Goal: Transaction & Acquisition: Book appointment/travel/reservation

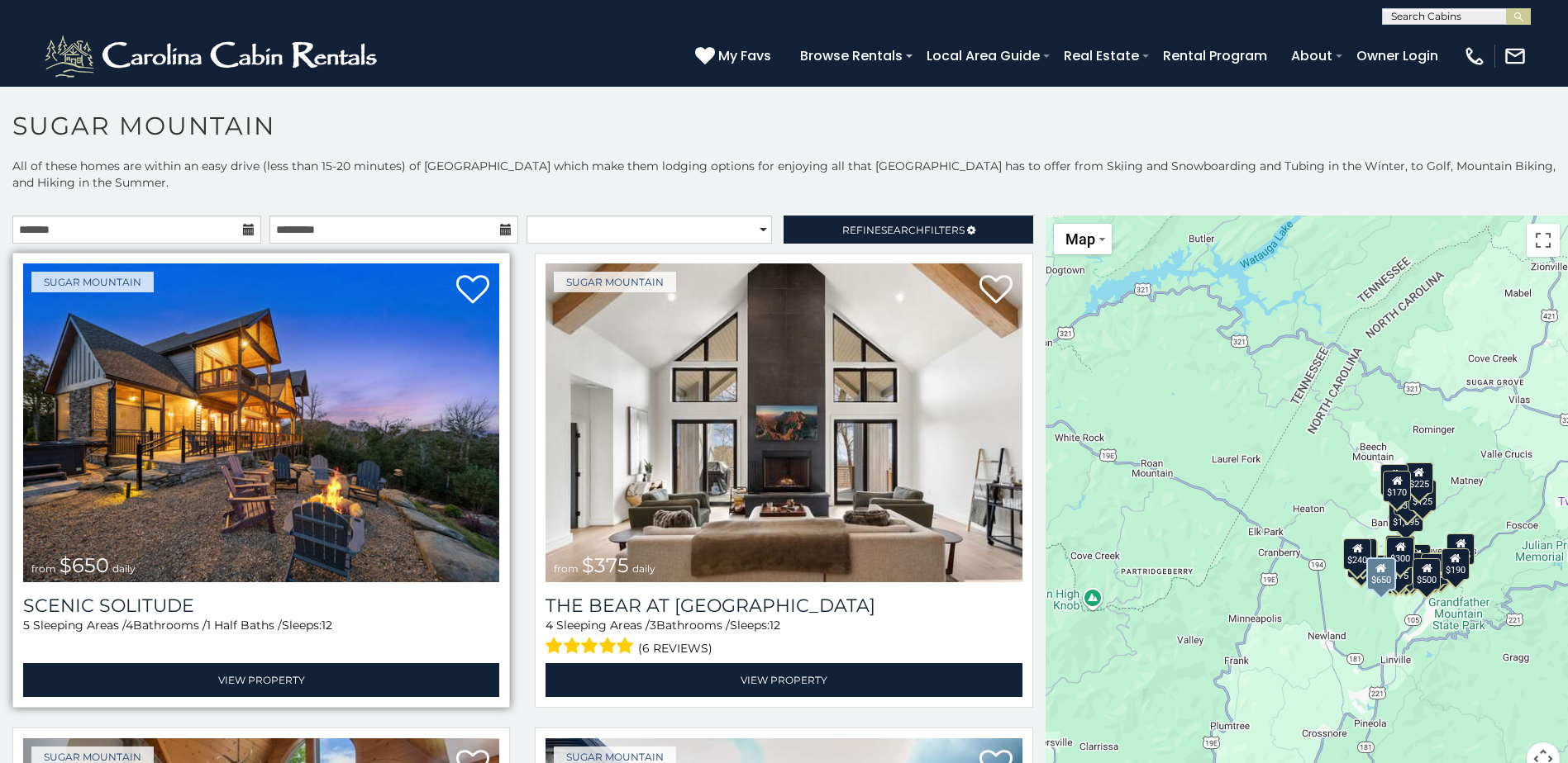
scroll to position [82, 0]
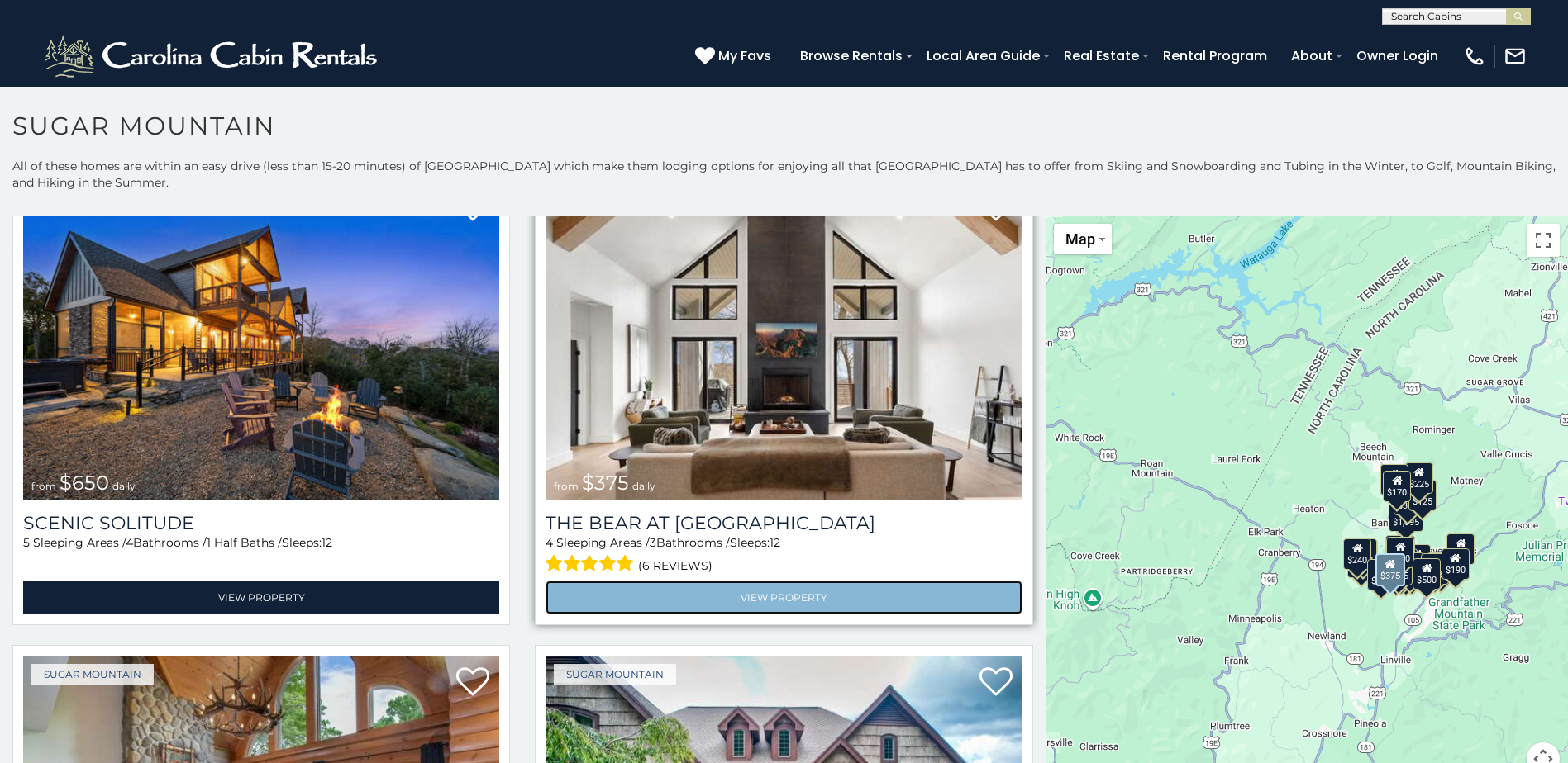
click at [732, 583] on link "View Property" at bounding box center [783, 597] width 476 height 34
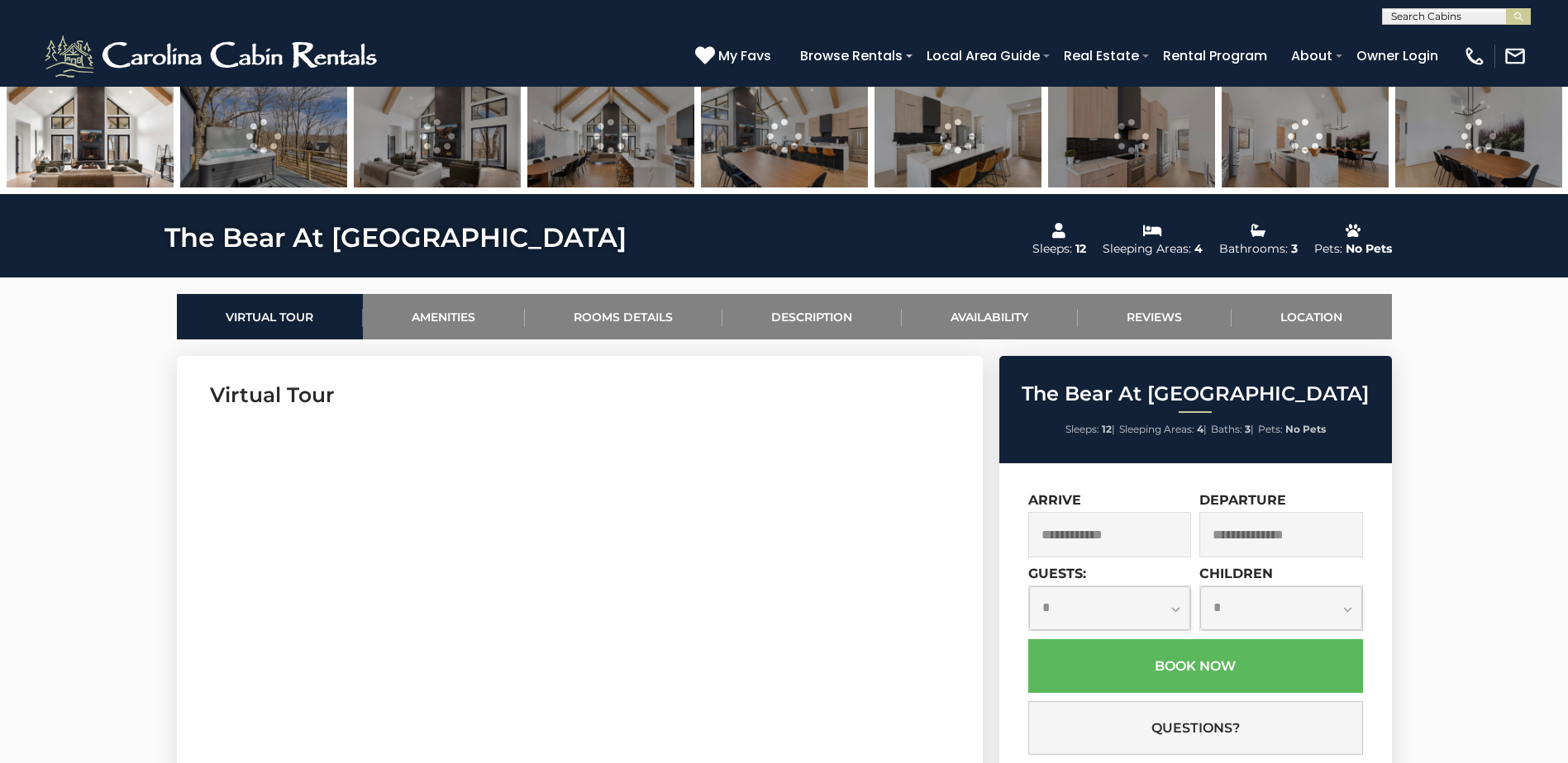
scroll to position [660, 0]
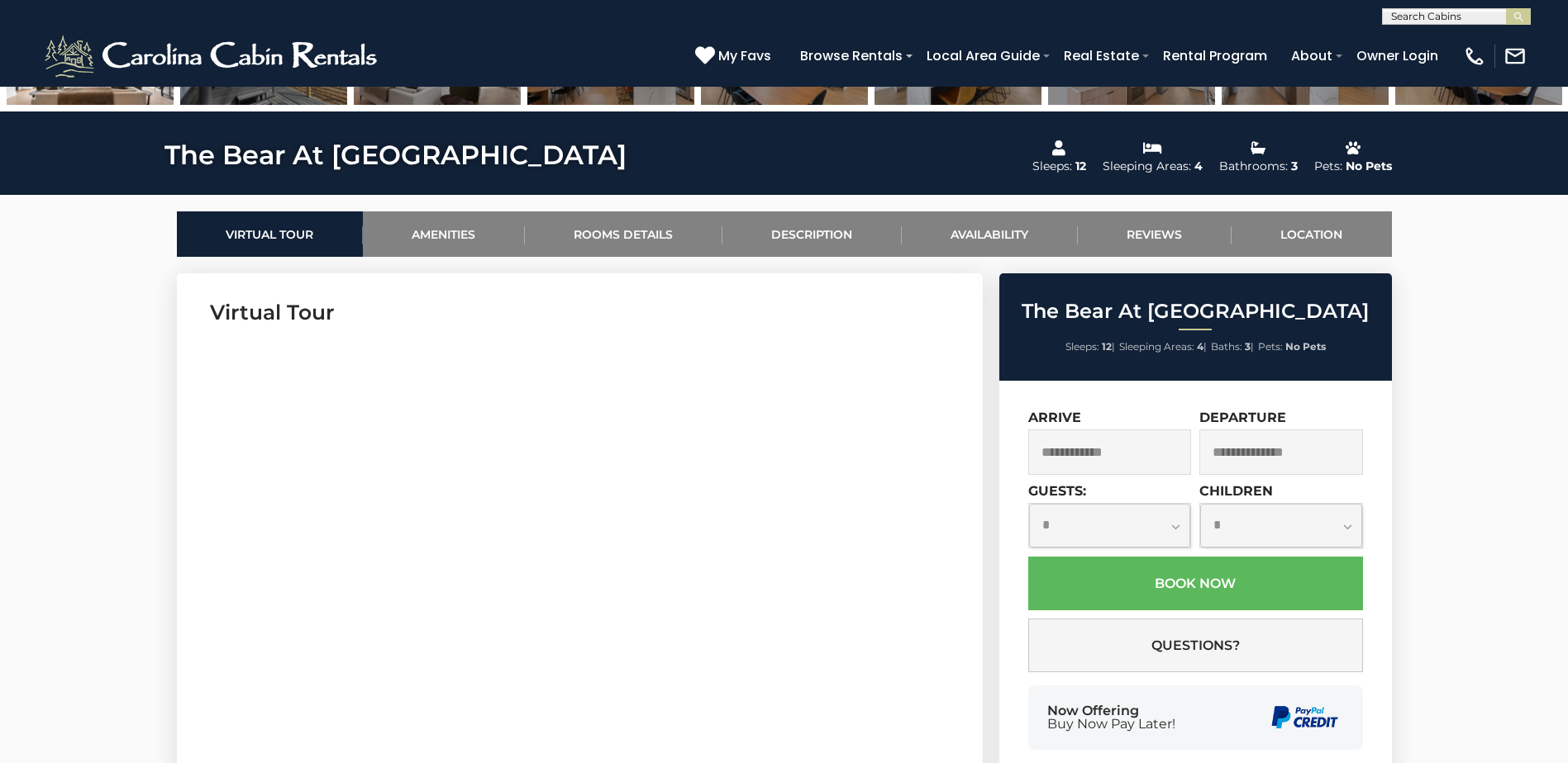
click at [1138, 450] on input "text" at bounding box center [1110, 452] width 164 height 46
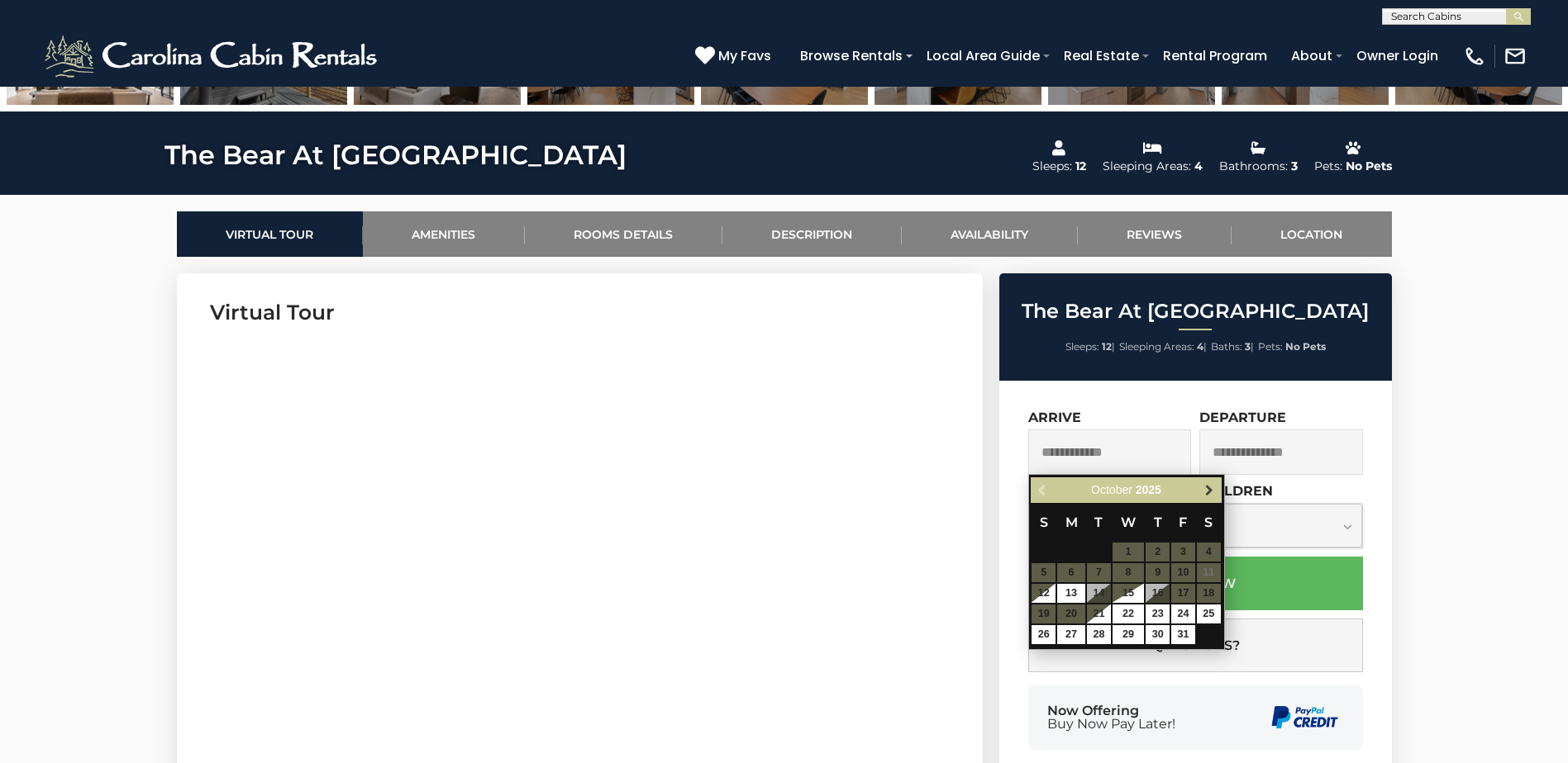
click at [1207, 493] on span "Next" at bounding box center [1209, 490] width 13 height 13
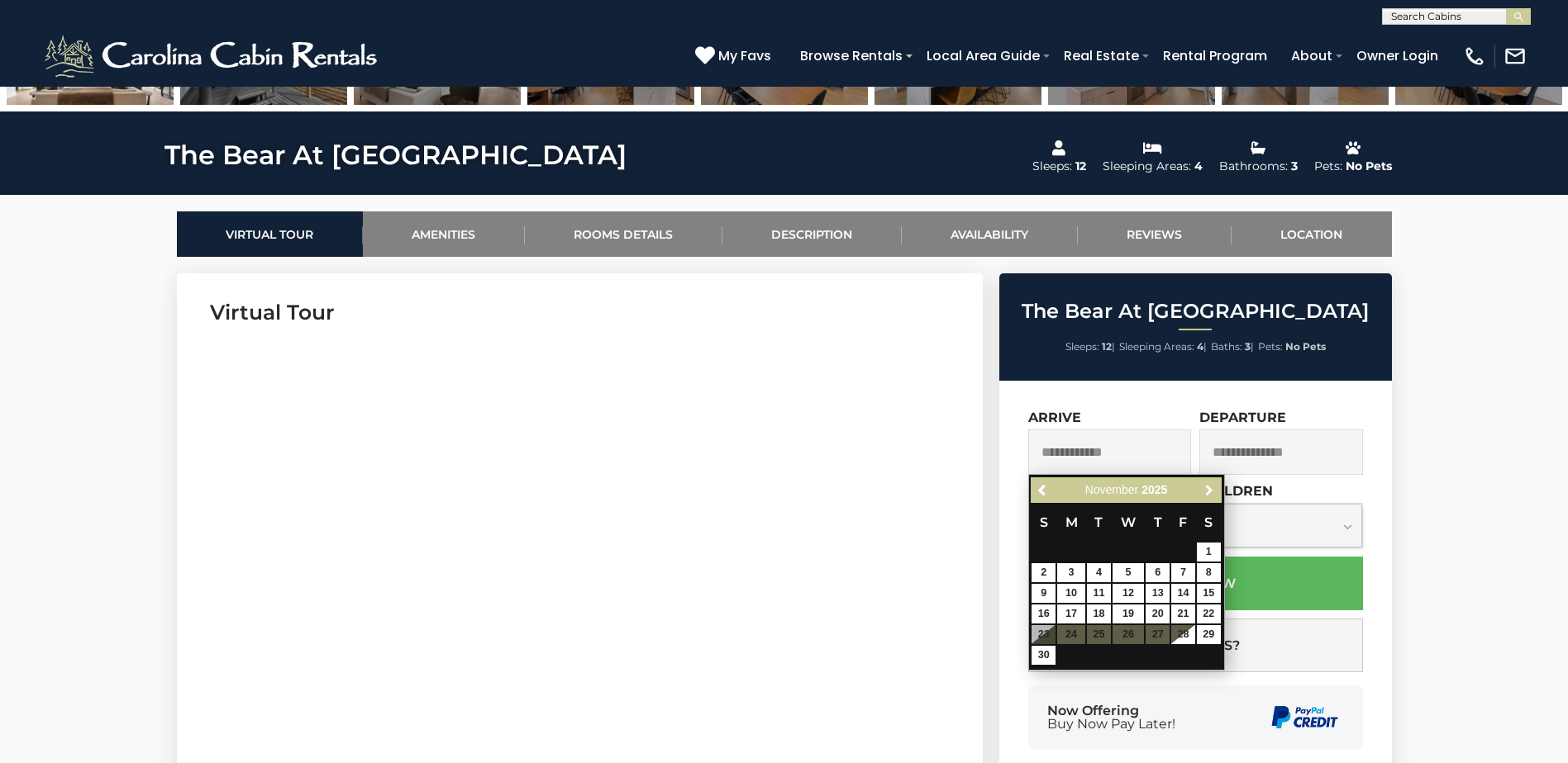
click at [1207, 493] on span "Next" at bounding box center [1209, 490] width 13 height 13
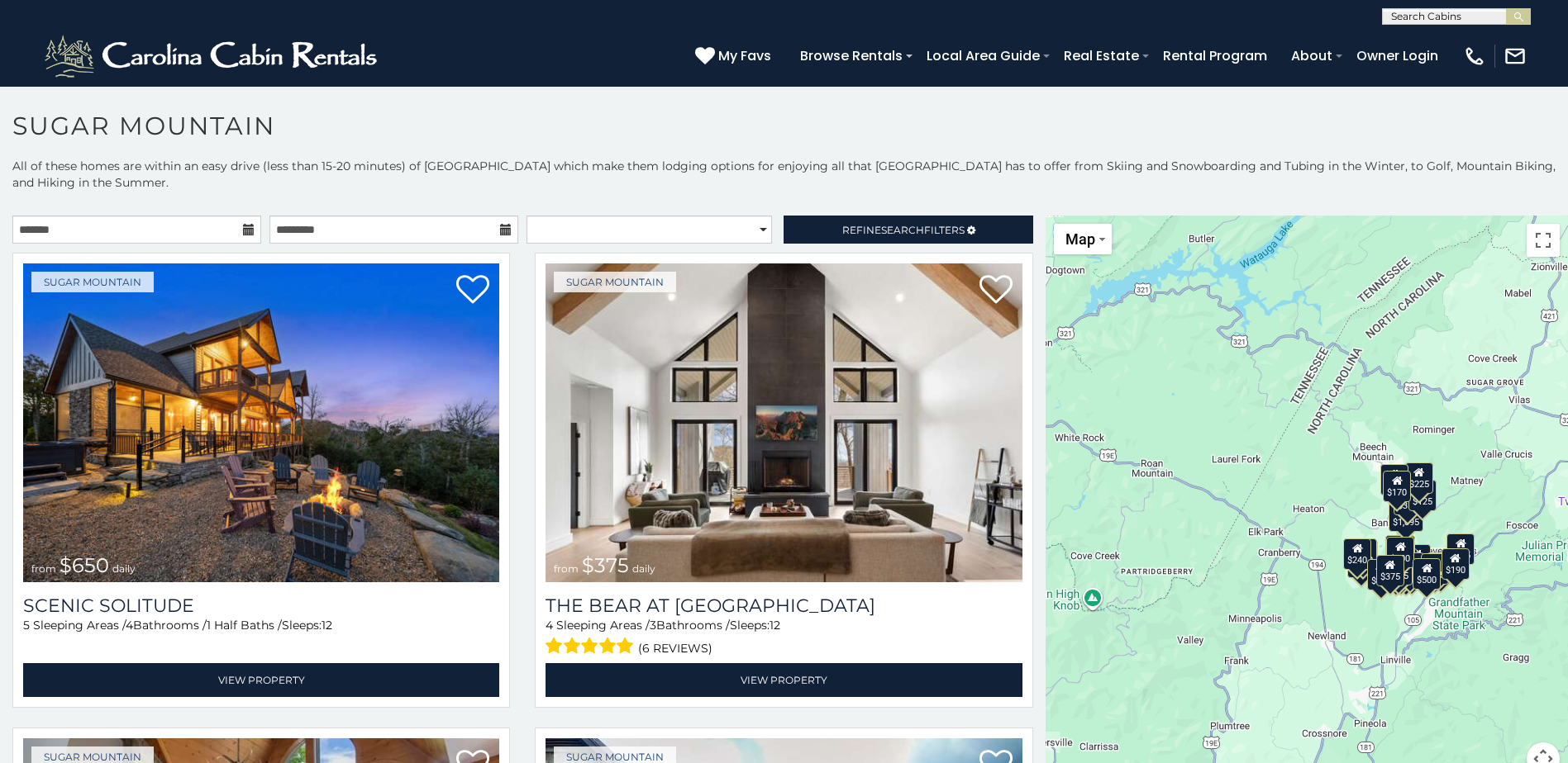
click at [243, 229] on icon at bounding box center [248, 229] width 12 height 12
click at [243, 224] on icon at bounding box center [248, 229] width 12 height 12
click at [203, 223] on input "text" at bounding box center [137, 229] width 248 height 28
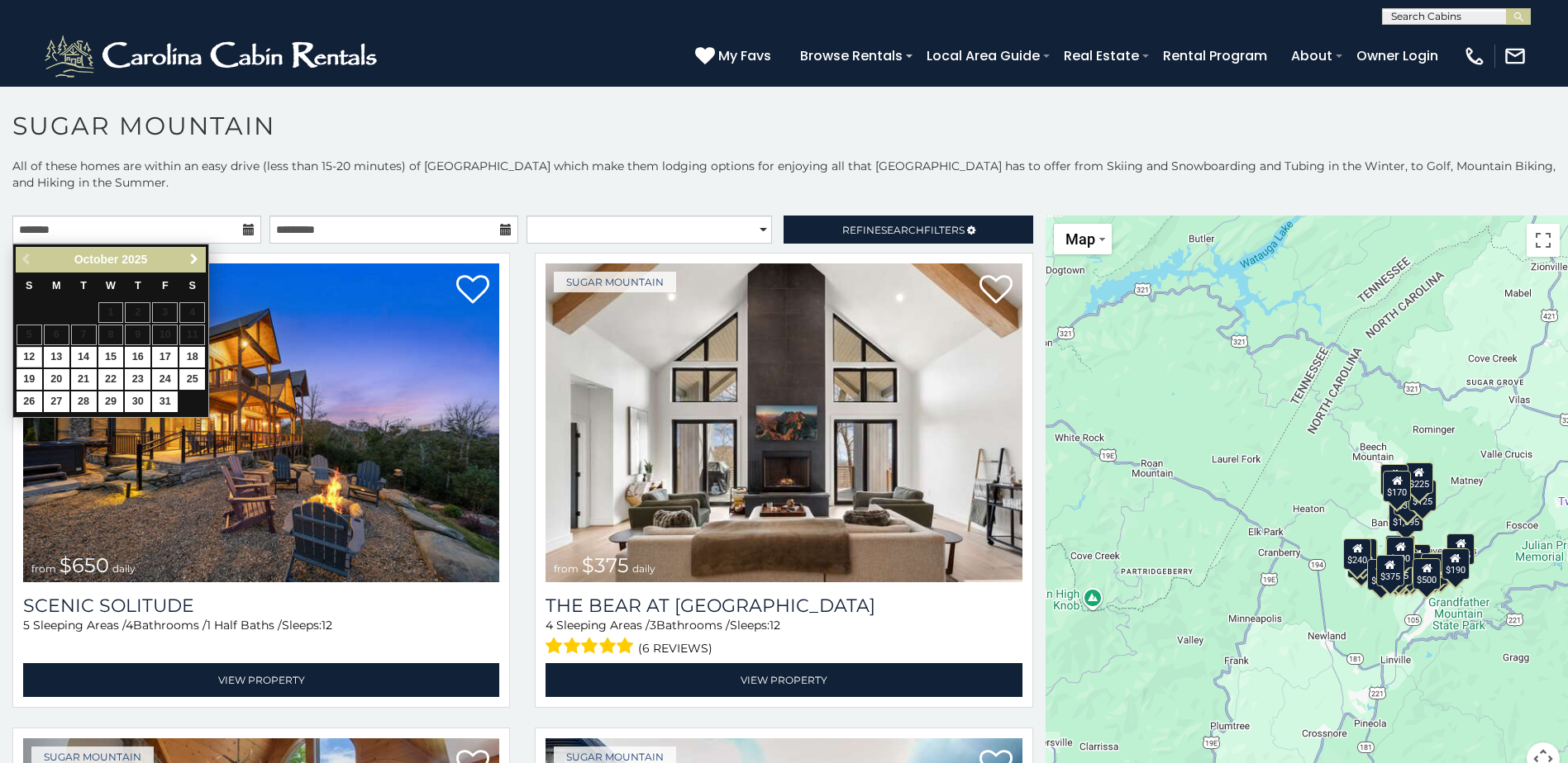
click at [194, 254] on span "Next" at bounding box center [194, 259] width 13 height 13
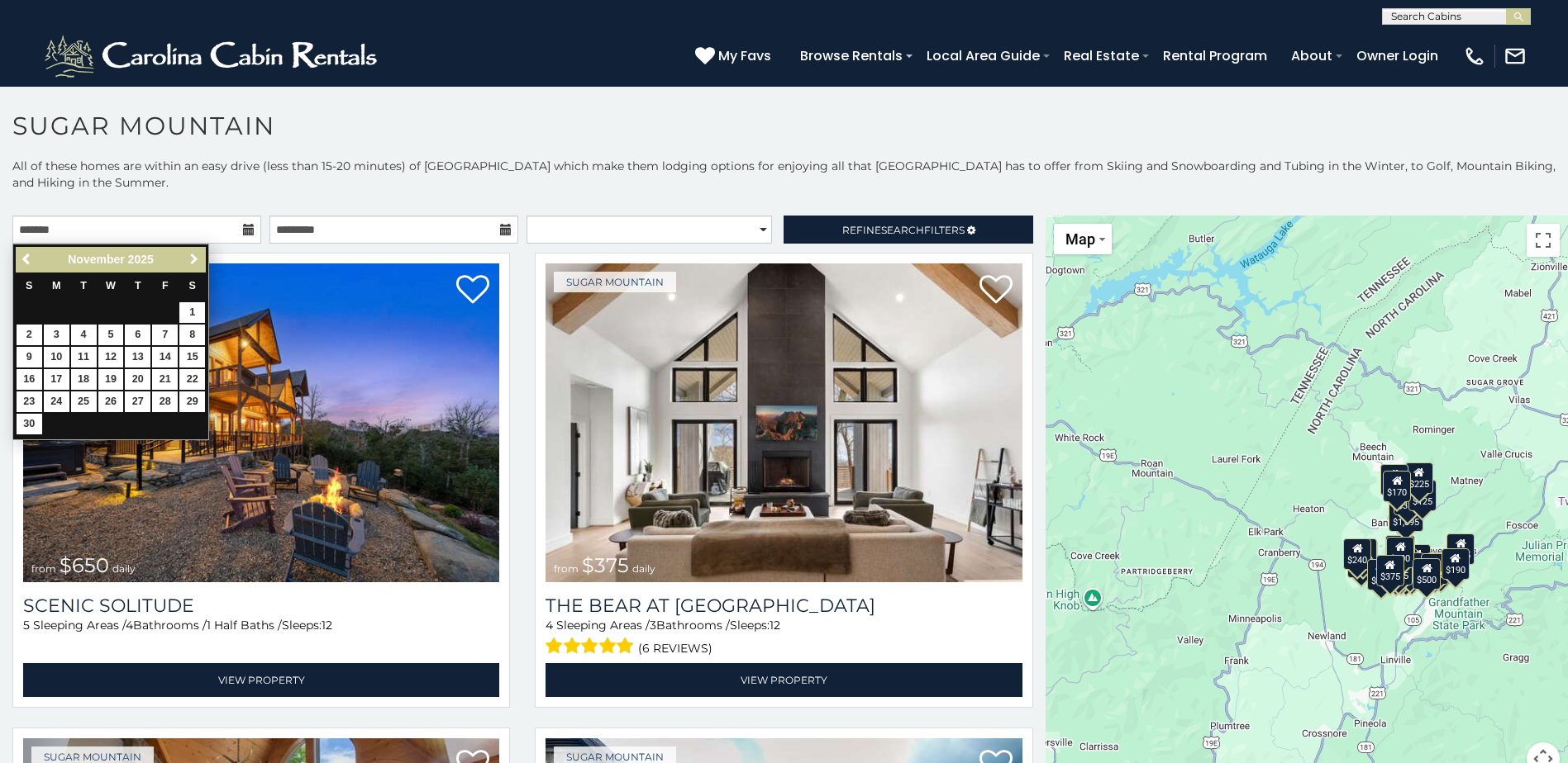
click at [194, 254] on span "Next" at bounding box center [194, 259] width 13 height 13
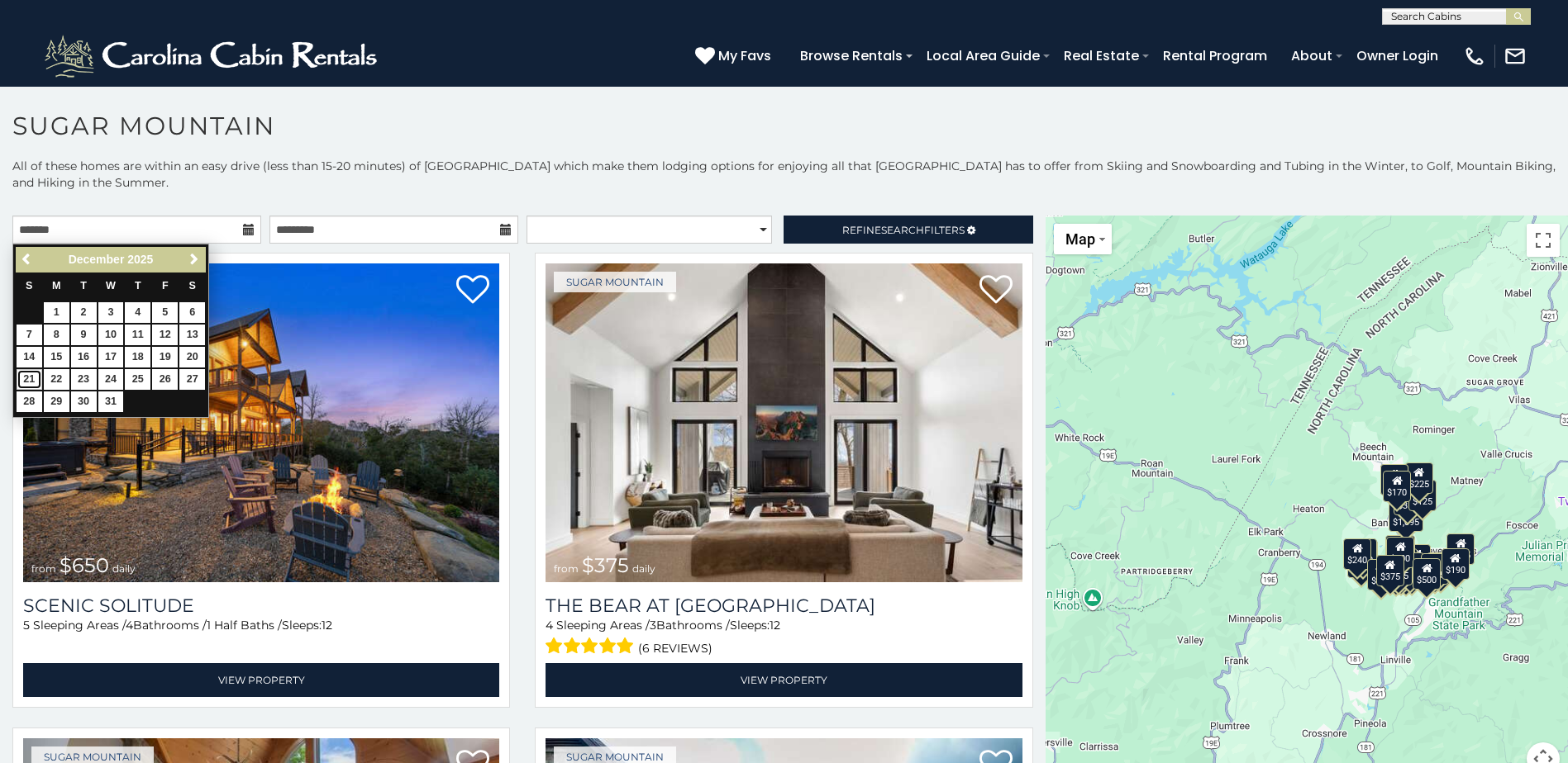
click at [32, 376] on link "21" at bounding box center [29, 379] width 26 height 21
type input "**********"
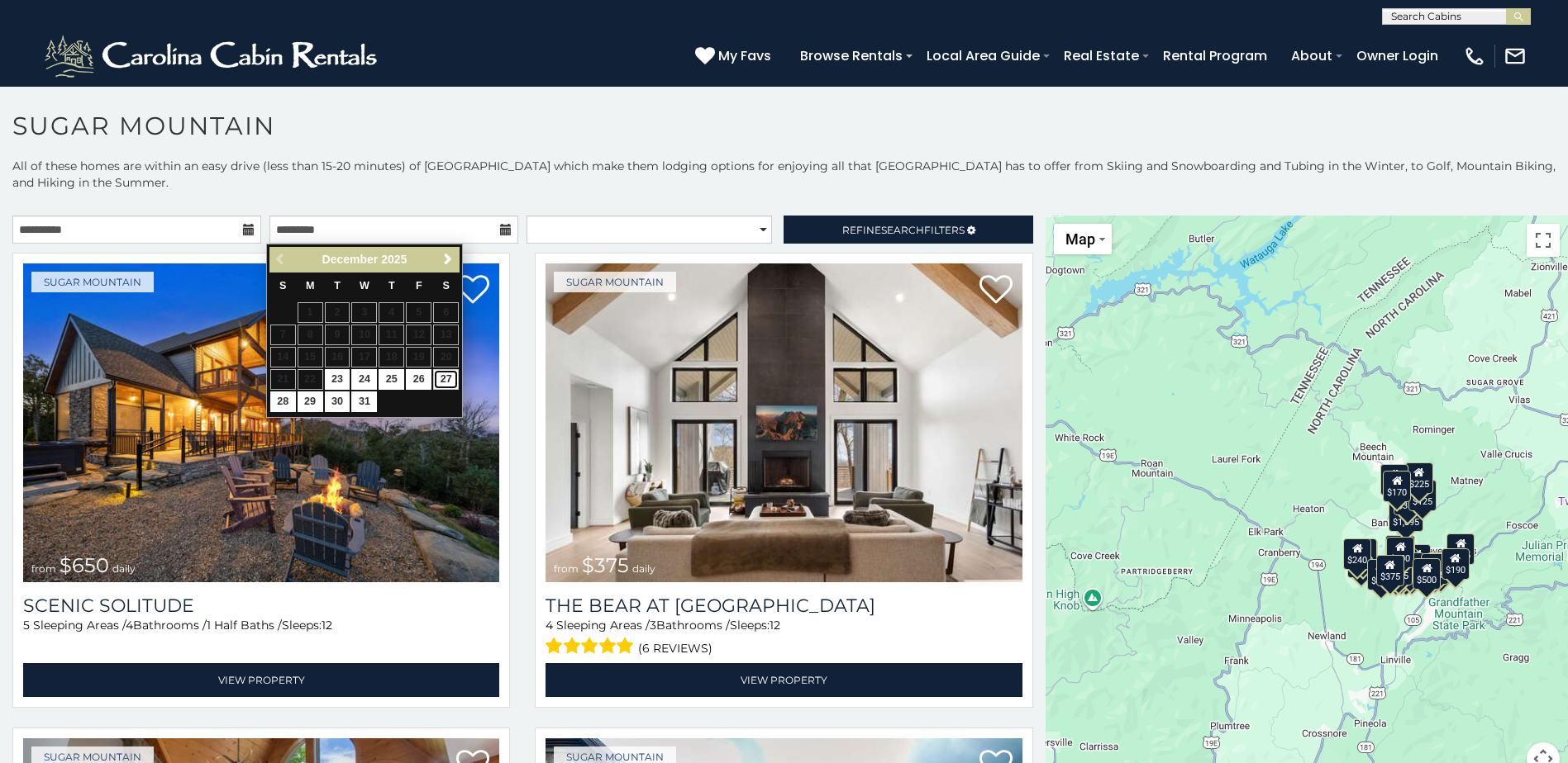
click at [438, 379] on link "27" at bounding box center [446, 379] width 26 height 21
type input "**********"
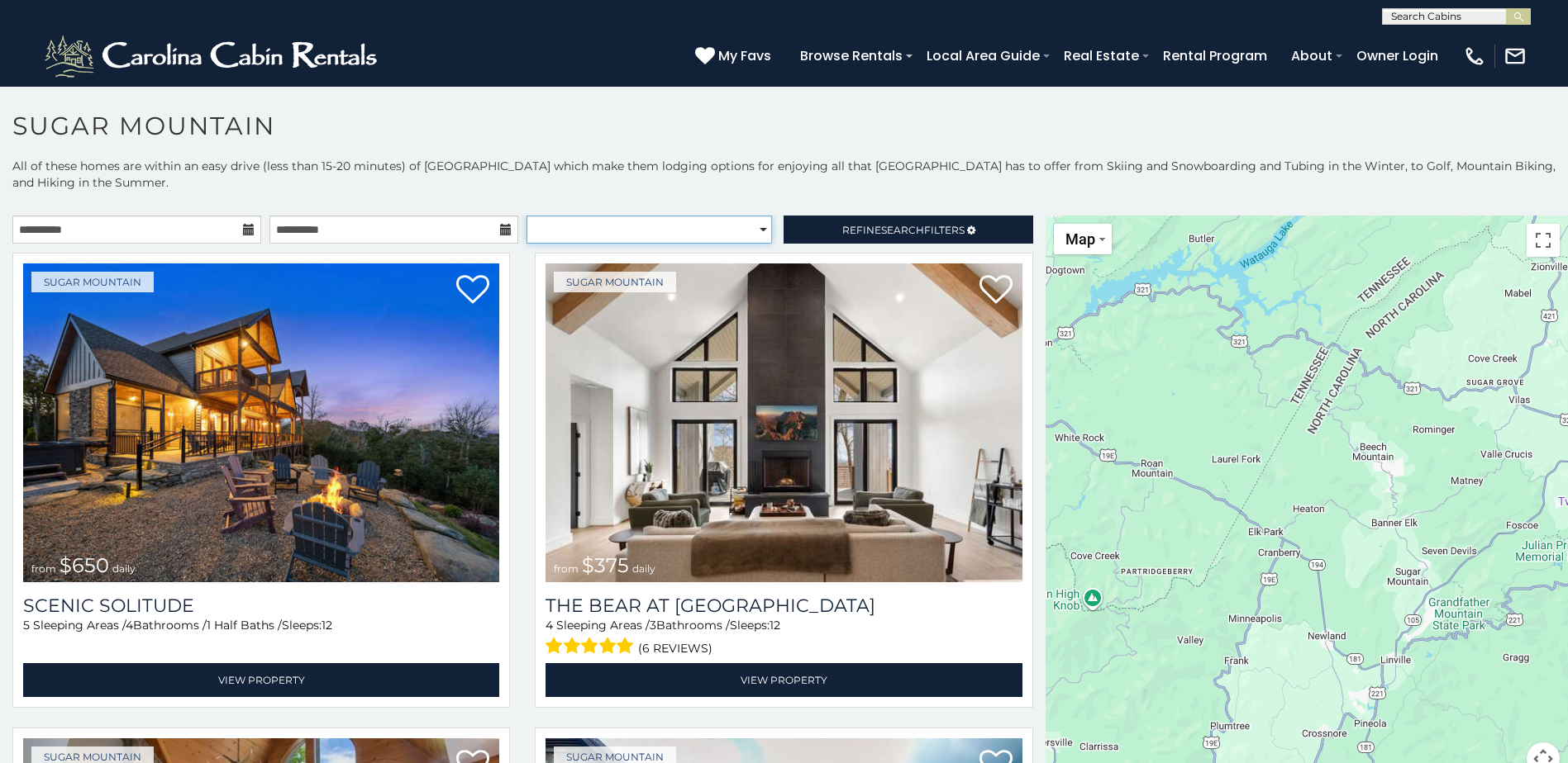
click at [755, 224] on select "**********" at bounding box center [649, 229] width 246 height 28
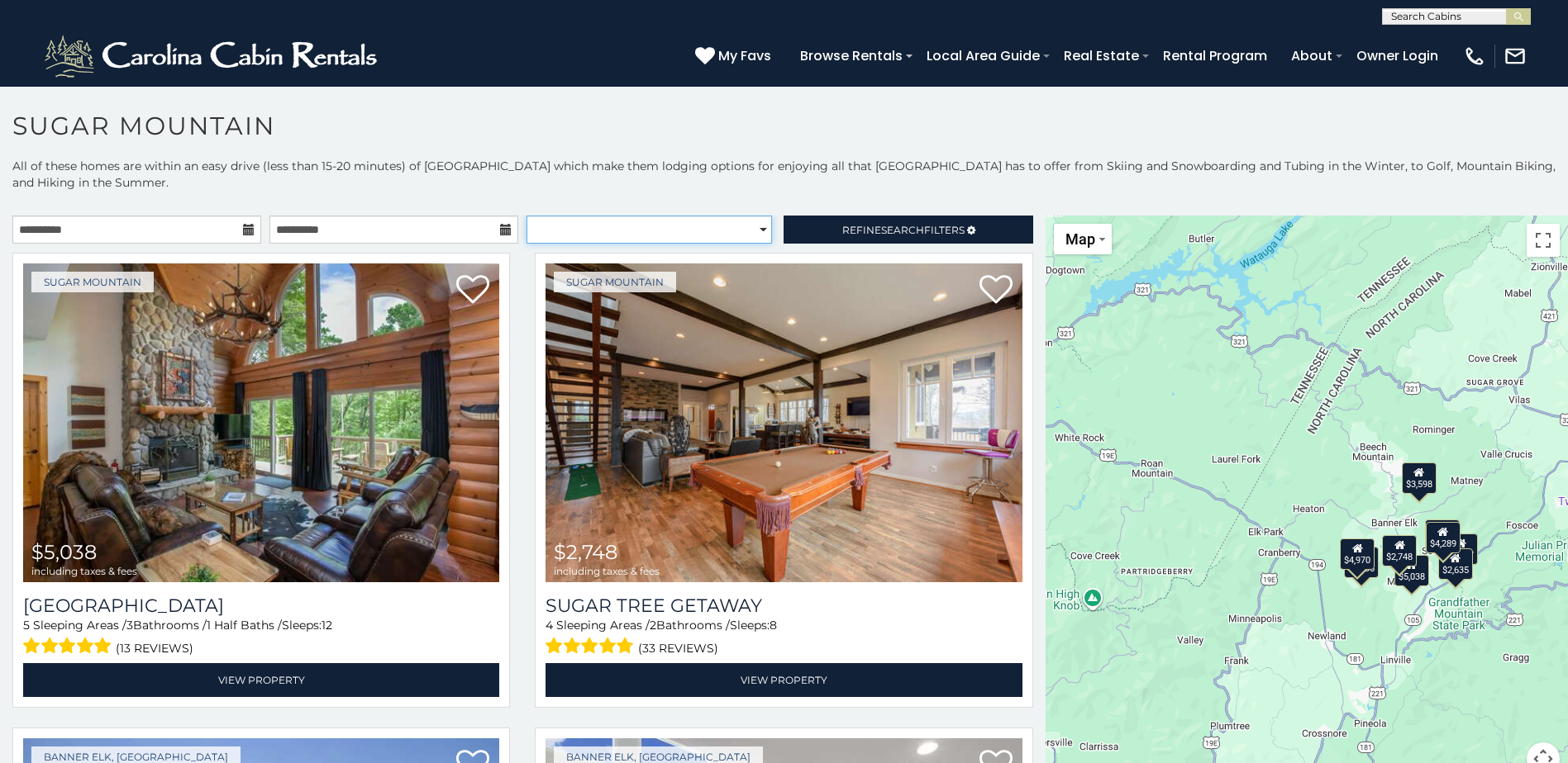
select select "**********"
click at [526, 215] on select "**********" at bounding box center [649, 229] width 246 height 28
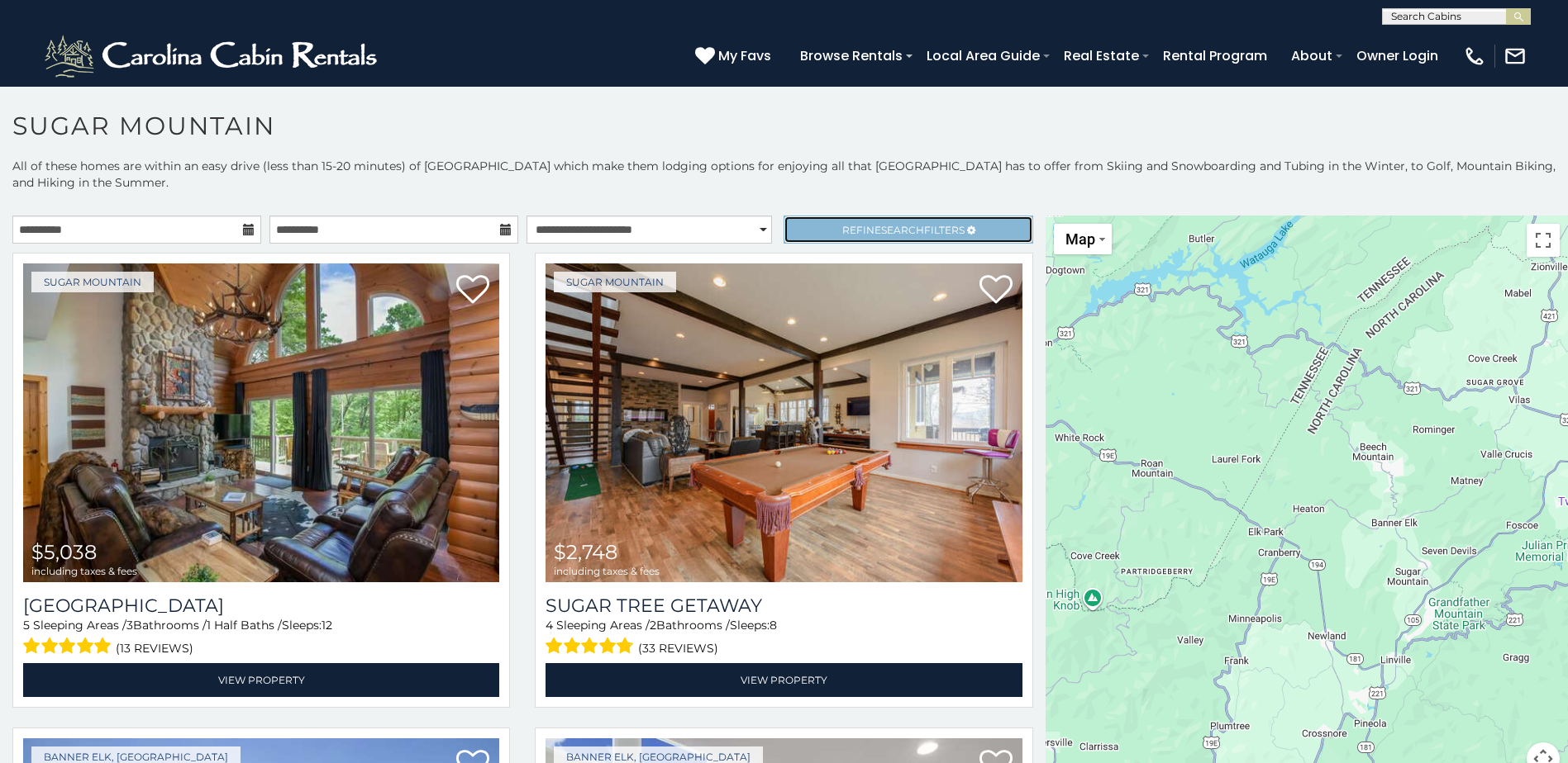
click at [882, 227] on span "Search" at bounding box center [902, 230] width 43 height 13
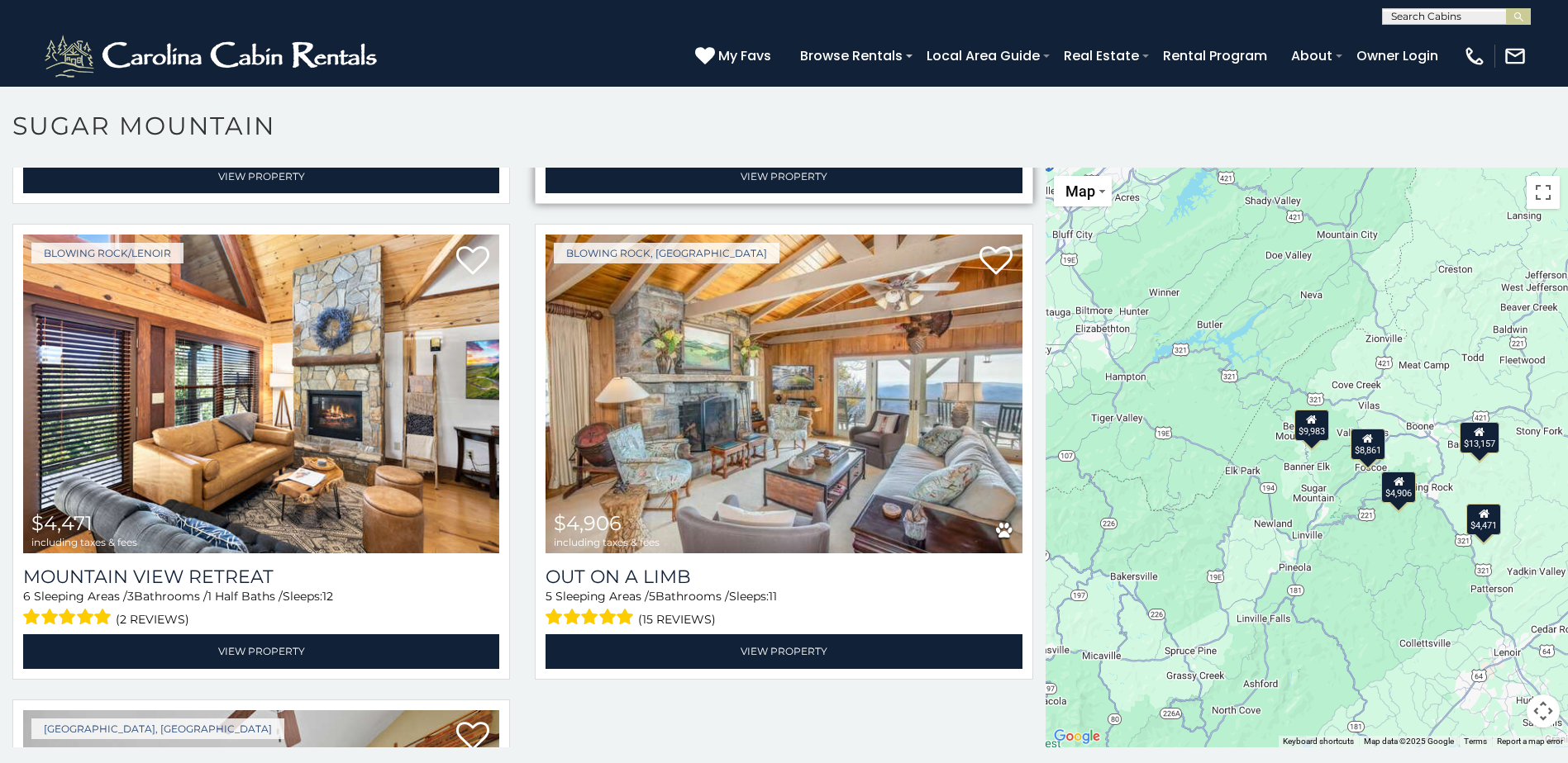
scroll to position [851, 0]
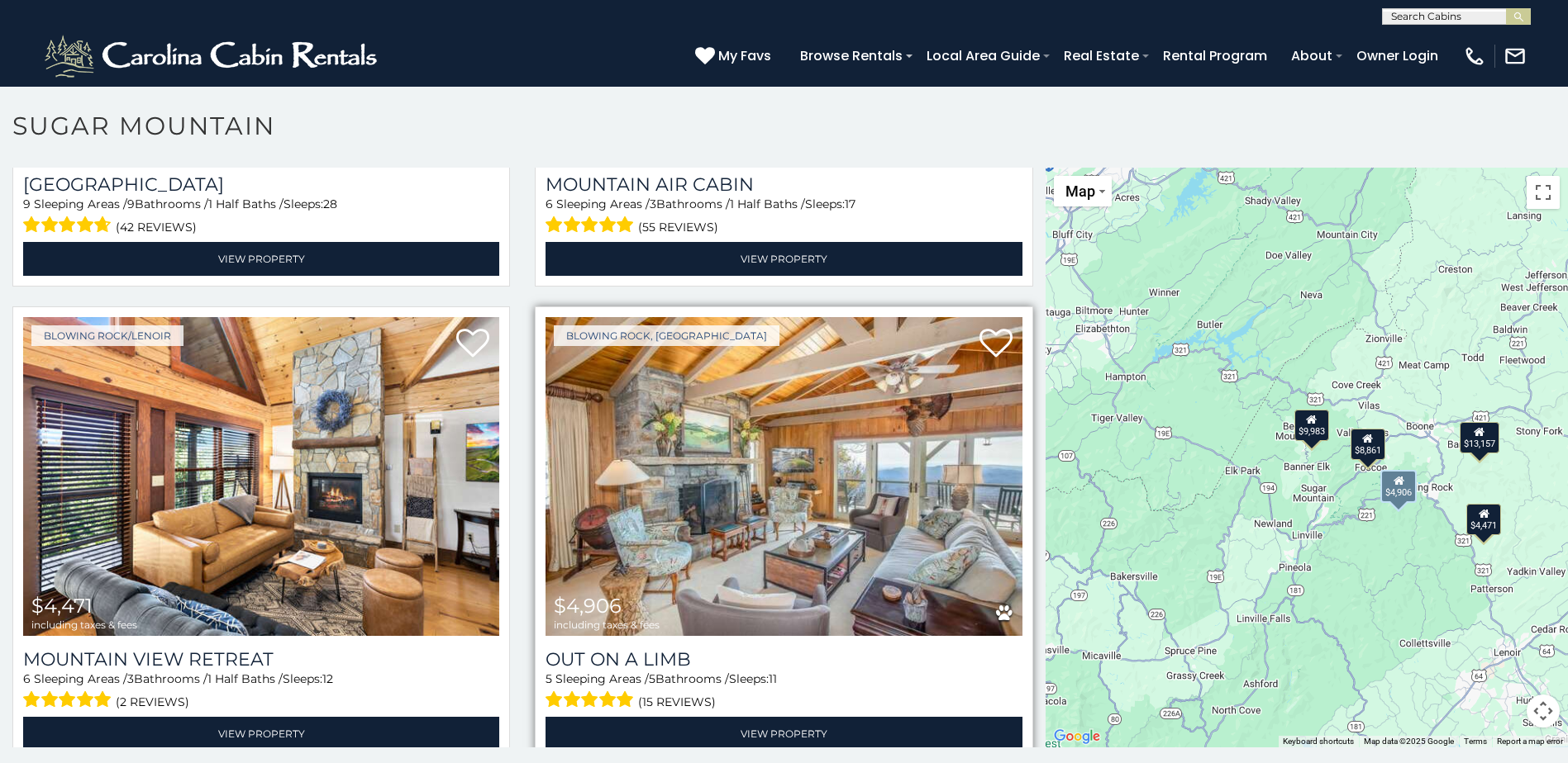
click at [805, 397] on img at bounding box center [783, 476] width 476 height 319
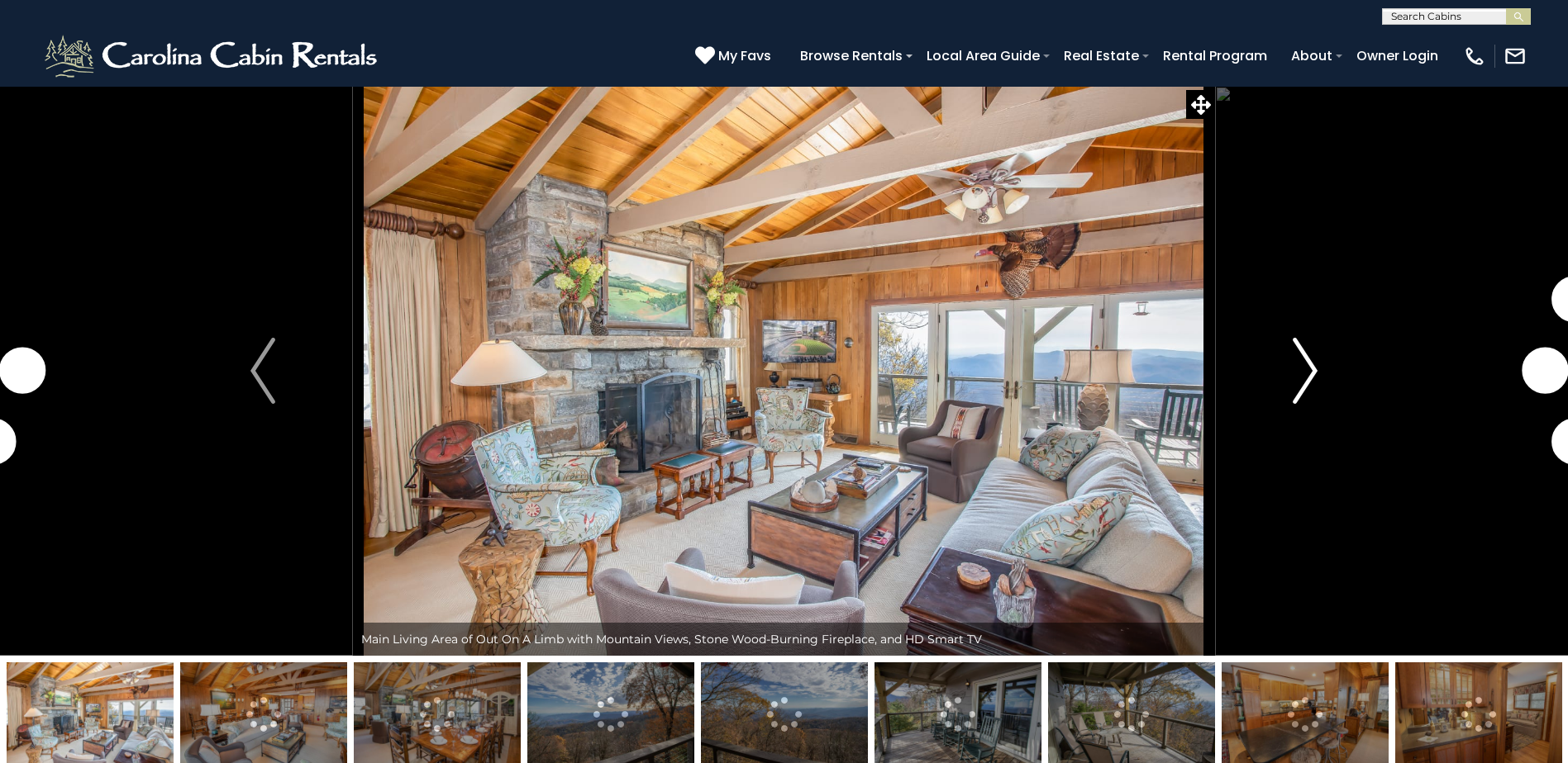
click at [1300, 375] on img "Next" at bounding box center [1304, 371] width 25 height 66
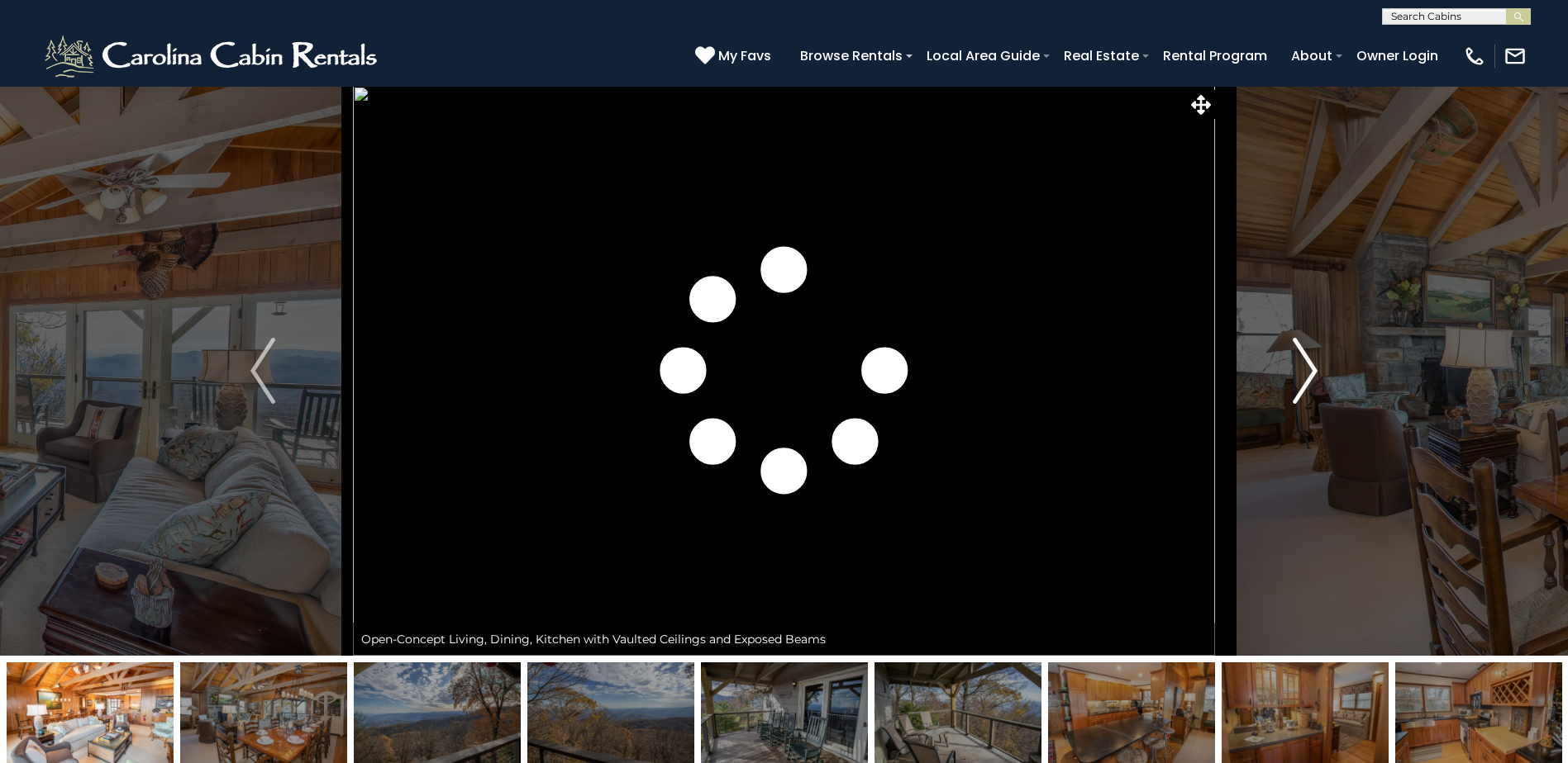
click at [1300, 375] on img "Next" at bounding box center [1304, 371] width 25 height 66
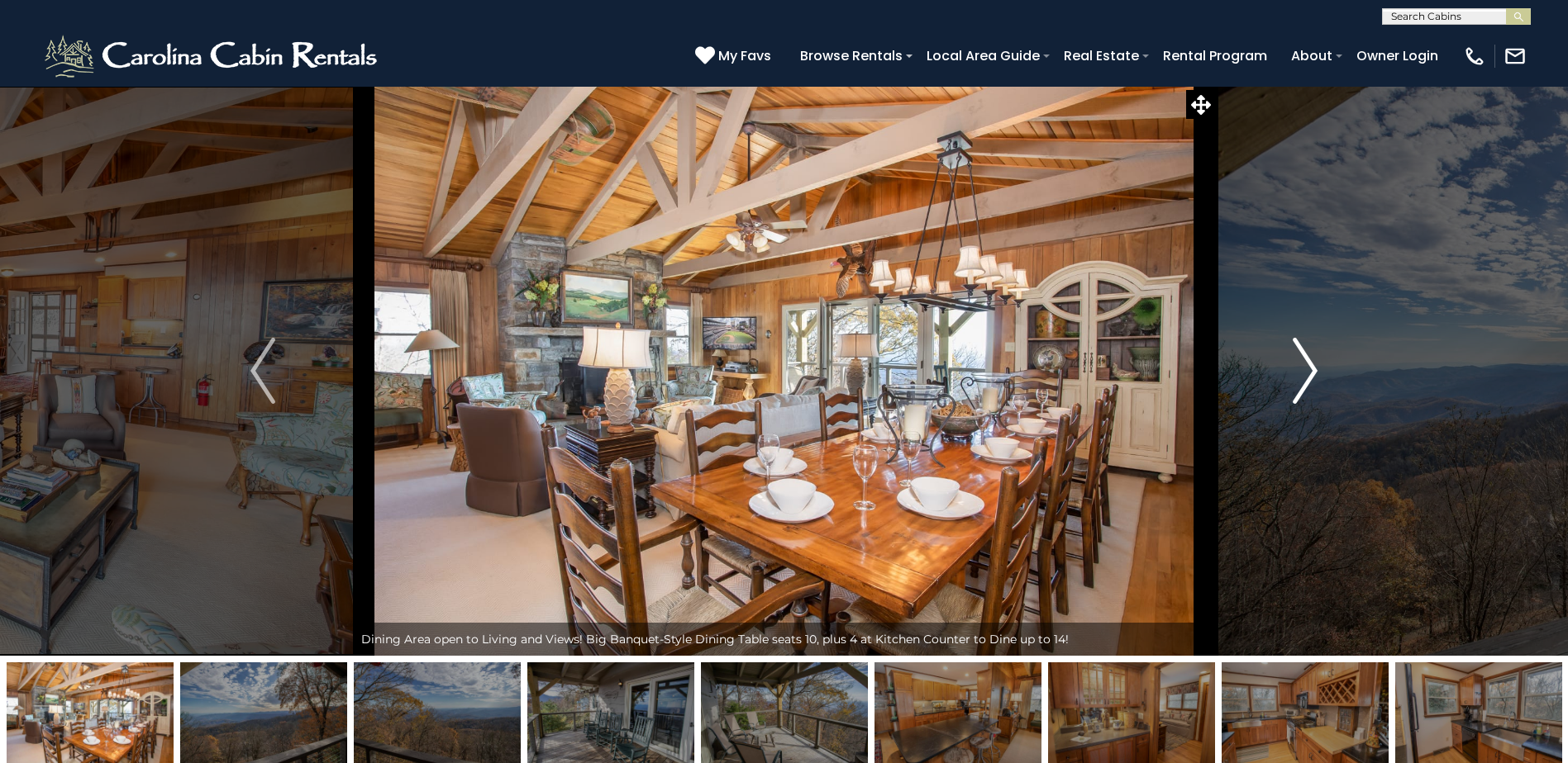
click at [1300, 375] on img "Next" at bounding box center [1304, 371] width 25 height 66
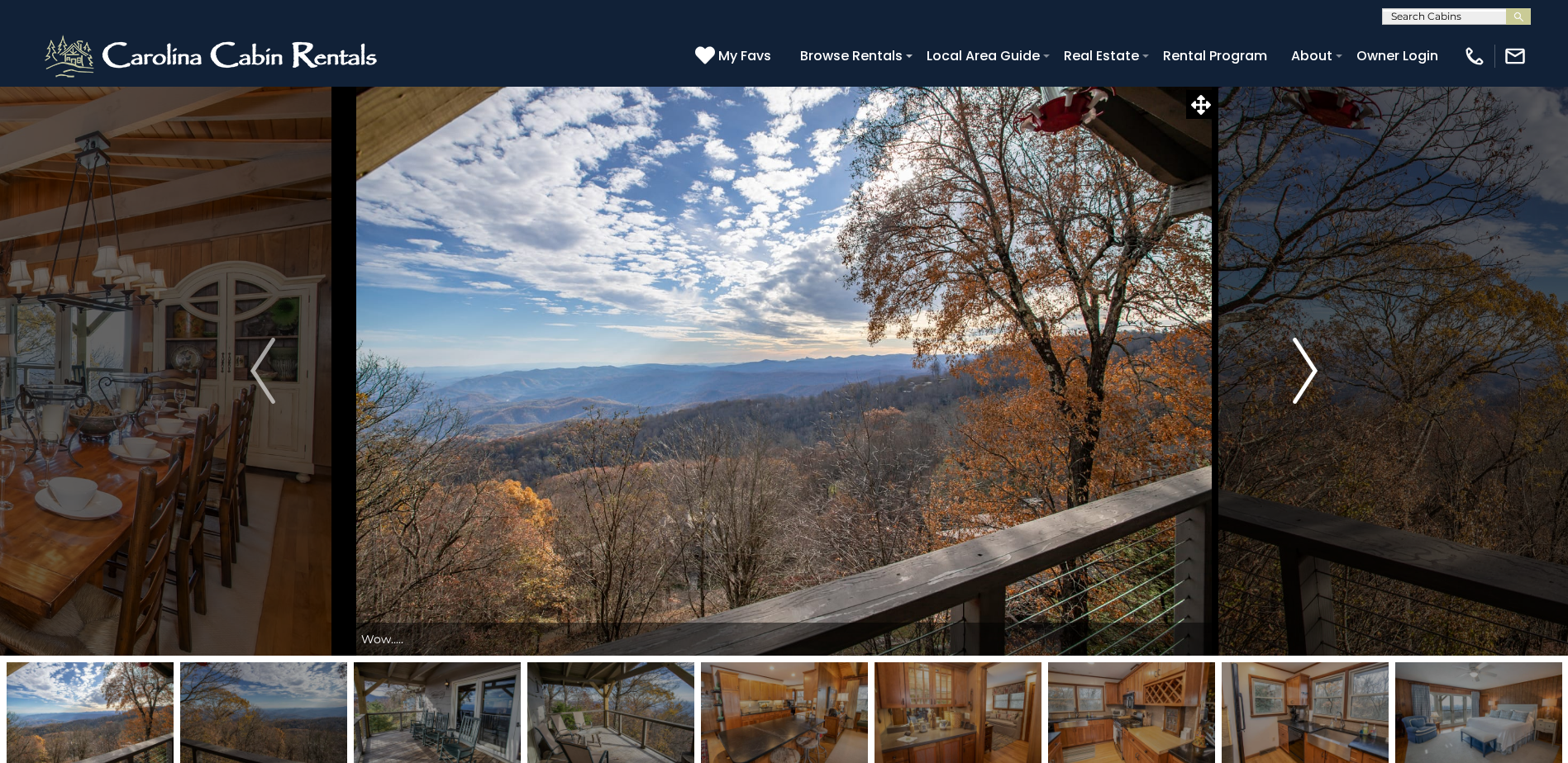
click at [1300, 375] on img "Next" at bounding box center [1304, 371] width 25 height 66
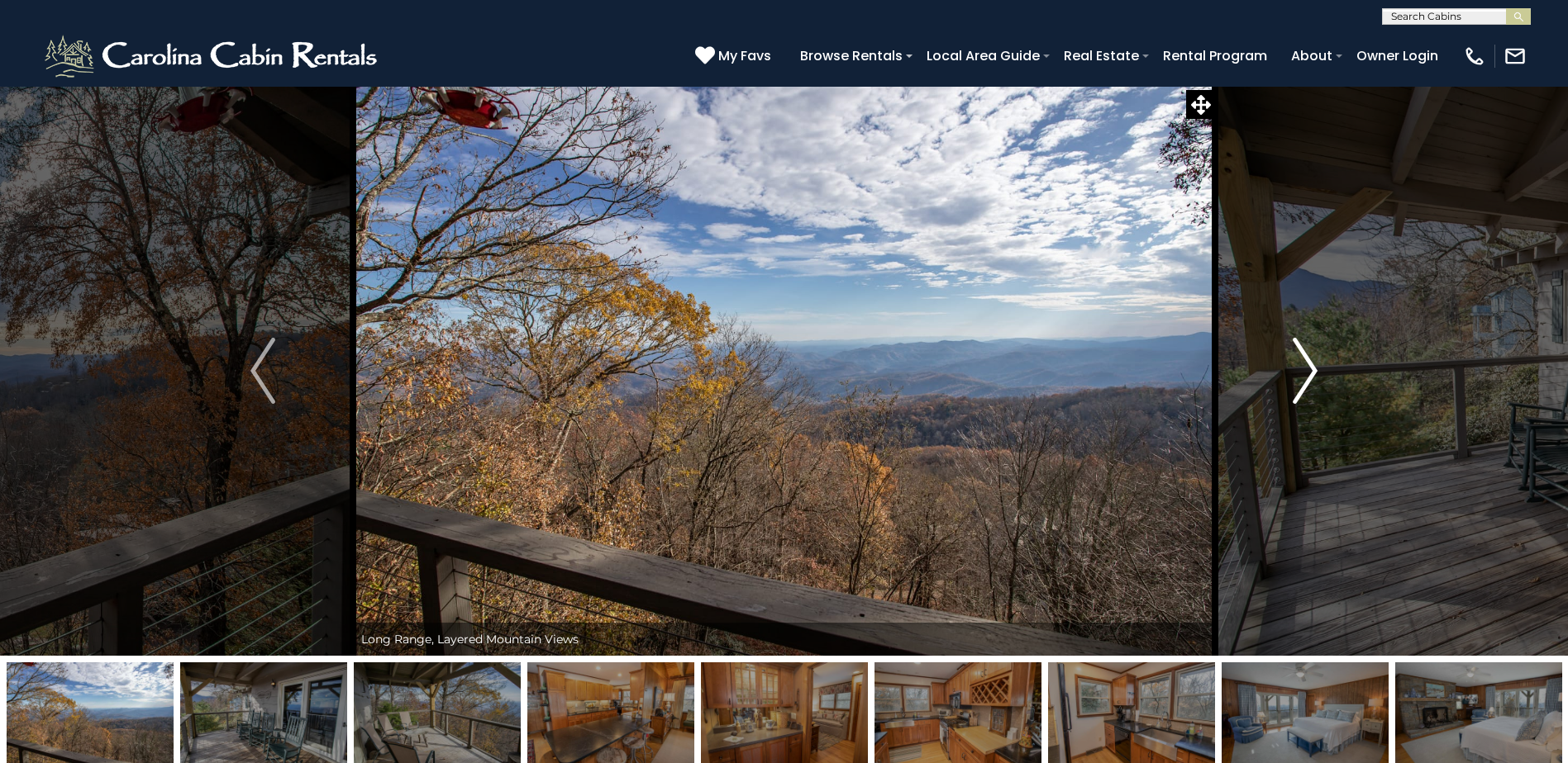
click at [1300, 375] on img "Next" at bounding box center [1304, 371] width 25 height 66
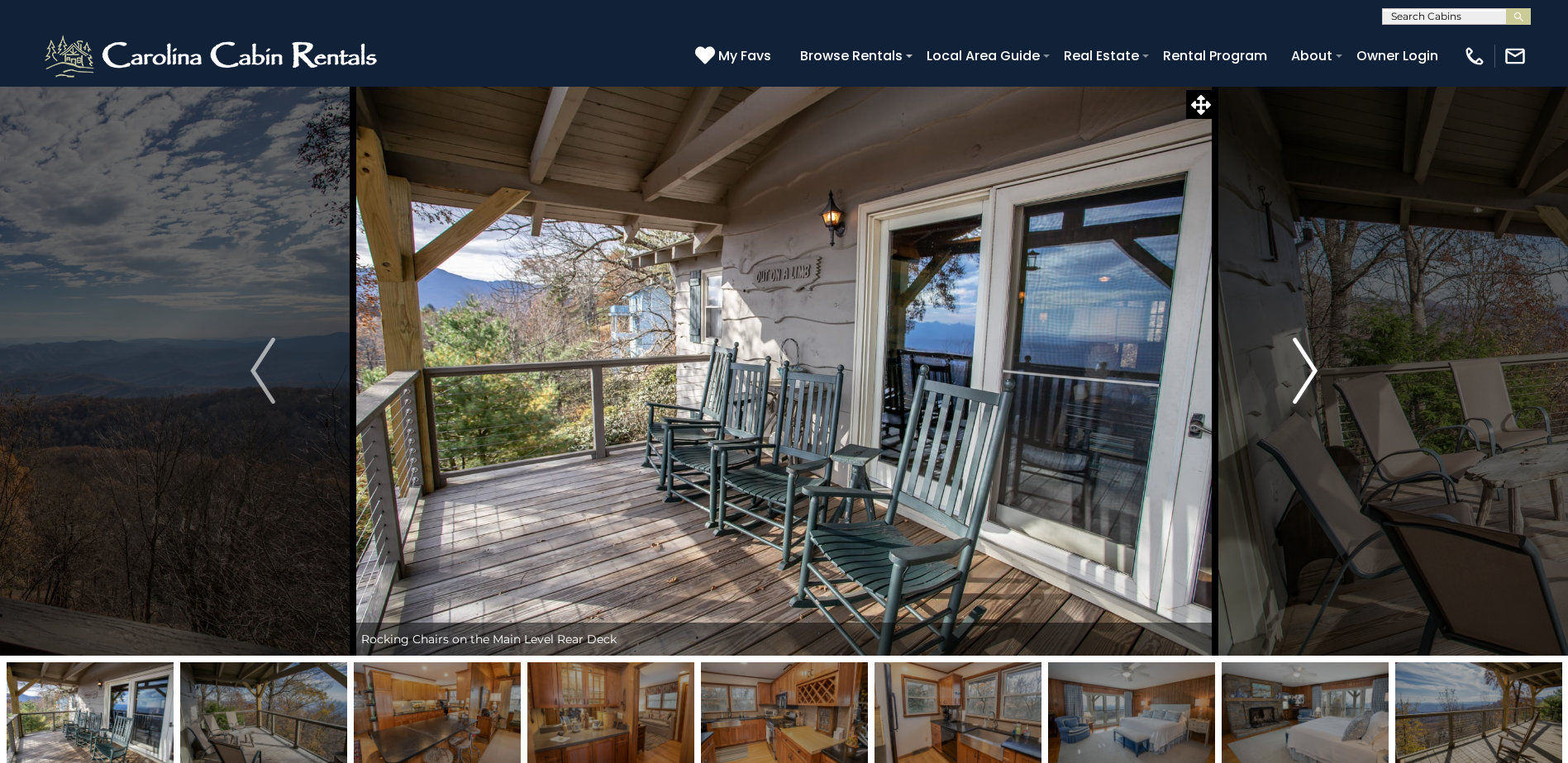
click at [1300, 375] on img "Next" at bounding box center [1304, 371] width 25 height 66
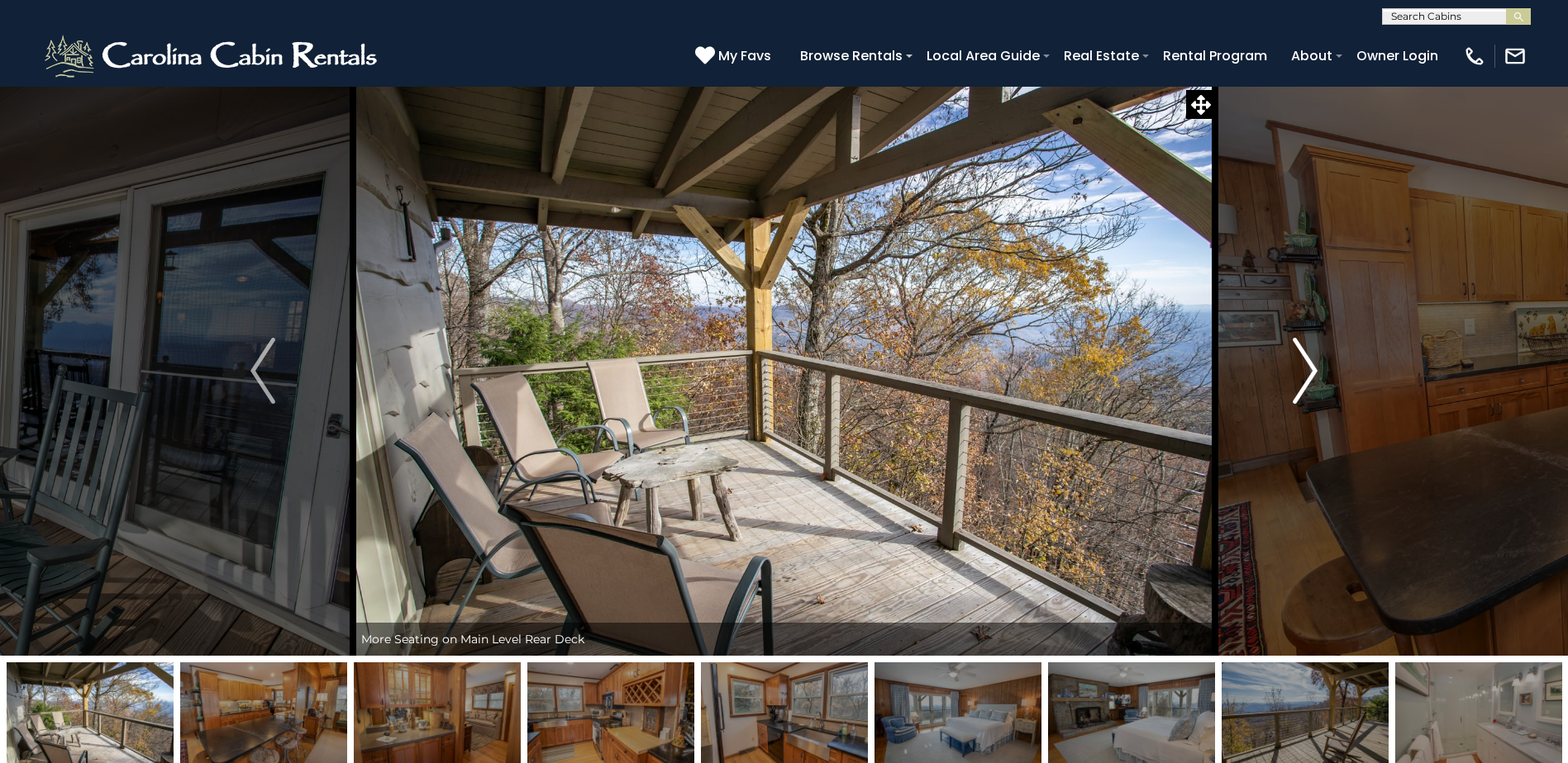
click at [1300, 375] on img "Next" at bounding box center [1304, 371] width 25 height 66
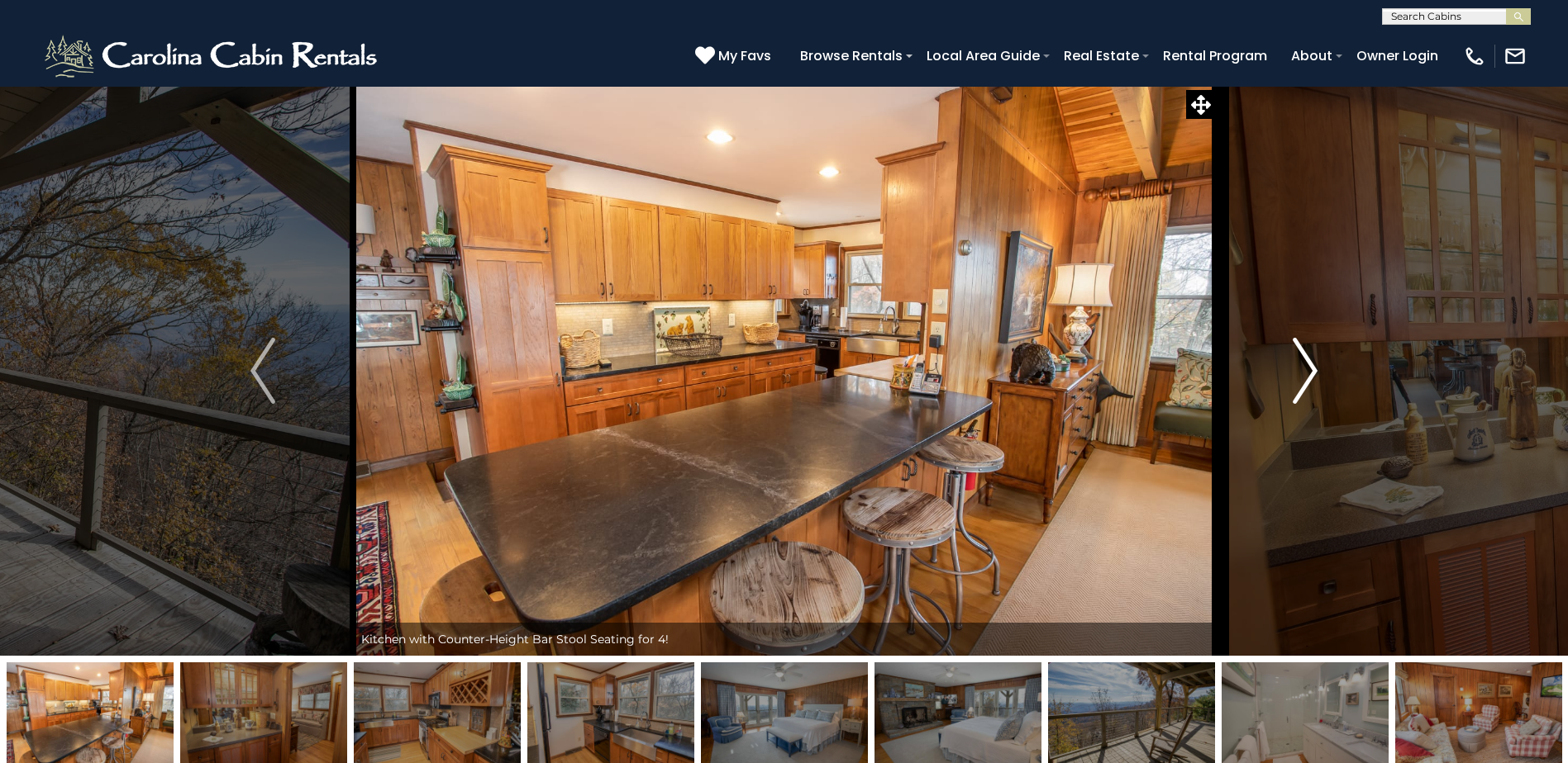
click at [1300, 375] on img "Next" at bounding box center [1304, 371] width 25 height 66
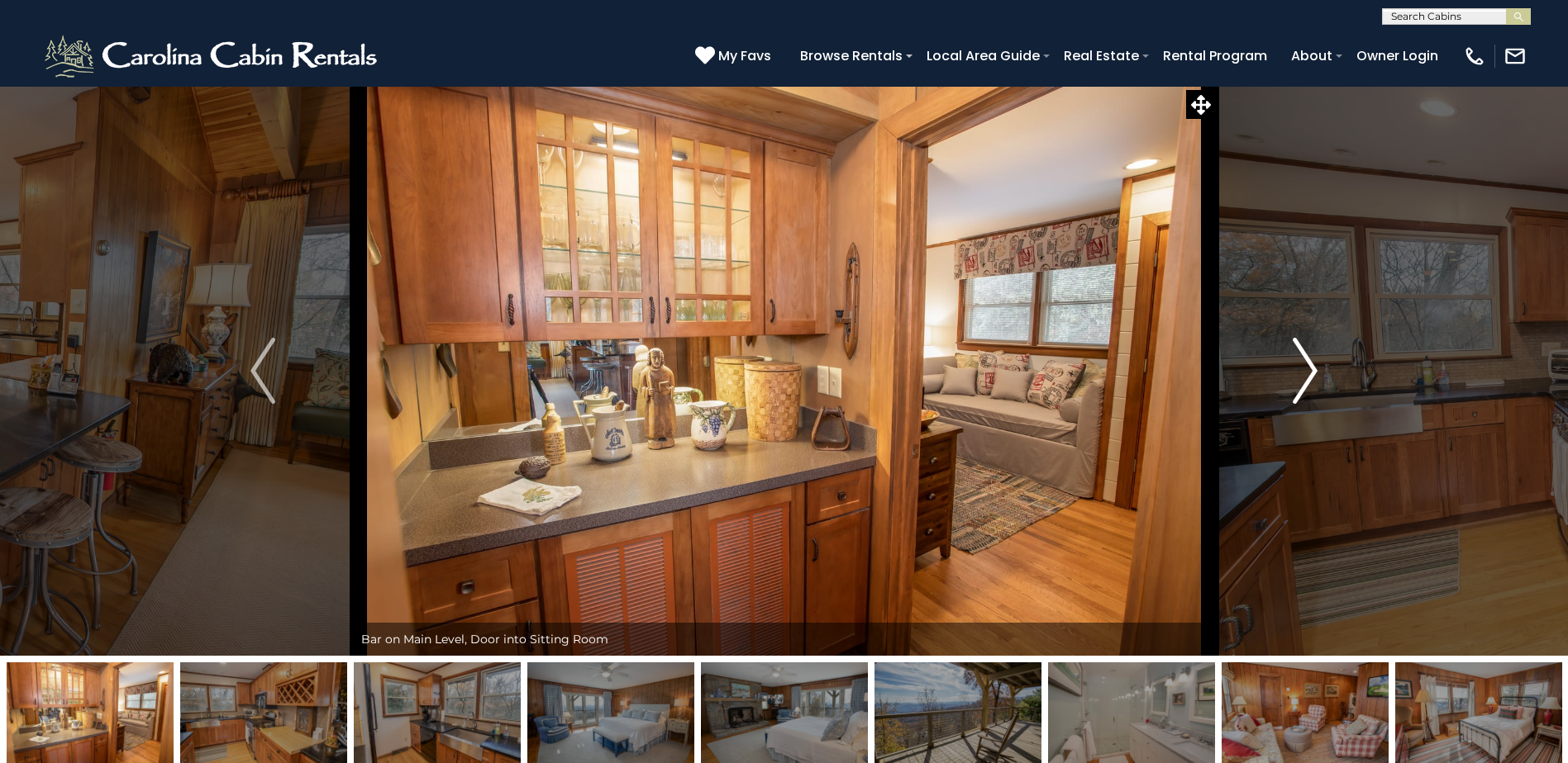
click at [1300, 375] on img "Next" at bounding box center [1304, 371] width 25 height 66
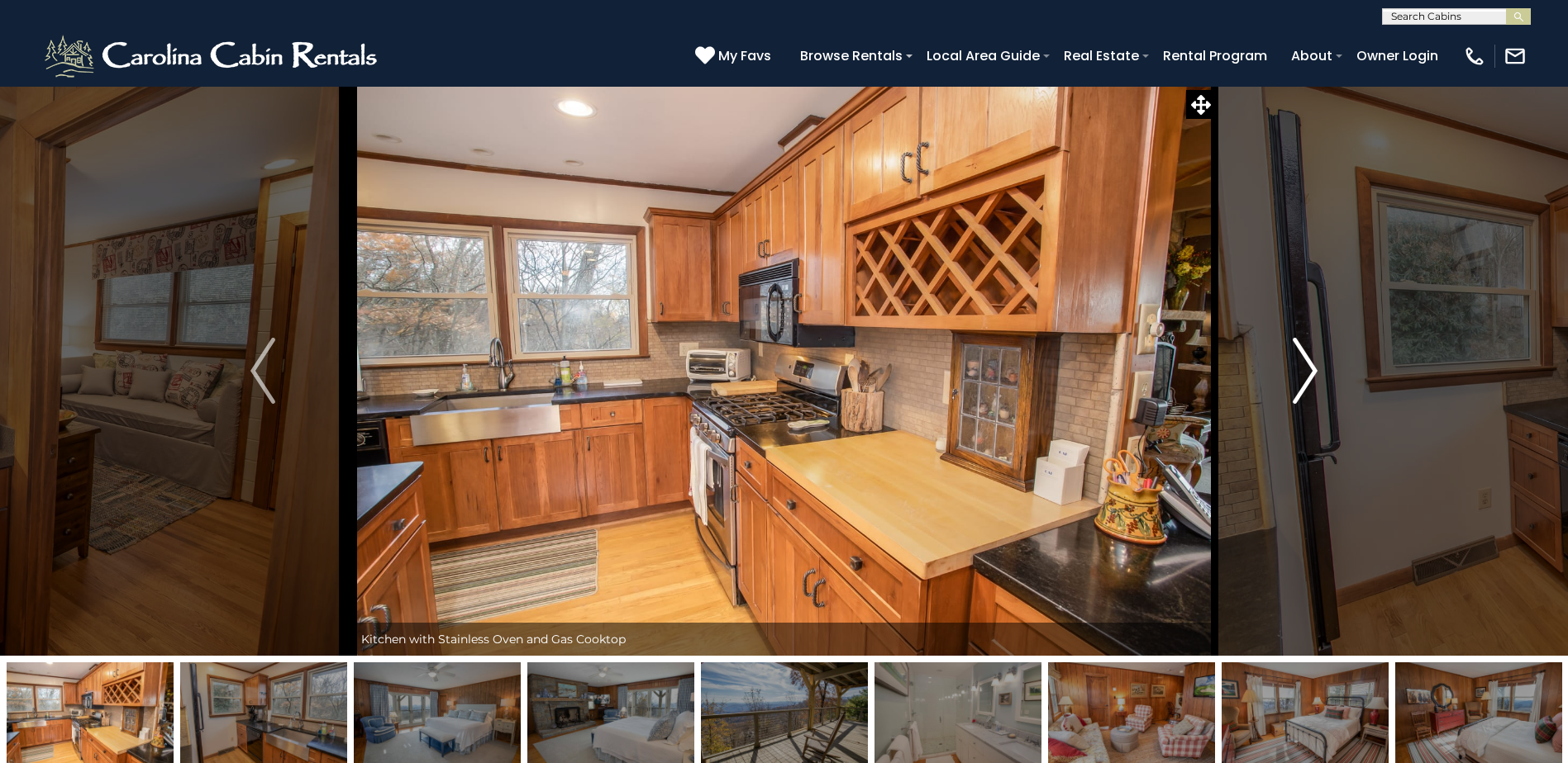
click at [1300, 375] on img "Next" at bounding box center [1304, 371] width 25 height 66
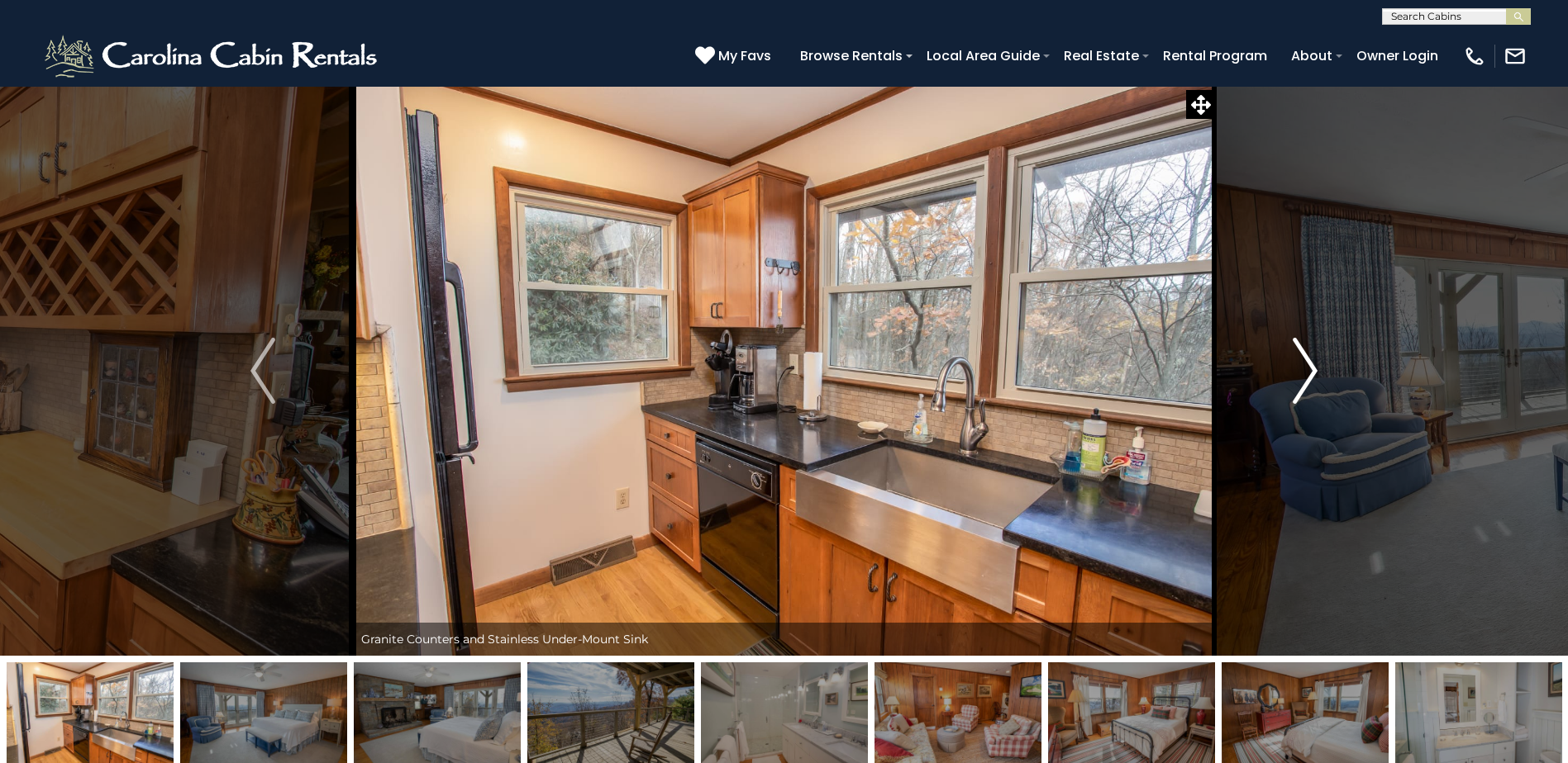
click at [1300, 375] on img "Next" at bounding box center [1304, 371] width 25 height 66
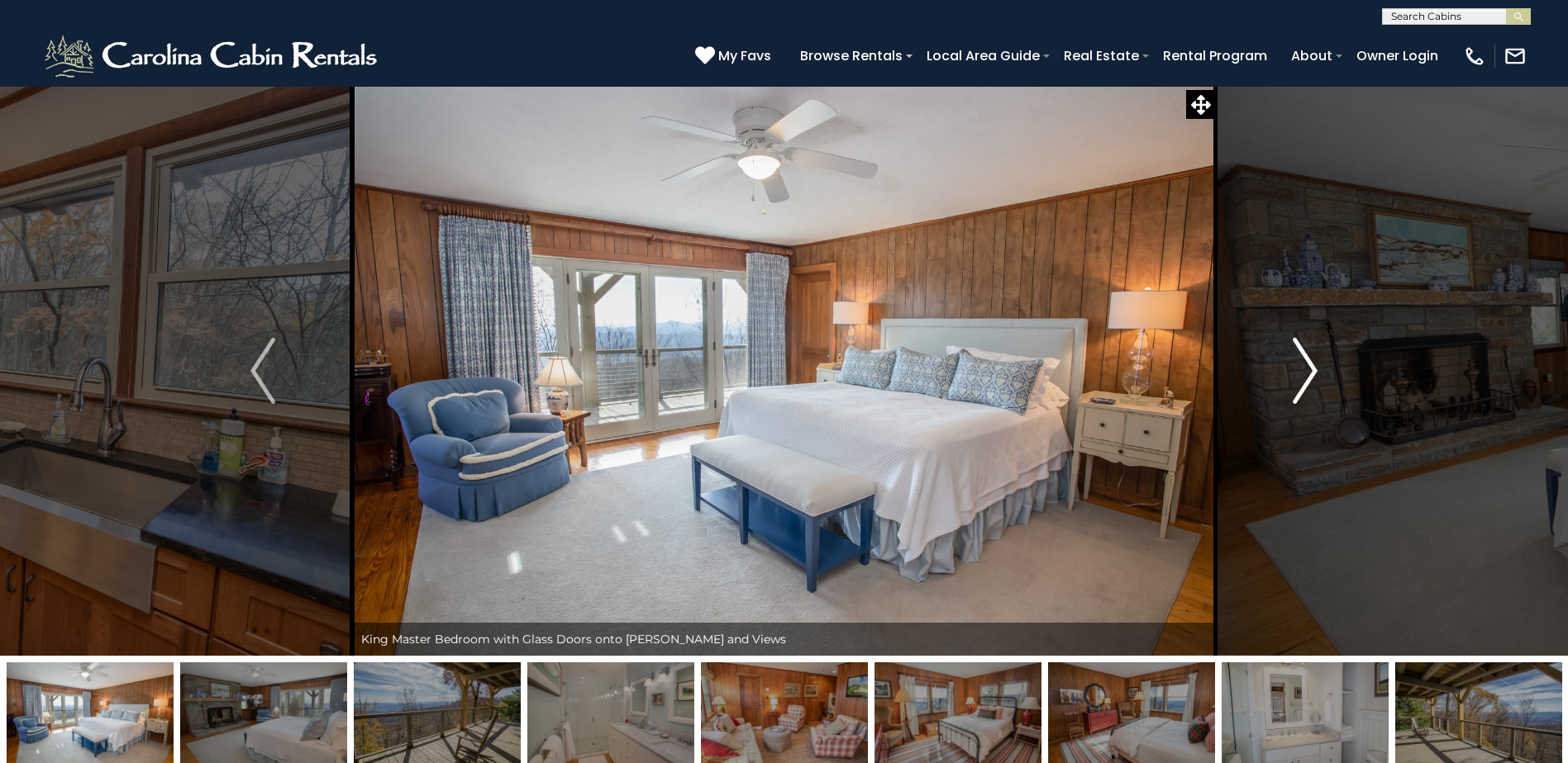
click at [1300, 375] on img "Next" at bounding box center [1304, 371] width 25 height 66
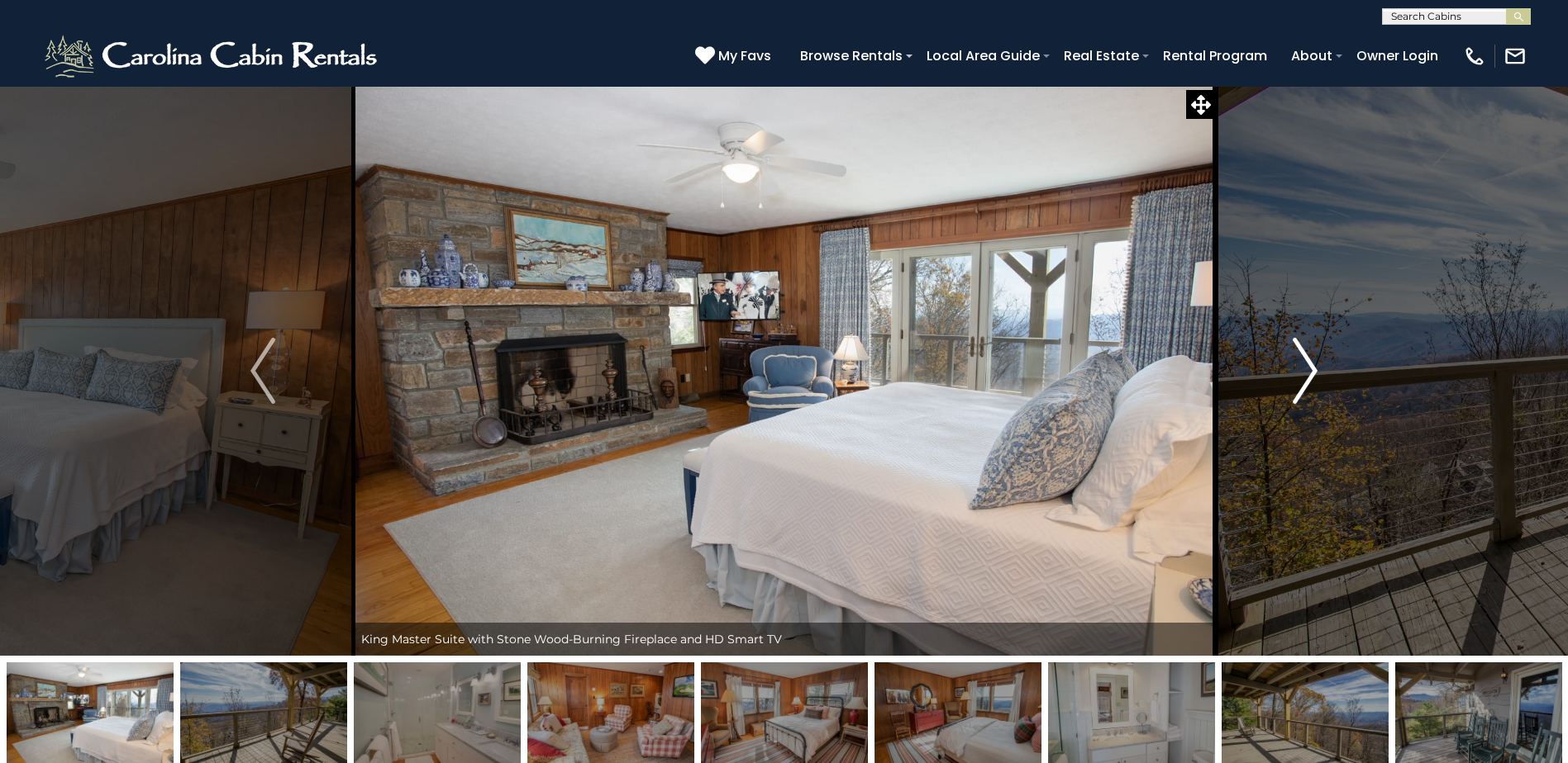
click at [1300, 375] on img "Next" at bounding box center [1304, 371] width 25 height 66
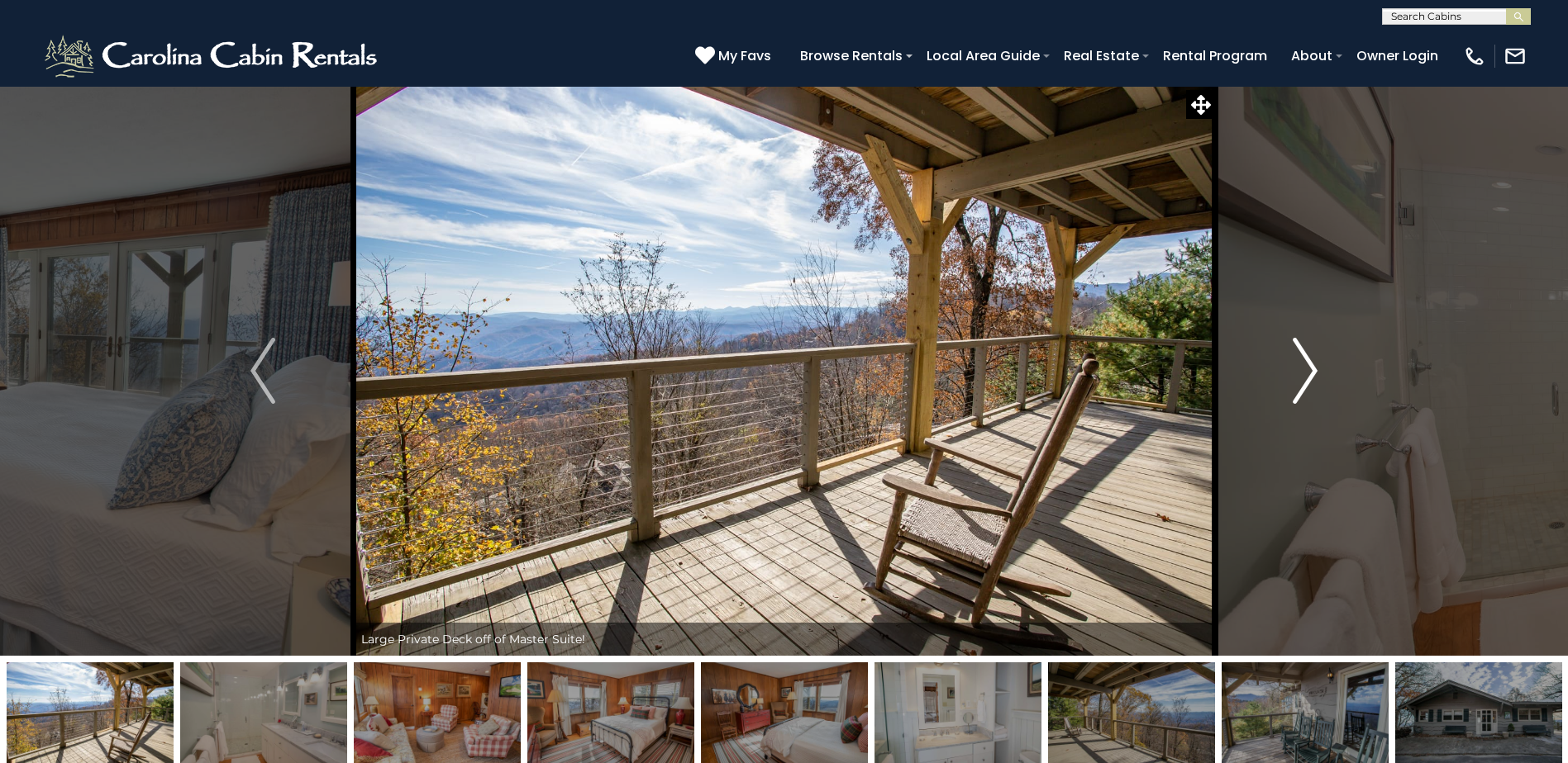
click at [1300, 375] on img "Next" at bounding box center [1304, 371] width 25 height 66
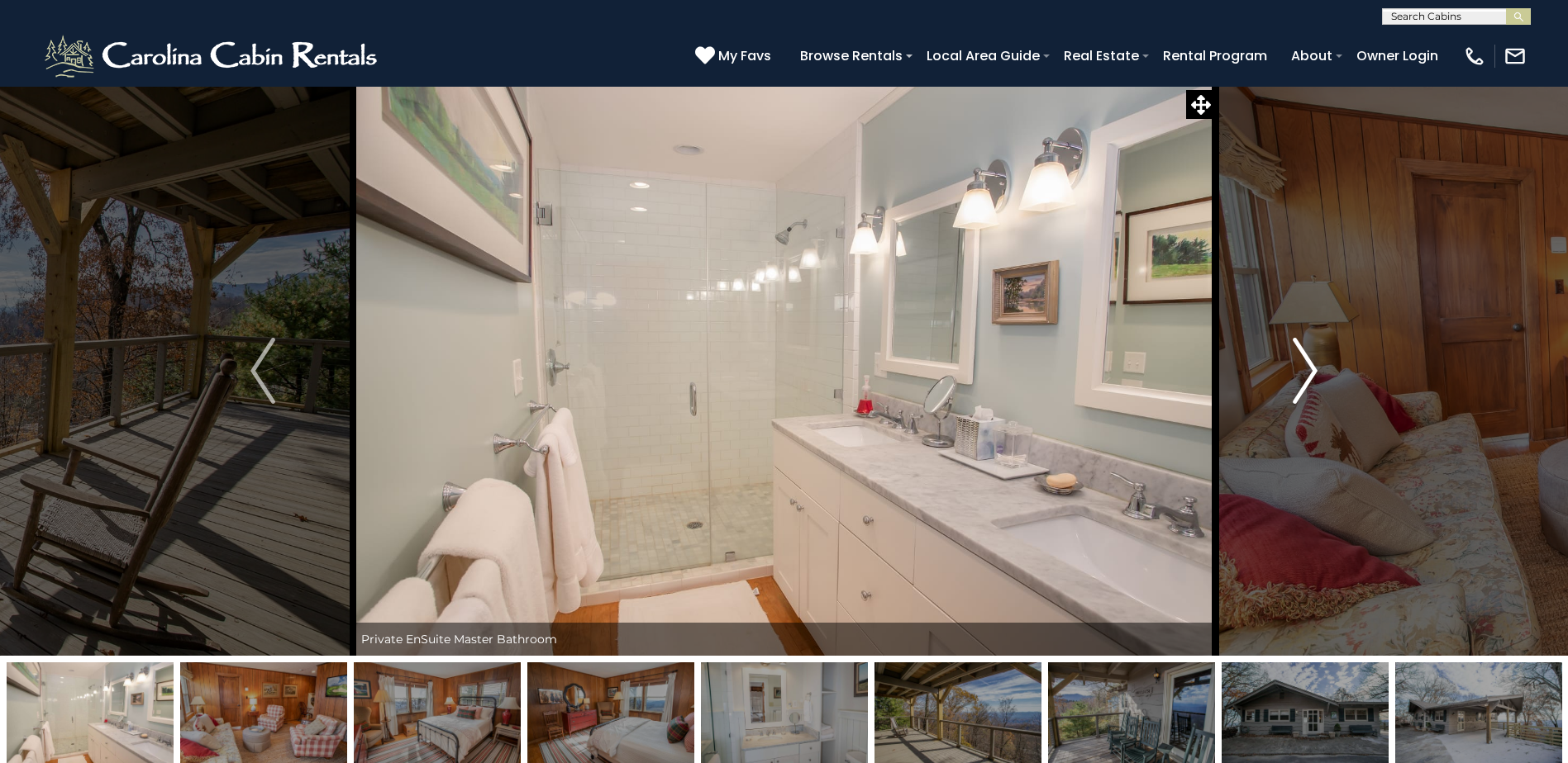
click at [1300, 375] on img "Next" at bounding box center [1304, 371] width 25 height 66
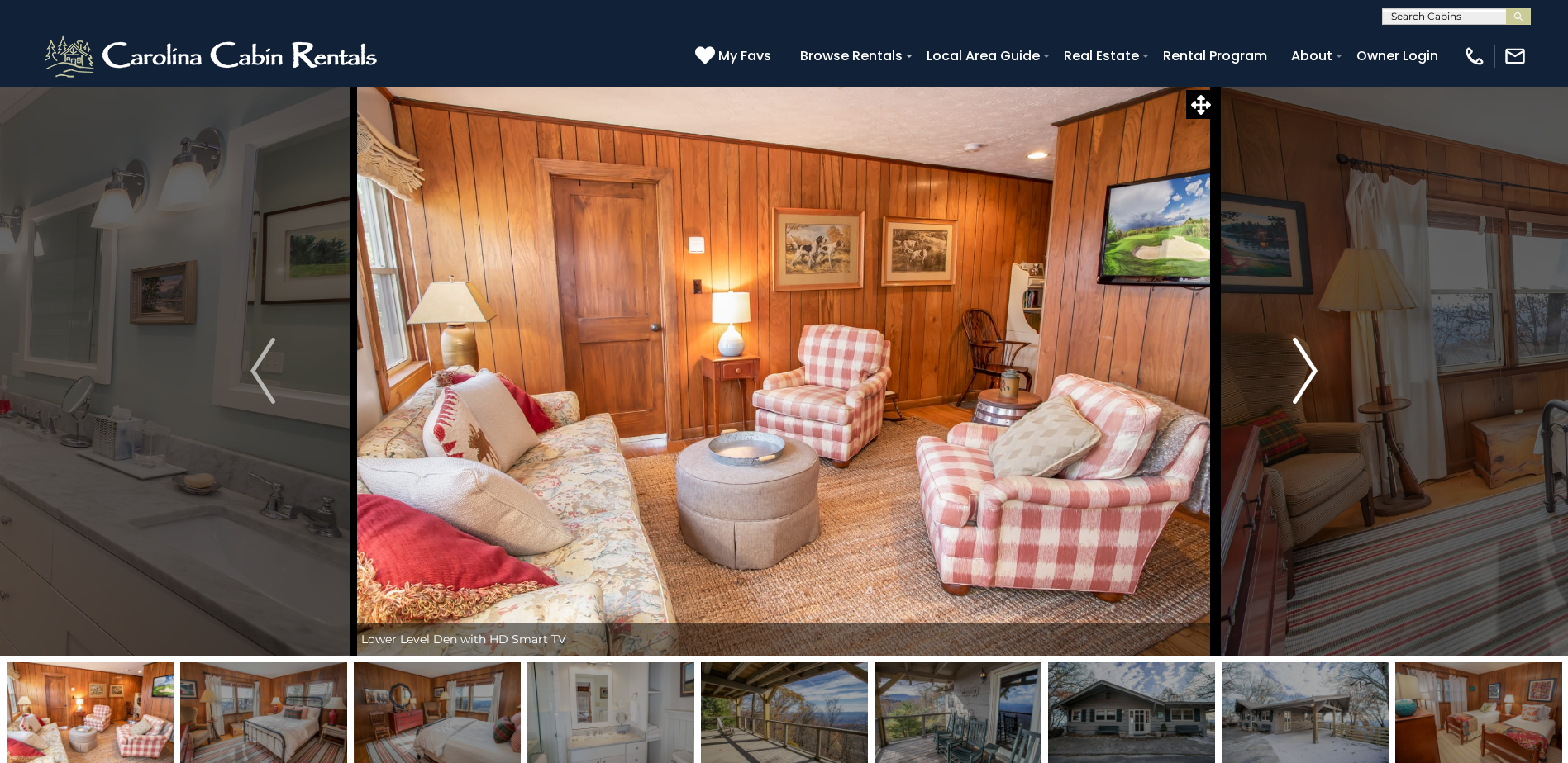
click at [1300, 375] on img "Next" at bounding box center [1304, 371] width 25 height 66
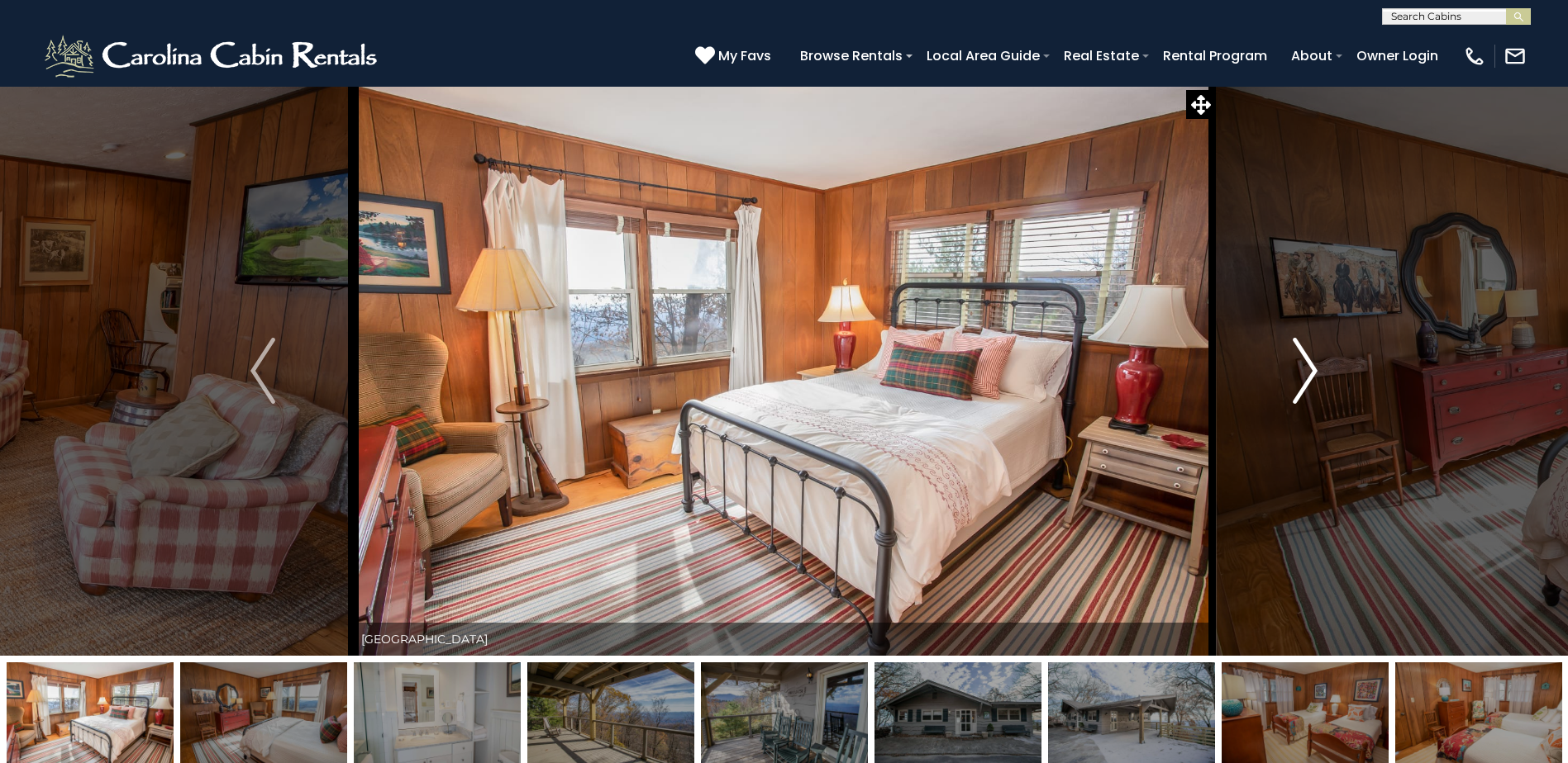
click at [1300, 375] on img "Next" at bounding box center [1304, 371] width 25 height 66
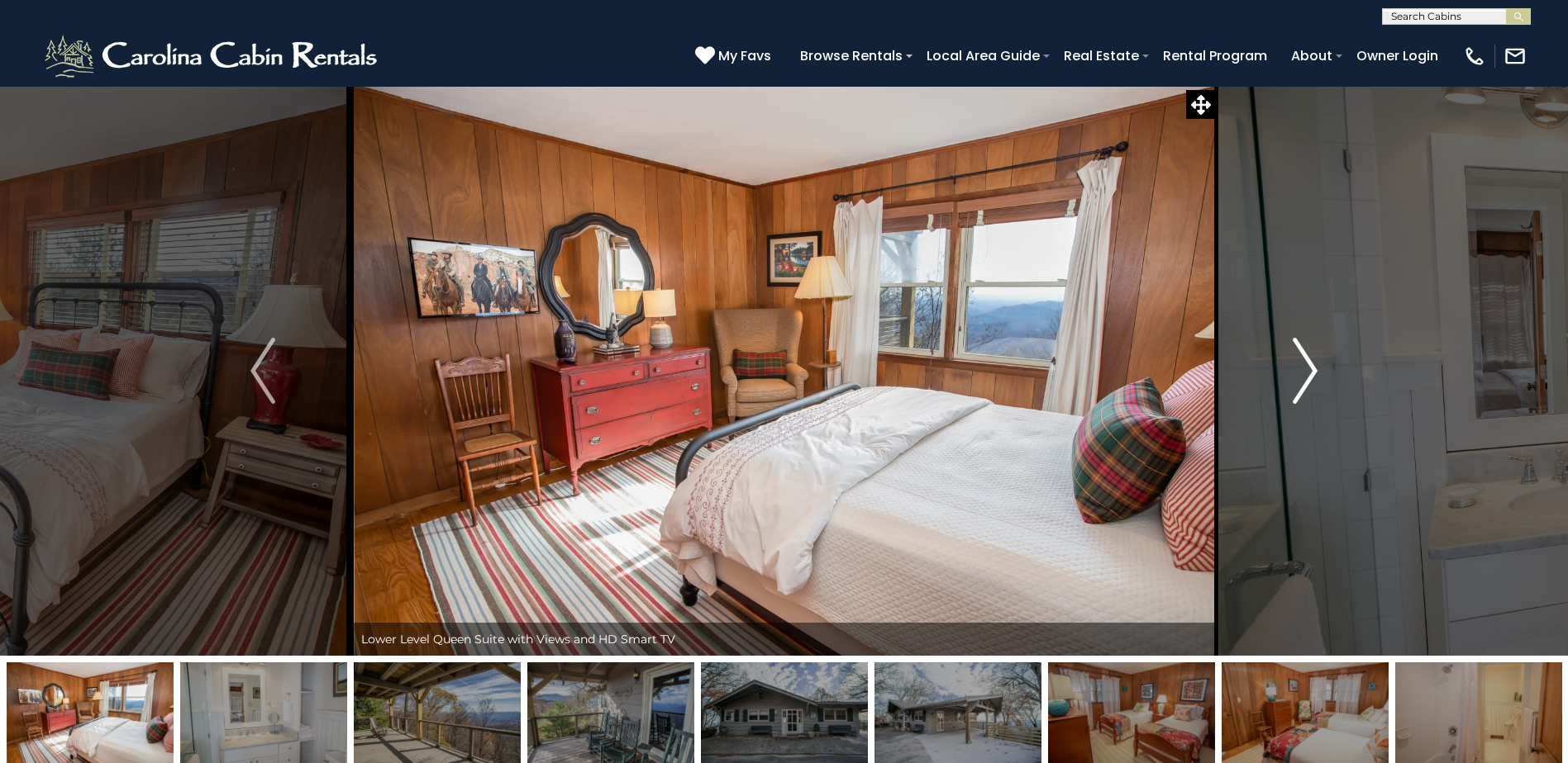
click at [1300, 375] on img "Next" at bounding box center [1304, 371] width 25 height 66
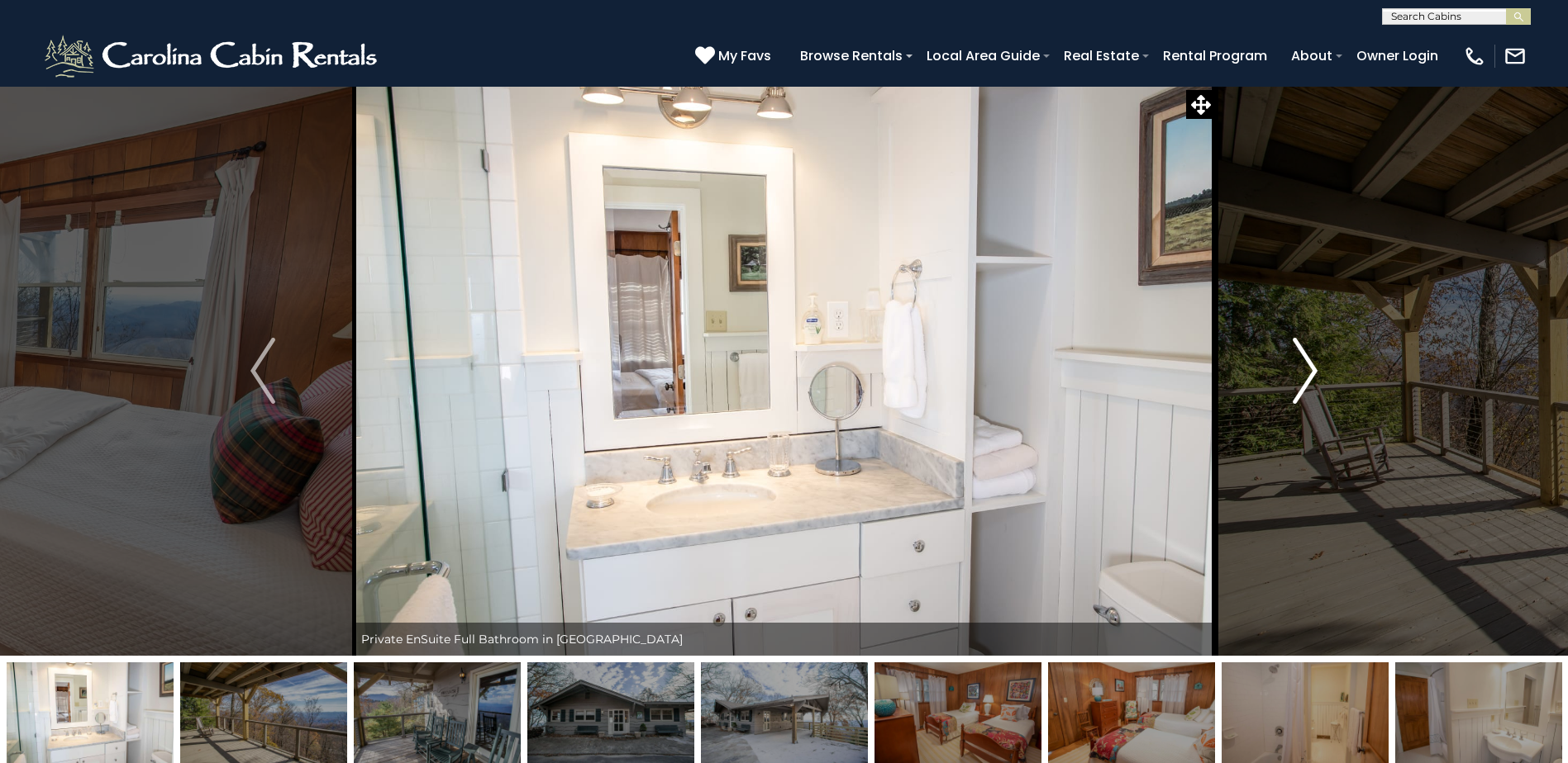
click at [1300, 375] on img "Next" at bounding box center [1304, 371] width 25 height 66
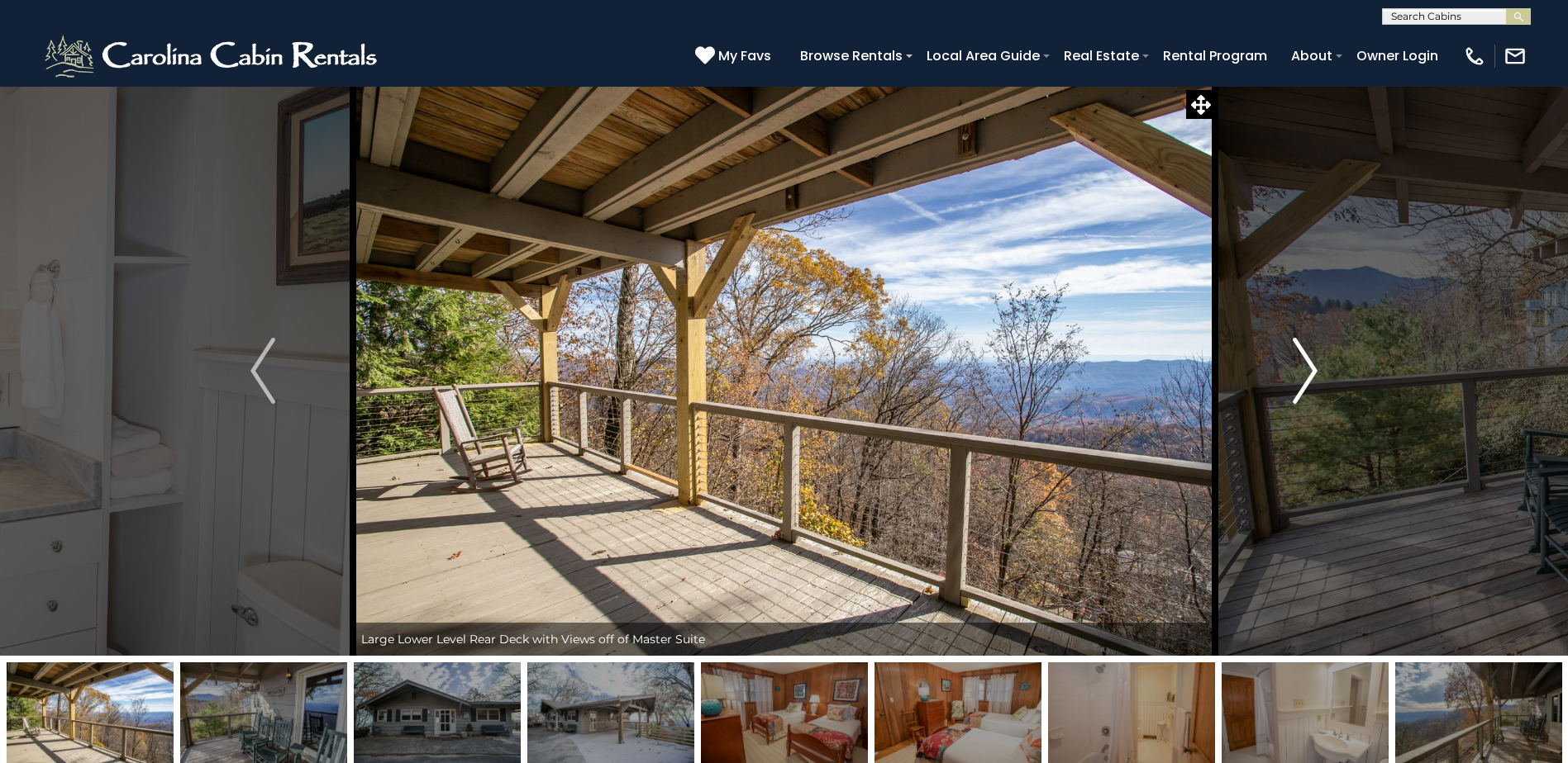
click at [1300, 375] on img "Next" at bounding box center [1304, 371] width 25 height 66
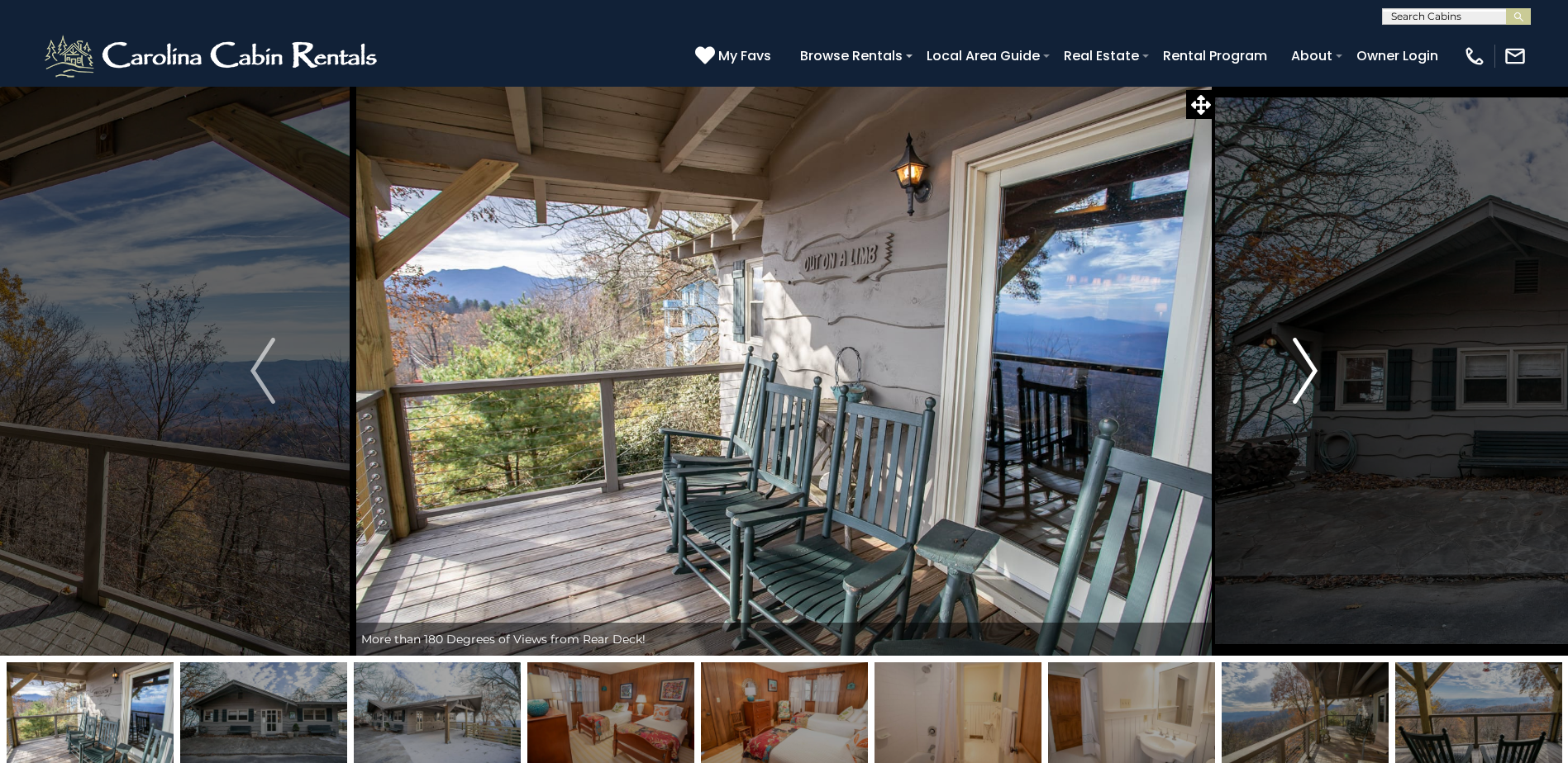
click at [1300, 375] on img "Next" at bounding box center [1304, 371] width 25 height 66
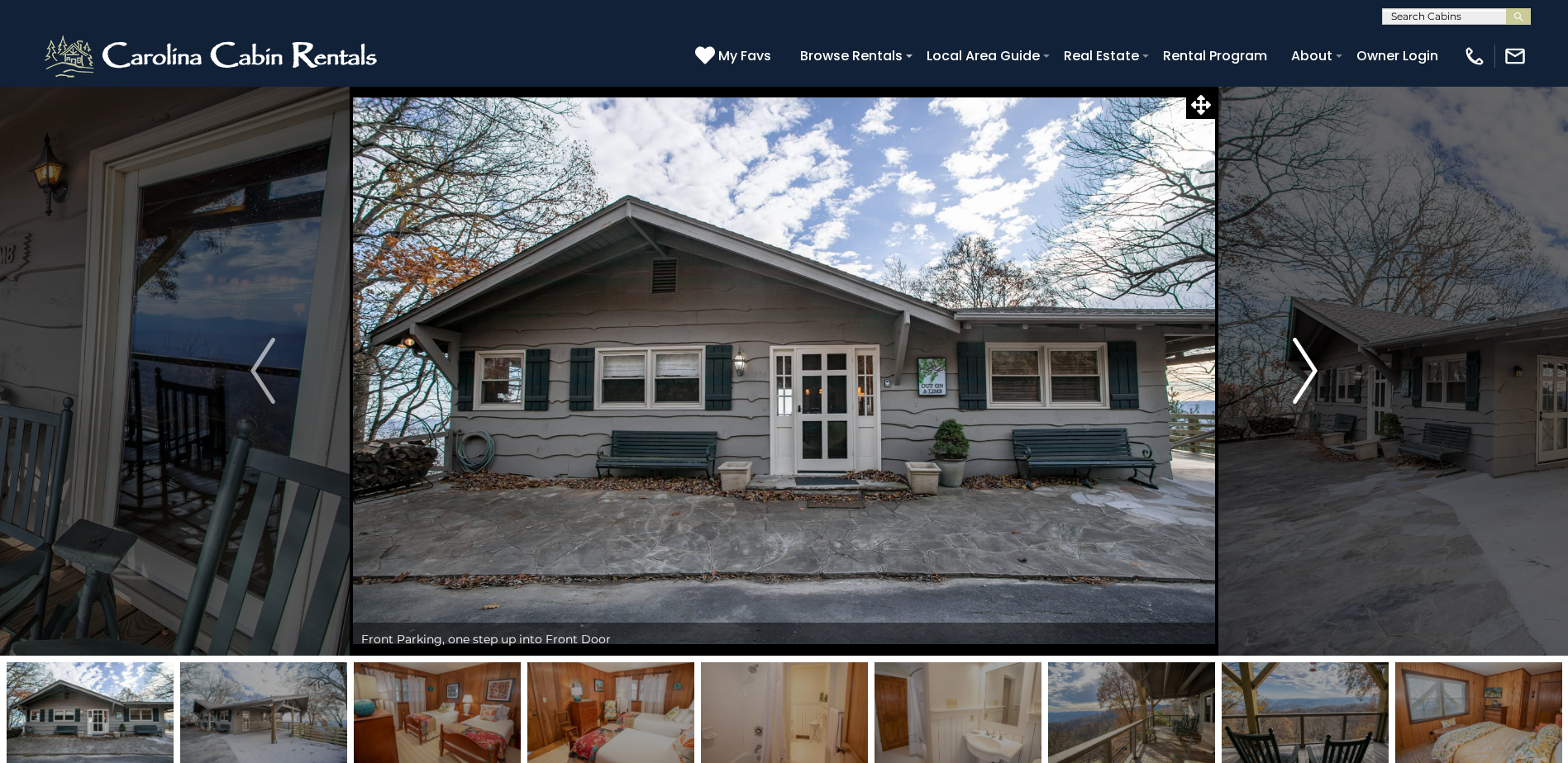
click at [1300, 375] on img "Next" at bounding box center [1304, 371] width 25 height 66
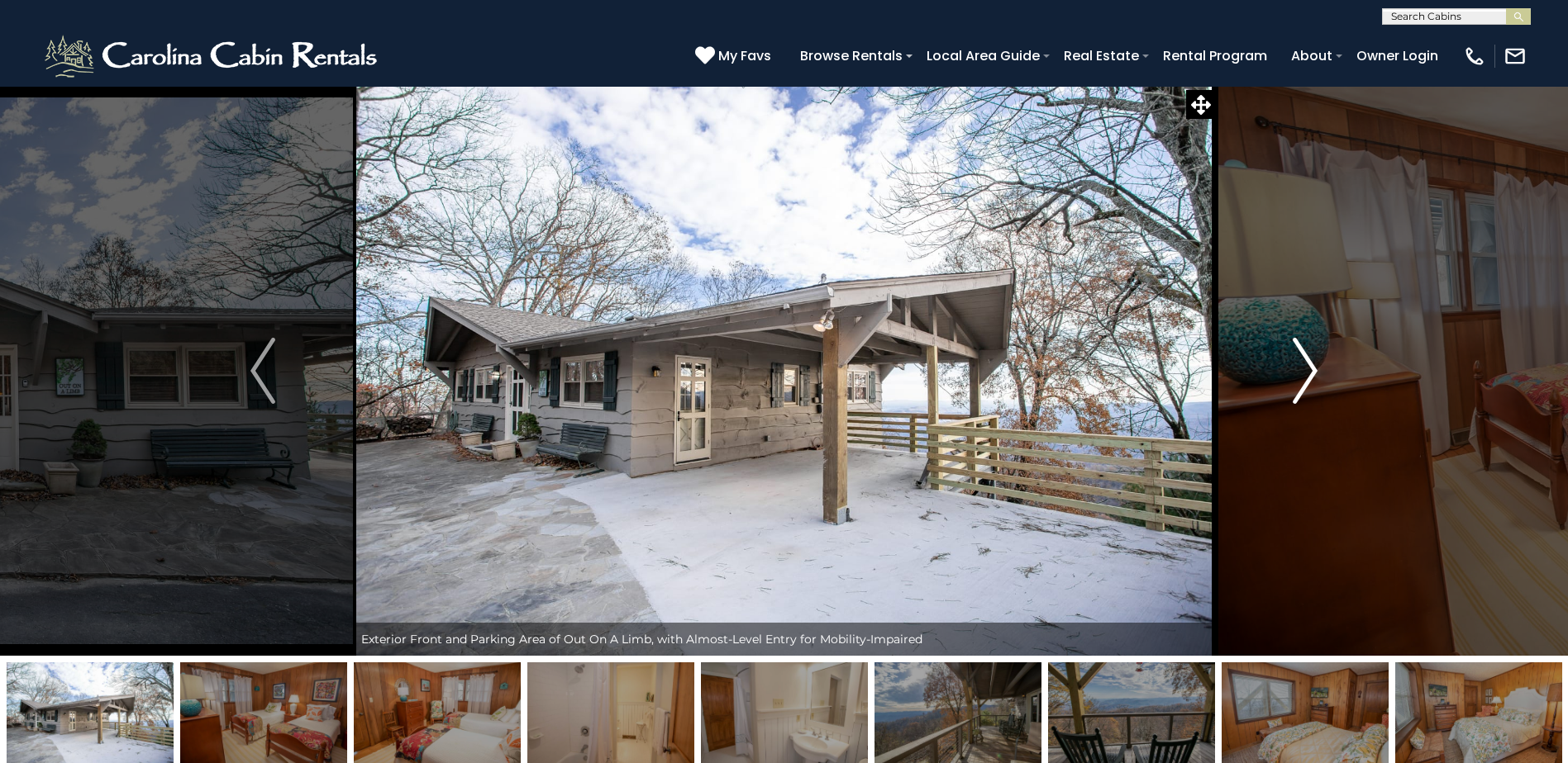
click at [1300, 375] on img "Next" at bounding box center [1304, 371] width 25 height 66
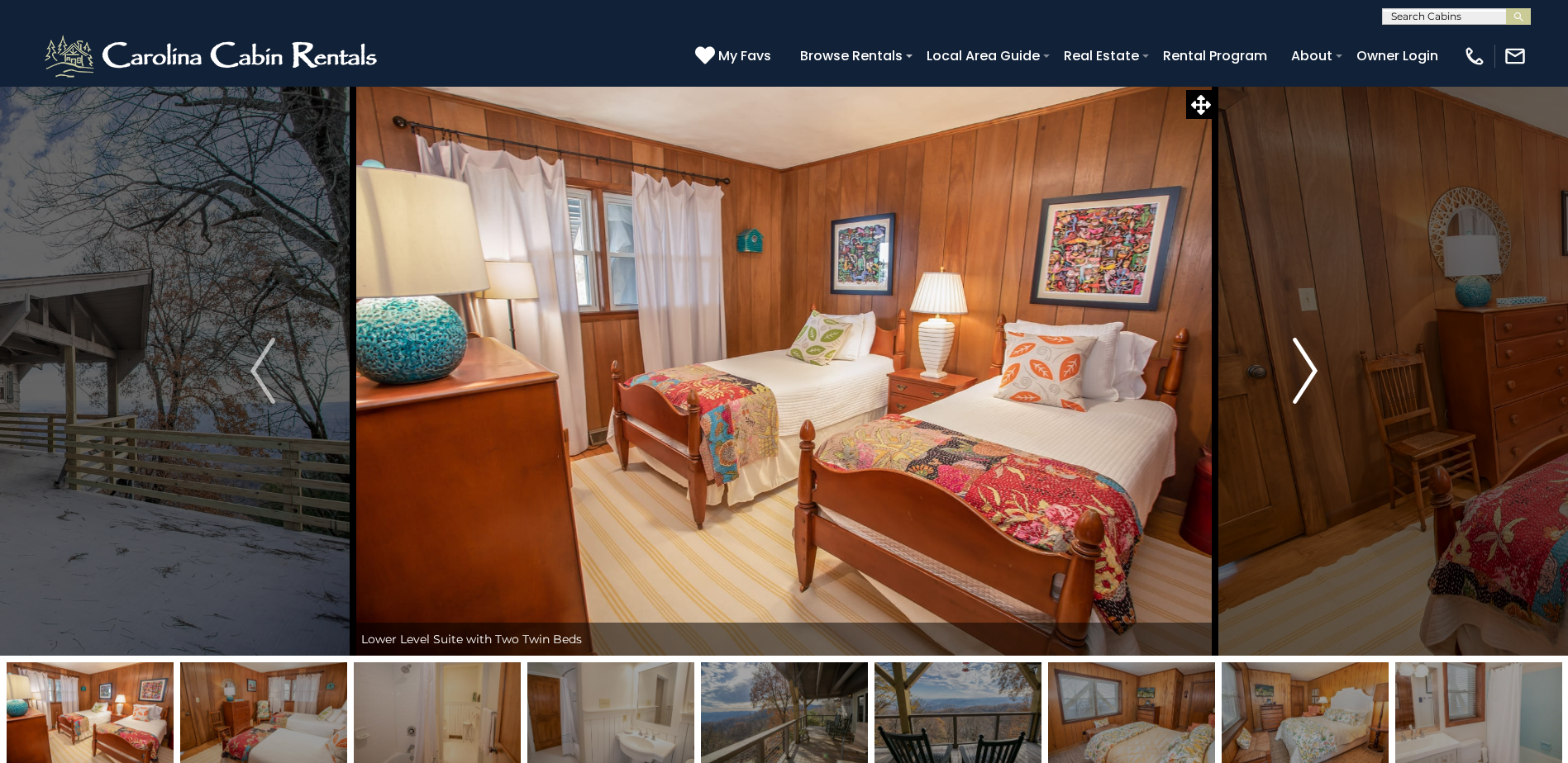
click at [1300, 375] on img "Next" at bounding box center [1304, 371] width 25 height 66
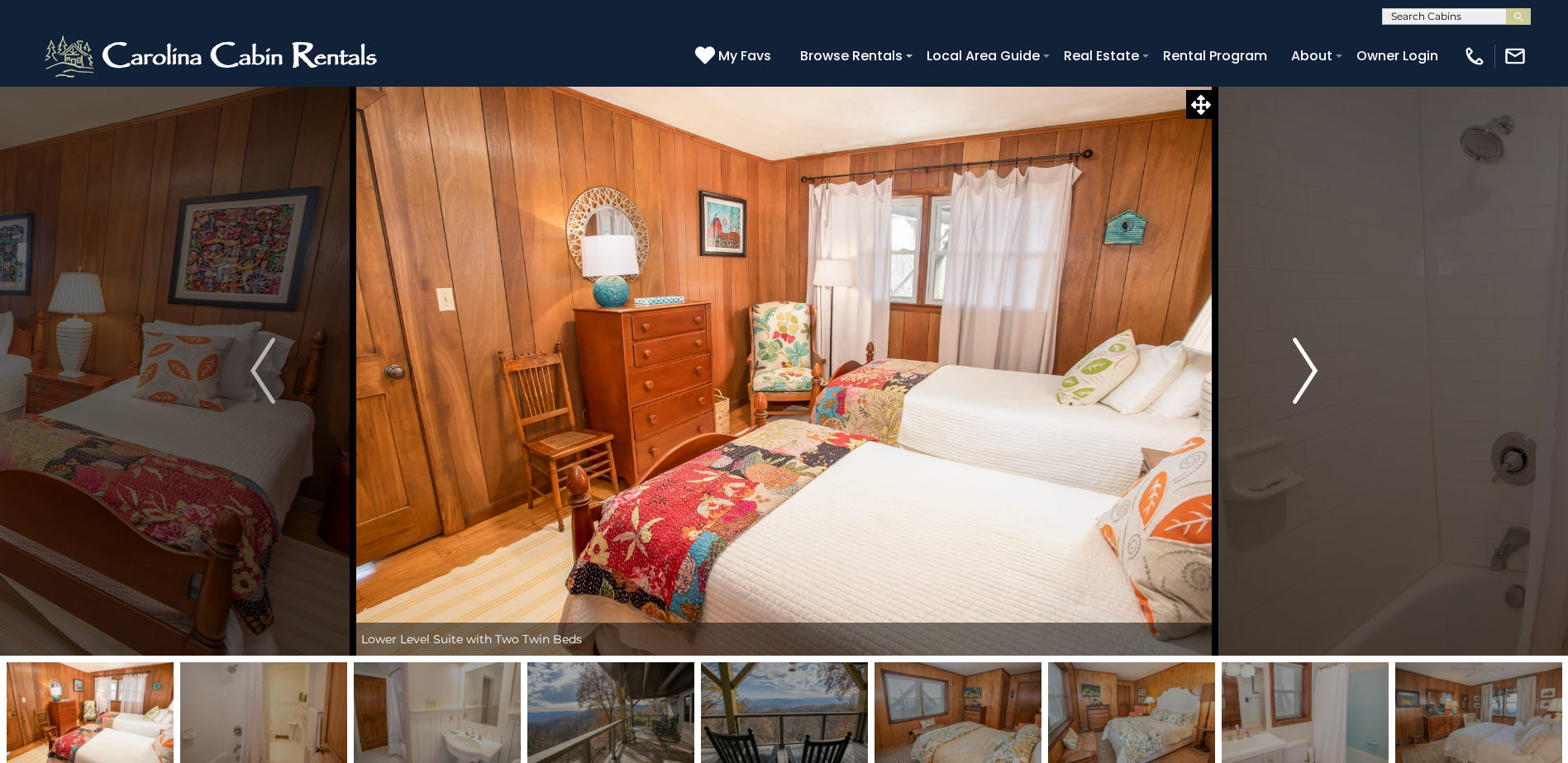
click at [1300, 375] on img "Next" at bounding box center [1304, 371] width 25 height 66
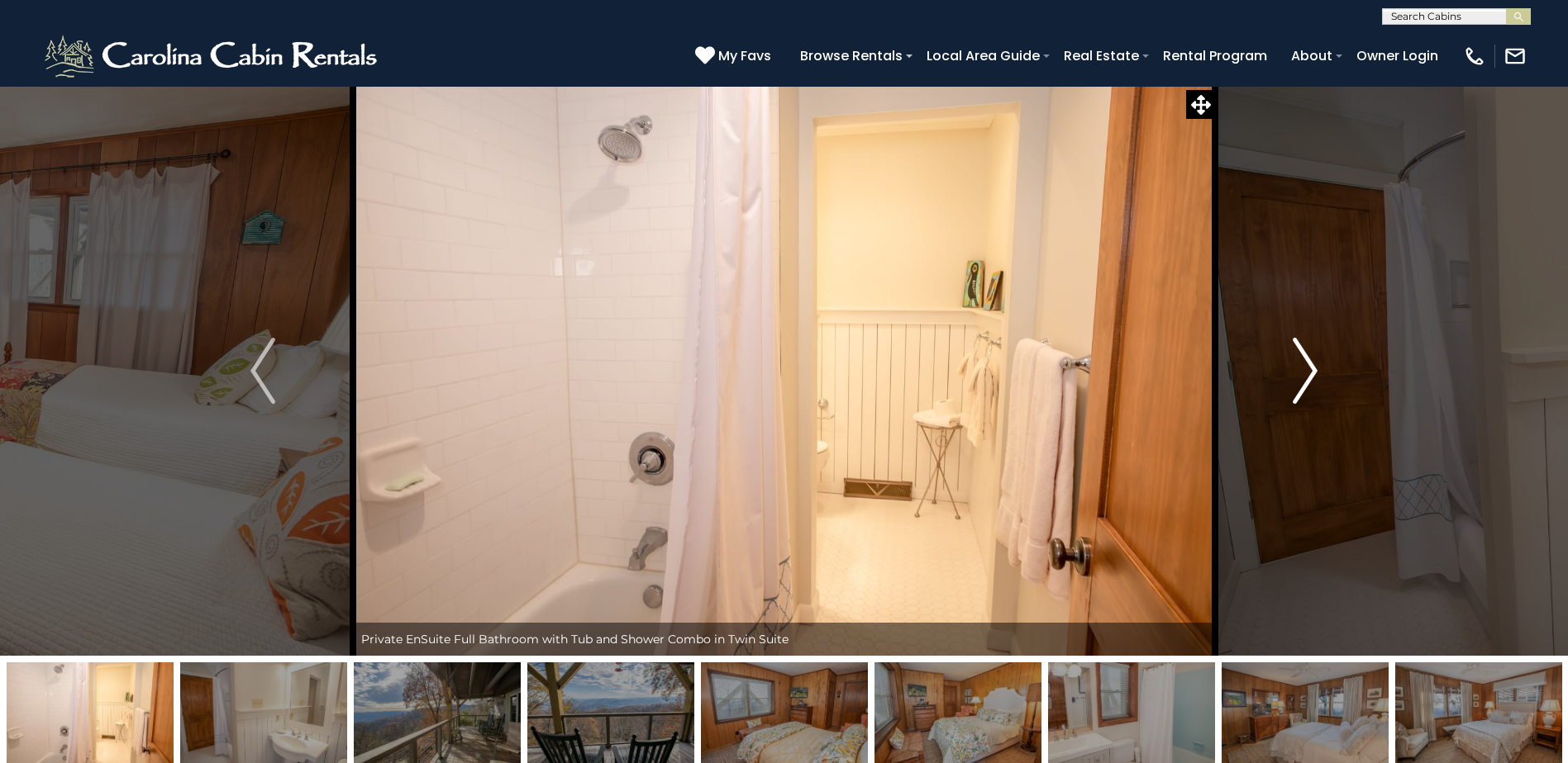
click at [1300, 375] on img "Next" at bounding box center [1304, 371] width 25 height 66
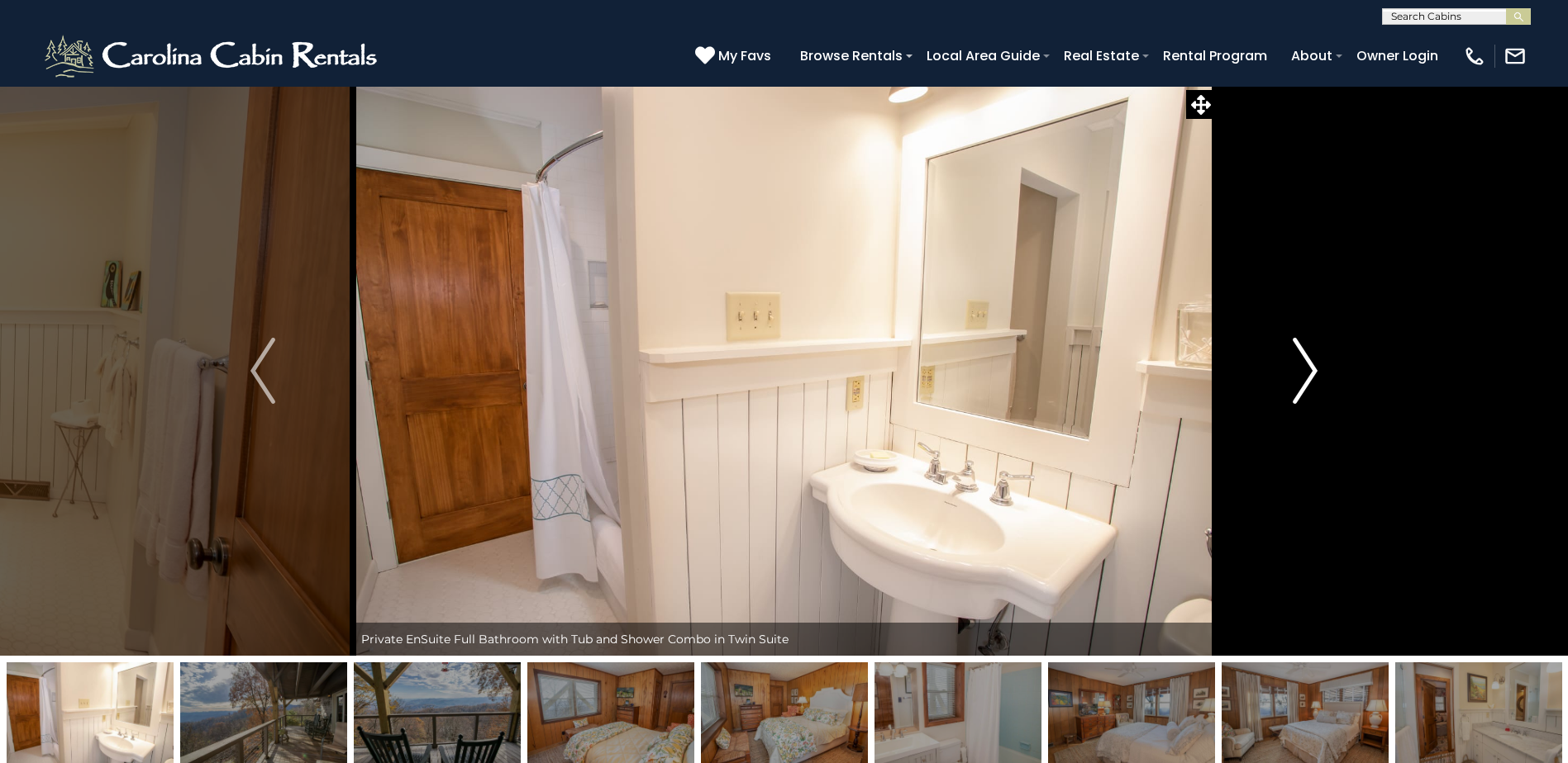
click at [1300, 375] on img "Next" at bounding box center [1304, 371] width 25 height 66
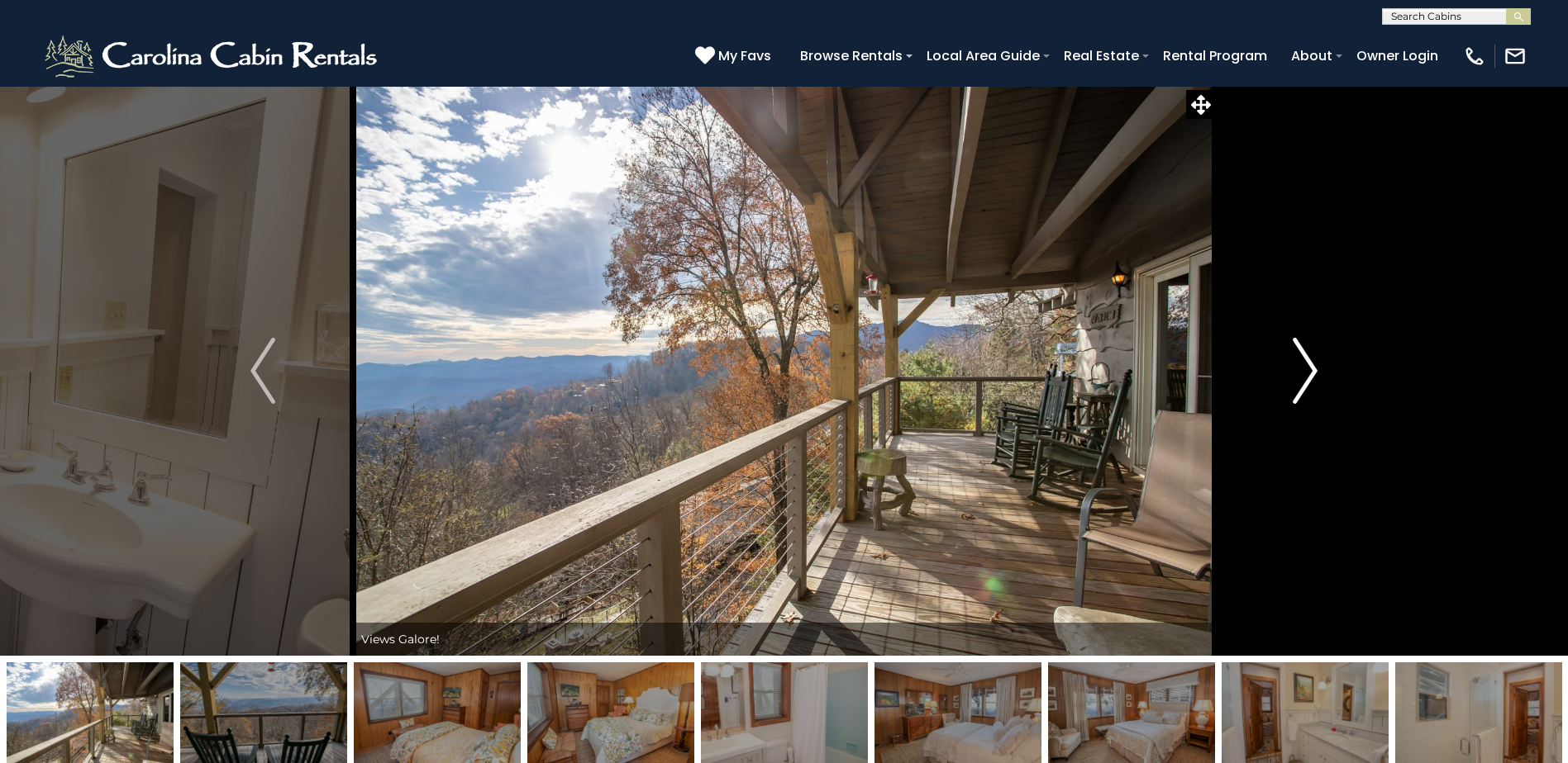
click at [1300, 375] on img "Next" at bounding box center [1304, 371] width 25 height 66
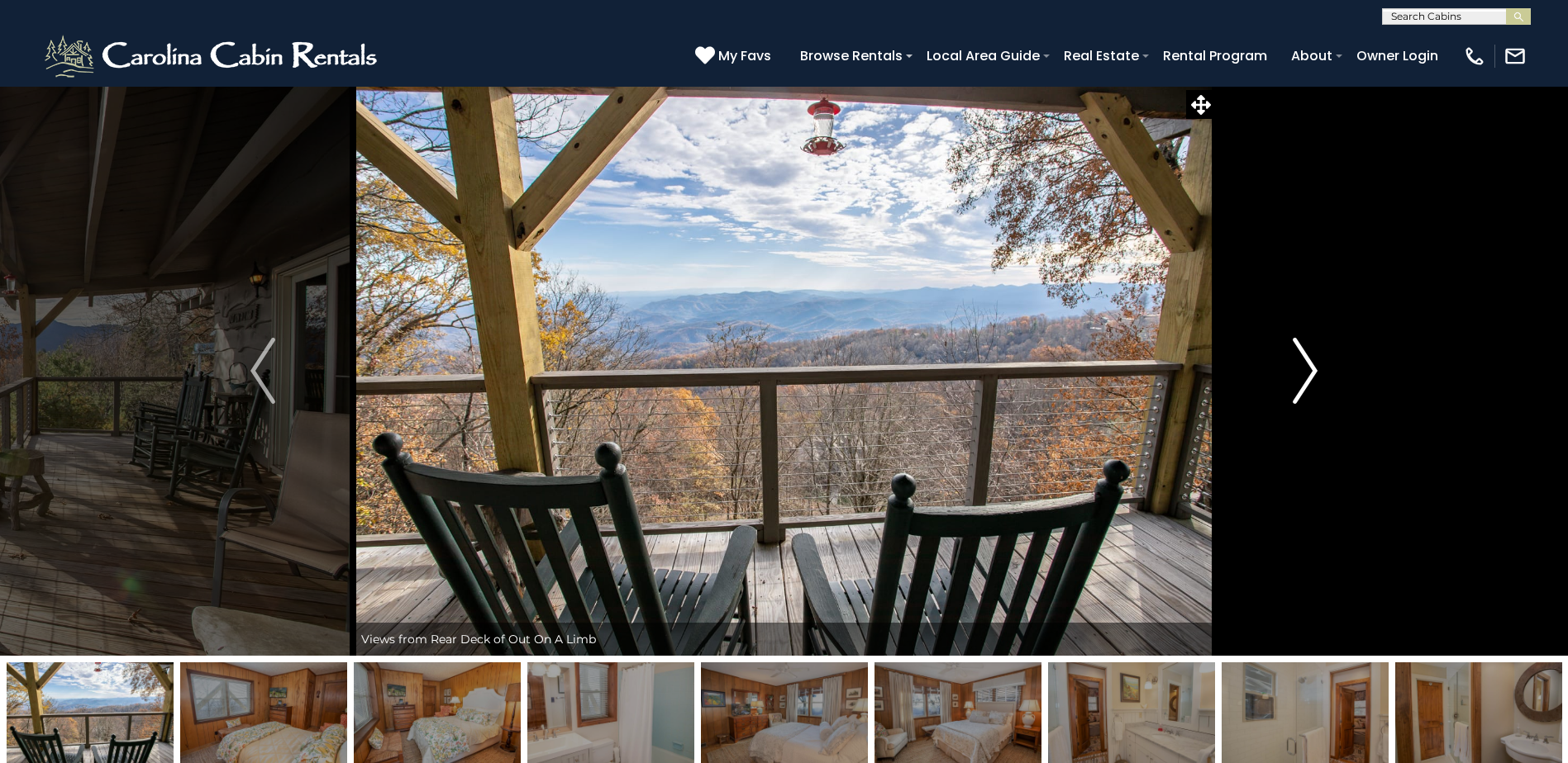
click at [1300, 375] on img "Next" at bounding box center [1304, 371] width 25 height 66
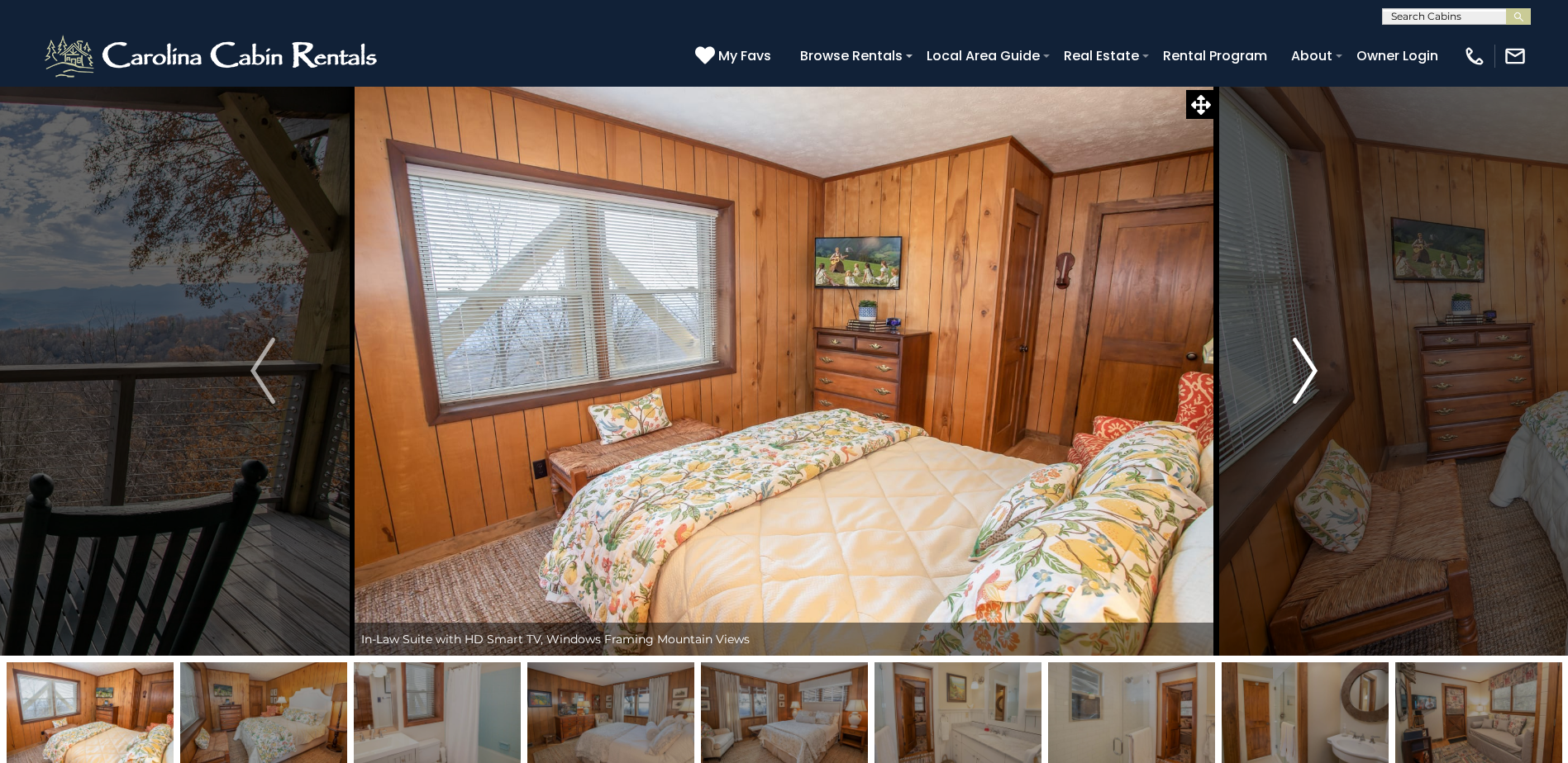
click at [1300, 375] on img "Next" at bounding box center [1304, 371] width 25 height 66
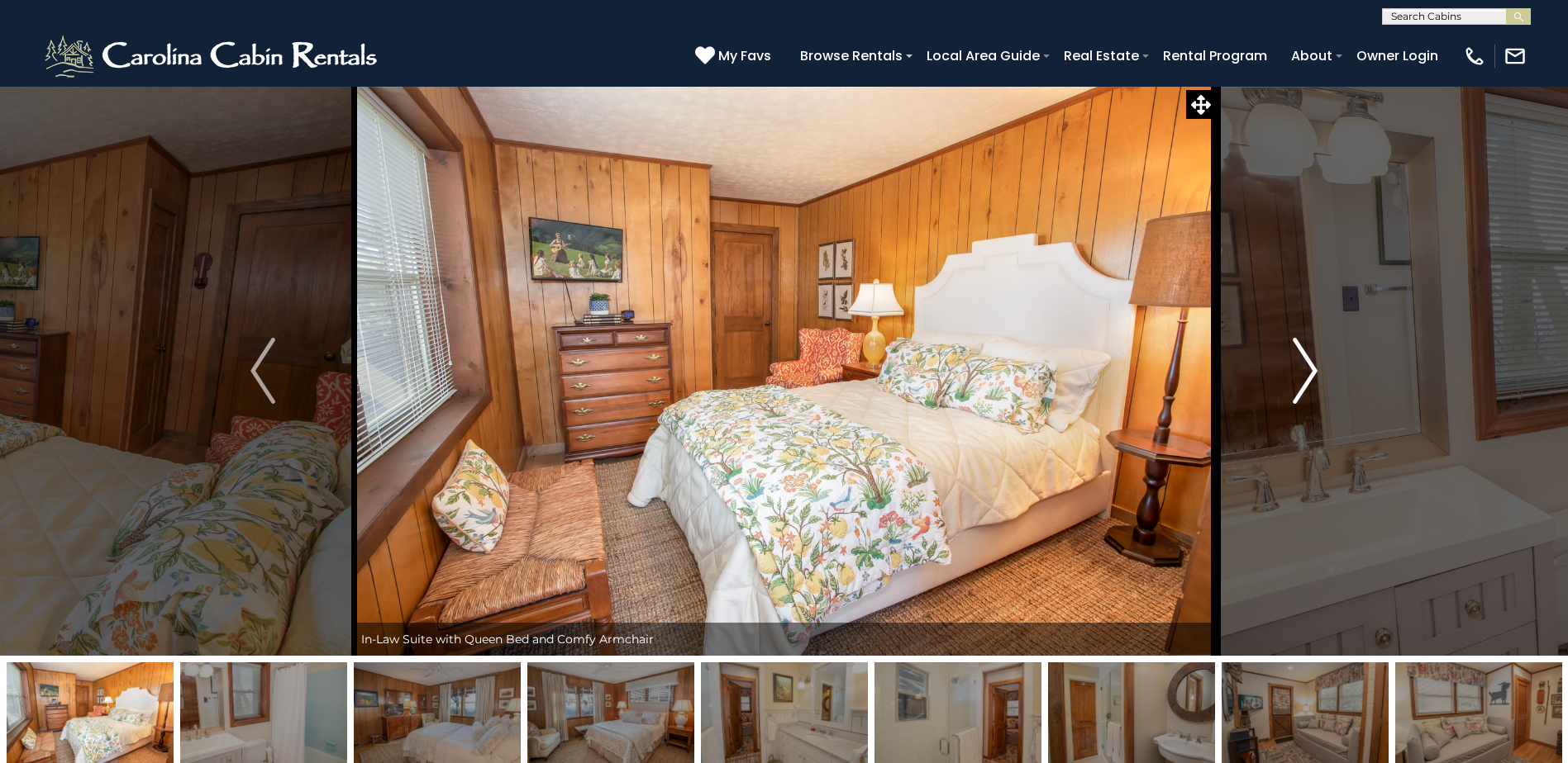
click at [1300, 375] on img "Next" at bounding box center [1304, 371] width 25 height 66
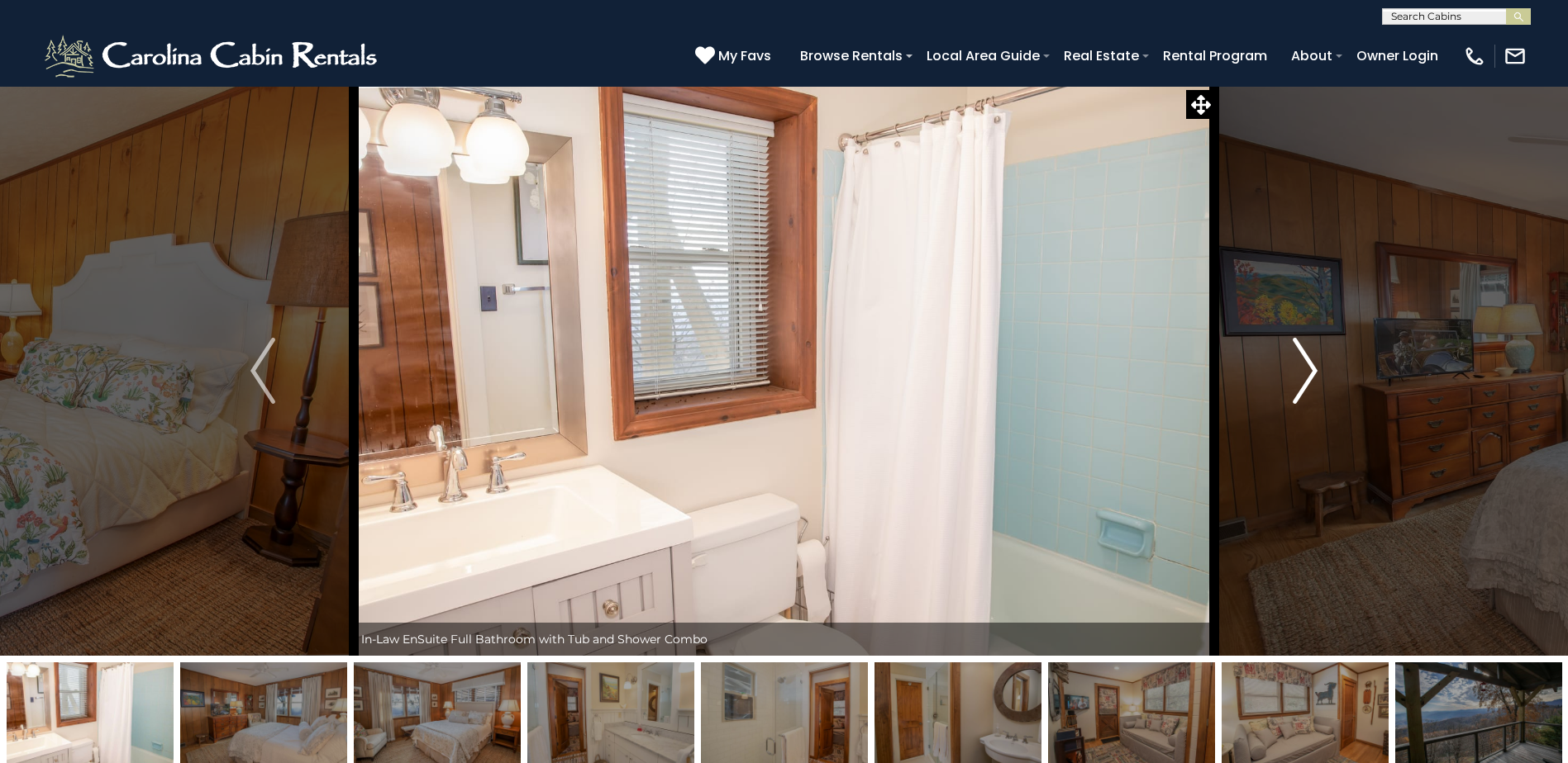
click at [1300, 375] on img "Next" at bounding box center [1304, 371] width 25 height 66
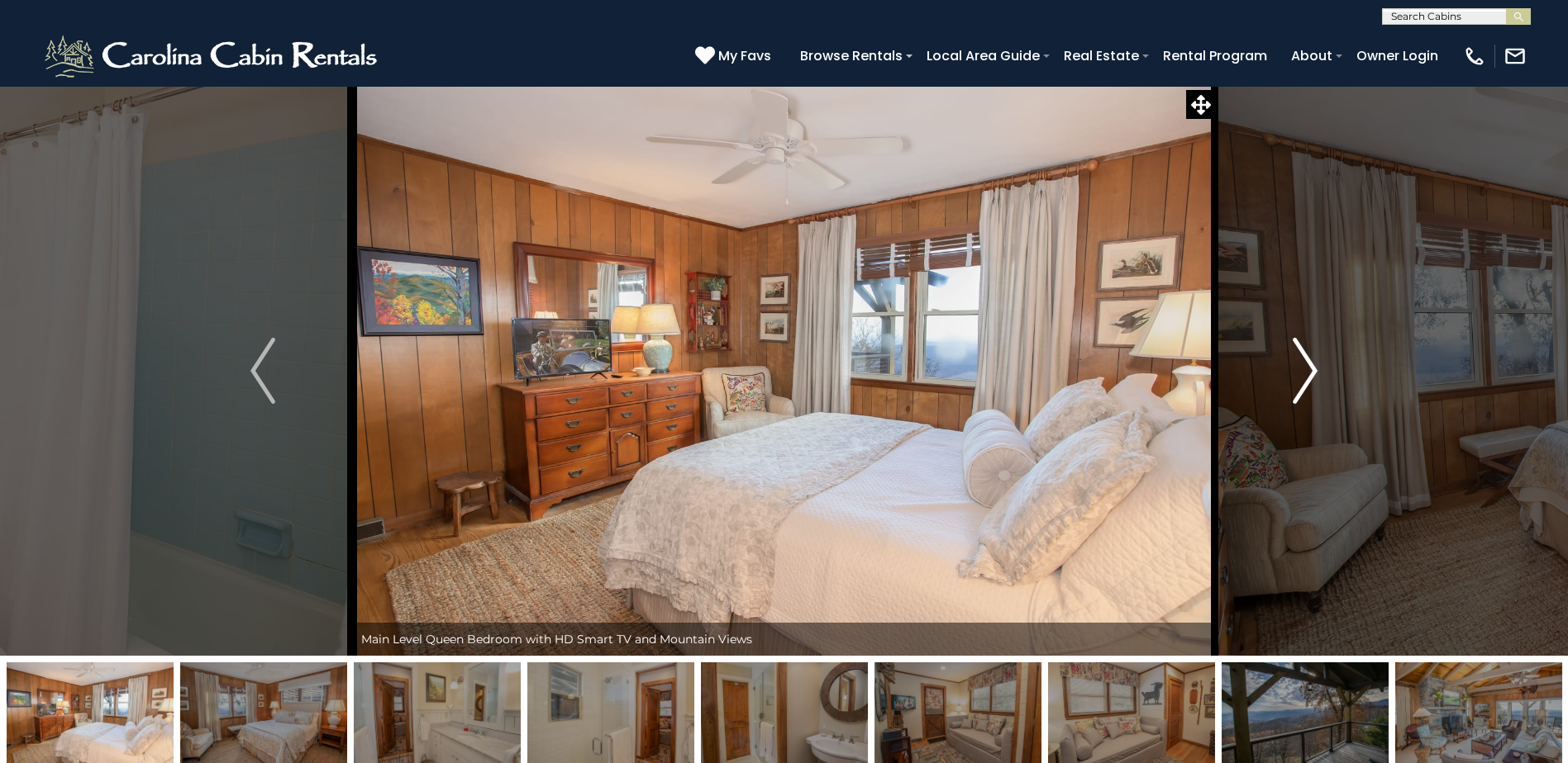
click at [1300, 375] on img "Next" at bounding box center [1304, 371] width 25 height 66
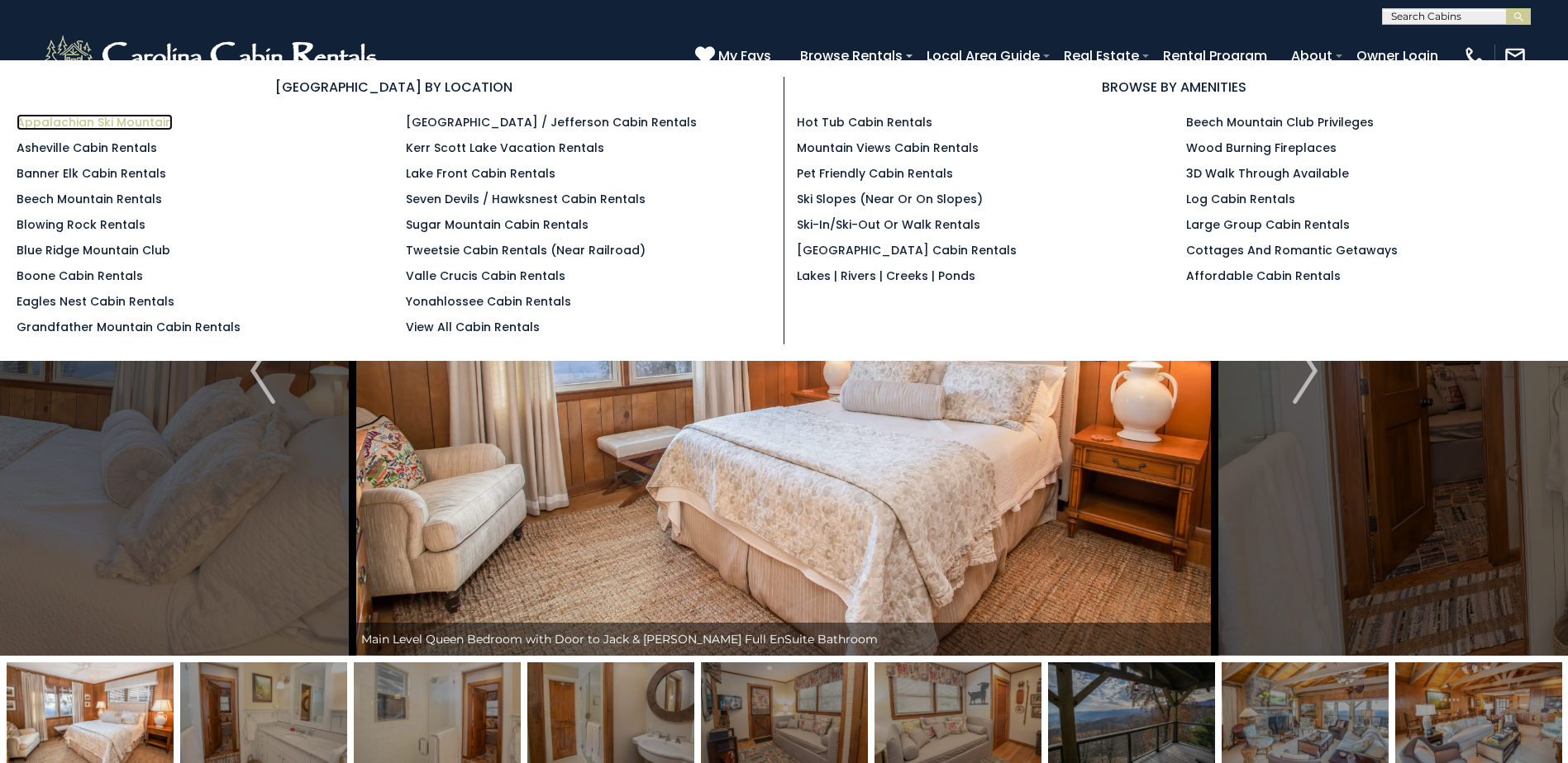
click at [107, 122] on link "Appalachian Ski Mountain" at bounding box center [94, 122] width 156 height 16
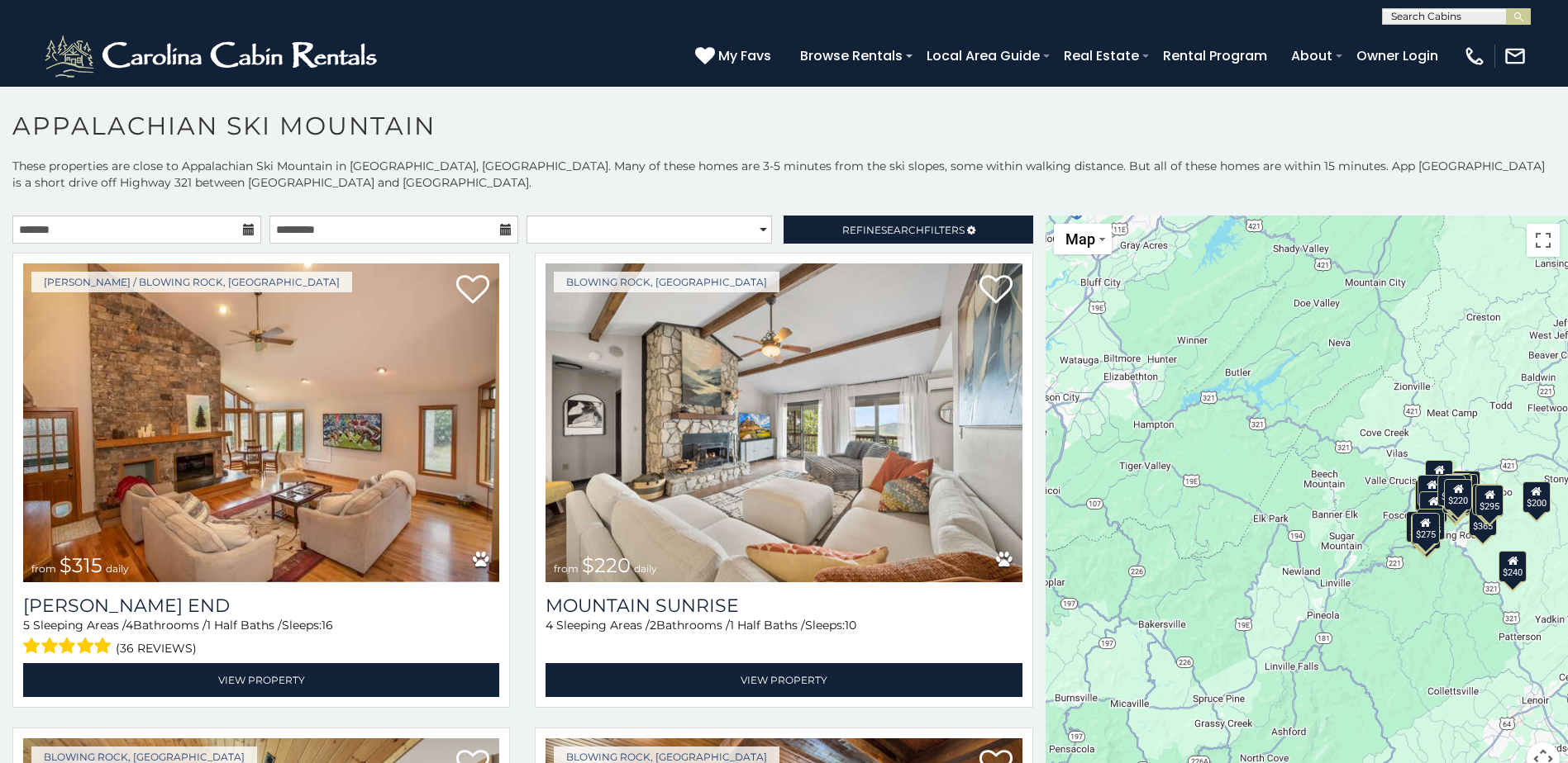
click at [243, 223] on icon at bounding box center [248, 229] width 12 height 12
click at [198, 235] on input "text" at bounding box center [137, 229] width 248 height 28
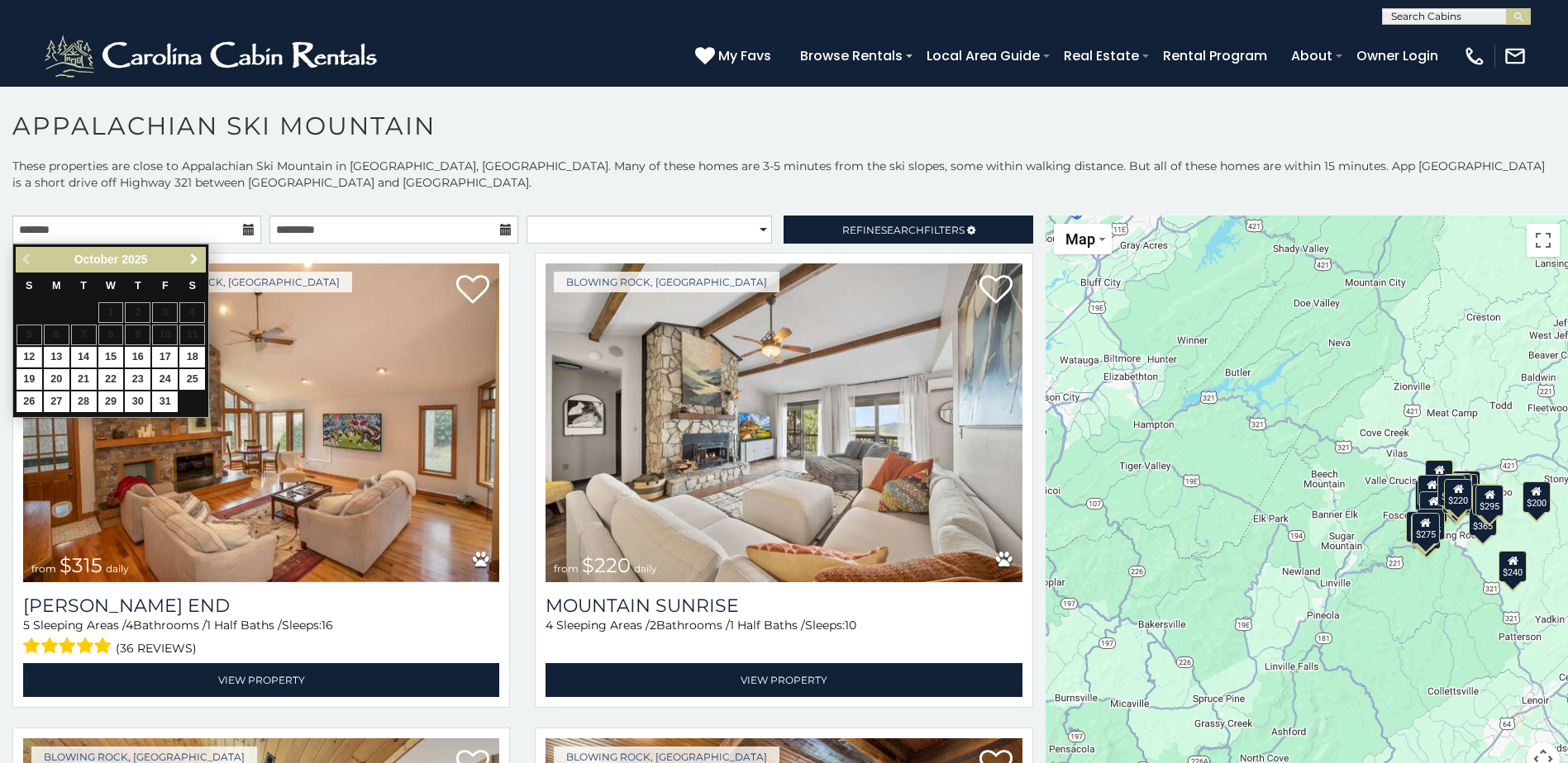
click at [198, 259] on span "Next" at bounding box center [194, 259] width 13 height 13
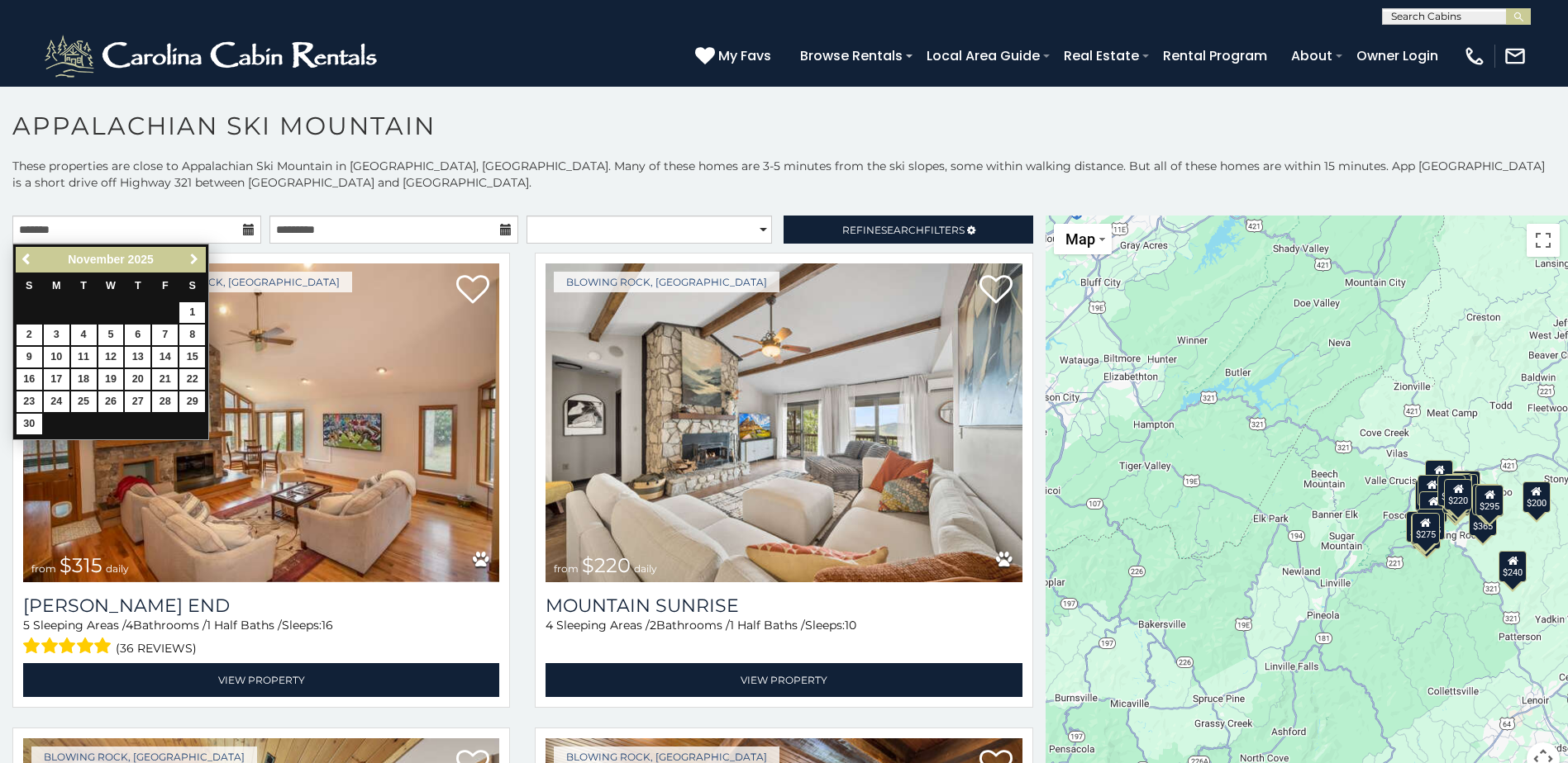
click at [198, 259] on span "Next" at bounding box center [194, 259] width 13 height 13
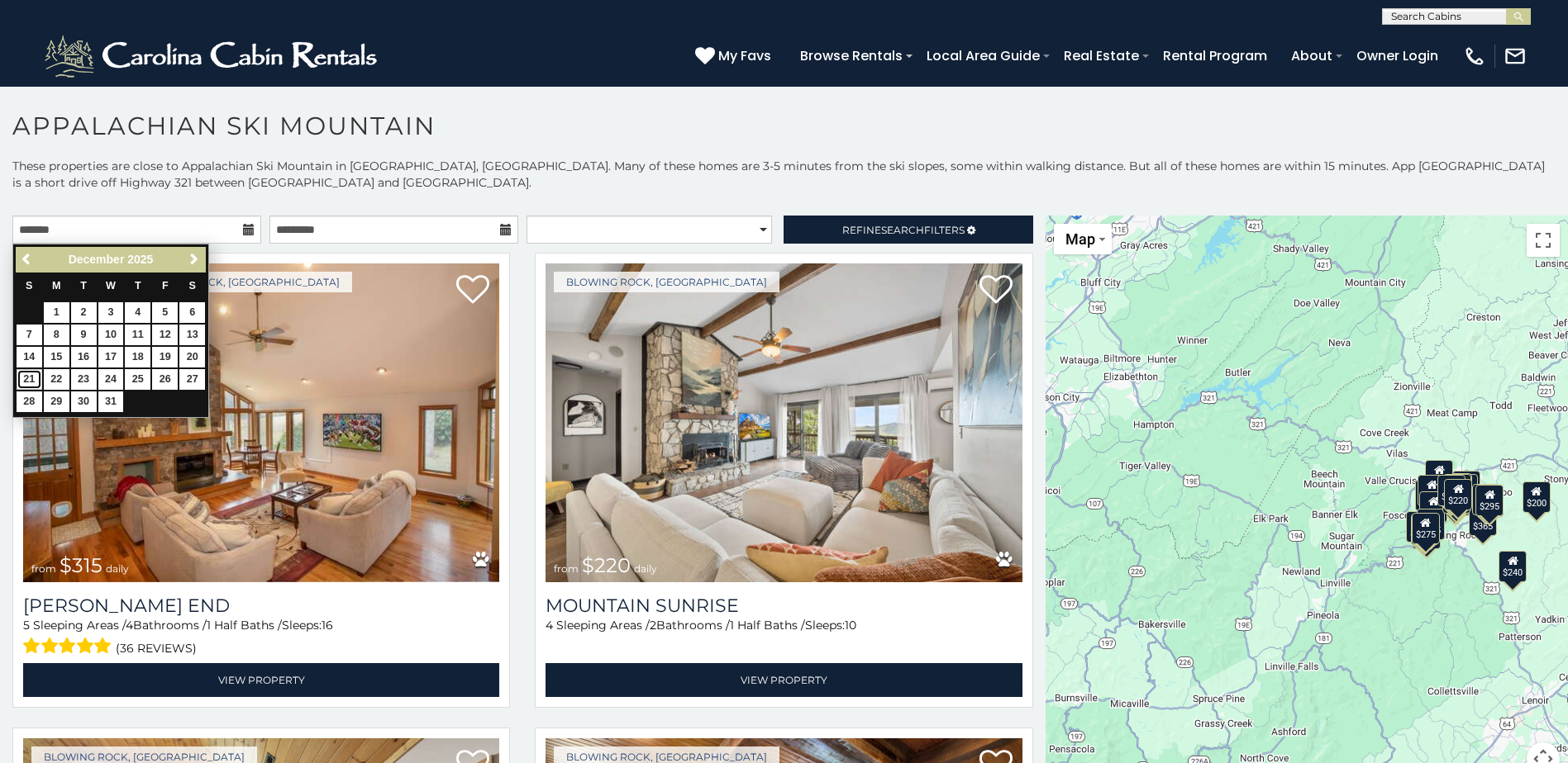
click at [30, 374] on link "21" at bounding box center [29, 379] width 26 height 21
type input "**********"
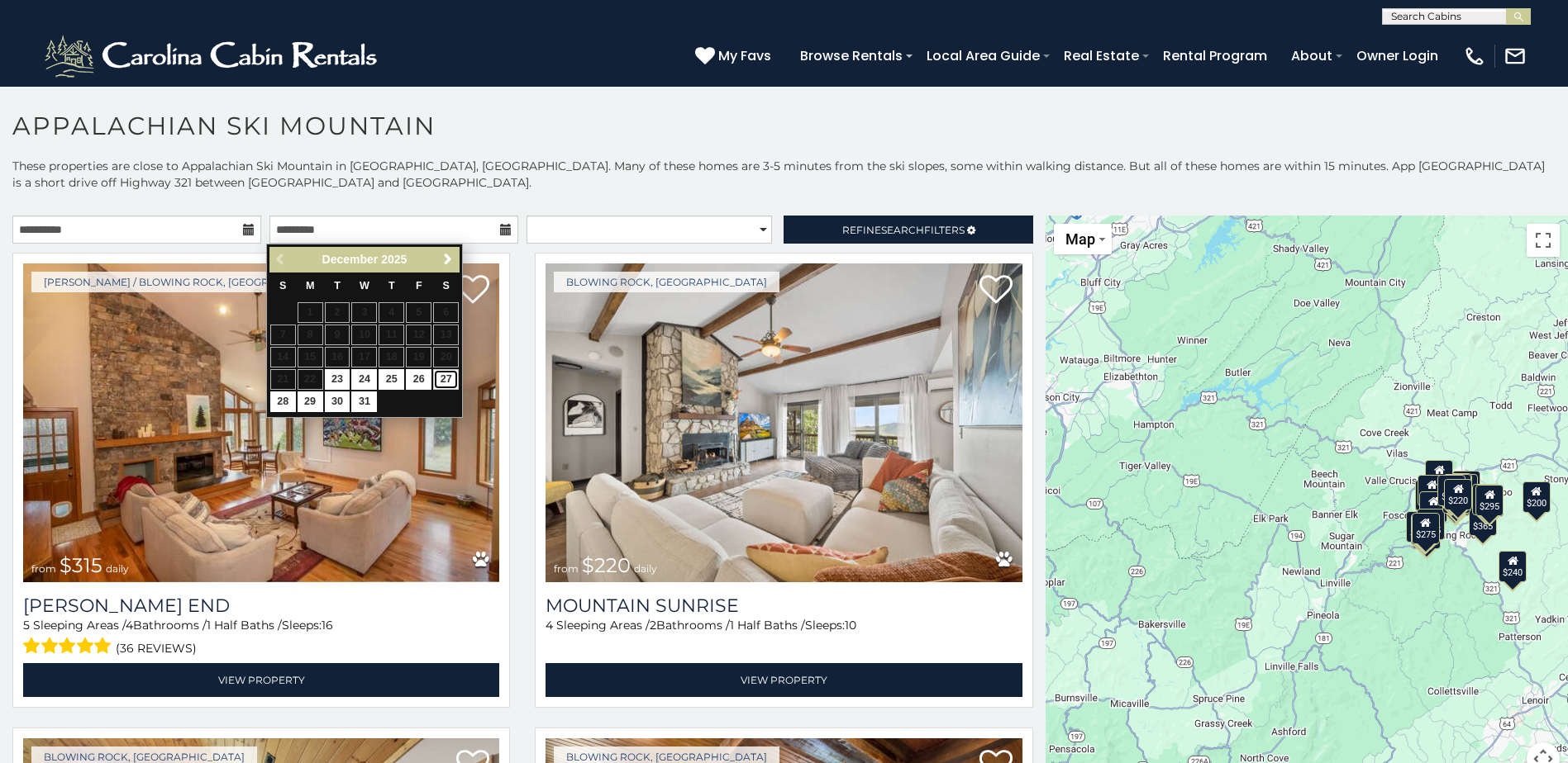
click at [452, 376] on link "27" at bounding box center [446, 379] width 26 height 21
type input "**********"
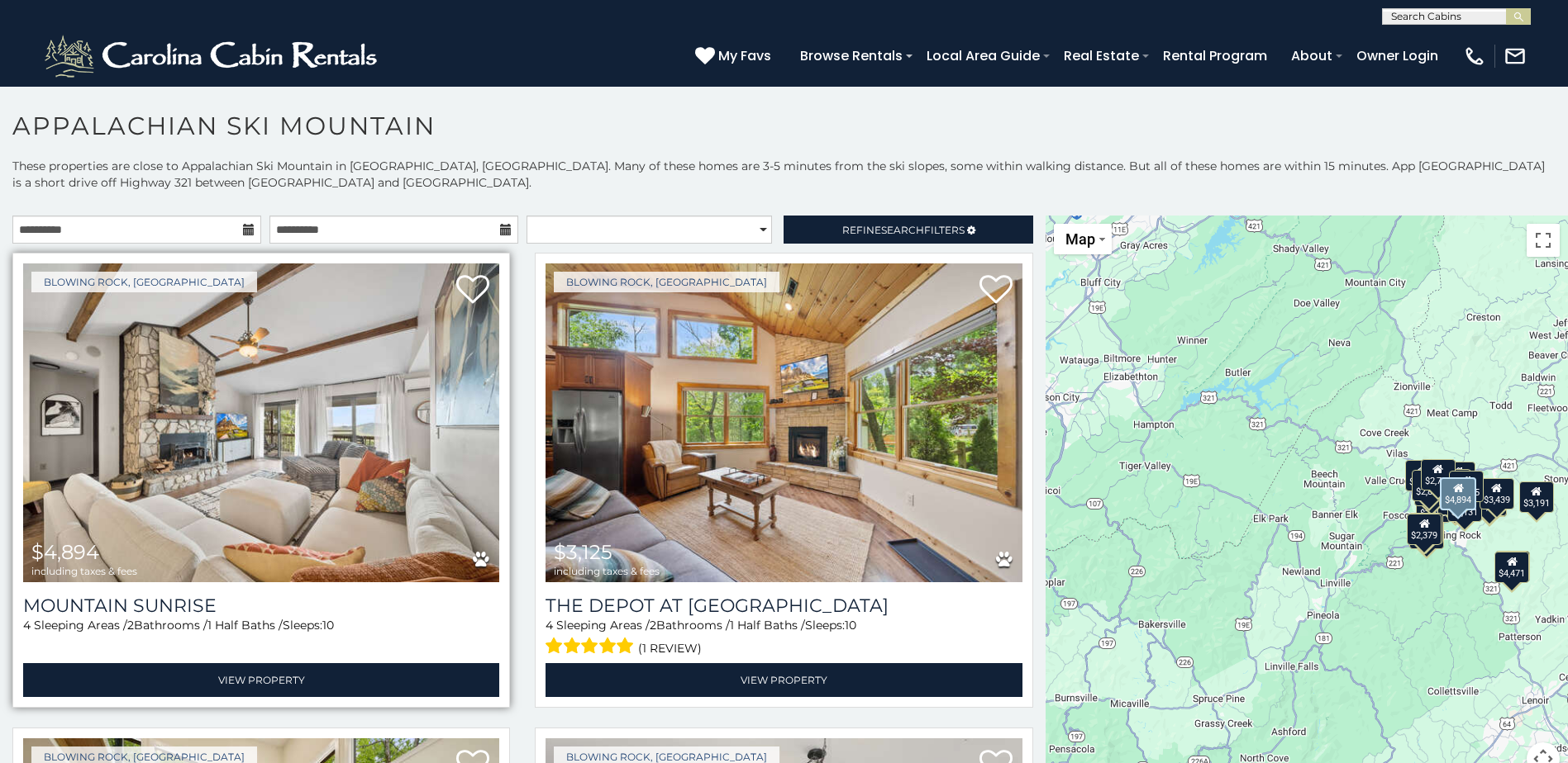
click at [280, 408] on img at bounding box center [260, 423] width 476 height 319
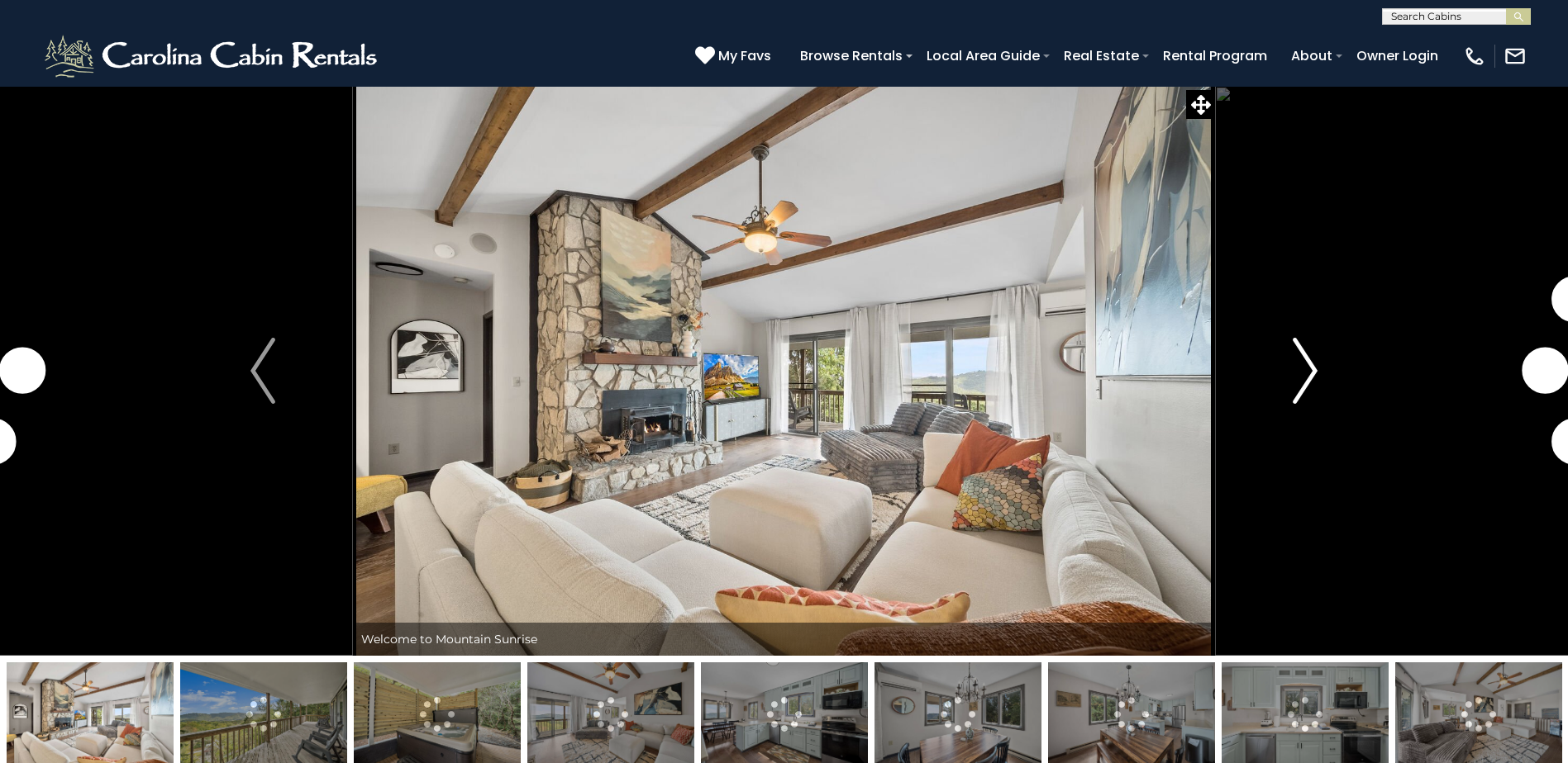
click at [1302, 354] on img "Next" at bounding box center [1304, 371] width 25 height 66
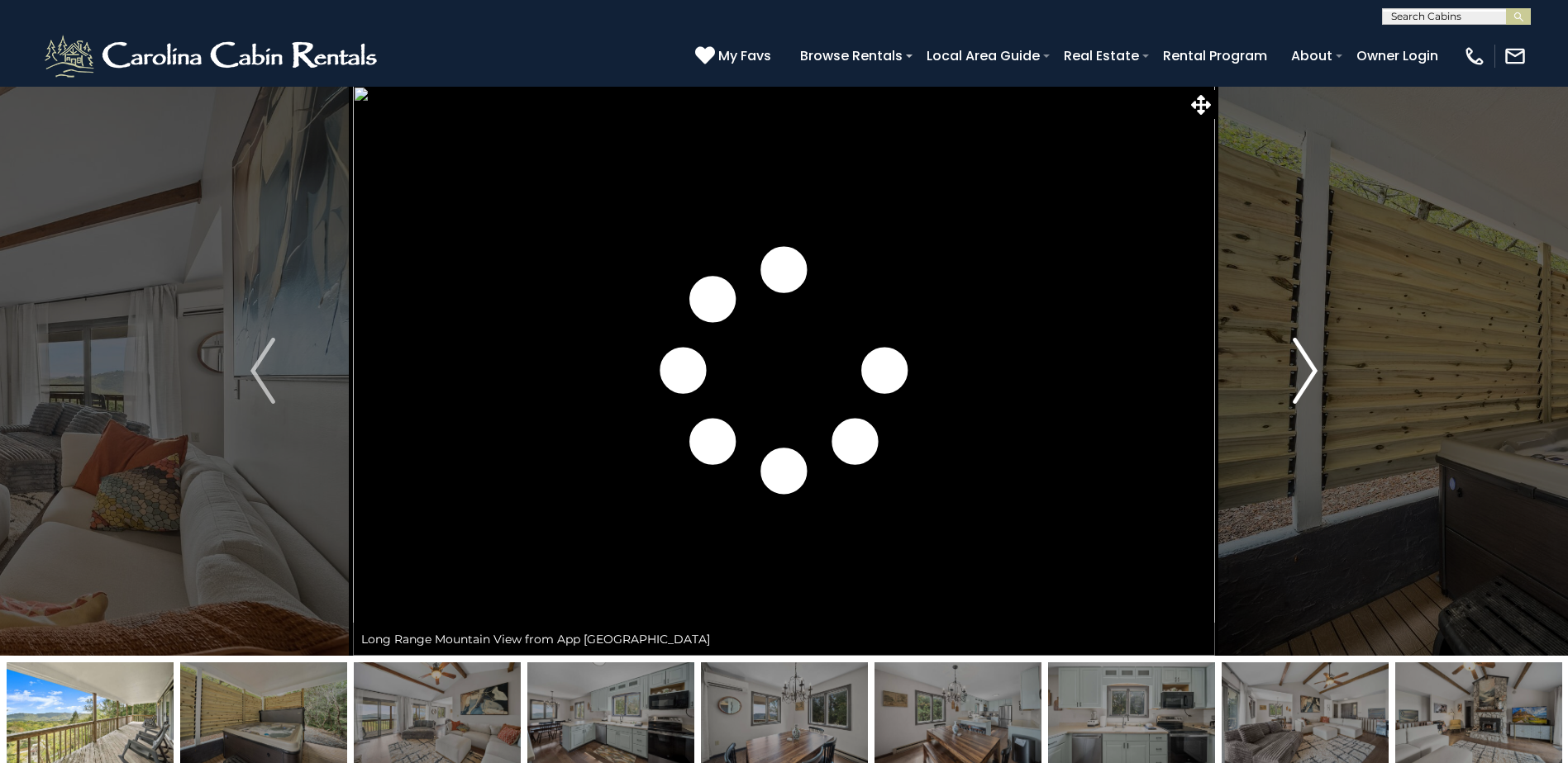
click at [1302, 354] on img "Next" at bounding box center [1304, 371] width 25 height 66
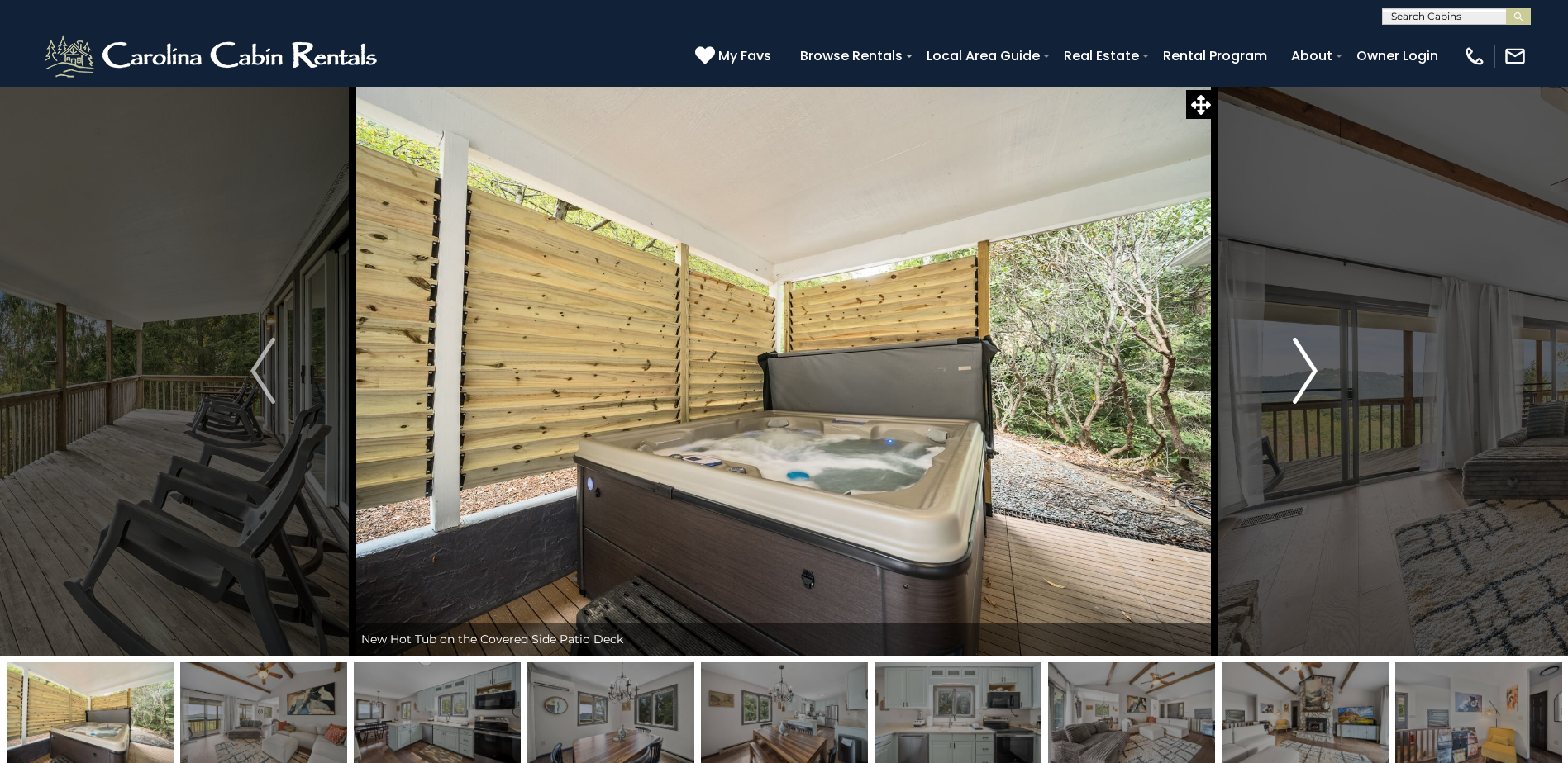
click at [1302, 354] on img "Next" at bounding box center [1304, 371] width 25 height 66
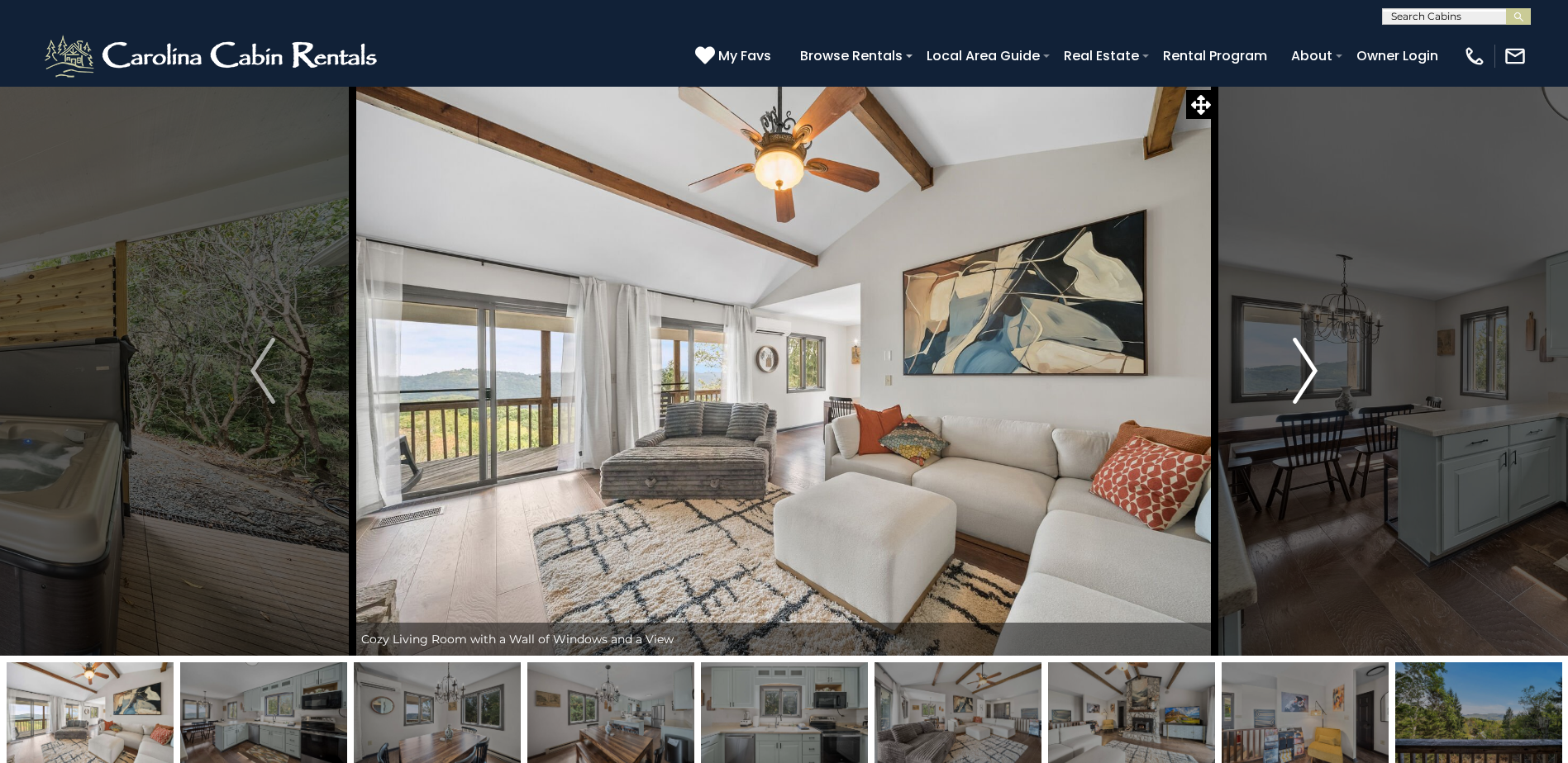
click at [1302, 354] on img "Next" at bounding box center [1304, 371] width 25 height 66
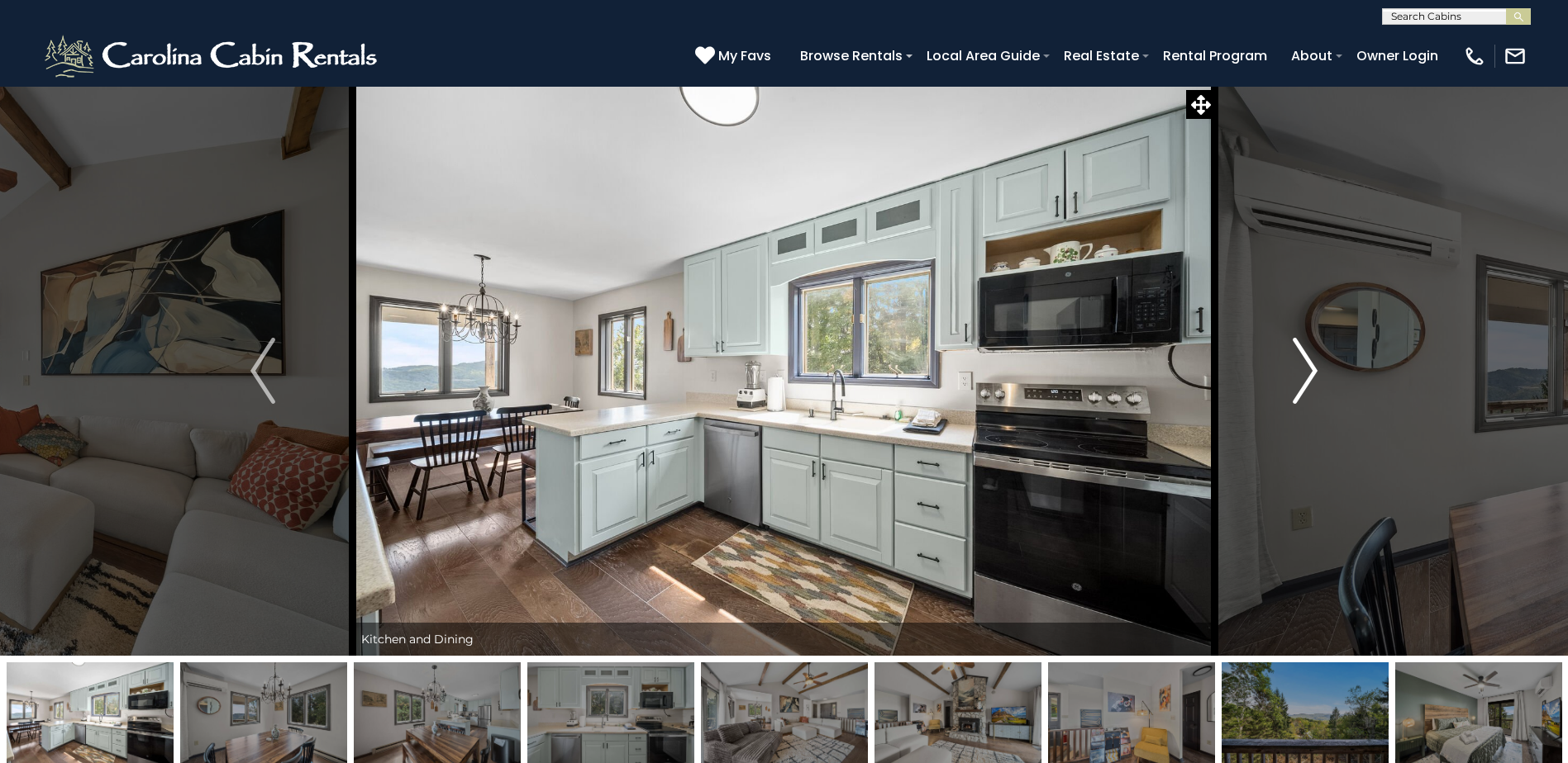
click at [1302, 354] on img "Next" at bounding box center [1304, 371] width 25 height 66
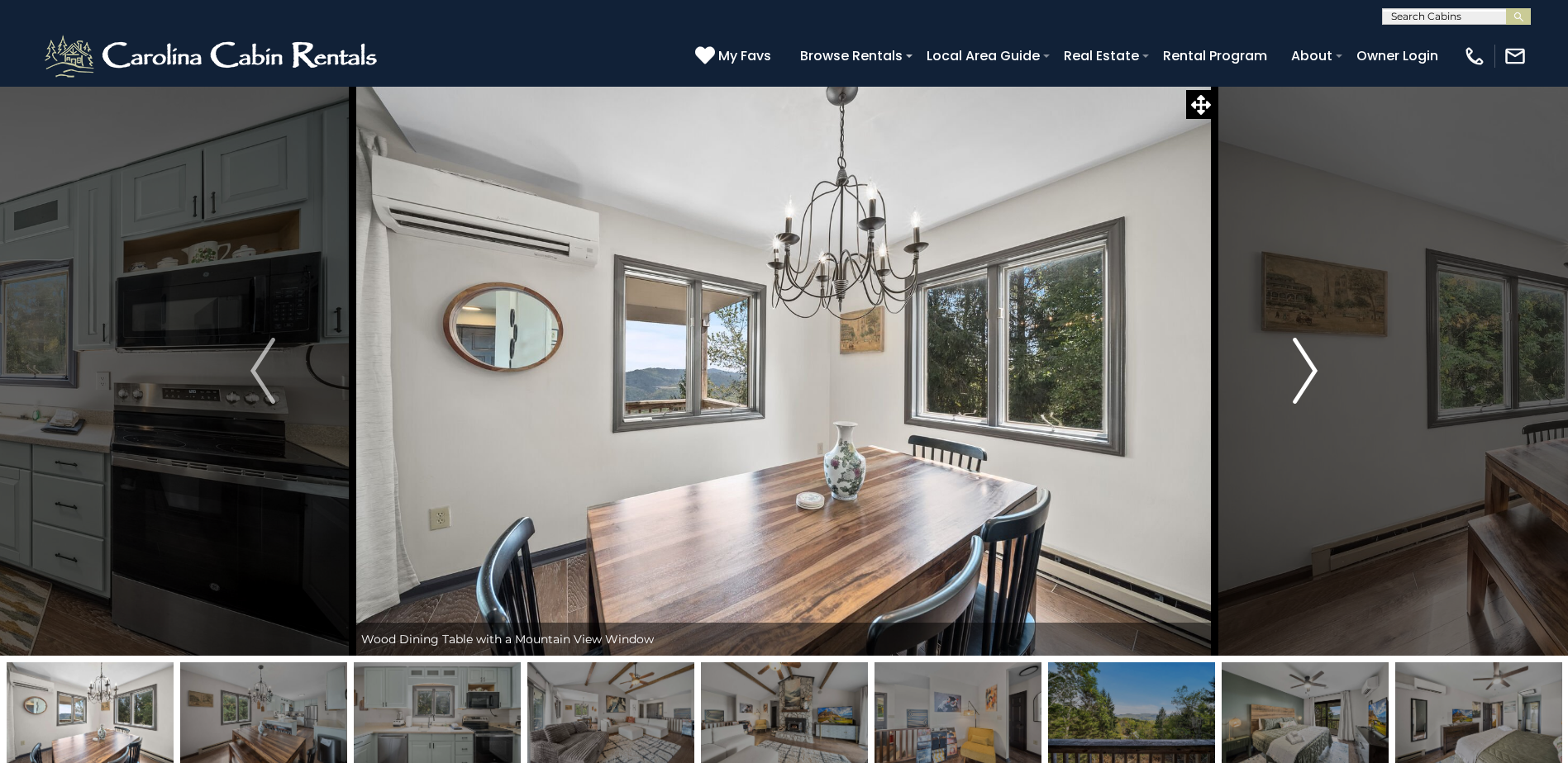
click at [1302, 354] on img "Next" at bounding box center [1304, 371] width 25 height 66
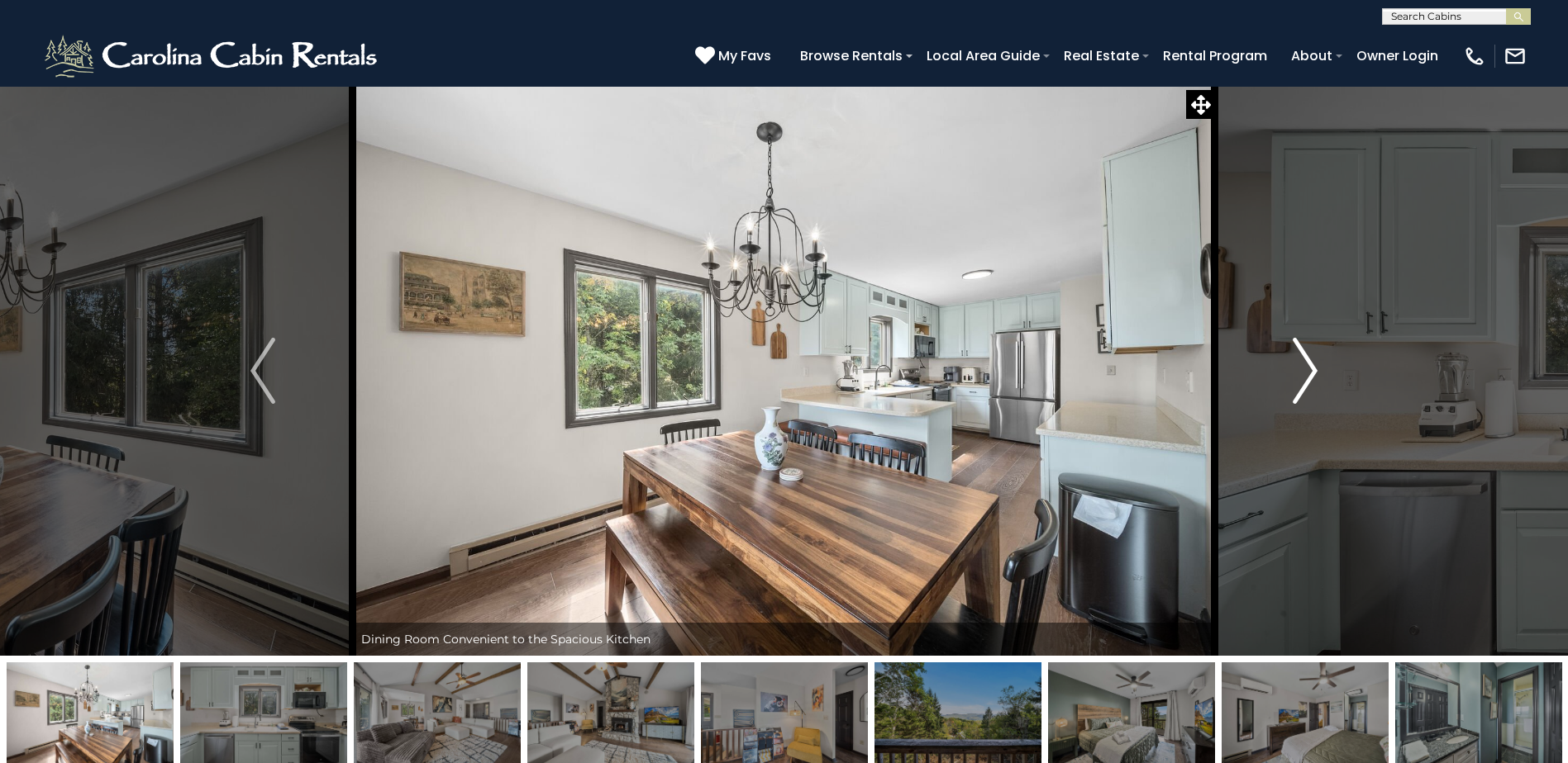
click at [1302, 354] on img "Next" at bounding box center [1304, 371] width 25 height 66
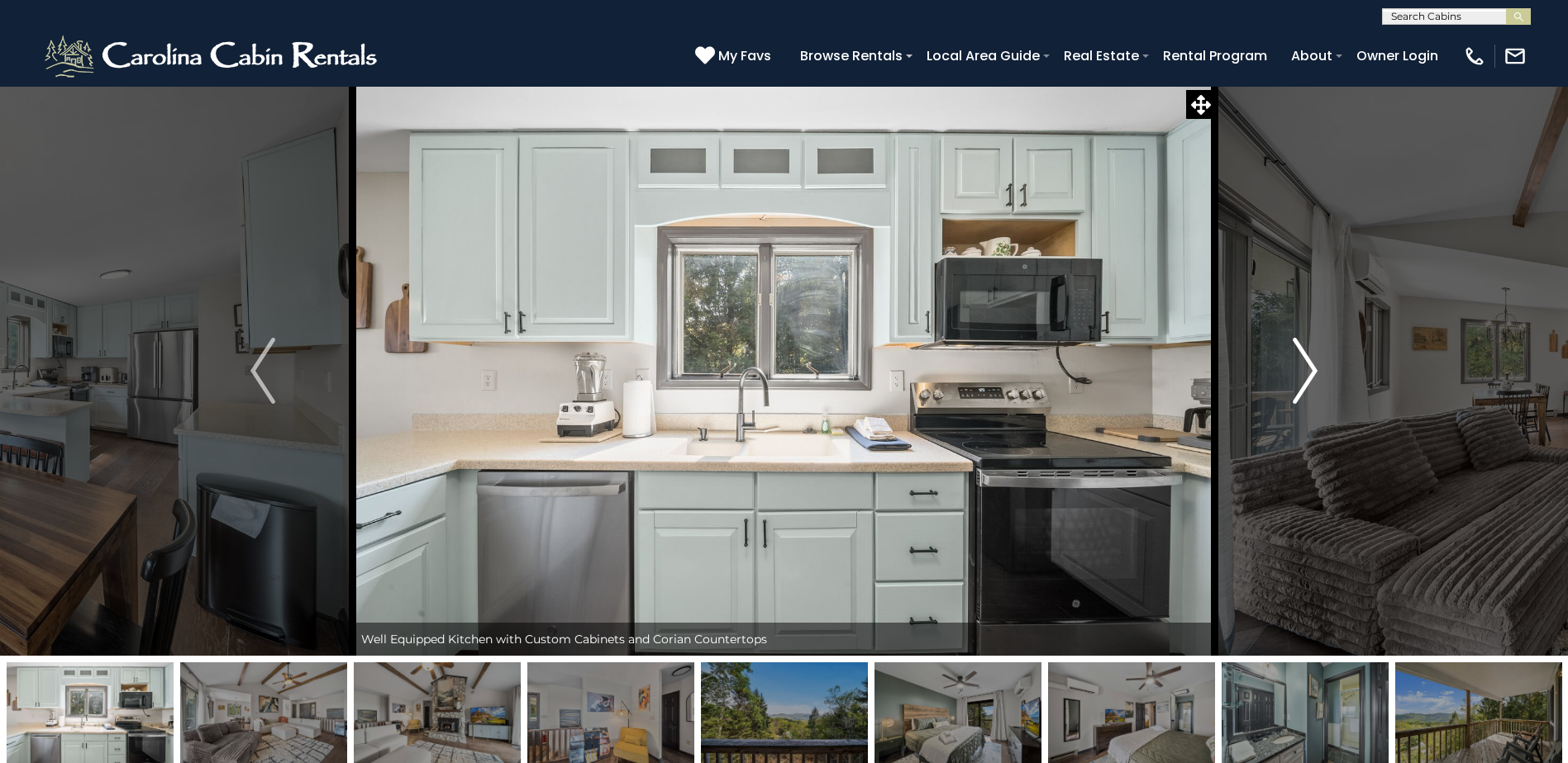
click at [1302, 354] on img "Next" at bounding box center [1304, 371] width 25 height 66
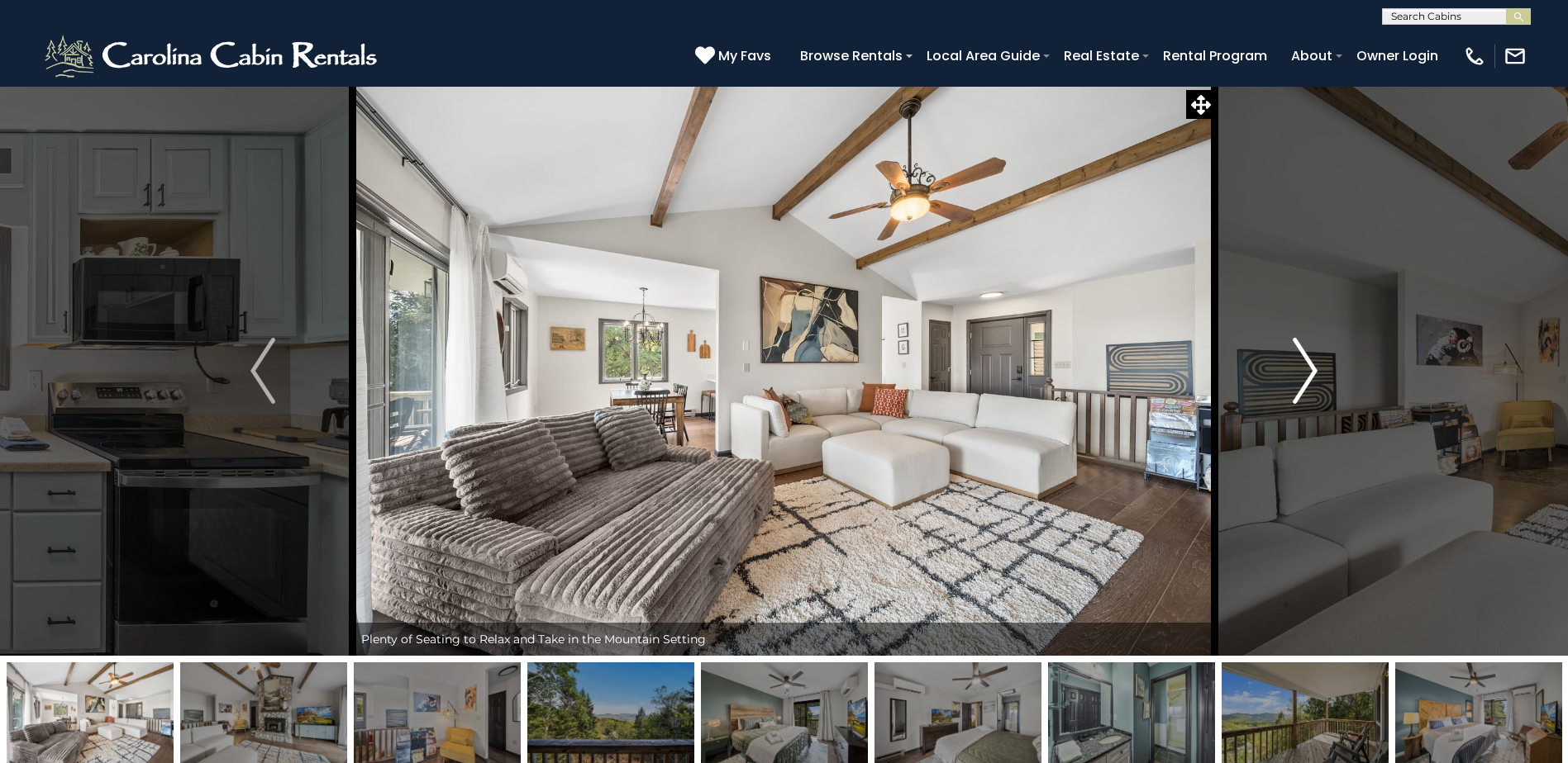
click at [1302, 354] on img "Next" at bounding box center [1304, 371] width 25 height 66
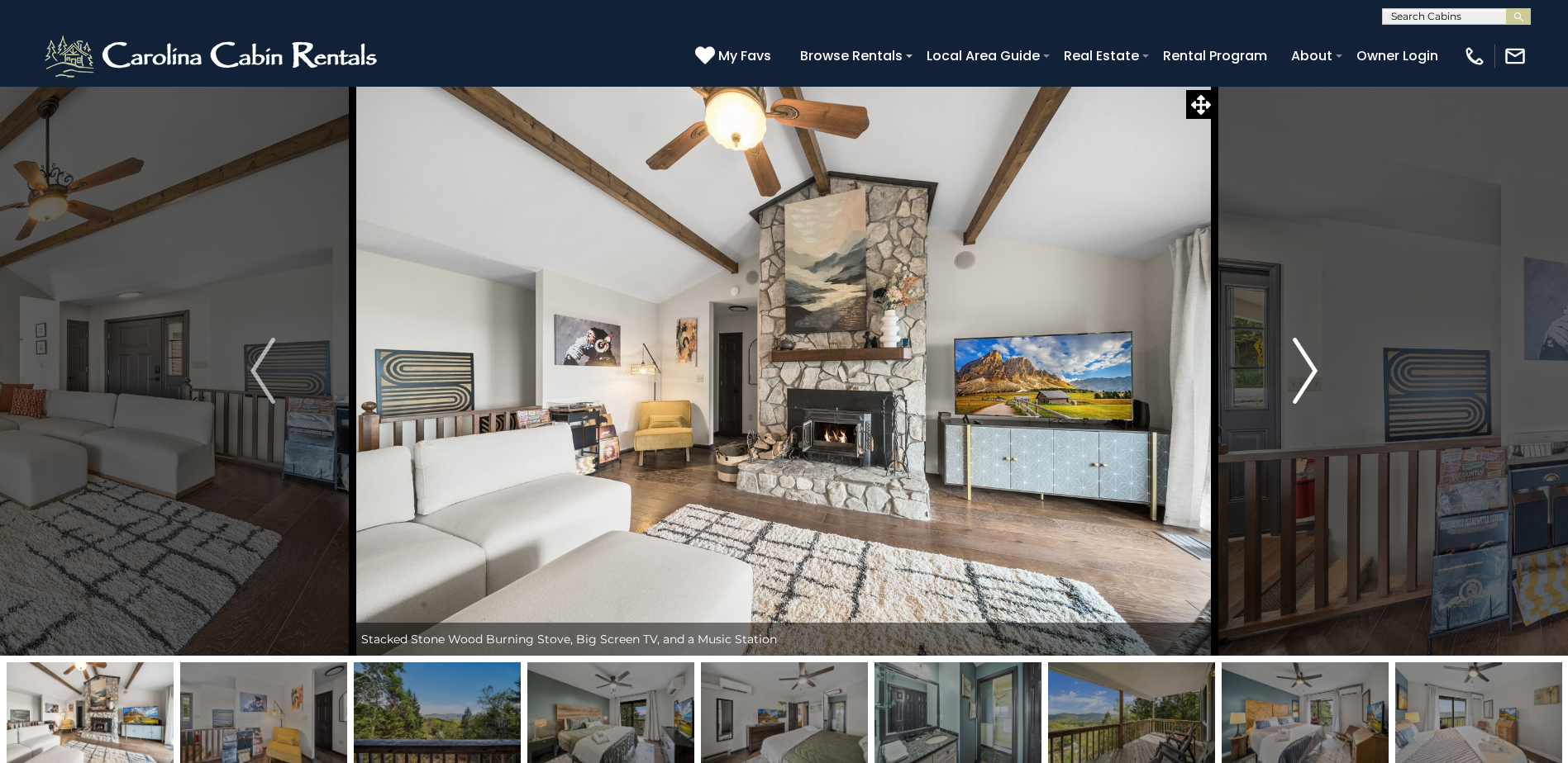
click at [1302, 354] on img "Next" at bounding box center [1304, 371] width 25 height 66
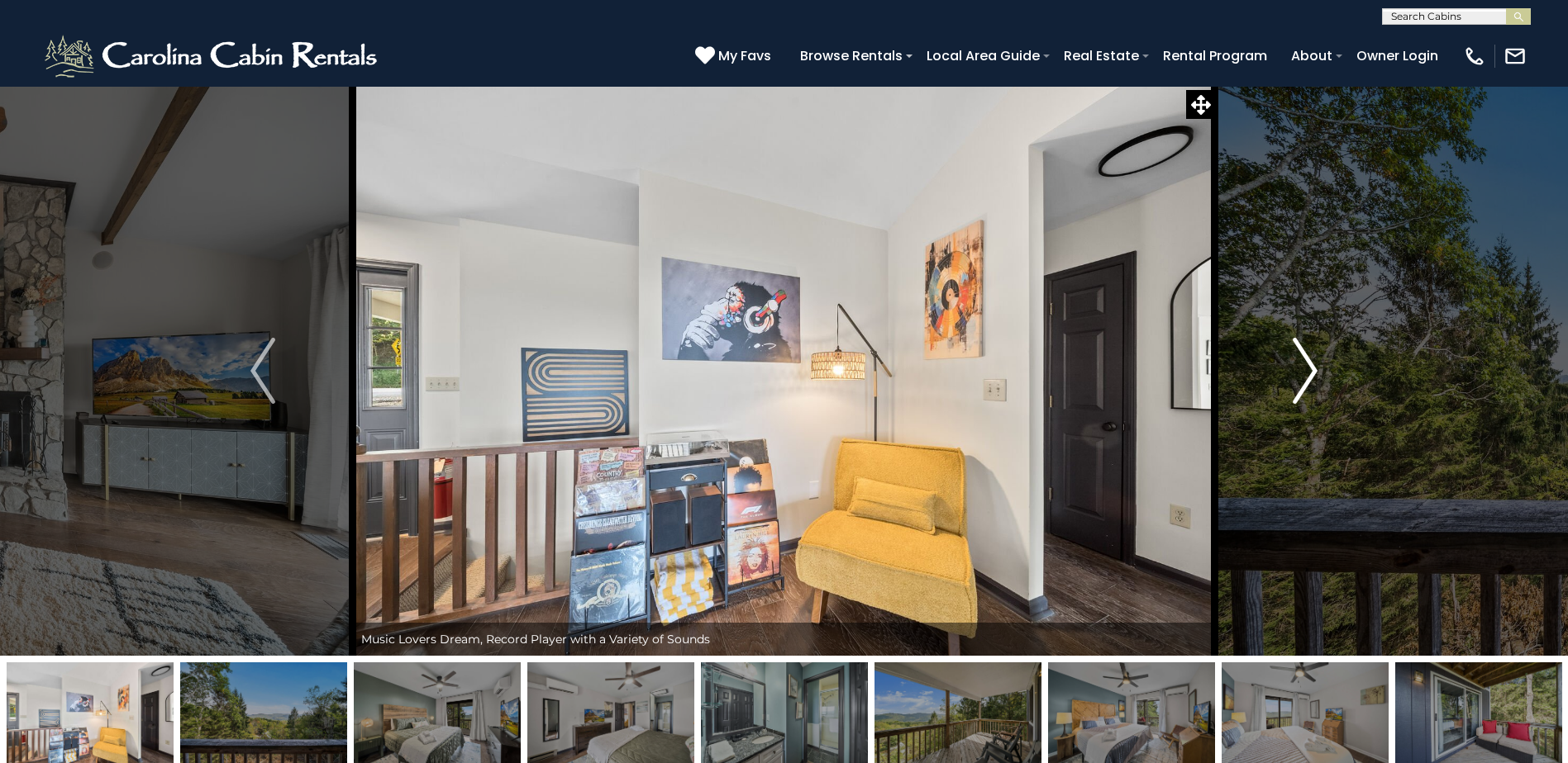
click at [1302, 354] on img "Next" at bounding box center [1304, 371] width 25 height 66
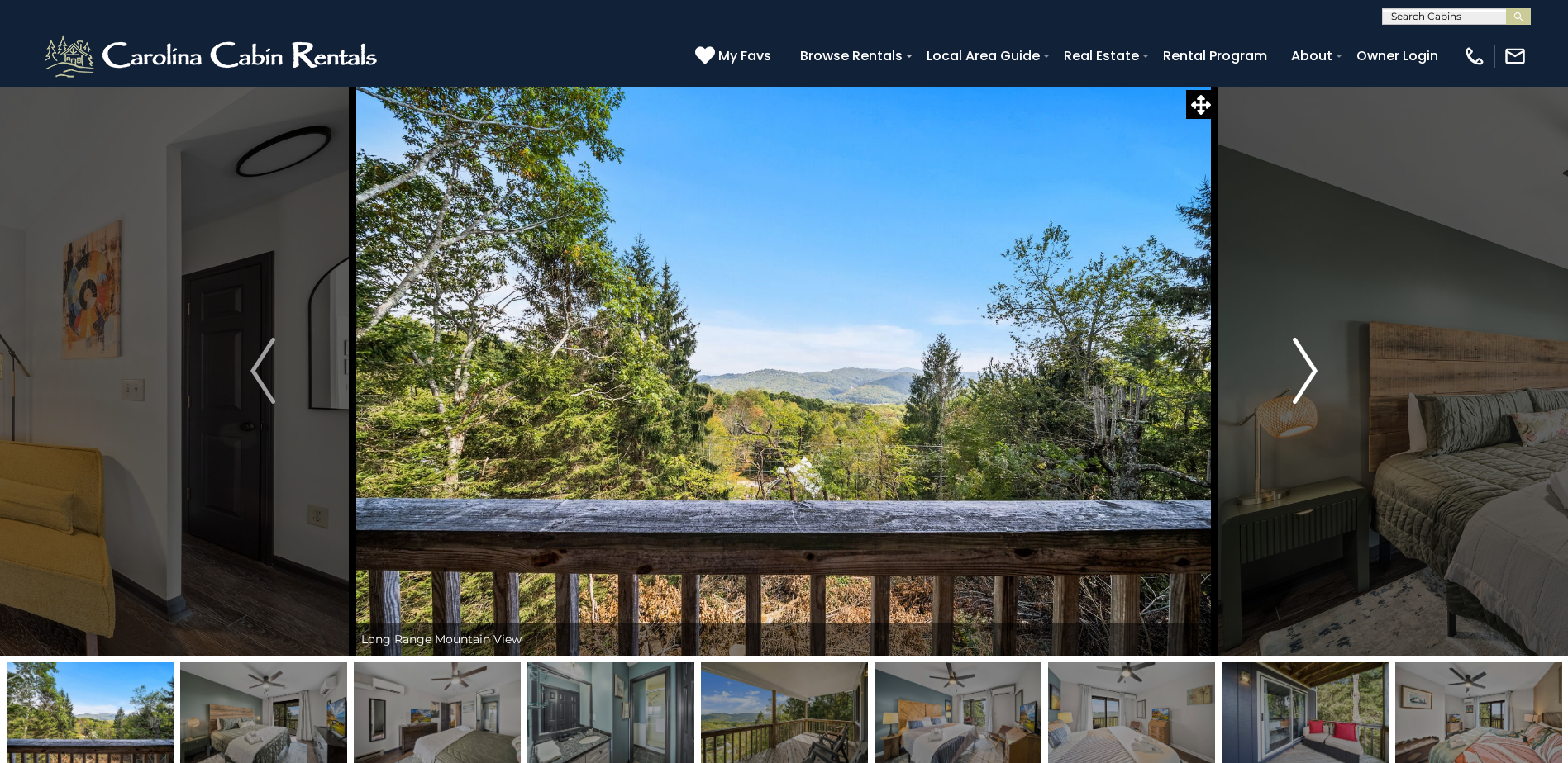
click at [1302, 354] on img "Next" at bounding box center [1304, 371] width 25 height 66
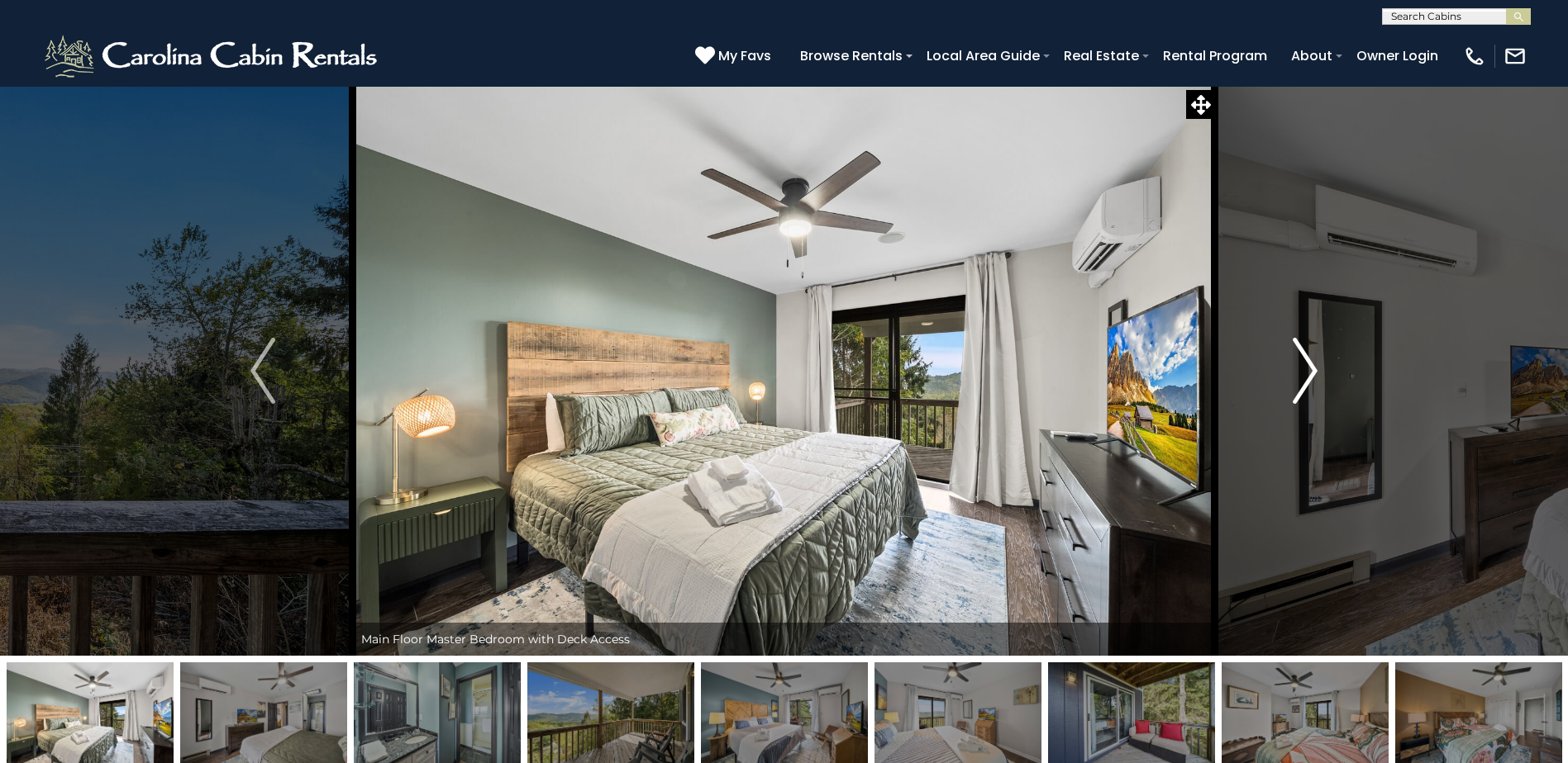
click at [1302, 354] on img "Next" at bounding box center [1304, 371] width 25 height 66
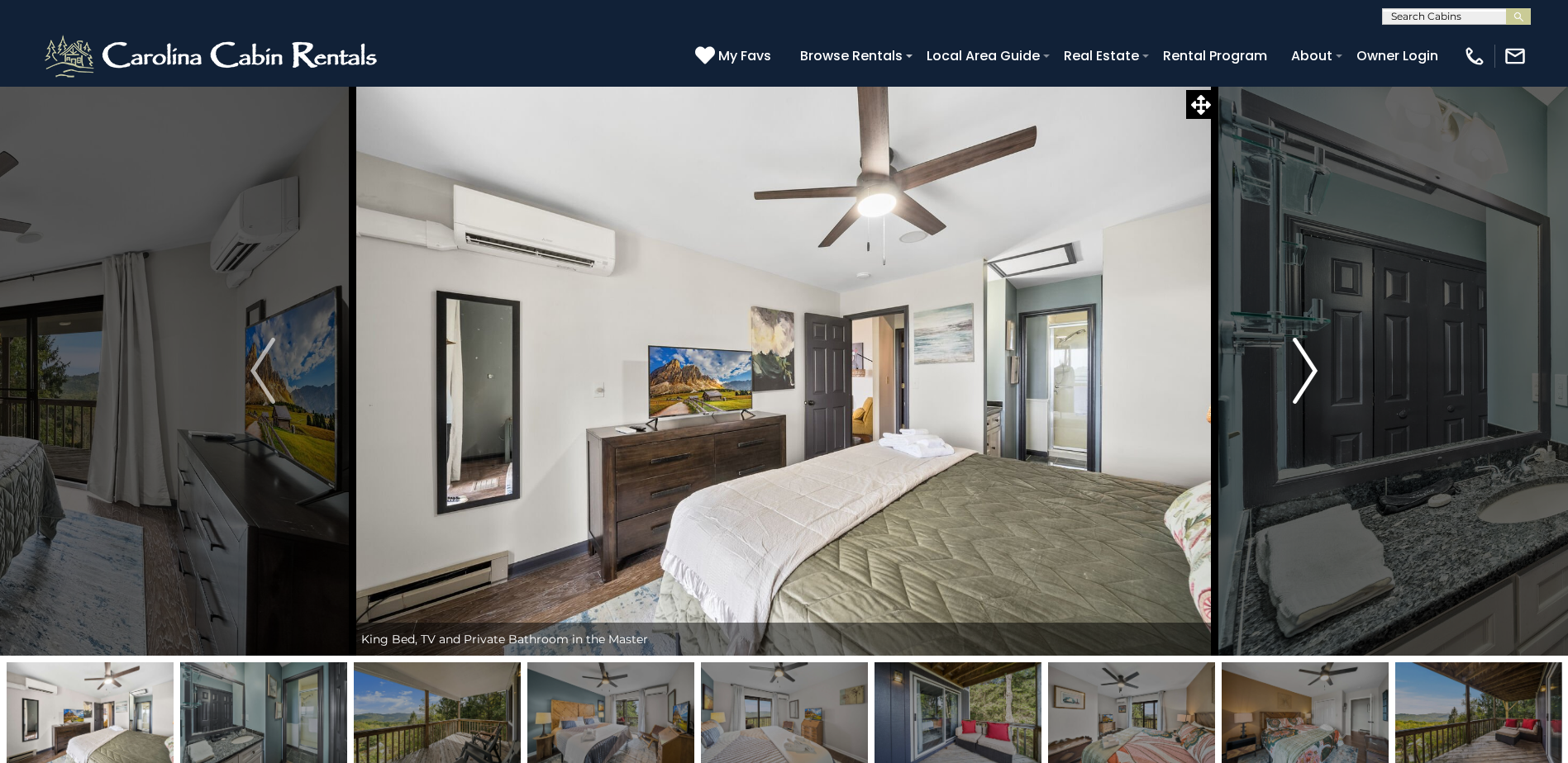
click at [1302, 354] on img "Next" at bounding box center [1304, 371] width 25 height 66
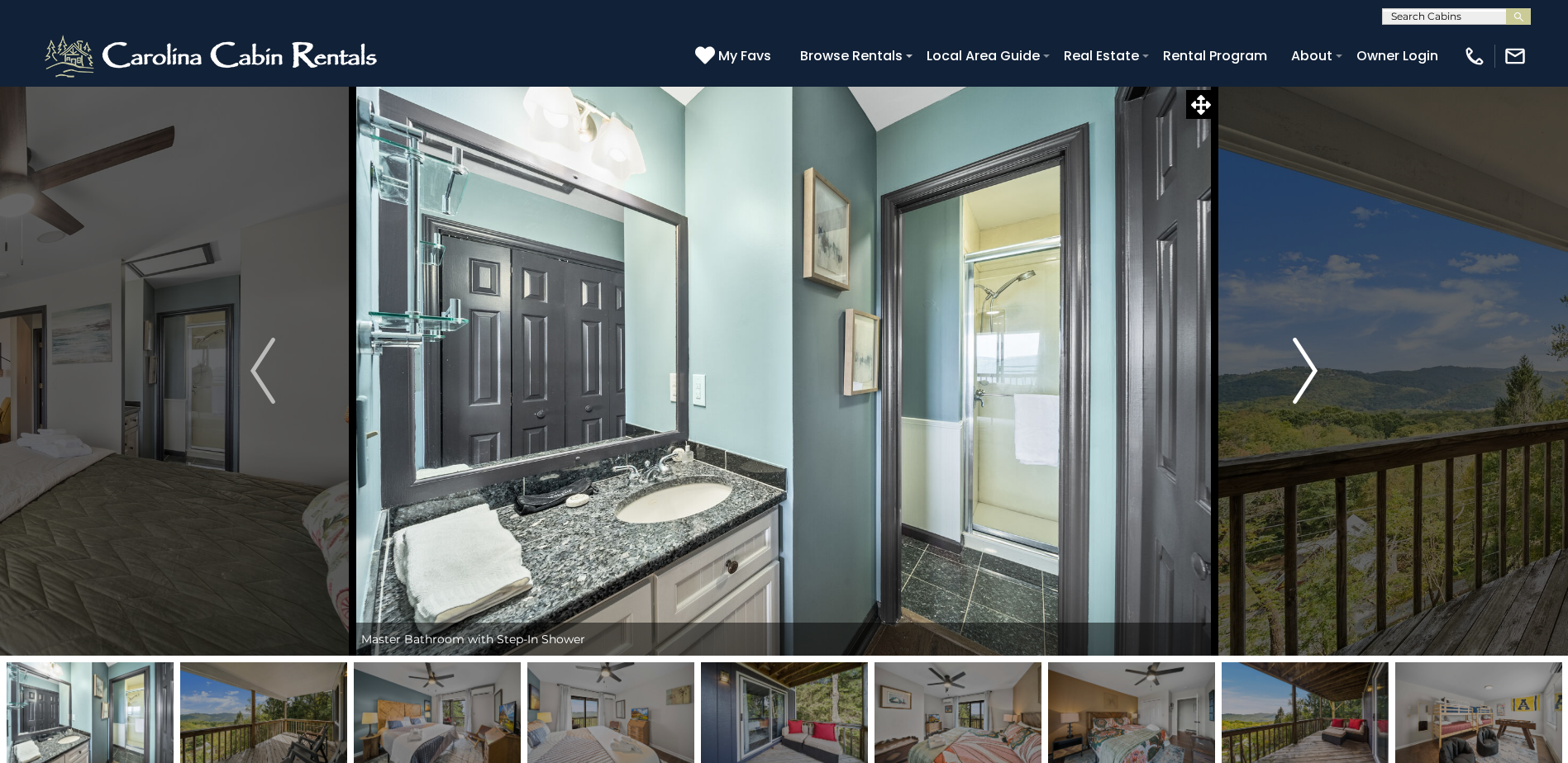
click at [1302, 354] on img "Next" at bounding box center [1304, 371] width 25 height 66
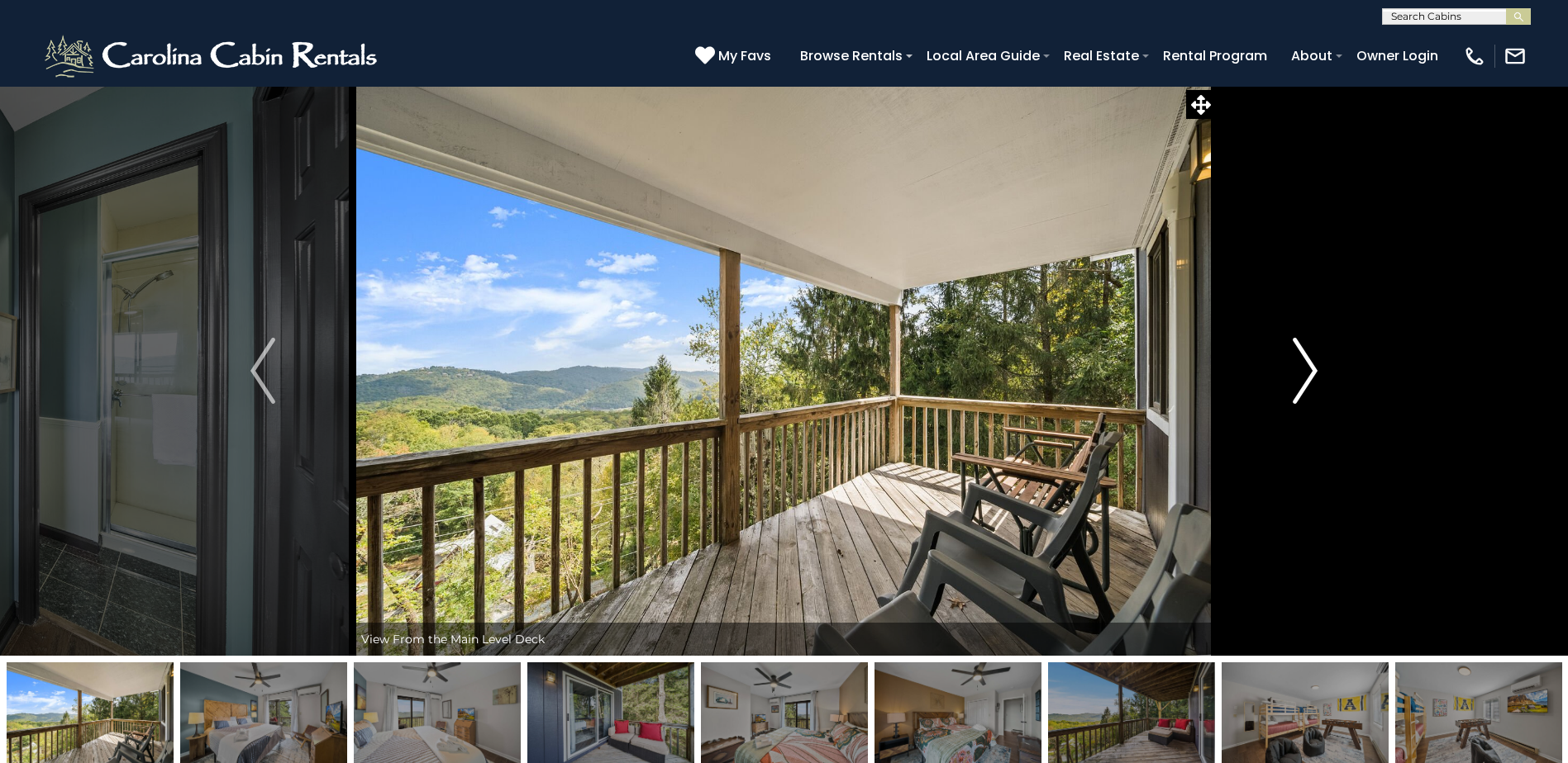
click at [1302, 354] on img "Next" at bounding box center [1304, 371] width 25 height 66
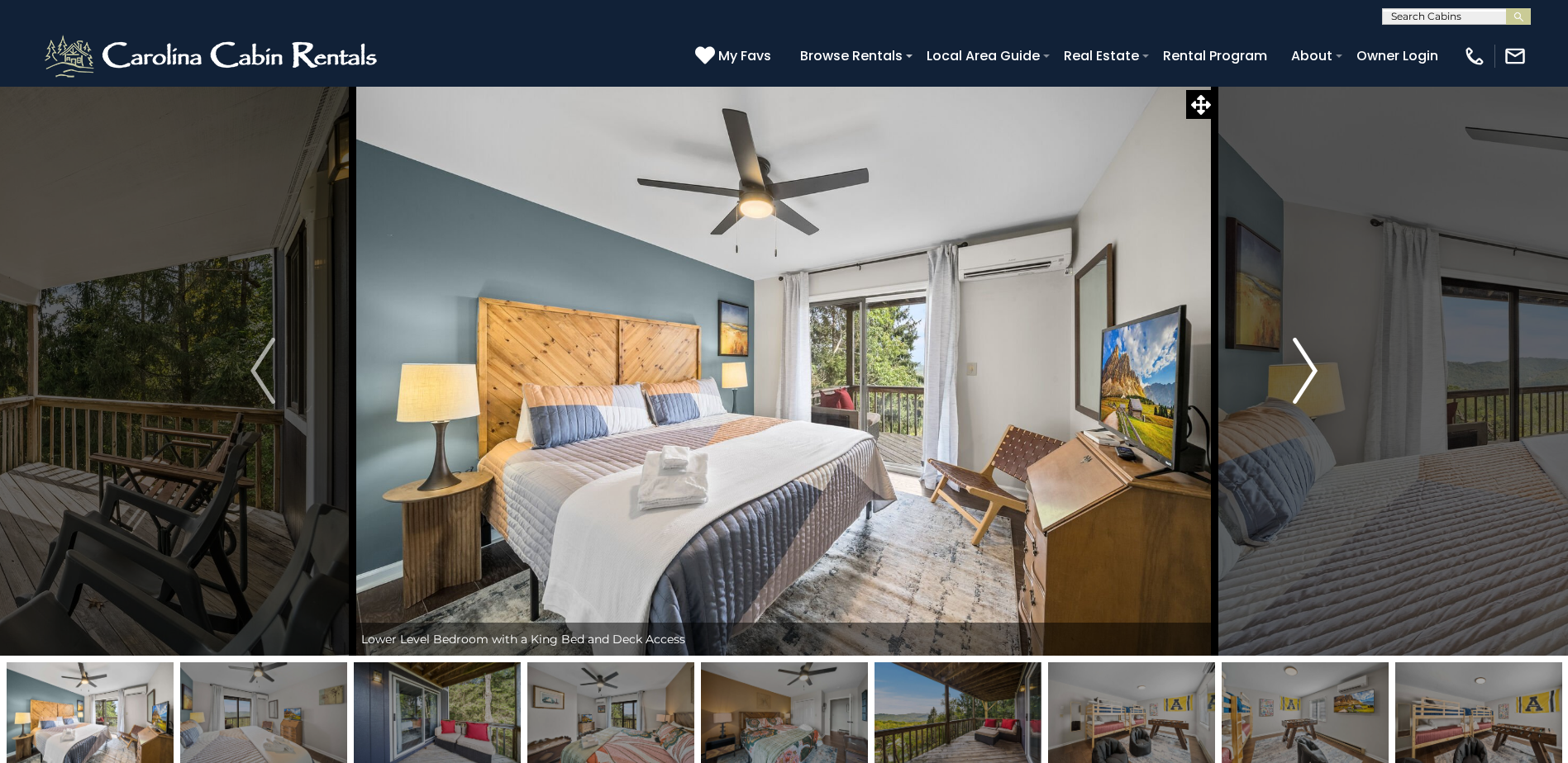
click at [1302, 354] on img "Next" at bounding box center [1304, 371] width 25 height 66
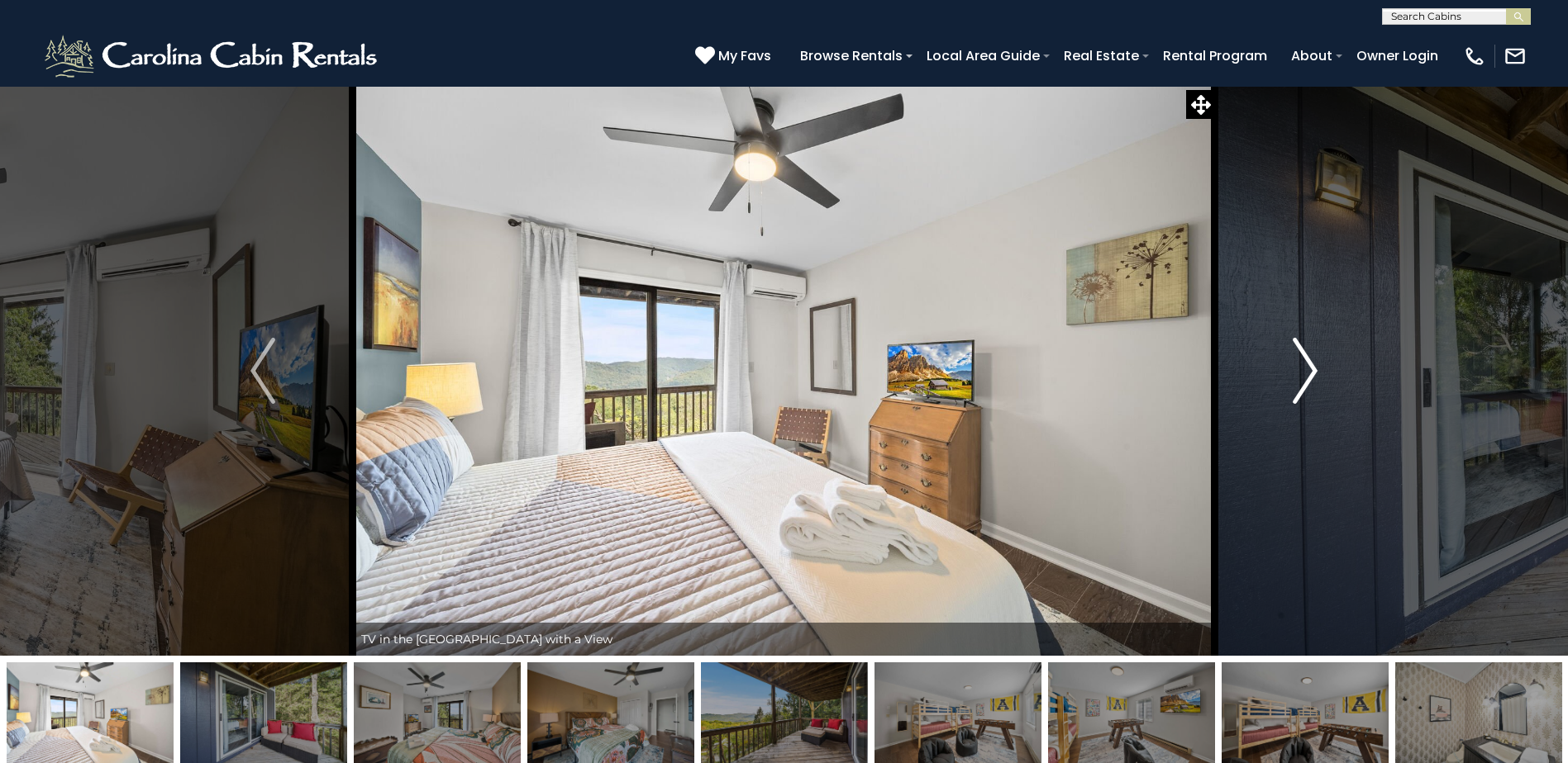
click at [1302, 354] on img "Next" at bounding box center [1304, 371] width 25 height 66
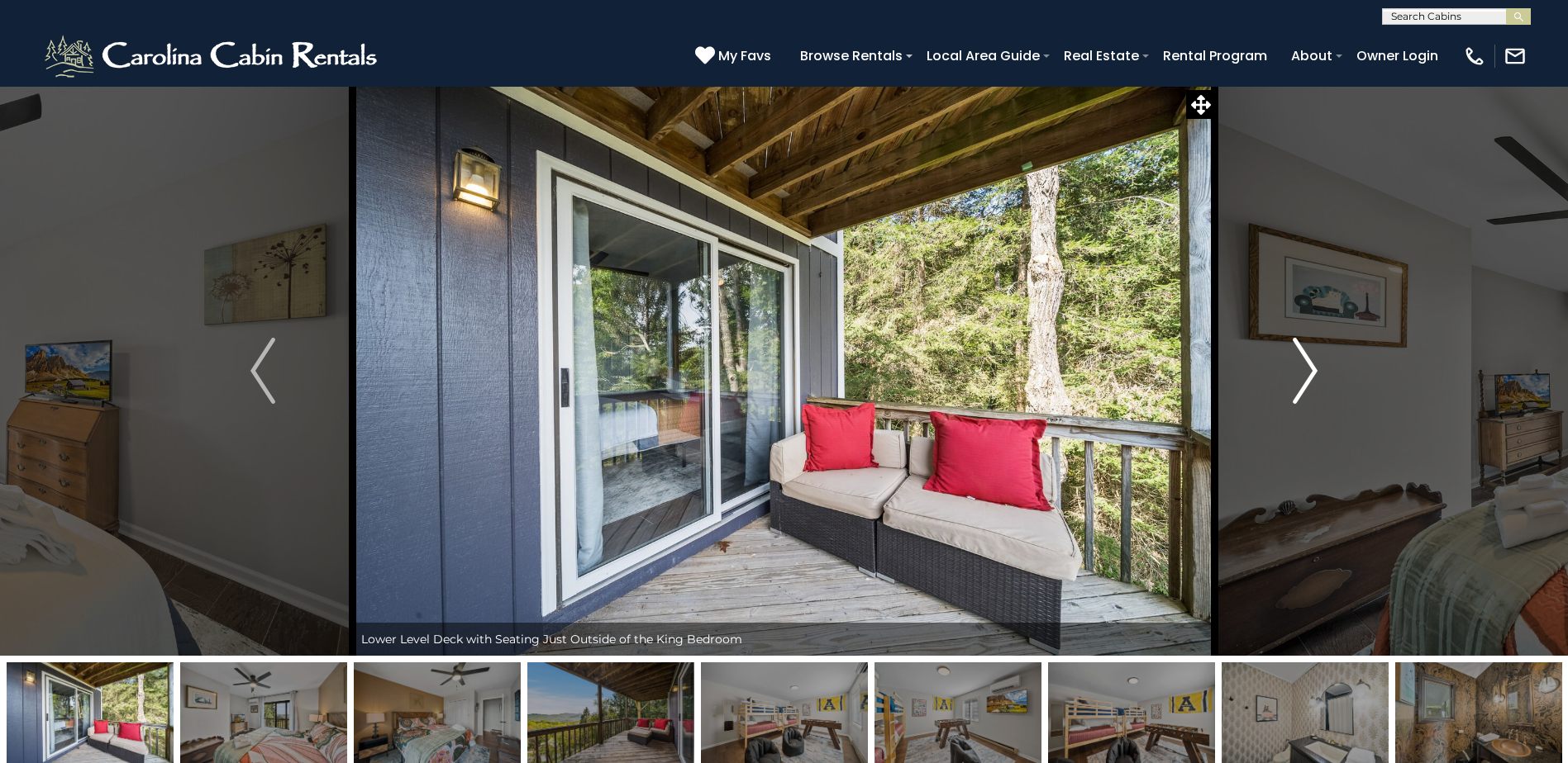
click at [1302, 354] on img "Next" at bounding box center [1304, 371] width 25 height 66
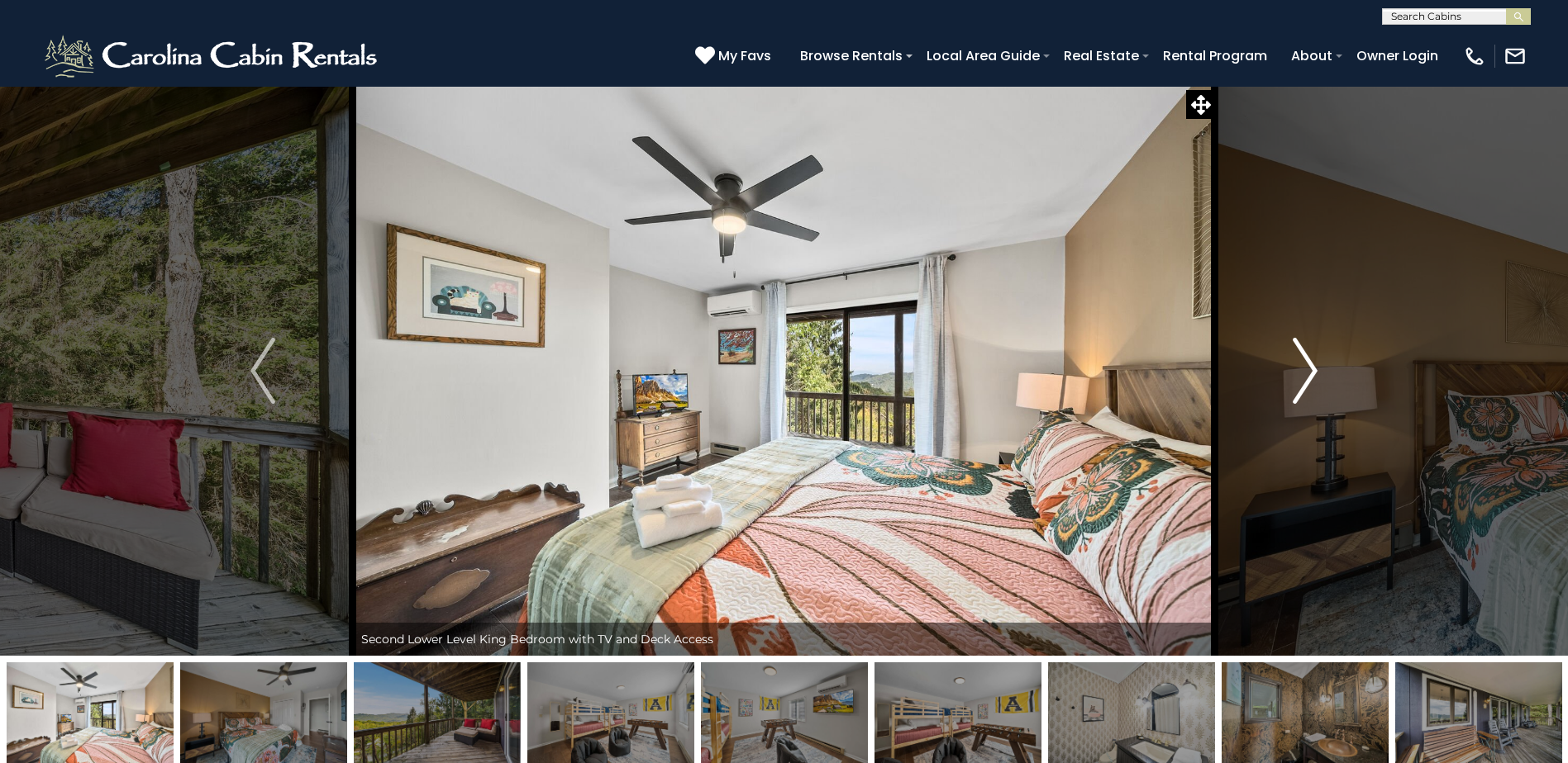
click at [1302, 354] on img "Next" at bounding box center [1304, 371] width 25 height 66
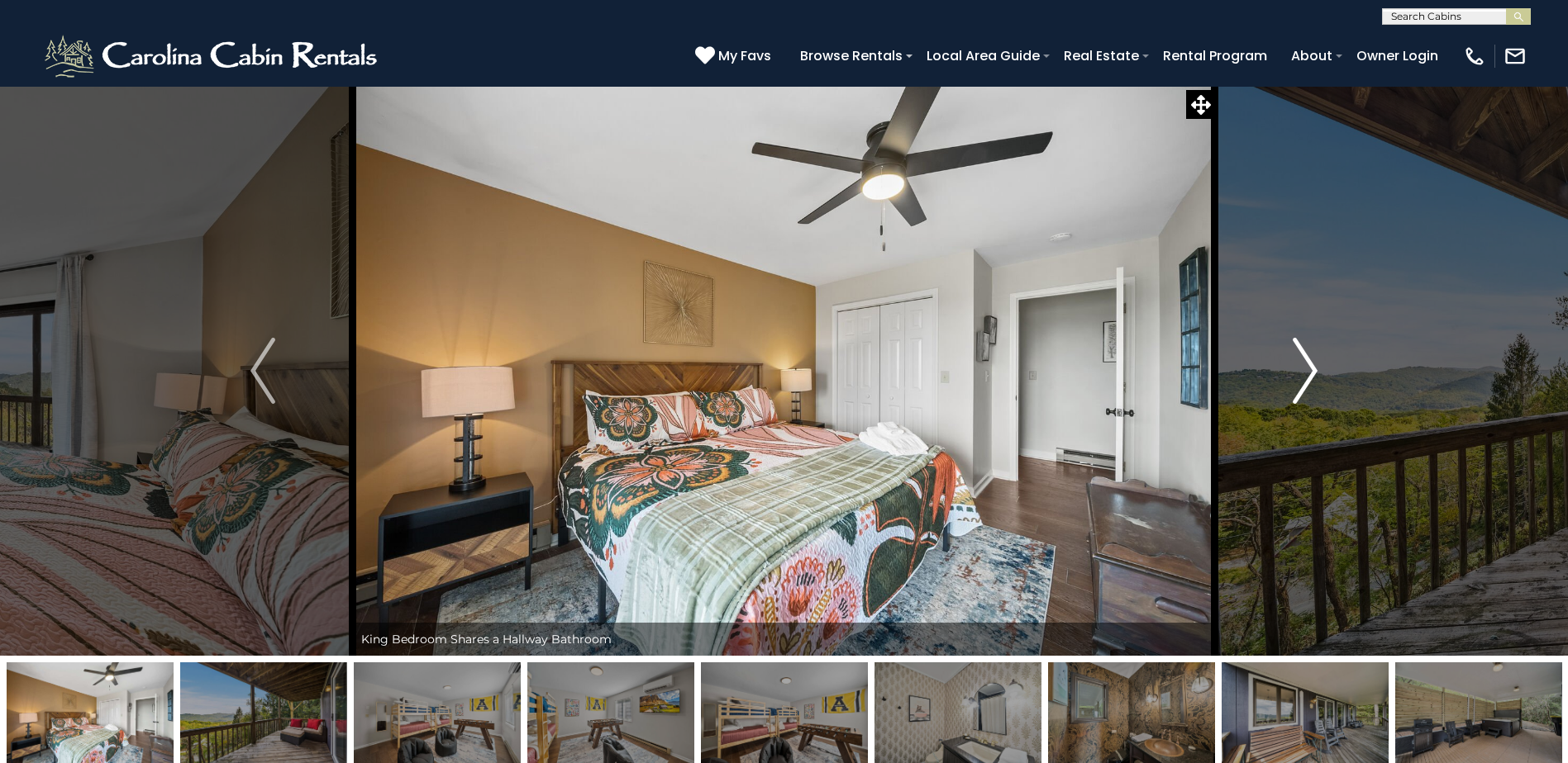
click at [1302, 354] on img "Next" at bounding box center [1304, 371] width 25 height 66
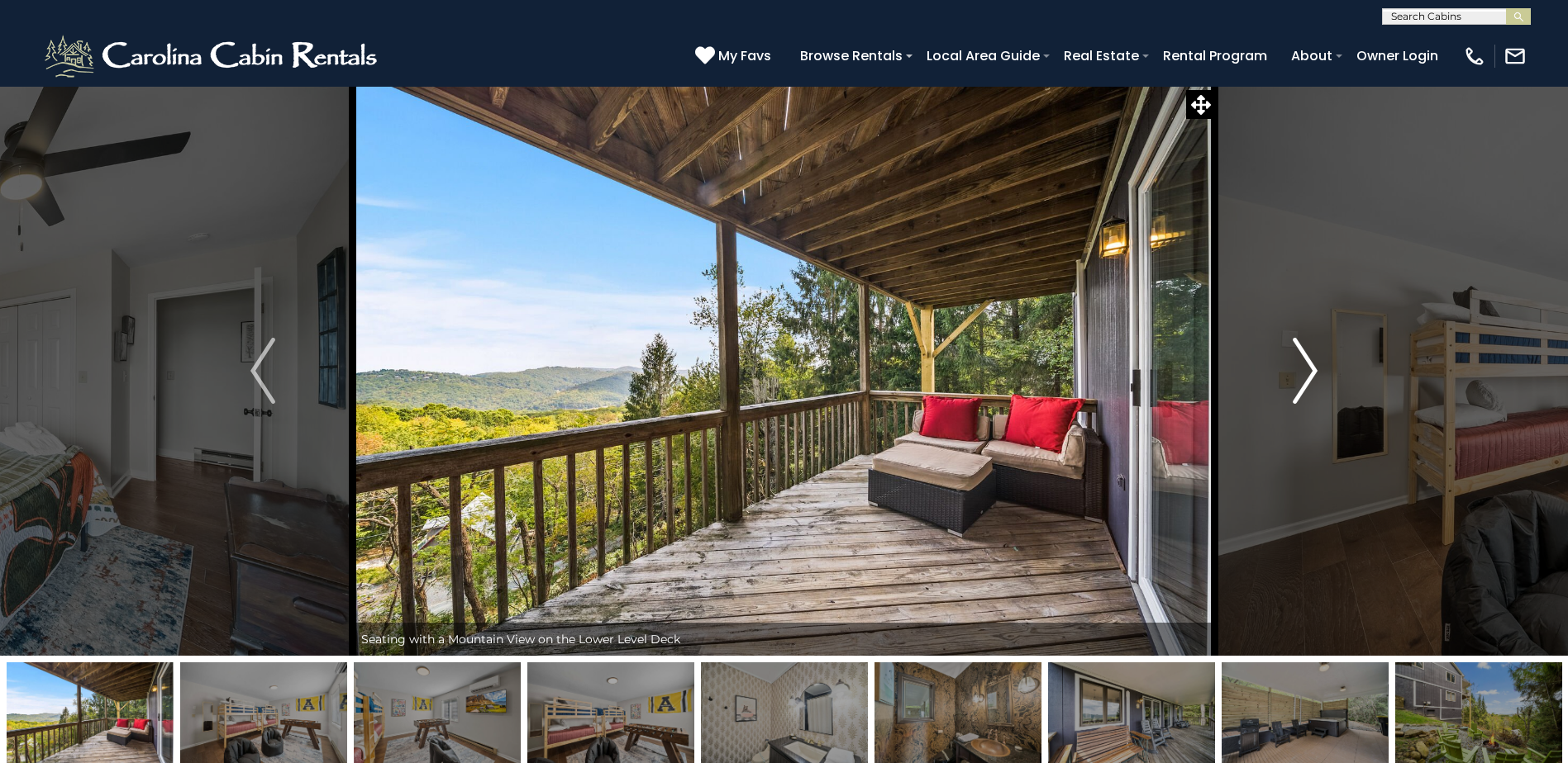
click at [1302, 354] on img "Next" at bounding box center [1304, 371] width 25 height 66
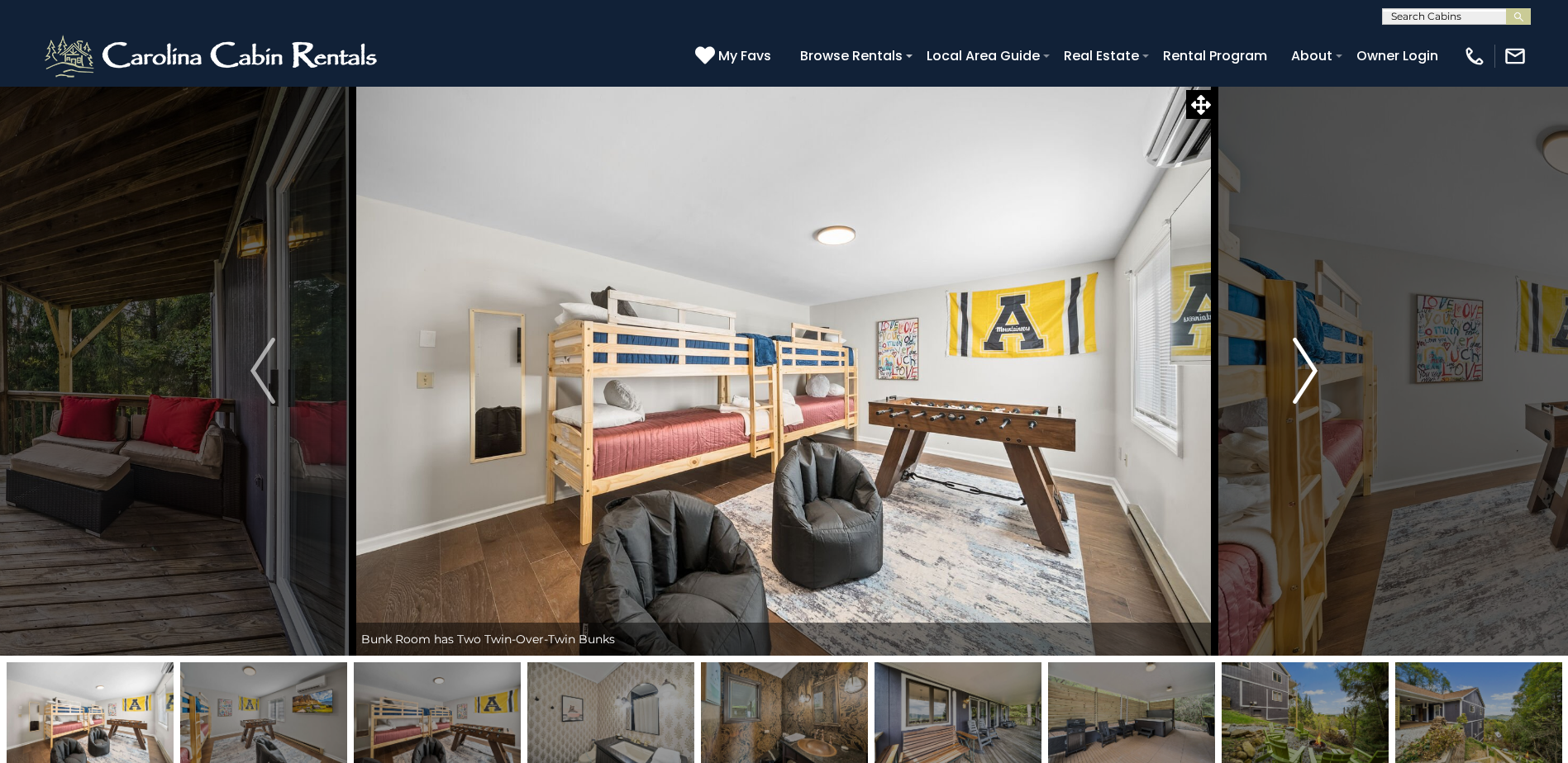
click at [1302, 354] on img "Next" at bounding box center [1304, 371] width 25 height 66
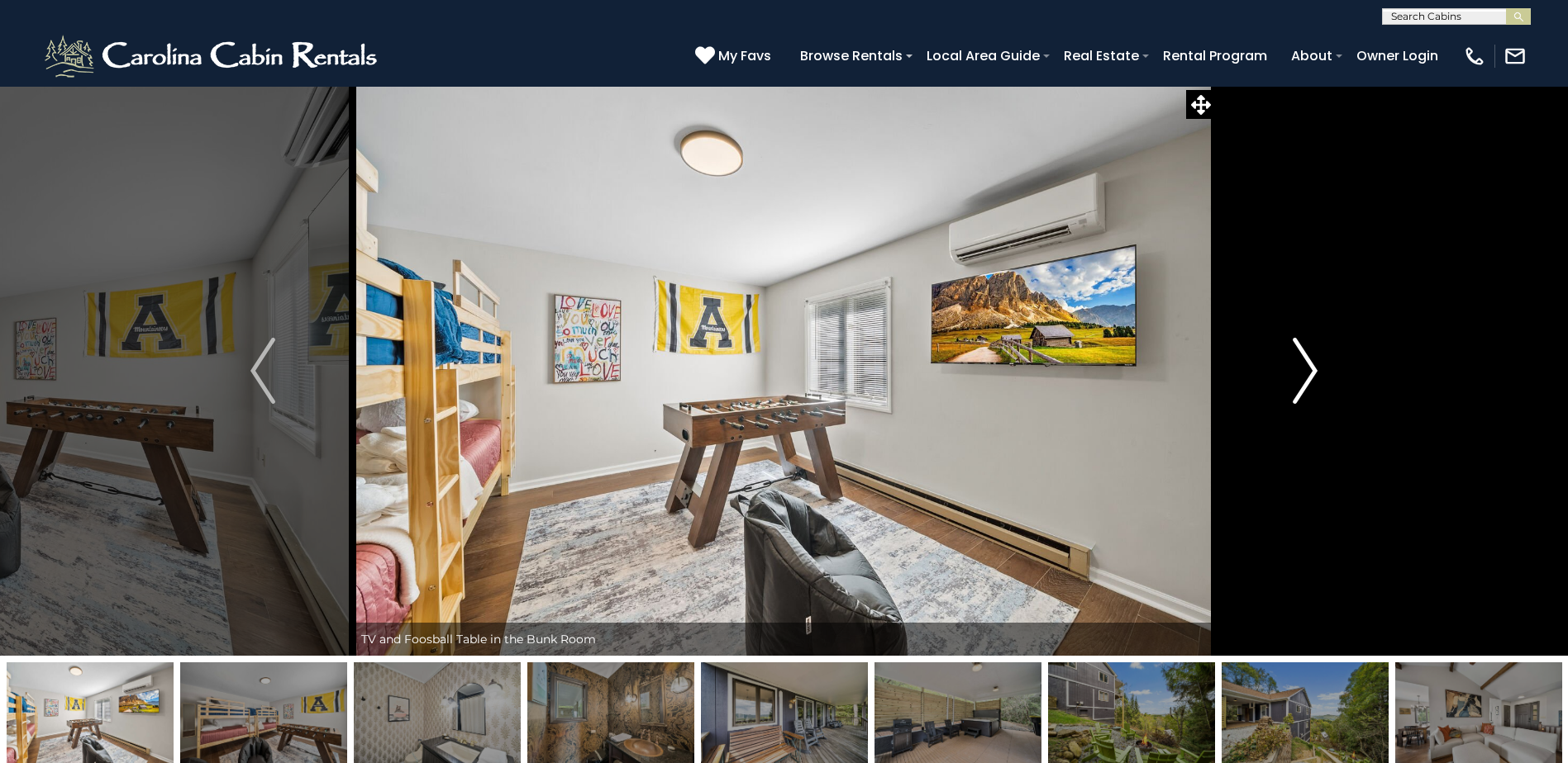
click at [1302, 354] on img "Next" at bounding box center [1304, 371] width 25 height 66
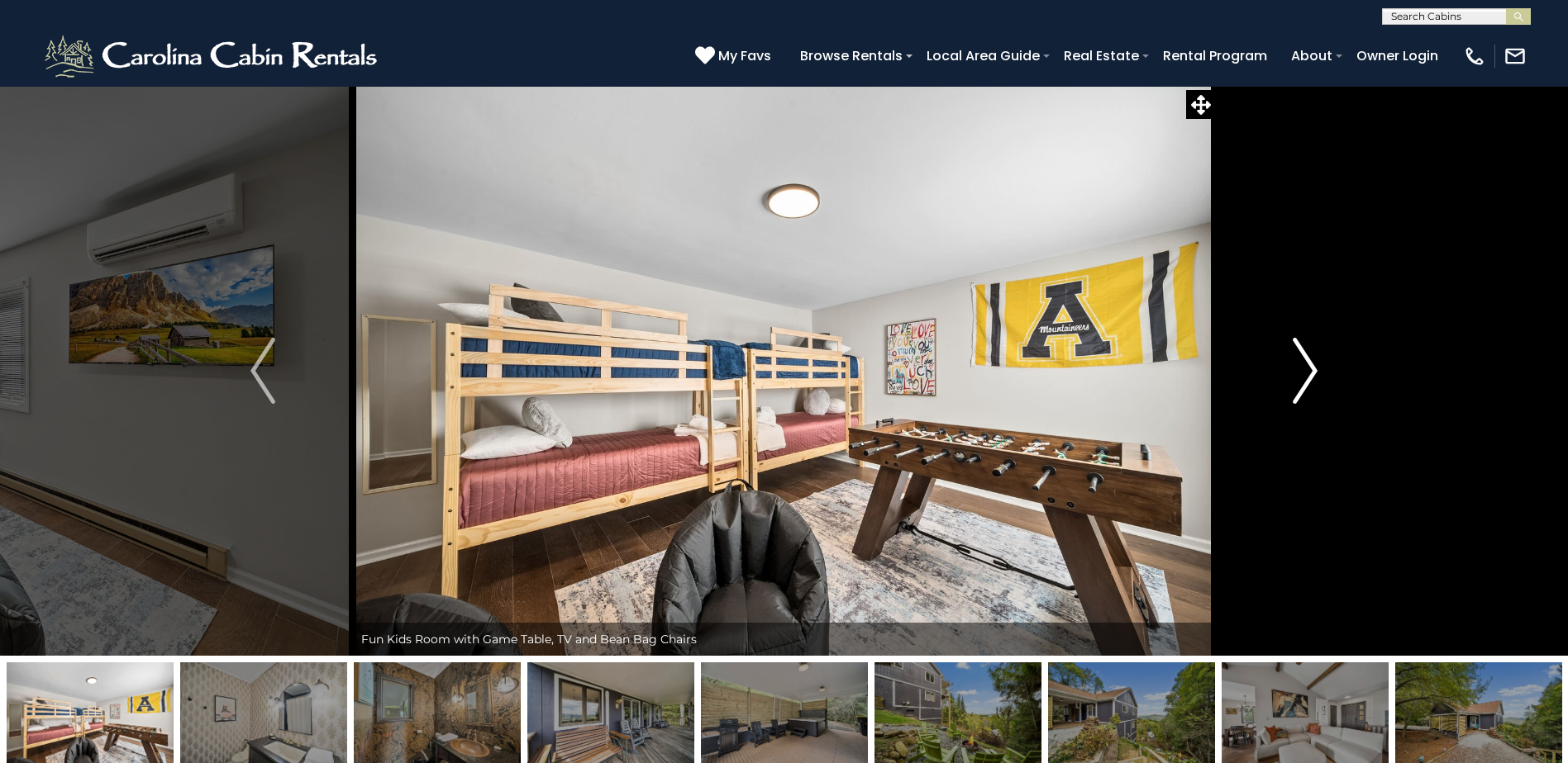
click at [1302, 354] on img "Next" at bounding box center [1304, 371] width 25 height 66
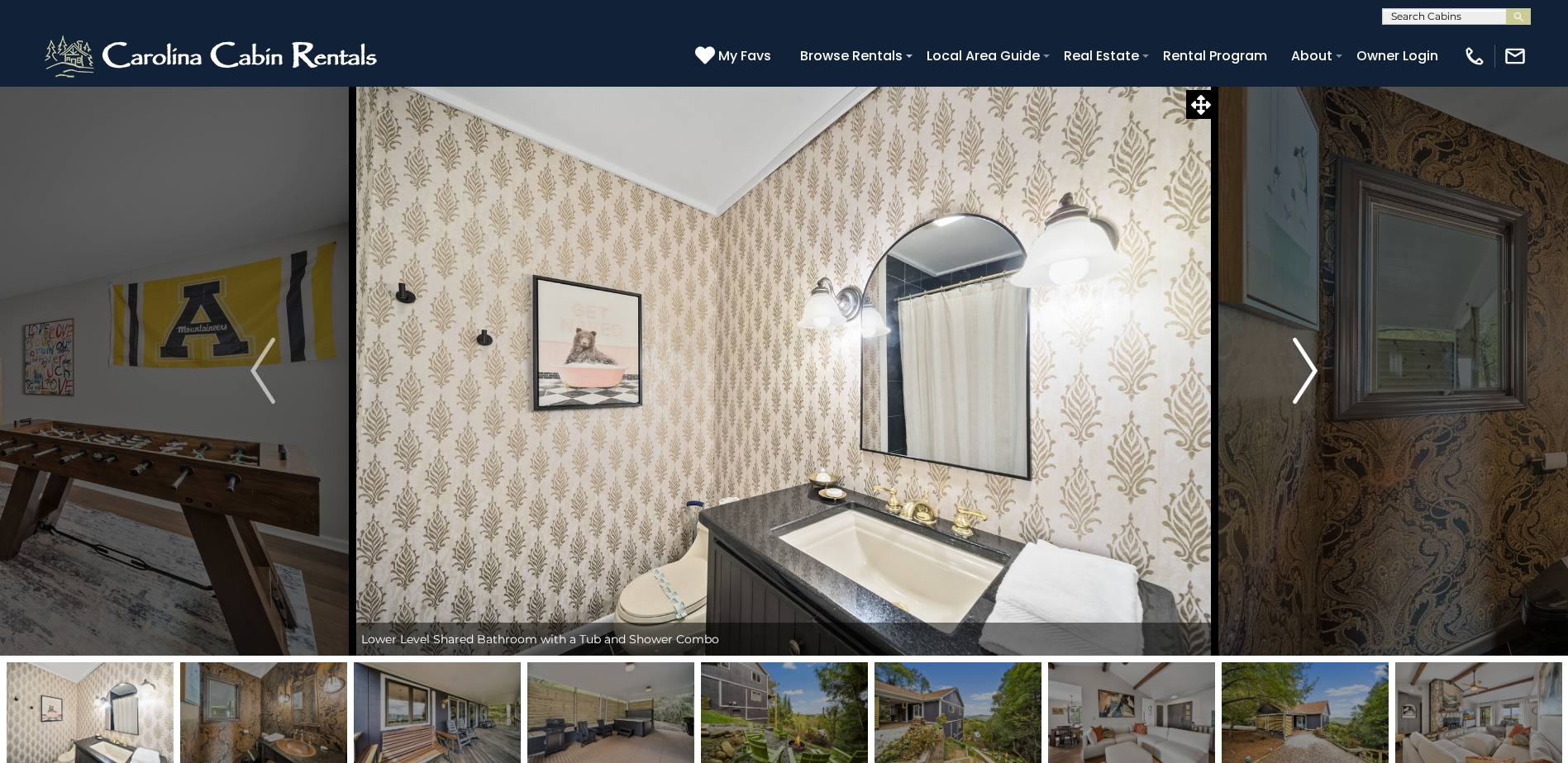
click at [1302, 354] on img "Next" at bounding box center [1304, 371] width 25 height 66
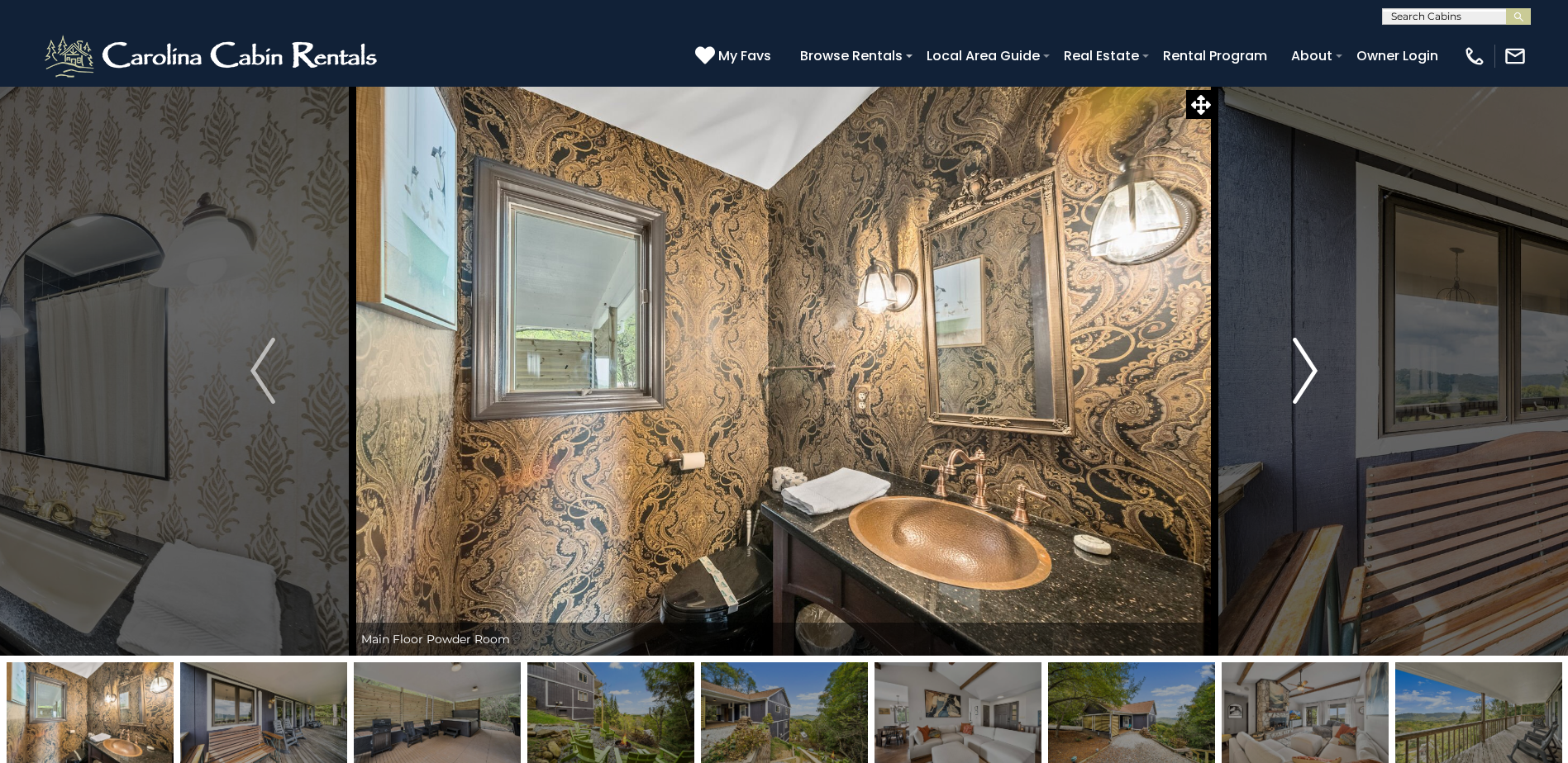
click at [1302, 354] on img "Next" at bounding box center [1304, 371] width 25 height 66
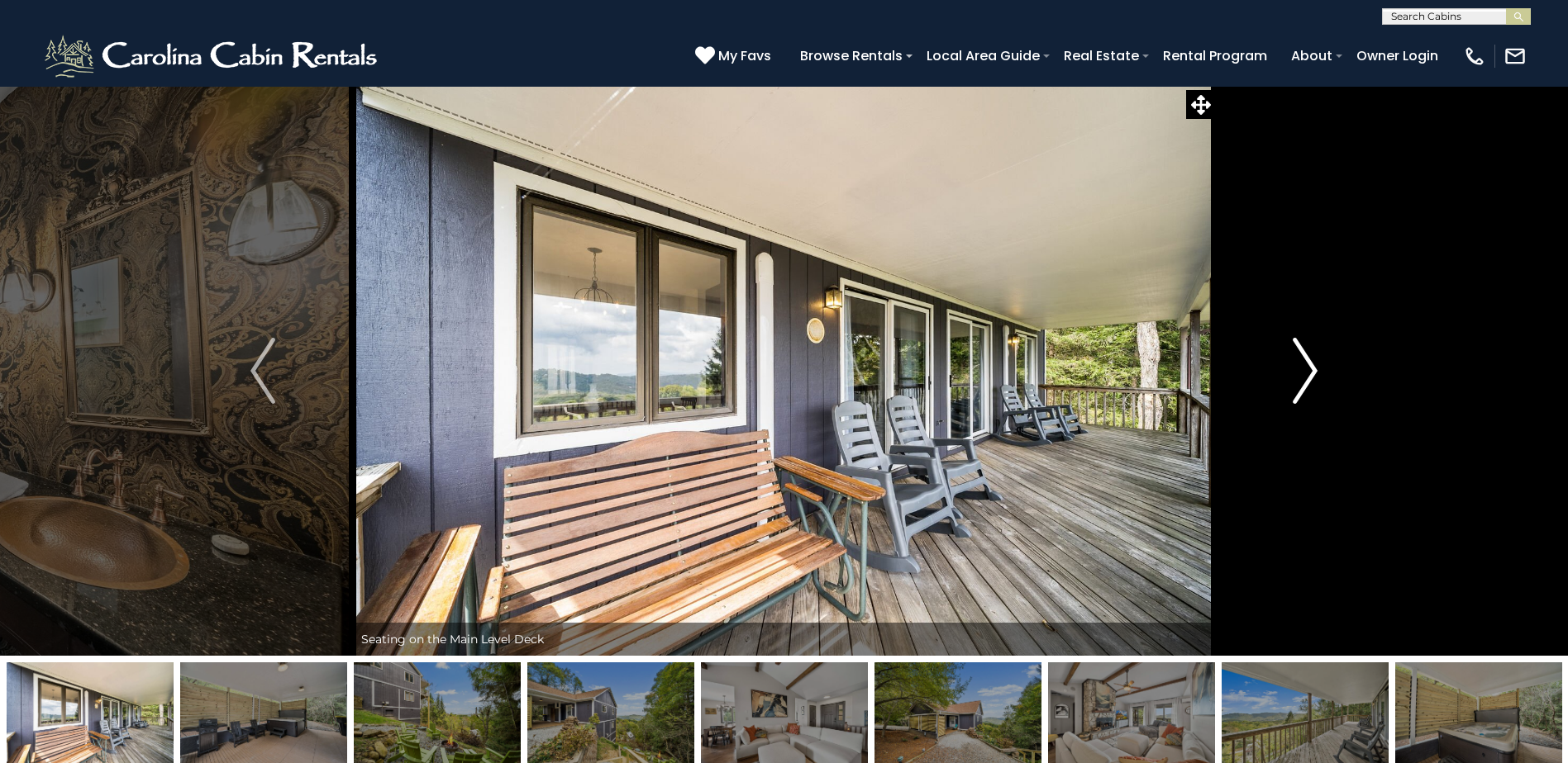
click at [1302, 354] on img "Next" at bounding box center [1304, 371] width 25 height 66
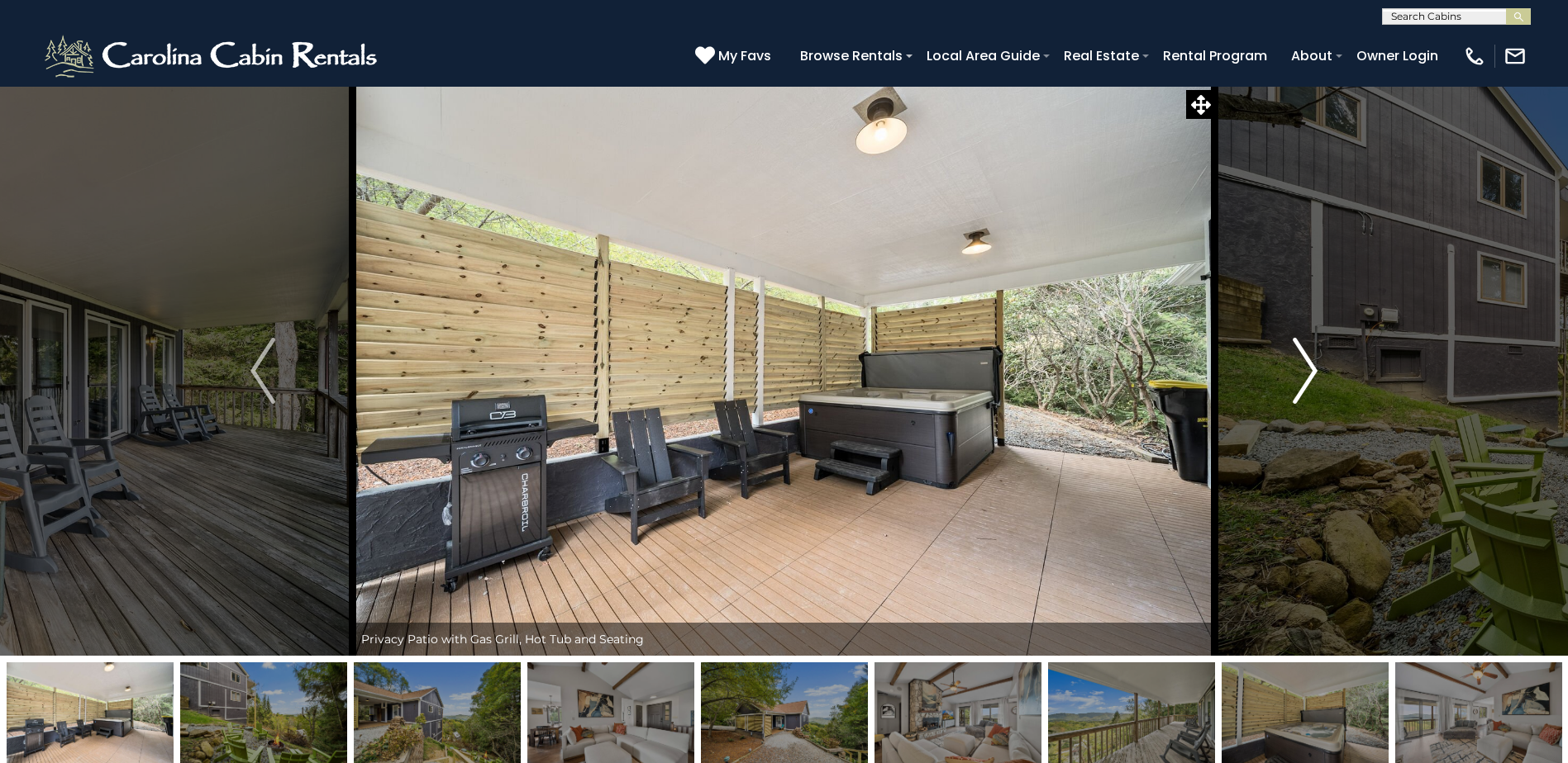
click at [1302, 354] on img "Next" at bounding box center [1304, 371] width 25 height 66
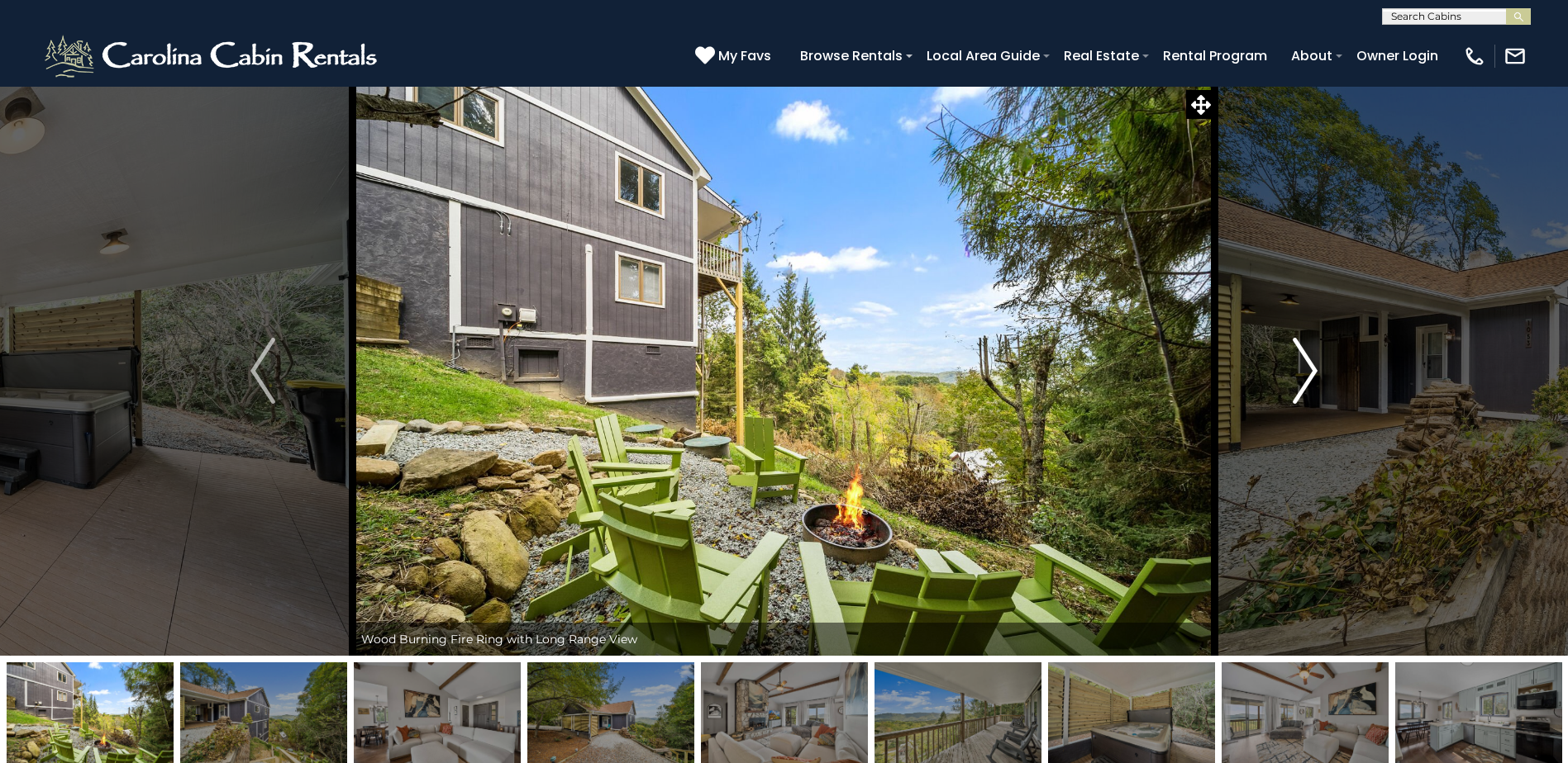
click at [1302, 354] on img "Next" at bounding box center [1304, 371] width 25 height 66
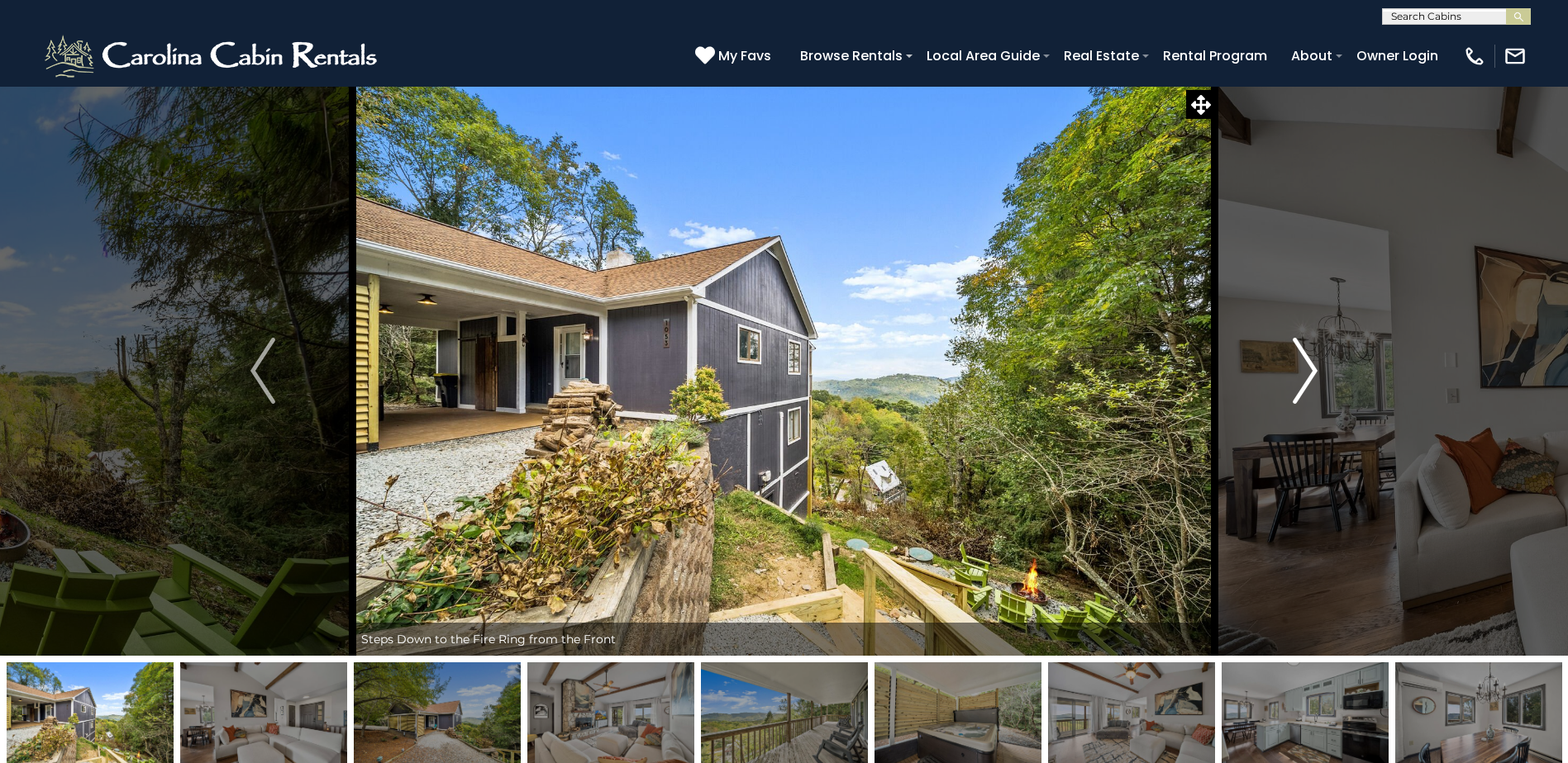
click at [1302, 354] on img "Next" at bounding box center [1304, 371] width 25 height 66
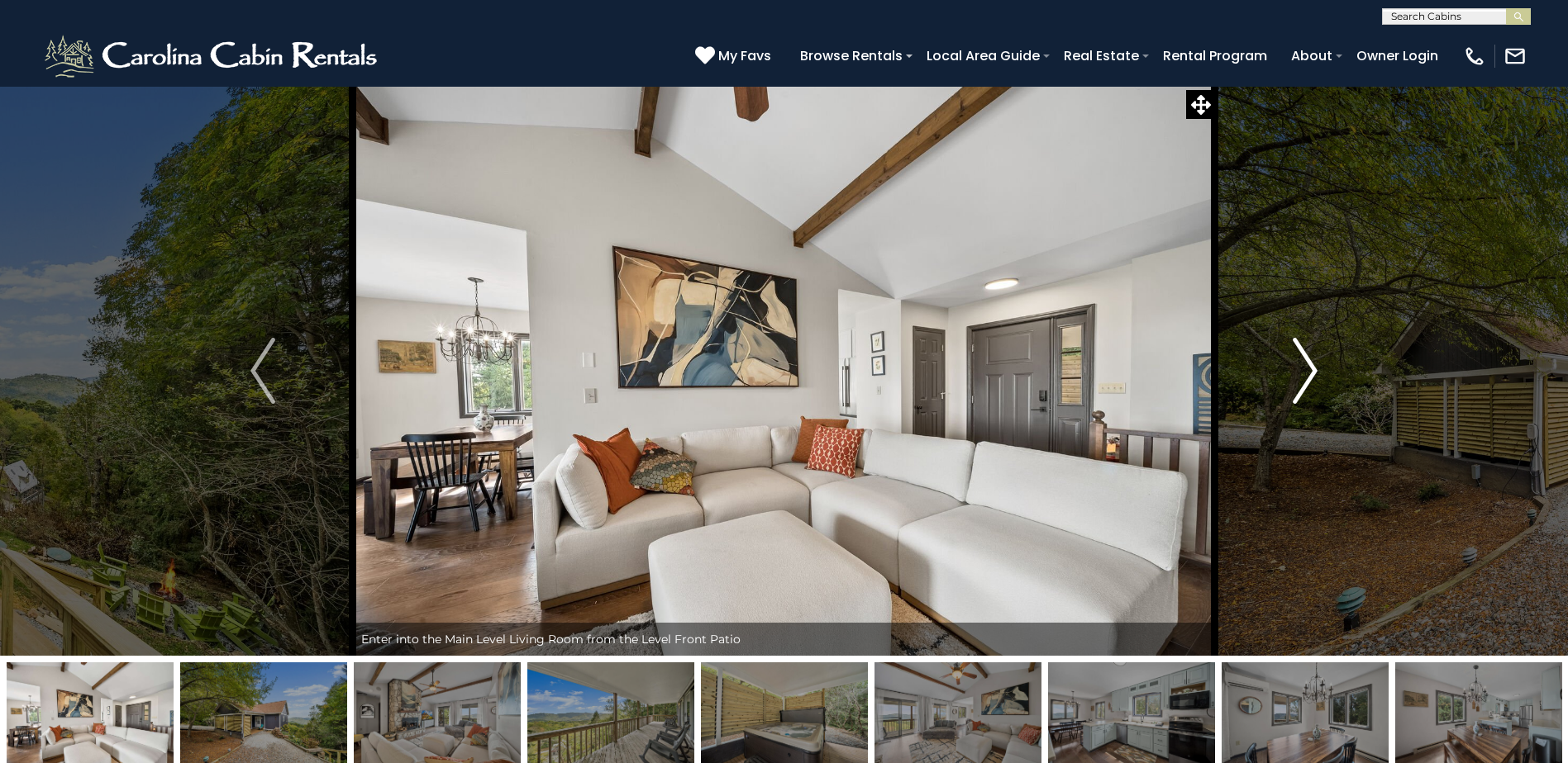
click at [1302, 354] on img "Next" at bounding box center [1304, 371] width 25 height 66
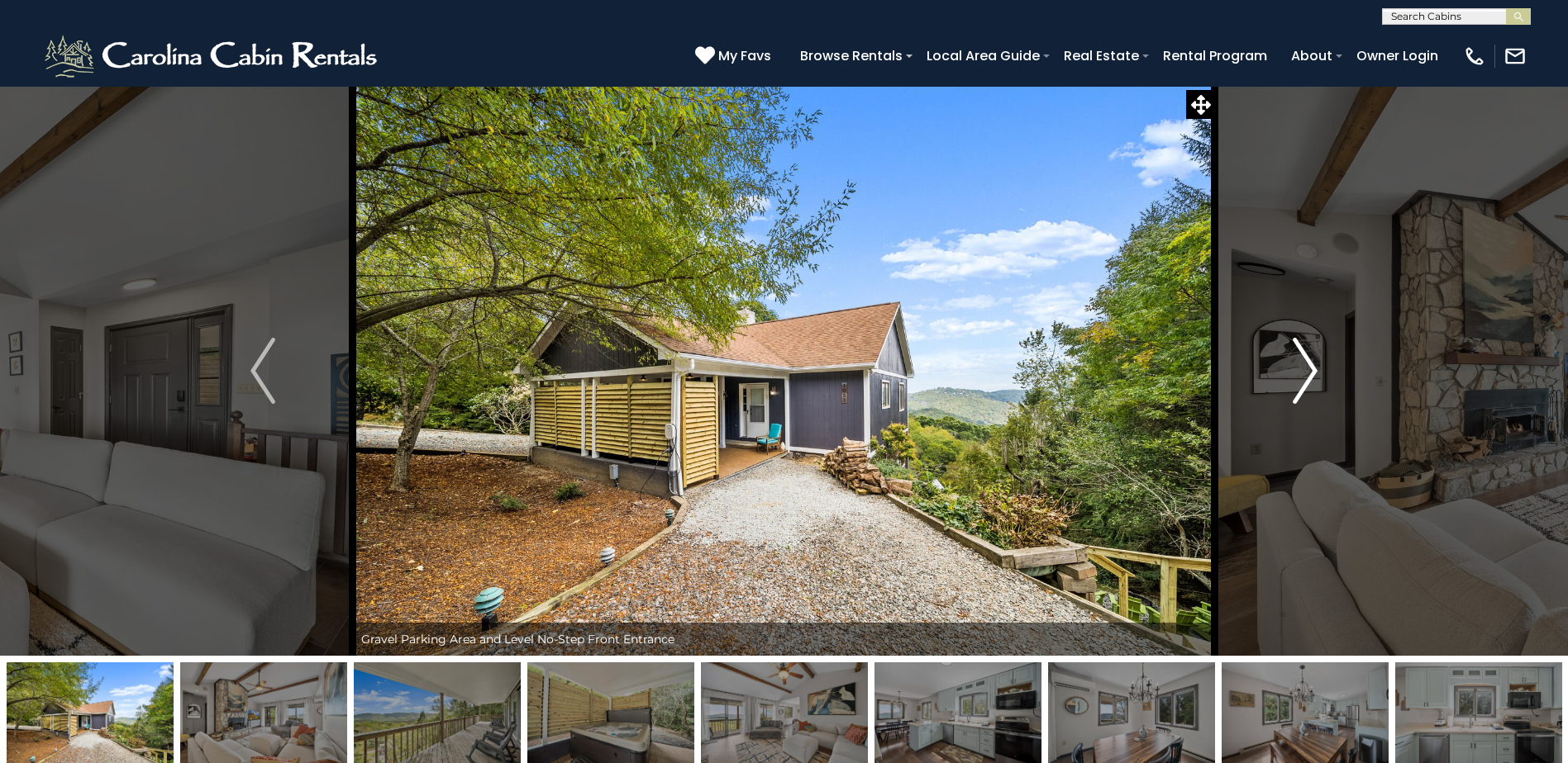
click at [1302, 354] on img "Next" at bounding box center [1304, 371] width 25 height 66
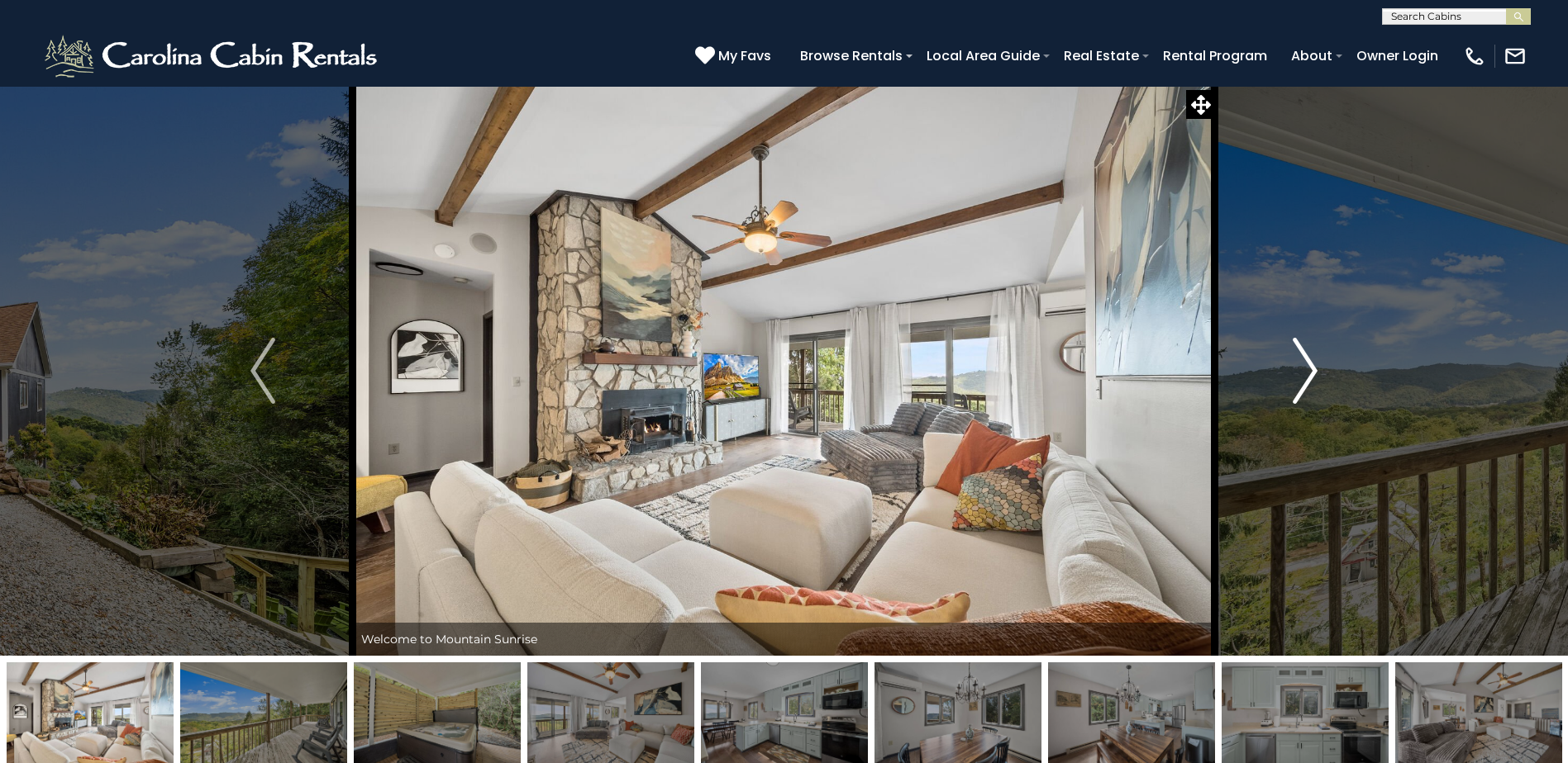
click at [1302, 354] on img "Next" at bounding box center [1304, 371] width 25 height 66
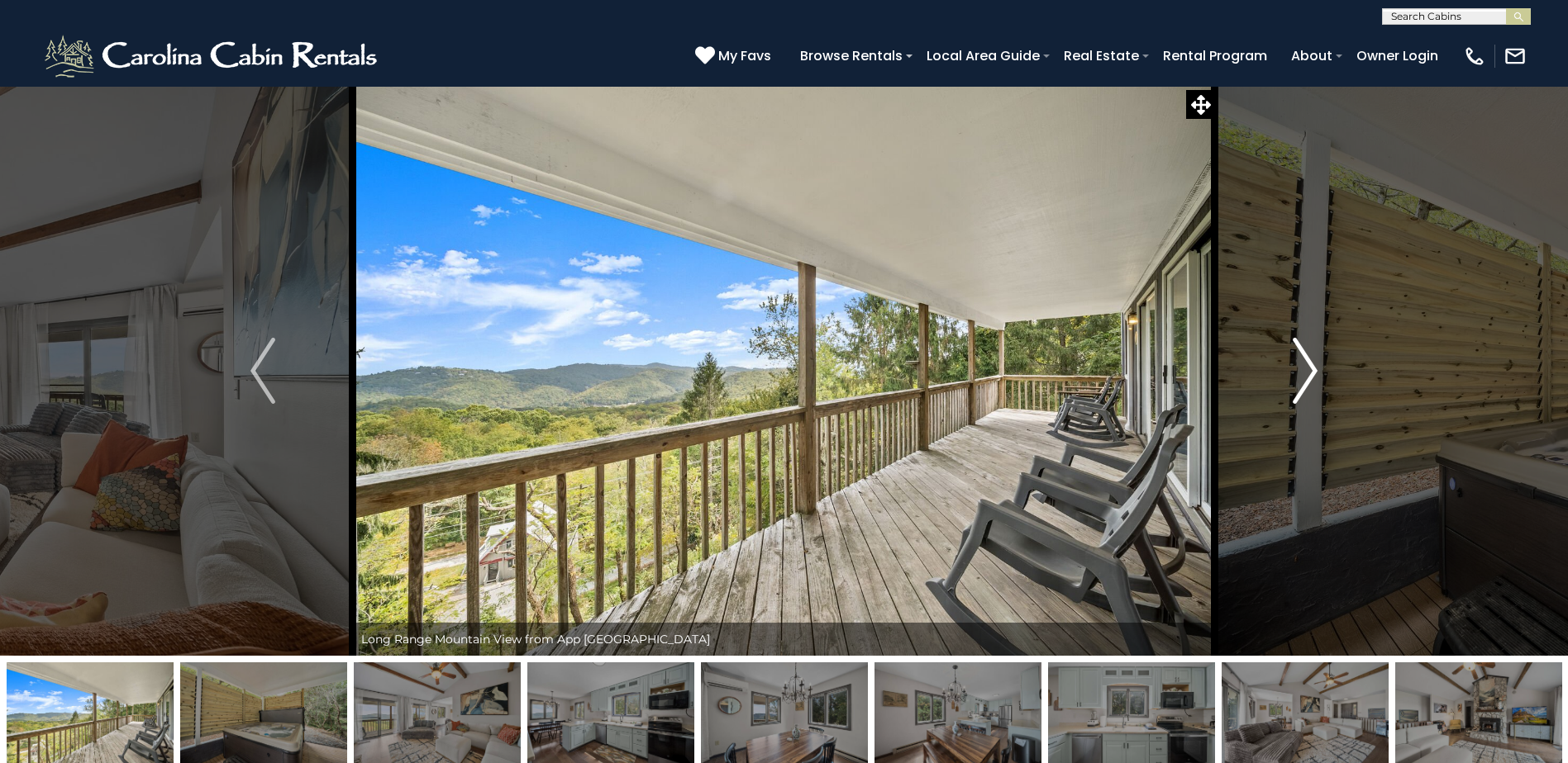
click at [1302, 354] on img "Next" at bounding box center [1304, 371] width 25 height 66
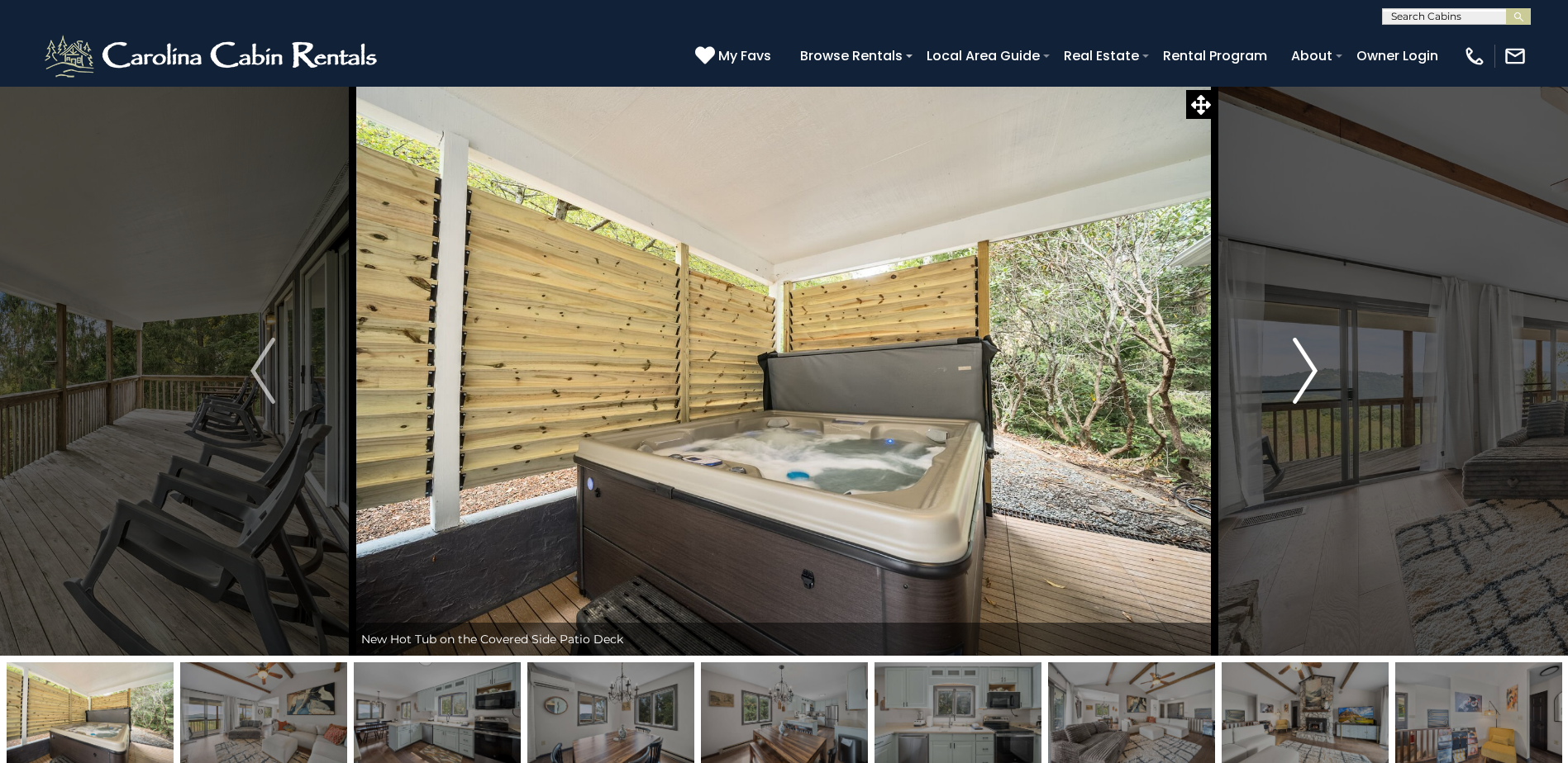
click at [1302, 354] on img "Next" at bounding box center [1304, 371] width 25 height 66
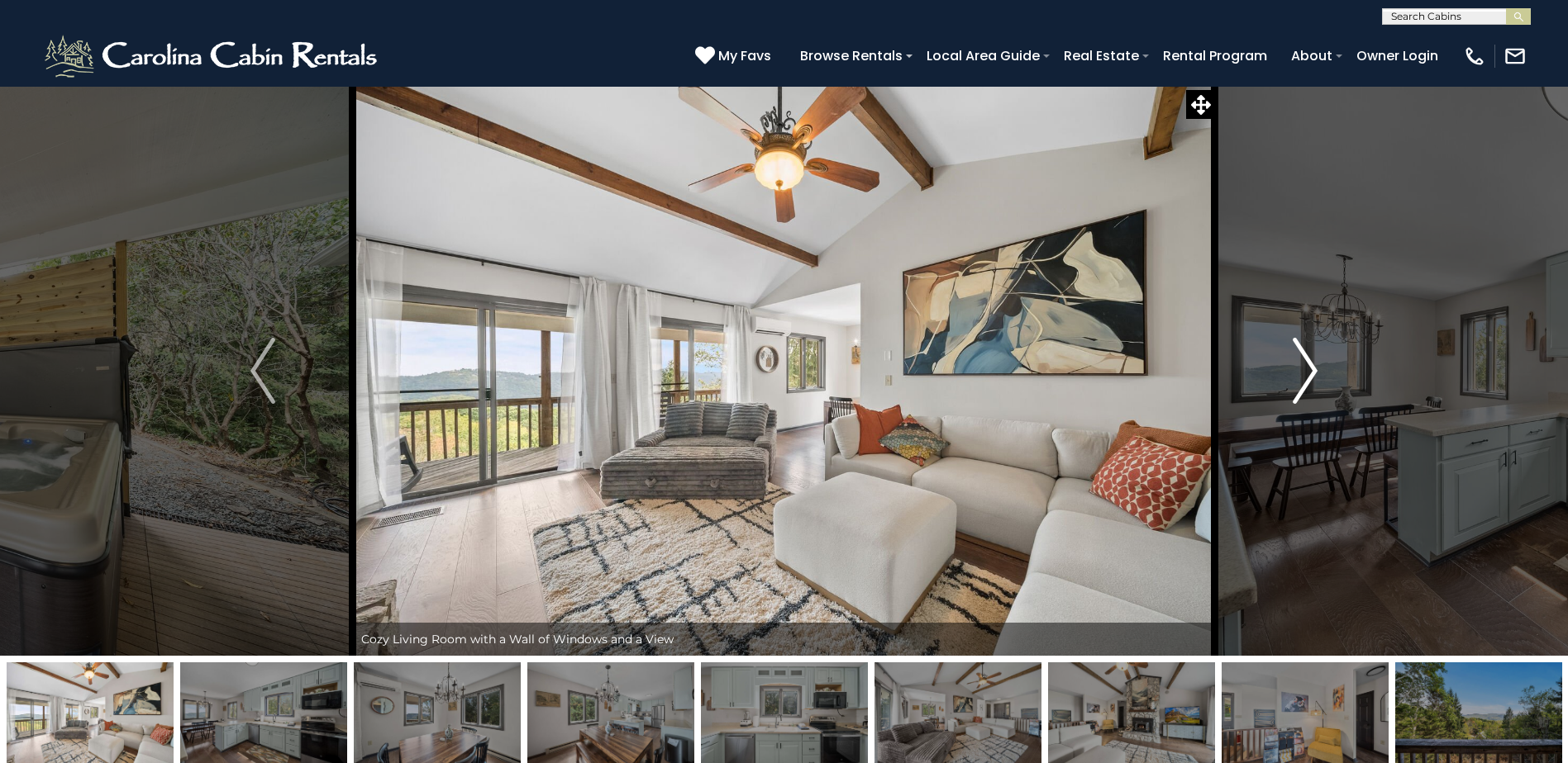
click at [1302, 354] on img "Next" at bounding box center [1304, 371] width 25 height 66
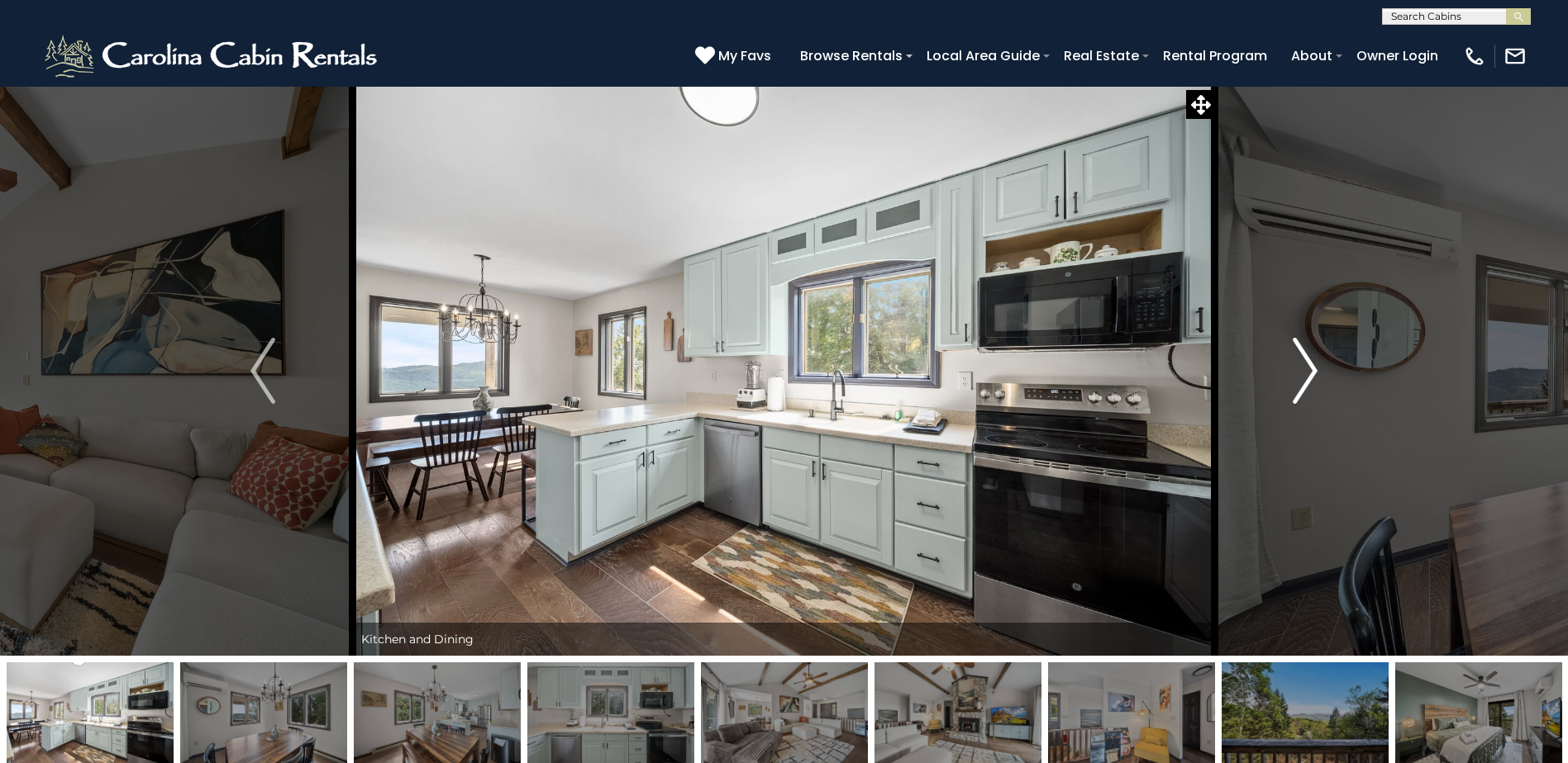
click at [1302, 354] on img "Next" at bounding box center [1304, 371] width 25 height 66
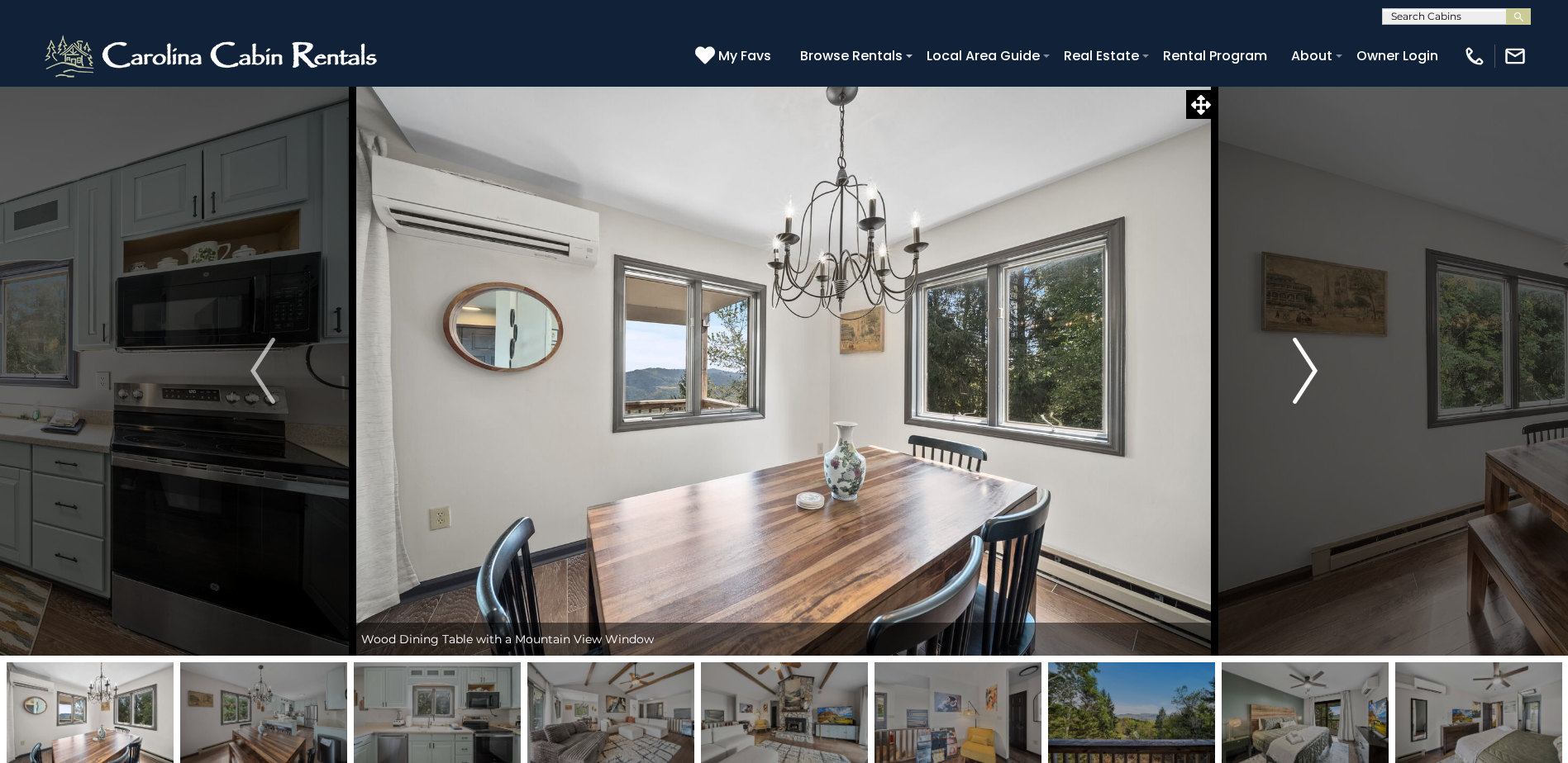
click at [1302, 354] on img "Next" at bounding box center [1304, 371] width 25 height 66
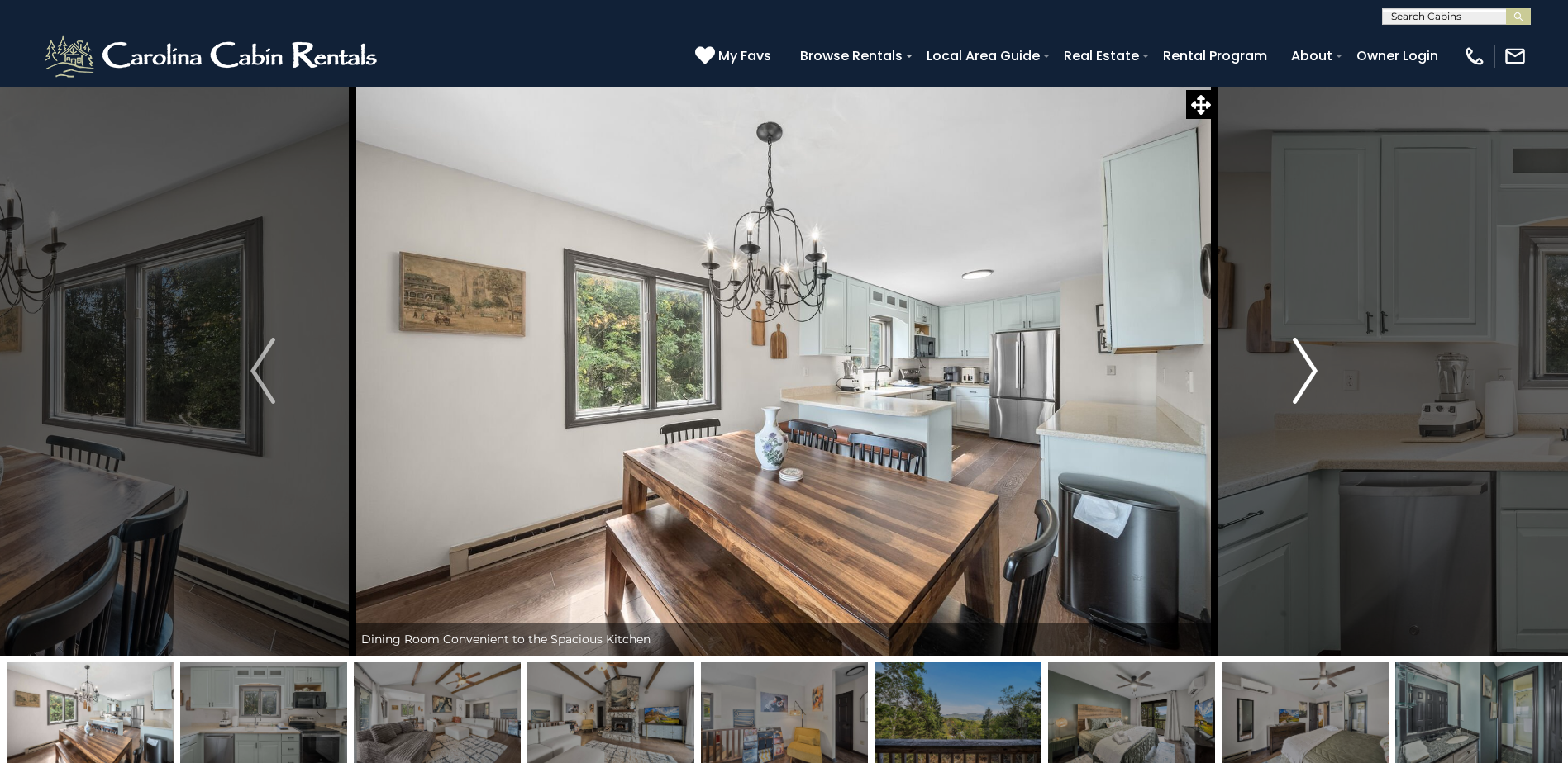
click at [1302, 354] on img "Next" at bounding box center [1304, 371] width 25 height 66
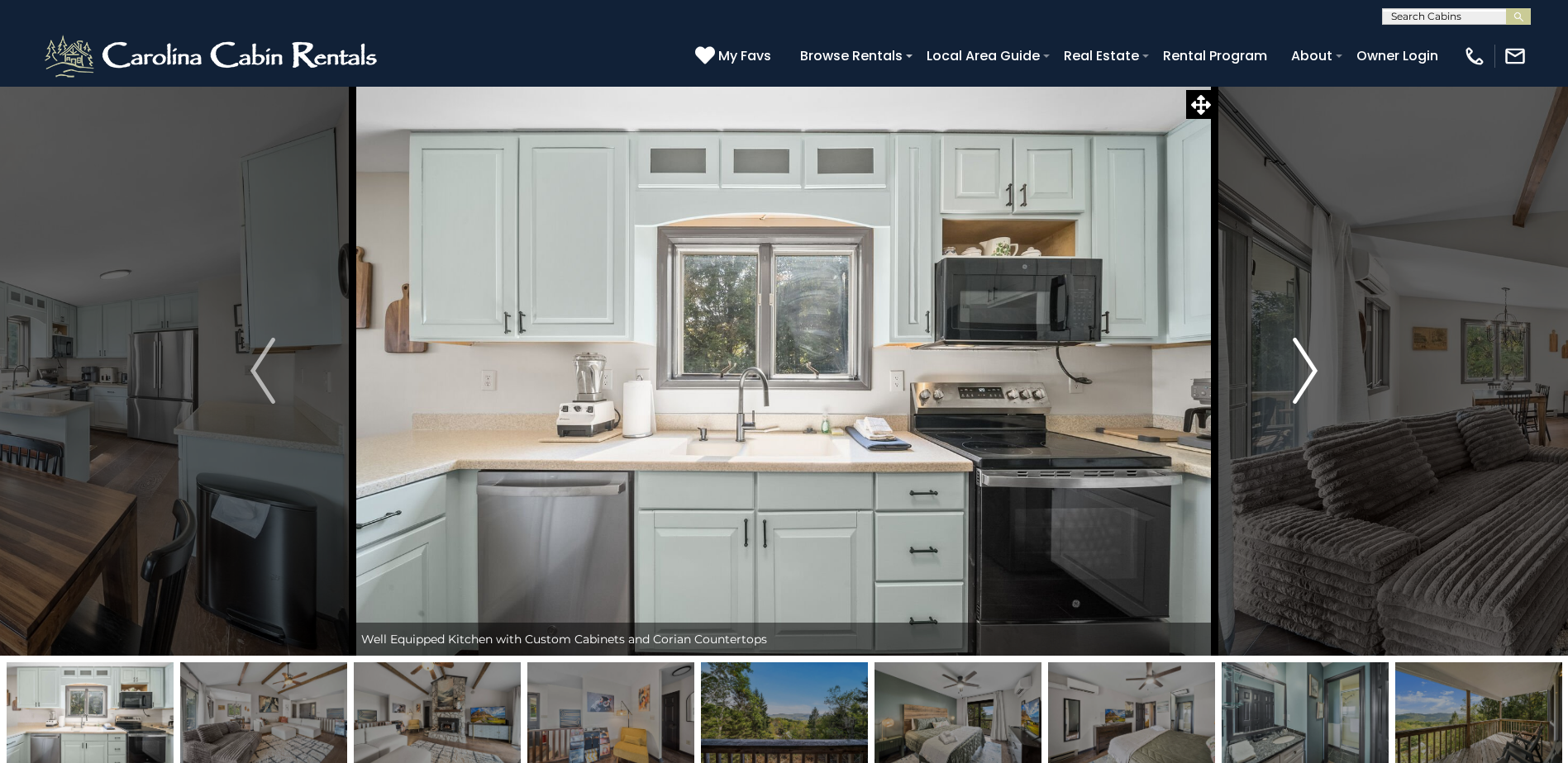
click at [1302, 354] on img "Next" at bounding box center [1304, 371] width 25 height 66
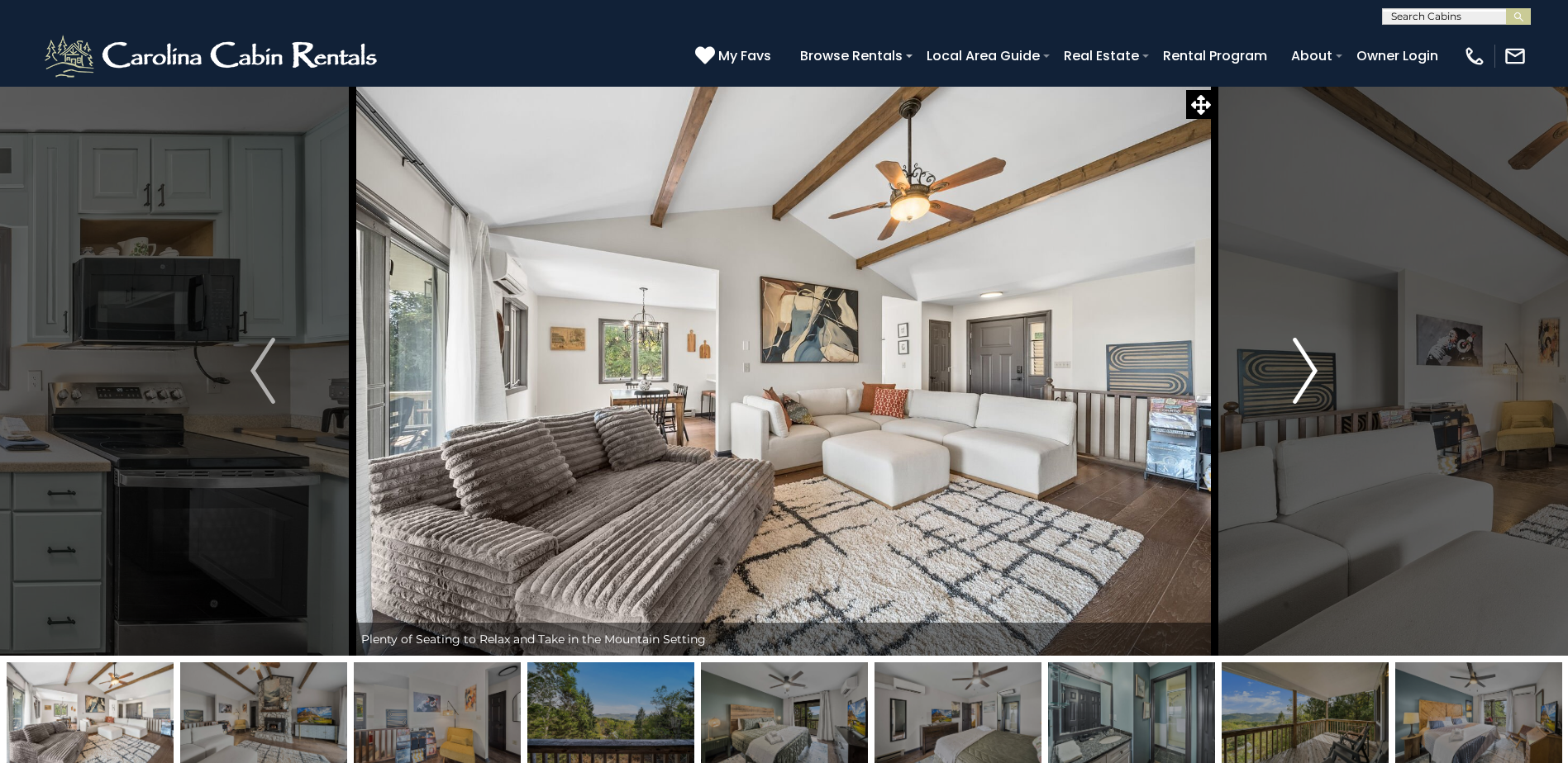
click at [1299, 319] on button "Next" at bounding box center [1305, 371] width 181 height 570
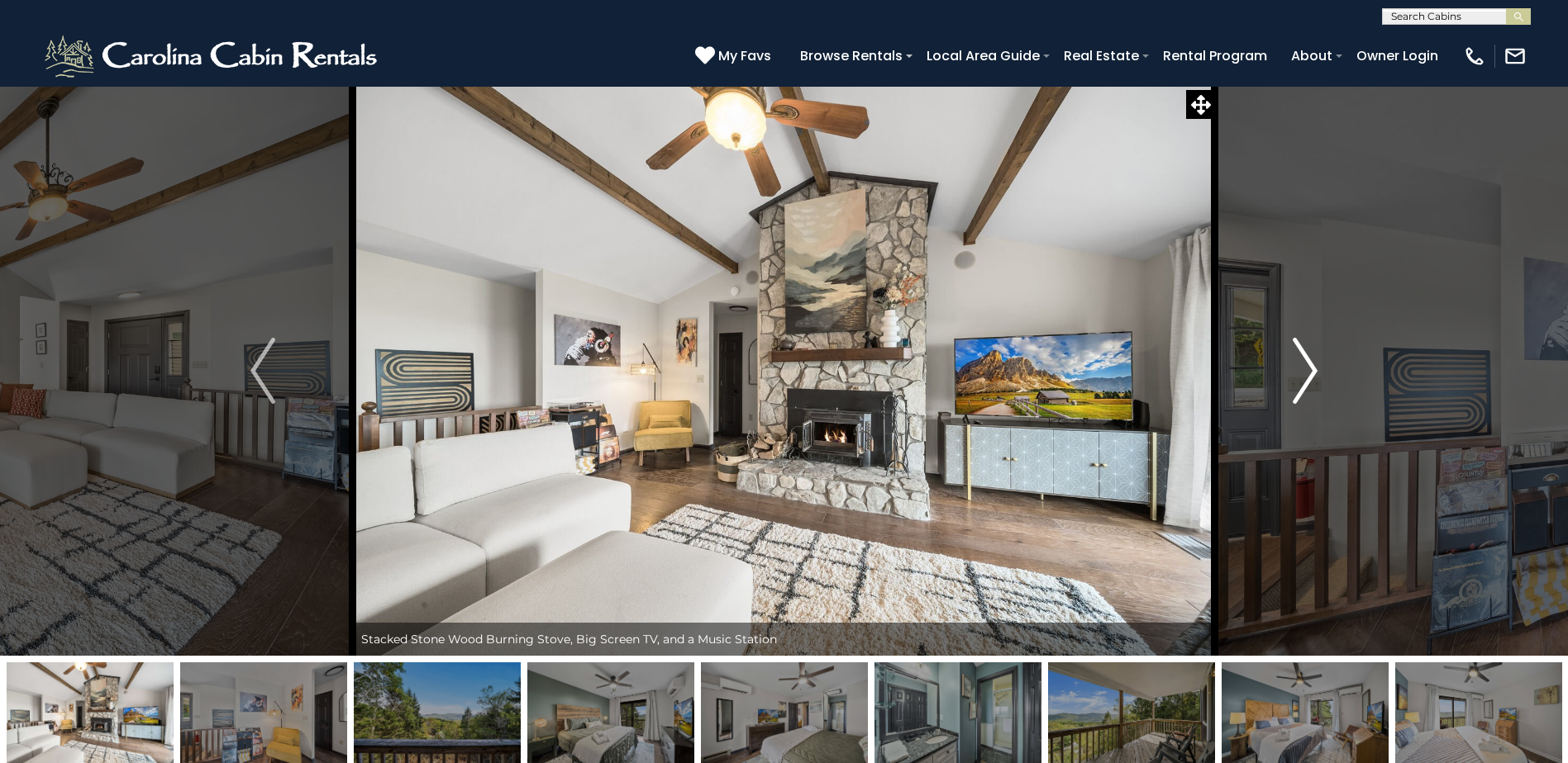
click at [1299, 319] on button "Next" at bounding box center [1305, 371] width 181 height 570
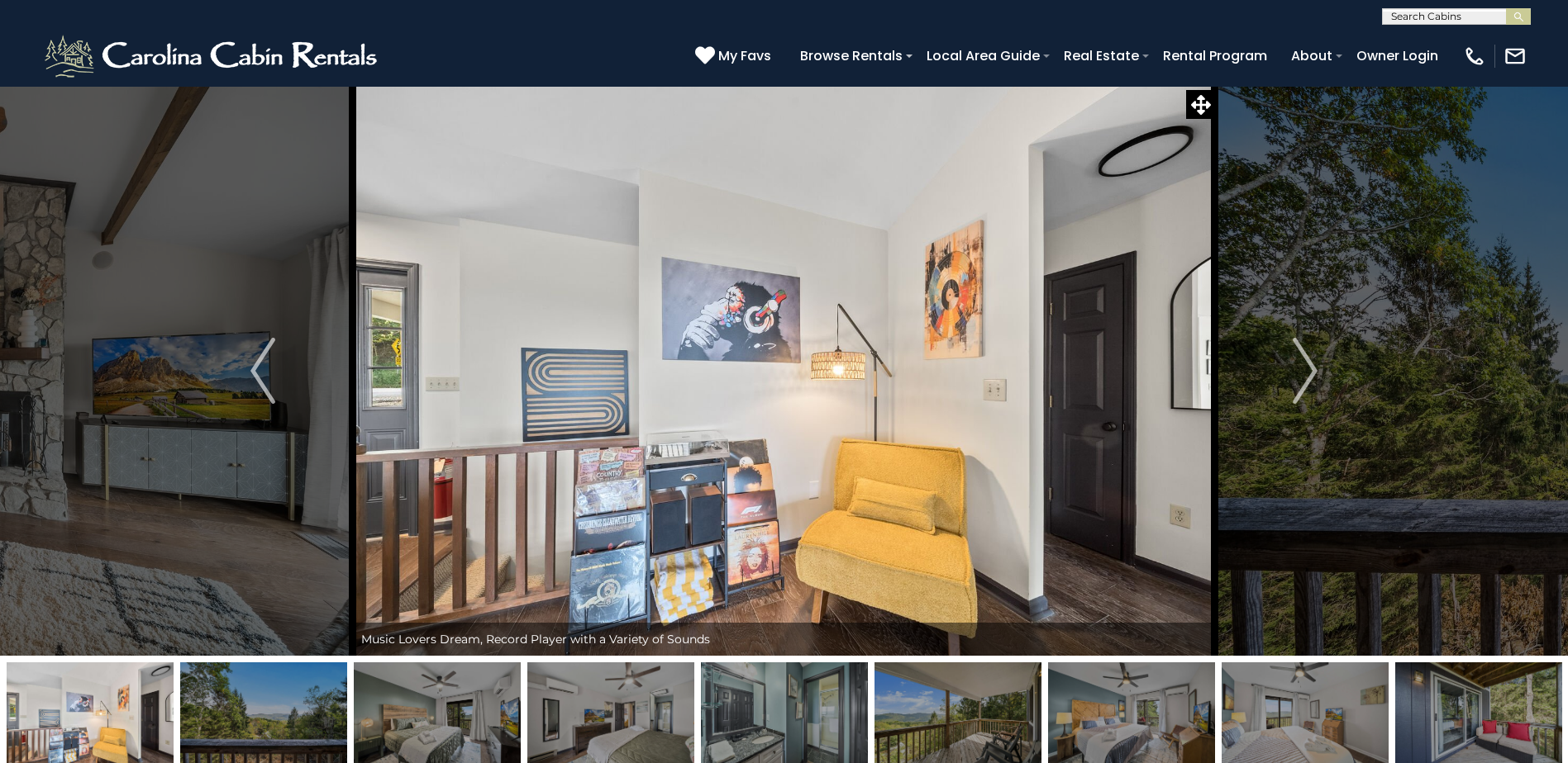
click at [594, 644] on div "Music Lovers Dream, Record Player with a Variety of Sounds" at bounding box center [784, 639] width 862 height 33
click at [715, 55] on icon at bounding box center [705, 56] width 20 height 20
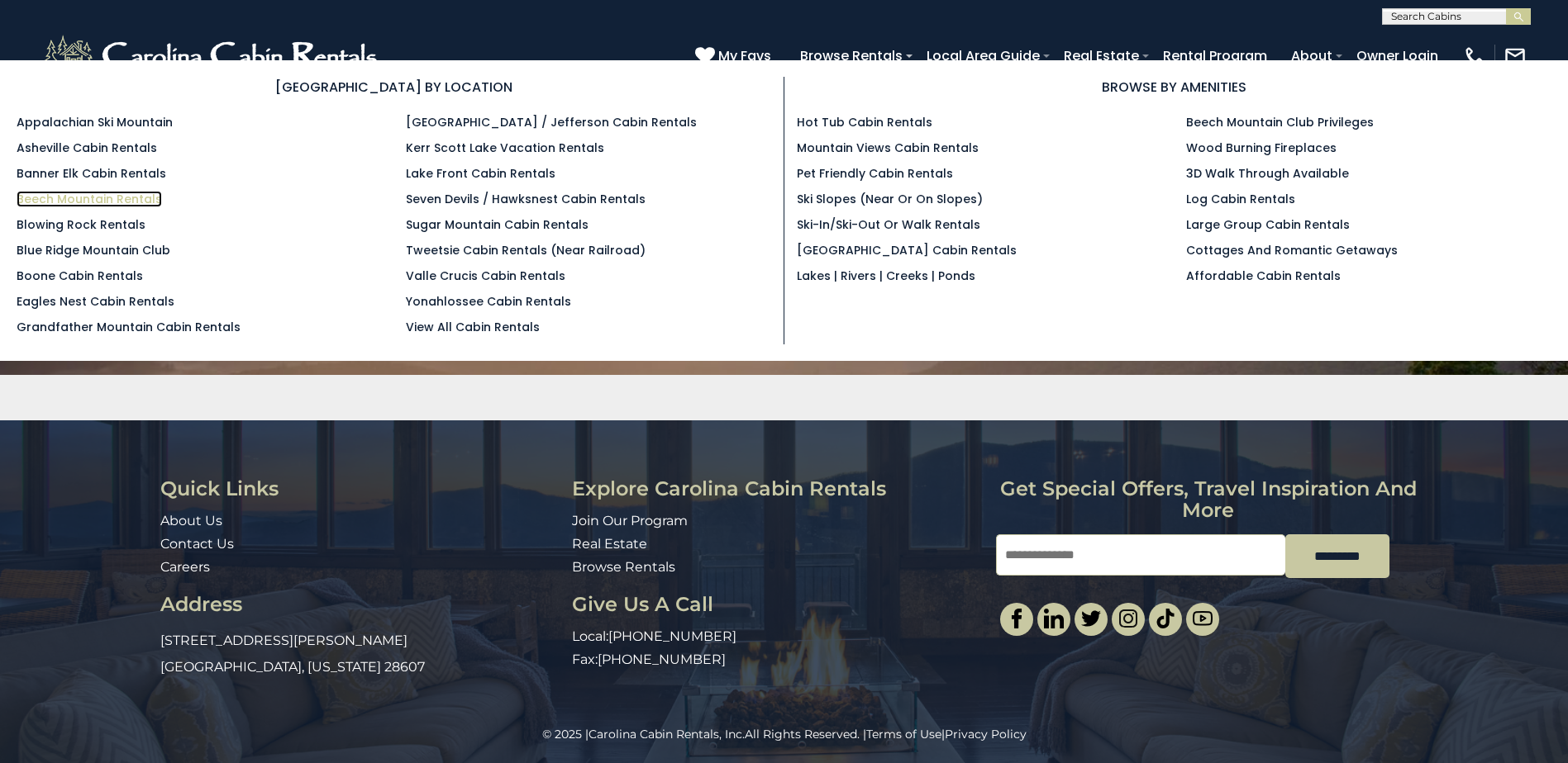
click at [150, 199] on link "Beech Mountain Rentals" at bounding box center [89, 199] width 146 height 16
click at [150, 180] on link "Banner Elk Cabin Rentals" at bounding box center [91, 173] width 149 height 16
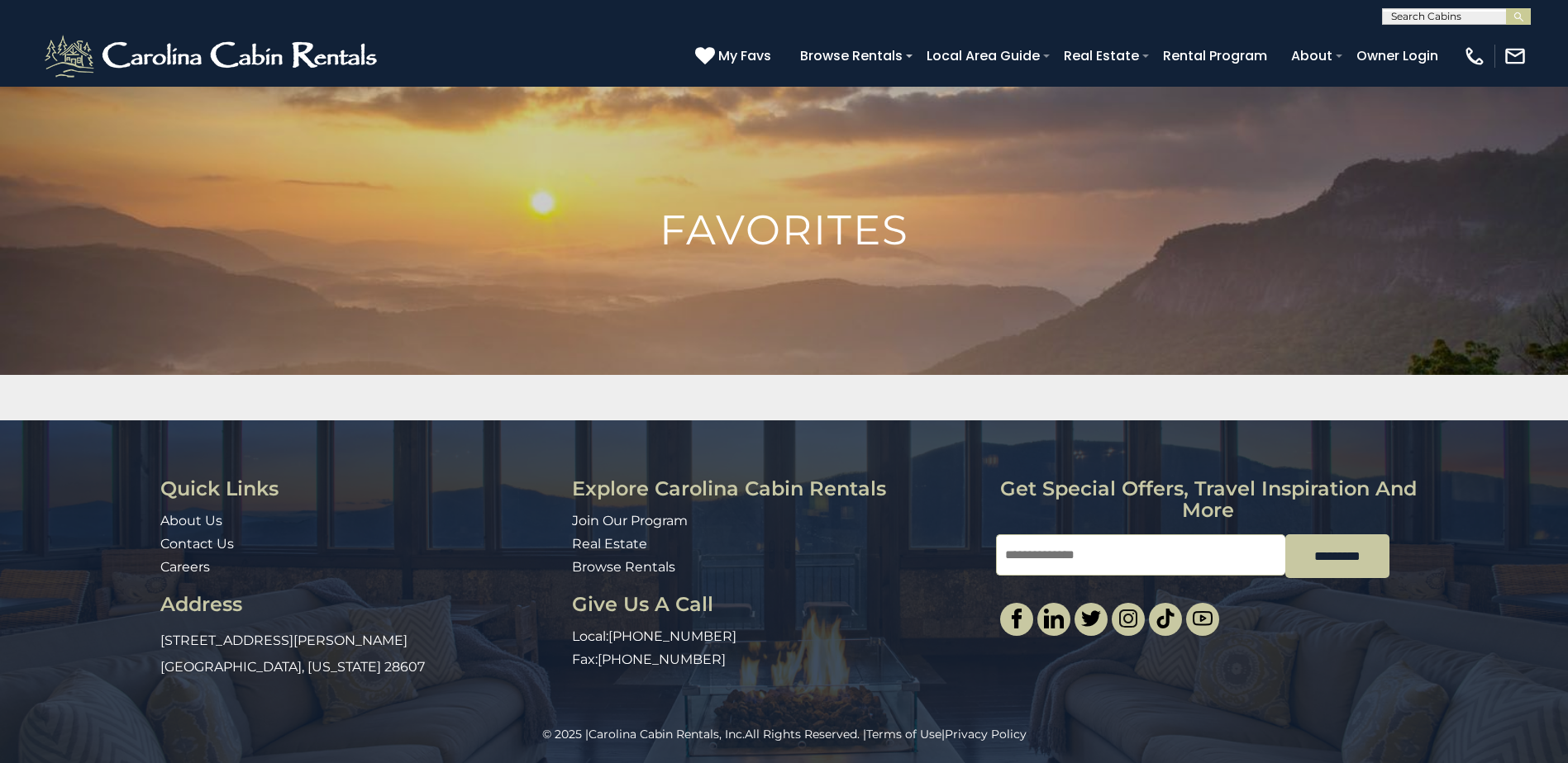
click at [1102, 571] on input "Email" at bounding box center [1141, 554] width 290 height 41
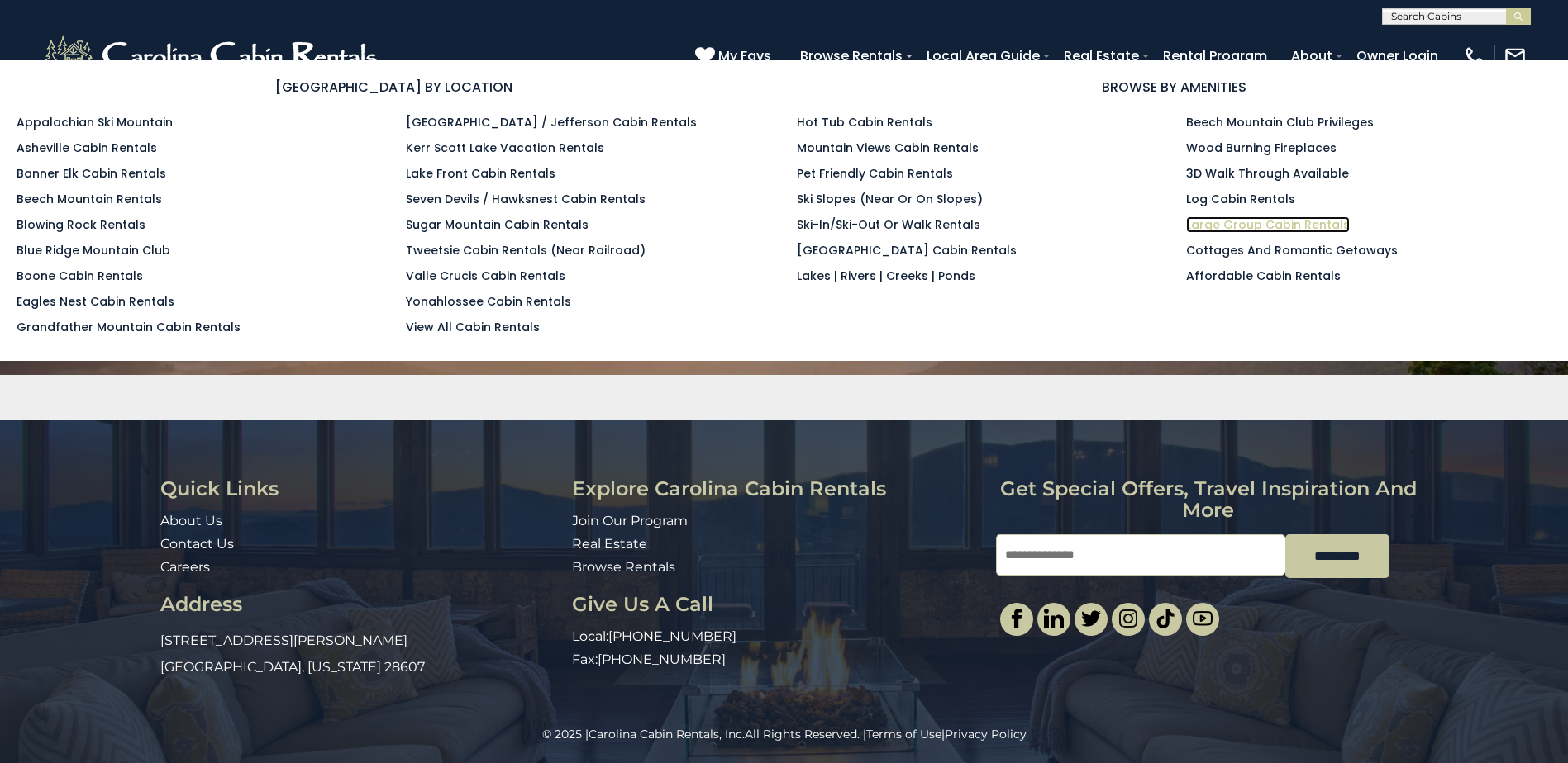
click at [1232, 223] on link "Large Group Cabin Rentals" at bounding box center [1267, 224] width 164 height 16
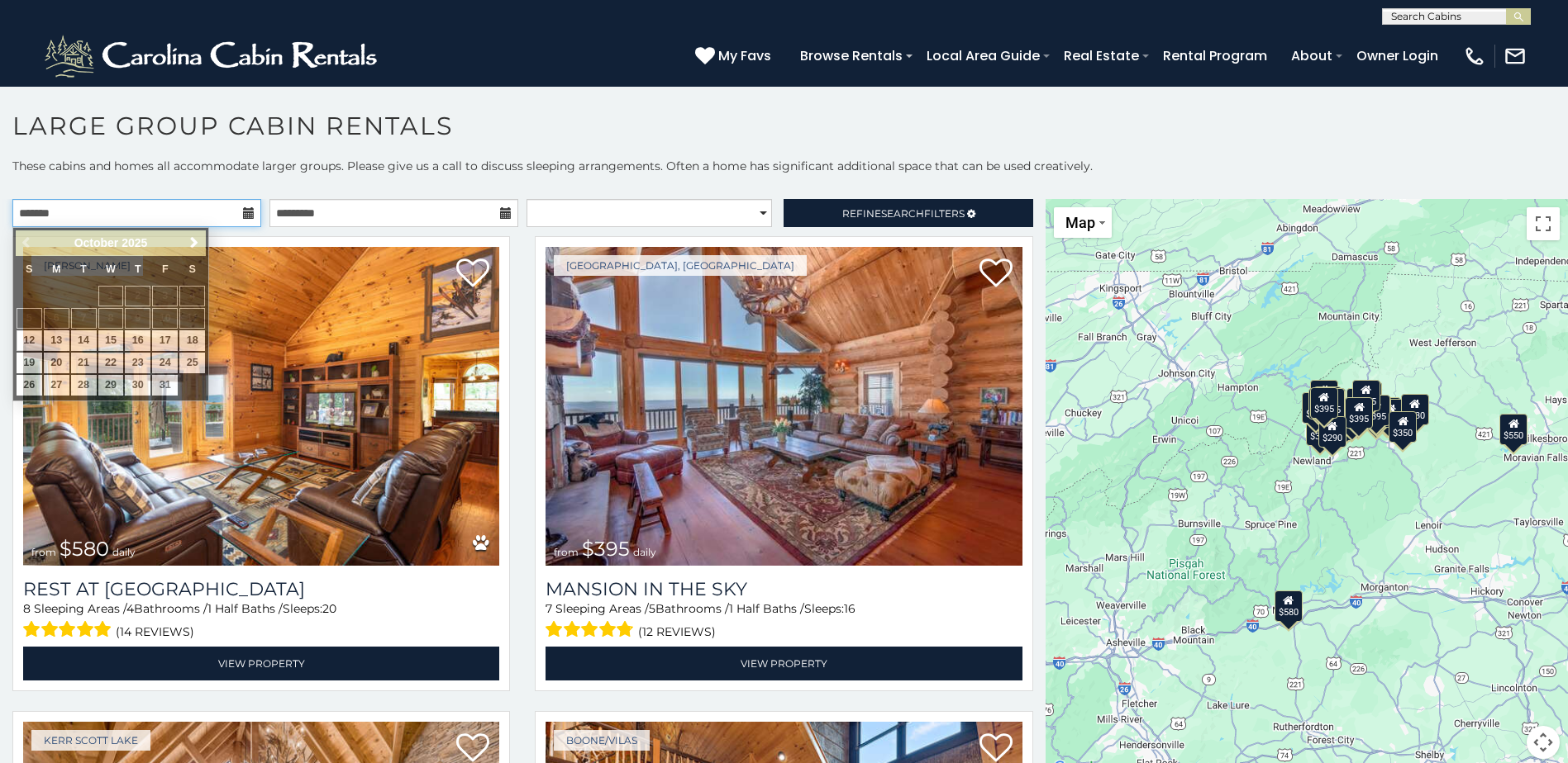
click at [240, 221] on input "text" at bounding box center [137, 213] width 248 height 28
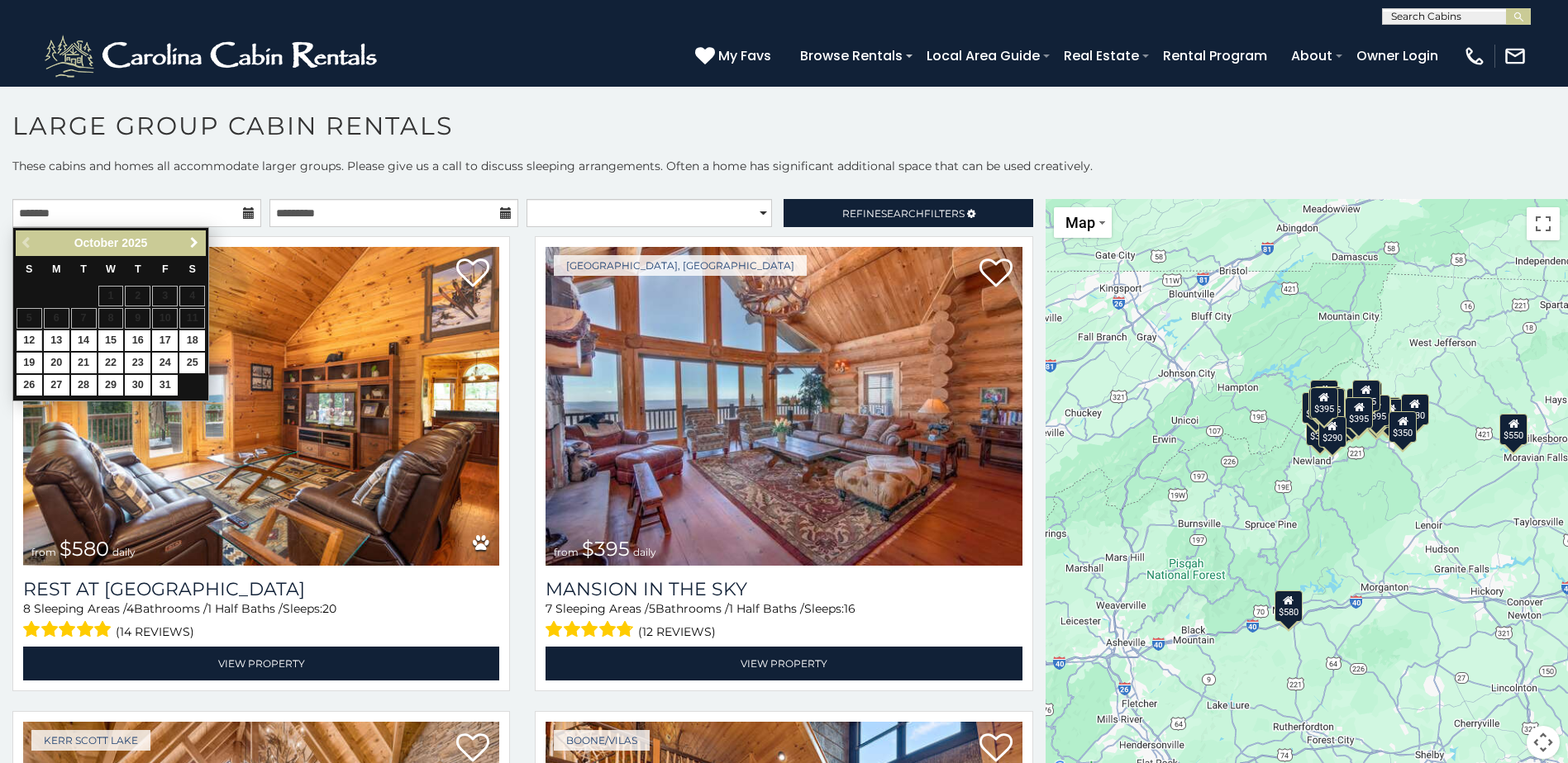
click at [191, 247] on span "Next" at bounding box center [194, 243] width 13 height 13
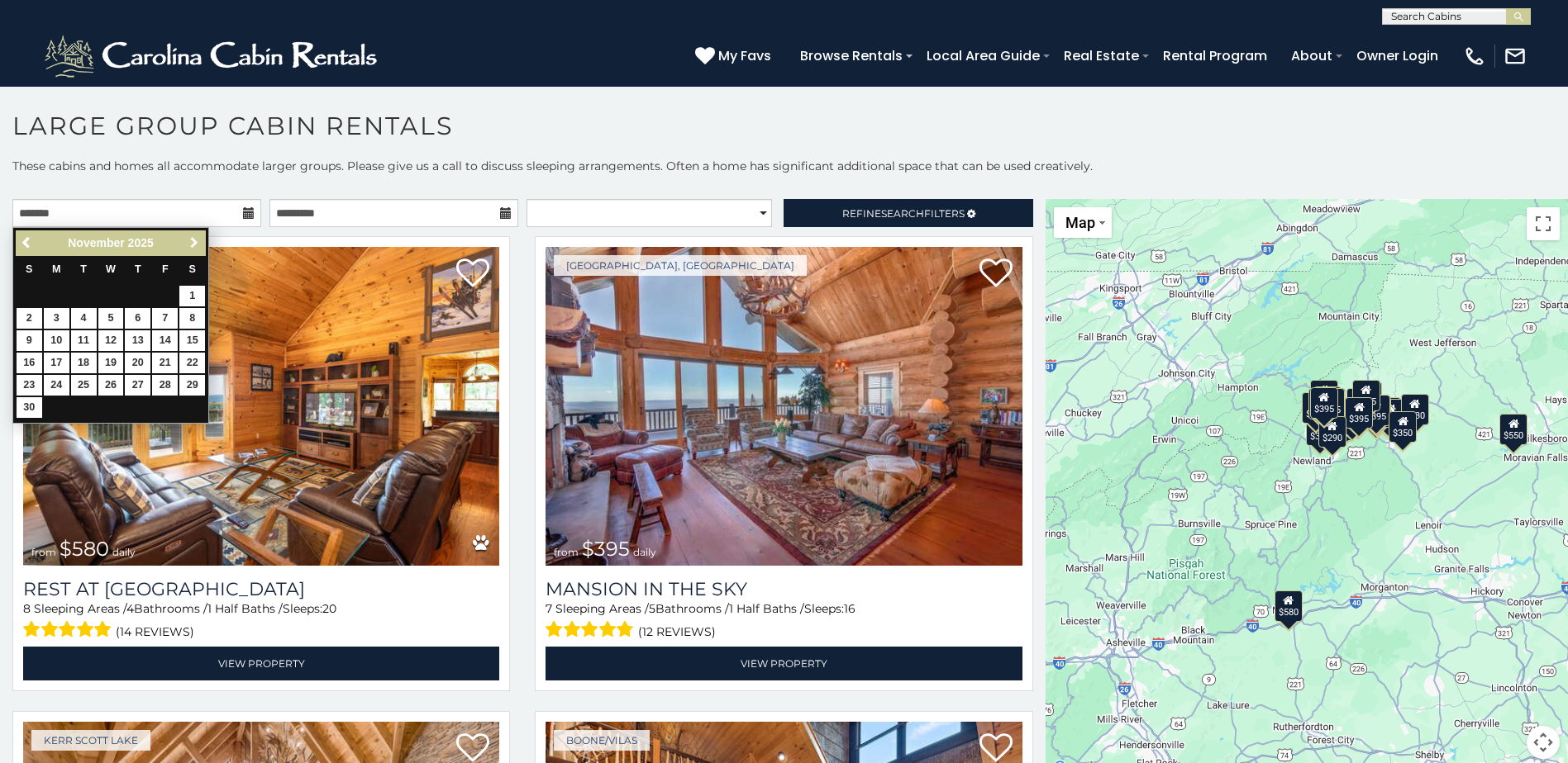
click at [191, 247] on span "Next" at bounding box center [194, 243] width 13 height 13
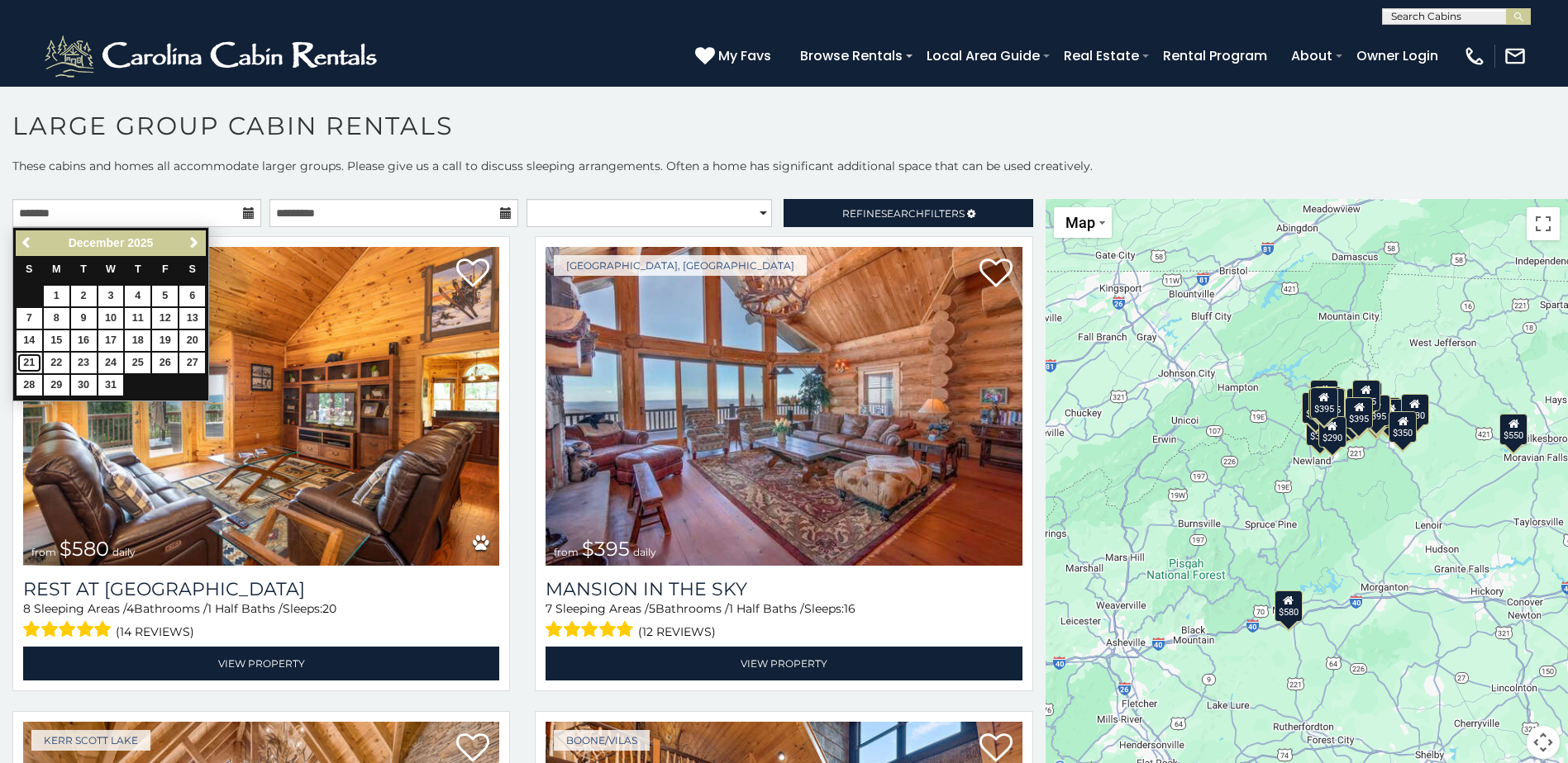
click at [21, 355] on link "21" at bounding box center [29, 363] width 26 height 21
type input "**********"
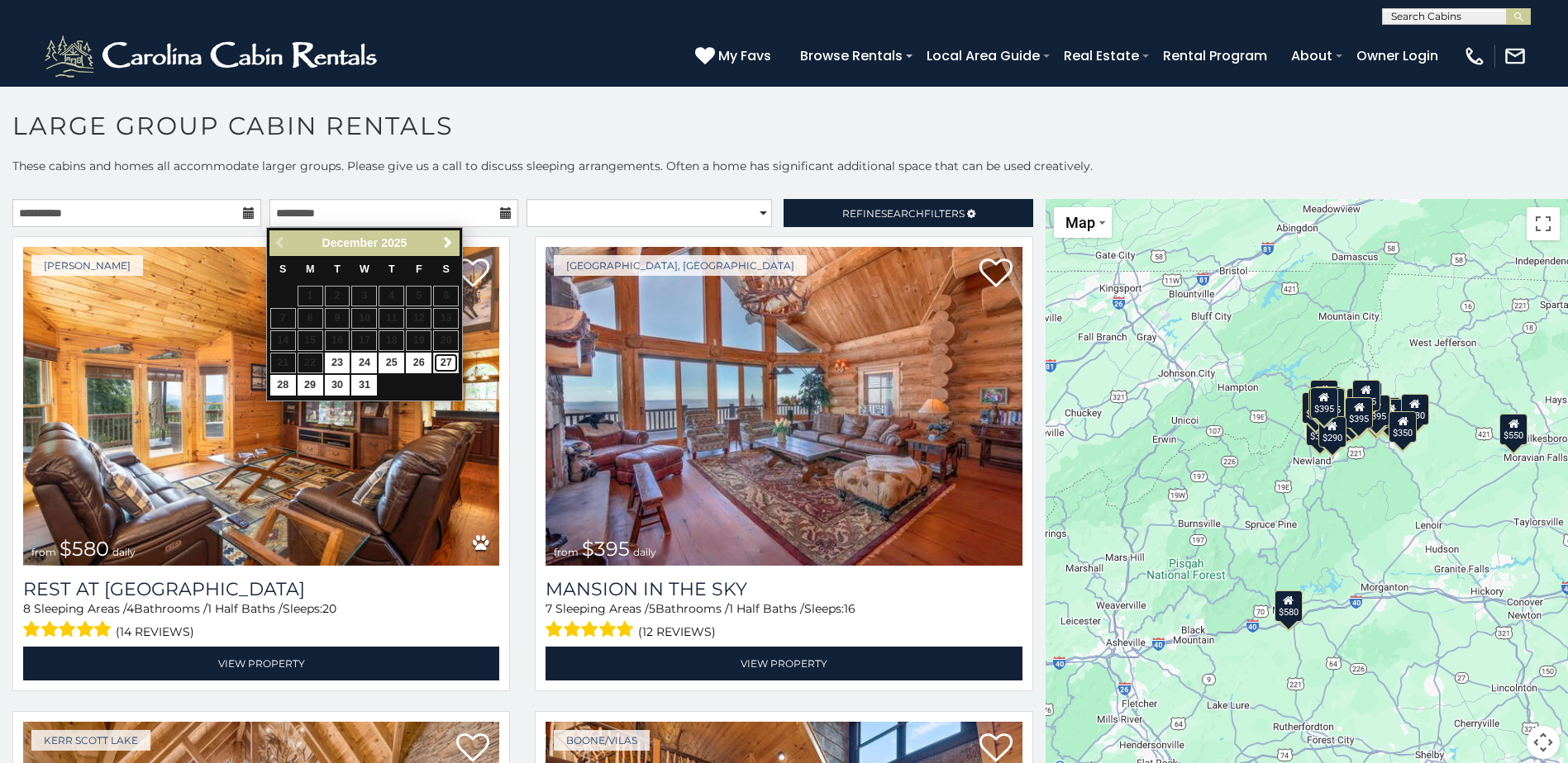
click at [444, 356] on link "27" at bounding box center [446, 363] width 26 height 21
type input "**********"
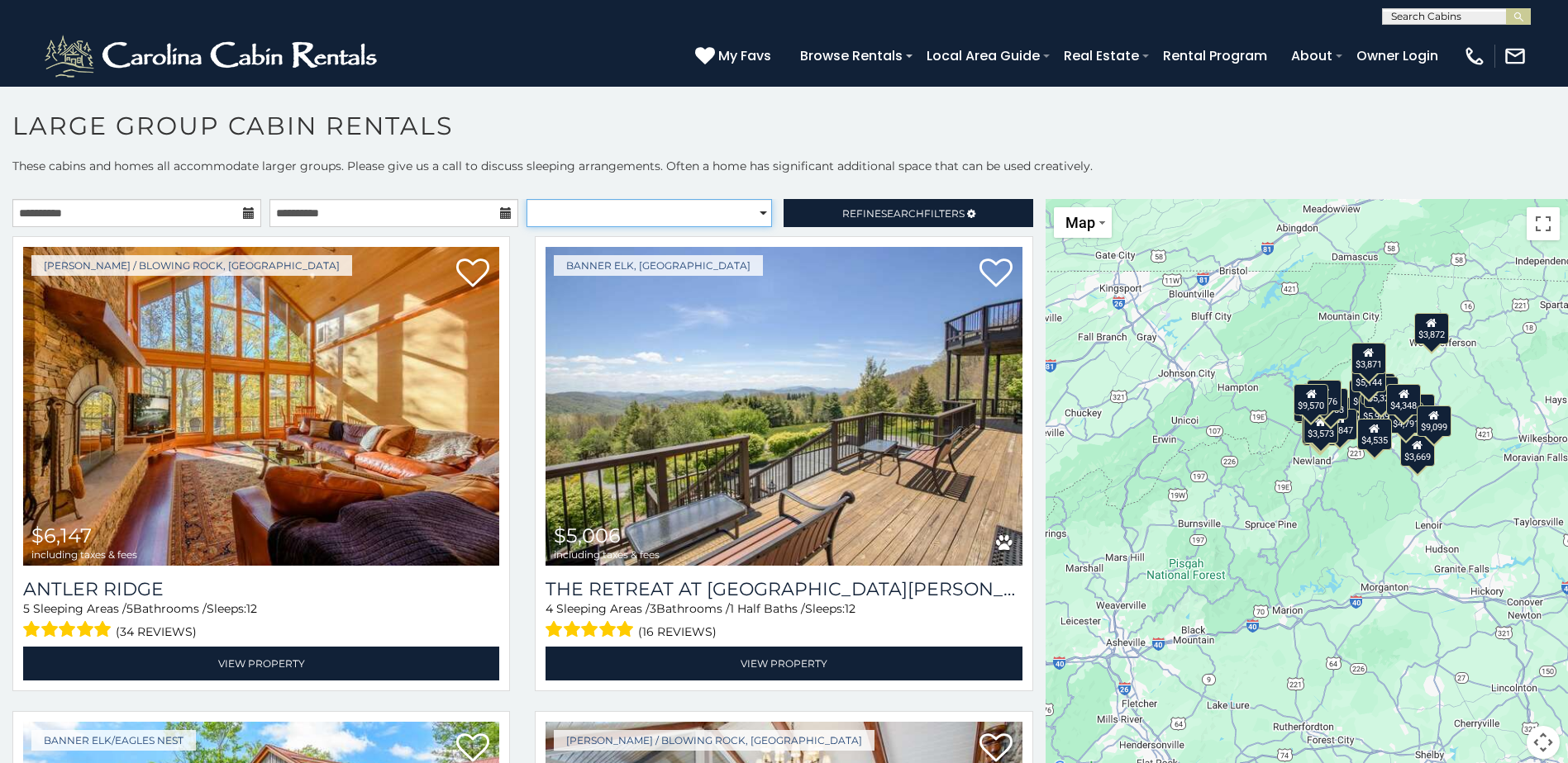
click at [753, 207] on select "**********" at bounding box center [649, 213] width 246 height 28
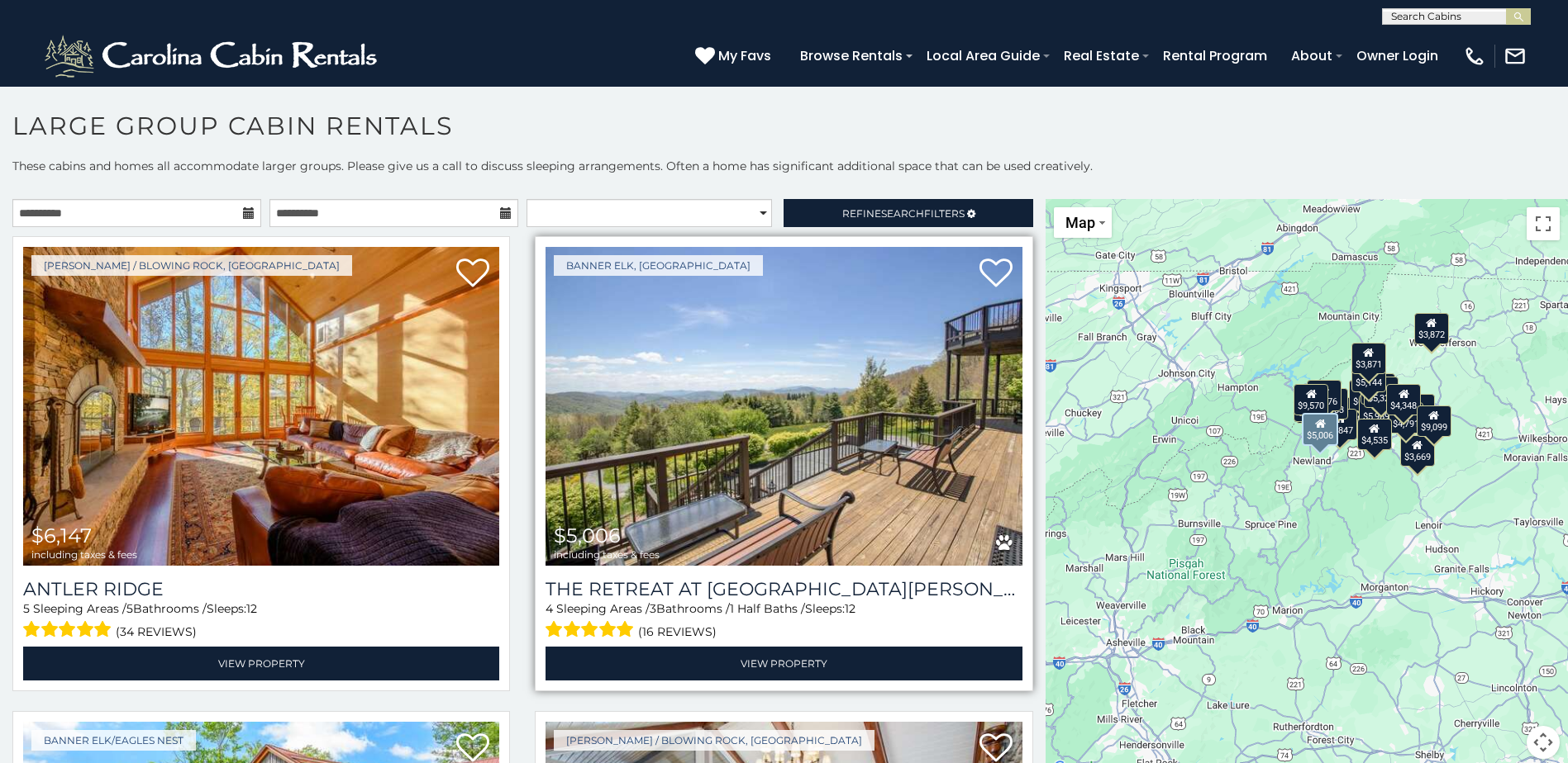
click at [804, 320] on img at bounding box center [783, 407] width 476 height 319
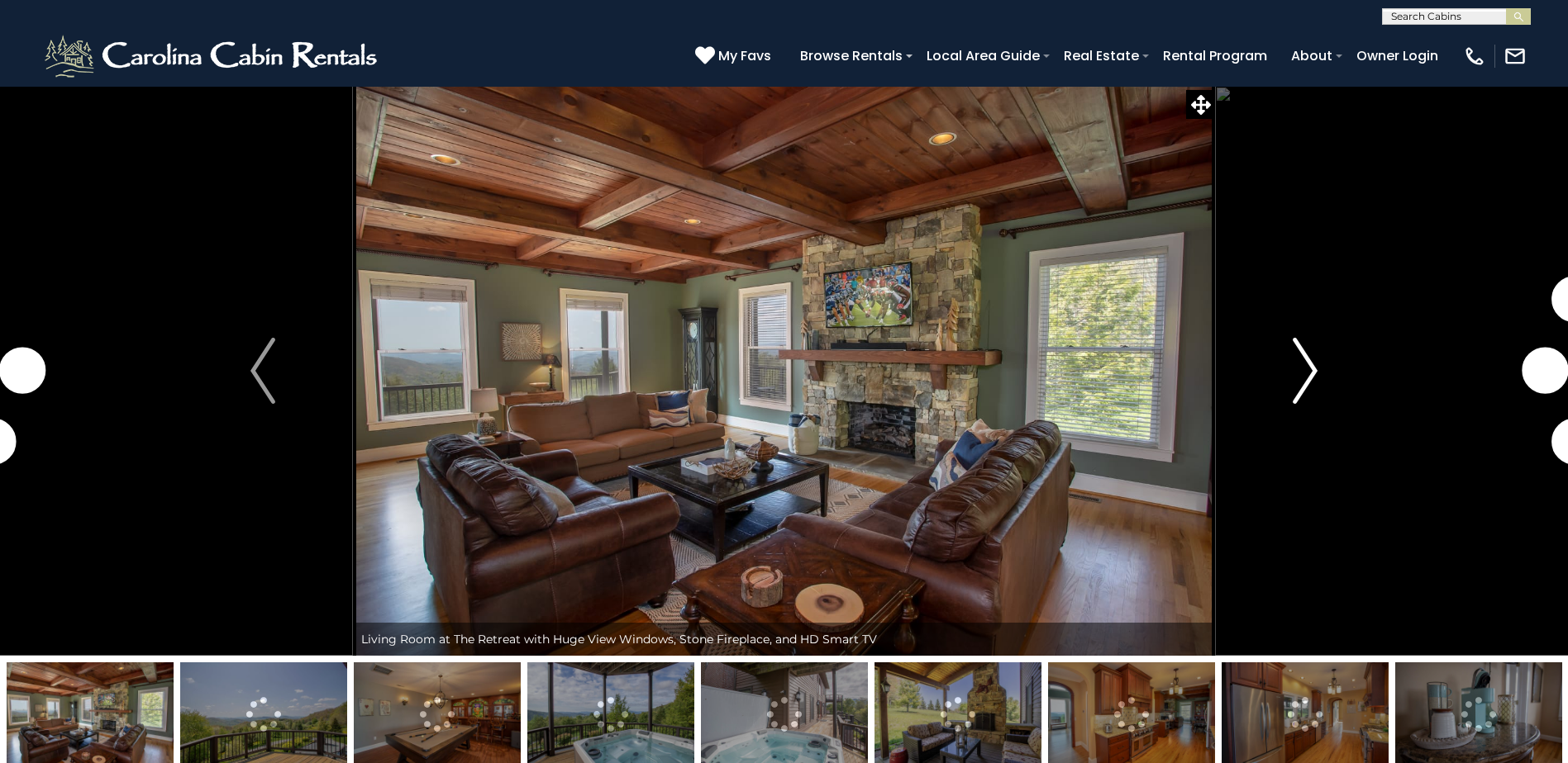
click at [1315, 374] on img "Next" at bounding box center [1304, 371] width 25 height 66
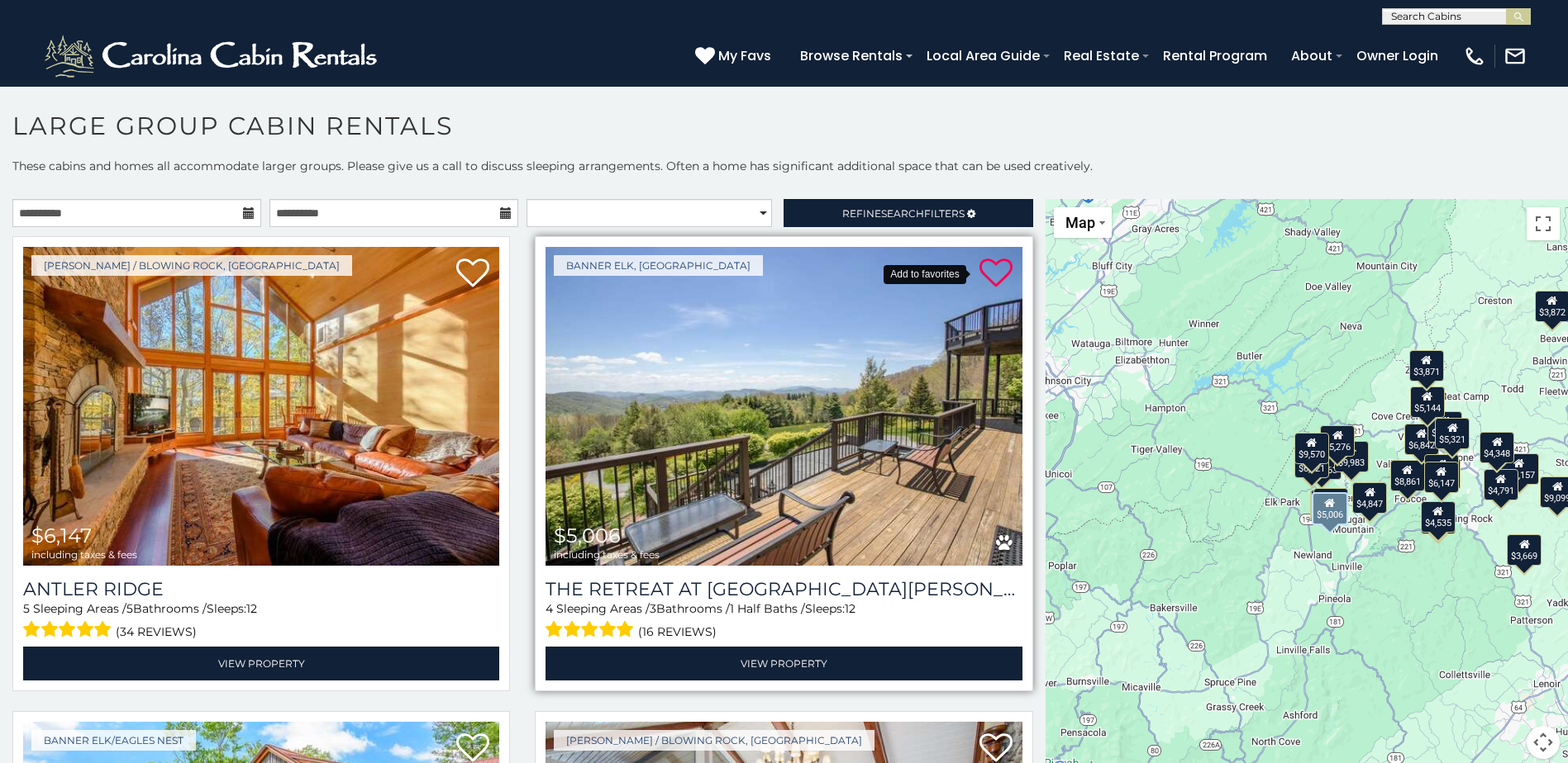
click at [981, 269] on icon at bounding box center [996, 273] width 33 height 33
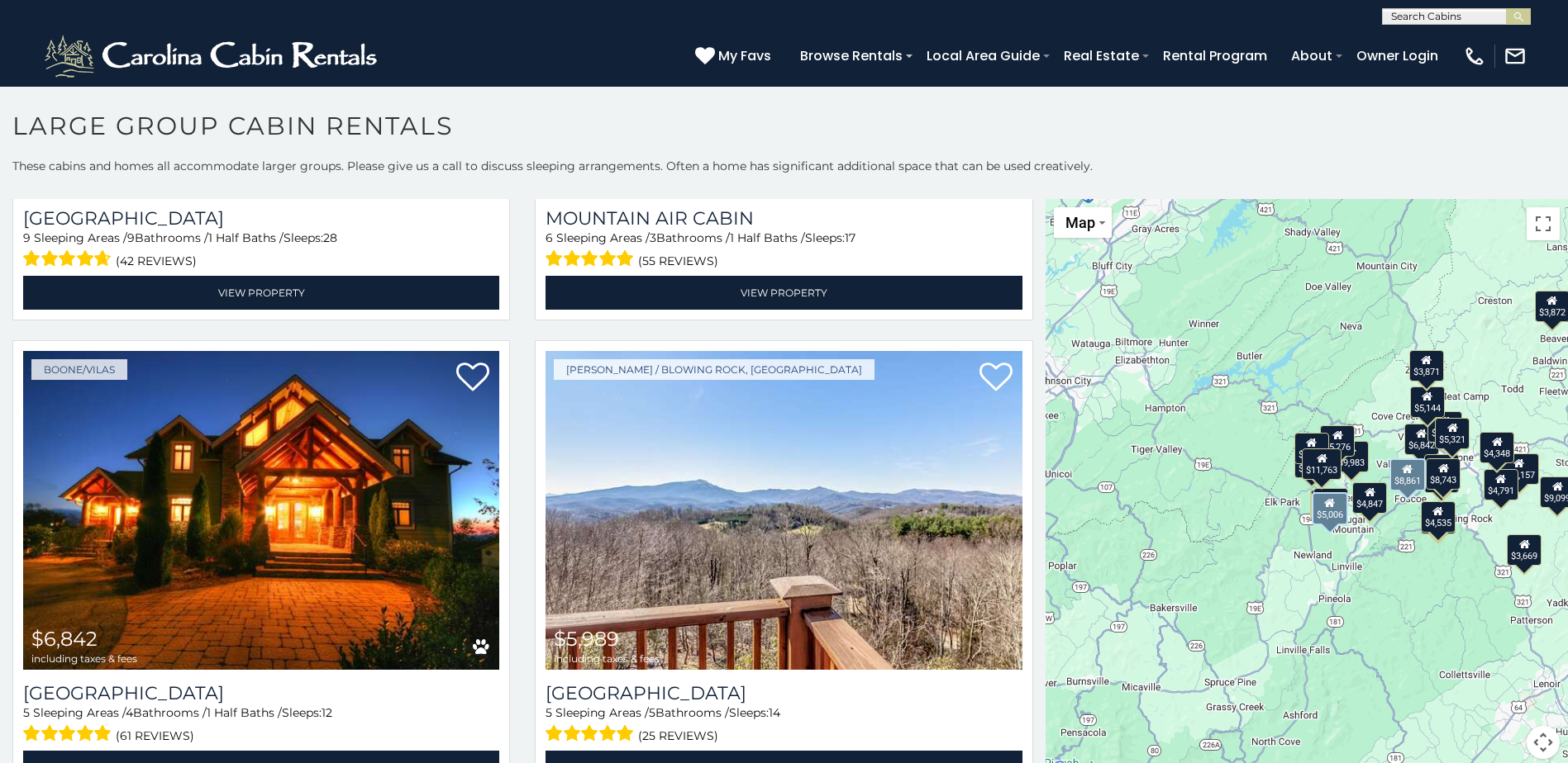
scroll to position [1404, 0]
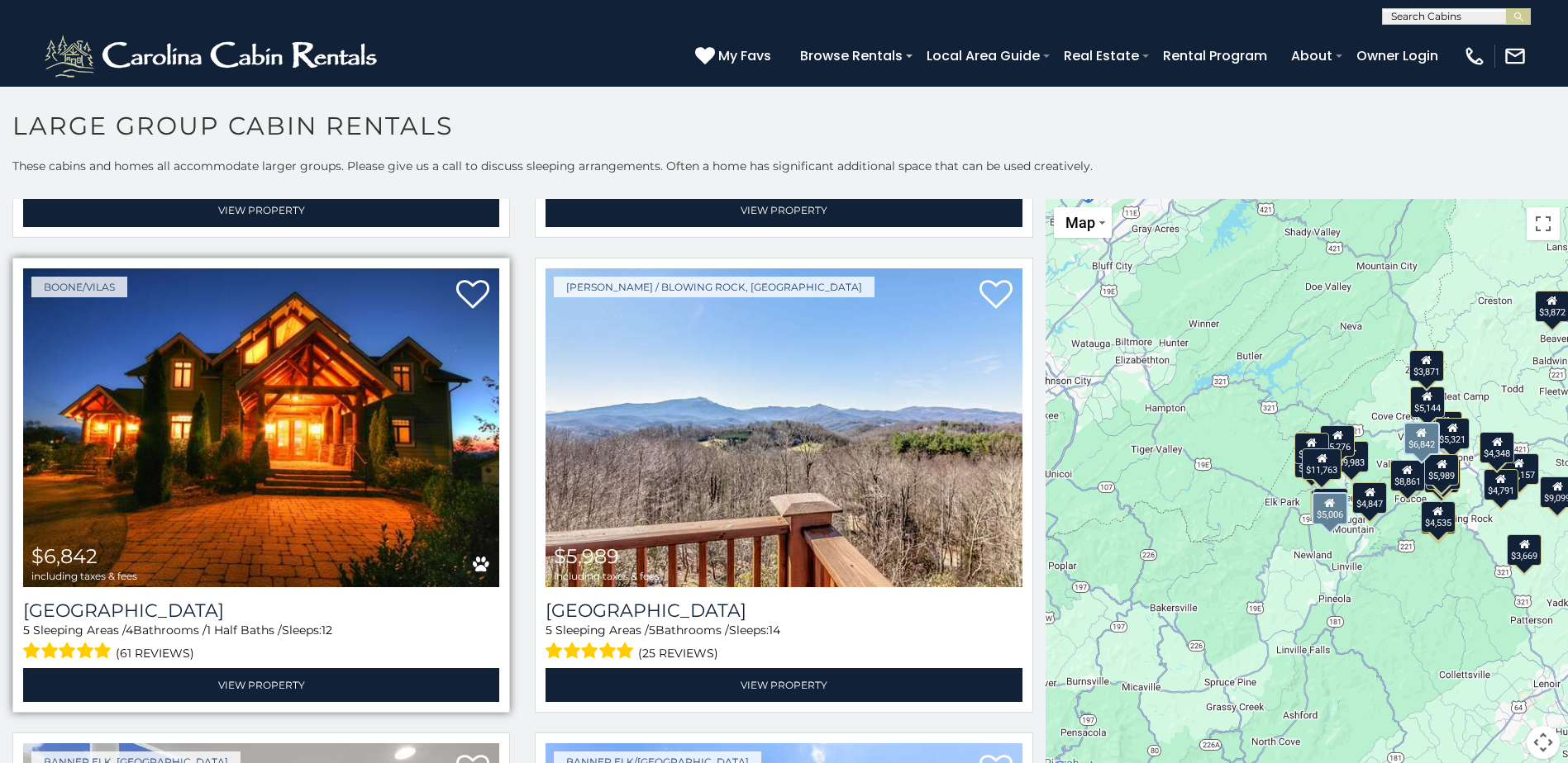
click at [407, 487] on img at bounding box center [260, 428] width 476 height 319
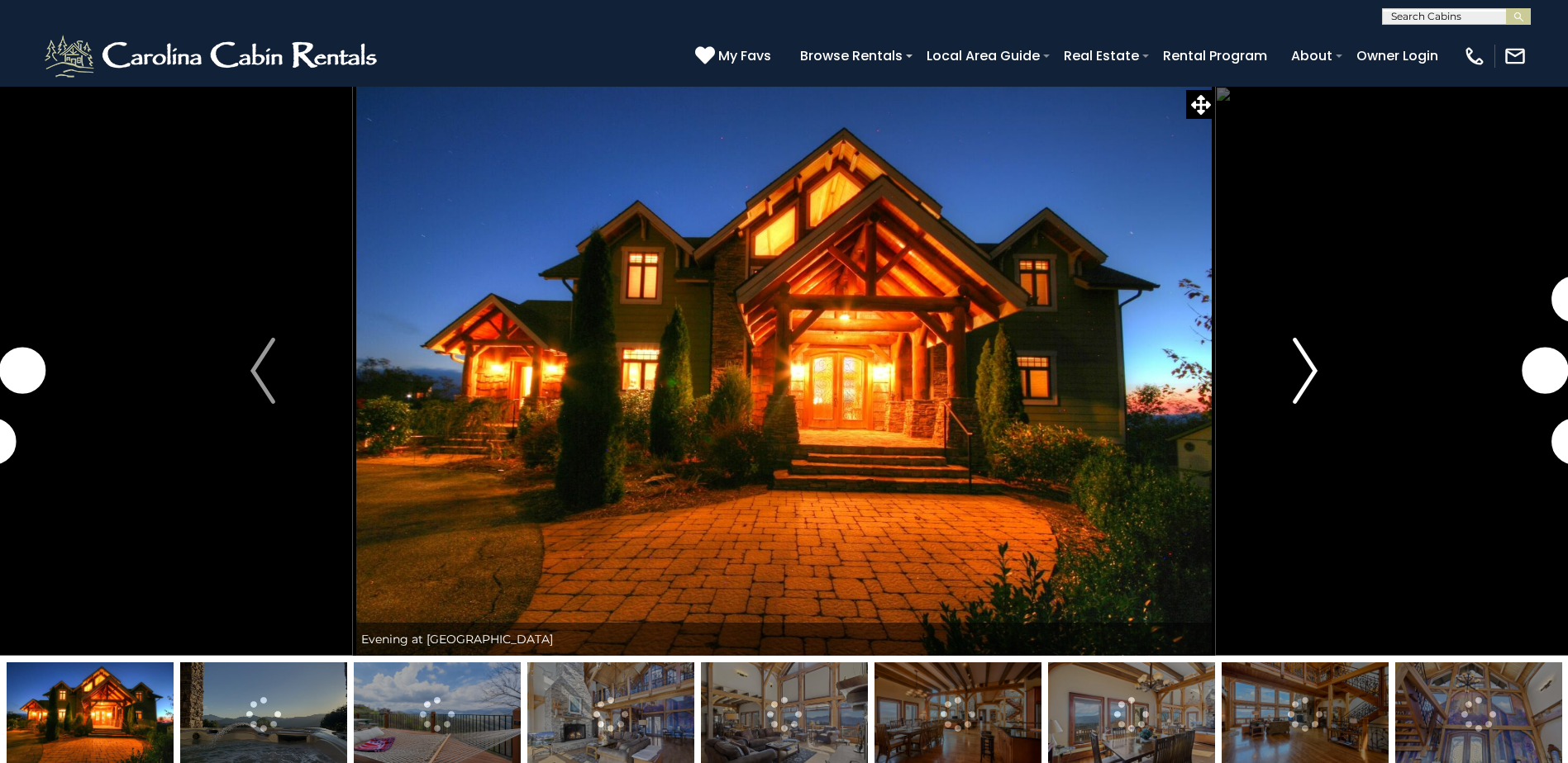
click at [1302, 376] on img "Next" at bounding box center [1304, 371] width 25 height 66
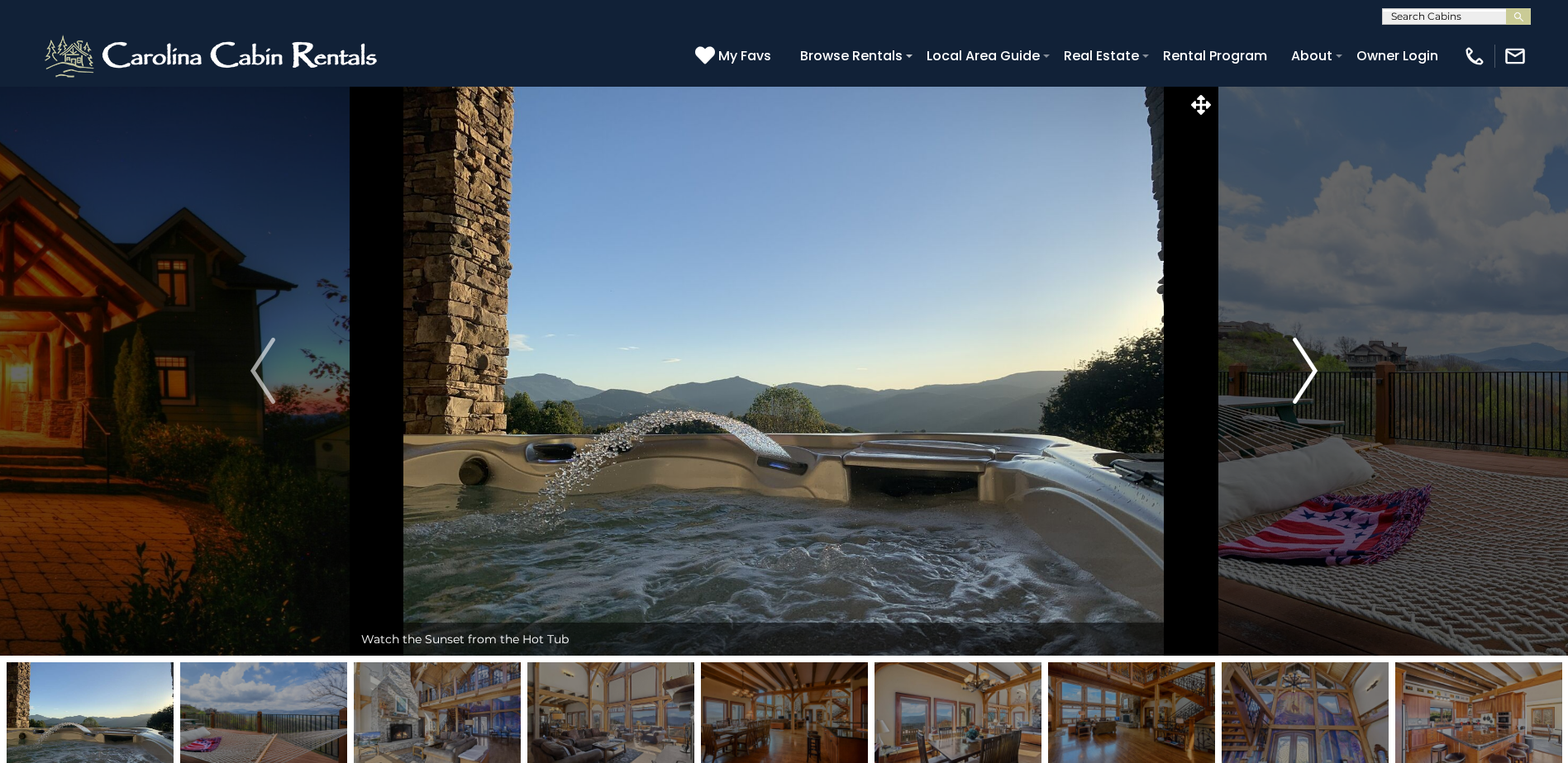
click at [1302, 376] on img "Next" at bounding box center [1304, 371] width 25 height 66
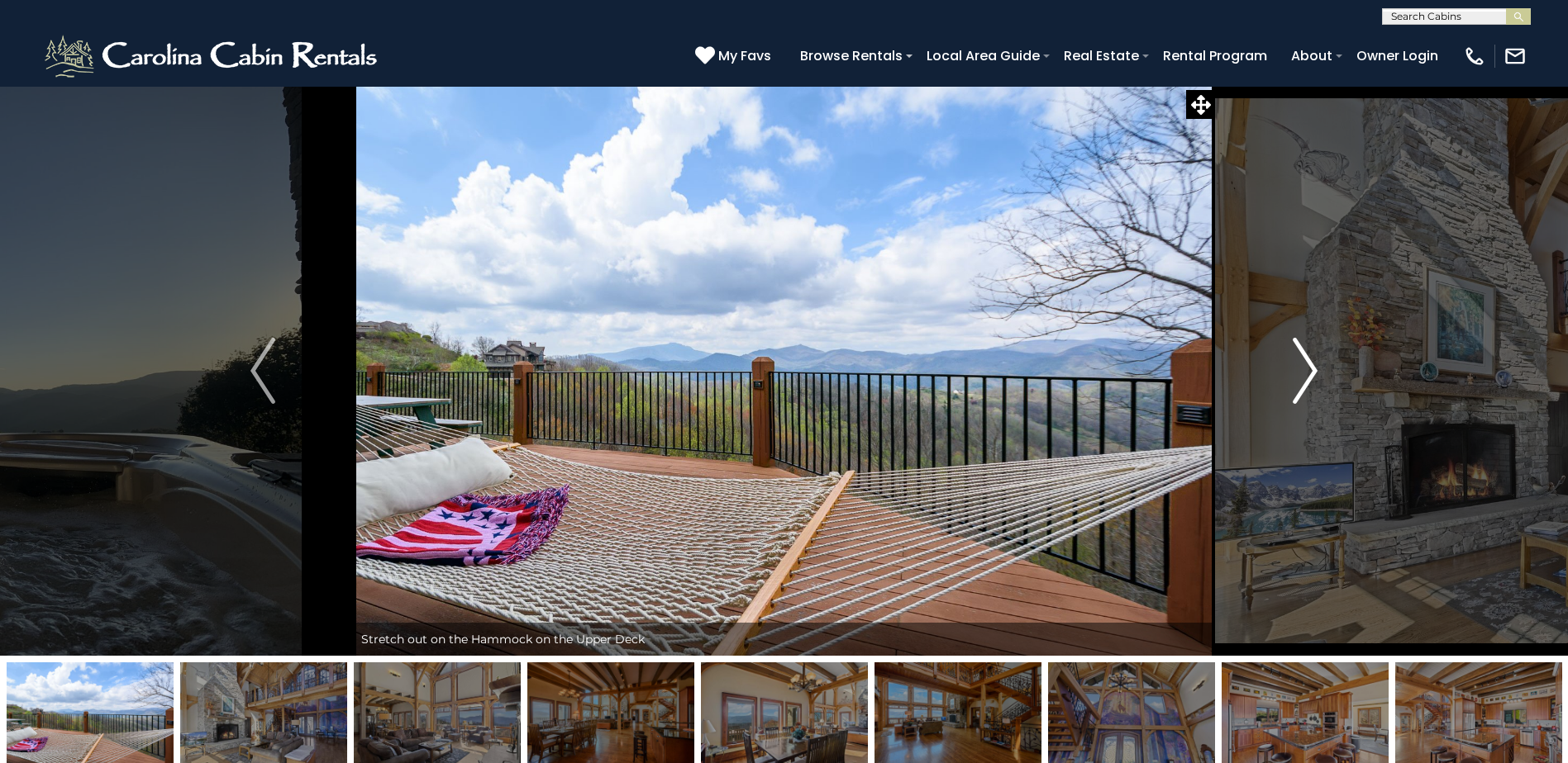
click at [1302, 376] on img "Next" at bounding box center [1304, 371] width 25 height 66
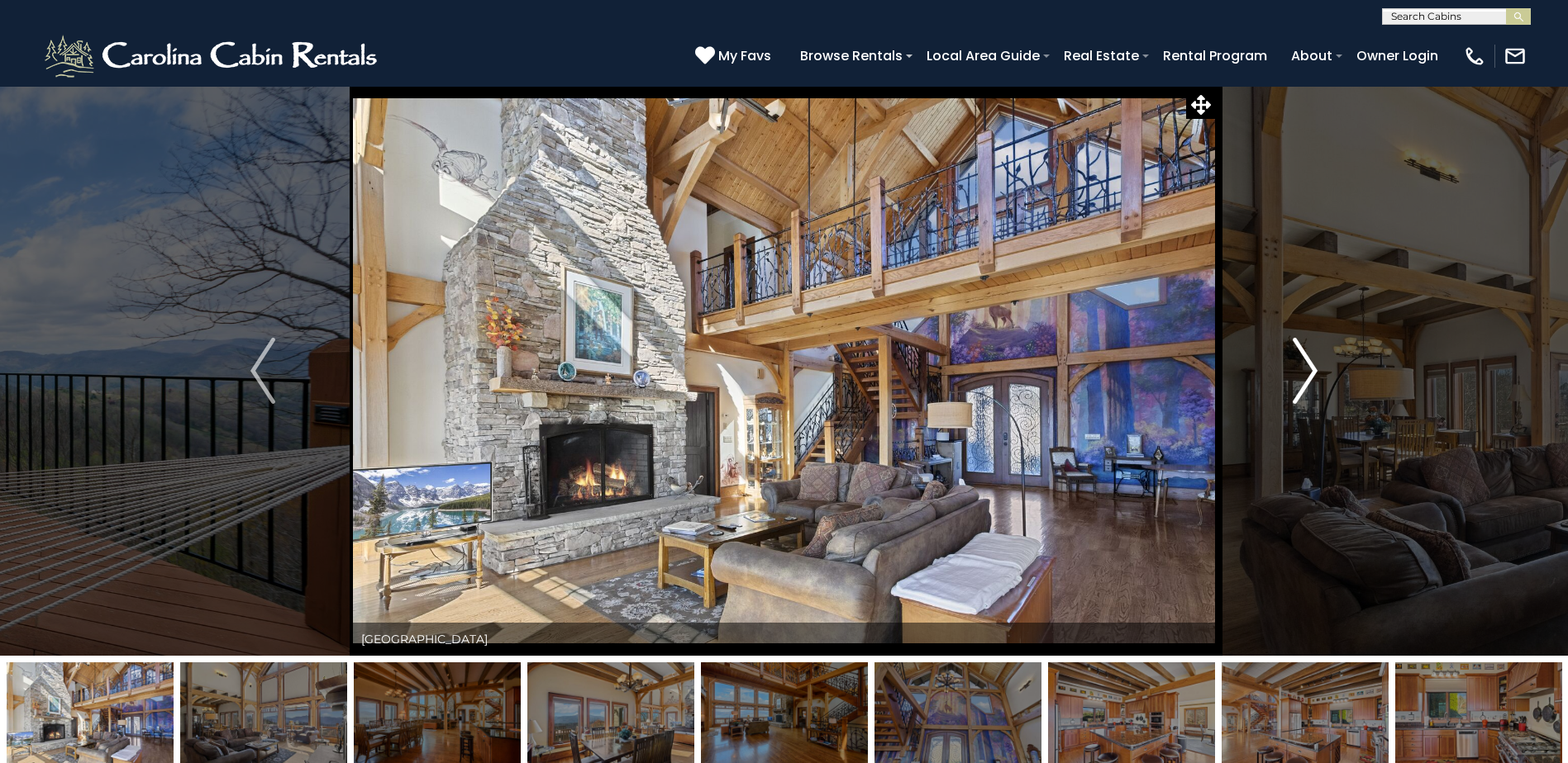
click at [1302, 376] on img "Next" at bounding box center [1304, 371] width 25 height 66
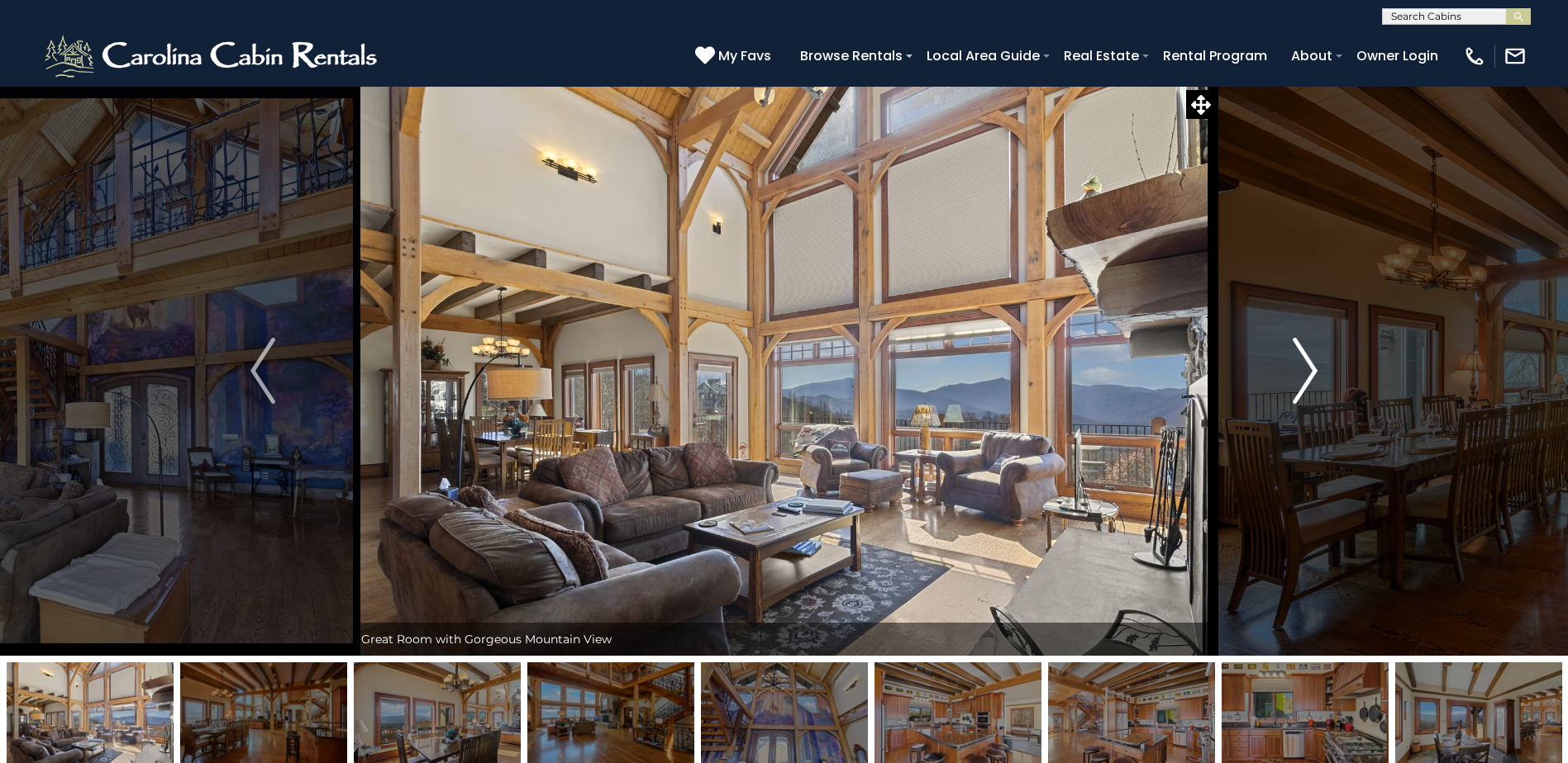
click at [1302, 376] on img "Next" at bounding box center [1304, 371] width 25 height 66
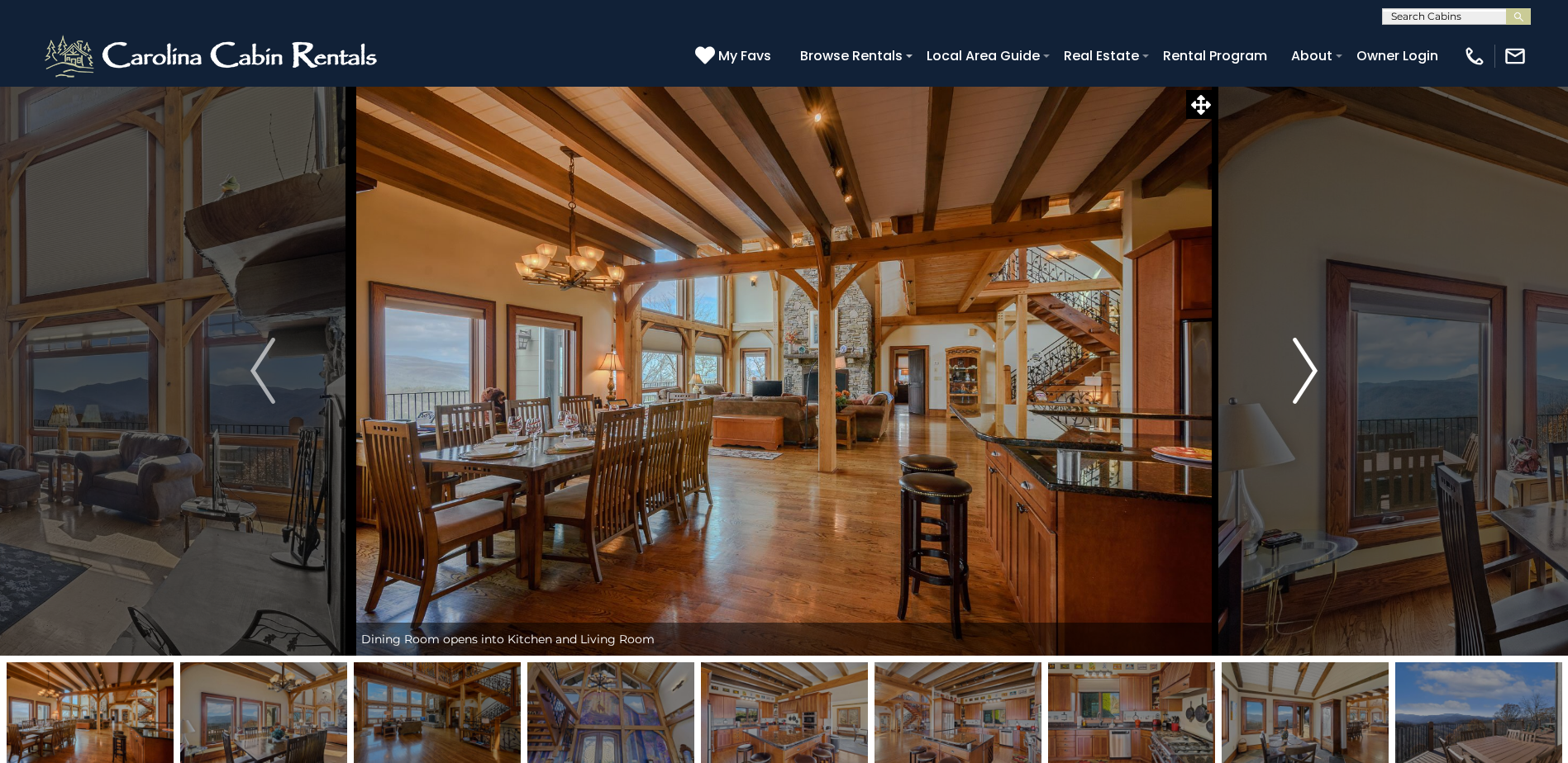
click at [1302, 376] on img "Next" at bounding box center [1304, 371] width 25 height 66
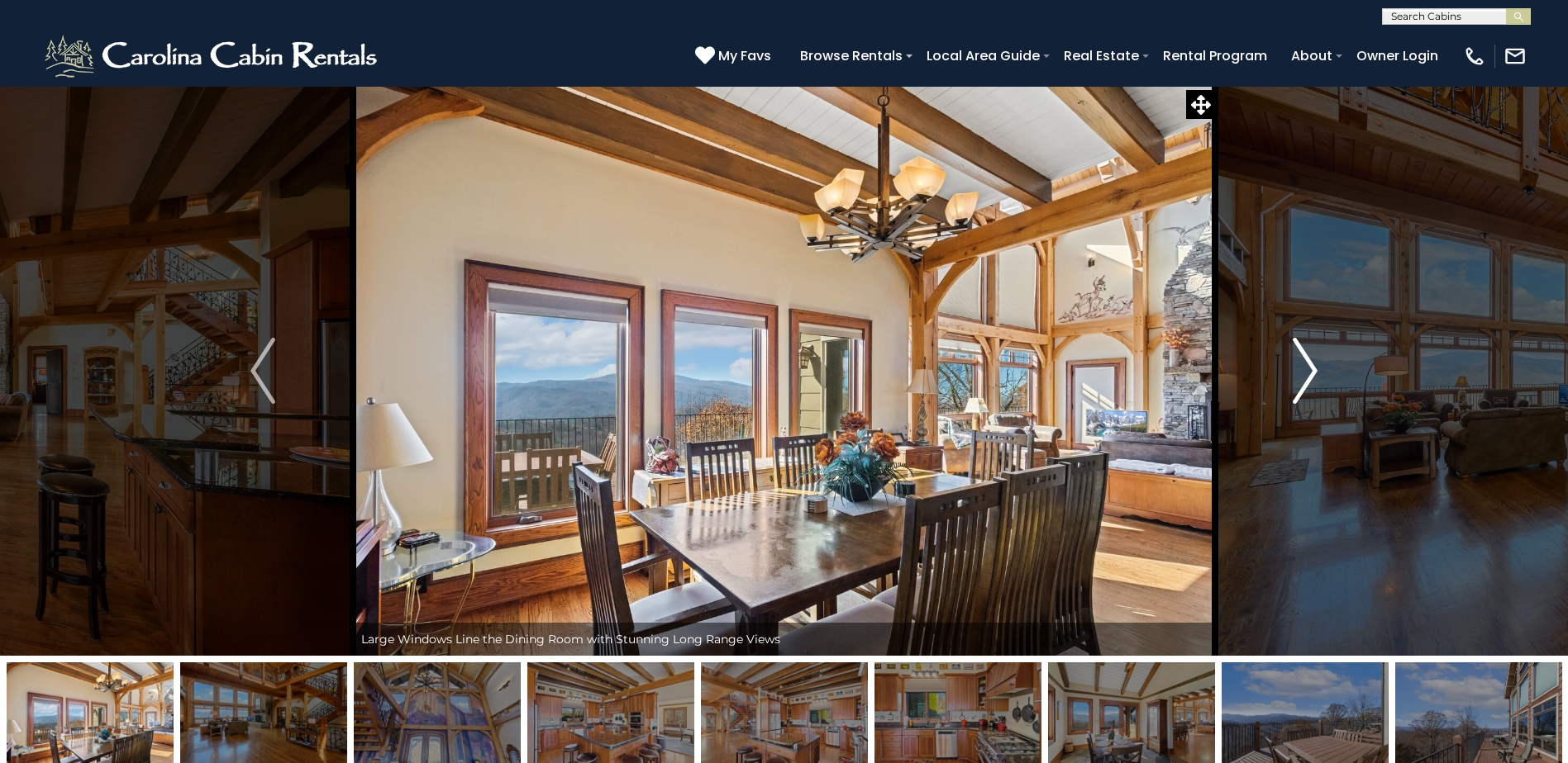
click at [1302, 376] on img "Next" at bounding box center [1304, 371] width 25 height 66
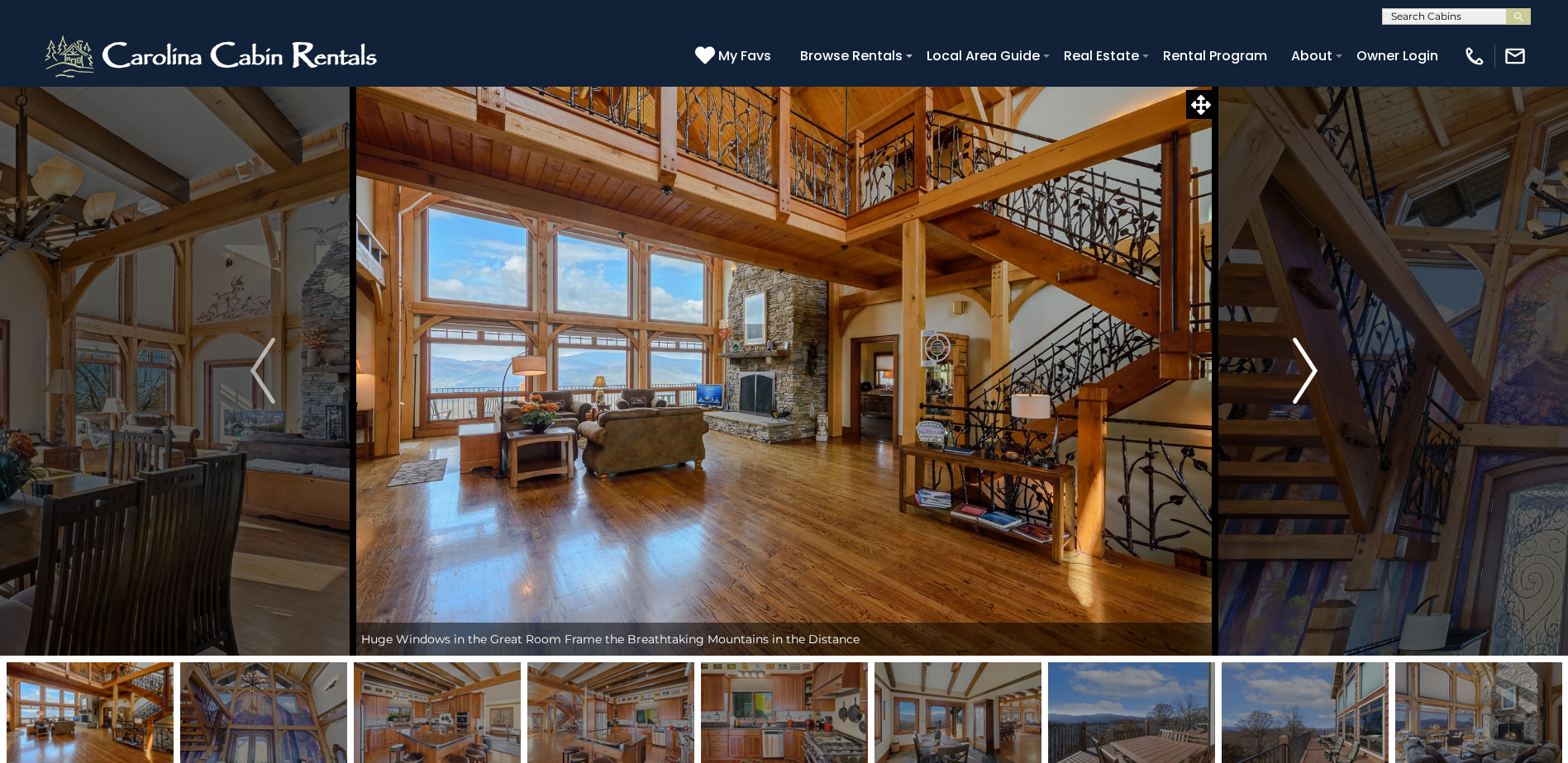
click at [1302, 376] on img "Next" at bounding box center [1304, 371] width 25 height 66
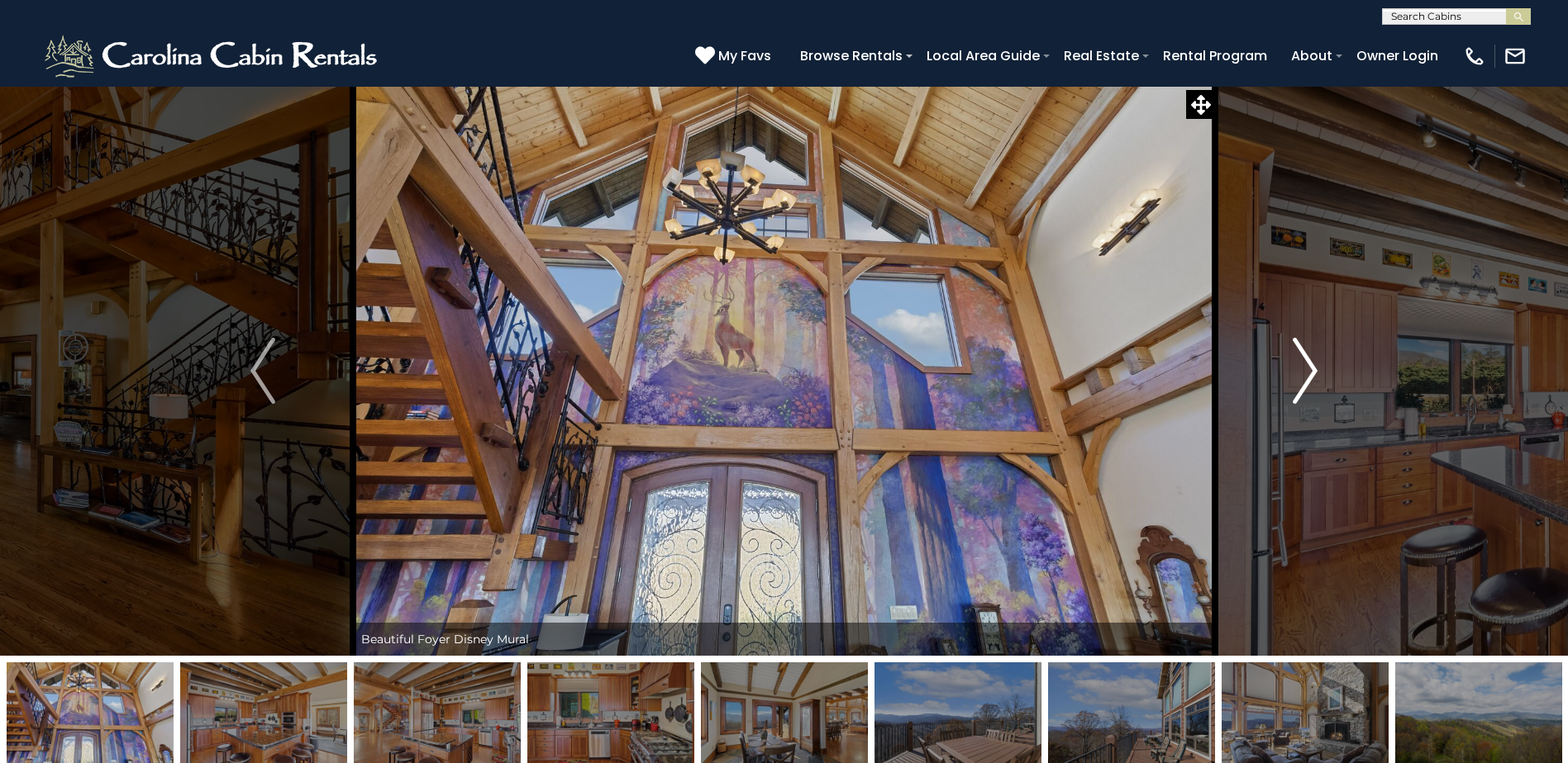
click at [1302, 376] on img "Next" at bounding box center [1304, 371] width 25 height 66
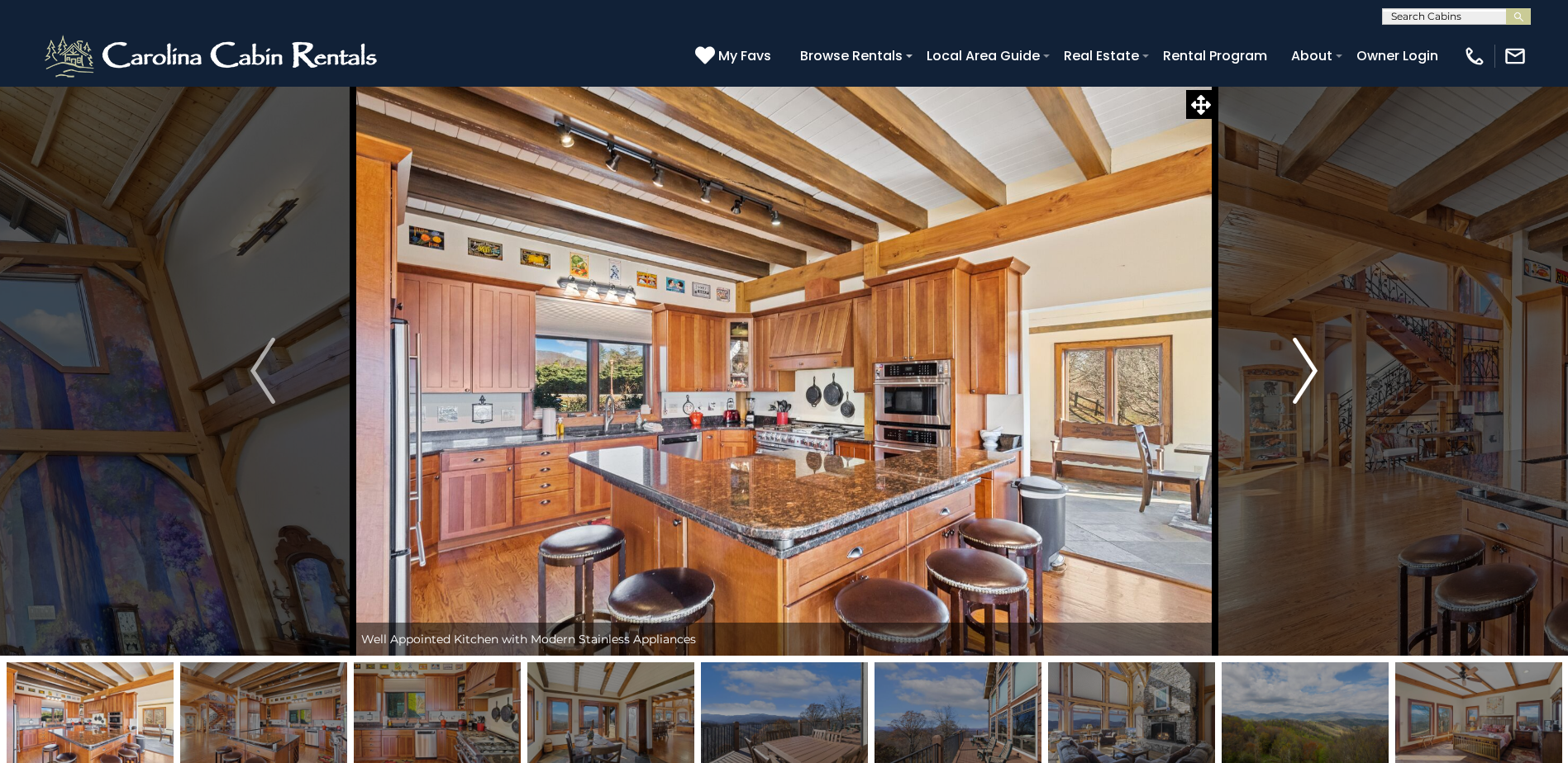
click at [1302, 376] on img "Next" at bounding box center [1304, 371] width 25 height 66
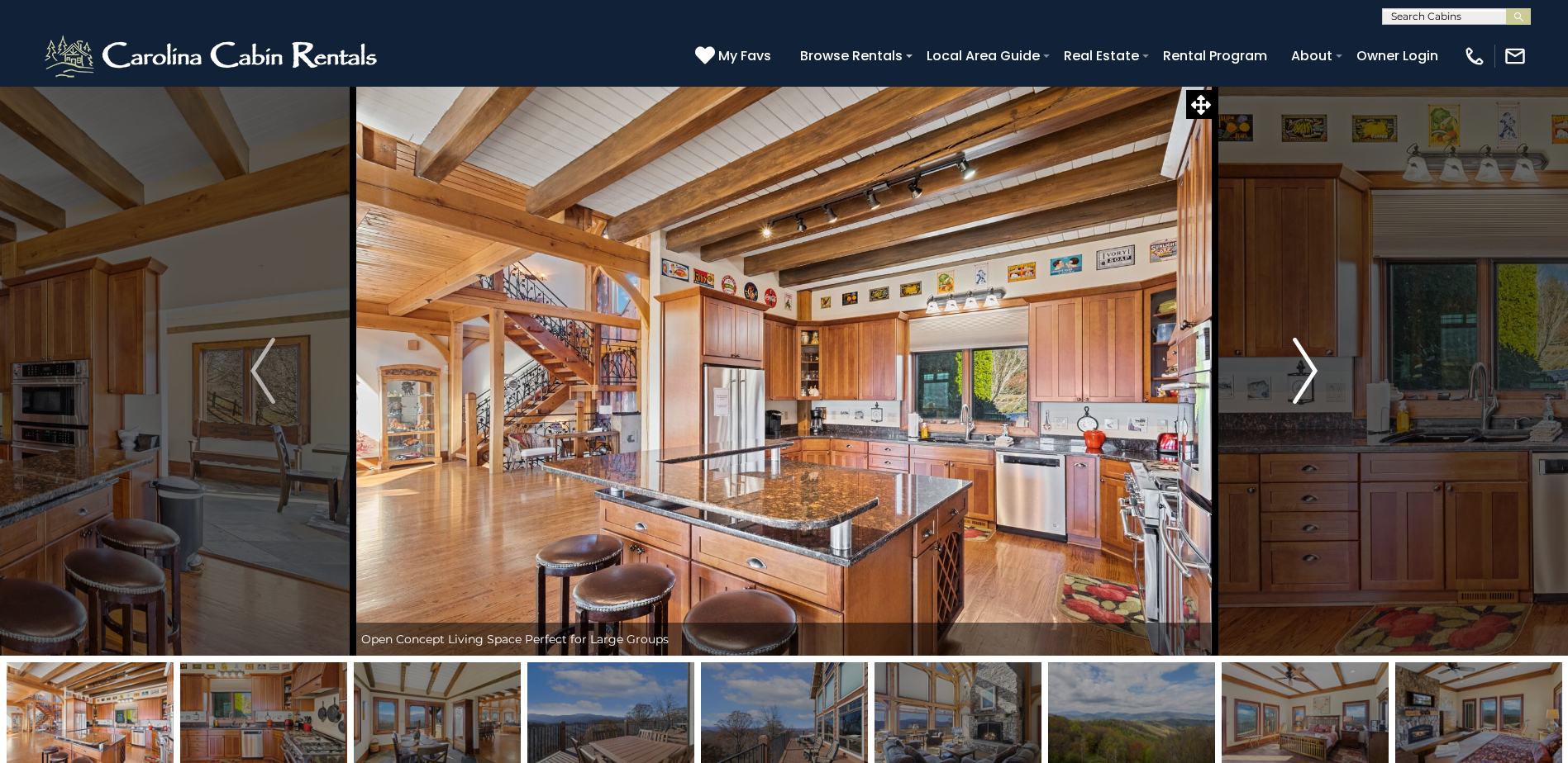
click at [1302, 376] on img "Next" at bounding box center [1304, 371] width 25 height 66
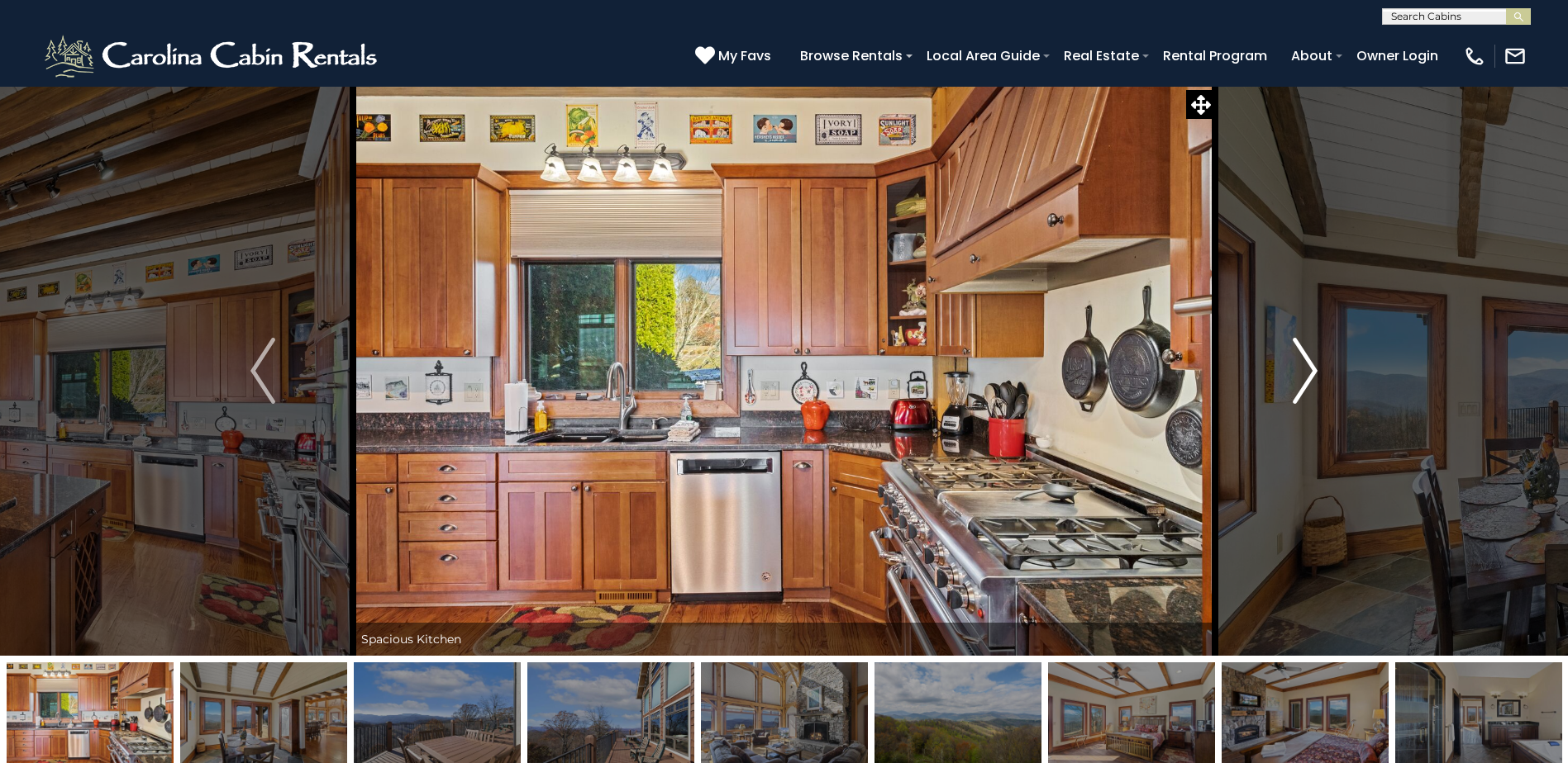
click at [1302, 376] on img "Next" at bounding box center [1304, 371] width 25 height 66
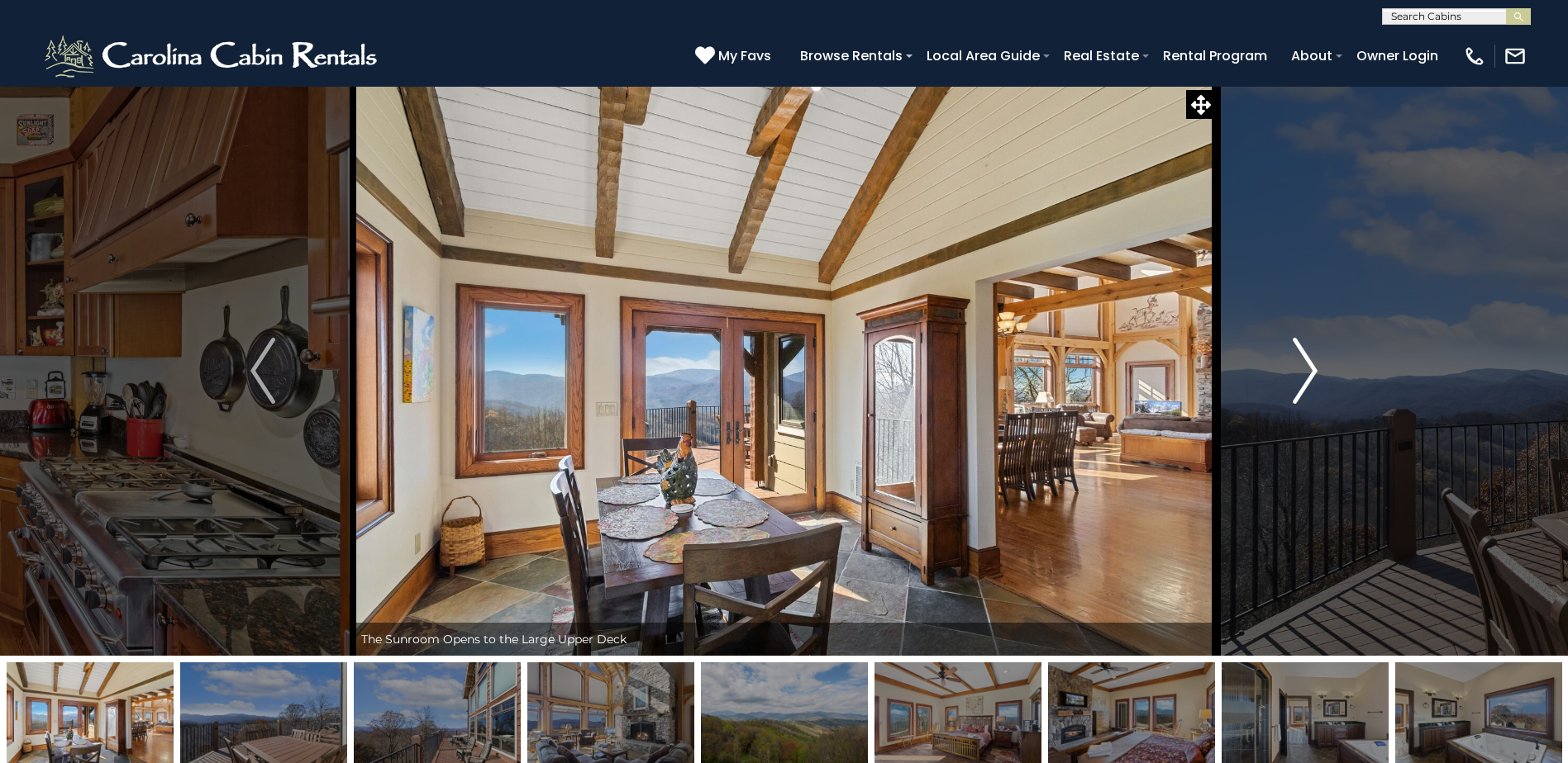
click at [1302, 376] on img "Next" at bounding box center [1304, 371] width 25 height 66
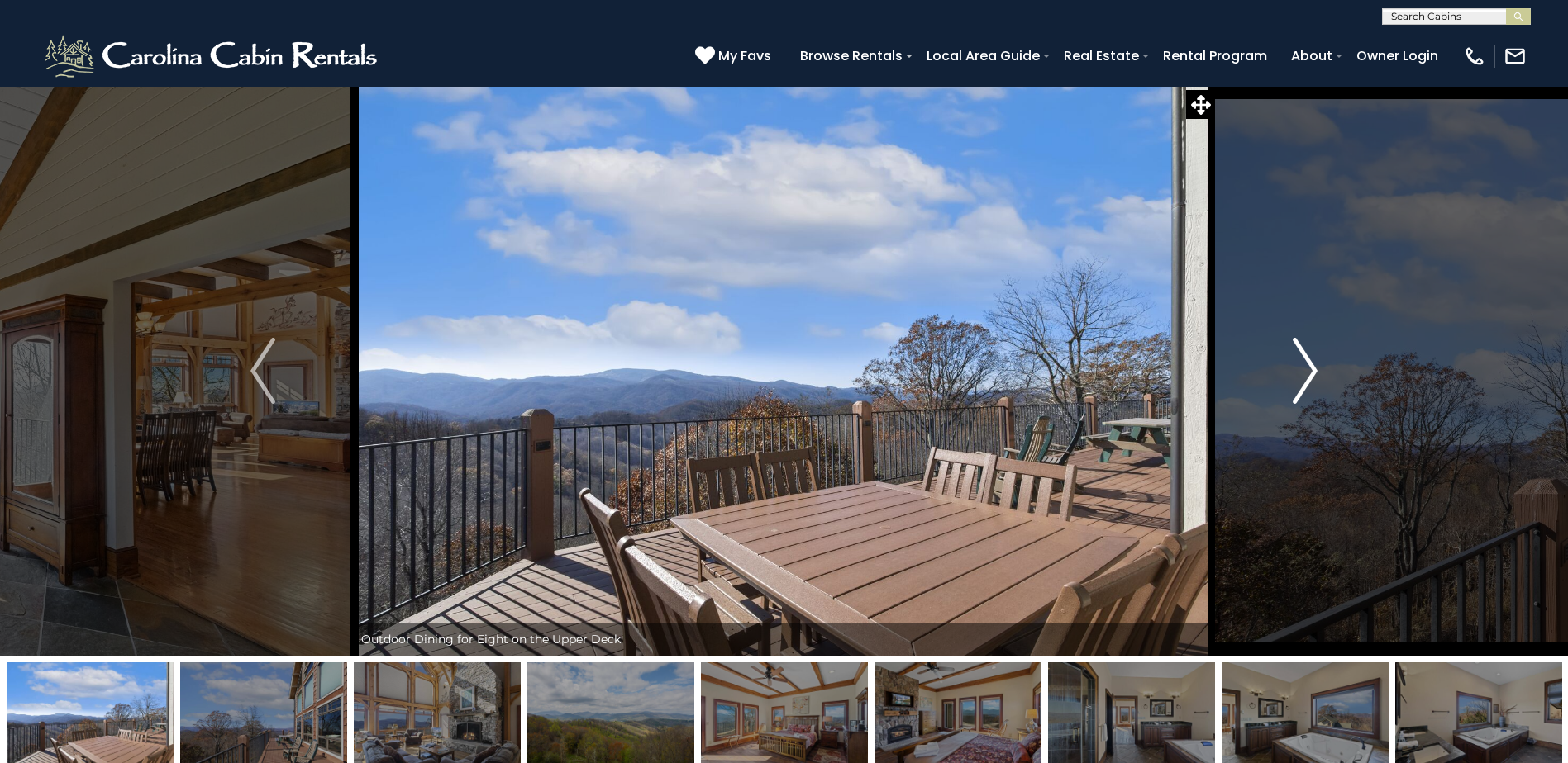
click at [1302, 376] on img "Next" at bounding box center [1304, 371] width 25 height 66
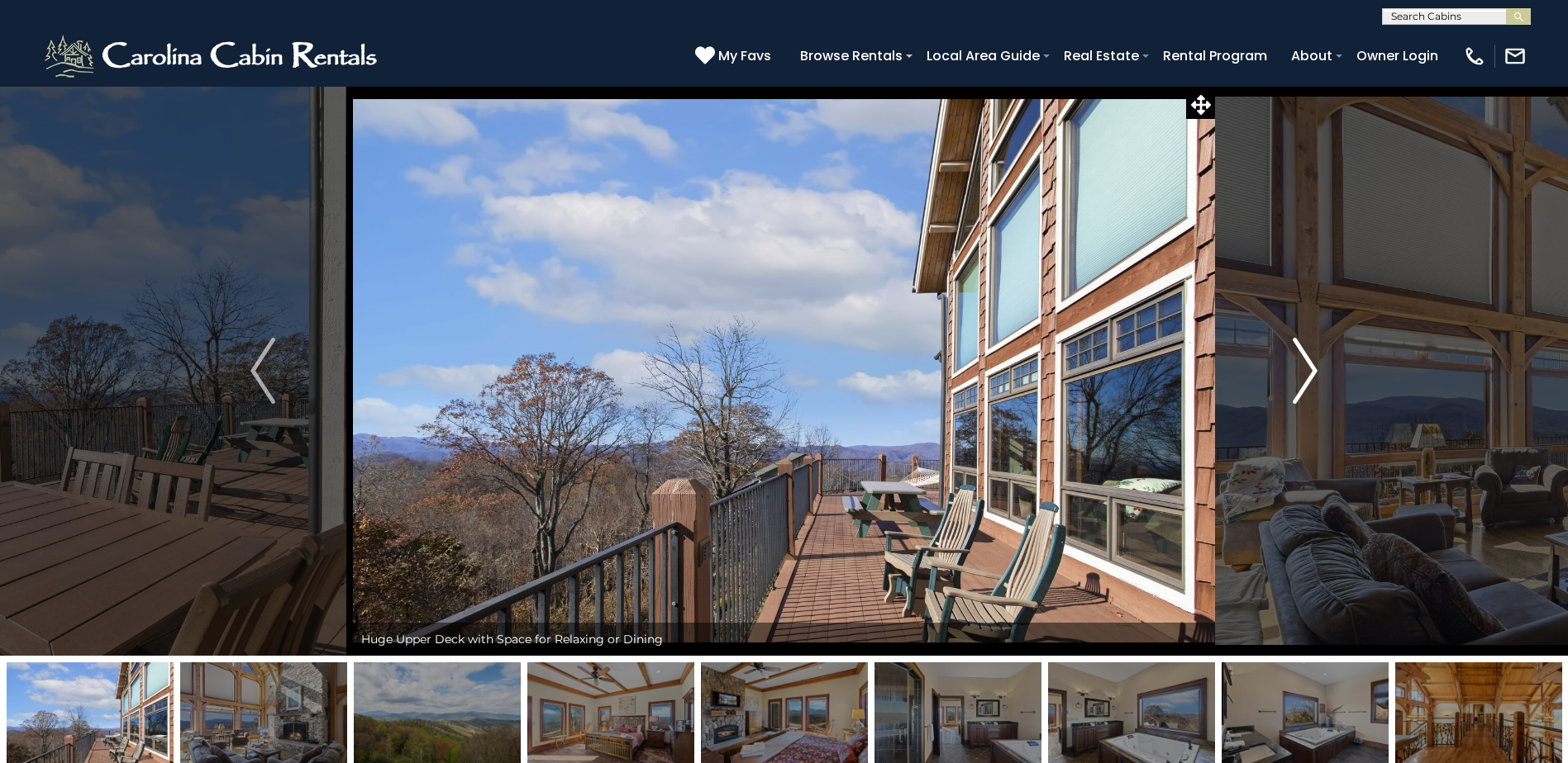
click at [1302, 376] on img "Next" at bounding box center [1304, 371] width 25 height 66
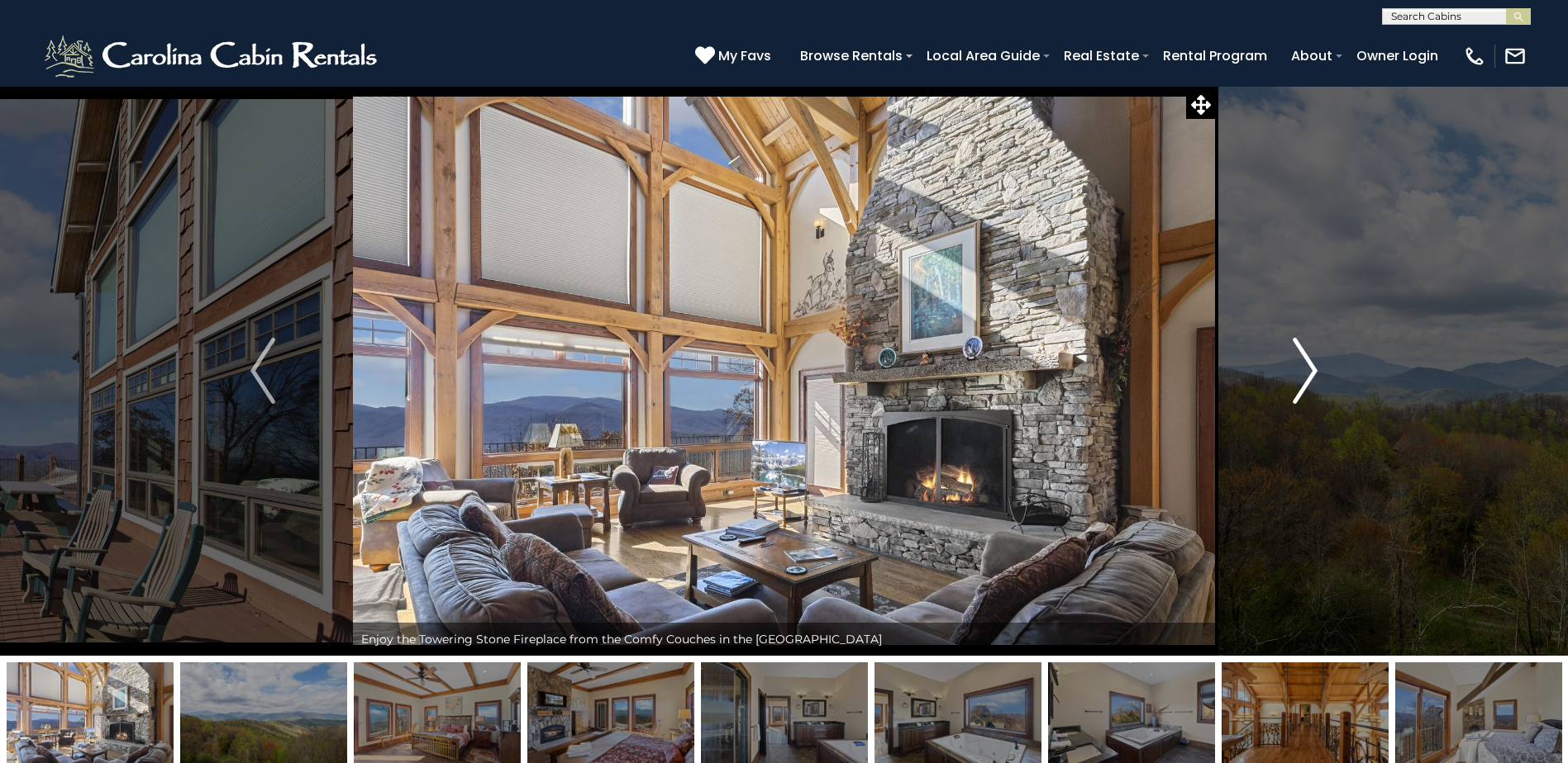
click at [1302, 376] on img "Next" at bounding box center [1304, 371] width 25 height 66
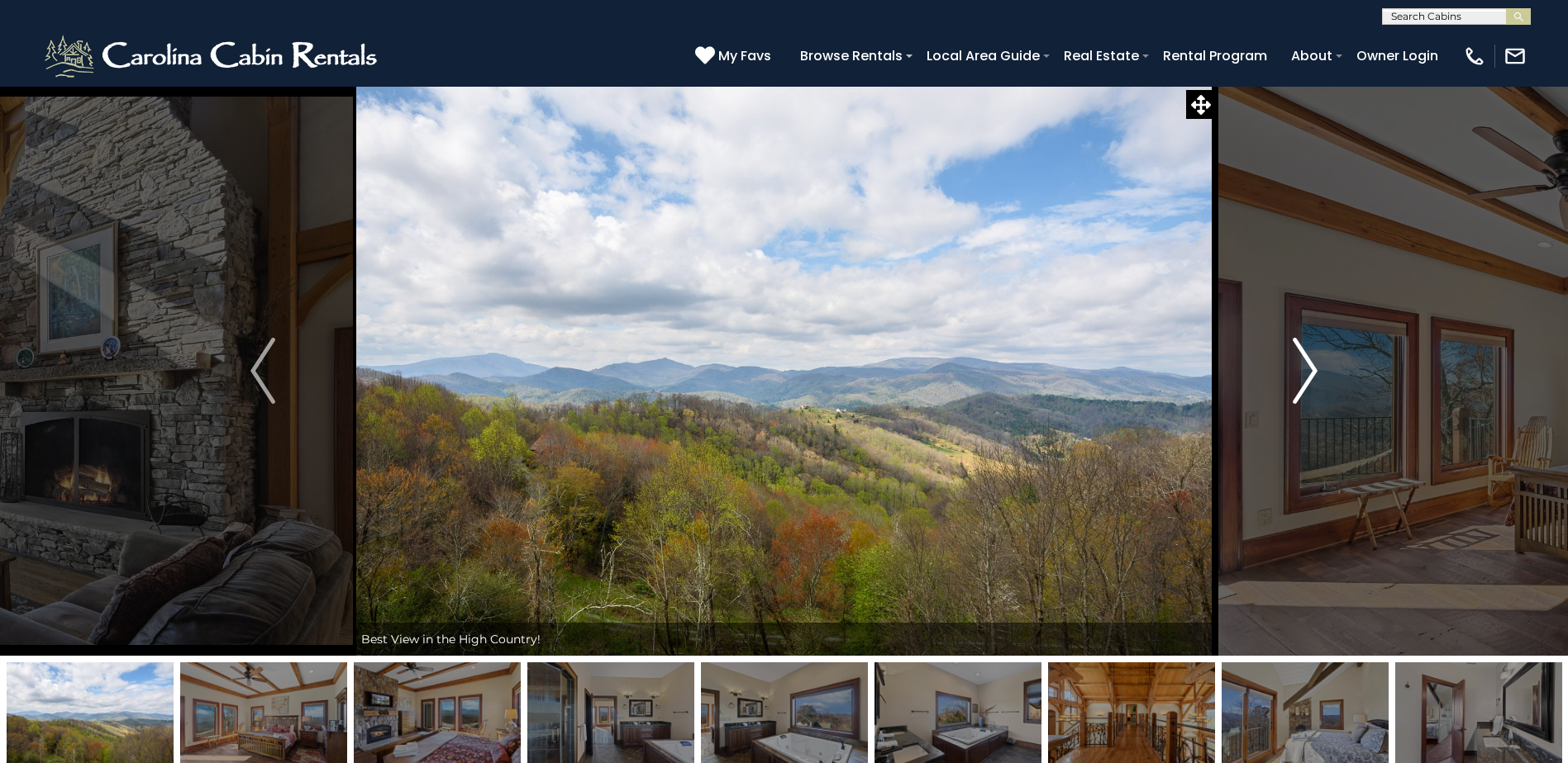
click at [1302, 376] on img "Next" at bounding box center [1304, 371] width 25 height 66
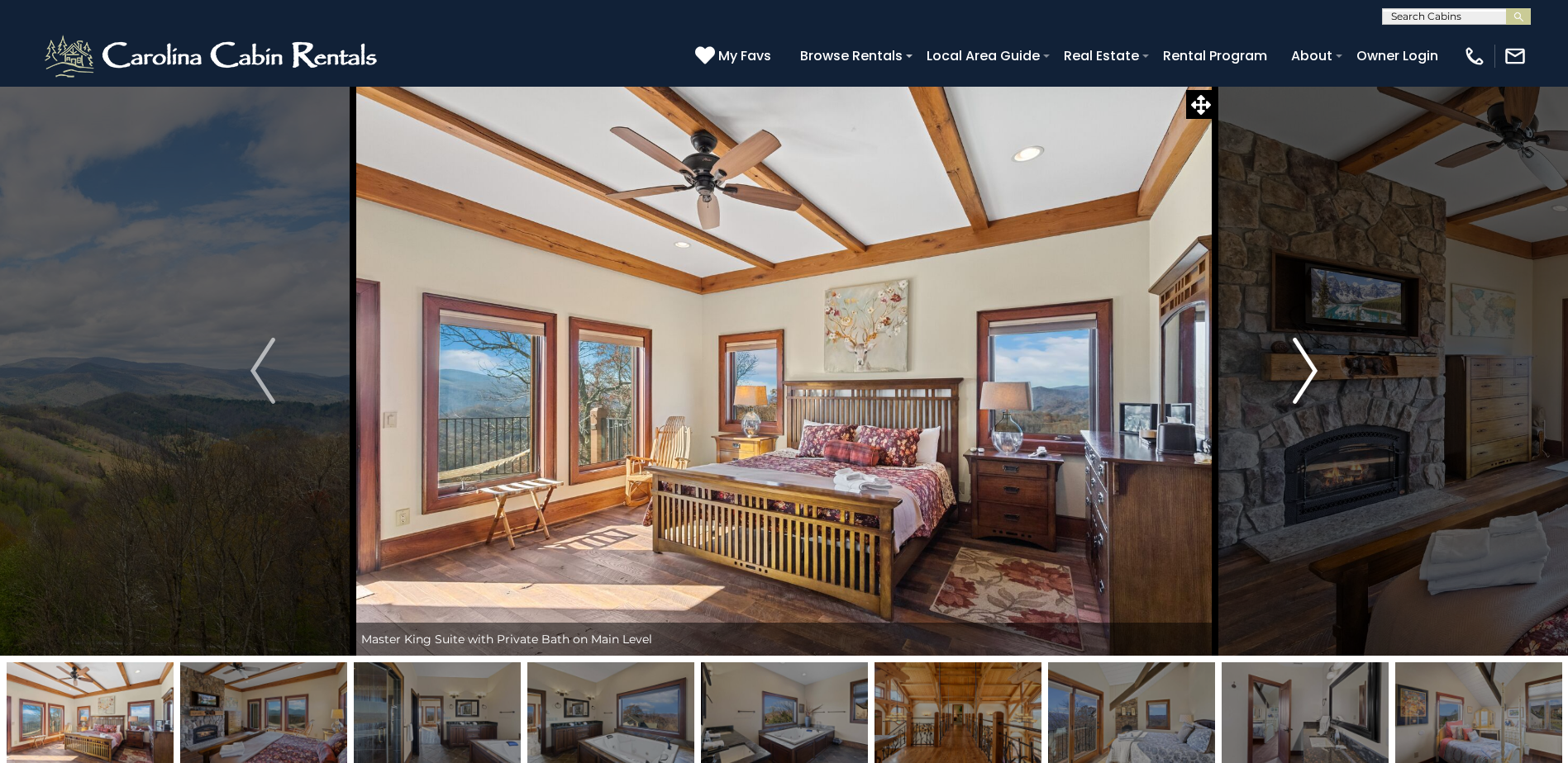
click at [1302, 376] on img "Next" at bounding box center [1304, 371] width 25 height 66
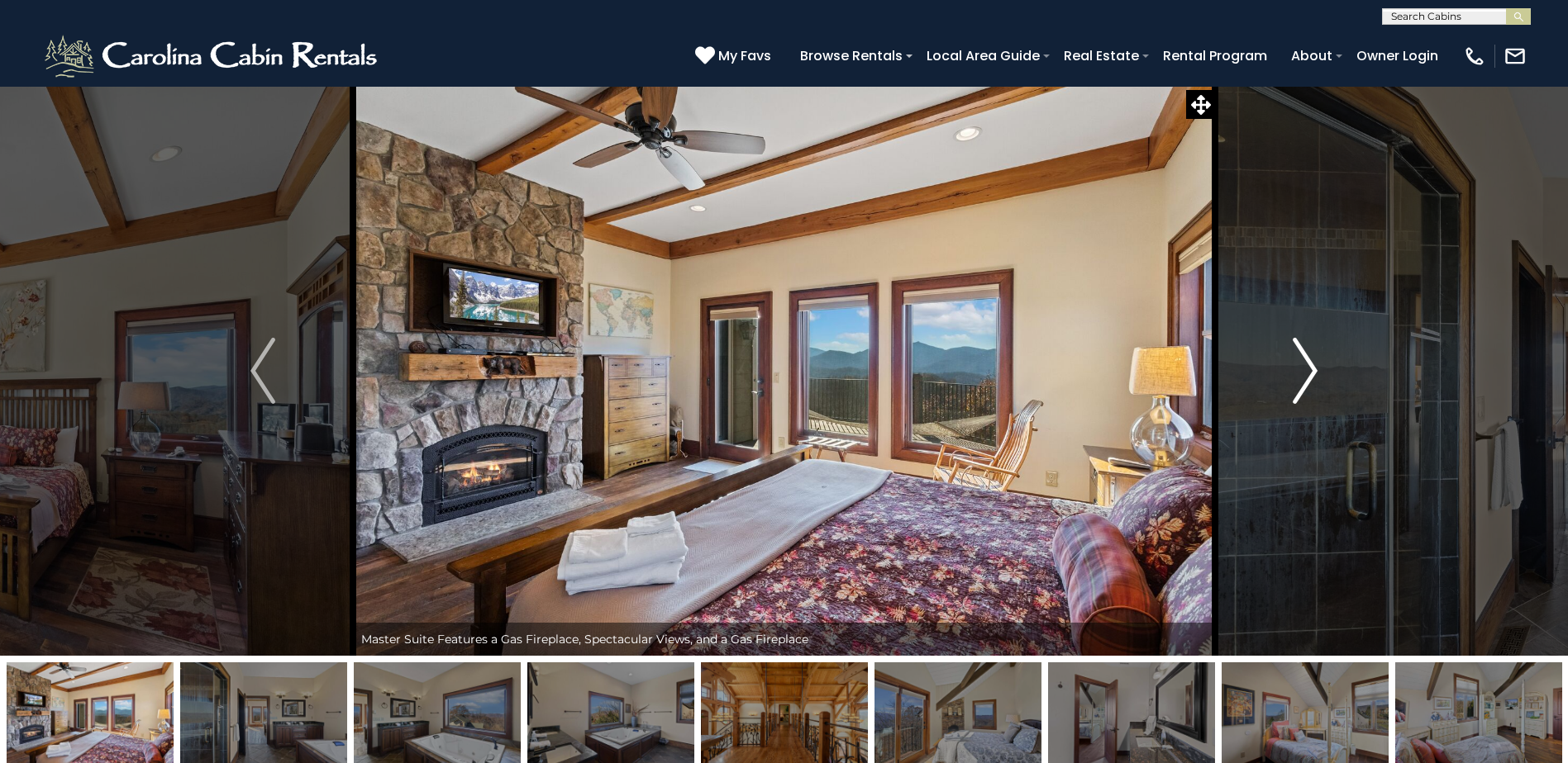
click at [1302, 376] on img "Next" at bounding box center [1304, 371] width 25 height 66
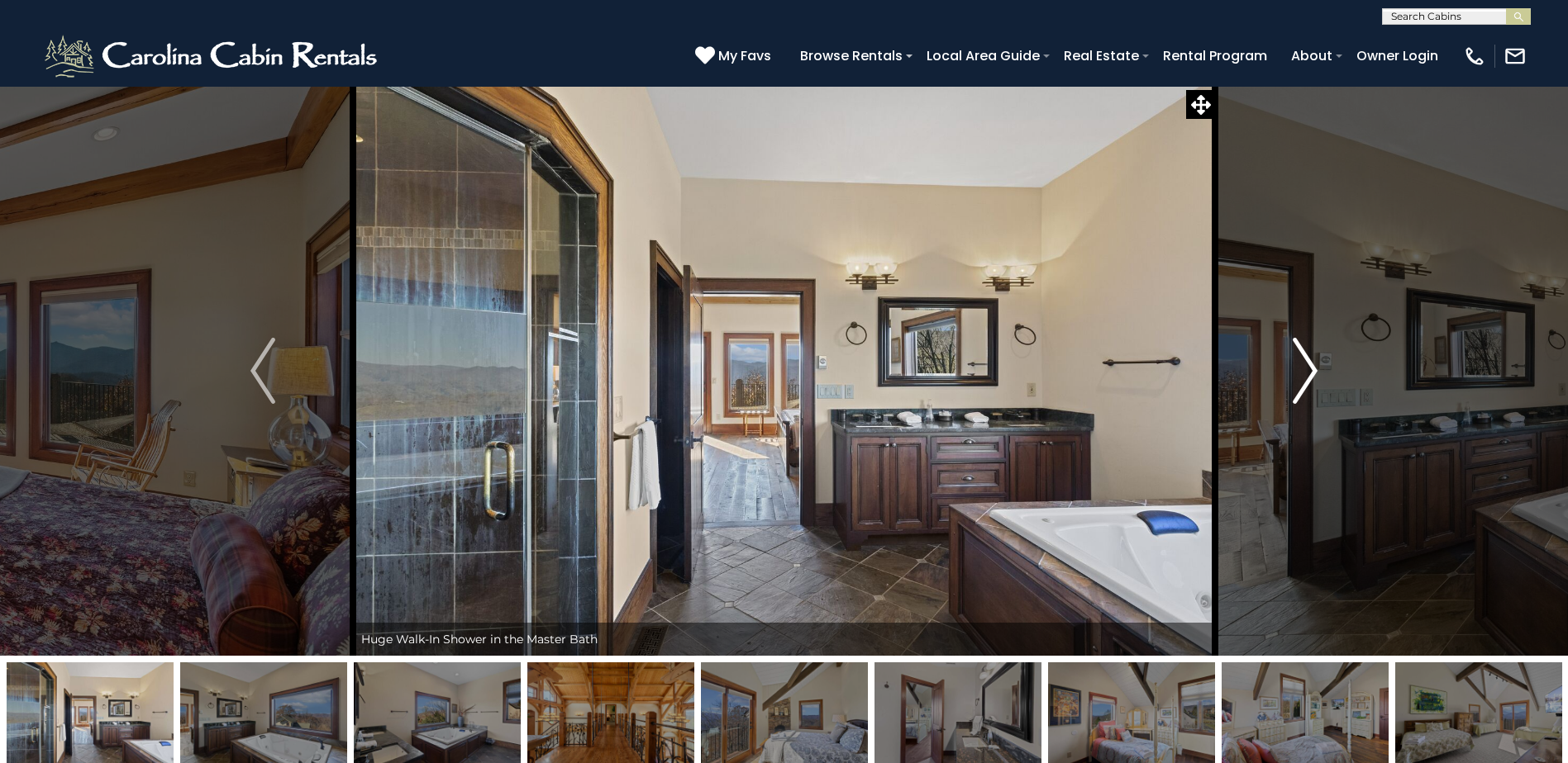
click at [1302, 376] on img "Next" at bounding box center [1304, 371] width 25 height 66
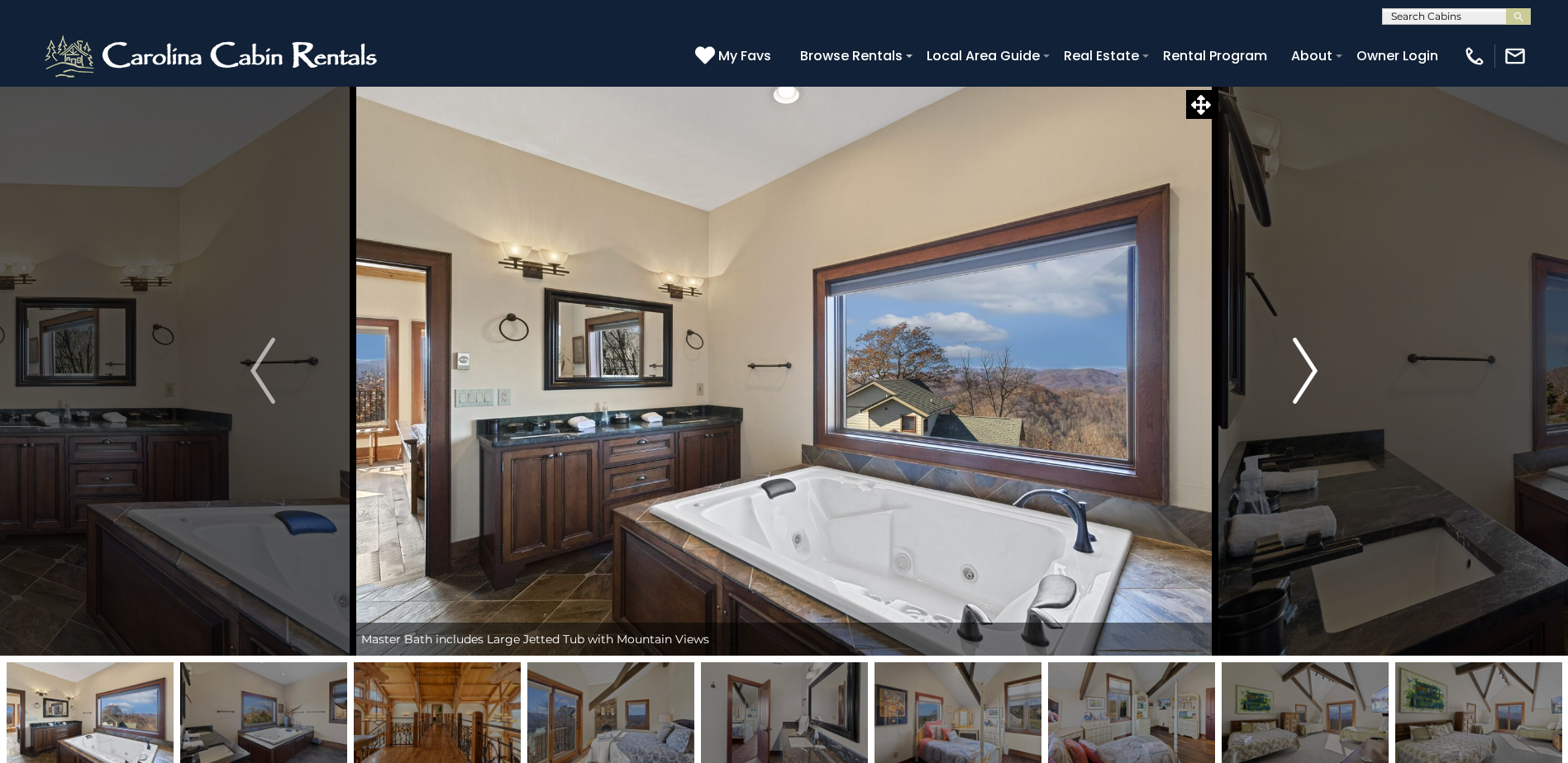
click at [1302, 376] on img "Next" at bounding box center [1304, 371] width 25 height 66
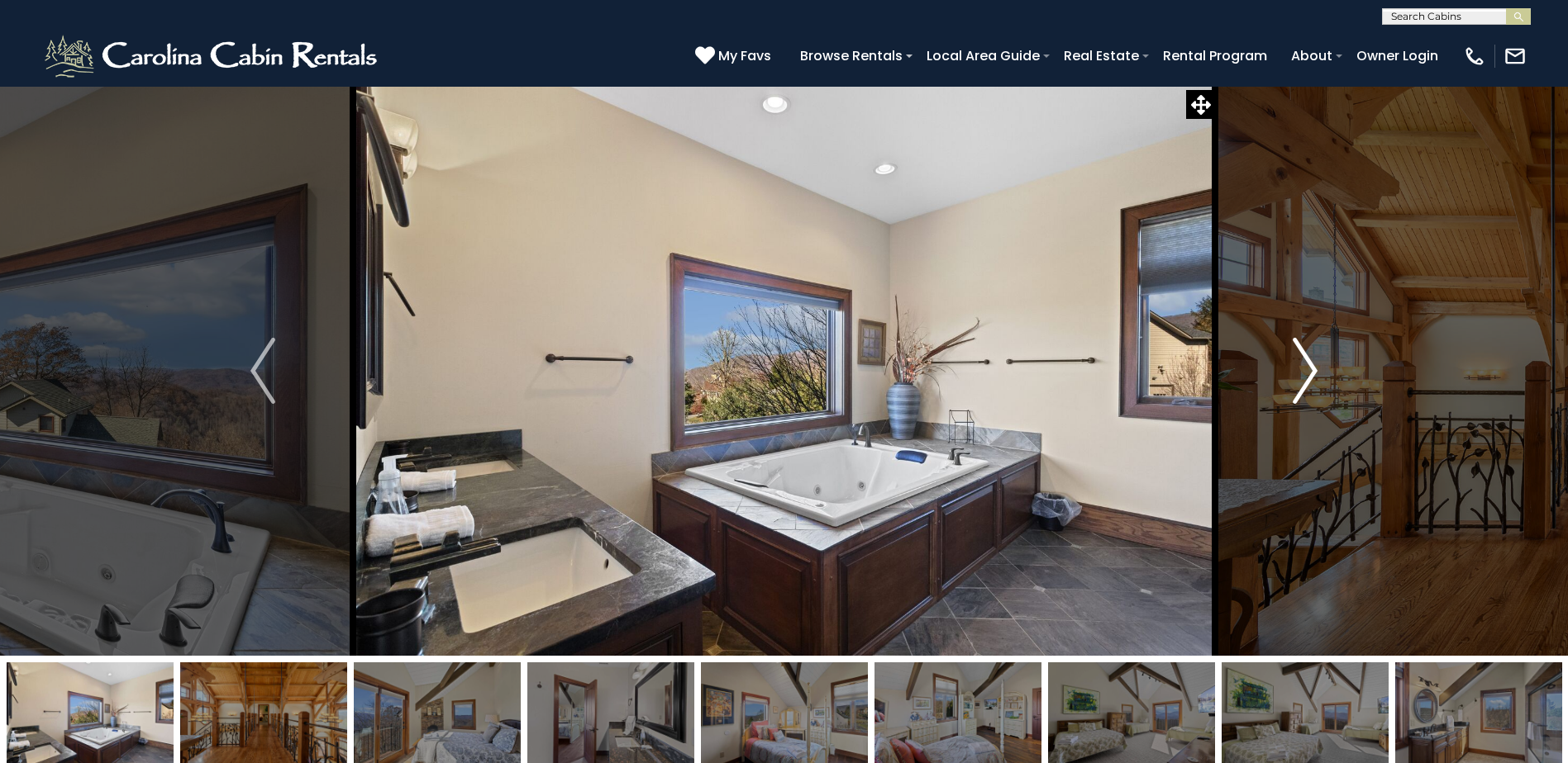
click at [1302, 376] on img "Next" at bounding box center [1304, 371] width 25 height 66
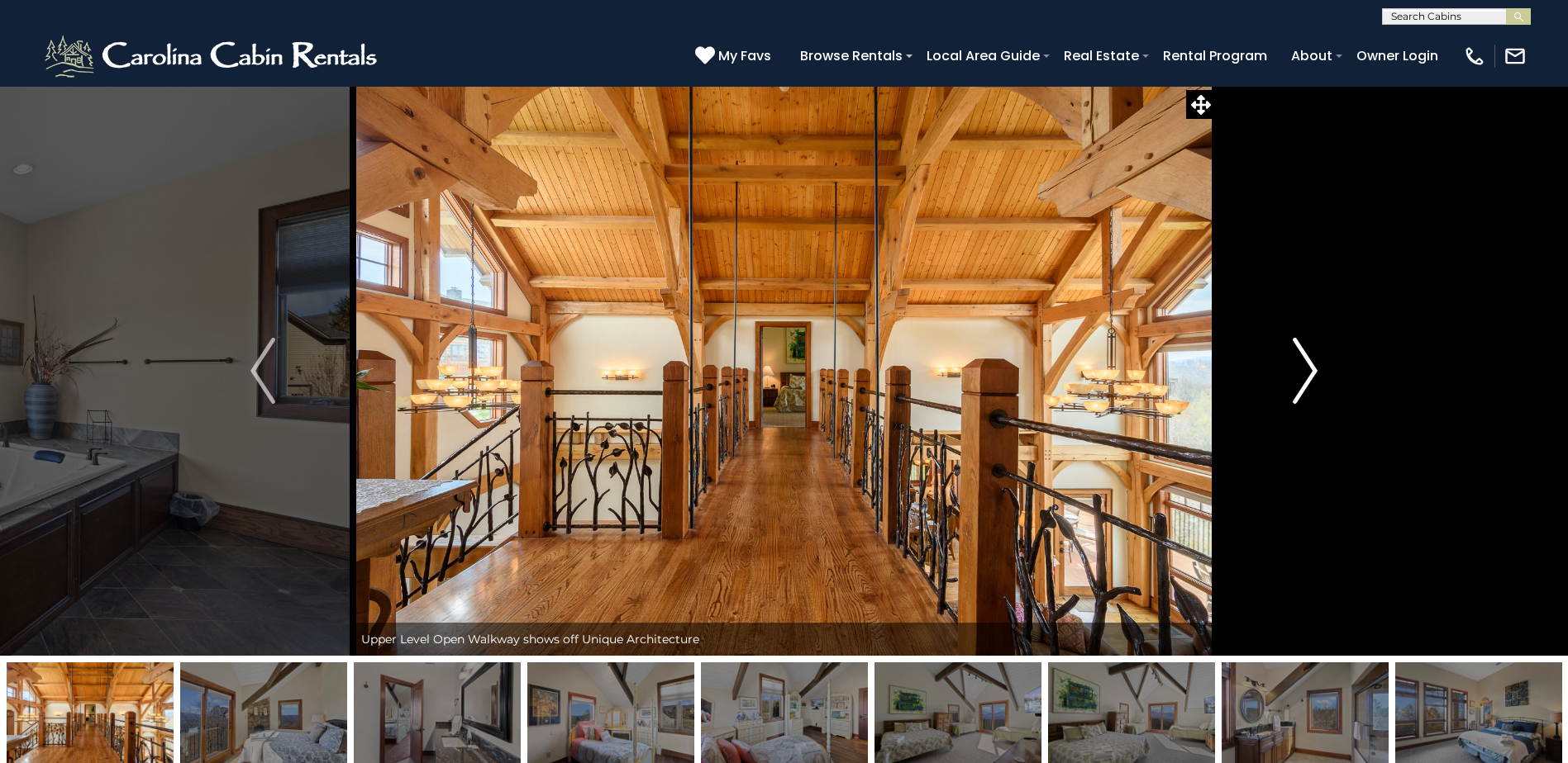
click at [1302, 376] on img "Next" at bounding box center [1304, 371] width 25 height 66
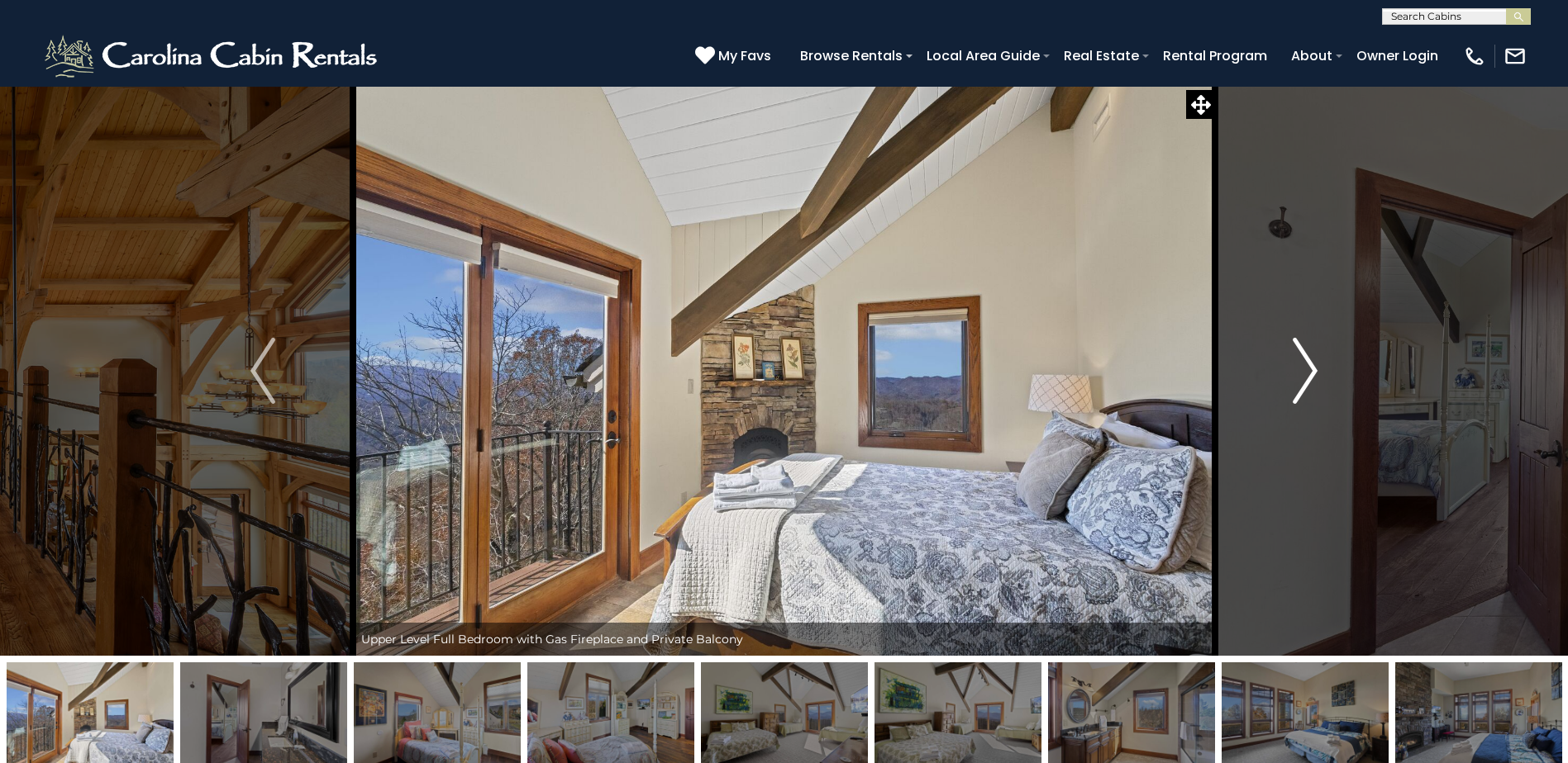
click at [1302, 376] on img "Next" at bounding box center [1304, 371] width 25 height 66
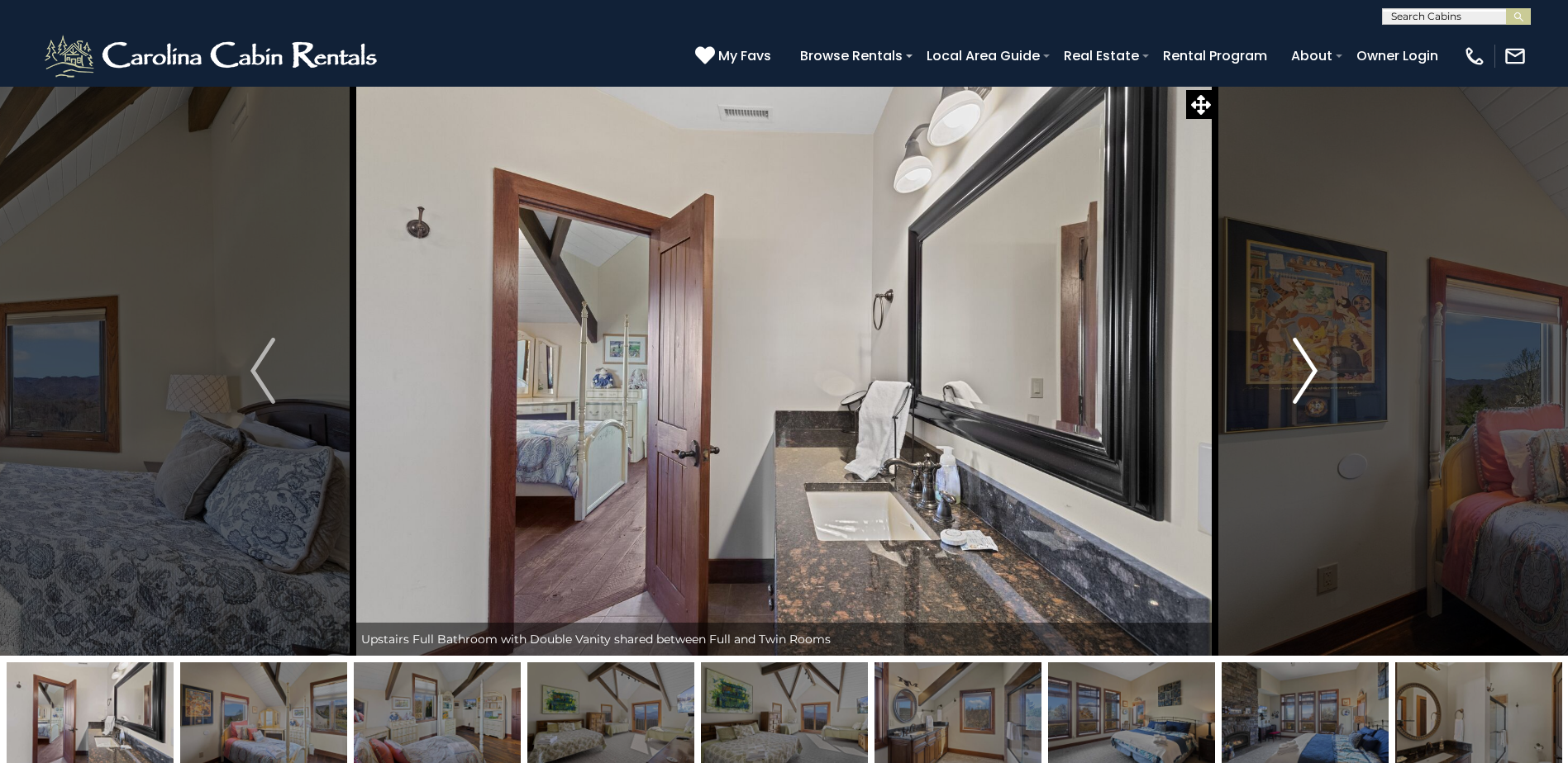
click at [1302, 376] on img "Next" at bounding box center [1304, 371] width 25 height 66
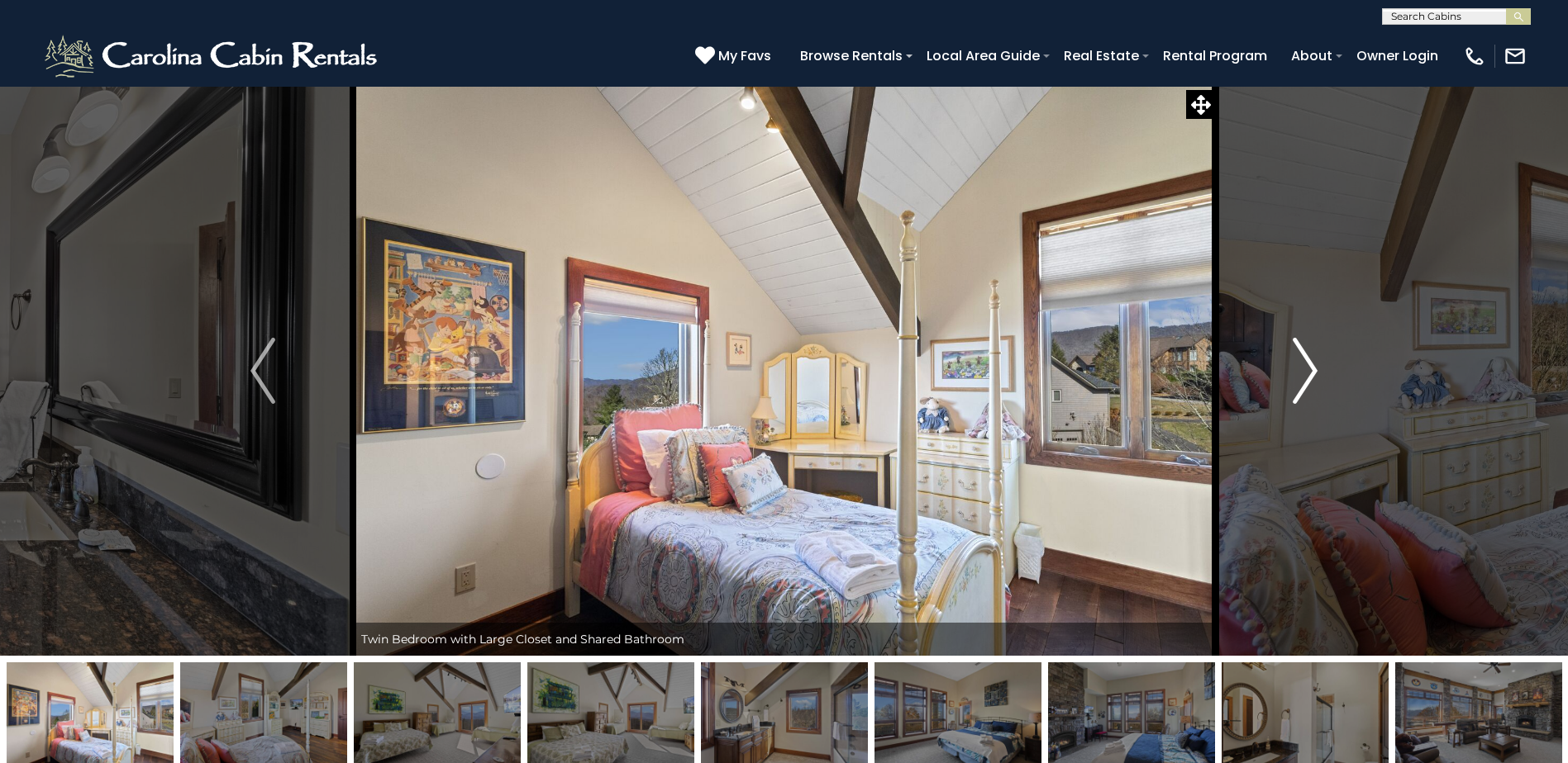
click at [1302, 376] on img "Next" at bounding box center [1304, 371] width 25 height 66
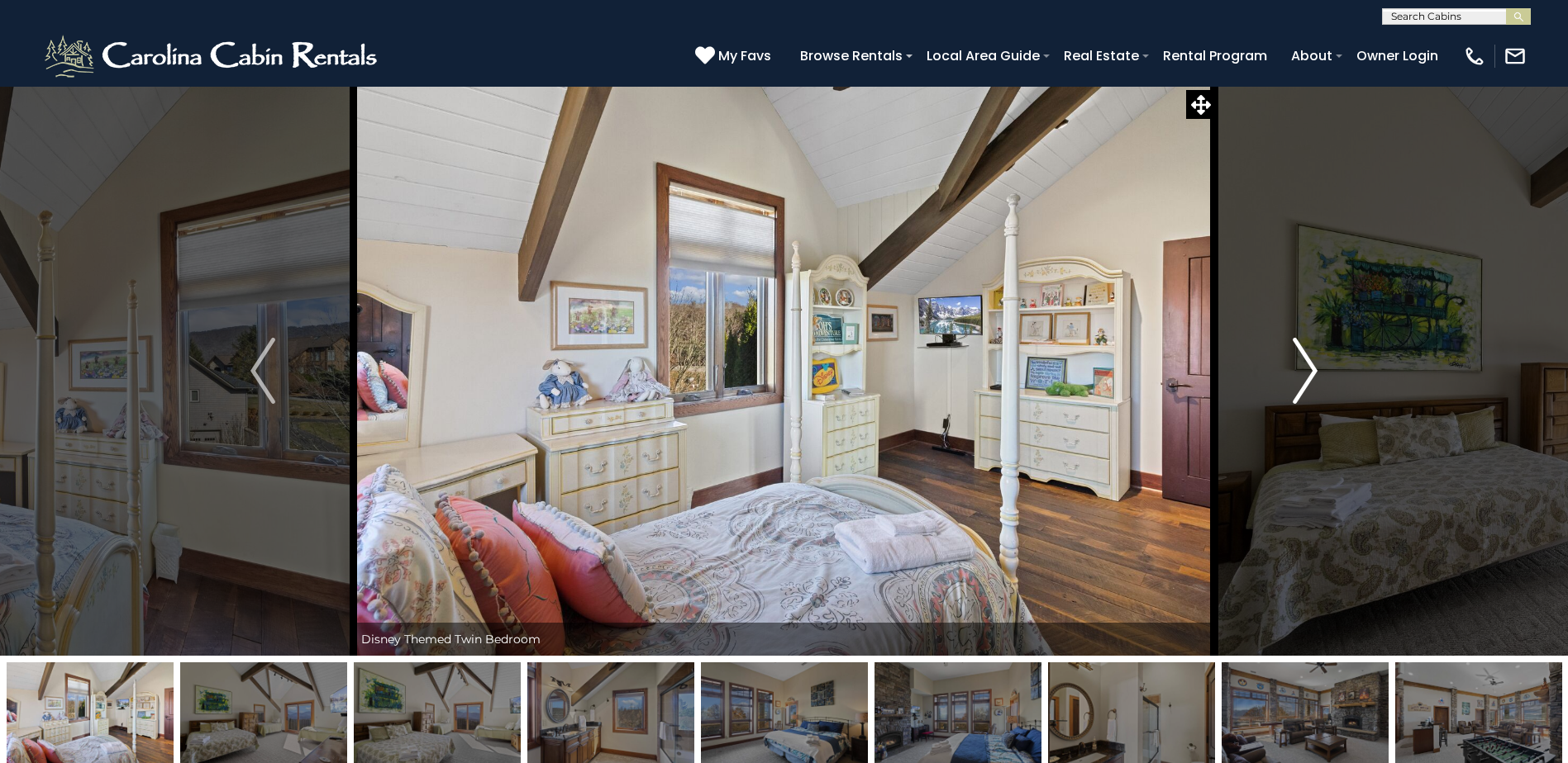
click at [1302, 376] on img "Next" at bounding box center [1304, 371] width 25 height 66
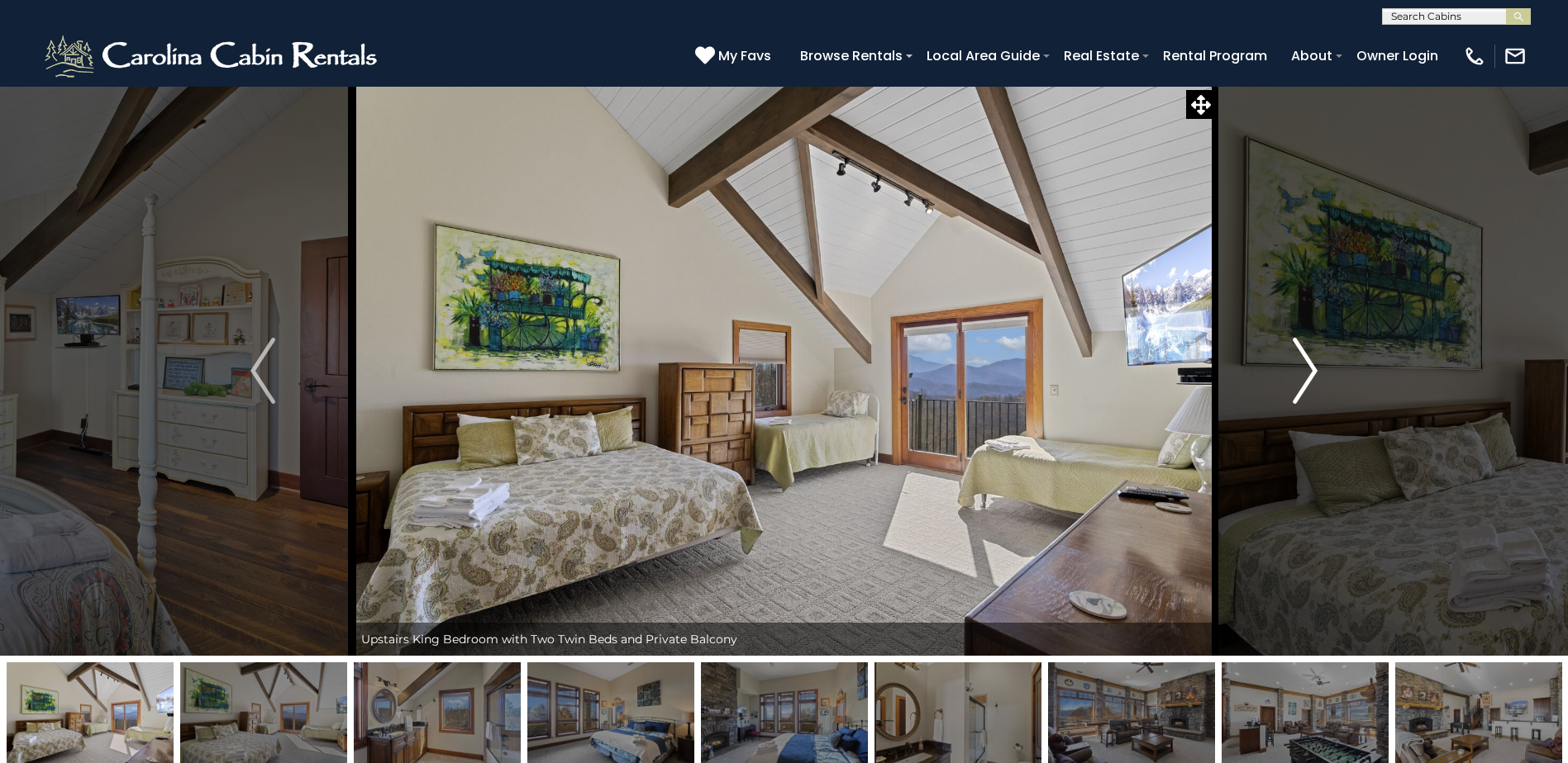
click at [1302, 376] on img "Next" at bounding box center [1304, 371] width 25 height 66
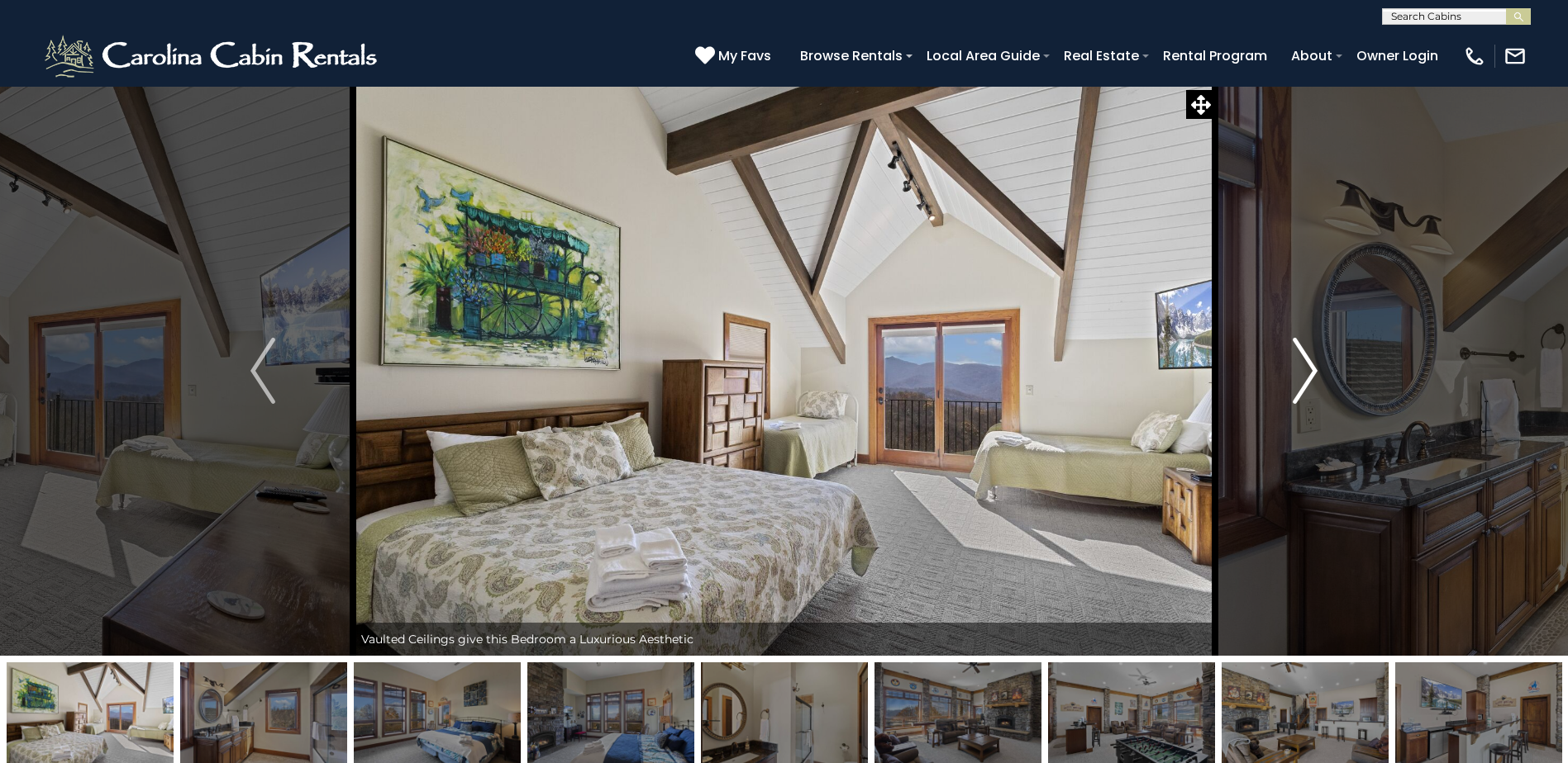
click at [1302, 376] on img "Next" at bounding box center [1304, 371] width 25 height 66
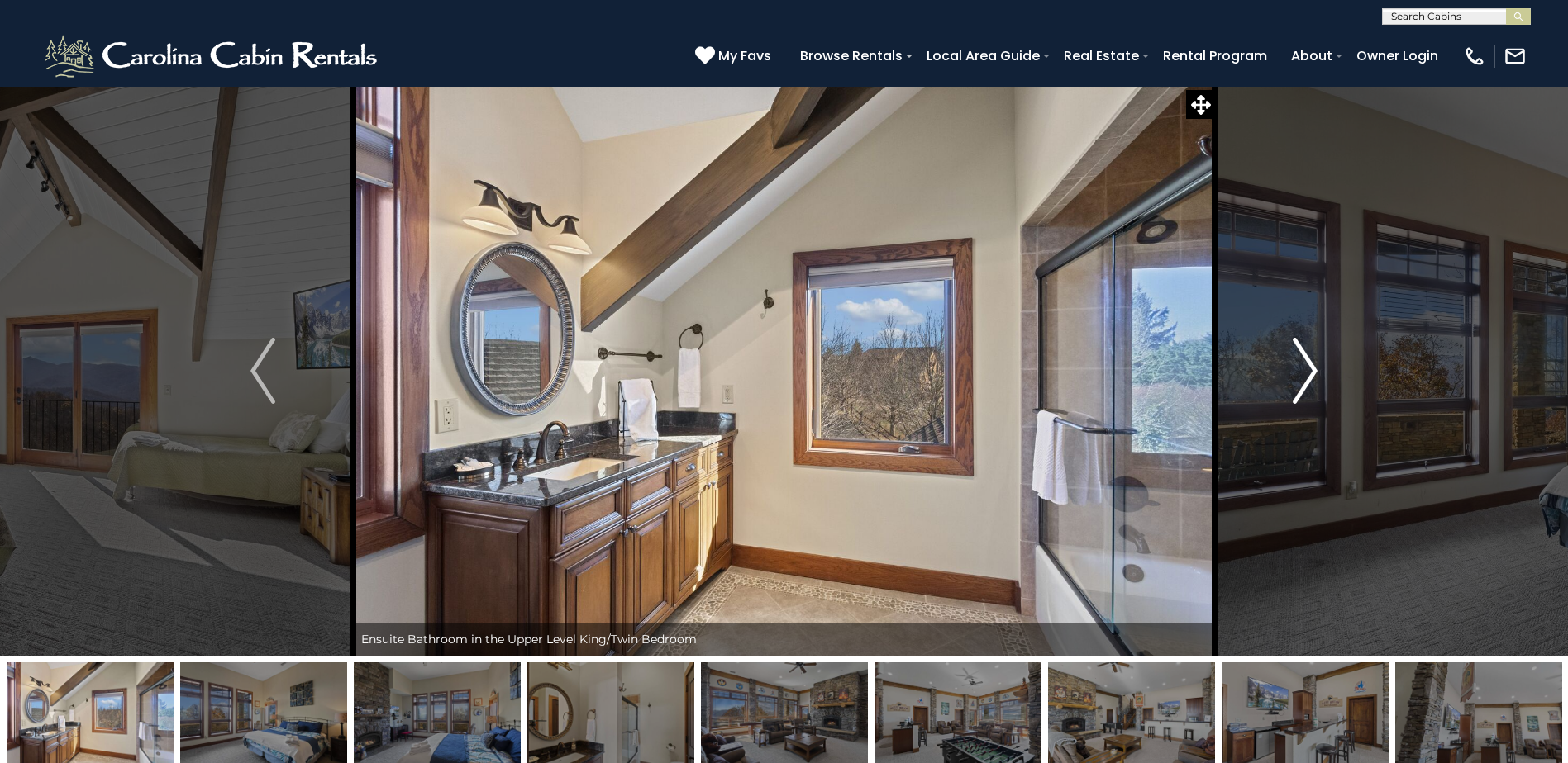
click at [1302, 376] on img "Next" at bounding box center [1304, 371] width 25 height 66
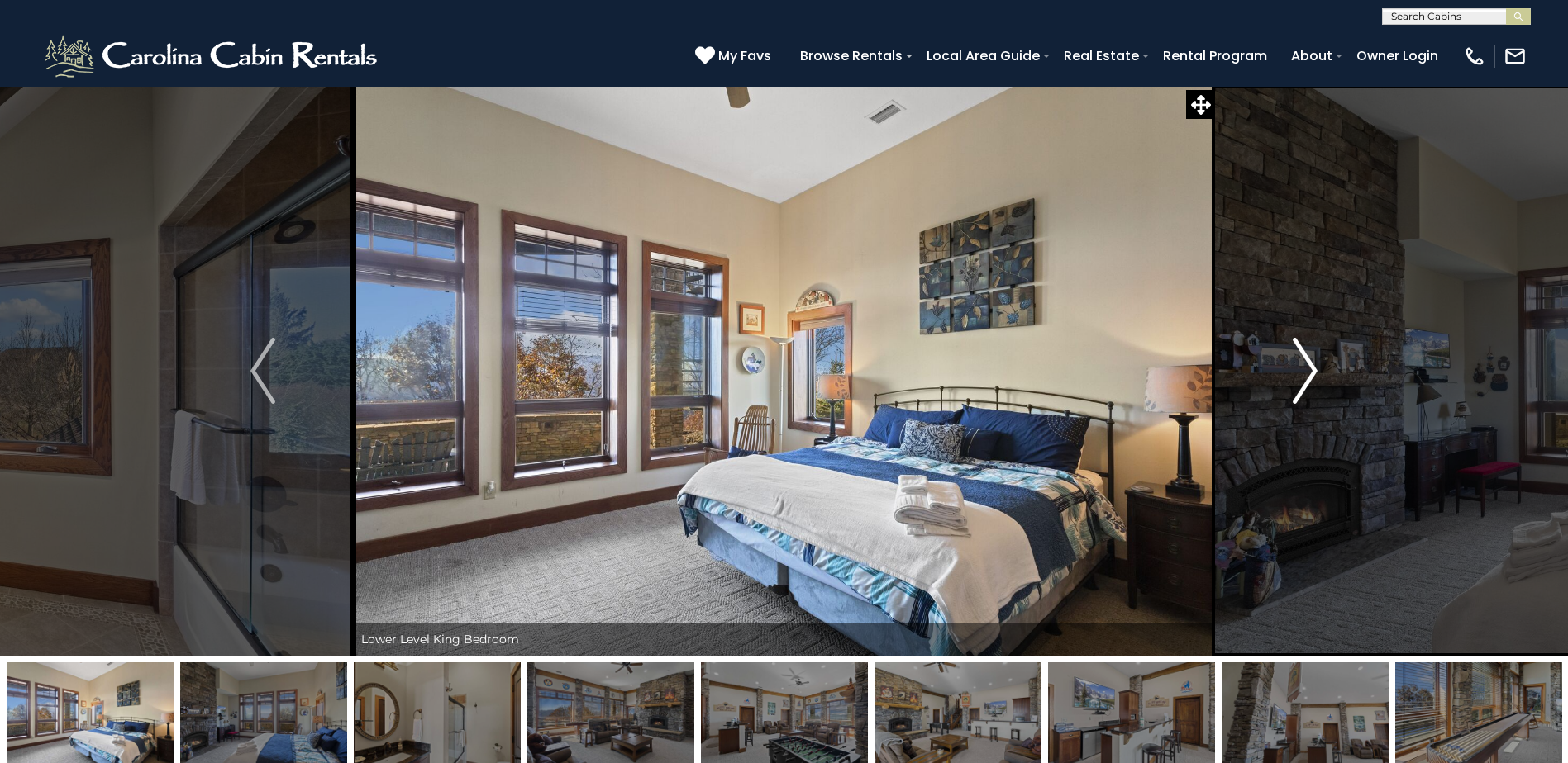
click at [1302, 376] on img "Next" at bounding box center [1304, 371] width 25 height 66
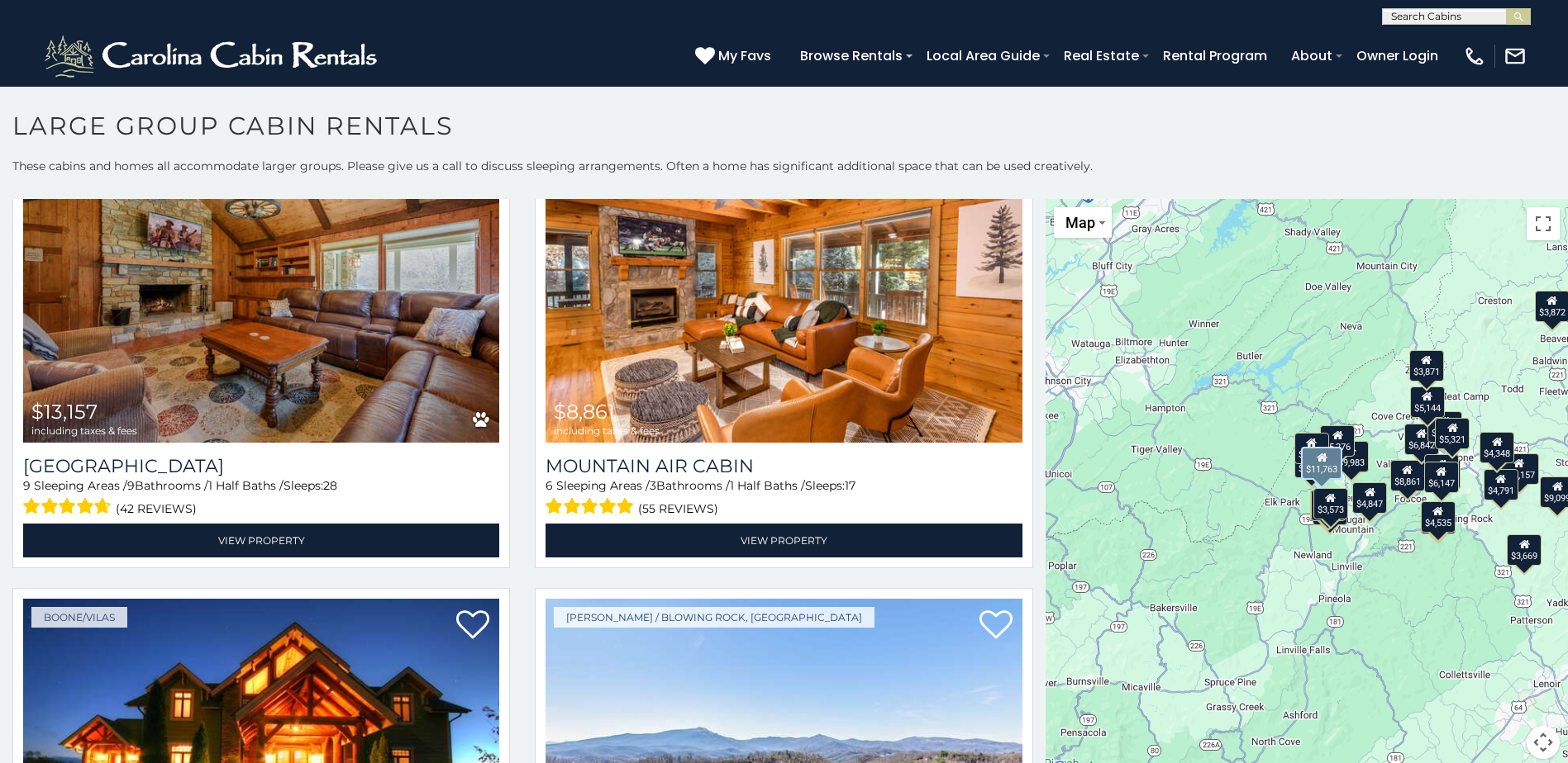
scroll to position [1322, 0]
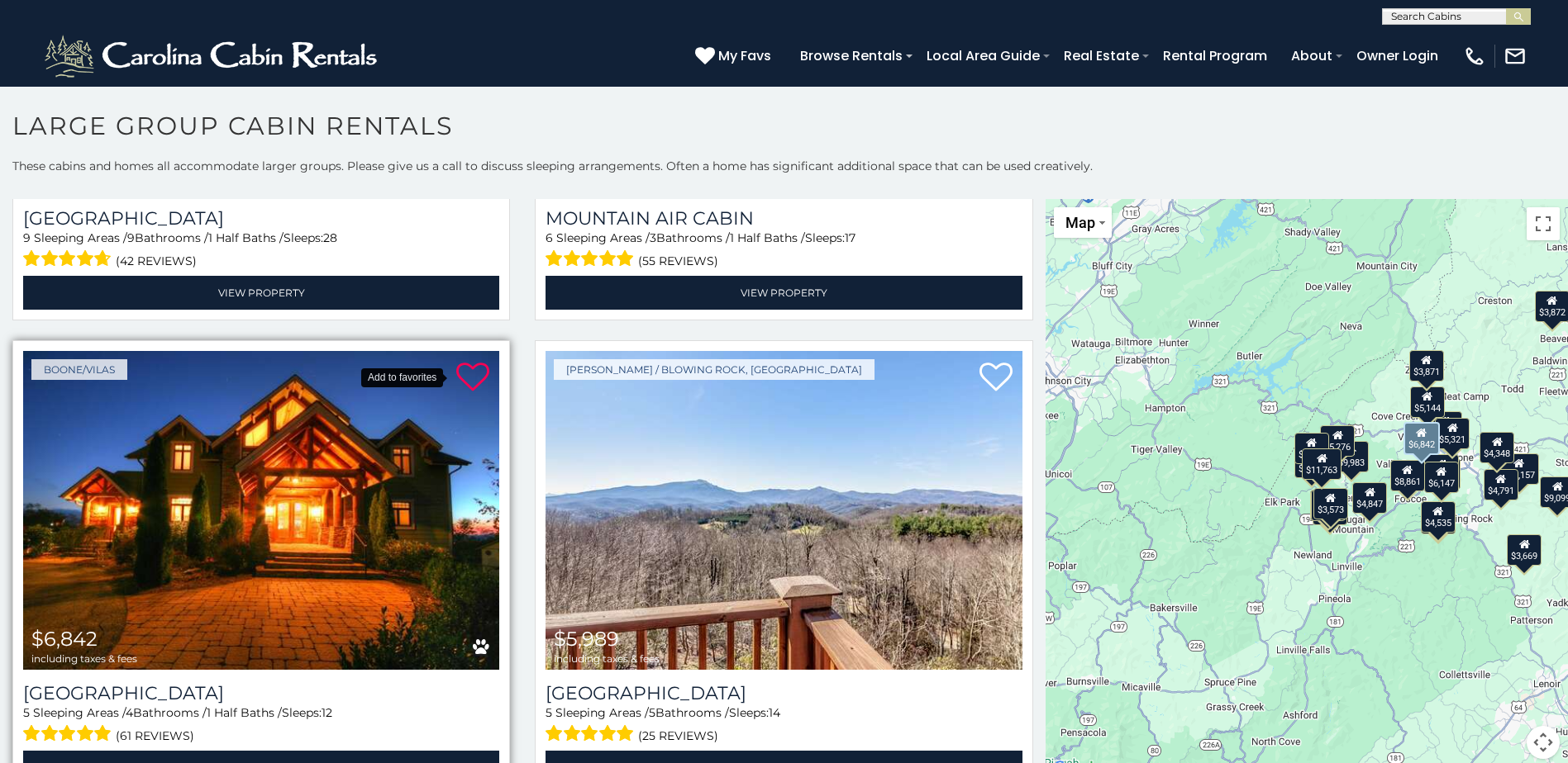
click at [466, 375] on icon at bounding box center [473, 377] width 33 height 33
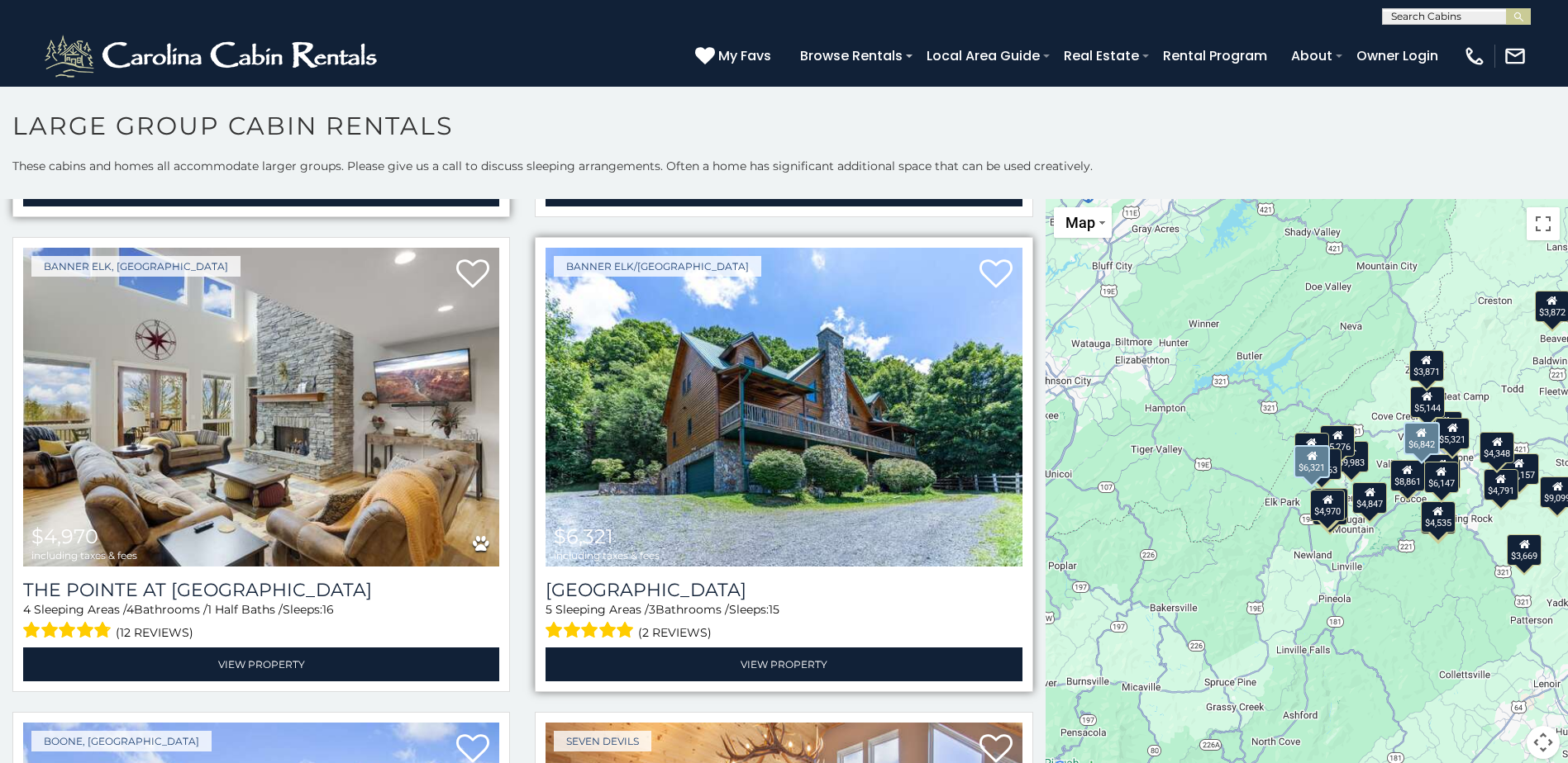
scroll to position [1982, 0]
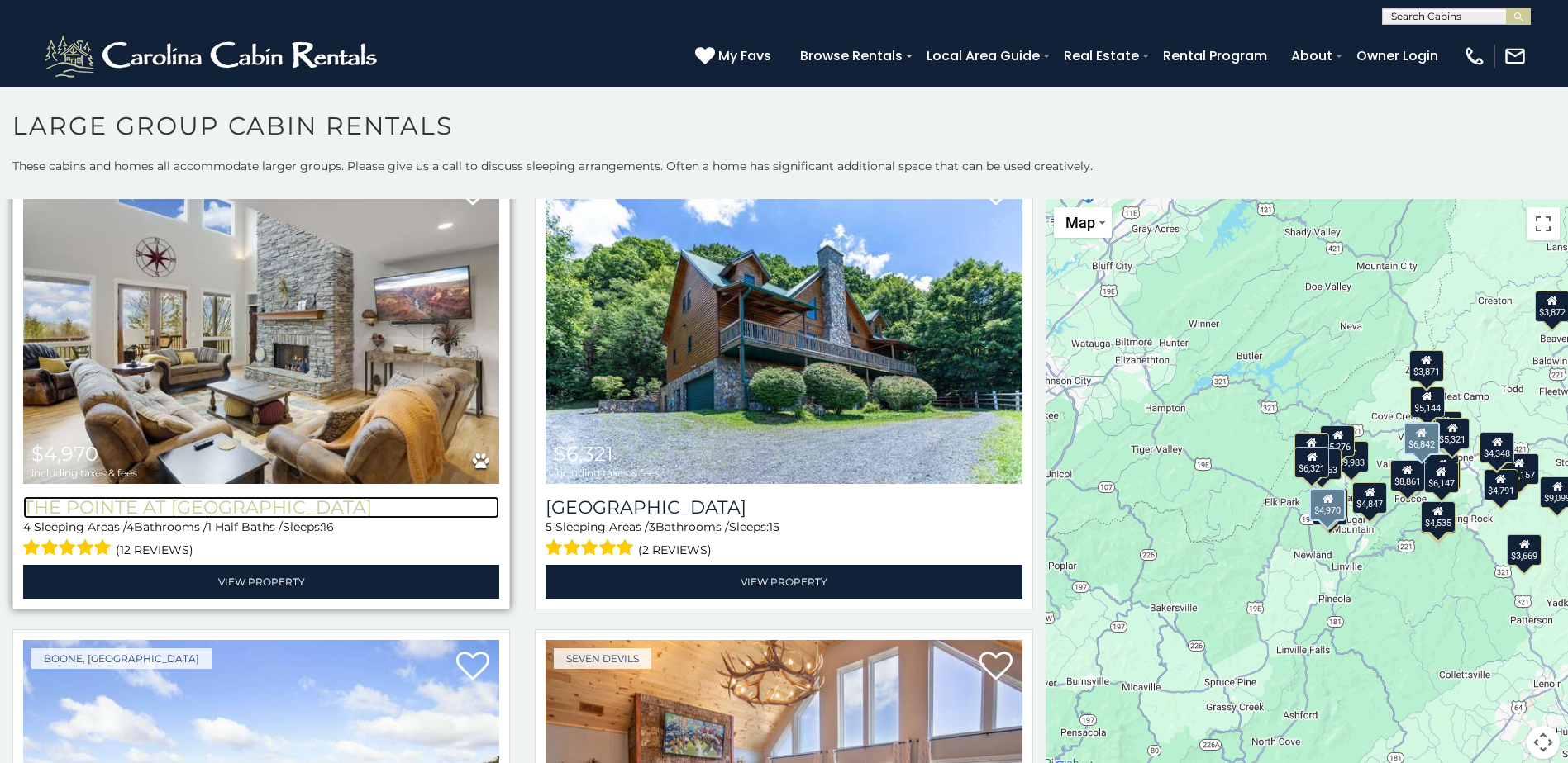
click at [279, 496] on h3 "The Pointe at [GEOGRAPHIC_DATA]" at bounding box center [260, 507] width 476 height 22
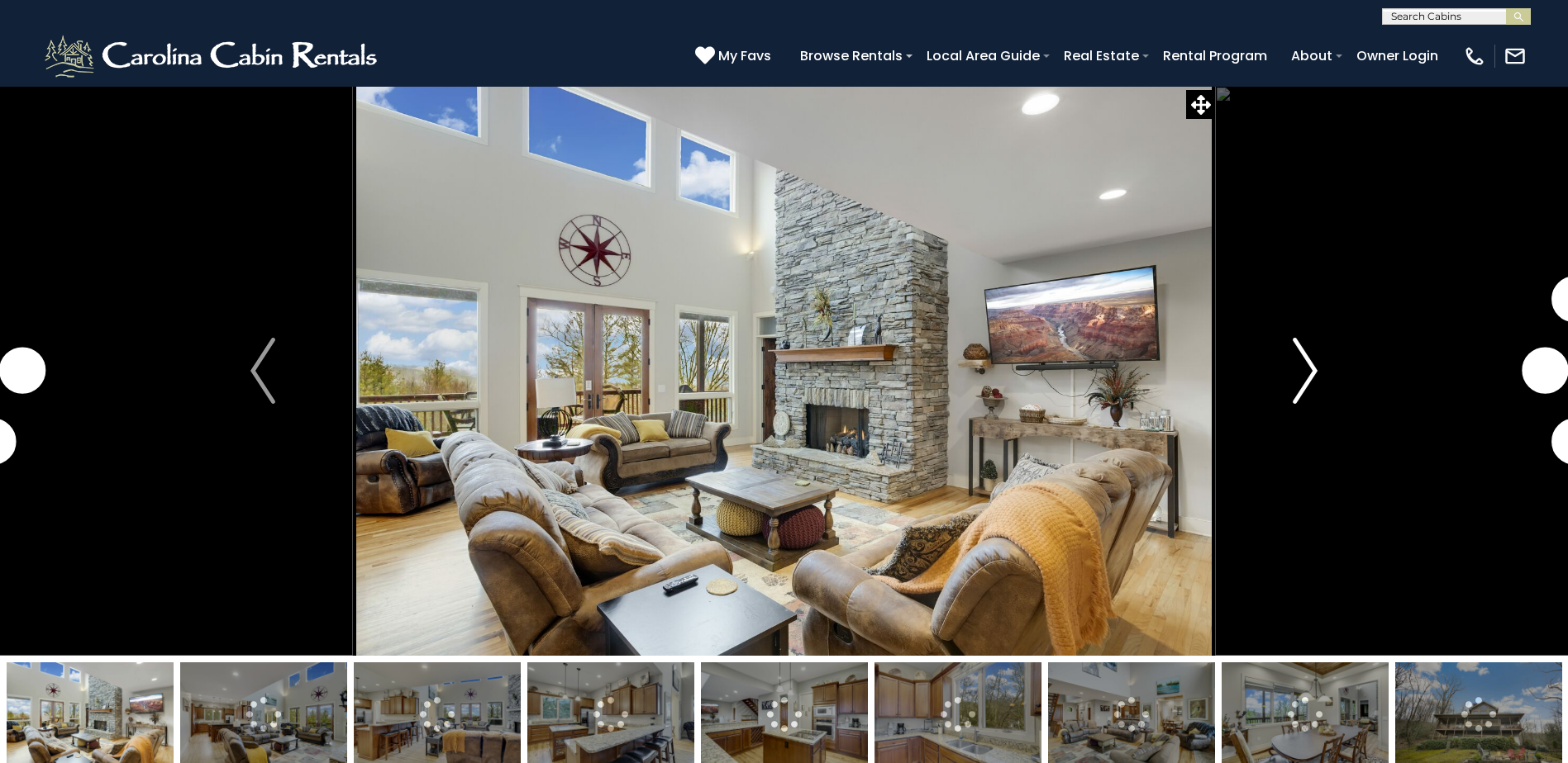
click at [1317, 377] on img "Next" at bounding box center [1304, 371] width 25 height 66
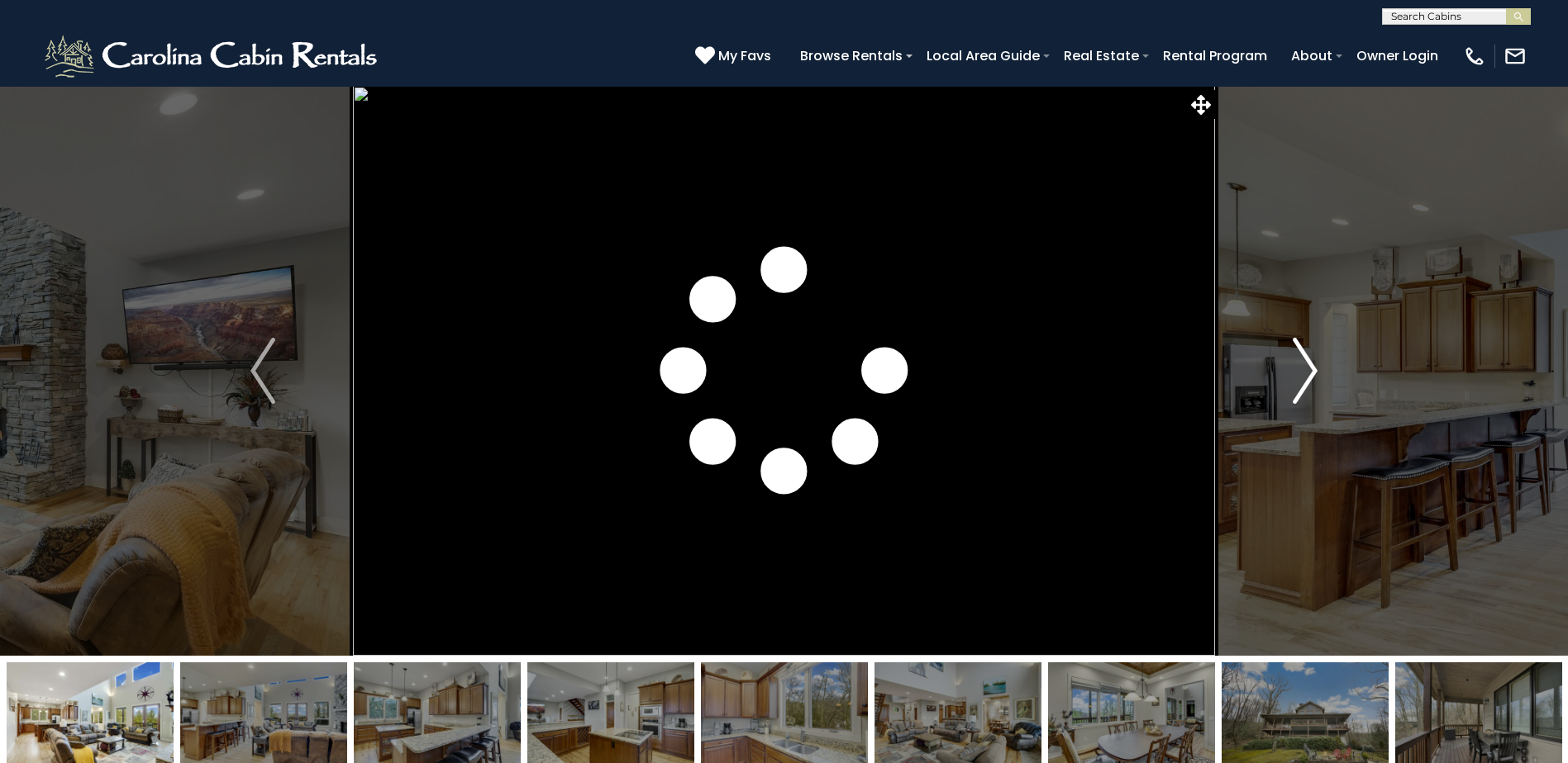
click at [1317, 377] on img "Next" at bounding box center [1304, 371] width 25 height 66
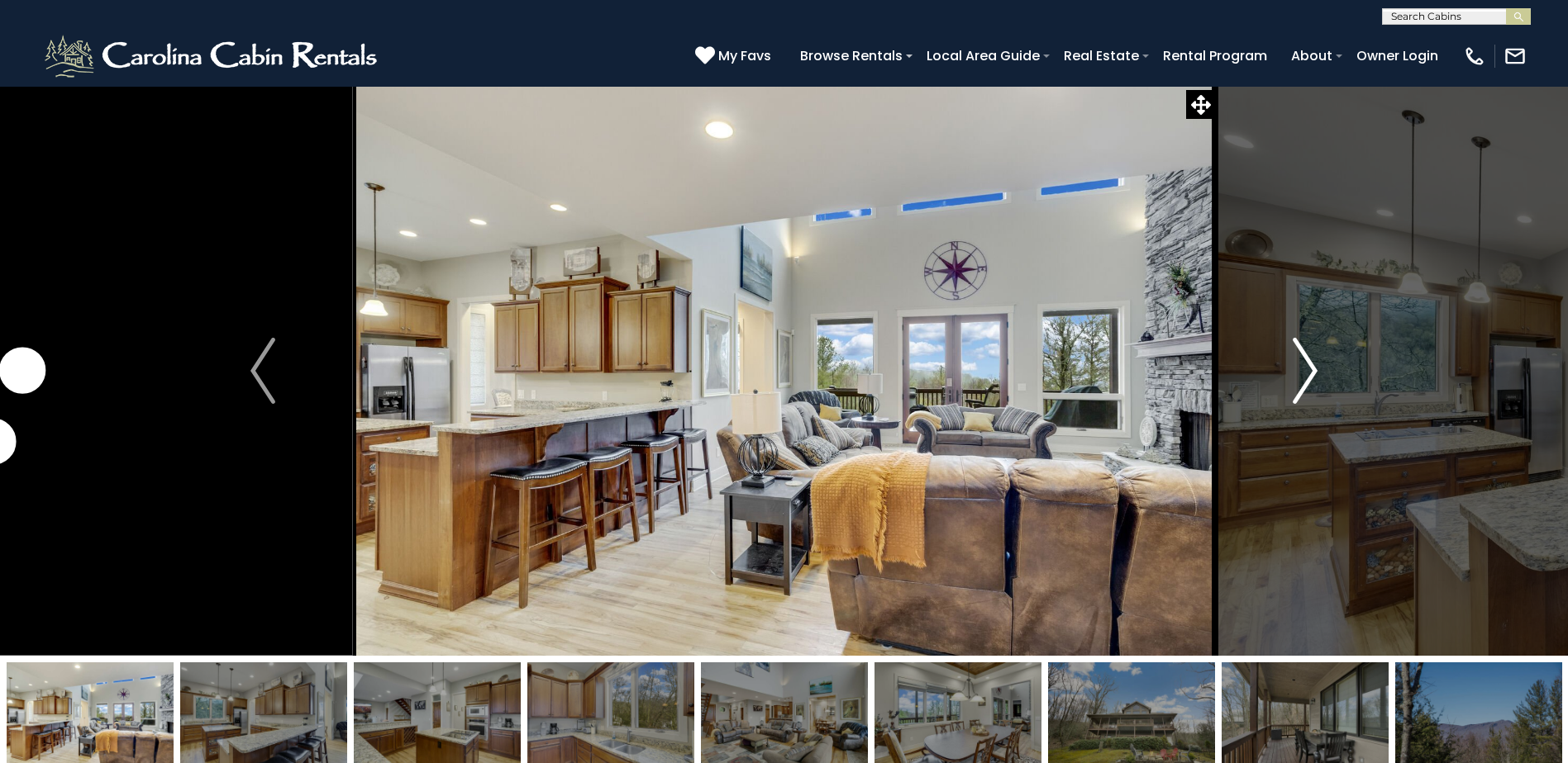
click at [1317, 377] on img "Next" at bounding box center [1304, 371] width 25 height 66
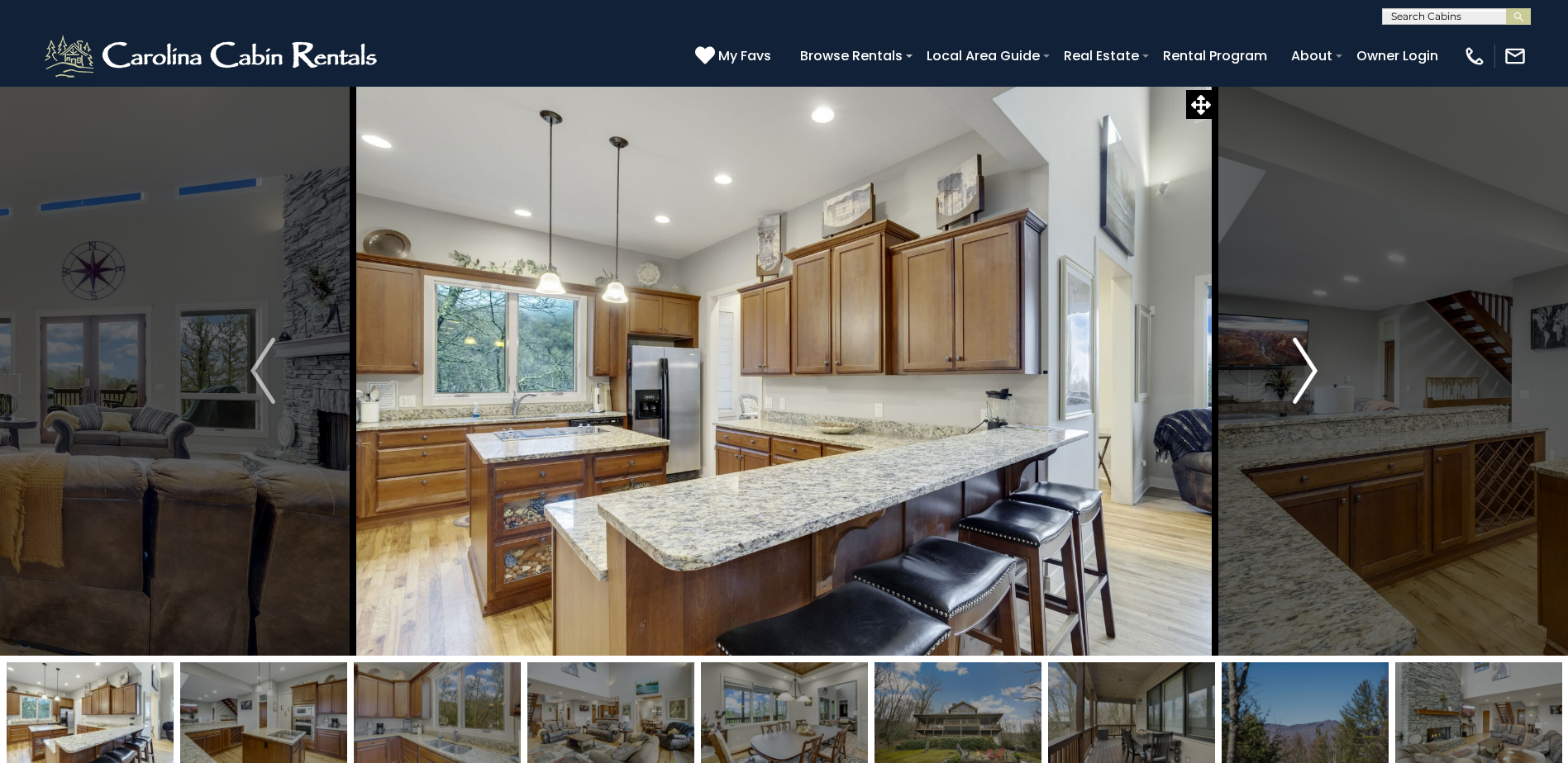
click at [1317, 377] on img "Next" at bounding box center [1304, 371] width 25 height 66
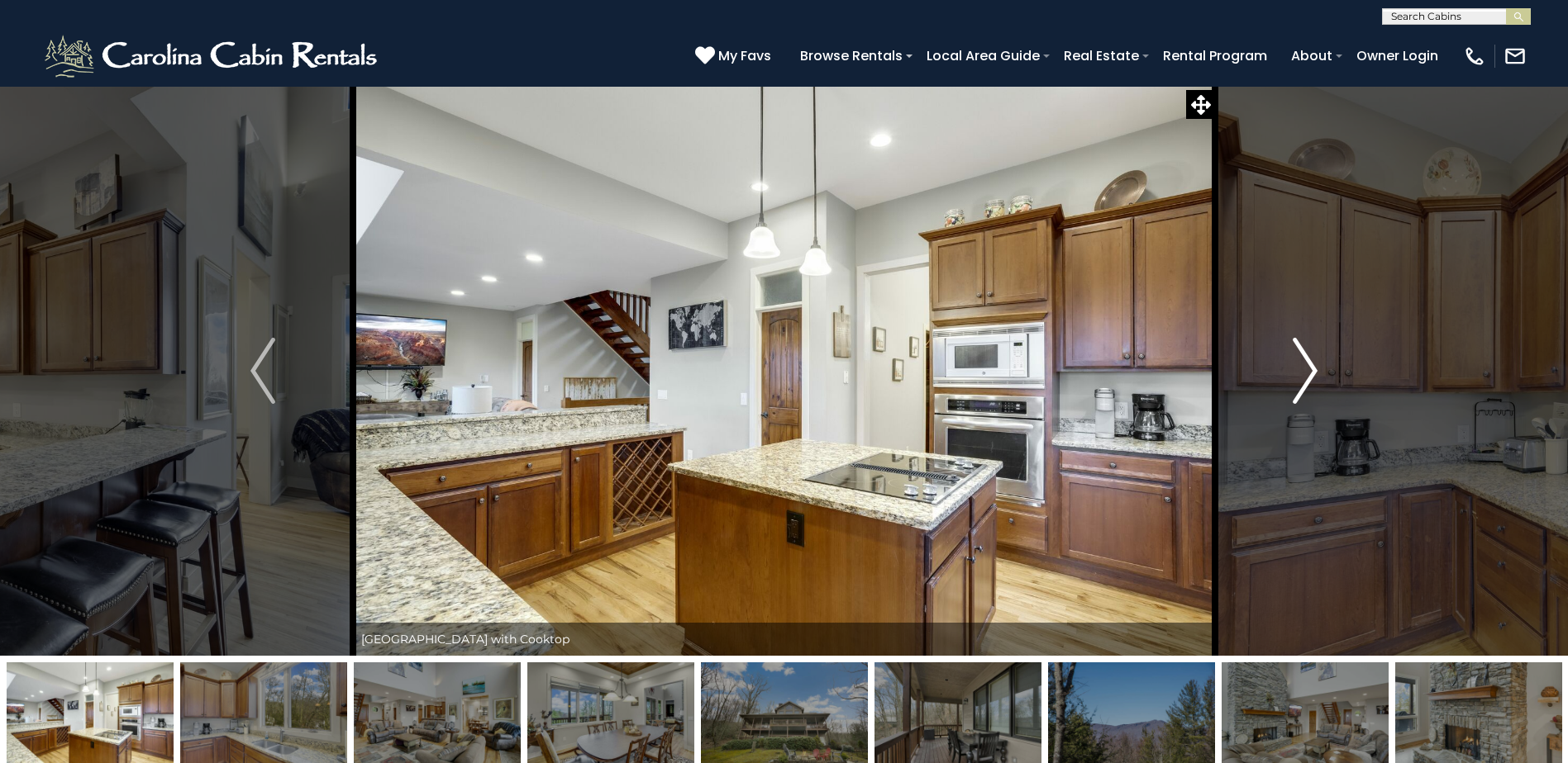
click at [1317, 377] on img "Next" at bounding box center [1304, 371] width 25 height 66
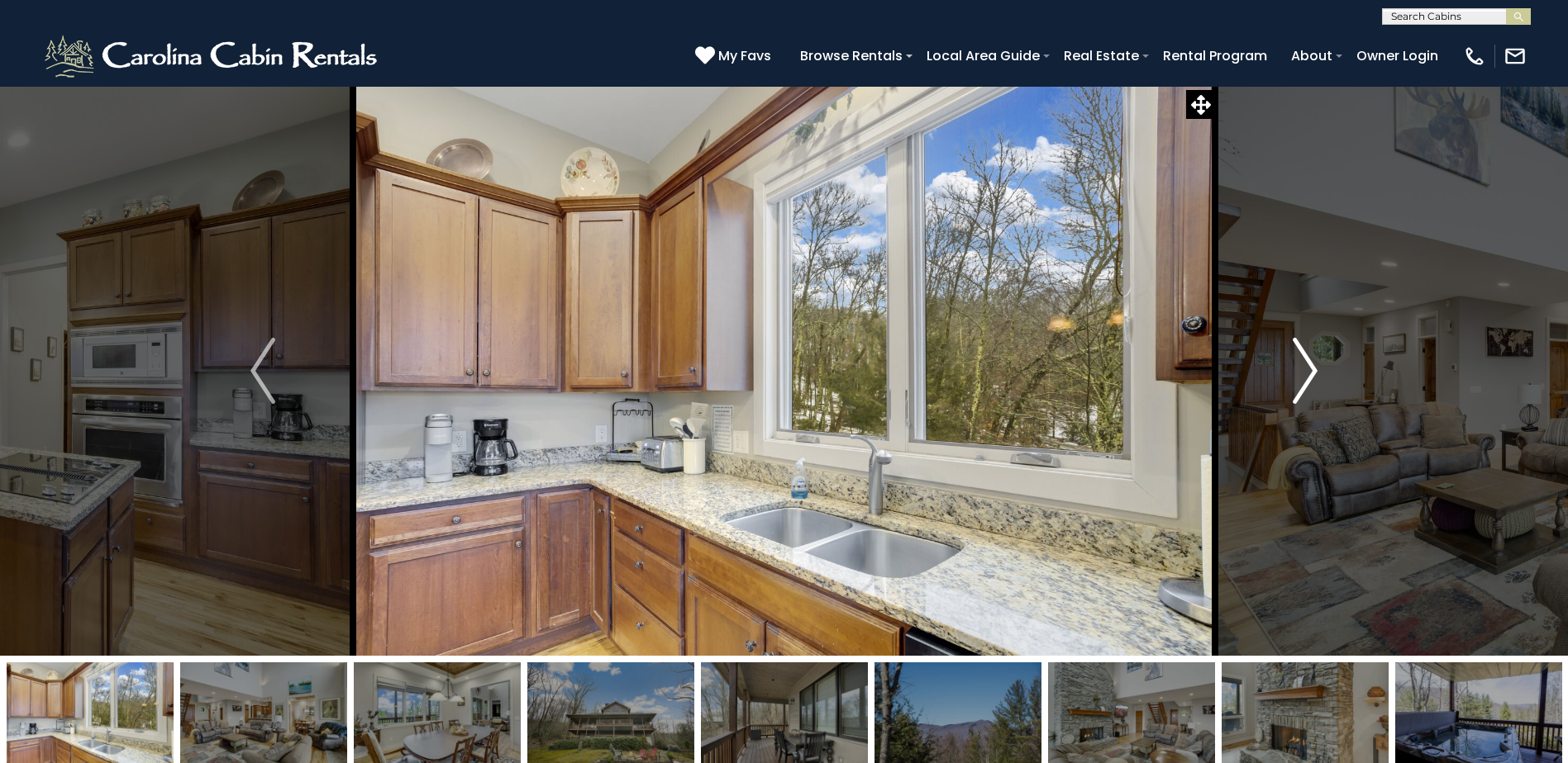
click at [1317, 377] on img "Next" at bounding box center [1304, 371] width 25 height 66
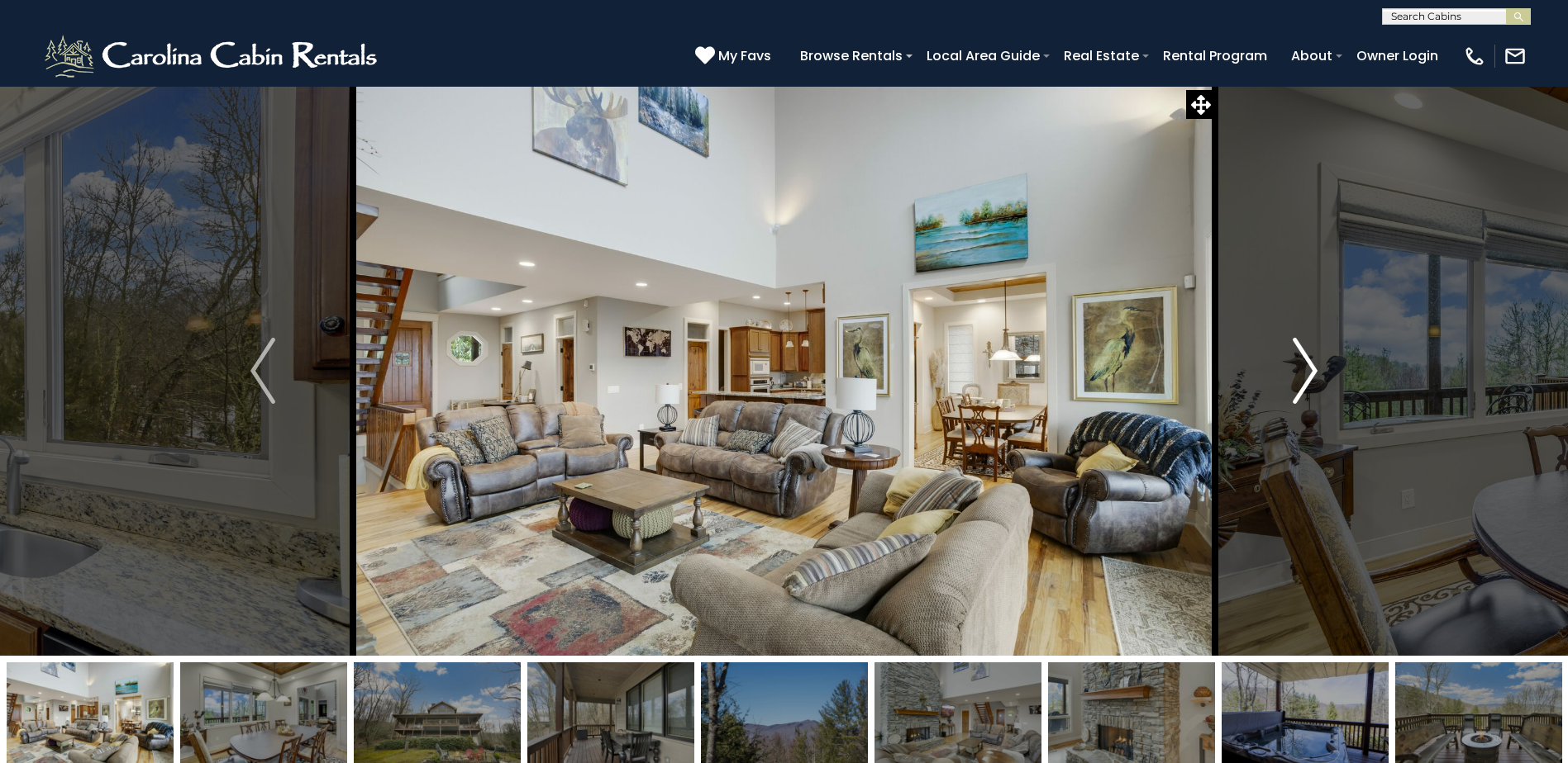
click at [1317, 377] on img "Next" at bounding box center [1304, 371] width 25 height 66
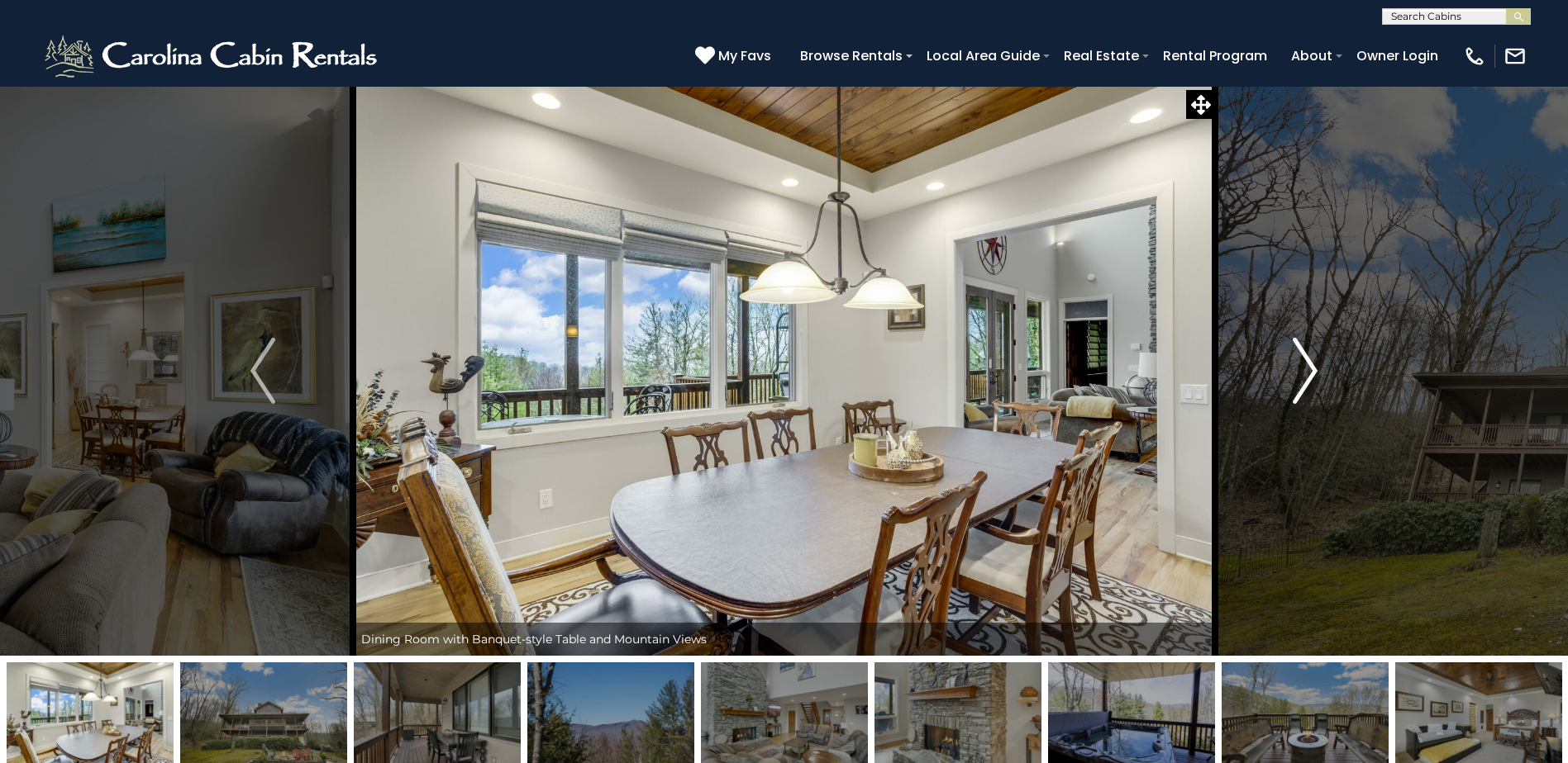
click at [1317, 377] on img "Next" at bounding box center [1304, 371] width 25 height 66
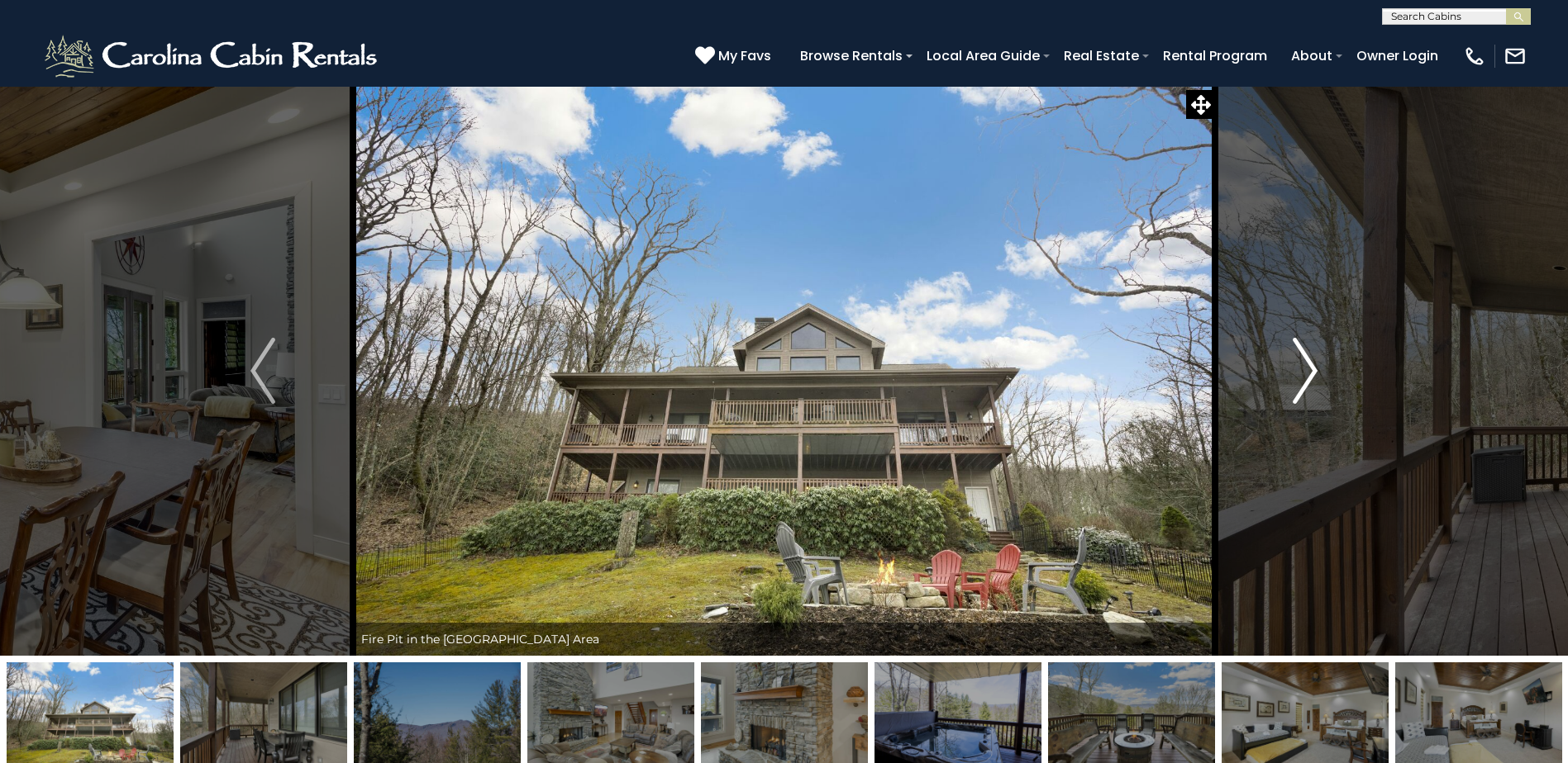
click at [1317, 377] on img "Next" at bounding box center [1304, 371] width 25 height 66
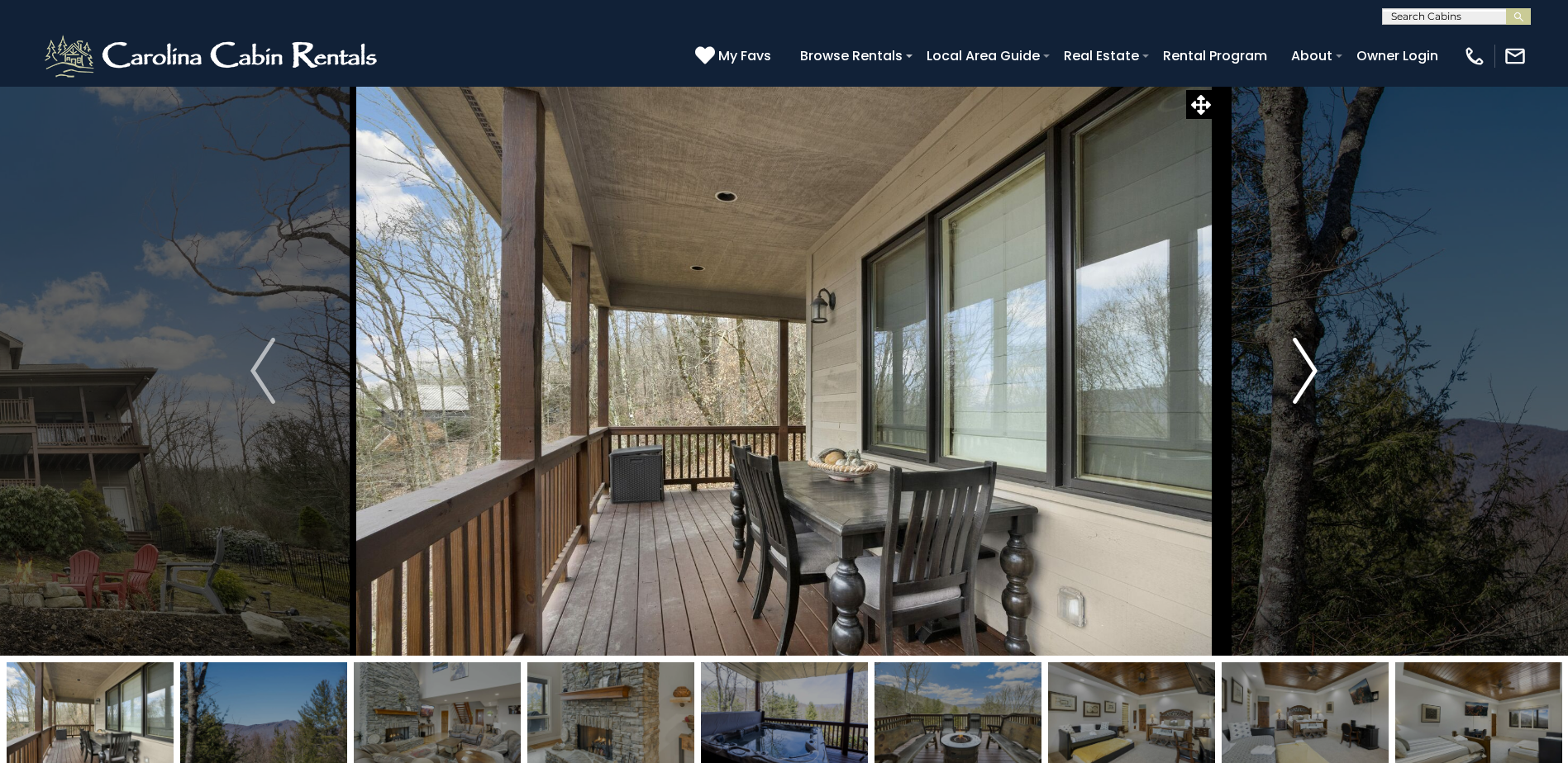
click at [1317, 377] on img "Next" at bounding box center [1304, 371] width 25 height 66
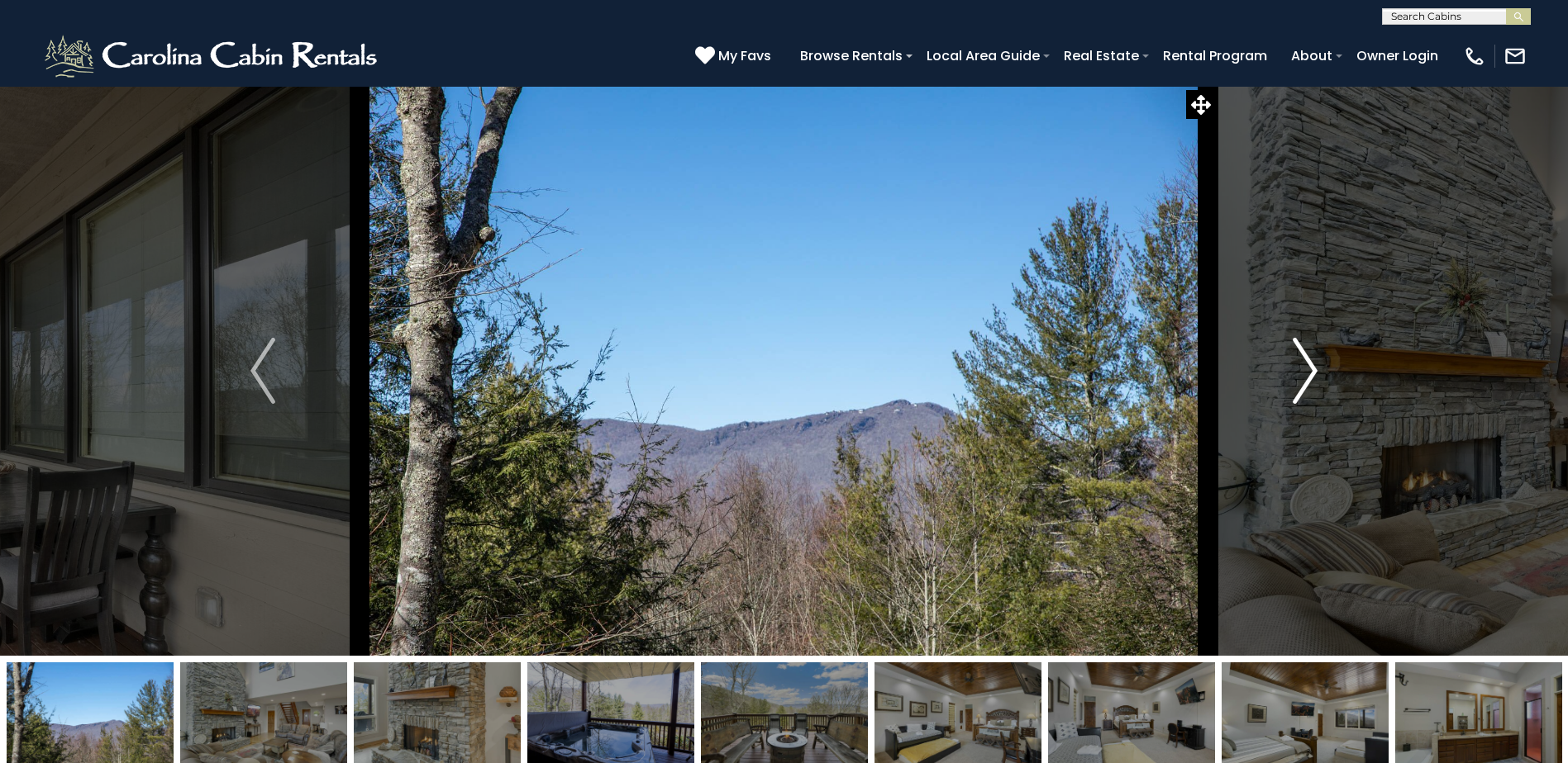
click at [1317, 377] on img "Next" at bounding box center [1304, 371] width 25 height 66
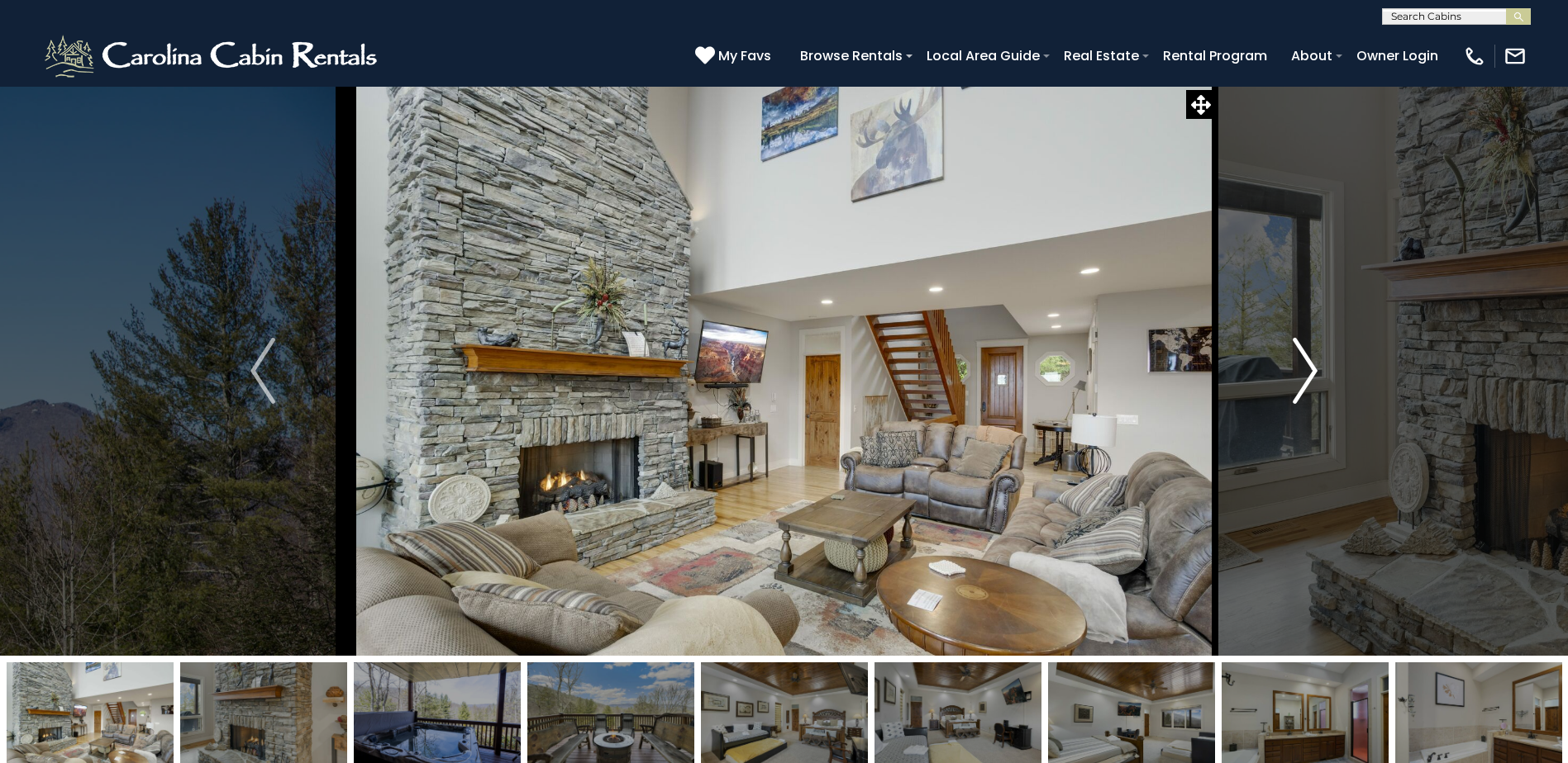
click at [1317, 377] on img "Next" at bounding box center [1304, 371] width 25 height 66
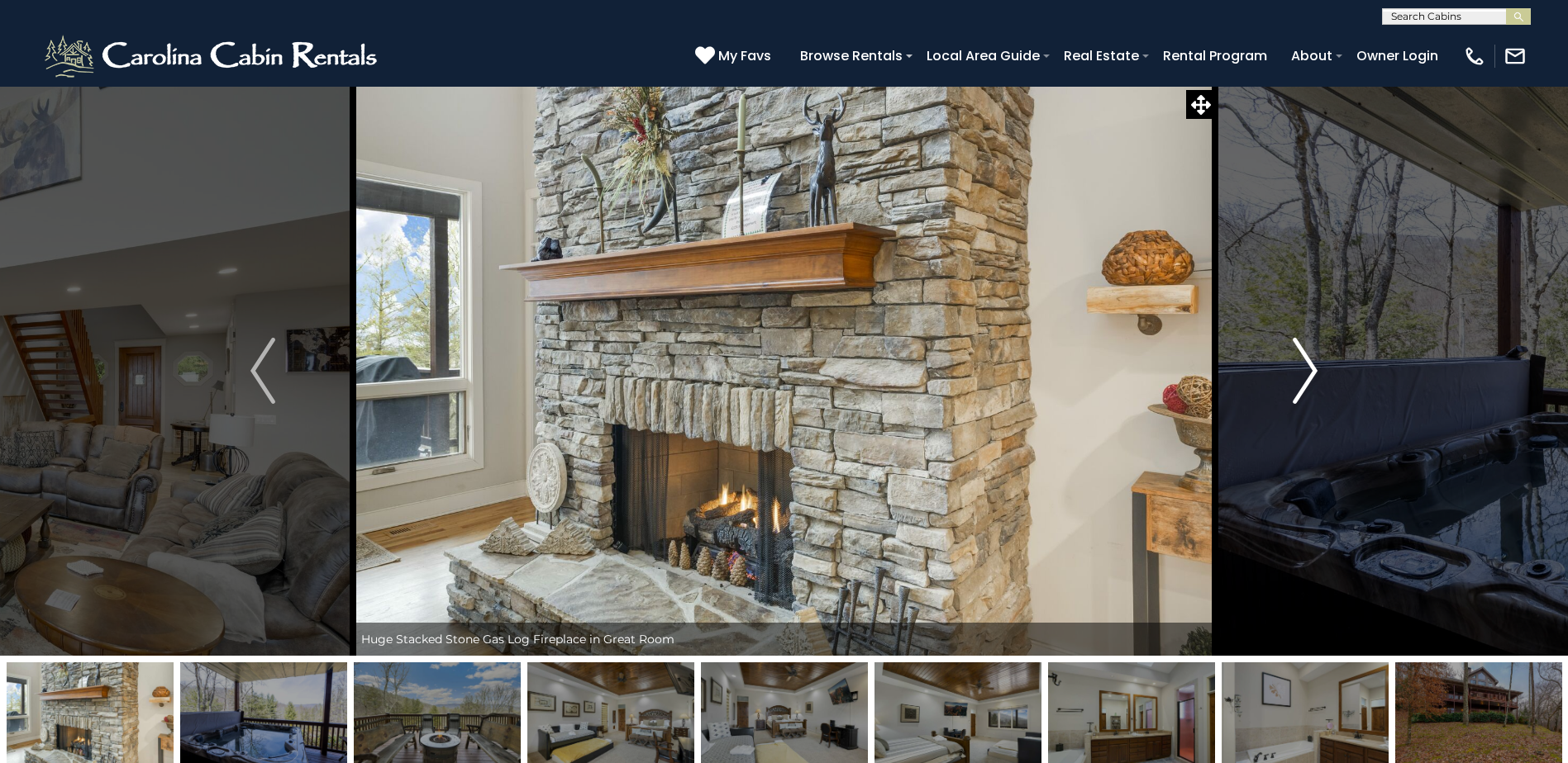
click at [1317, 377] on img "Next" at bounding box center [1304, 371] width 25 height 66
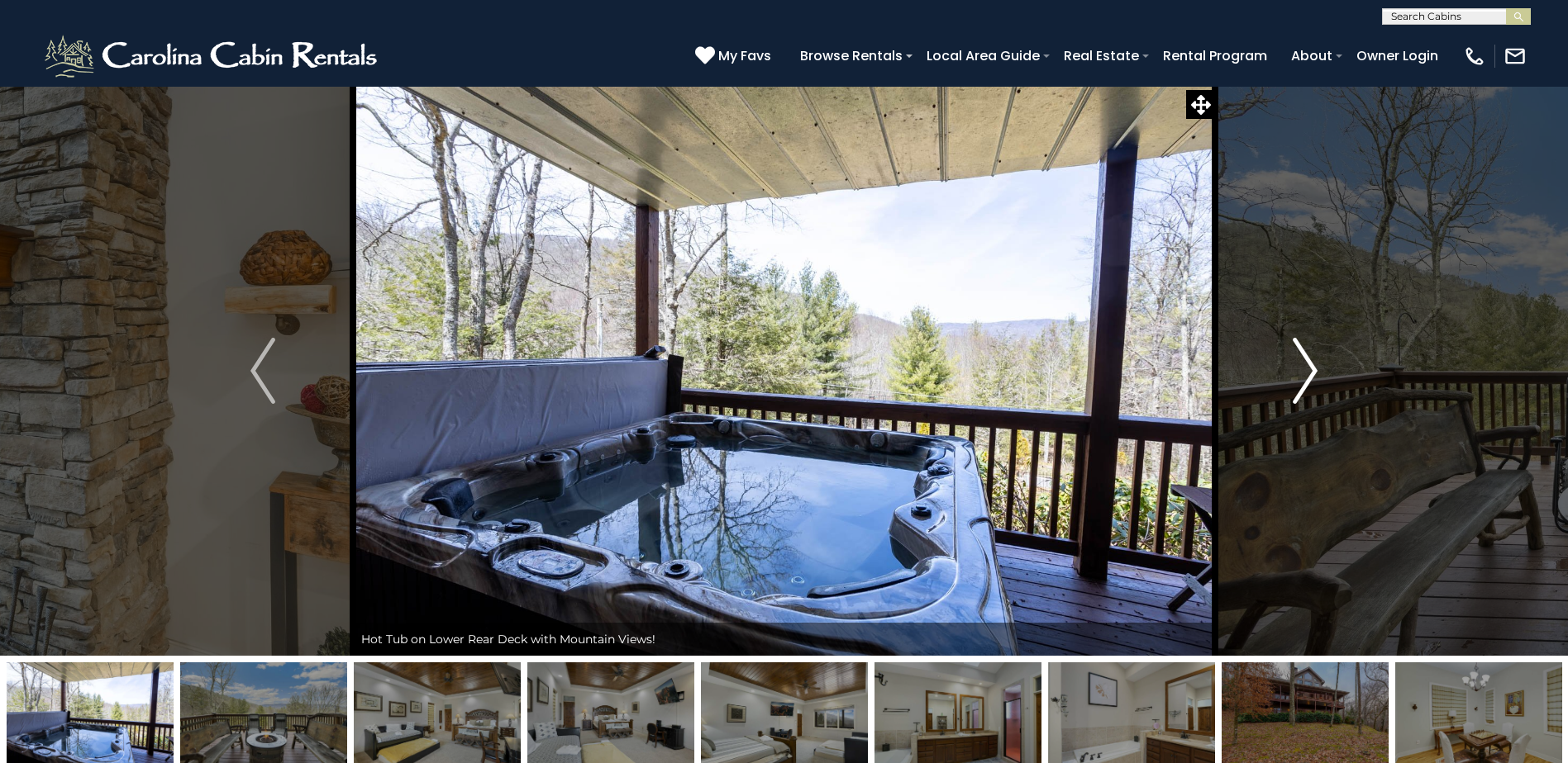
click at [1317, 377] on img "Next" at bounding box center [1304, 371] width 25 height 66
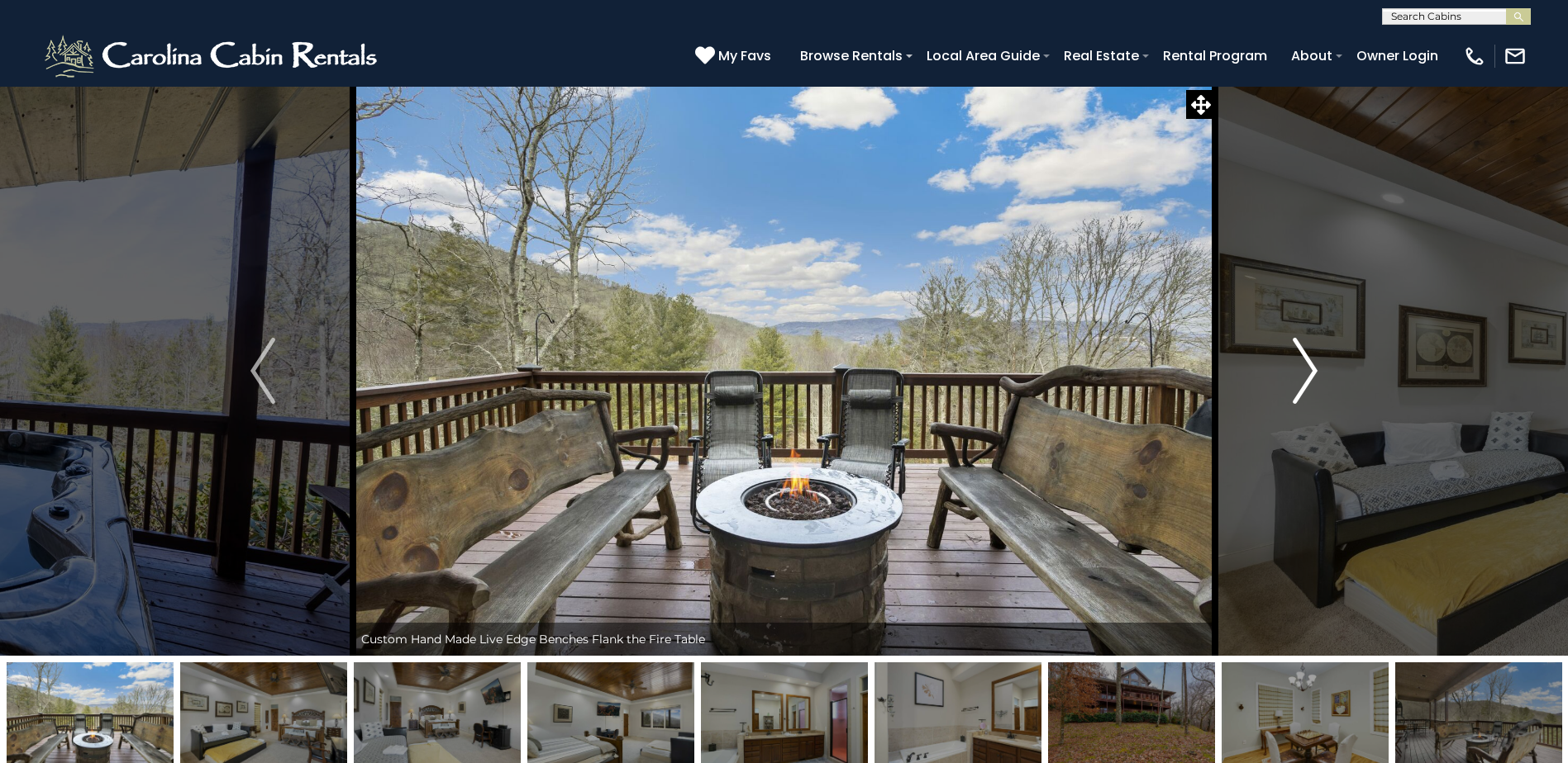
click at [1317, 377] on img "Next" at bounding box center [1304, 371] width 25 height 66
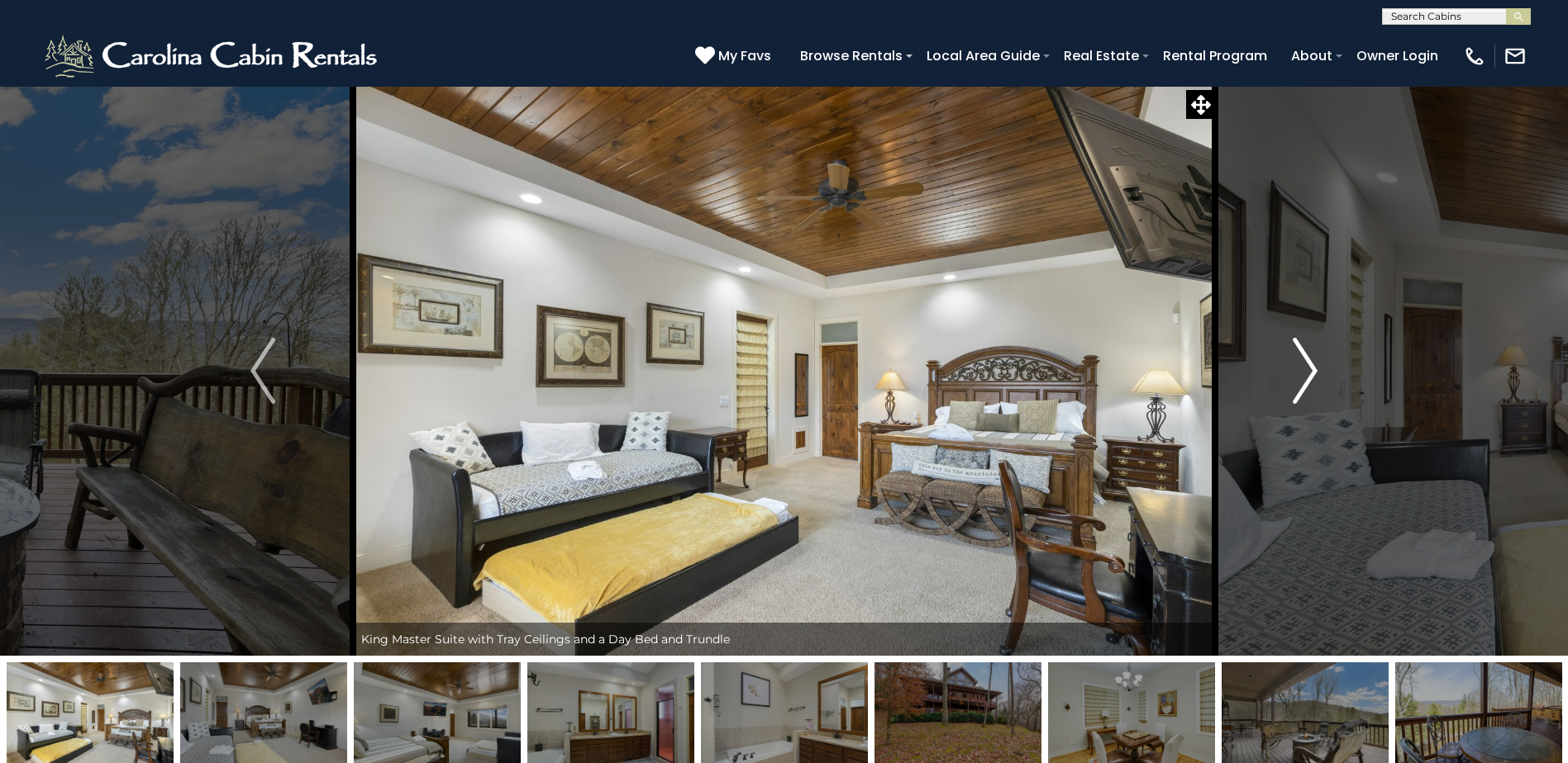
click at [1317, 377] on img "Next" at bounding box center [1304, 371] width 25 height 66
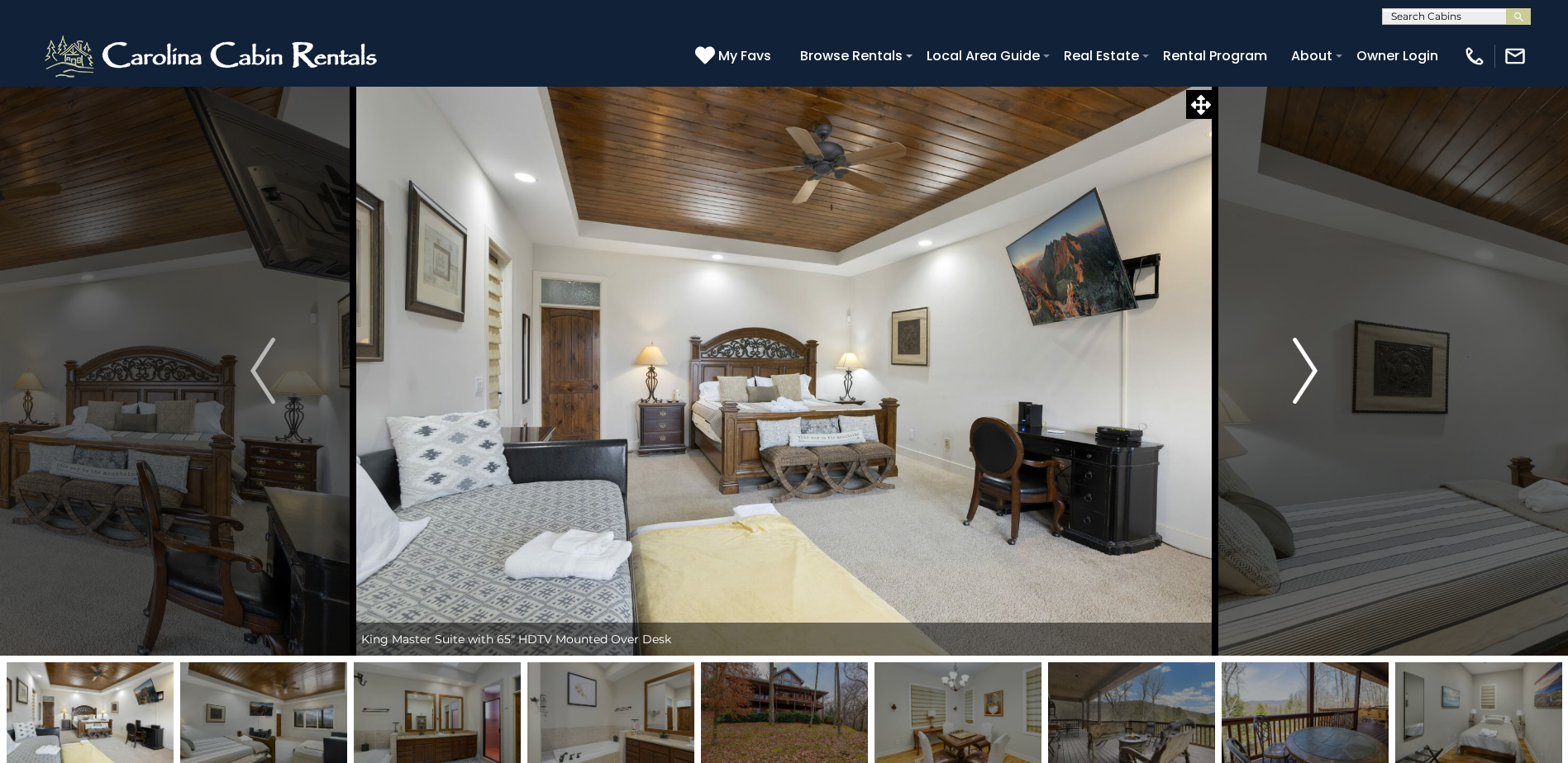
click at [1317, 377] on img "Next" at bounding box center [1304, 371] width 25 height 66
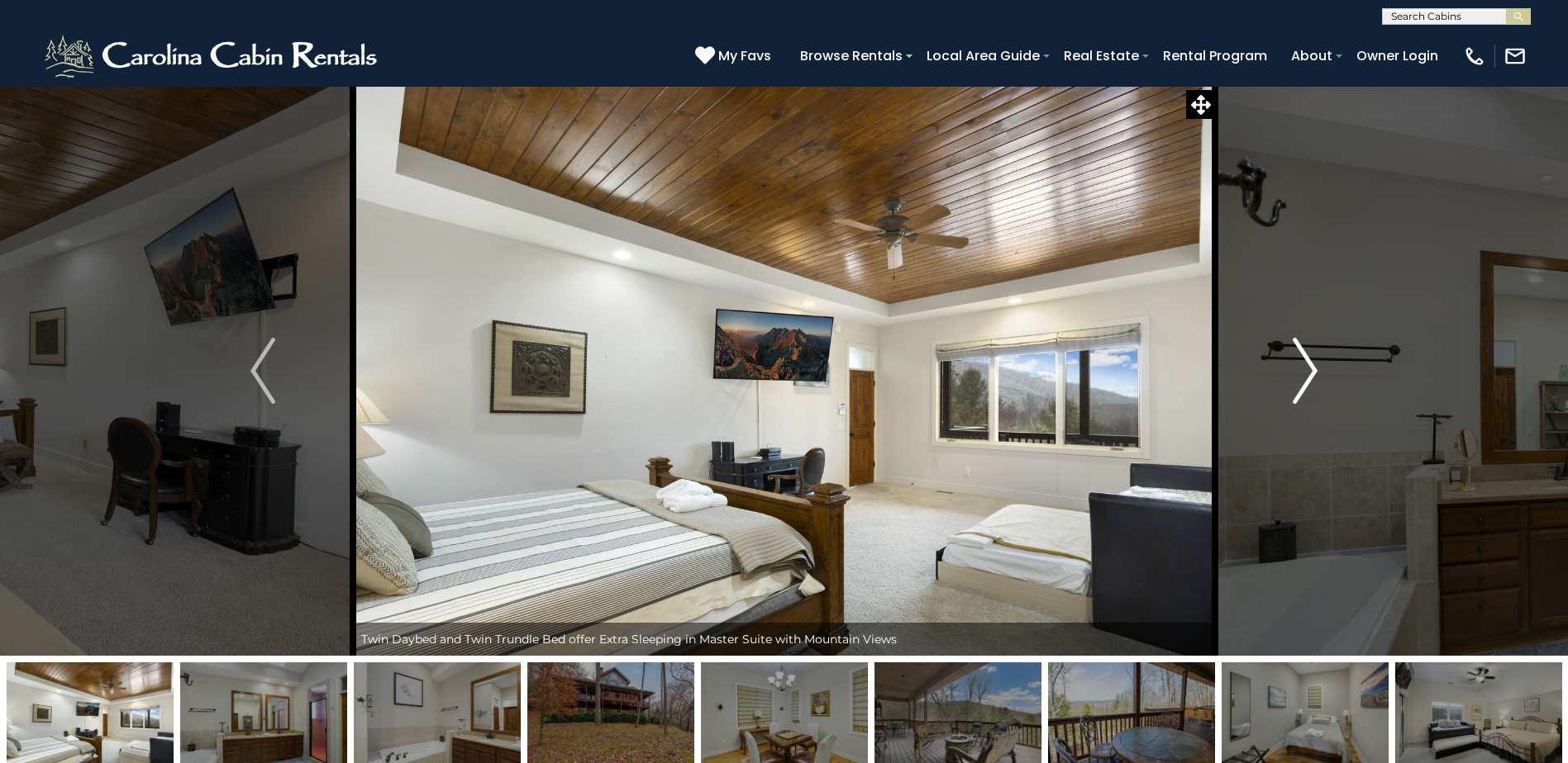
click at [1317, 377] on img "Next" at bounding box center [1304, 371] width 25 height 66
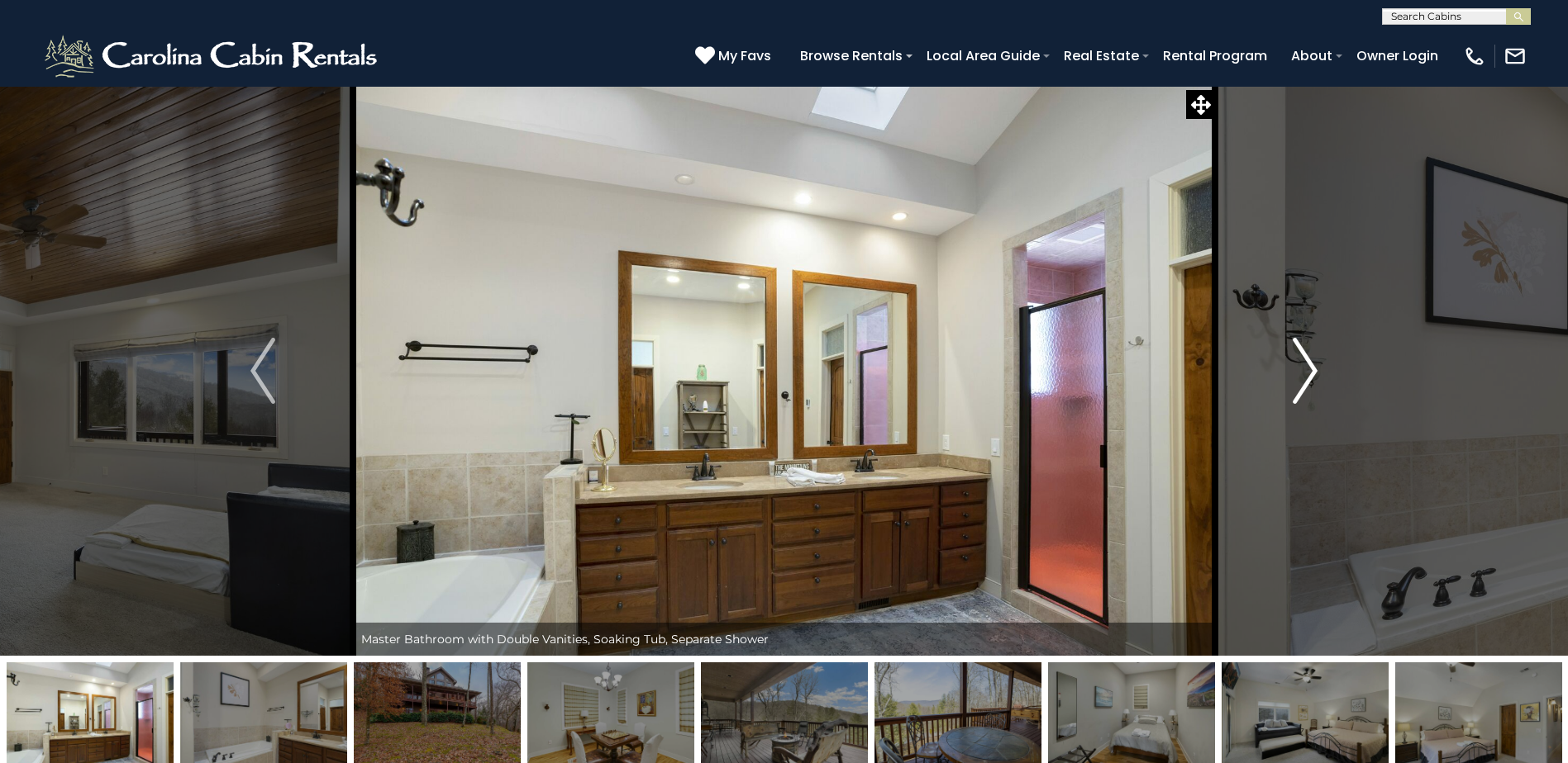
click at [1317, 377] on img "Next" at bounding box center [1304, 371] width 25 height 66
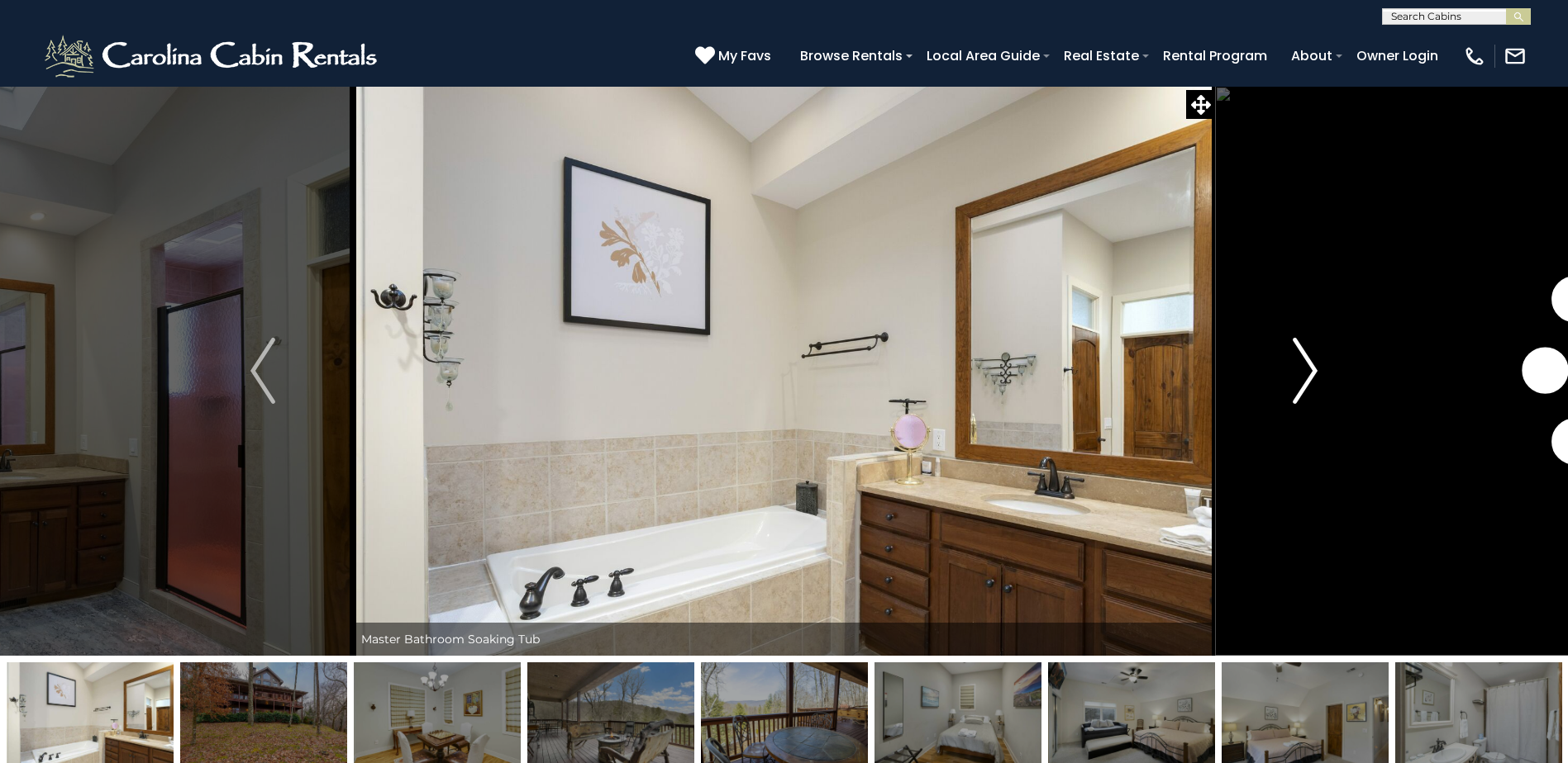
click at [1317, 377] on img "Next" at bounding box center [1304, 371] width 25 height 66
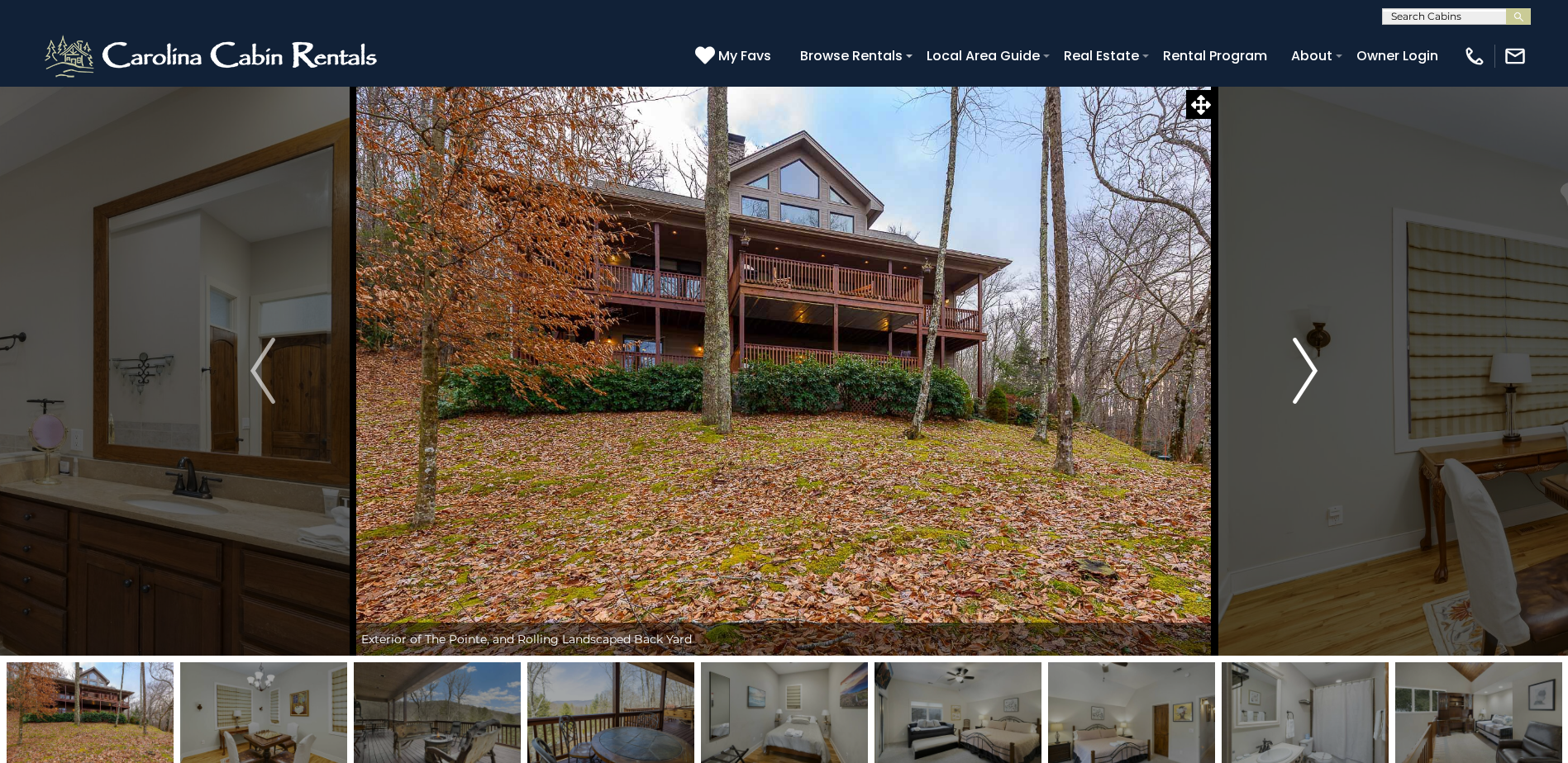
click at [1317, 377] on img "Next" at bounding box center [1304, 371] width 25 height 66
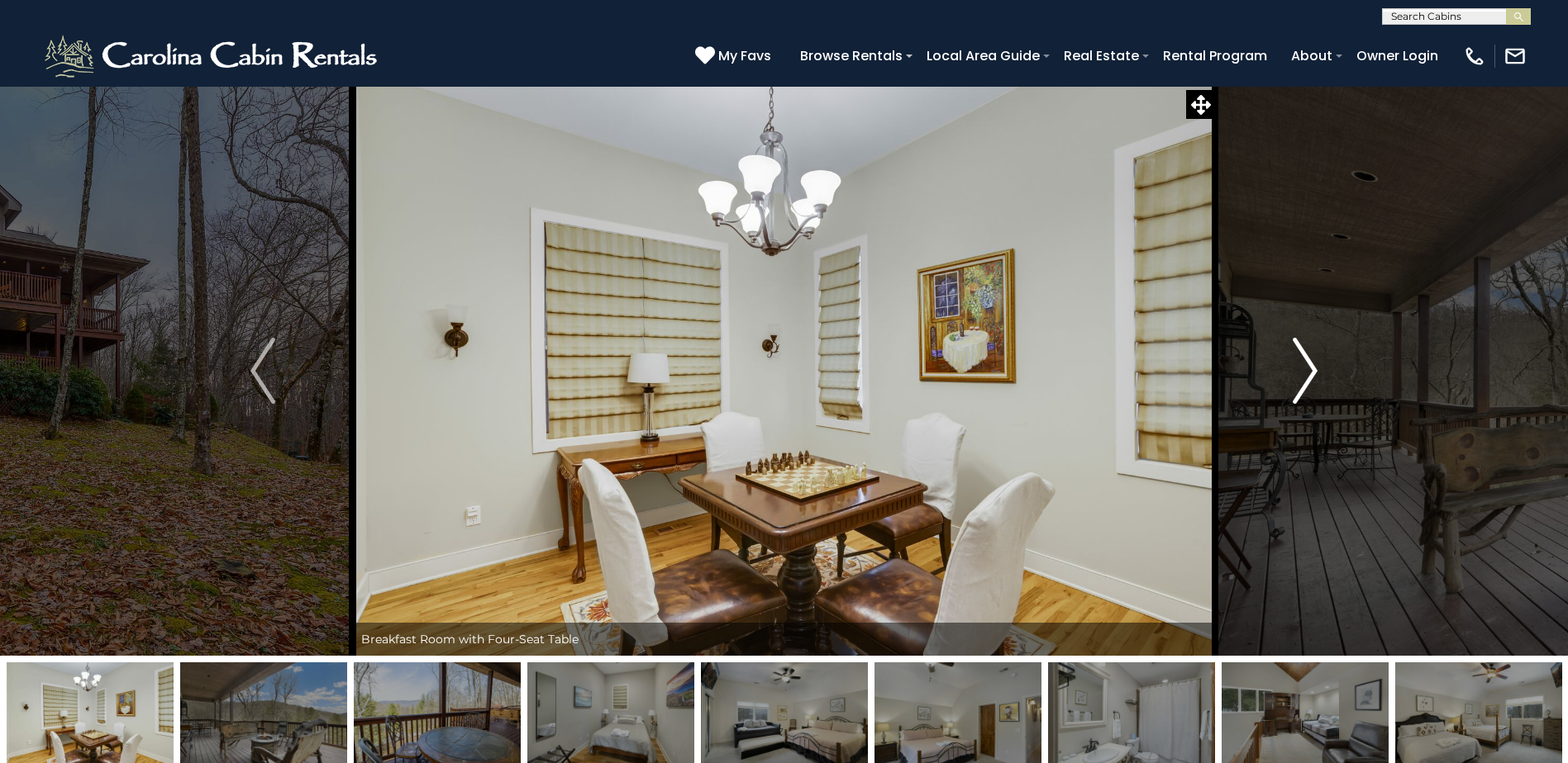
click at [1317, 377] on img "Next" at bounding box center [1304, 371] width 25 height 66
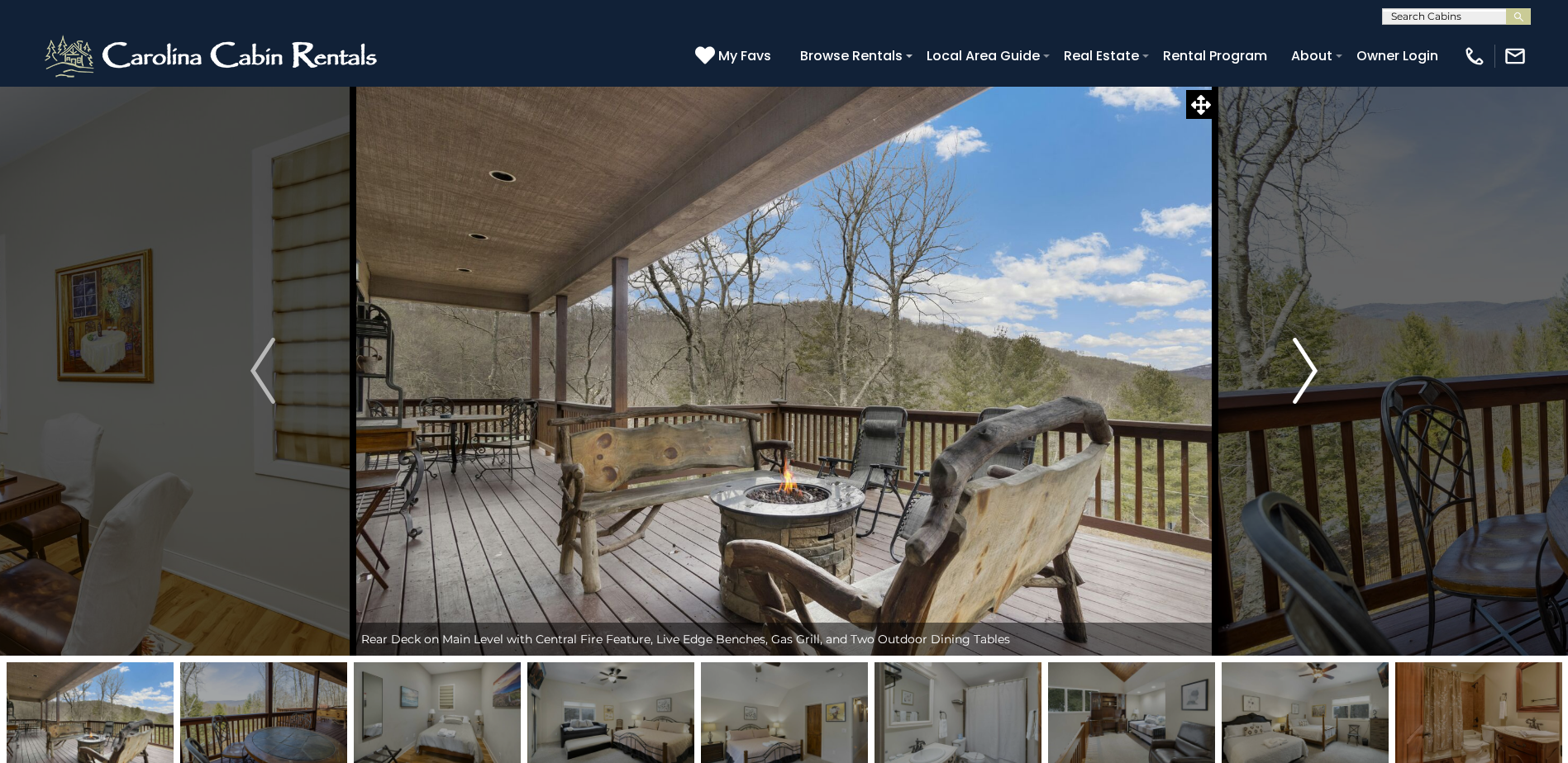
click at [1317, 377] on img "Next" at bounding box center [1304, 371] width 25 height 66
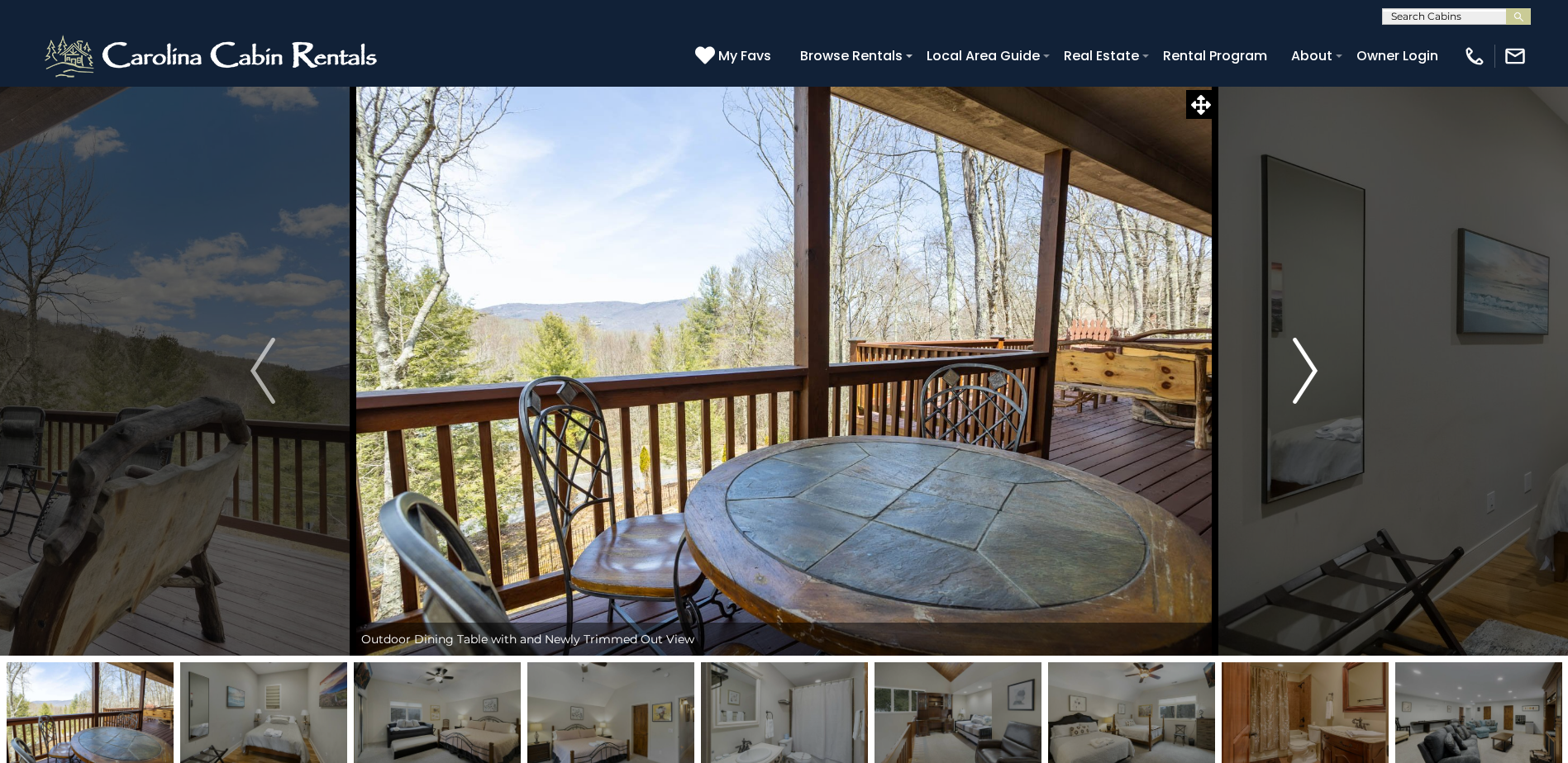
click at [1317, 377] on img "Next" at bounding box center [1304, 371] width 25 height 66
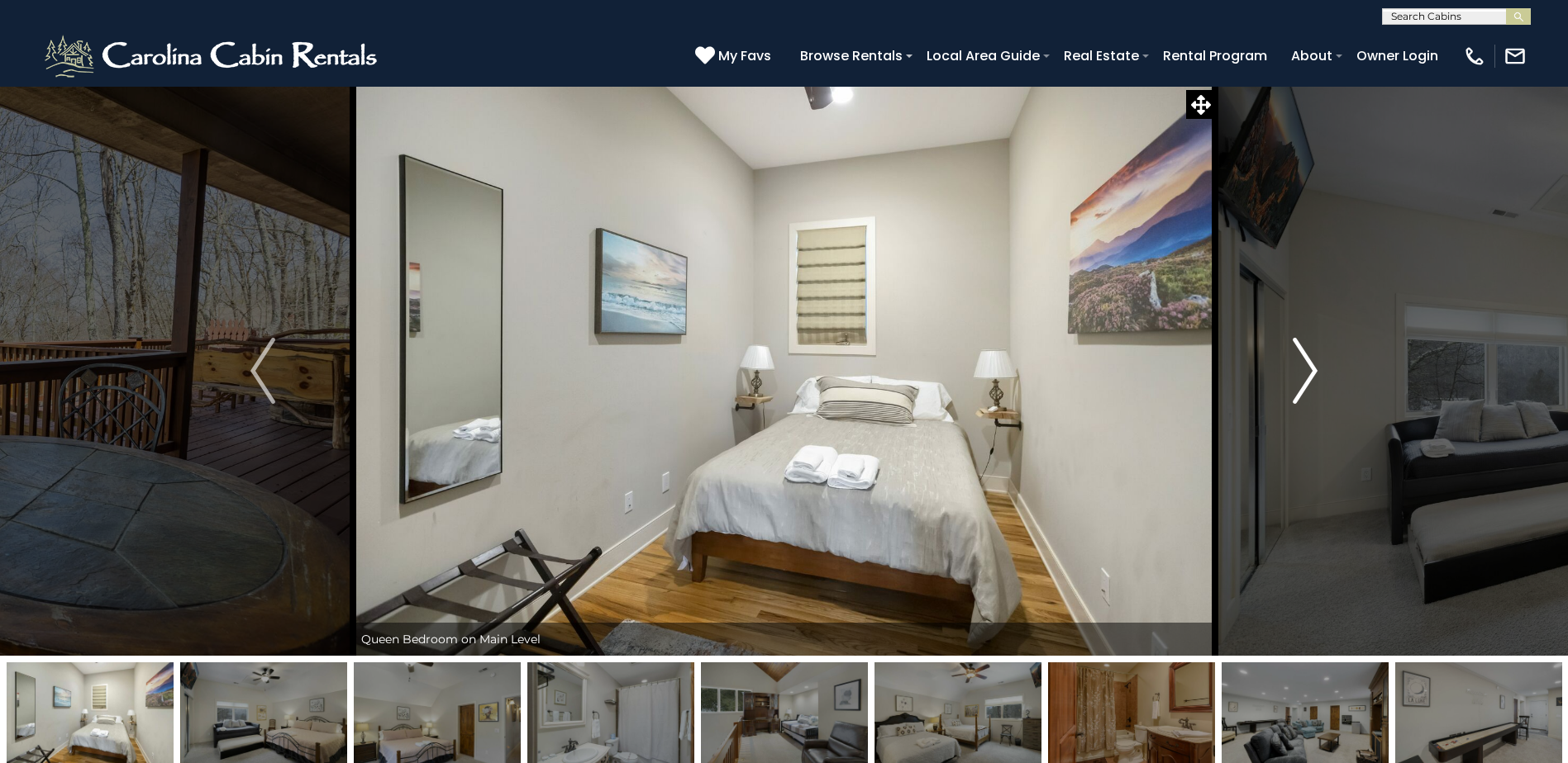
click at [1317, 377] on img "Next" at bounding box center [1304, 371] width 25 height 66
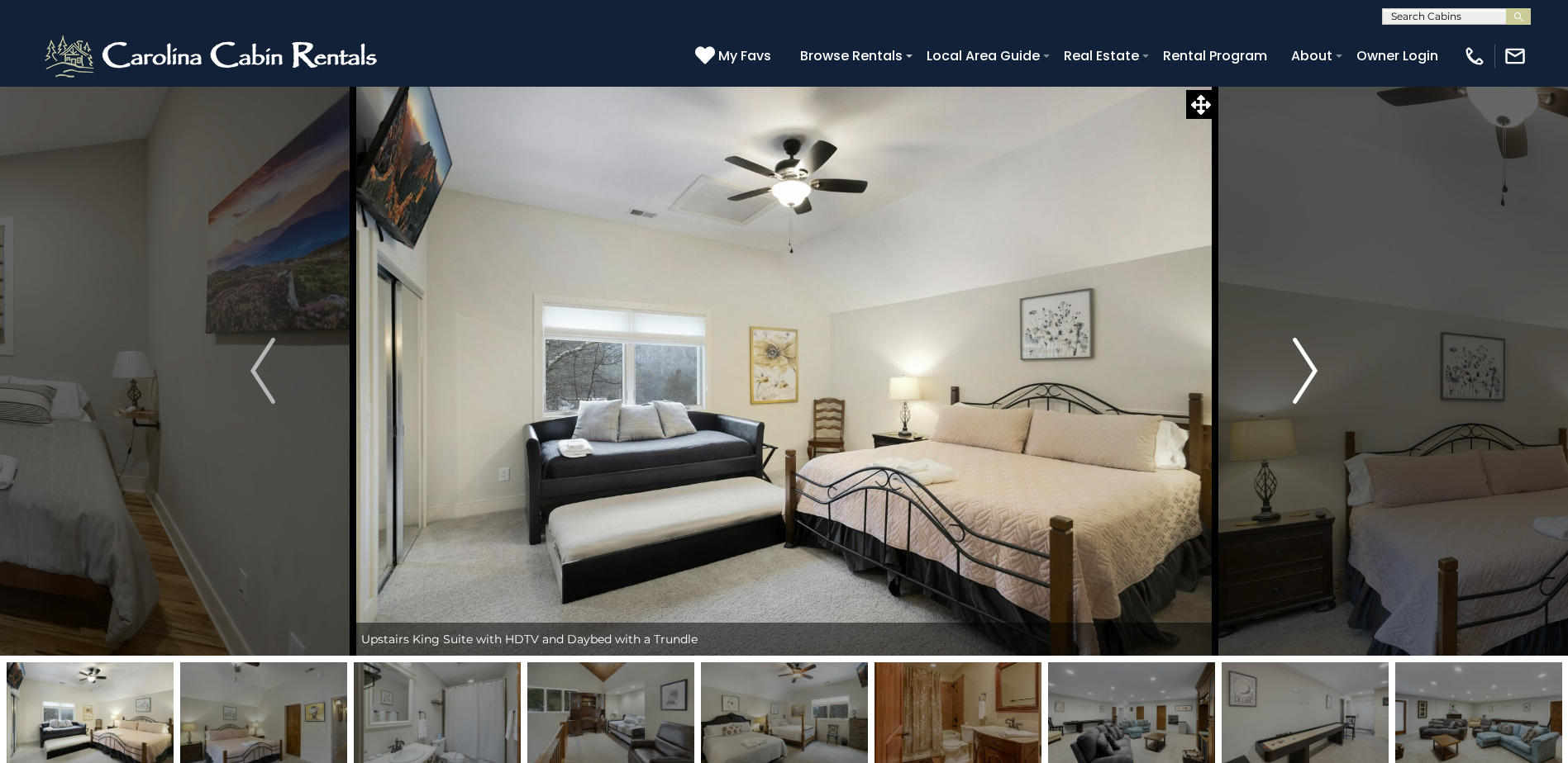
click at [1317, 377] on img "Next" at bounding box center [1304, 371] width 25 height 66
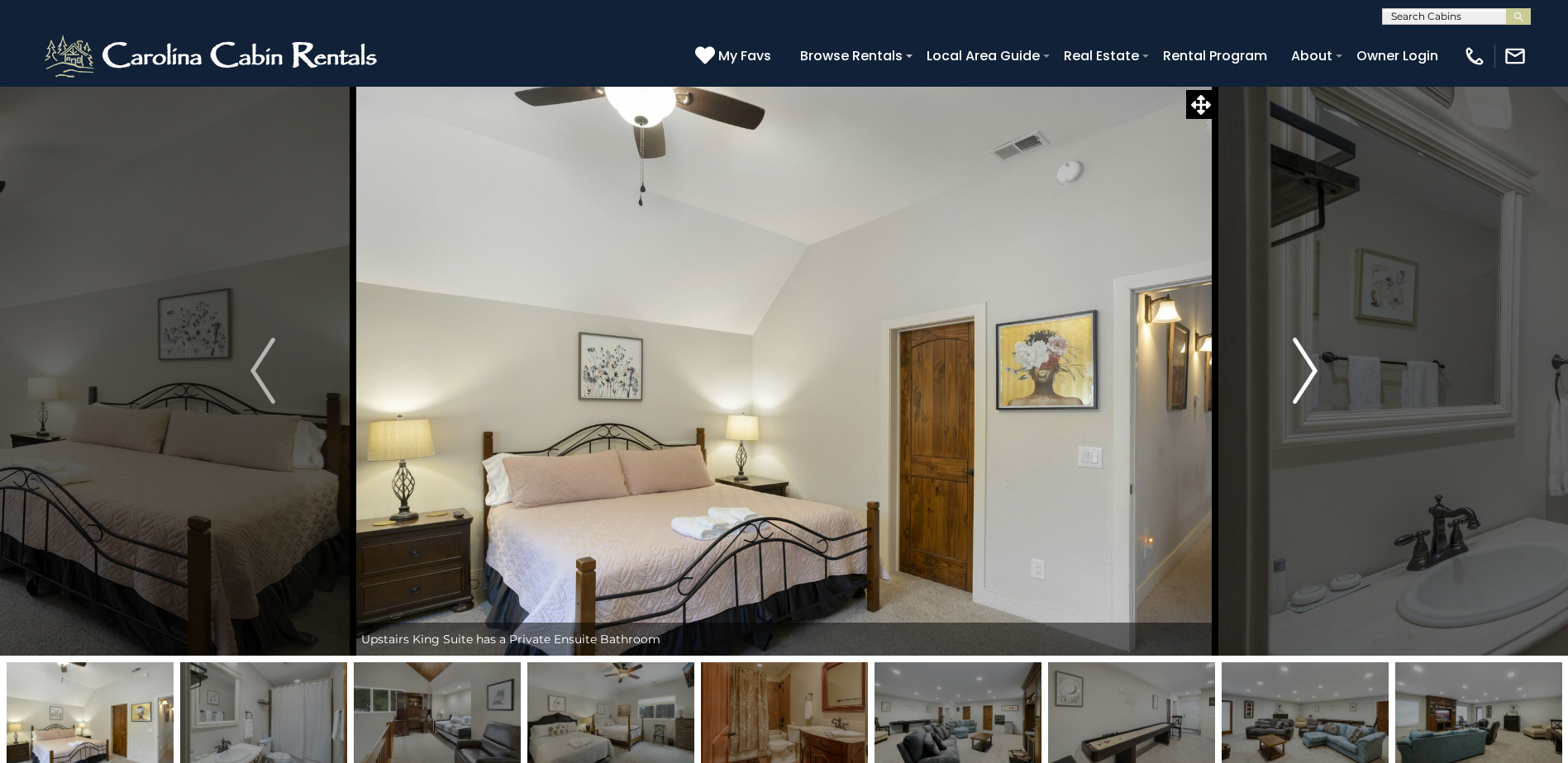
click at [1317, 377] on img "Next" at bounding box center [1304, 371] width 25 height 66
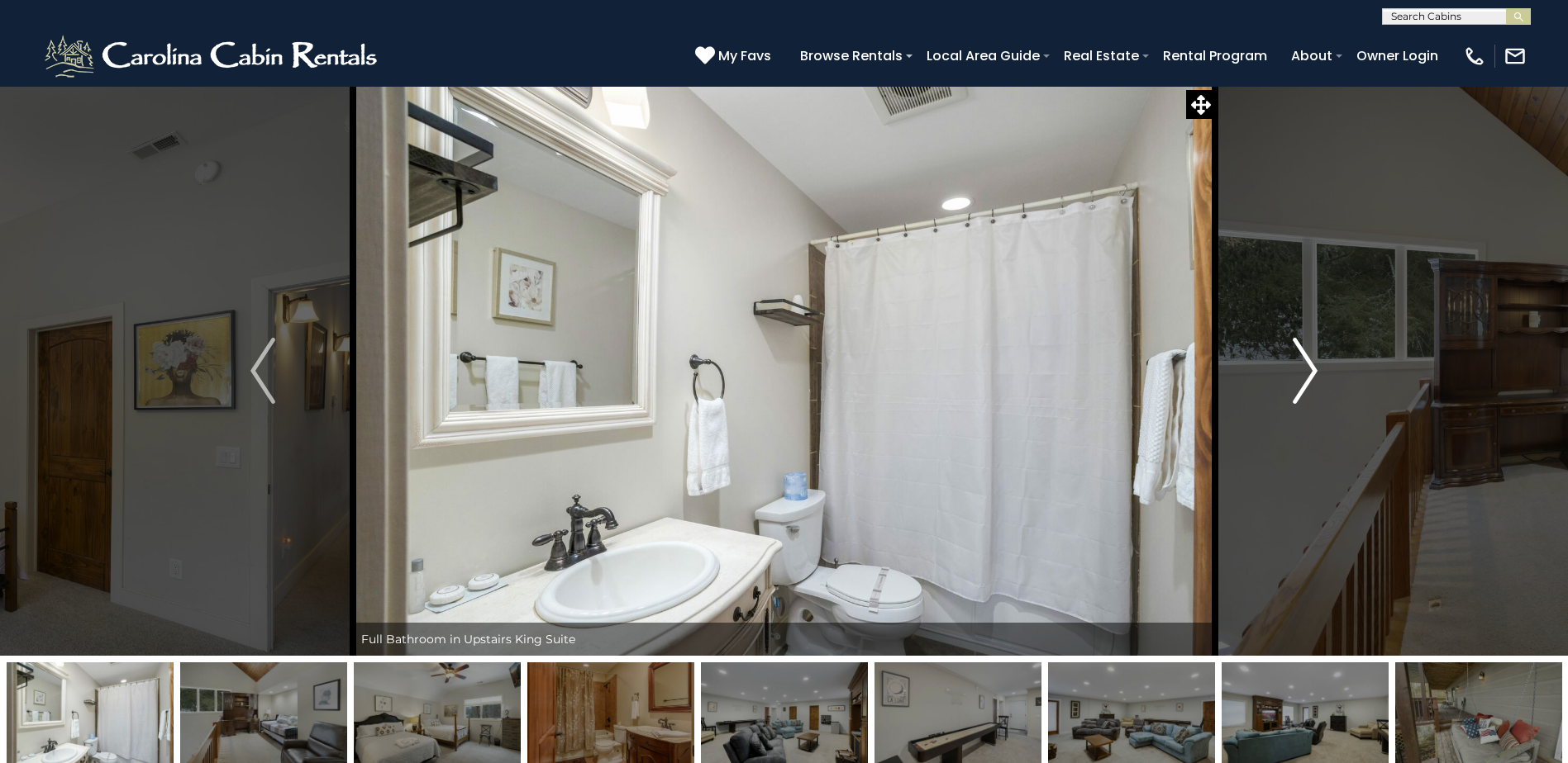
click at [1317, 377] on img "Next" at bounding box center [1304, 371] width 25 height 66
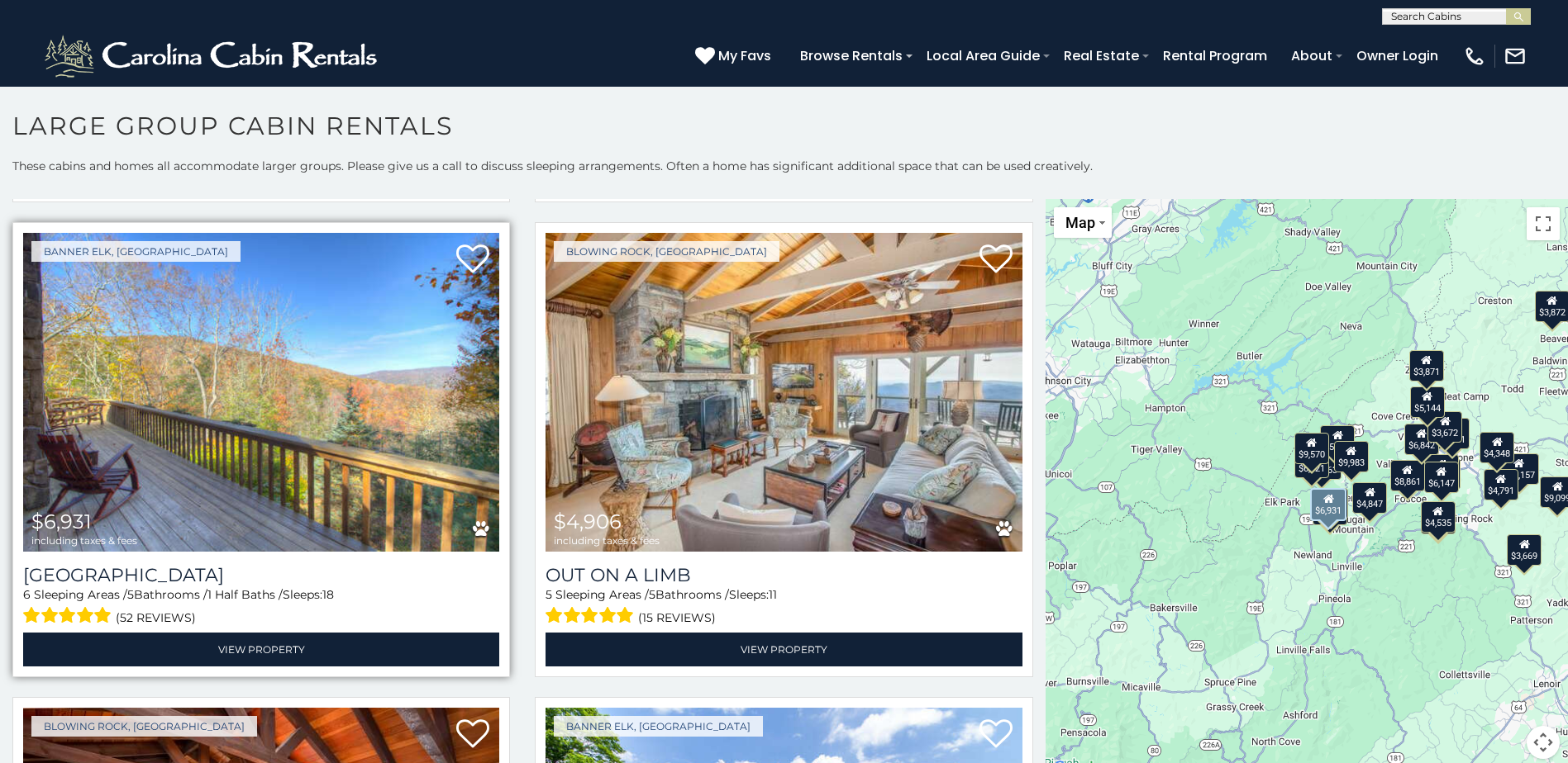
scroll to position [3733, 0]
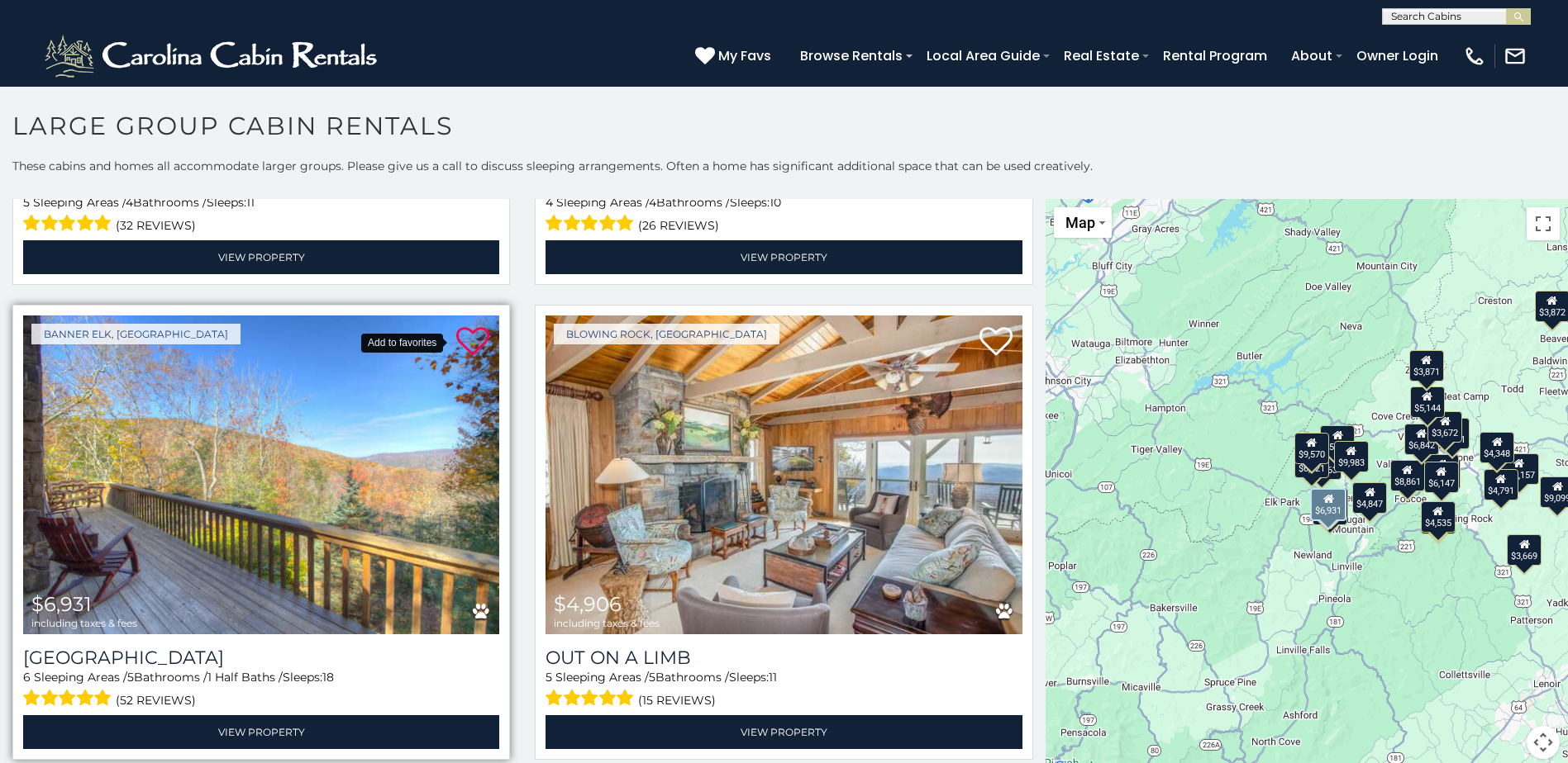
click at [469, 325] on icon at bounding box center [473, 342] width 33 height 33
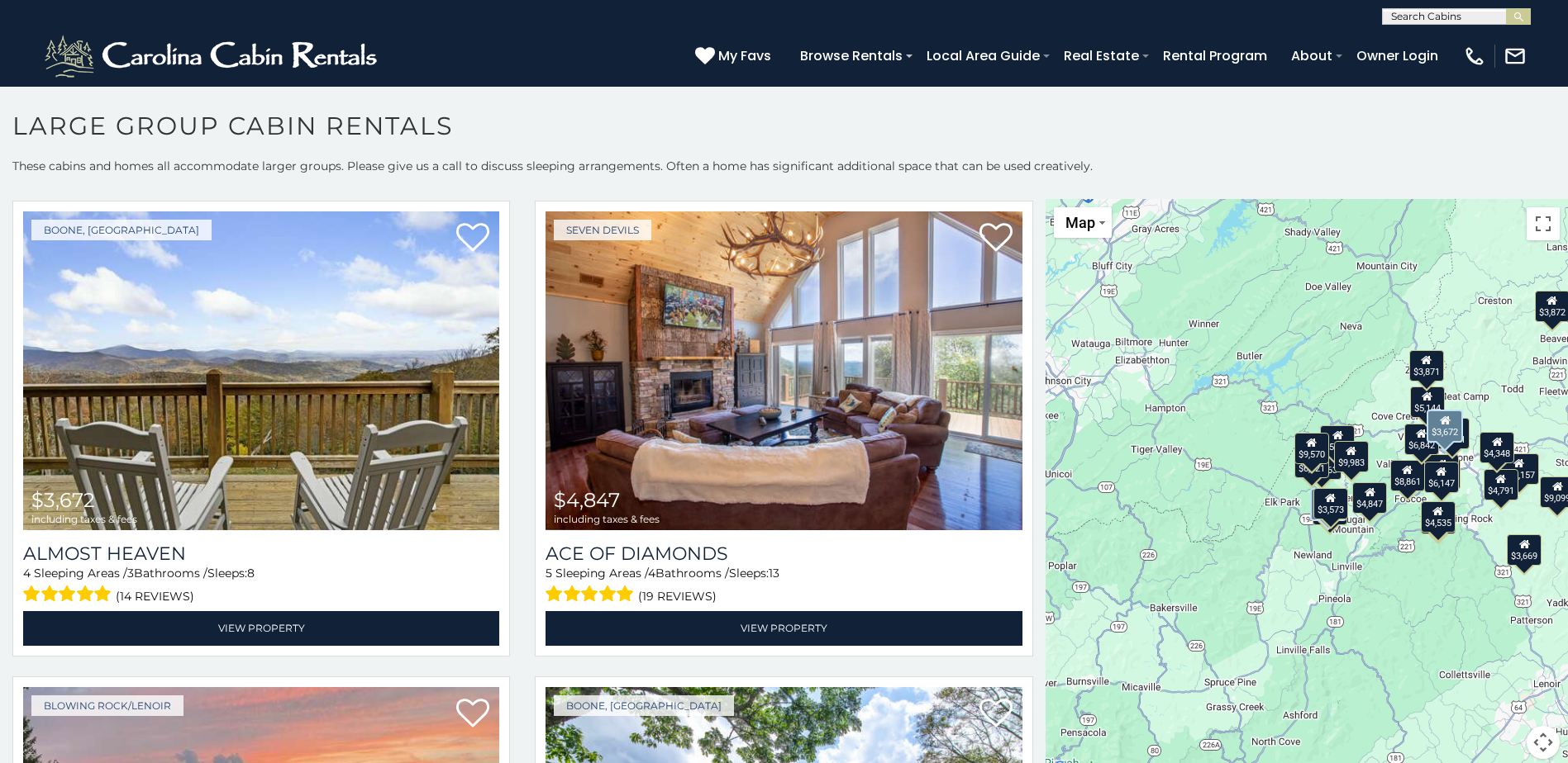
scroll to position [2328, 0]
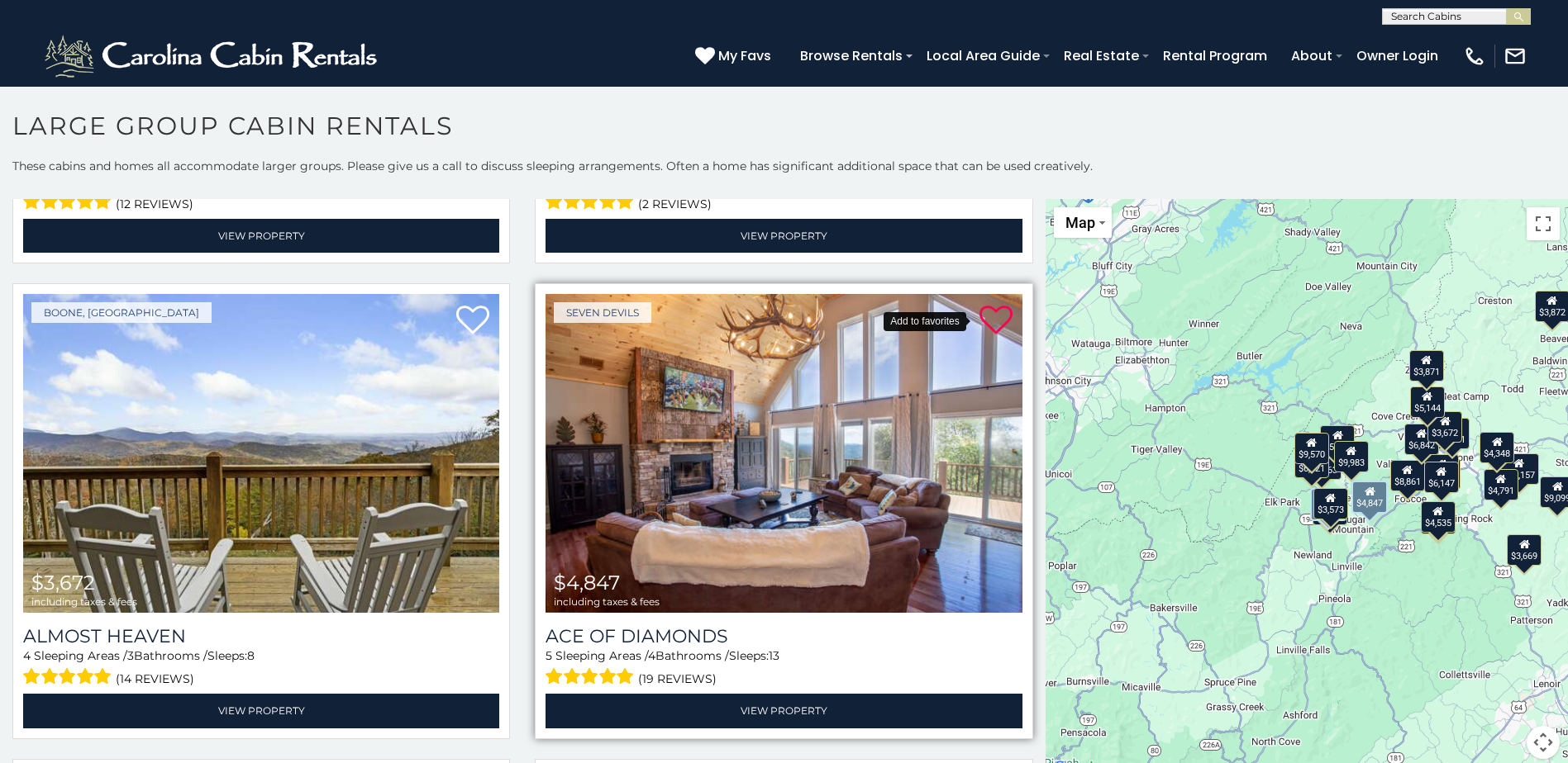
click at [991, 304] on icon at bounding box center [996, 321] width 33 height 33
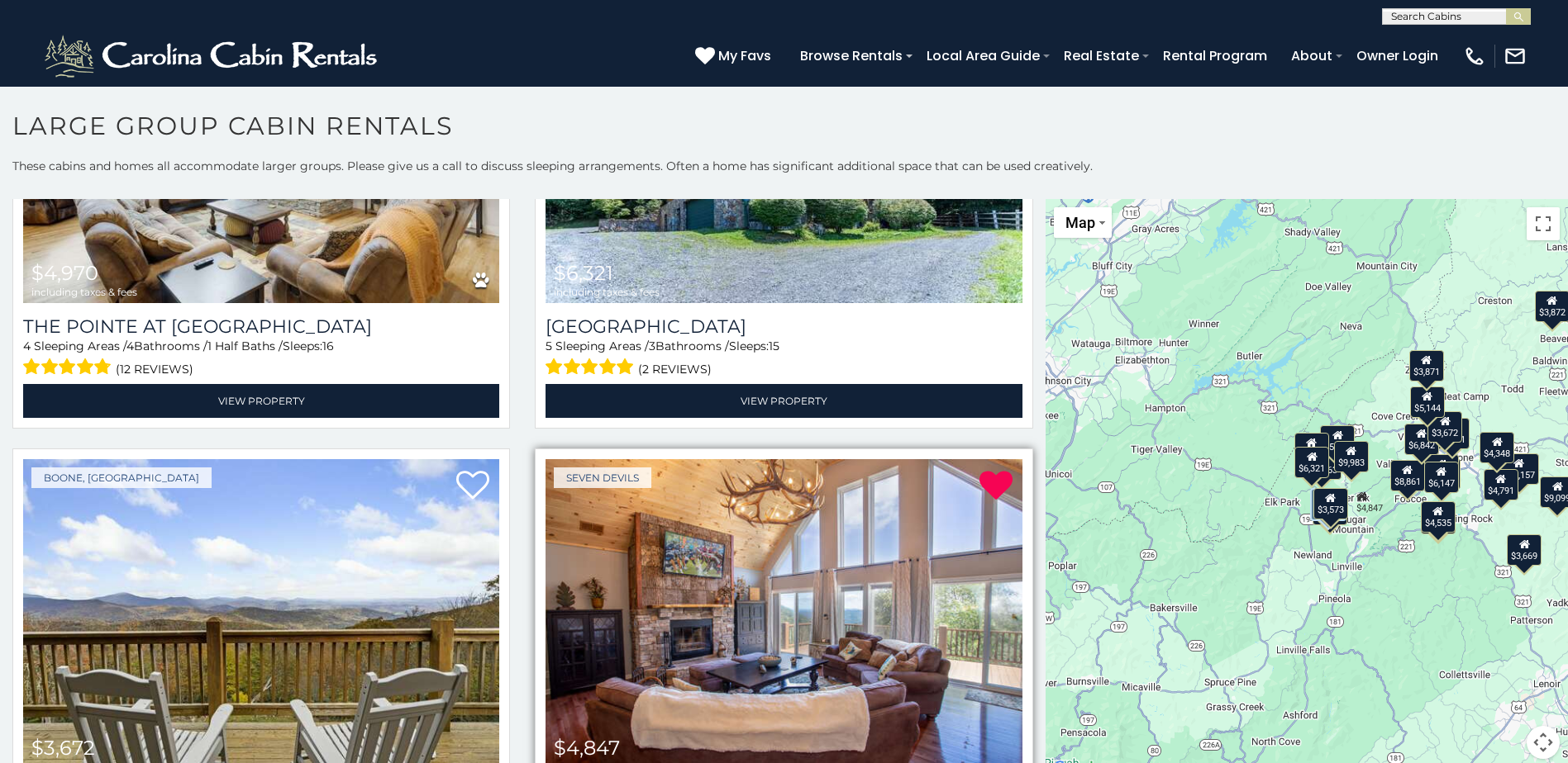
scroll to position [1915, 0]
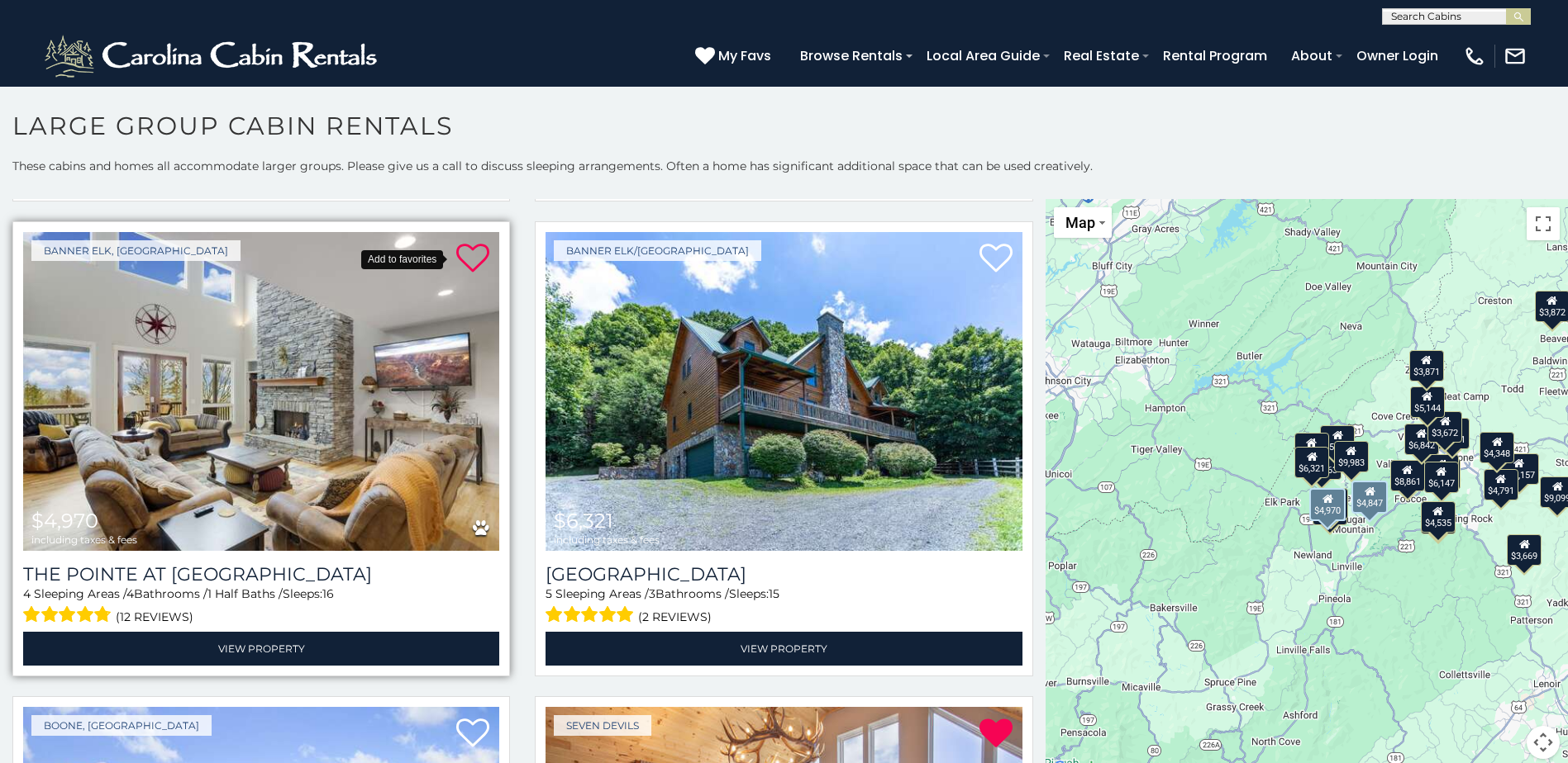
click at [456, 242] on icon at bounding box center [473, 258] width 33 height 33
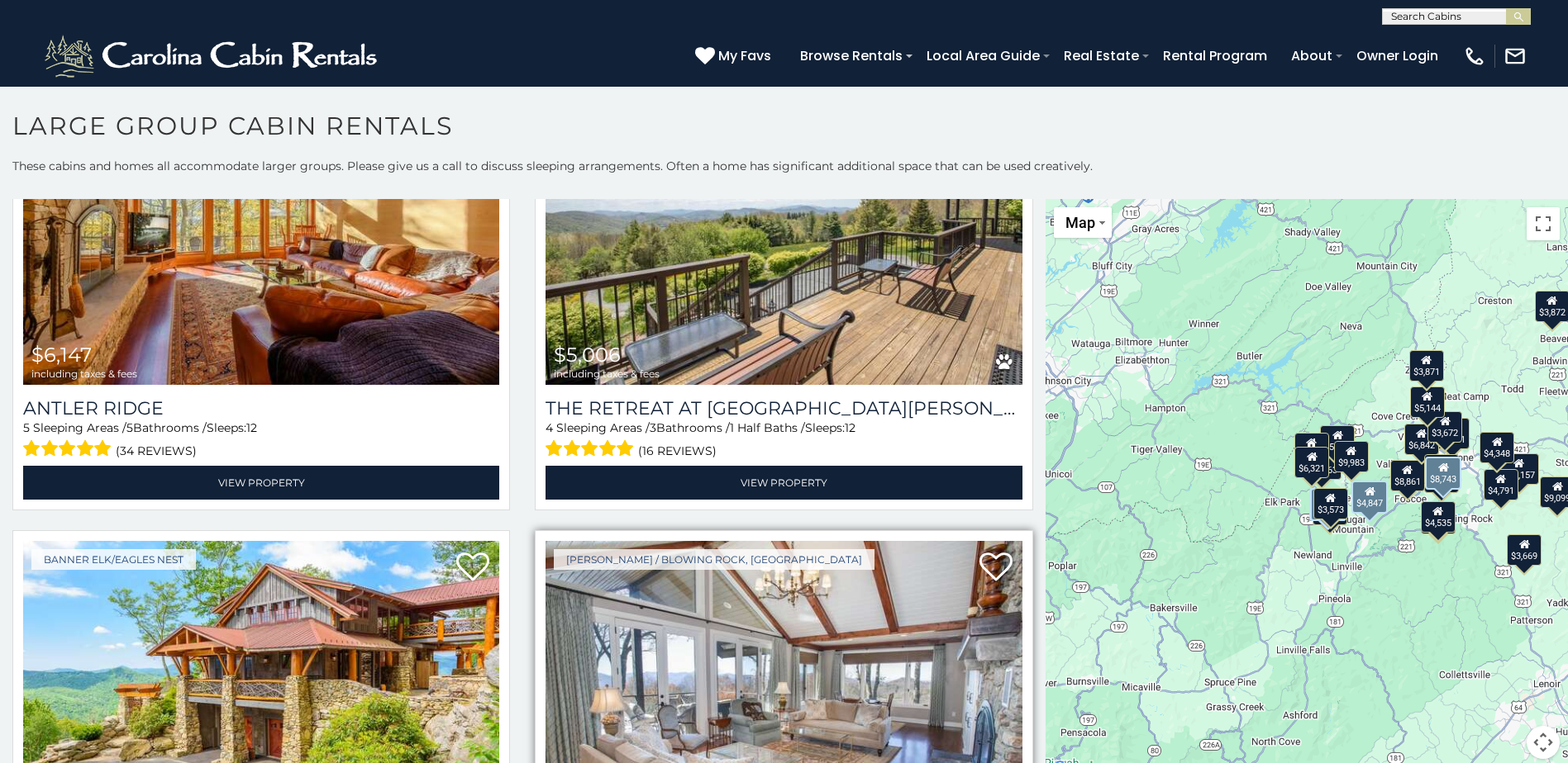
scroll to position [0, 0]
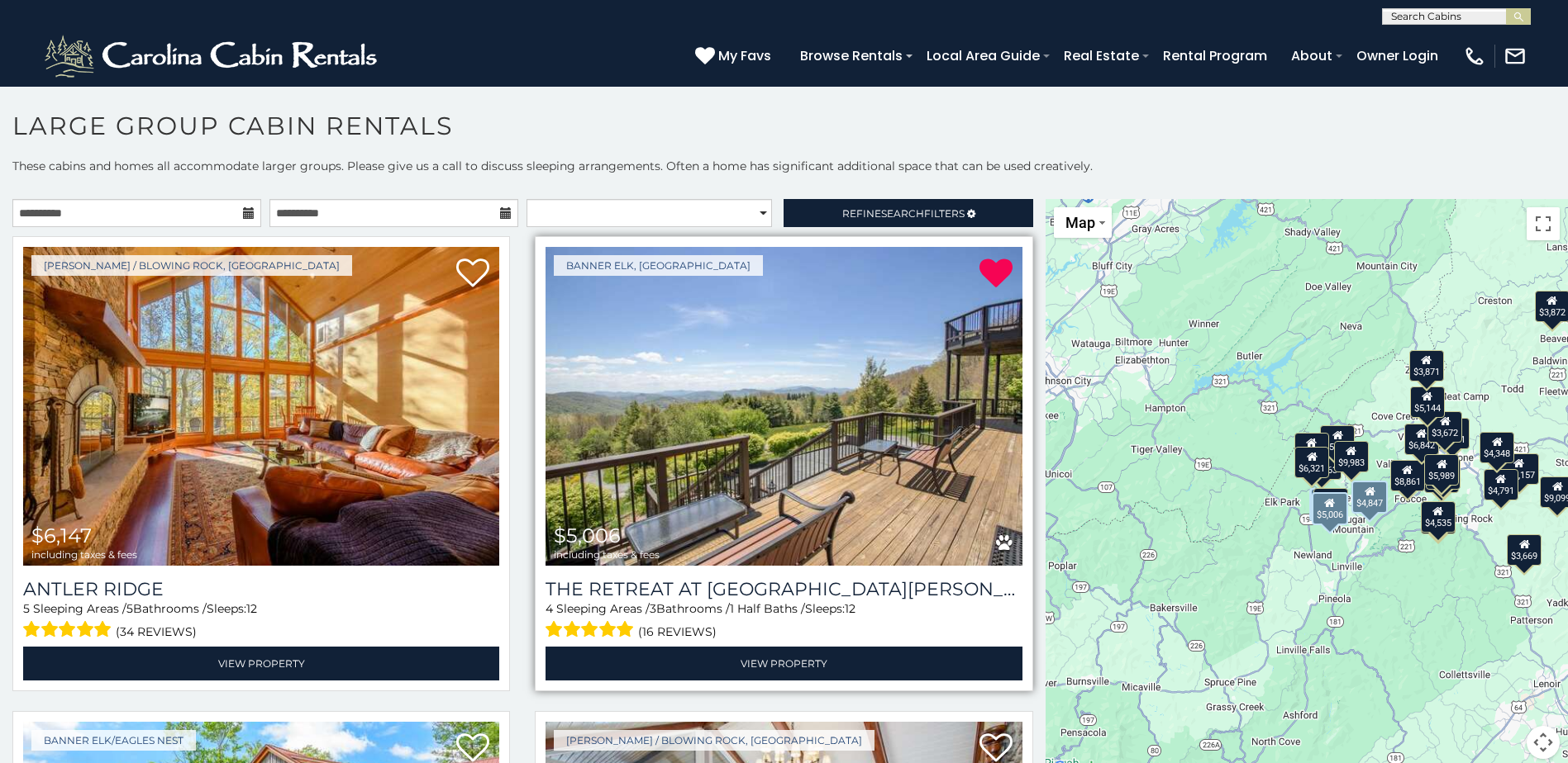
click at [804, 417] on img at bounding box center [783, 407] width 476 height 319
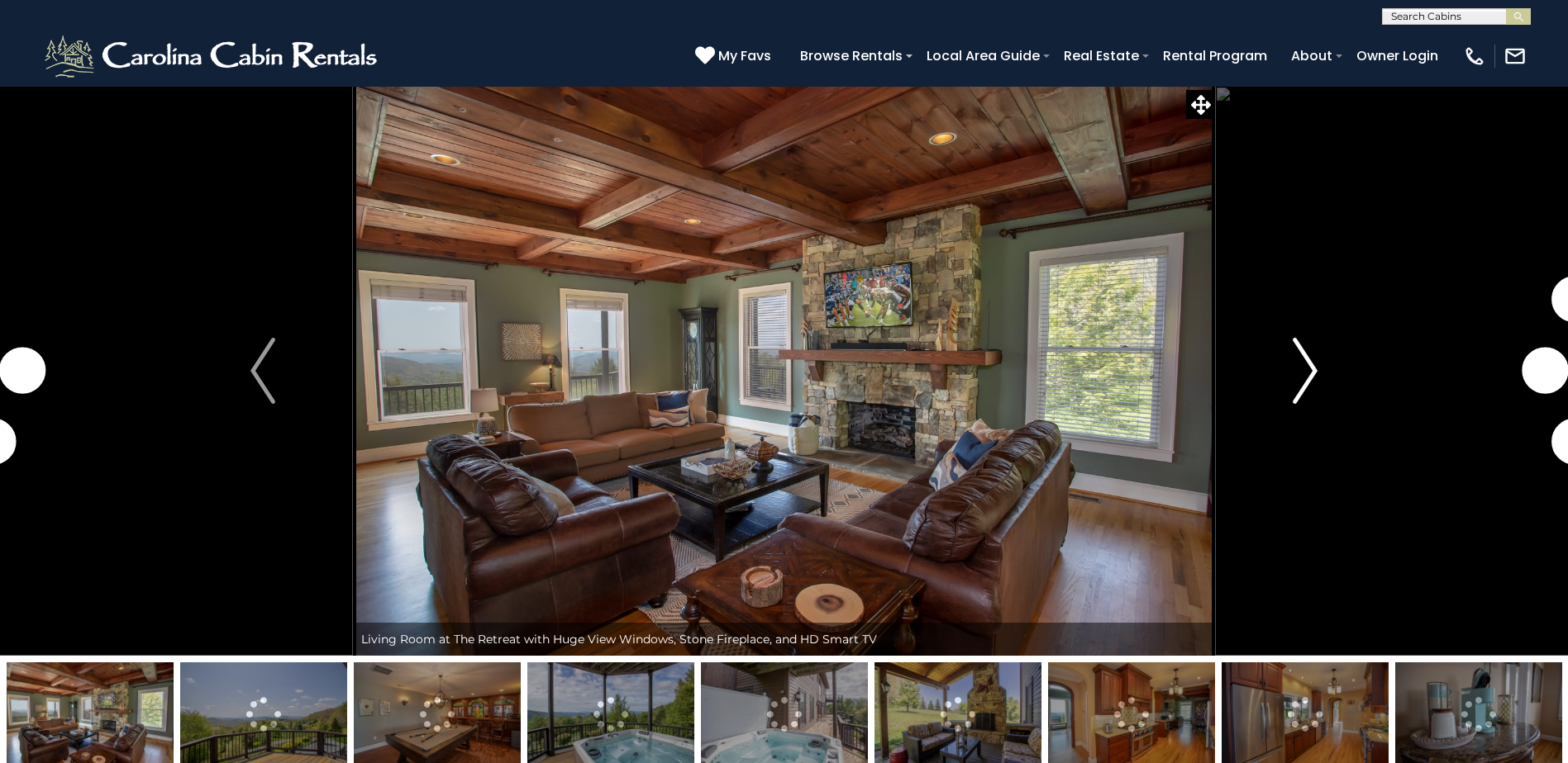
click at [1306, 374] on img "Next" at bounding box center [1304, 371] width 25 height 66
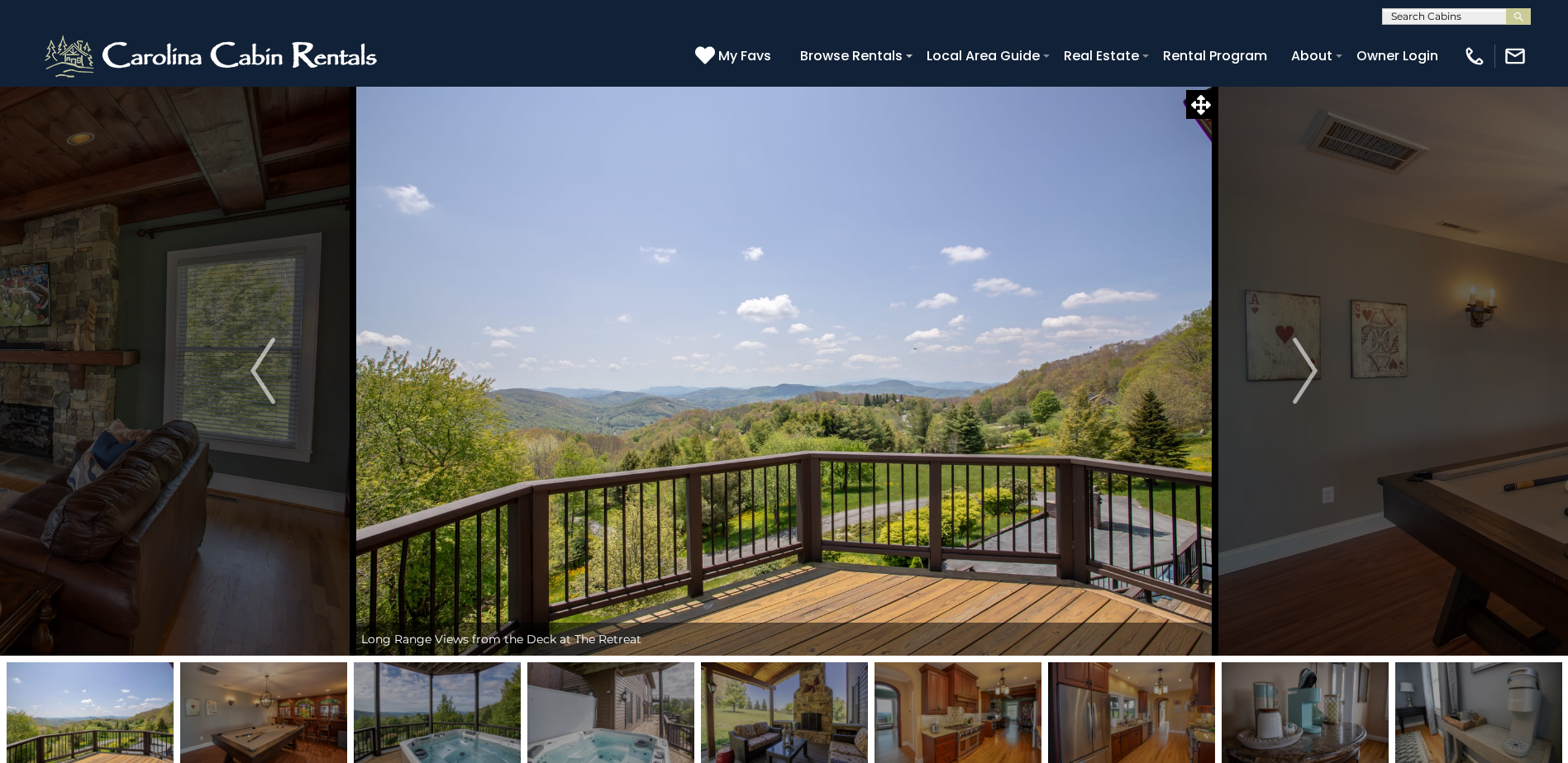
click at [1444, 703] on img at bounding box center [1478, 714] width 167 height 104
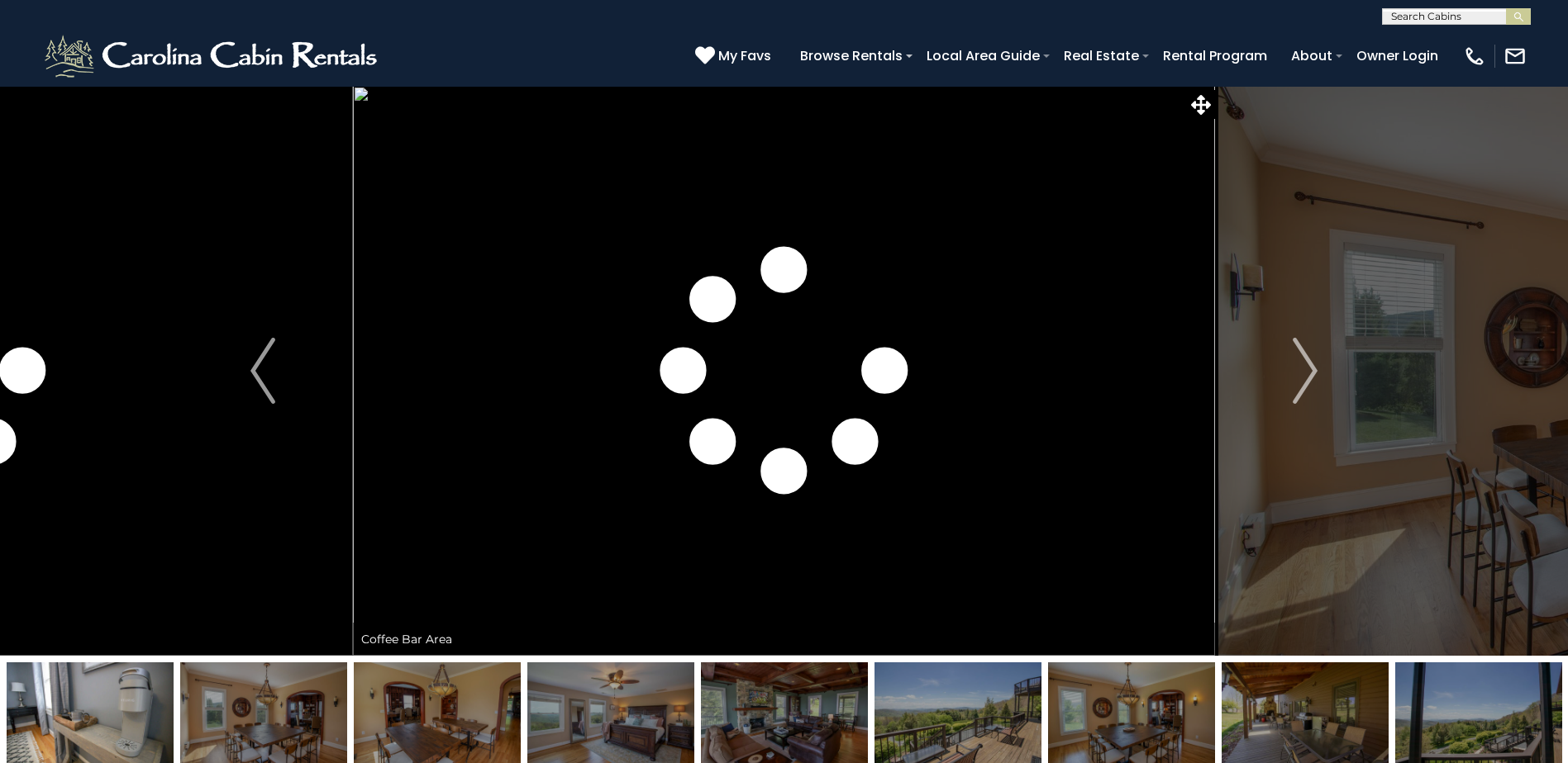
click at [1471, 724] on img at bounding box center [1478, 714] width 167 height 104
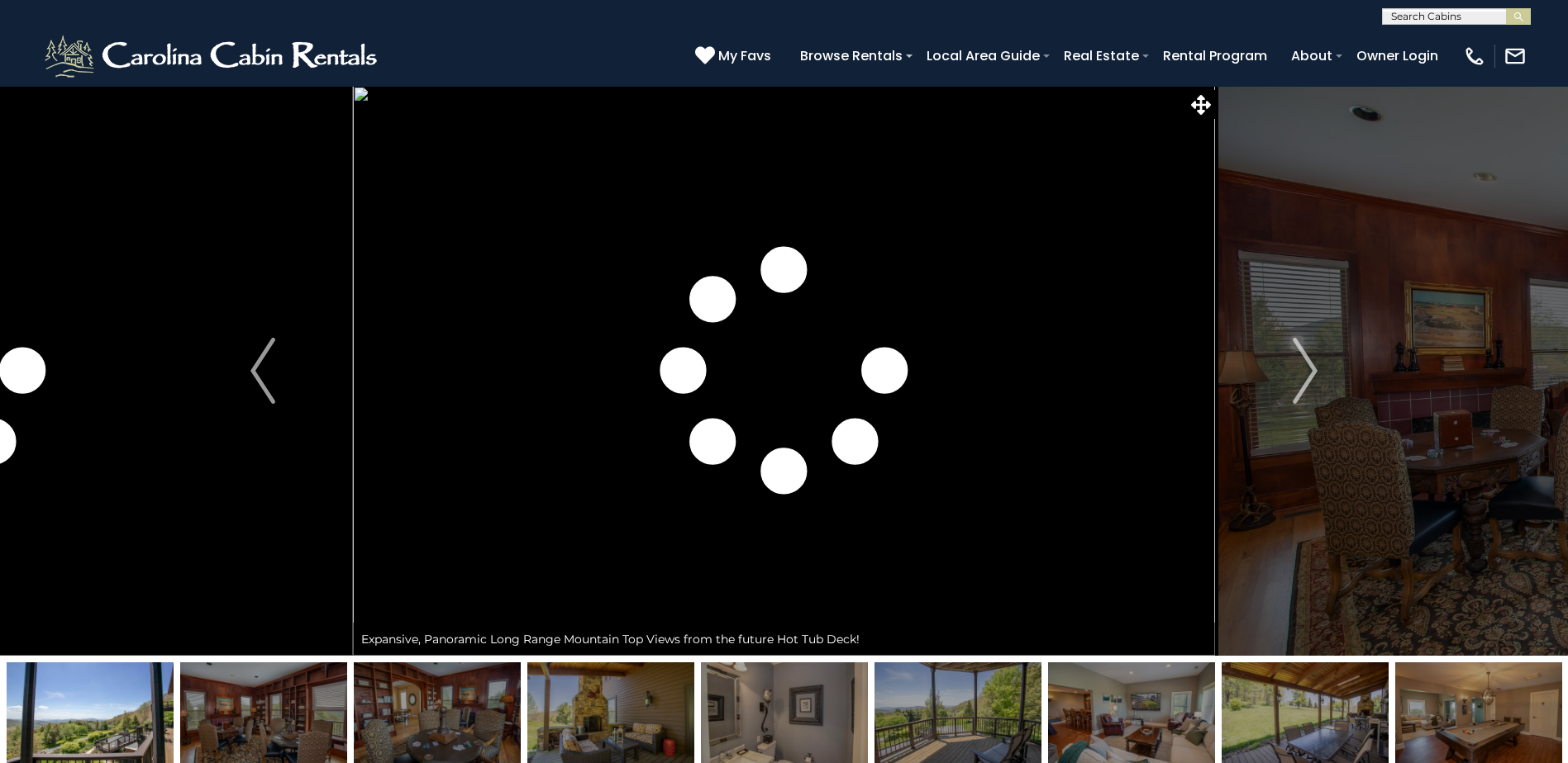
click at [936, 733] on img at bounding box center [958, 714] width 167 height 104
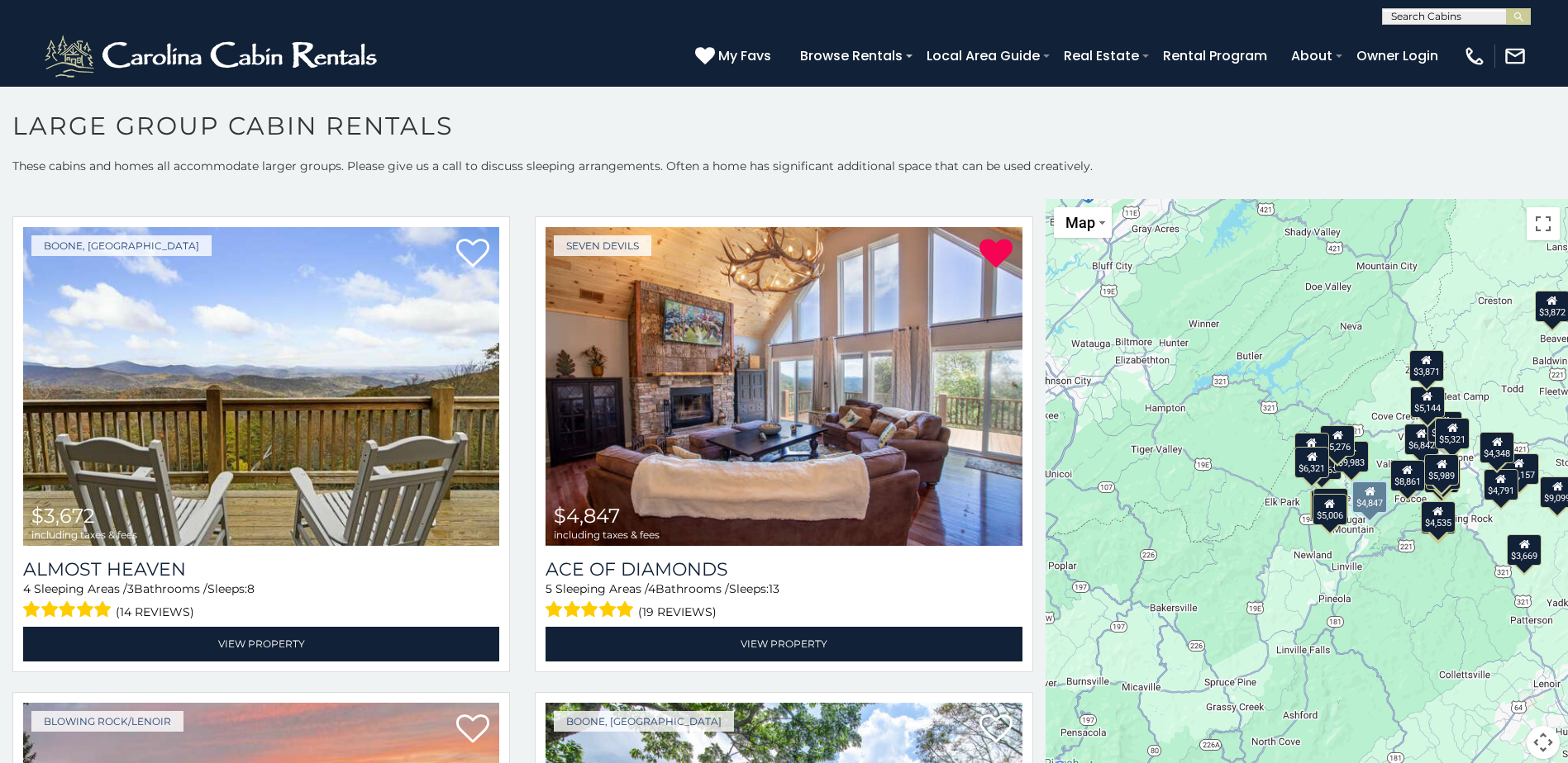
scroll to position [2560, 0]
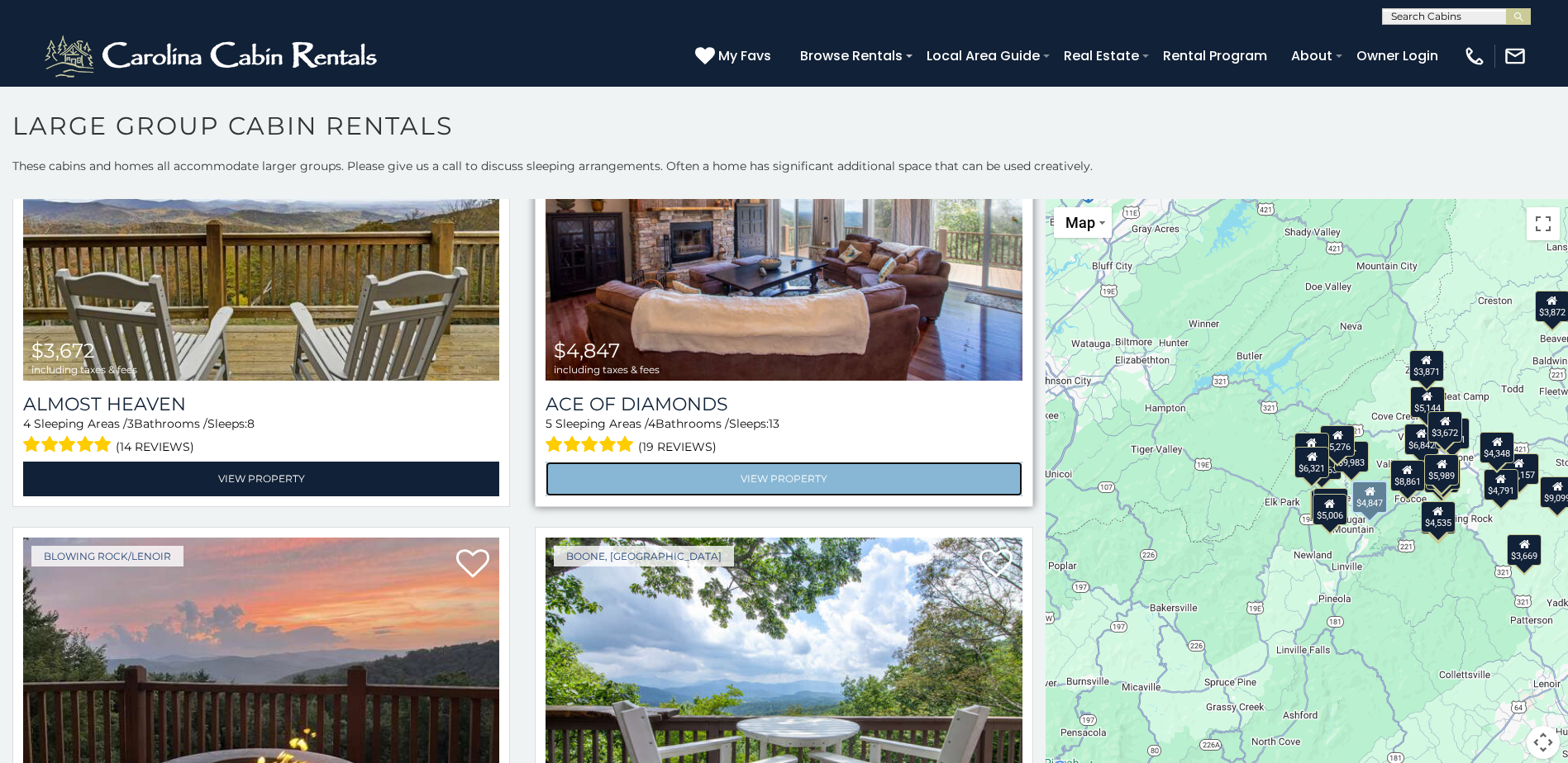
click at [790, 462] on link "View Property" at bounding box center [783, 478] width 476 height 34
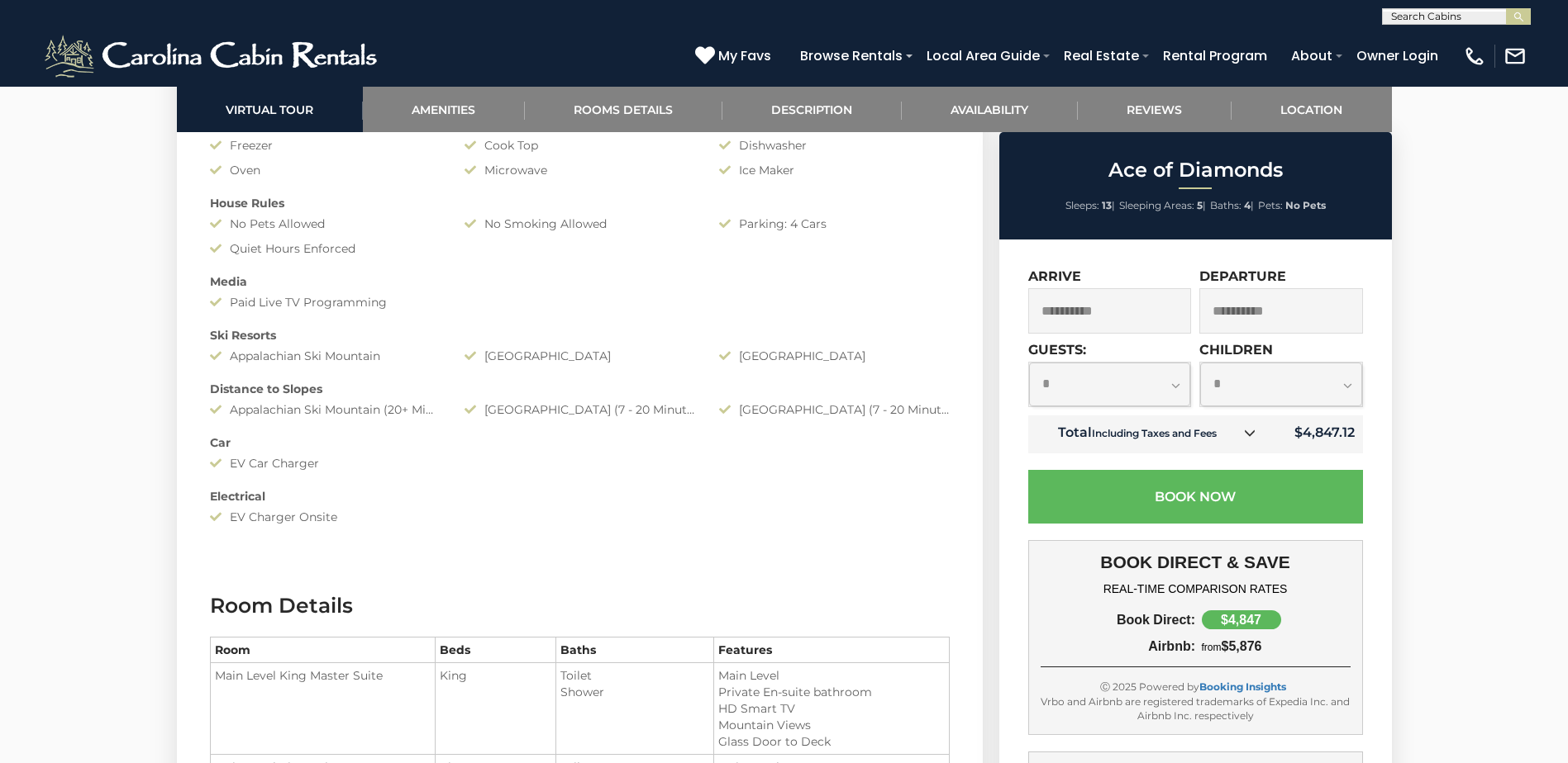
scroll to position [1652, 0]
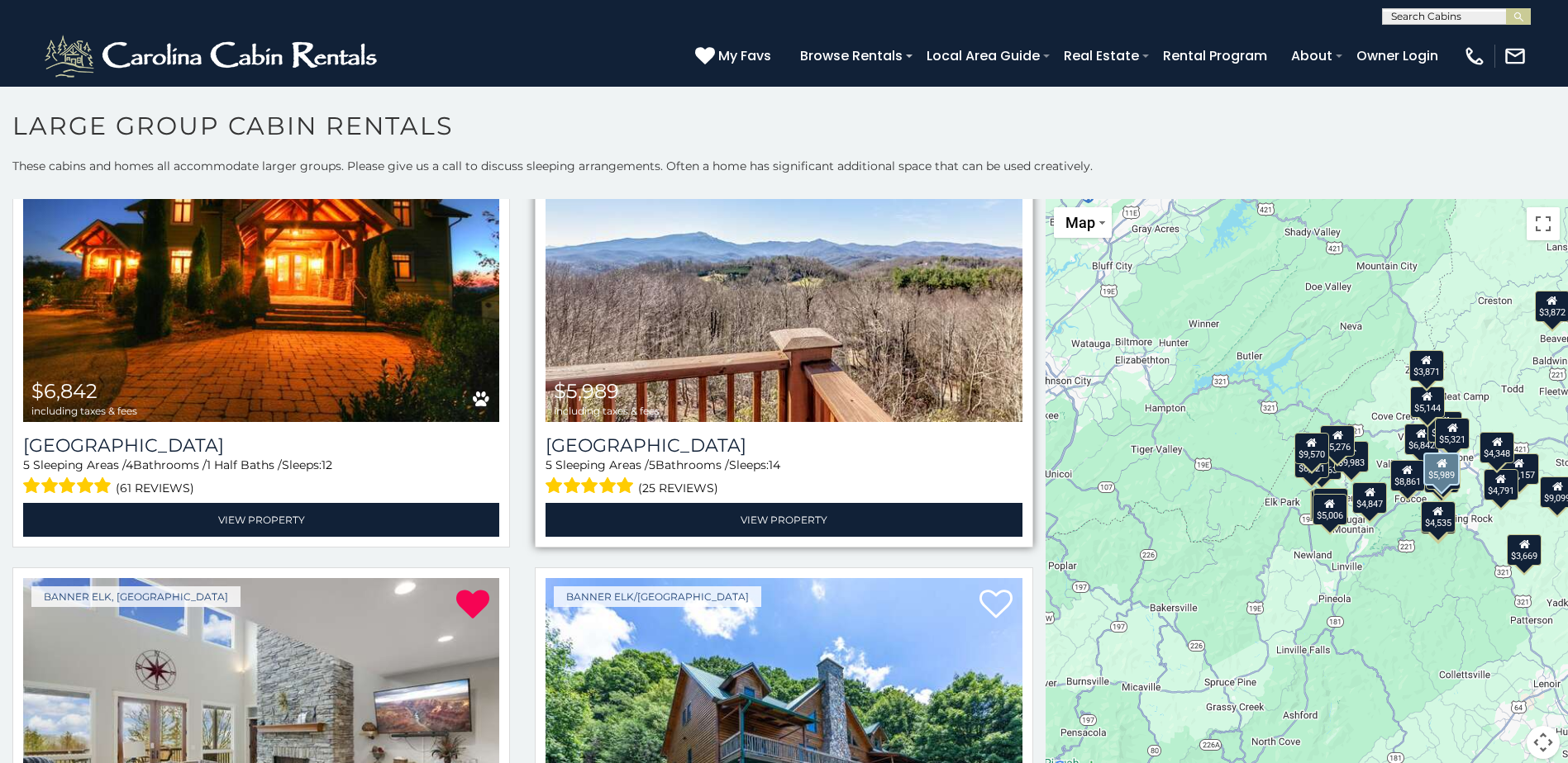
scroll to position [1404, 0]
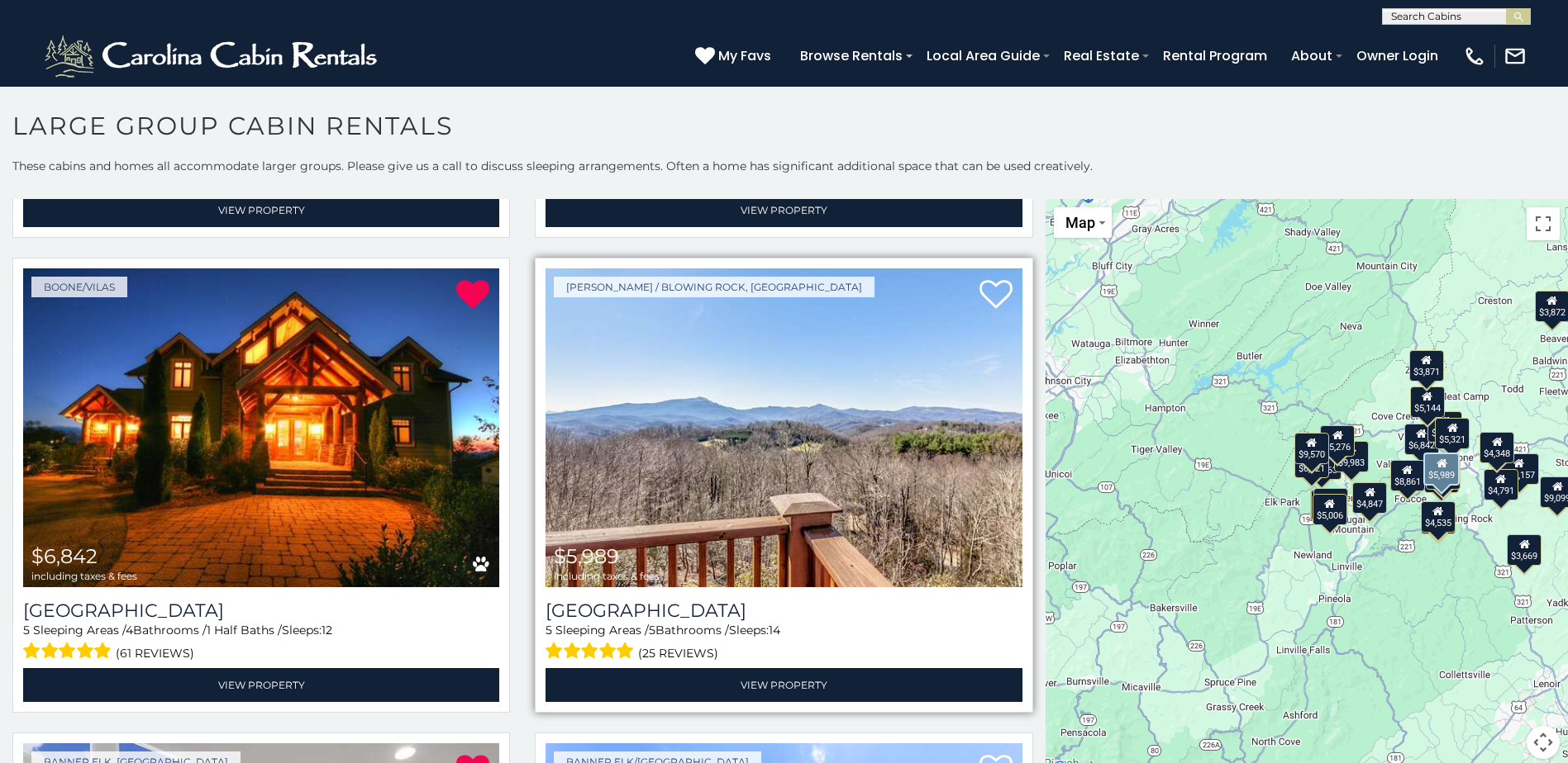
click at [783, 365] on img at bounding box center [783, 428] width 476 height 319
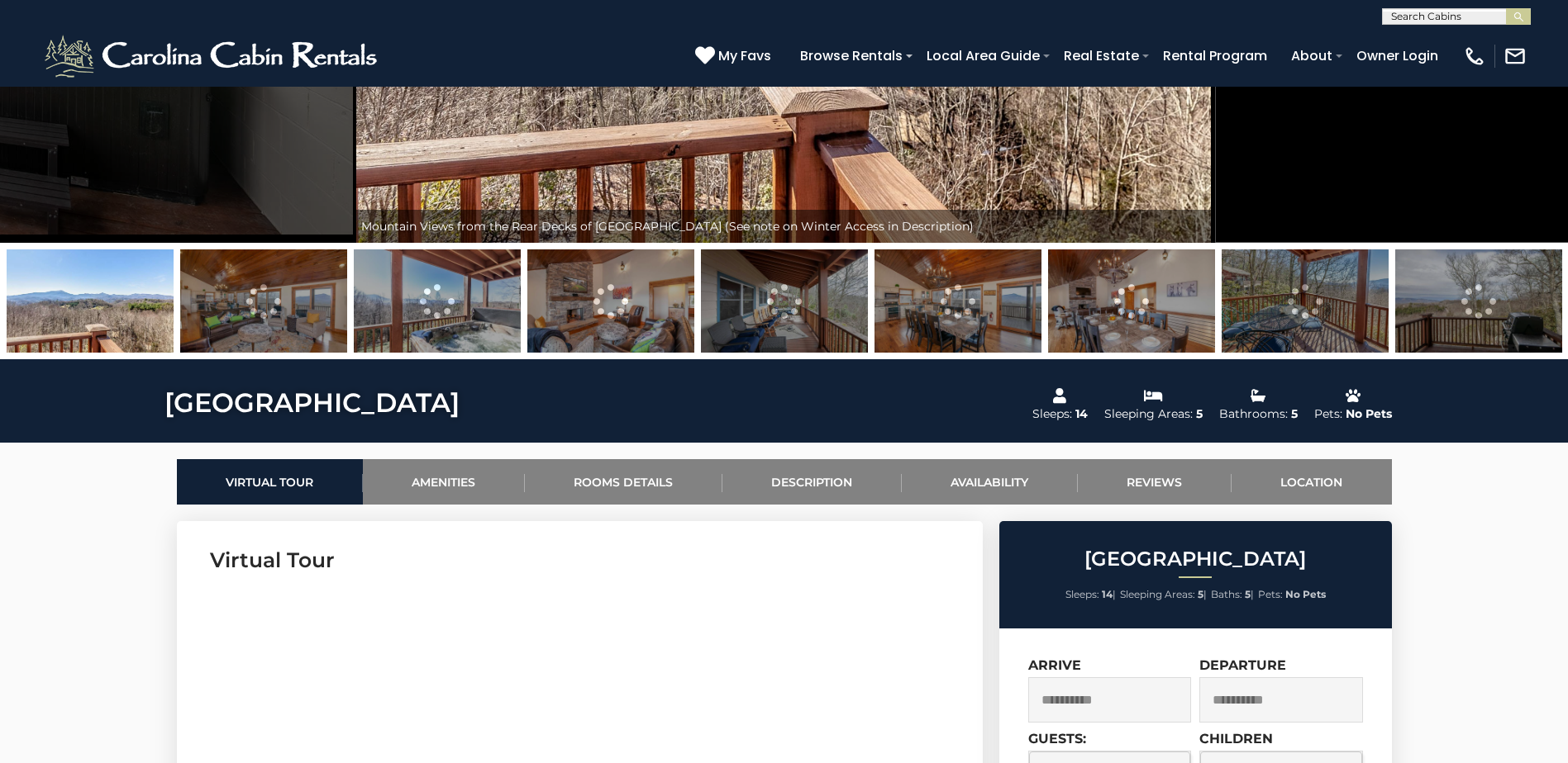
scroll to position [248, 0]
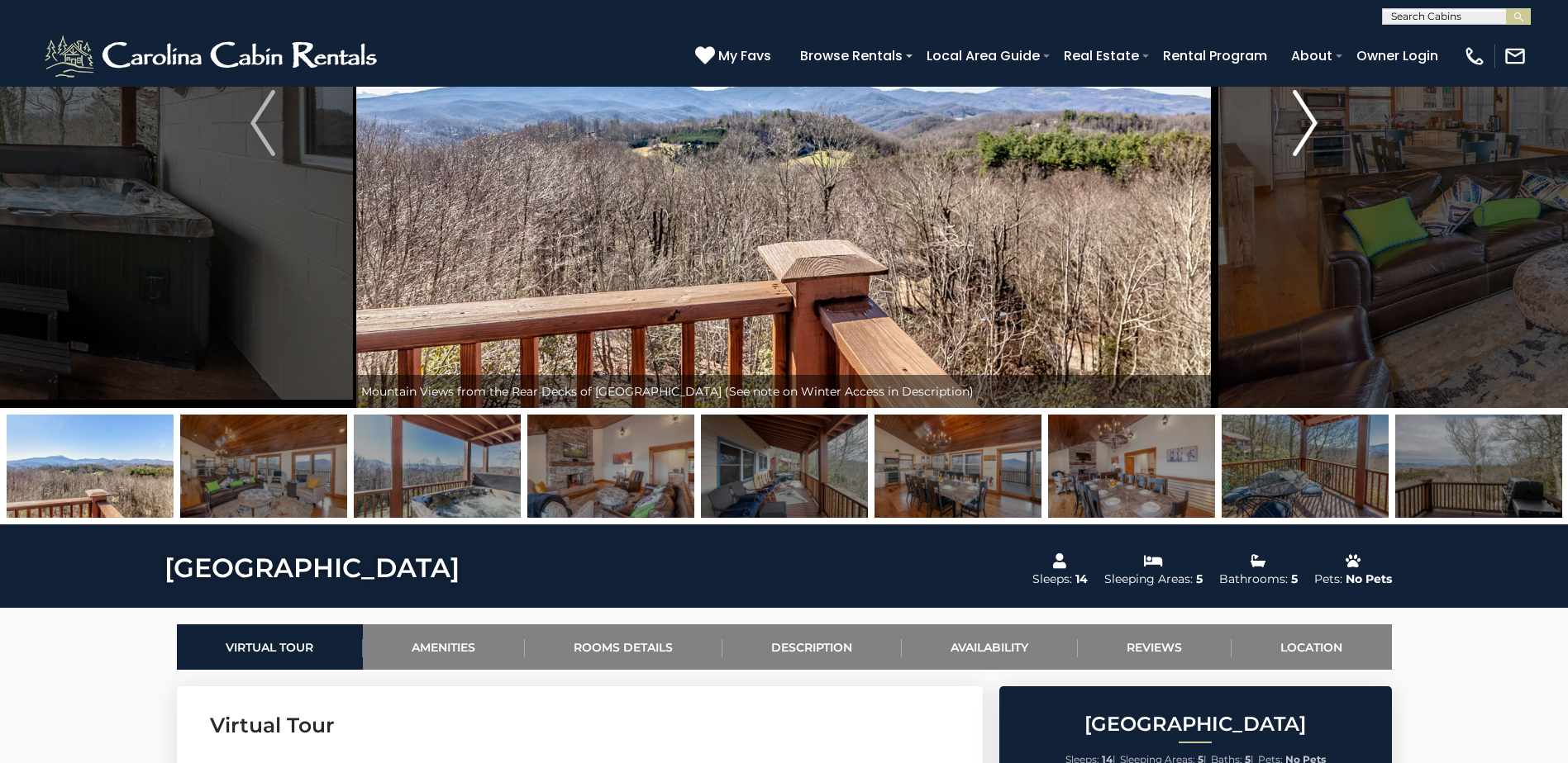
click at [1302, 146] on img "Next" at bounding box center [1304, 123] width 25 height 66
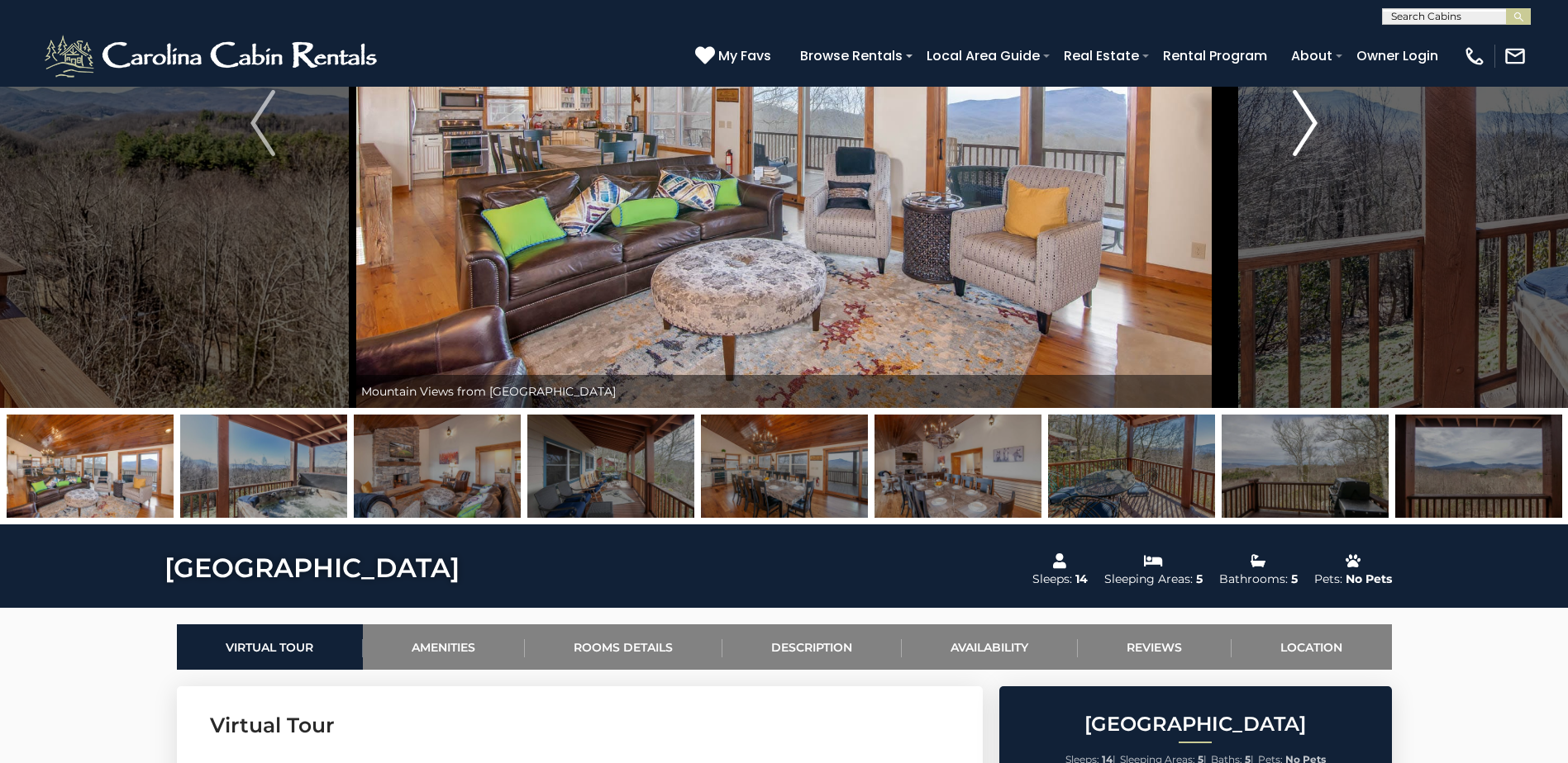
click at [1302, 146] on img "Next" at bounding box center [1304, 123] width 25 height 66
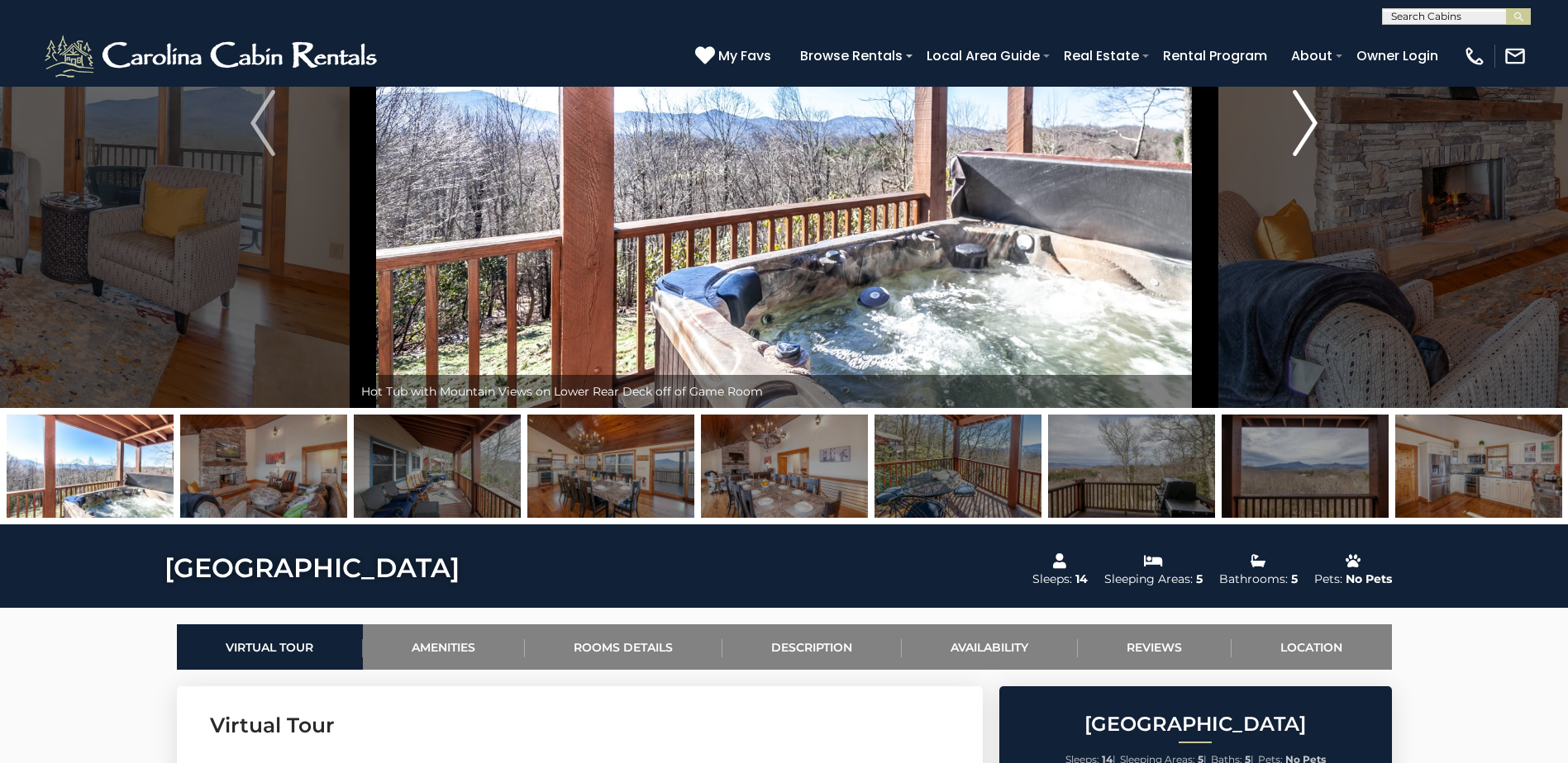
click at [1302, 146] on img "Next" at bounding box center [1304, 123] width 25 height 66
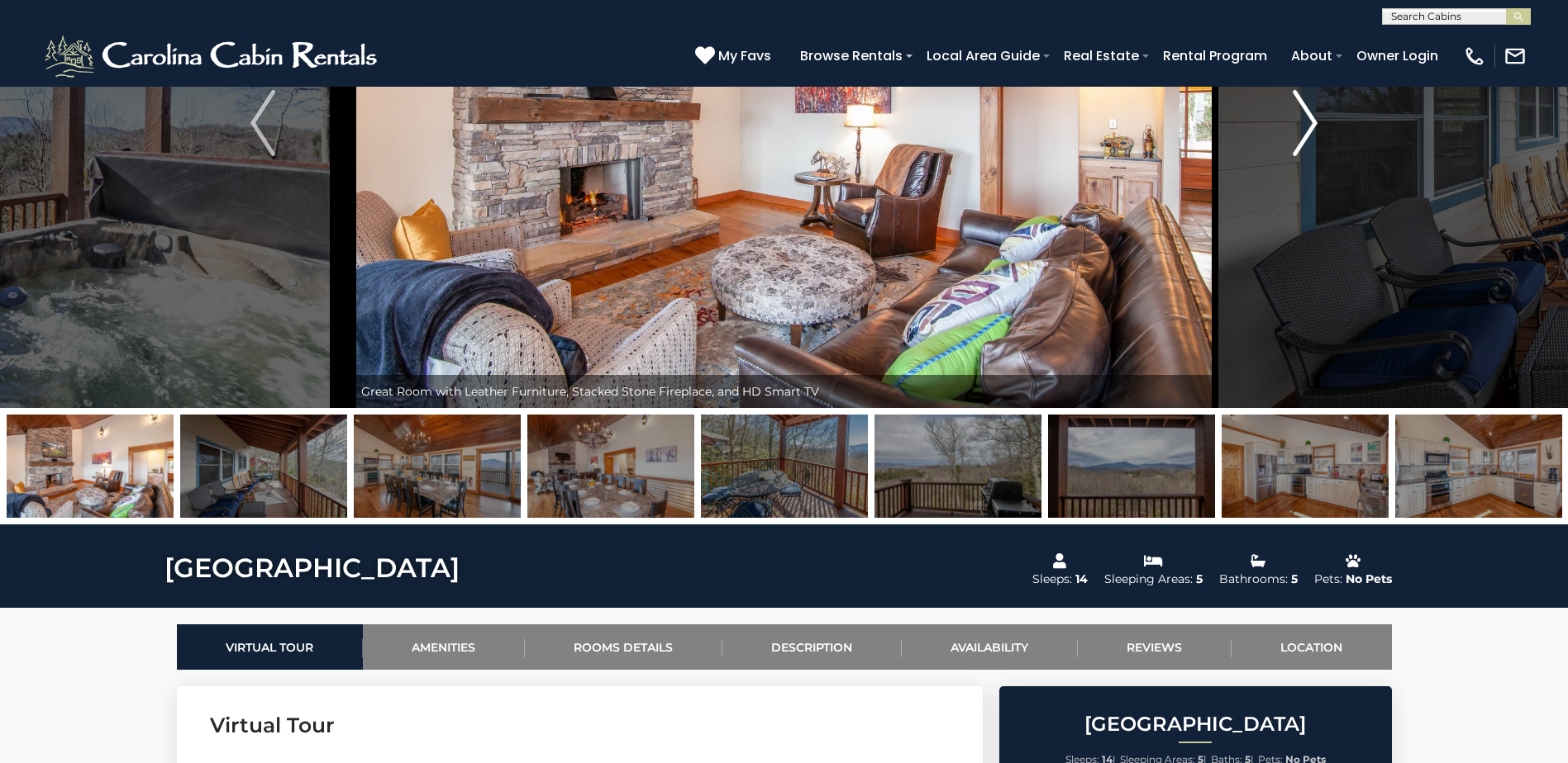
click at [1302, 146] on img "Next" at bounding box center [1304, 123] width 25 height 66
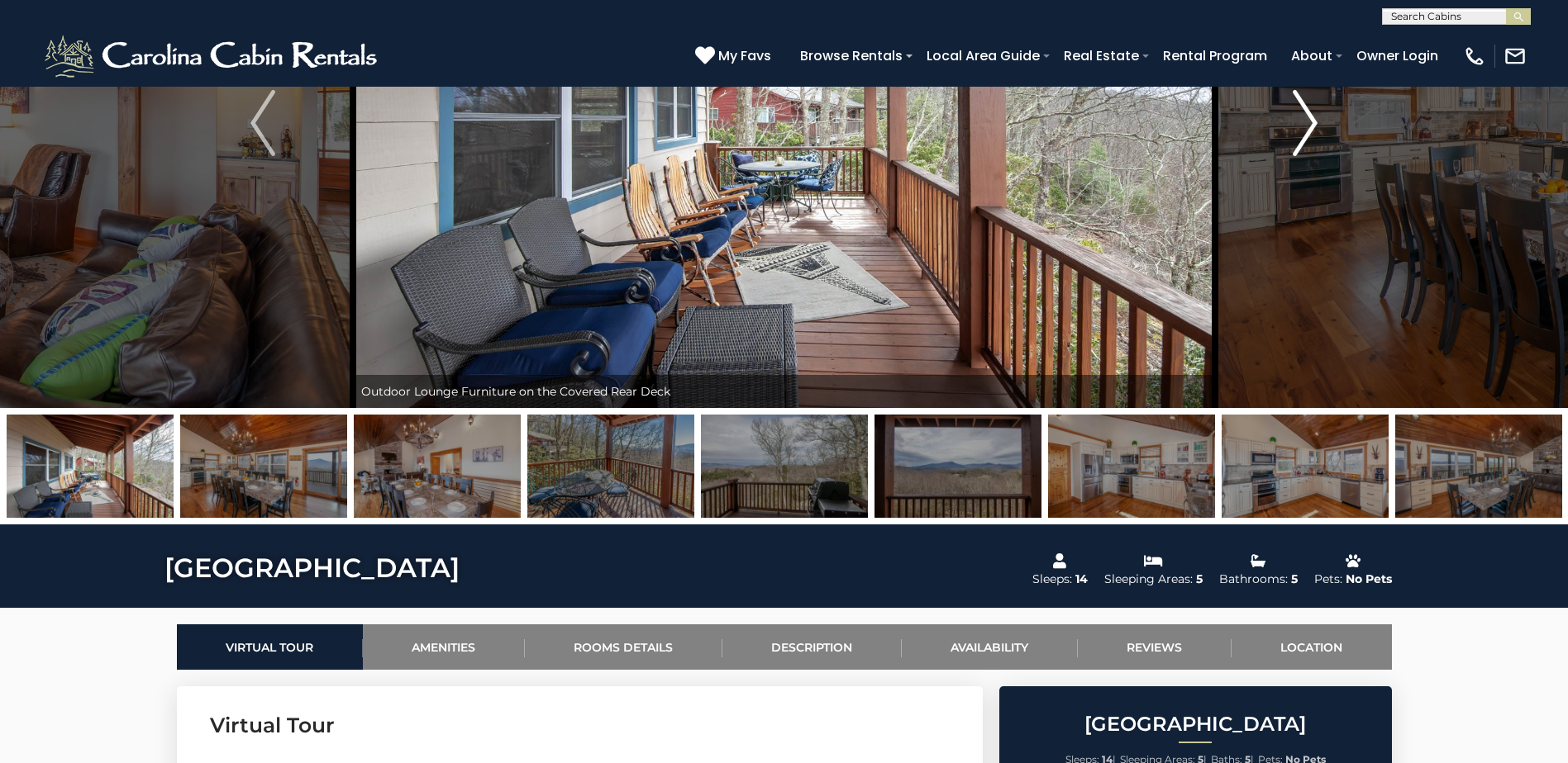
click at [1302, 146] on img "Next" at bounding box center [1304, 123] width 25 height 66
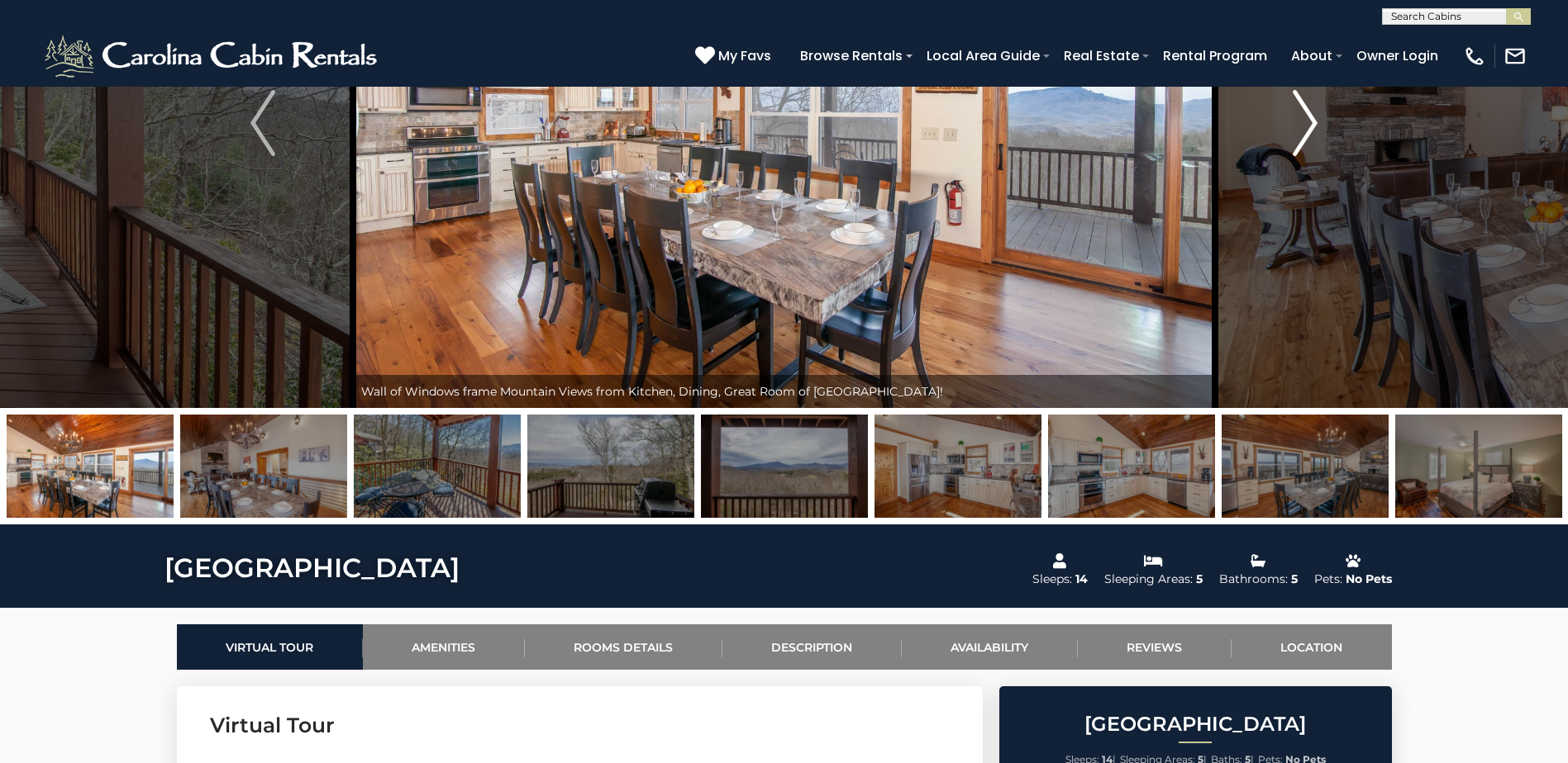
click at [1302, 146] on img "Next" at bounding box center [1304, 123] width 25 height 66
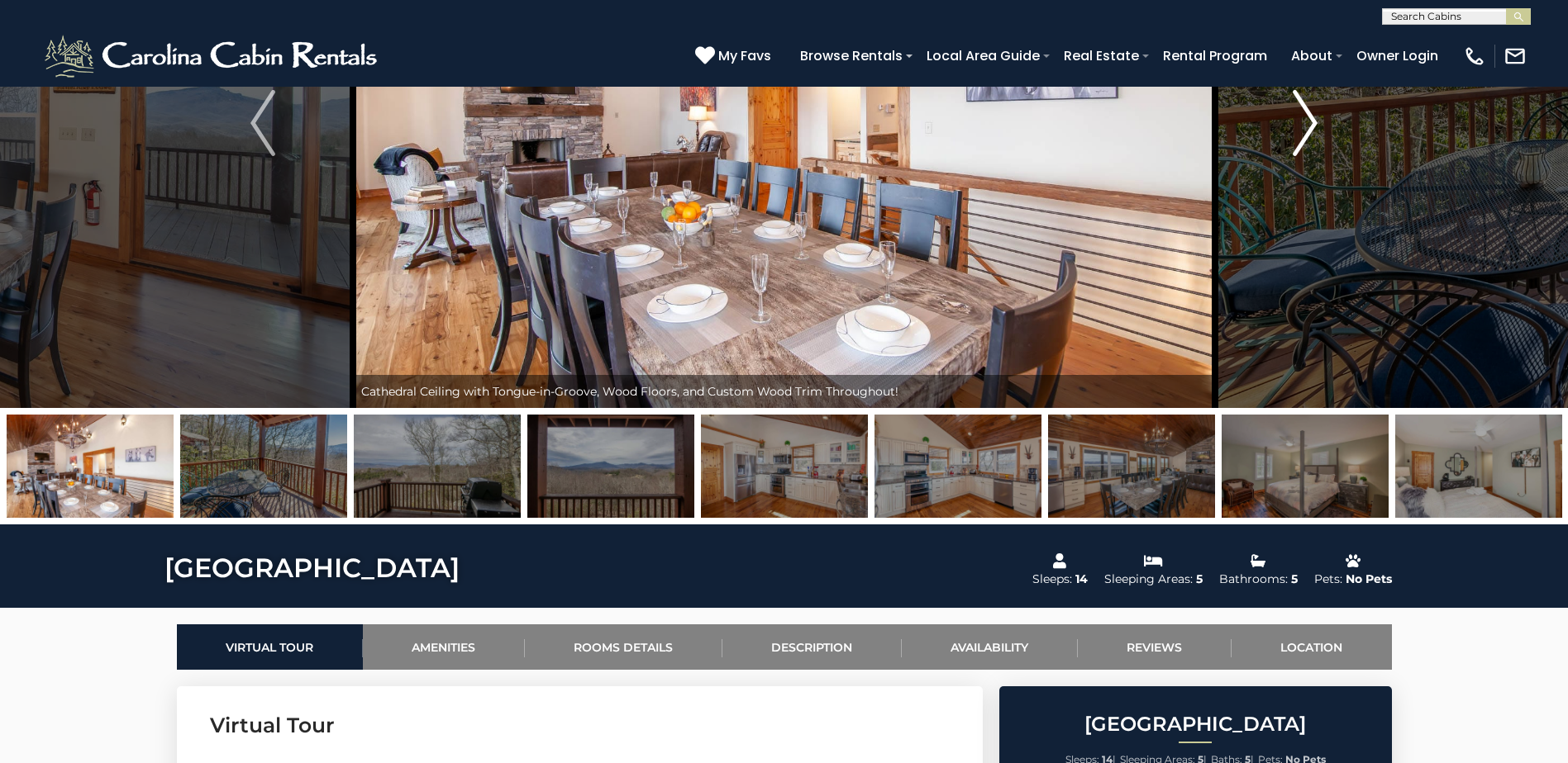
click at [1302, 146] on img "Next" at bounding box center [1304, 123] width 25 height 66
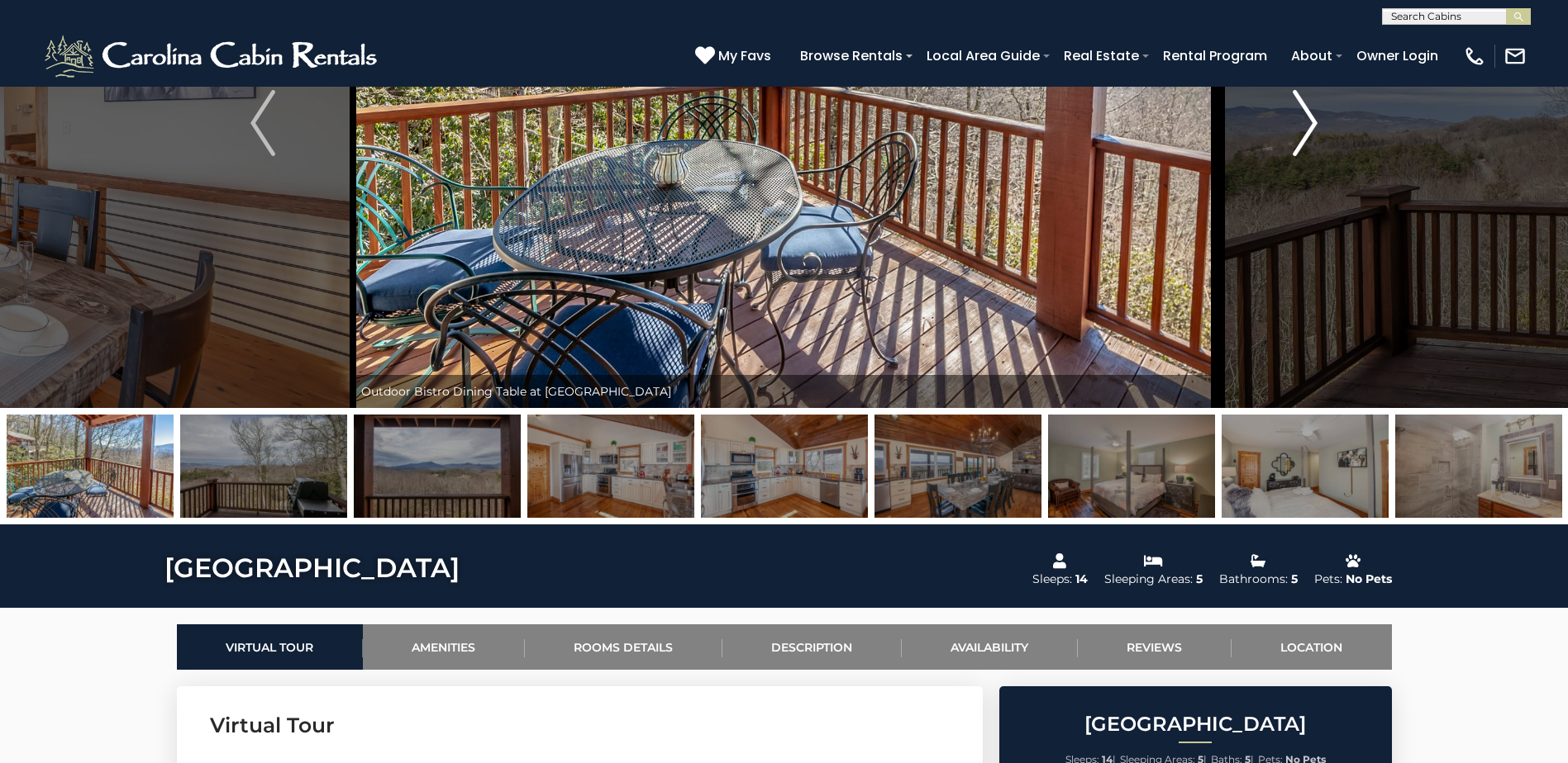
click at [1302, 146] on img "Next" at bounding box center [1304, 123] width 25 height 66
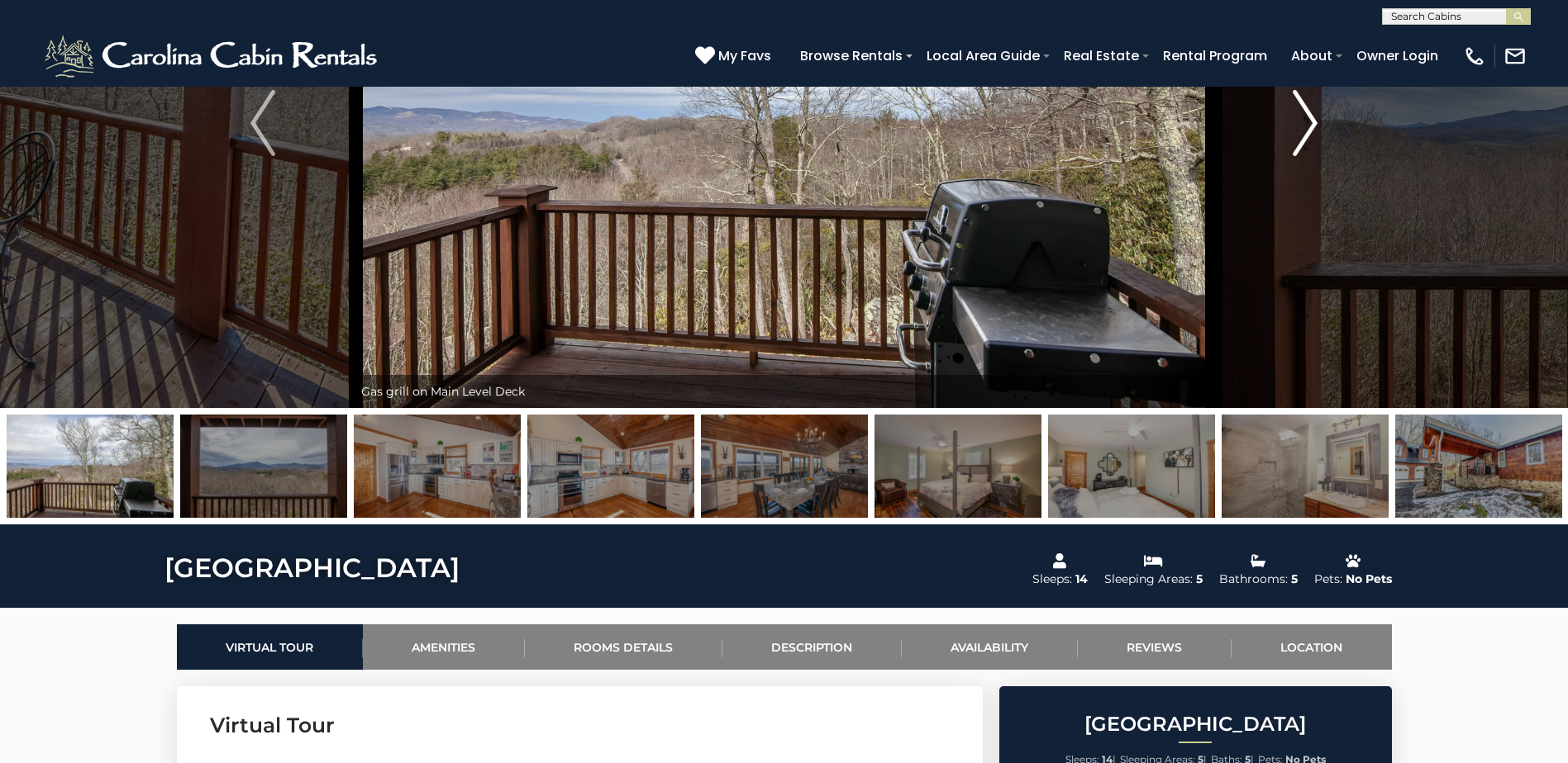
click at [1302, 146] on img "Next" at bounding box center [1304, 123] width 25 height 66
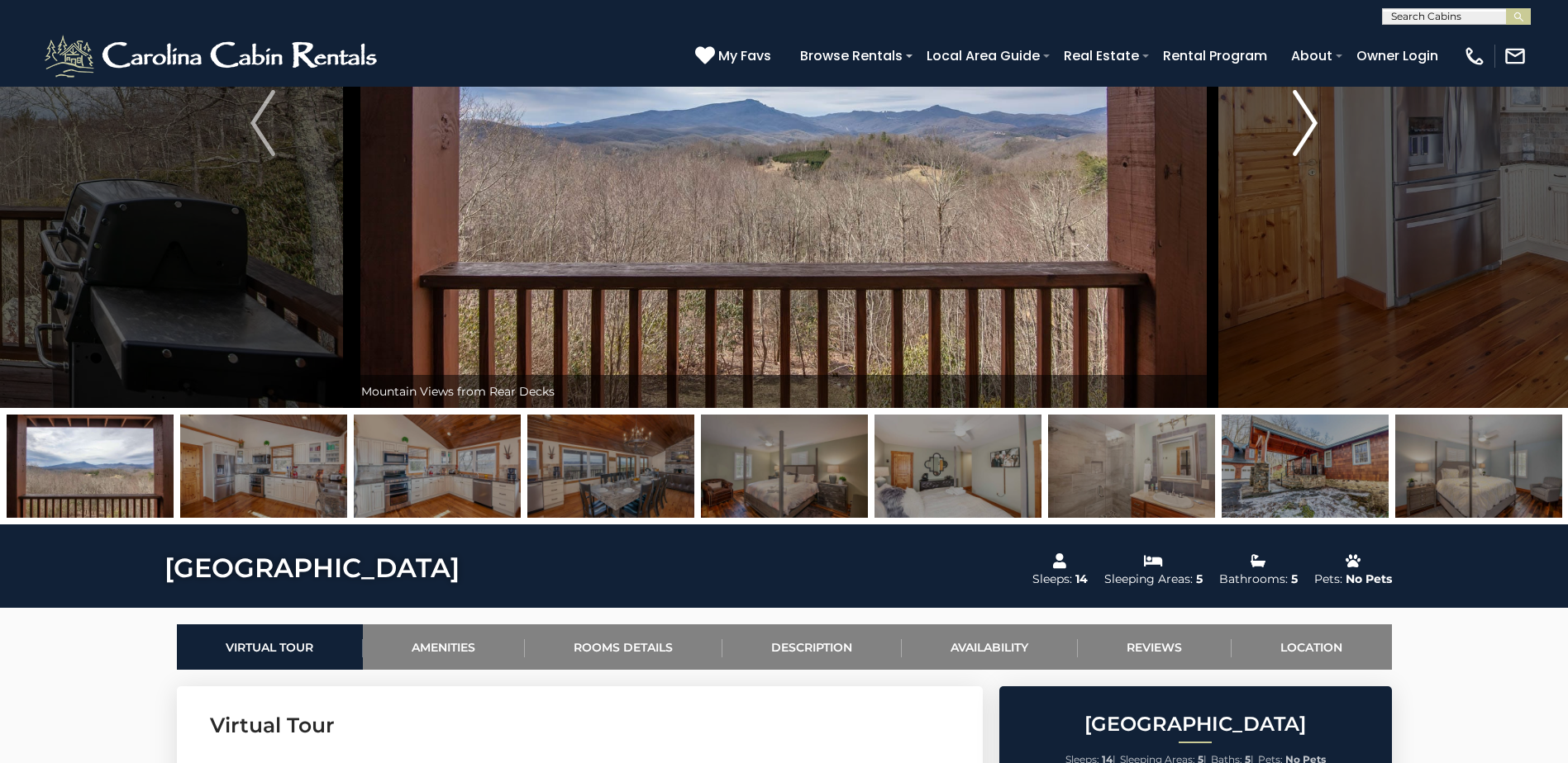
click at [1302, 146] on img "Next" at bounding box center [1304, 123] width 25 height 66
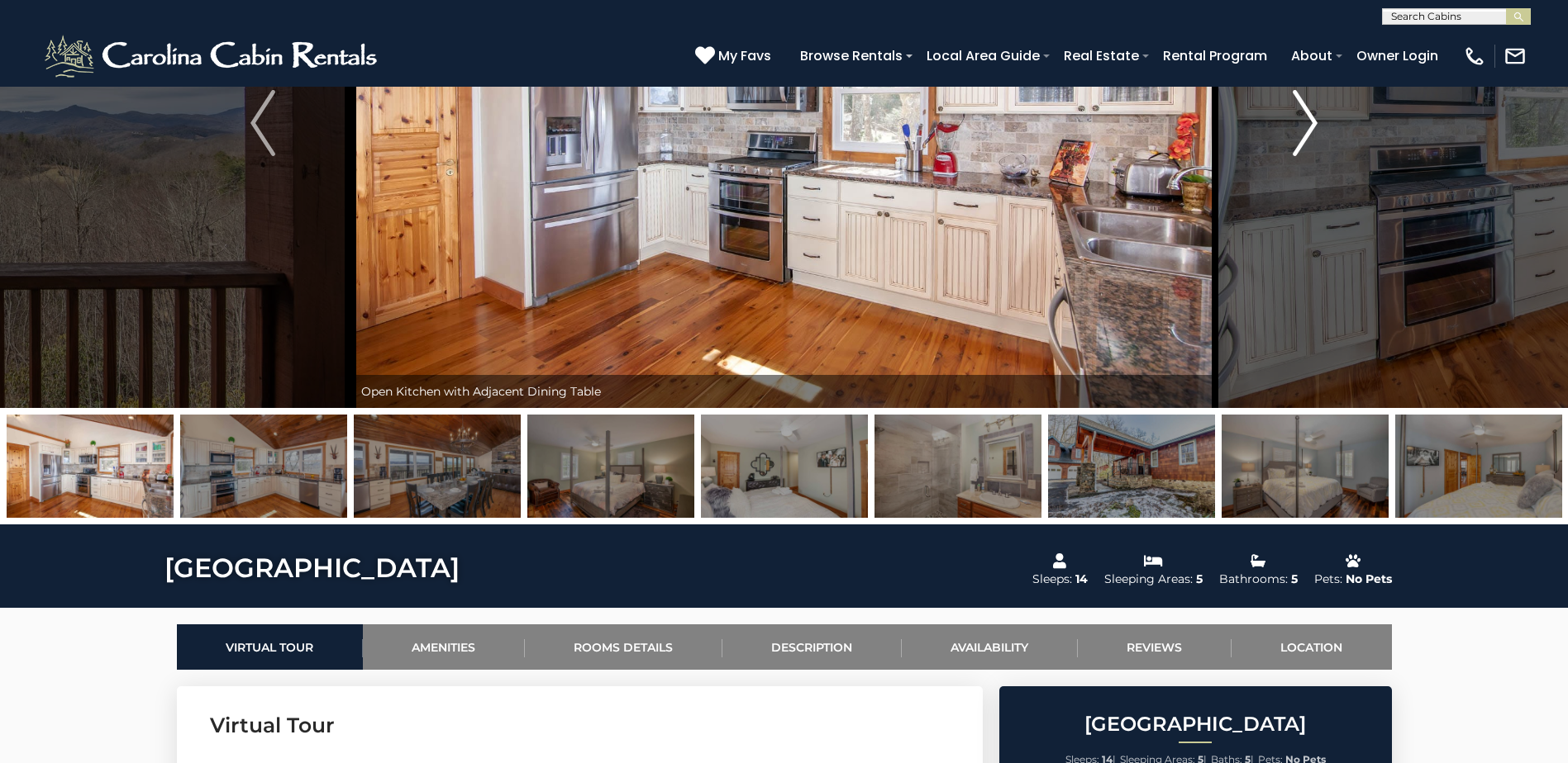
click at [1302, 146] on img "Next" at bounding box center [1304, 123] width 25 height 66
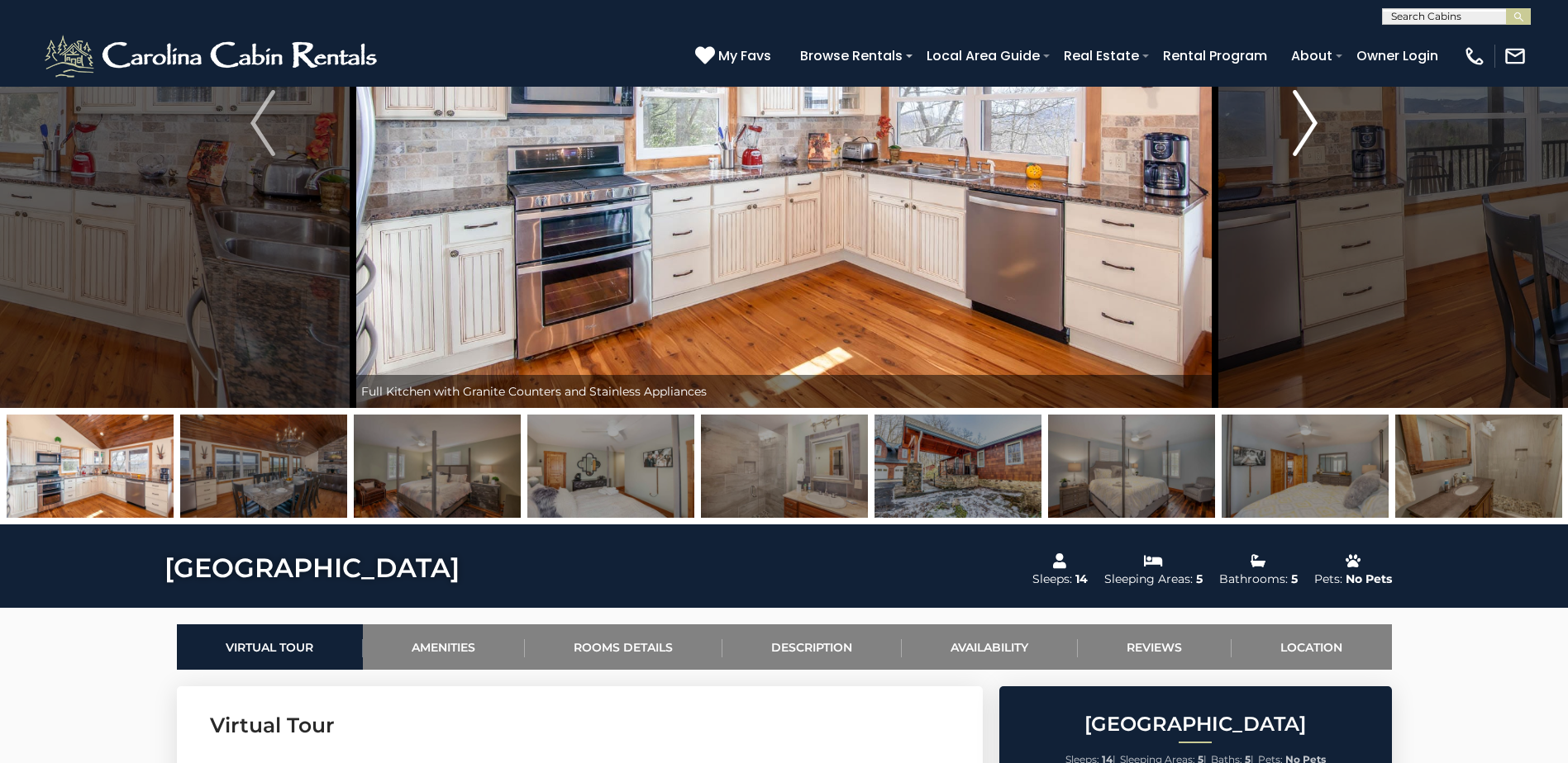
click at [1302, 146] on img "Next" at bounding box center [1304, 123] width 25 height 66
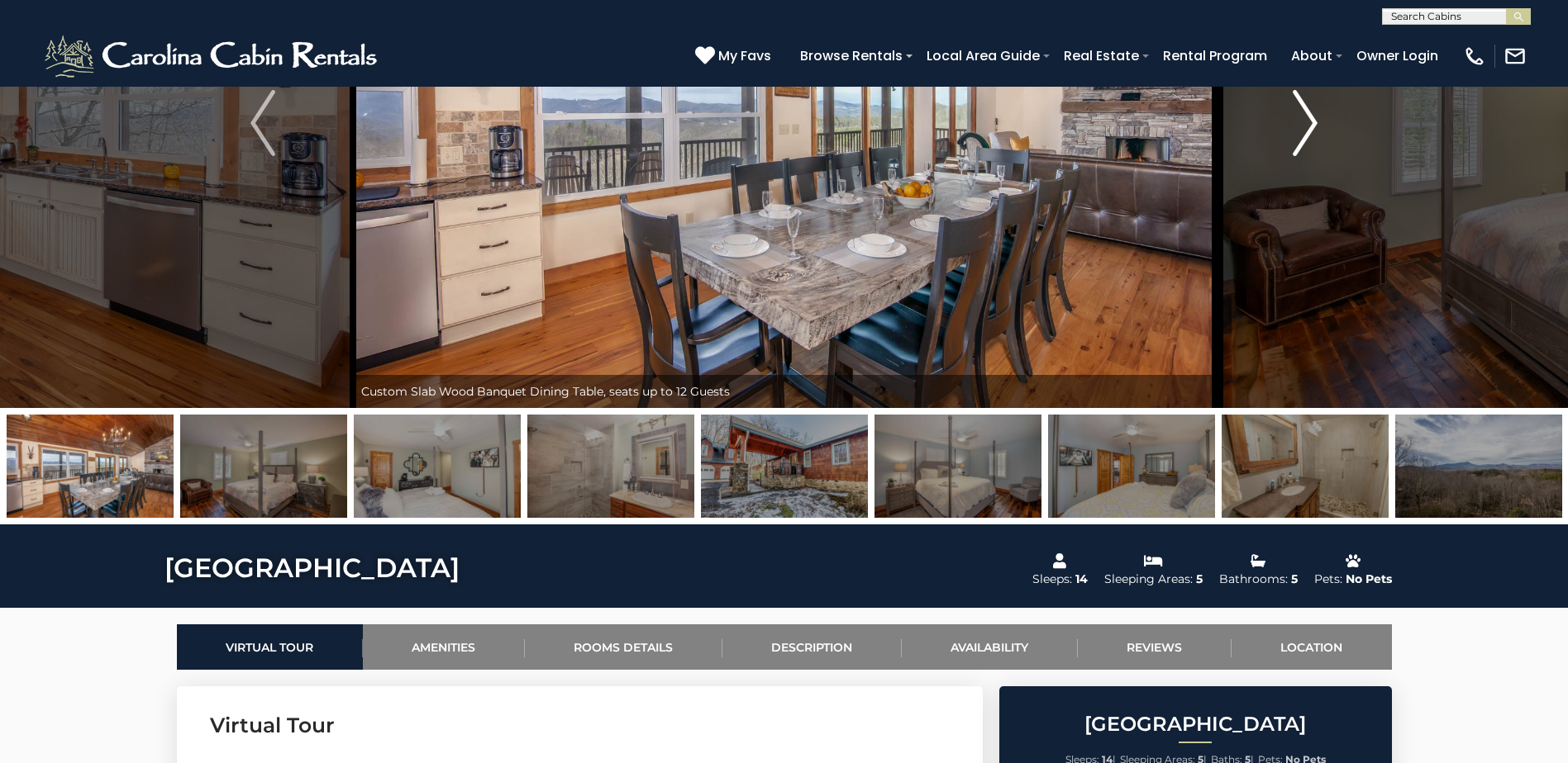
click at [1302, 146] on img "Next" at bounding box center [1304, 123] width 25 height 66
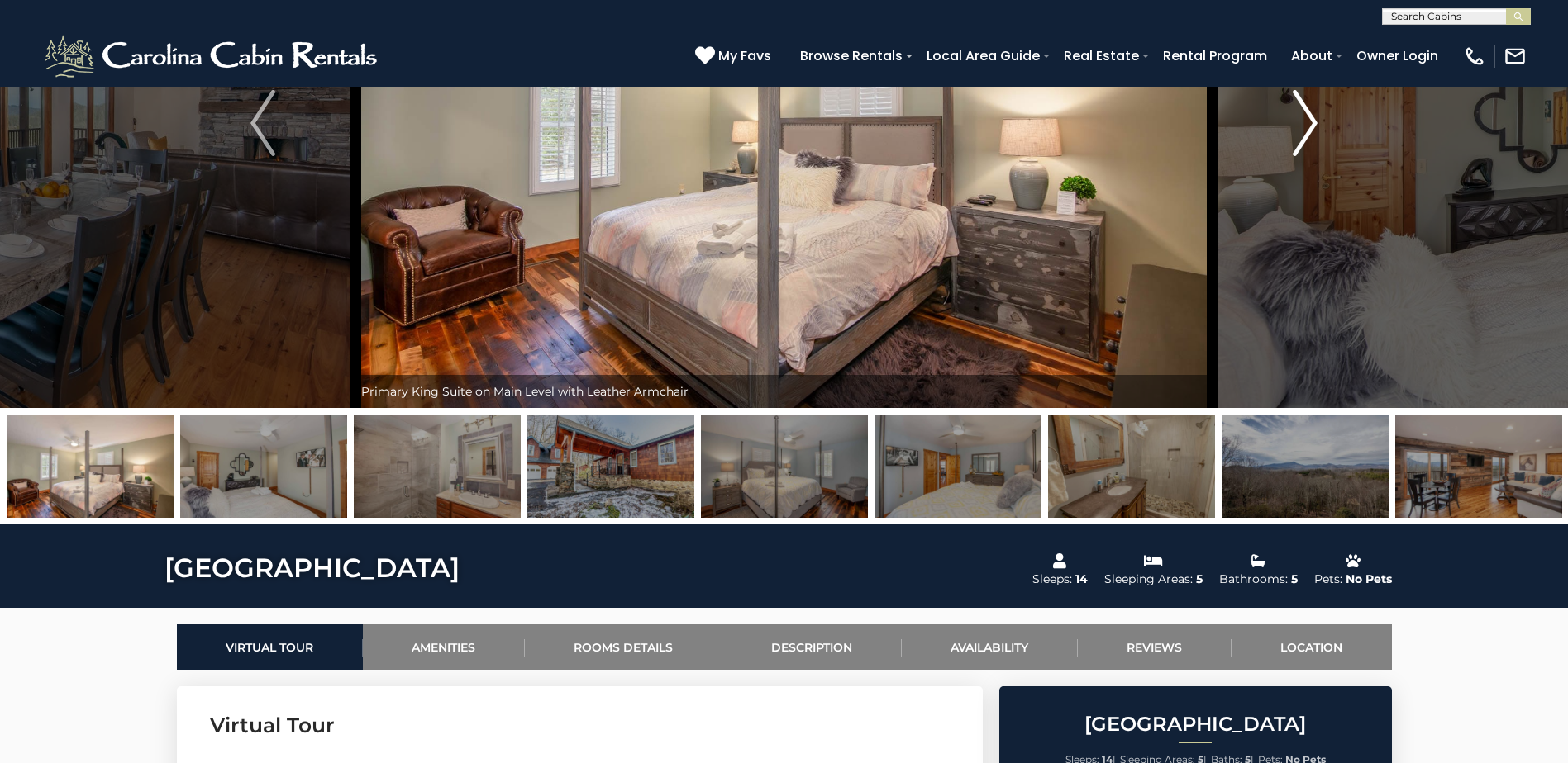
click at [1302, 146] on img "Next" at bounding box center [1304, 123] width 25 height 66
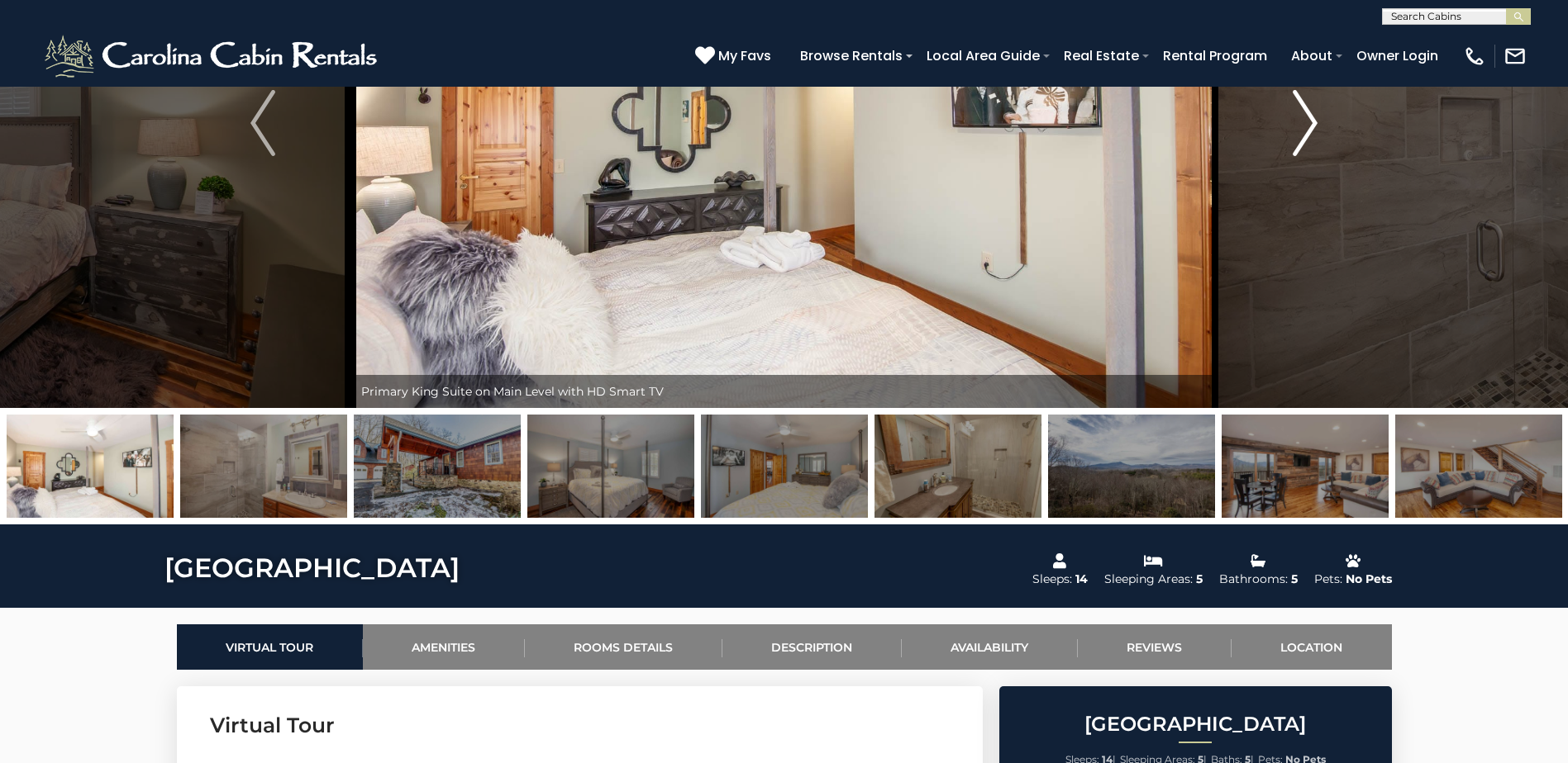
click at [1302, 146] on img "Next" at bounding box center [1304, 123] width 25 height 66
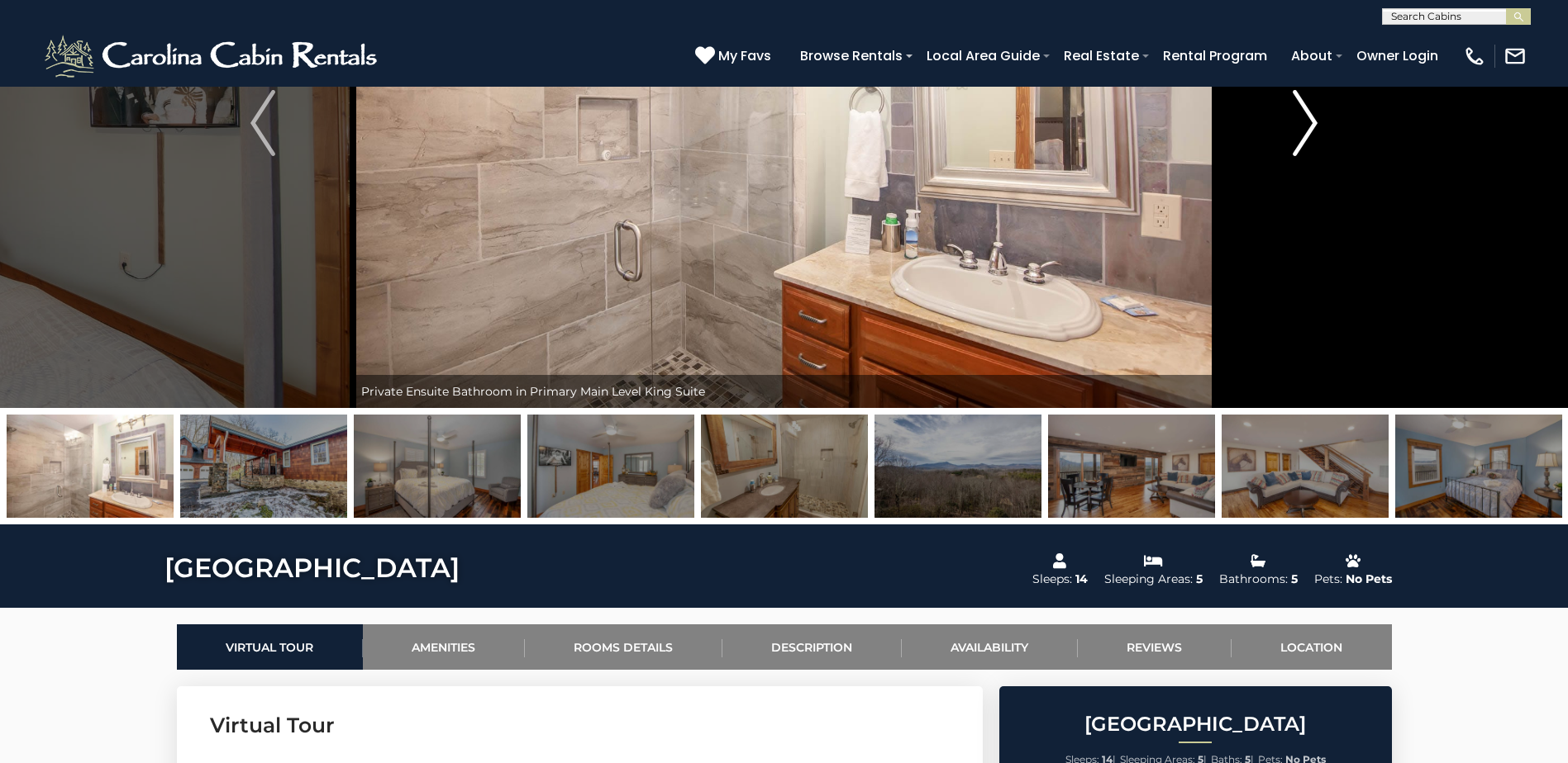
click at [1302, 146] on img "Next" at bounding box center [1304, 123] width 25 height 66
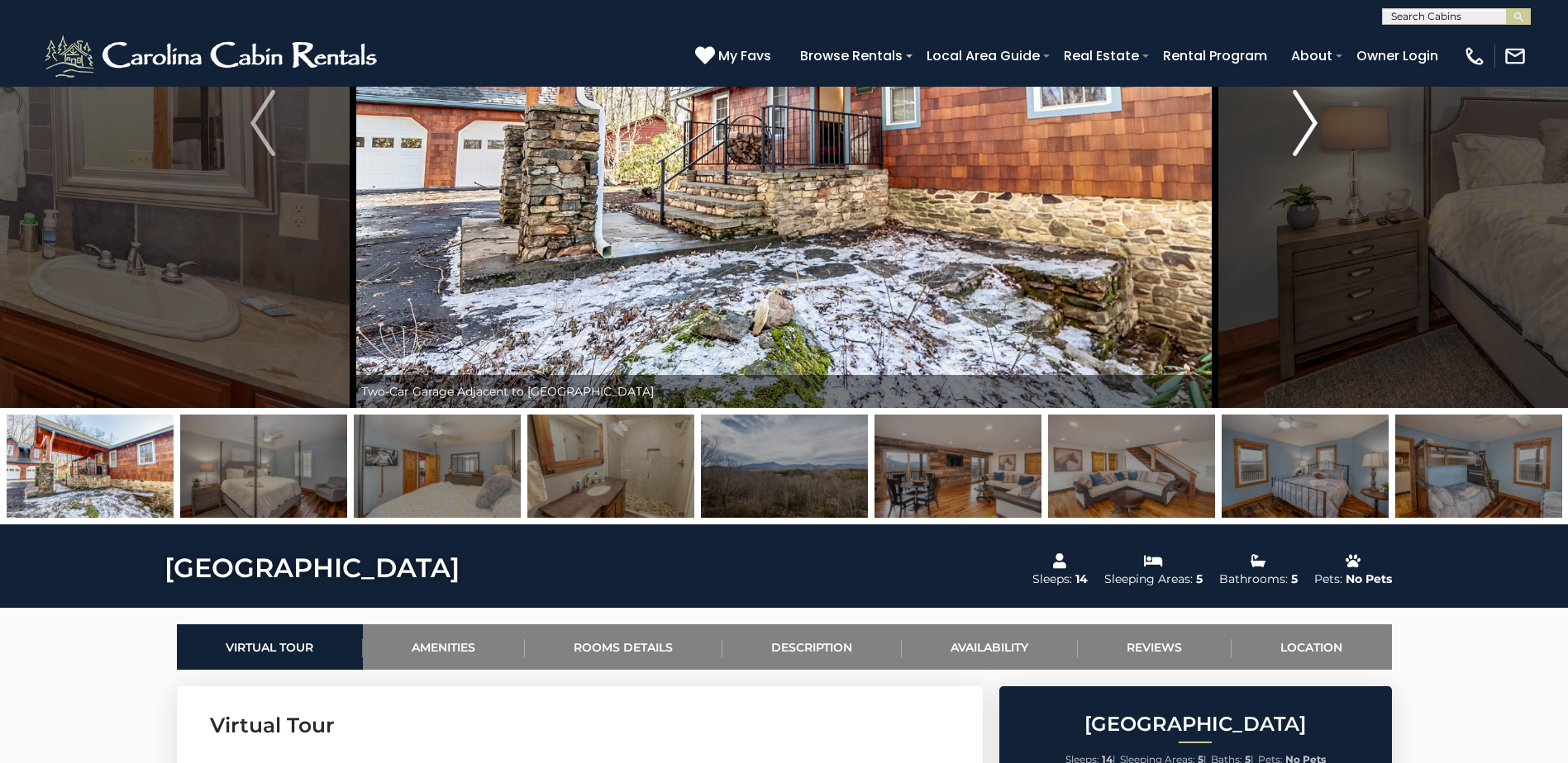
click at [1302, 146] on img "Next" at bounding box center [1304, 123] width 25 height 66
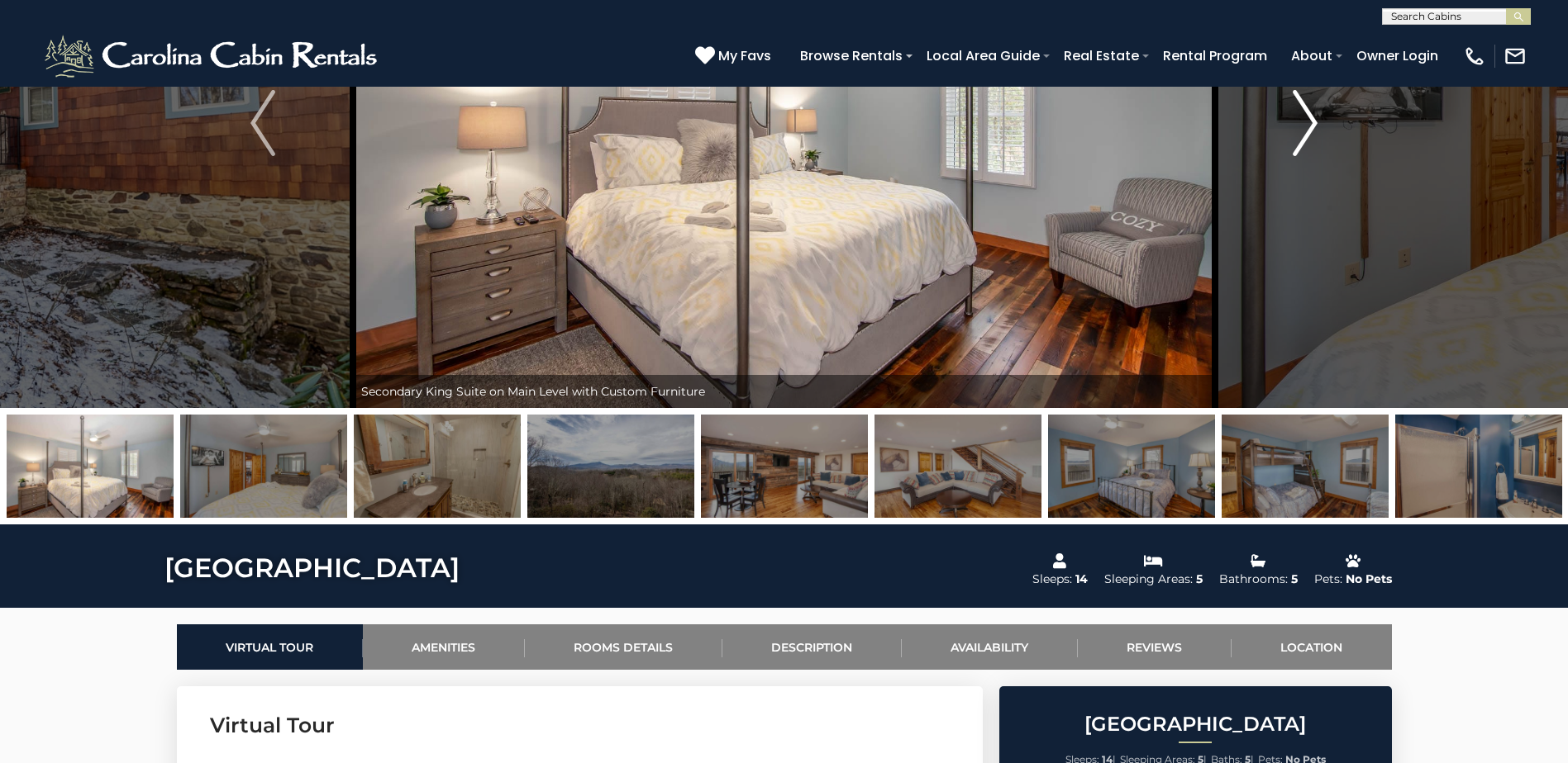
click at [1302, 146] on img "Next" at bounding box center [1304, 123] width 25 height 66
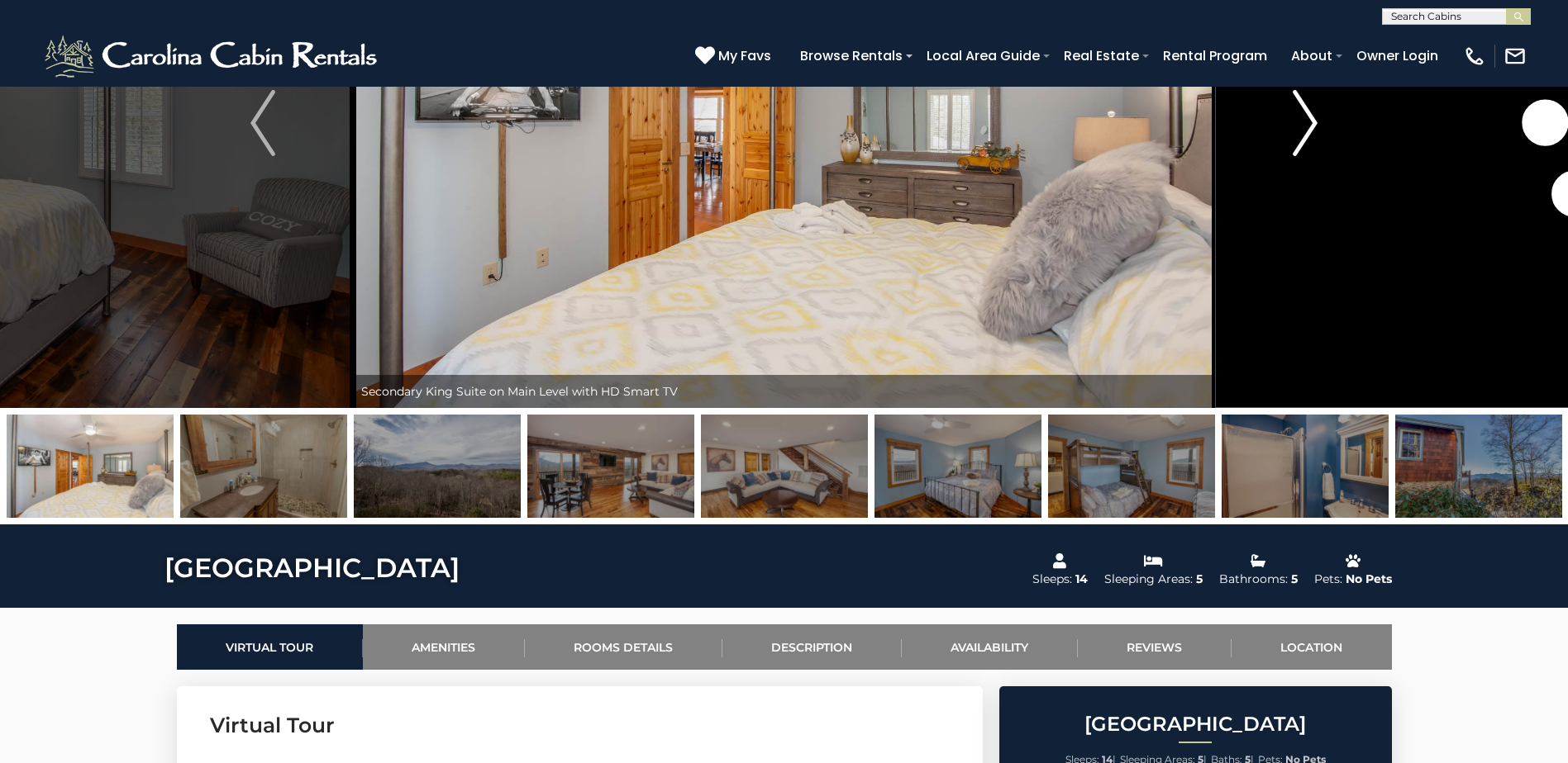
click at [1302, 146] on img "Next" at bounding box center [1304, 123] width 25 height 66
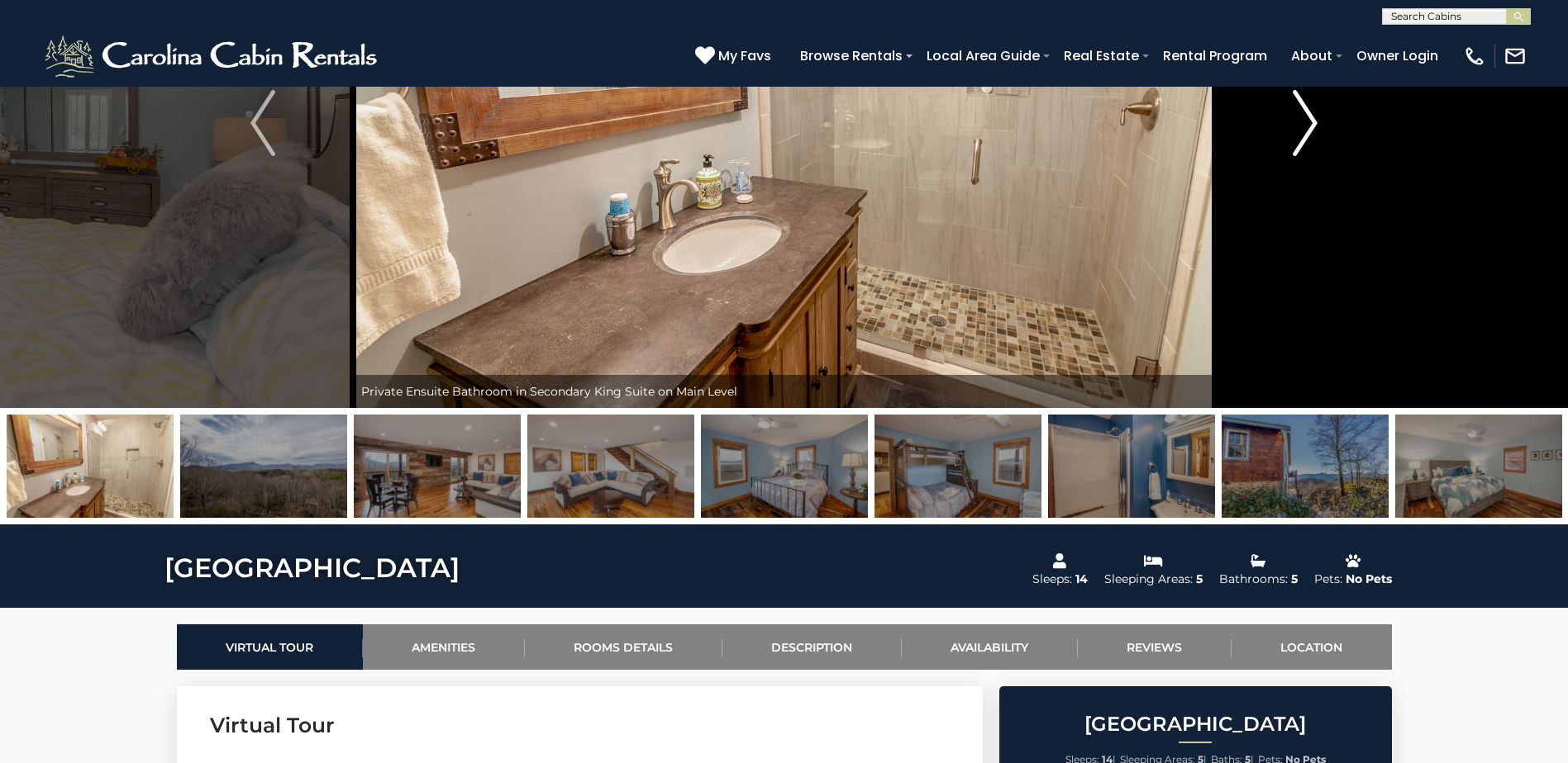
click at [1302, 146] on img "Next" at bounding box center [1304, 123] width 25 height 66
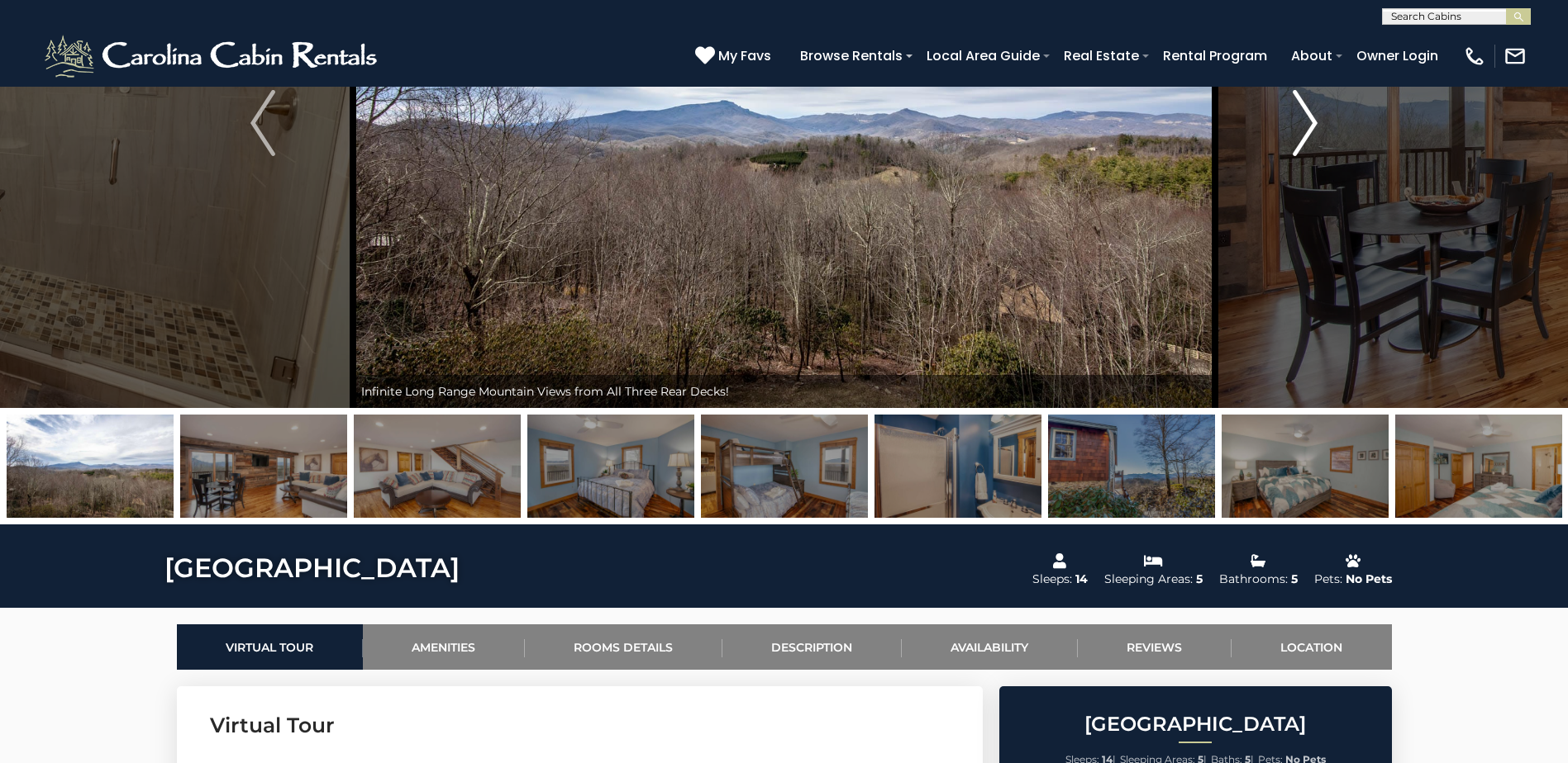
click at [1302, 146] on img "Next" at bounding box center [1304, 123] width 25 height 66
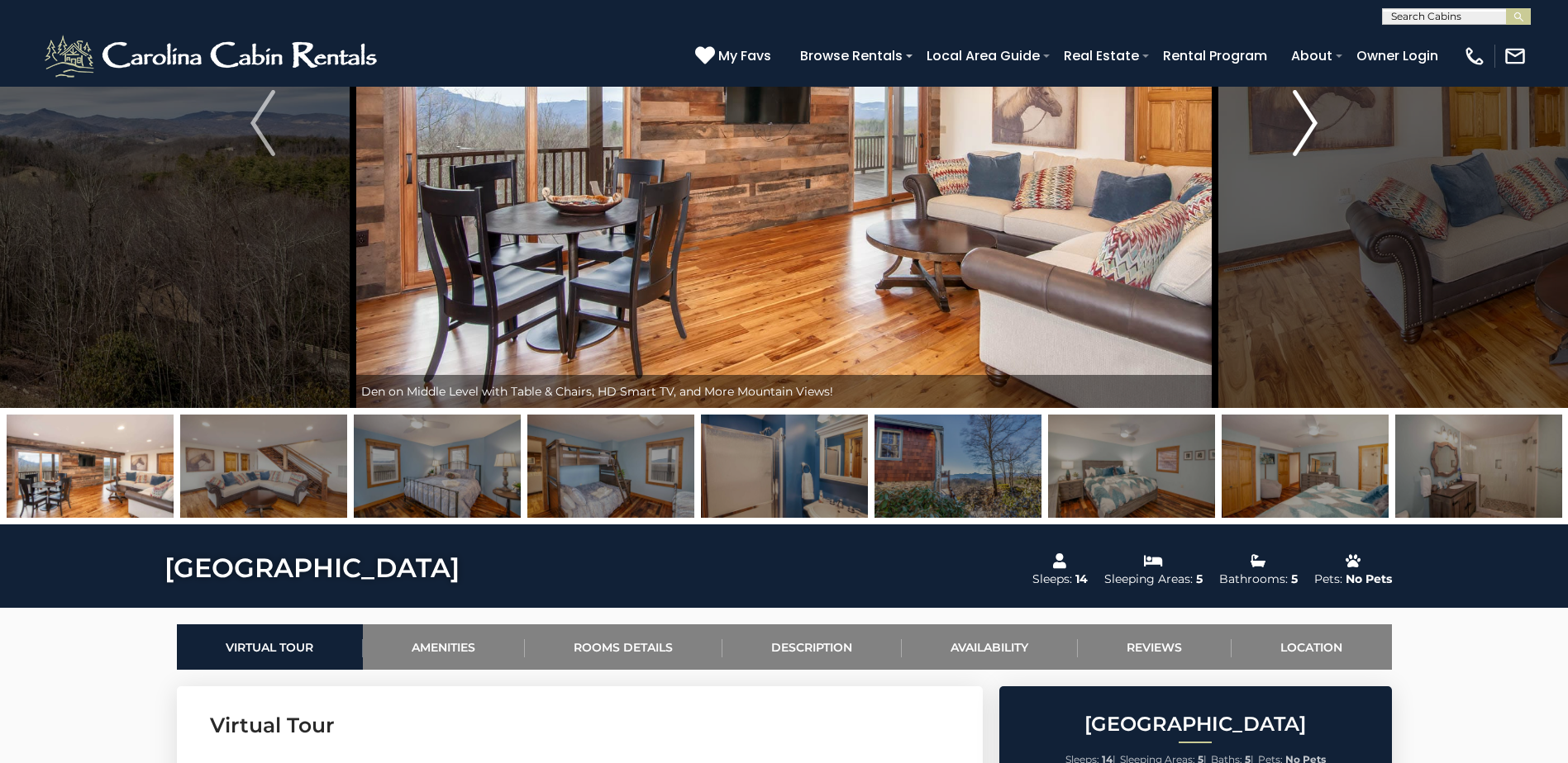
click at [1302, 146] on img "Next" at bounding box center [1304, 123] width 25 height 66
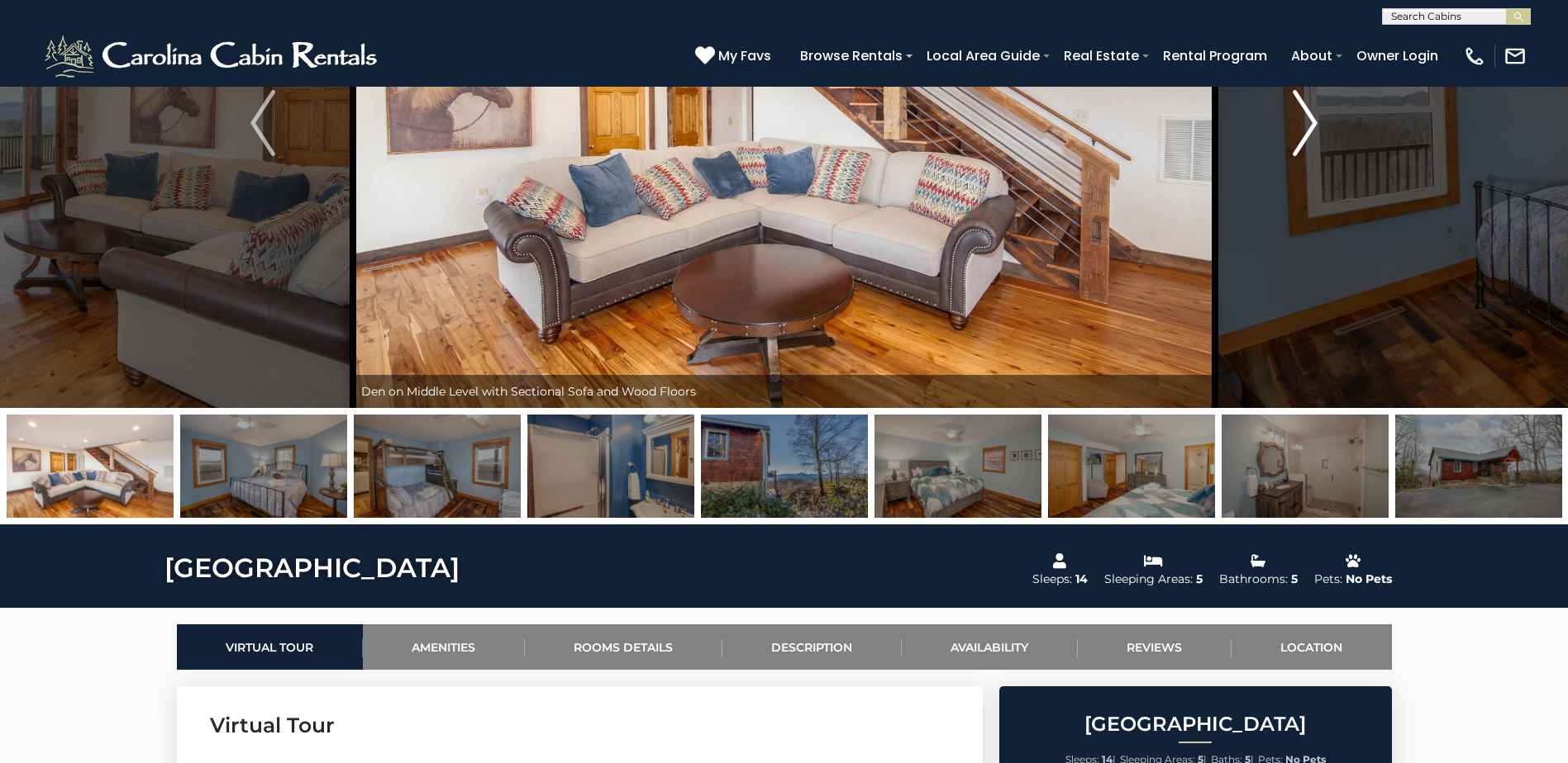
click at [1302, 146] on img "Next" at bounding box center [1304, 123] width 25 height 66
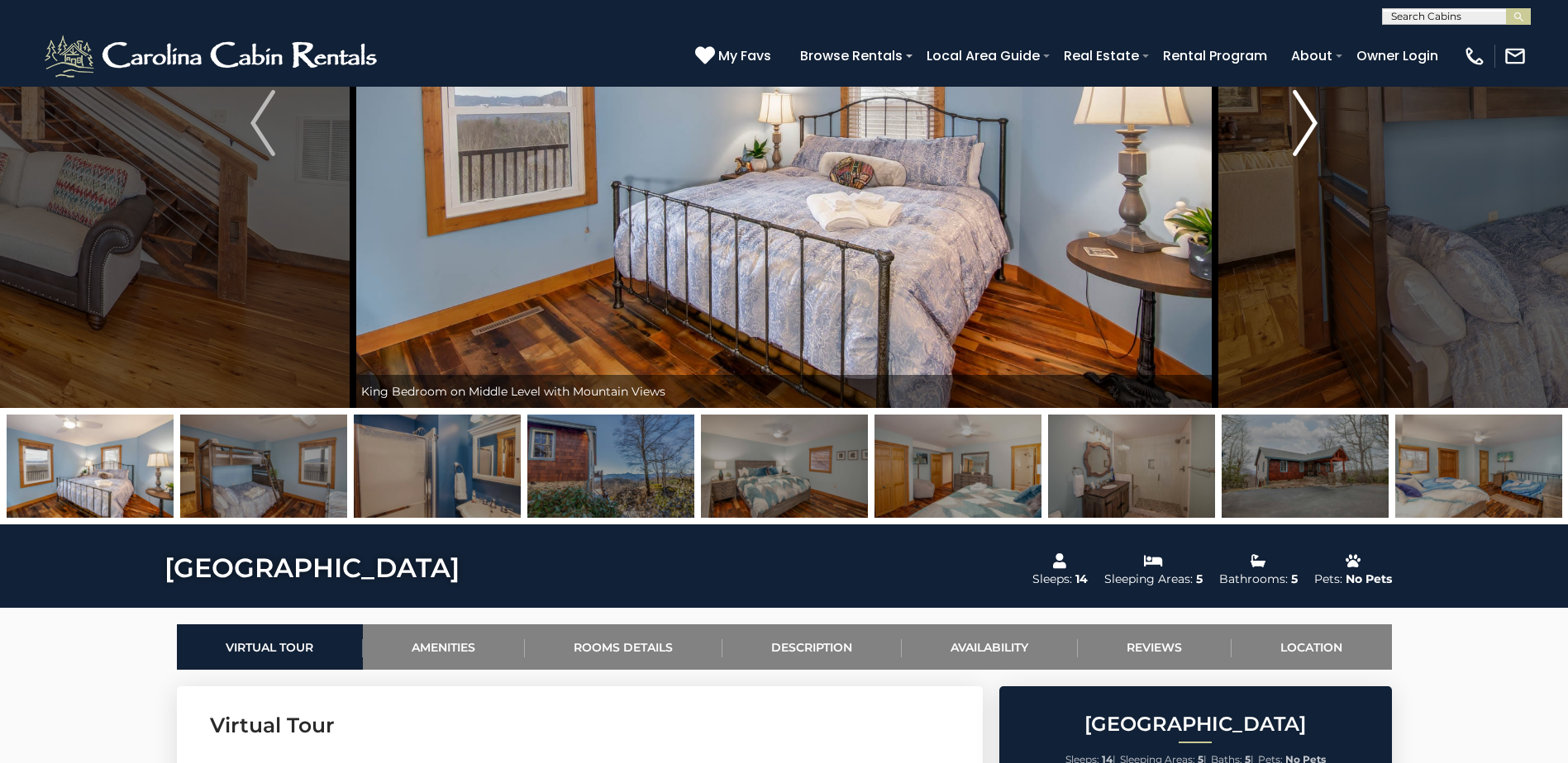
click at [1302, 146] on img "Next" at bounding box center [1304, 123] width 25 height 66
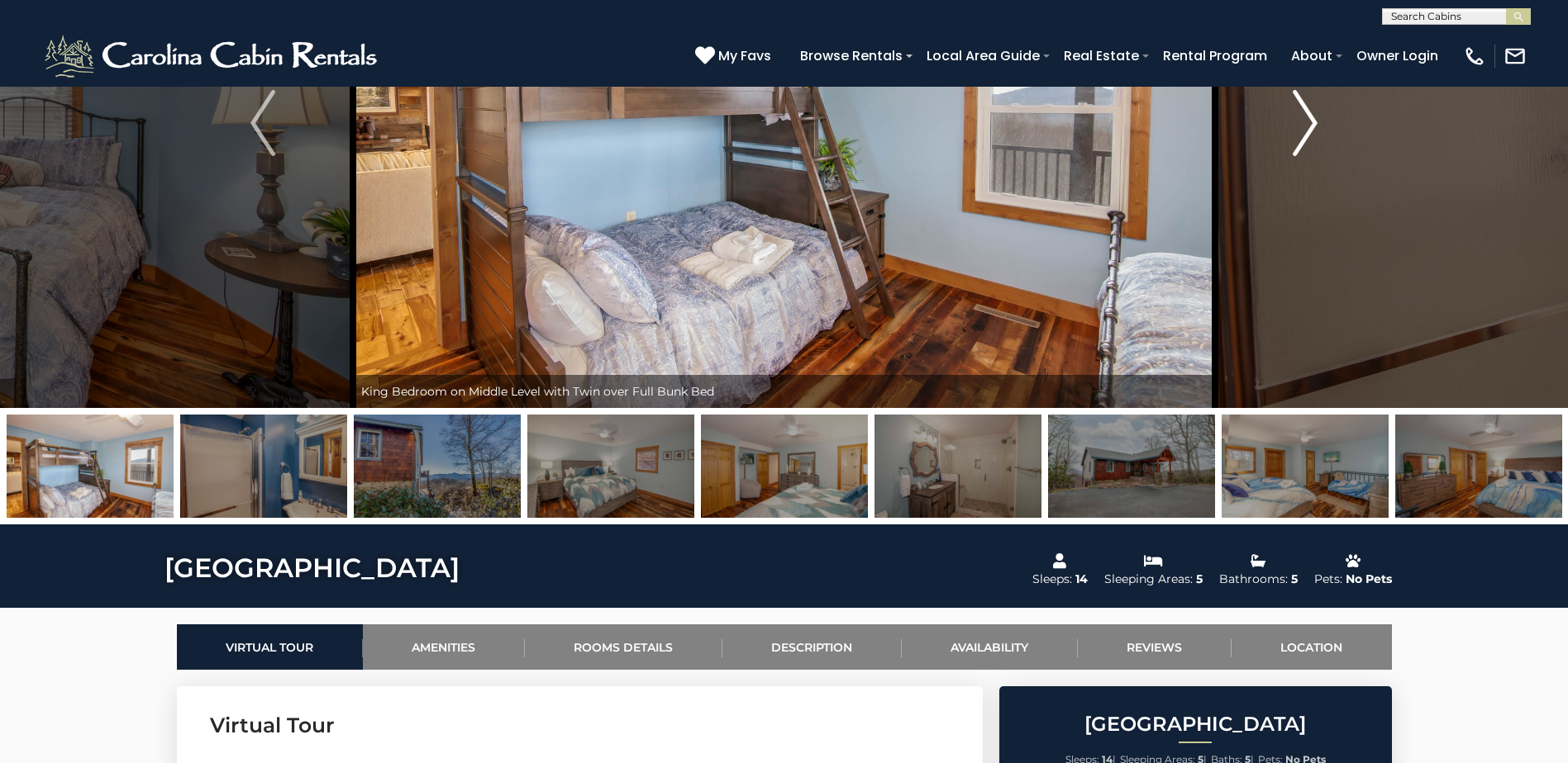
click at [1302, 146] on img "Next" at bounding box center [1304, 123] width 25 height 66
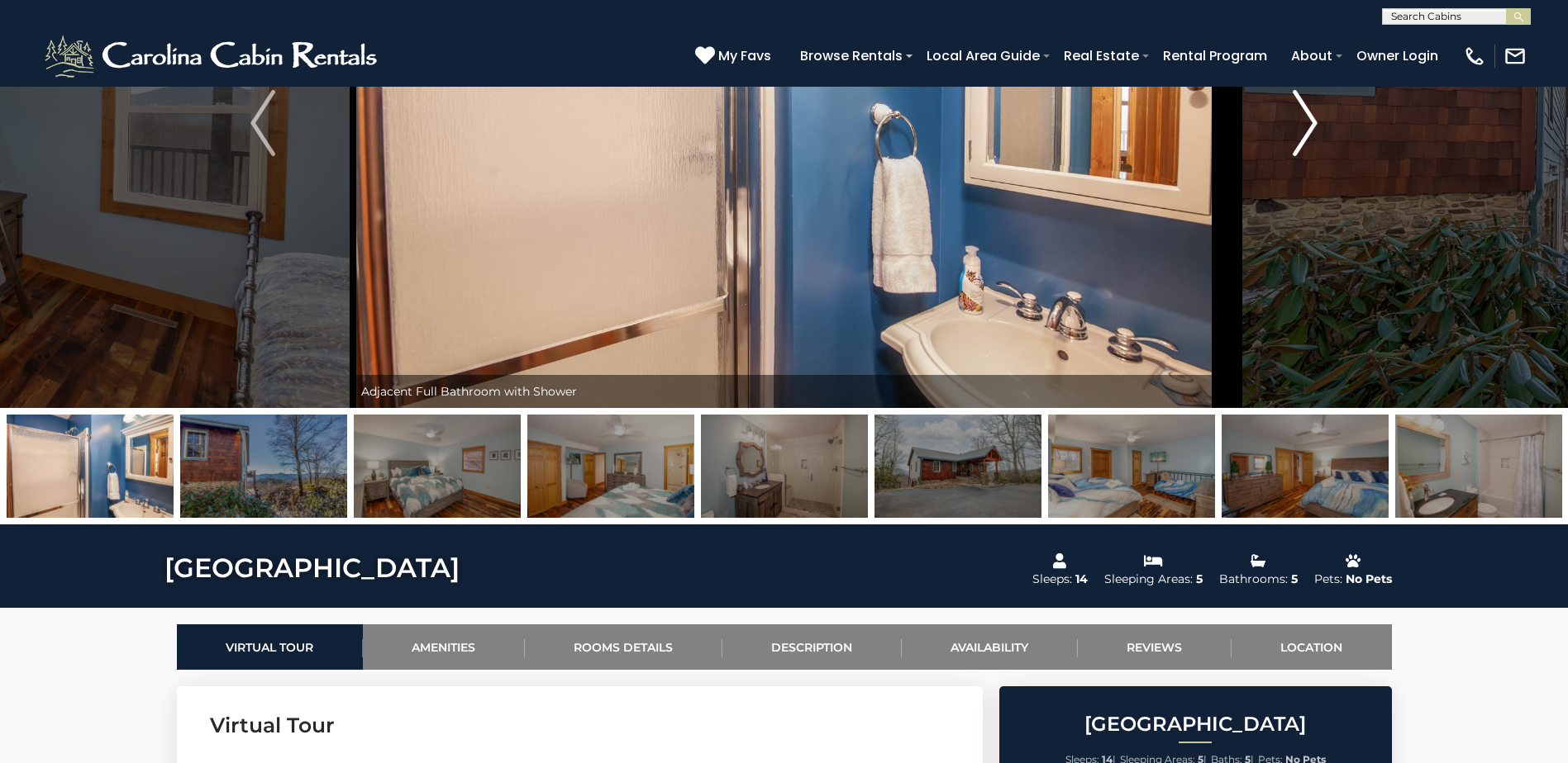
click at [1302, 146] on img "Next" at bounding box center [1304, 123] width 25 height 66
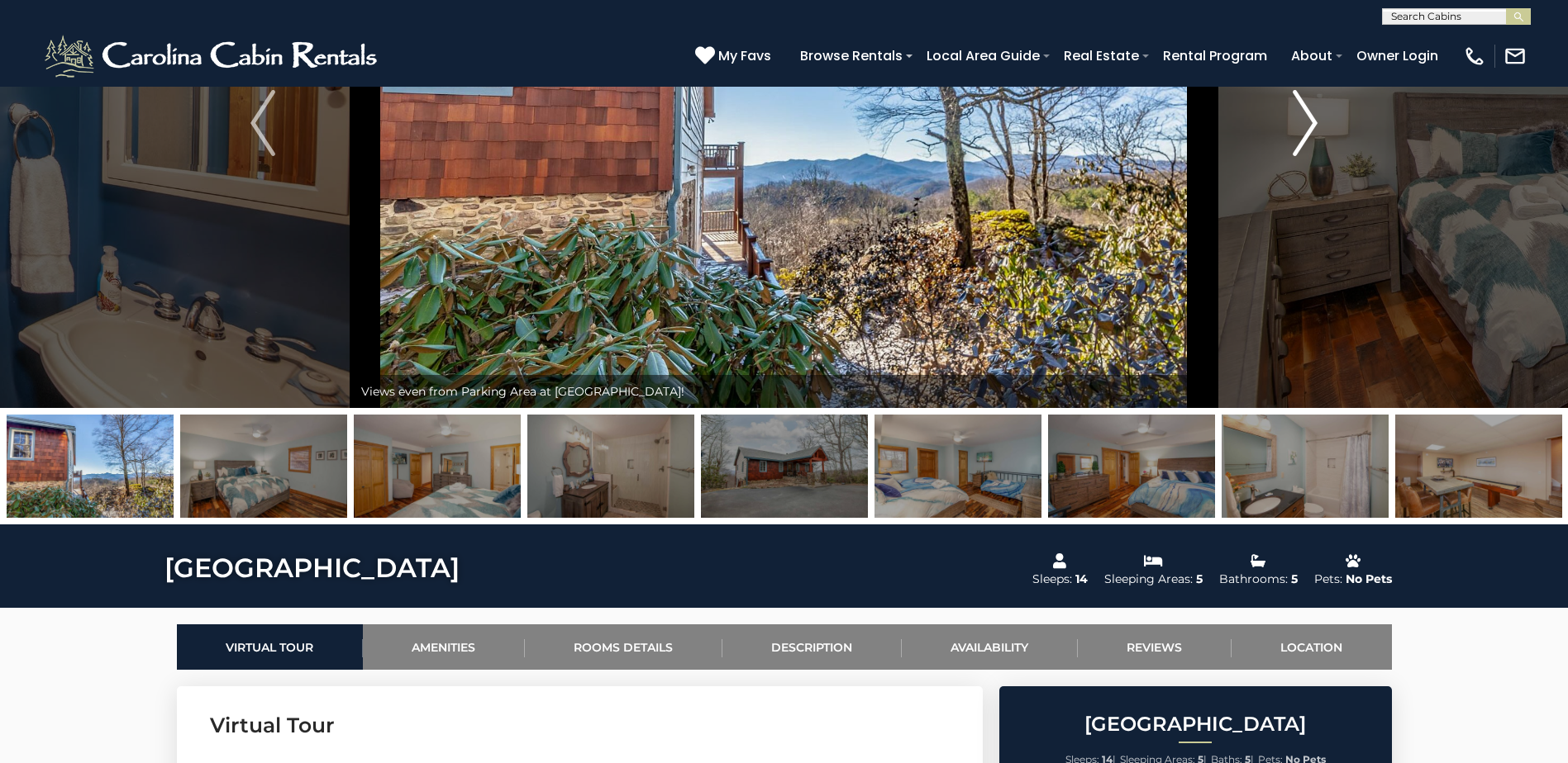
click at [1302, 146] on img "Next" at bounding box center [1304, 123] width 25 height 66
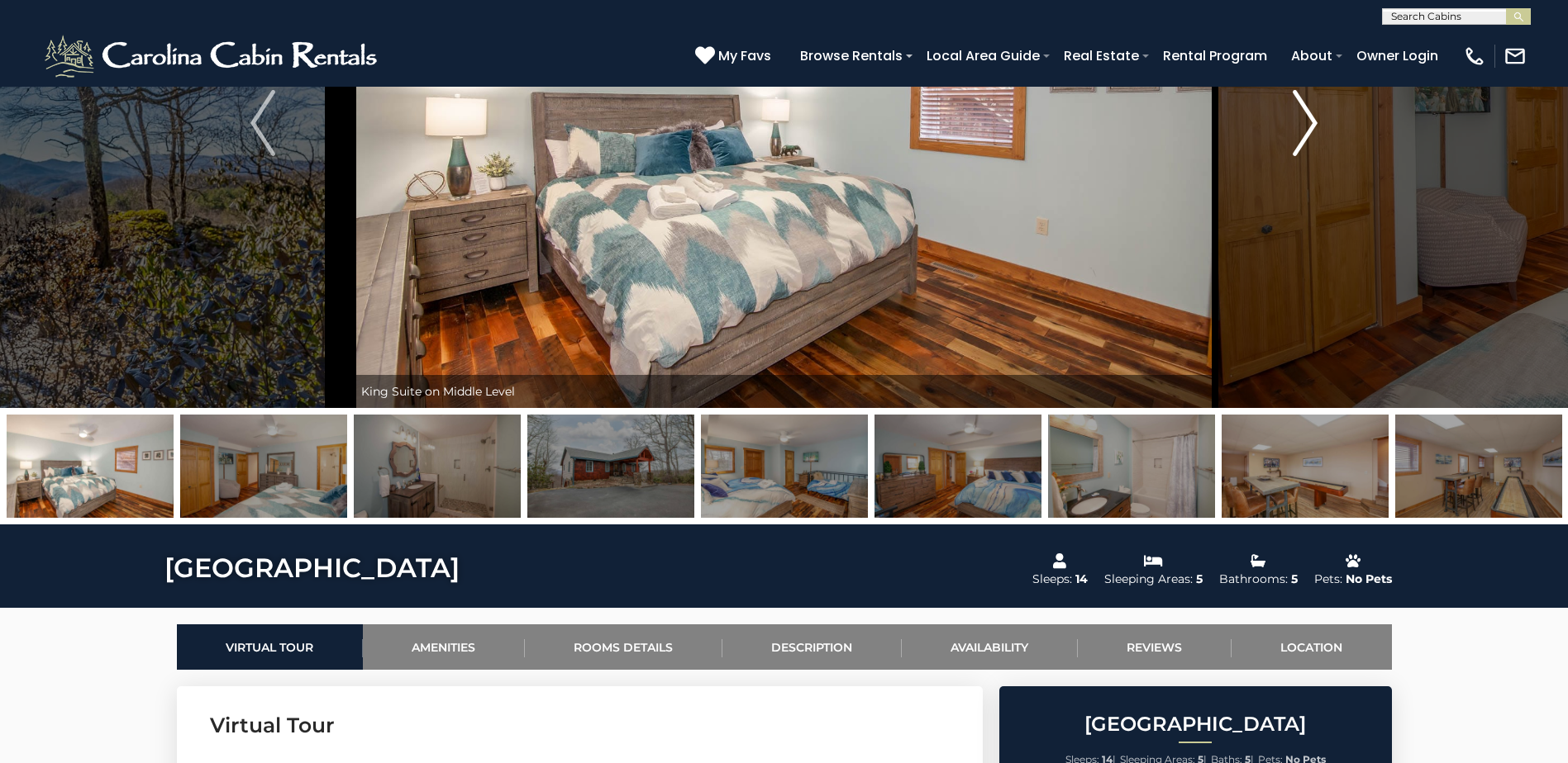
click at [1302, 146] on img "Next" at bounding box center [1304, 123] width 25 height 66
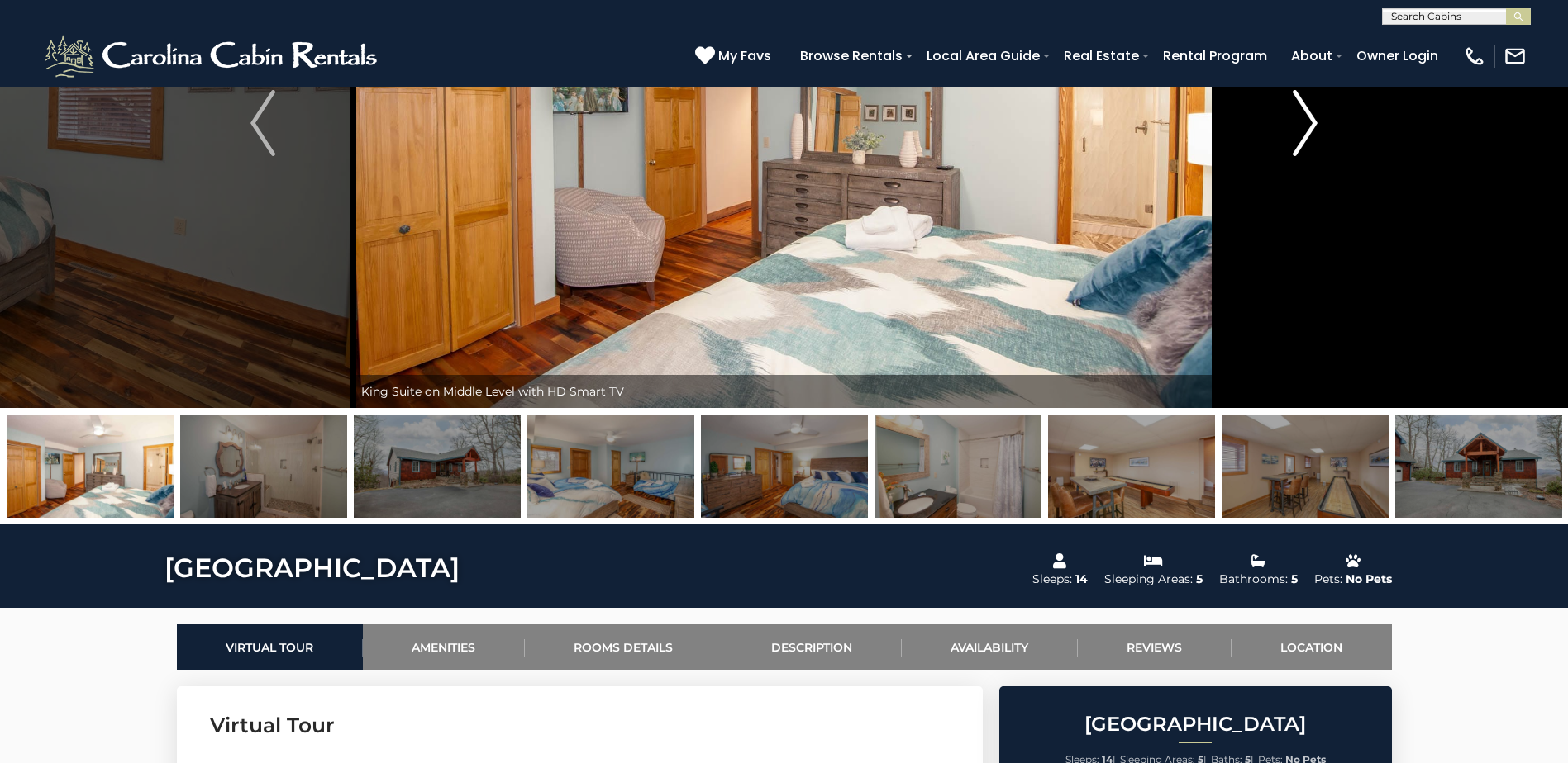
click at [1302, 146] on img "Next" at bounding box center [1304, 123] width 25 height 66
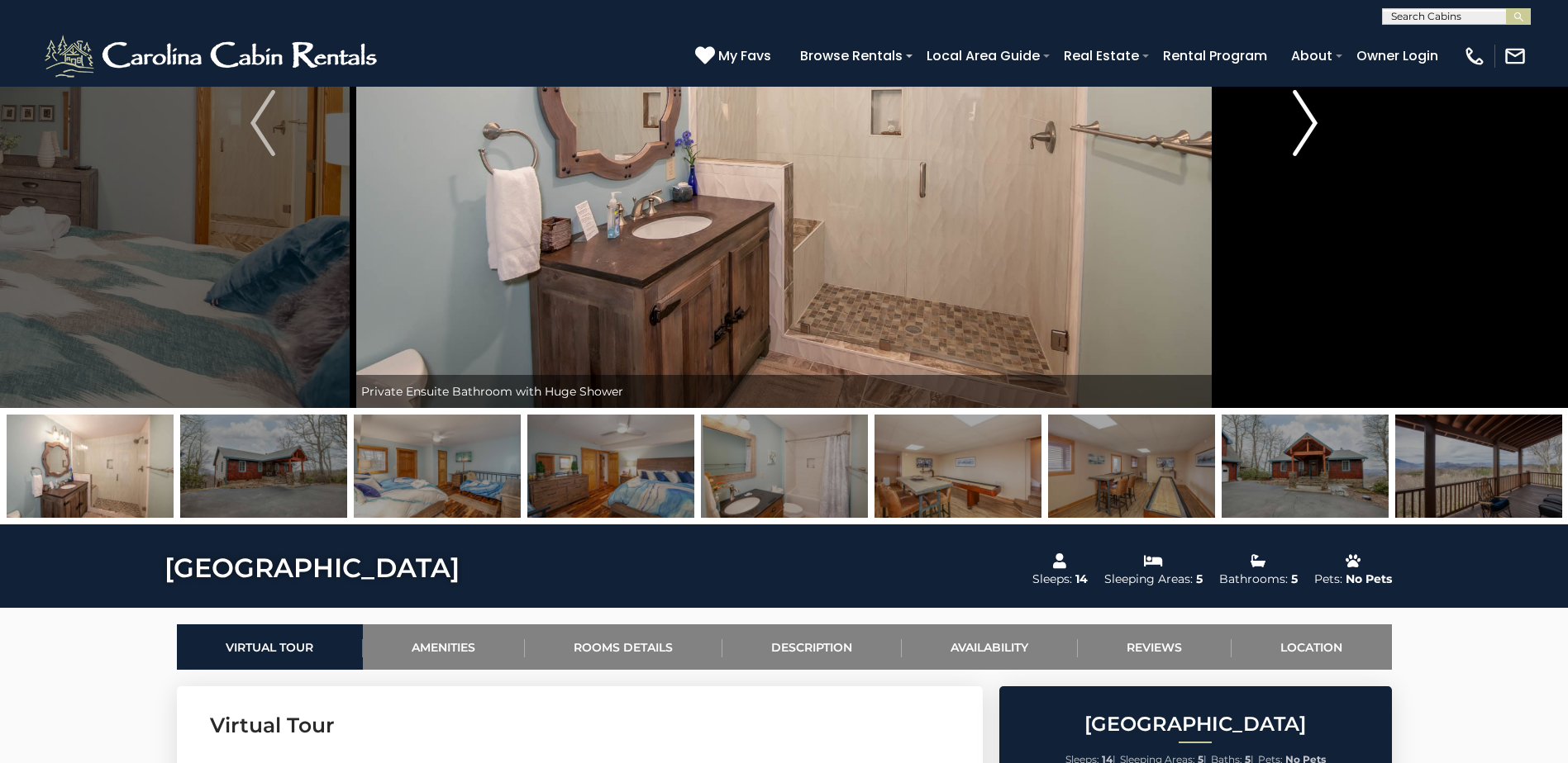
click at [1302, 146] on img "Next" at bounding box center [1304, 123] width 25 height 66
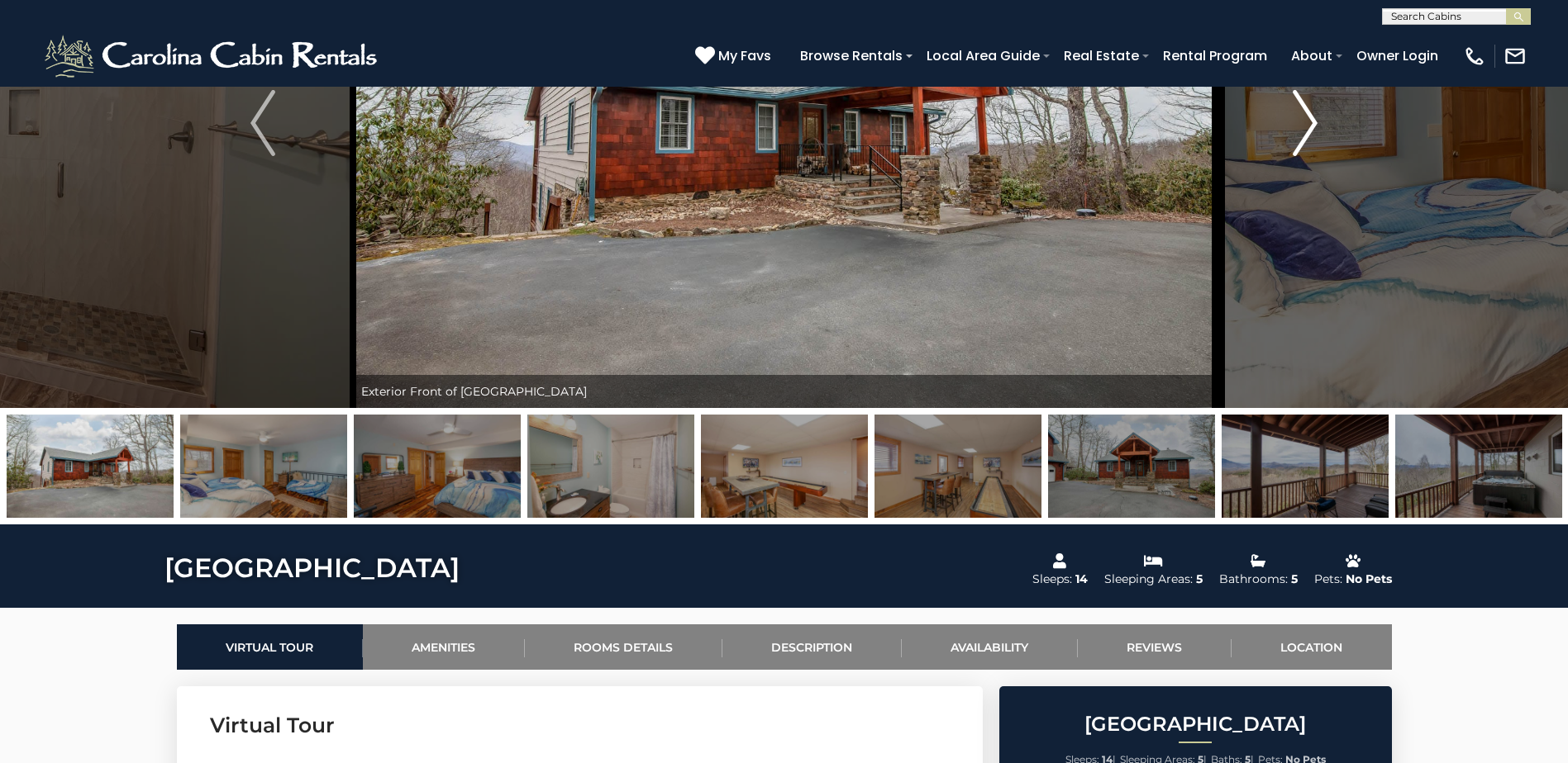
click at [1302, 146] on img "Next" at bounding box center [1304, 123] width 25 height 66
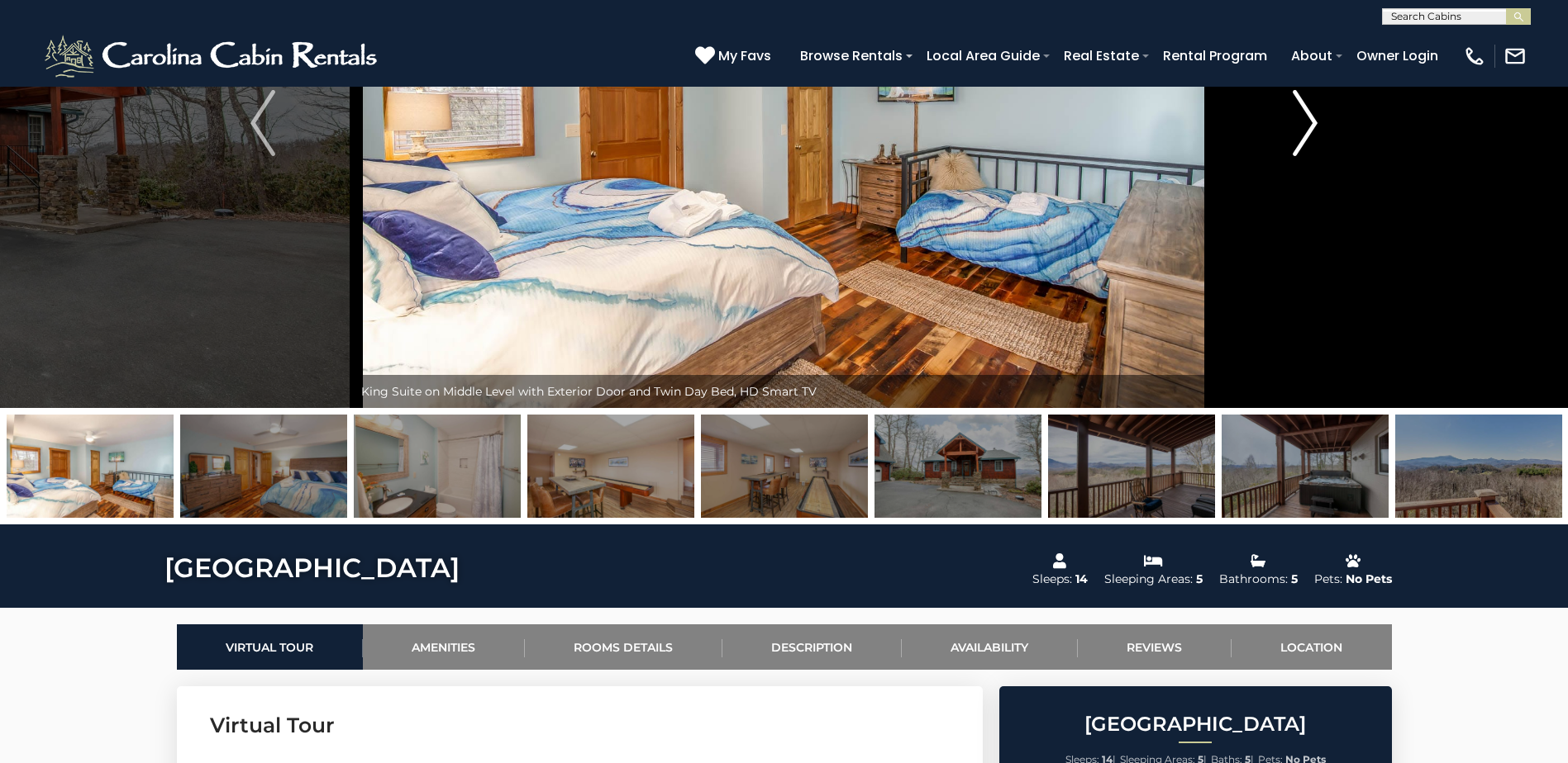
click at [1302, 146] on img "Next" at bounding box center [1304, 123] width 25 height 66
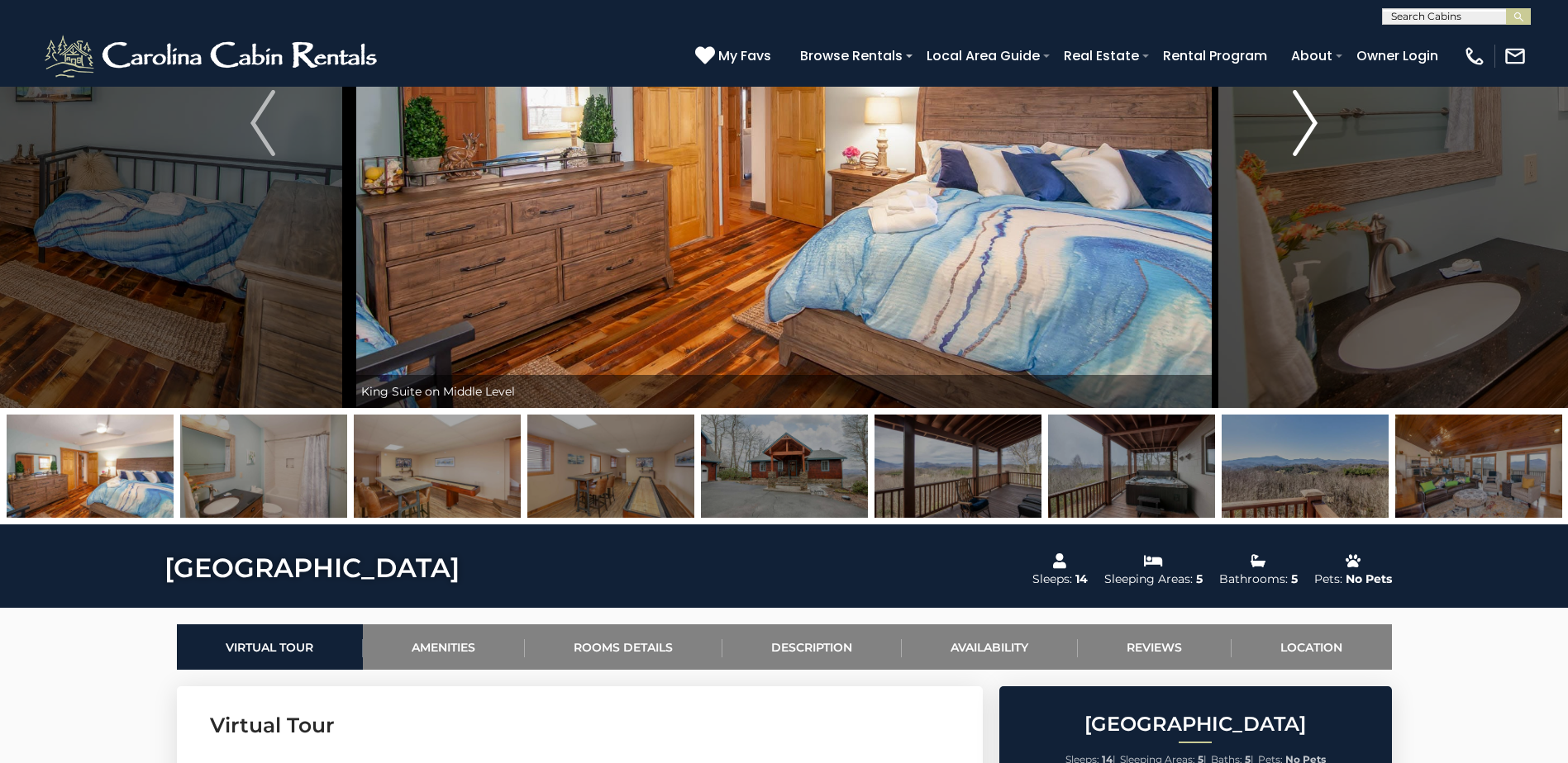
click at [1302, 146] on img "Next" at bounding box center [1304, 123] width 25 height 66
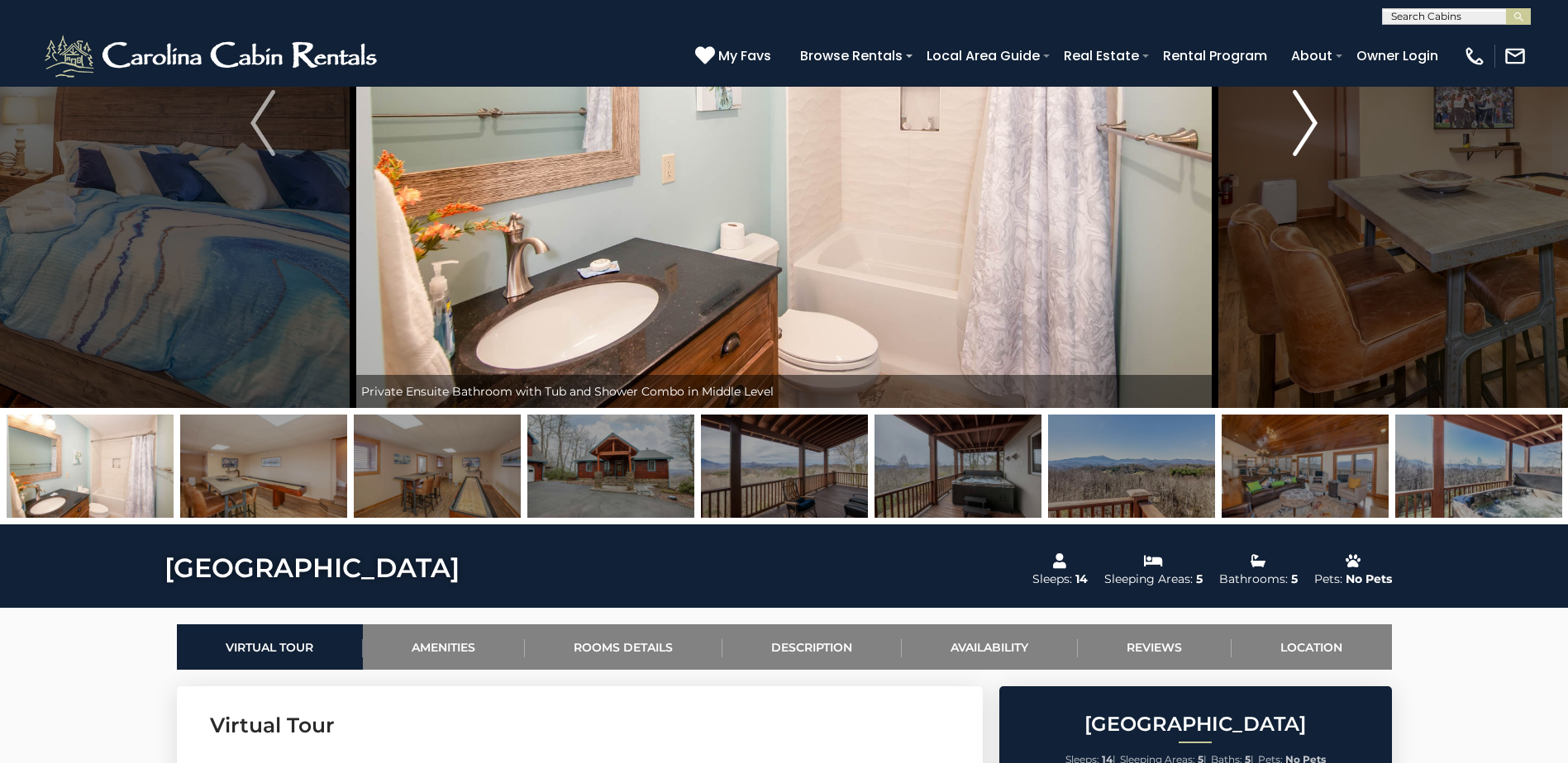
click at [1302, 146] on img "Next" at bounding box center [1304, 123] width 25 height 66
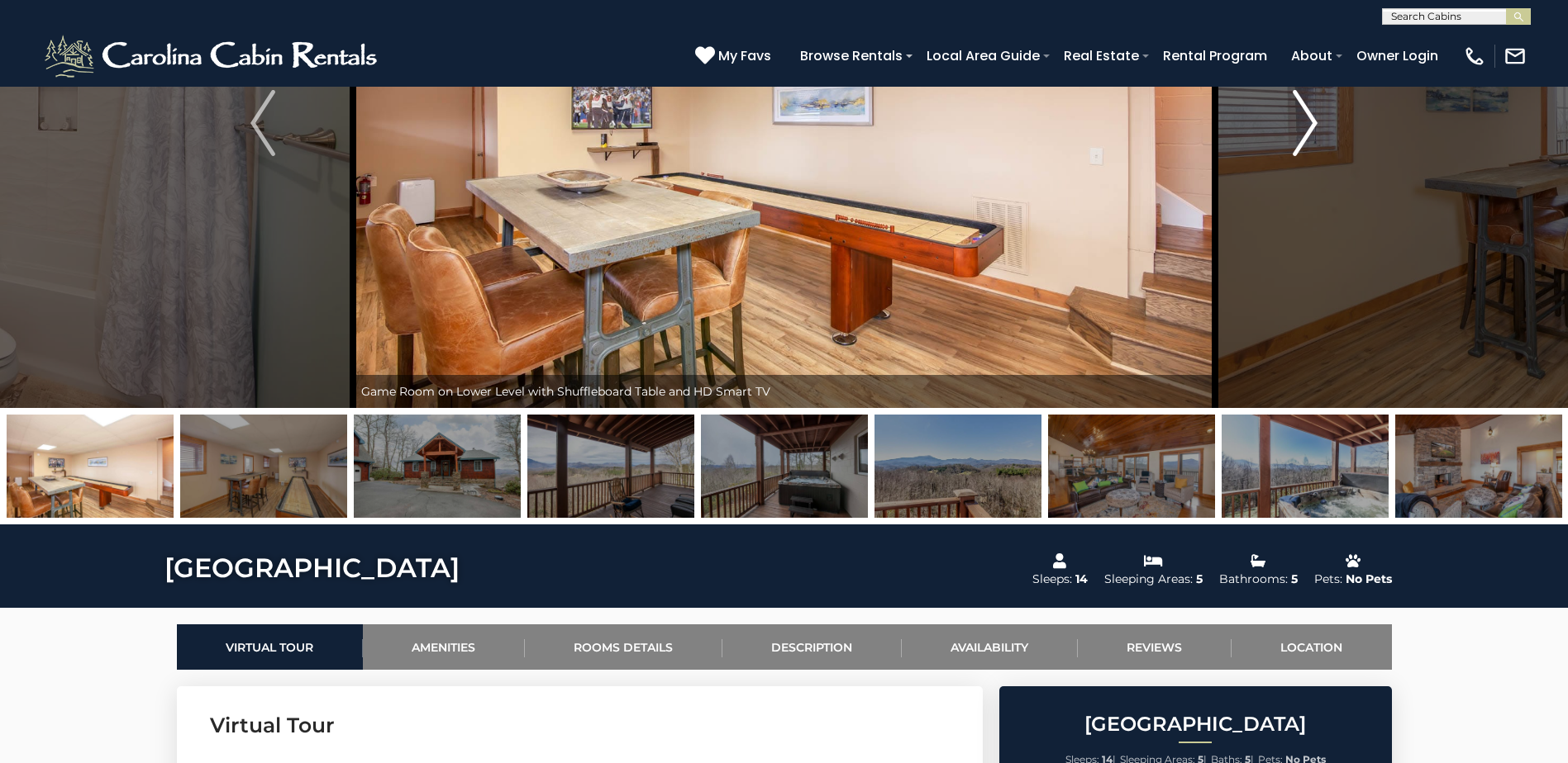
click at [1302, 146] on img "Next" at bounding box center [1304, 123] width 25 height 66
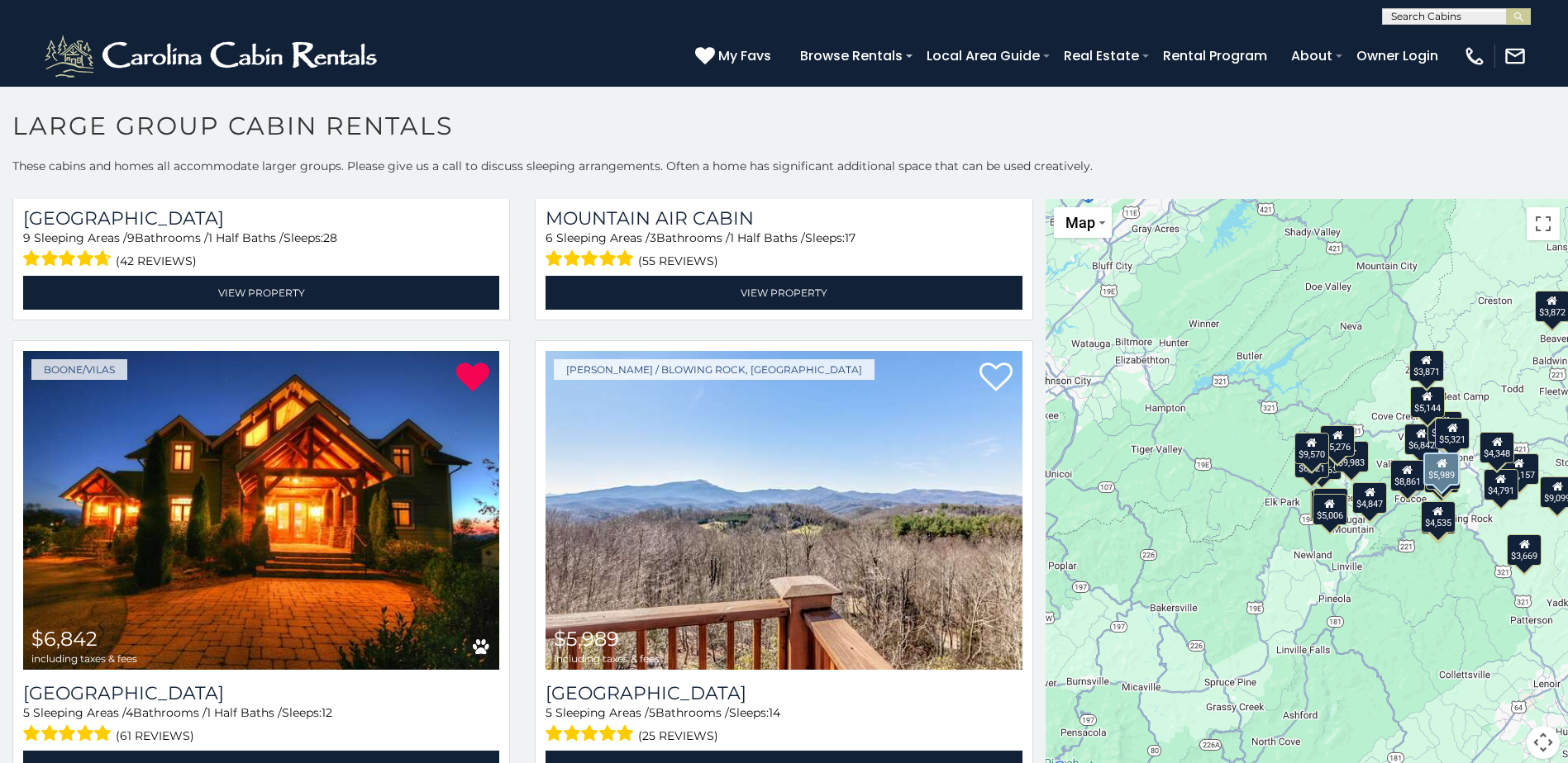
scroll to position [1487, 0]
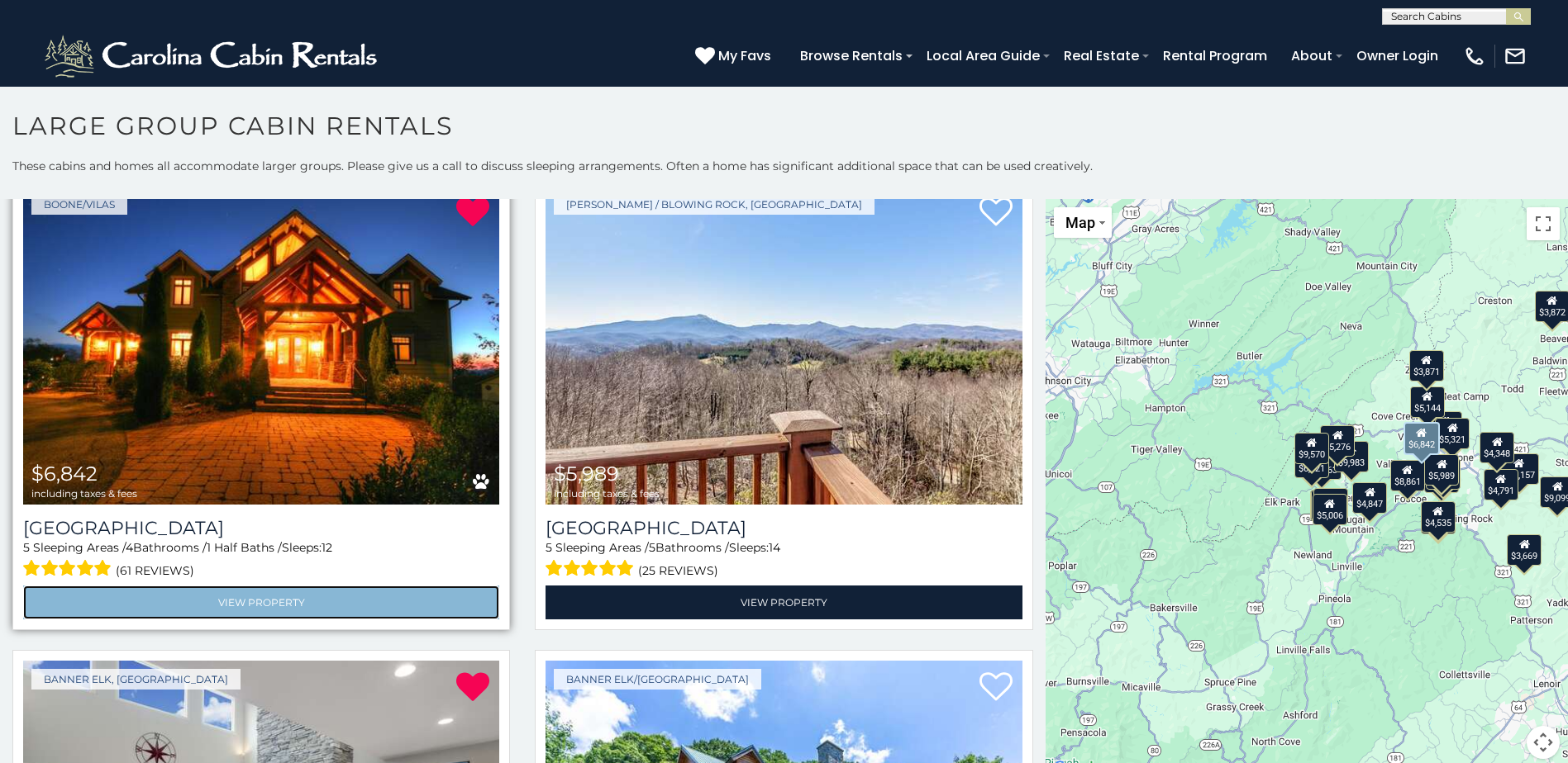
click at [247, 592] on link "View Property" at bounding box center [260, 602] width 476 height 34
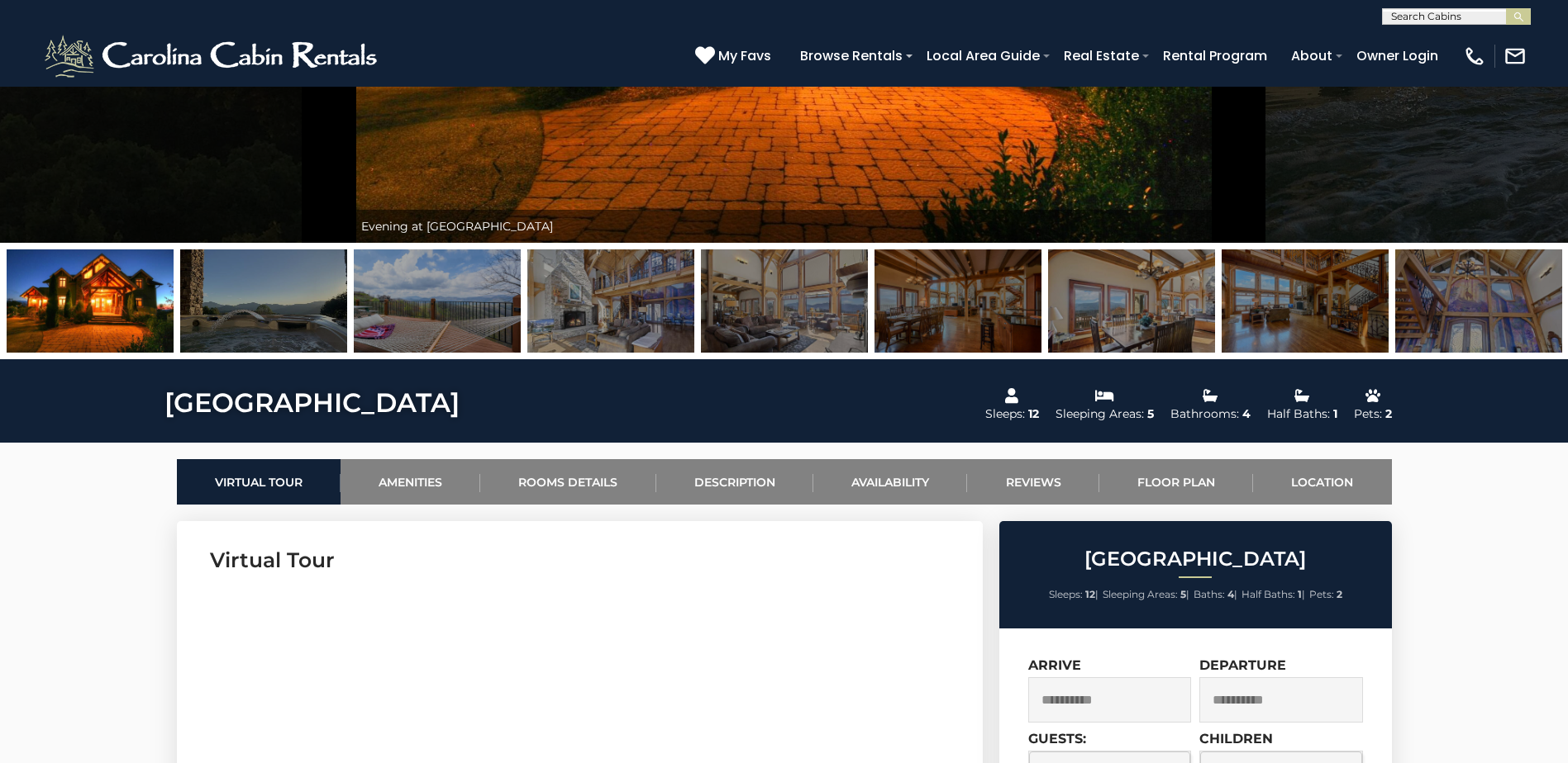
scroll to position [331, 0]
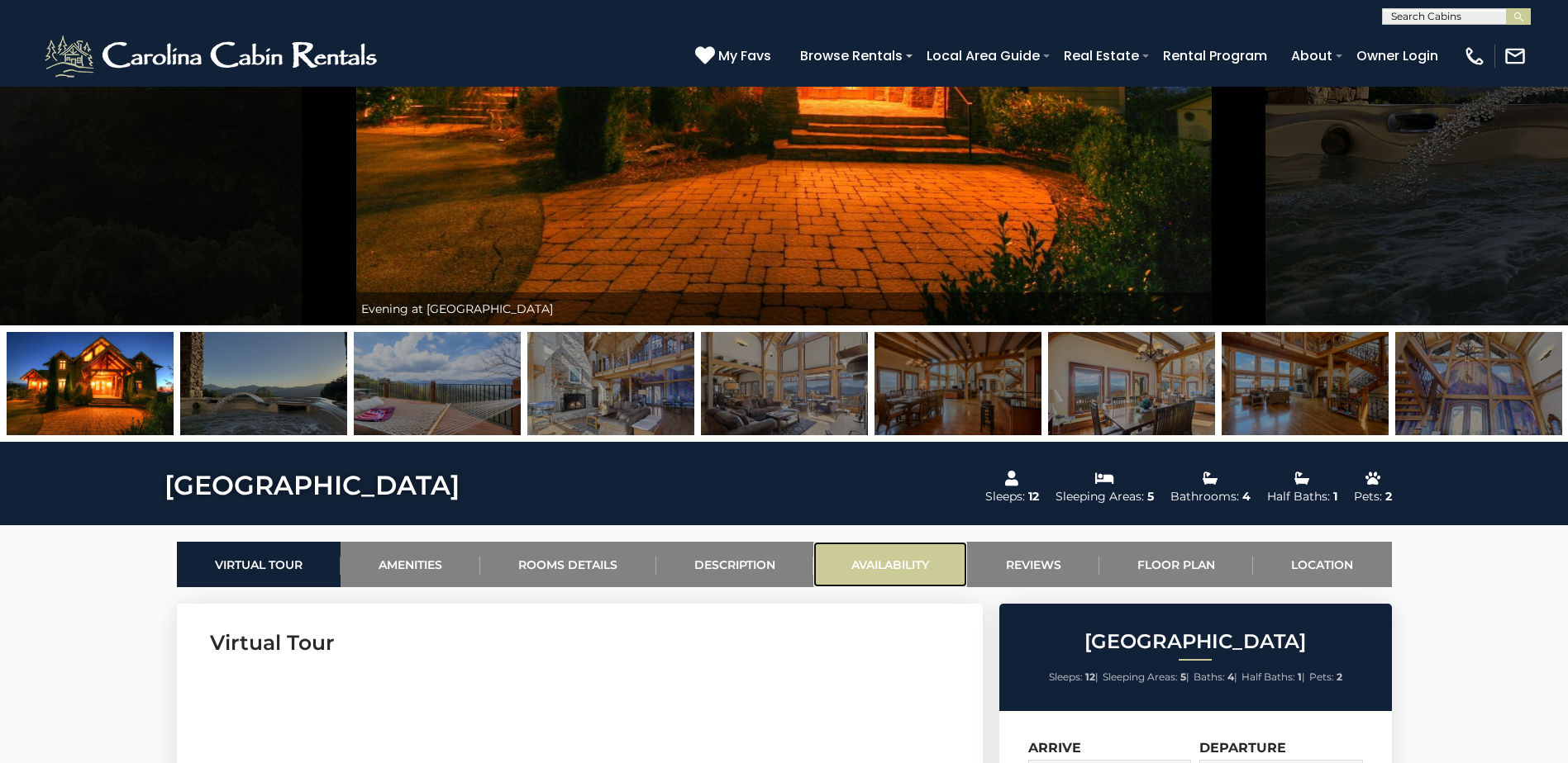
click at [884, 555] on link "Availability" at bounding box center [890, 565] width 154 height 46
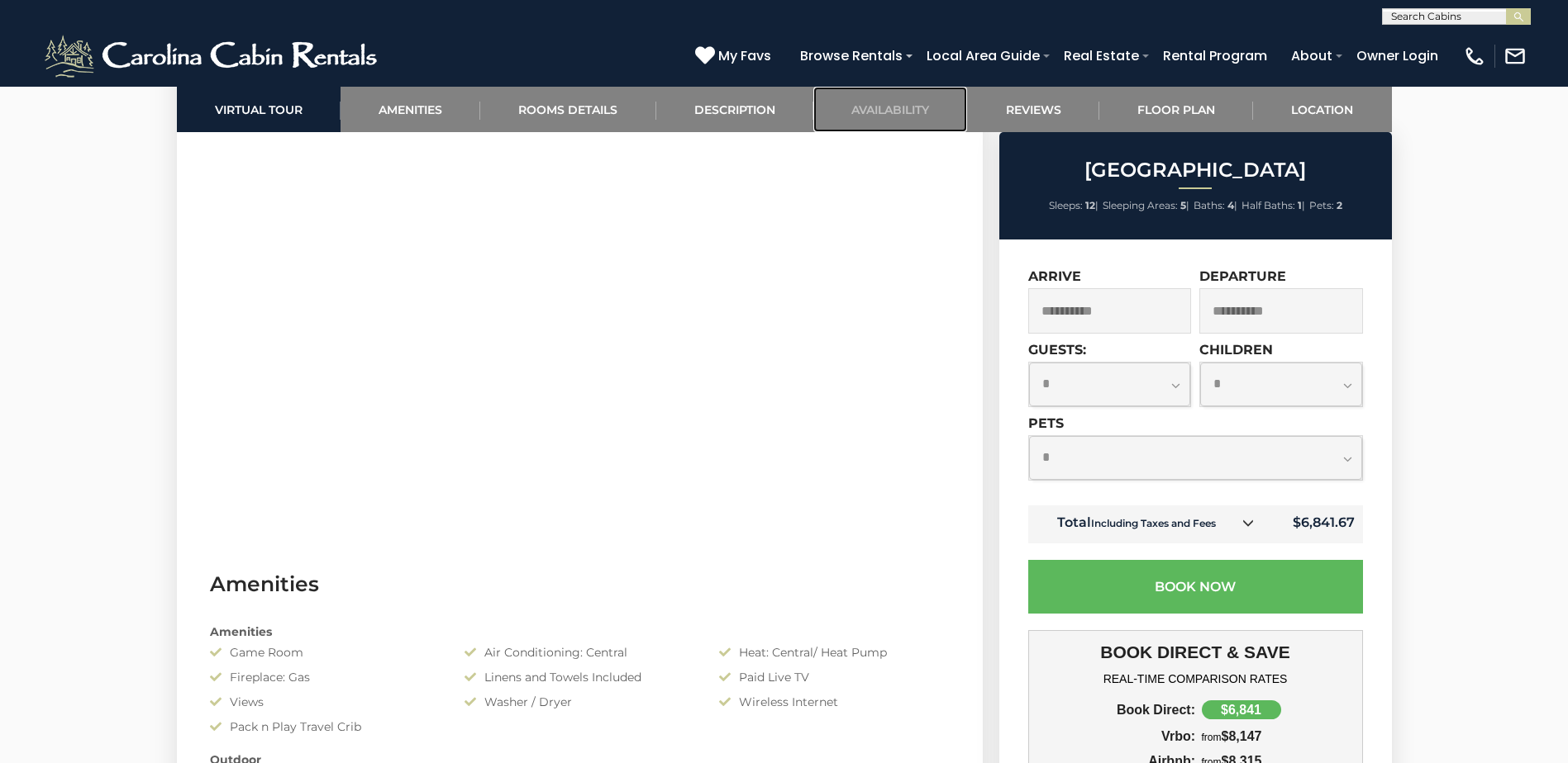
scroll to position [480, 0]
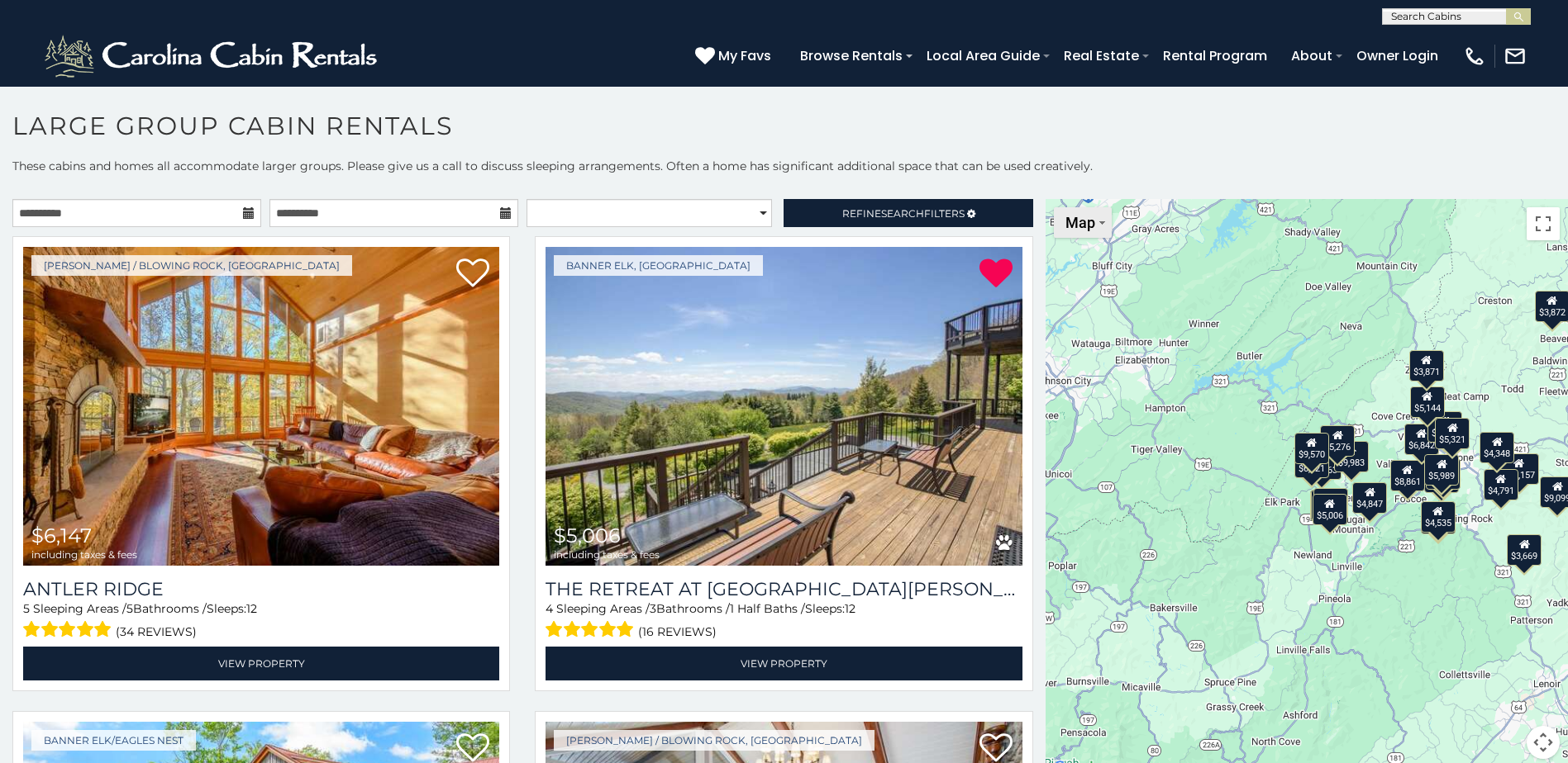
click at [1058, 233] on button "Map" at bounding box center [1082, 222] width 58 height 30
click at [1535, 221] on button "Toggle fullscreen view" at bounding box center [1543, 223] width 33 height 33
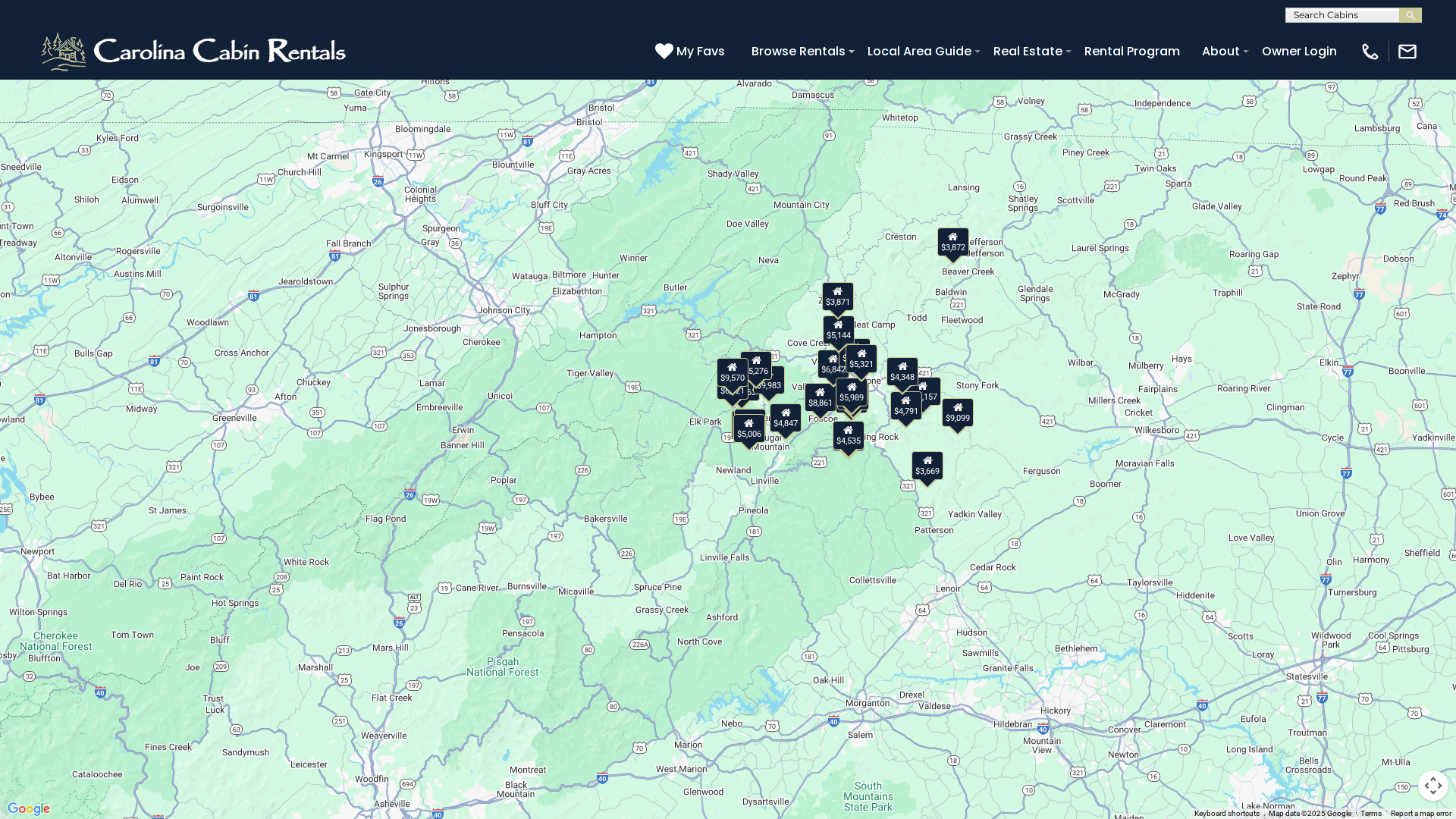
click at [913, 414] on div "$4,791" at bounding box center [907, 405] width 32 height 29
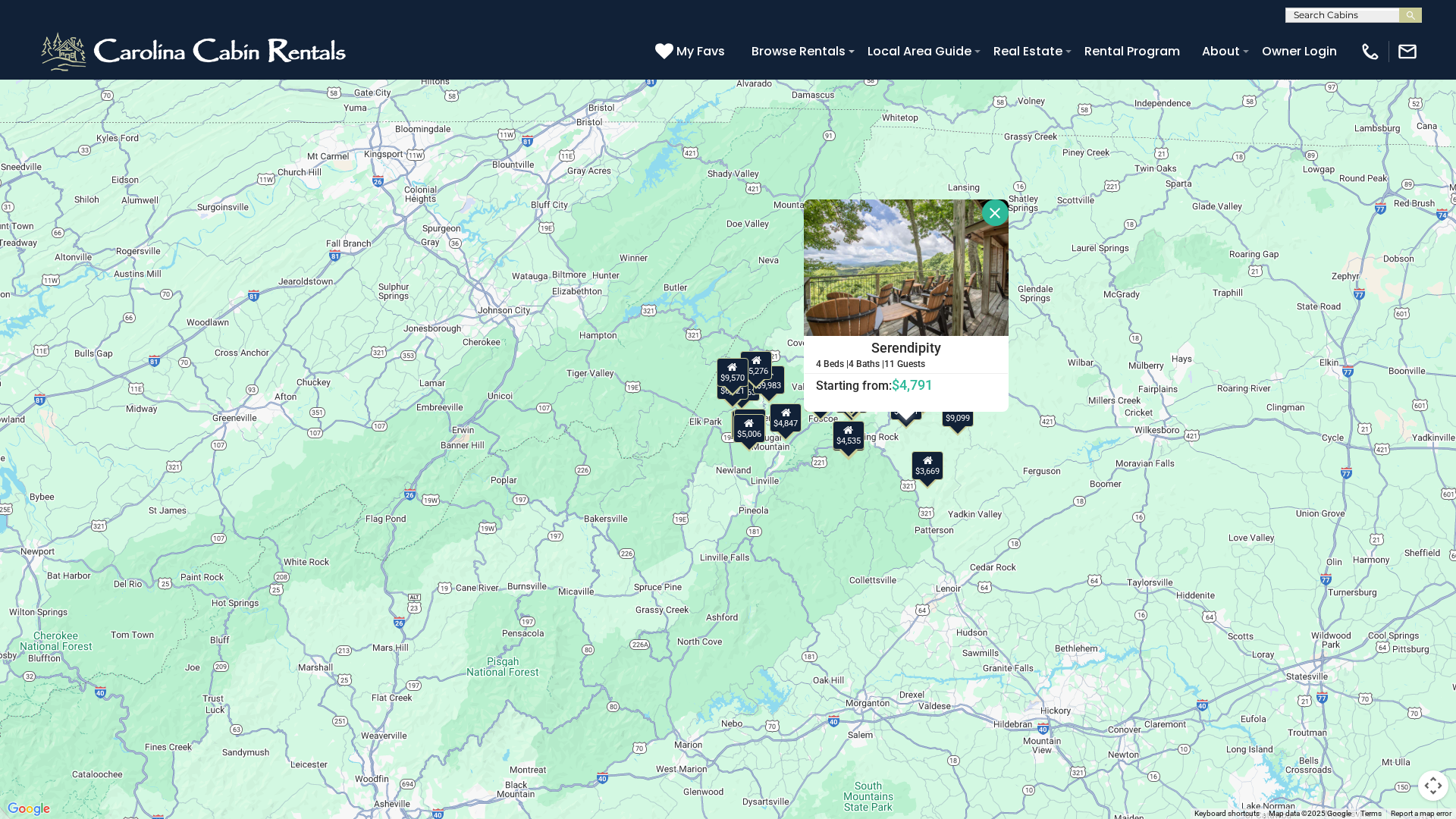
click at [855, 436] on div "$4,535" at bounding box center [849, 435] width 32 height 29
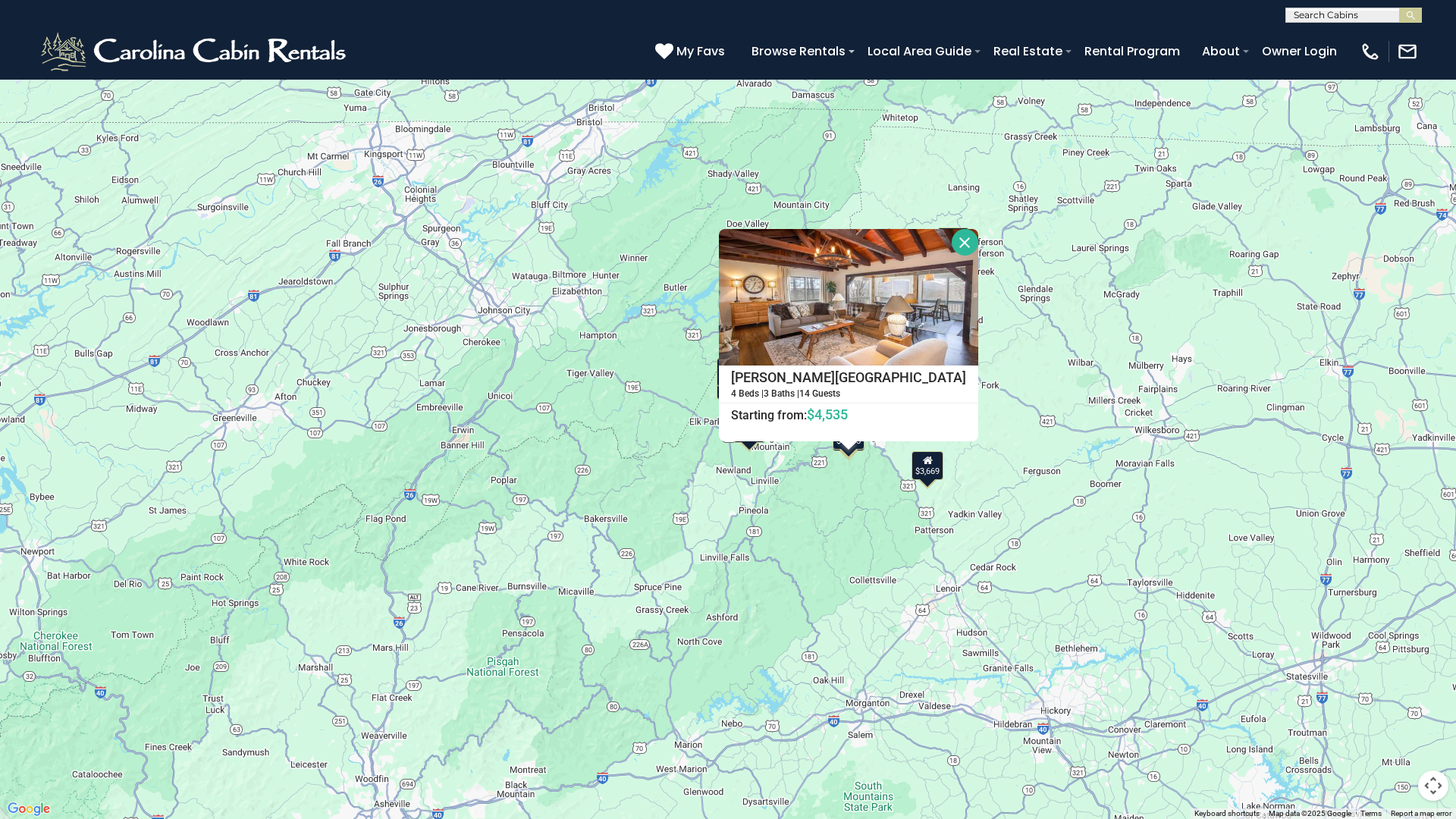
click at [931, 477] on div "$3,669" at bounding box center [928, 466] width 32 height 29
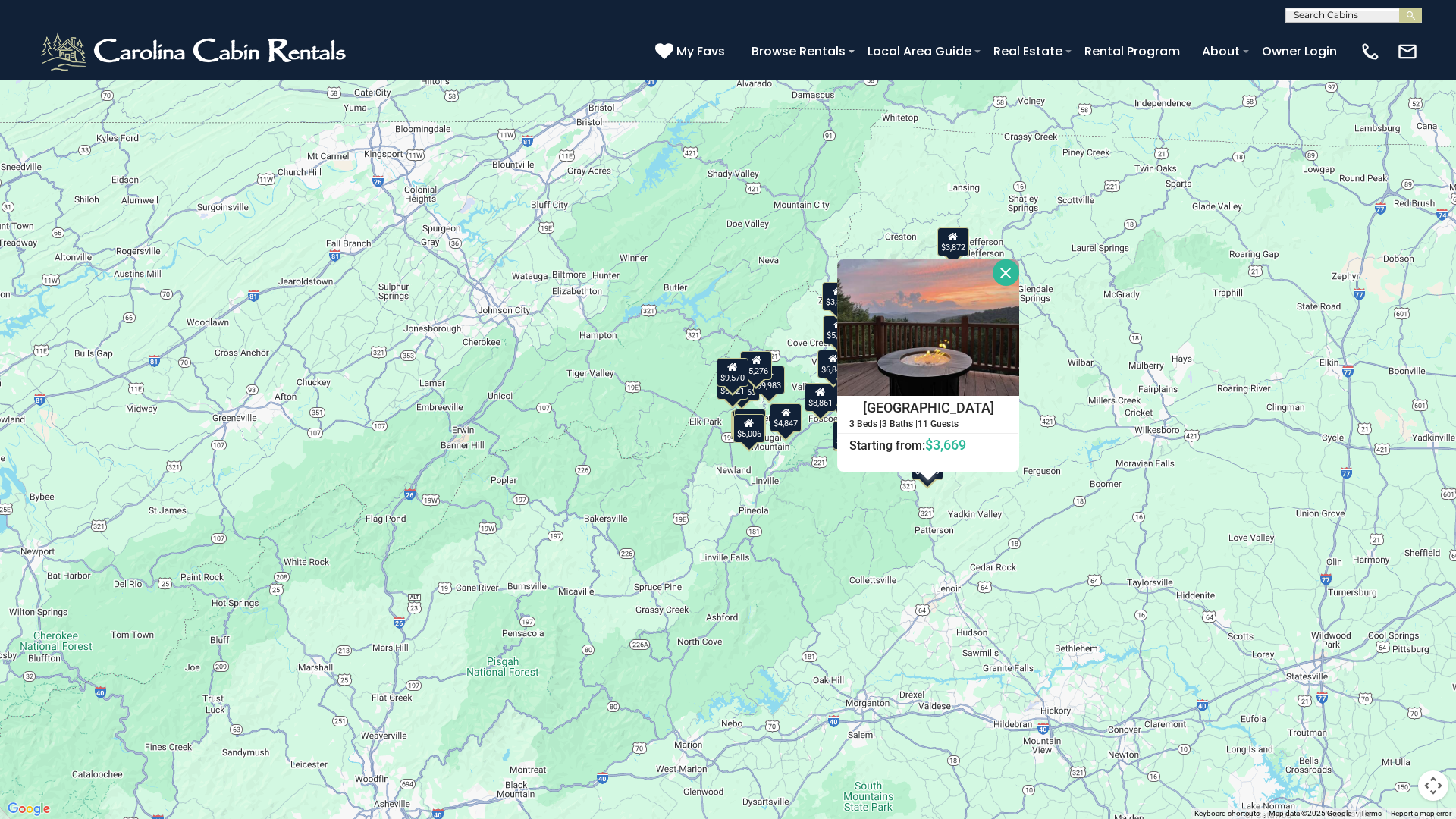
click at [753, 429] on div "$5,006" at bounding box center [749, 428] width 32 height 29
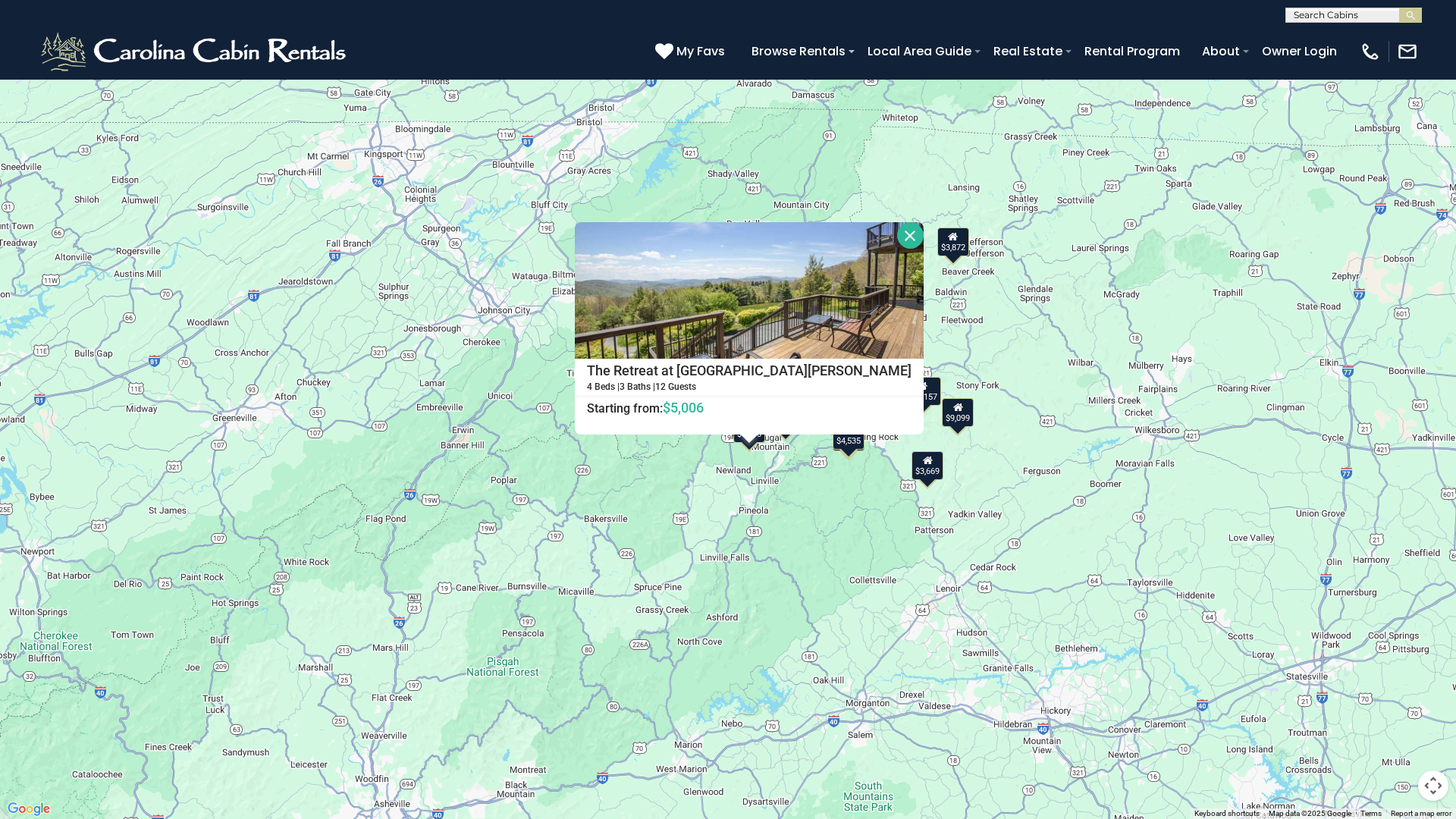
click at [953, 256] on div "$6,147 $5,006 $11,763 $8,743 $13,157 $8,861 $6,842 $5,989 $4,970 $6,321 $3,672 …" at bounding box center [728, 410] width 1456 height 819
click at [953, 251] on div "$3,872" at bounding box center [954, 242] width 32 height 29
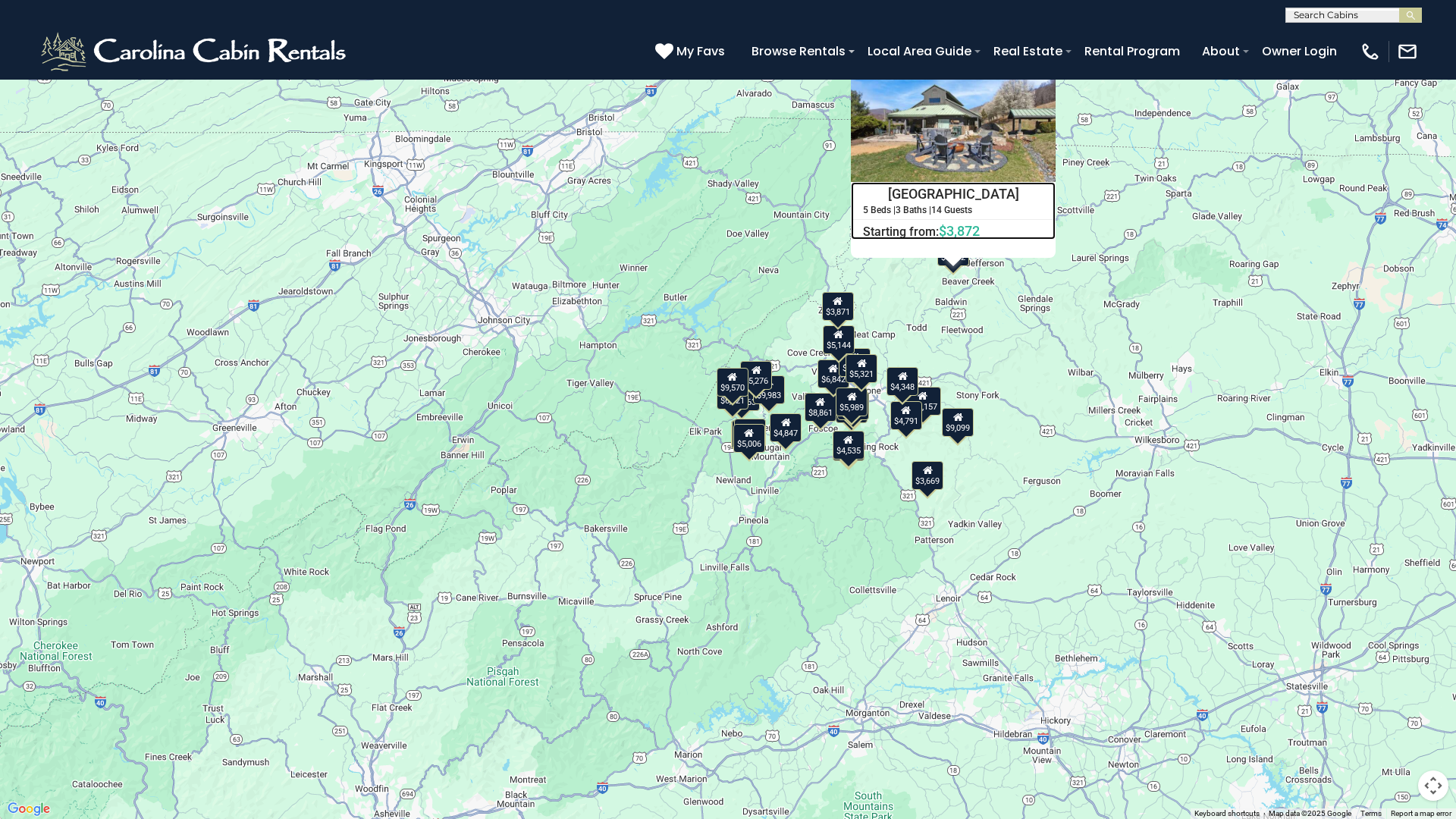
click at [959, 193] on h4 "[GEOGRAPHIC_DATA]" at bounding box center [954, 193] width 204 height 23
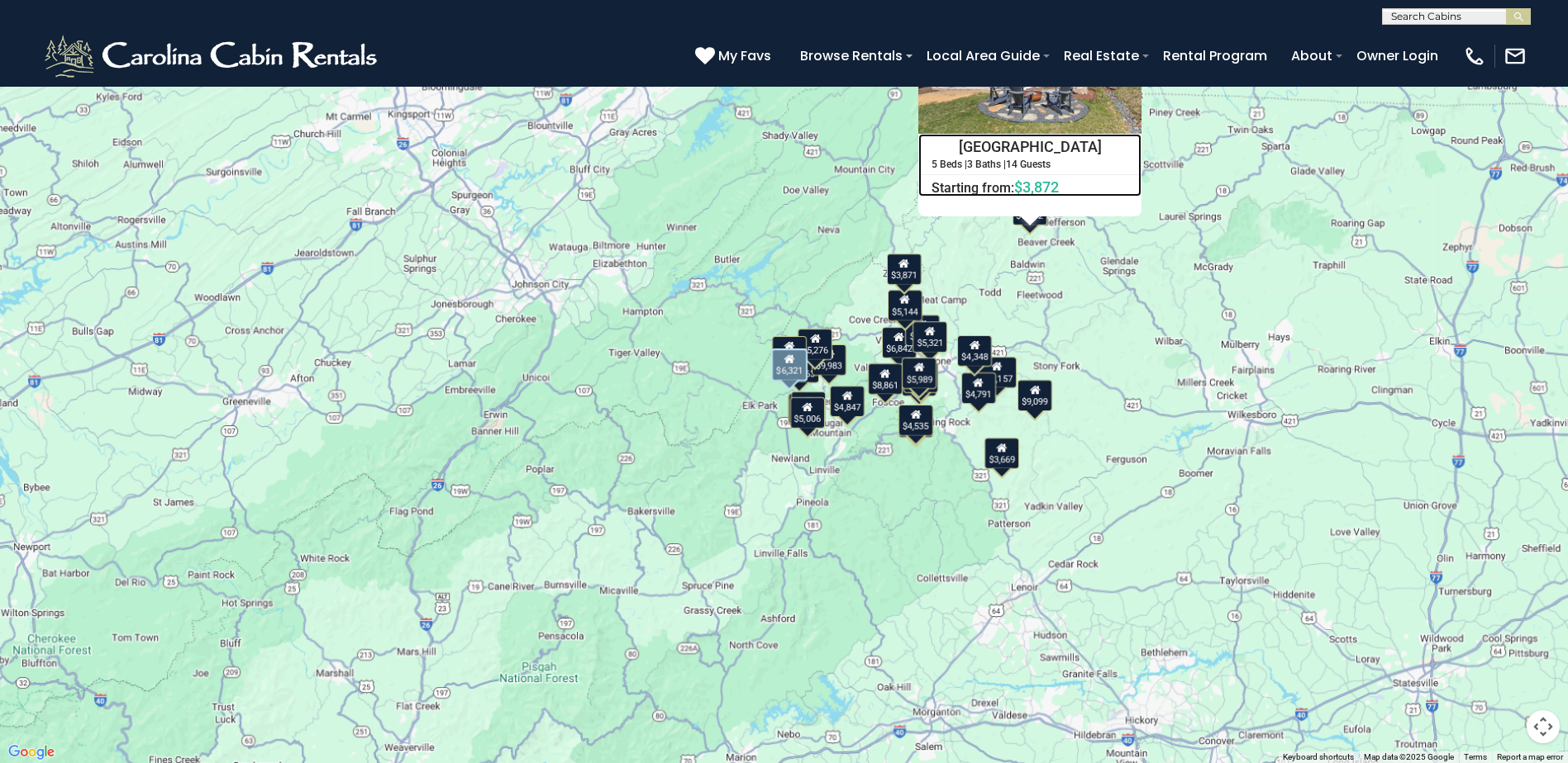
scroll to position [2891, 0]
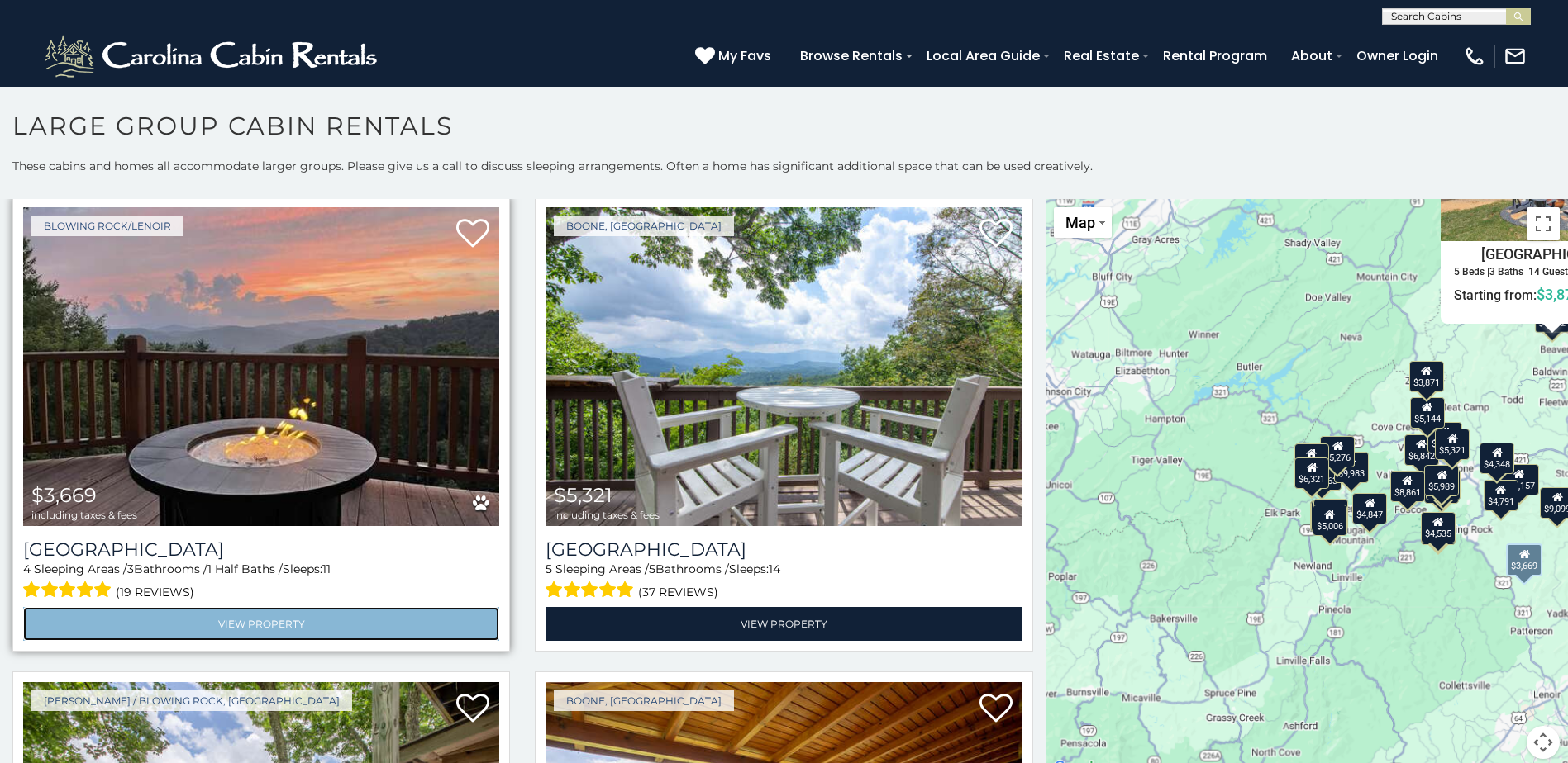
click at [240, 607] on link "View Property" at bounding box center [260, 624] width 476 height 34
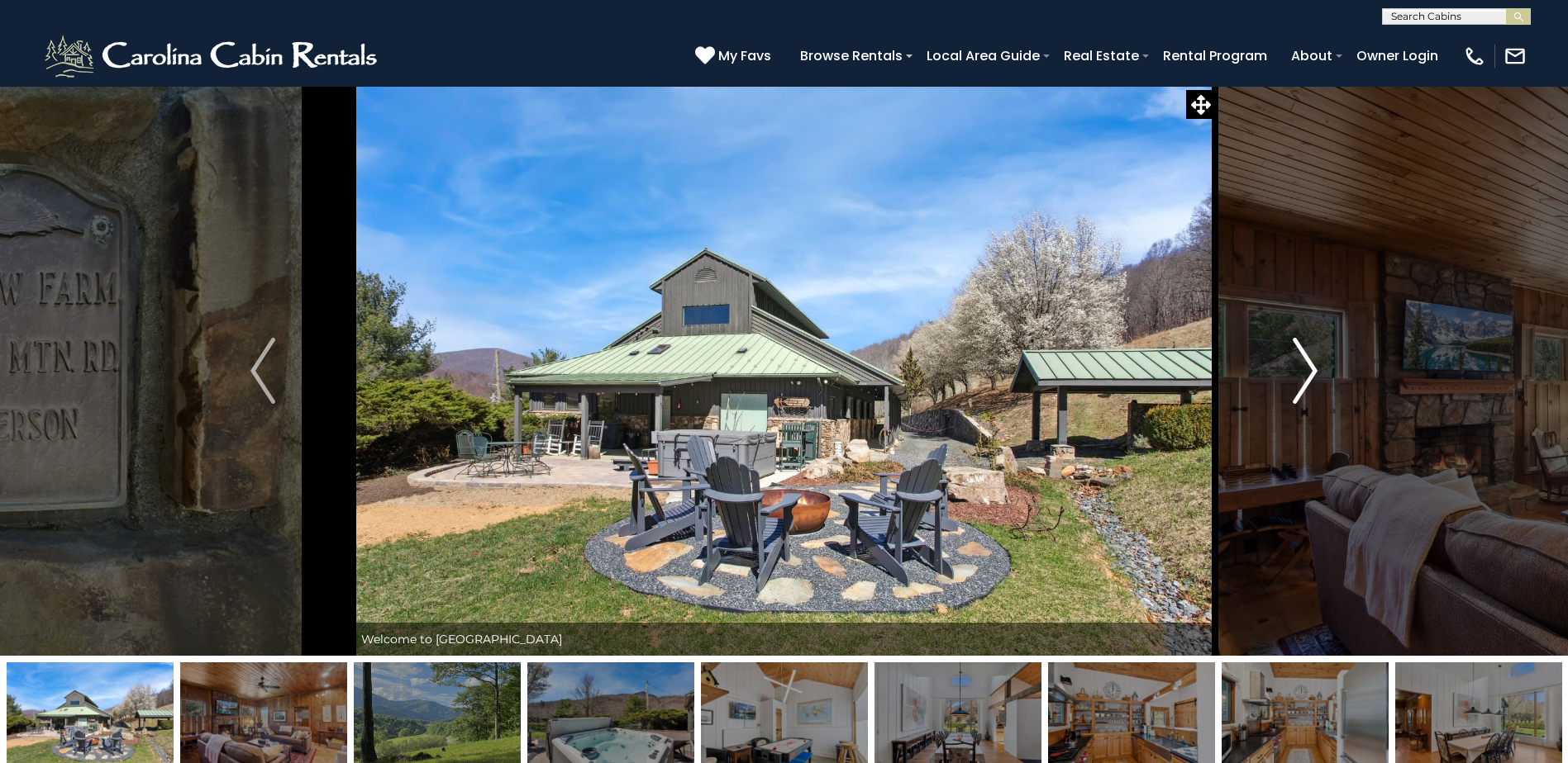
click at [1289, 378] on button "Next" at bounding box center [1305, 371] width 181 height 570
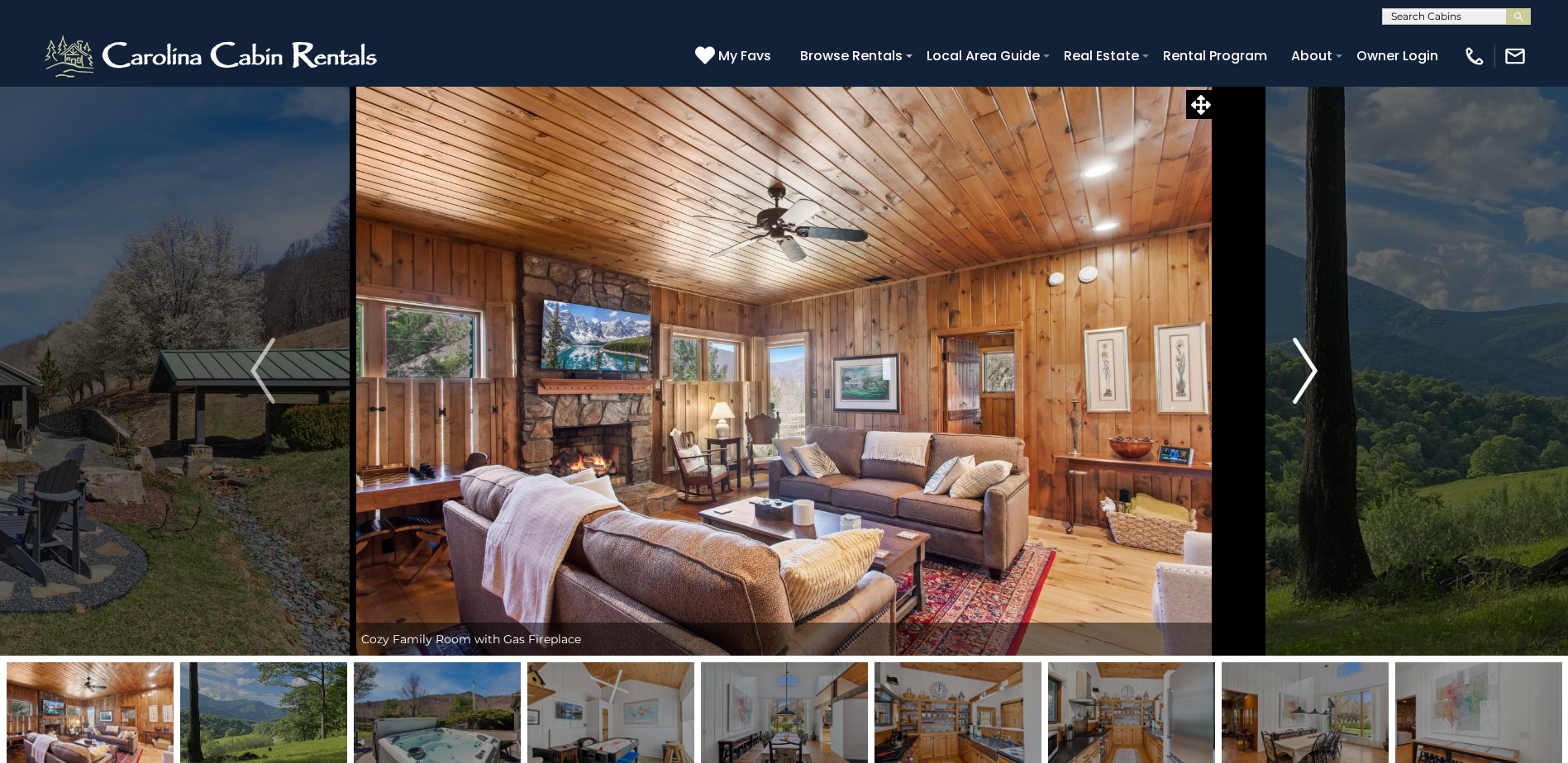
click at [1289, 378] on button "Next" at bounding box center [1305, 371] width 181 height 570
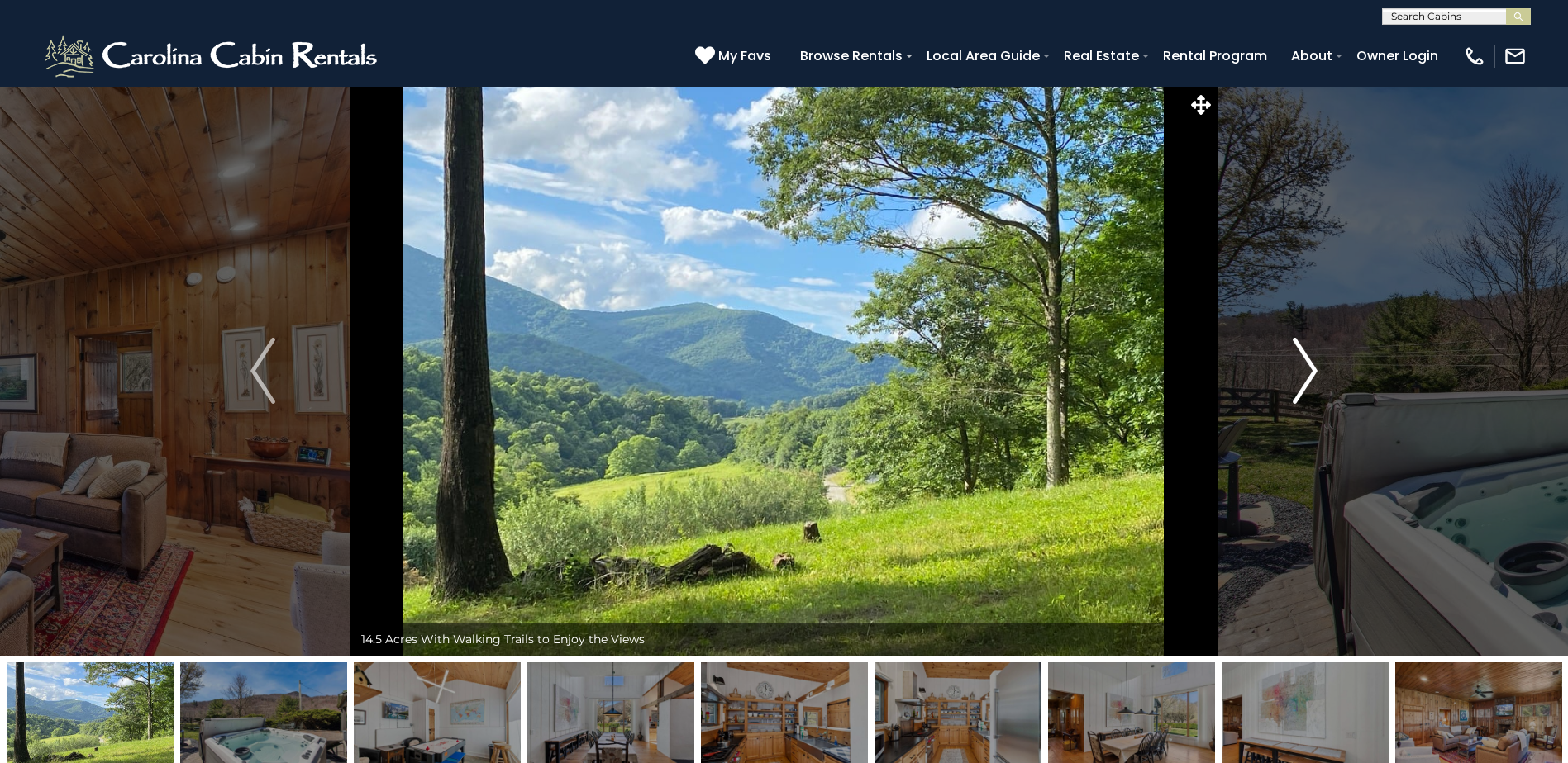
click at [1289, 378] on button "Next" at bounding box center [1305, 371] width 181 height 570
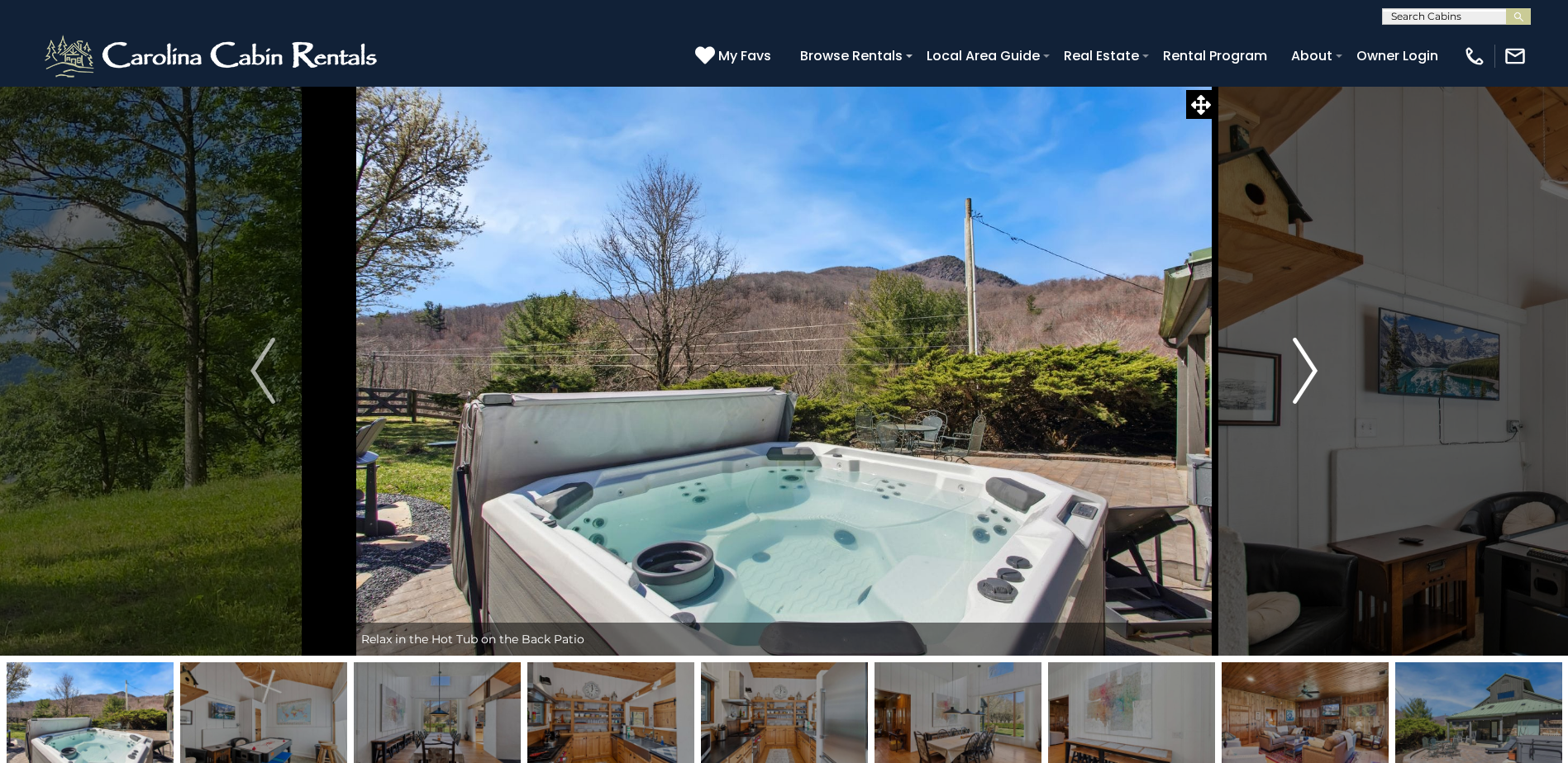
click at [1289, 378] on button "Next" at bounding box center [1305, 371] width 181 height 570
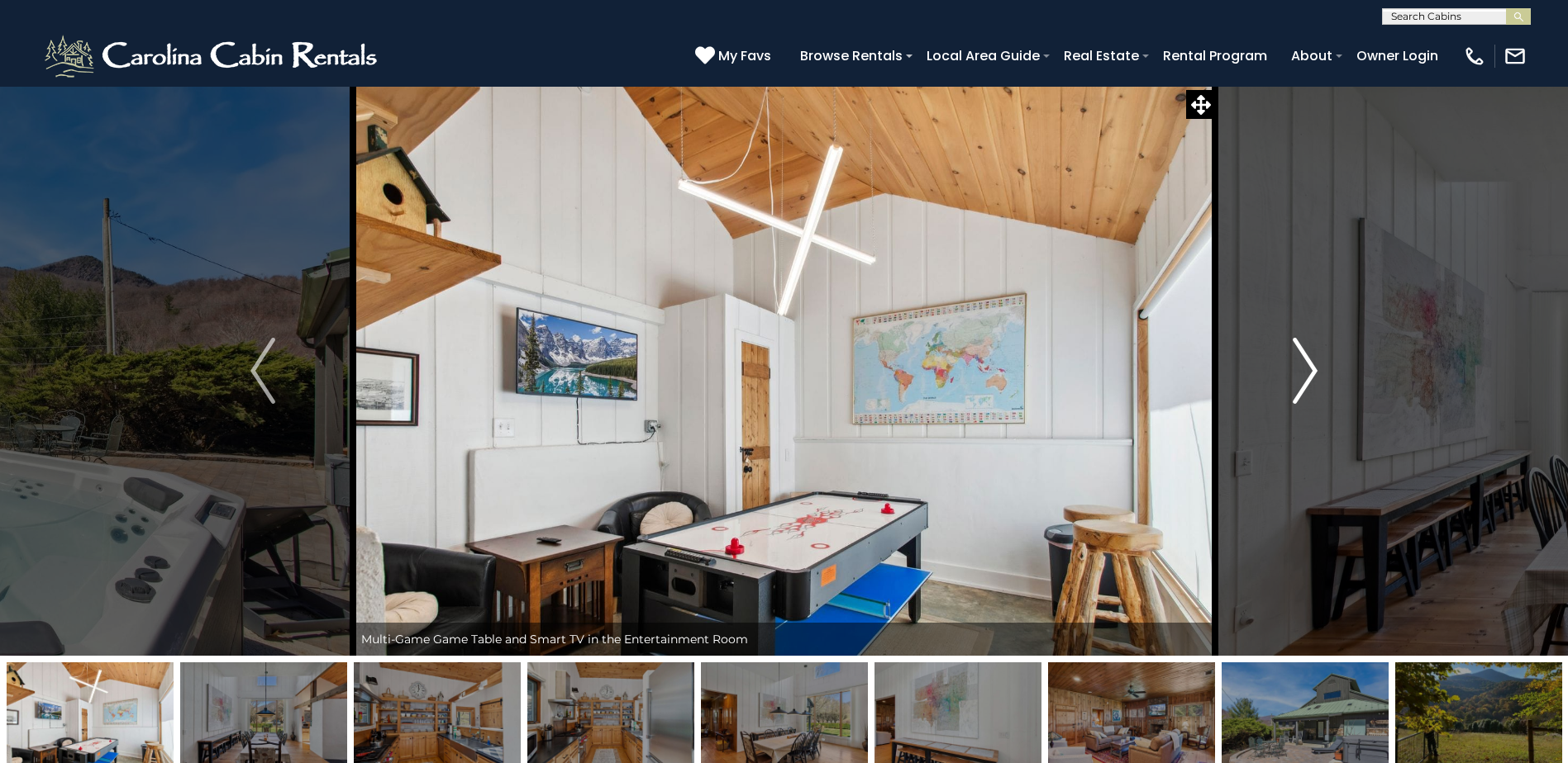
click at [1289, 378] on button "Next" at bounding box center [1305, 371] width 181 height 570
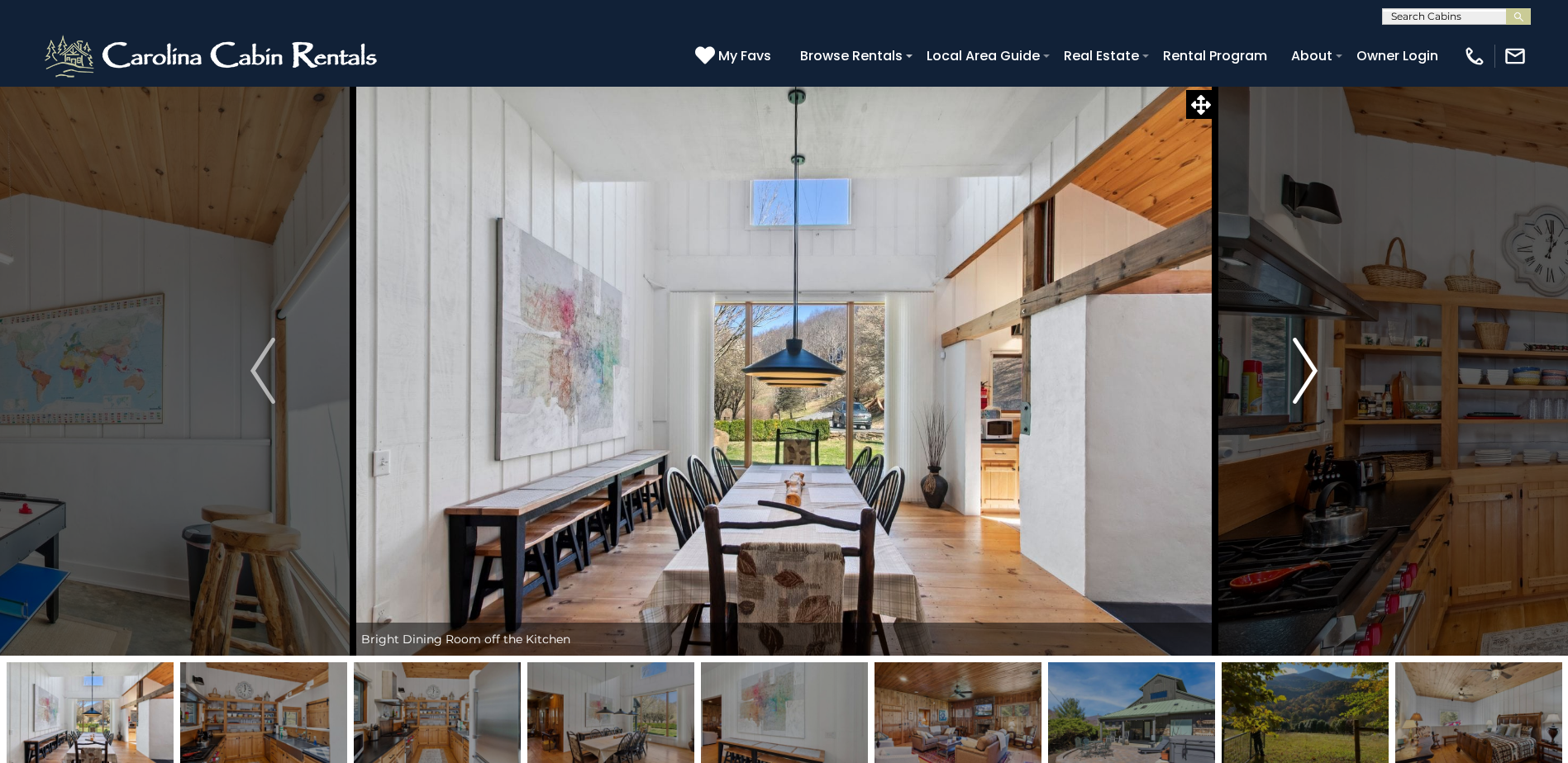
click at [1289, 378] on button "Next" at bounding box center [1305, 371] width 181 height 570
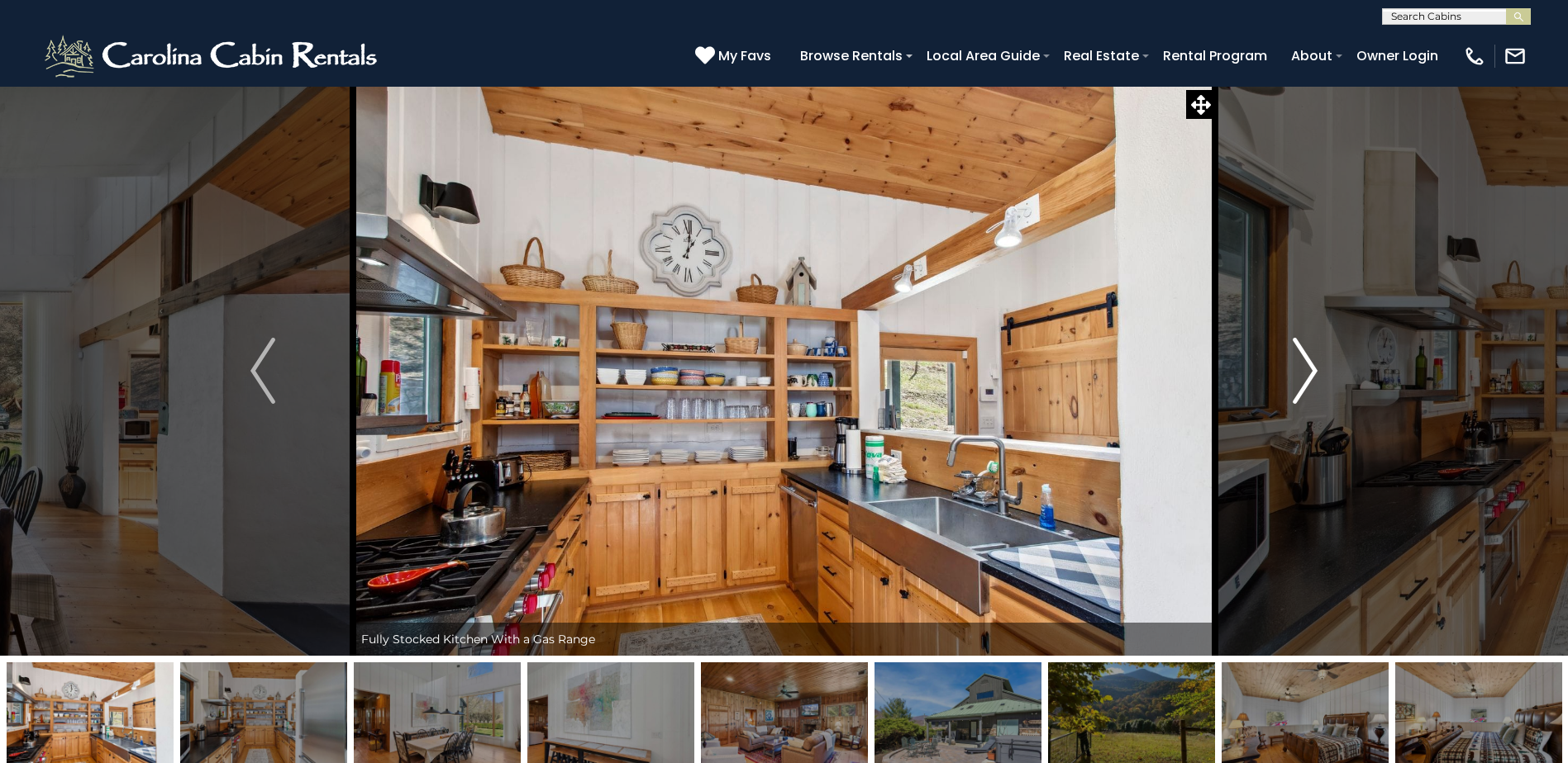
click at [1289, 378] on button "Next" at bounding box center [1305, 371] width 181 height 570
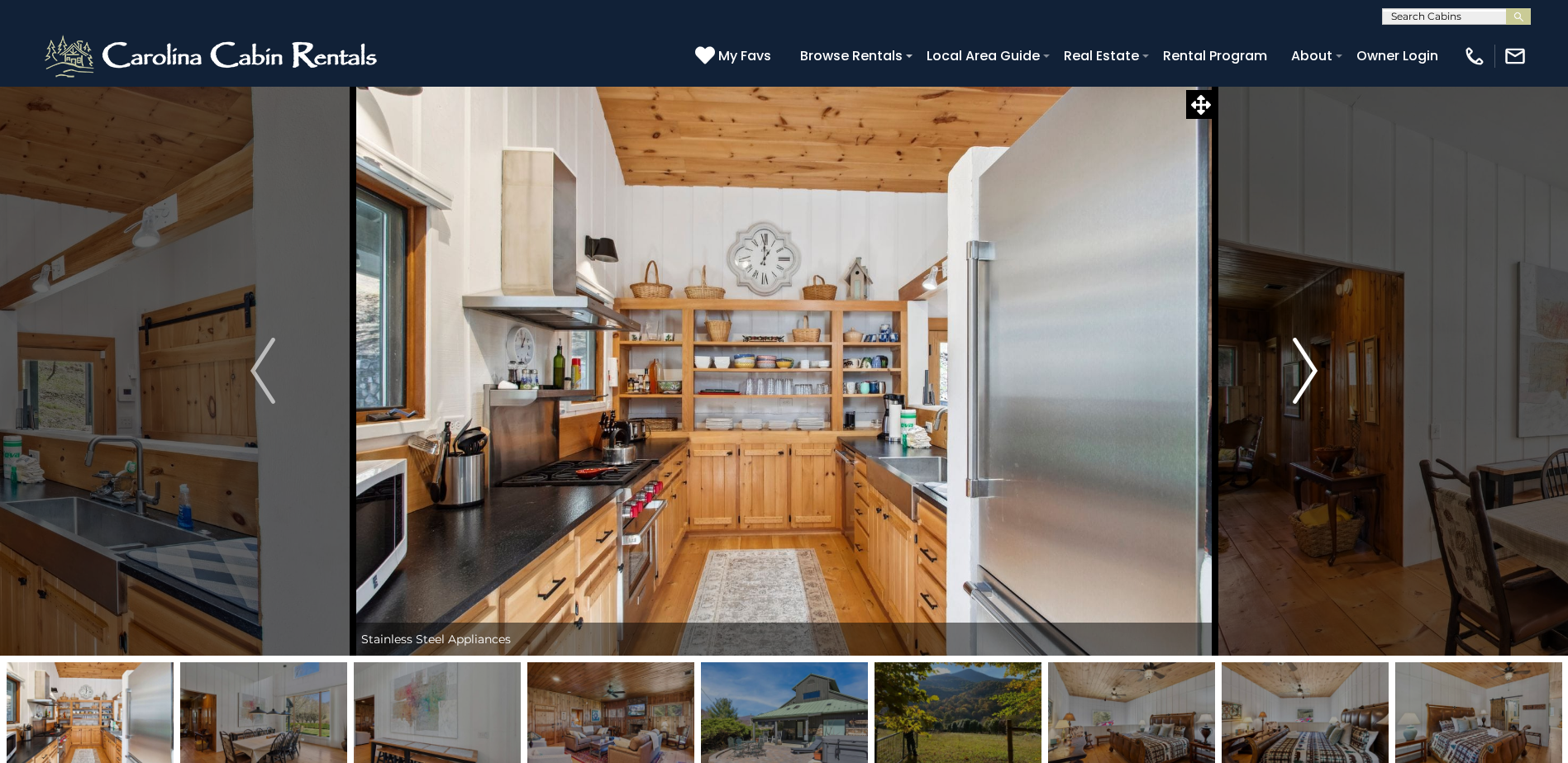
click at [1289, 378] on button "Next" at bounding box center [1305, 371] width 181 height 570
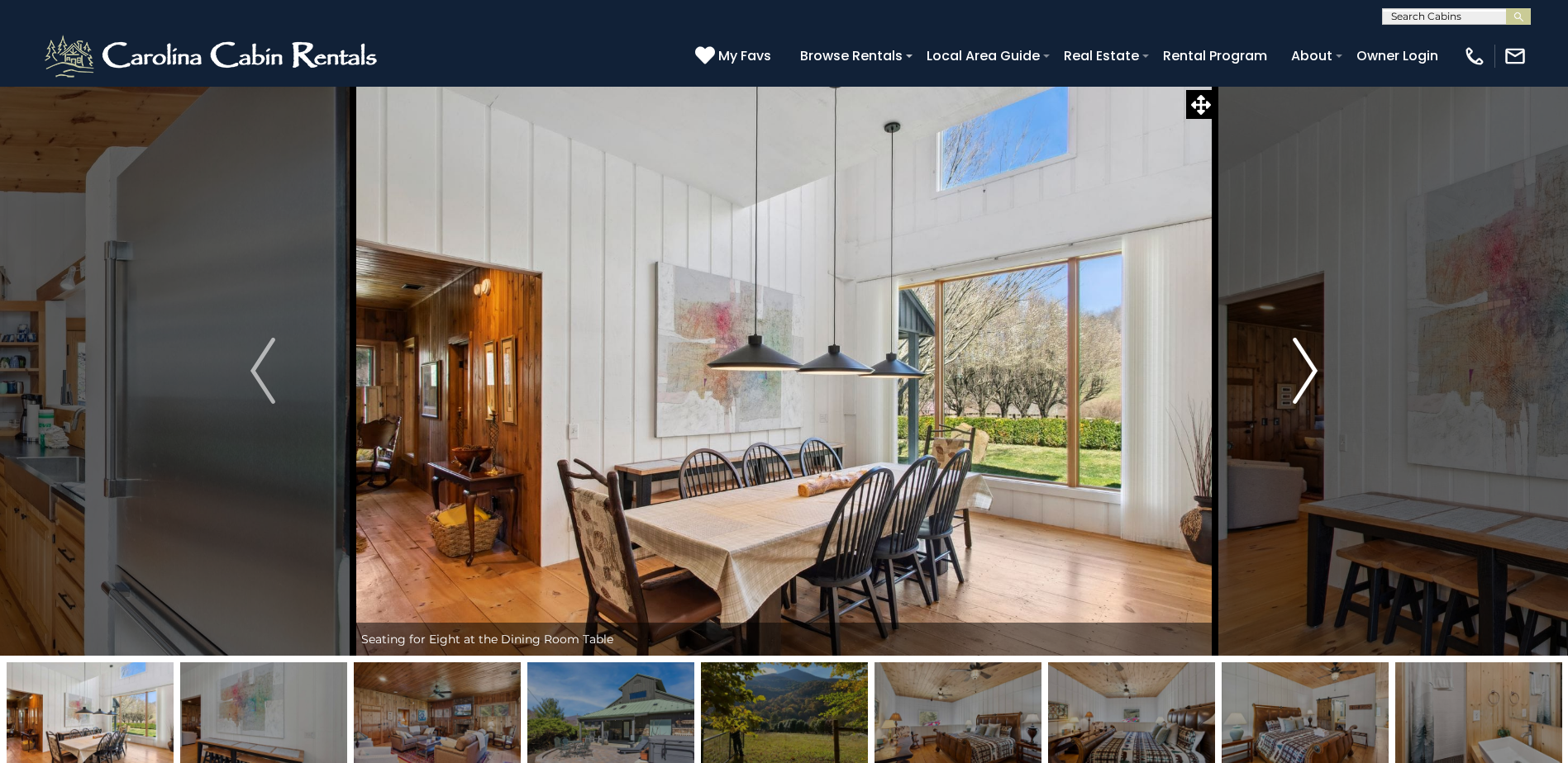
click at [1289, 378] on button "Next" at bounding box center [1305, 371] width 181 height 570
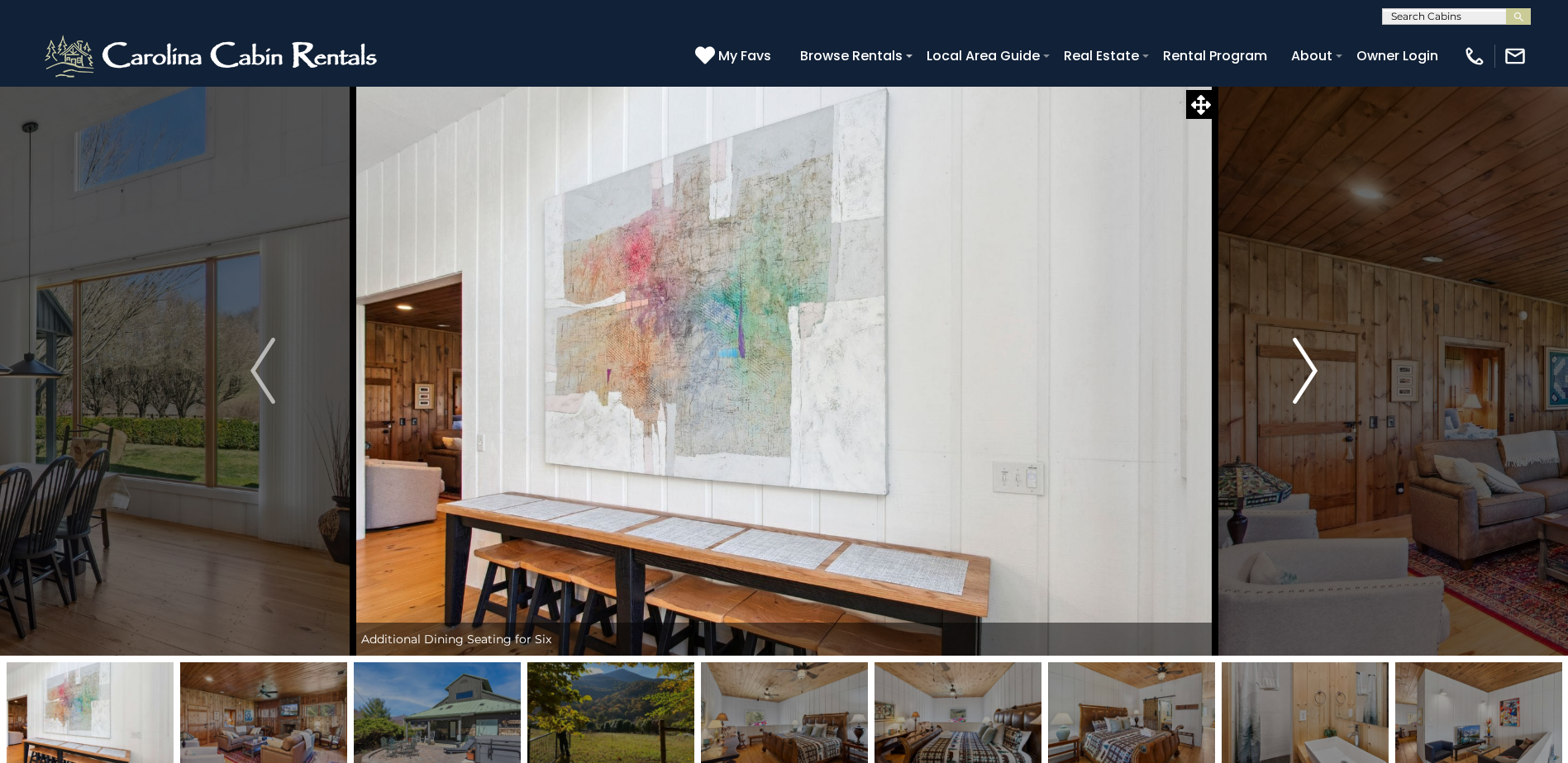
click at [1289, 378] on button "Next" at bounding box center [1305, 371] width 181 height 570
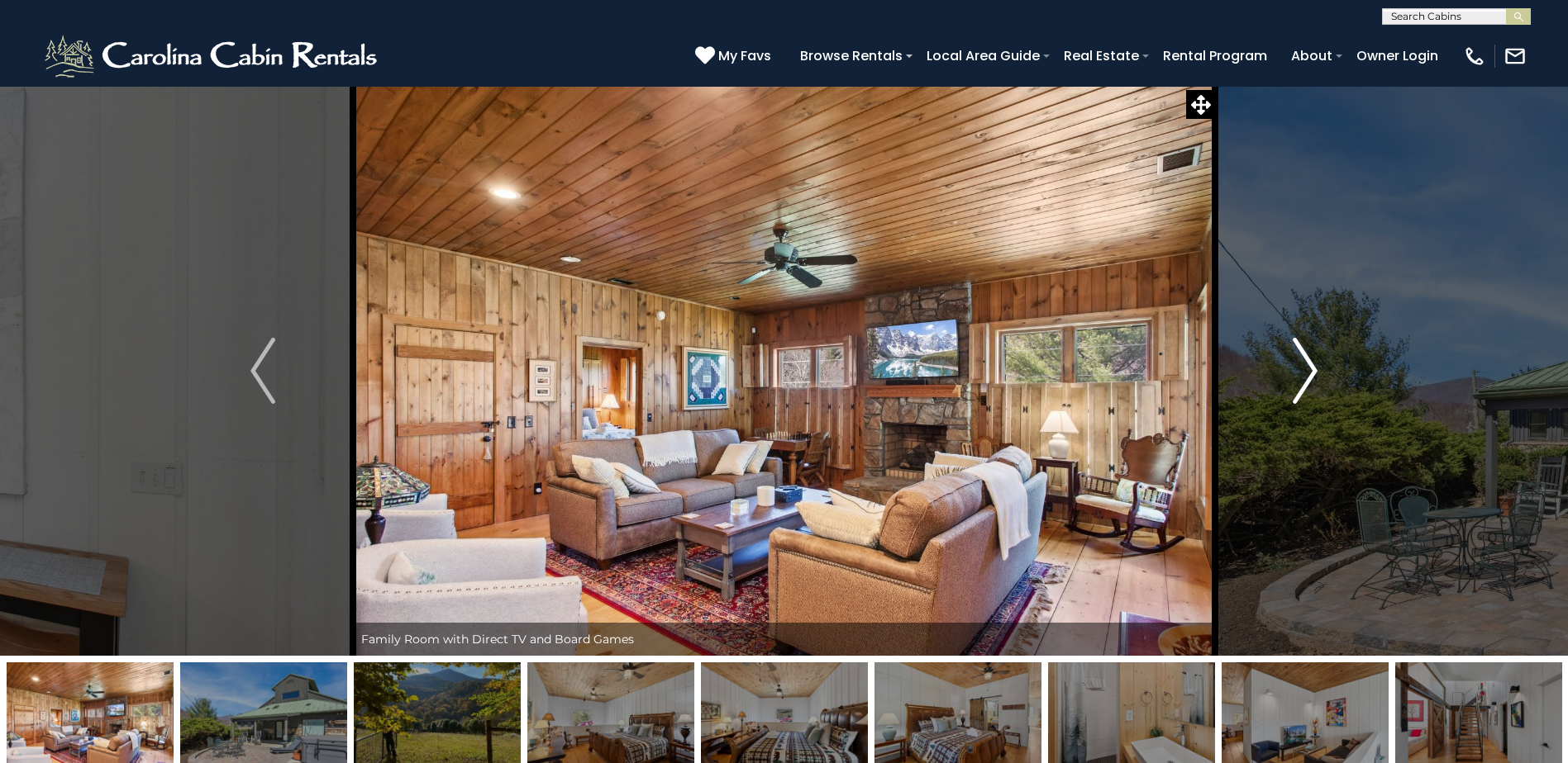
click at [1289, 378] on button "Next" at bounding box center [1305, 371] width 181 height 570
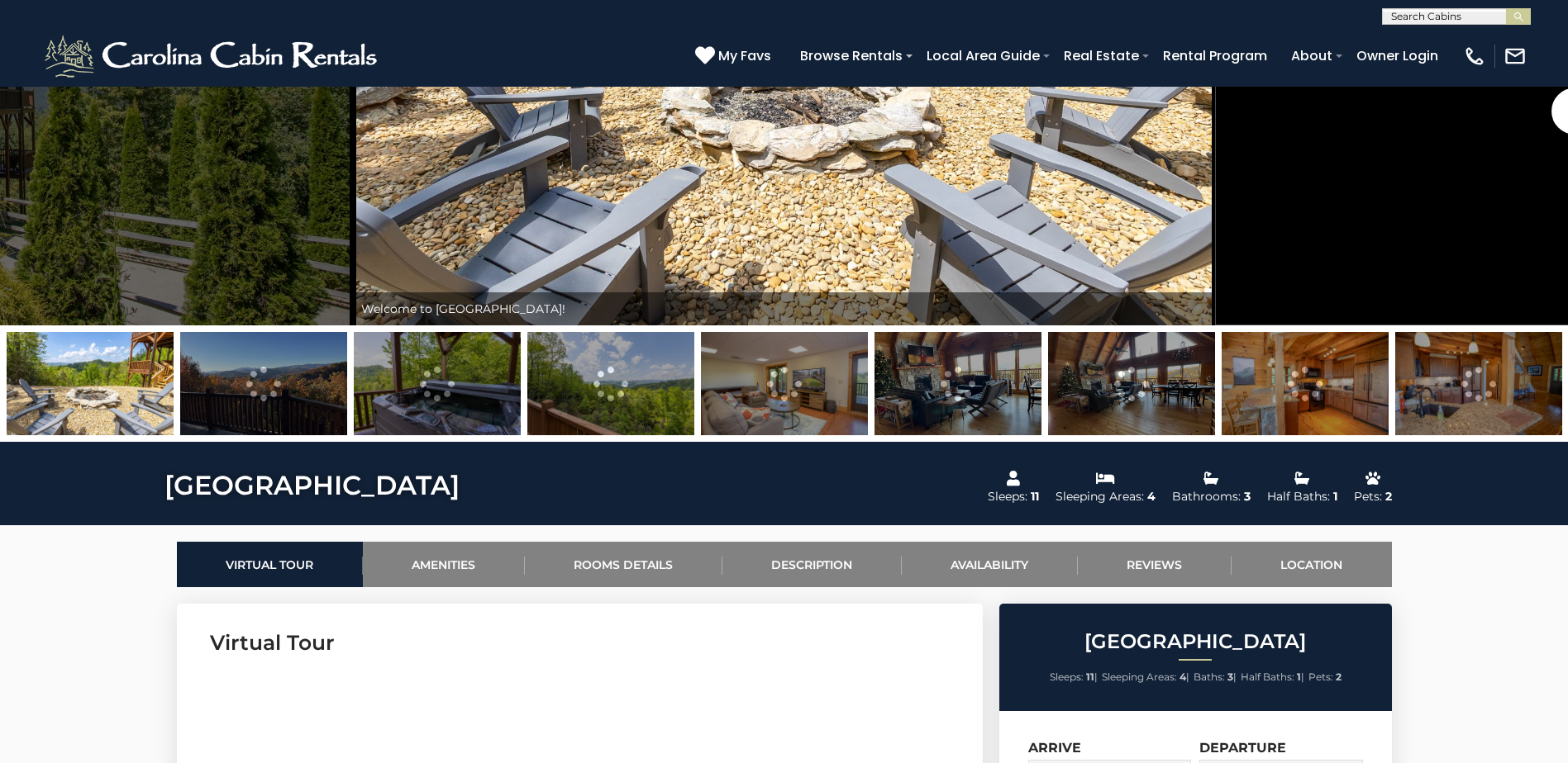
scroll to position [82, 0]
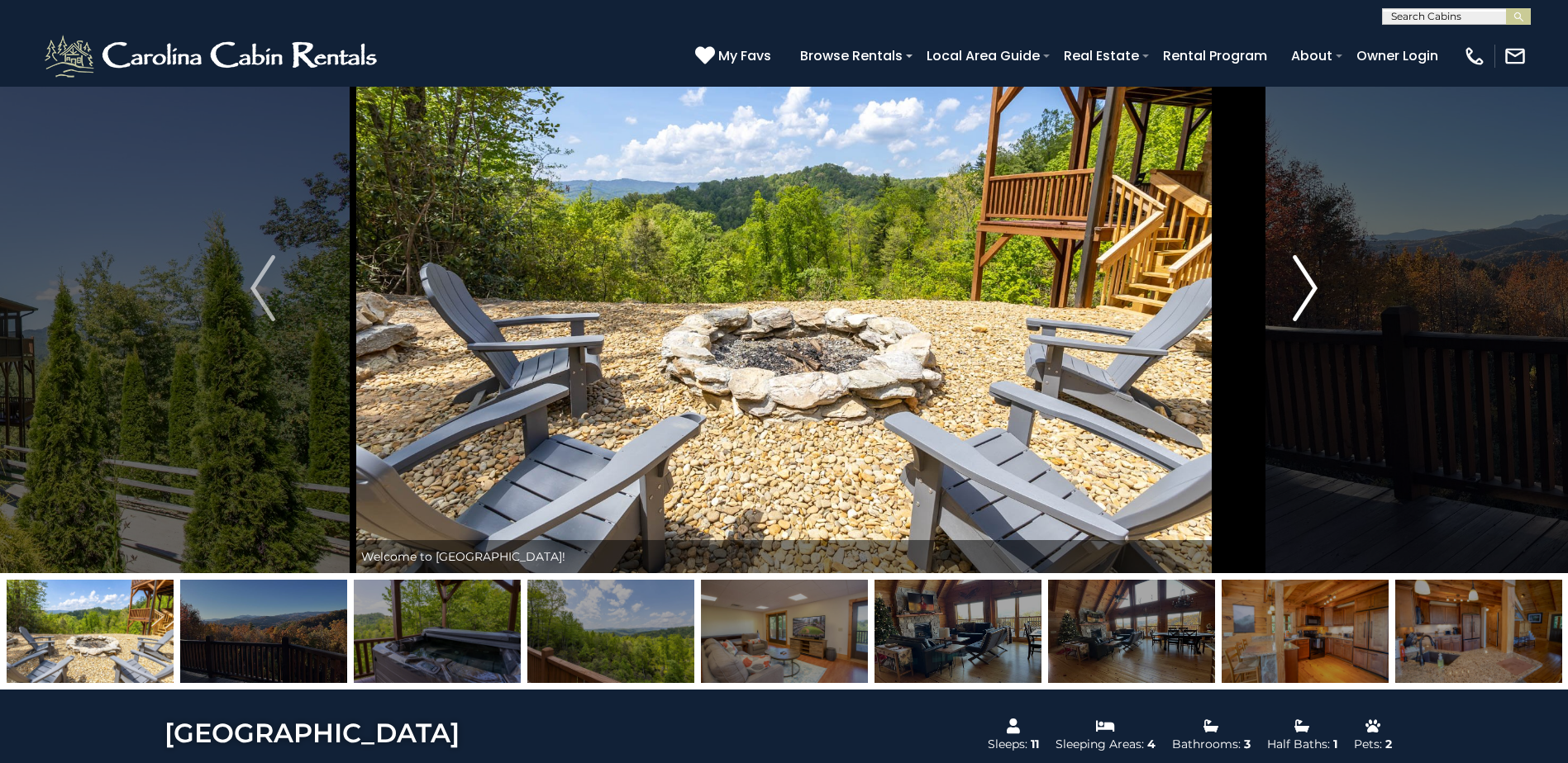
click at [1311, 308] on img "Next" at bounding box center [1304, 289] width 25 height 66
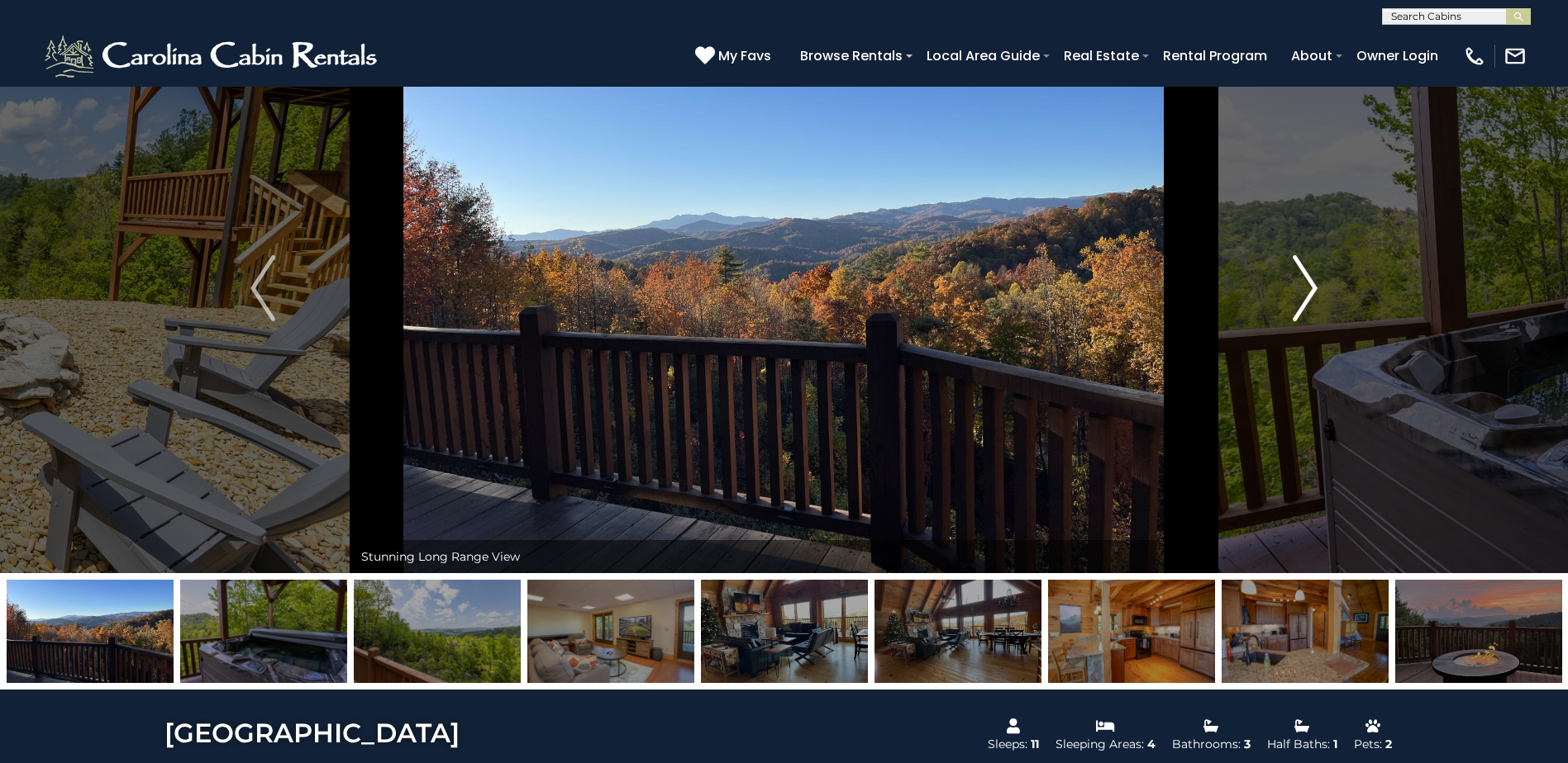
click at [1311, 308] on img "Next" at bounding box center [1304, 289] width 25 height 66
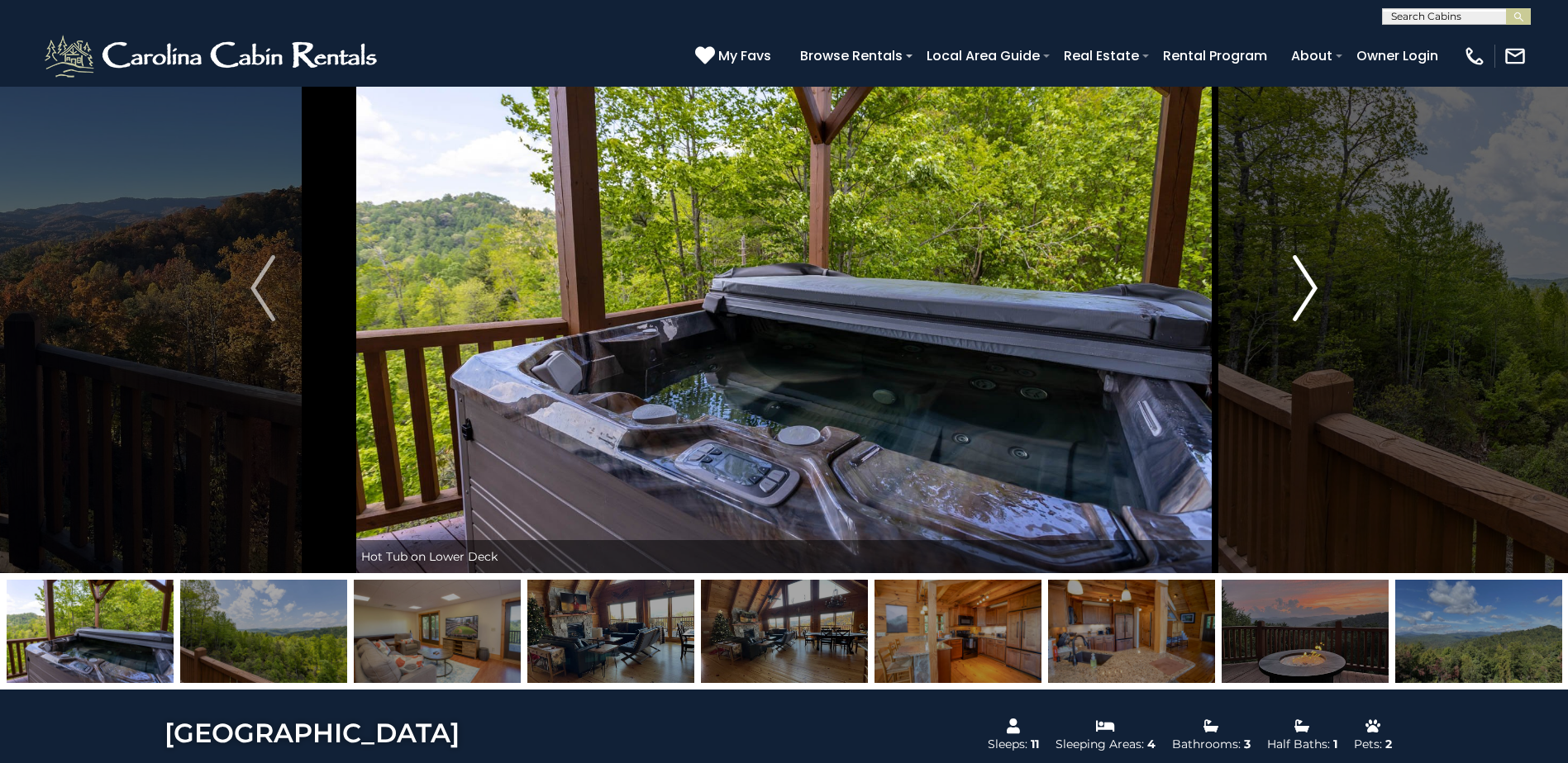
click at [1311, 308] on img "Next" at bounding box center [1304, 289] width 25 height 66
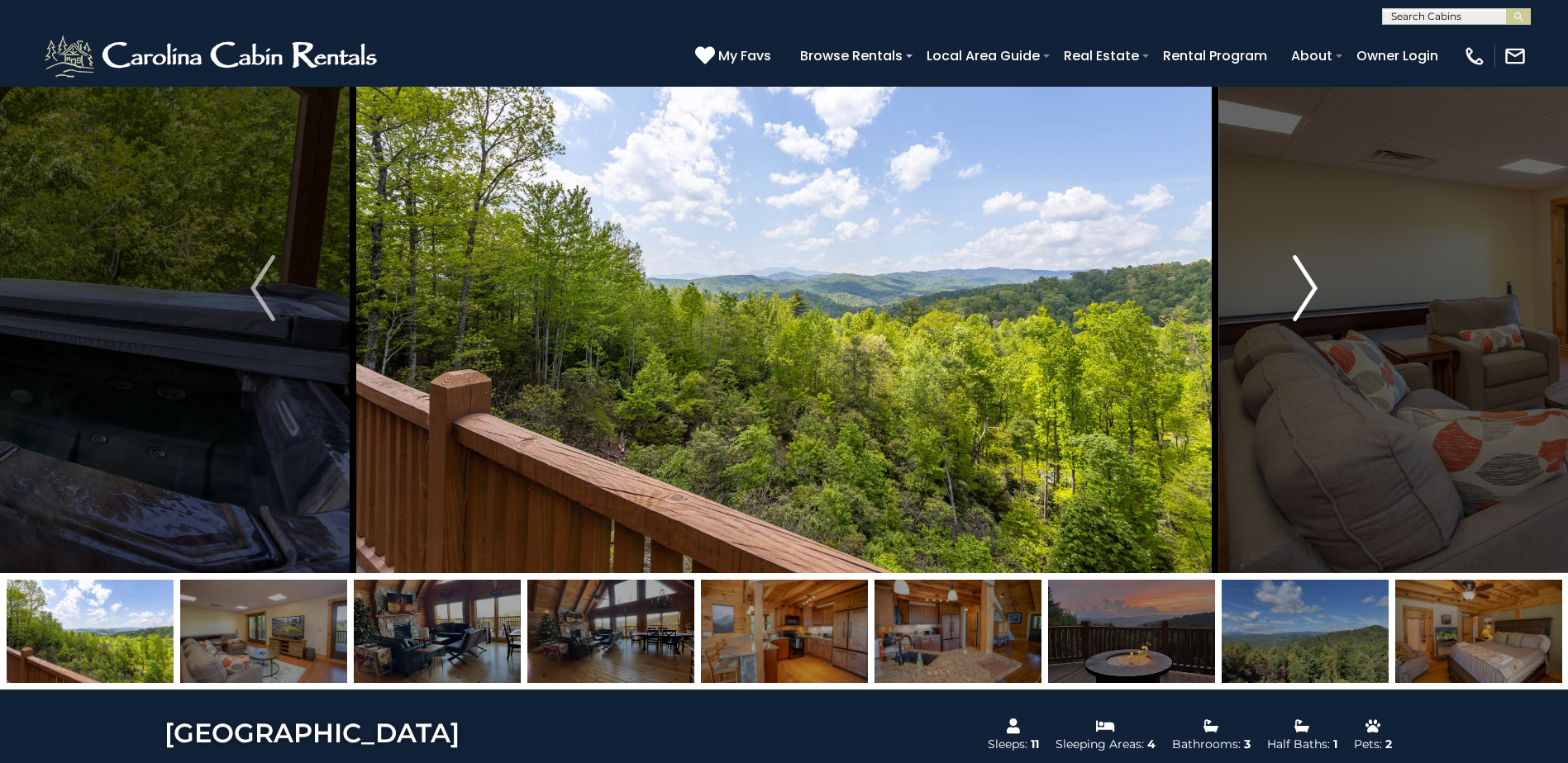
click at [1311, 308] on img "Next" at bounding box center [1304, 289] width 25 height 66
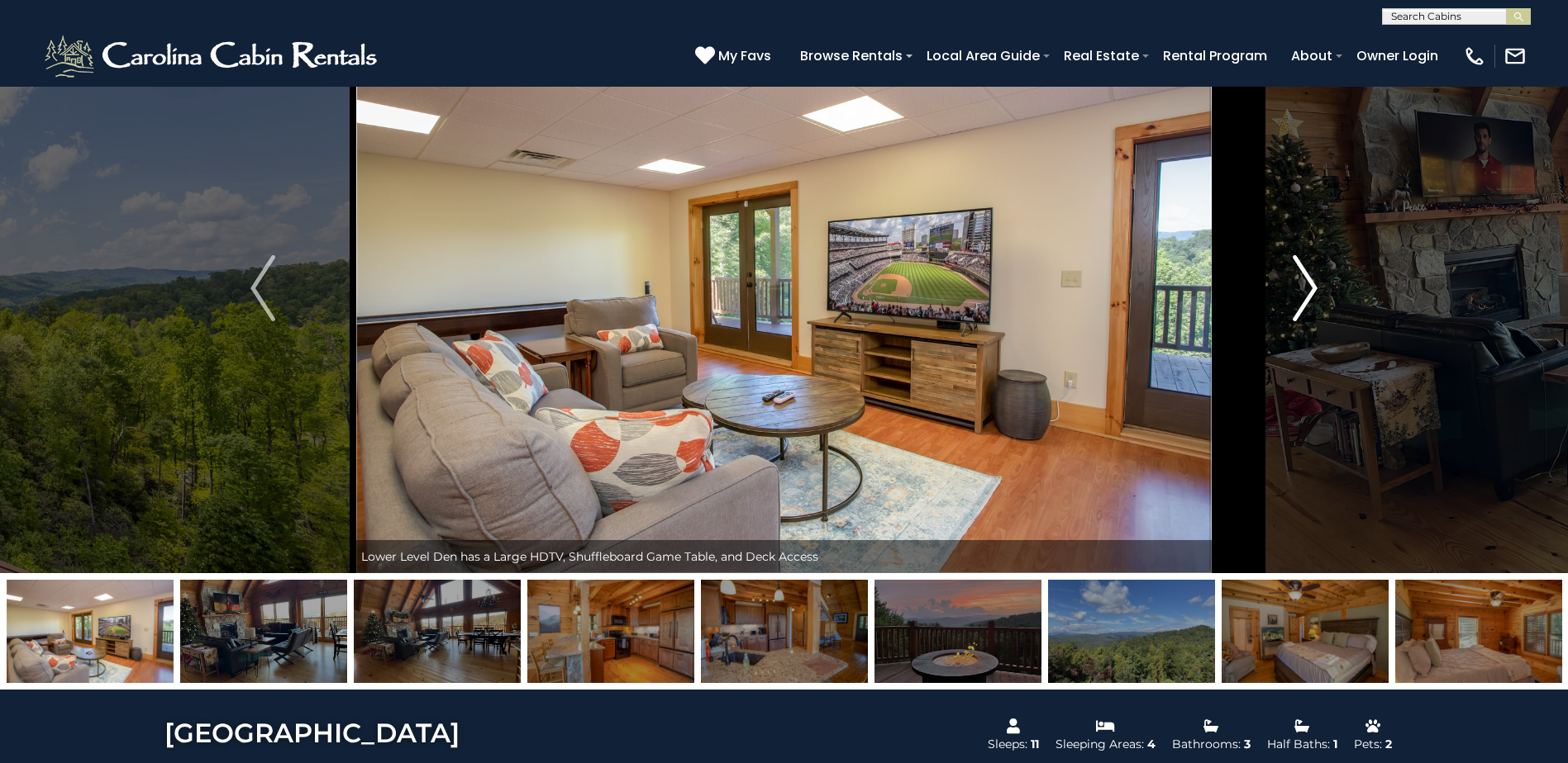
click at [1311, 308] on img "Next" at bounding box center [1304, 289] width 25 height 66
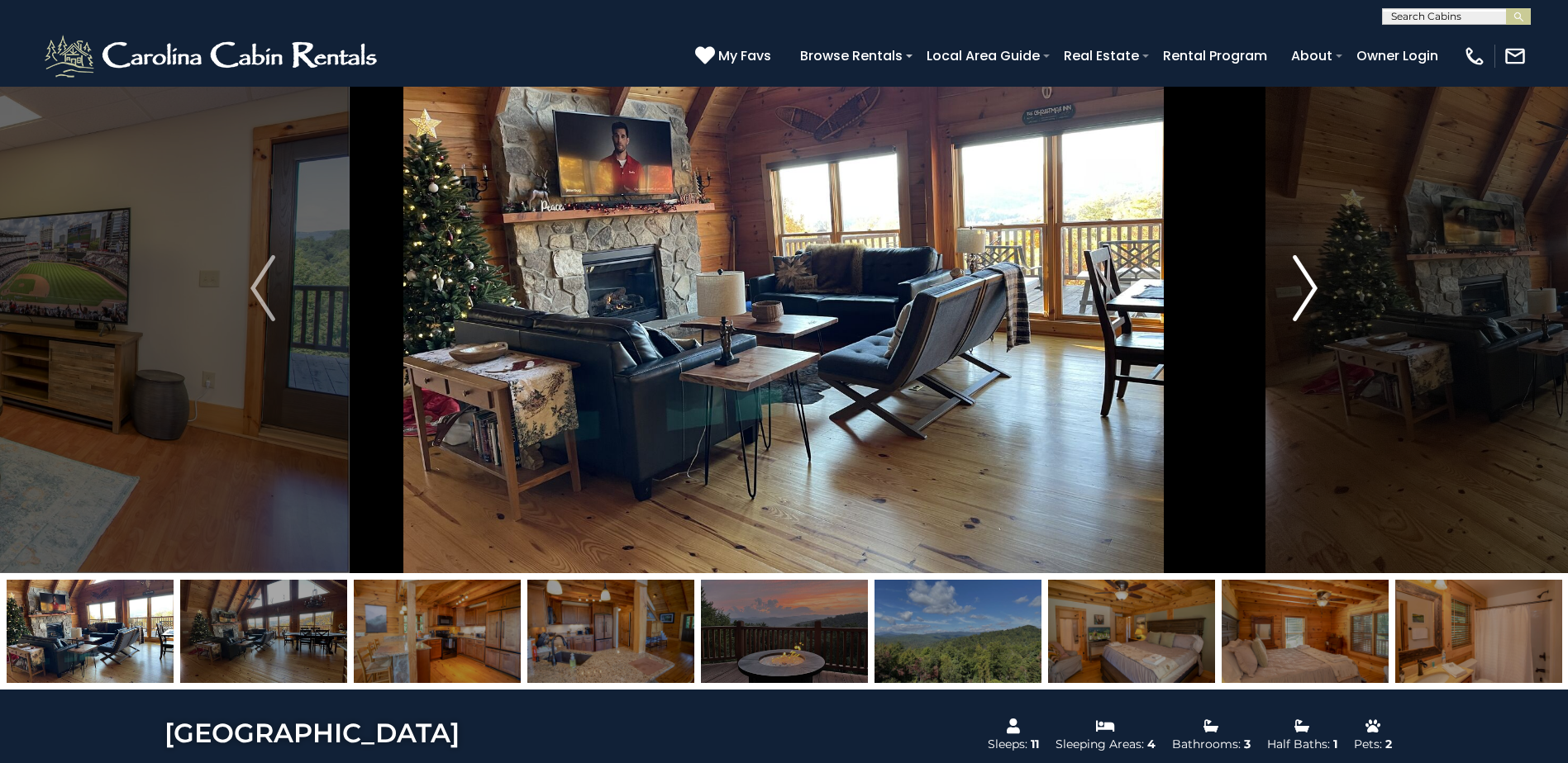
click at [1311, 308] on img "Next" at bounding box center [1304, 289] width 25 height 66
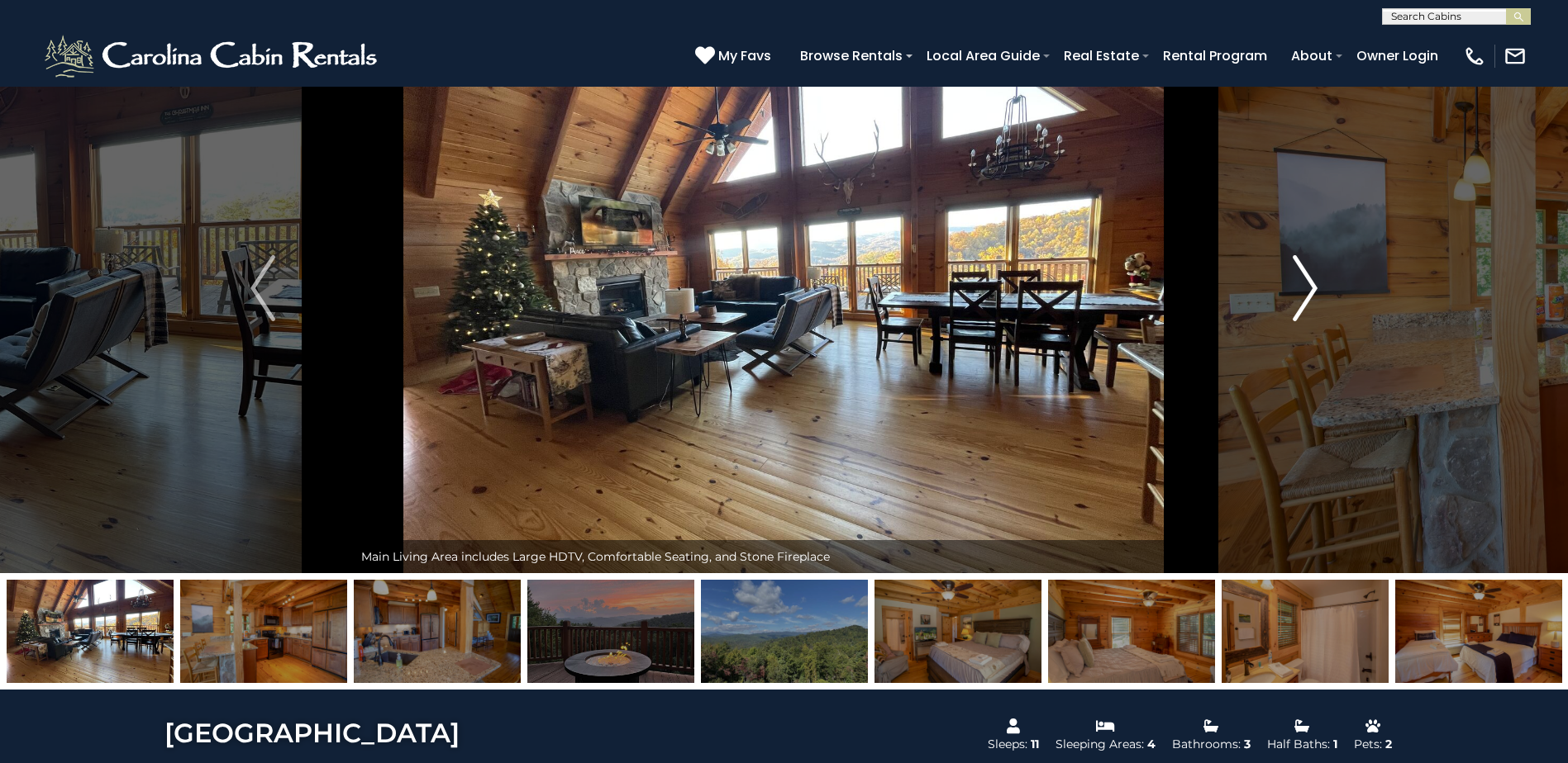
click at [1311, 308] on img "Next" at bounding box center [1304, 289] width 25 height 66
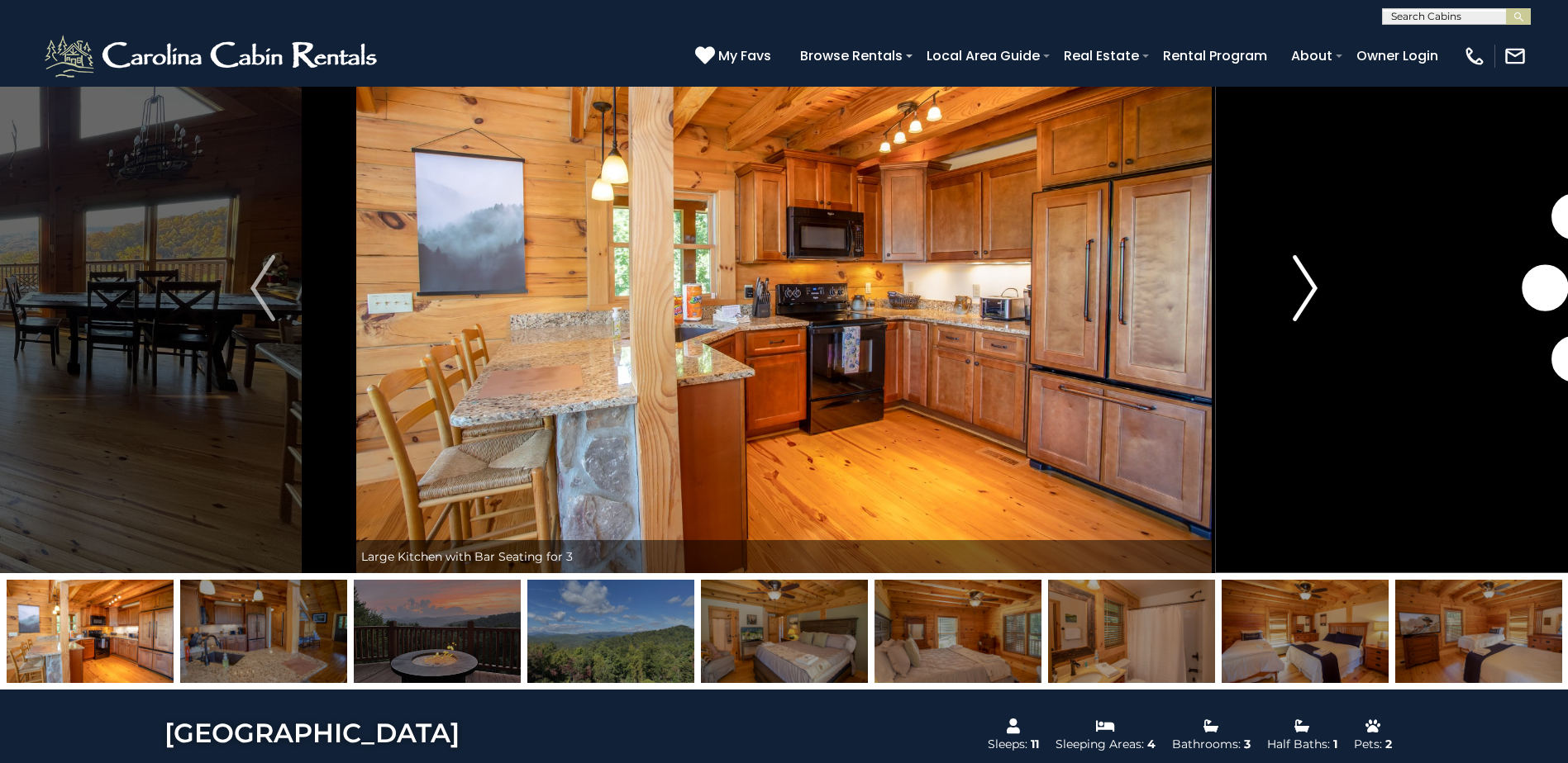
click at [1311, 308] on img "Next" at bounding box center [1304, 289] width 25 height 66
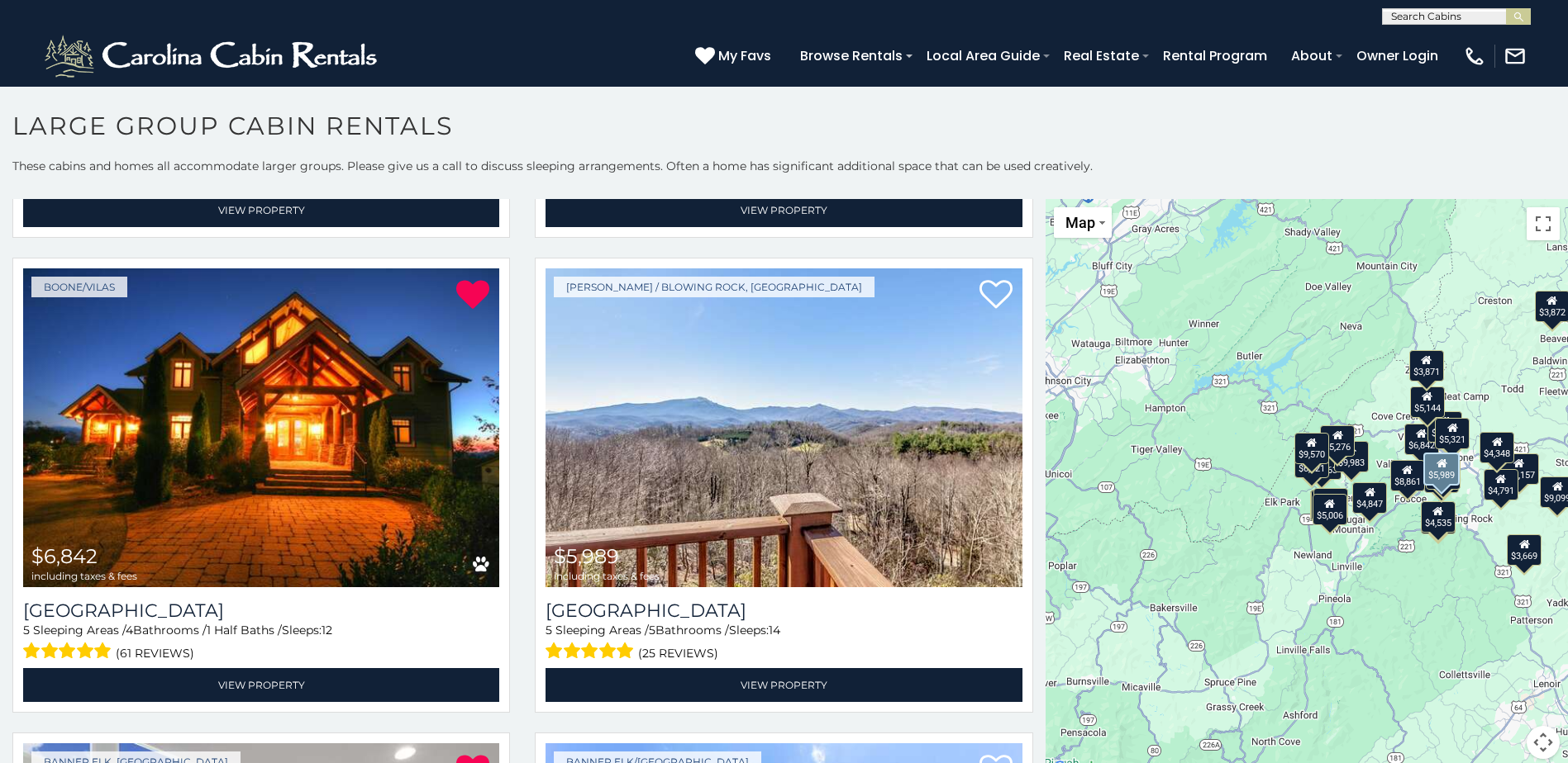
scroll to position [1569, 0]
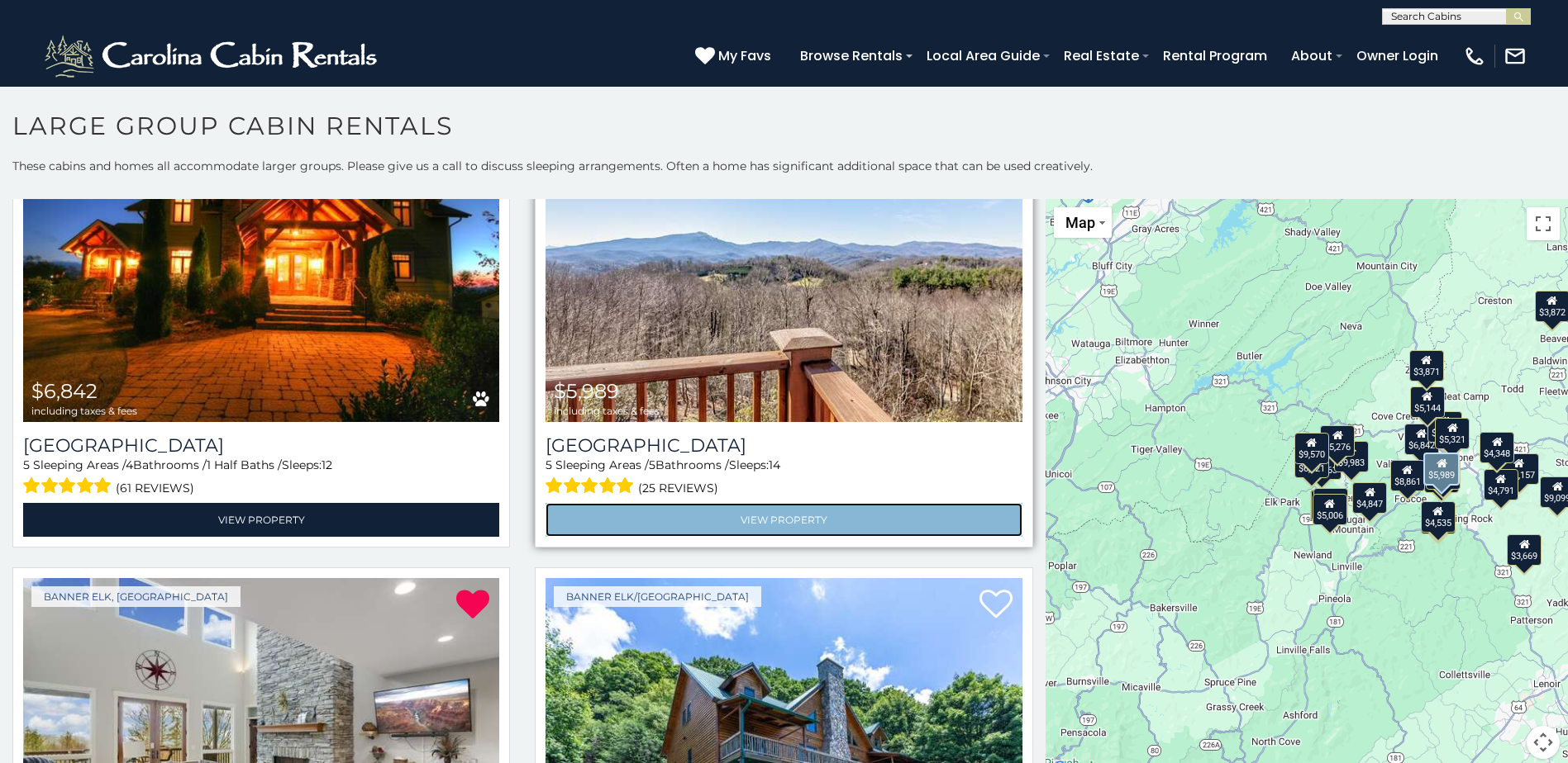
click at [748, 503] on link "View Property" at bounding box center [783, 519] width 476 height 34
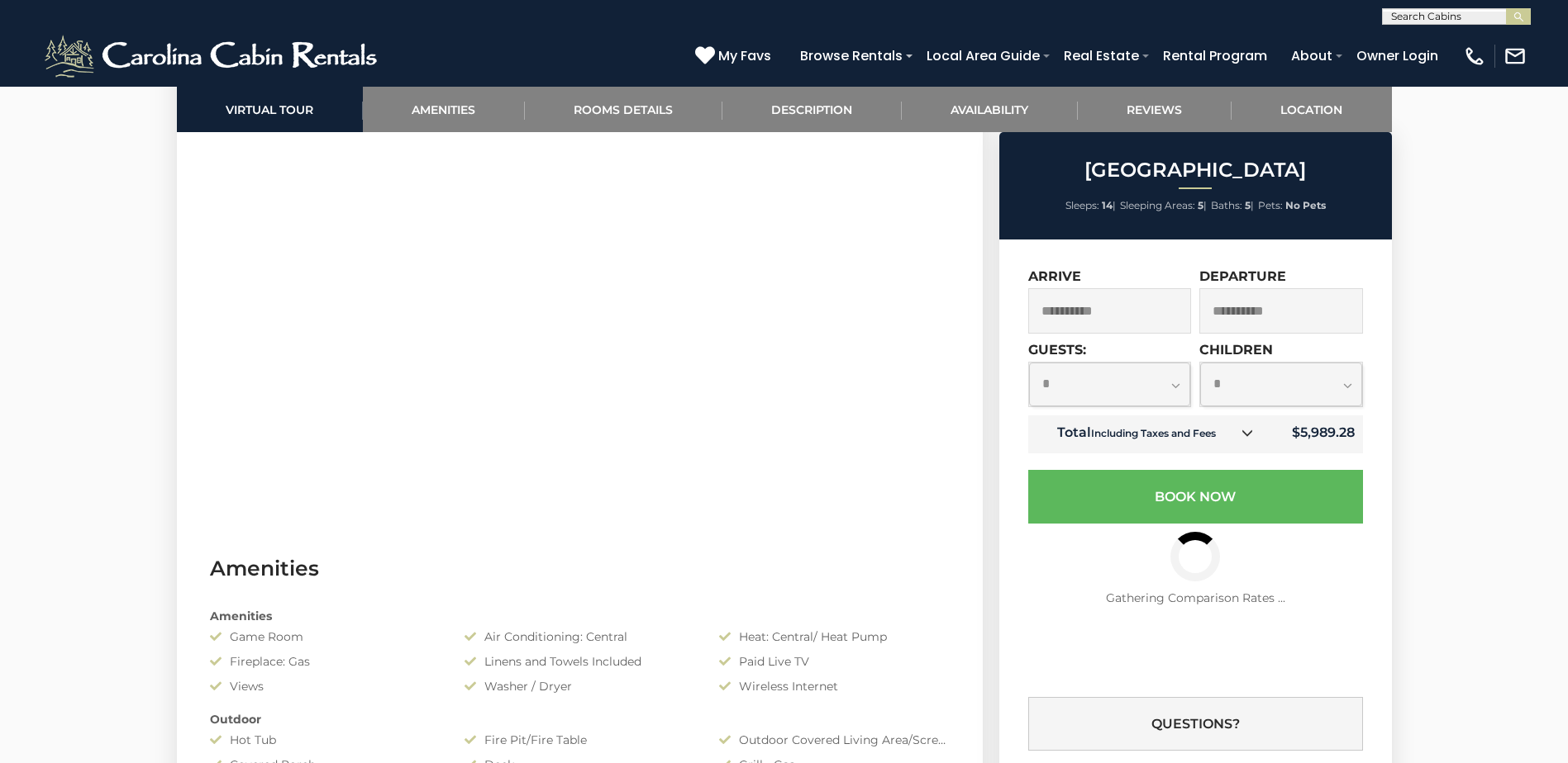
scroll to position [991, 0]
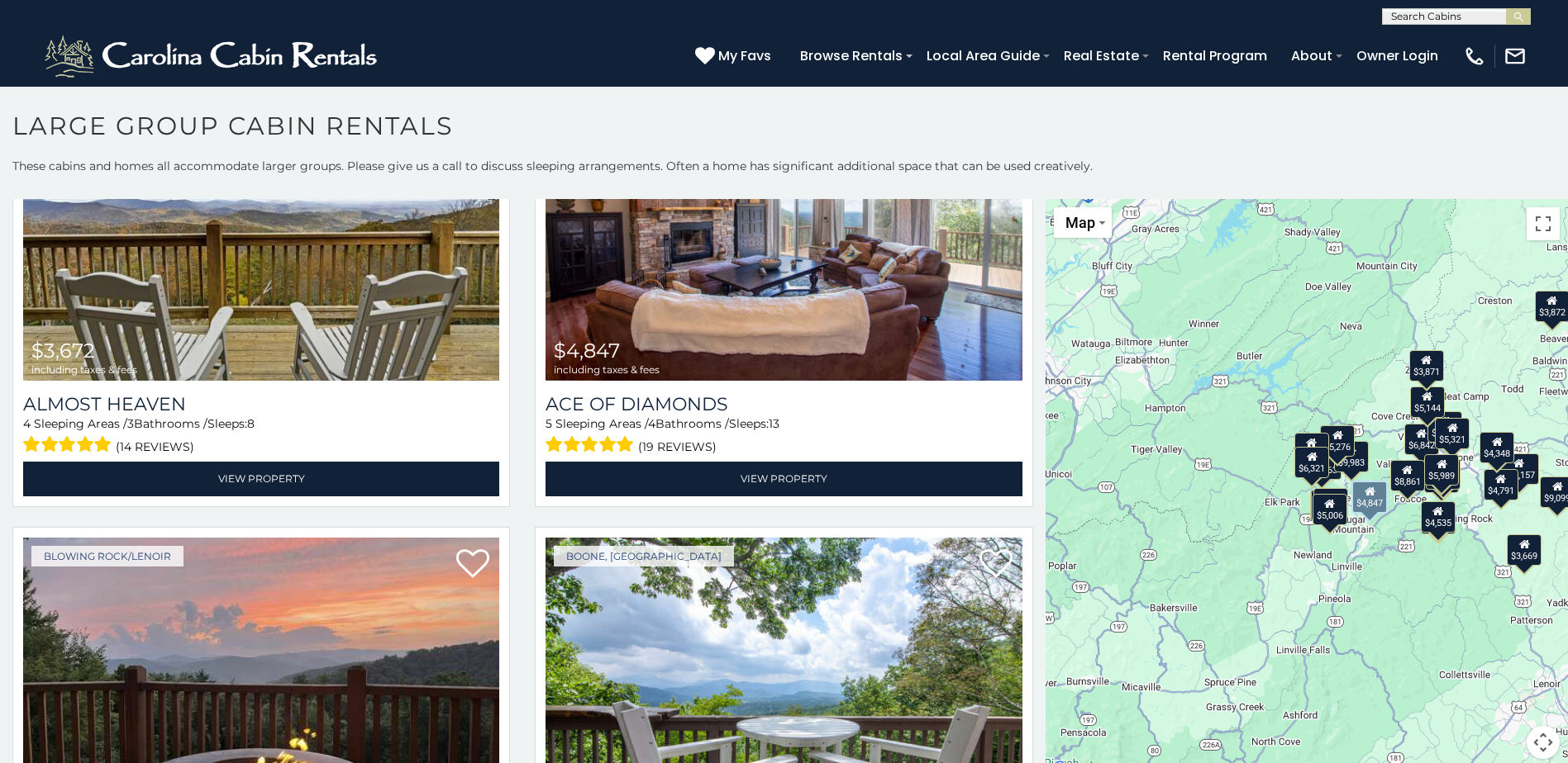
scroll to position [2808, 0]
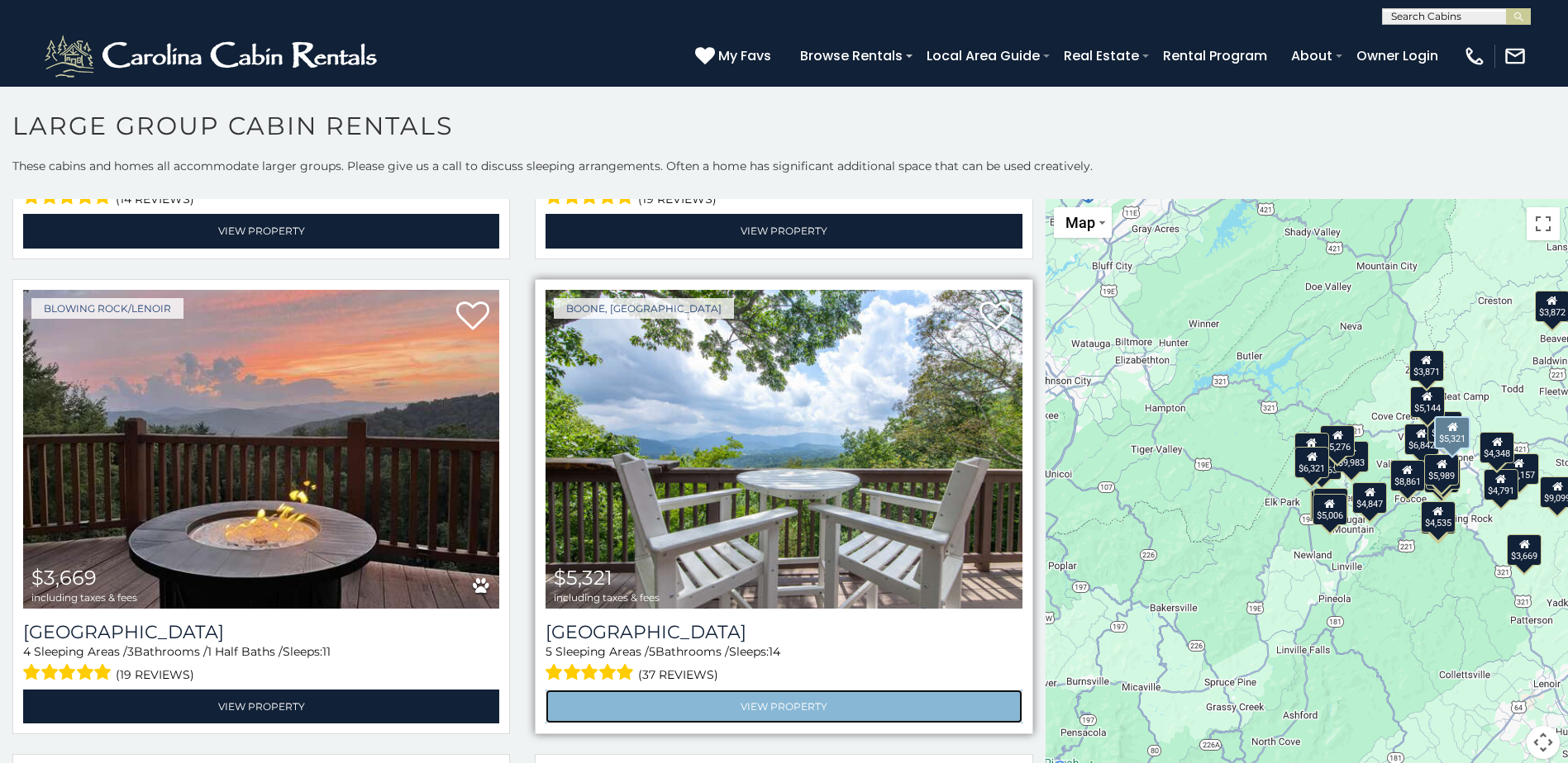
click at [736, 690] on link "View Property" at bounding box center [783, 706] width 476 height 34
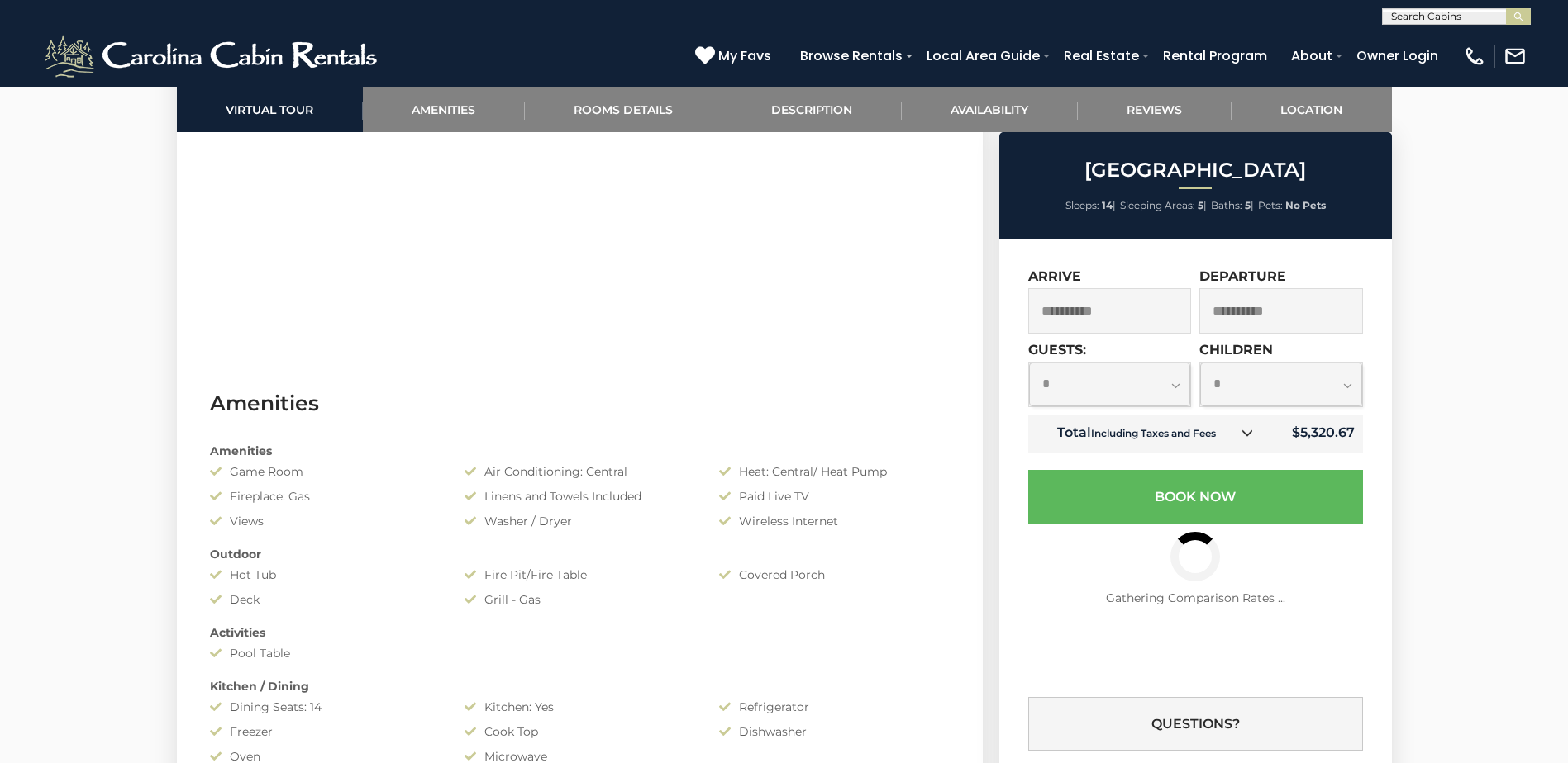
scroll to position [1156, 0]
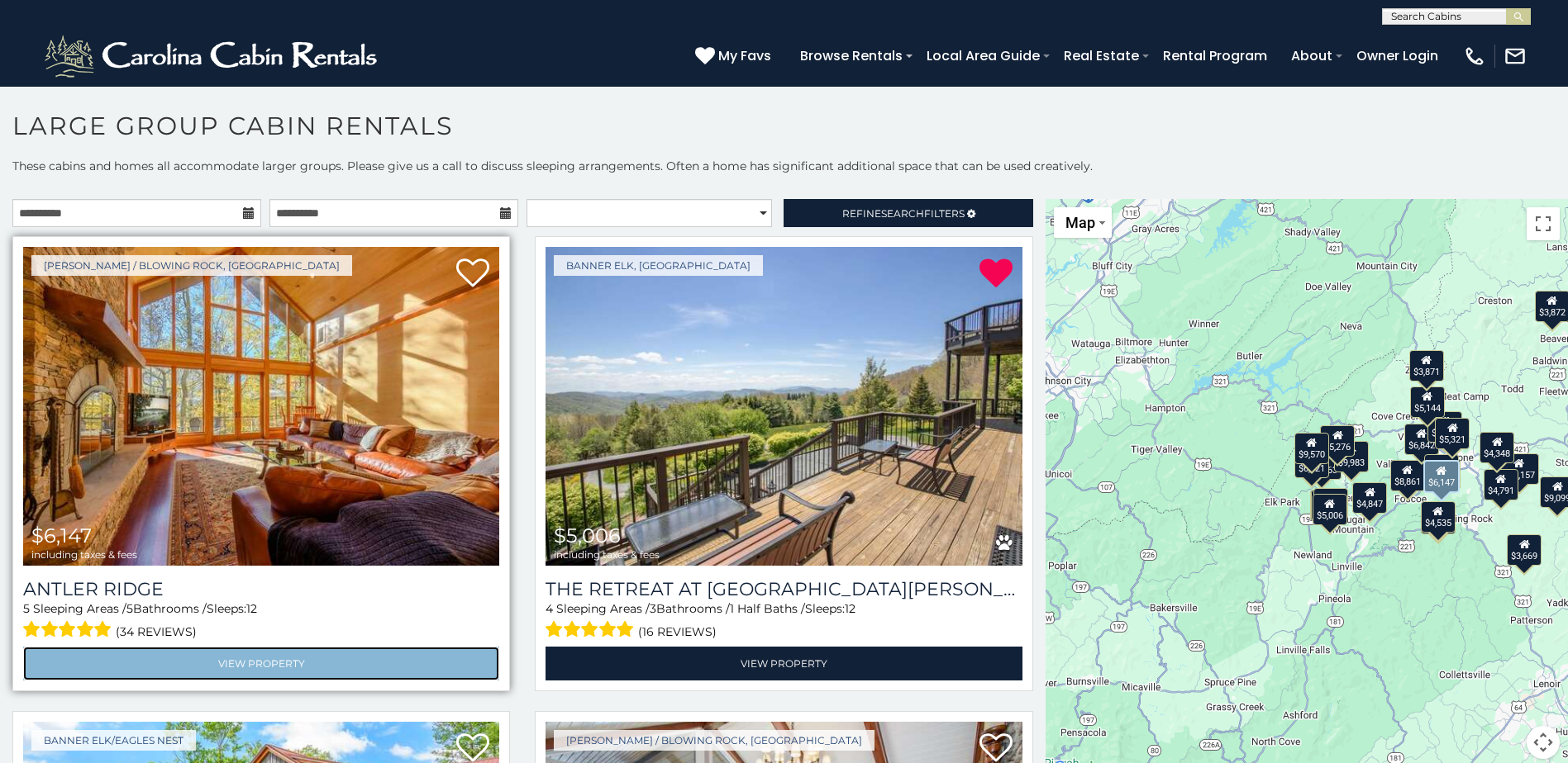
click at [247, 657] on link "View Property" at bounding box center [260, 663] width 476 height 34
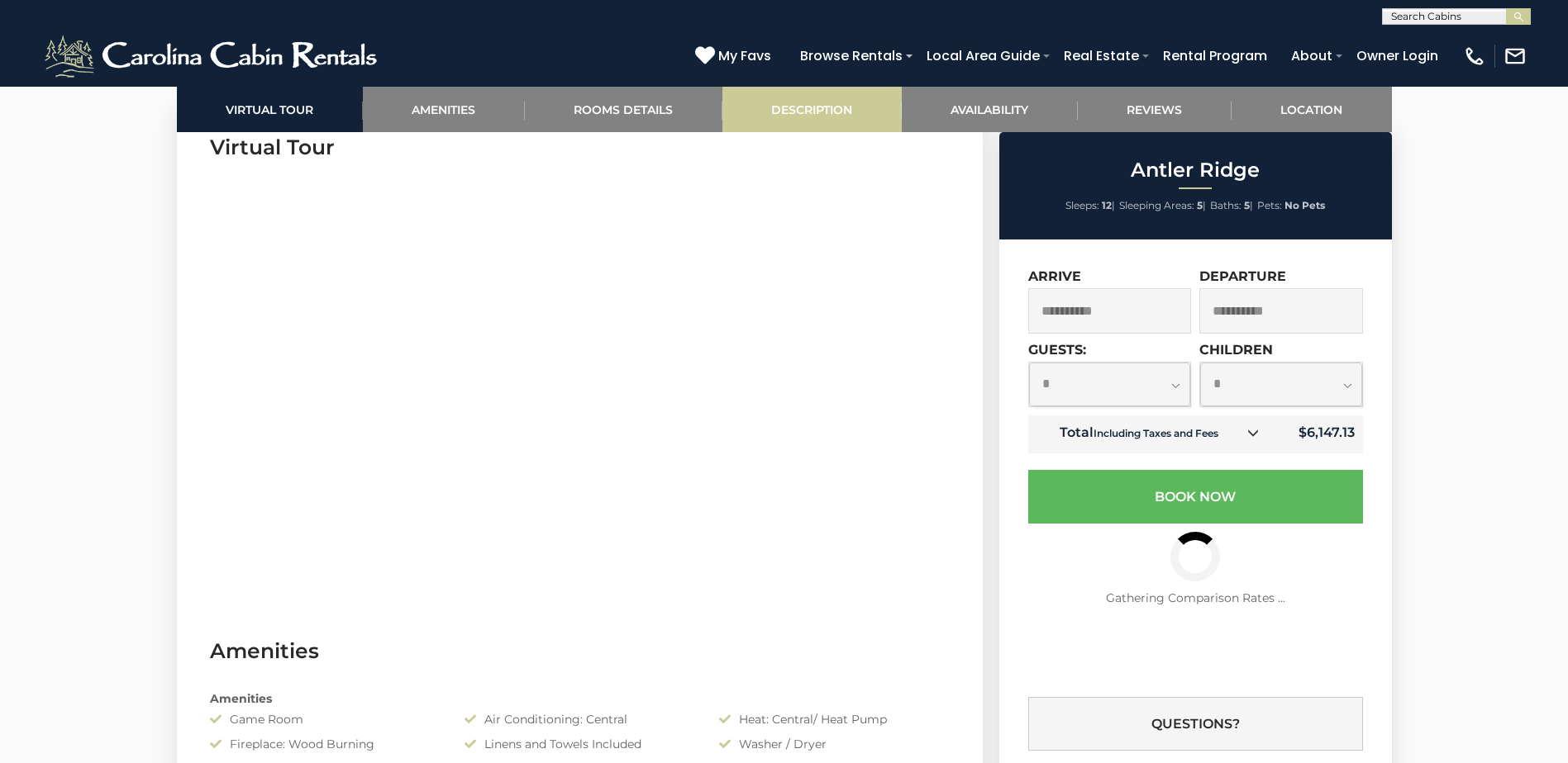
scroll to position [744, 0]
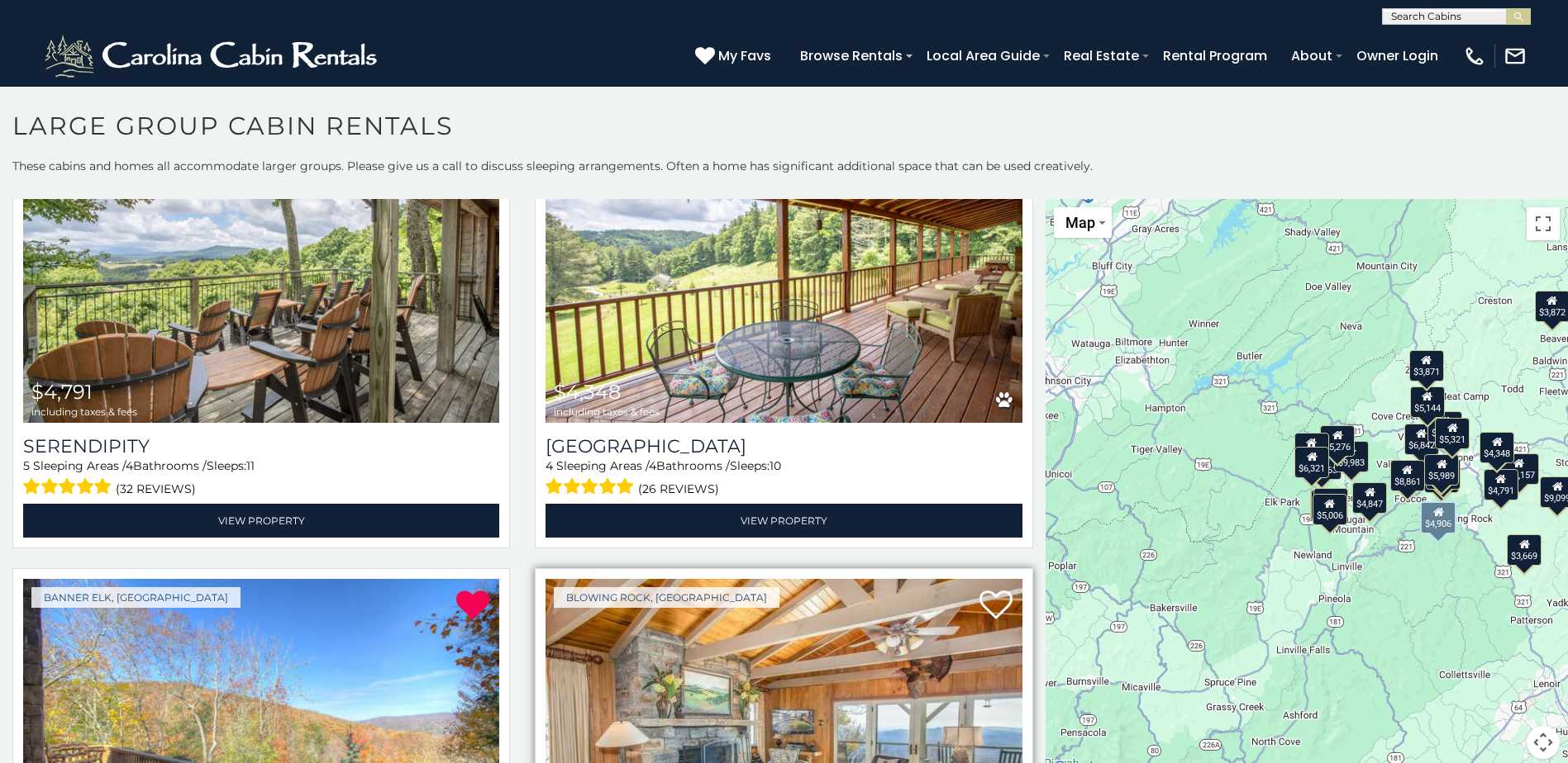
scroll to position [3386, 0]
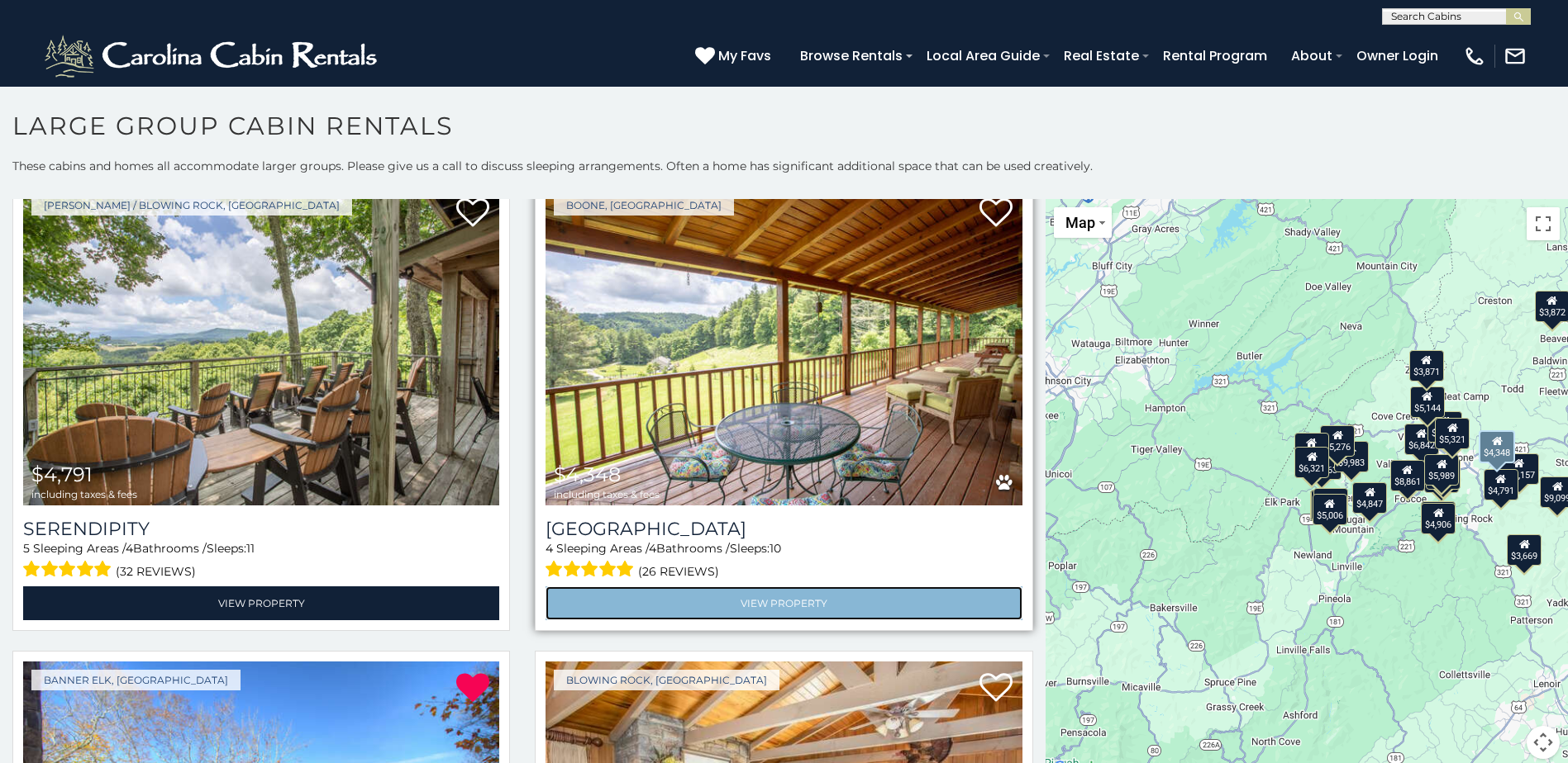
click at [732, 586] on link "View Property" at bounding box center [783, 603] width 476 height 34
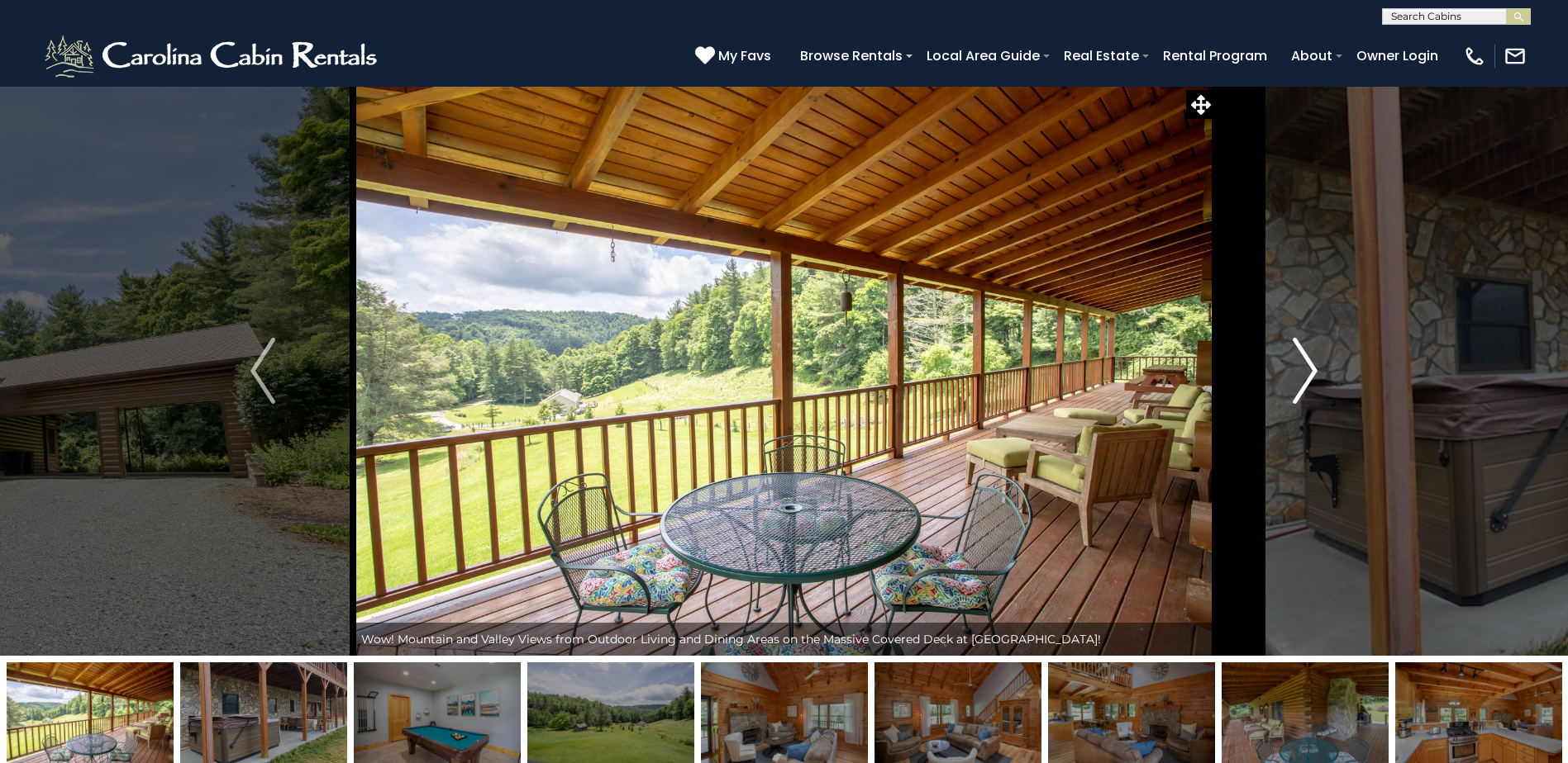
click at [1307, 386] on img "Next" at bounding box center [1304, 371] width 25 height 66
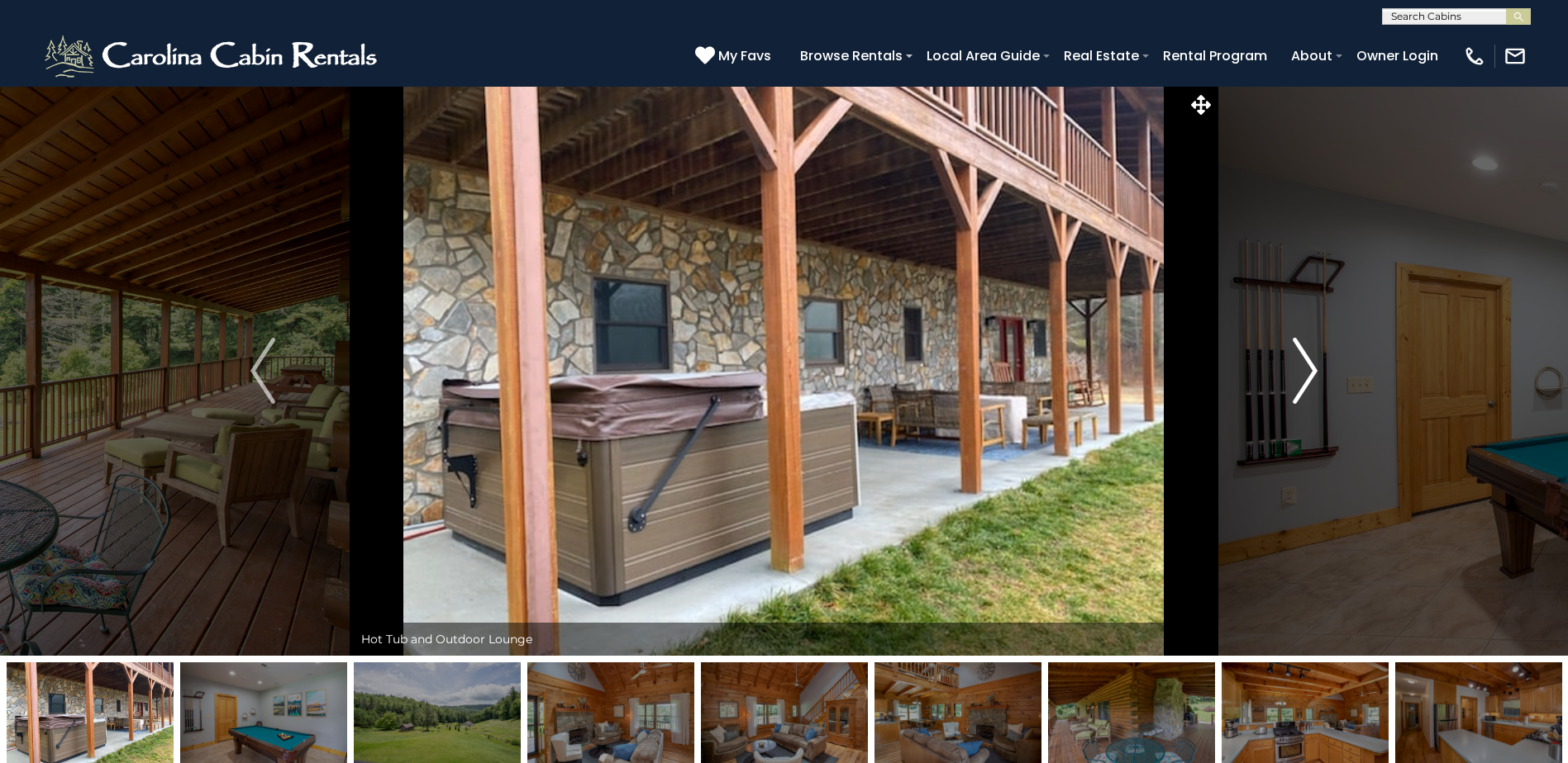
click at [1307, 386] on img "Next" at bounding box center [1304, 371] width 25 height 66
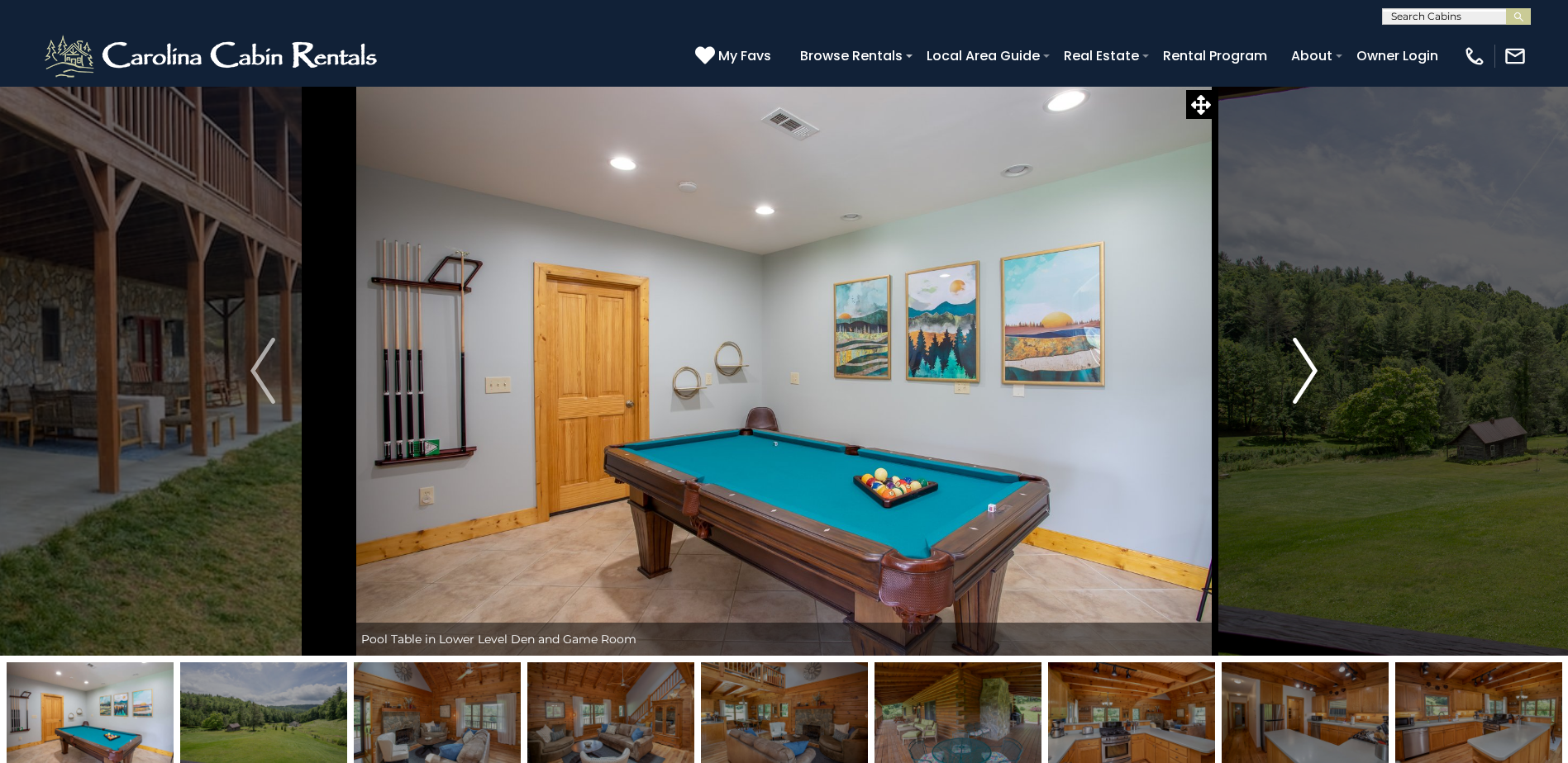
click at [1307, 386] on img "Next" at bounding box center [1304, 371] width 25 height 66
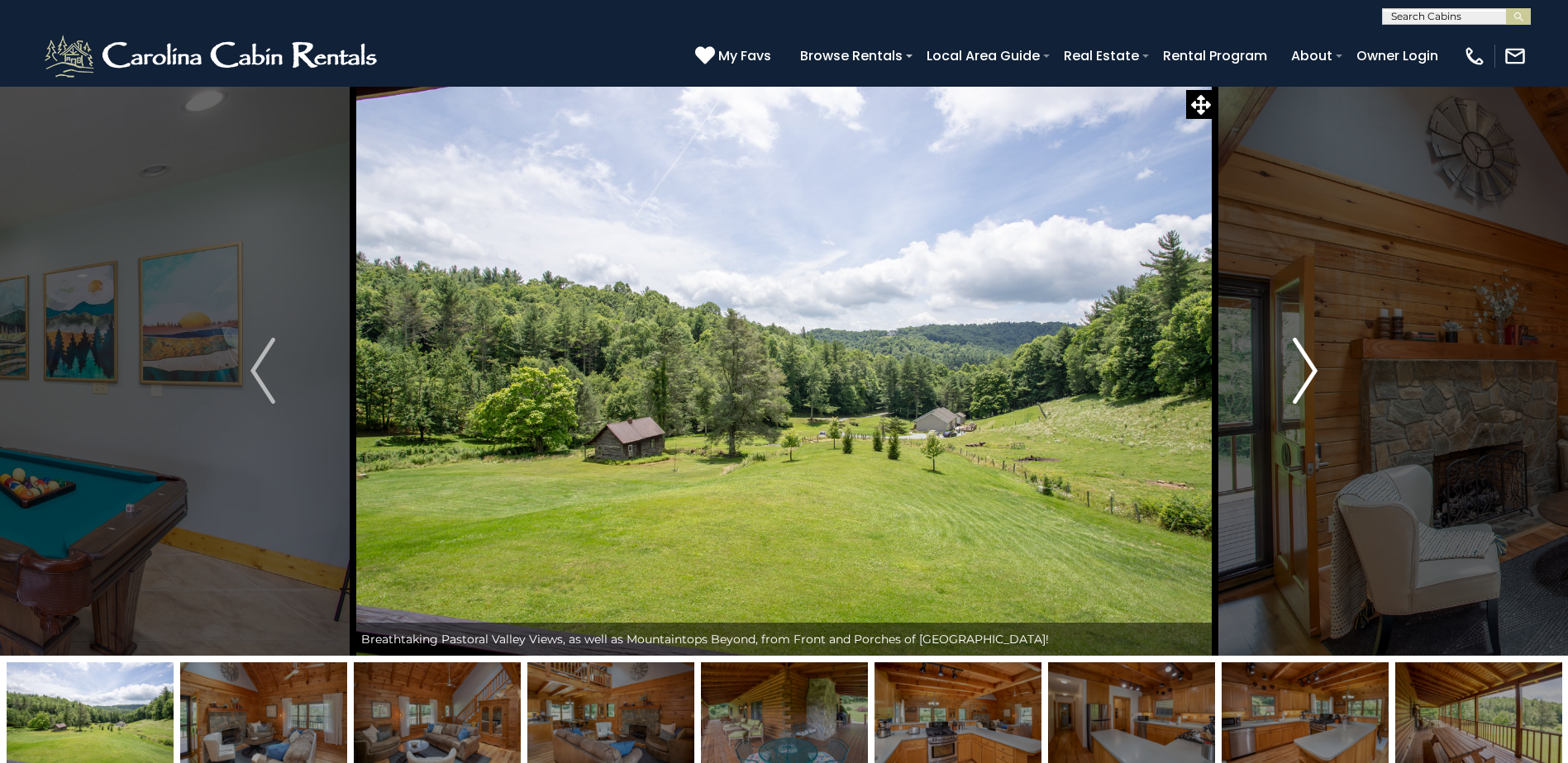
click at [1307, 386] on img "Next" at bounding box center [1304, 371] width 25 height 66
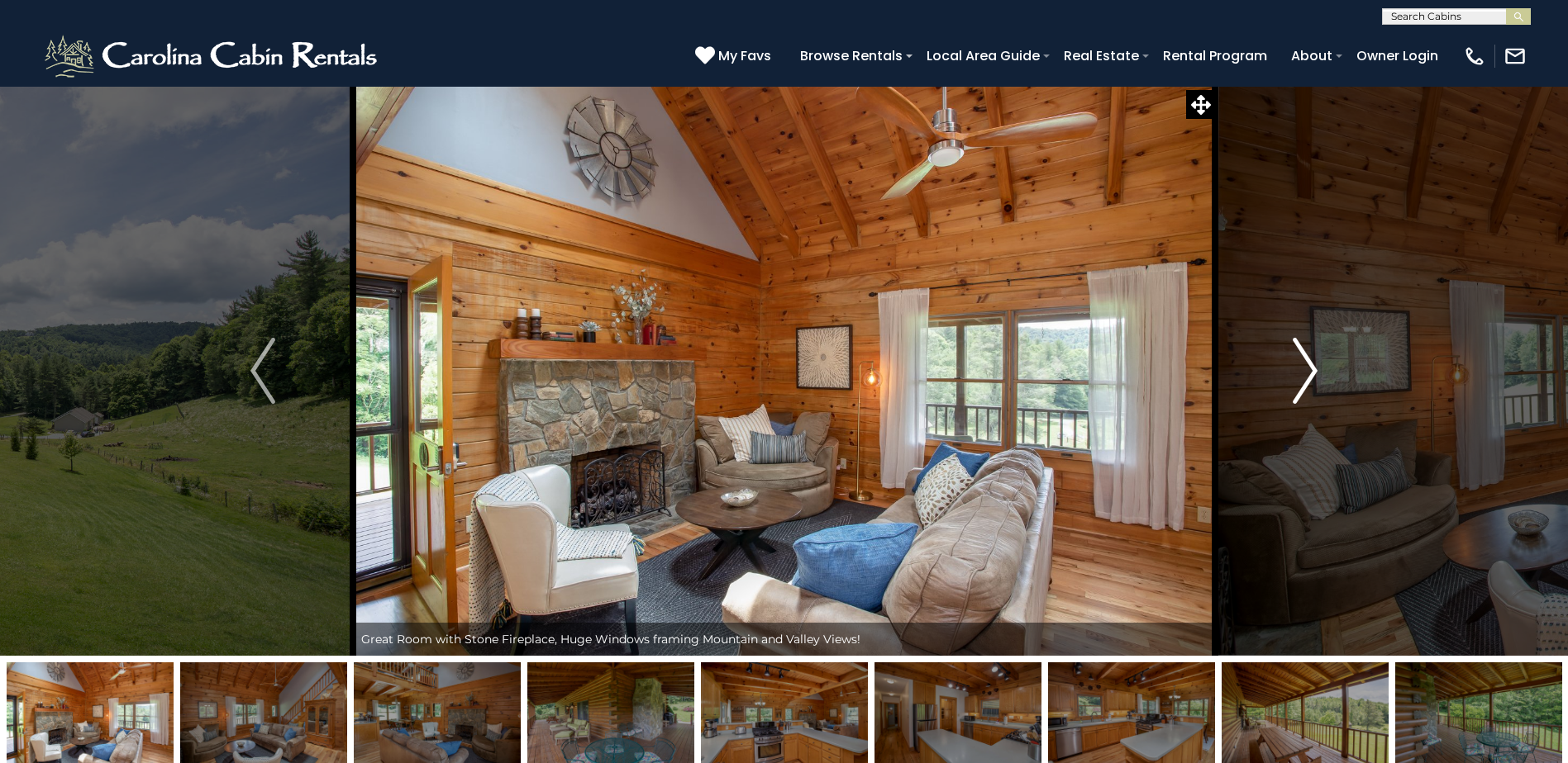
click at [1307, 386] on img "Next" at bounding box center [1304, 371] width 25 height 66
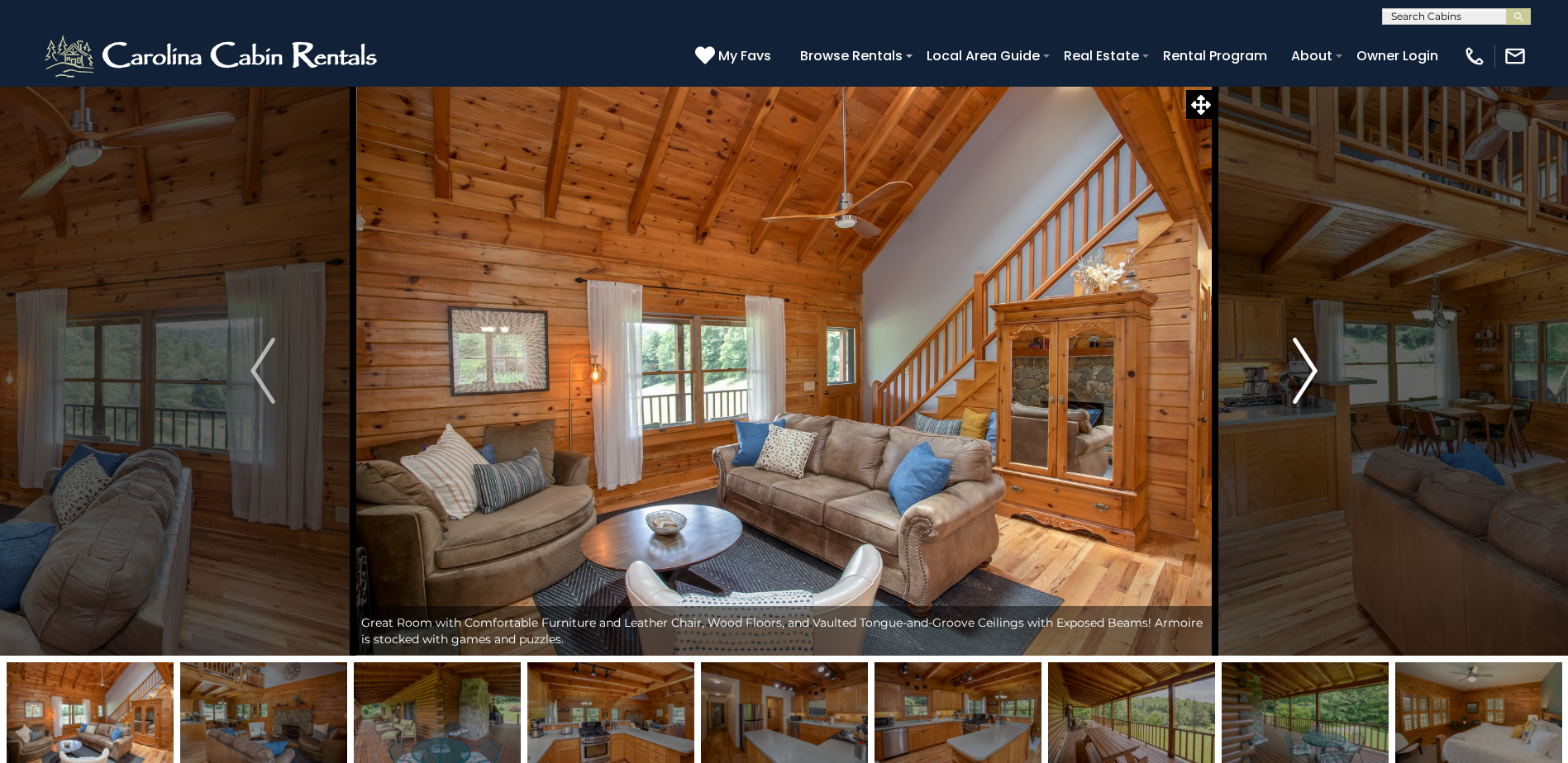
click at [1307, 386] on img "Next" at bounding box center [1304, 371] width 25 height 66
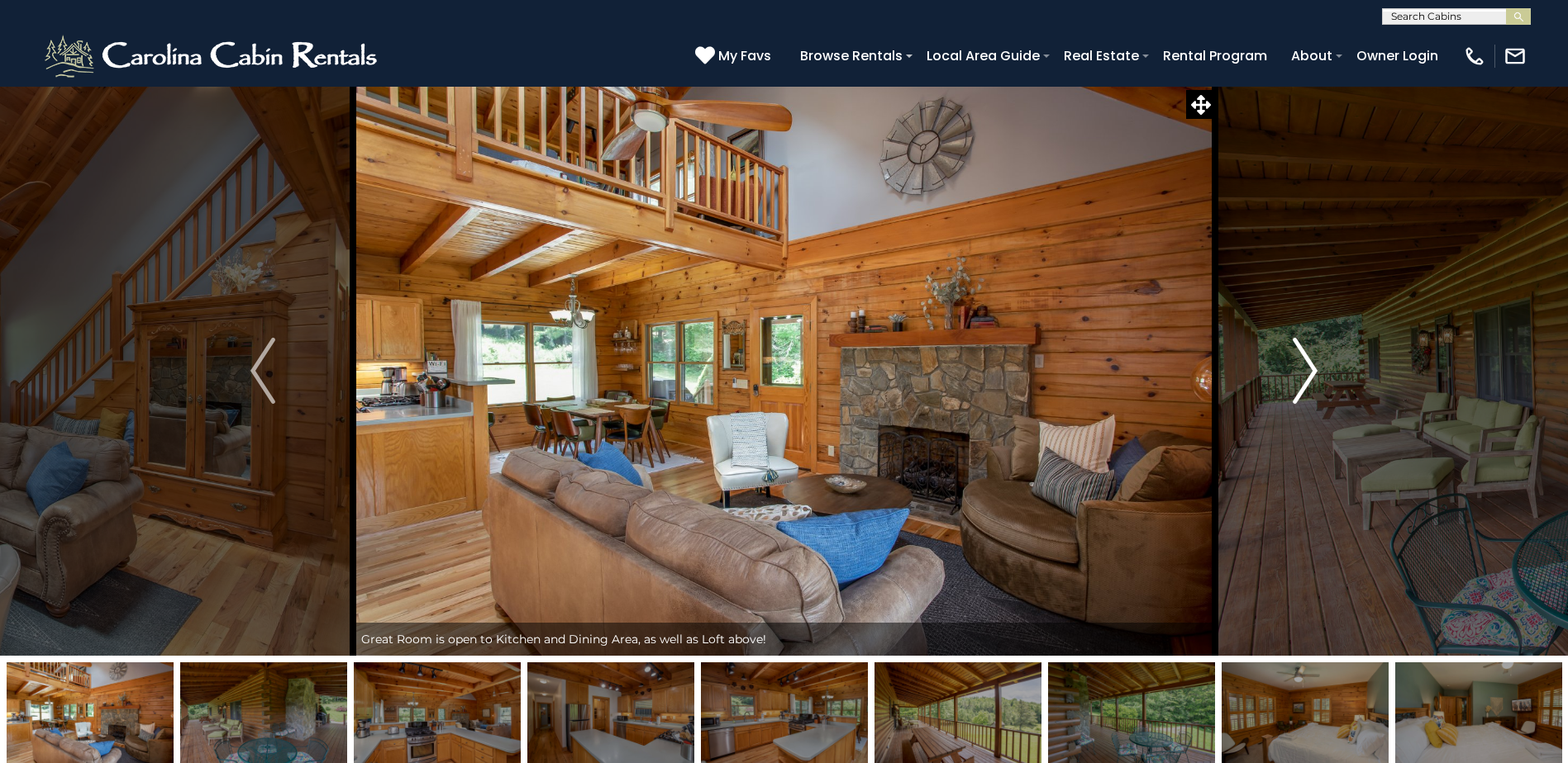
click at [1307, 386] on img "Next" at bounding box center [1304, 371] width 25 height 66
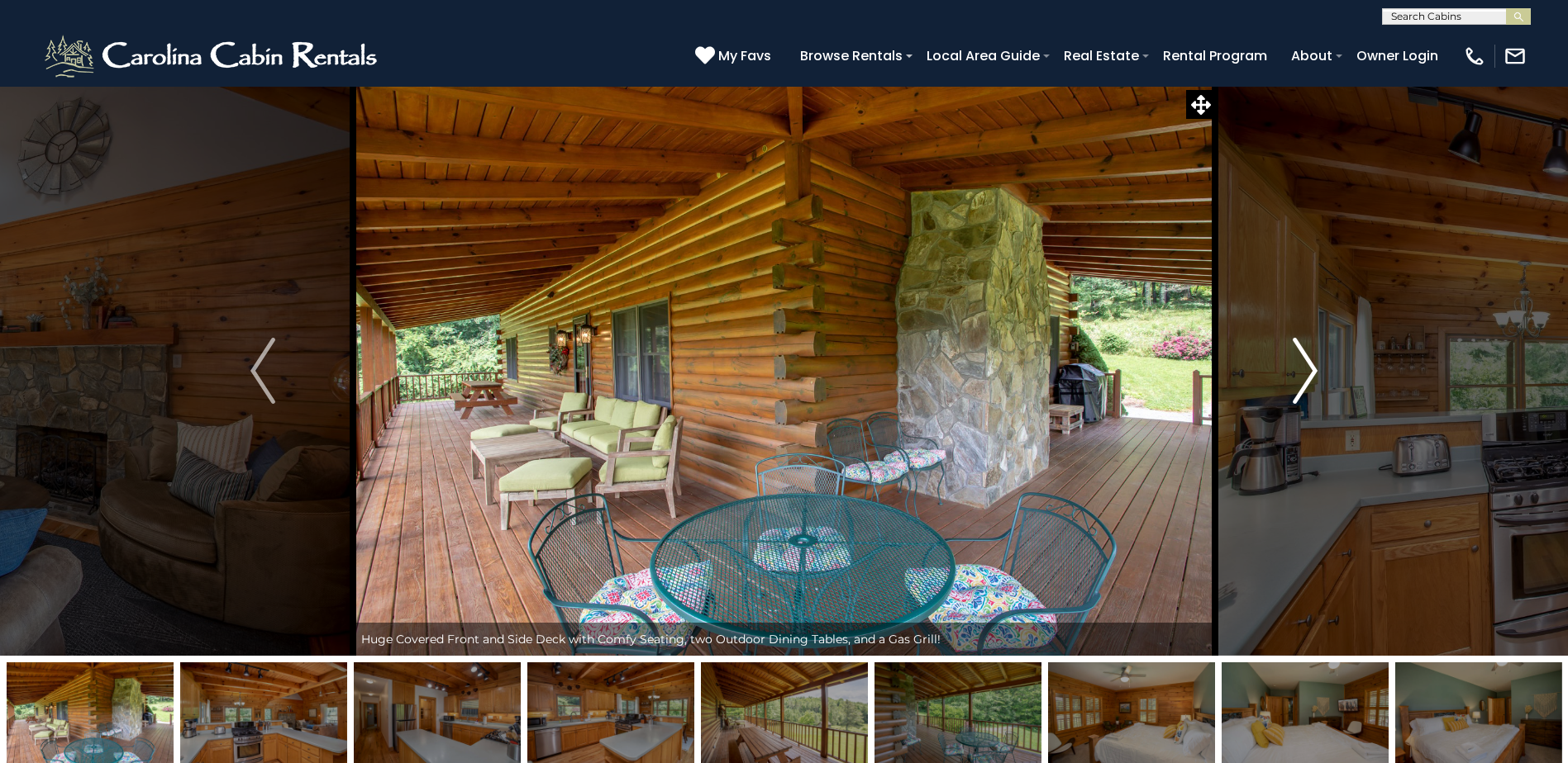
click at [1307, 386] on img "Next" at bounding box center [1304, 371] width 25 height 66
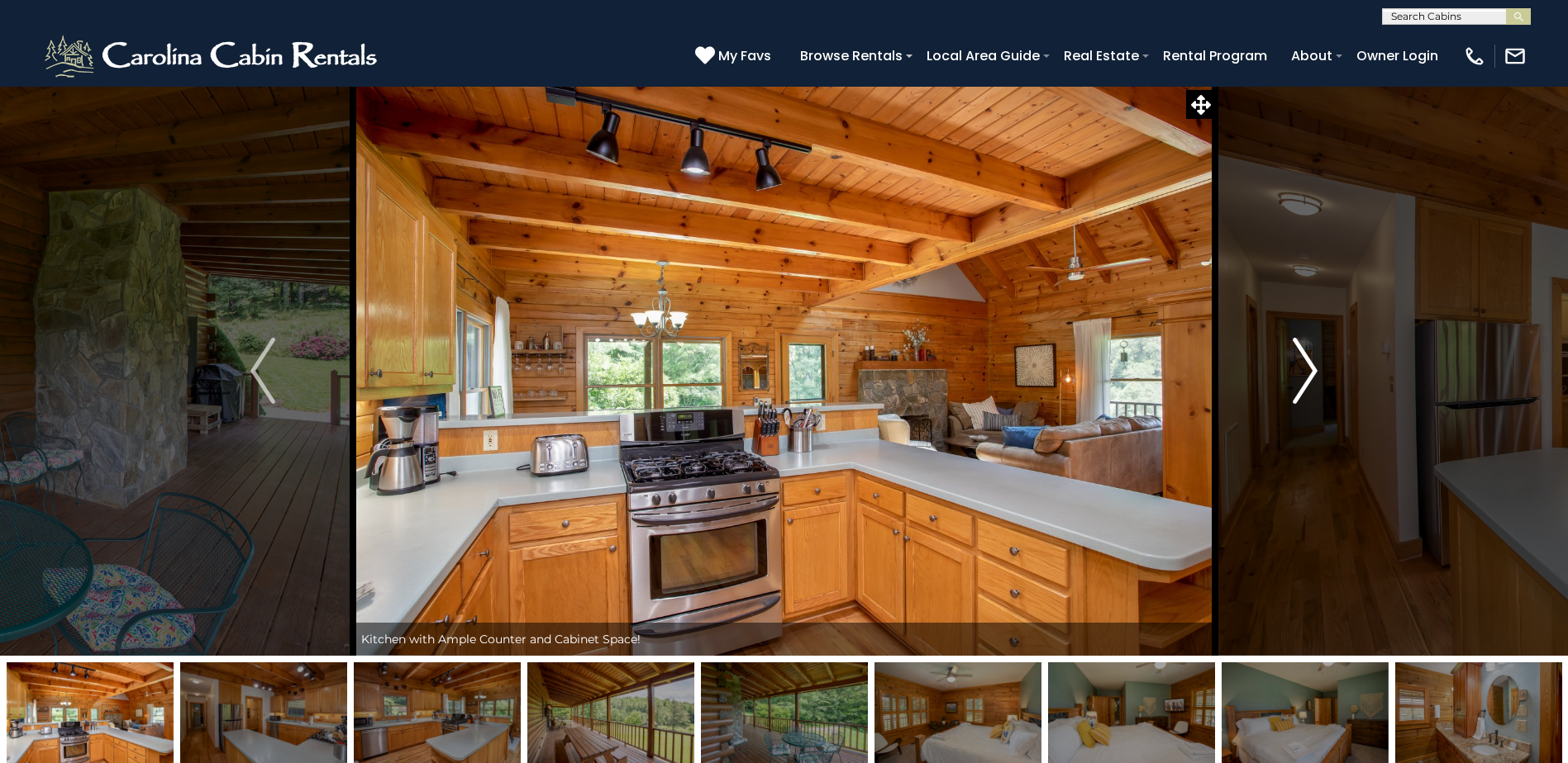
click at [1307, 386] on img "Next" at bounding box center [1304, 371] width 25 height 66
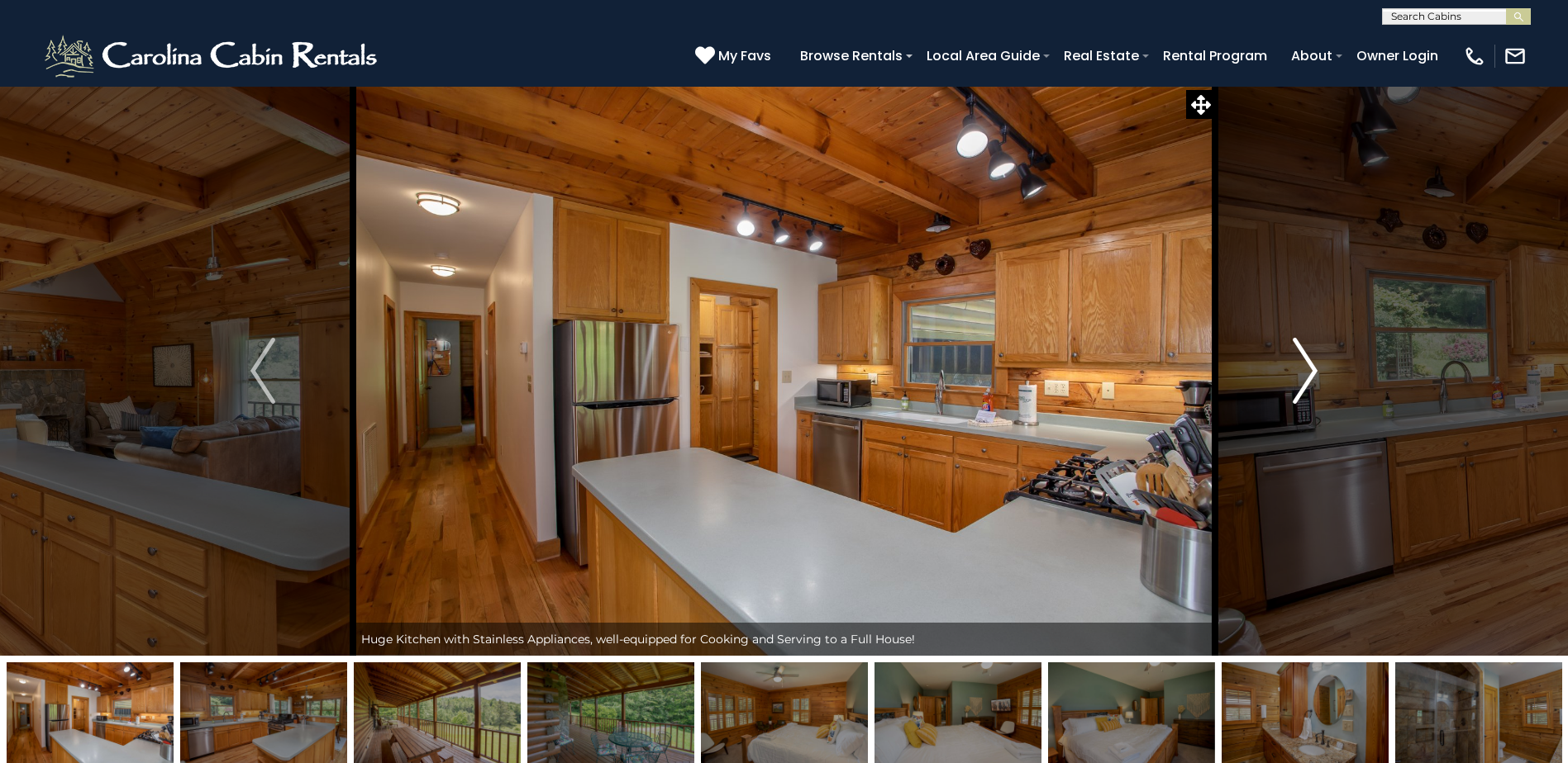
click at [1307, 386] on img "Next" at bounding box center [1304, 371] width 25 height 66
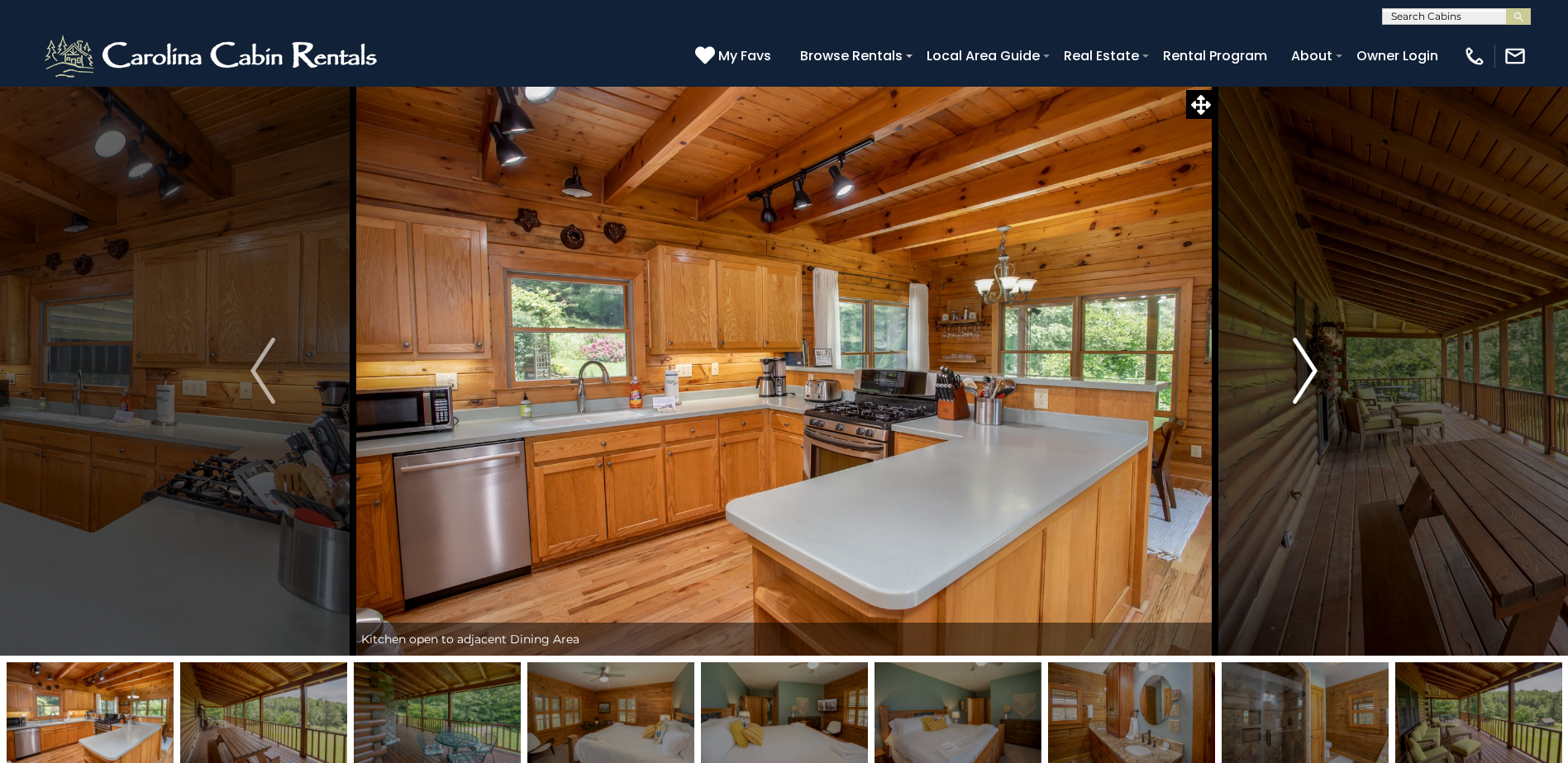
click at [1307, 386] on img "Next" at bounding box center [1304, 371] width 25 height 66
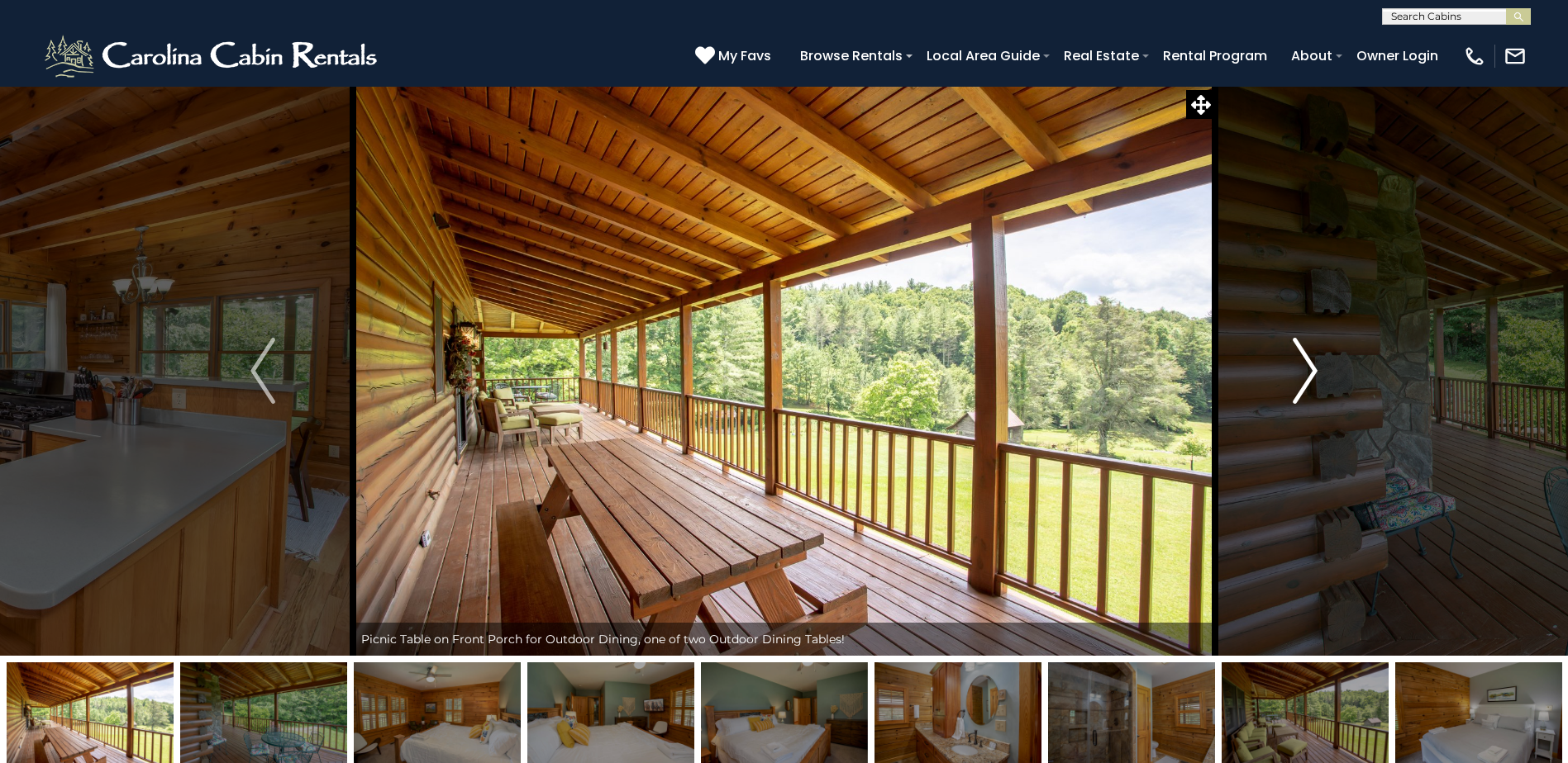
click at [1307, 386] on img "Next" at bounding box center [1304, 371] width 25 height 66
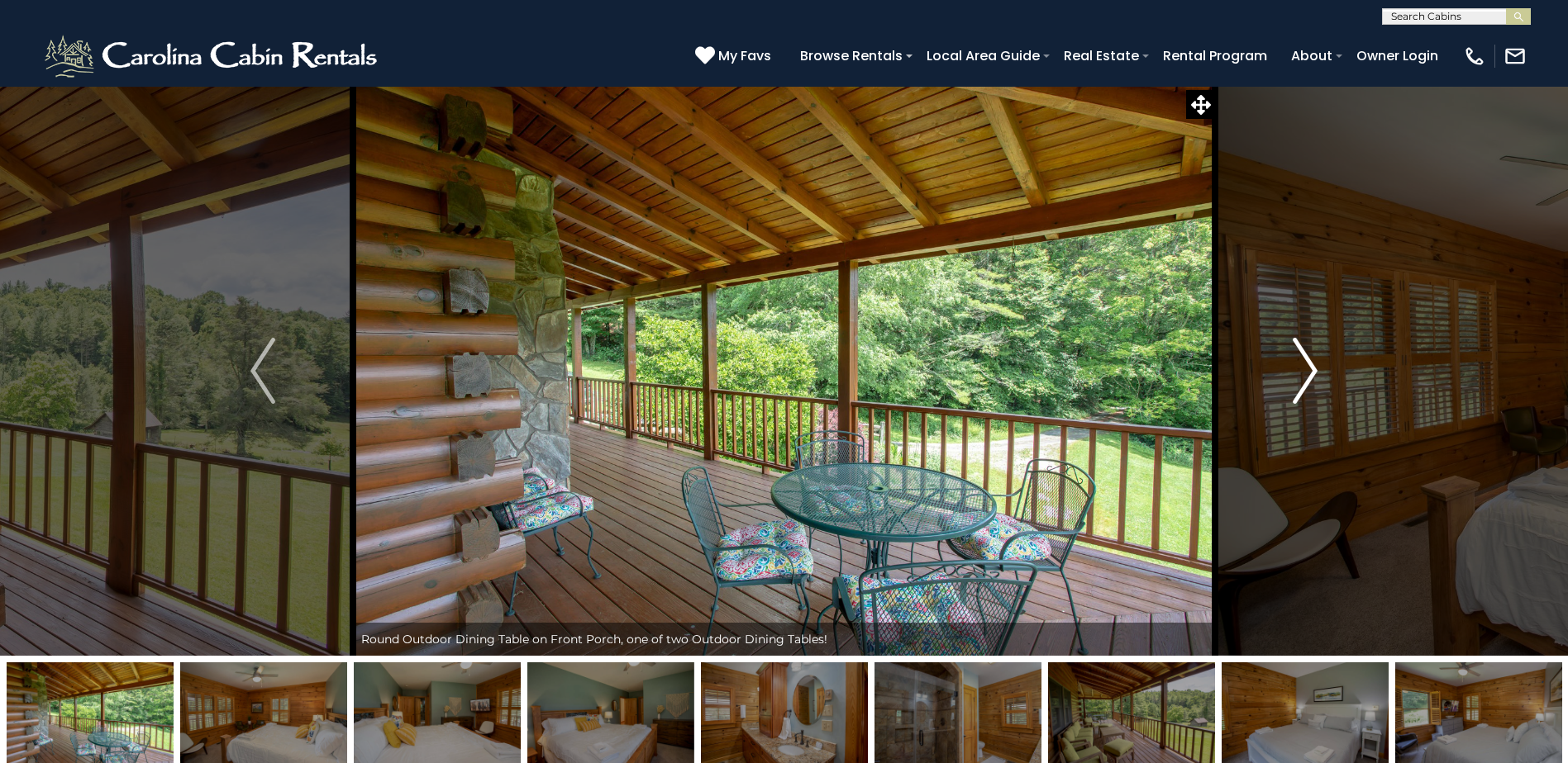
click at [1307, 386] on img "Next" at bounding box center [1304, 371] width 25 height 66
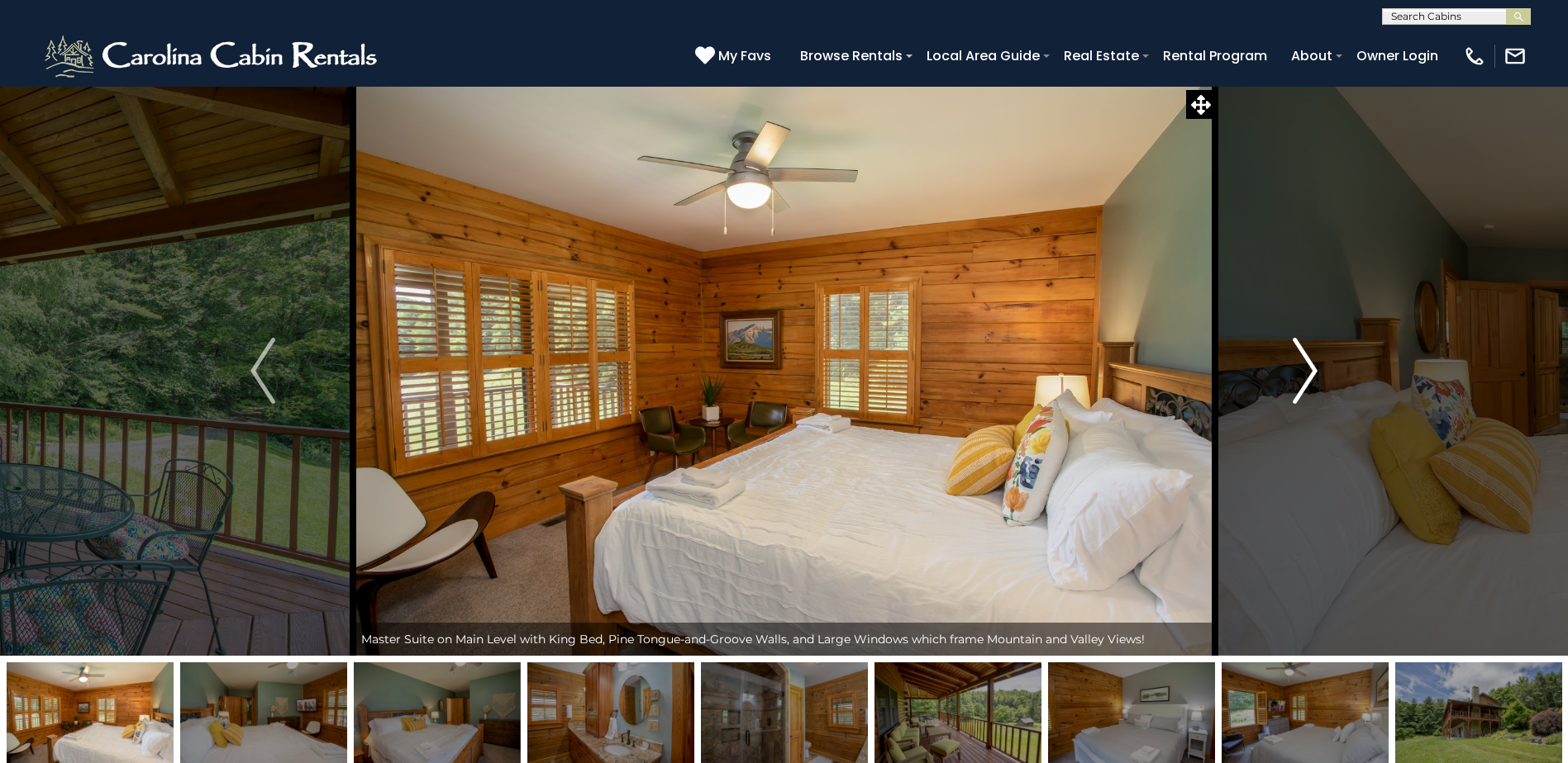
click at [1307, 386] on img "Next" at bounding box center [1304, 371] width 25 height 66
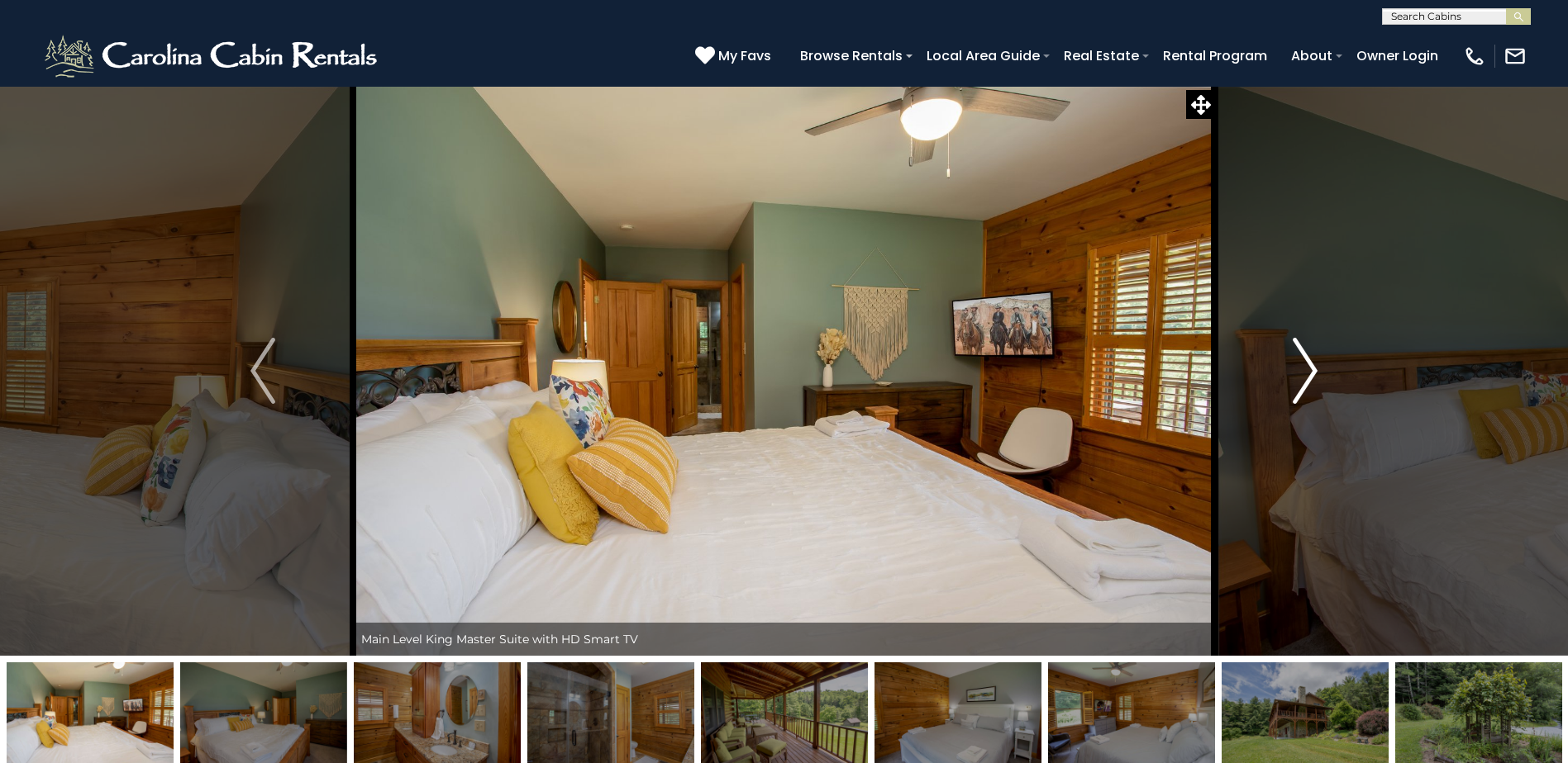
click at [1307, 386] on img "Next" at bounding box center [1304, 371] width 25 height 66
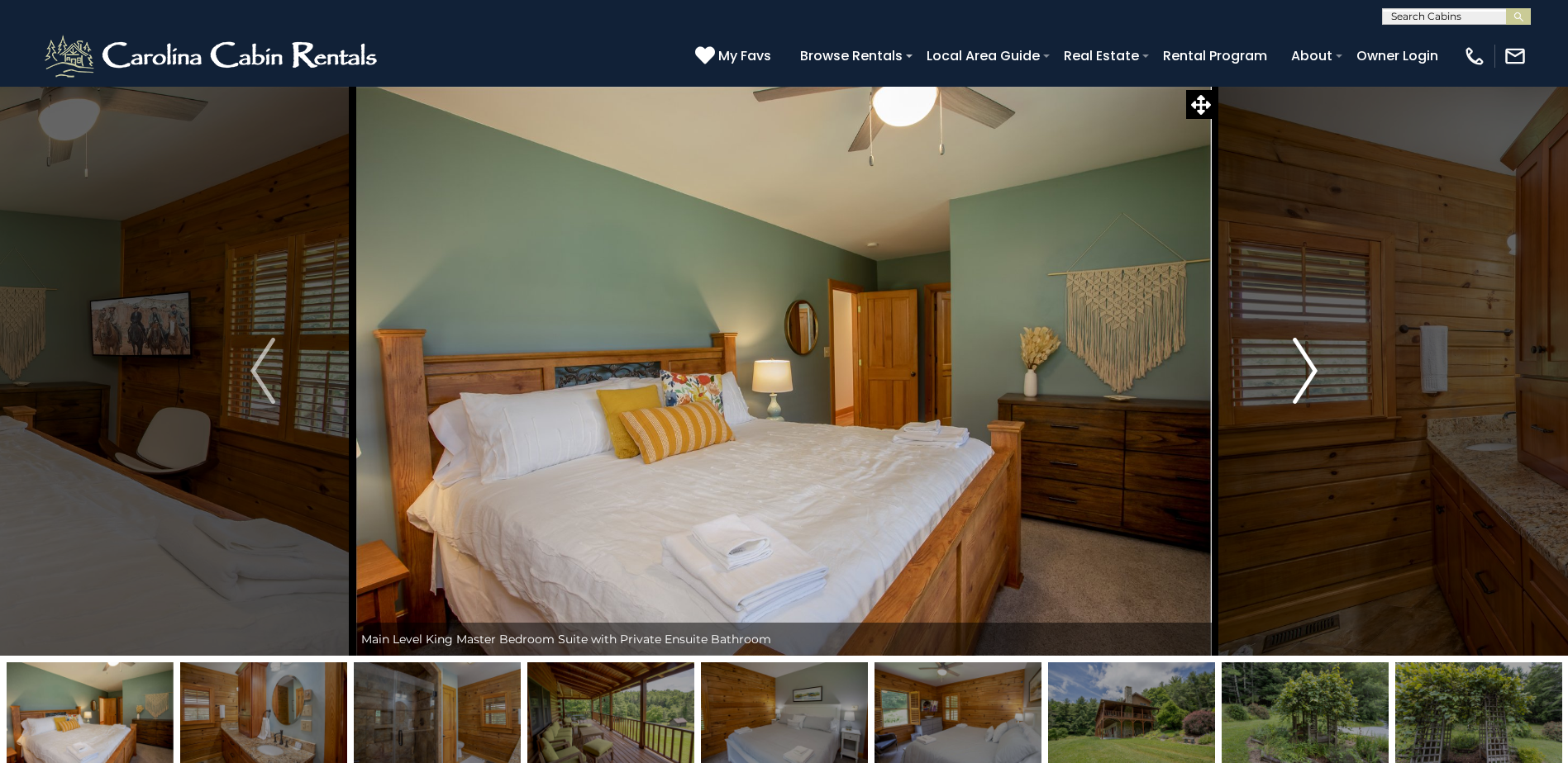
click at [1307, 386] on img "Next" at bounding box center [1304, 371] width 25 height 66
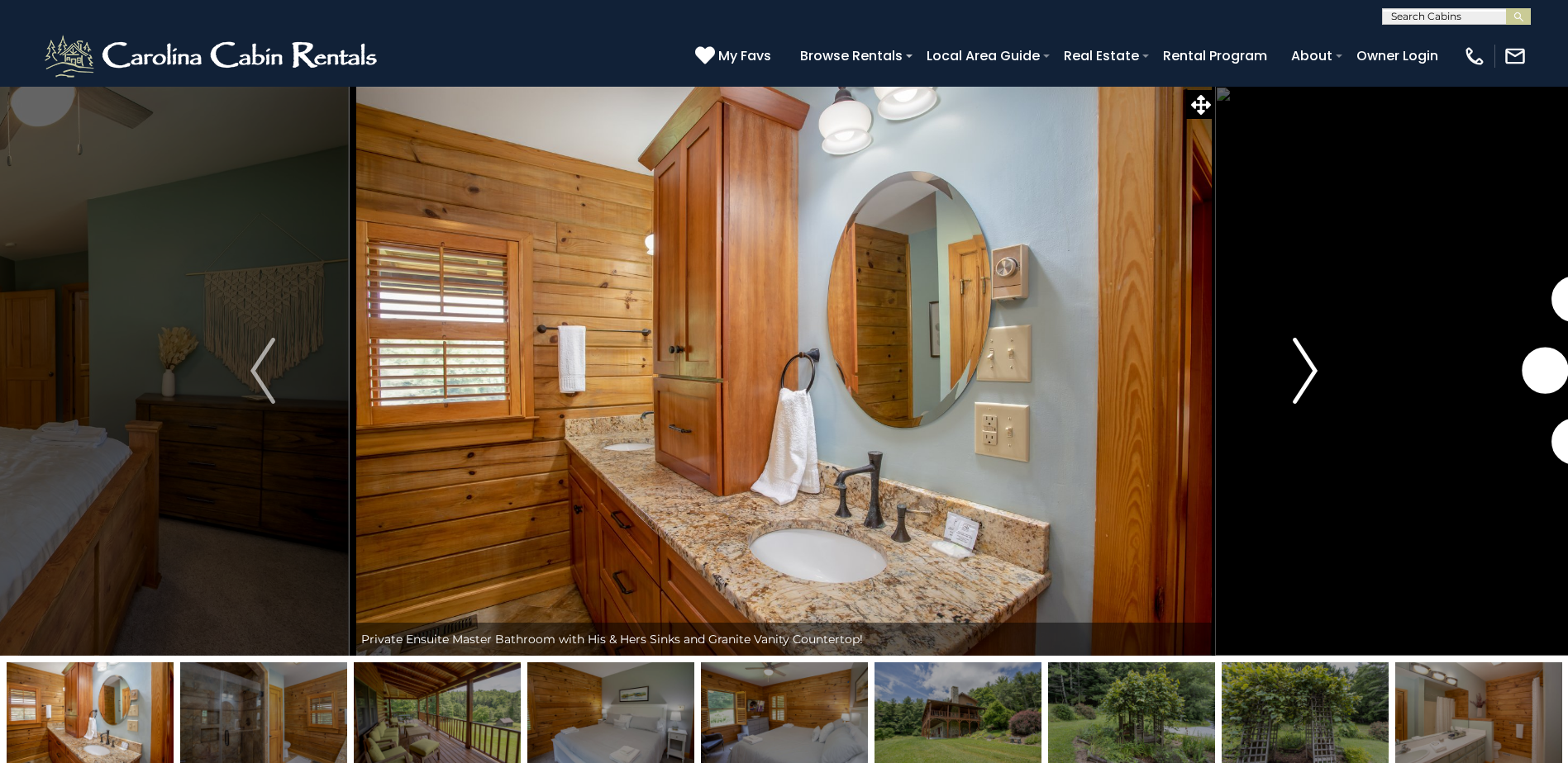
click at [1307, 386] on img "Next" at bounding box center [1304, 371] width 25 height 66
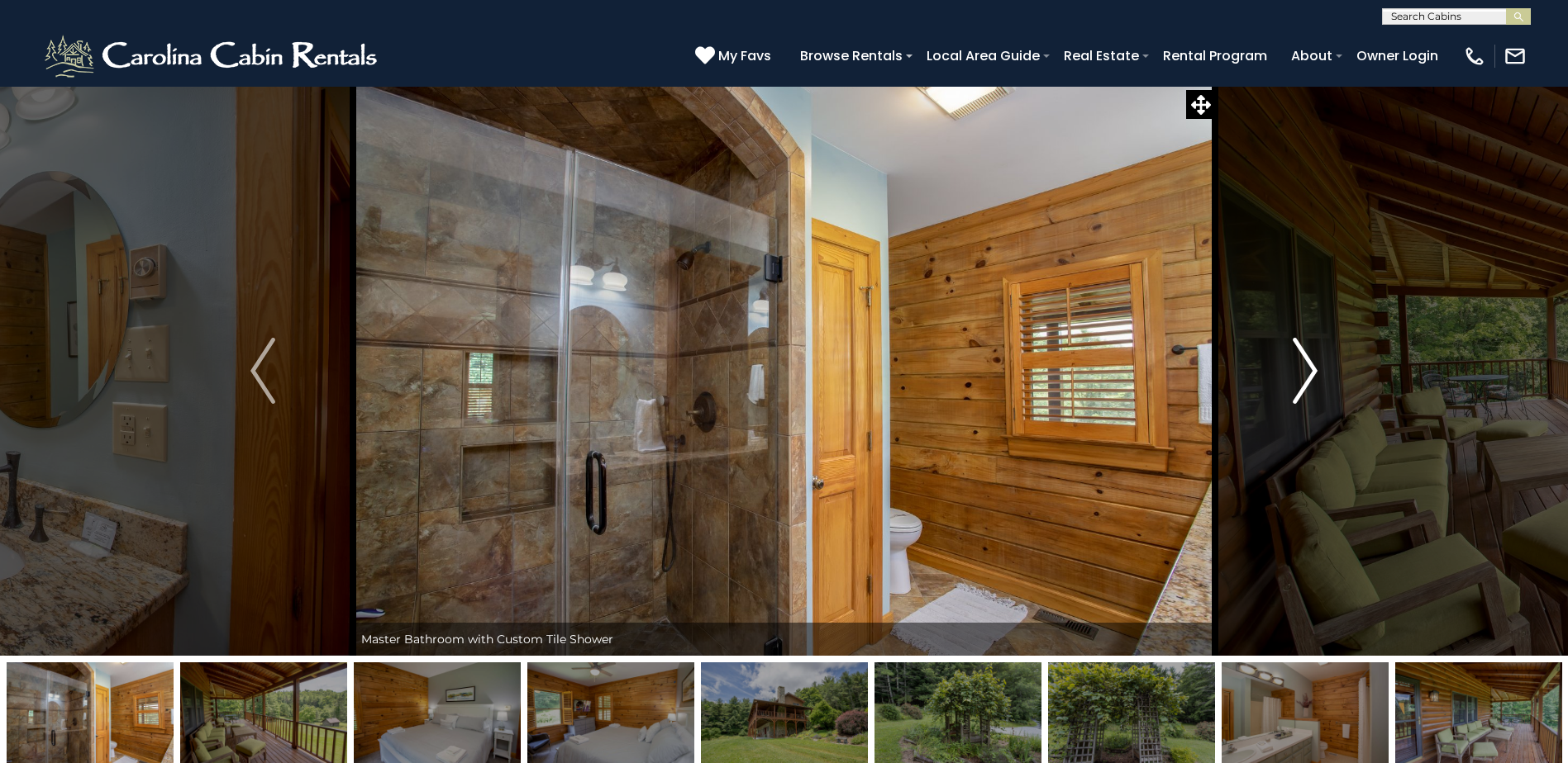
click at [1307, 386] on img "Next" at bounding box center [1304, 371] width 25 height 66
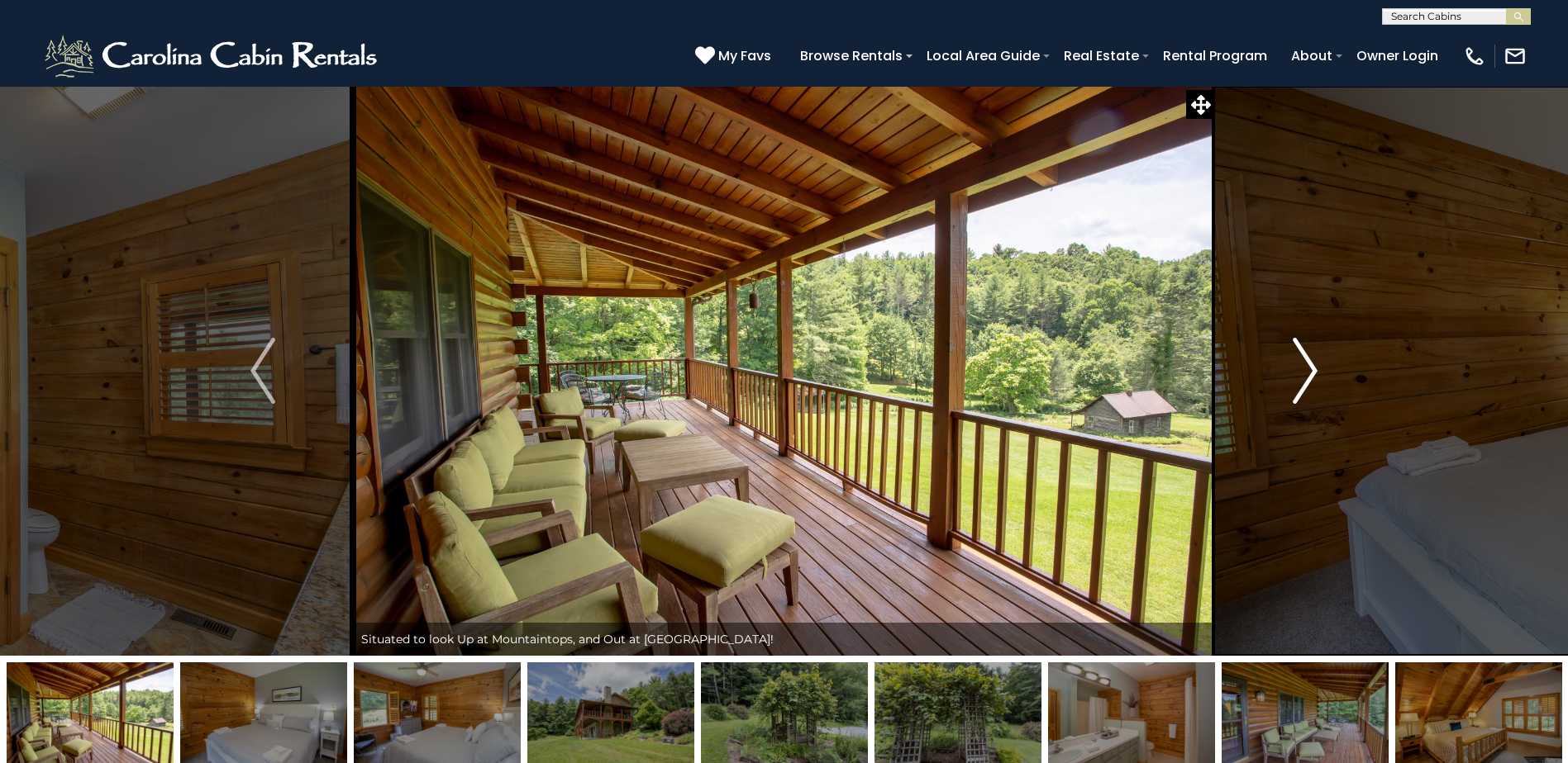
click at [1307, 386] on img "Next" at bounding box center [1304, 371] width 25 height 66
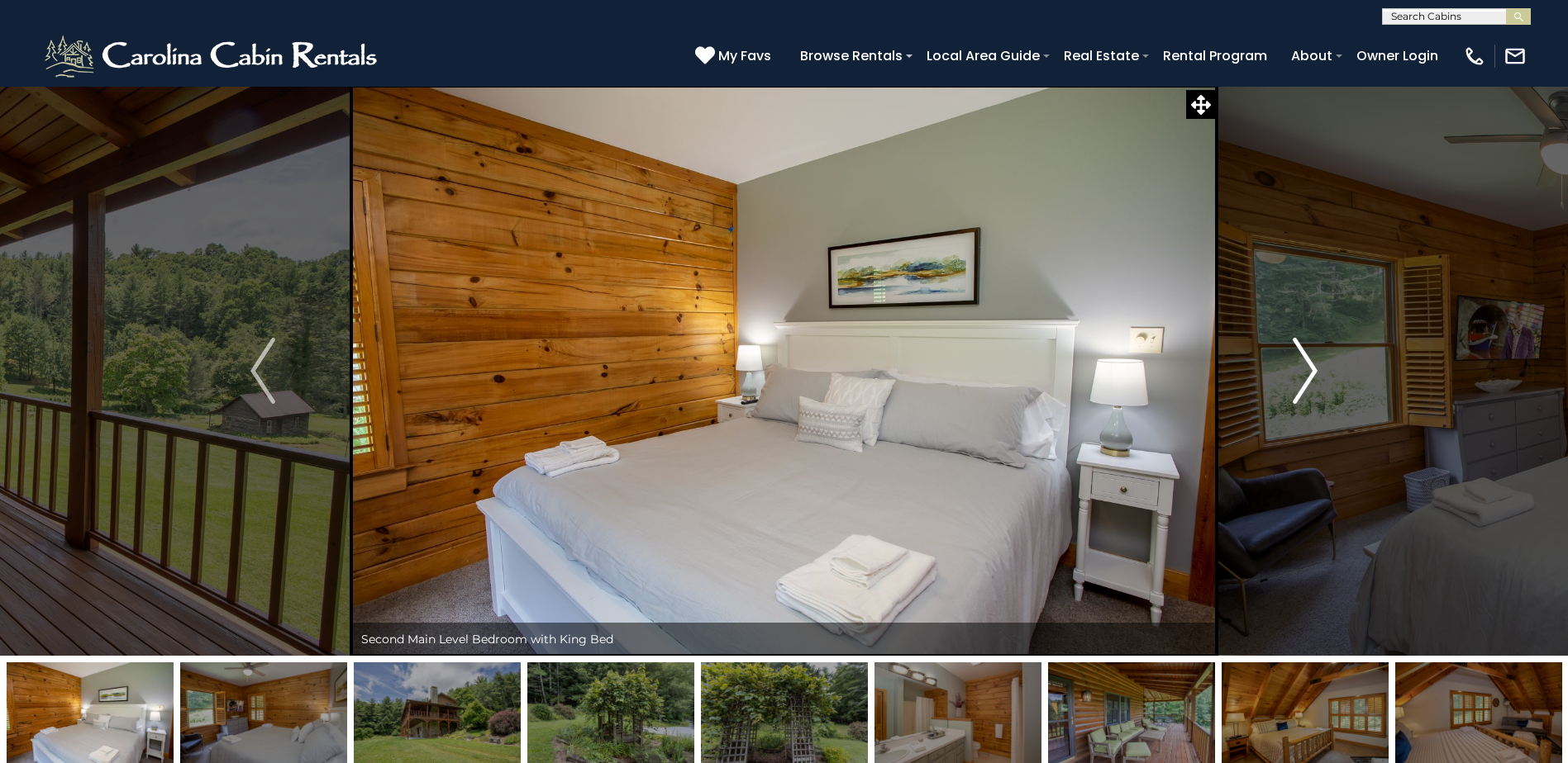
click at [1307, 386] on img "Next" at bounding box center [1304, 371] width 25 height 66
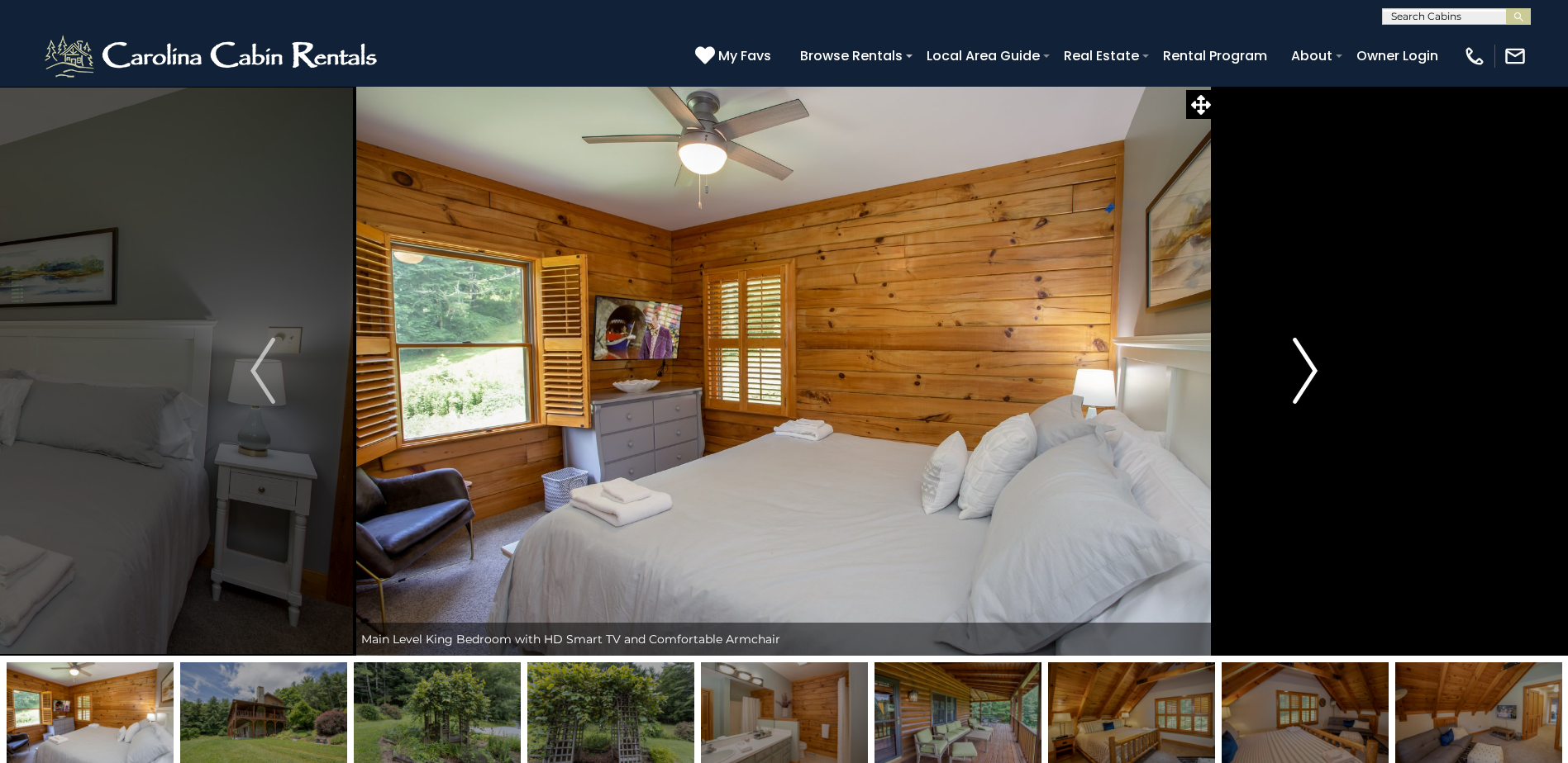
click at [1307, 386] on img "Next" at bounding box center [1304, 371] width 25 height 66
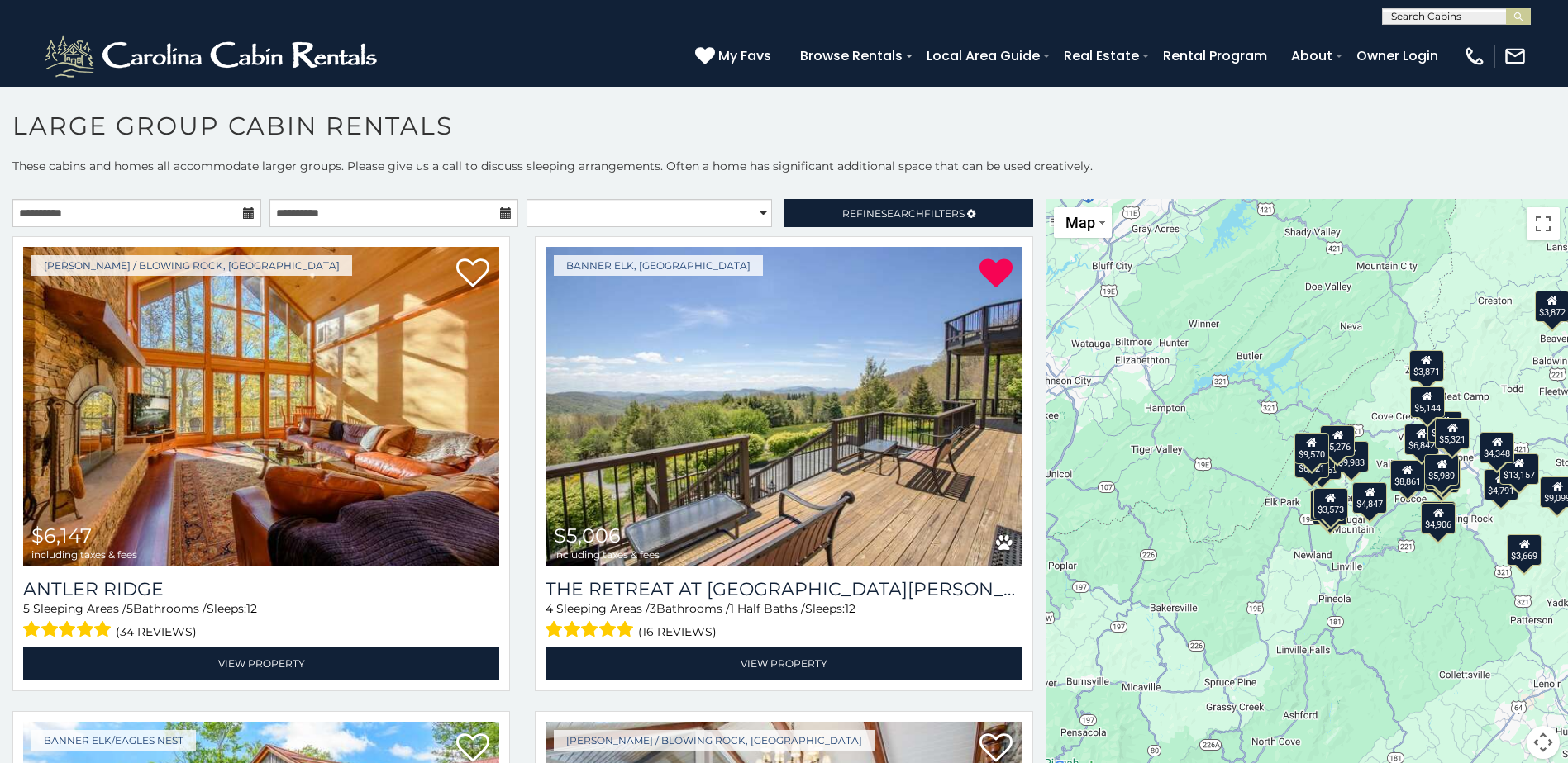
click at [243, 215] on icon at bounding box center [248, 213] width 12 height 12
click at [246, 212] on icon at bounding box center [248, 213] width 12 height 12
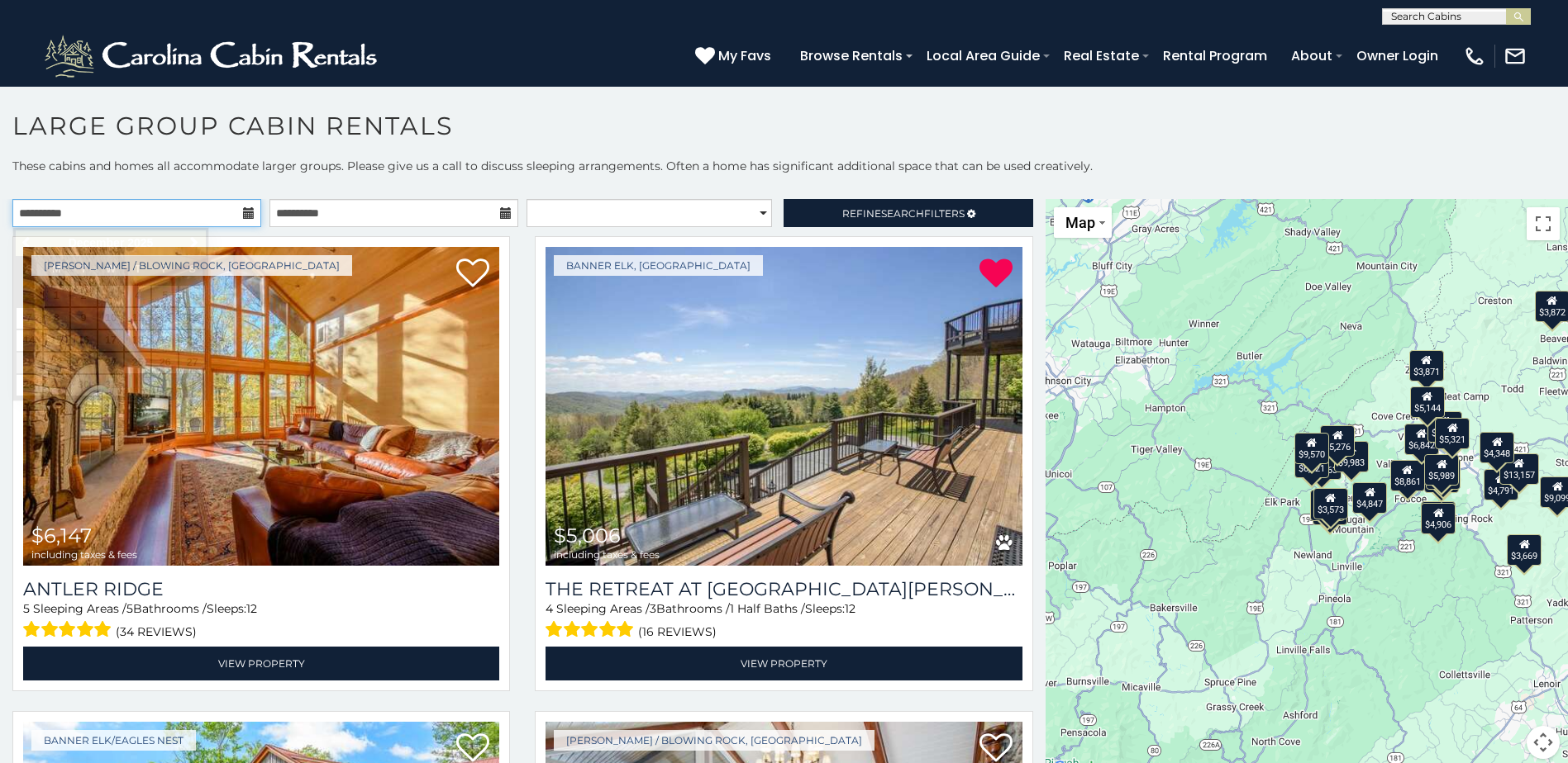
click at [168, 213] on input "**********" at bounding box center [137, 213] width 248 height 28
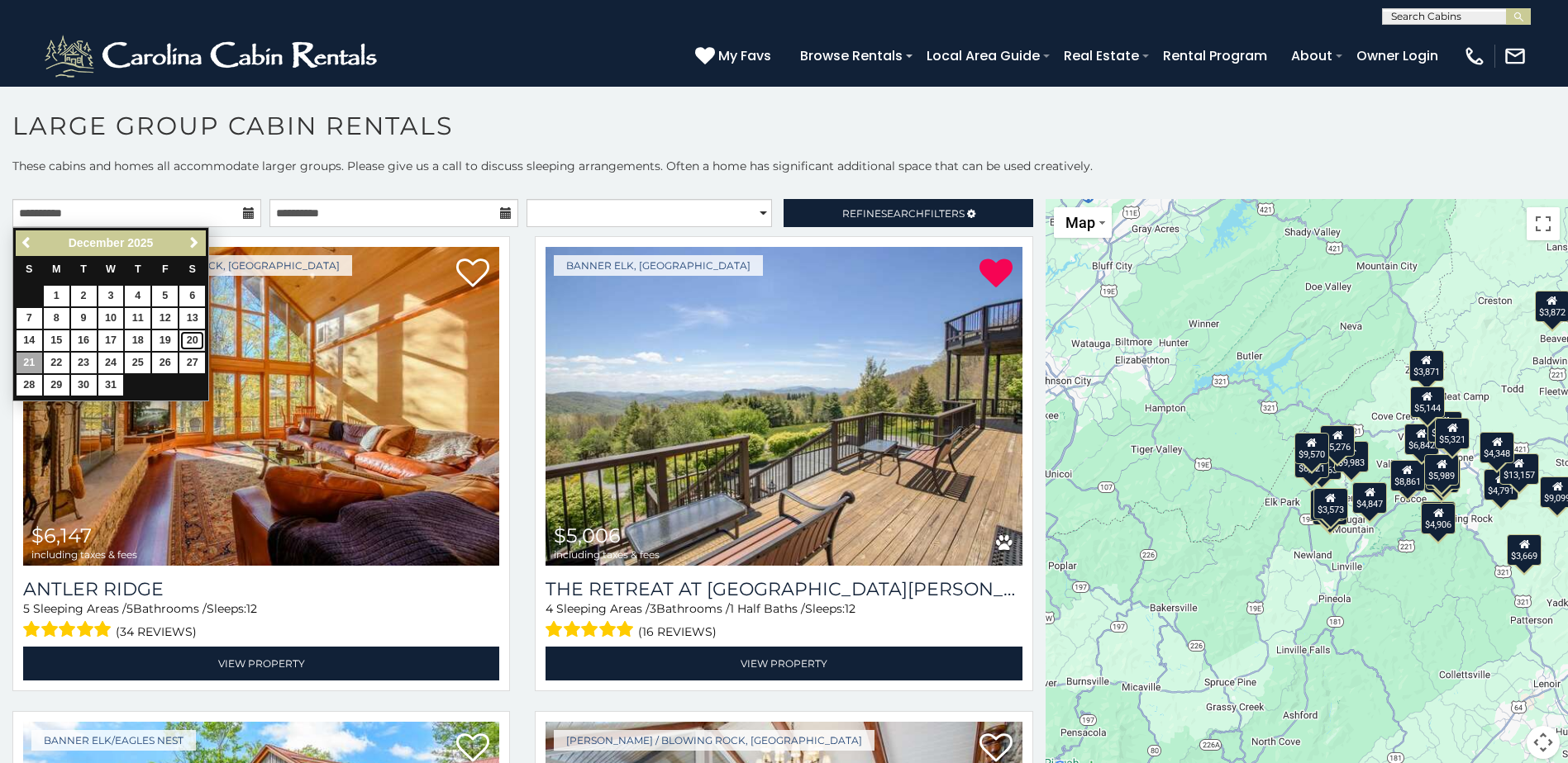
click at [191, 337] on link "20" at bounding box center [192, 341] width 26 height 21
type input "**********"
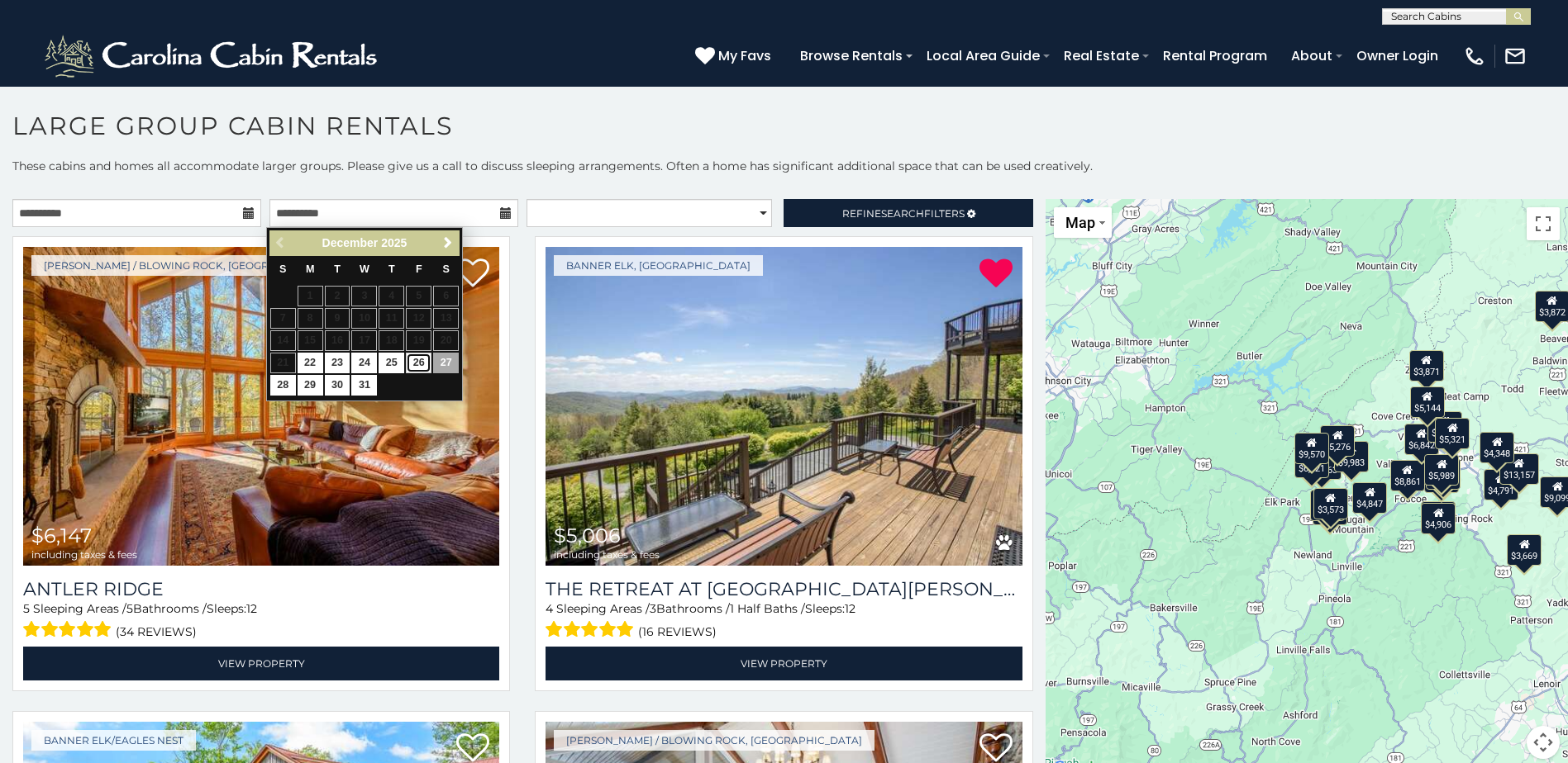
click at [417, 358] on link "26" at bounding box center [419, 363] width 26 height 21
type input "**********"
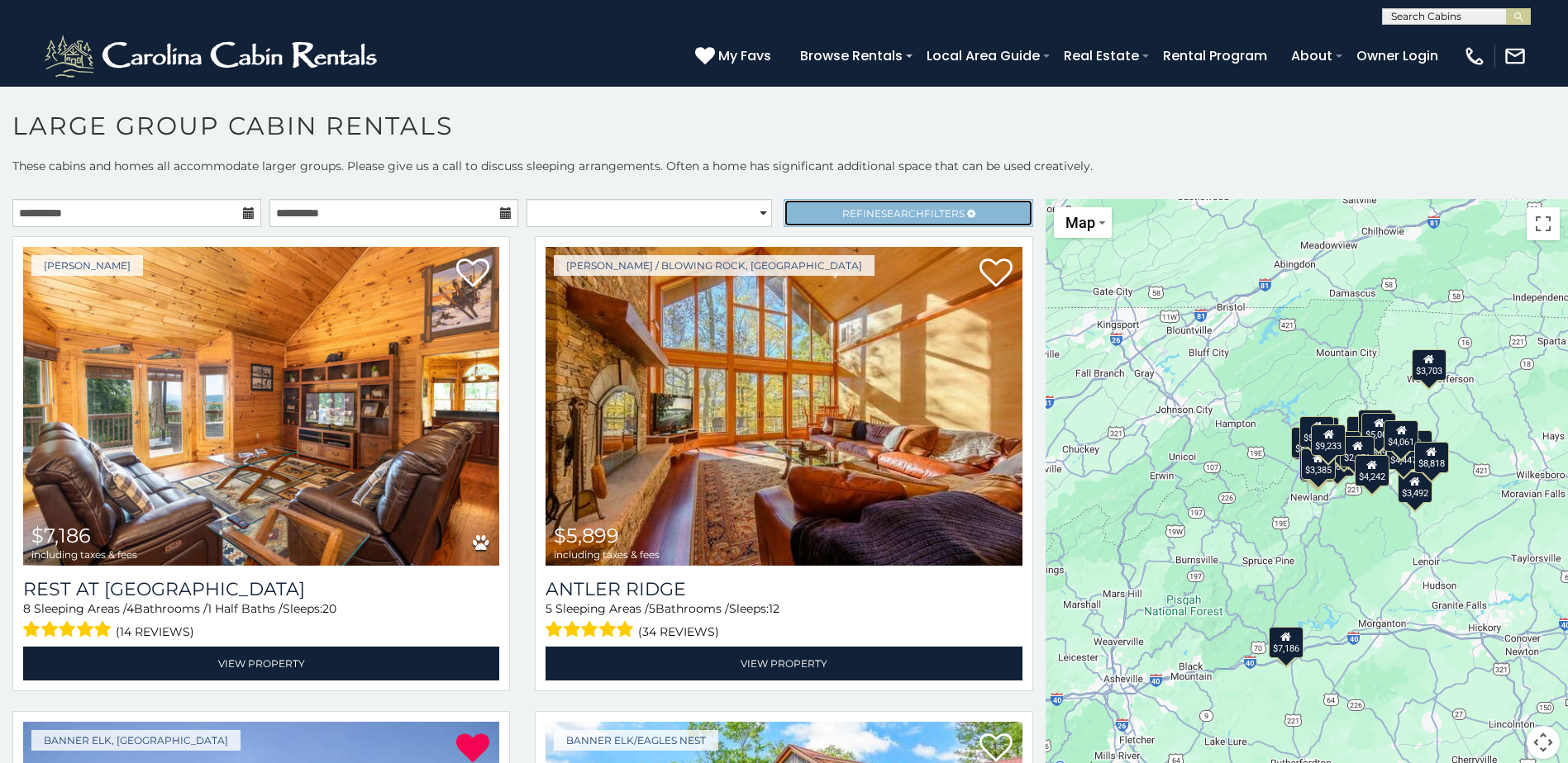
click at [913, 218] on span "Refine Search Filters" at bounding box center [903, 213] width 122 height 13
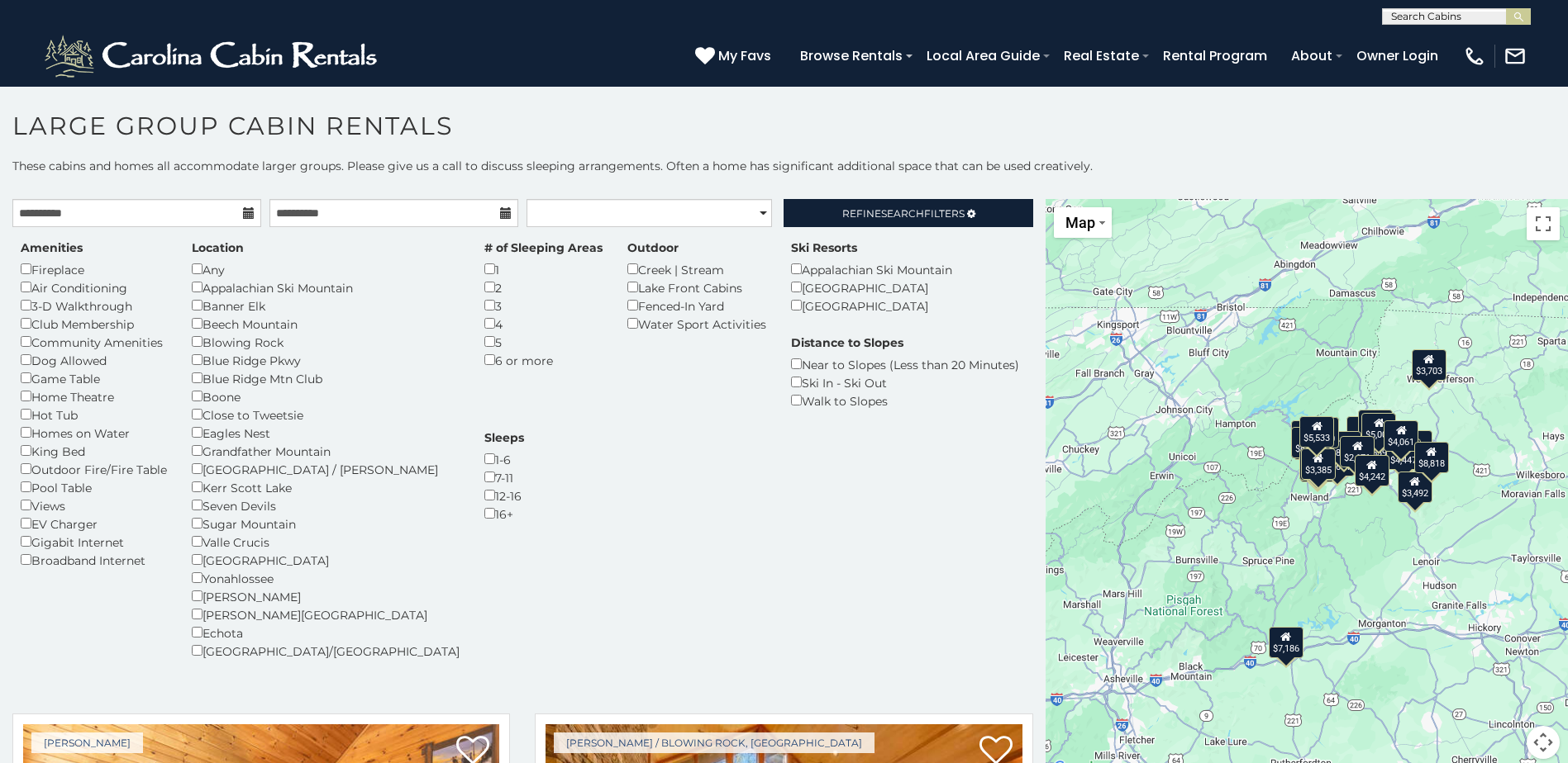
click at [484, 365] on div "6 or more" at bounding box center [543, 360] width 118 height 18
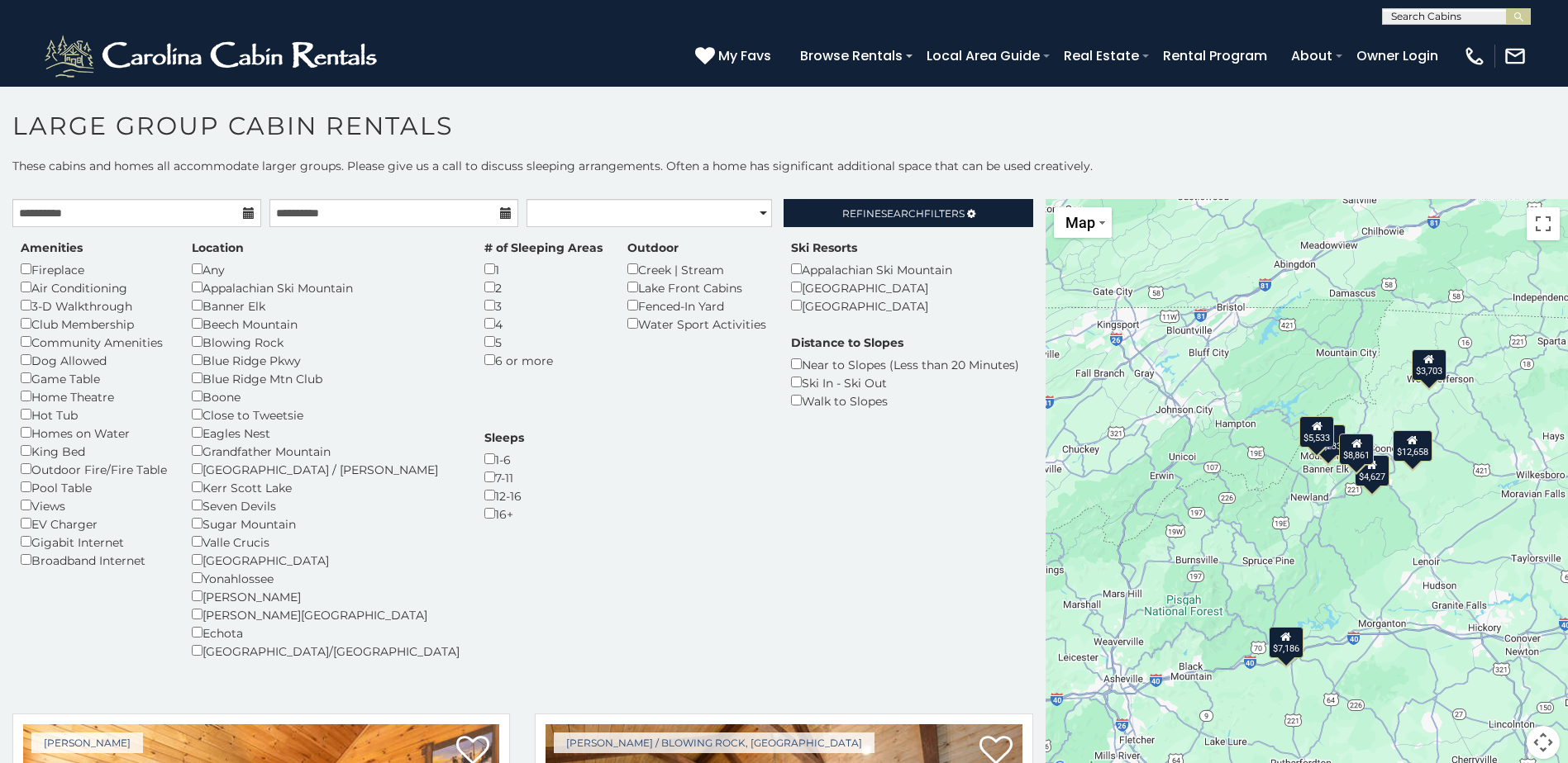
click at [243, 209] on icon at bounding box center [248, 213] width 12 height 12
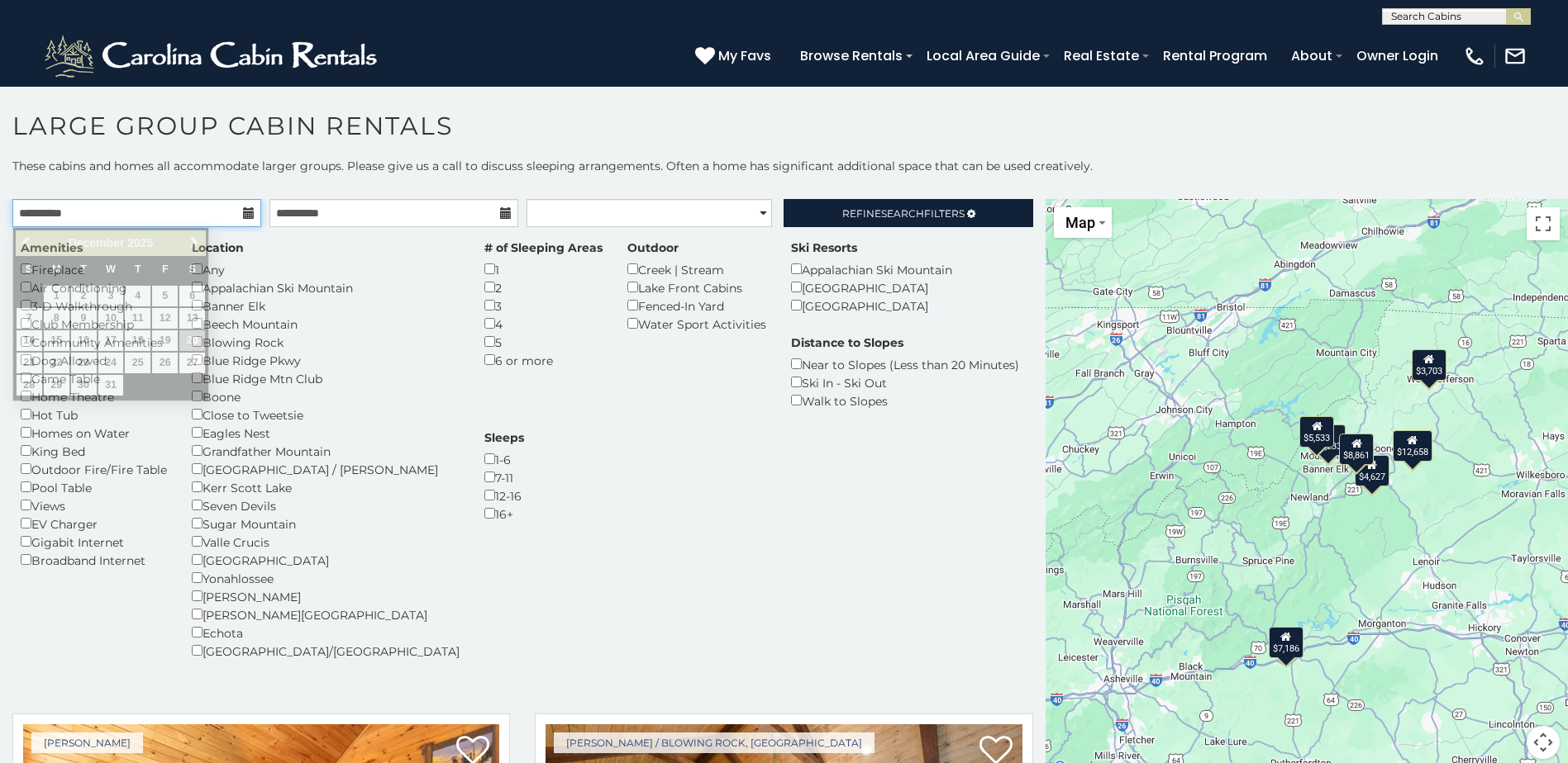
click at [137, 214] on input "**********" at bounding box center [137, 213] width 248 height 28
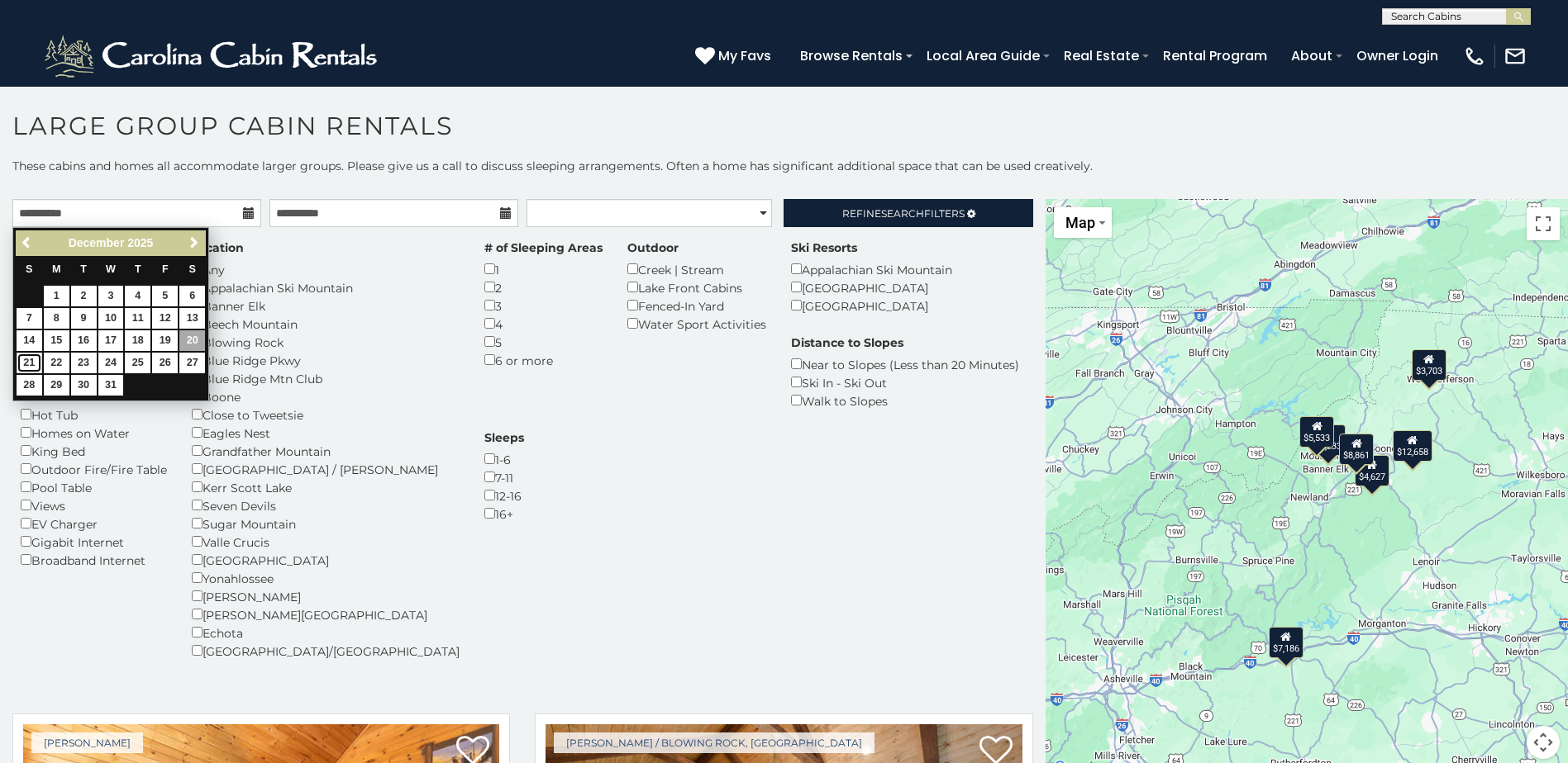
click at [27, 364] on link "21" at bounding box center [29, 363] width 26 height 21
type input "**********"
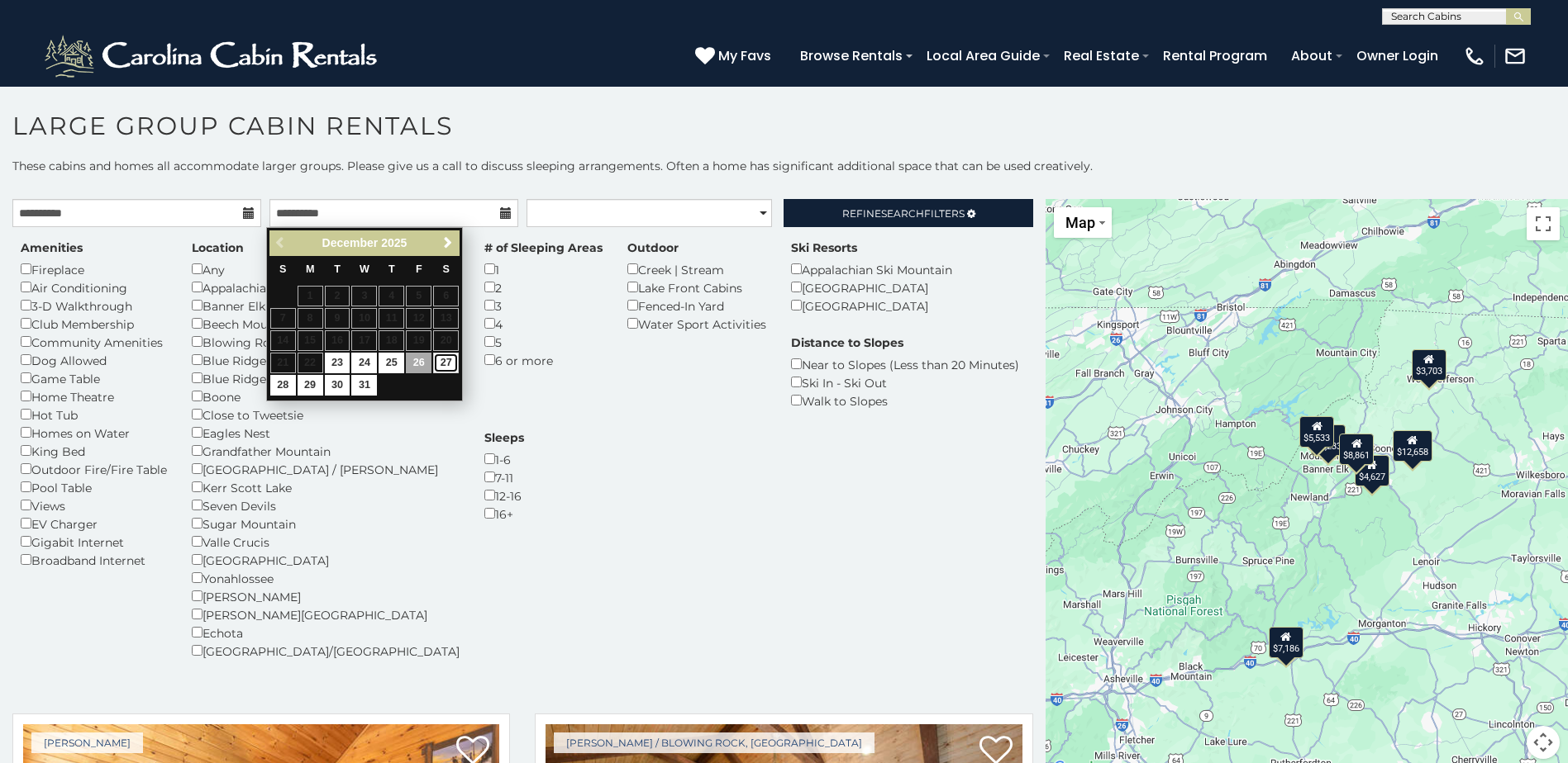
click at [444, 365] on link "27" at bounding box center [446, 363] width 26 height 21
type input "**********"
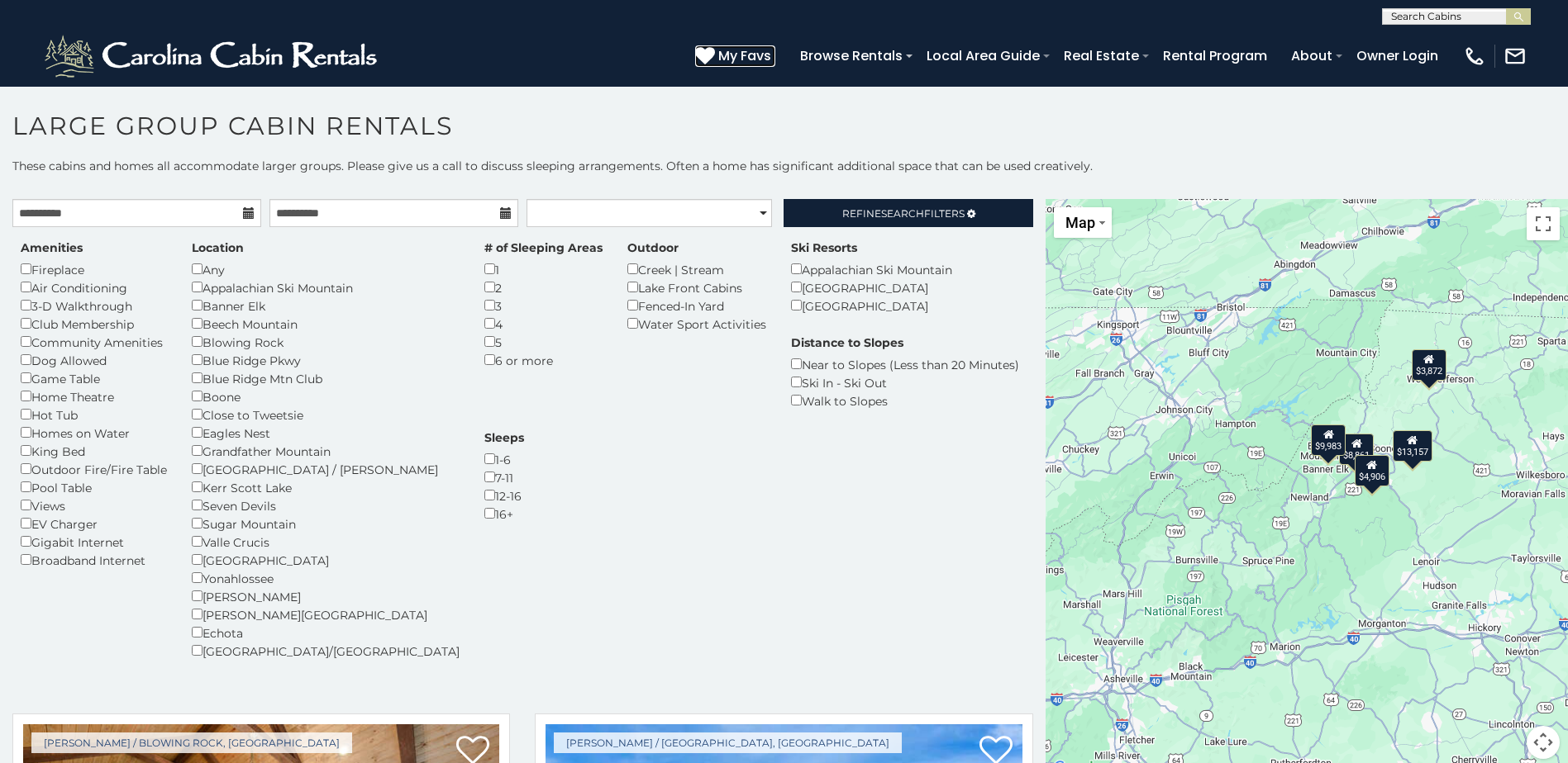
click at [736, 65] on span "My Favs" at bounding box center [745, 56] width 53 height 21
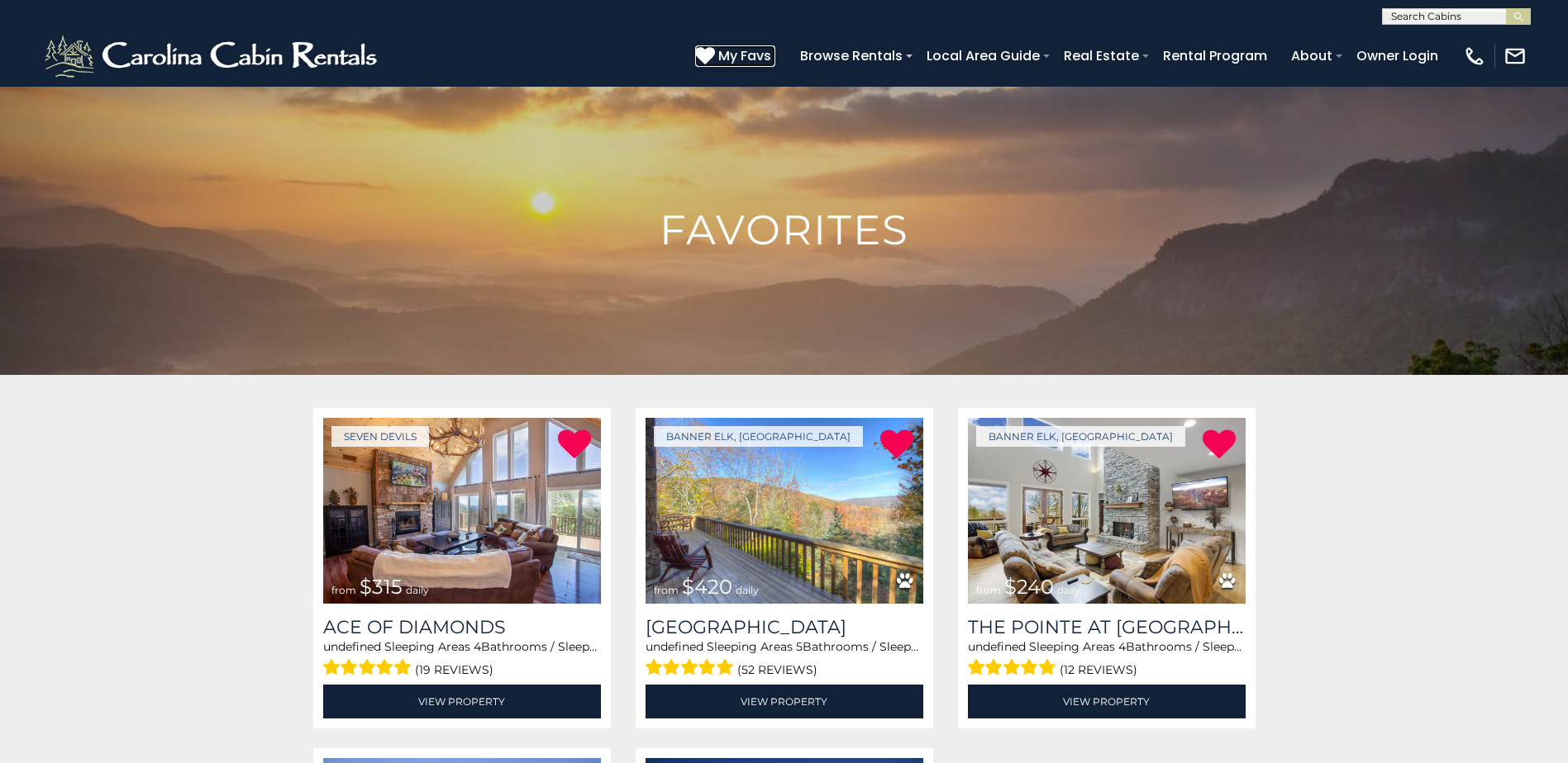
click at [762, 55] on span "My Favs" at bounding box center [745, 56] width 53 height 21
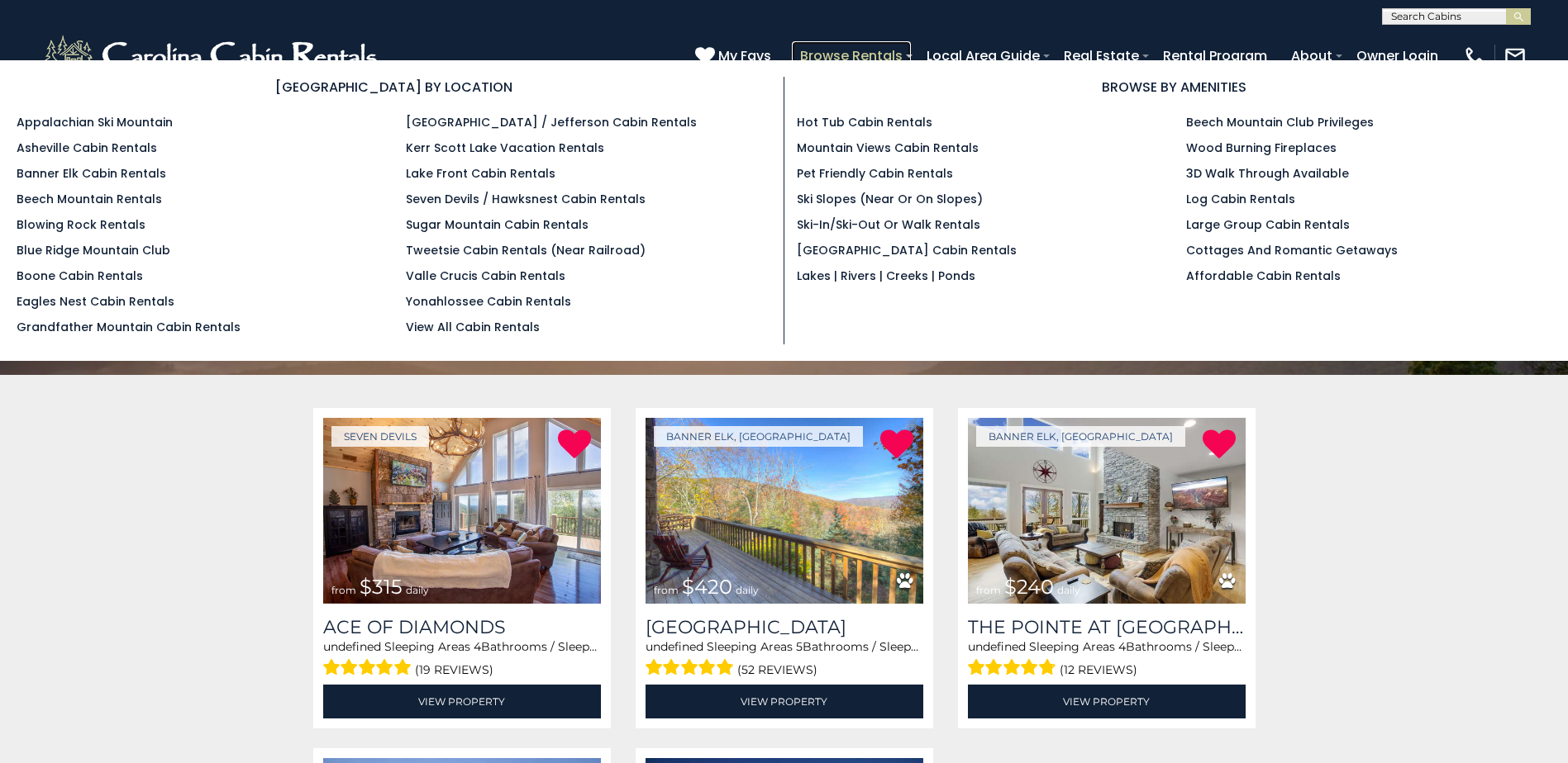
click at [831, 54] on link "Browse Rentals" at bounding box center [851, 56] width 119 height 29
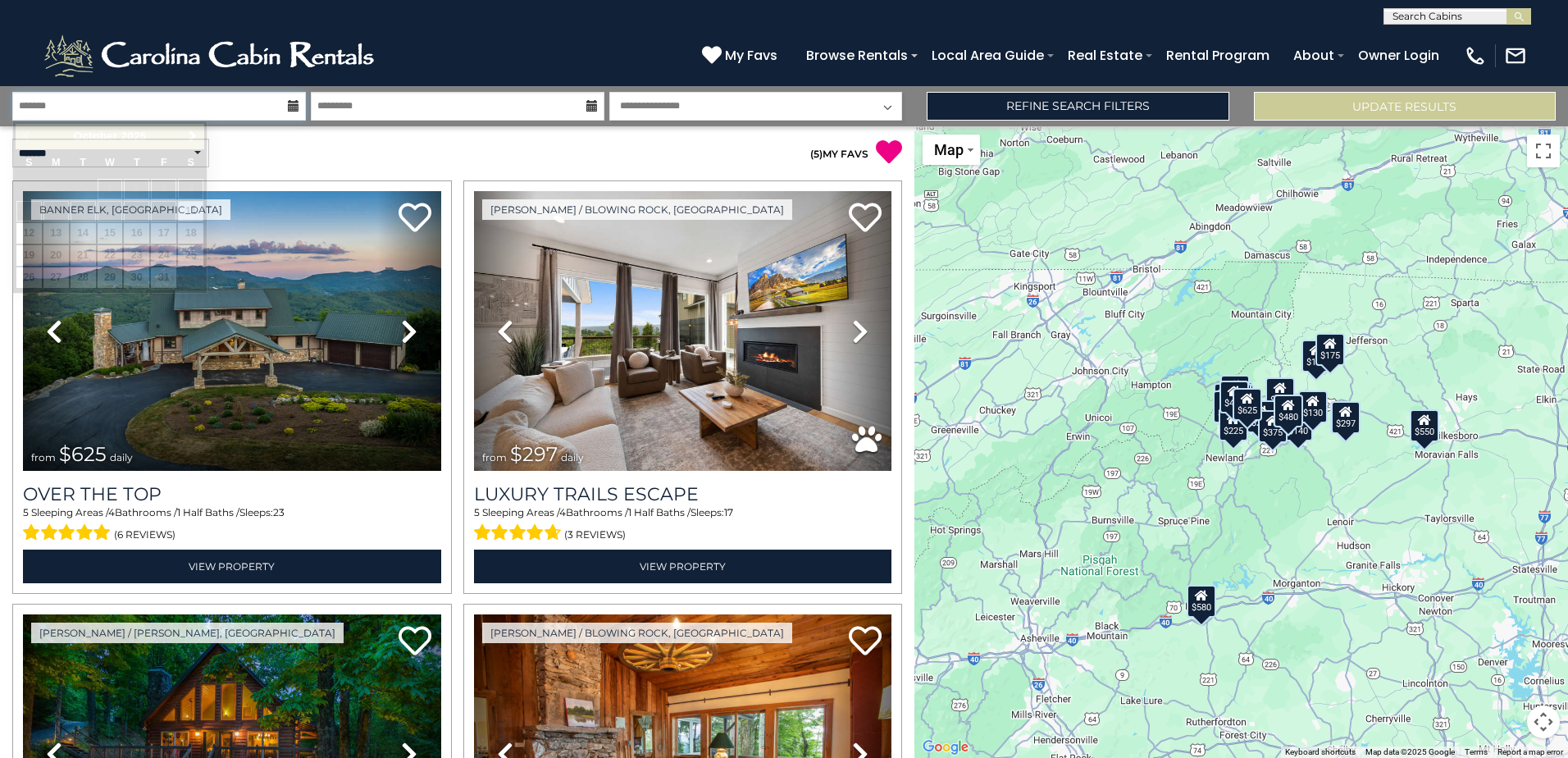
click at [283, 106] on input "text" at bounding box center [159, 106] width 294 height 29
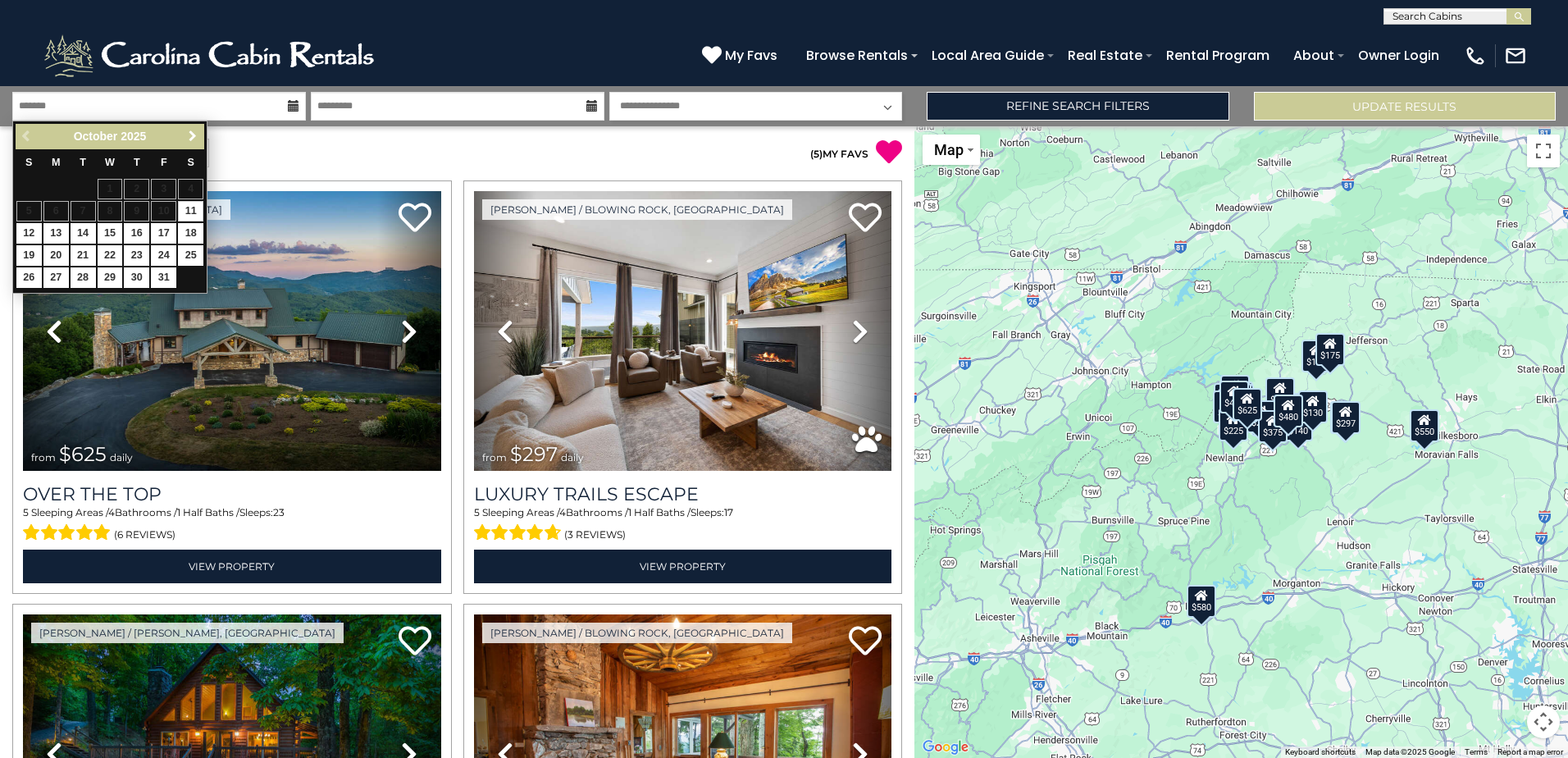
click at [192, 140] on span "Next" at bounding box center [193, 136] width 13 height 13
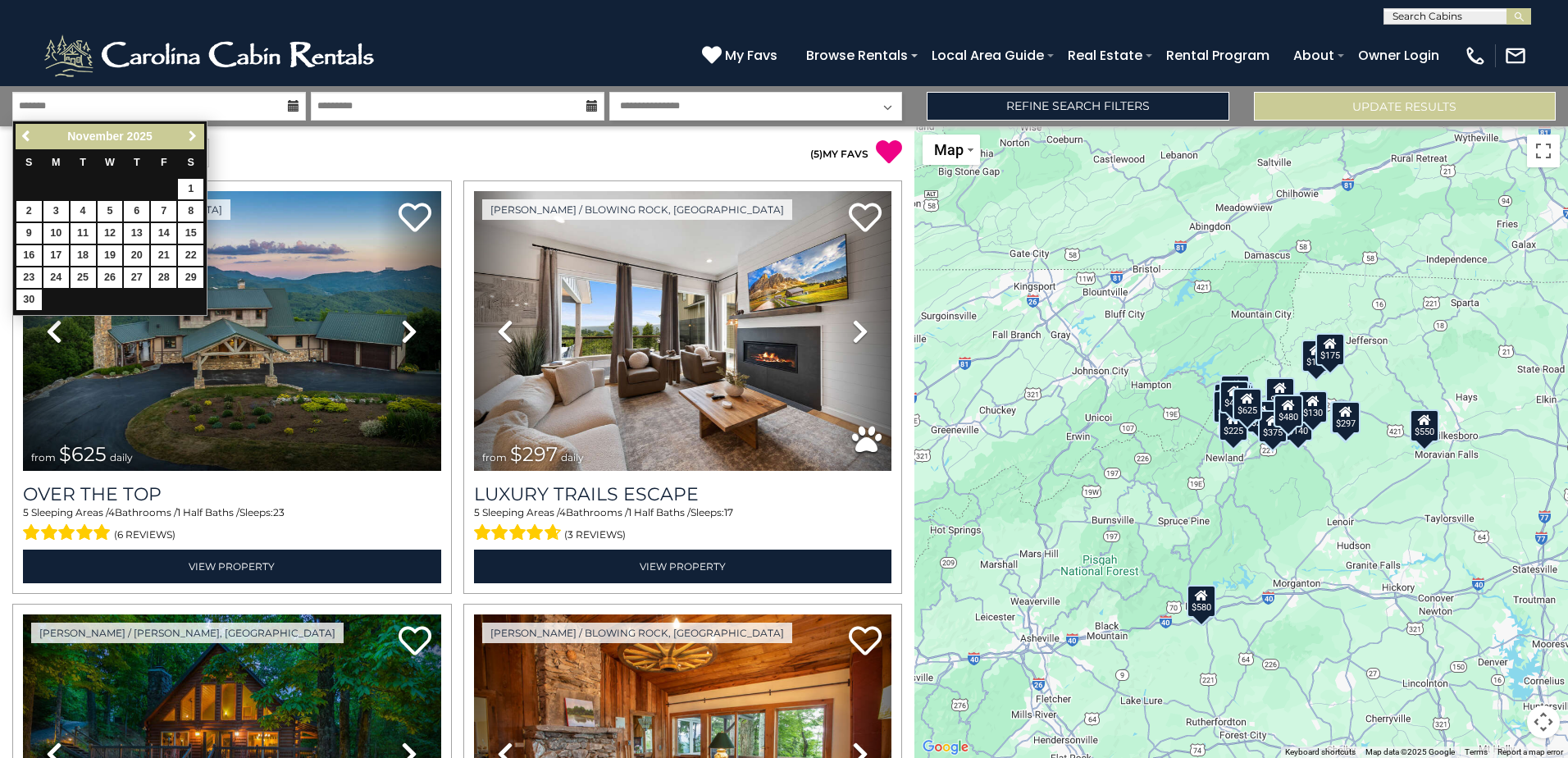
click at [192, 140] on span "Next" at bounding box center [193, 136] width 13 height 13
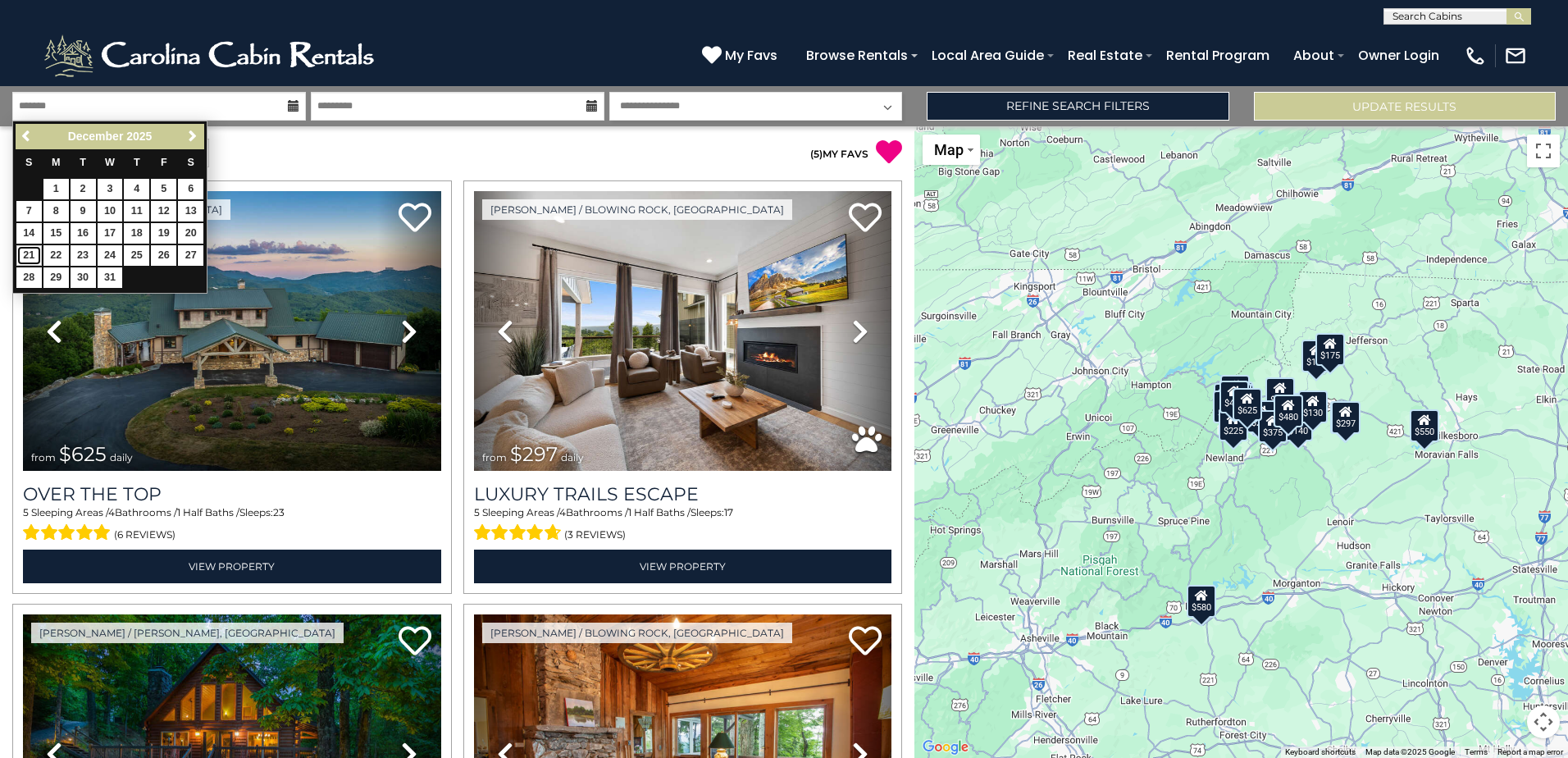
click at [28, 251] on link "21" at bounding box center [29, 256] width 25 height 21
type input "********"
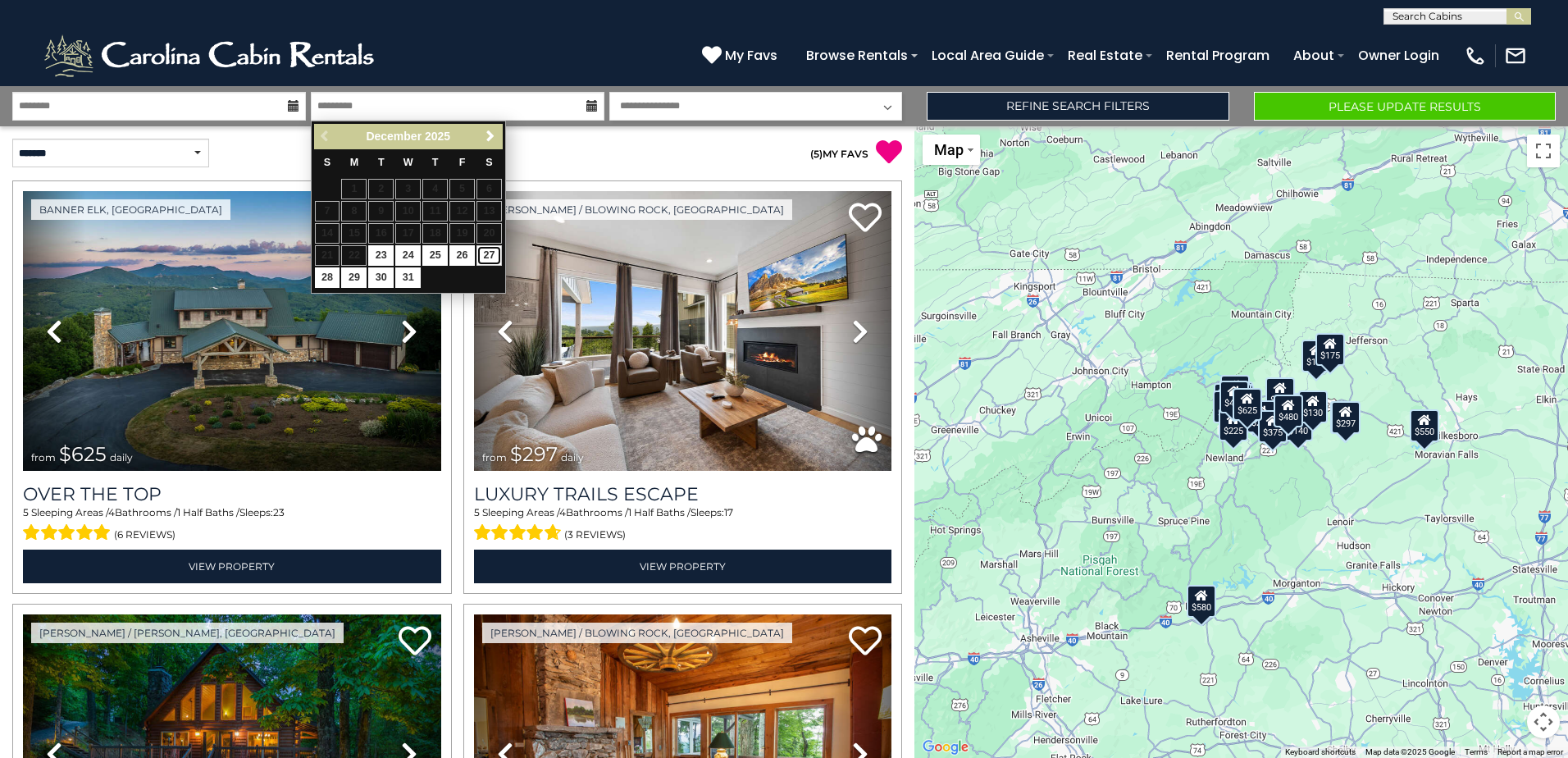
click at [486, 256] on link "27" at bounding box center [489, 256] width 25 height 21
type input "********"
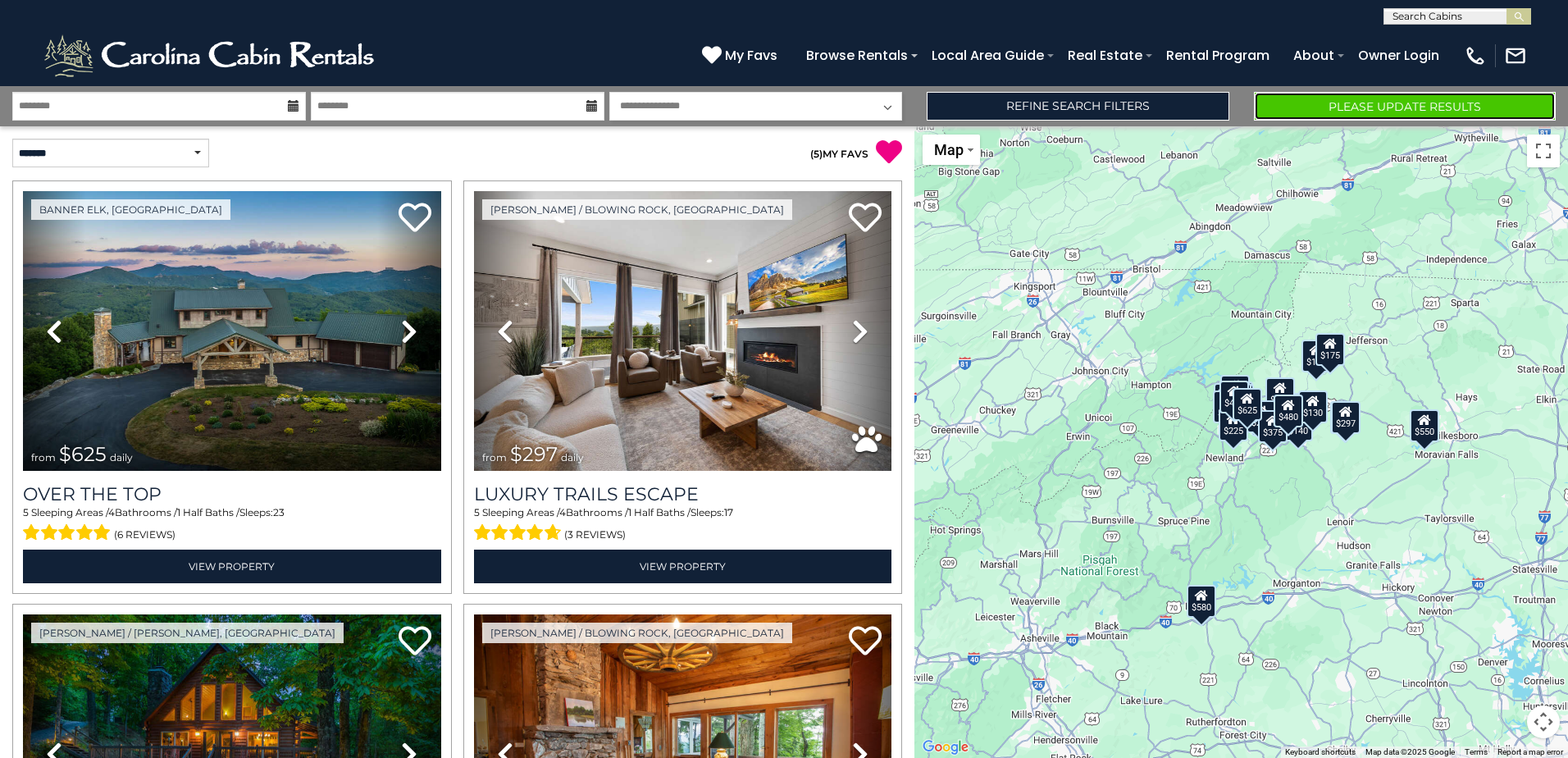
click at [1388, 113] on button "Please Update Results" at bounding box center [1405, 106] width 302 height 29
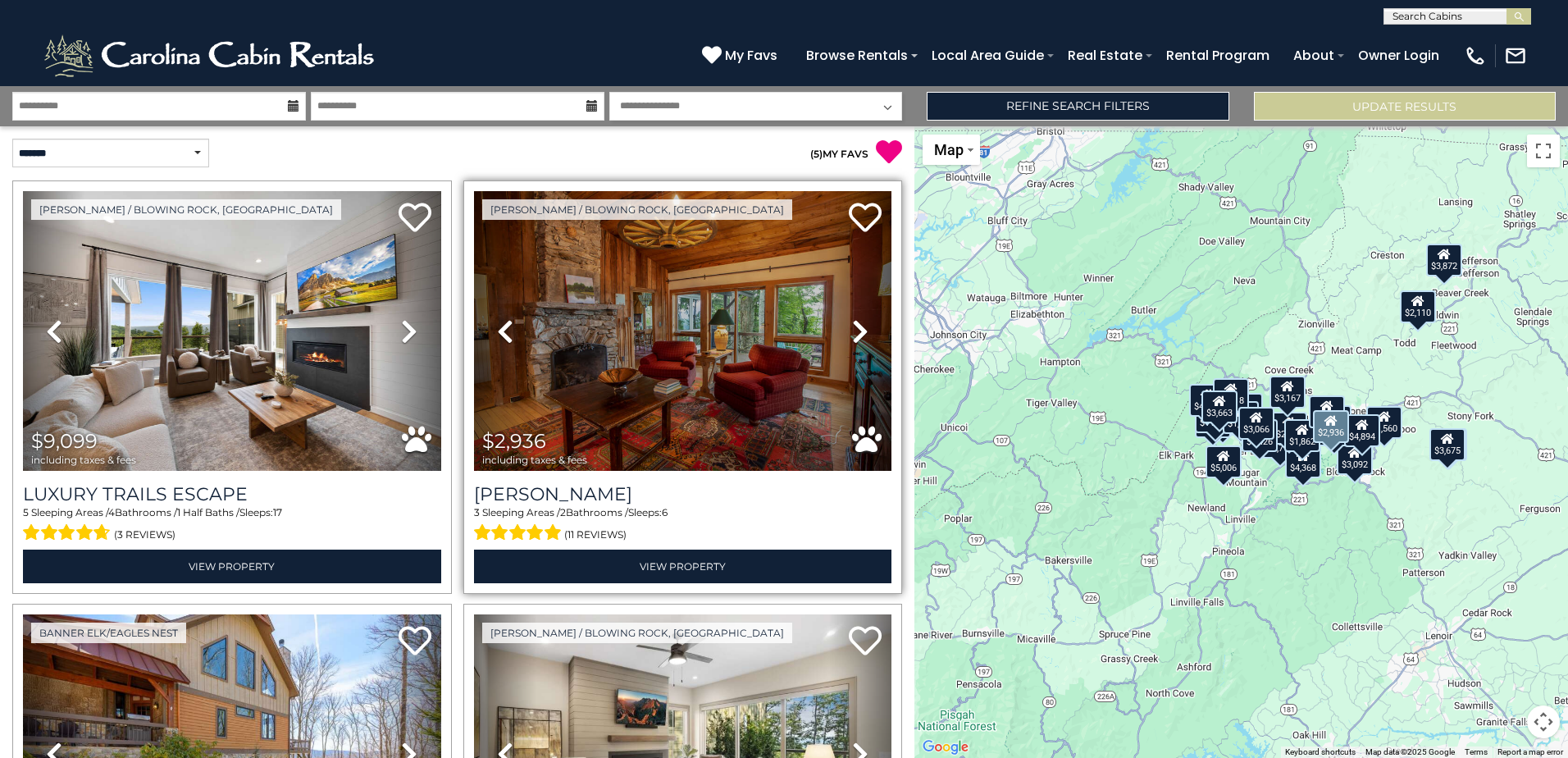
click at [852, 324] on icon at bounding box center [860, 331] width 16 height 26
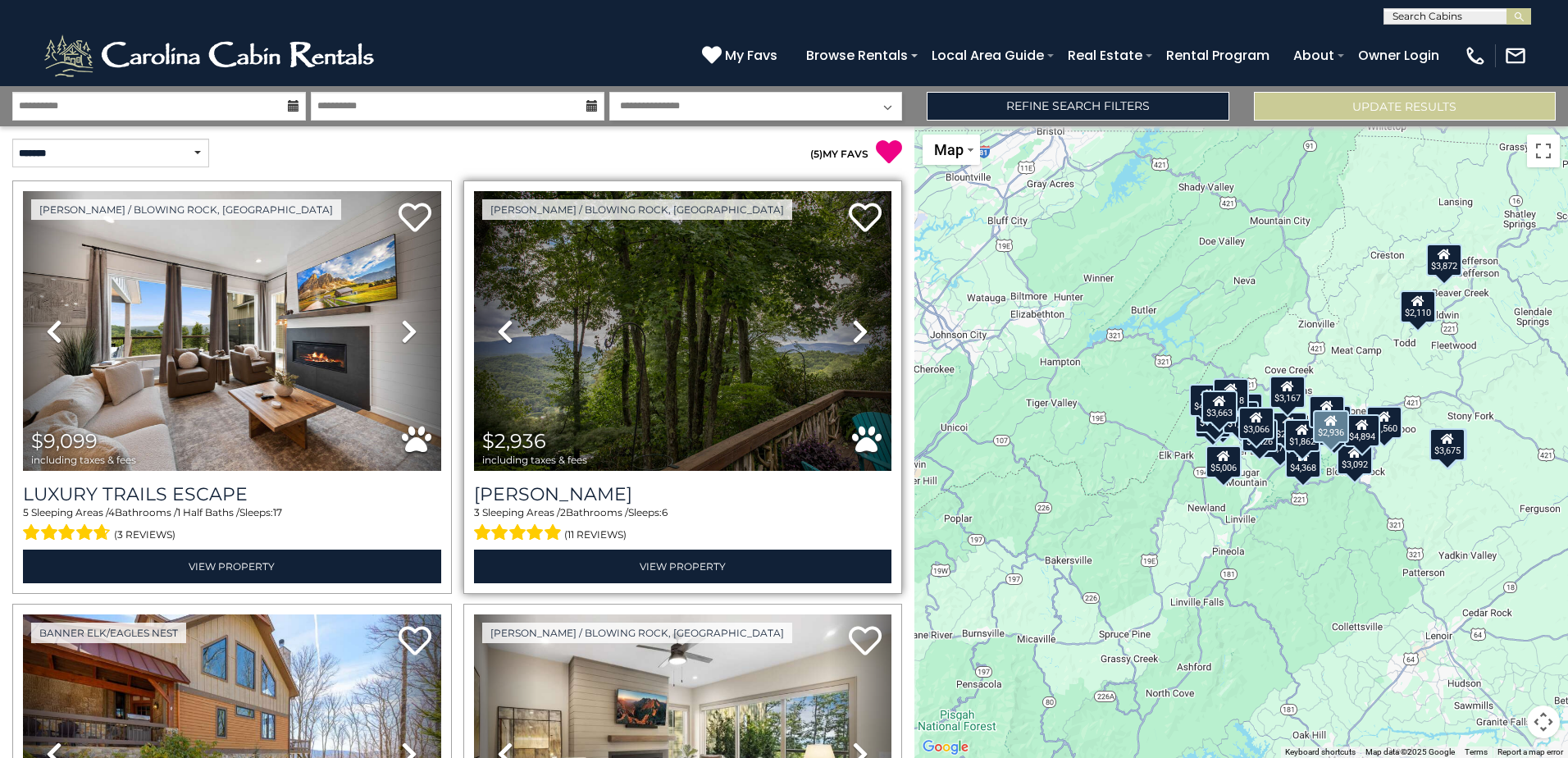
click at [852, 324] on icon at bounding box center [860, 331] width 16 height 26
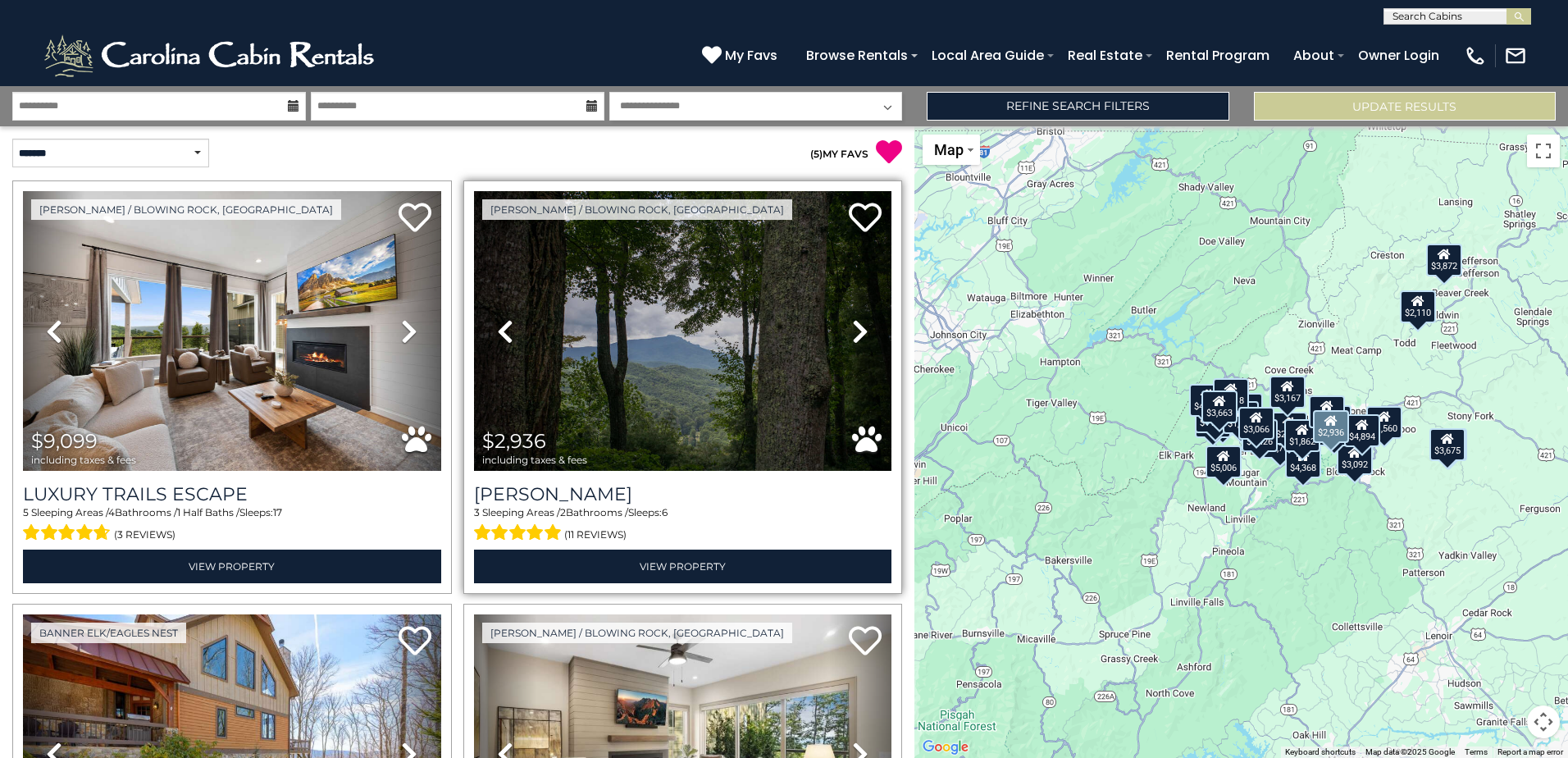
click at [852, 324] on icon at bounding box center [860, 331] width 16 height 26
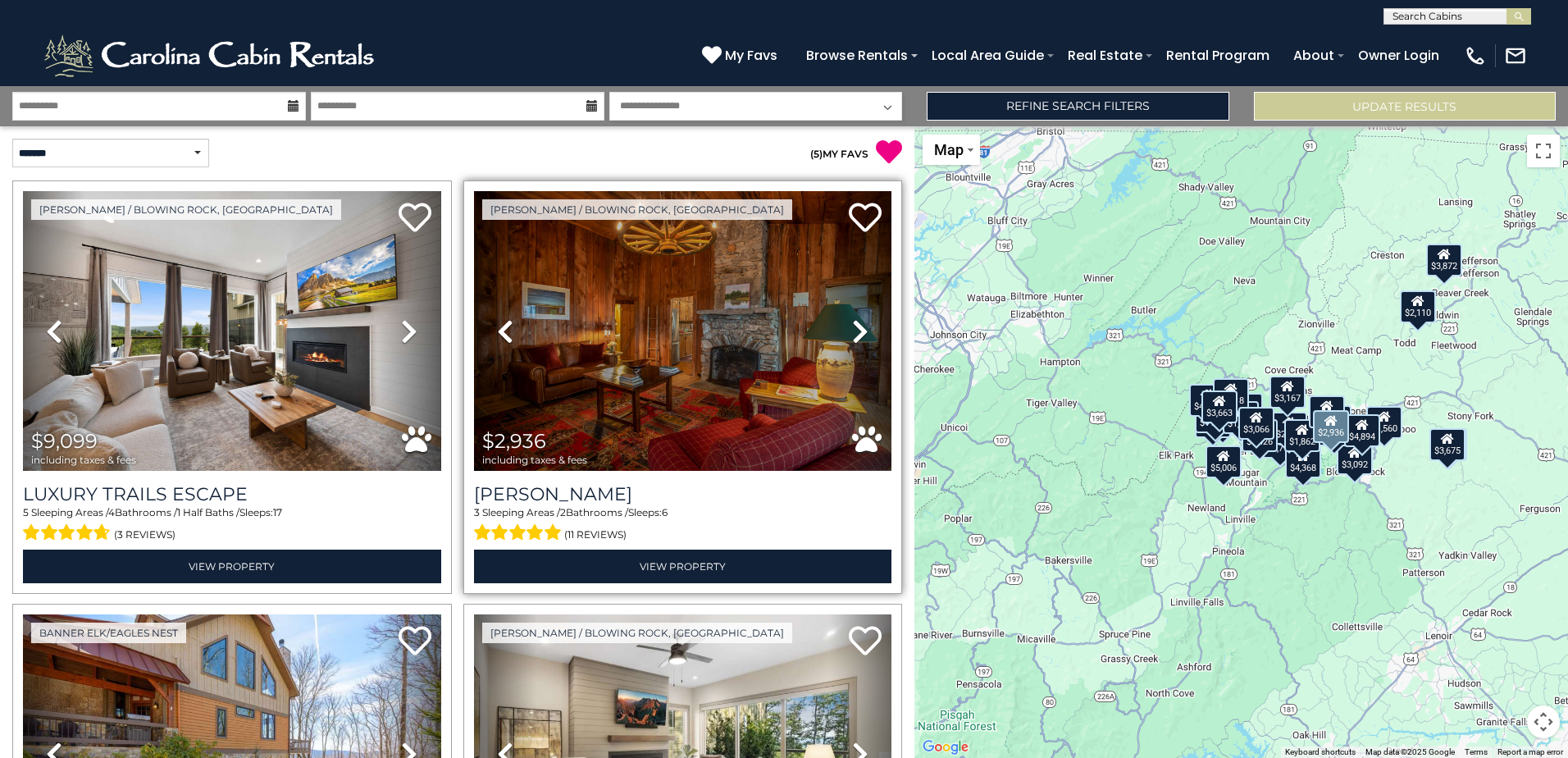
click at [852, 324] on icon at bounding box center [860, 331] width 16 height 26
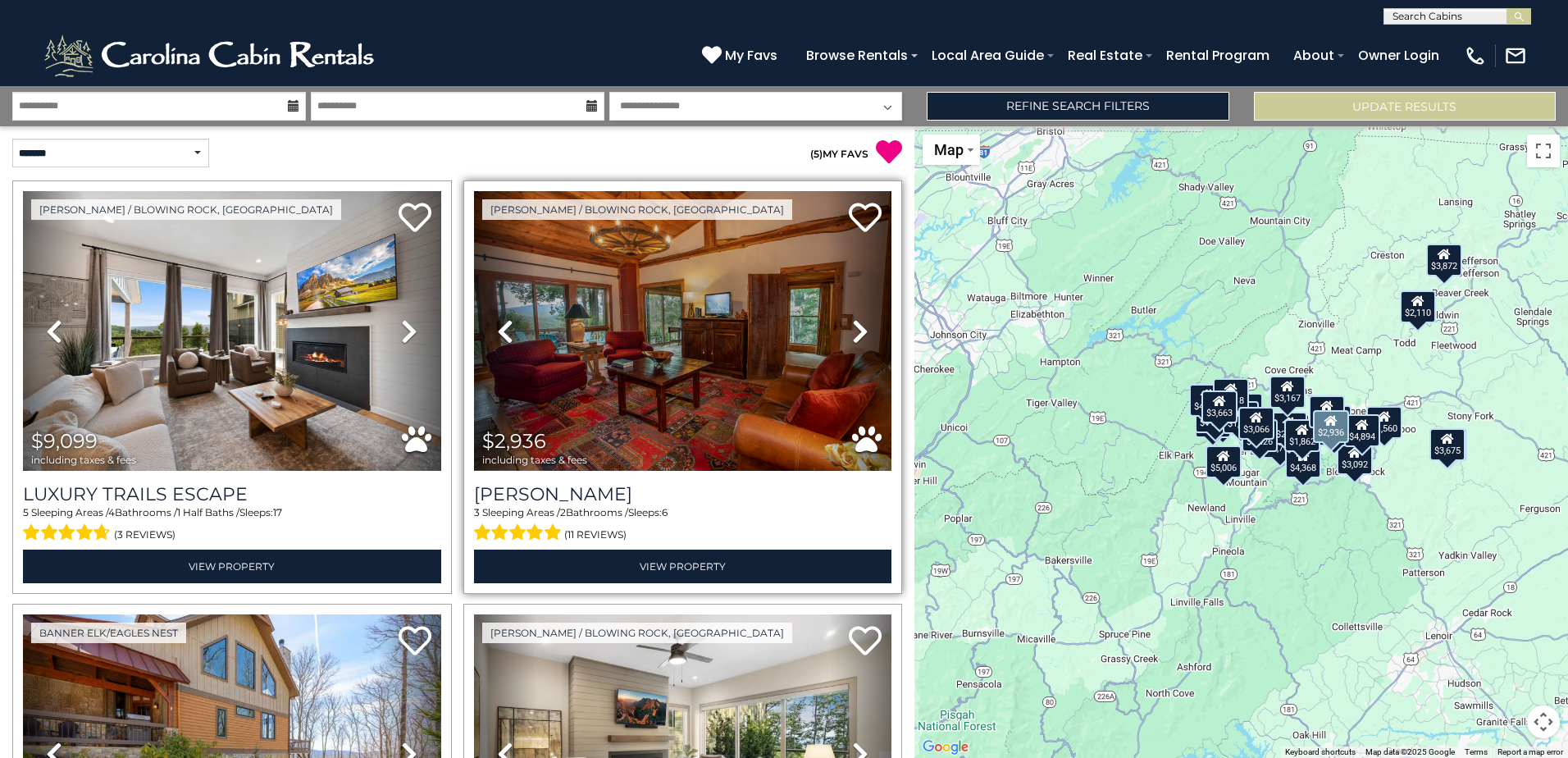
click at [852, 324] on icon at bounding box center [860, 331] width 16 height 26
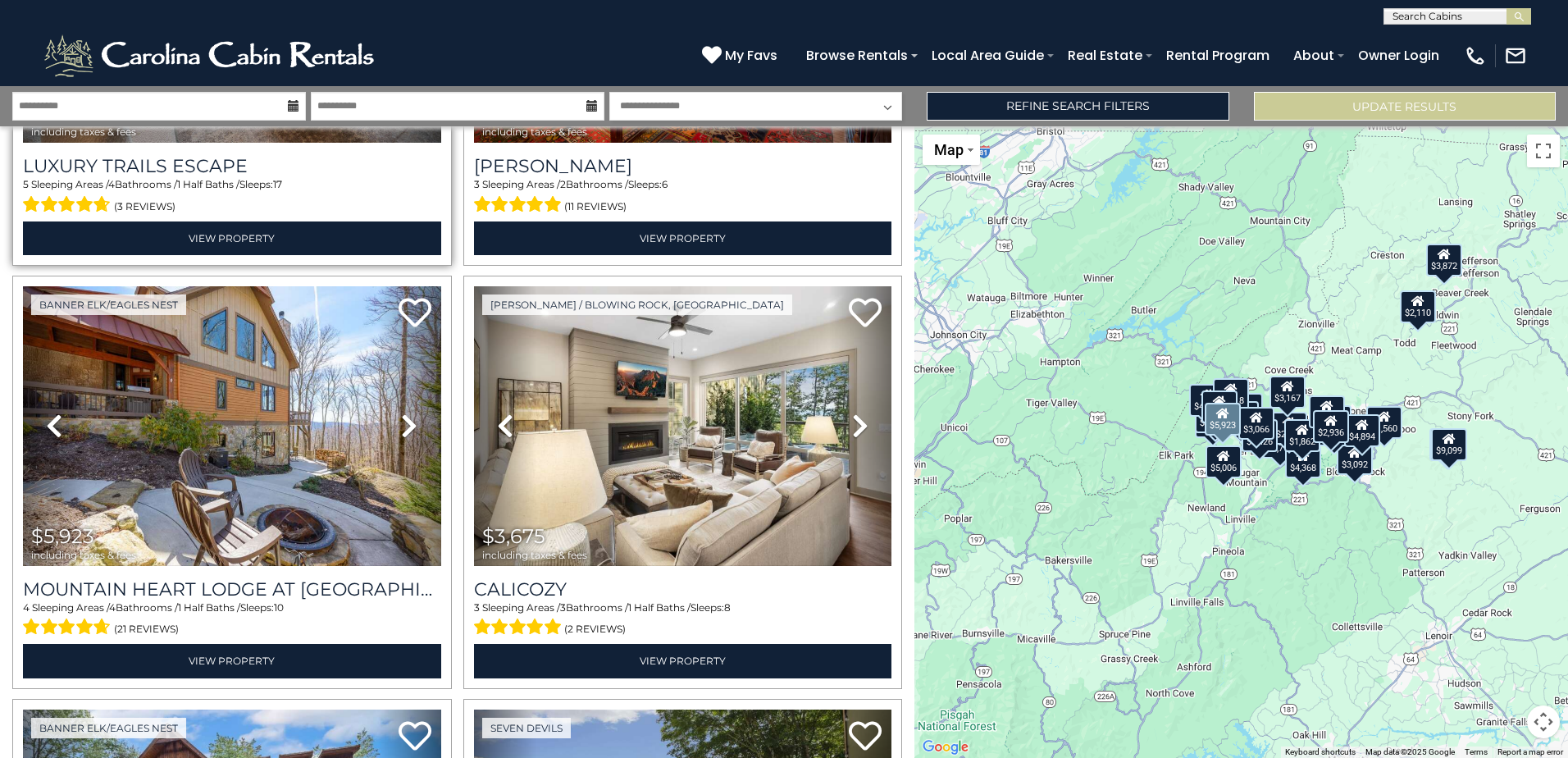
scroll to position [410, 0]
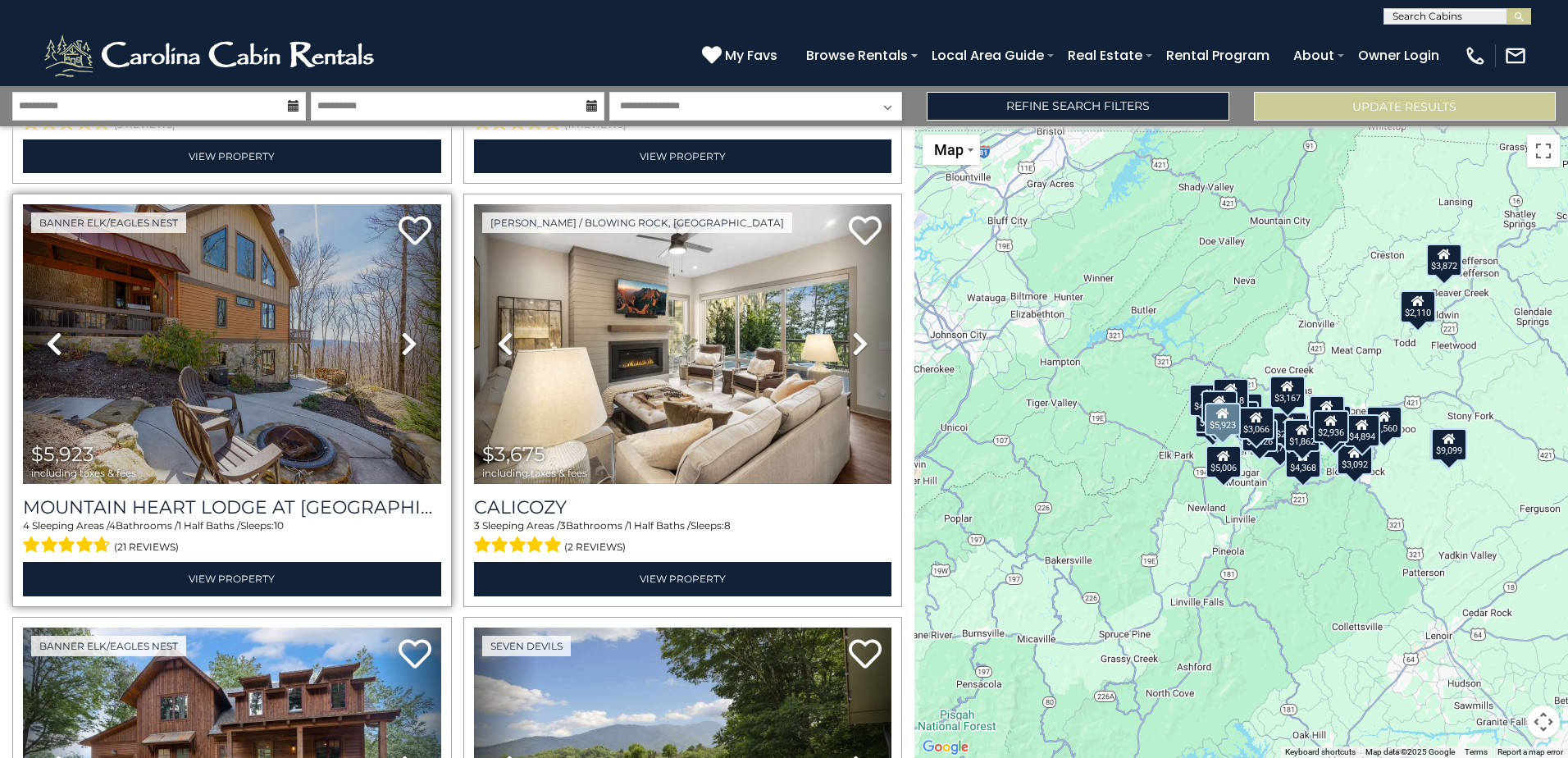
click at [401, 344] on icon at bounding box center [409, 343] width 16 height 26
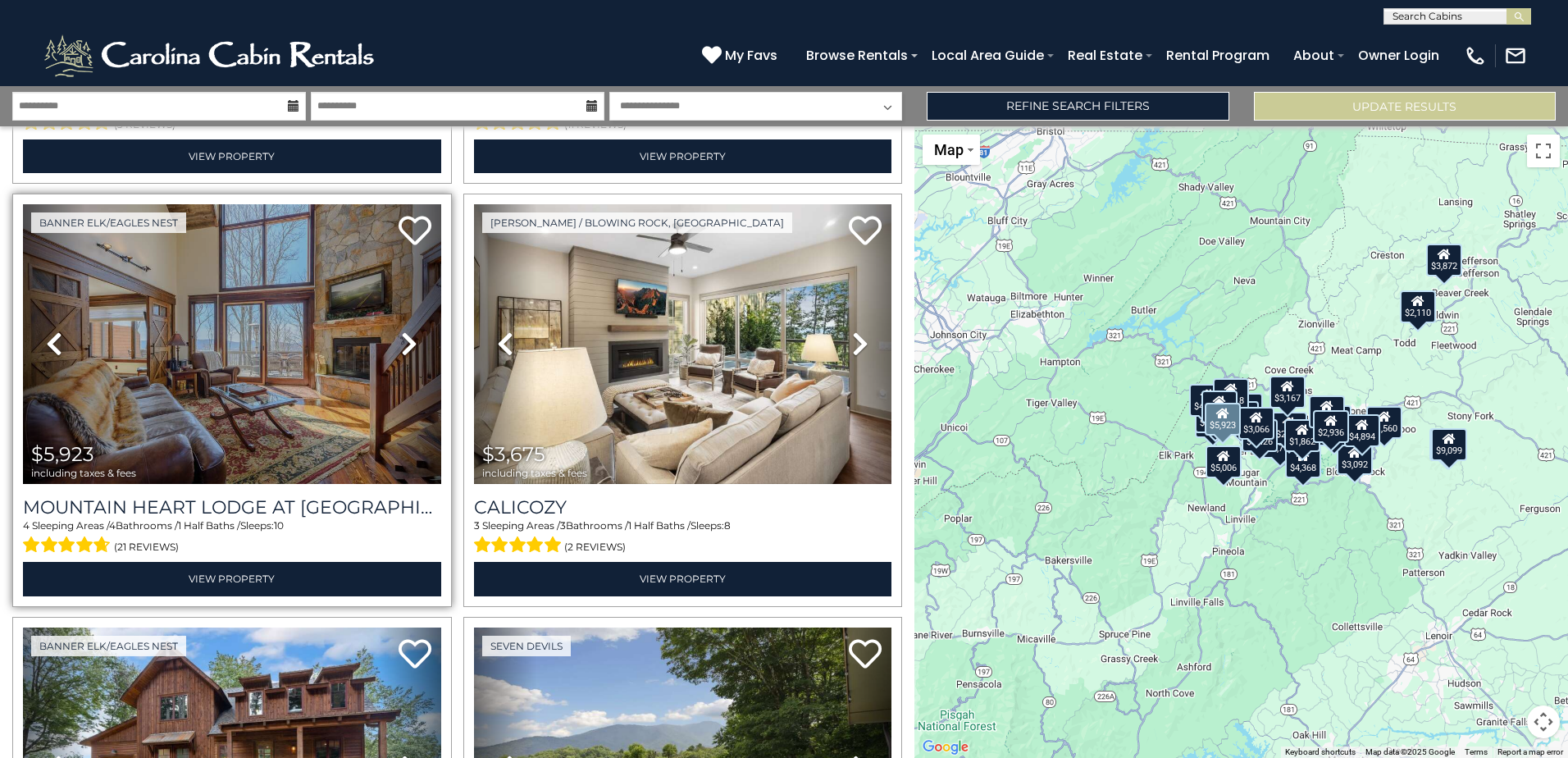
click at [401, 344] on icon at bounding box center [409, 343] width 16 height 26
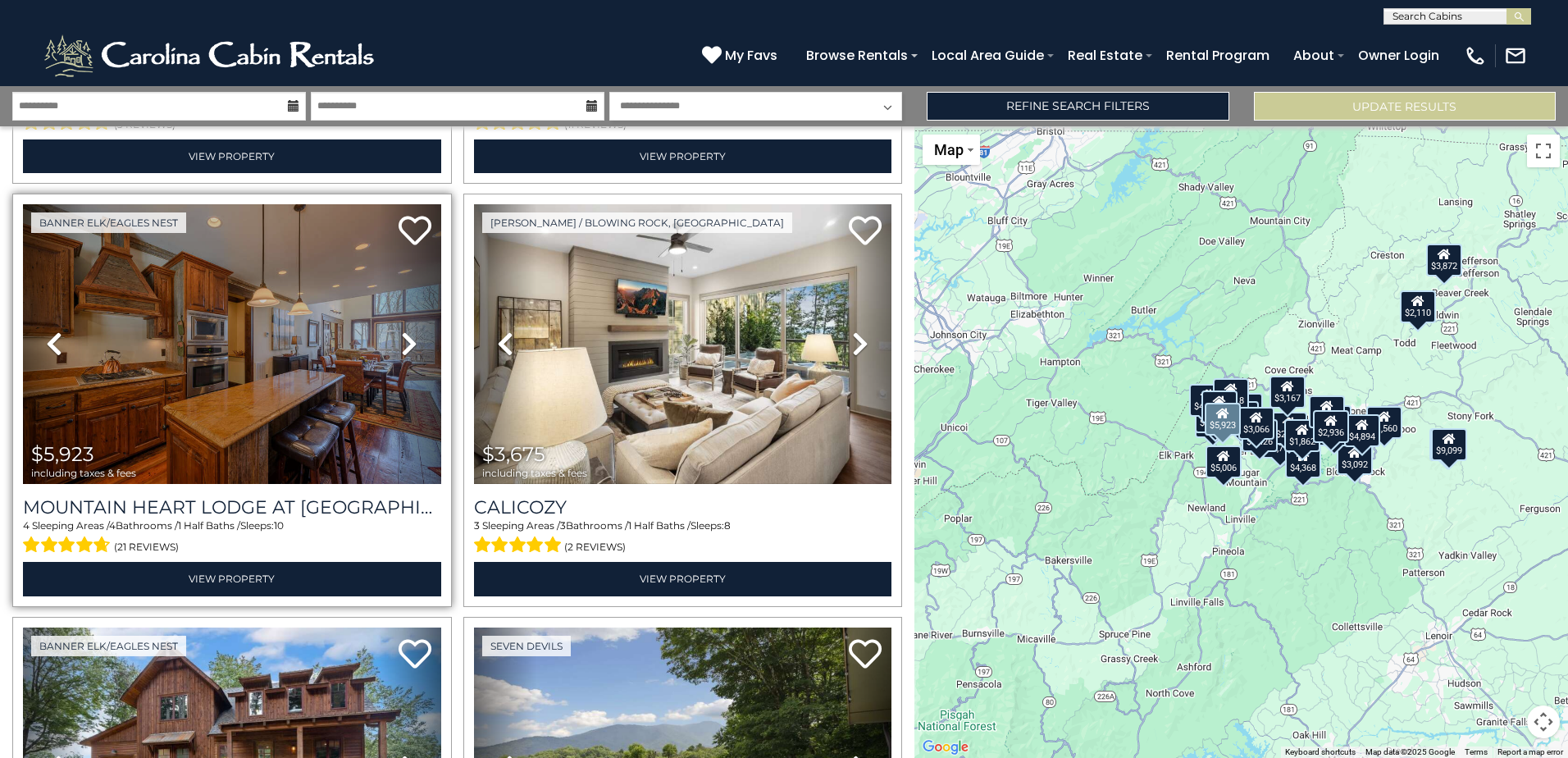
click at [401, 344] on icon at bounding box center [409, 343] width 16 height 26
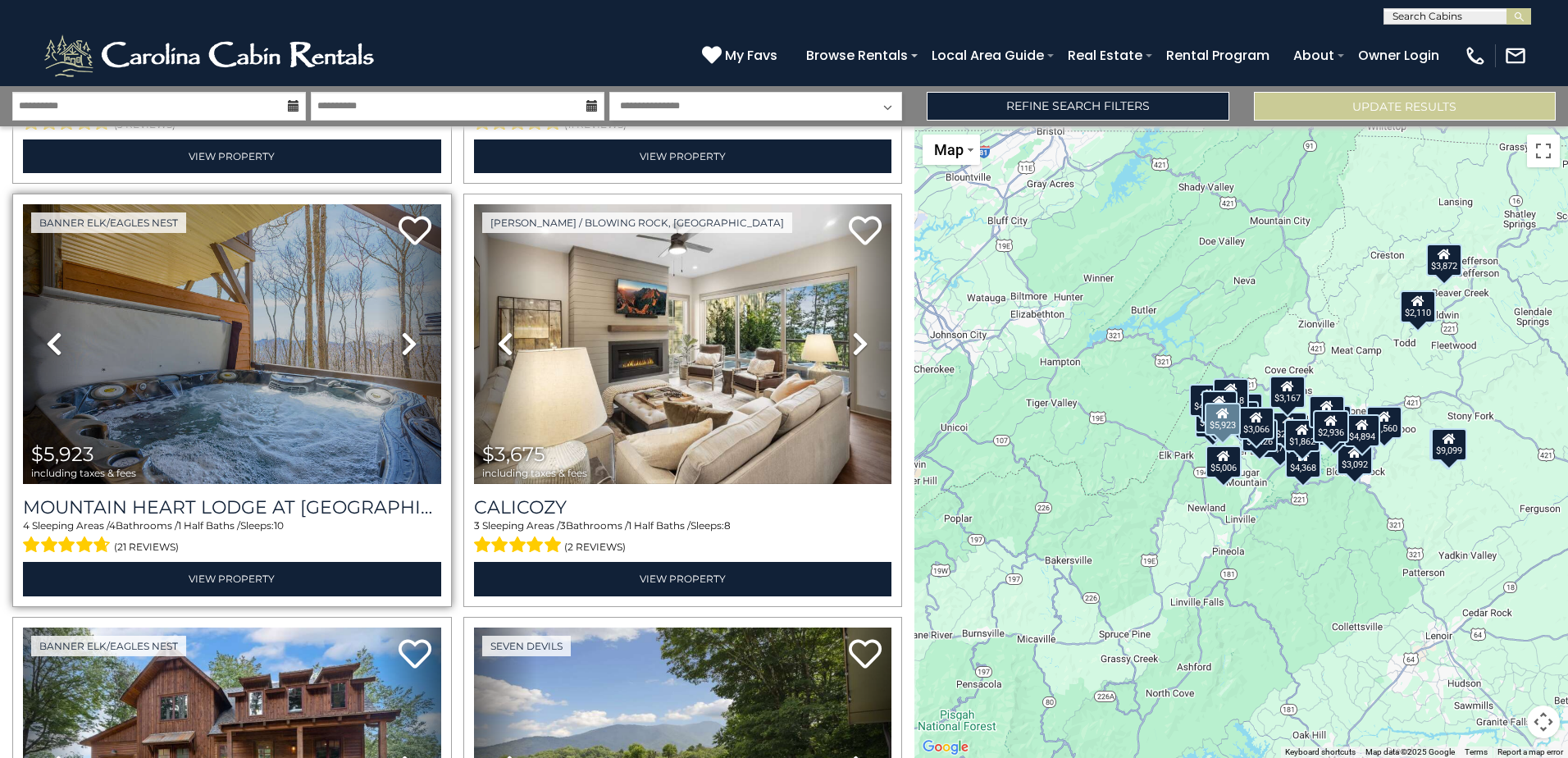
click at [401, 344] on icon at bounding box center [409, 343] width 16 height 26
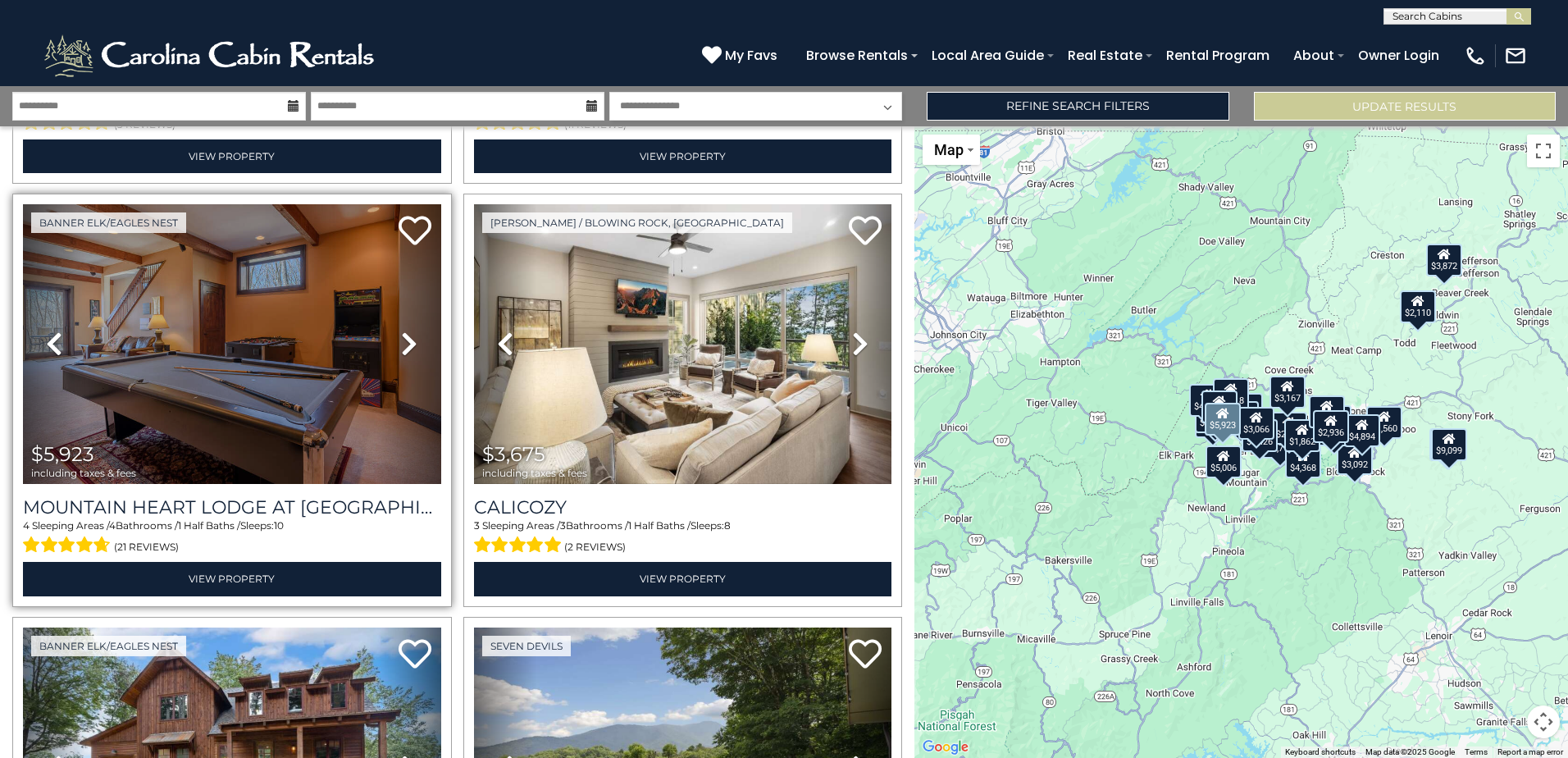
click at [401, 344] on icon at bounding box center [409, 343] width 16 height 26
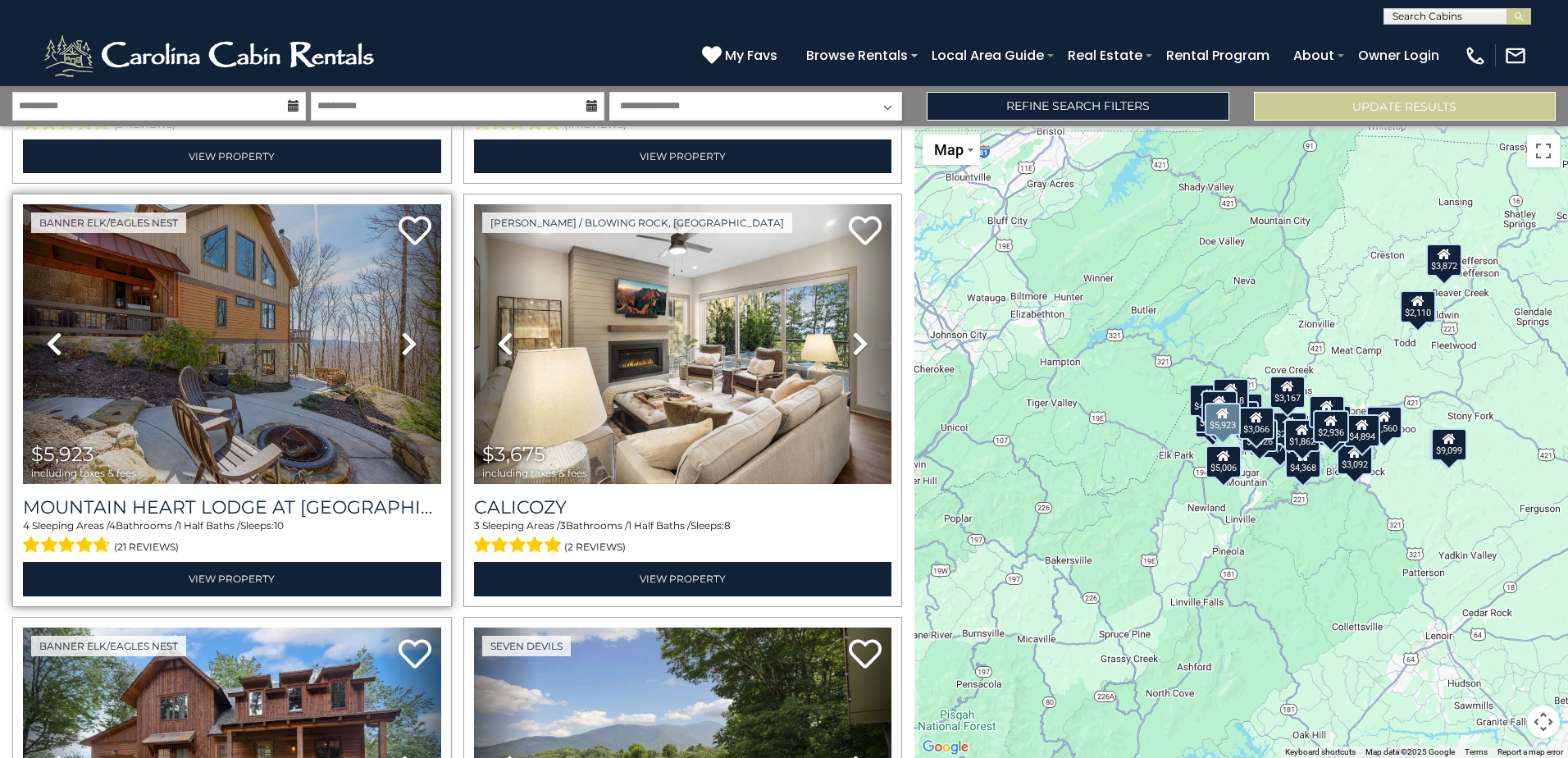
click at [401, 344] on icon at bounding box center [409, 343] width 16 height 26
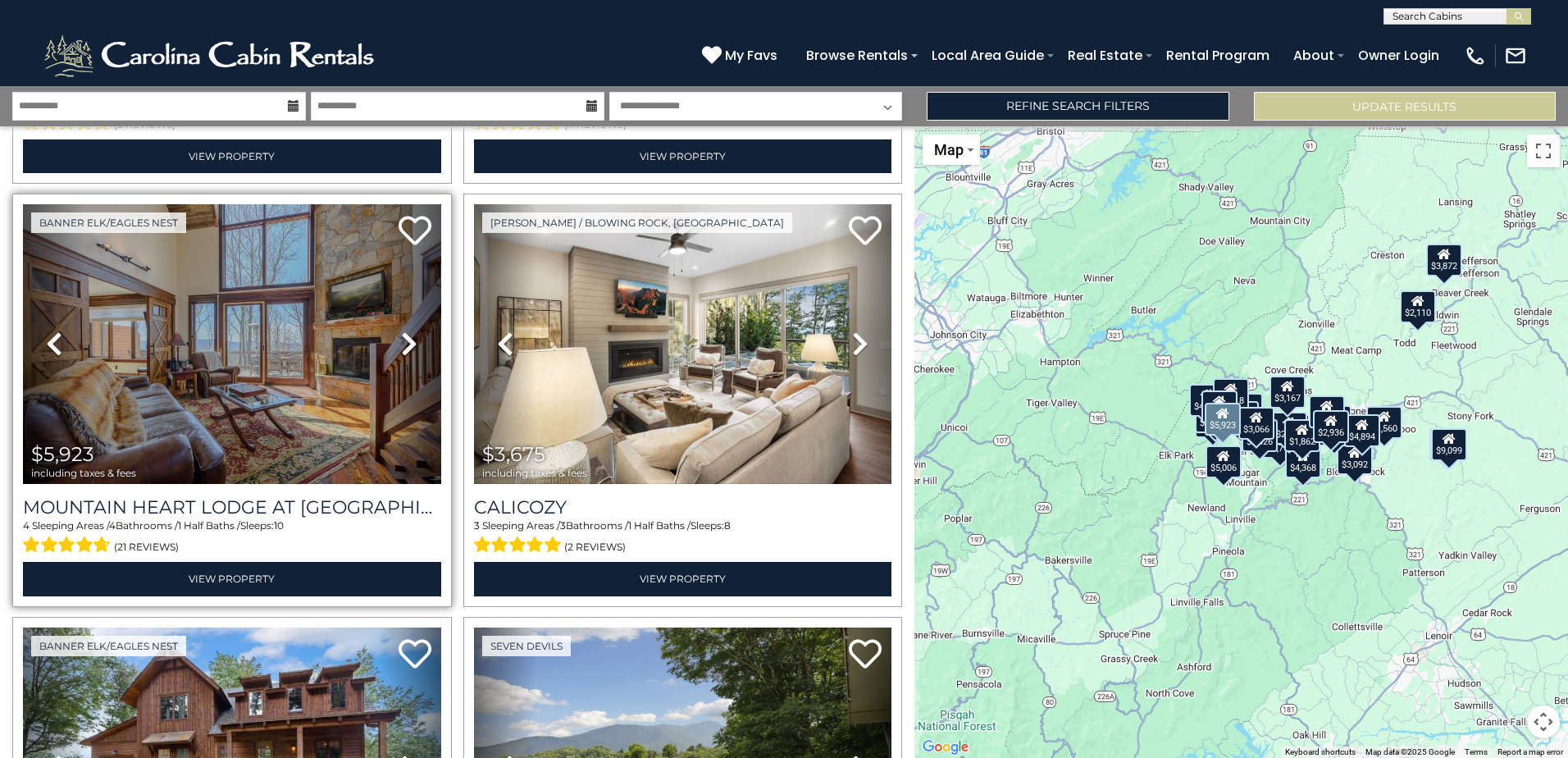
click at [401, 344] on icon at bounding box center [409, 343] width 16 height 26
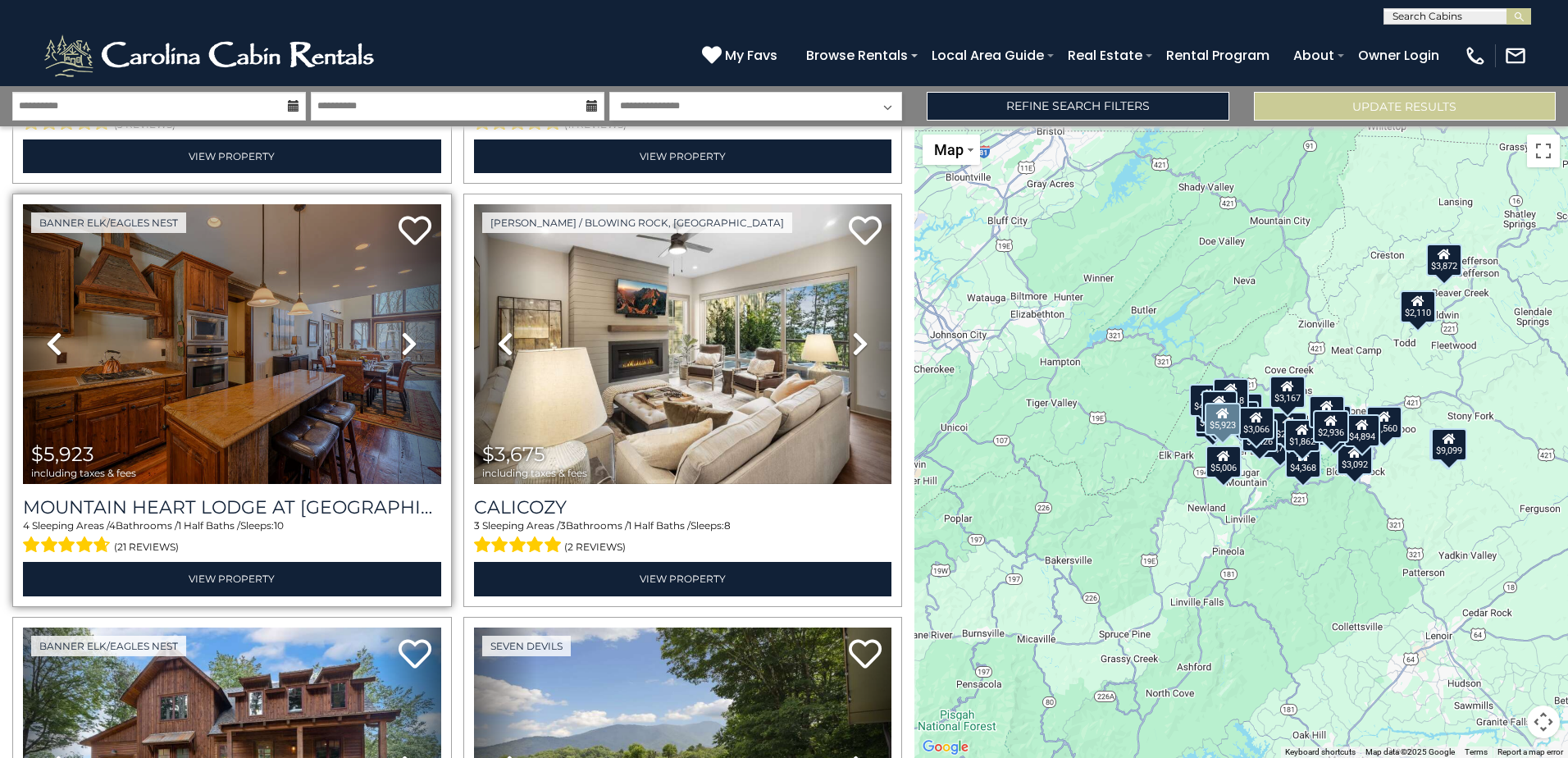
click at [401, 344] on icon at bounding box center [409, 343] width 16 height 26
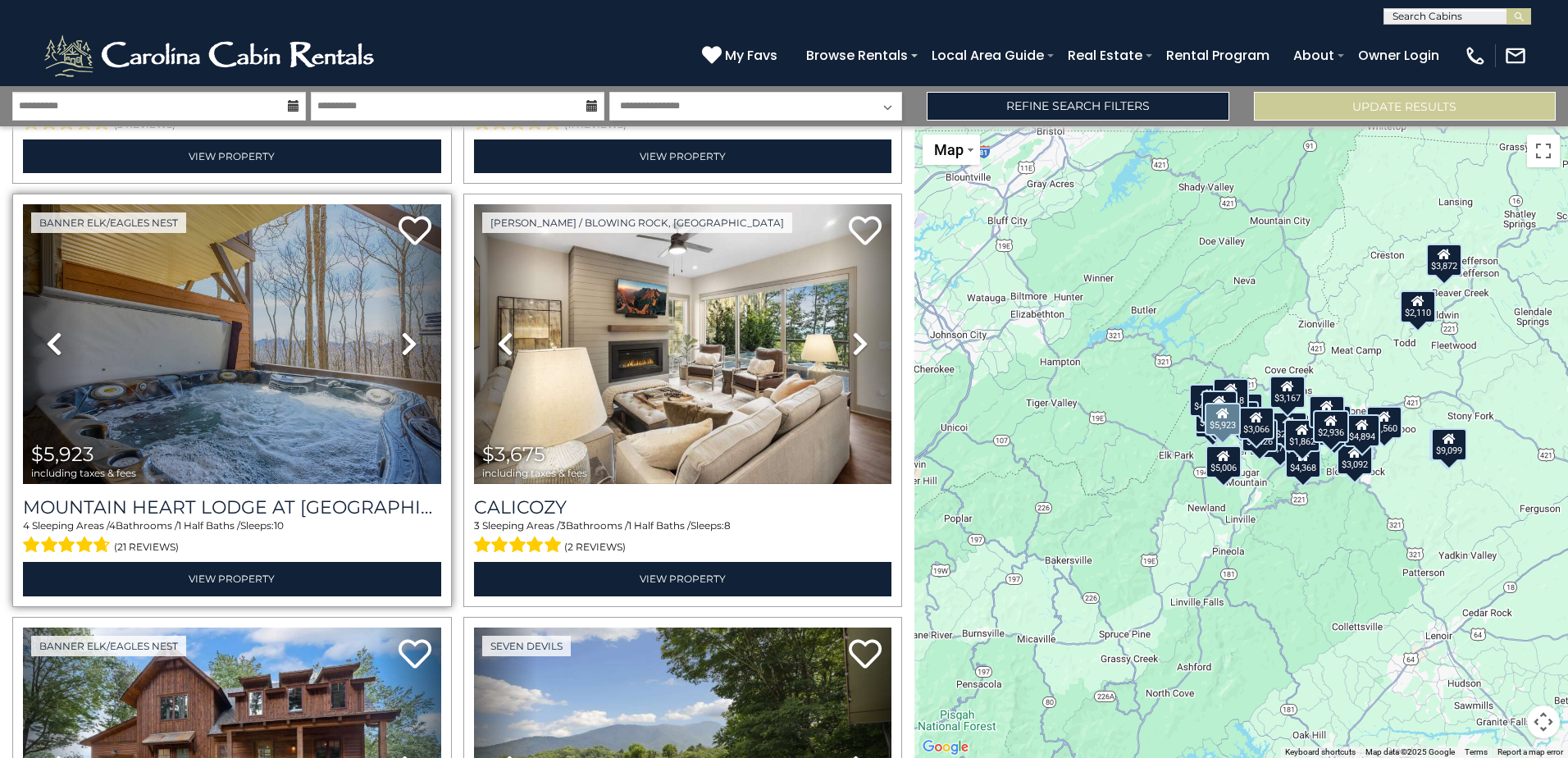
click at [401, 344] on icon at bounding box center [409, 343] width 16 height 26
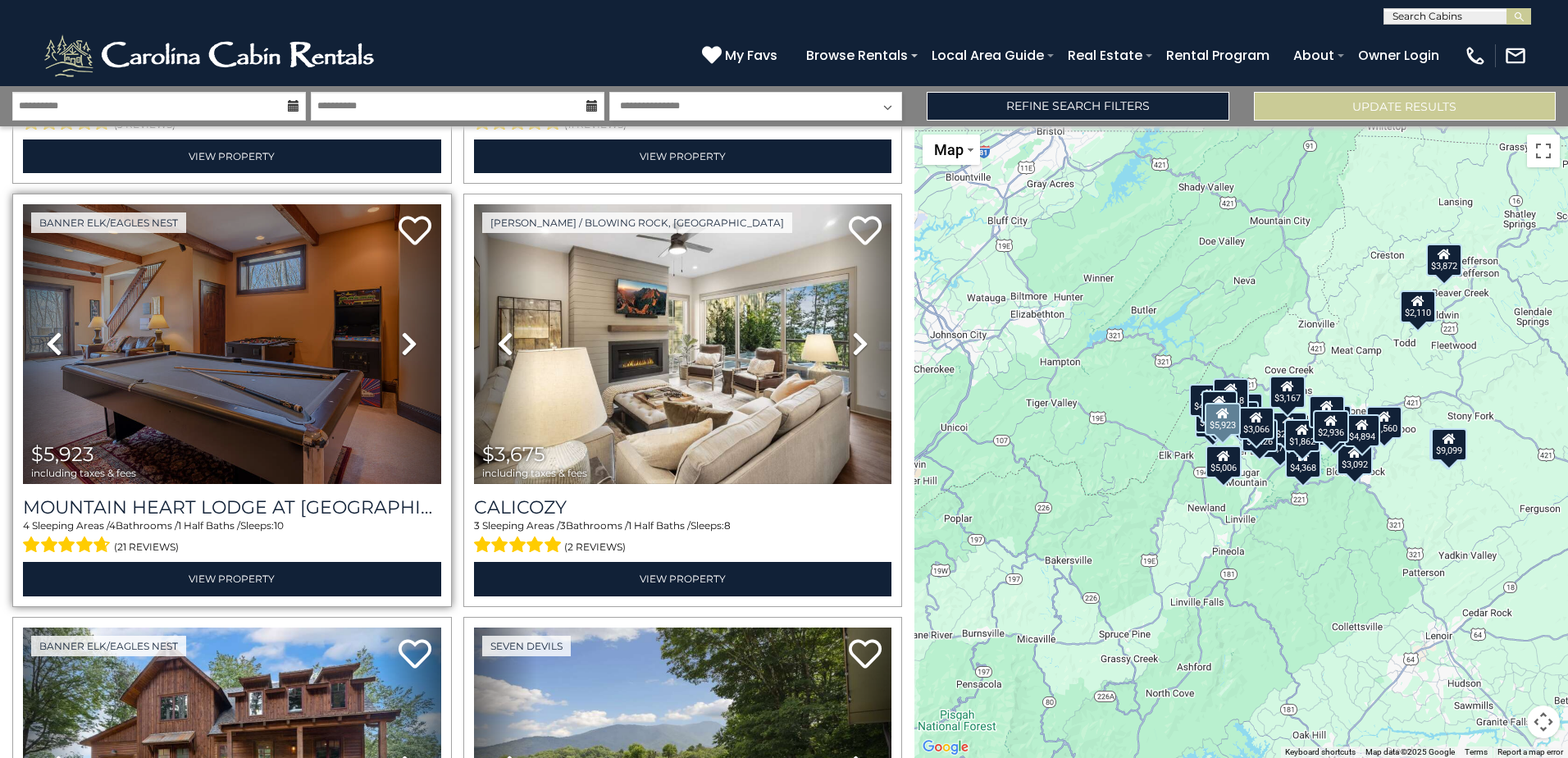
click at [401, 344] on icon at bounding box center [409, 343] width 16 height 26
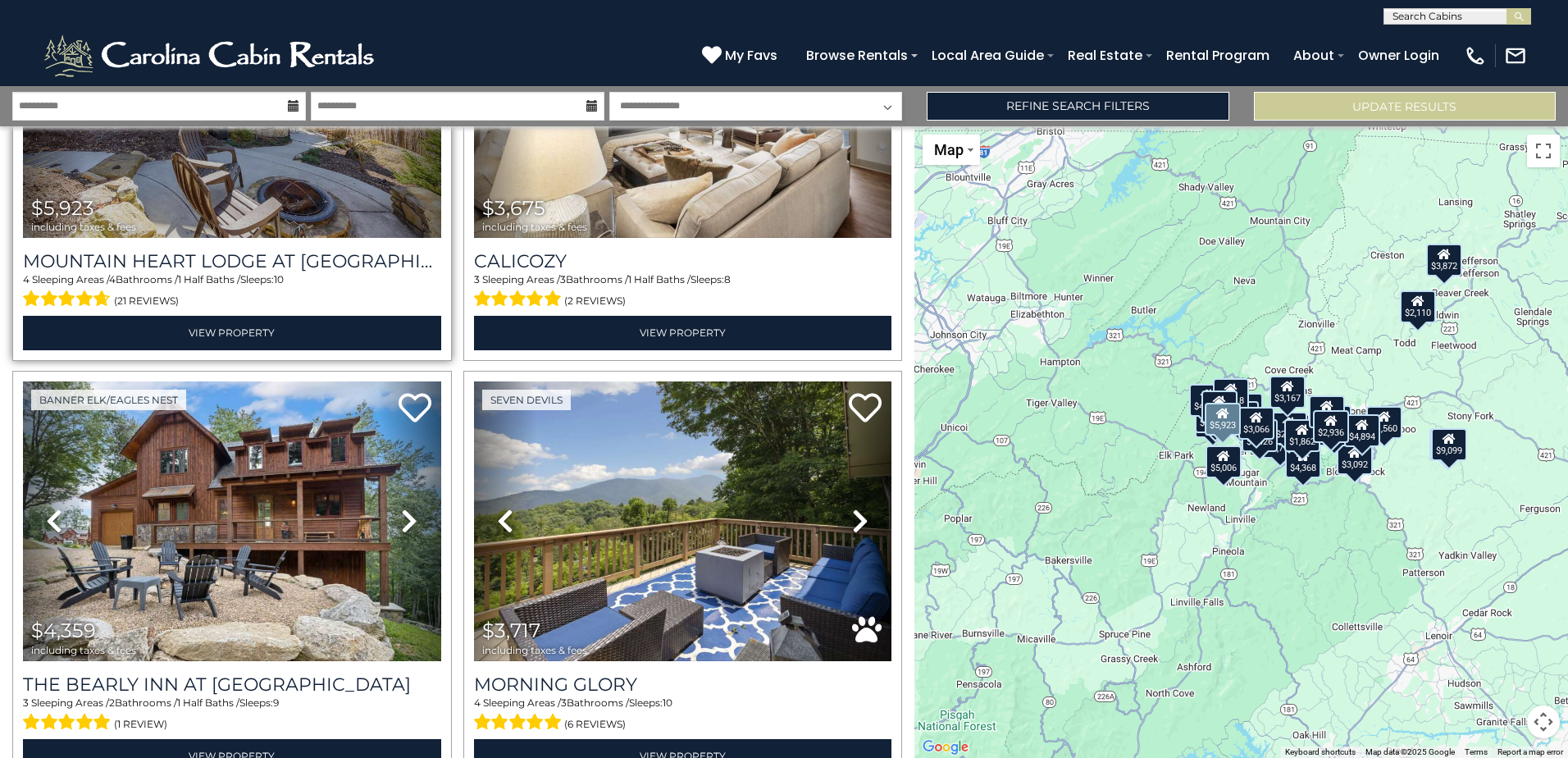
scroll to position [739, 0]
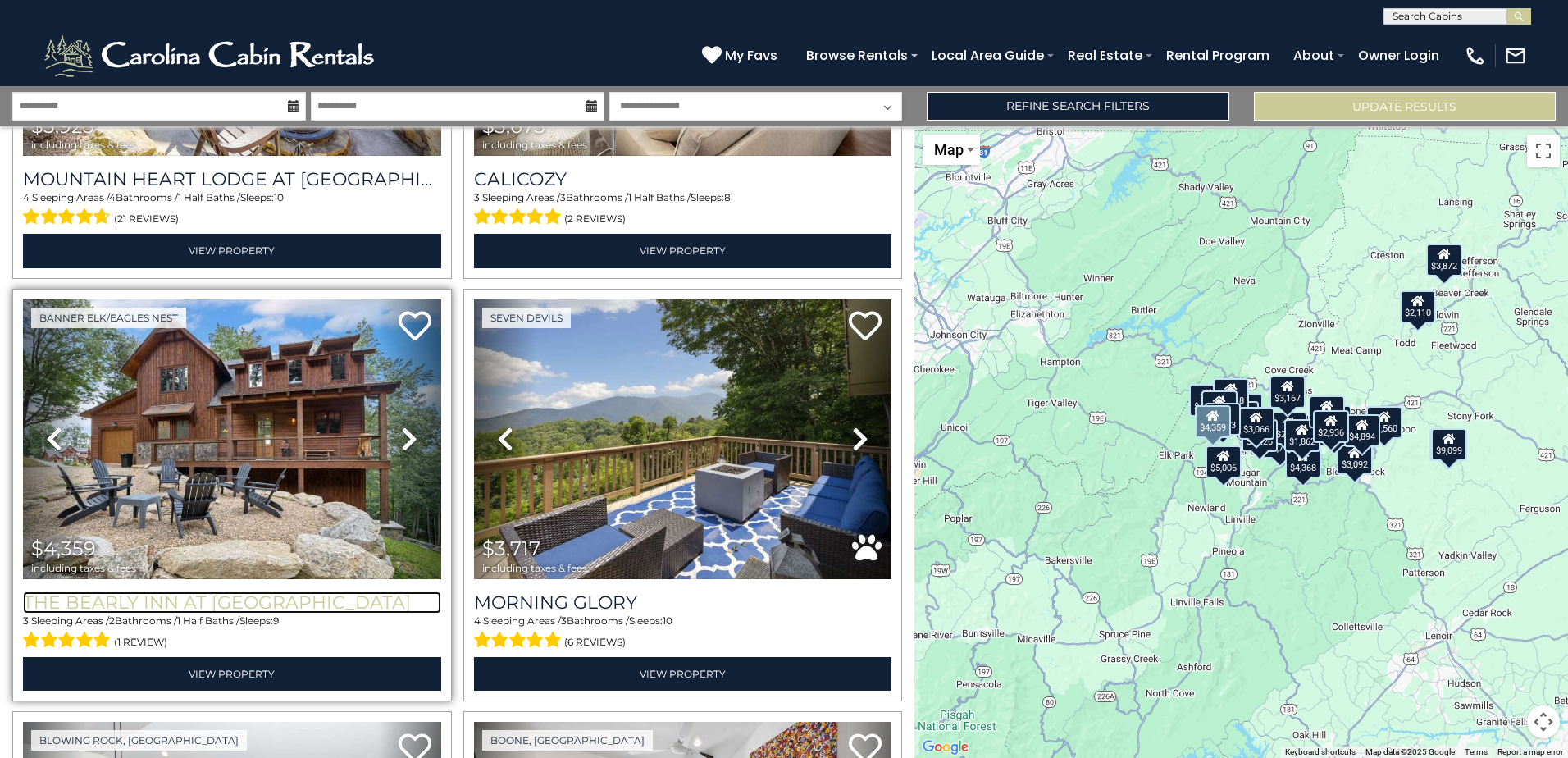
click at [276, 594] on h3 "The Bearly Inn at Eagles Nest" at bounding box center [232, 602] width 418 height 22
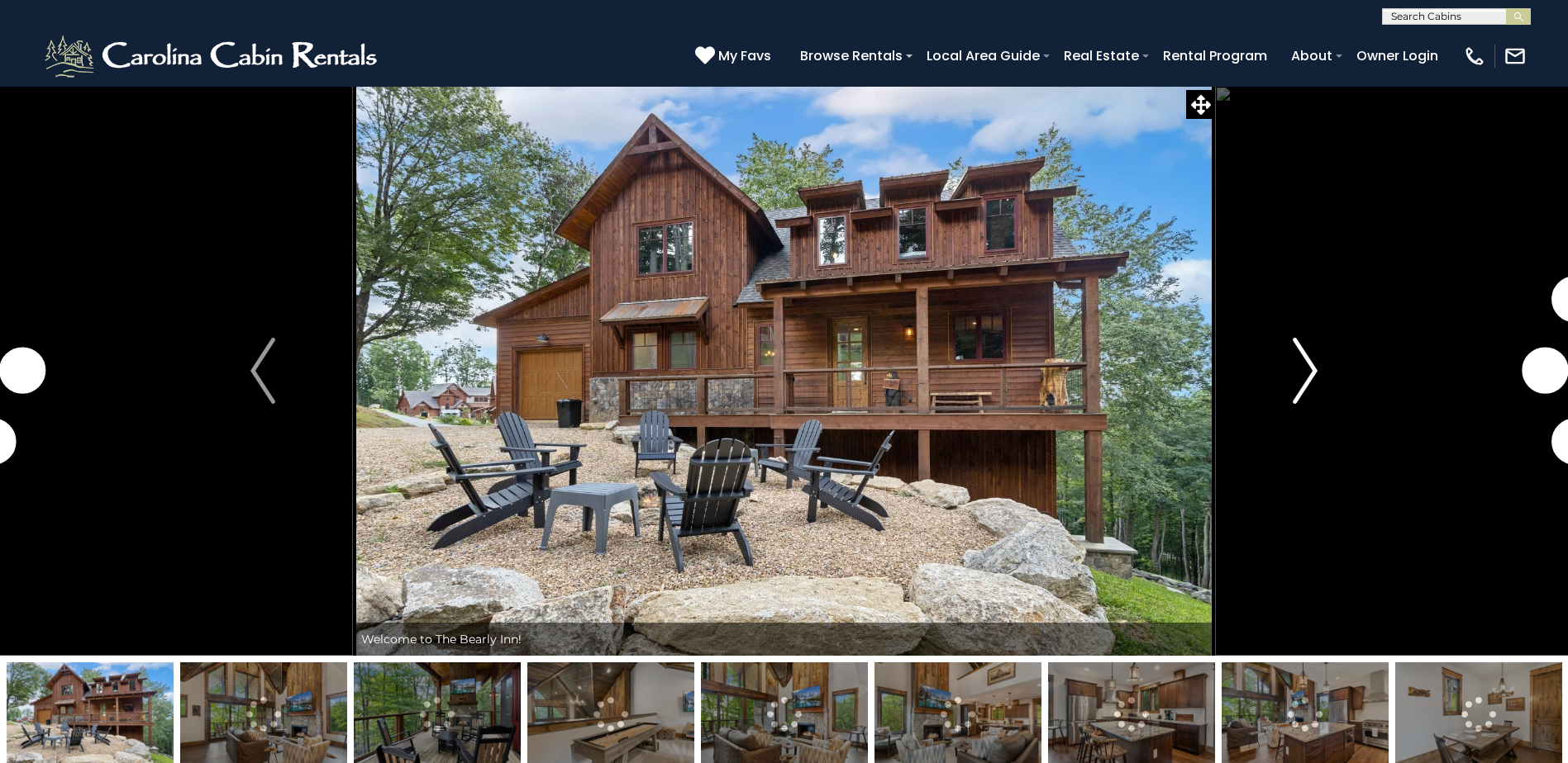
click at [1313, 388] on img "Next" at bounding box center [1304, 371] width 25 height 66
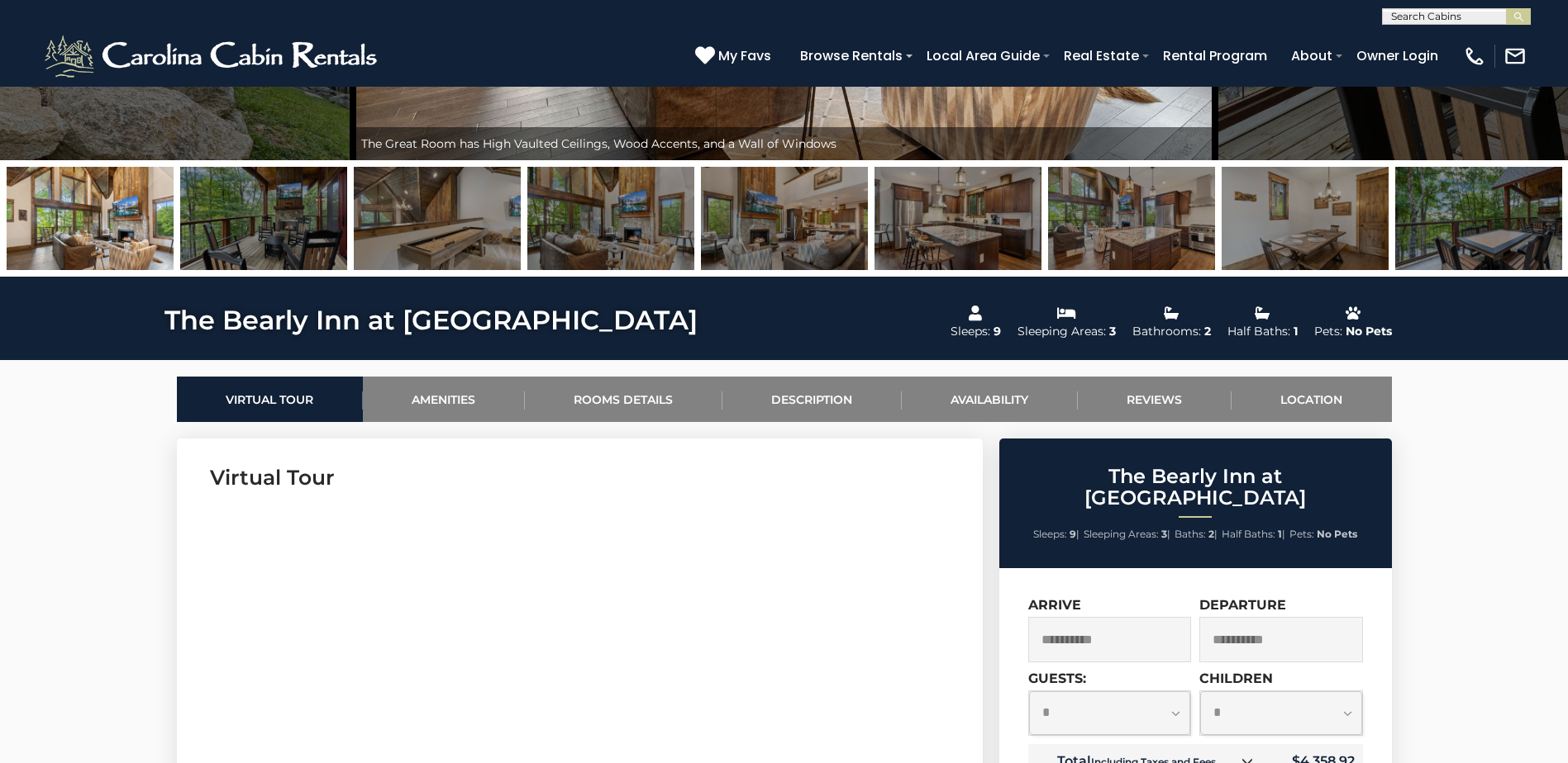
scroll to position [165, 0]
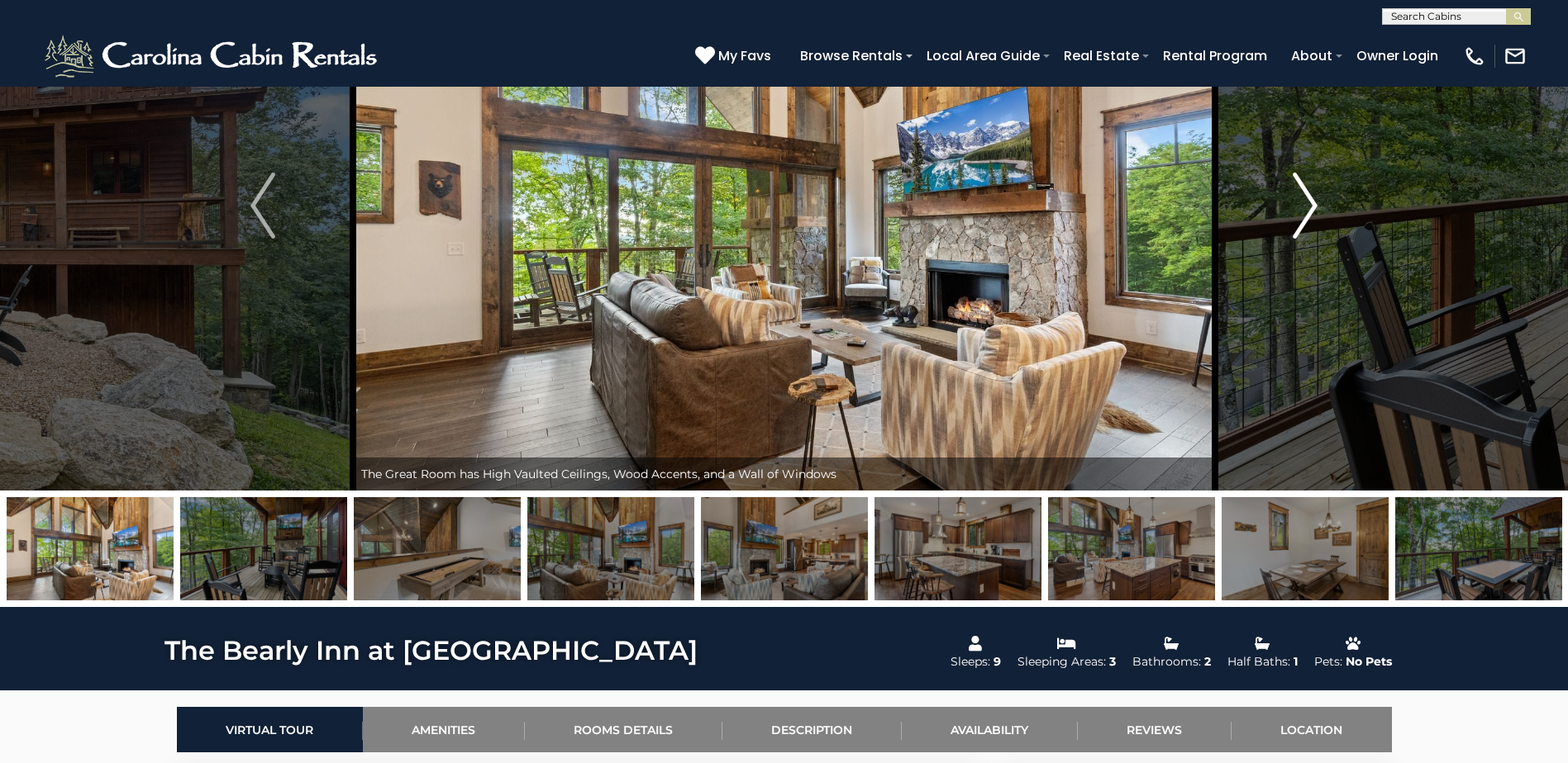
click at [1302, 188] on img "Next" at bounding box center [1304, 205] width 25 height 66
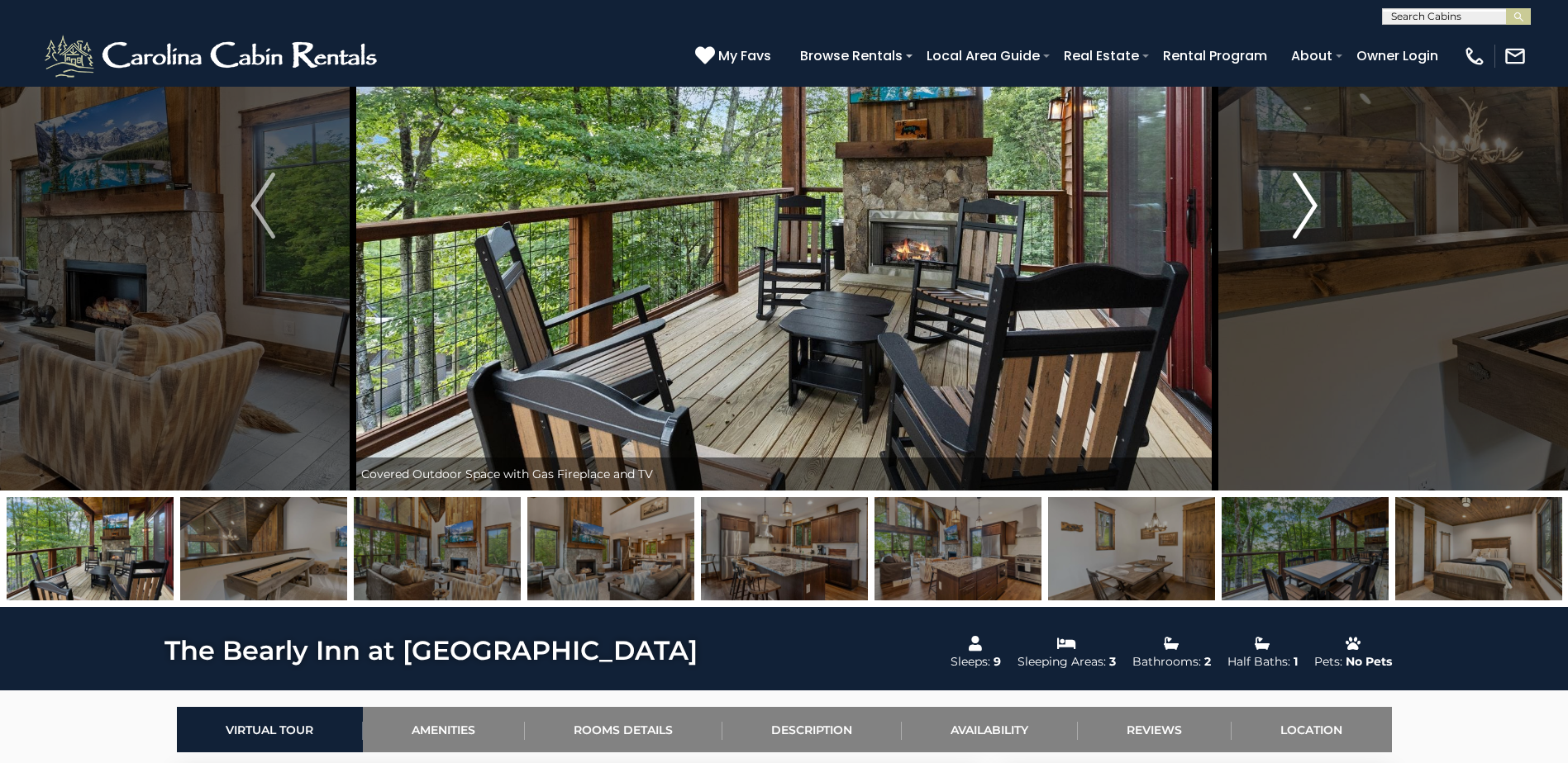
click at [1302, 188] on img "Next" at bounding box center [1304, 205] width 25 height 66
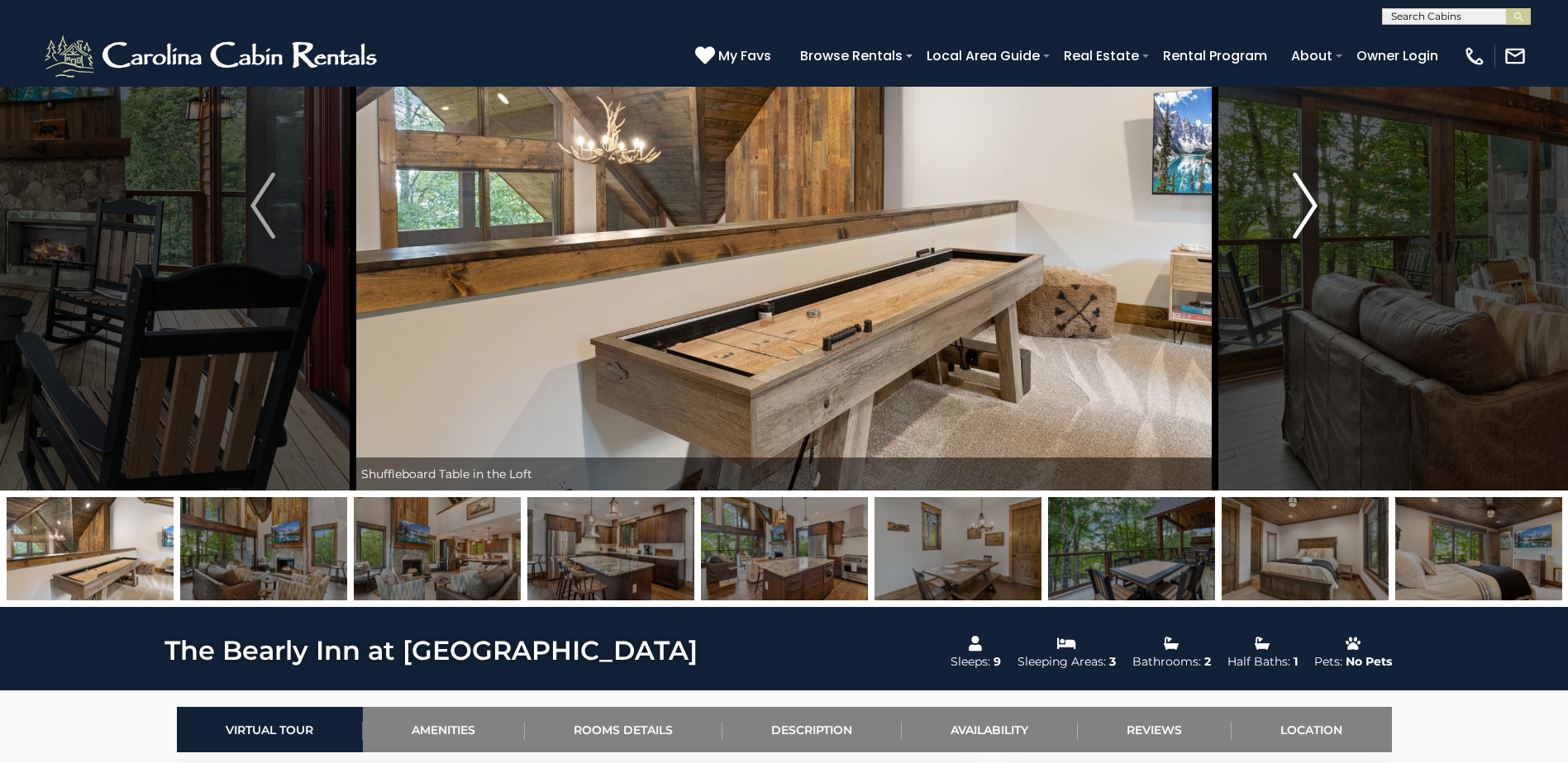
click at [1302, 188] on img "Next" at bounding box center [1304, 205] width 25 height 66
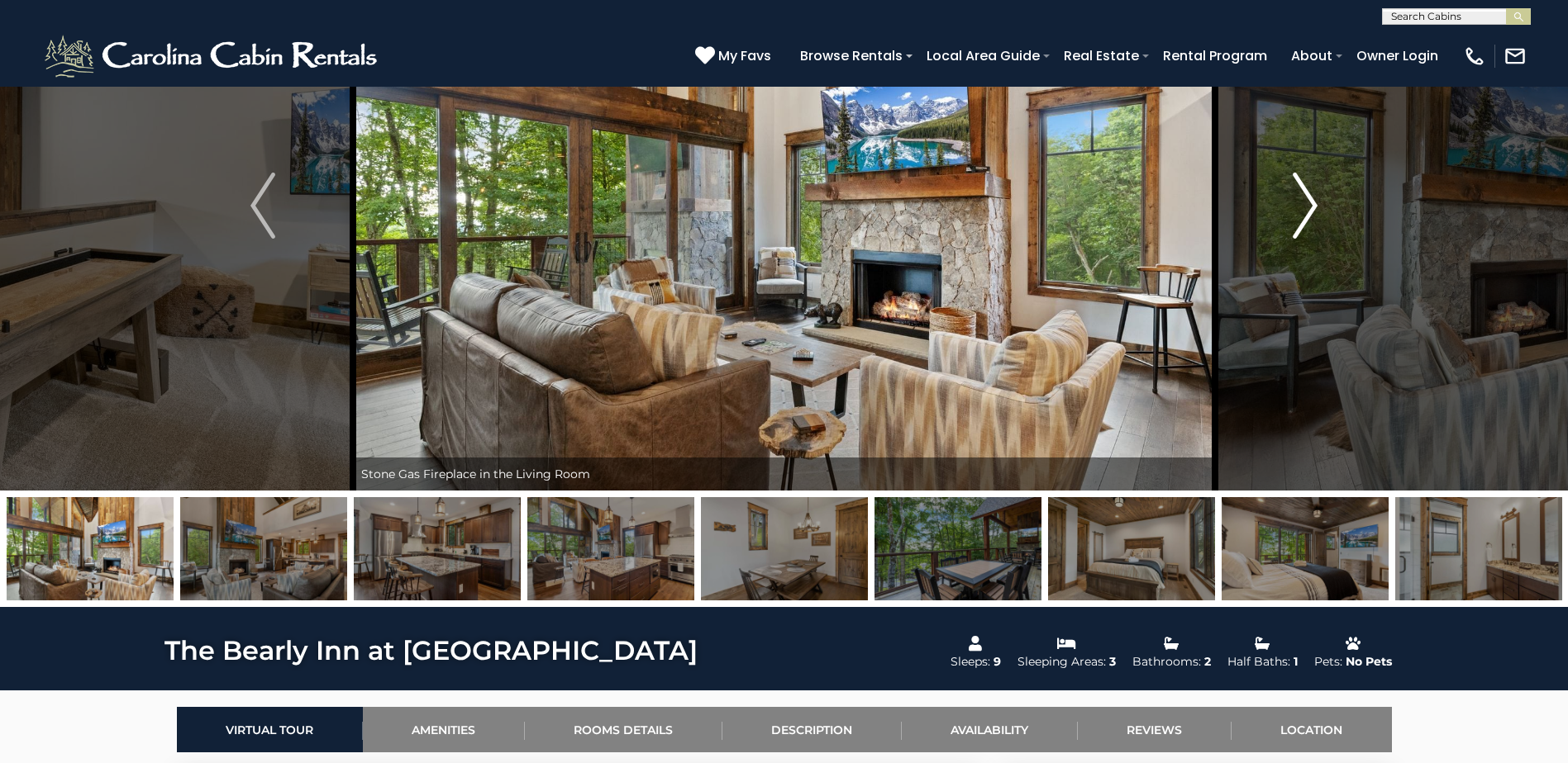
click at [1302, 188] on img "Next" at bounding box center [1304, 205] width 25 height 66
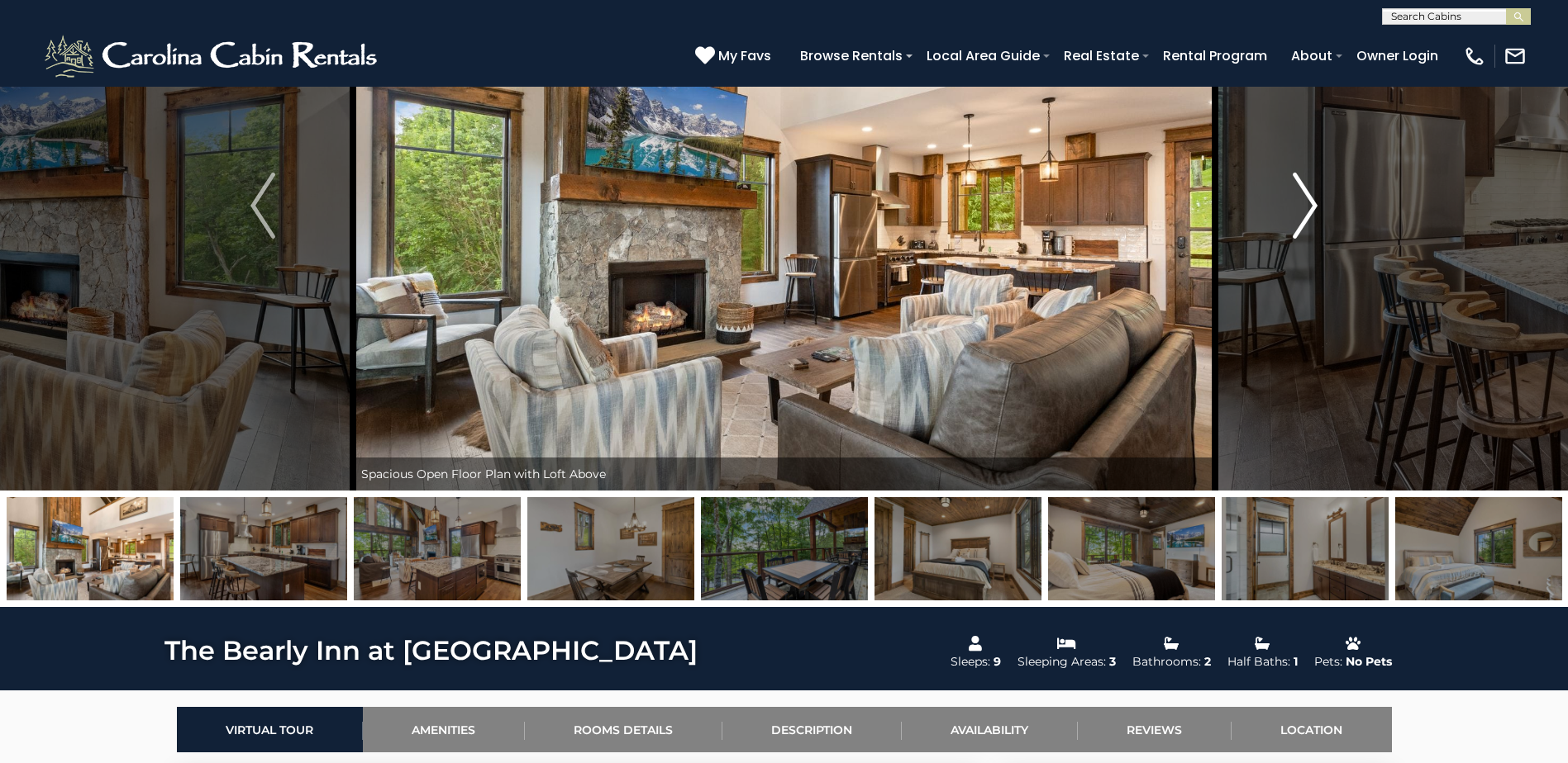
click at [1302, 188] on img "Next" at bounding box center [1304, 205] width 25 height 66
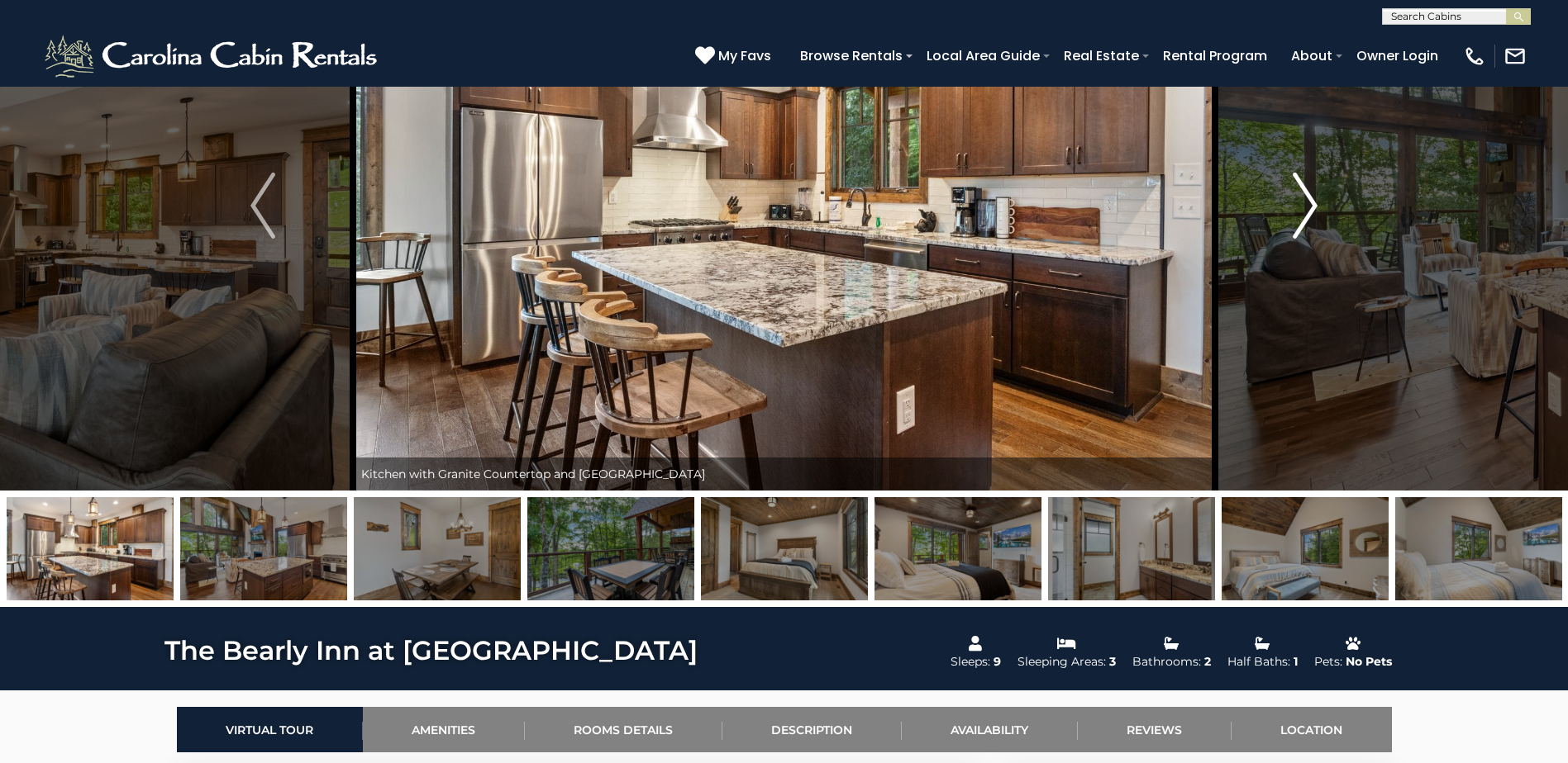
click at [1302, 188] on img "Next" at bounding box center [1304, 205] width 25 height 66
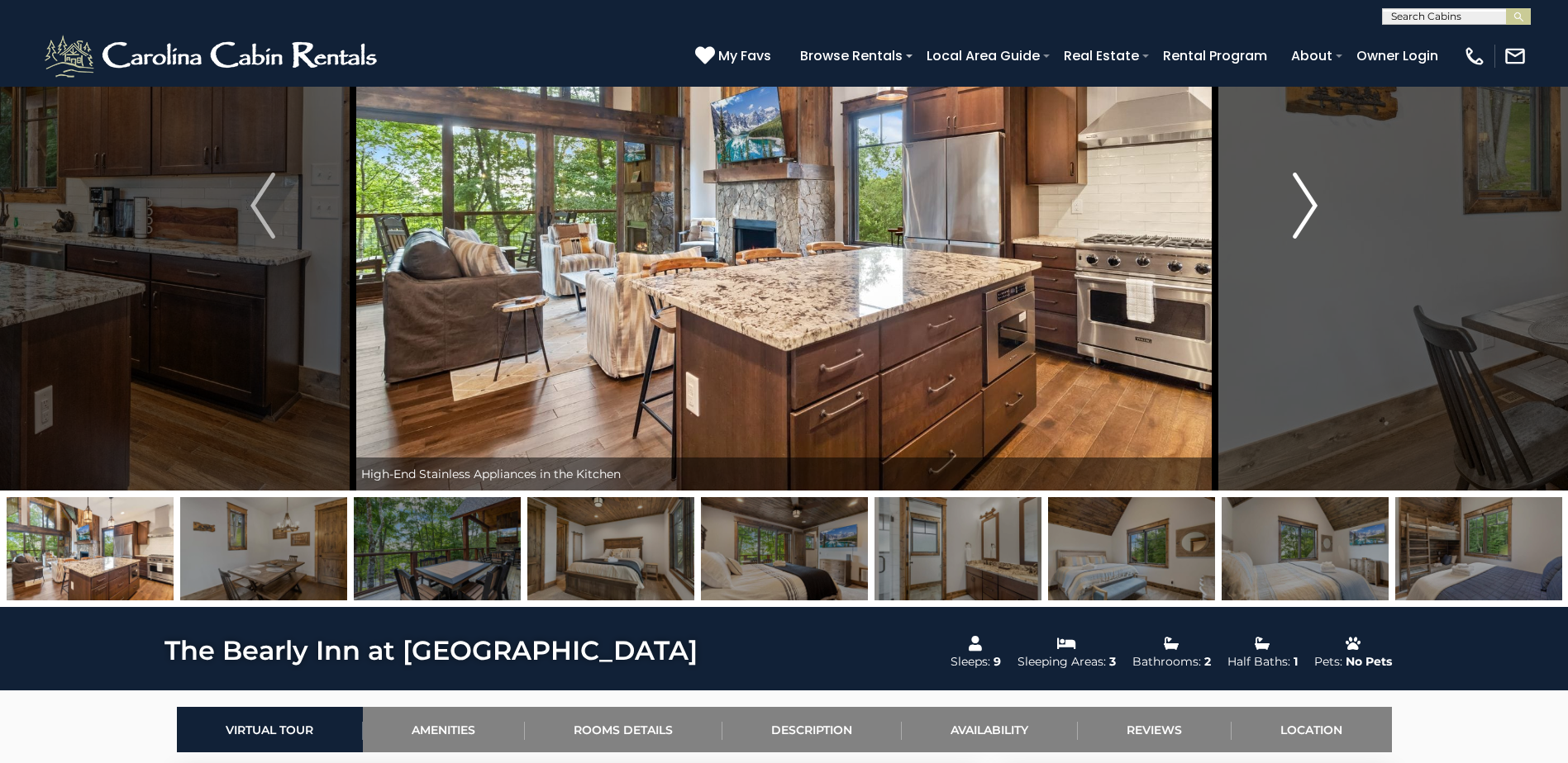
click at [1302, 188] on img "Next" at bounding box center [1304, 205] width 25 height 66
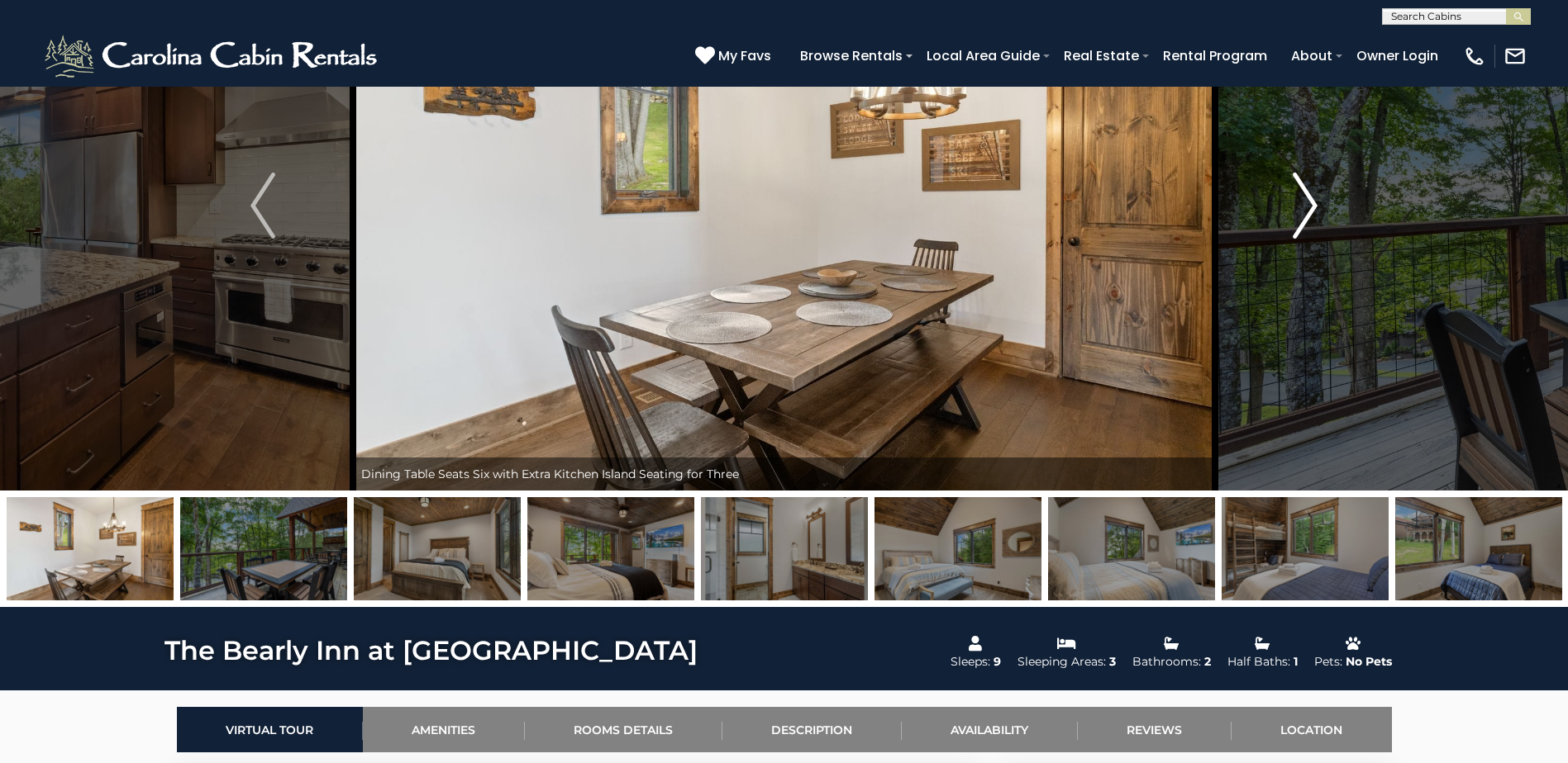
click at [1302, 188] on img "Next" at bounding box center [1304, 205] width 25 height 66
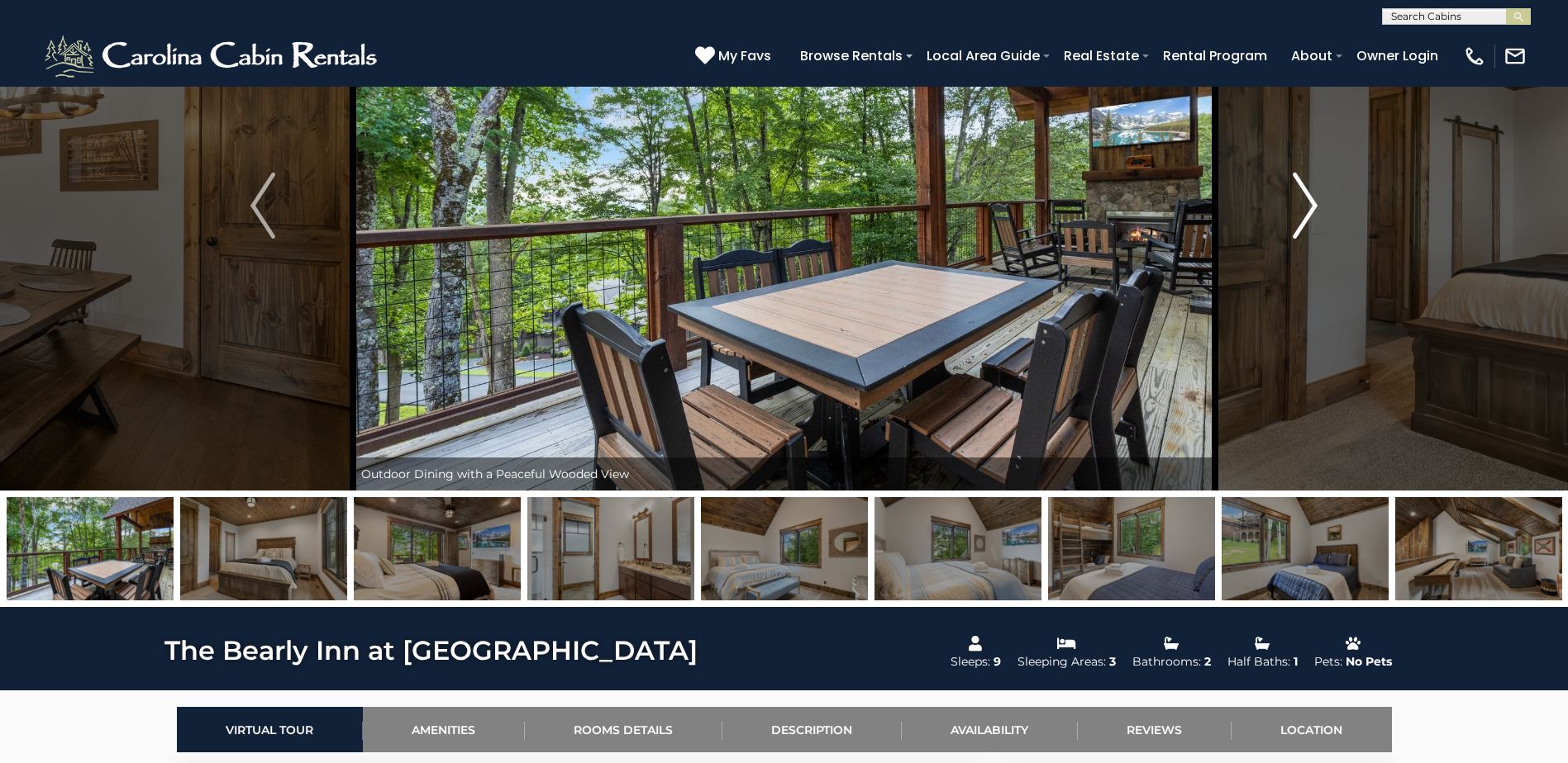
click at [1302, 188] on img "Next" at bounding box center [1304, 205] width 25 height 66
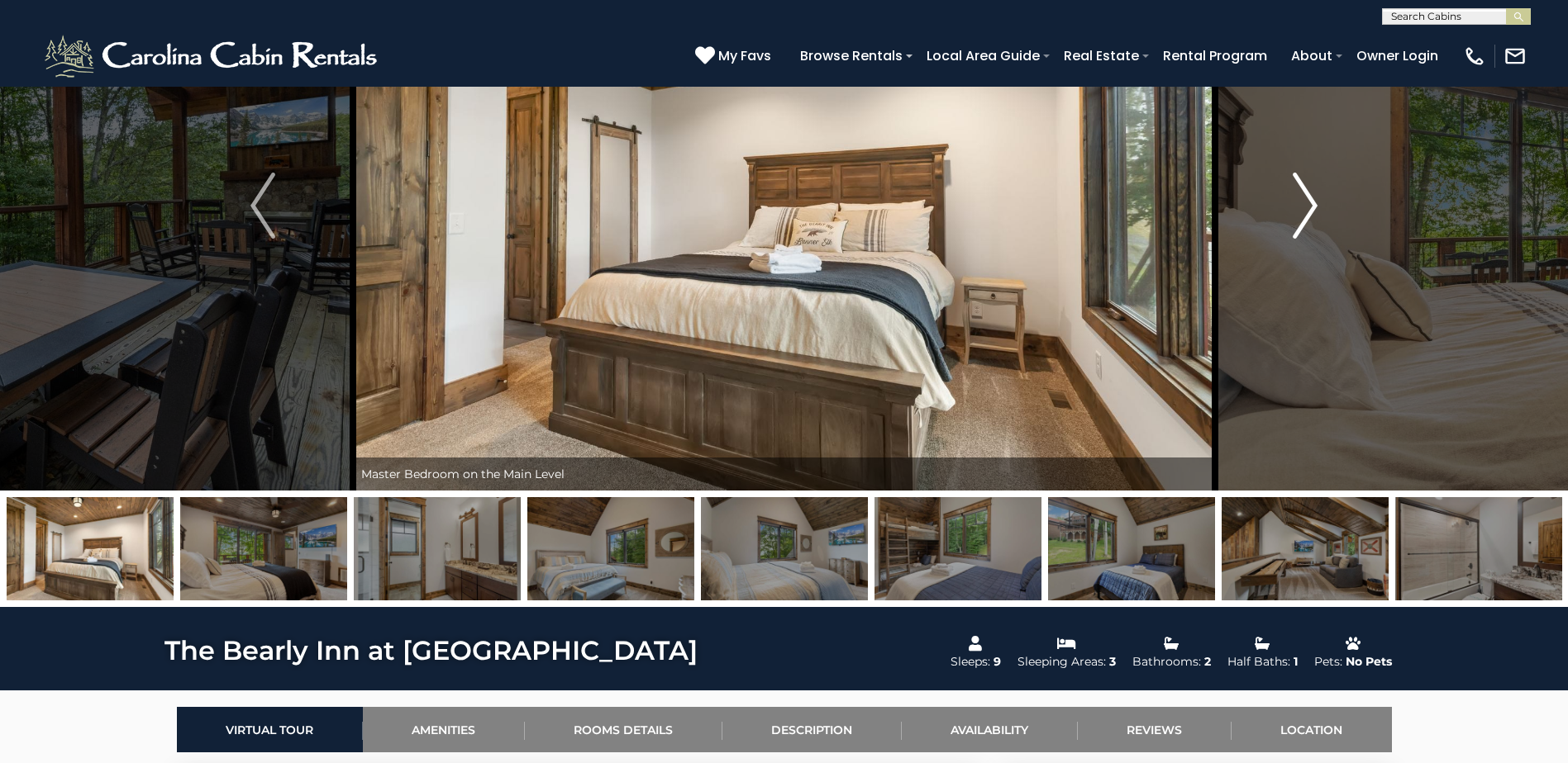
click at [1302, 188] on img "Next" at bounding box center [1304, 205] width 25 height 66
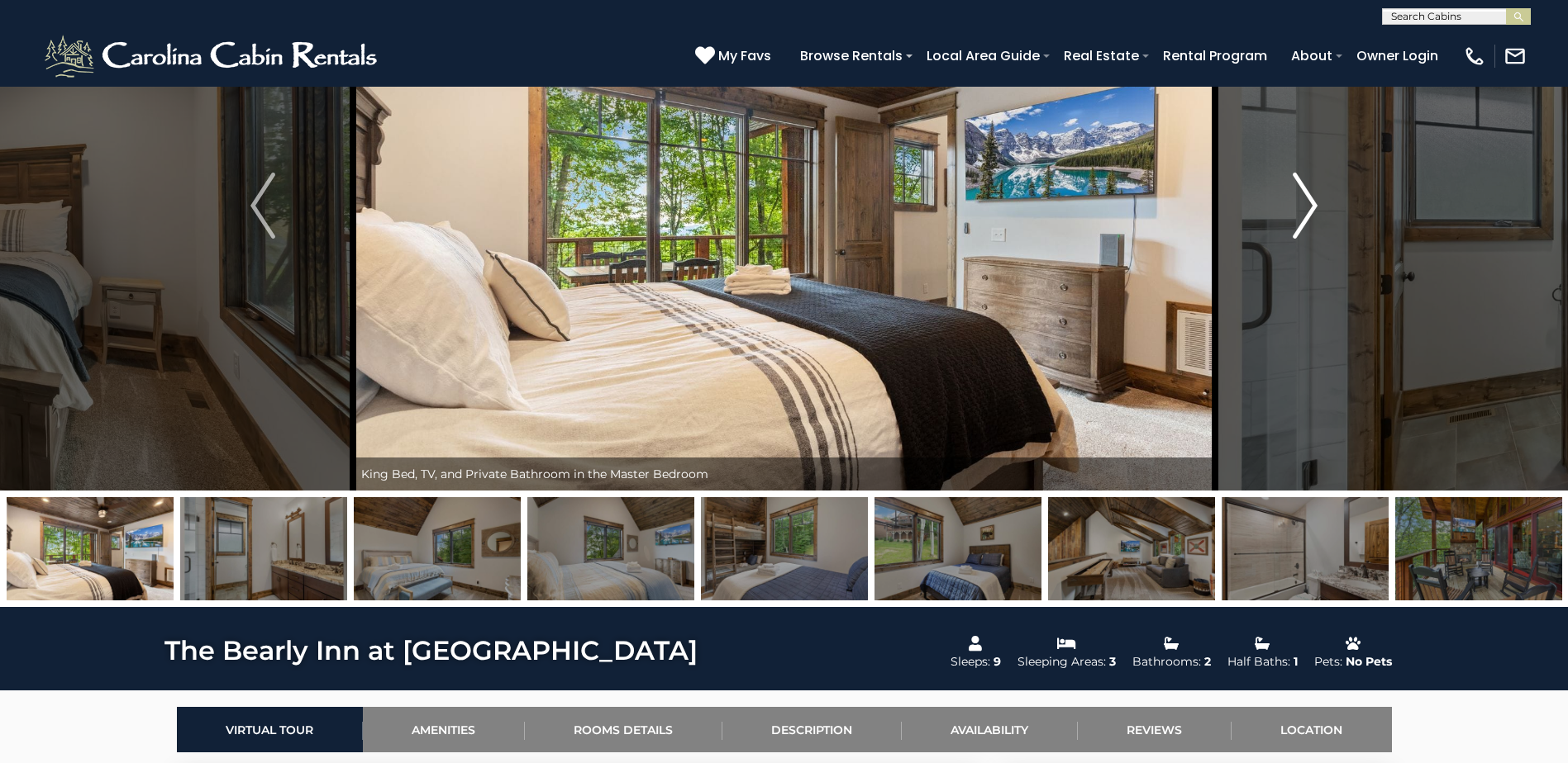
click at [1302, 188] on img "Next" at bounding box center [1304, 205] width 25 height 66
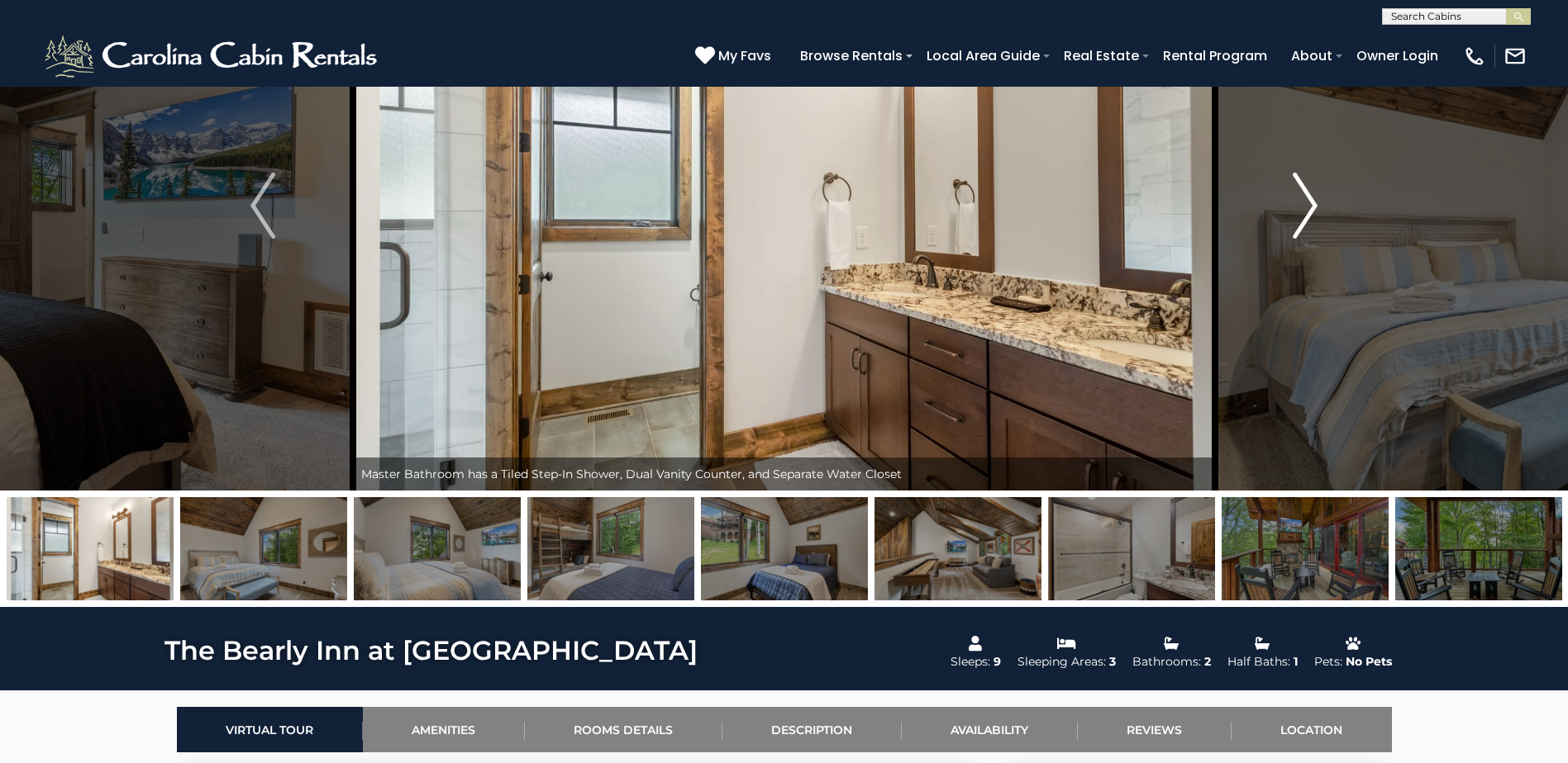
click at [1302, 188] on img "Next" at bounding box center [1304, 205] width 25 height 66
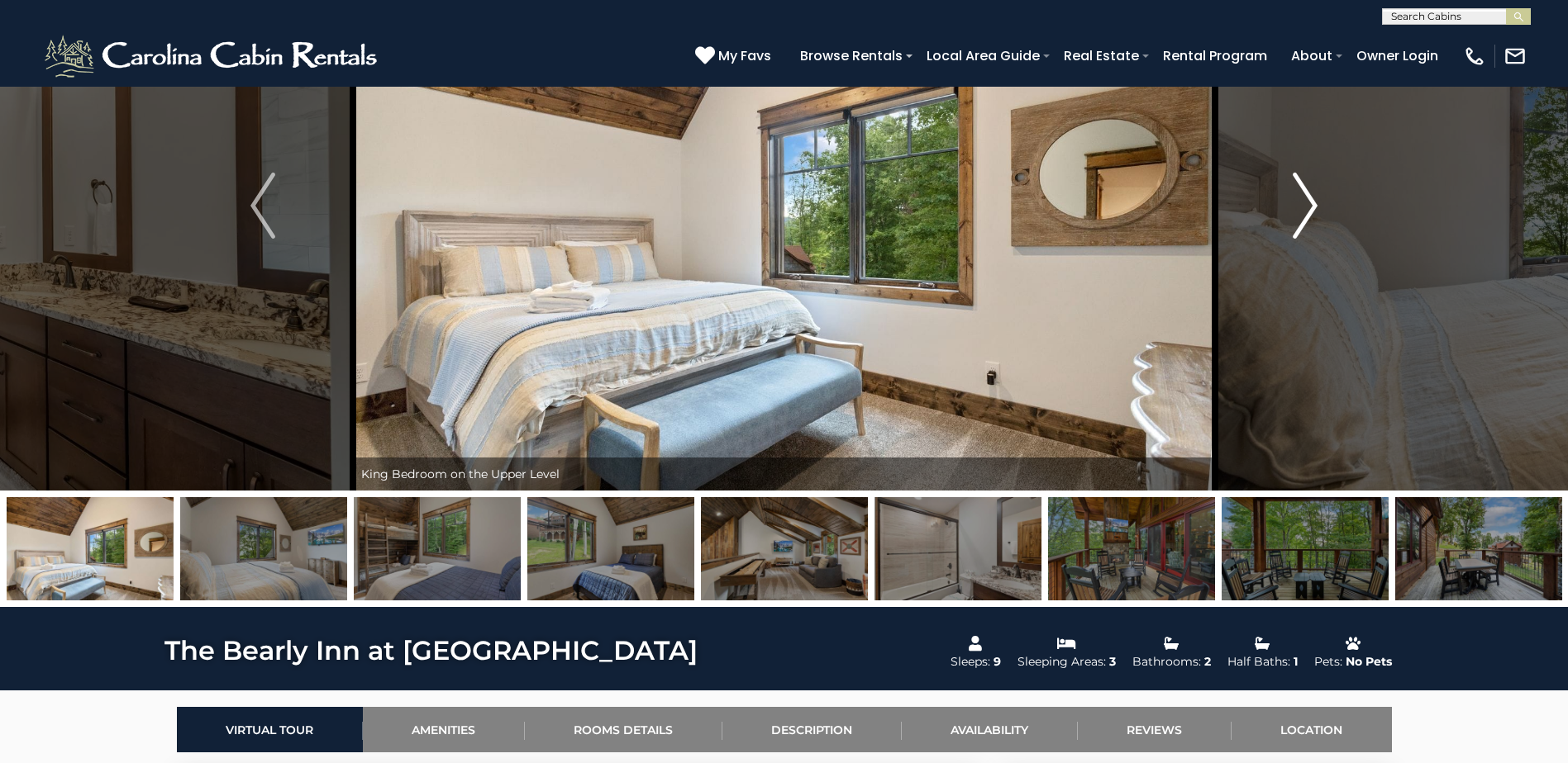
click at [1302, 188] on img "Next" at bounding box center [1304, 205] width 25 height 66
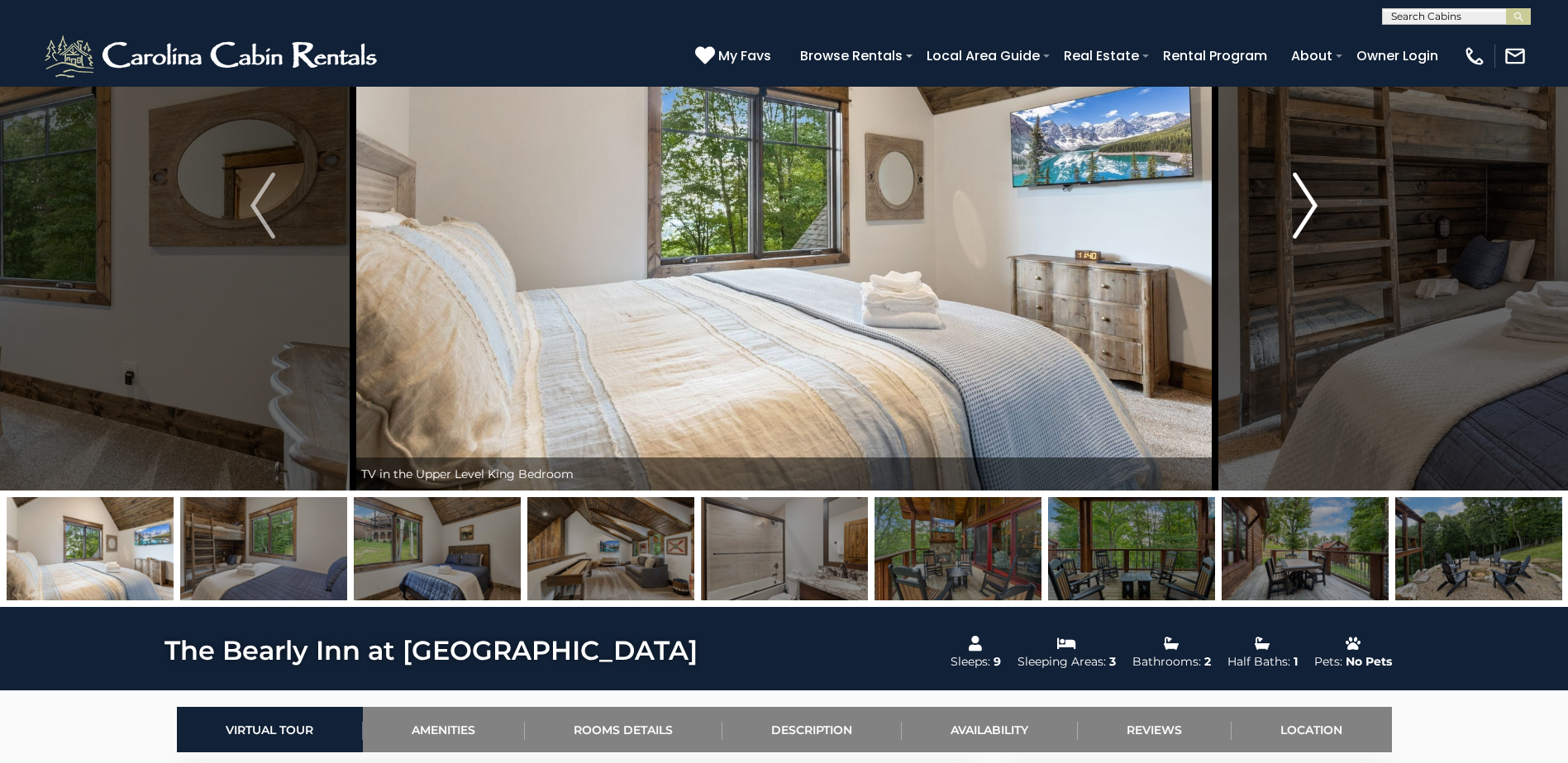
click at [1302, 188] on img "Next" at bounding box center [1304, 205] width 25 height 66
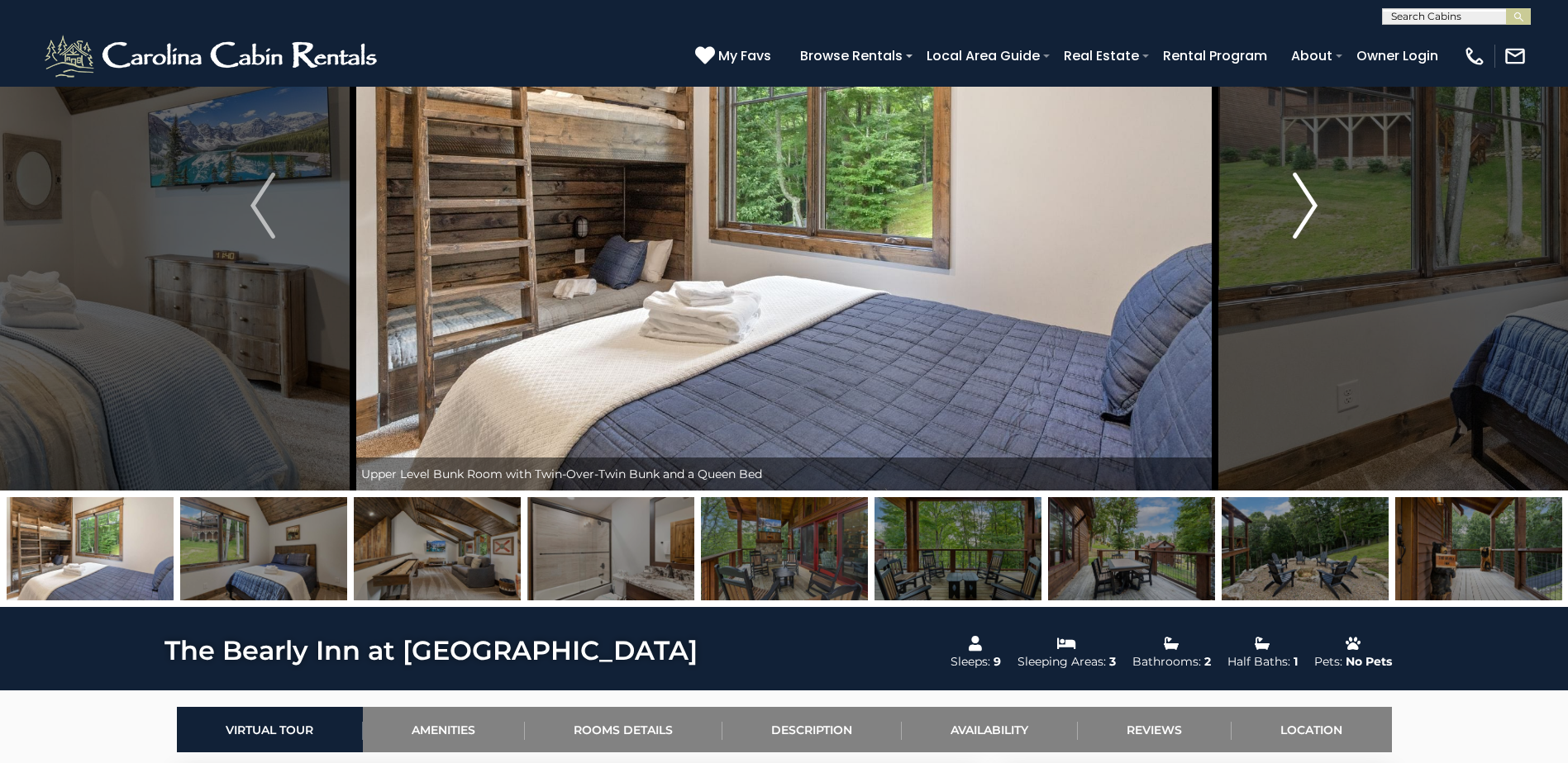
click at [1302, 188] on img "Next" at bounding box center [1304, 205] width 25 height 66
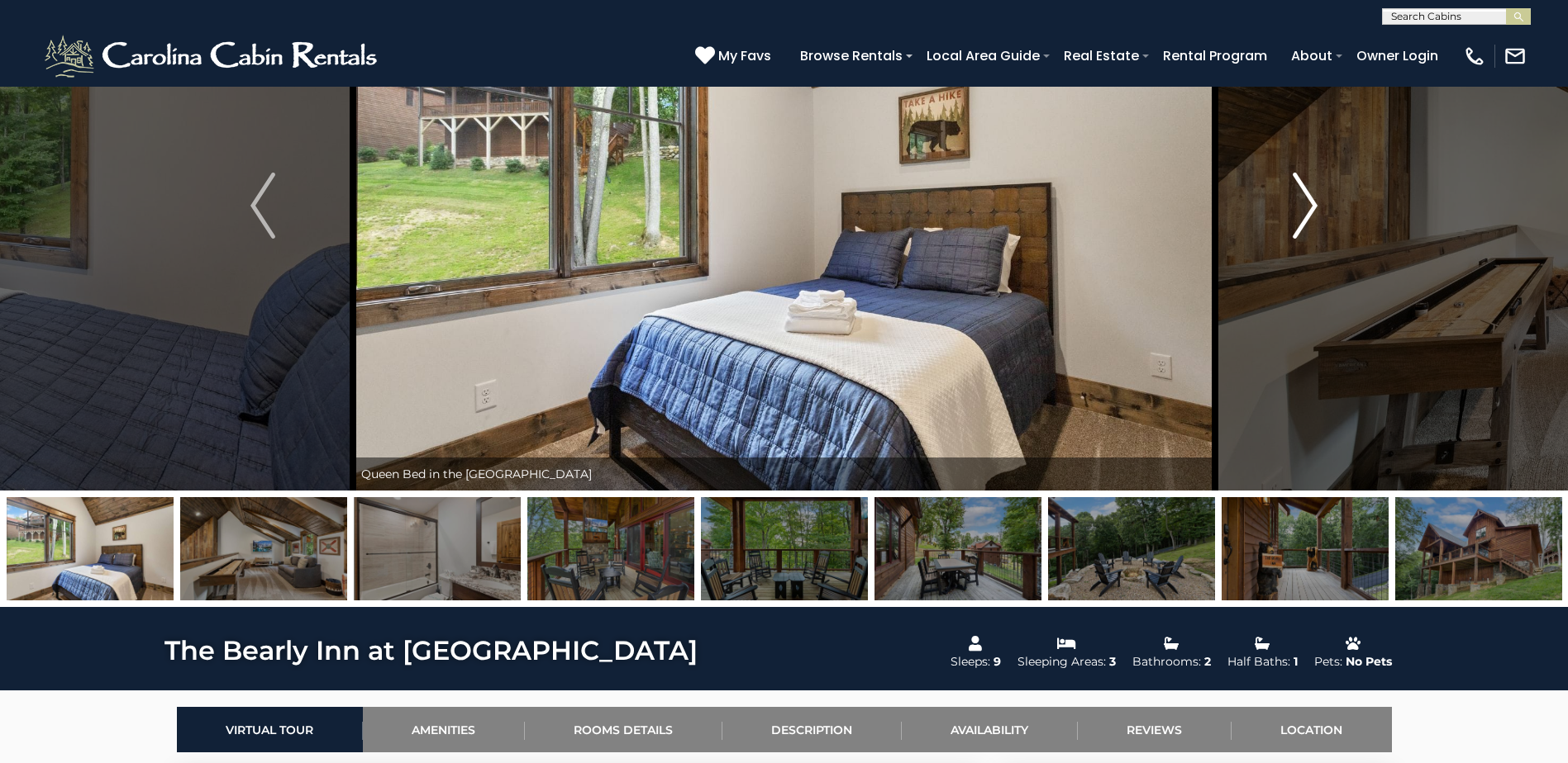
click at [1302, 188] on img "Next" at bounding box center [1304, 205] width 25 height 66
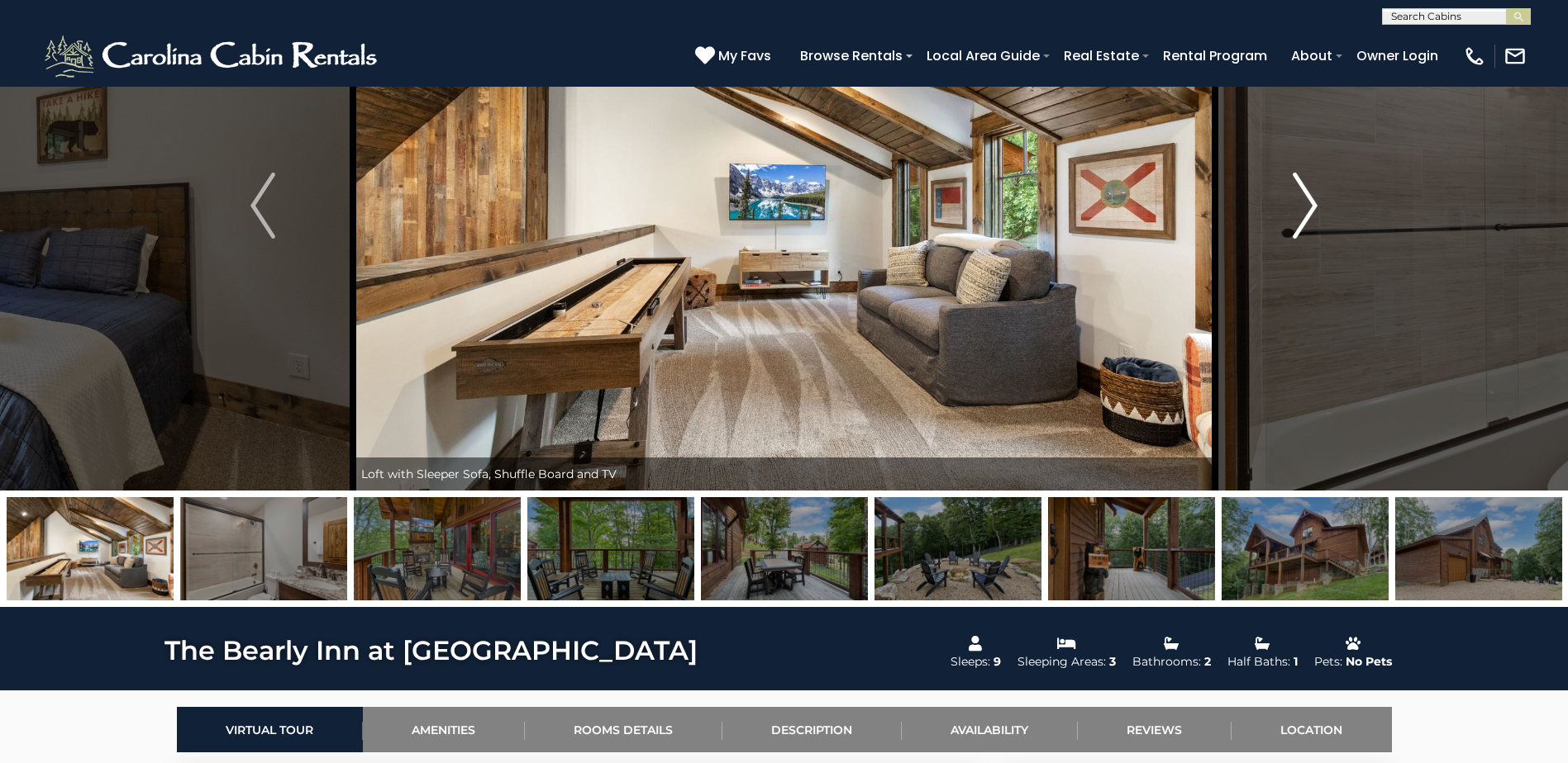
click at [1302, 188] on img "Next" at bounding box center [1304, 205] width 25 height 66
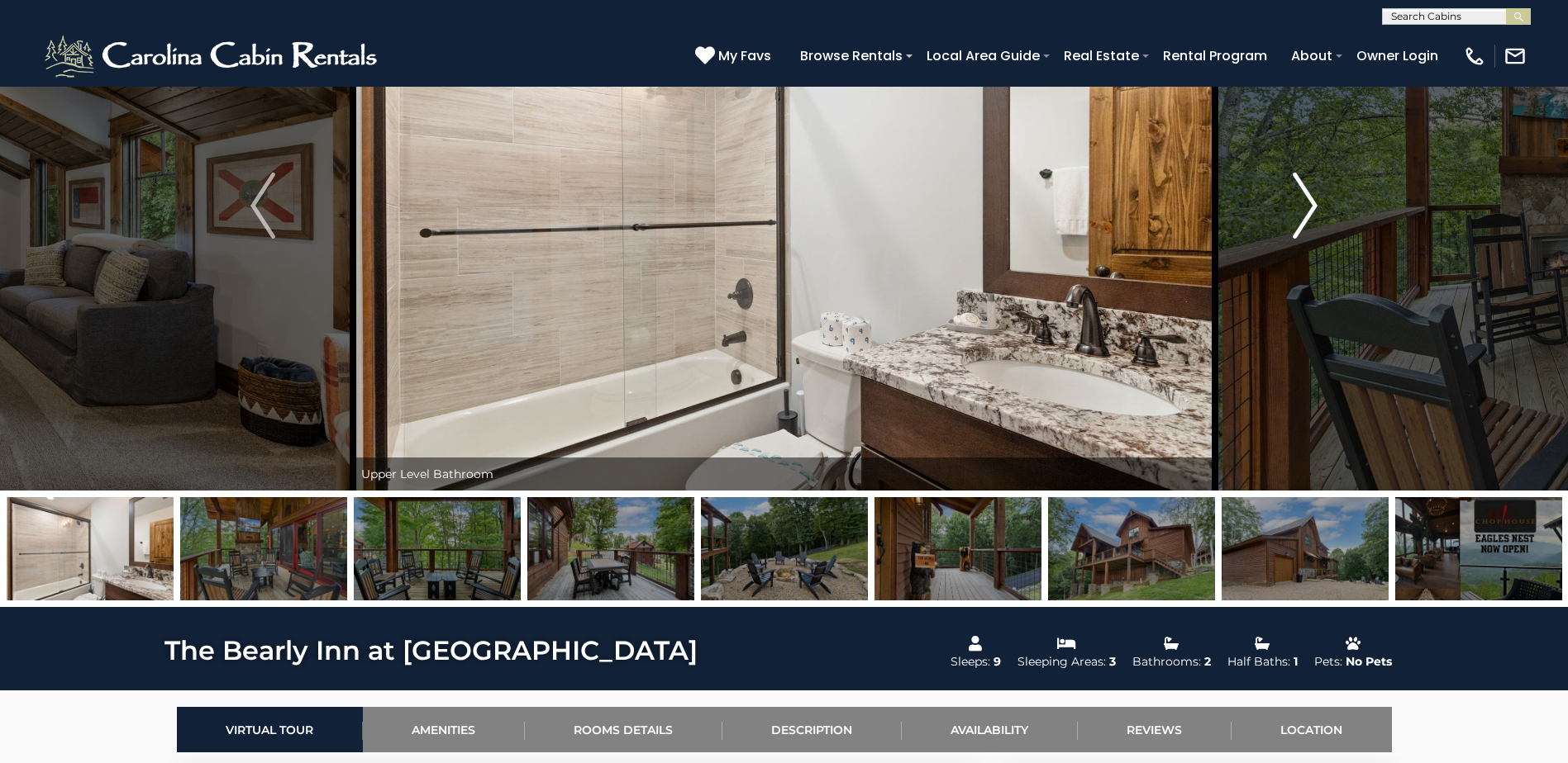
click at [1302, 188] on img "Next" at bounding box center [1304, 205] width 25 height 66
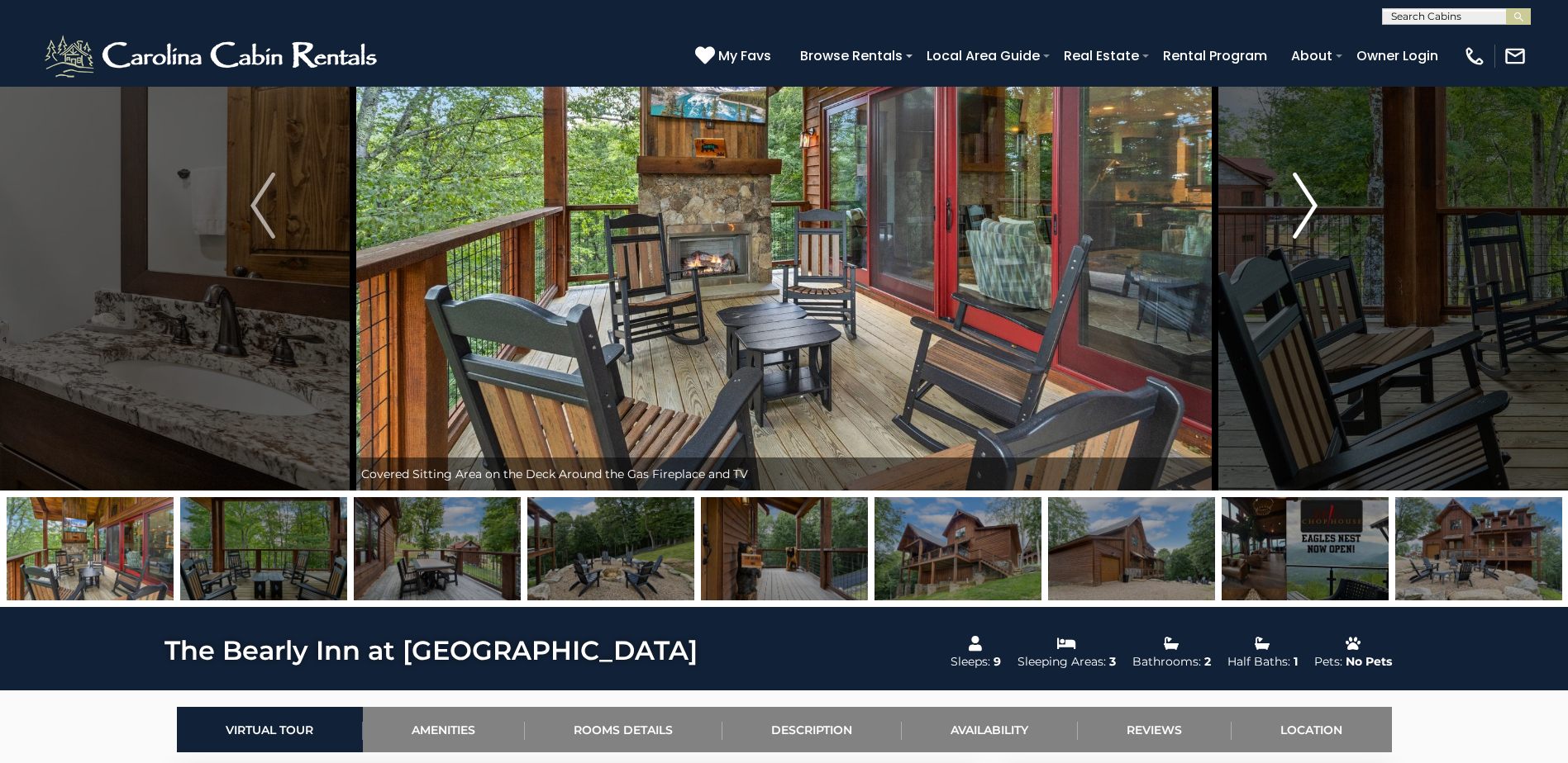
click at [1302, 188] on img "Next" at bounding box center [1304, 205] width 25 height 66
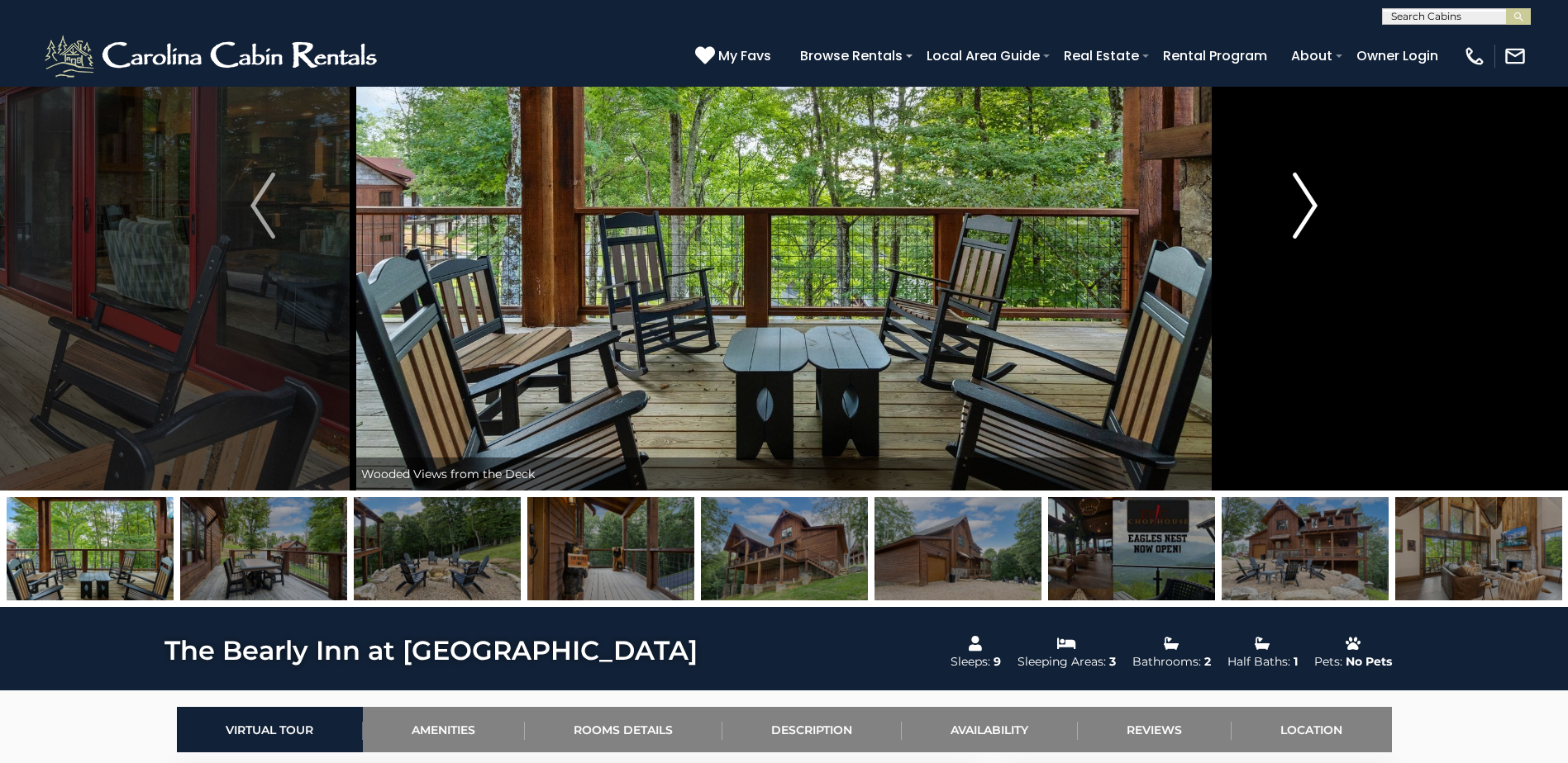
click at [1302, 188] on img "Next" at bounding box center [1304, 205] width 25 height 66
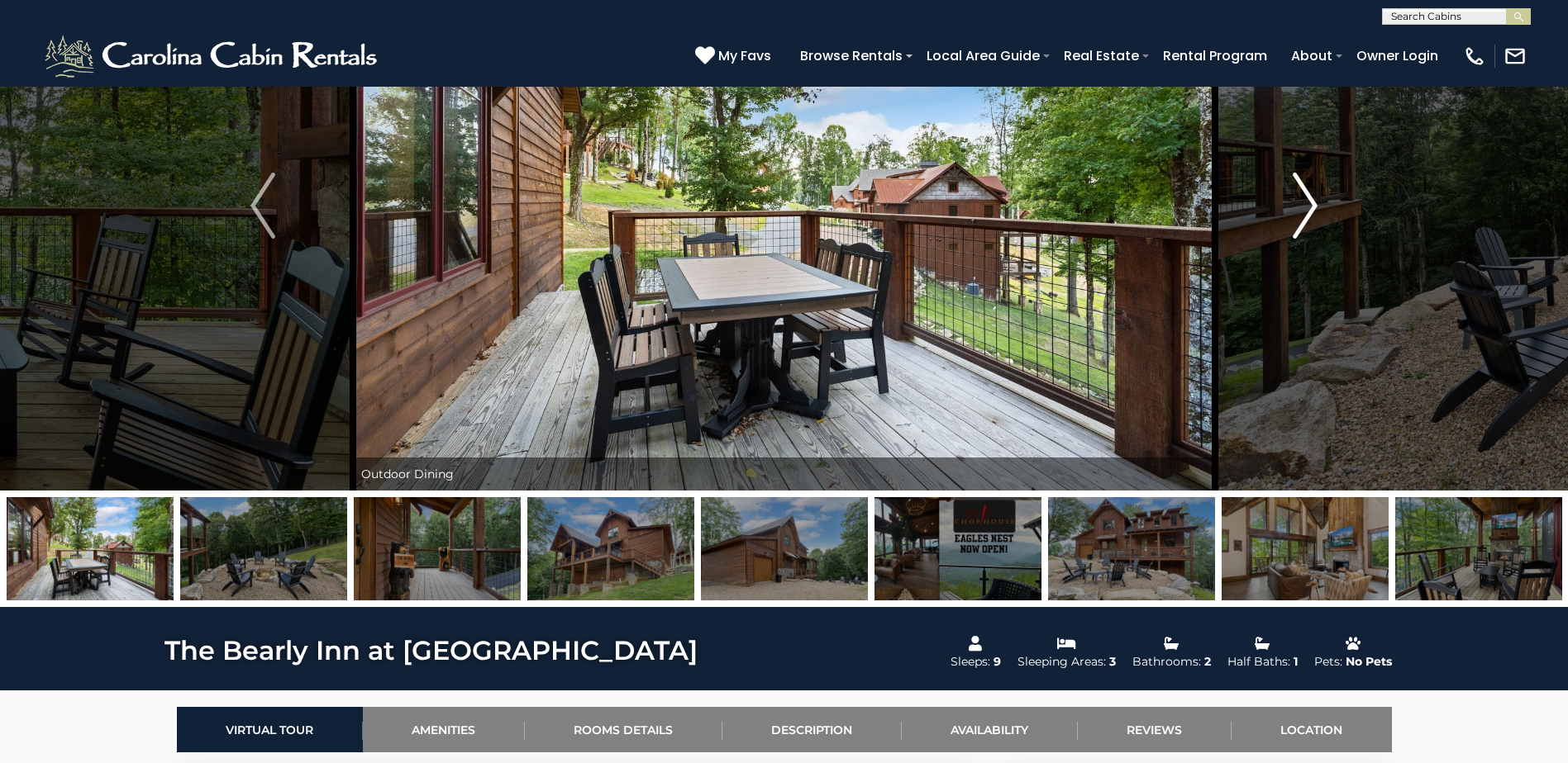
click at [1302, 188] on img "Next" at bounding box center [1304, 205] width 25 height 66
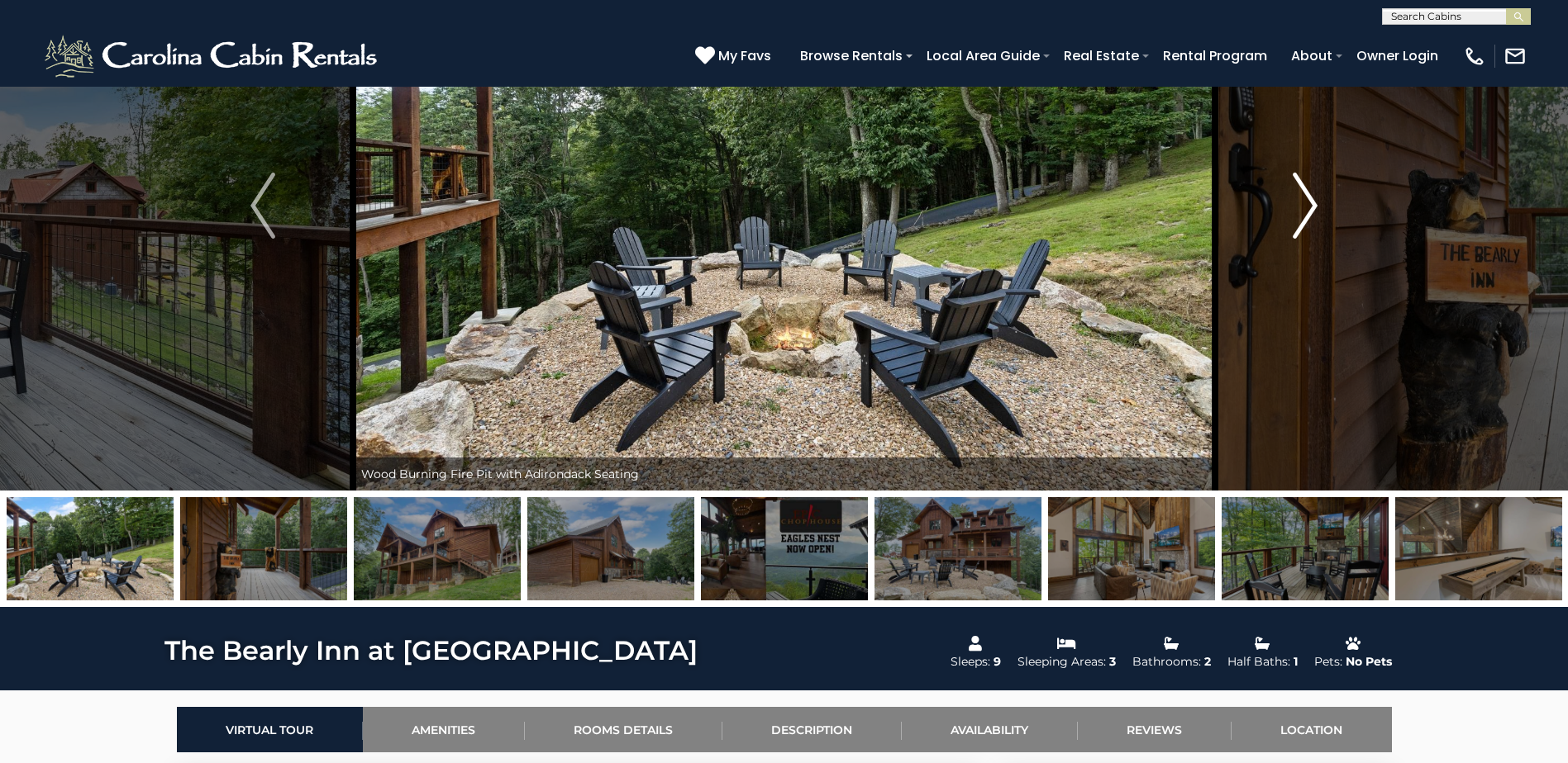
click at [1302, 188] on img "Next" at bounding box center [1304, 205] width 25 height 66
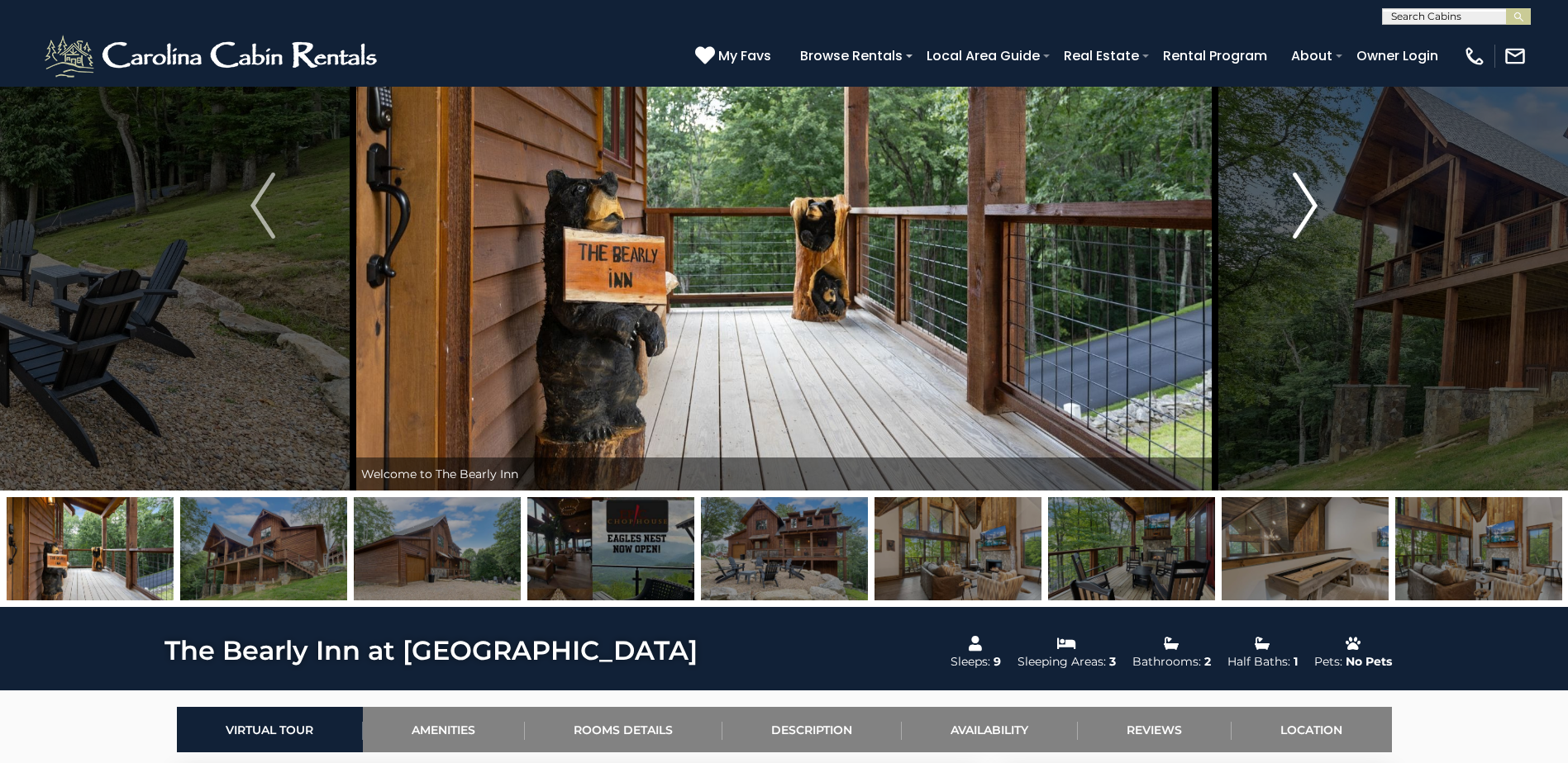
click at [1302, 188] on img "Next" at bounding box center [1304, 205] width 25 height 66
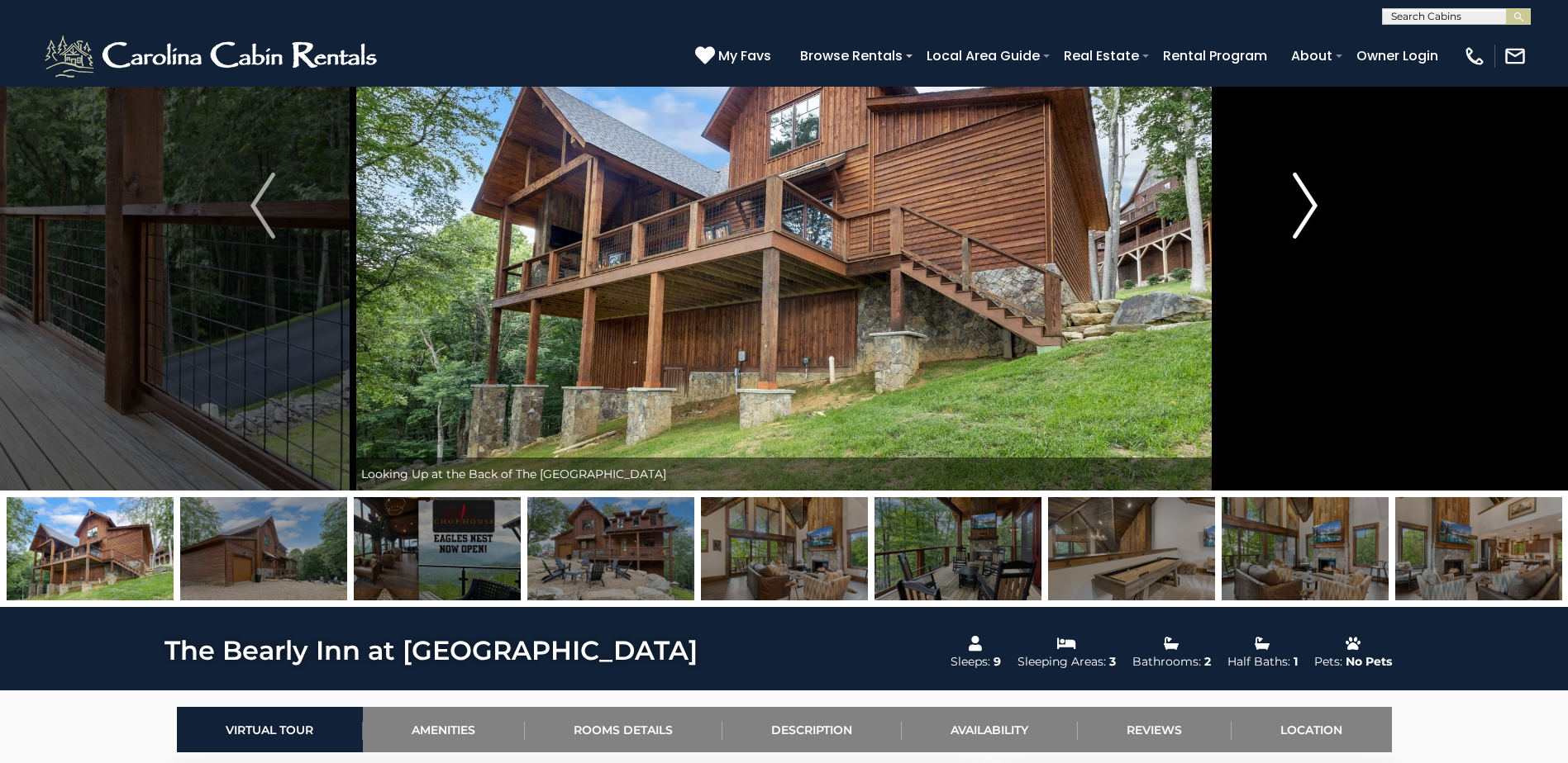
click at [1302, 188] on img "Next" at bounding box center [1304, 205] width 25 height 66
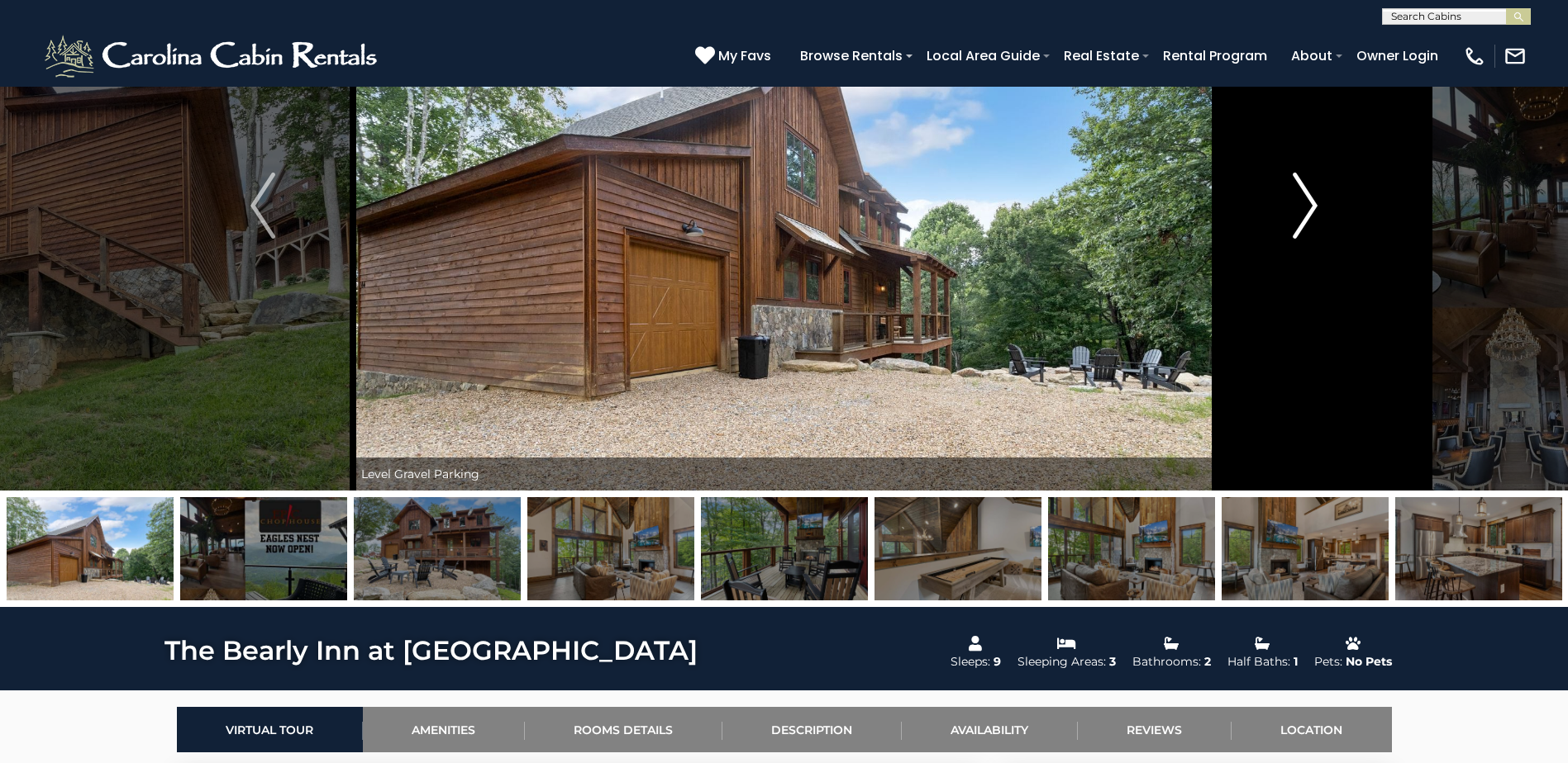
click at [1302, 188] on img "Next" at bounding box center [1304, 205] width 25 height 66
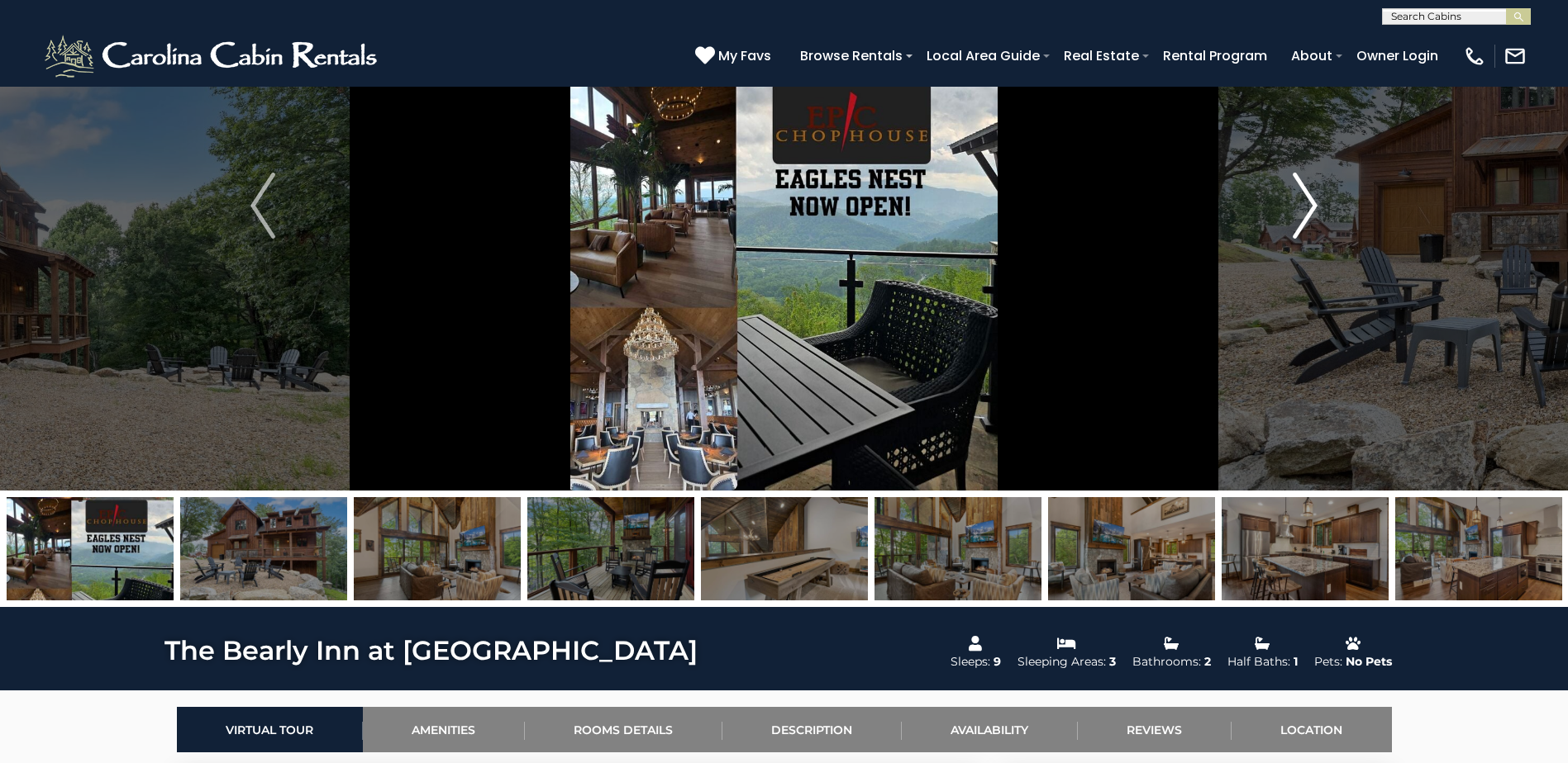
click at [1302, 188] on img "Next" at bounding box center [1304, 205] width 25 height 66
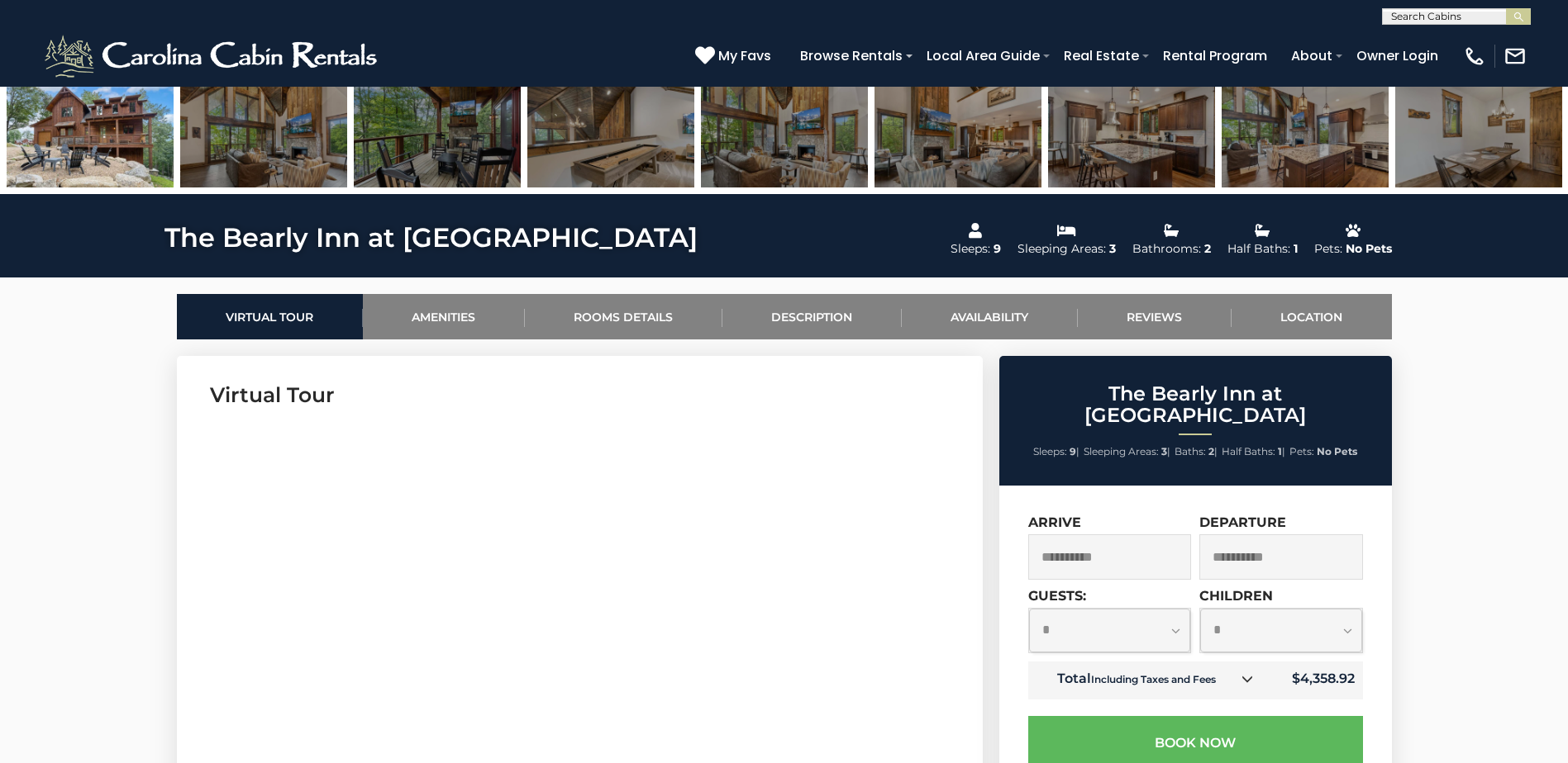
scroll to position [826, 0]
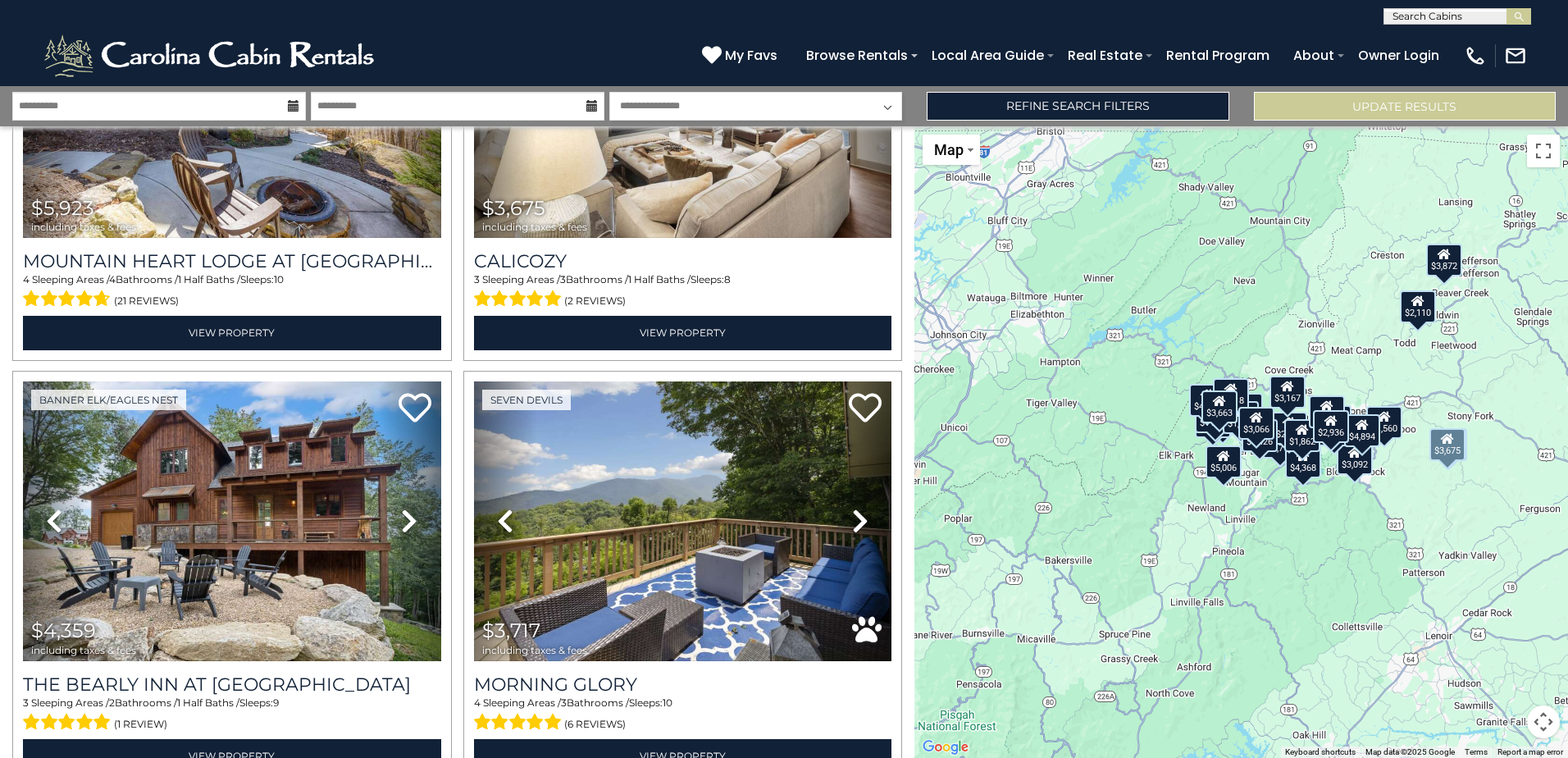
scroll to position [739, 0]
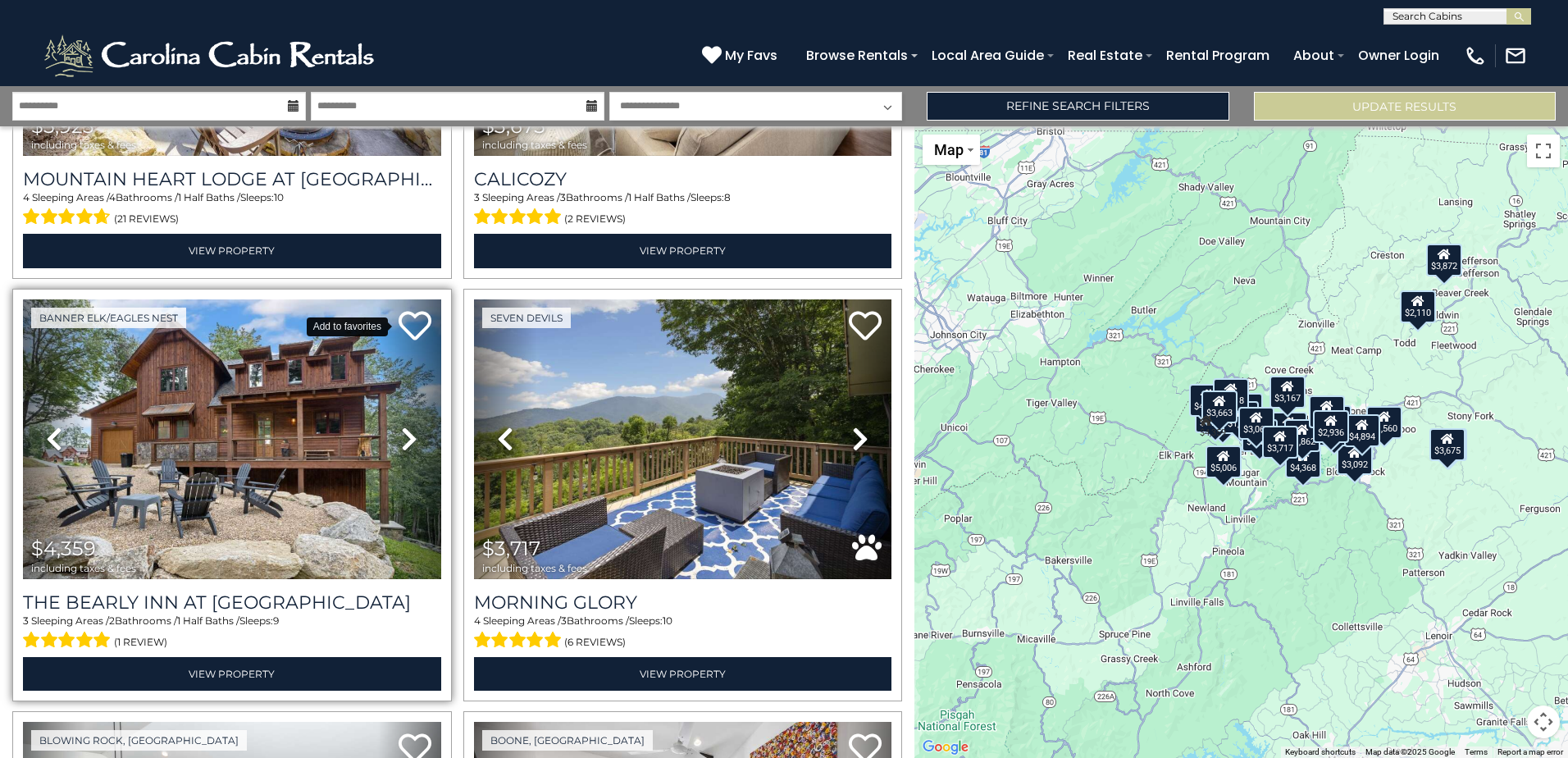
click at [416, 318] on icon at bounding box center [415, 326] width 33 height 33
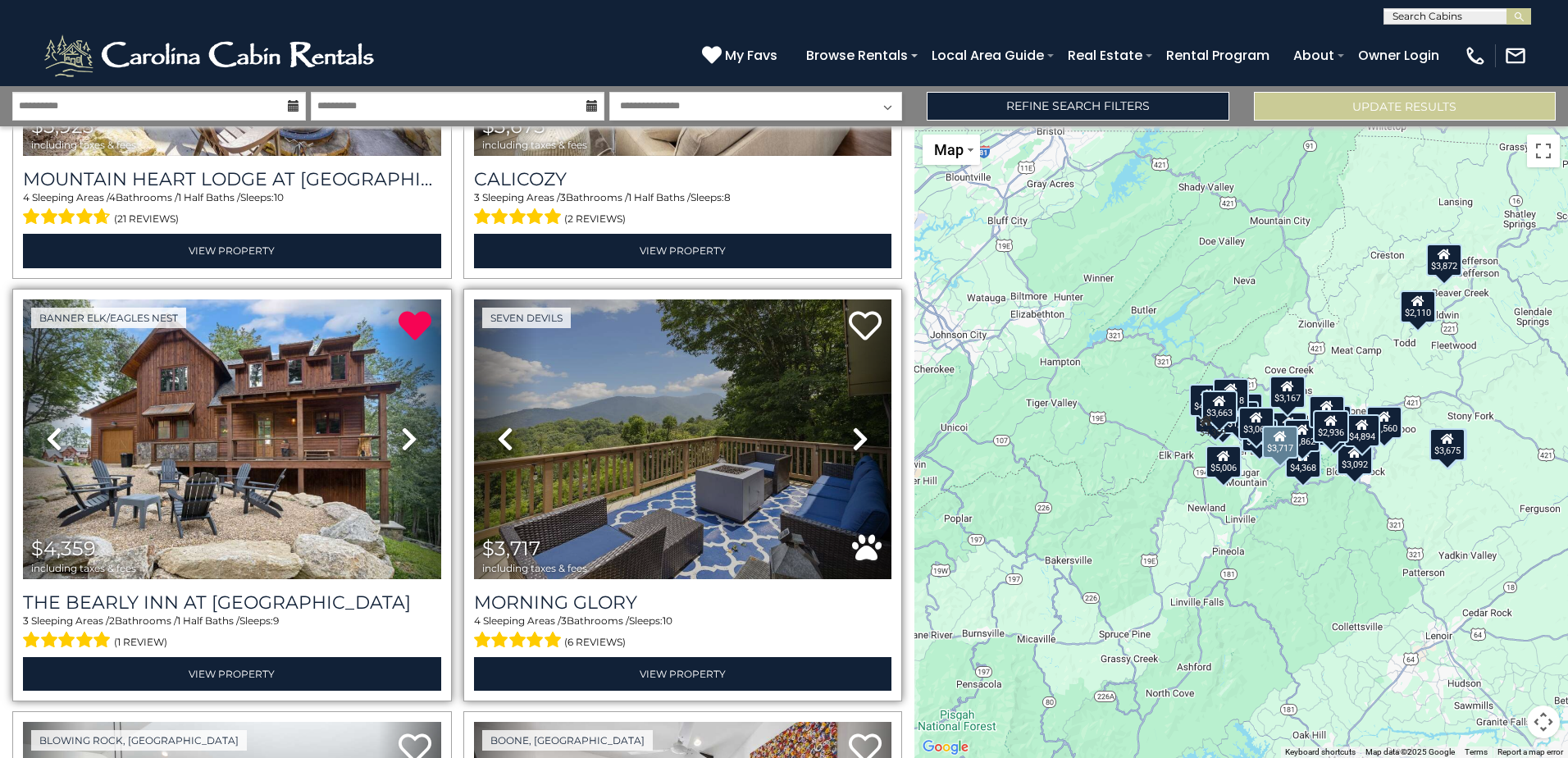
scroll to position [903, 0]
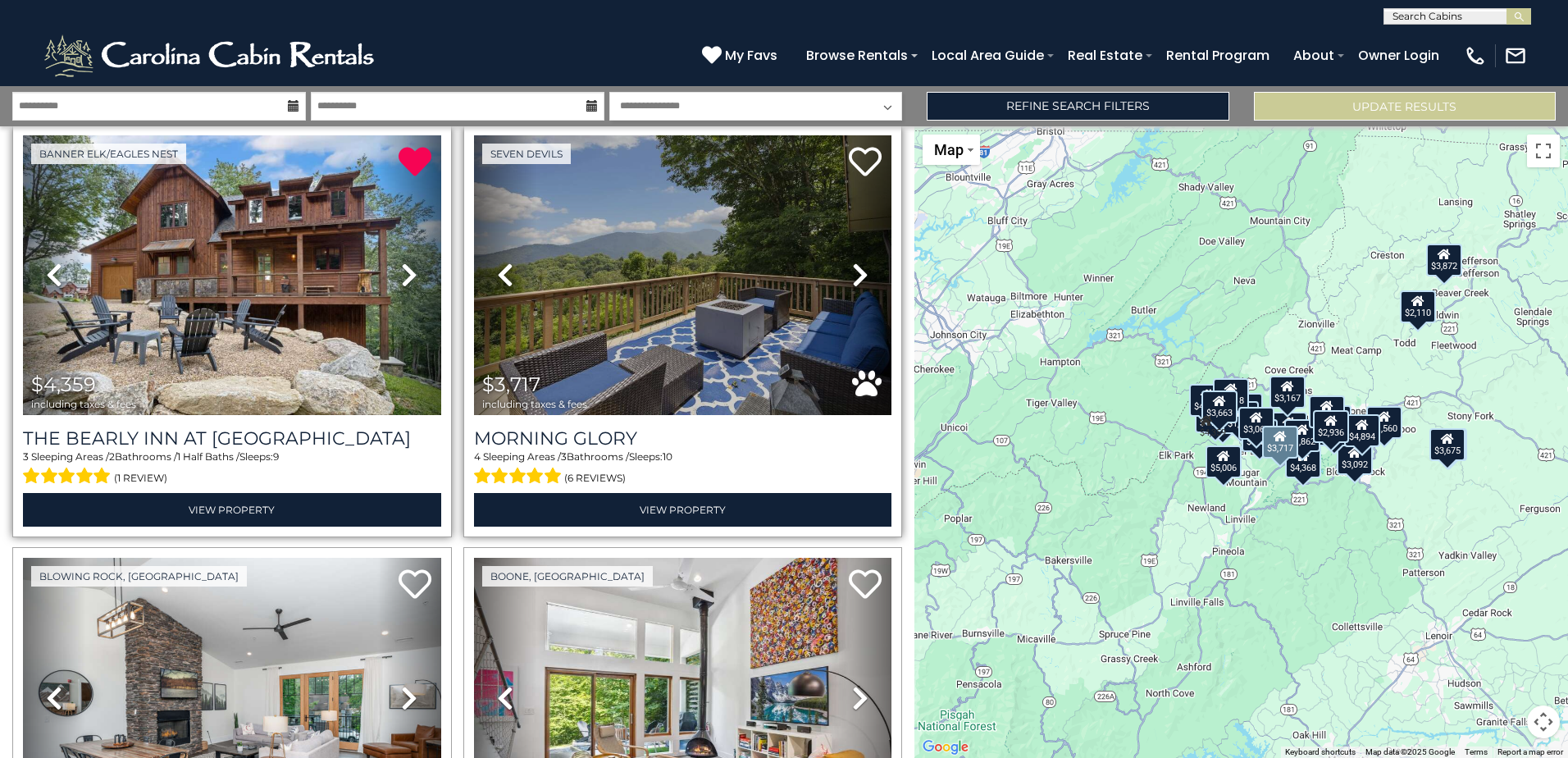
click at [839, 271] on link "Next" at bounding box center [860, 275] width 63 height 279
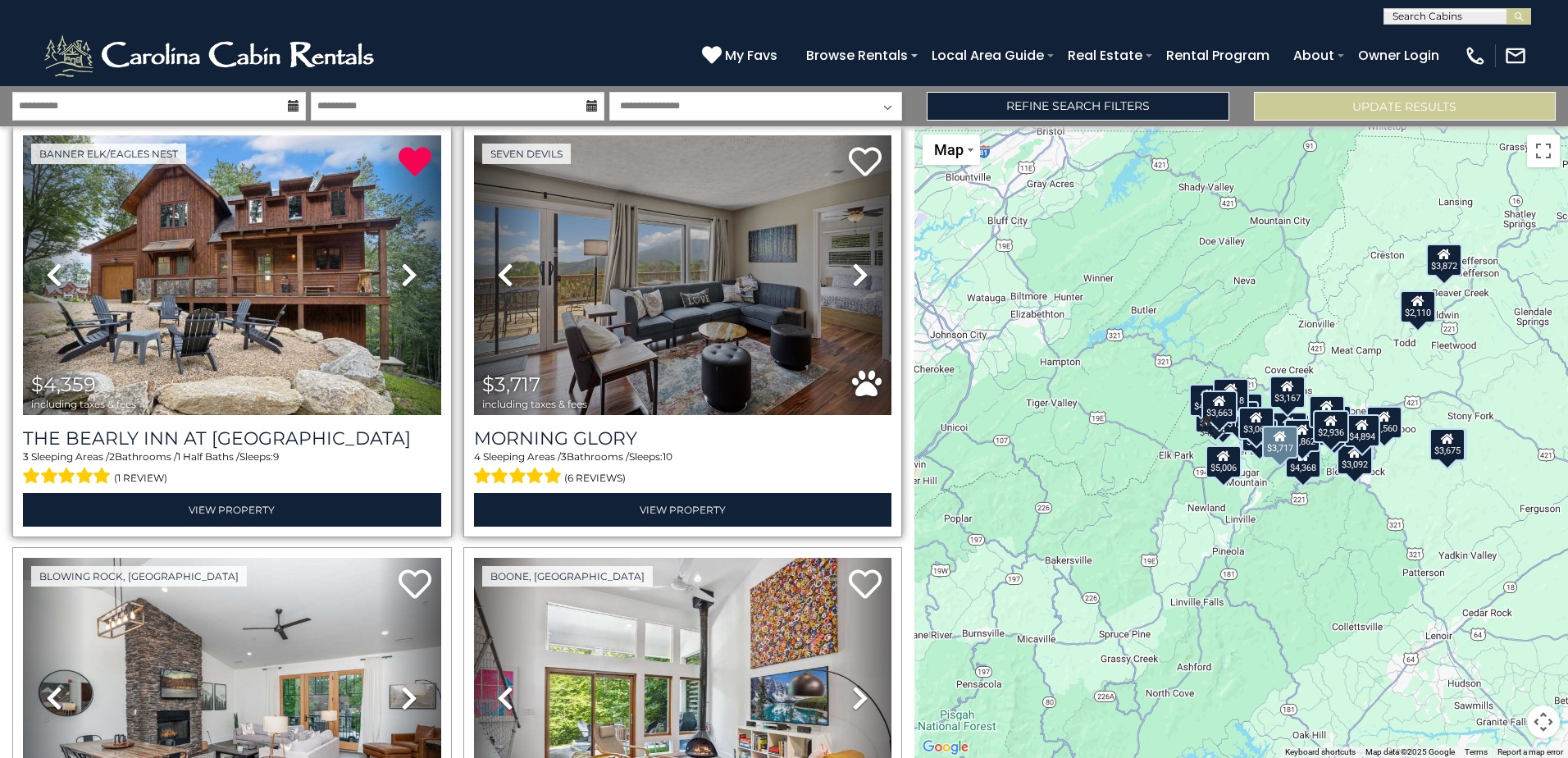
click at [839, 271] on link "Next" at bounding box center [860, 275] width 63 height 279
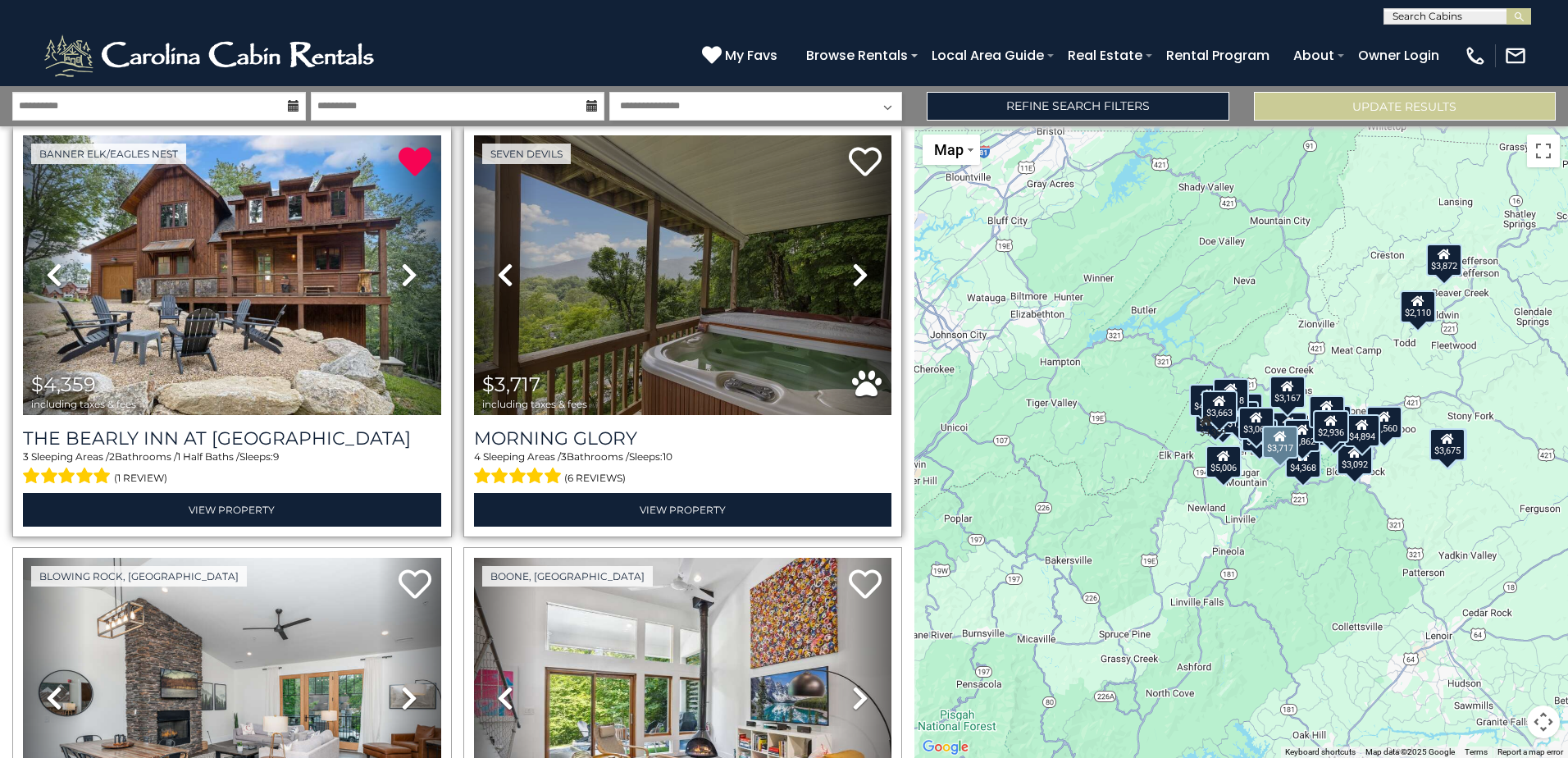
click at [839, 271] on link "Next" at bounding box center [860, 275] width 63 height 279
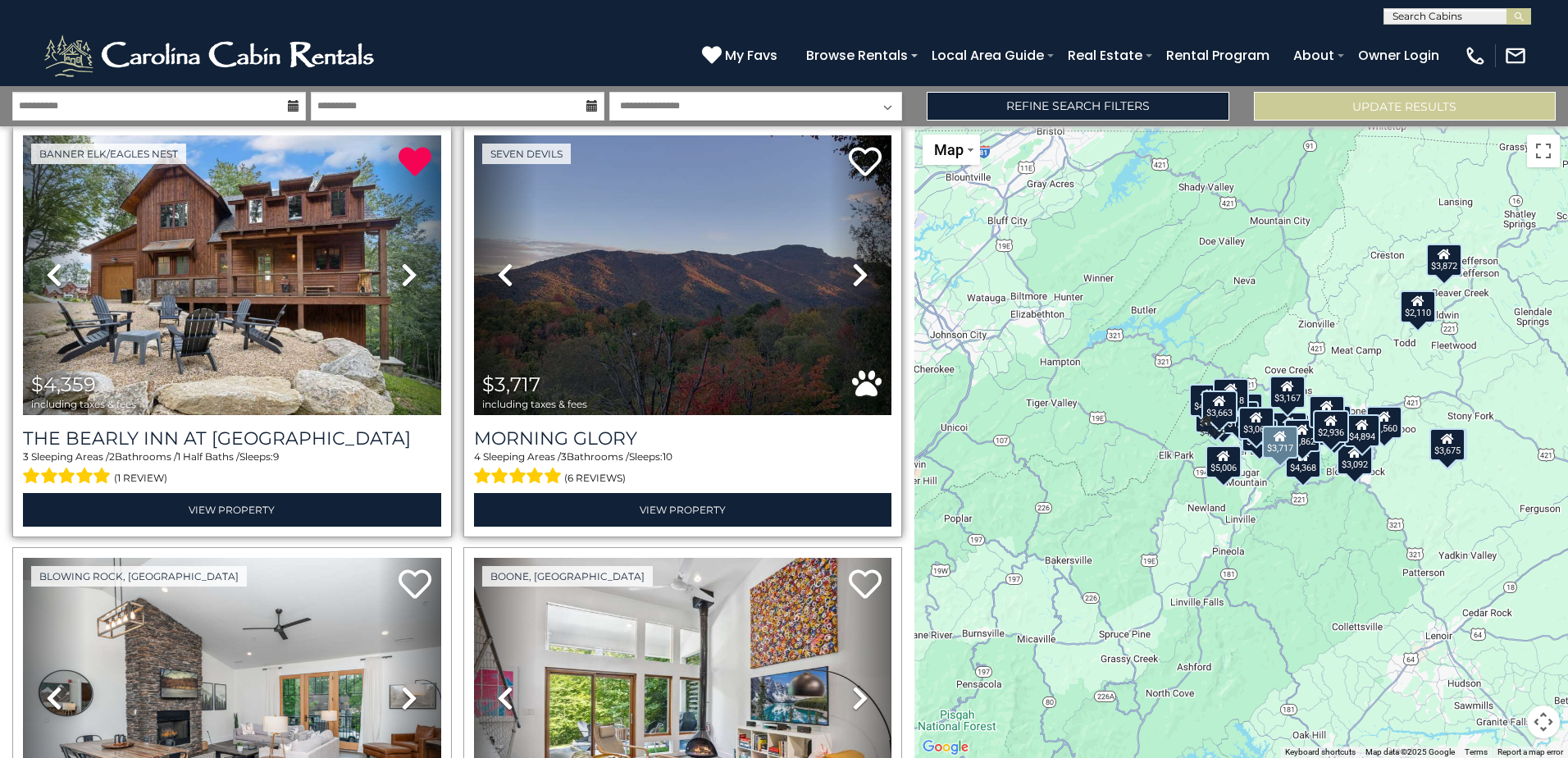
click at [839, 271] on link "Next" at bounding box center [860, 275] width 63 height 279
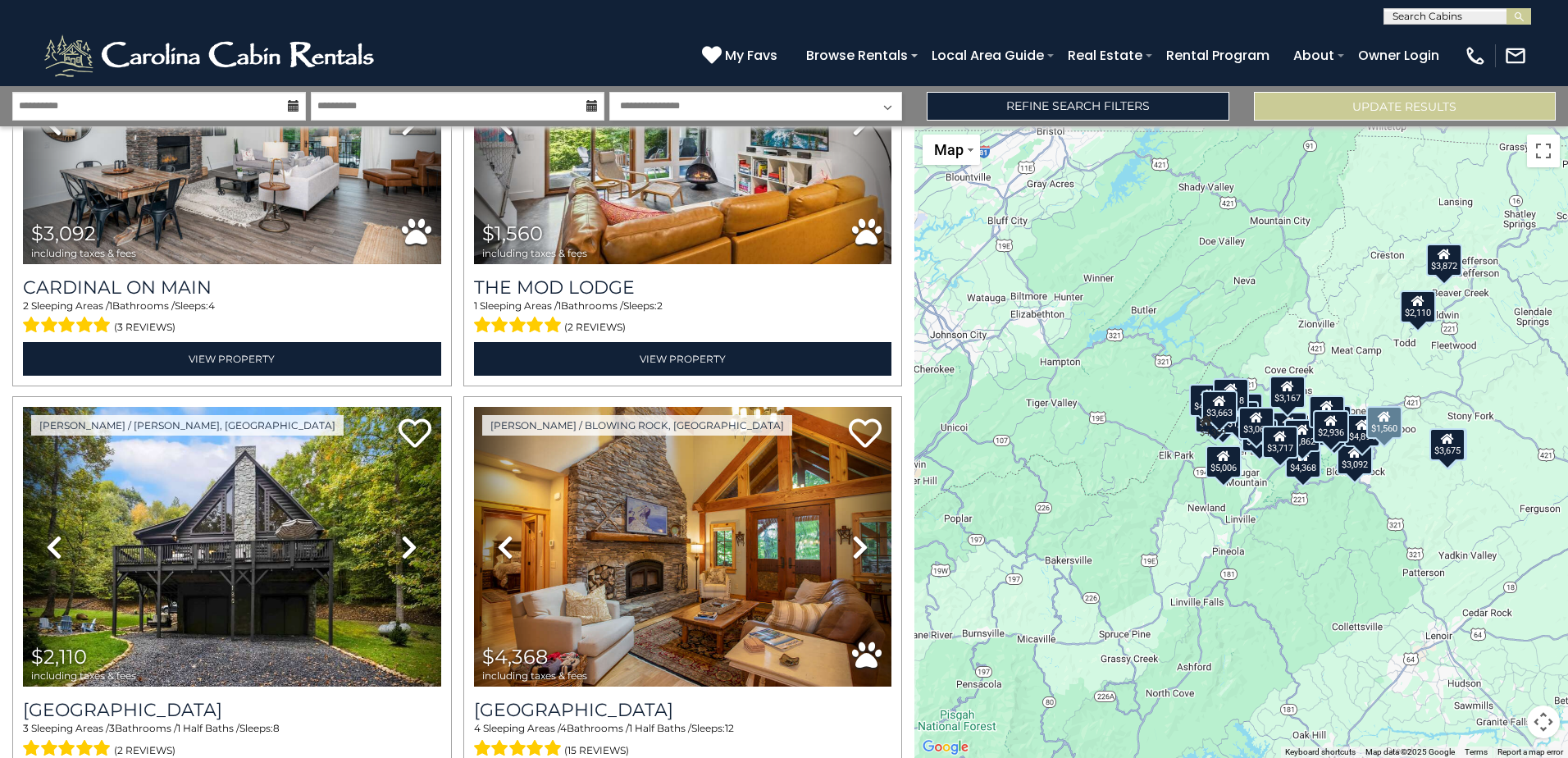
scroll to position [1559, 0]
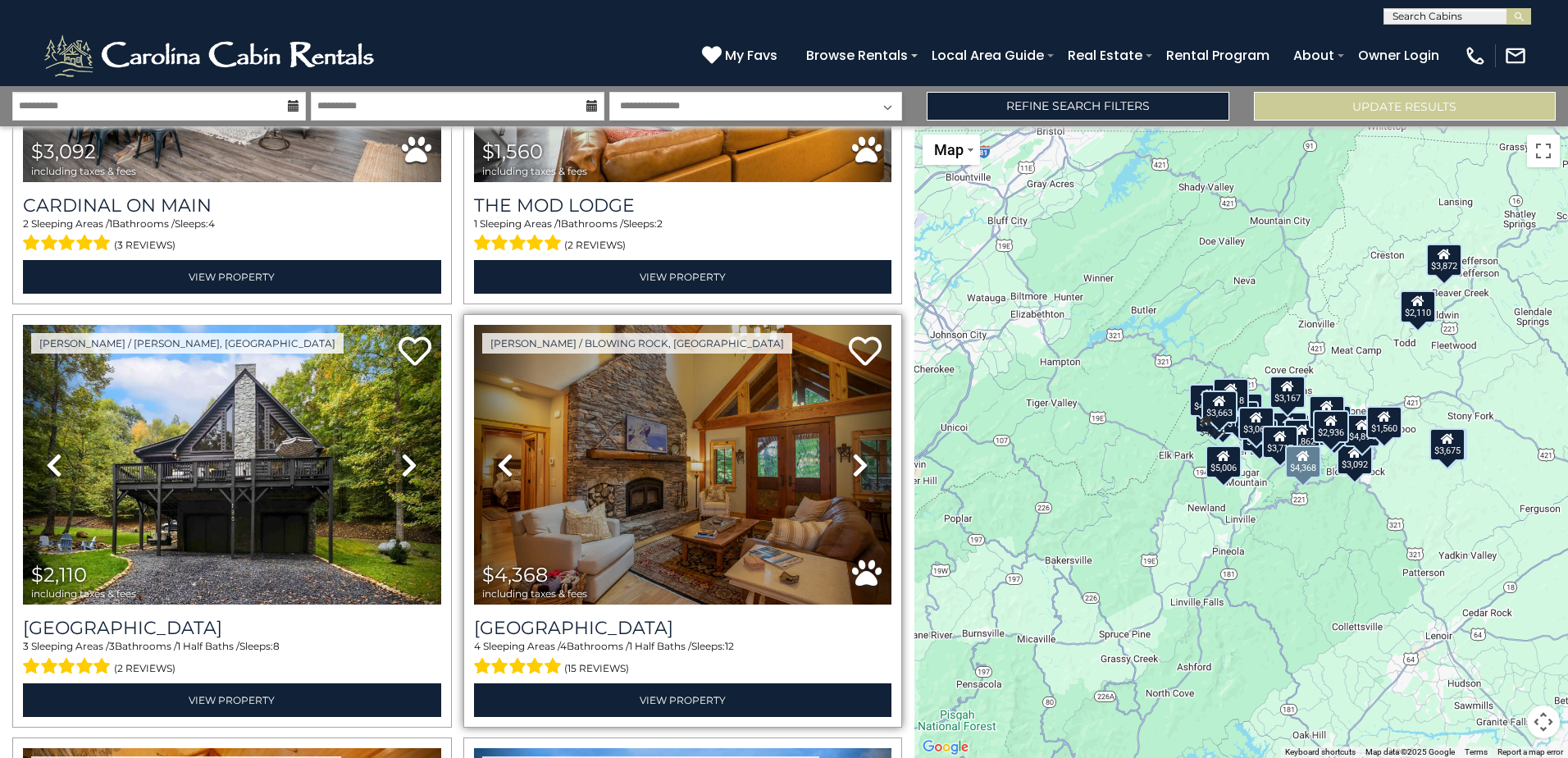
click at [839, 446] on link "Next" at bounding box center [860, 464] width 63 height 279
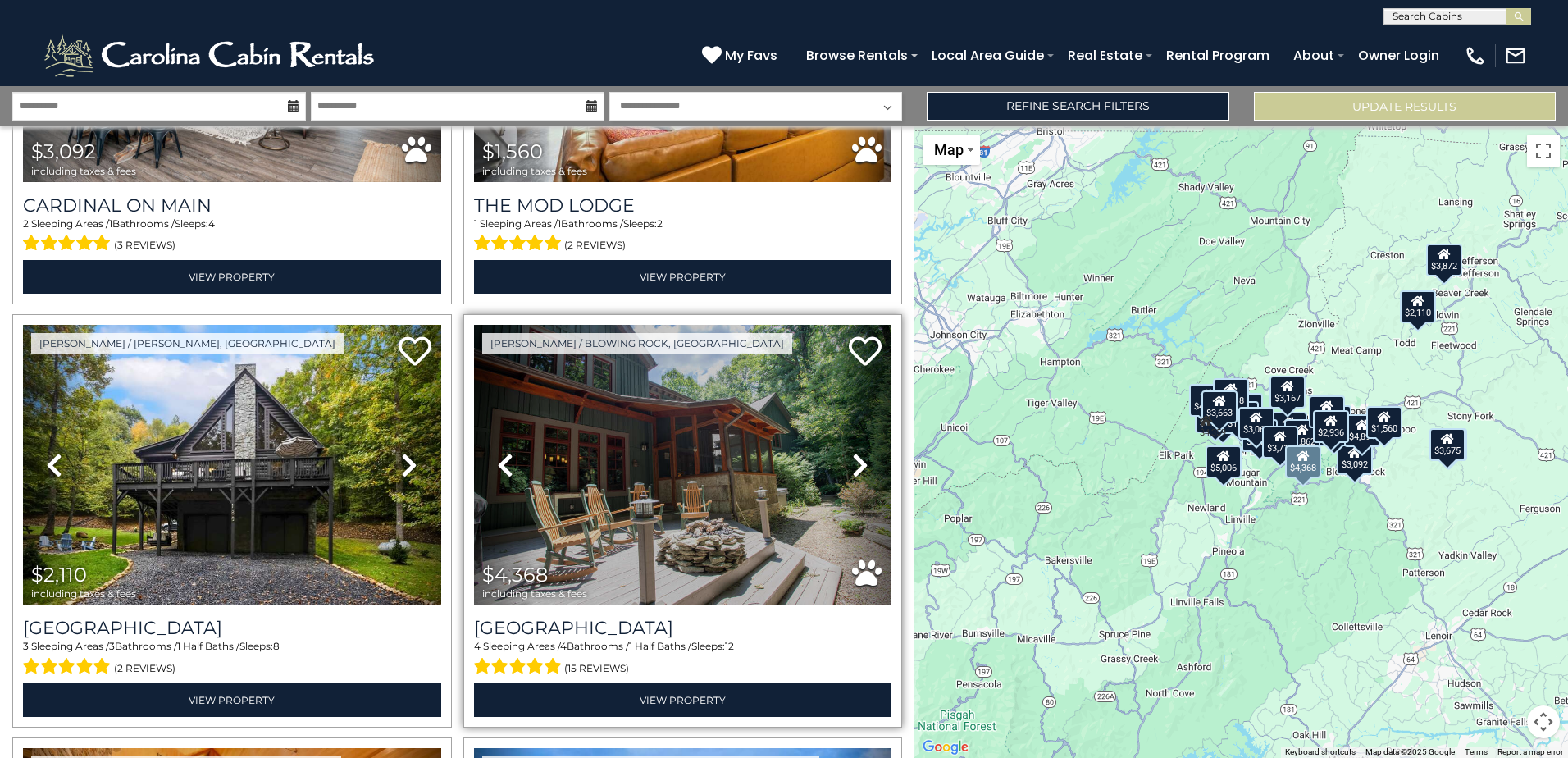
click at [839, 446] on link "Next" at bounding box center [860, 464] width 63 height 279
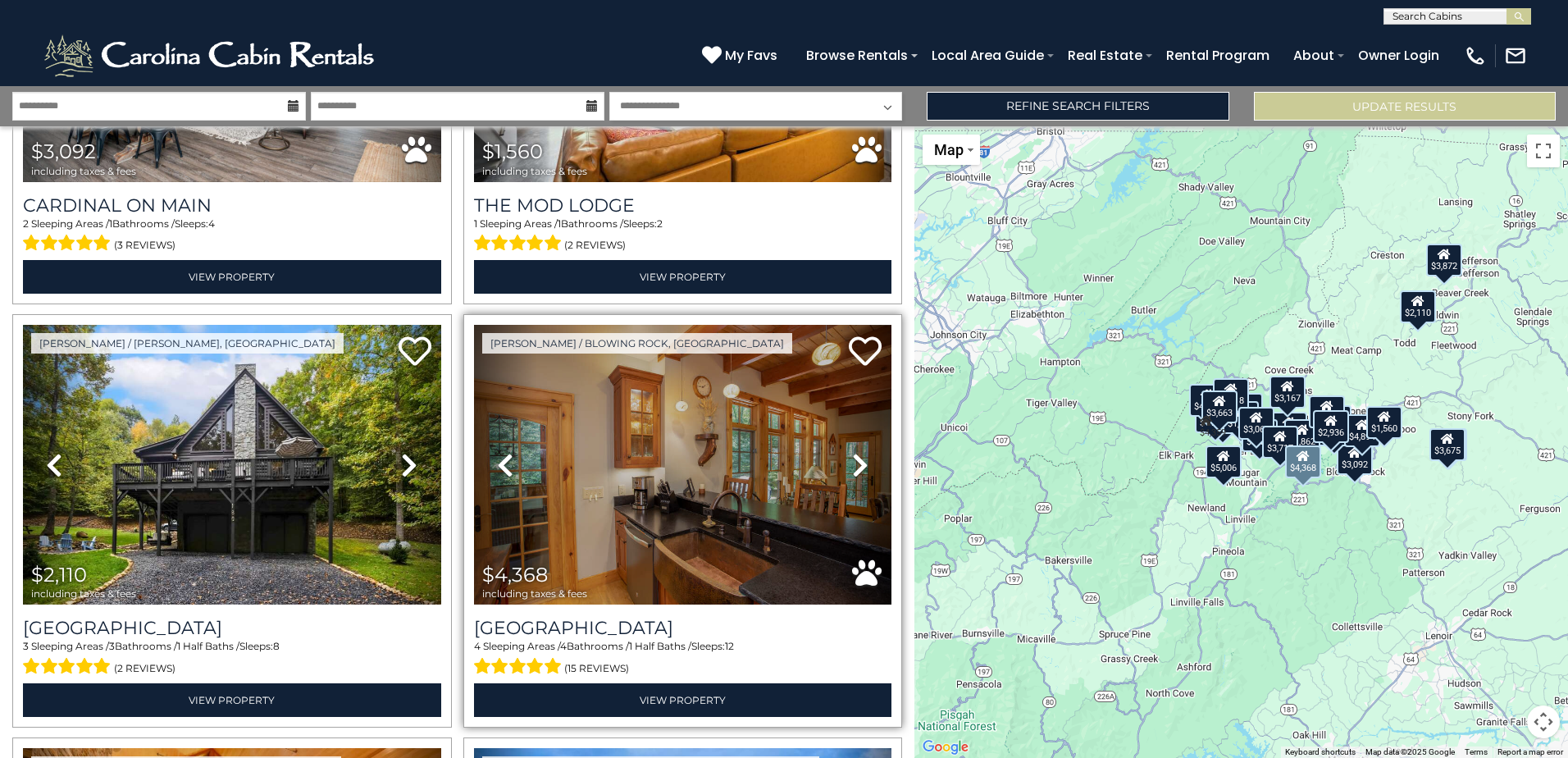
click at [839, 446] on link "Next" at bounding box center [860, 464] width 63 height 279
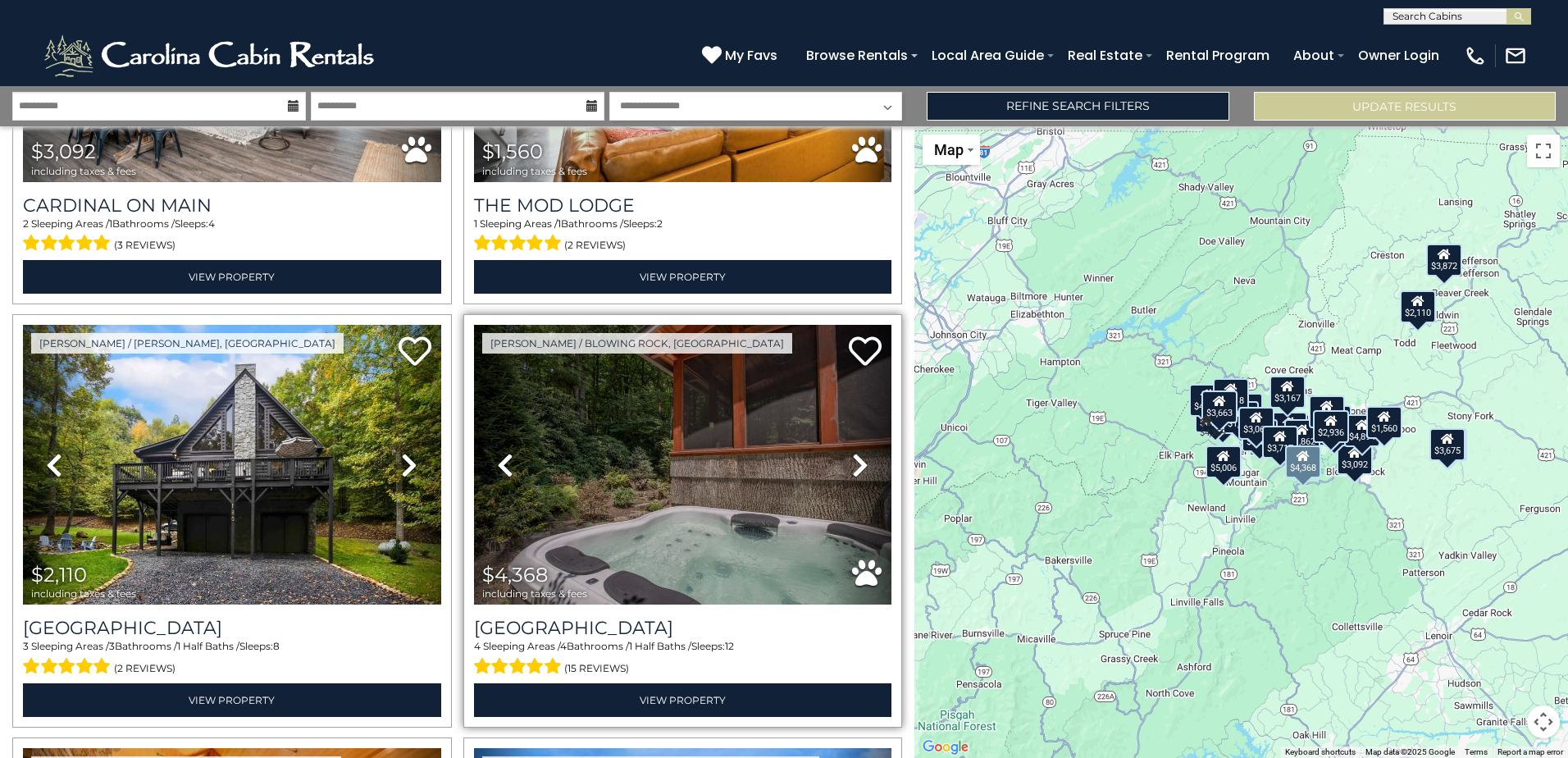
click at [839, 446] on link "Next" at bounding box center [860, 464] width 63 height 279
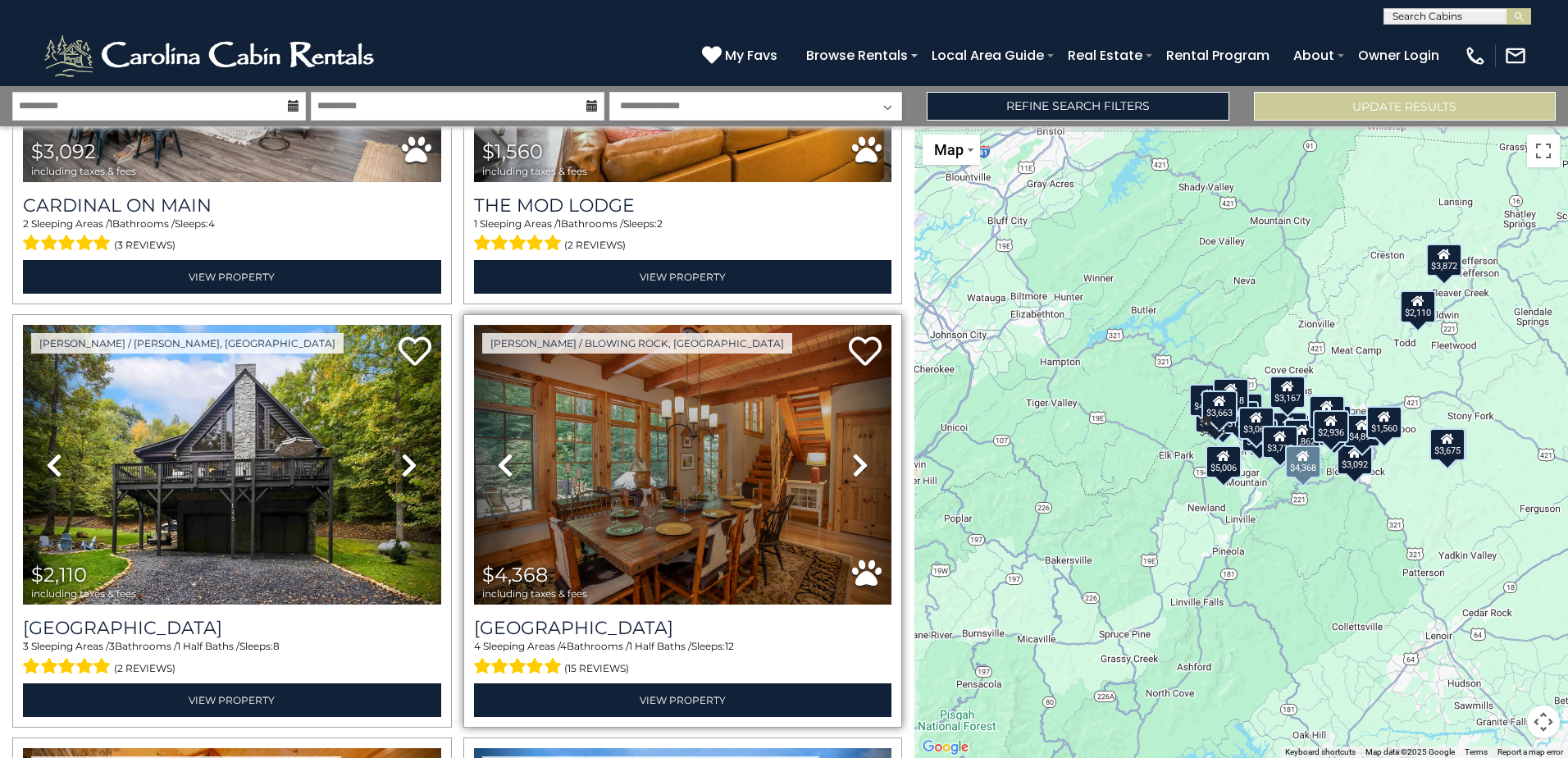
click at [839, 446] on link "Next" at bounding box center [860, 464] width 63 height 279
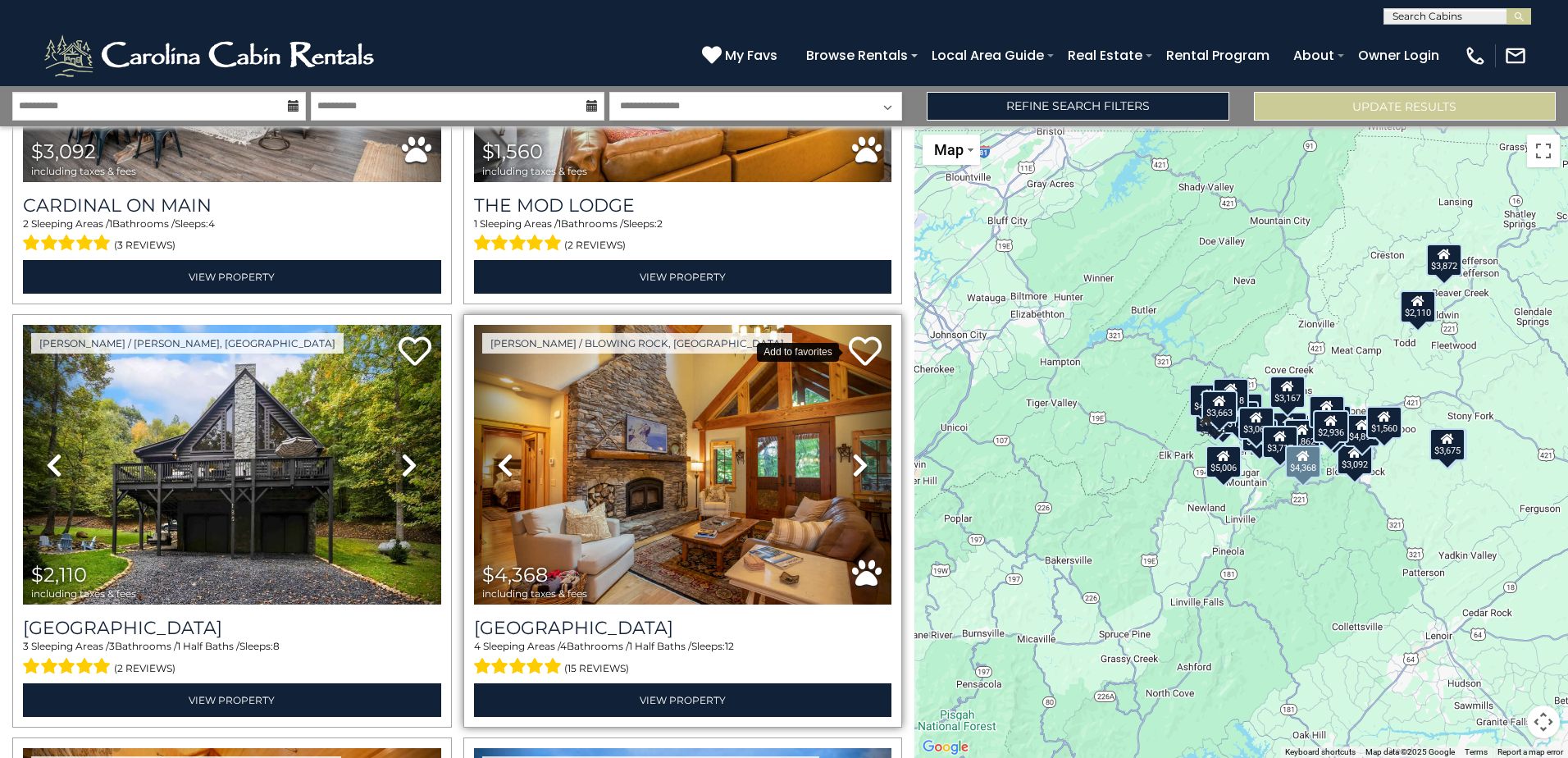
click at [856, 349] on icon at bounding box center [865, 351] width 33 height 33
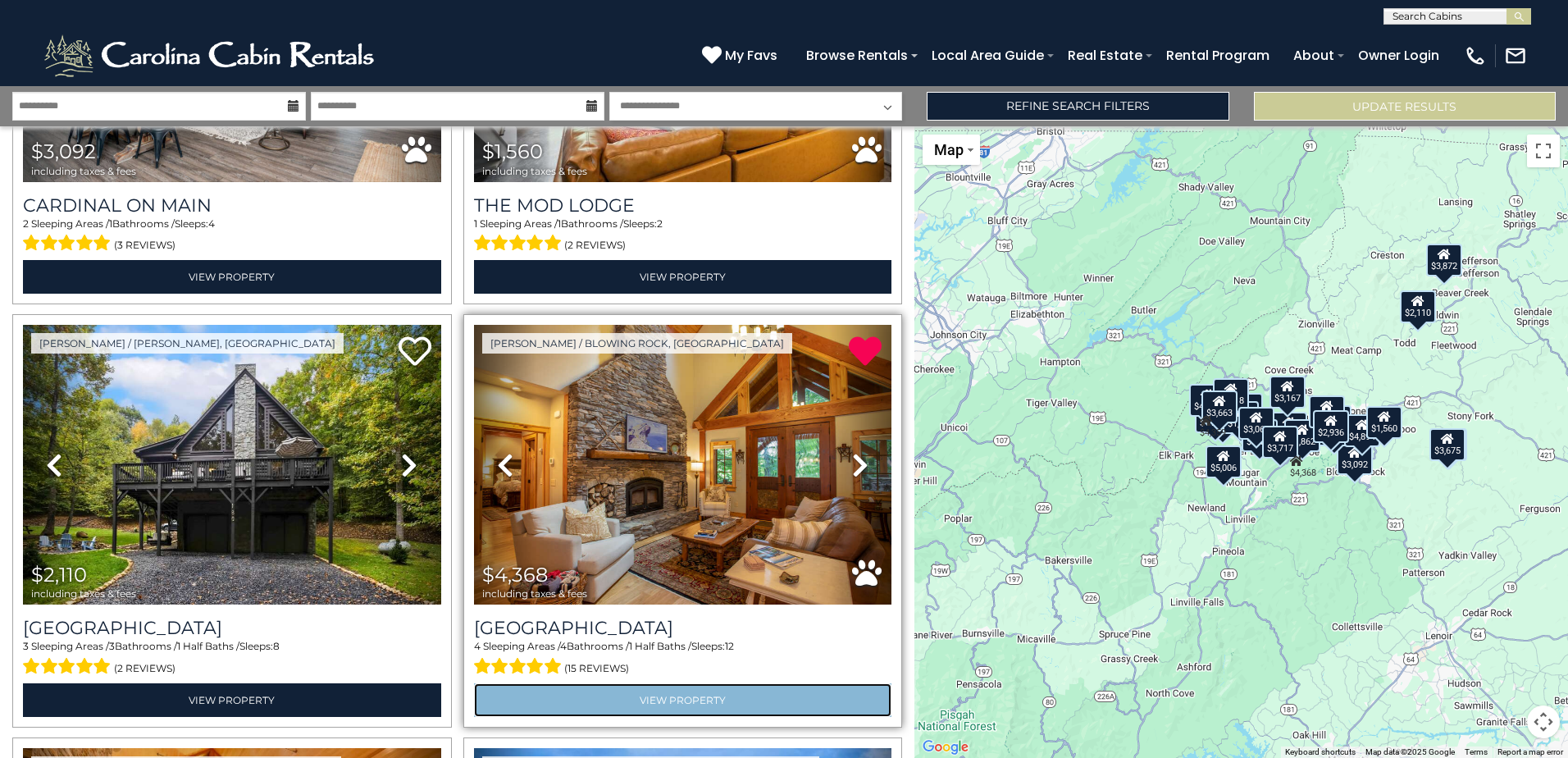
click at [668, 683] on link "View Property" at bounding box center [683, 700] width 418 height 34
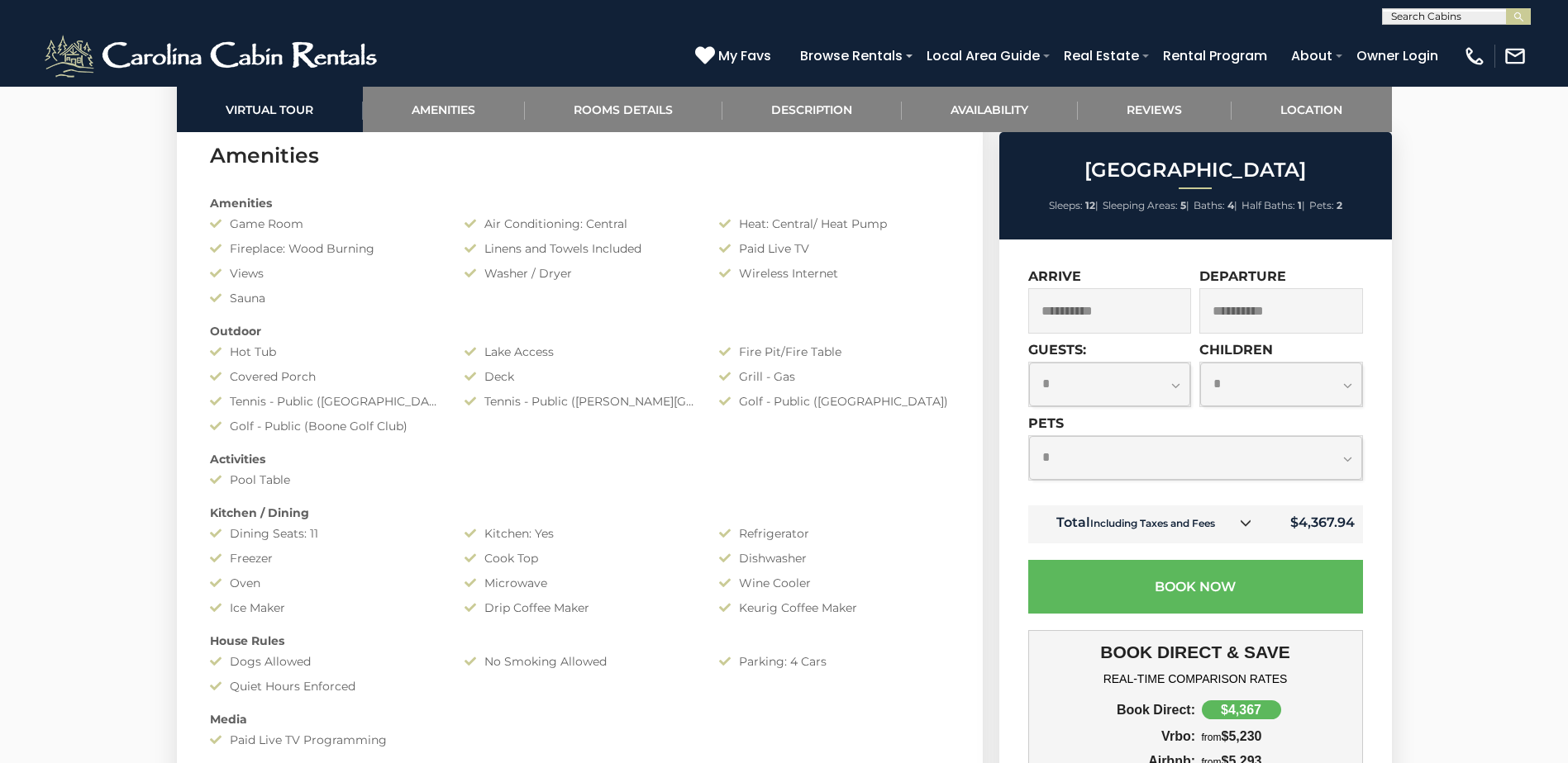
scroll to position [744, 0]
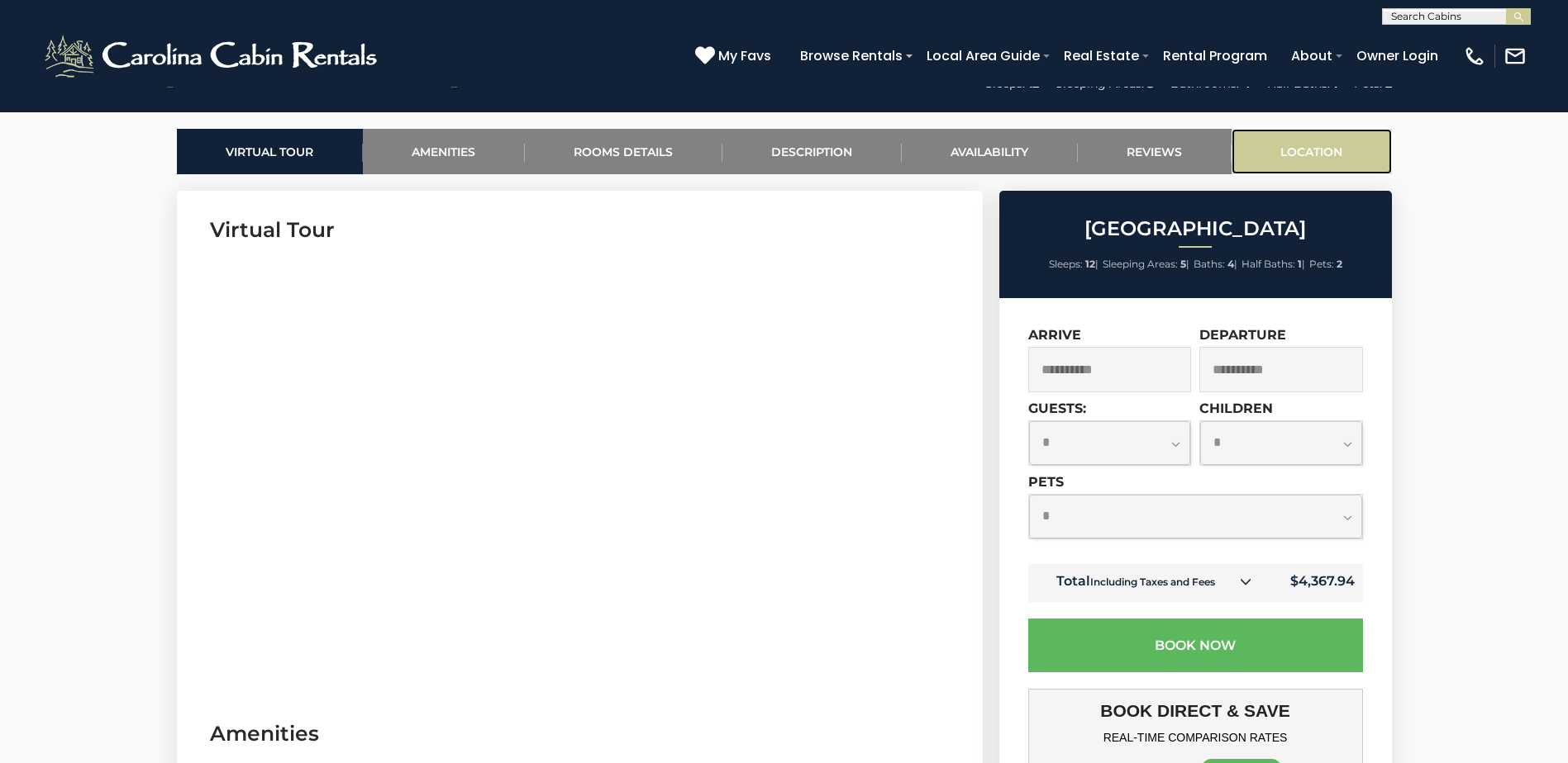
click at [1324, 148] on link "Location" at bounding box center [1311, 152] width 160 height 46
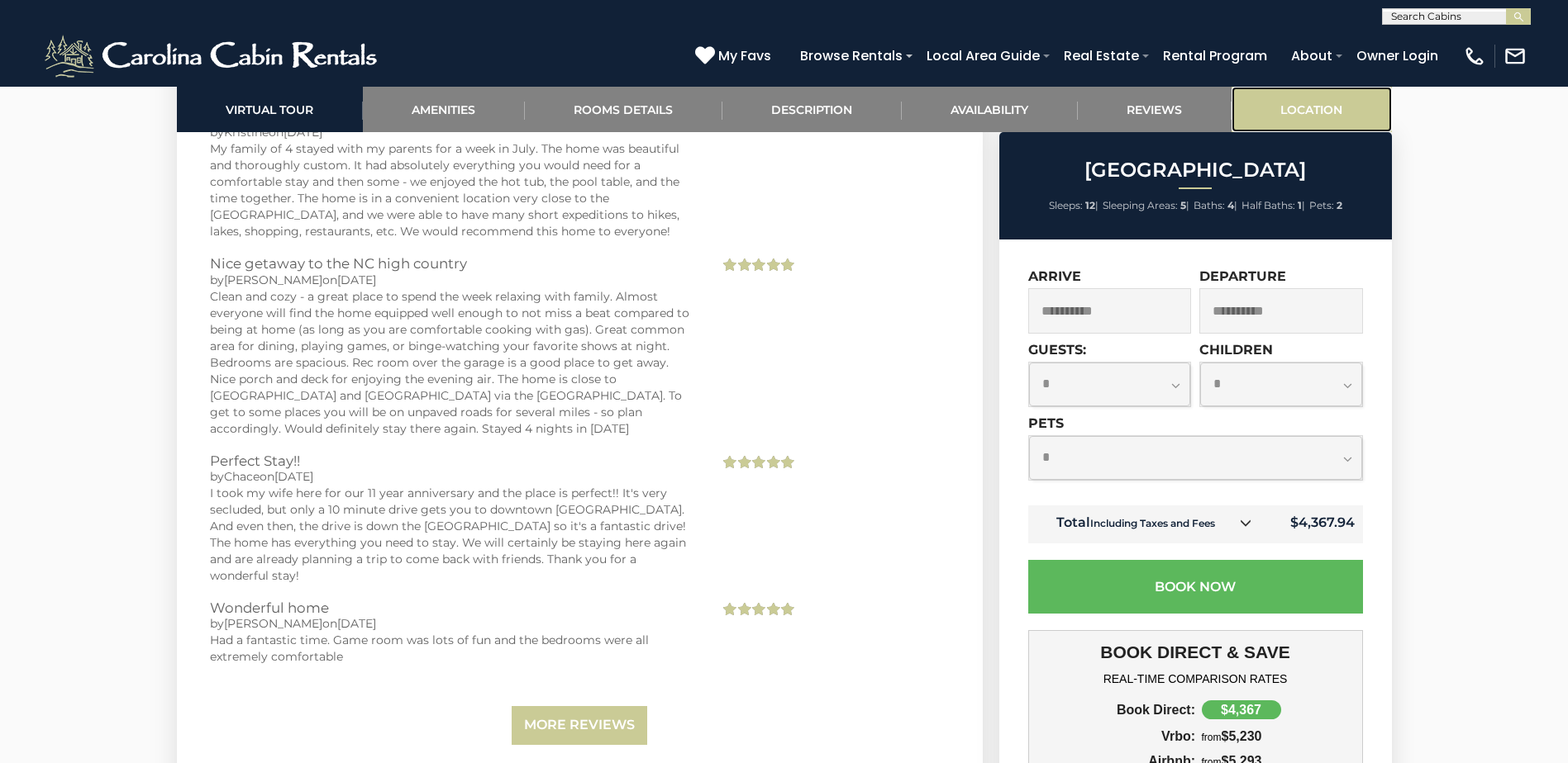
scroll to position [5446, 0]
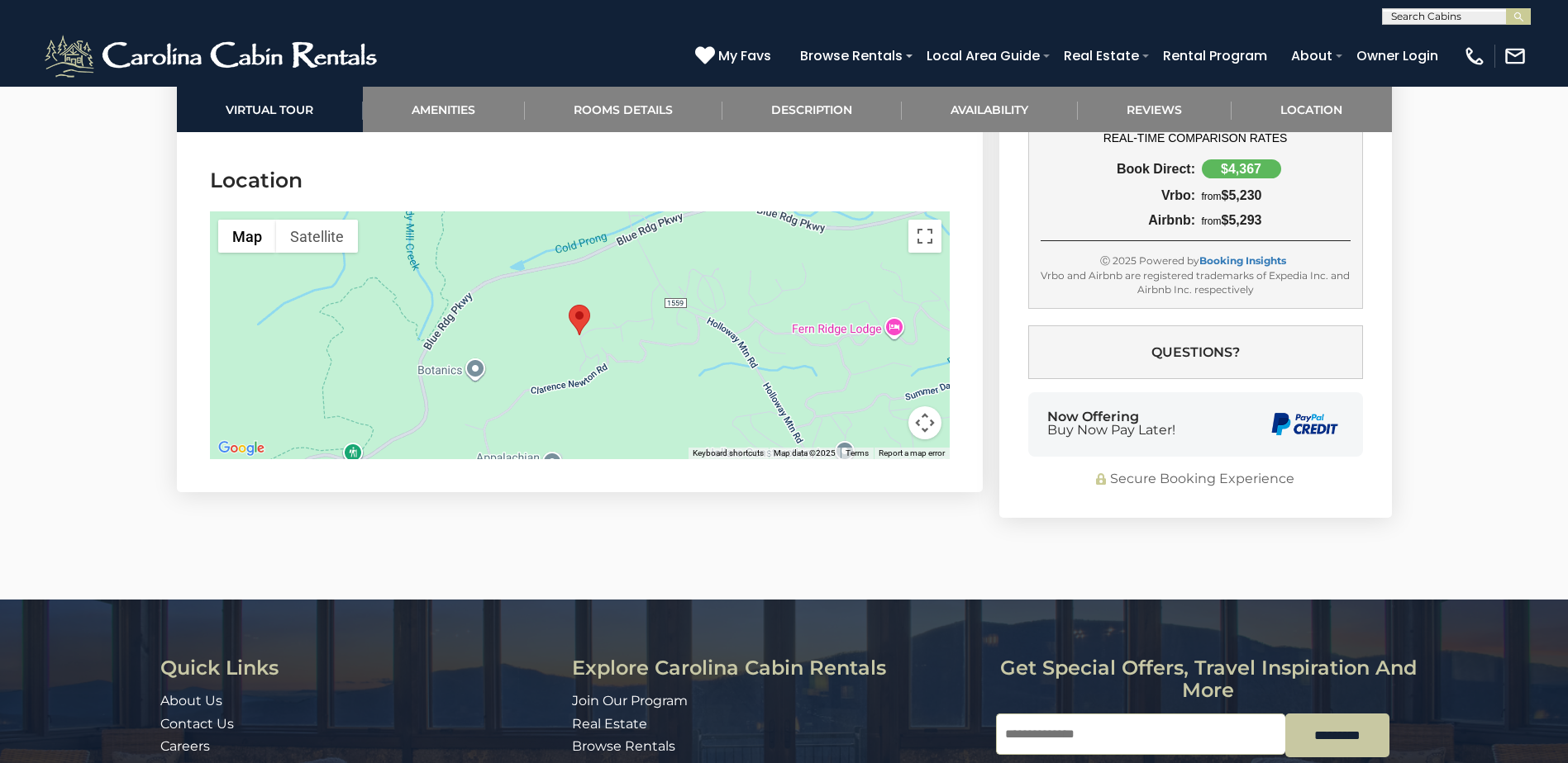
click at [577, 320] on div at bounding box center [579, 335] width 740 height 248
click at [927, 408] on button "Map camera controls" at bounding box center [925, 423] width 33 height 33
click at [923, 229] on button "Toggle fullscreen view" at bounding box center [925, 236] width 33 height 33
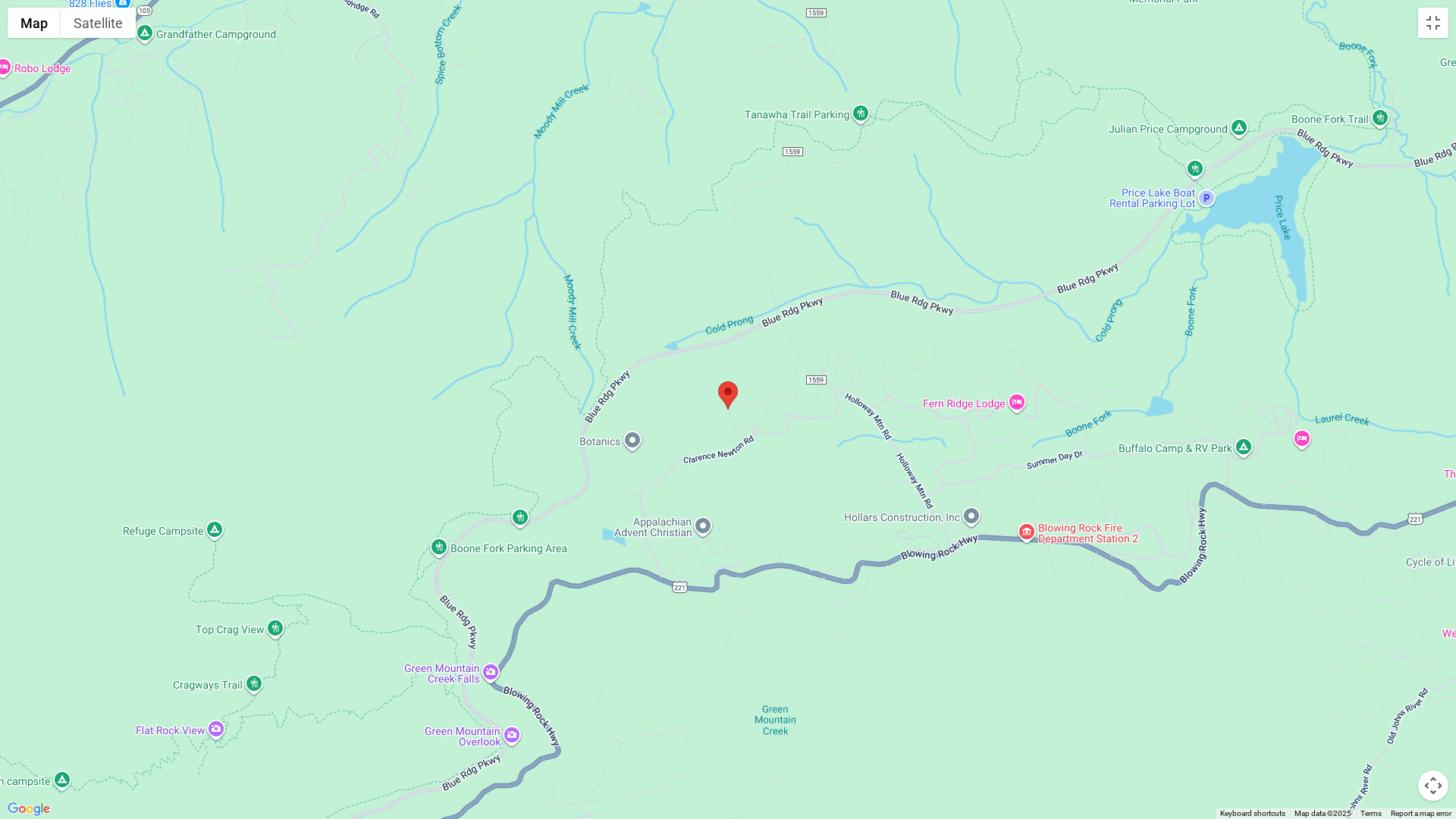
click at [739, 400] on div at bounding box center [728, 410] width 1456 height 819
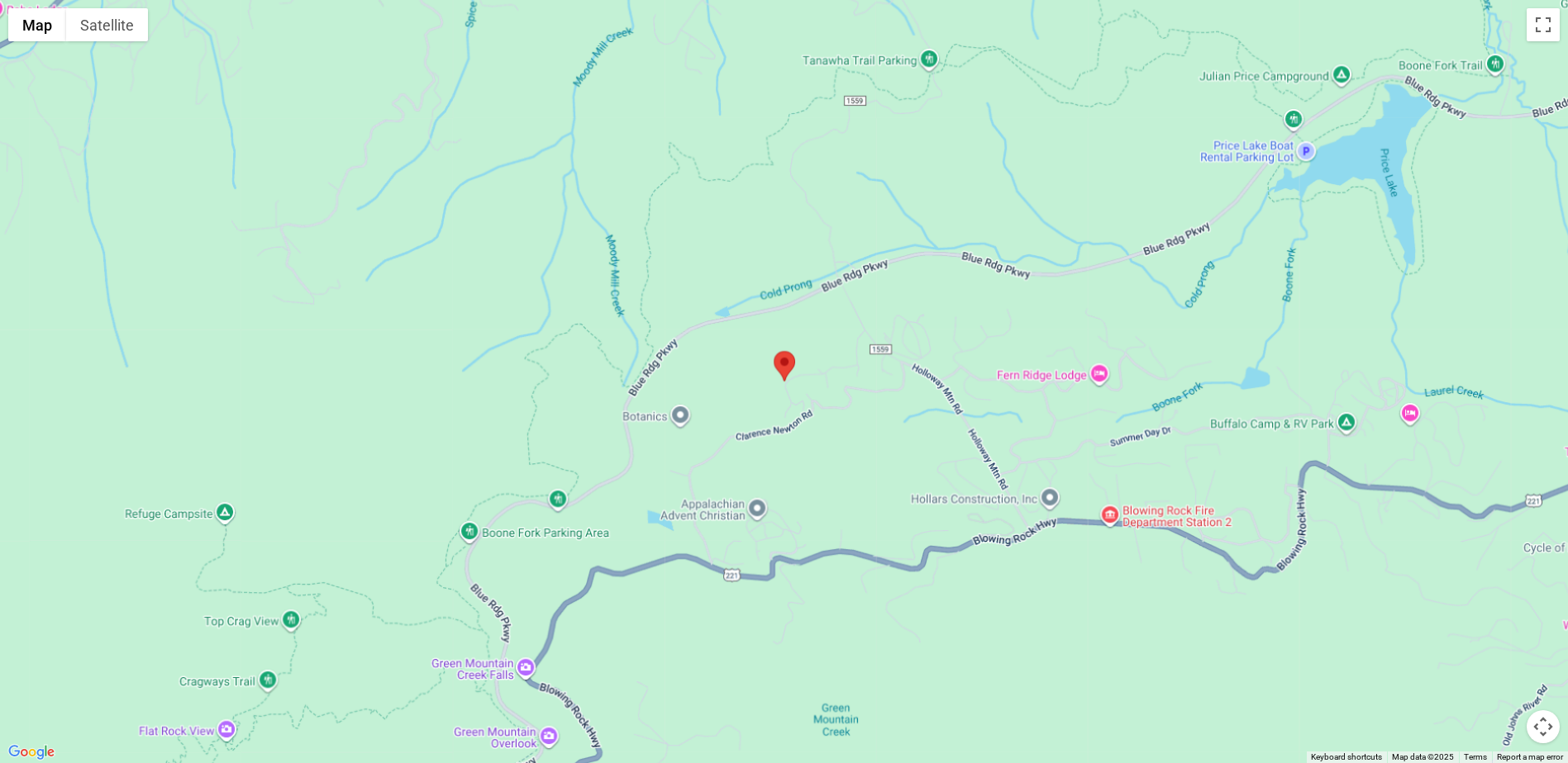
scroll to position [1400, 0]
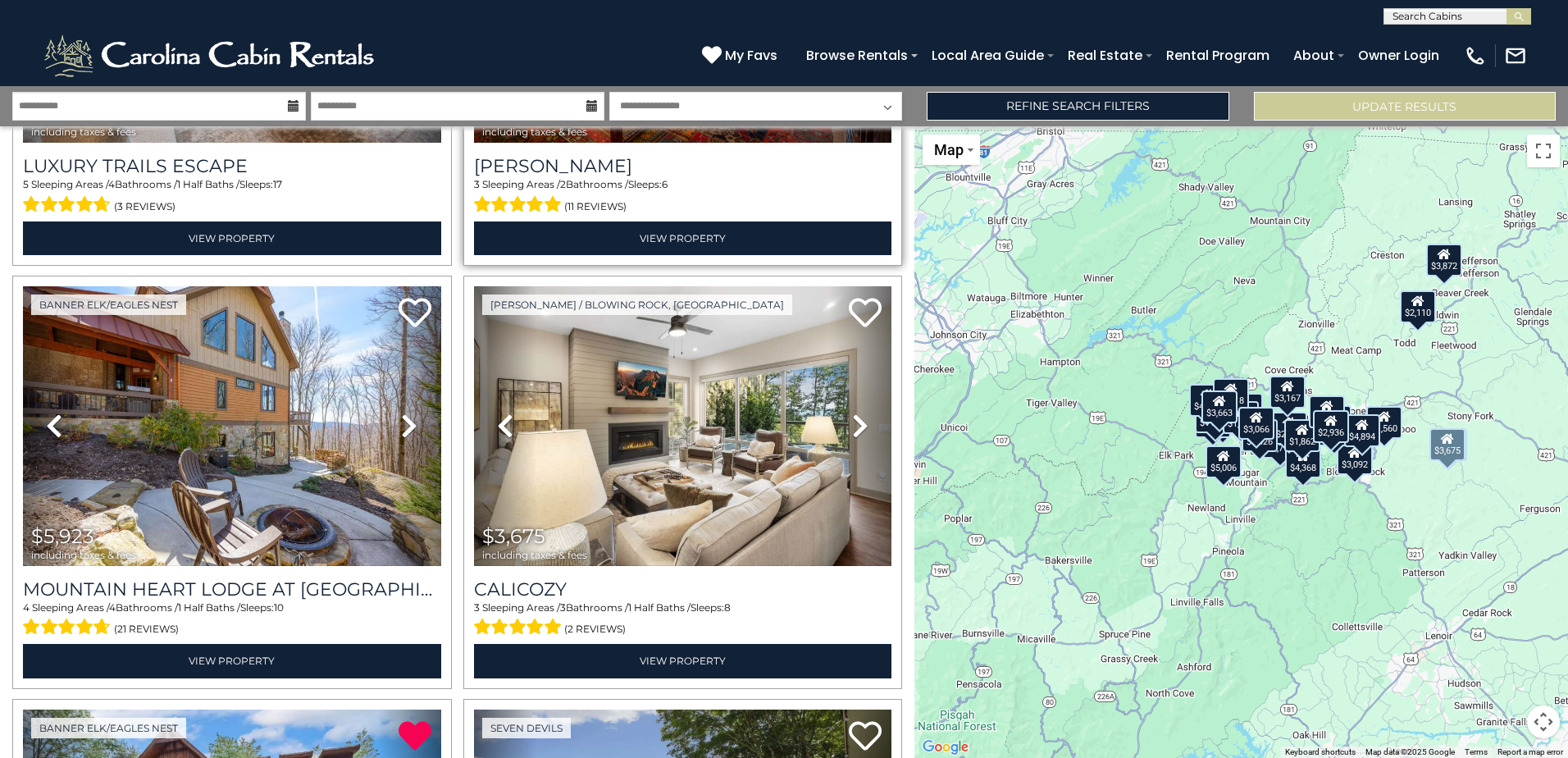
scroll to position [574, 0]
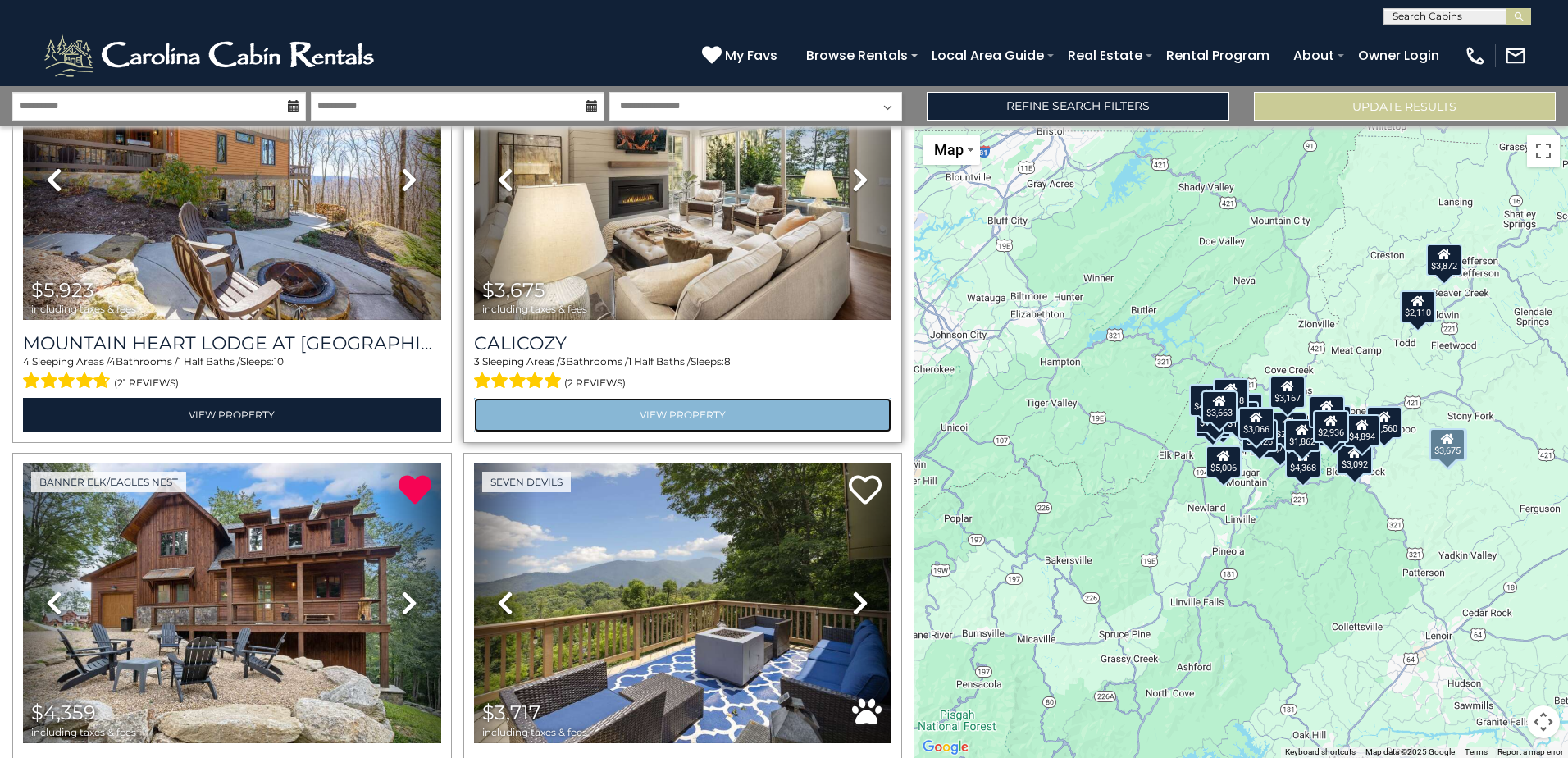
click at [677, 398] on link "View Property" at bounding box center [683, 414] width 418 height 34
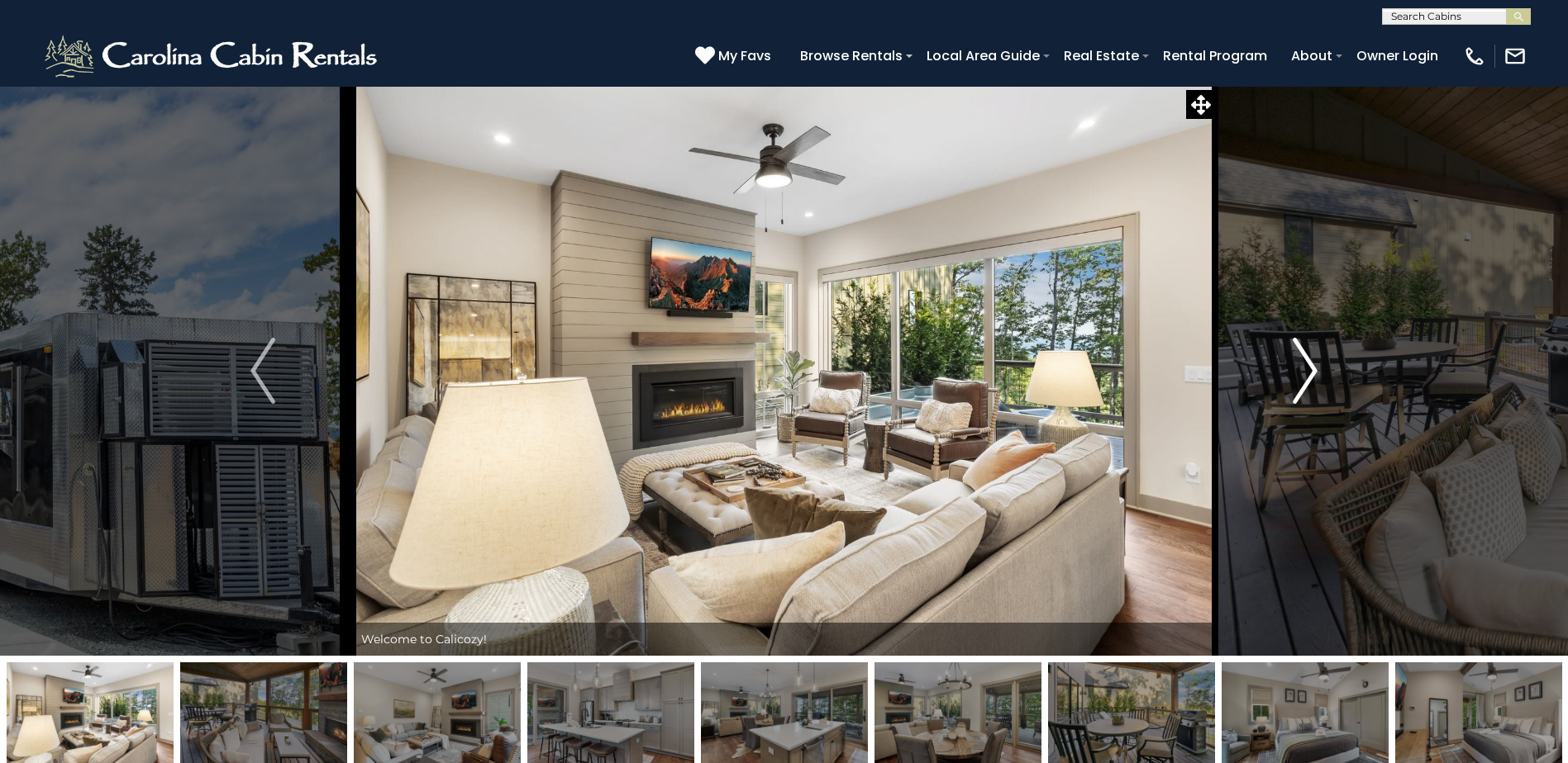
click at [1309, 365] on img "Next" at bounding box center [1304, 371] width 25 height 66
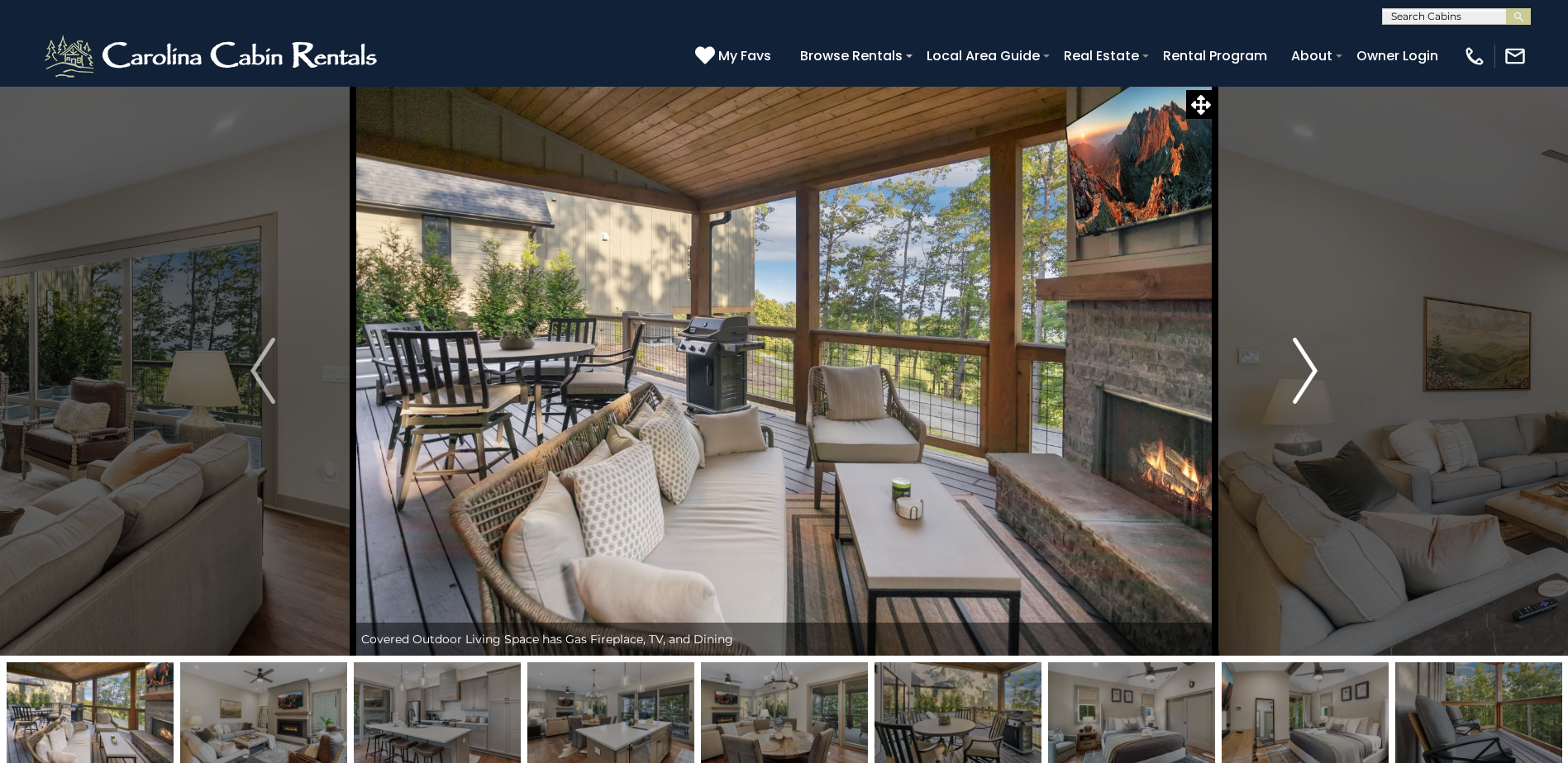
click at [1309, 365] on img "Next" at bounding box center [1304, 371] width 25 height 66
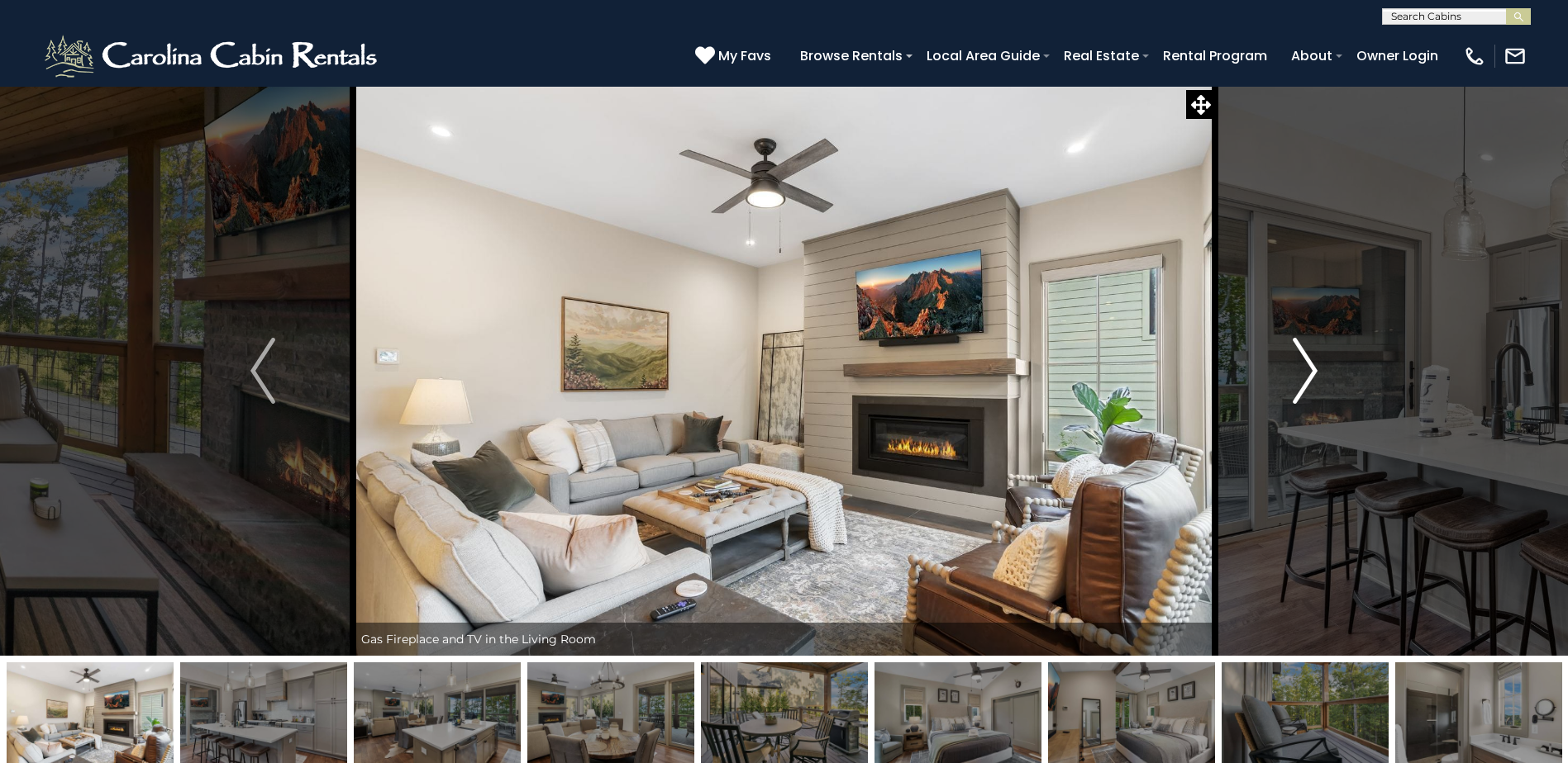
click at [1309, 365] on img "Next" at bounding box center [1304, 371] width 25 height 66
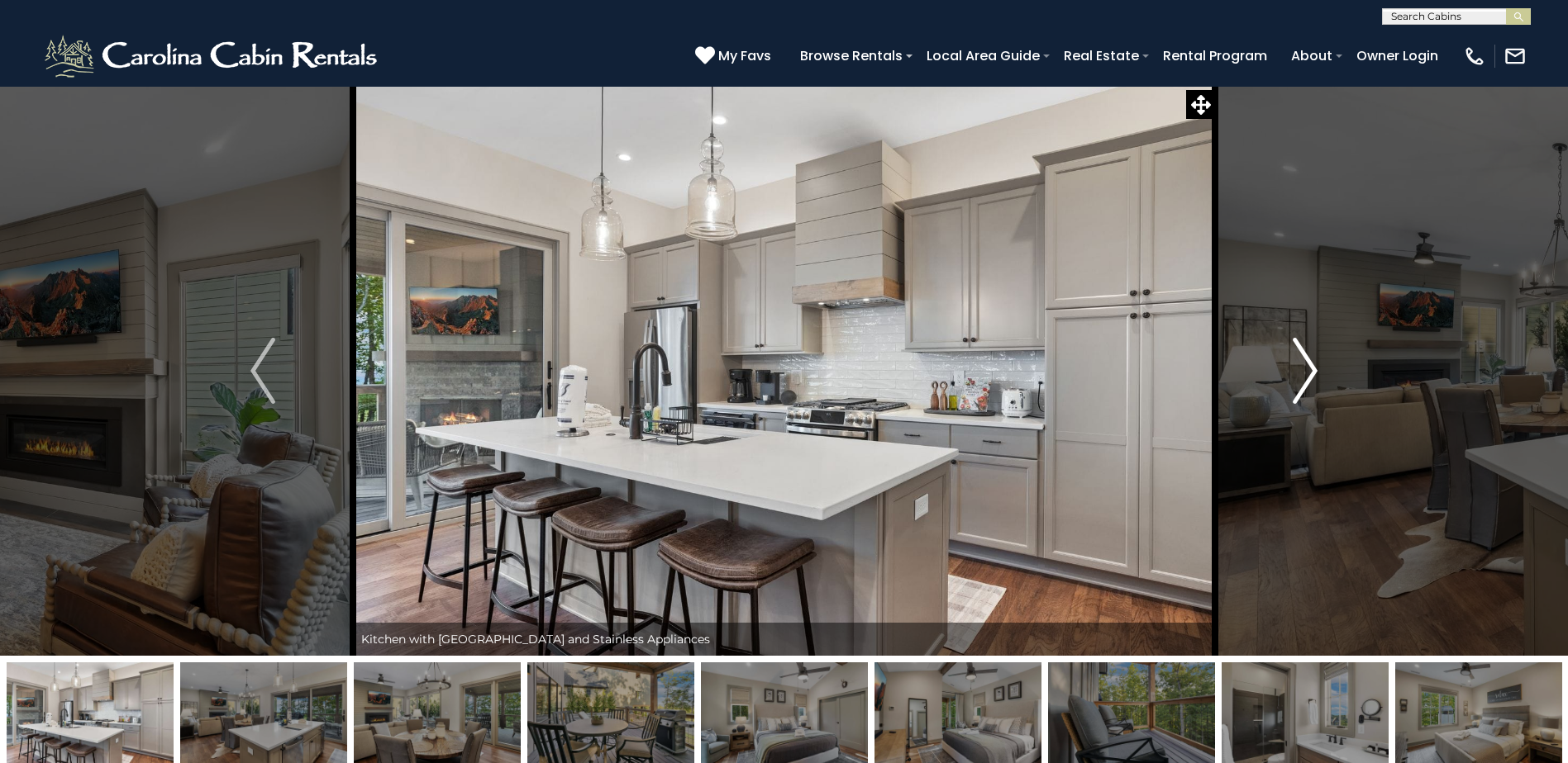
click at [1309, 365] on img "Next" at bounding box center [1304, 371] width 25 height 66
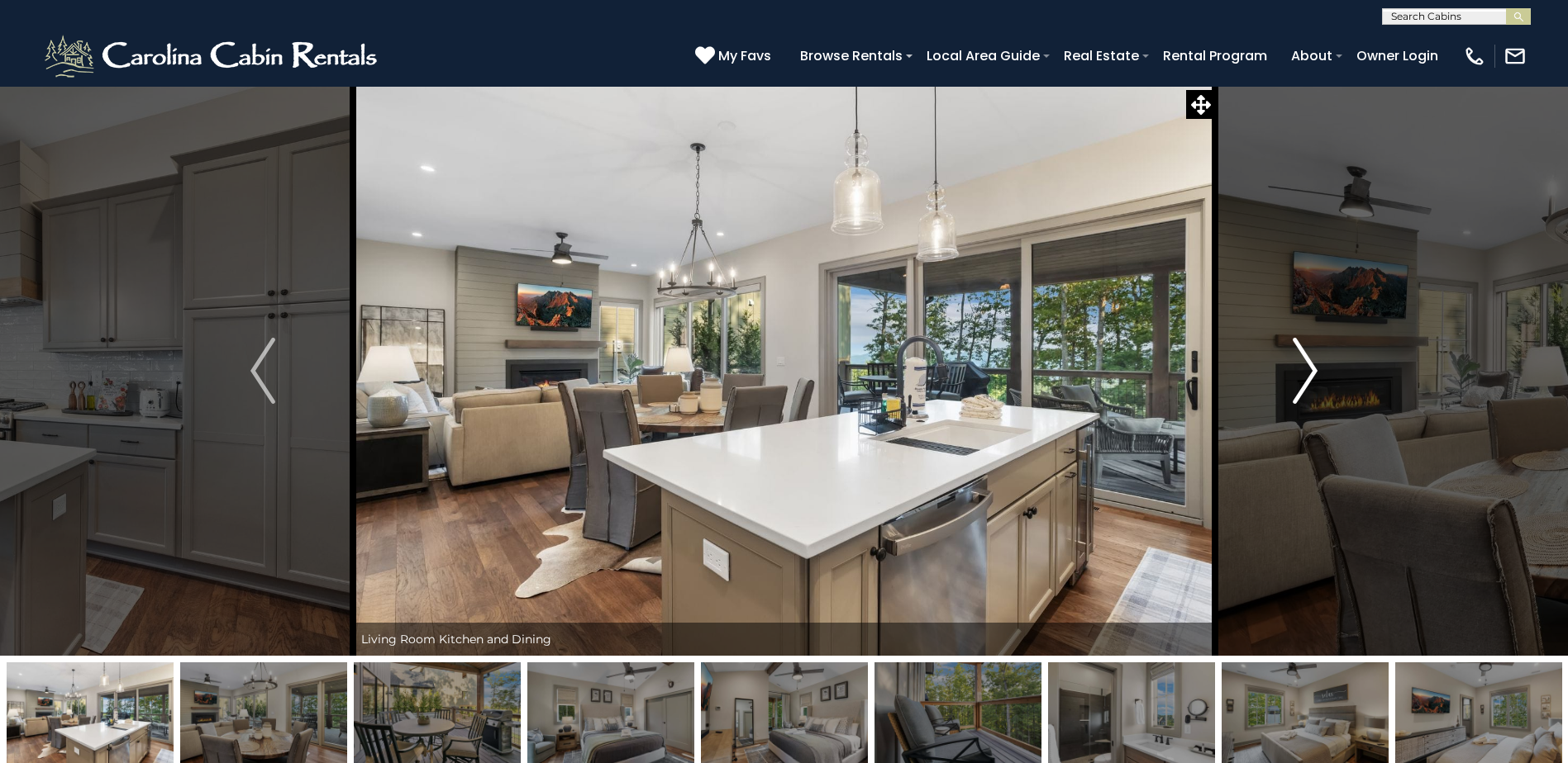
click at [1309, 365] on img "Next" at bounding box center [1304, 371] width 25 height 66
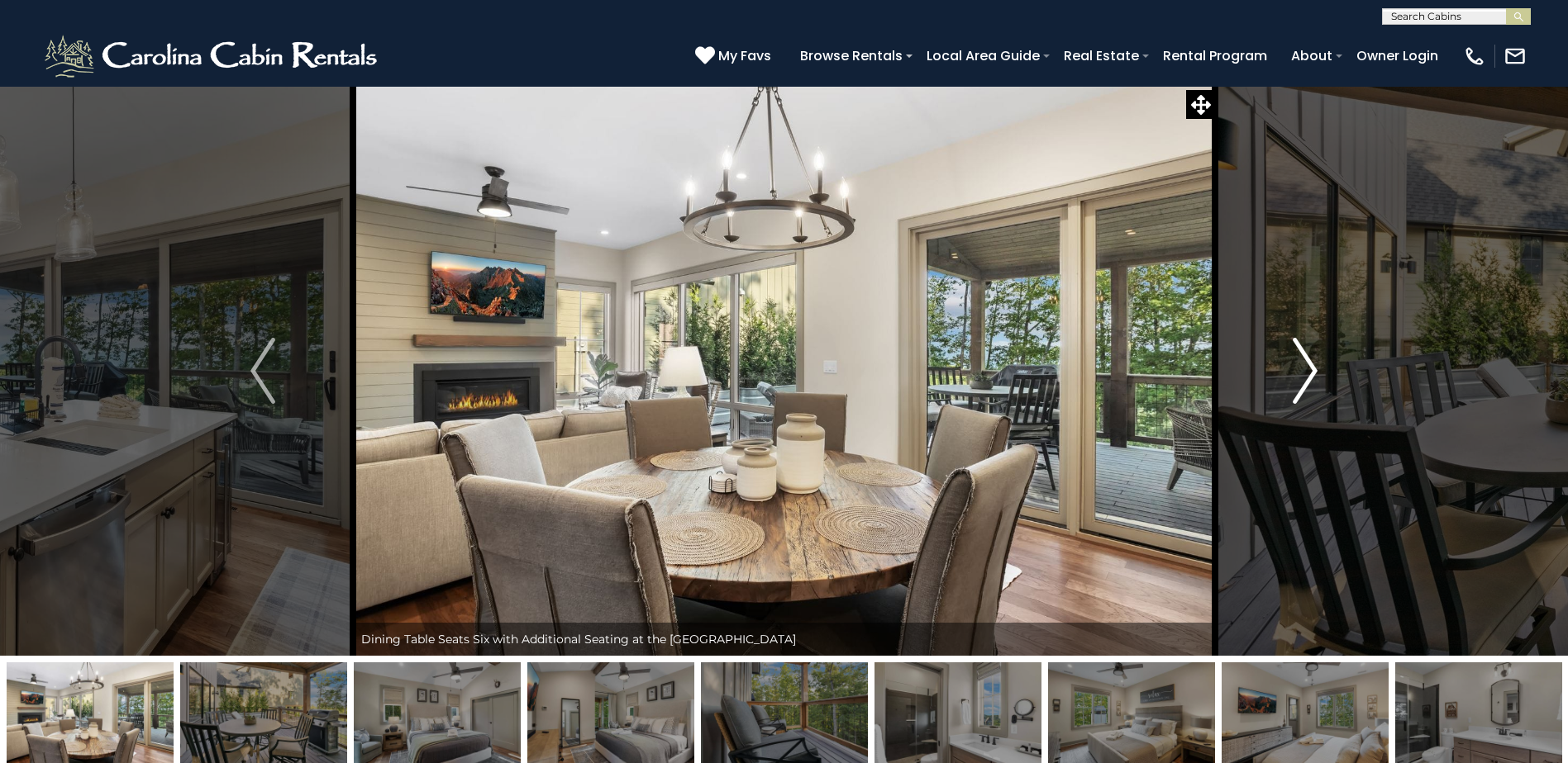
click at [1309, 365] on img "Next" at bounding box center [1304, 371] width 25 height 66
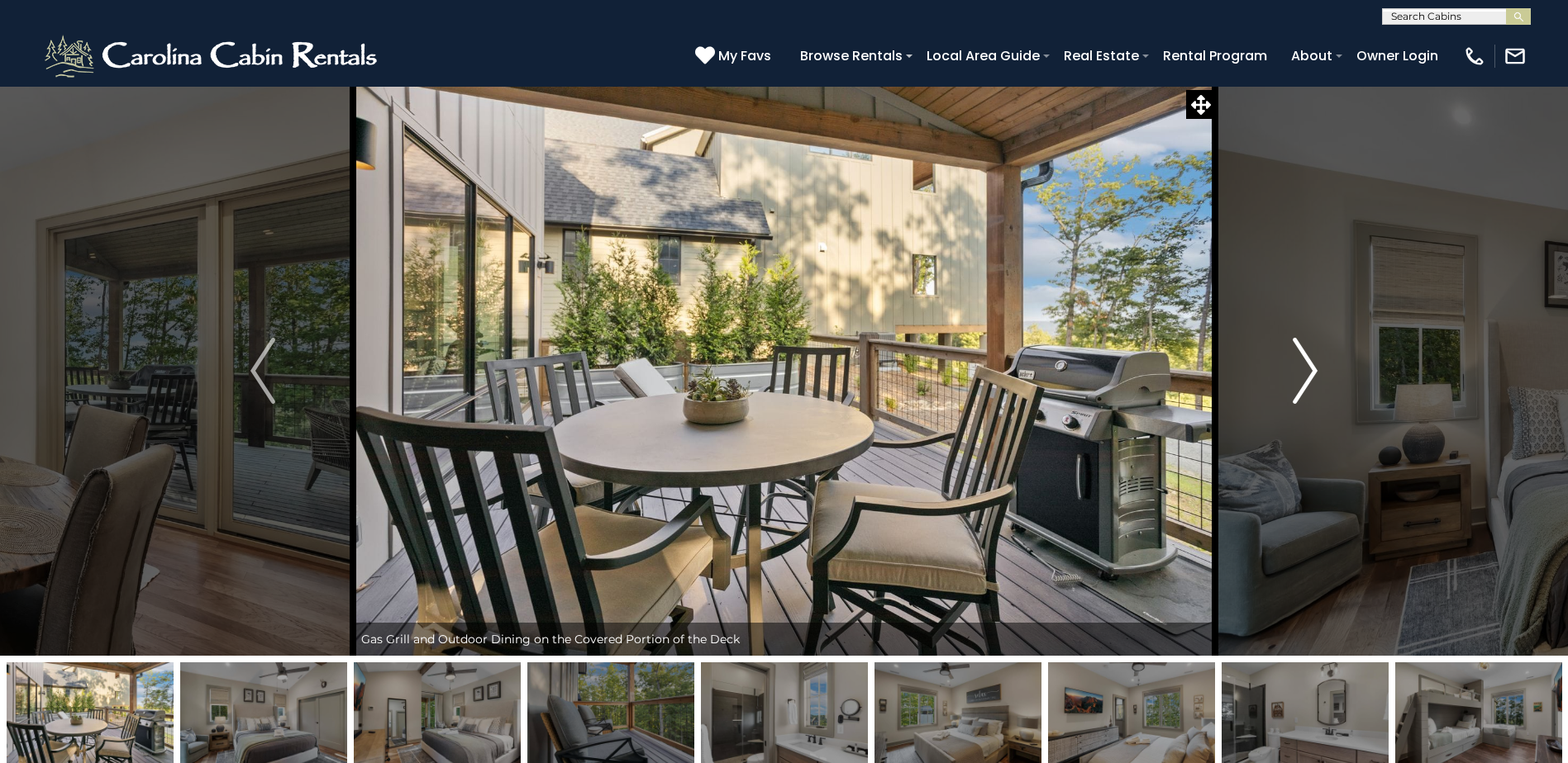
click at [1309, 365] on img "Next" at bounding box center [1304, 371] width 25 height 66
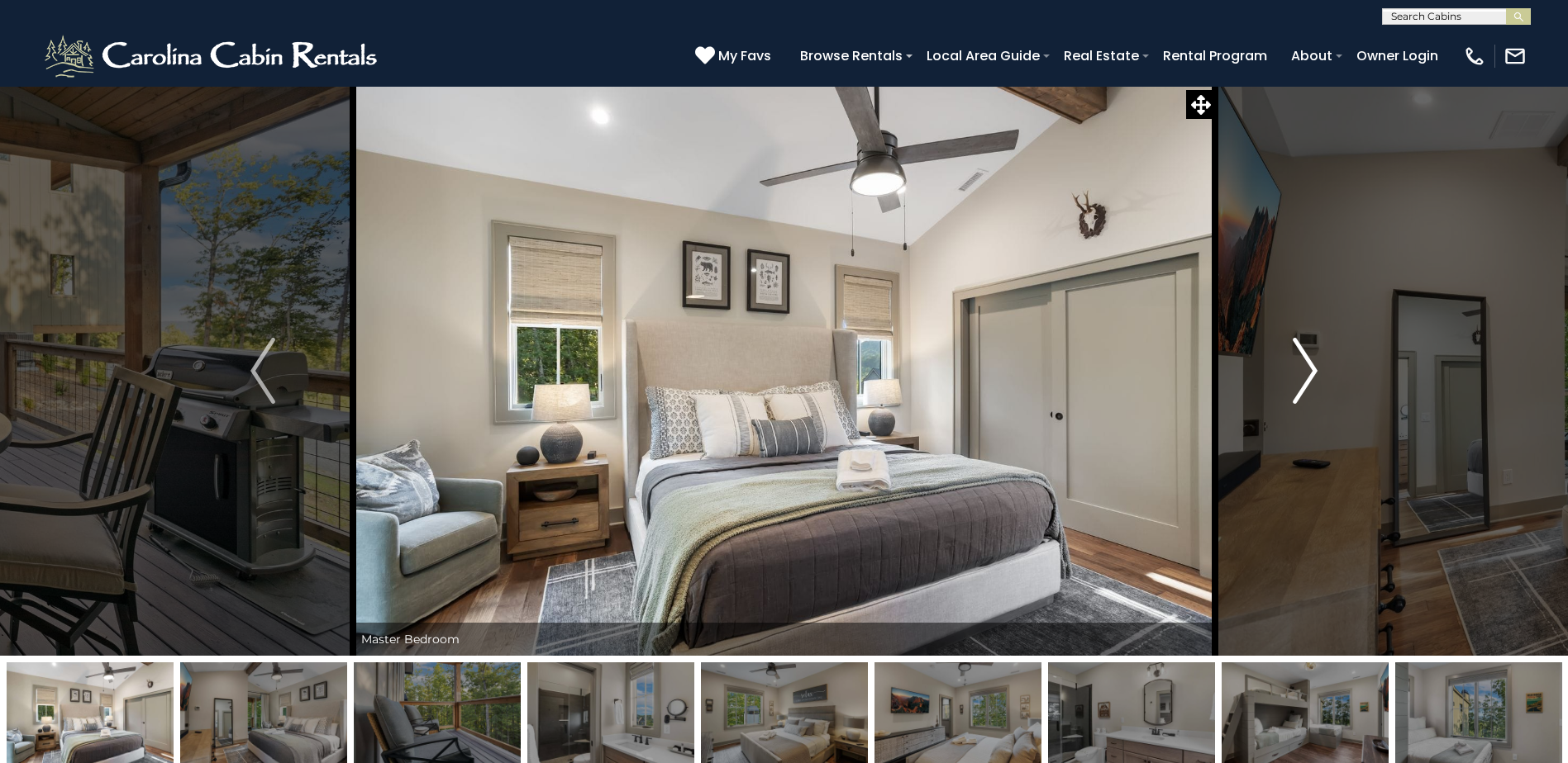
click at [1309, 365] on img "Next" at bounding box center [1304, 371] width 25 height 66
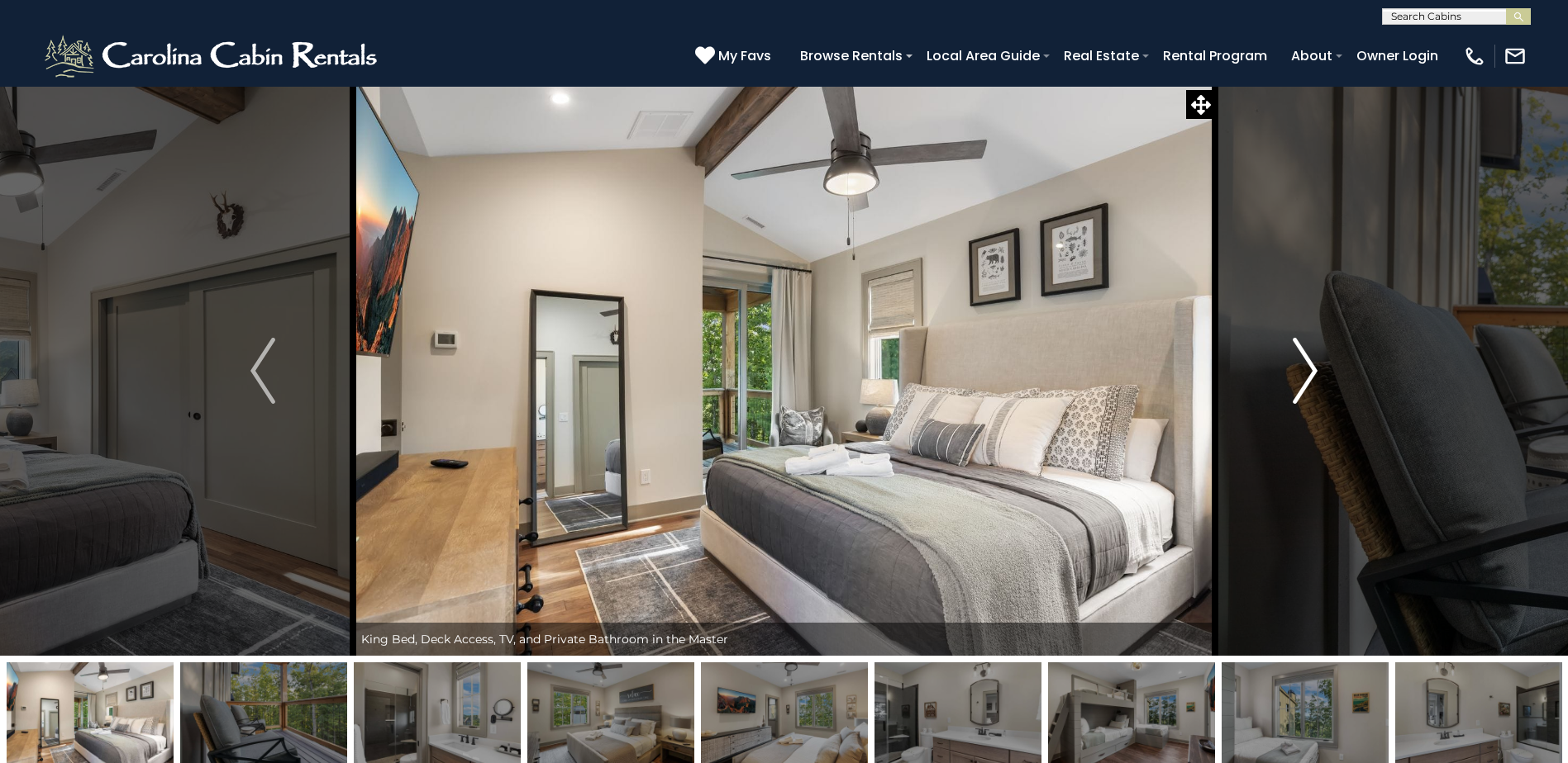
click at [1309, 365] on img "Next" at bounding box center [1304, 371] width 25 height 66
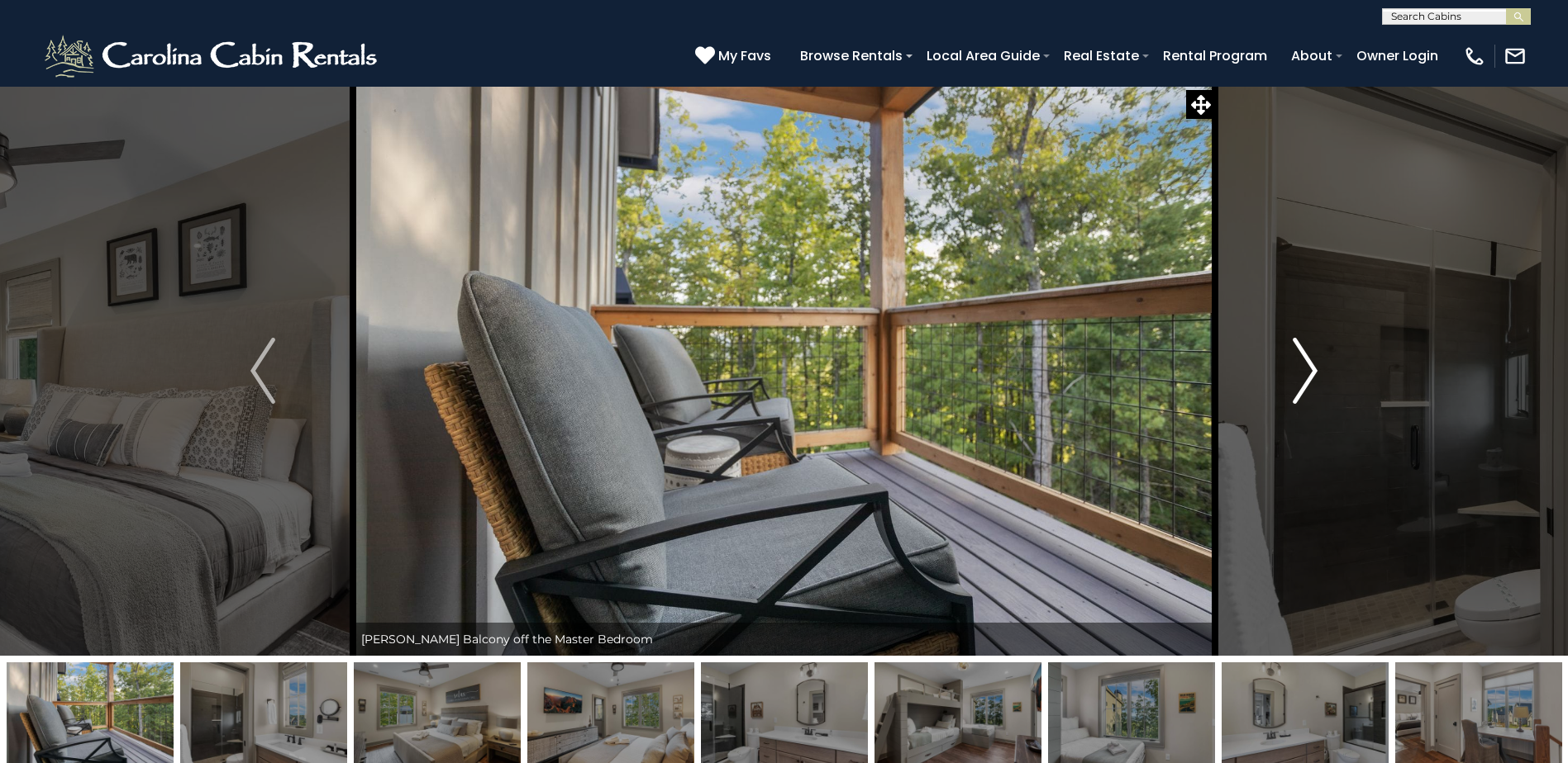
click at [1309, 365] on img "Next" at bounding box center [1304, 371] width 25 height 66
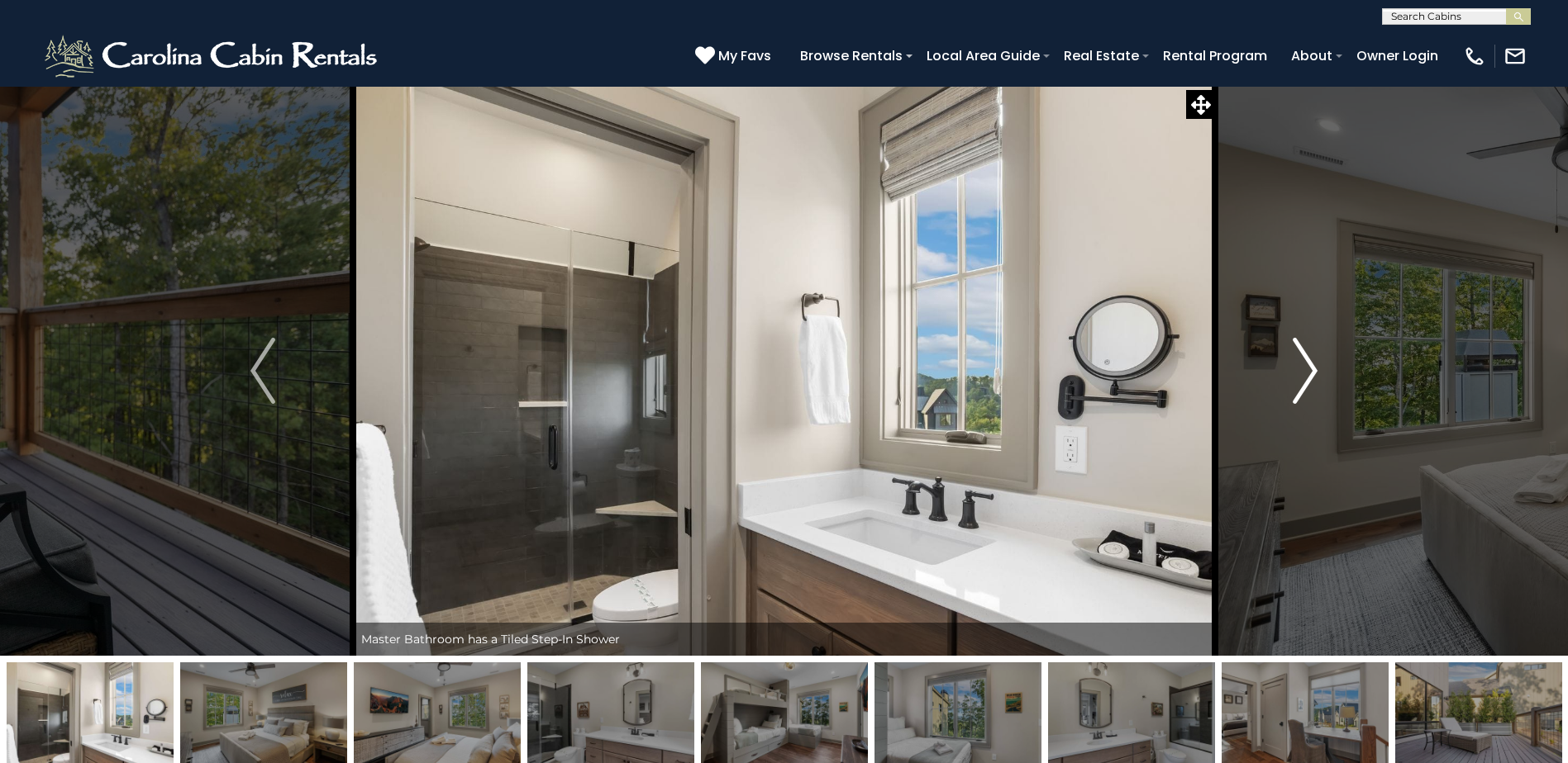
click at [1309, 365] on img "Next" at bounding box center [1304, 371] width 25 height 66
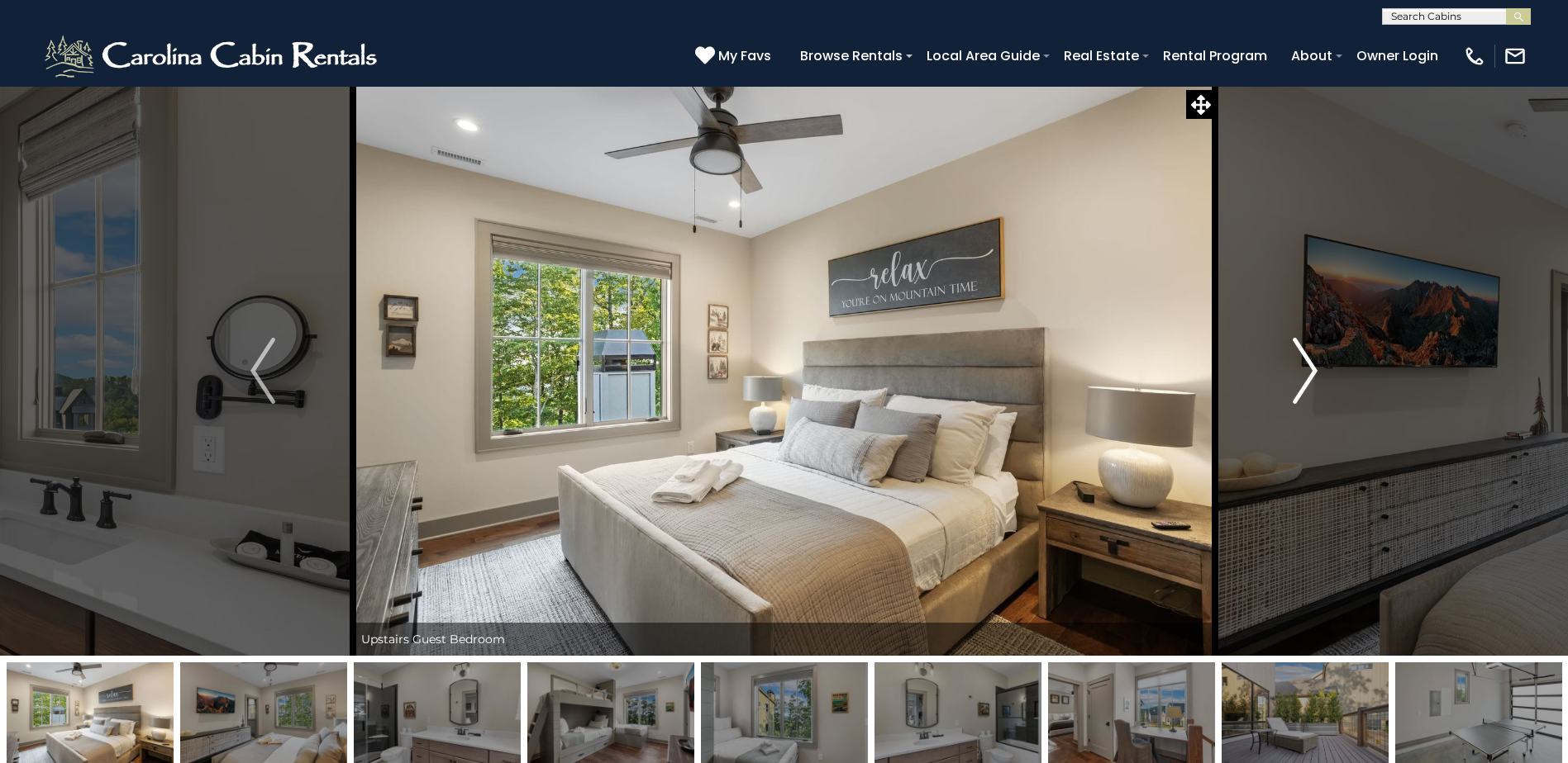
click at [1309, 365] on img "Next" at bounding box center [1304, 371] width 25 height 66
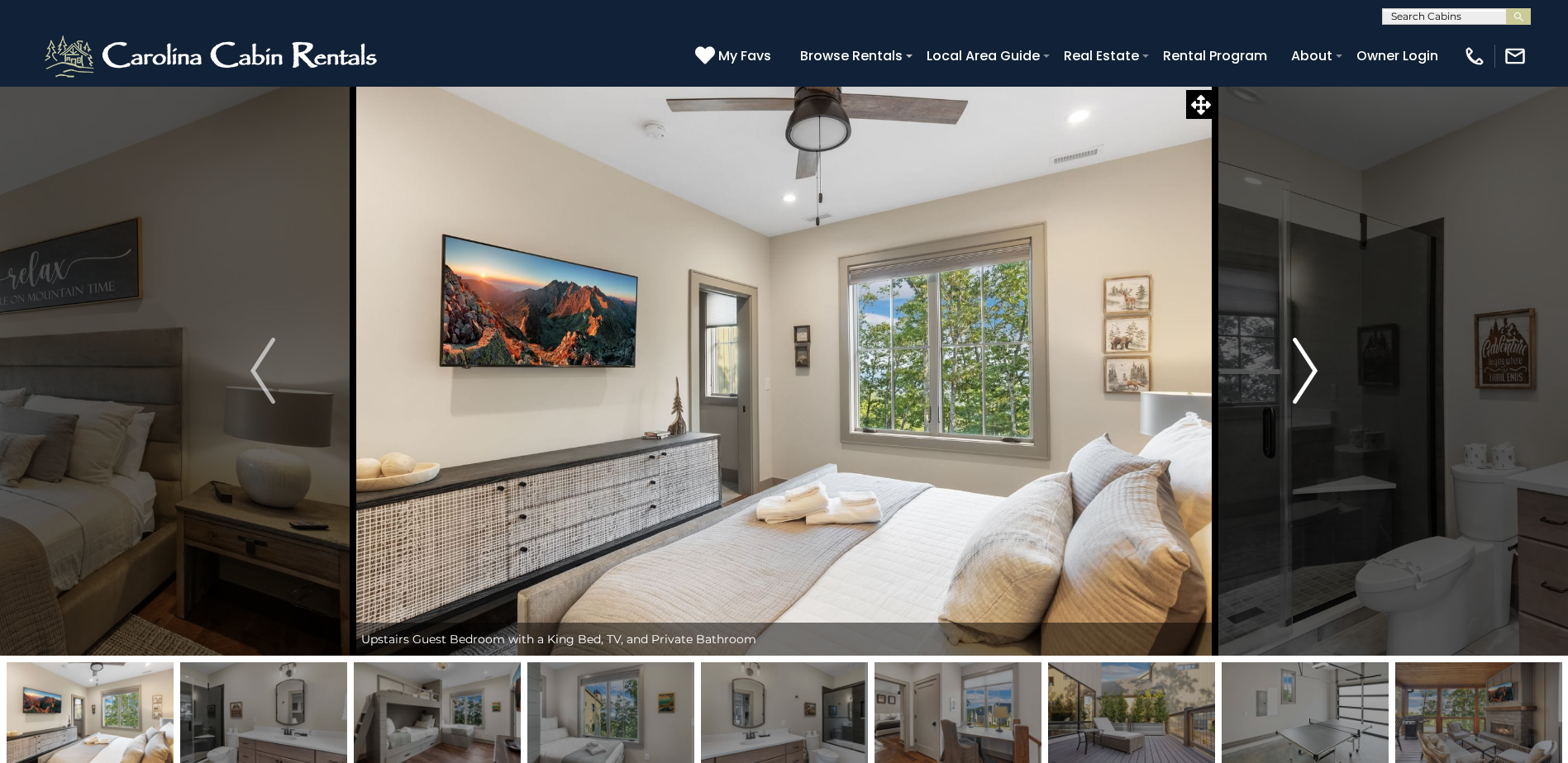
click at [1309, 365] on img "Next" at bounding box center [1304, 371] width 25 height 66
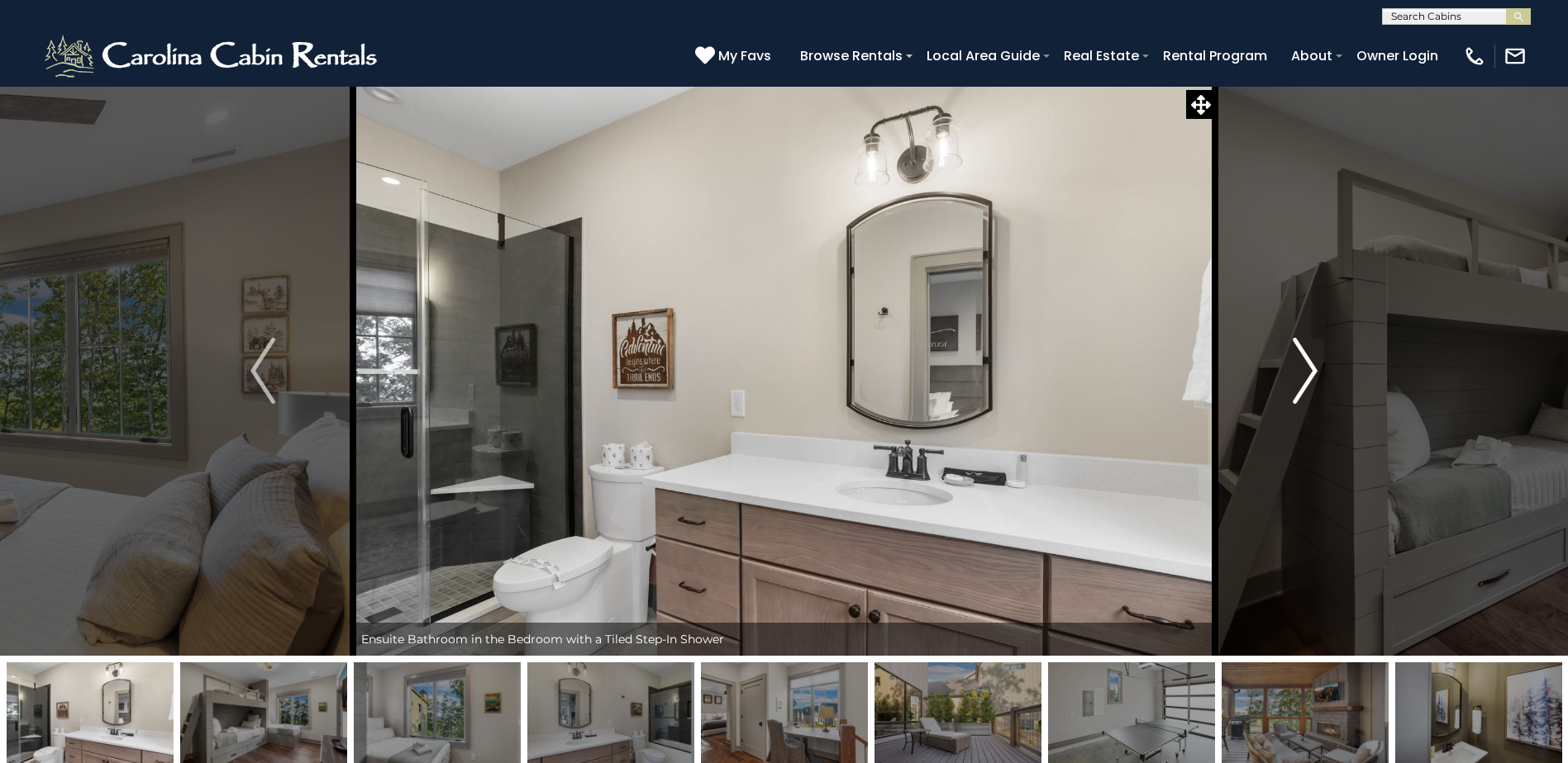
click at [1309, 365] on img "Next" at bounding box center [1304, 371] width 25 height 66
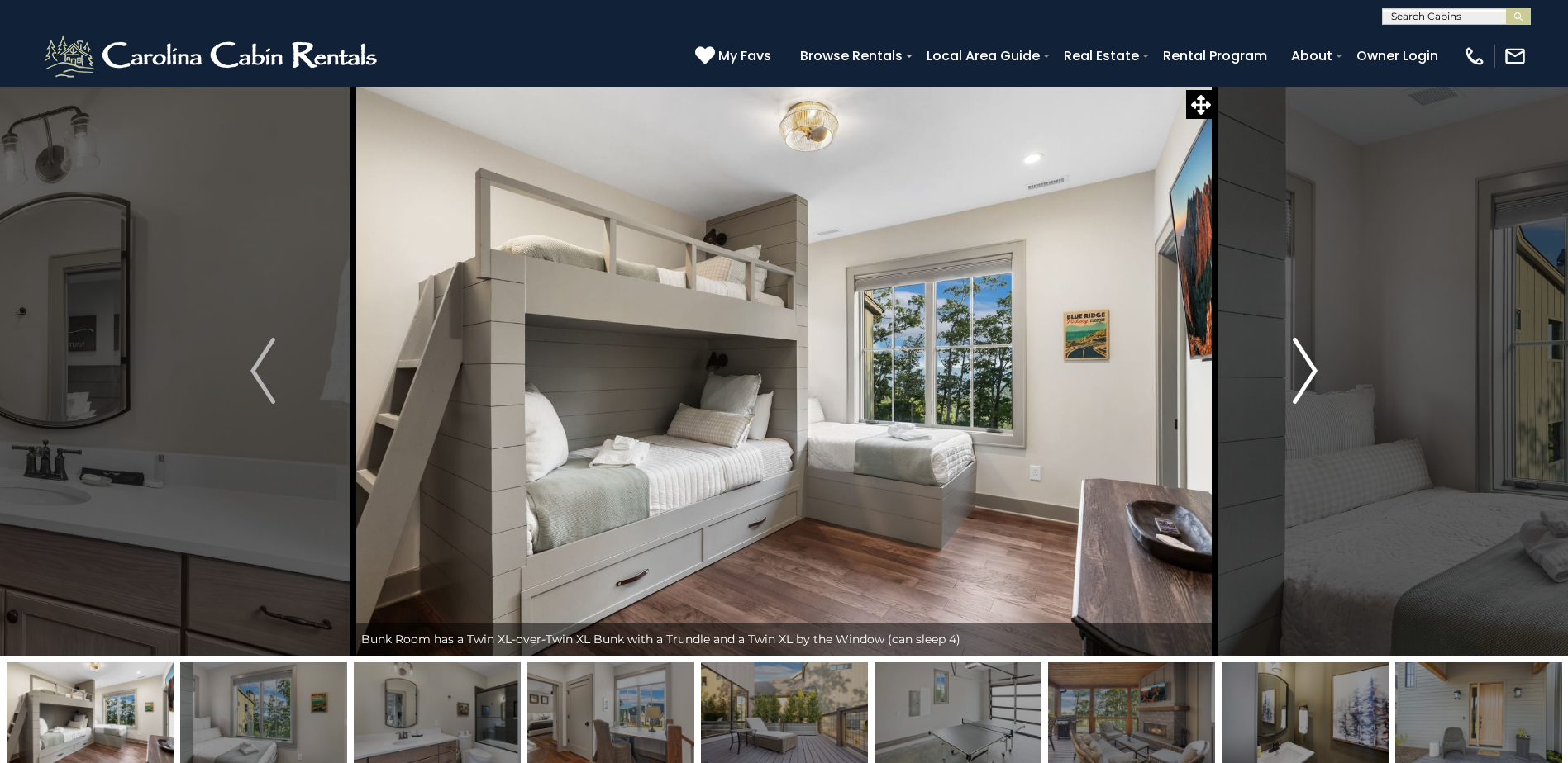
click at [1309, 365] on img "Next" at bounding box center [1304, 371] width 25 height 66
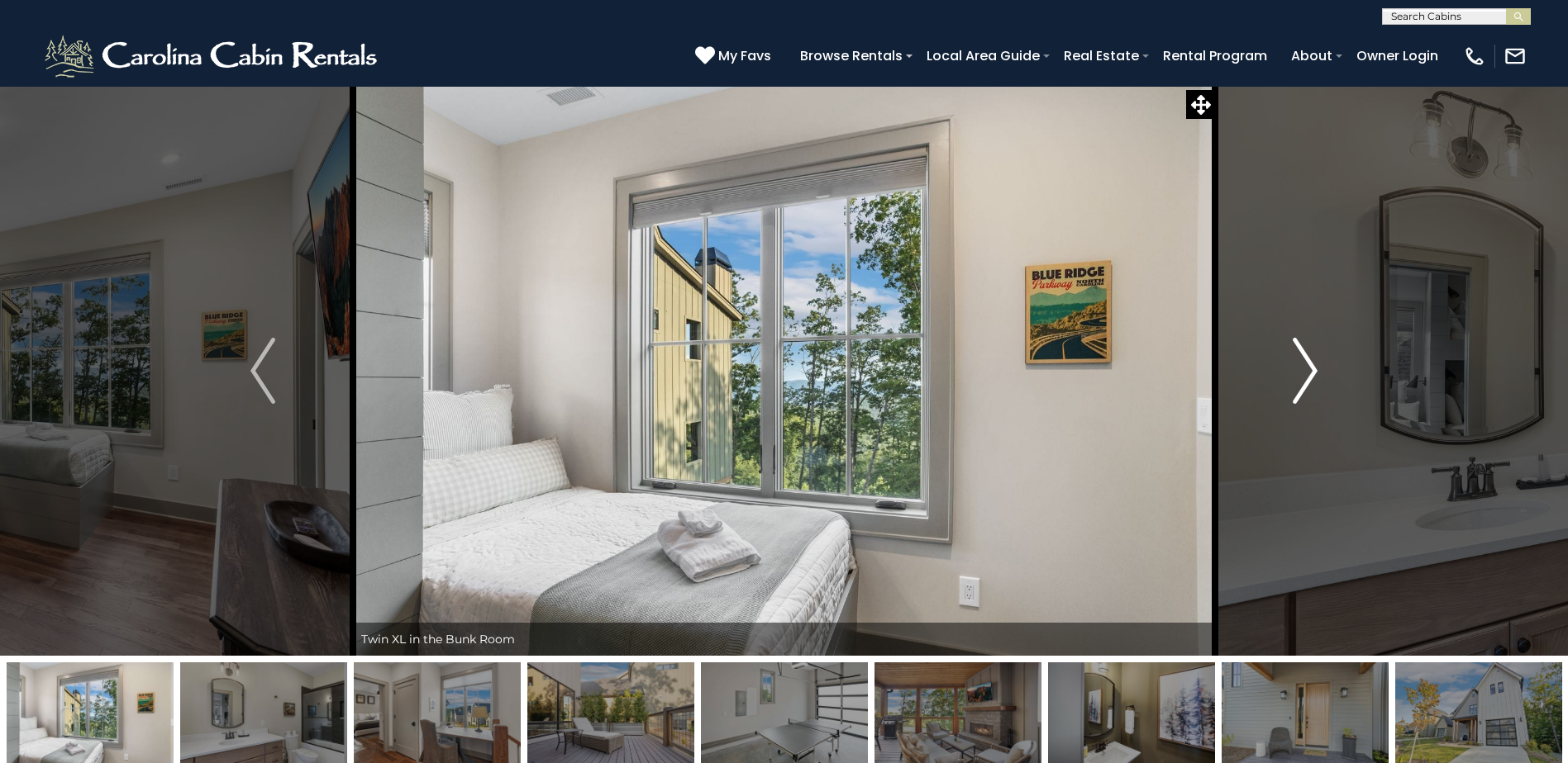
click at [1309, 365] on img "Next" at bounding box center [1304, 371] width 25 height 66
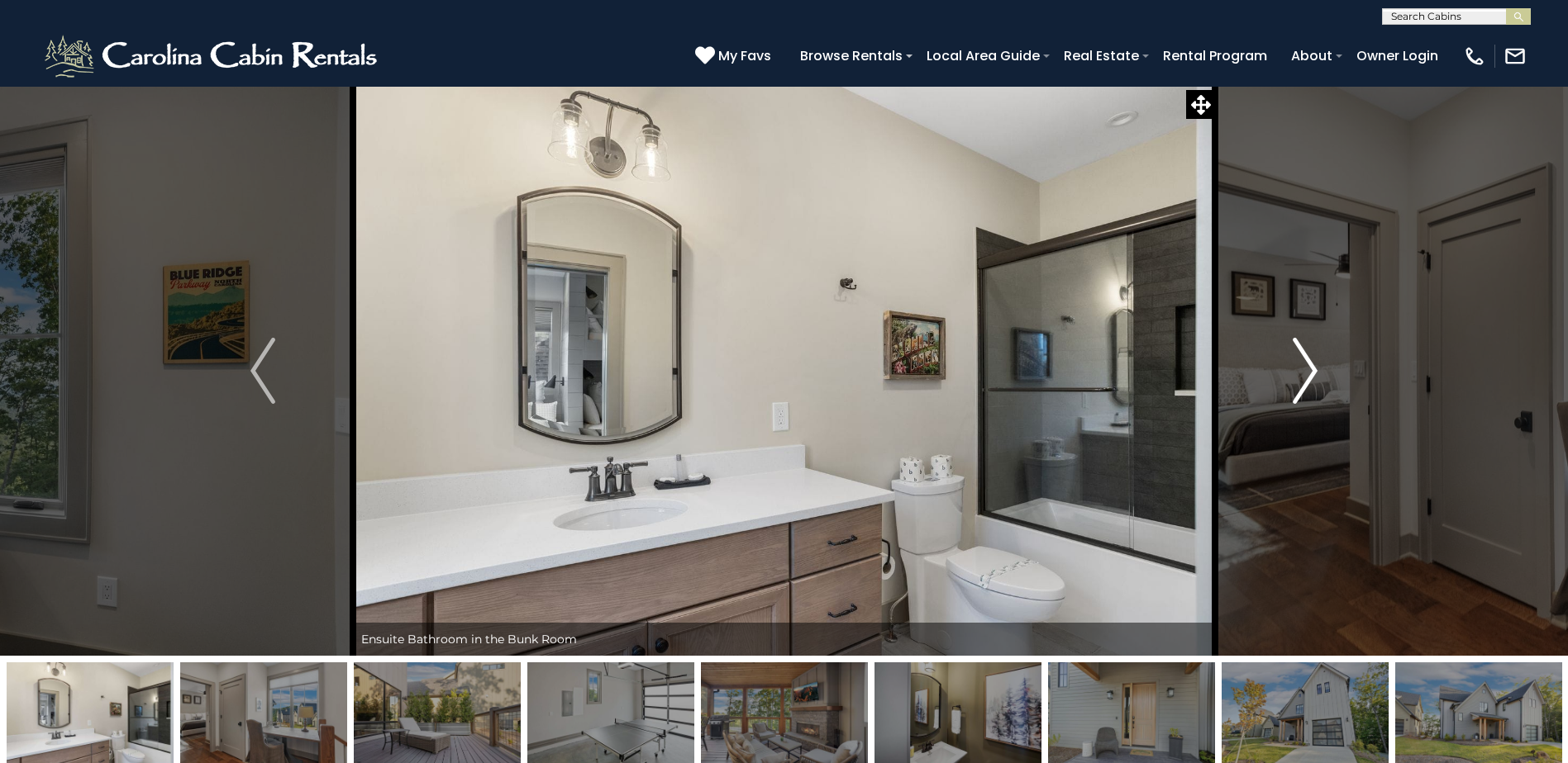
click at [1309, 365] on img "Next" at bounding box center [1304, 371] width 25 height 66
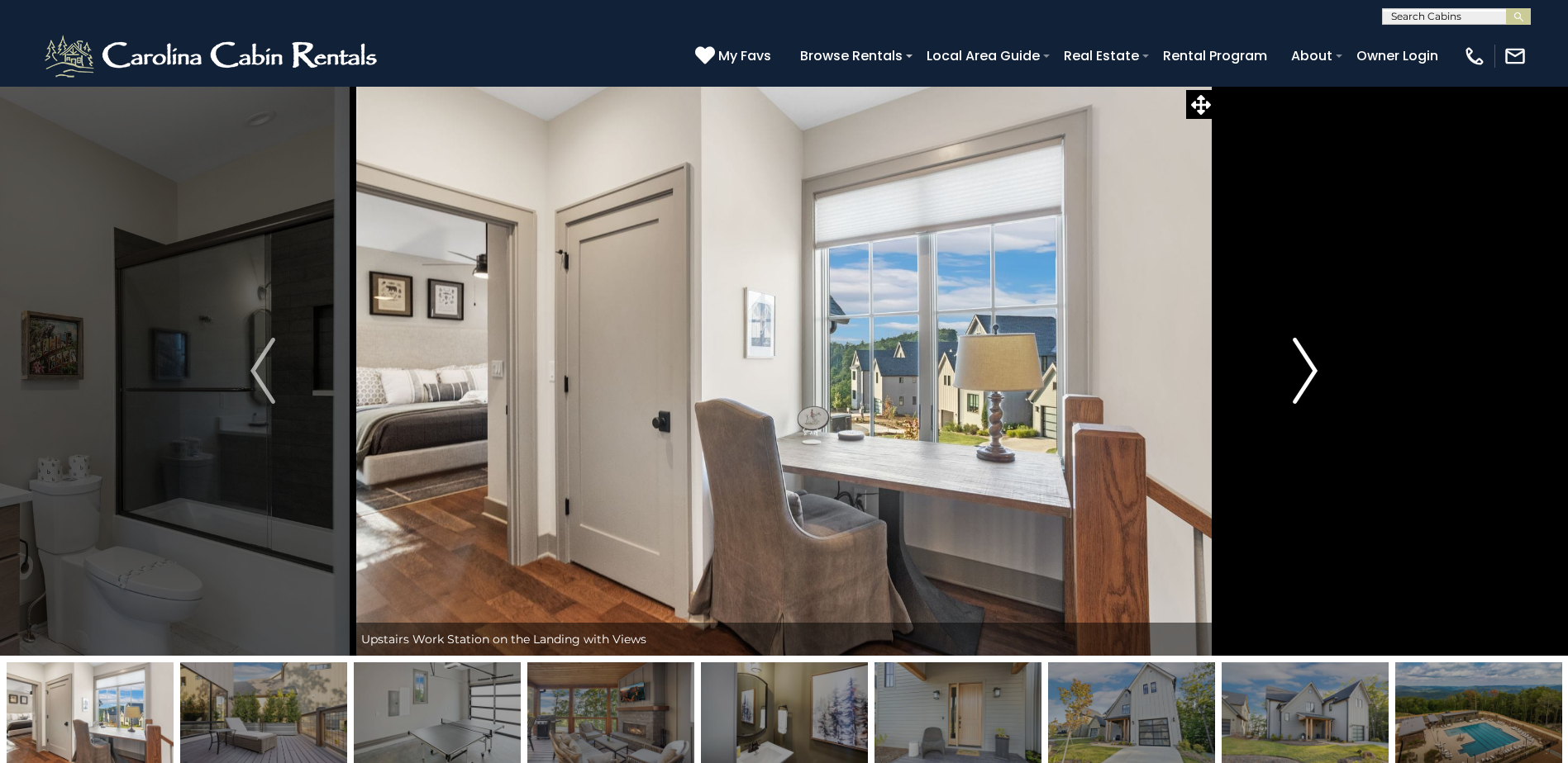
click at [1309, 365] on img "Next" at bounding box center [1304, 371] width 25 height 66
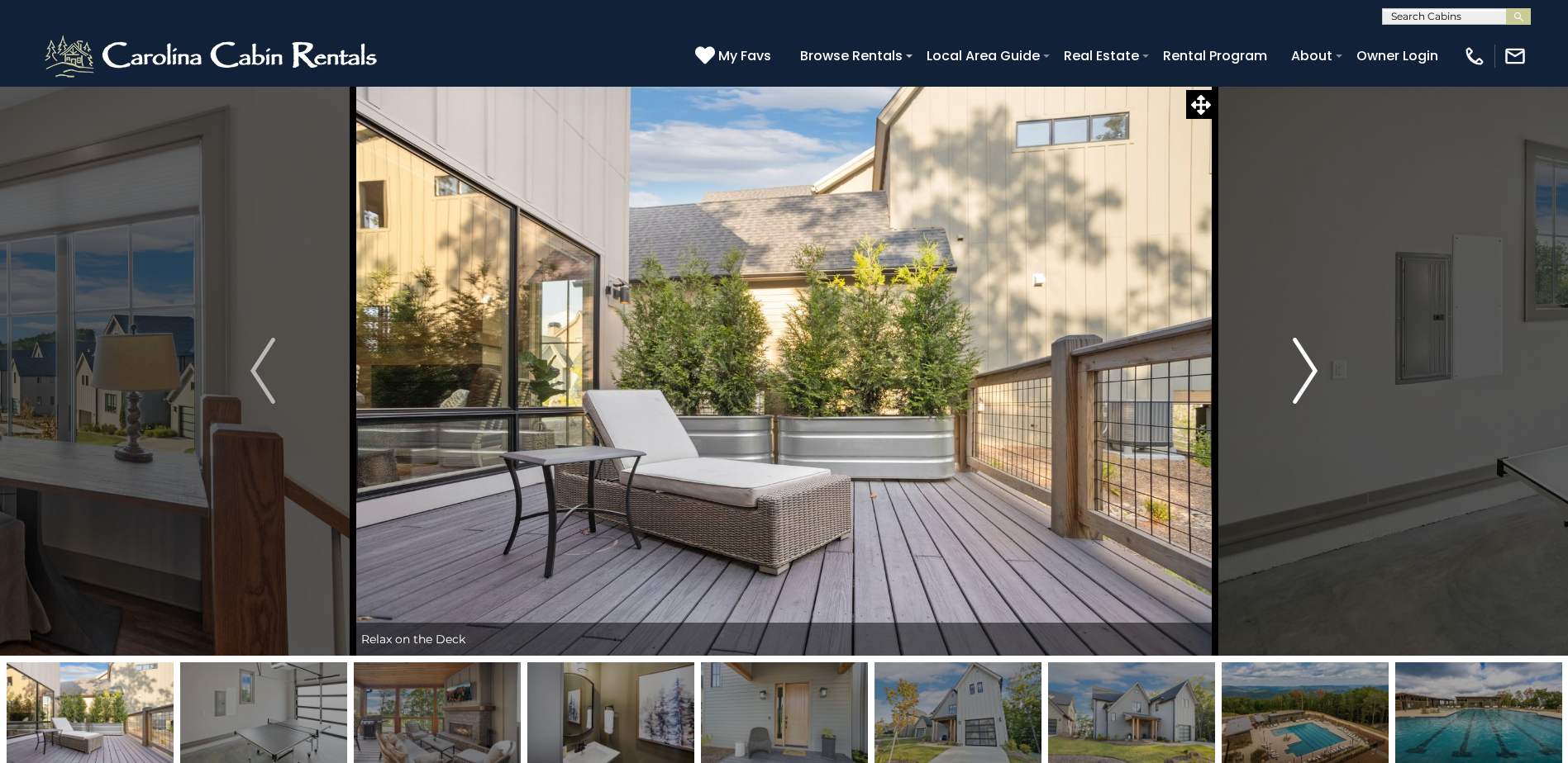
click at [1309, 365] on img "Next" at bounding box center [1304, 371] width 25 height 66
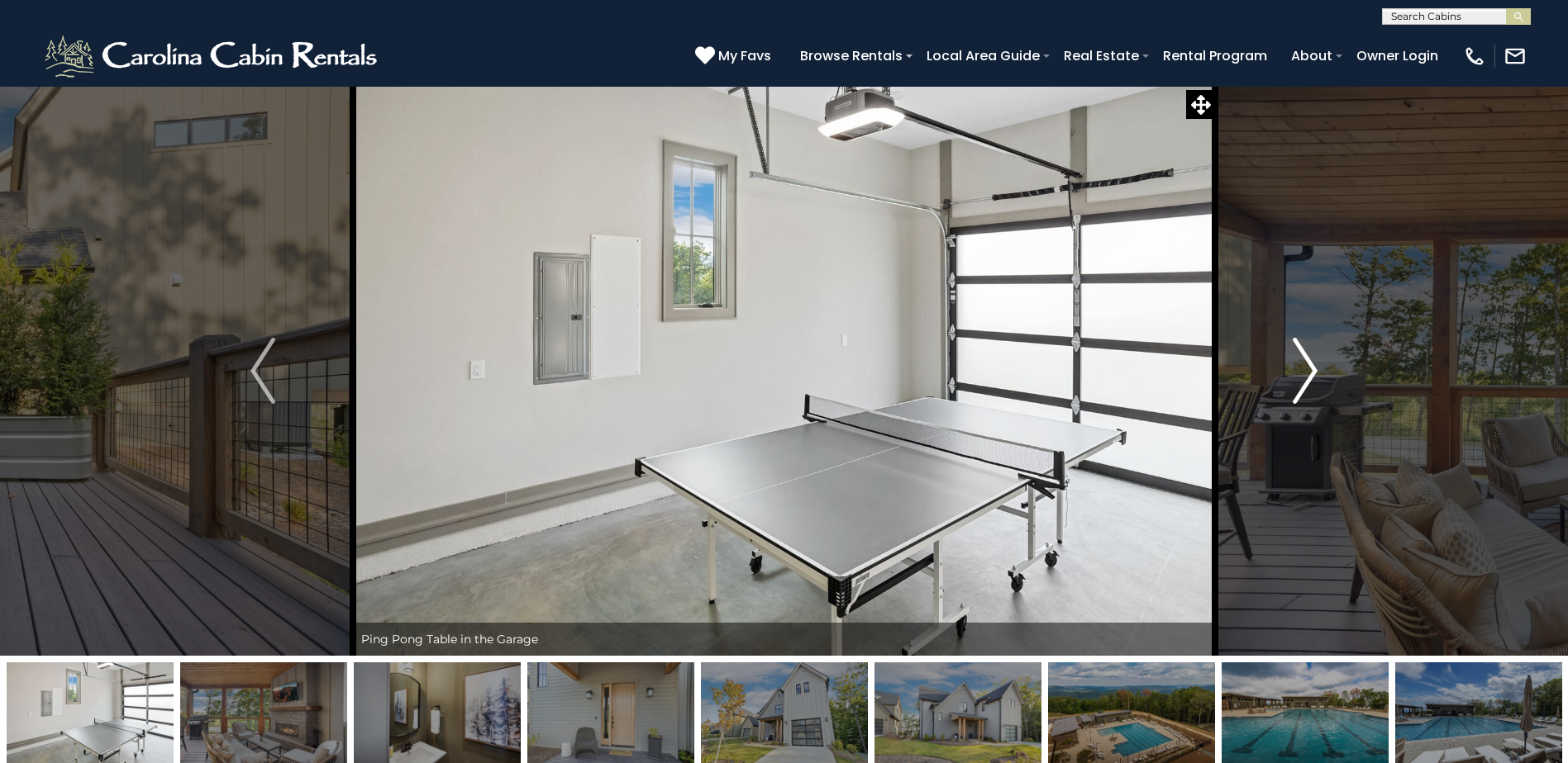
click at [1309, 365] on img "Next" at bounding box center [1304, 371] width 25 height 66
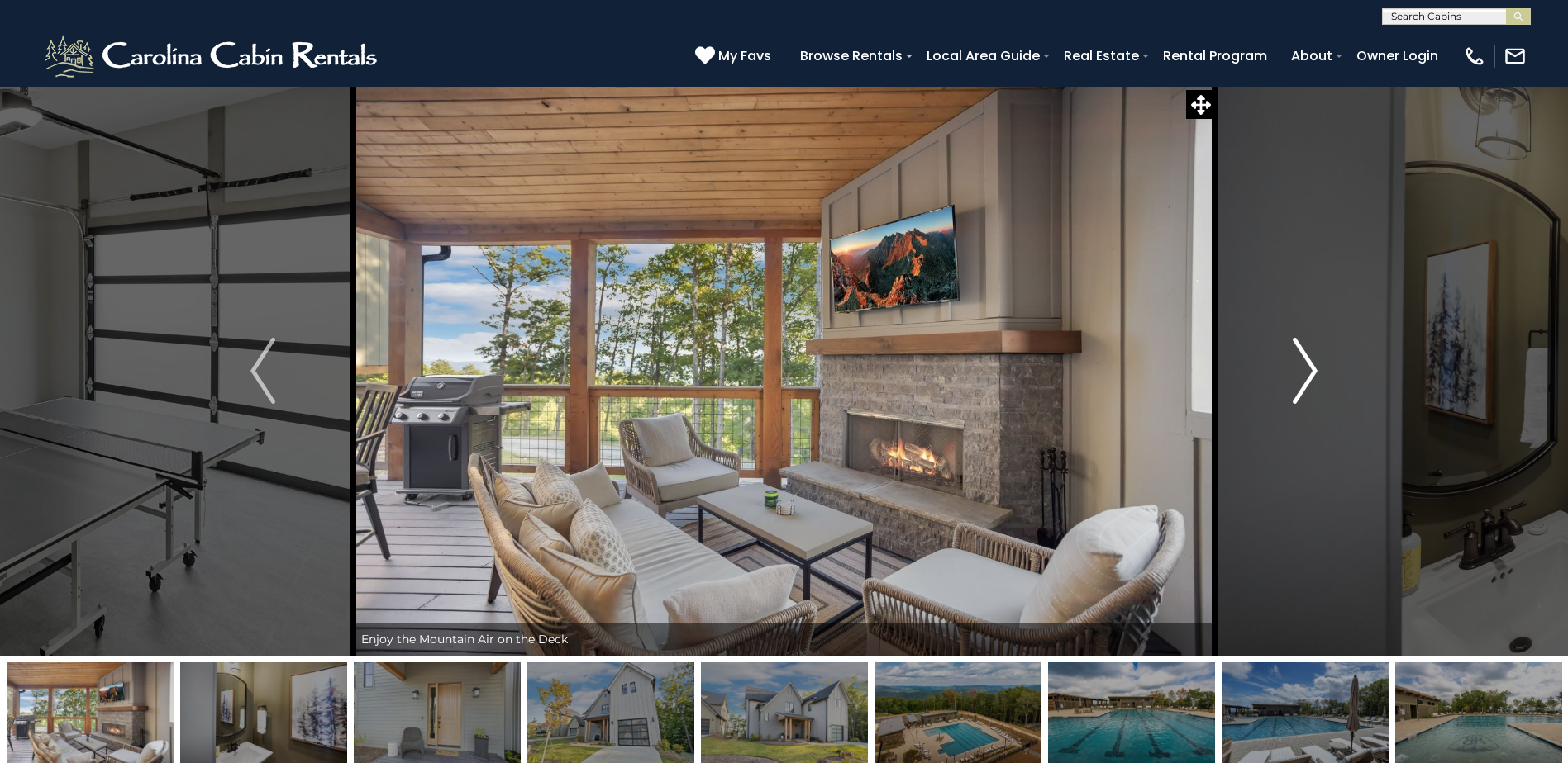
click at [1309, 365] on img "Next" at bounding box center [1304, 371] width 25 height 66
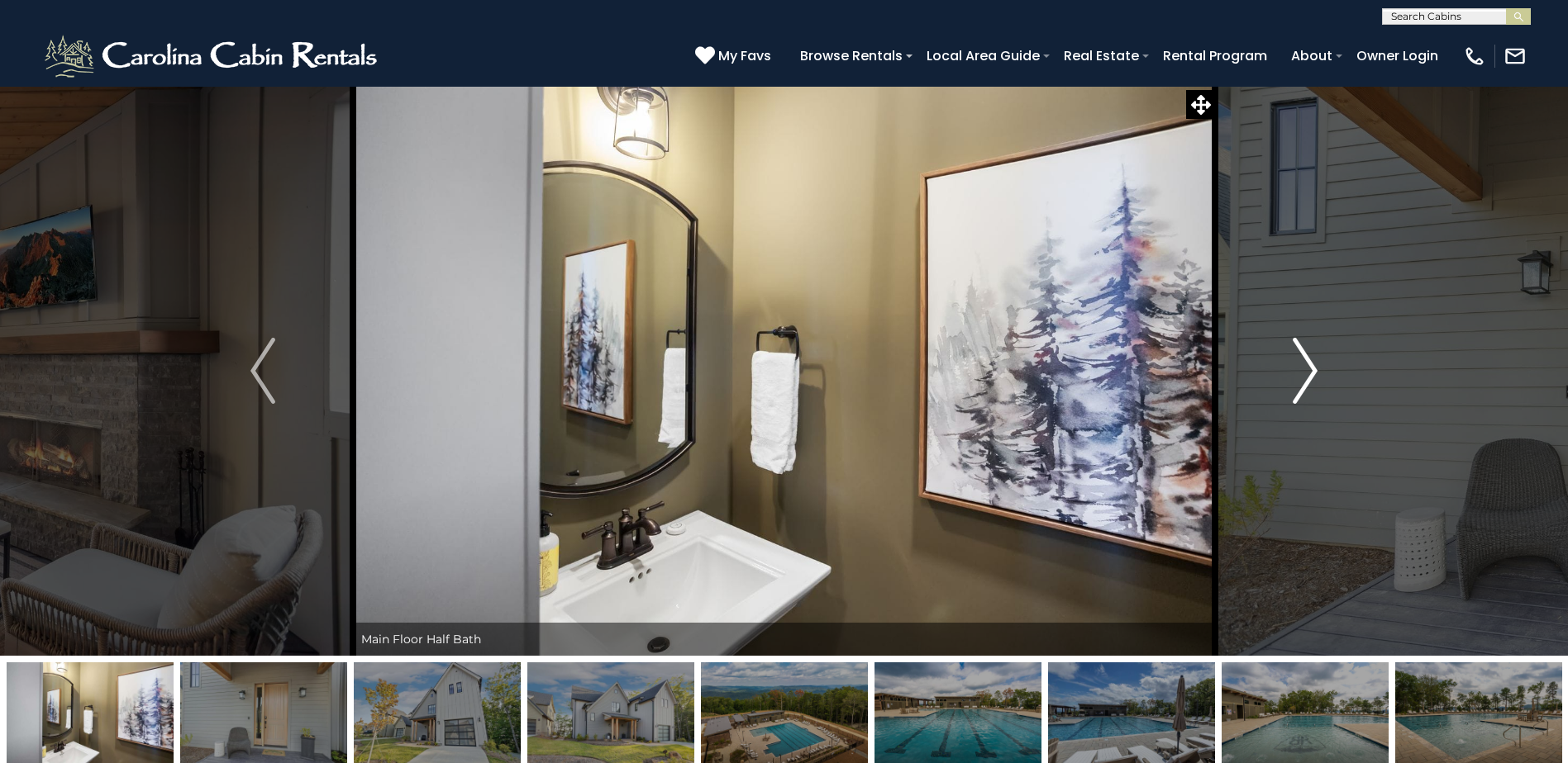
click at [1309, 365] on img "Next" at bounding box center [1304, 371] width 25 height 66
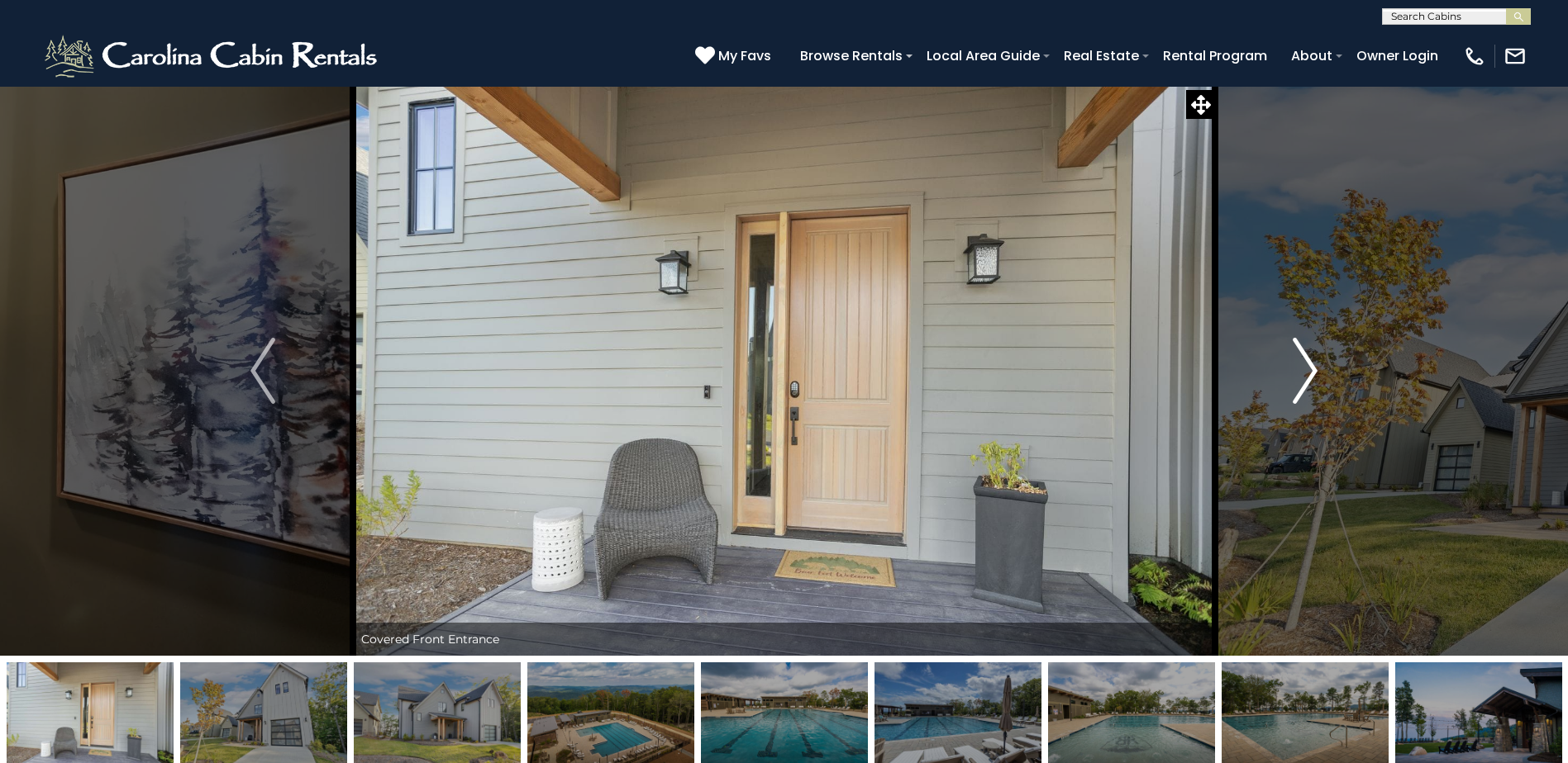
click at [1309, 365] on img "Next" at bounding box center [1304, 371] width 25 height 66
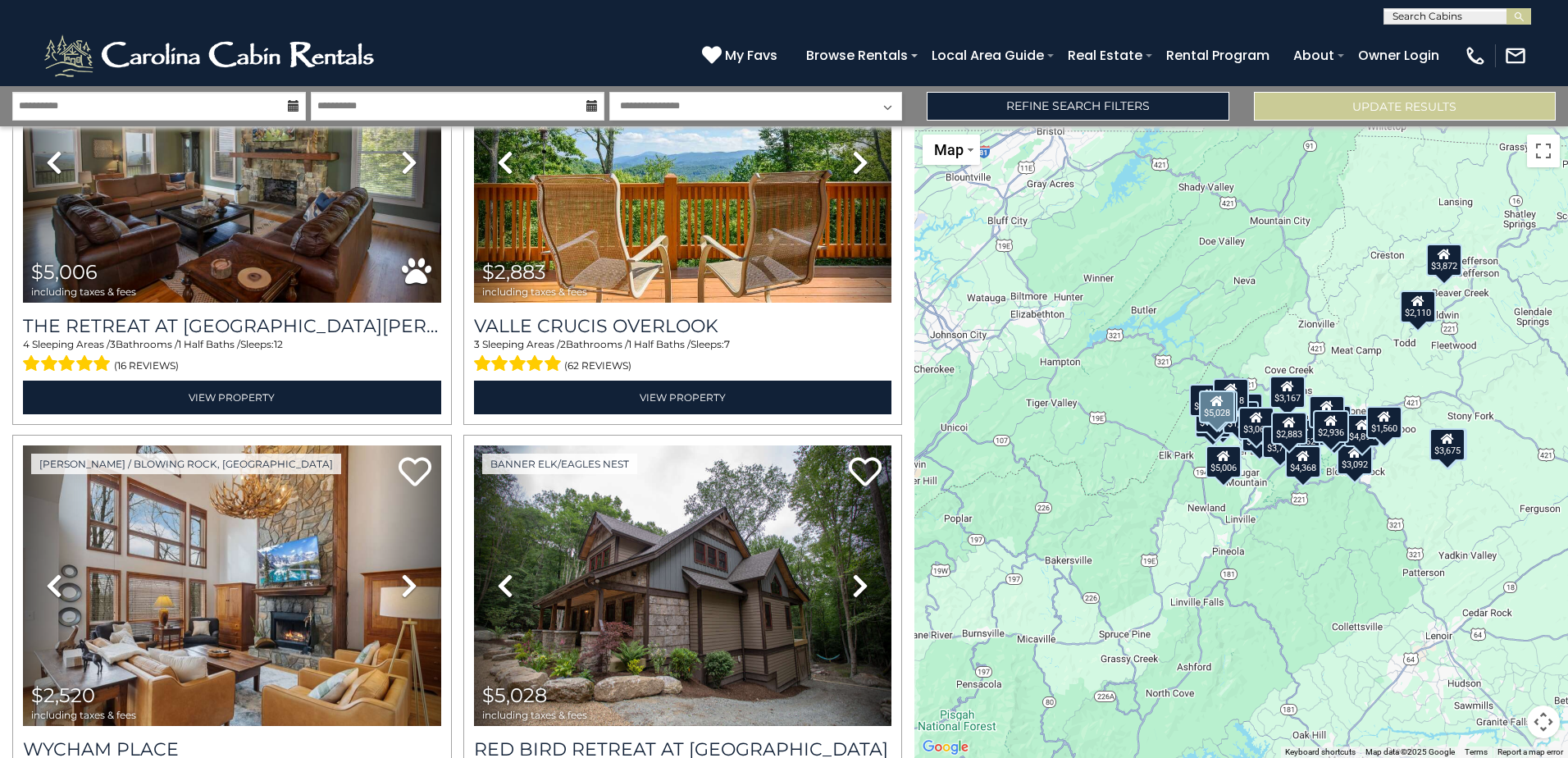
scroll to position [2872, 0]
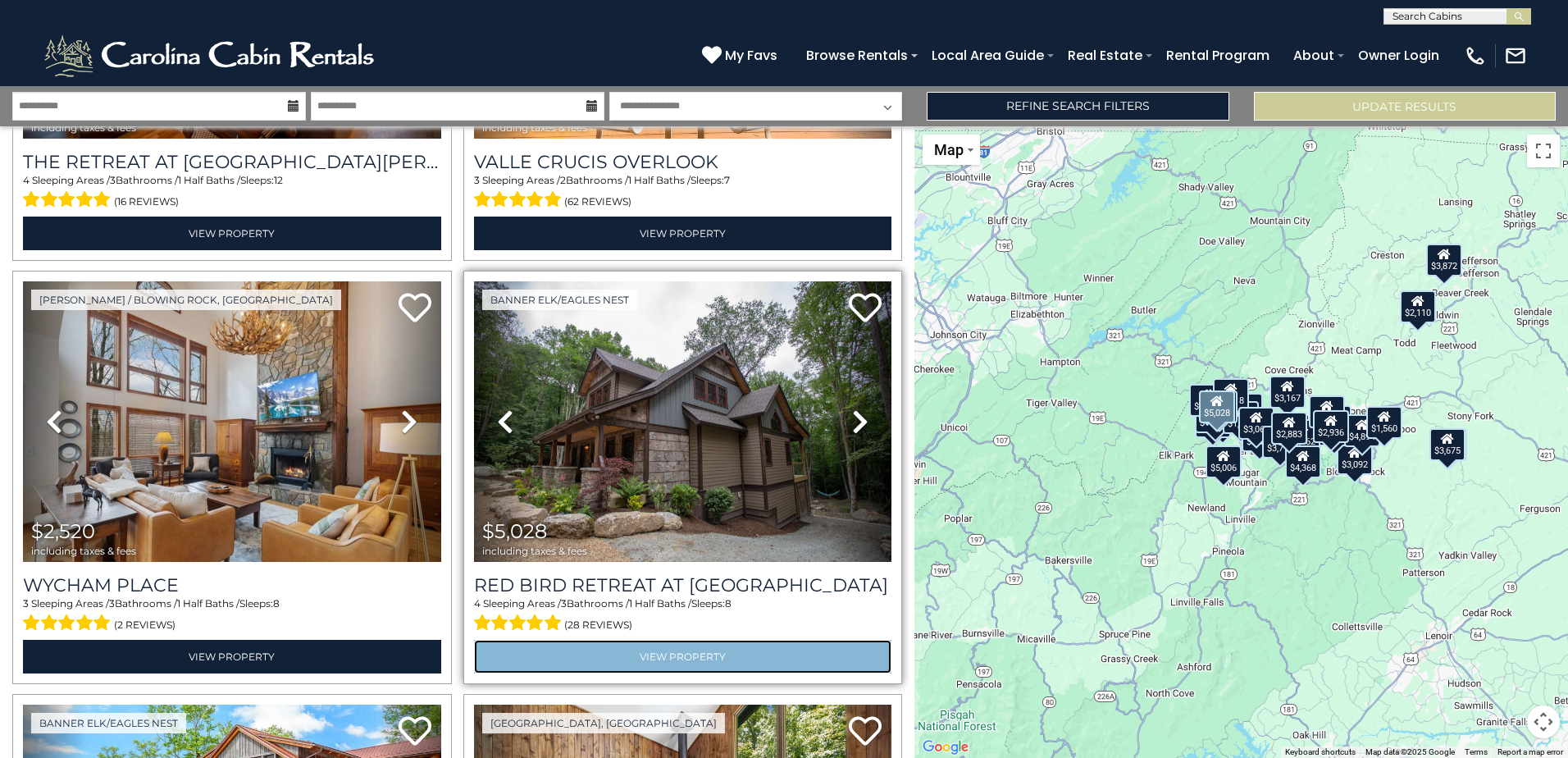
click at [674, 640] on link "View Property" at bounding box center [683, 656] width 418 height 34
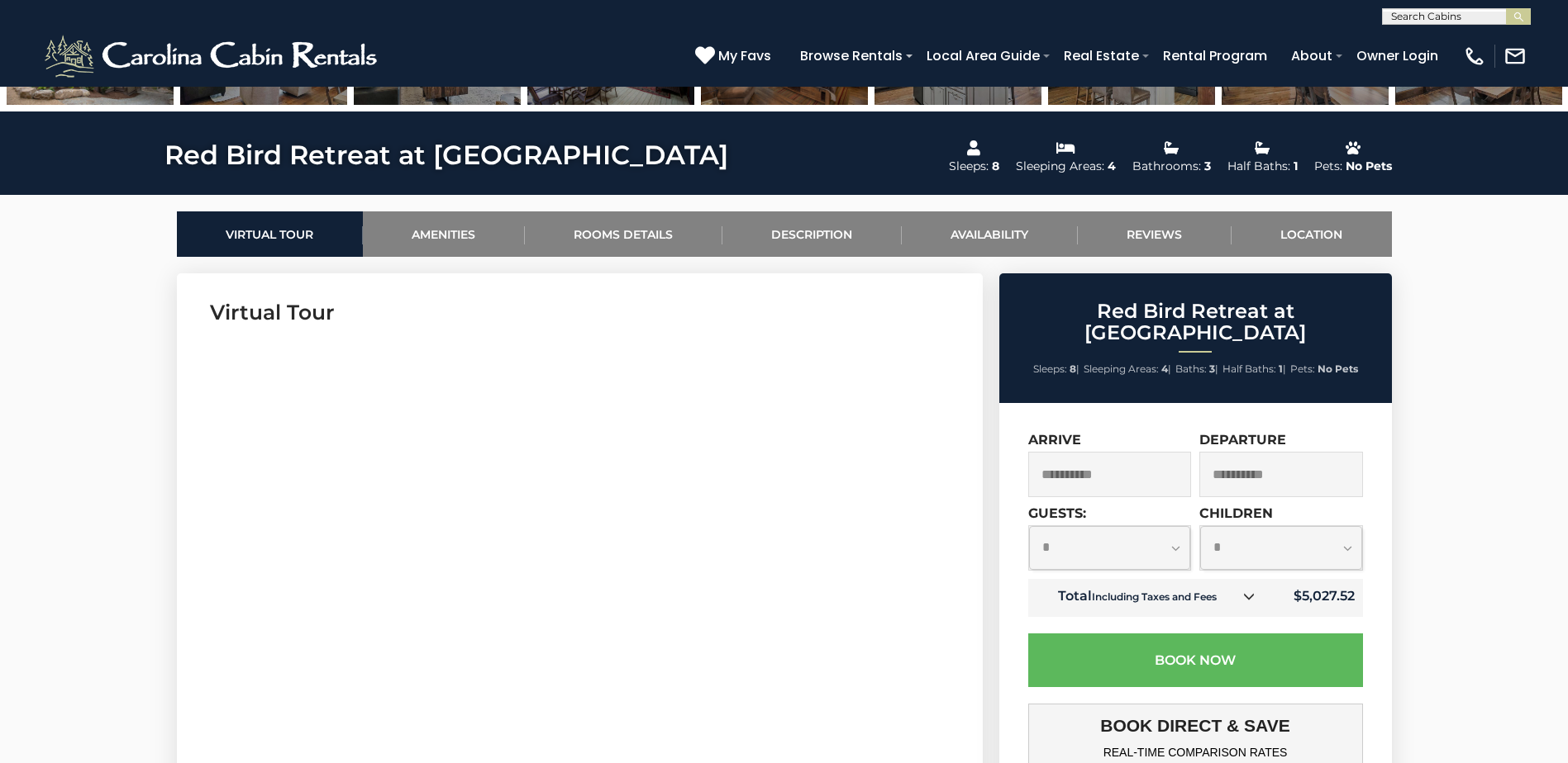
scroll to position [165, 0]
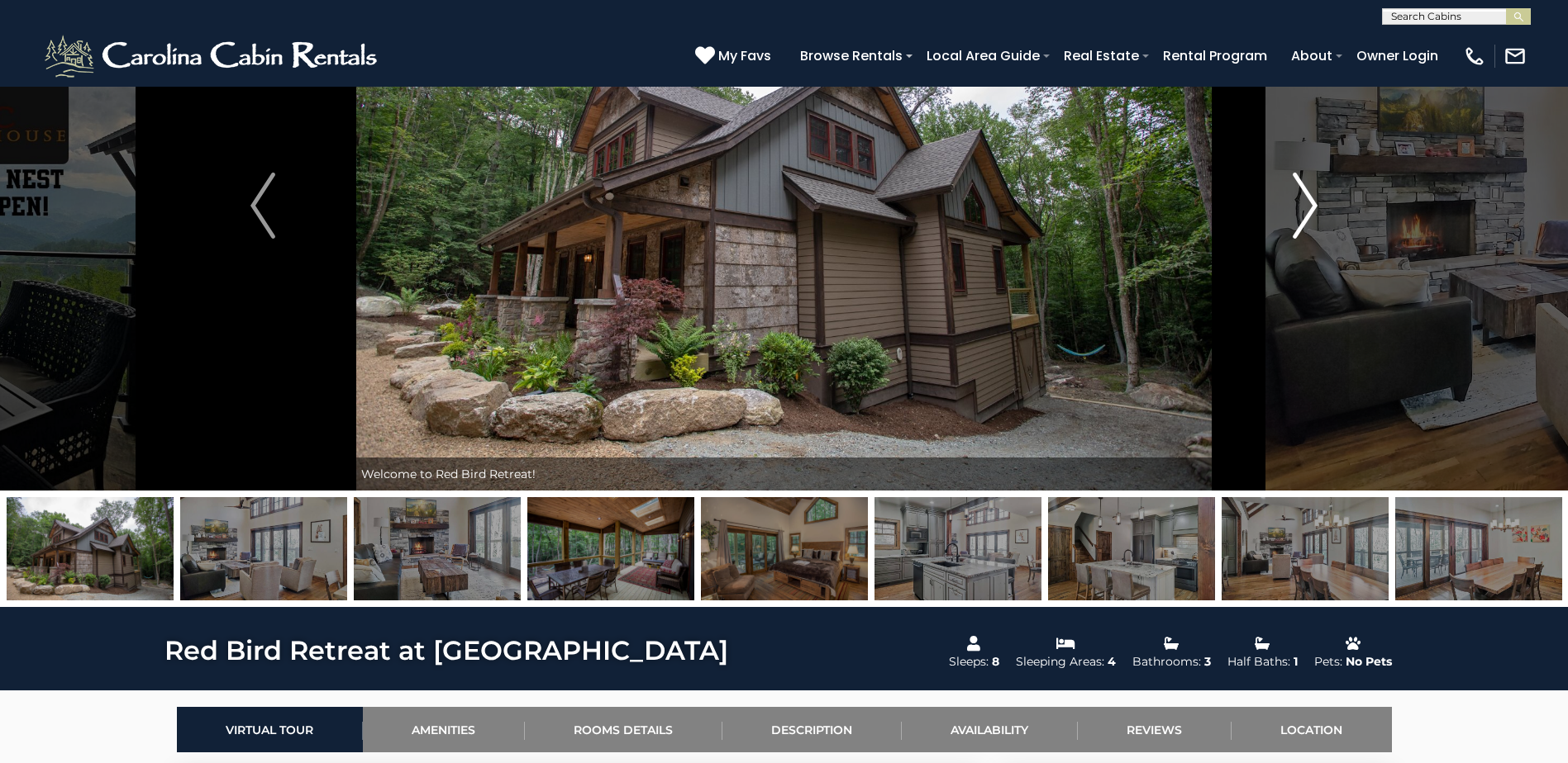
click at [1299, 194] on img "Next" at bounding box center [1304, 205] width 25 height 66
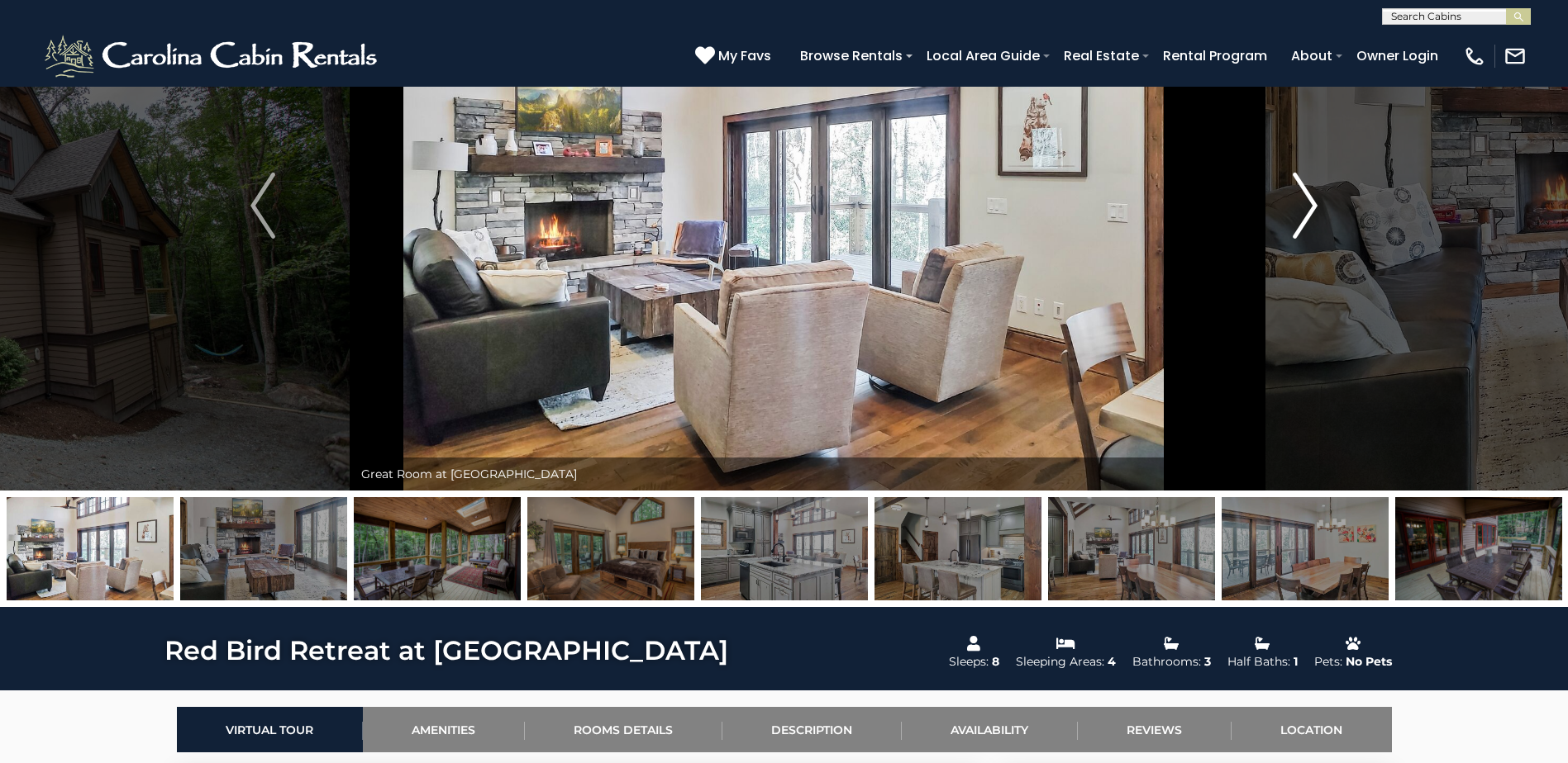
click at [1299, 194] on img "Next" at bounding box center [1304, 205] width 25 height 66
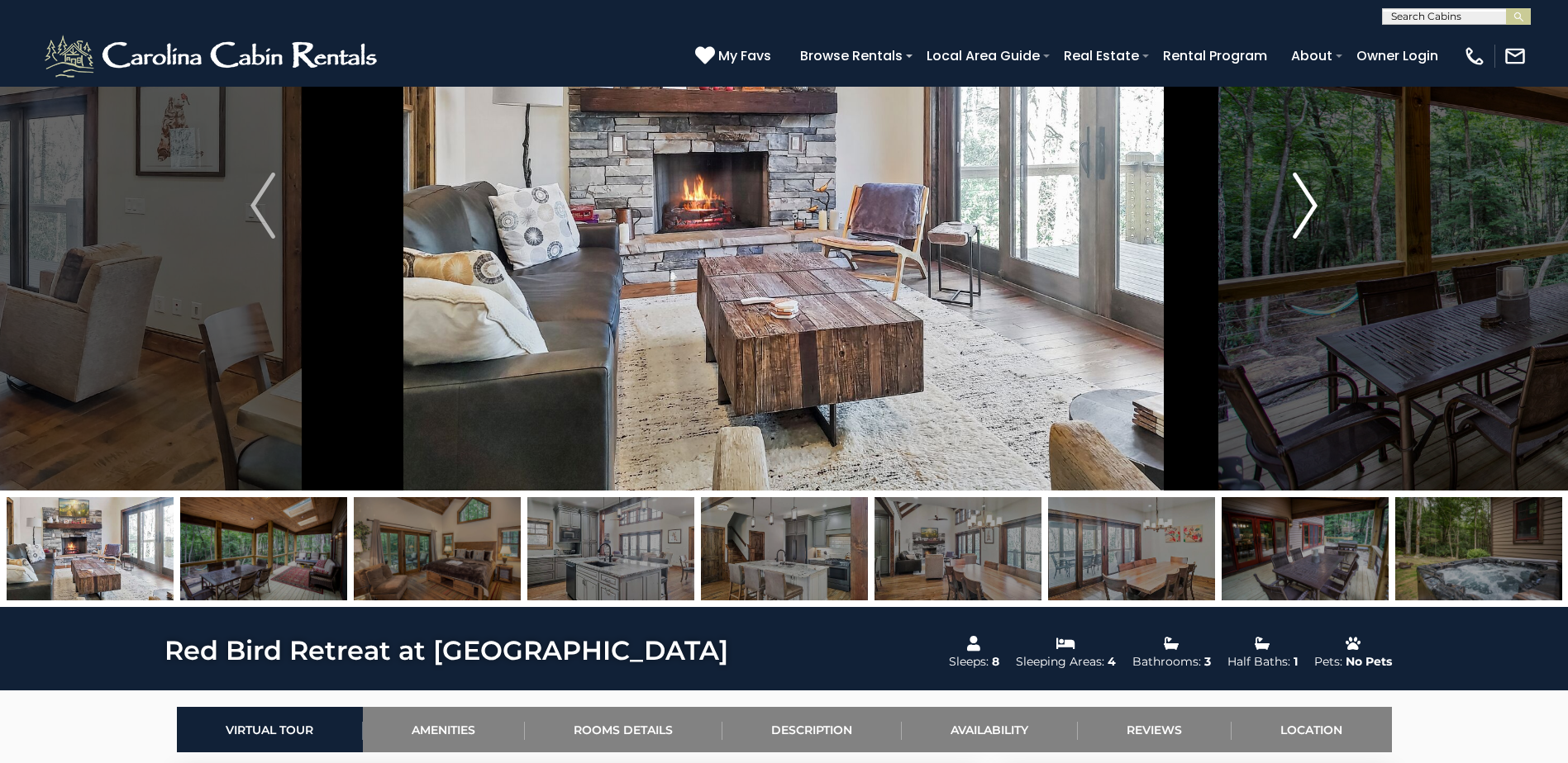
click at [1299, 194] on img "Next" at bounding box center [1304, 205] width 25 height 66
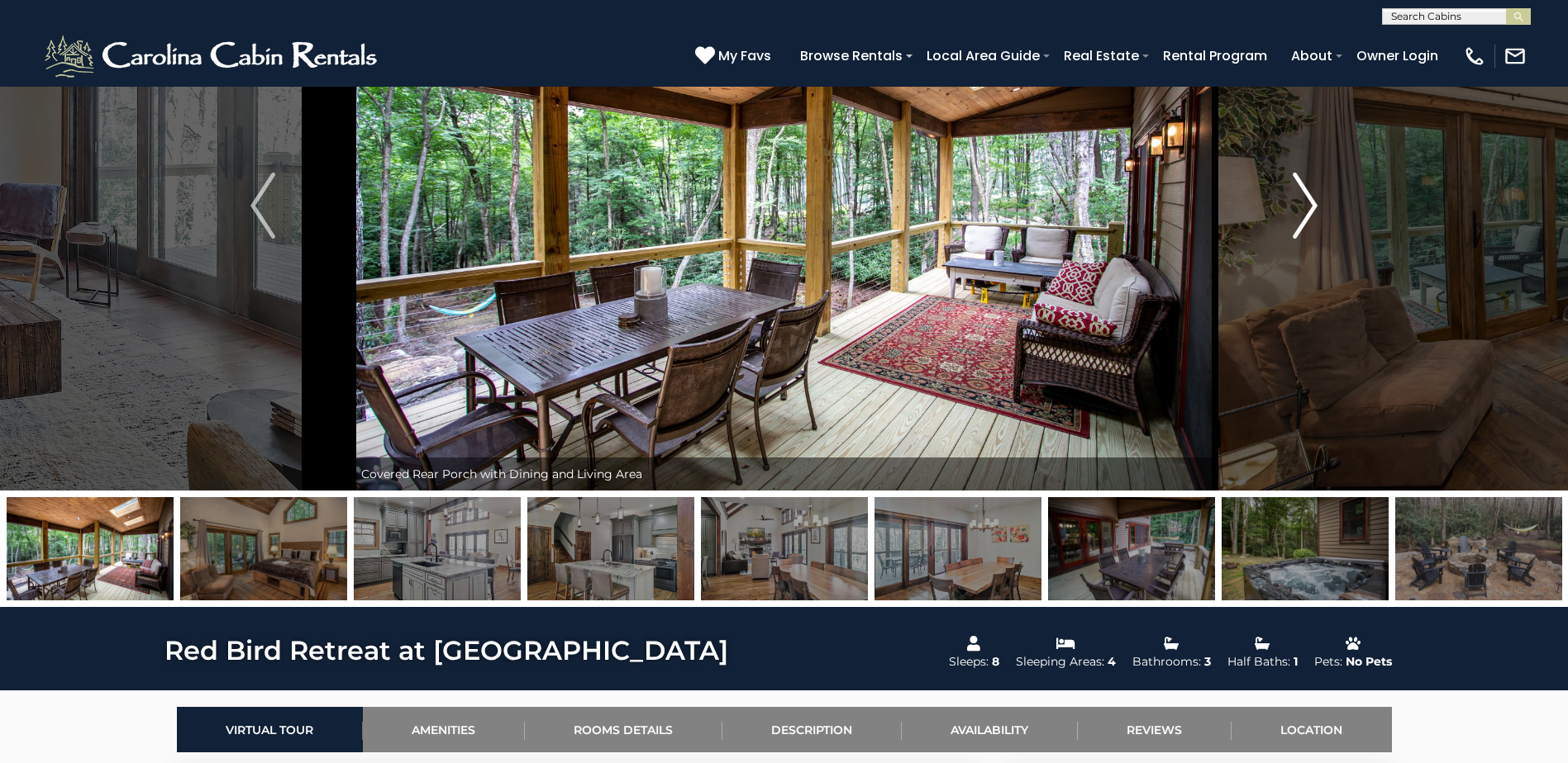
click at [1299, 194] on img "Next" at bounding box center [1304, 205] width 25 height 66
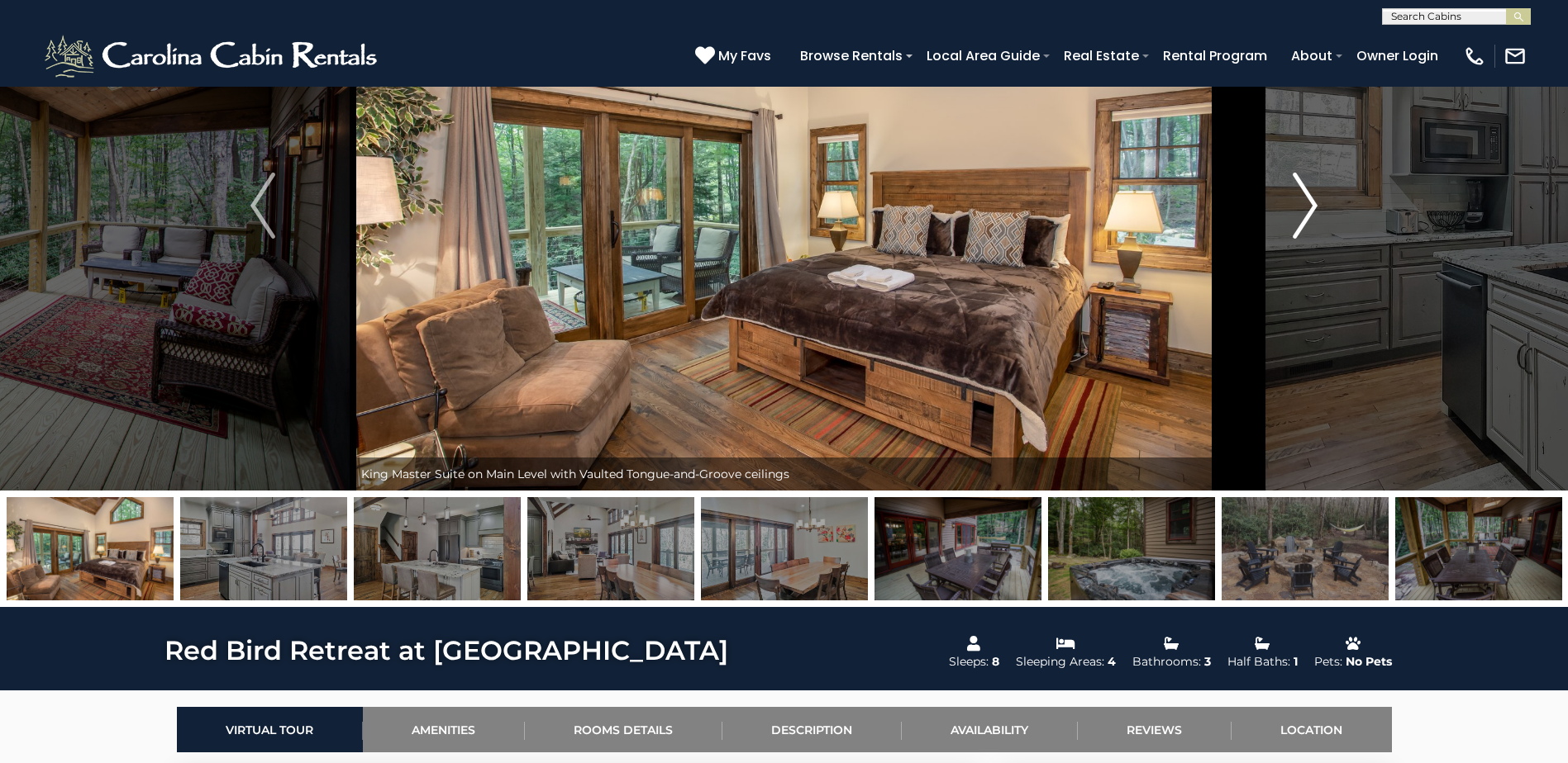
click at [1299, 194] on img "Next" at bounding box center [1304, 205] width 25 height 66
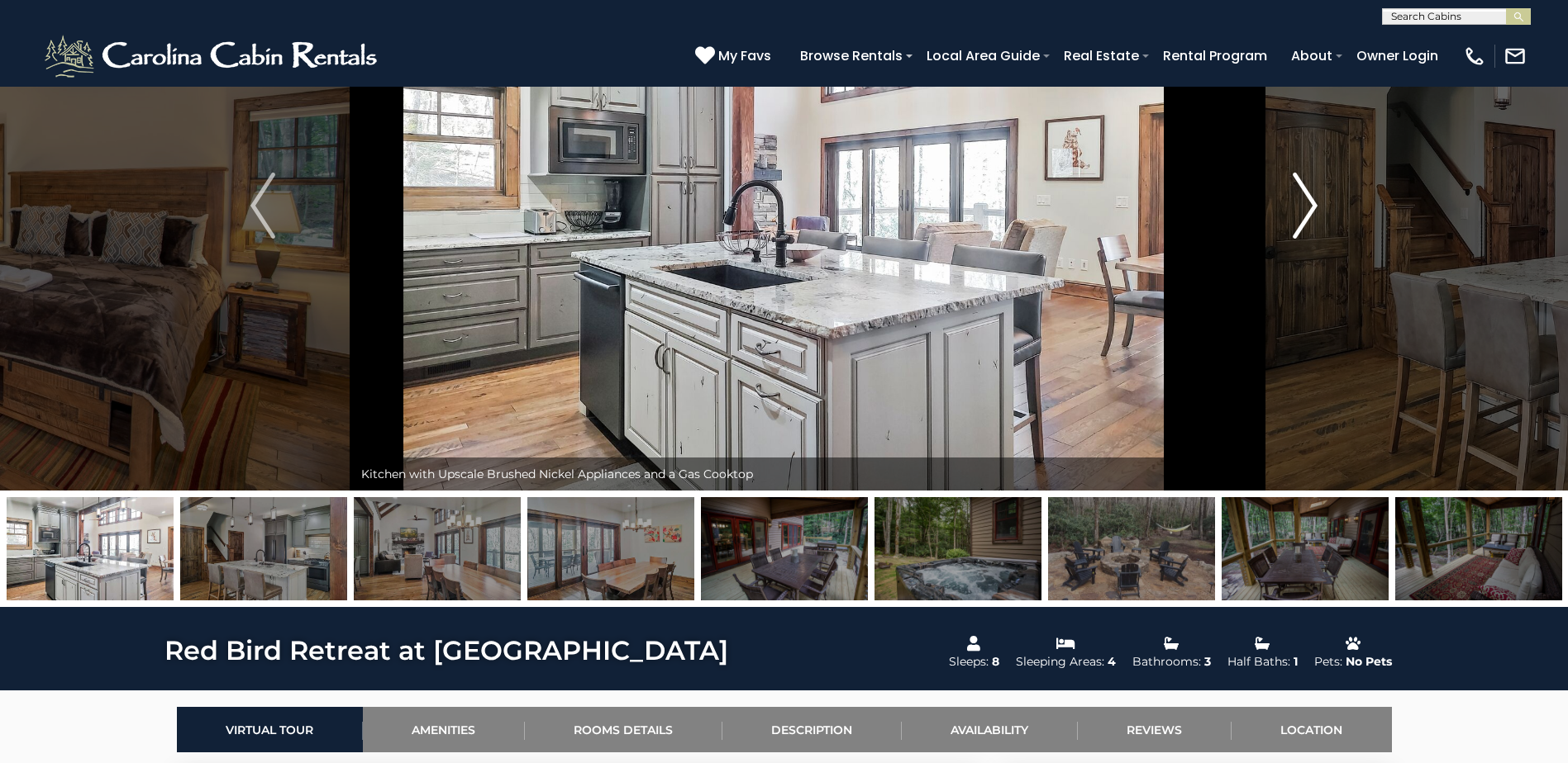
click at [1299, 194] on img "Next" at bounding box center [1304, 205] width 25 height 66
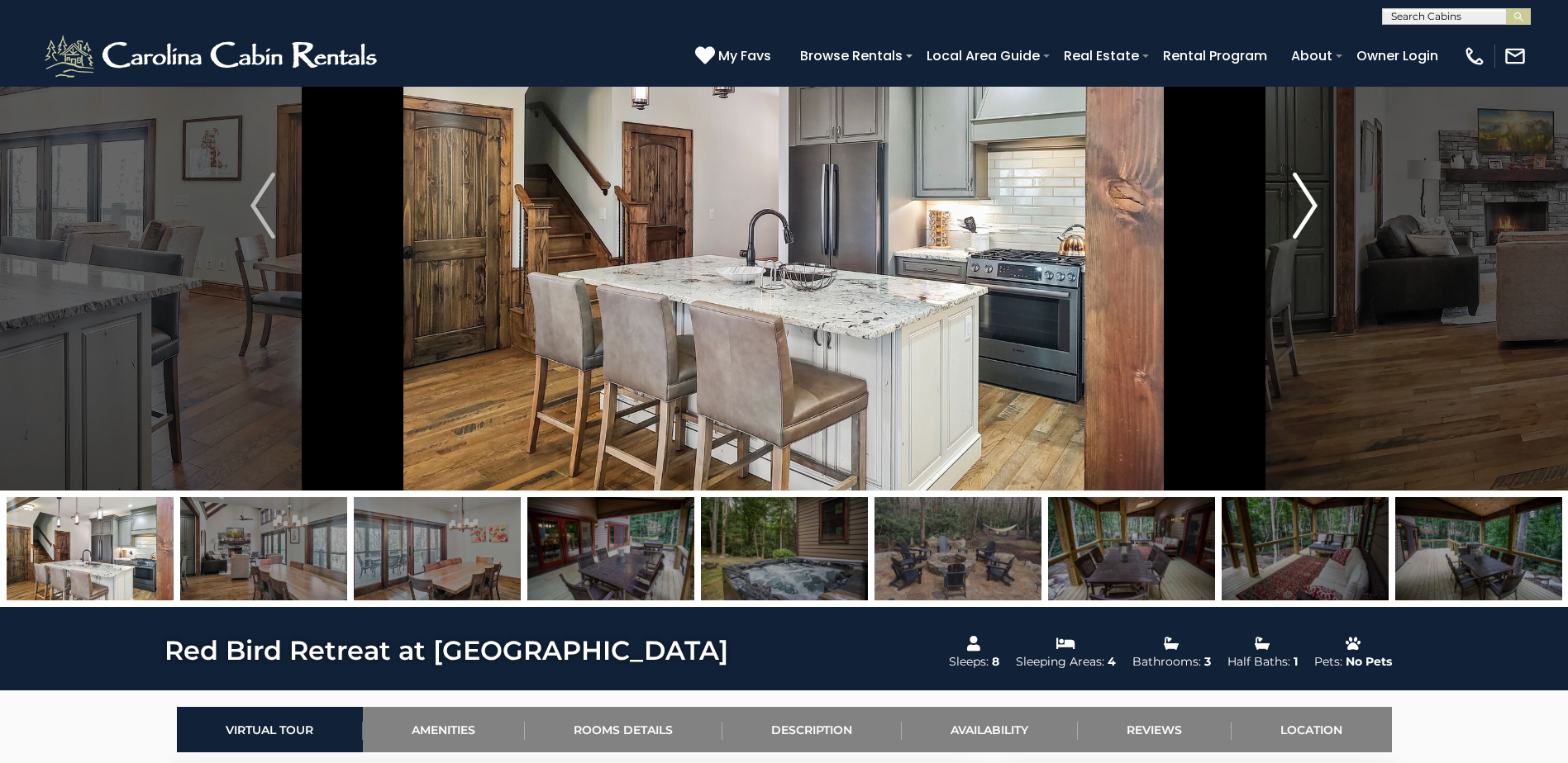
click at [1299, 194] on img "Next" at bounding box center [1304, 205] width 25 height 66
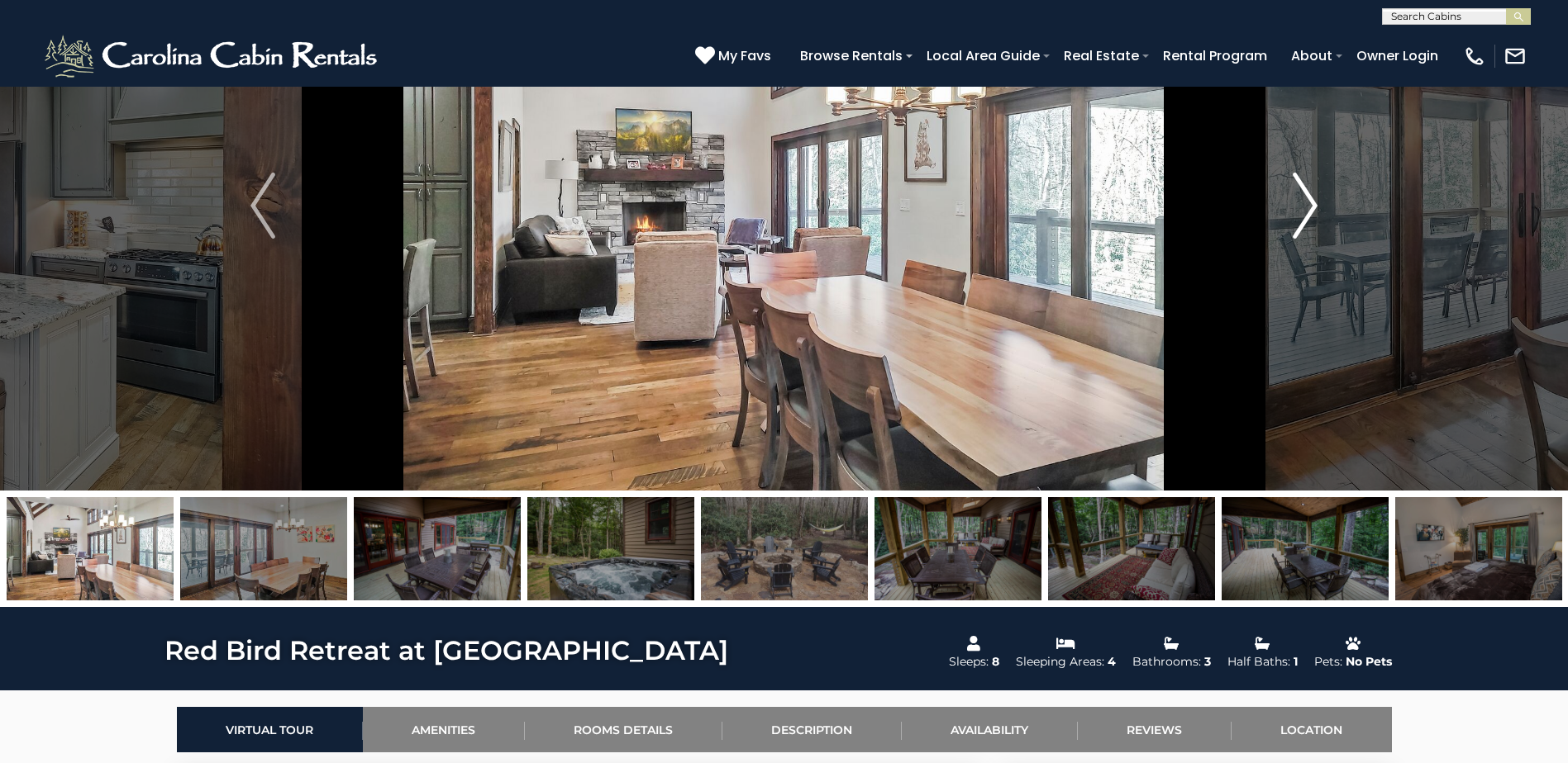
click at [1299, 194] on img "Next" at bounding box center [1304, 205] width 25 height 66
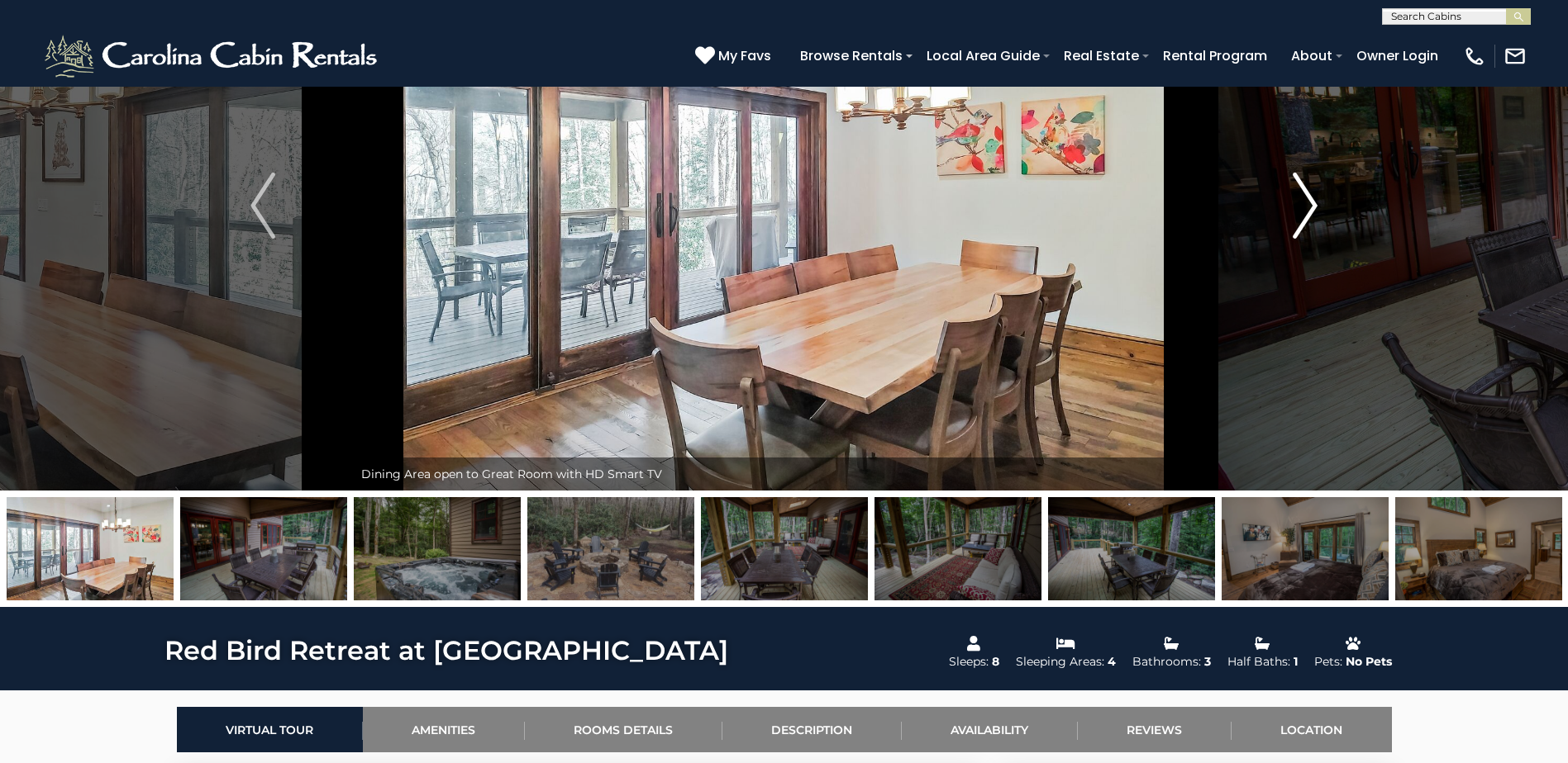
click at [1299, 194] on img "Next" at bounding box center [1304, 205] width 25 height 66
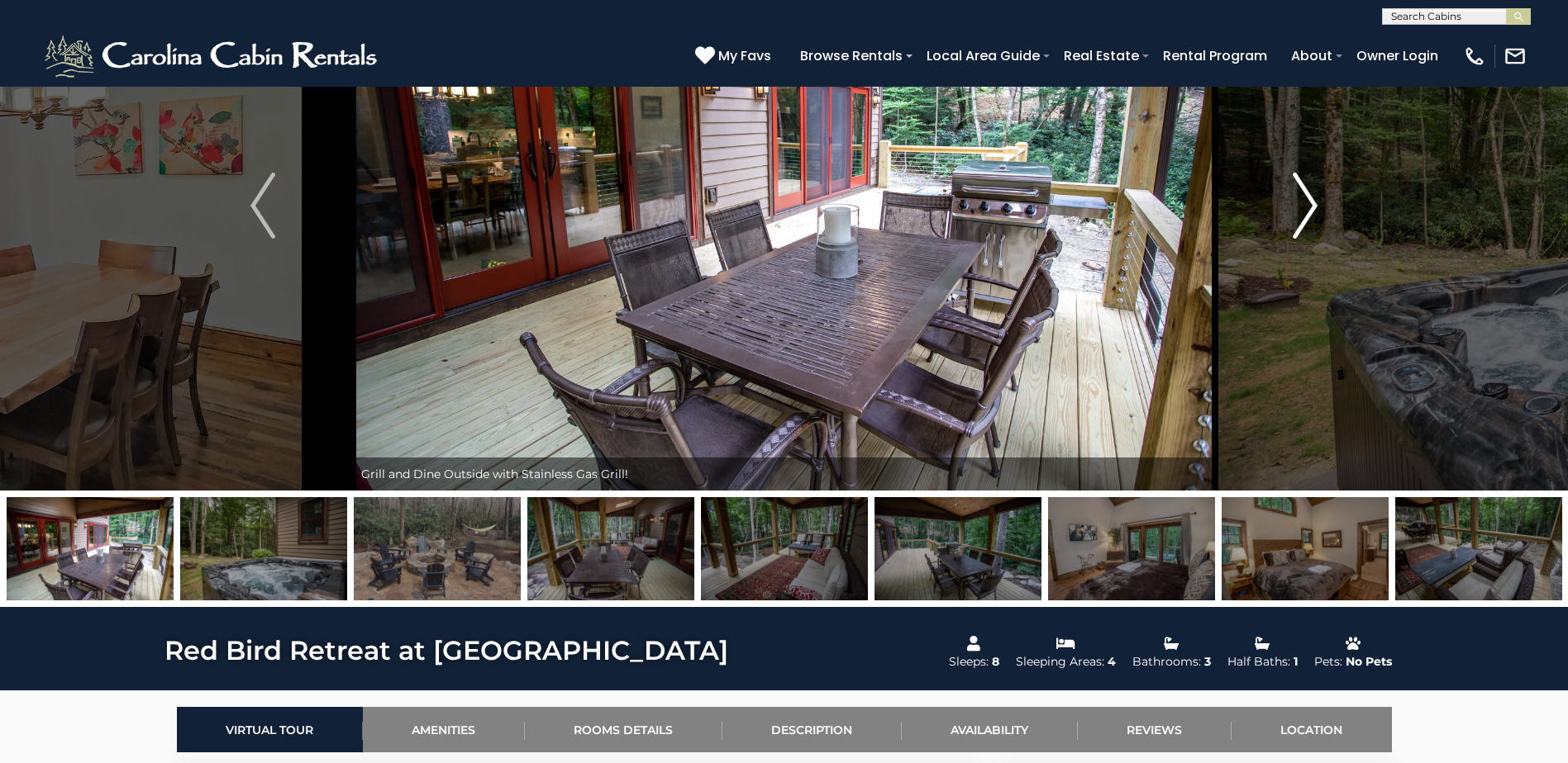
click at [1299, 194] on img "Next" at bounding box center [1304, 205] width 25 height 66
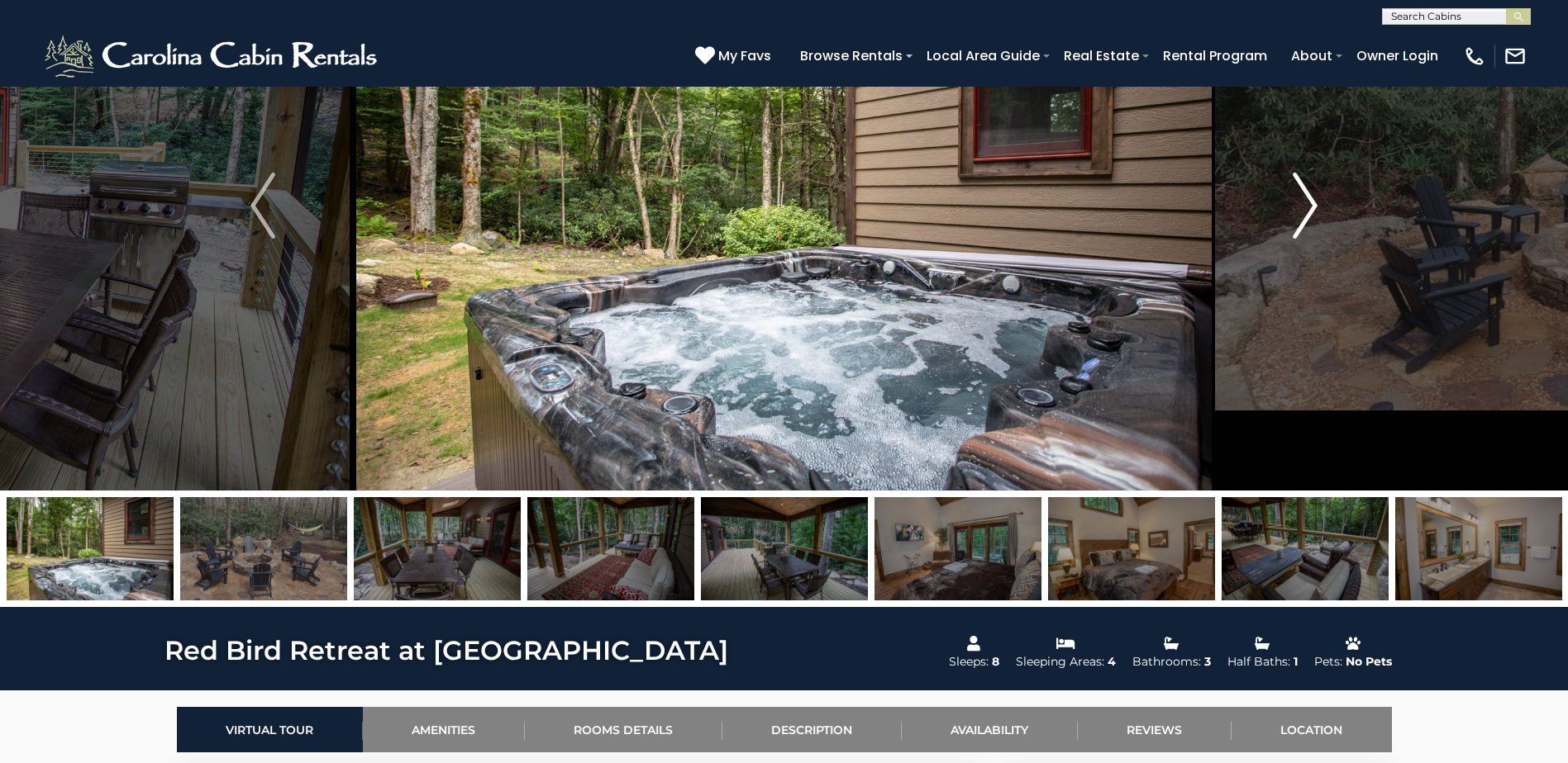
click at [1299, 194] on img "Next" at bounding box center [1304, 205] width 25 height 66
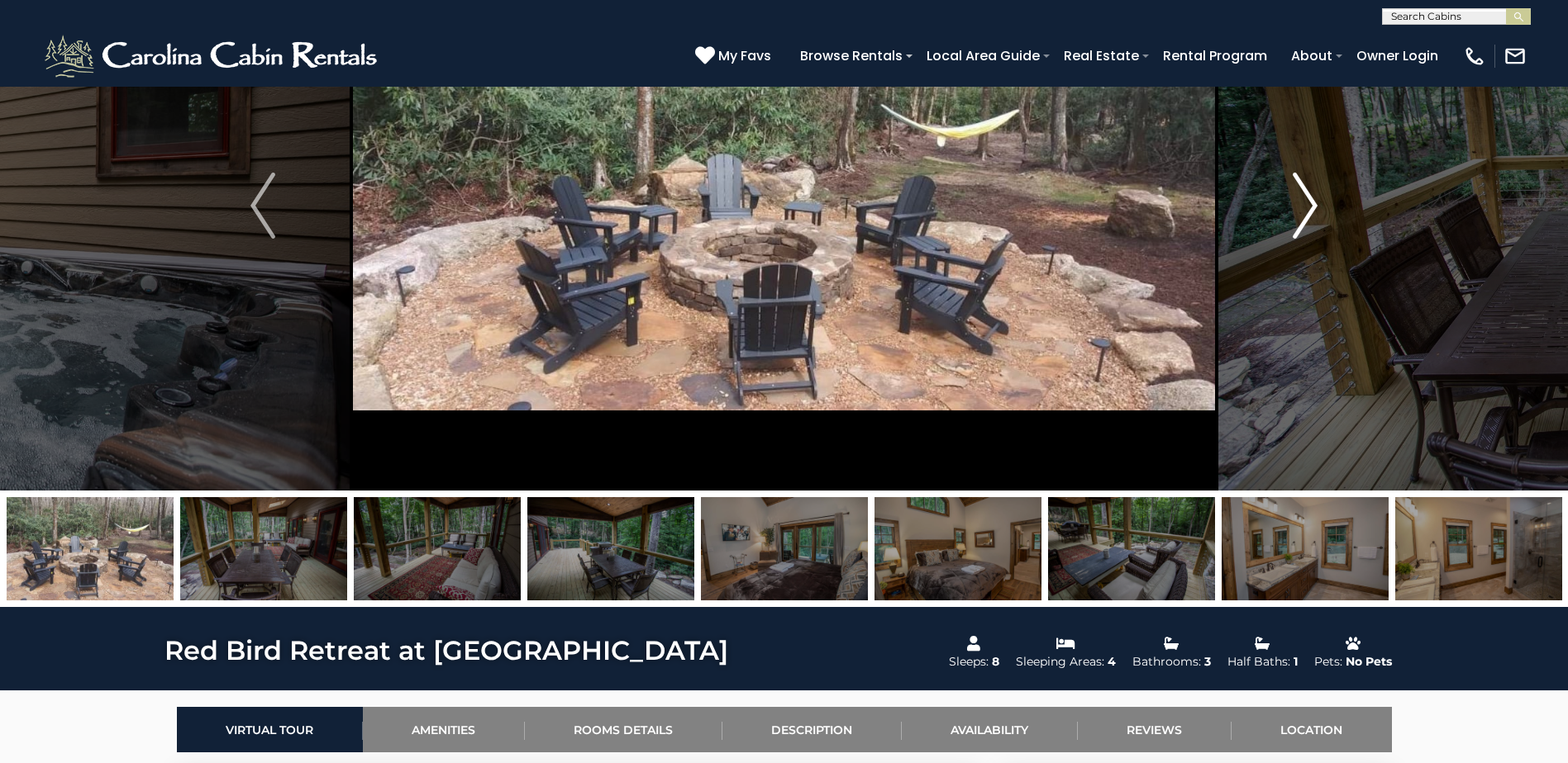
click at [1299, 194] on img "Next" at bounding box center [1304, 205] width 25 height 66
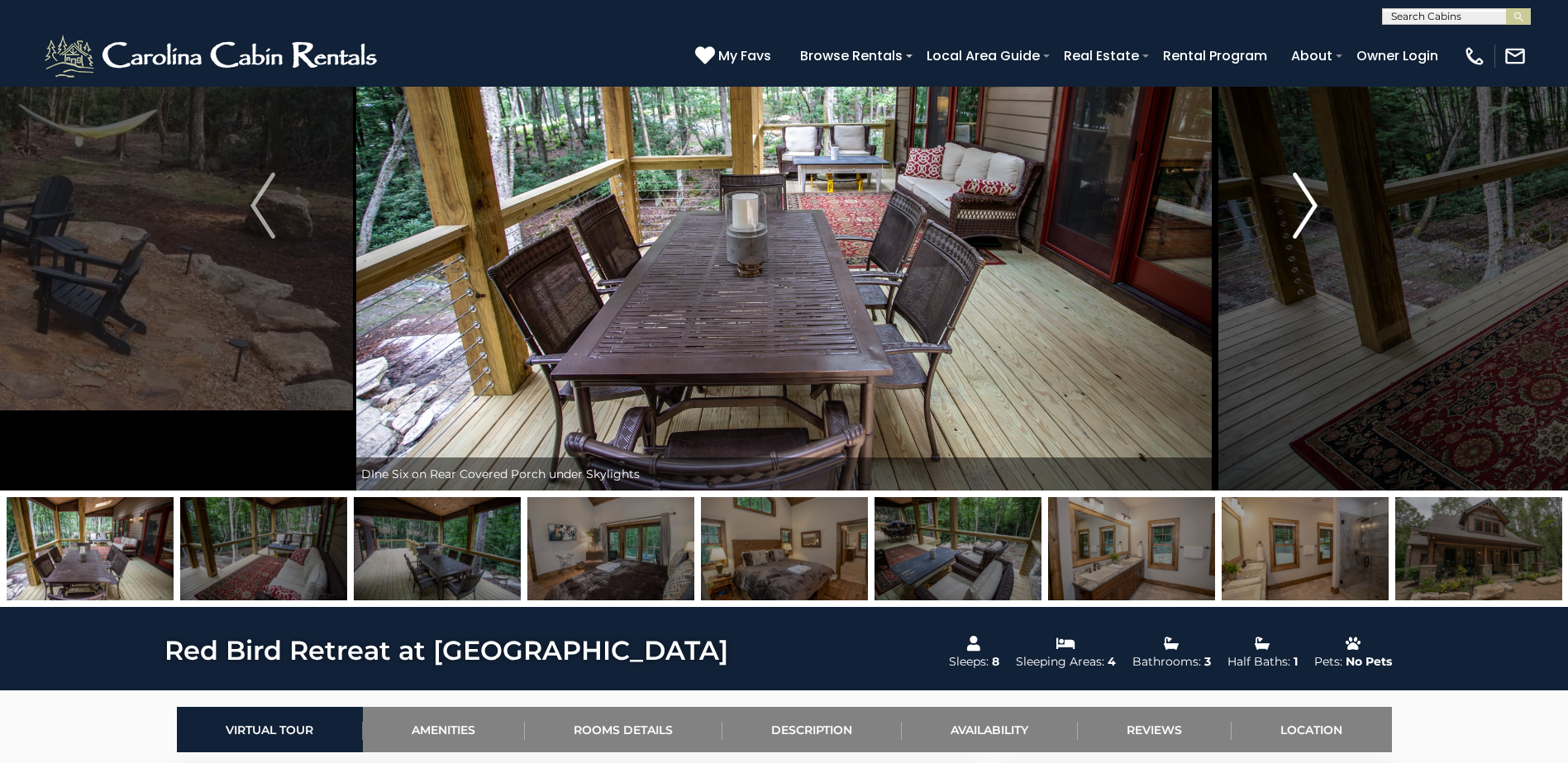
click at [1299, 194] on img "Next" at bounding box center [1304, 205] width 25 height 66
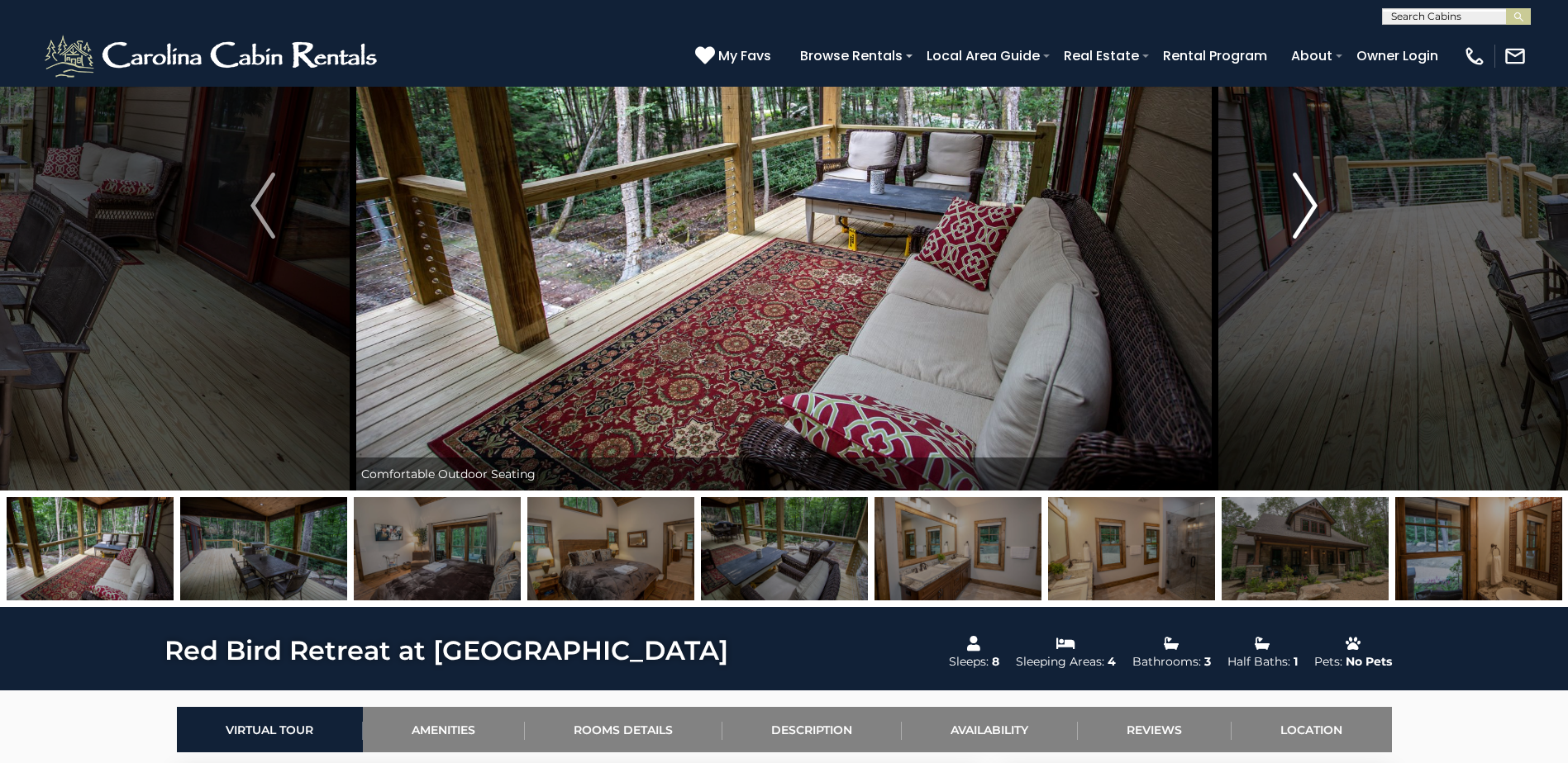
click at [1299, 194] on img "Next" at bounding box center [1304, 205] width 25 height 66
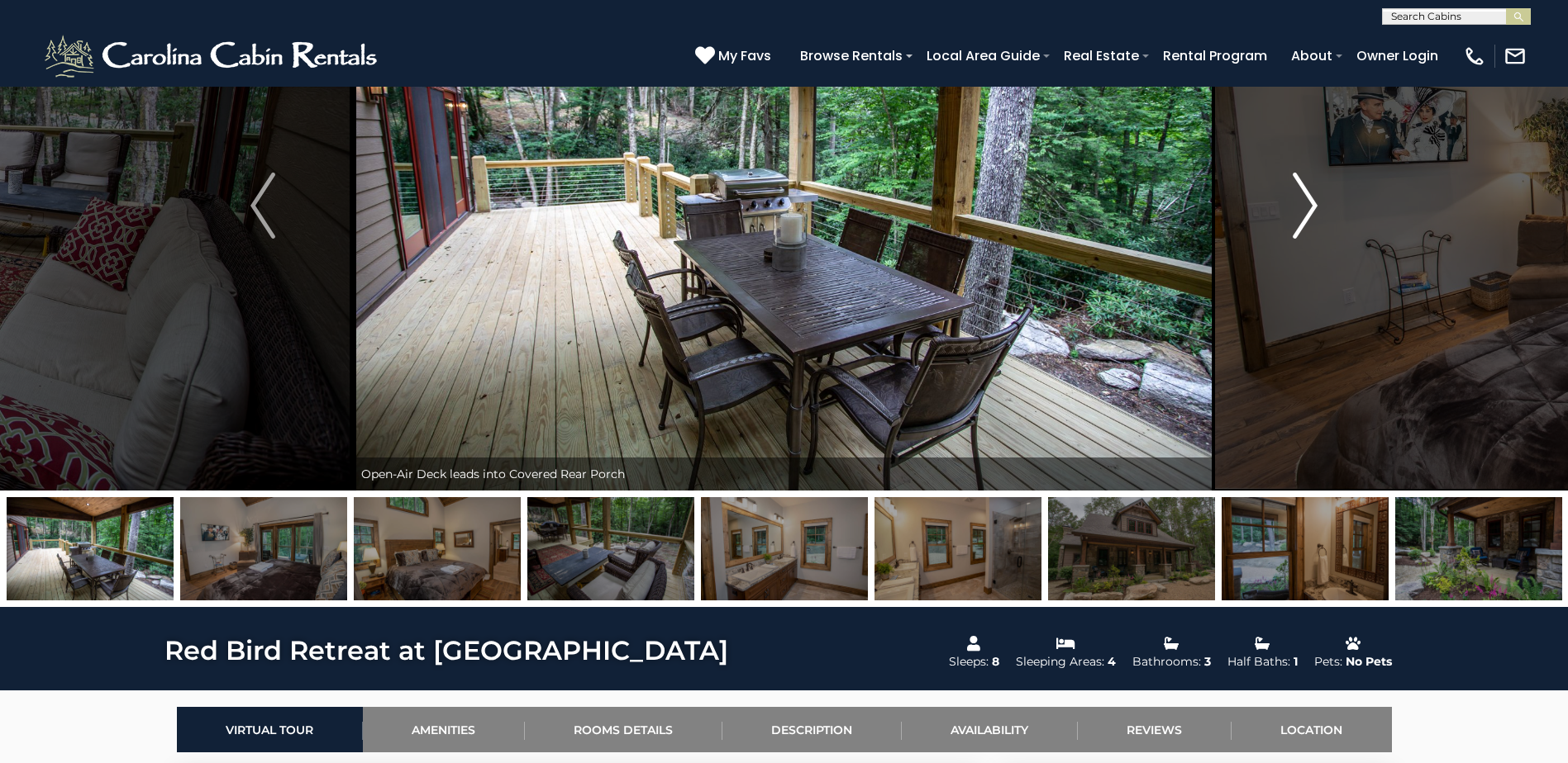
click at [1299, 194] on img "Next" at bounding box center [1304, 205] width 25 height 66
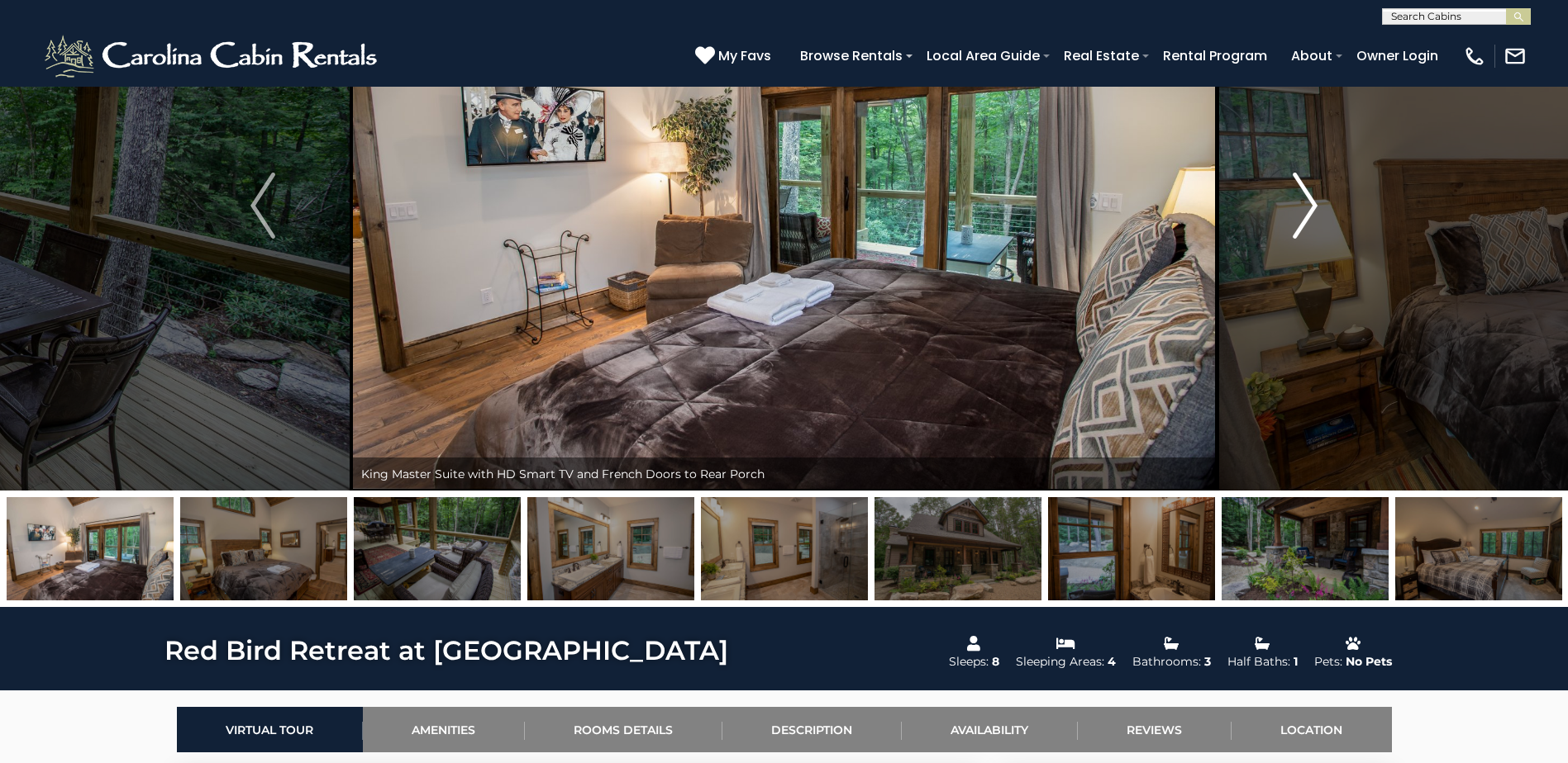
click at [1299, 194] on img "Next" at bounding box center [1304, 205] width 25 height 66
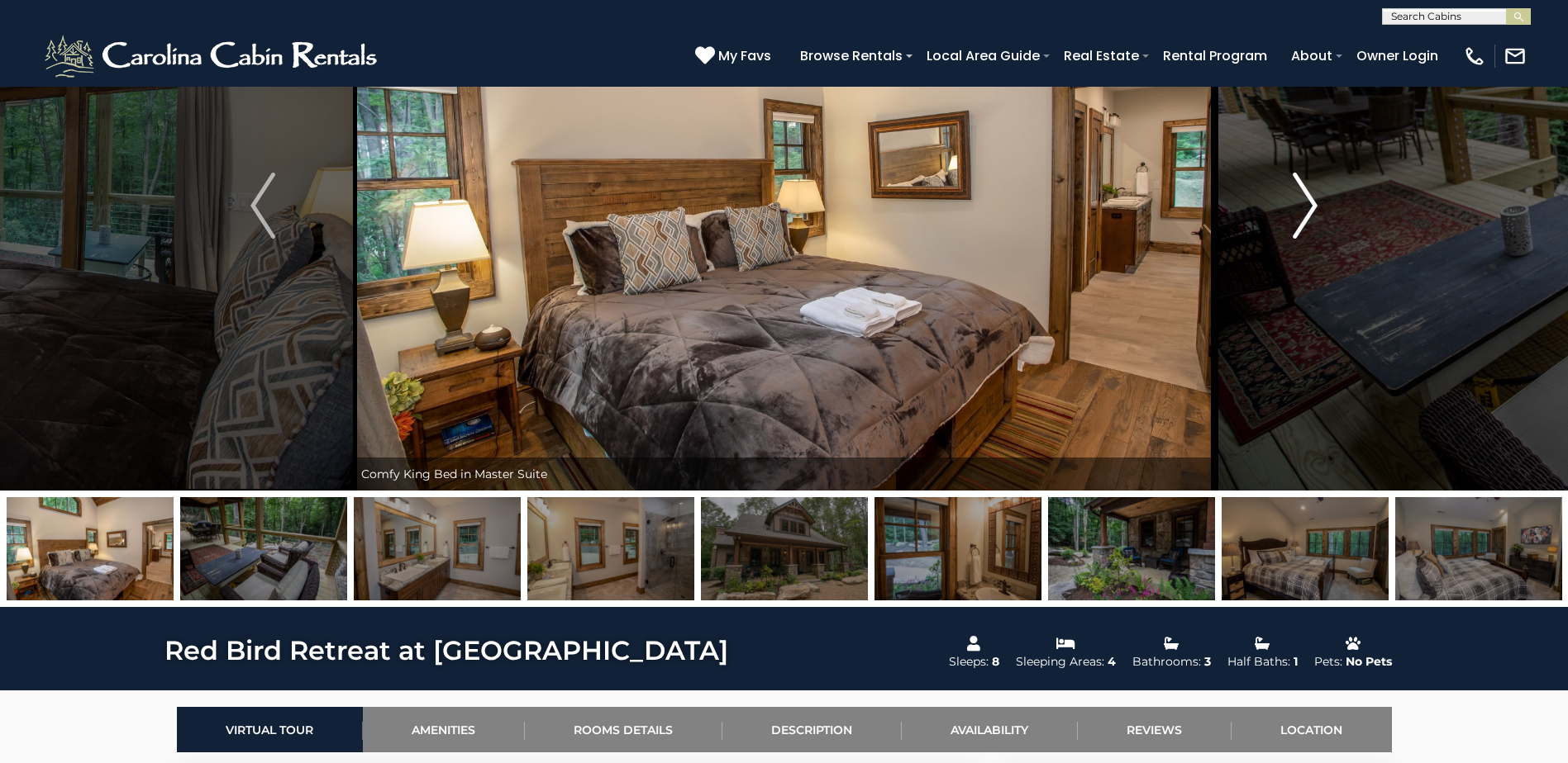
click at [1299, 194] on img "Next" at bounding box center [1304, 205] width 25 height 66
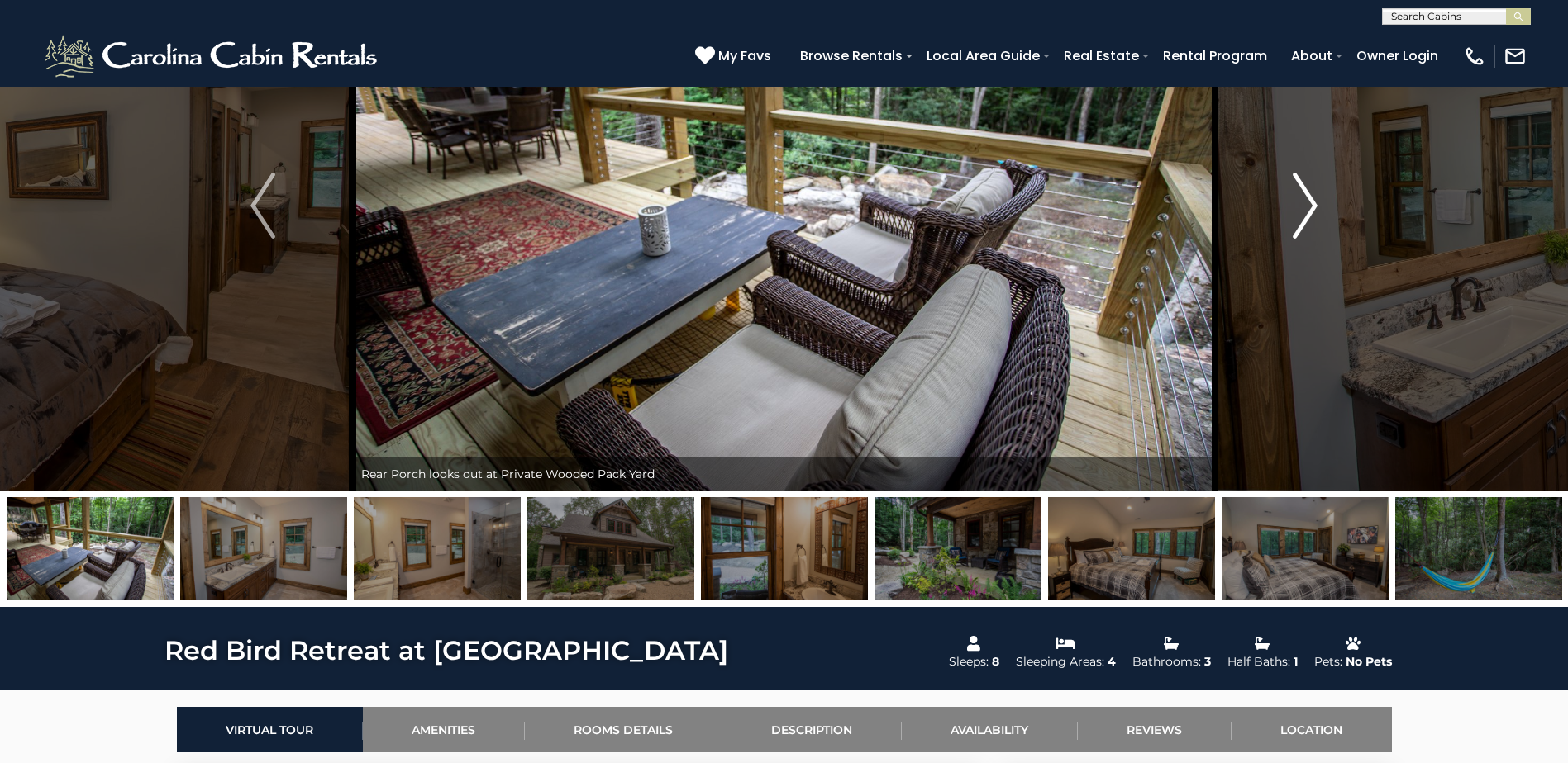
click at [1299, 194] on img "Next" at bounding box center [1304, 205] width 25 height 66
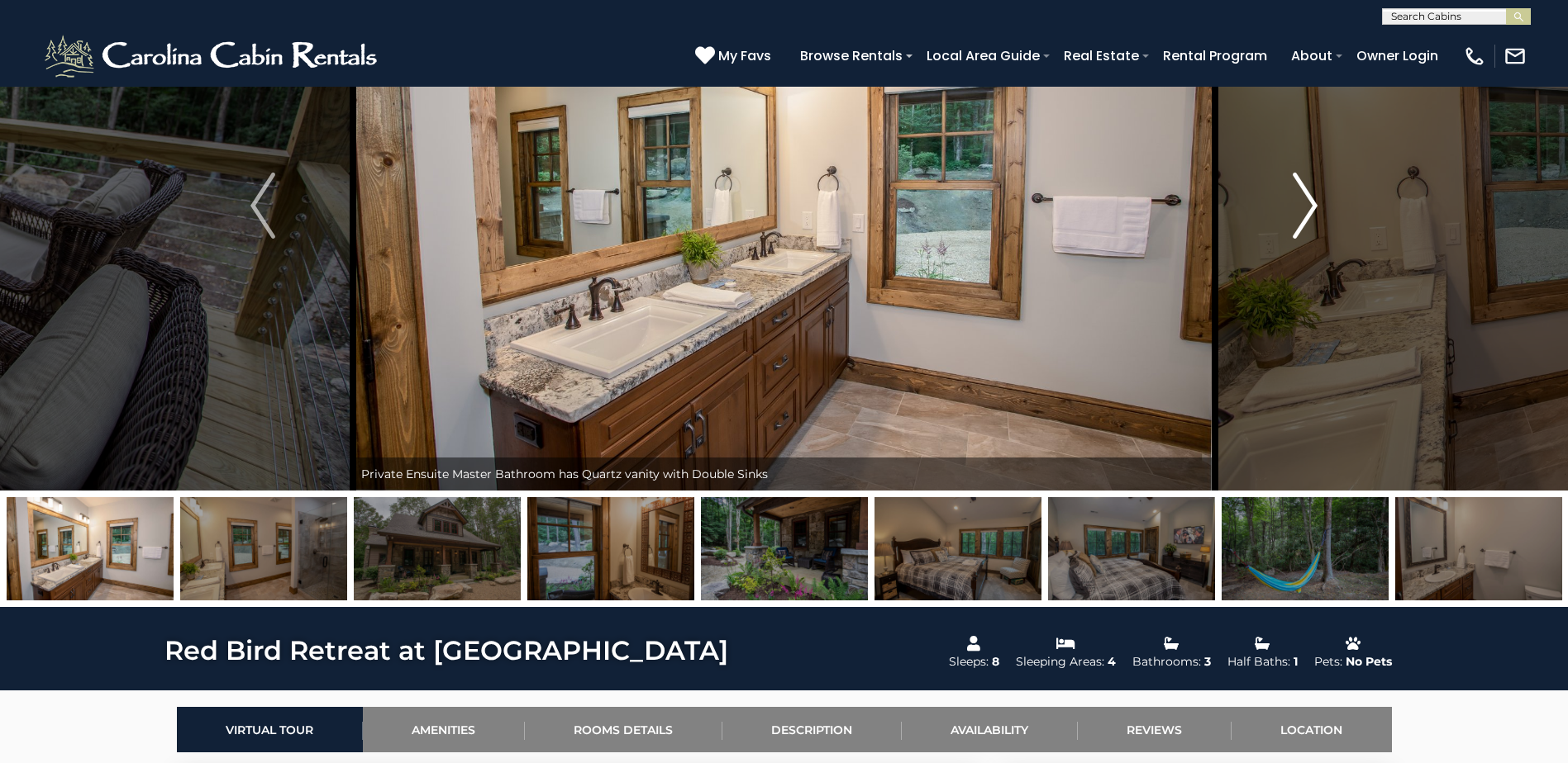
click at [1299, 194] on img "Next" at bounding box center [1304, 205] width 25 height 66
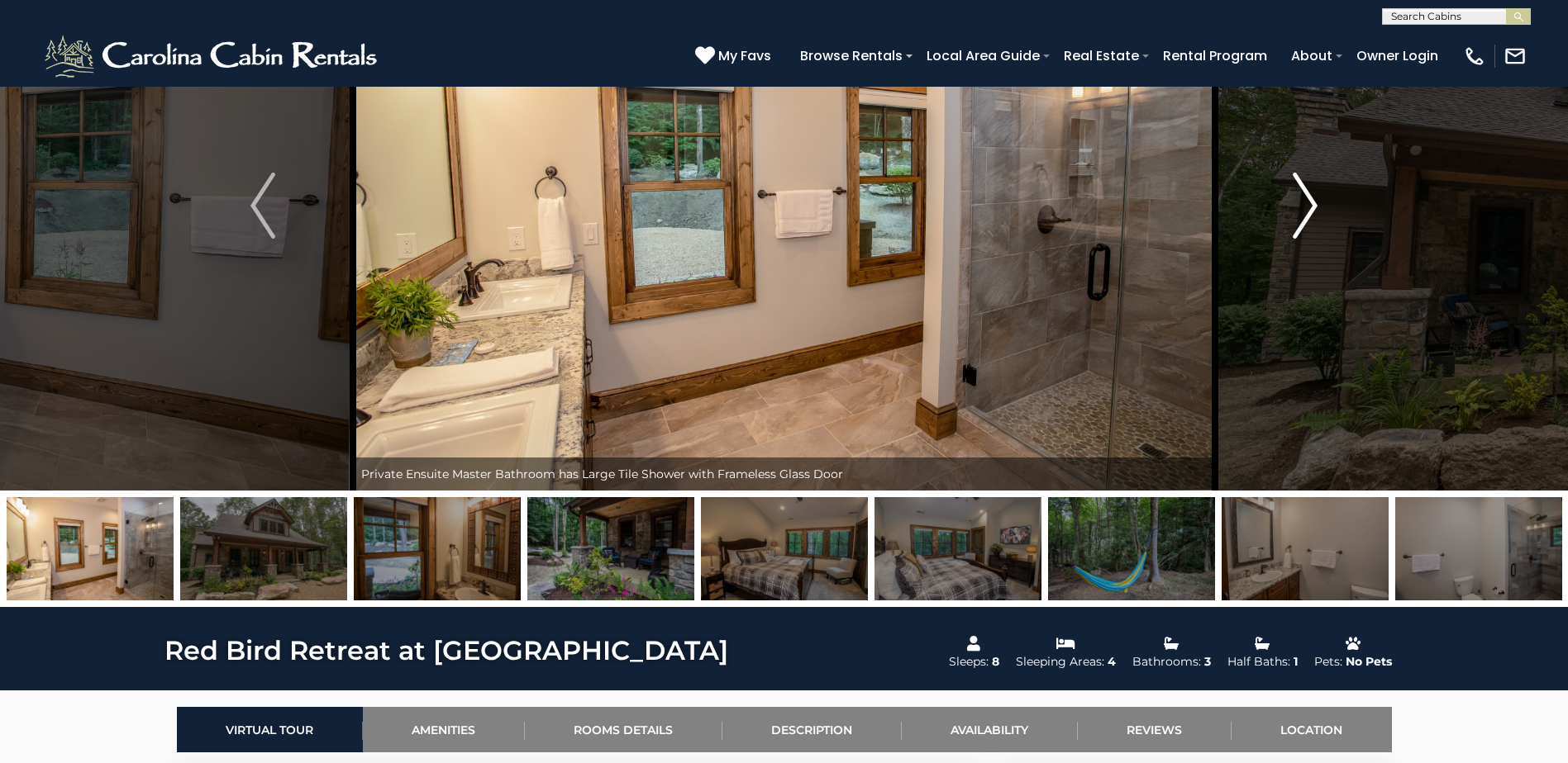
click at [1299, 194] on img "Next" at bounding box center [1304, 205] width 25 height 66
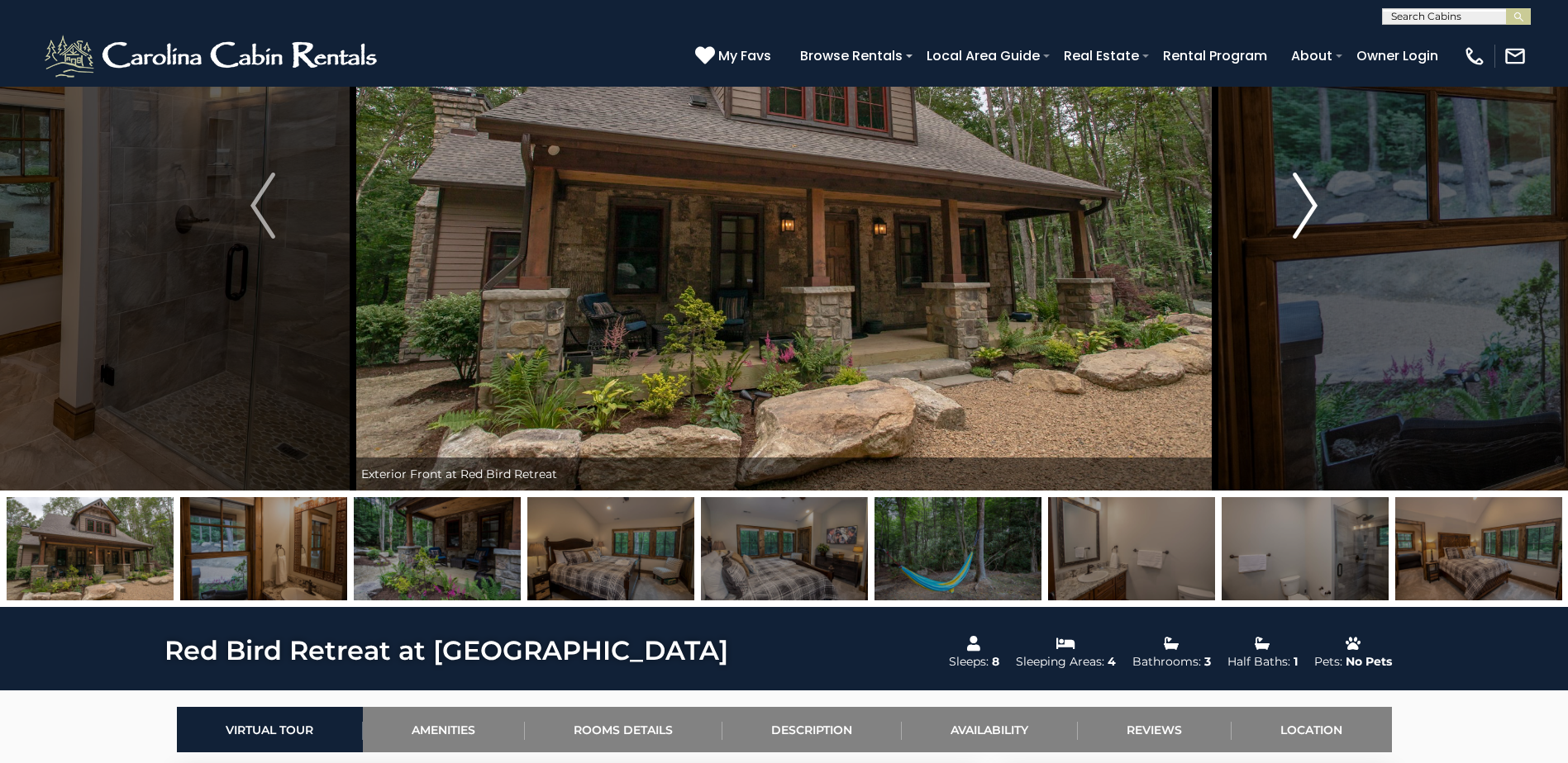
click at [1299, 194] on img "Next" at bounding box center [1304, 205] width 25 height 66
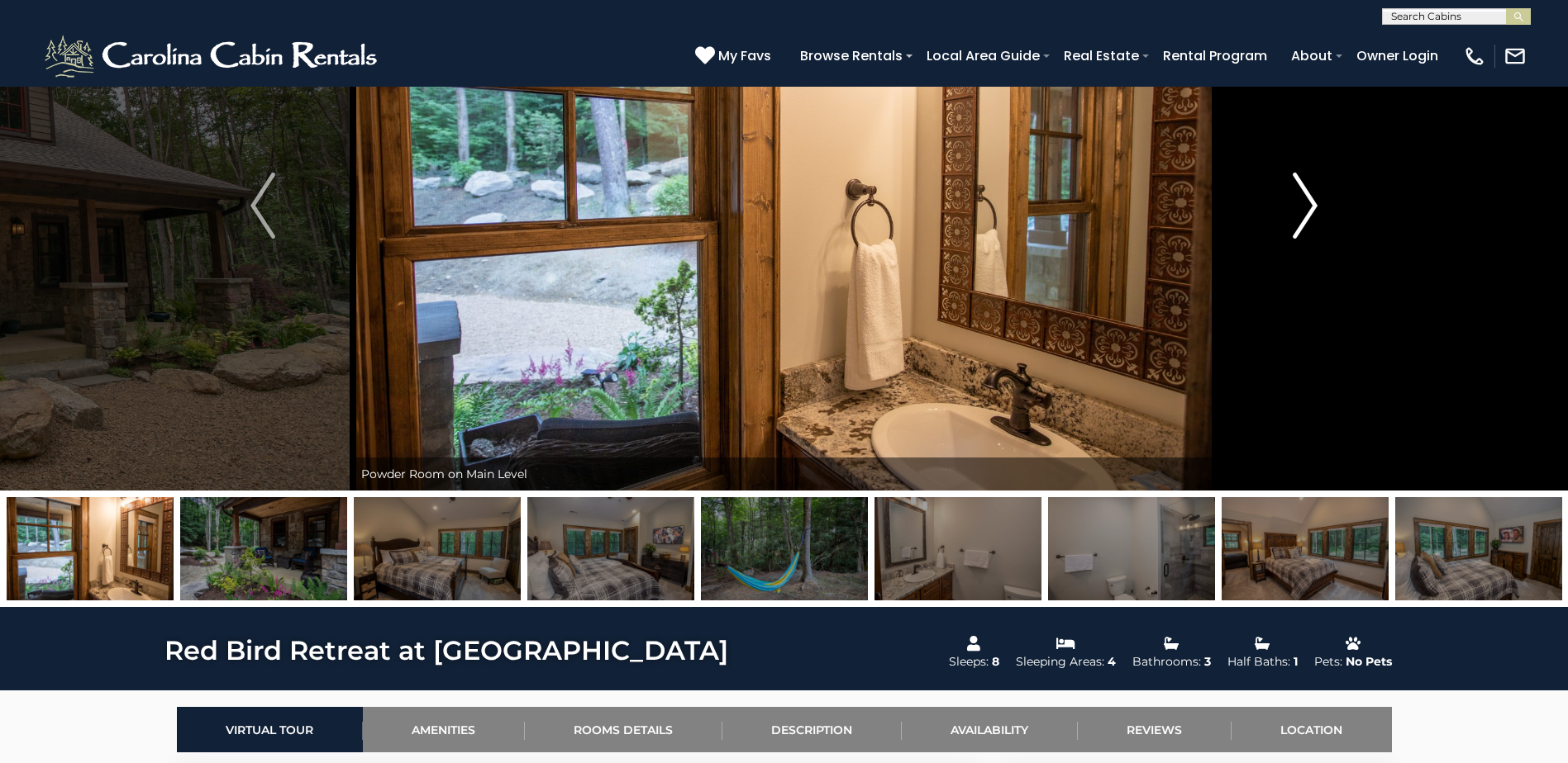
click at [1299, 194] on img "Next" at bounding box center [1304, 205] width 25 height 66
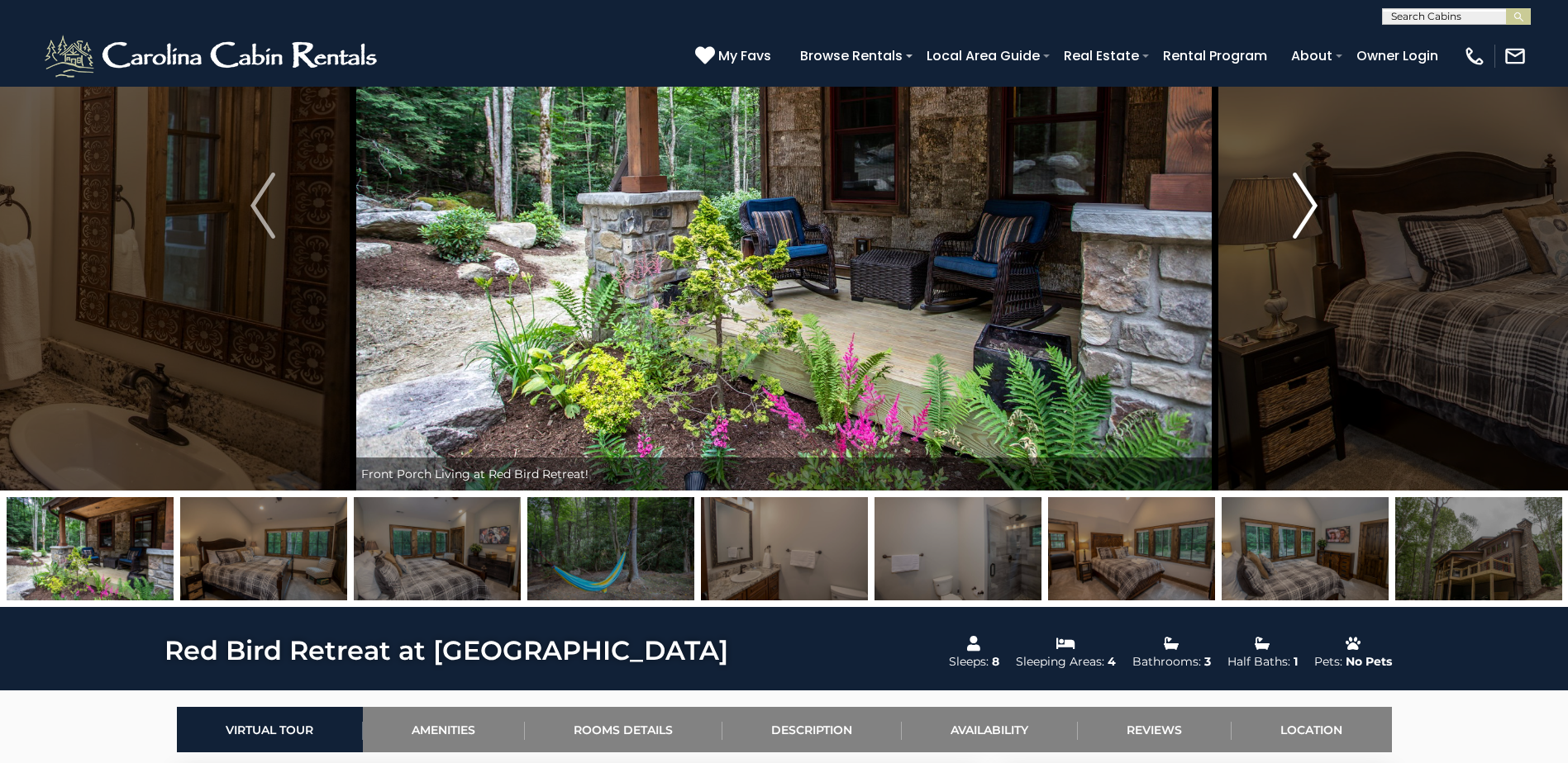
click at [1299, 194] on img "Next" at bounding box center [1304, 205] width 25 height 66
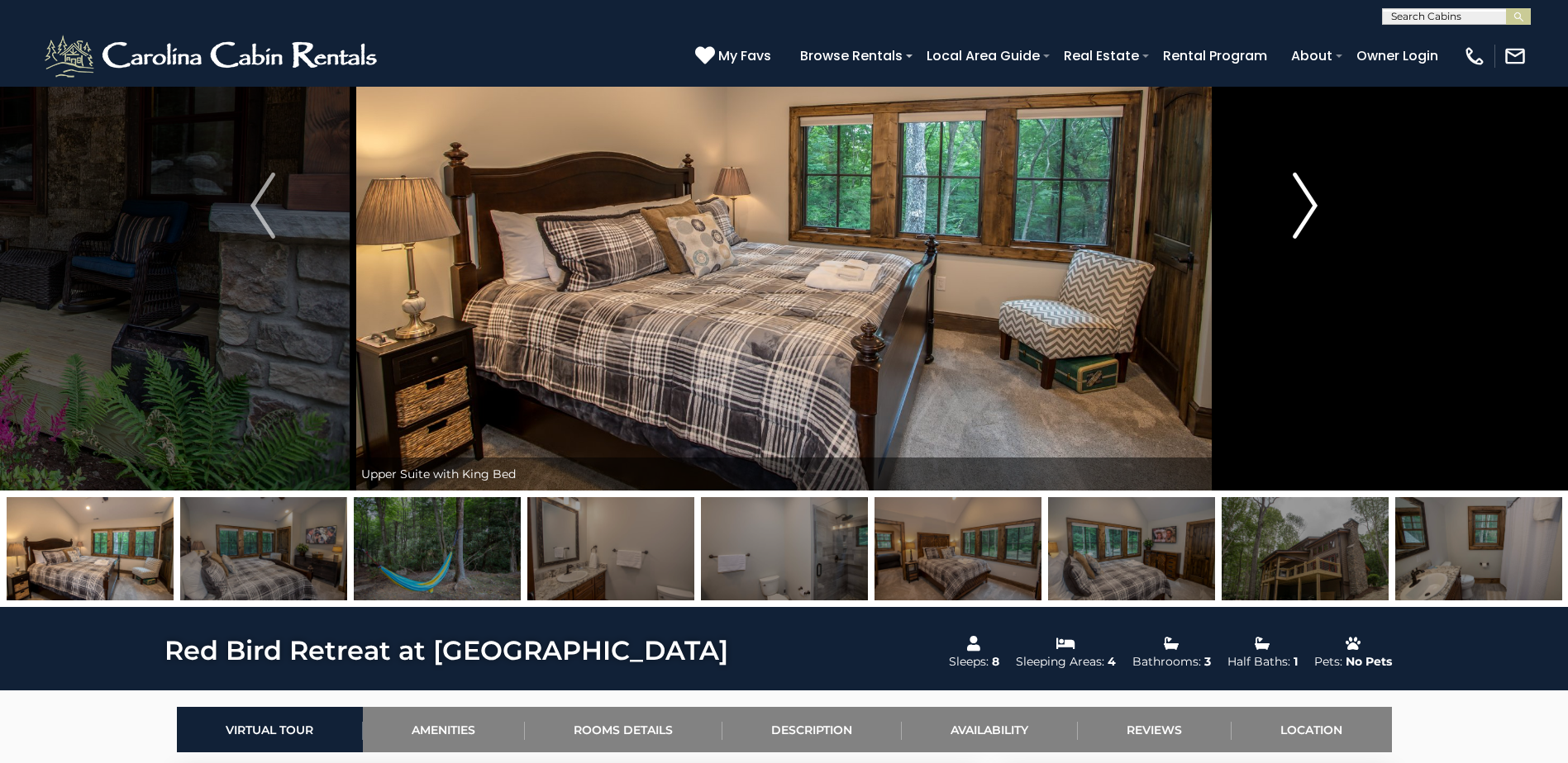
click at [1299, 194] on img "Next" at bounding box center [1304, 205] width 25 height 66
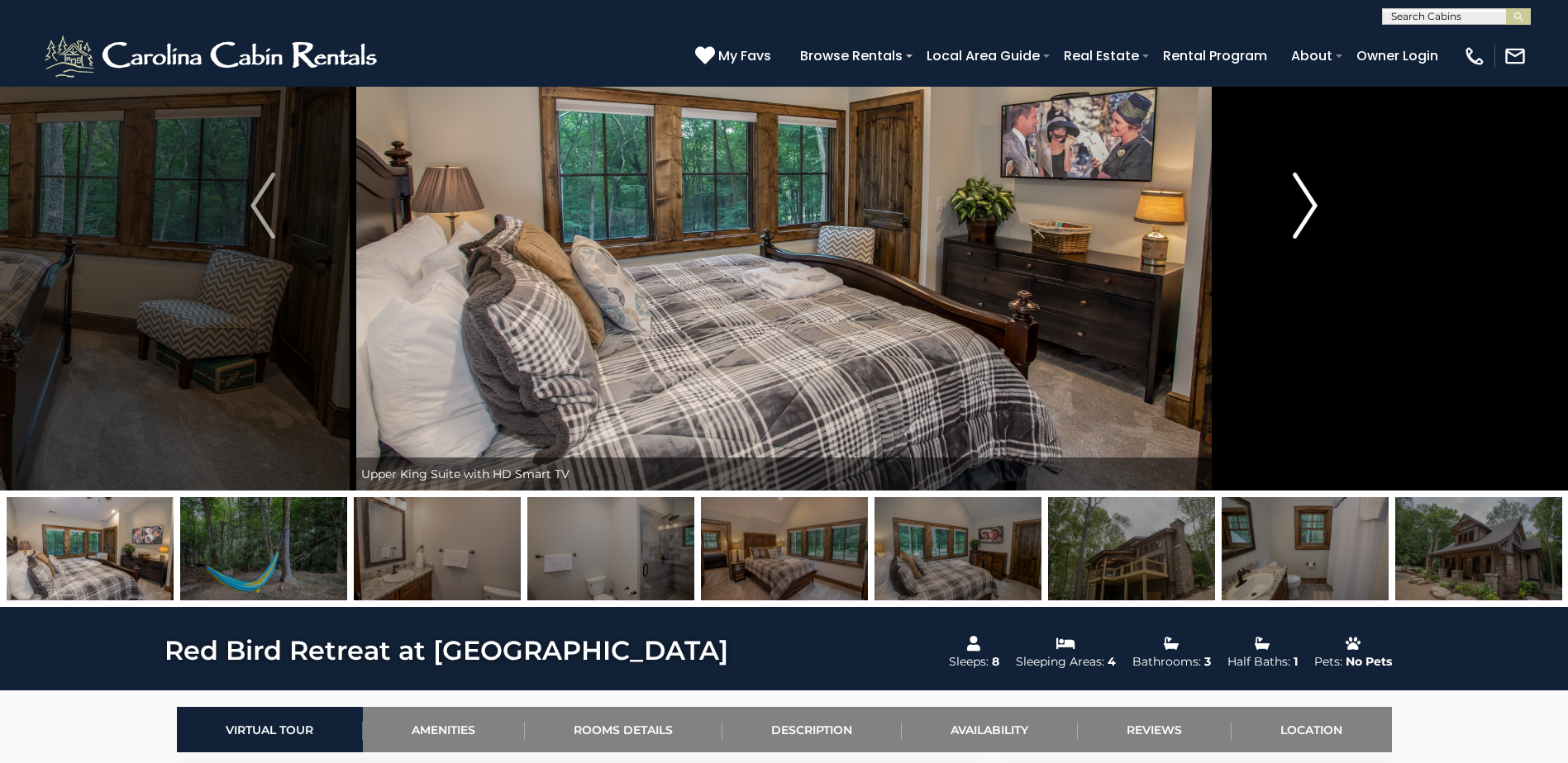
click at [1299, 194] on img "Next" at bounding box center [1304, 205] width 25 height 66
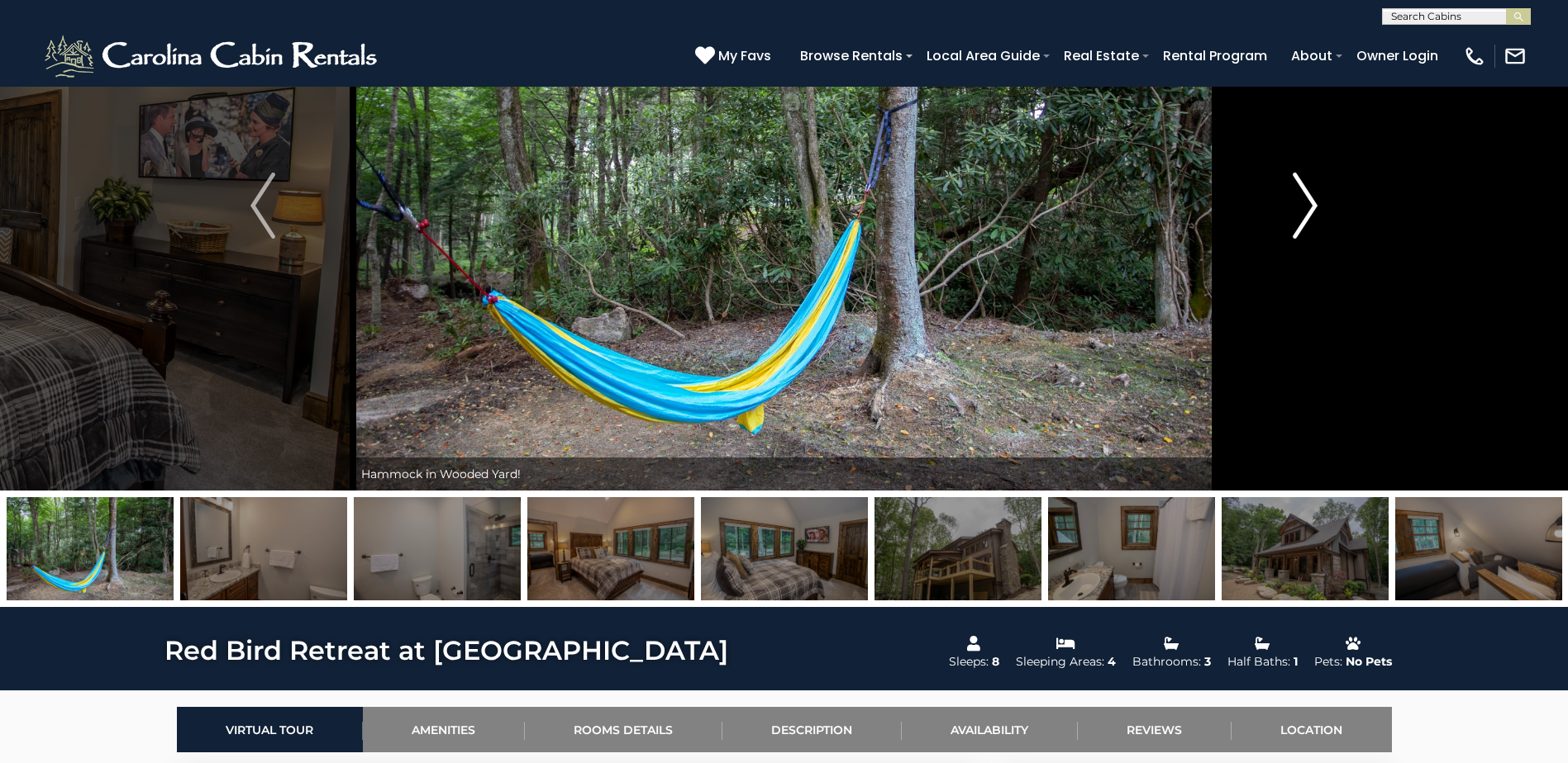
click at [1299, 194] on img "Next" at bounding box center [1304, 205] width 25 height 66
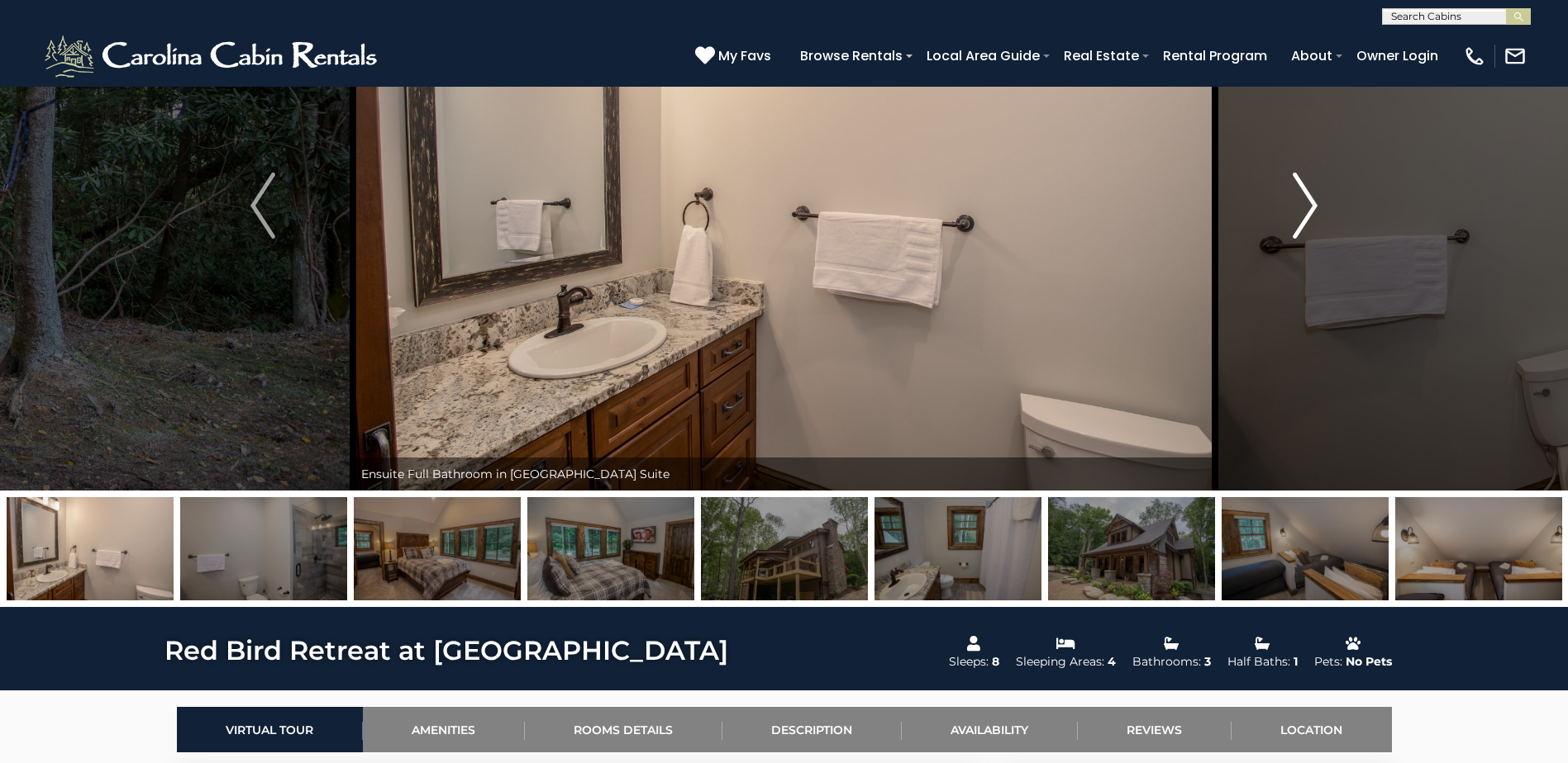
click at [1299, 194] on img "Next" at bounding box center [1304, 205] width 25 height 66
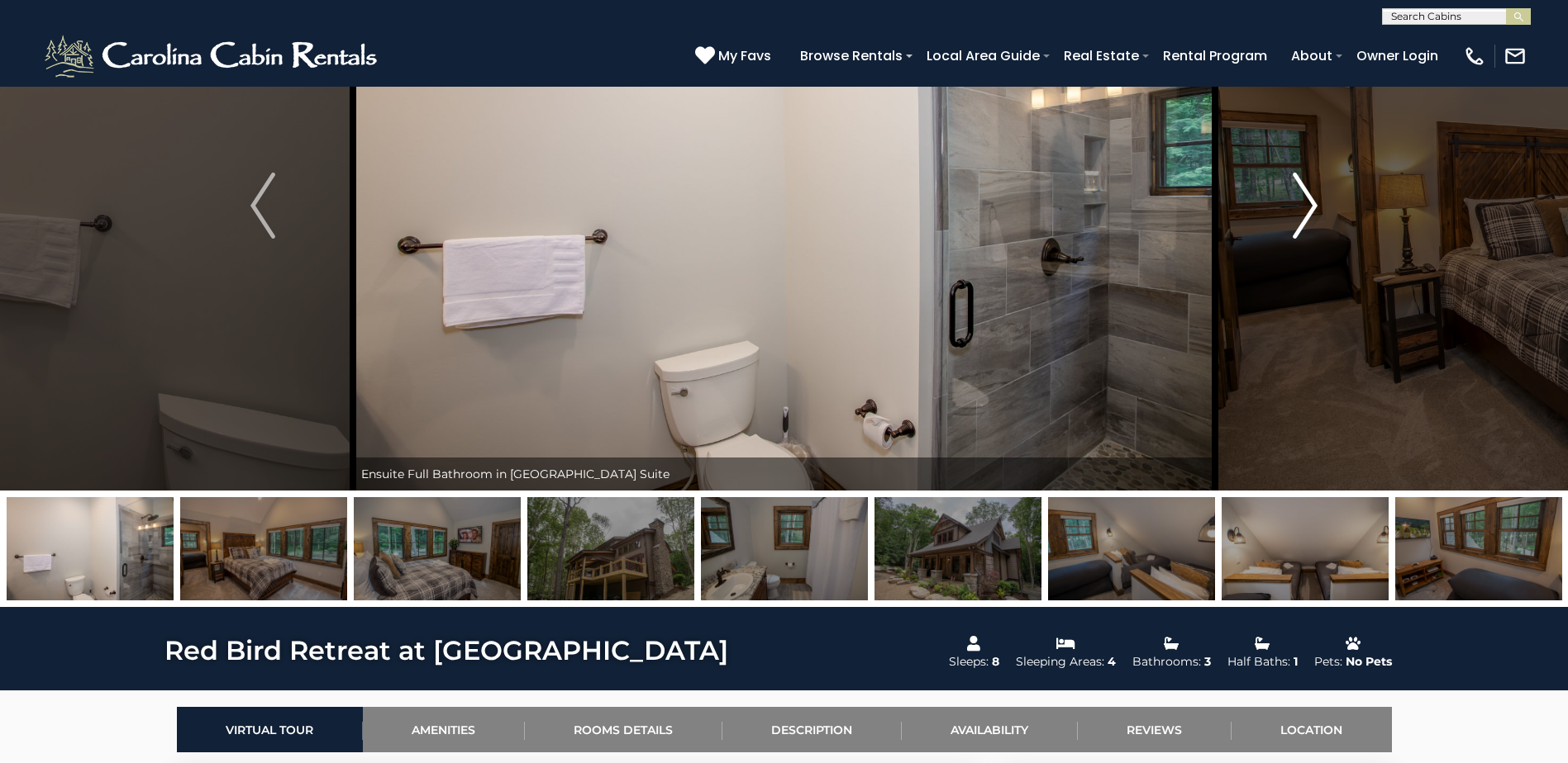
click at [1299, 194] on img "Next" at bounding box center [1304, 205] width 25 height 66
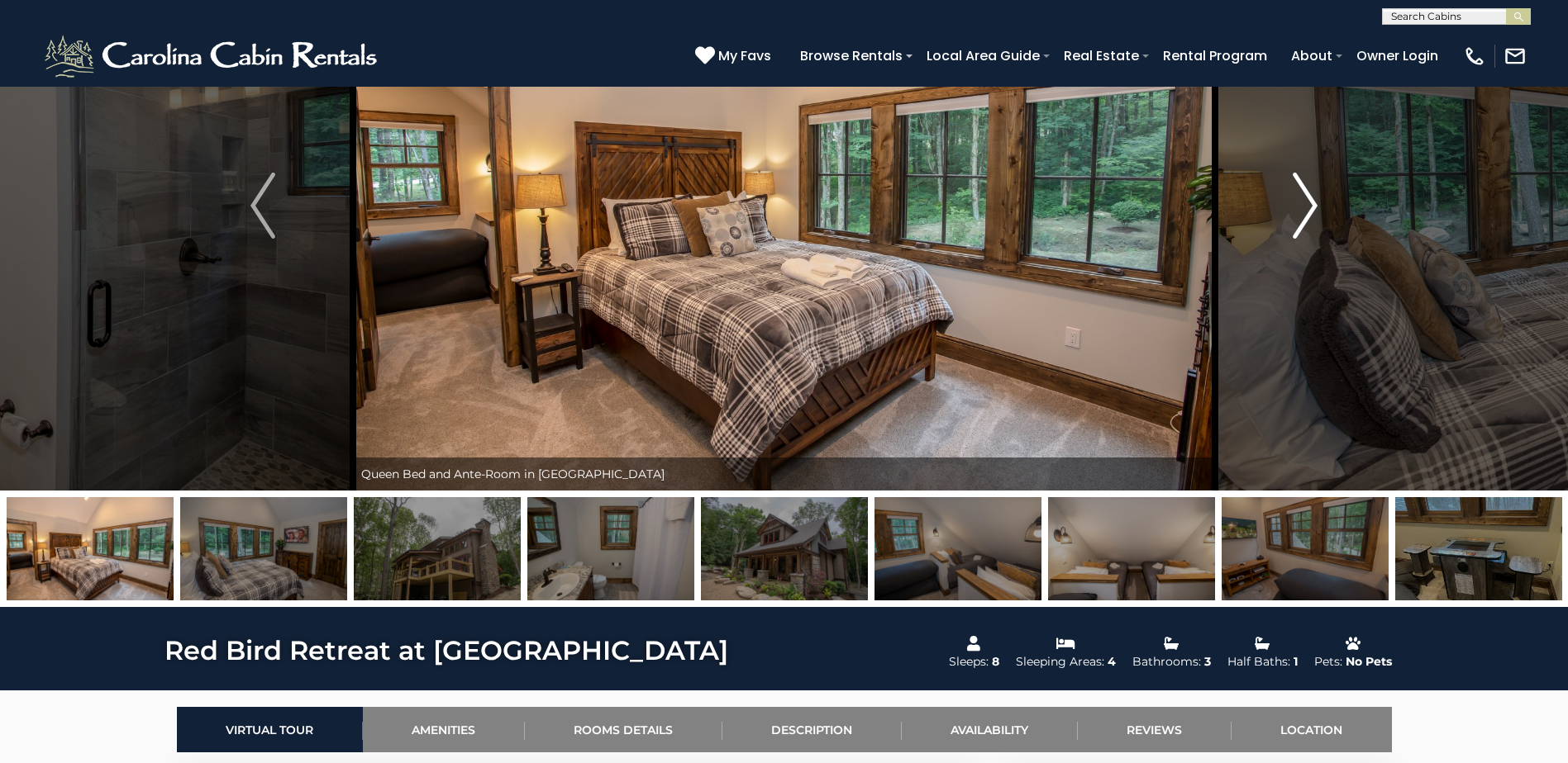
click at [1299, 194] on img "Next" at bounding box center [1304, 205] width 25 height 66
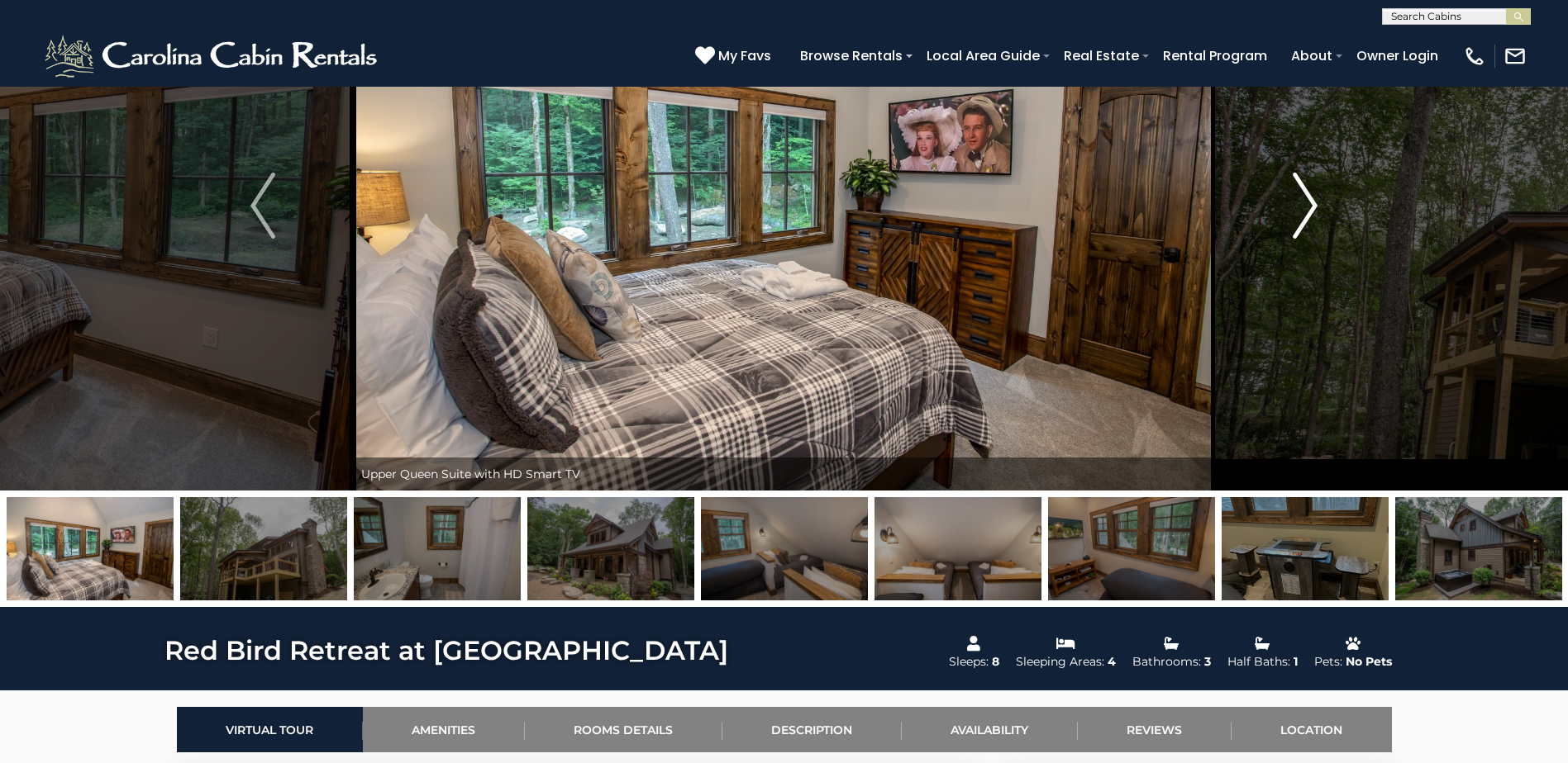
click at [1299, 194] on img "Next" at bounding box center [1304, 205] width 25 height 66
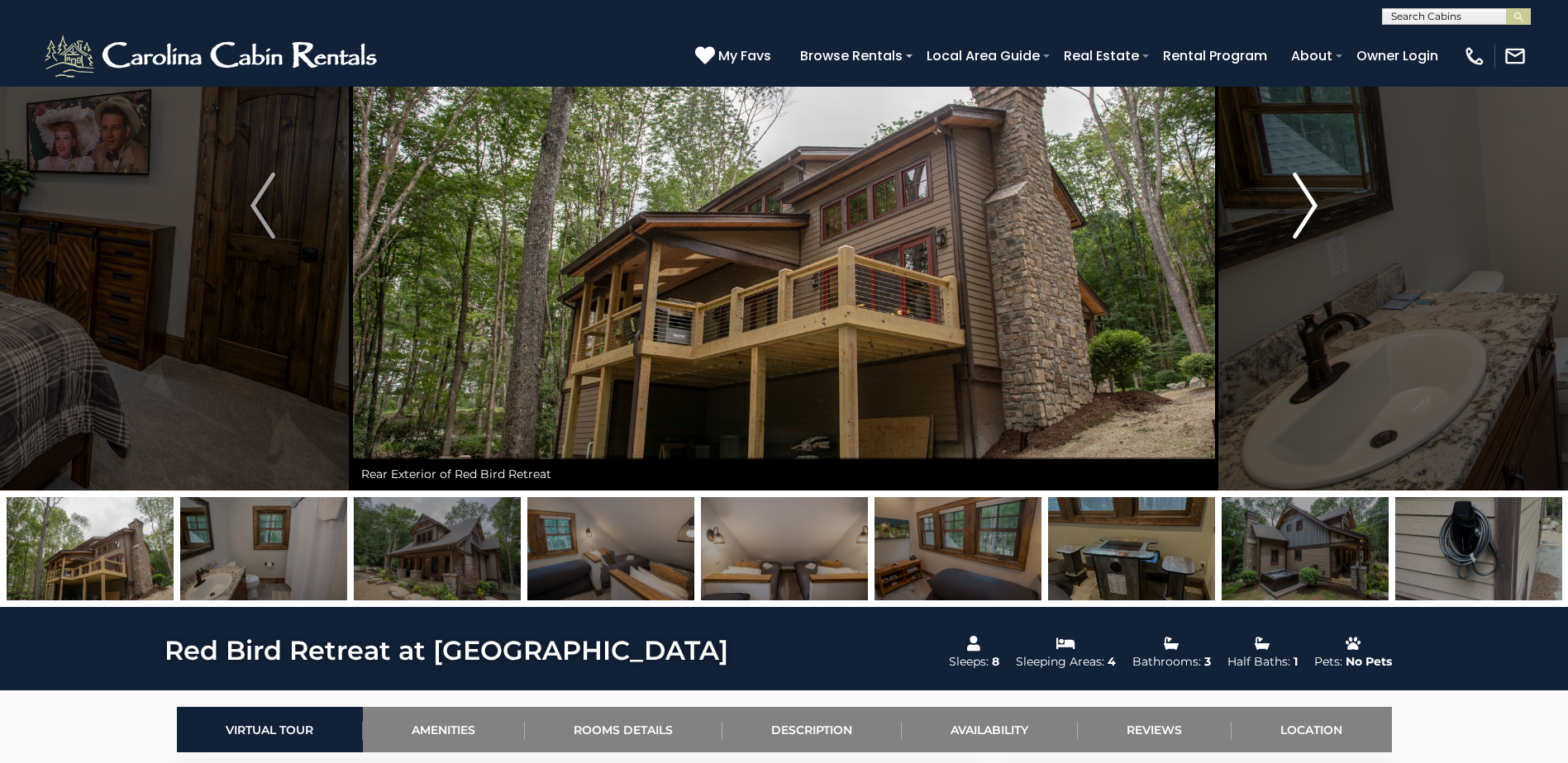
click at [1299, 194] on img "Next" at bounding box center [1304, 205] width 25 height 66
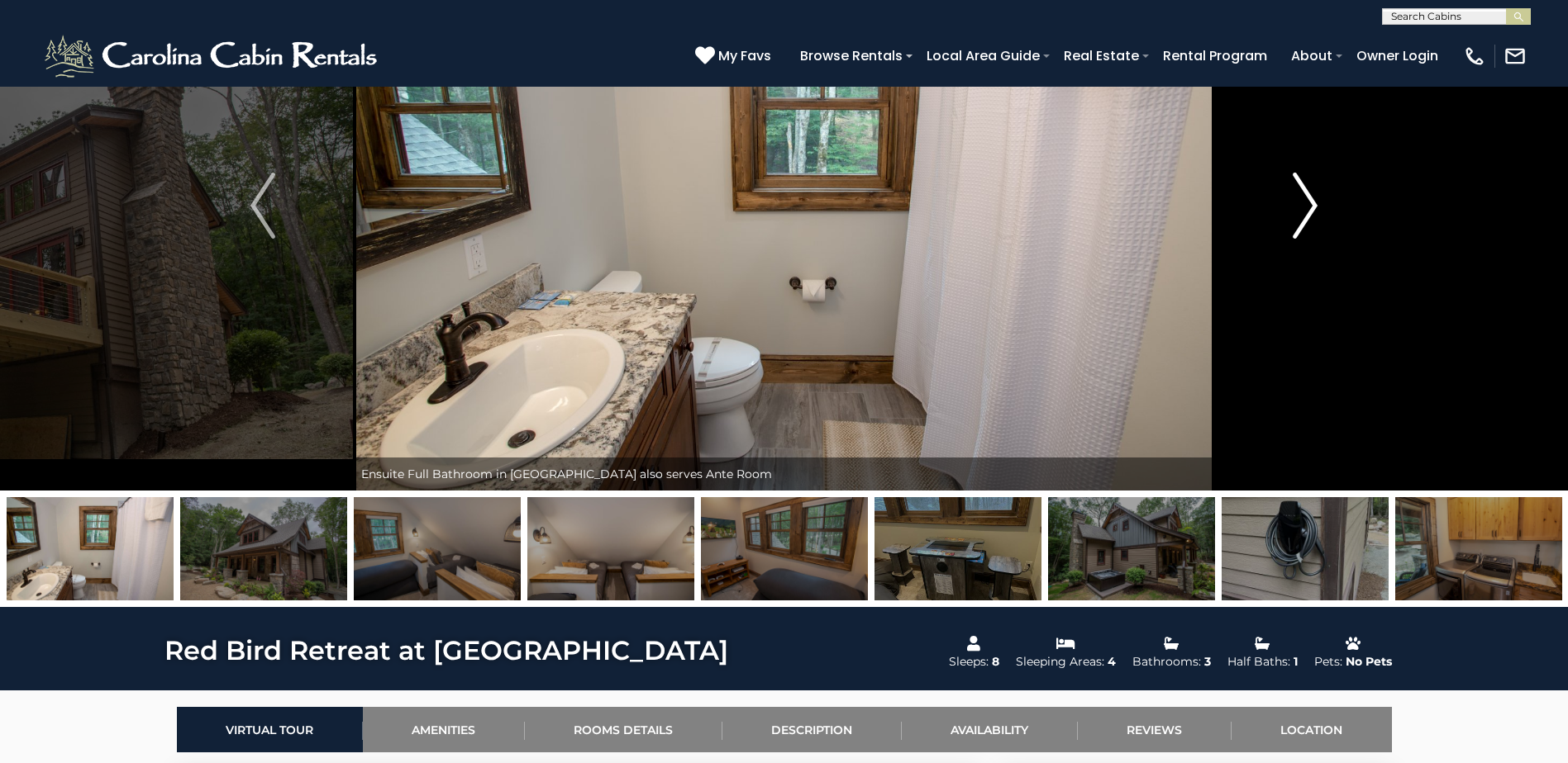
click at [1299, 194] on img "Next" at bounding box center [1304, 205] width 25 height 66
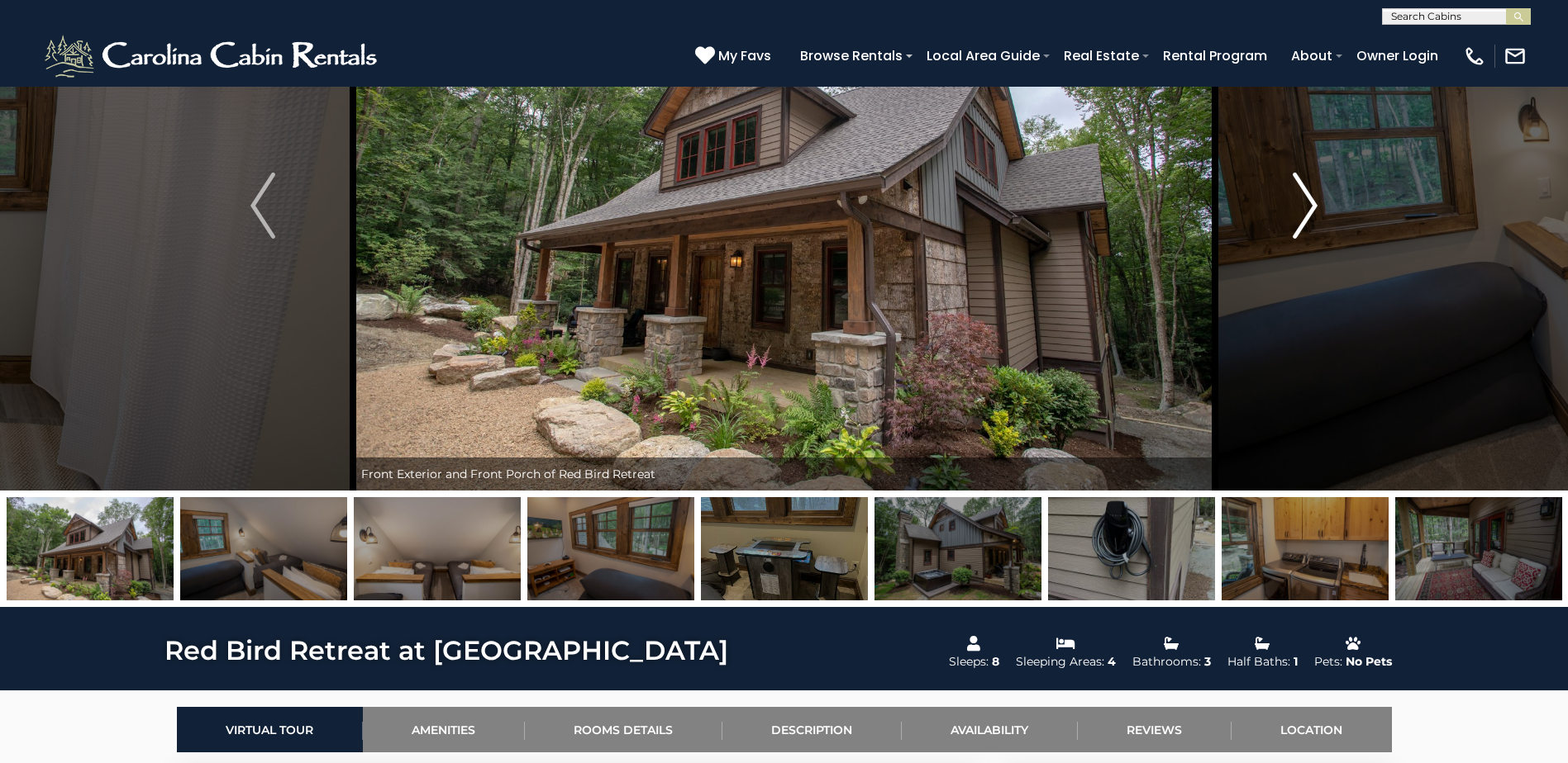
click at [1299, 194] on img "Next" at bounding box center [1304, 205] width 25 height 66
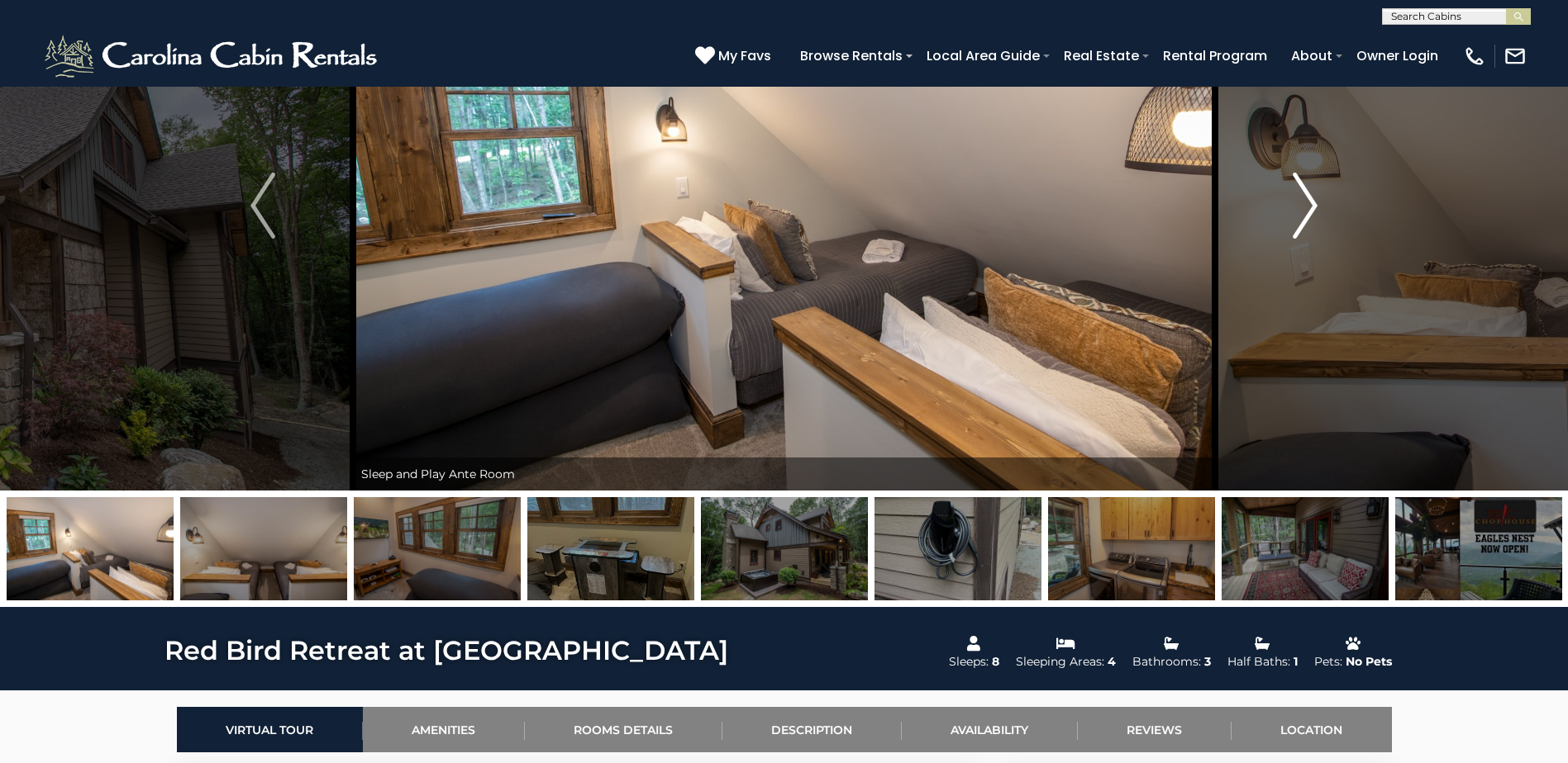
click at [1299, 194] on img "Next" at bounding box center [1304, 205] width 25 height 66
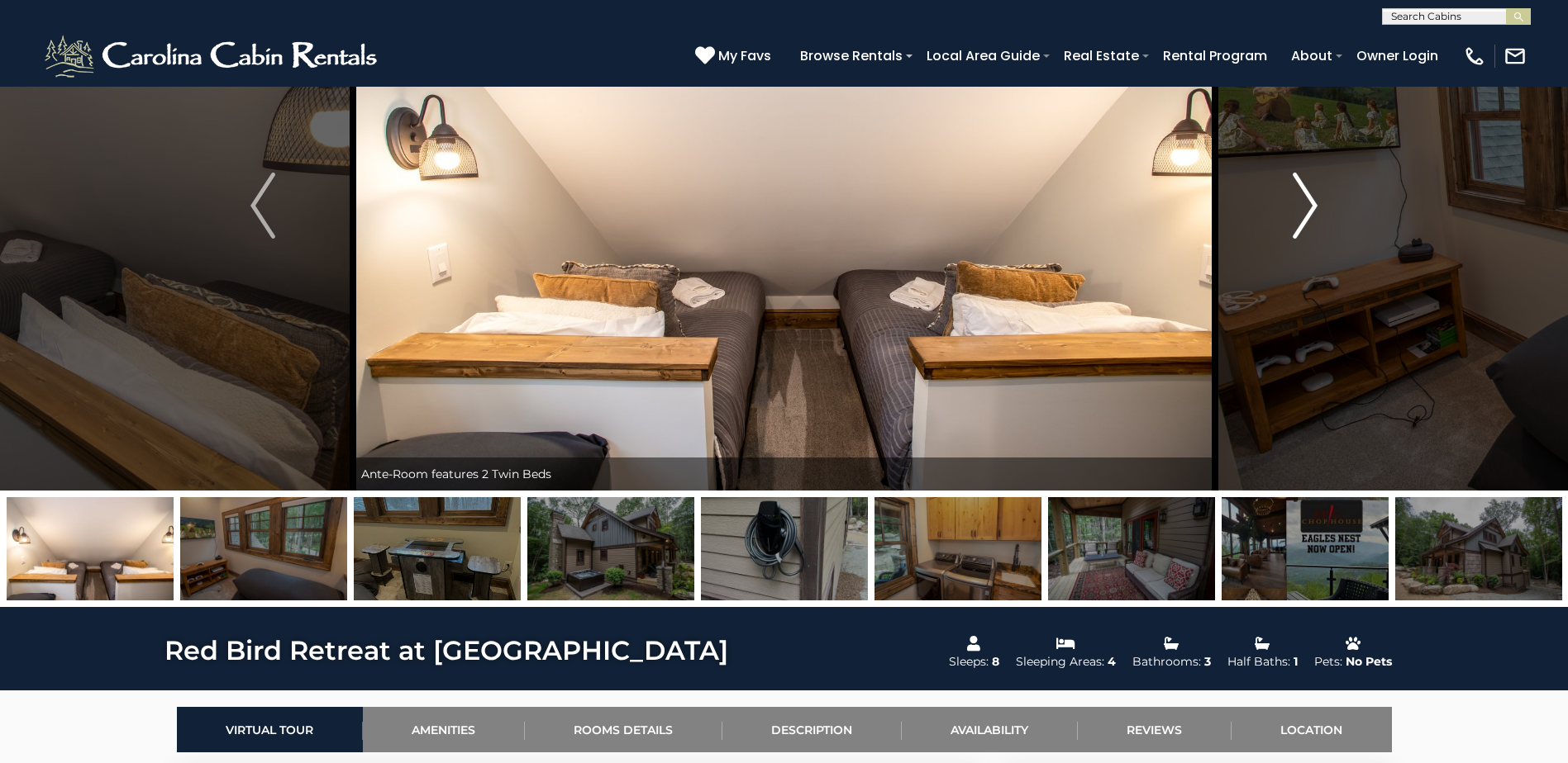
click at [1299, 194] on img "Next" at bounding box center [1304, 205] width 25 height 66
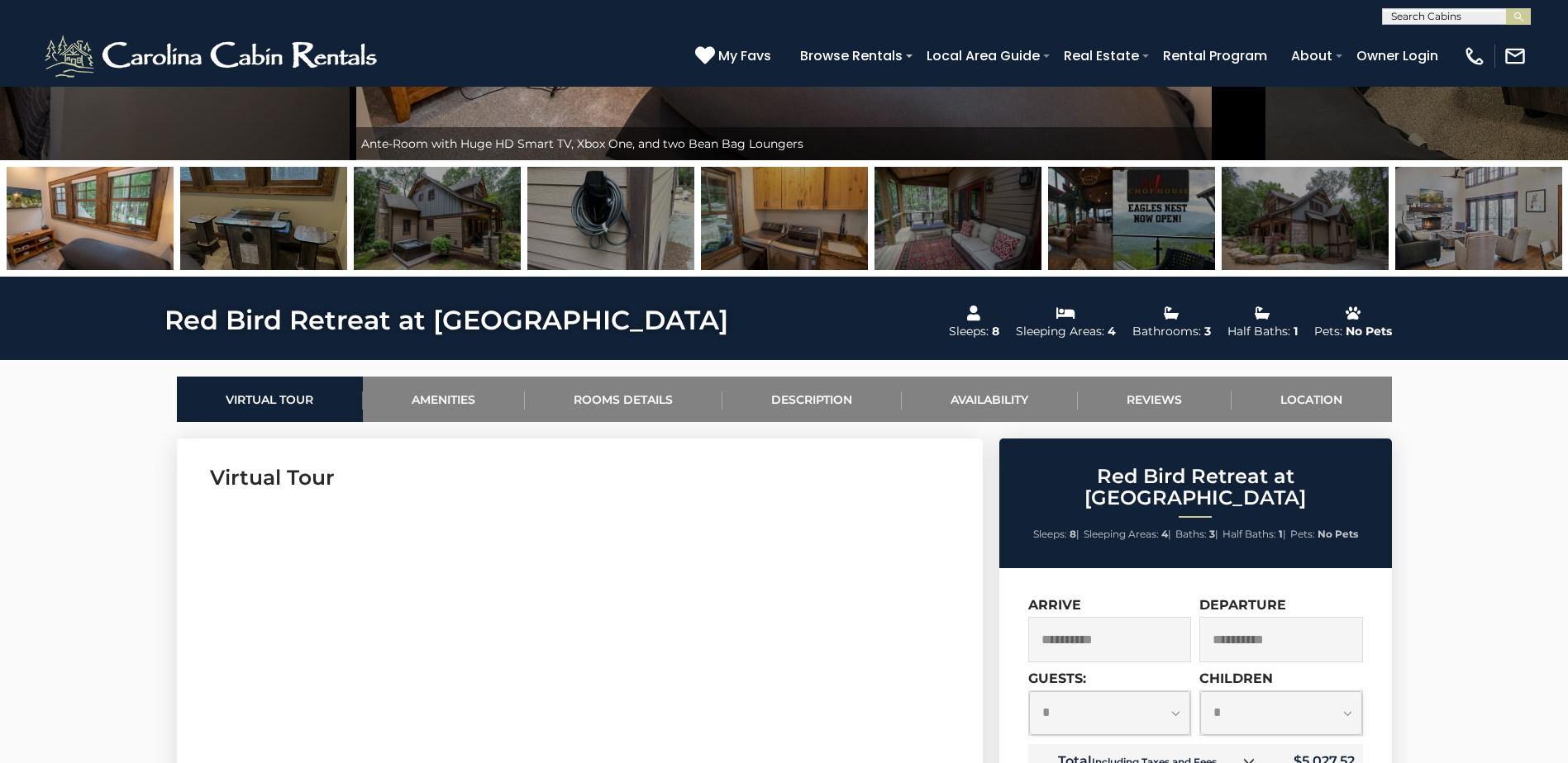
scroll to position [578, 0]
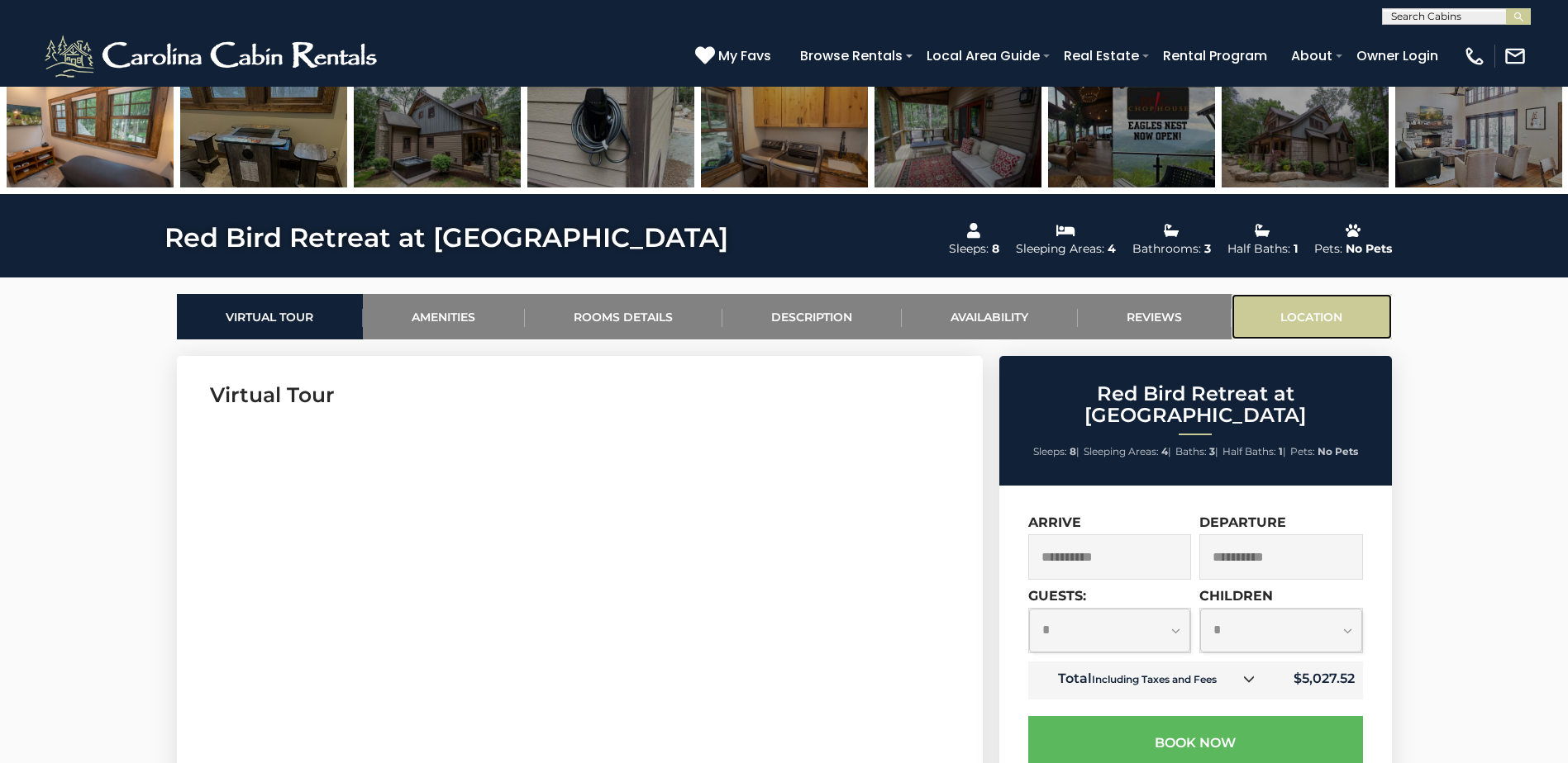
click at [1299, 336] on link "Location" at bounding box center [1311, 317] width 160 height 46
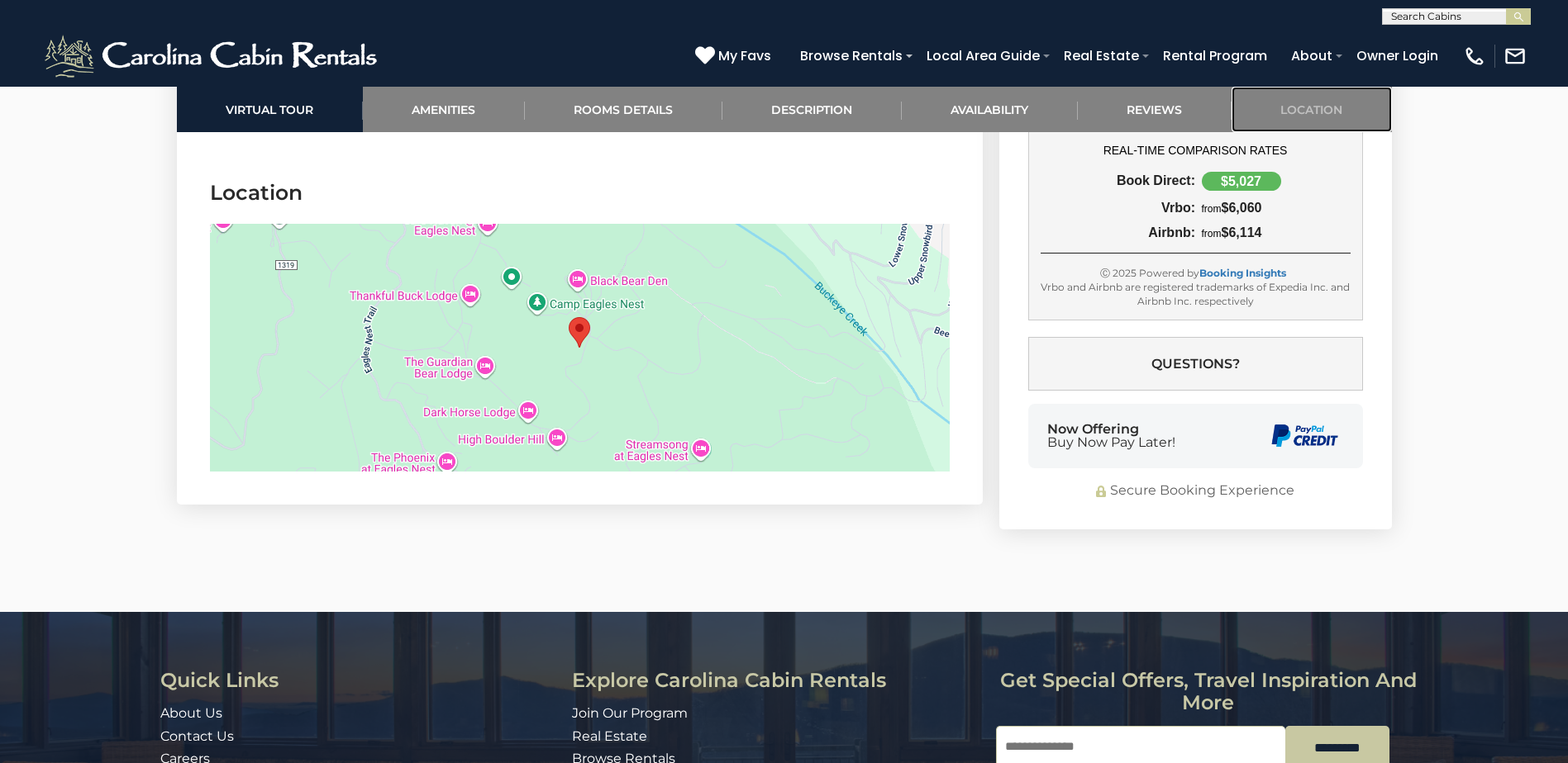
scroll to position [5346, 0]
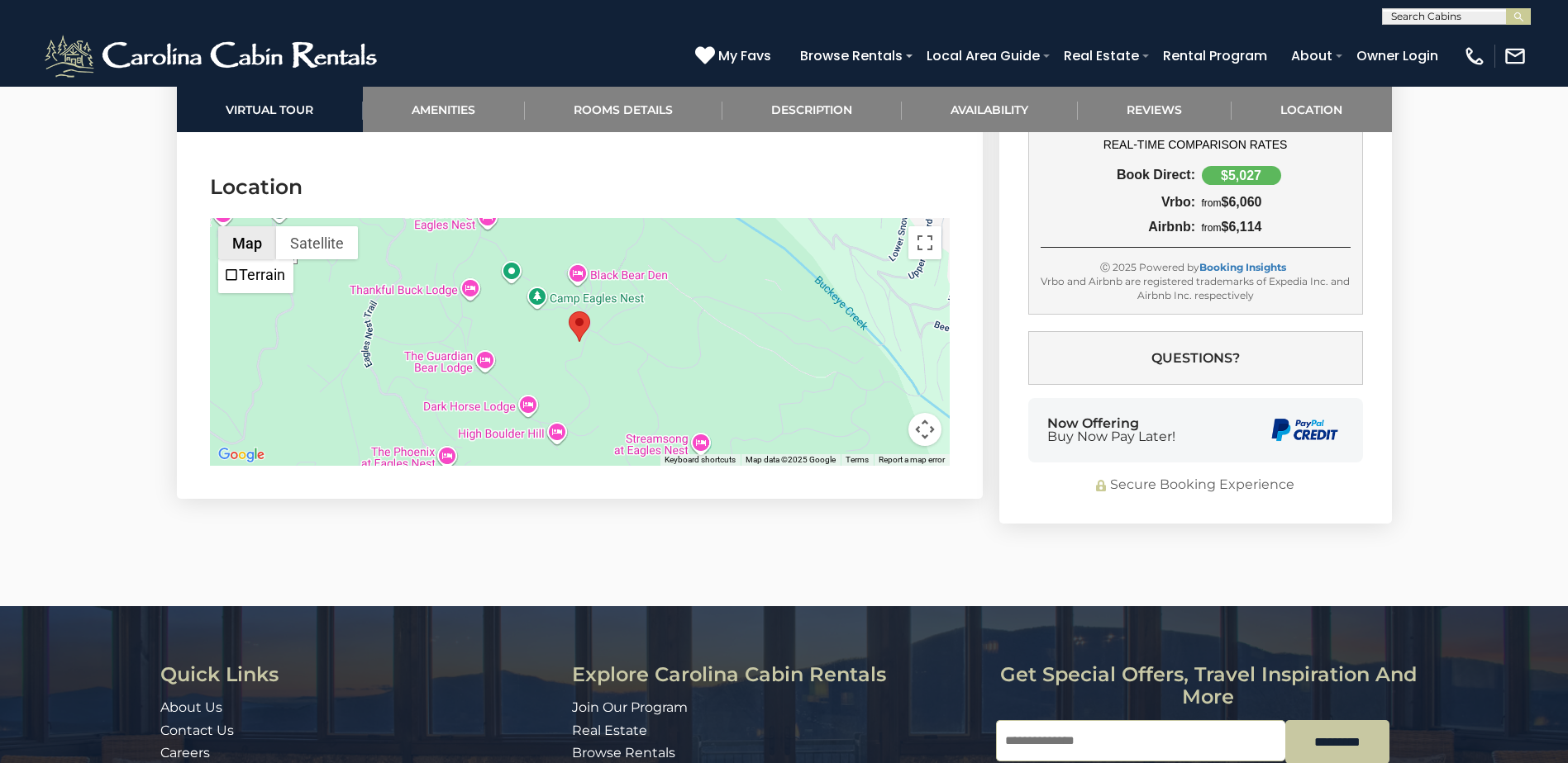
click at [259, 234] on button "Map" at bounding box center [247, 243] width 58 height 33
click at [583, 311] on img "Red Bird Retreat at Eagles Nest" at bounding box center [578, 326] width 21 height 30
click at [543, 281] on div at bounding box center [579, 342] width 740 height 248
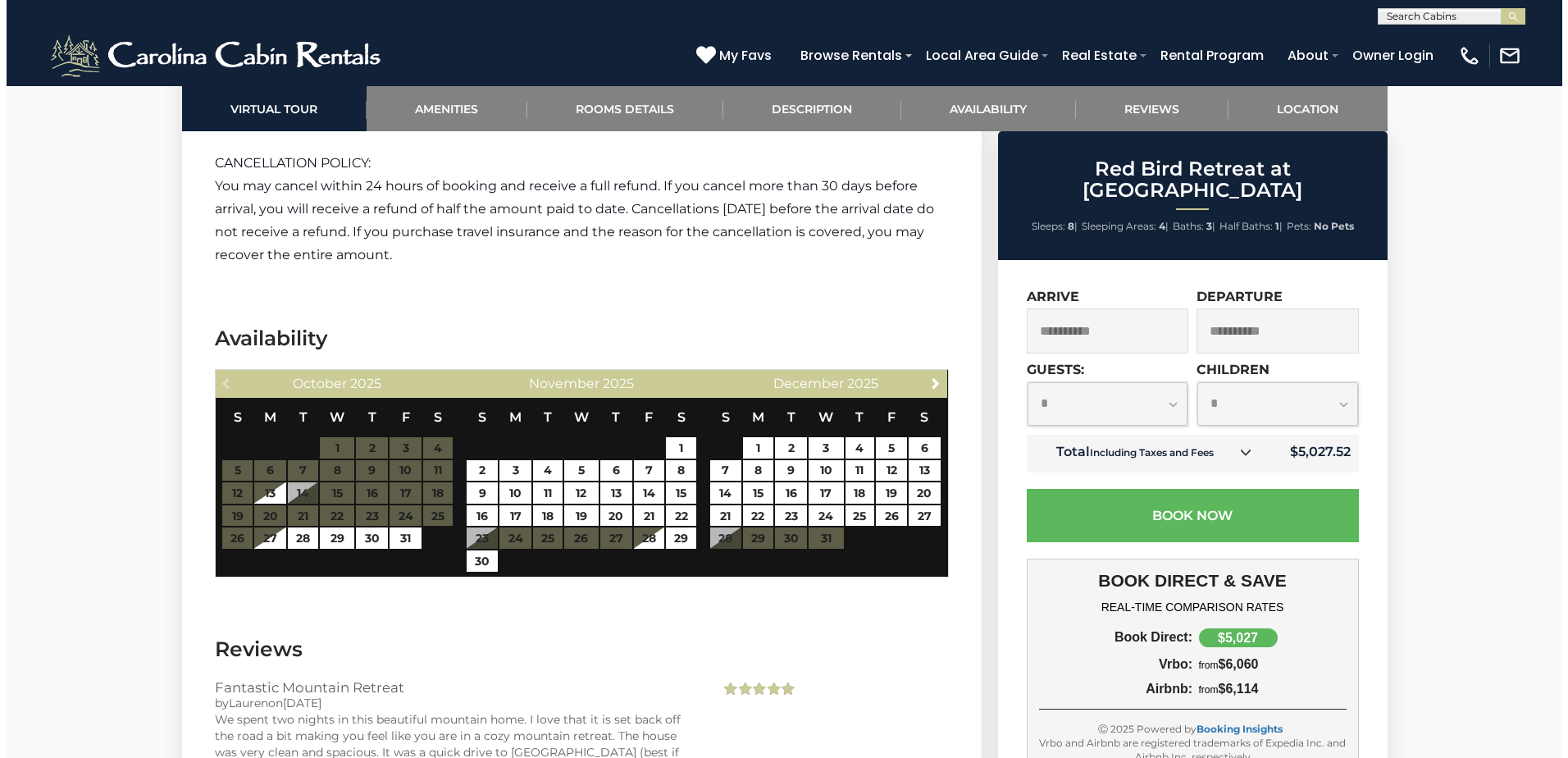
scroll to position [4245, 0]
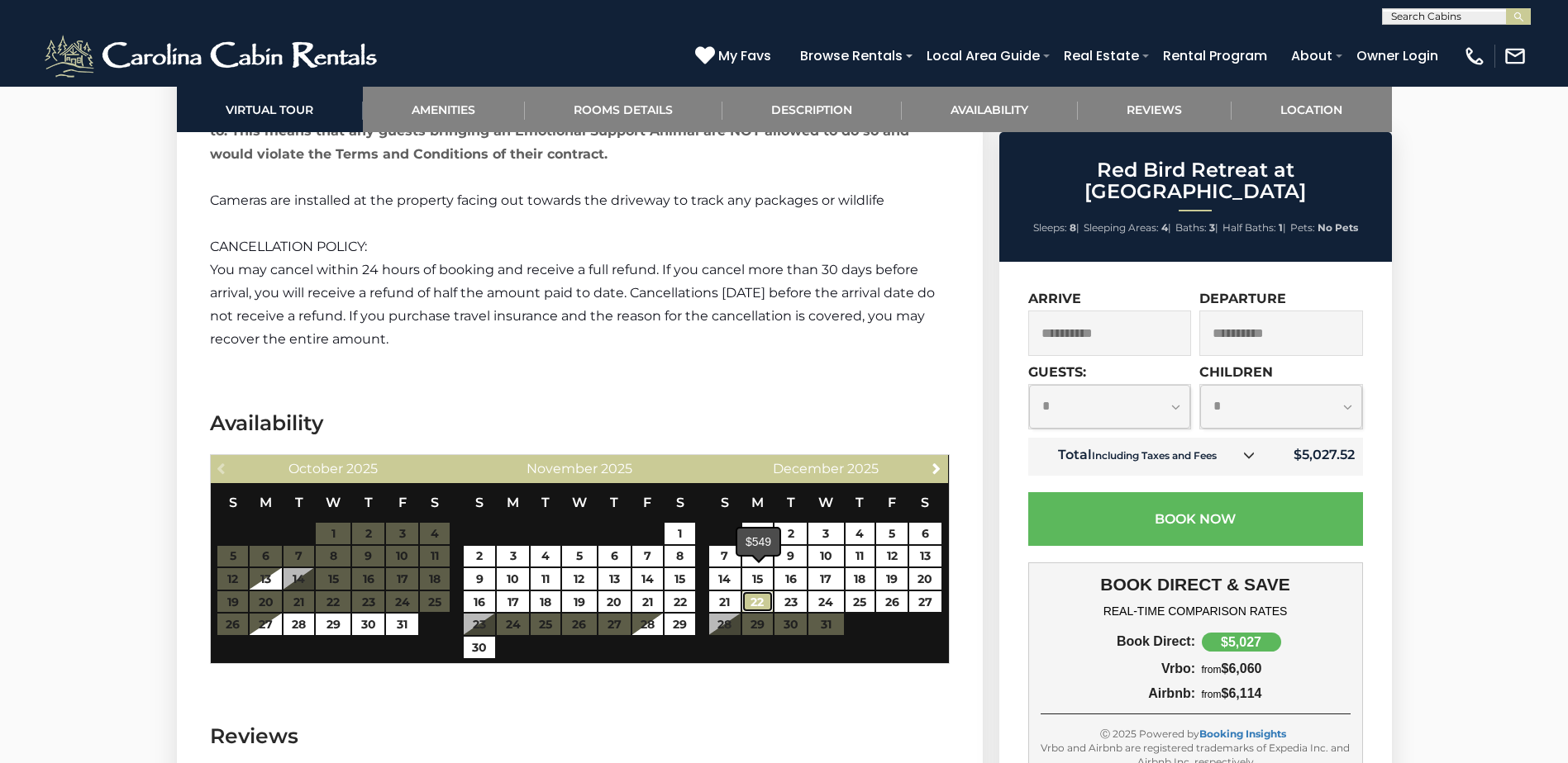
click at [753, 592] on link "22" at bounding box center [757, 602] width 30 height 21
type input "**********"
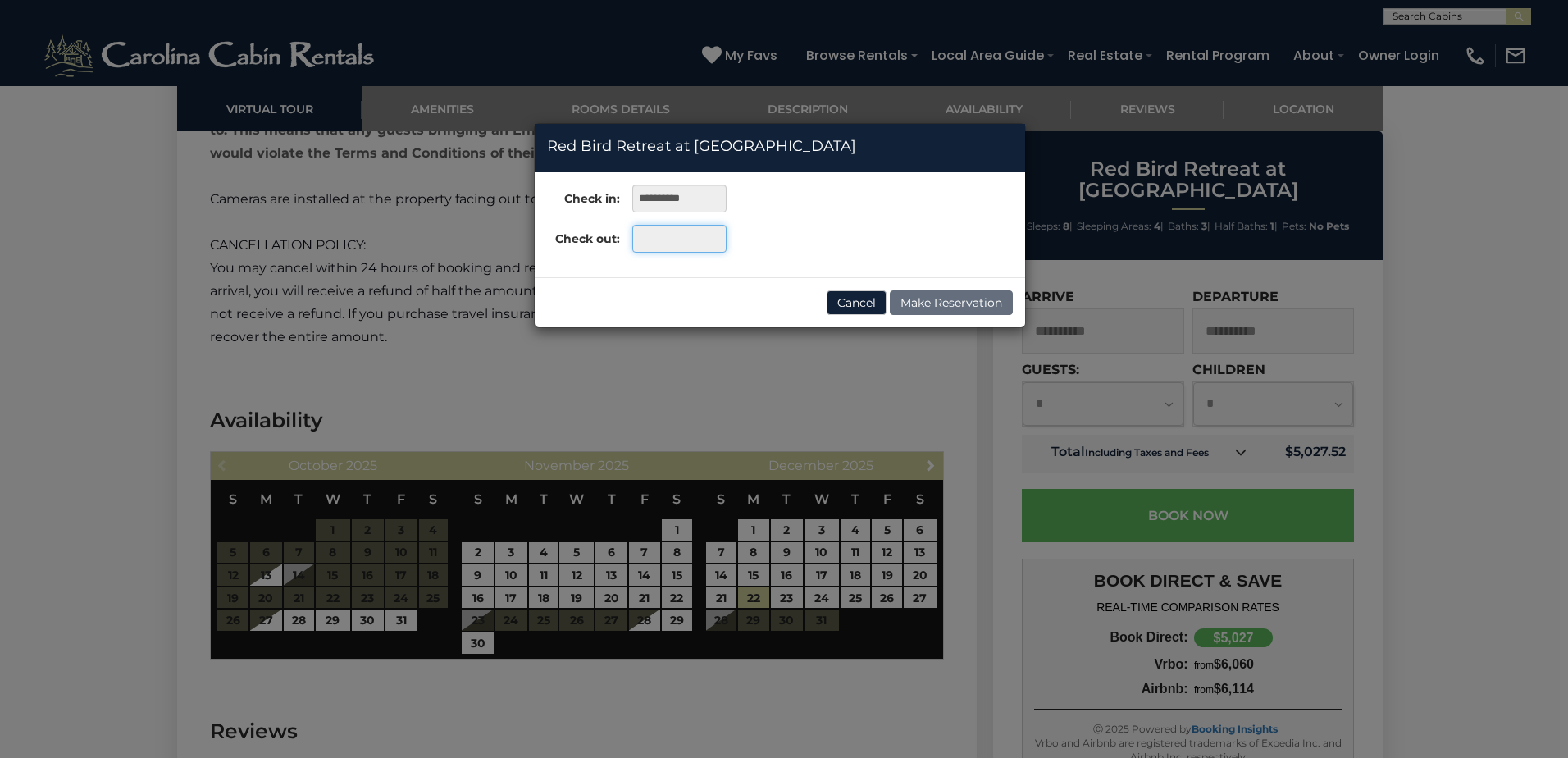
click at [689, 245] on input "text" at bounding box center [679, 238] width 95 height 28
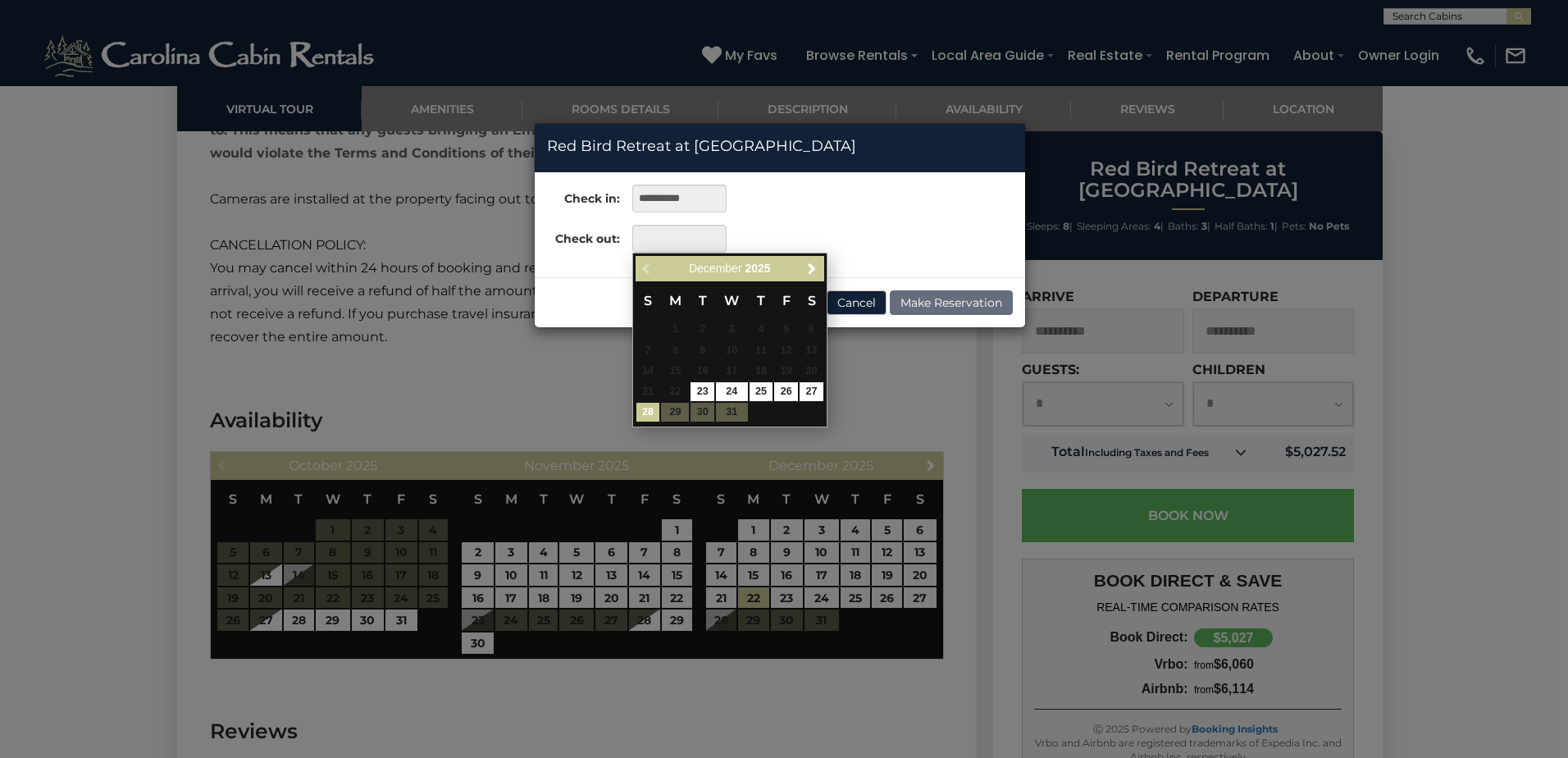
click at [646, 414] on link "28" at bounding box center [648, 412] width 24 height 19
type input "**********"
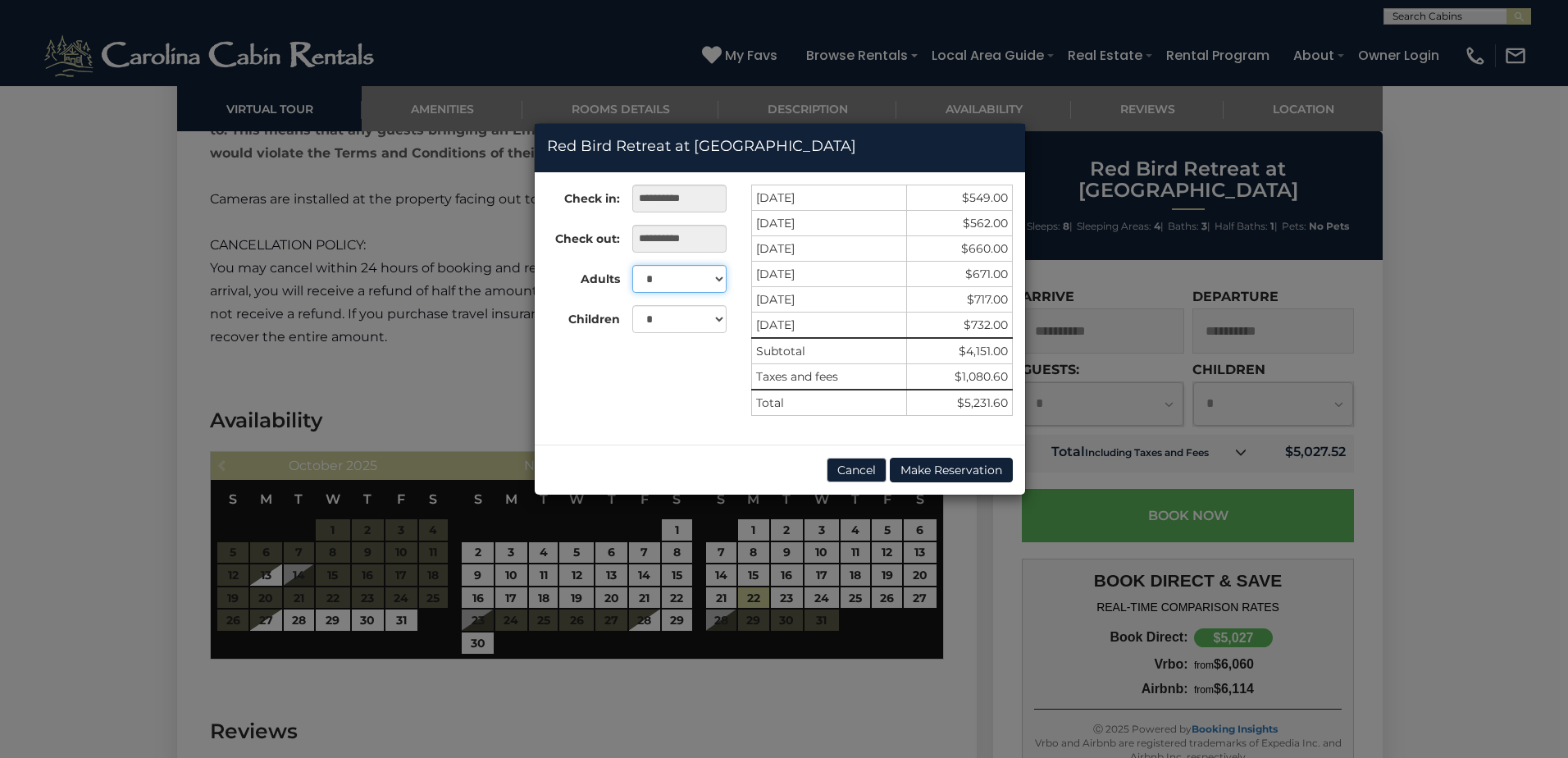
click at [711, 266] on select "* * * * * * * *" at bounding box center [679, 278] width 95 height 28
select select "*"
click at [632, 265] on select "* * * * * * * *" at bounding box center [679, 278] width 95 height 28
click at [996, 470] on button "Make Reservation" at bounding box center [950, 470] width 123 height 25
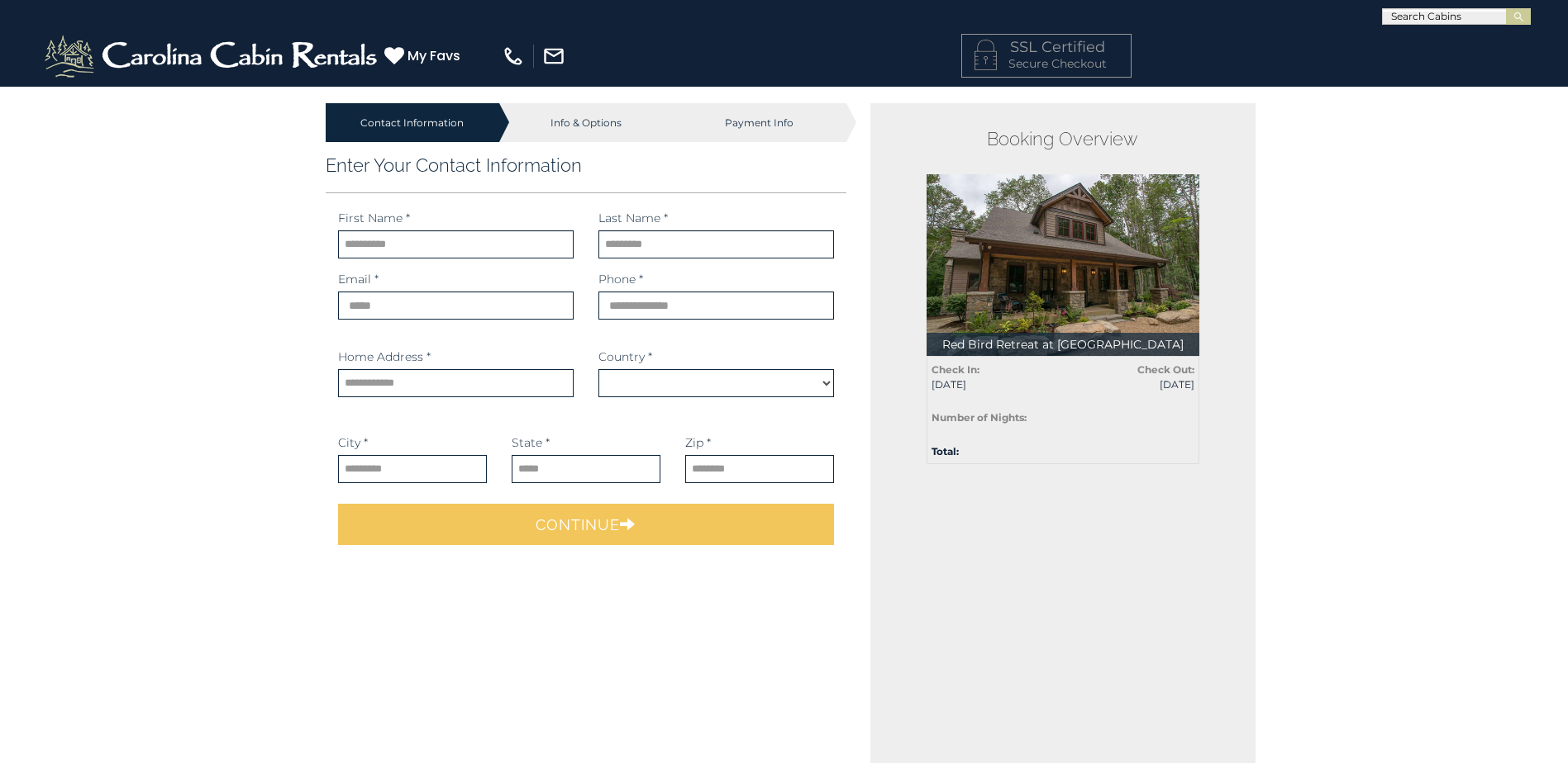
select select "*********"
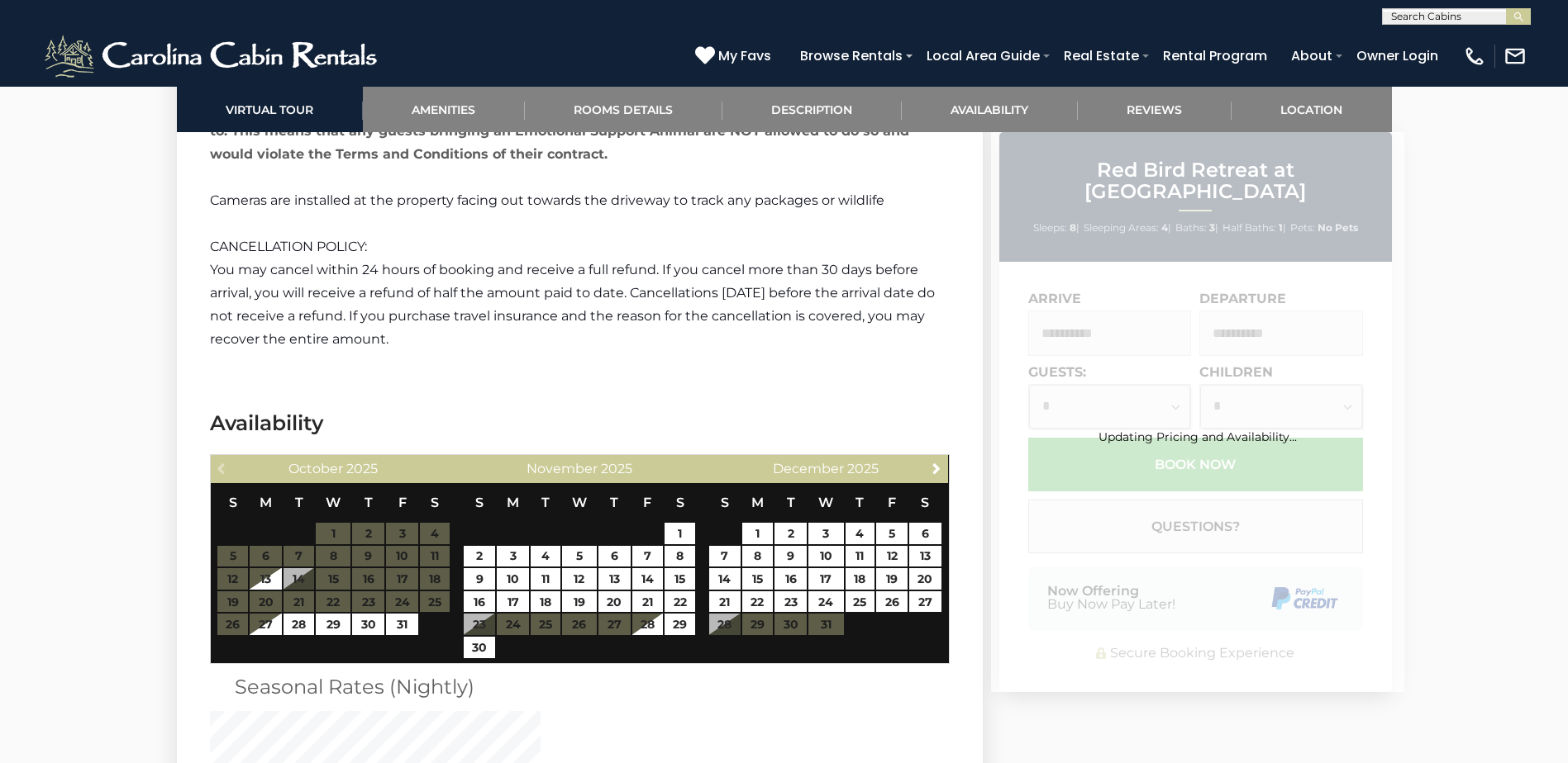
scroll to position [4025, 0]
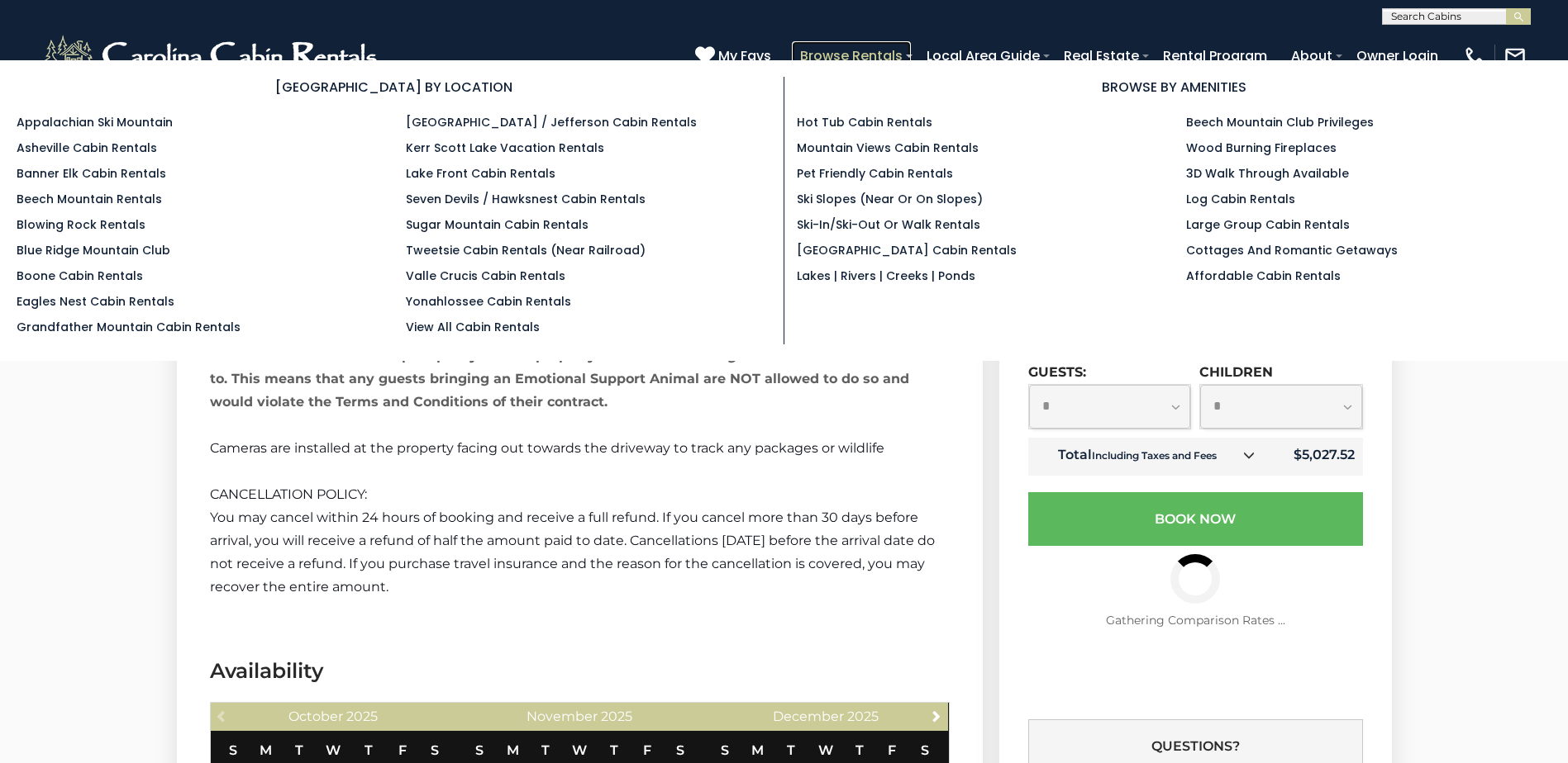
click at [896, 52] on link "Browse Rentals" at bounding box center [851, 56] width 119 height 29
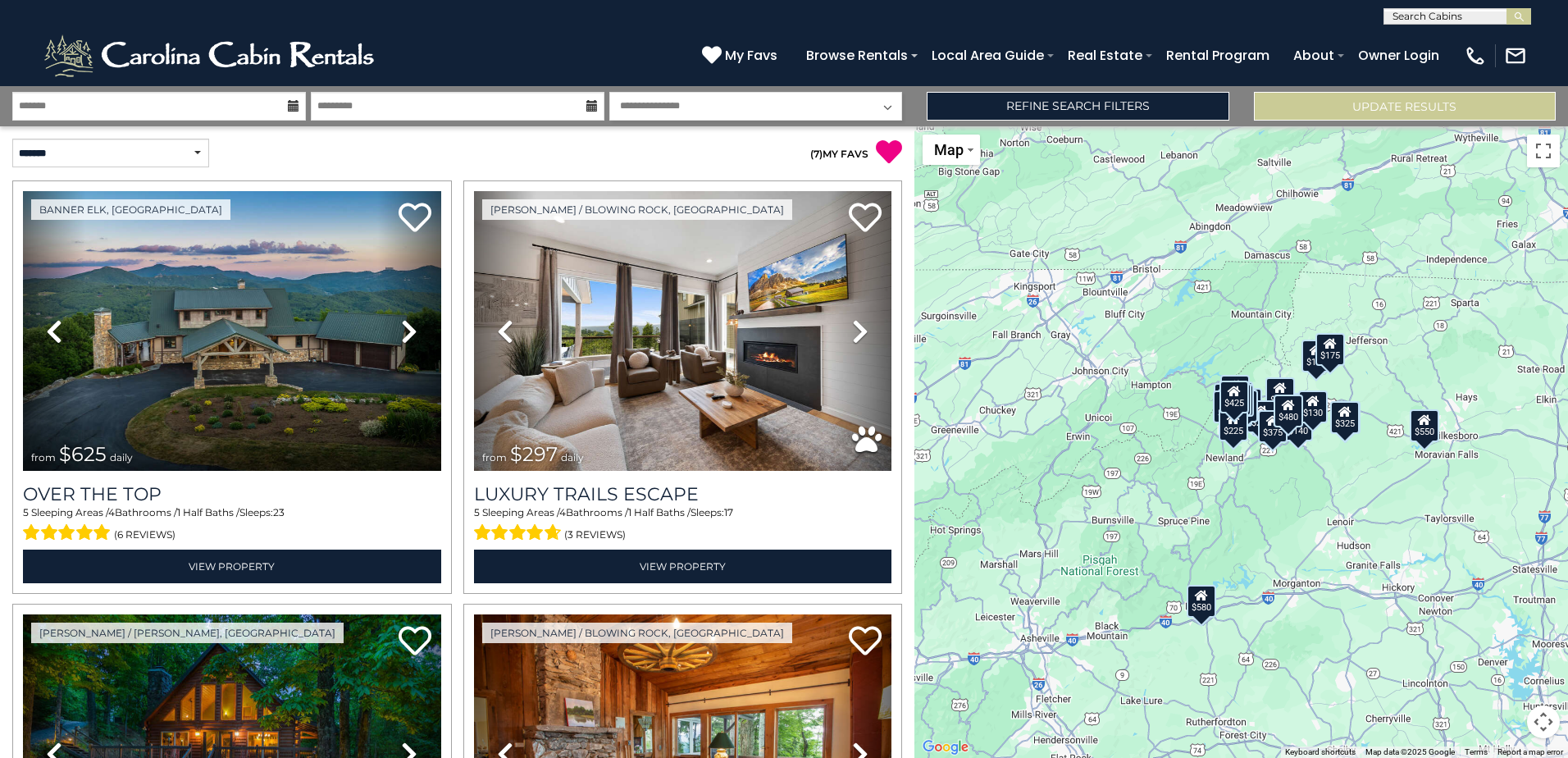
click at [296, 108] on icon at bounding box center [294, 106] width 12 height 12
click at [210, 113] on input "text" at bounding box center [159, 106] width 294 height 29
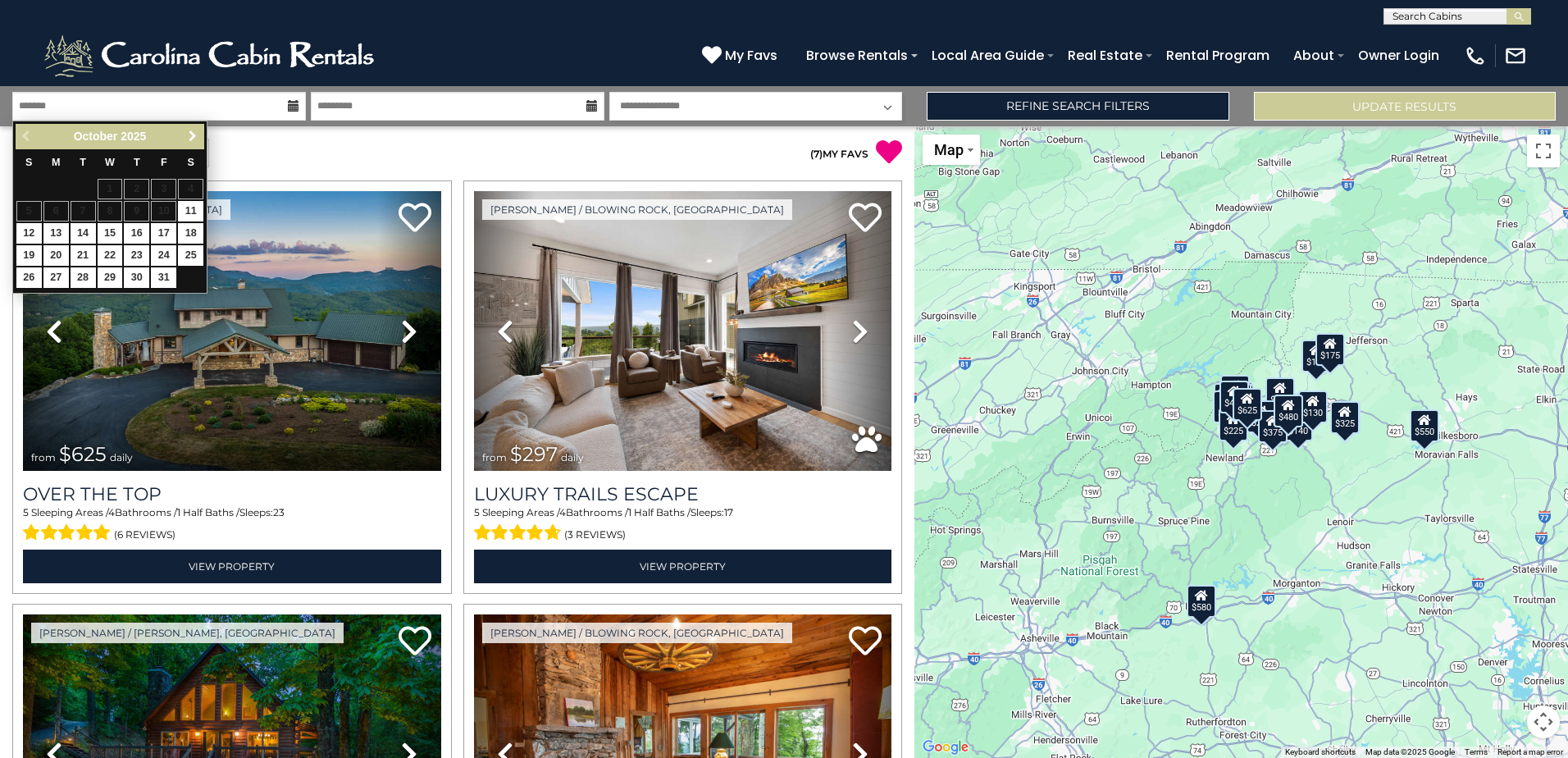
click at [197, 129] on link "Next" at bounding box center [192, 136] width 21 height 21
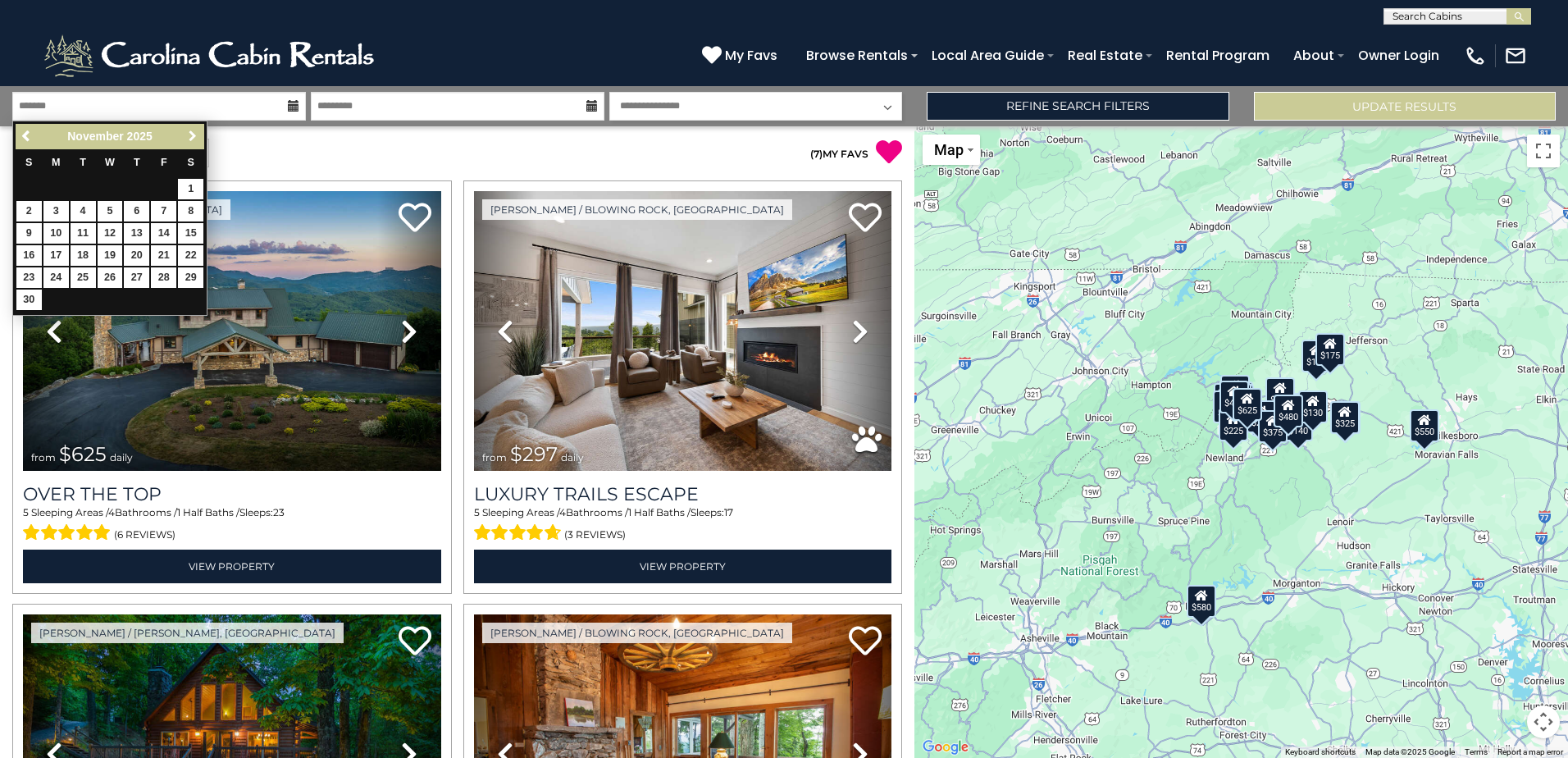
click at [197, 129] on link "Next" at bounding box center [192, 136] width 21 height 21
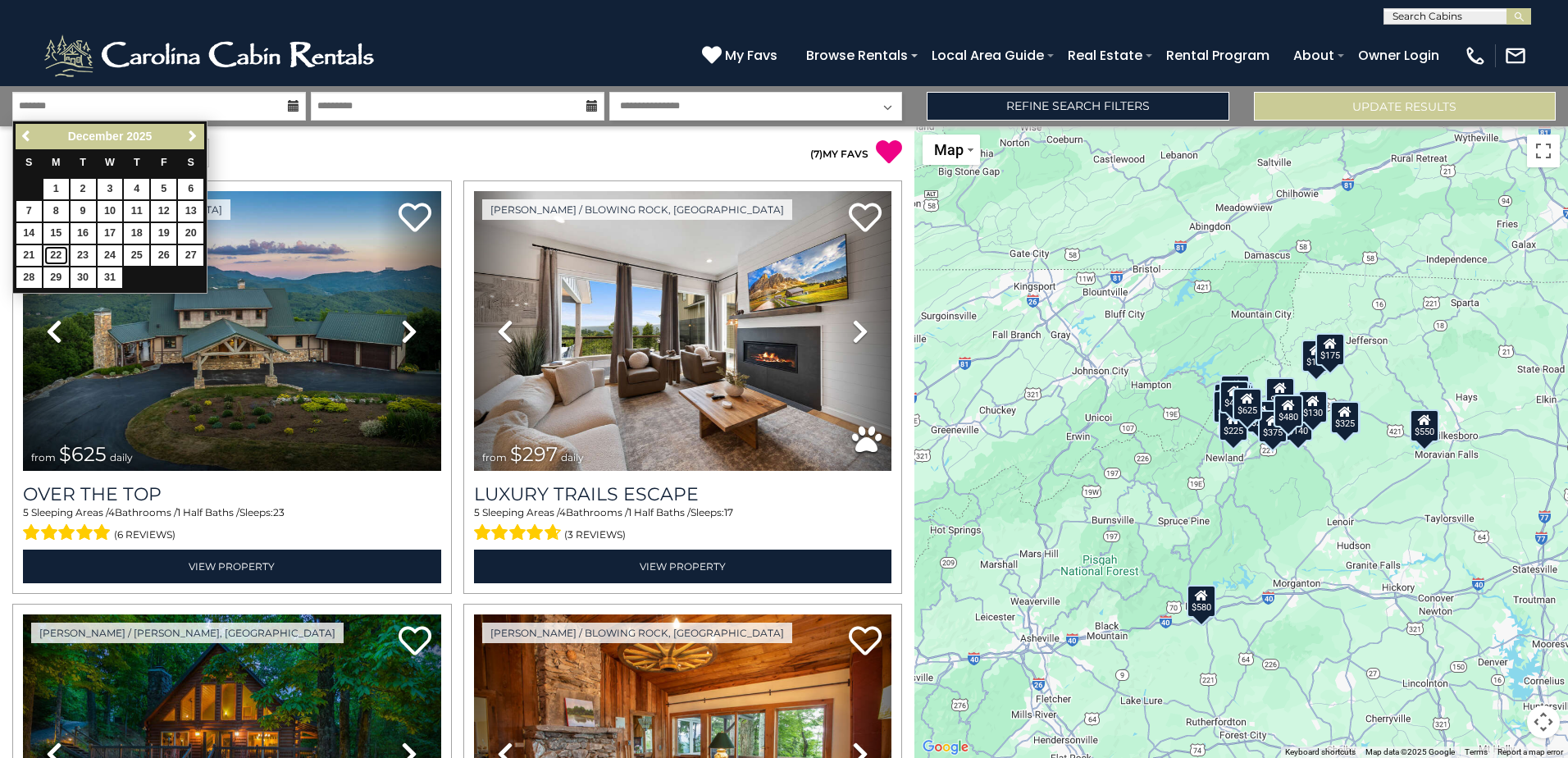
click at [52, 255] on link "22" at bounding box center [56, 256] width 25 height 21
type input "********"
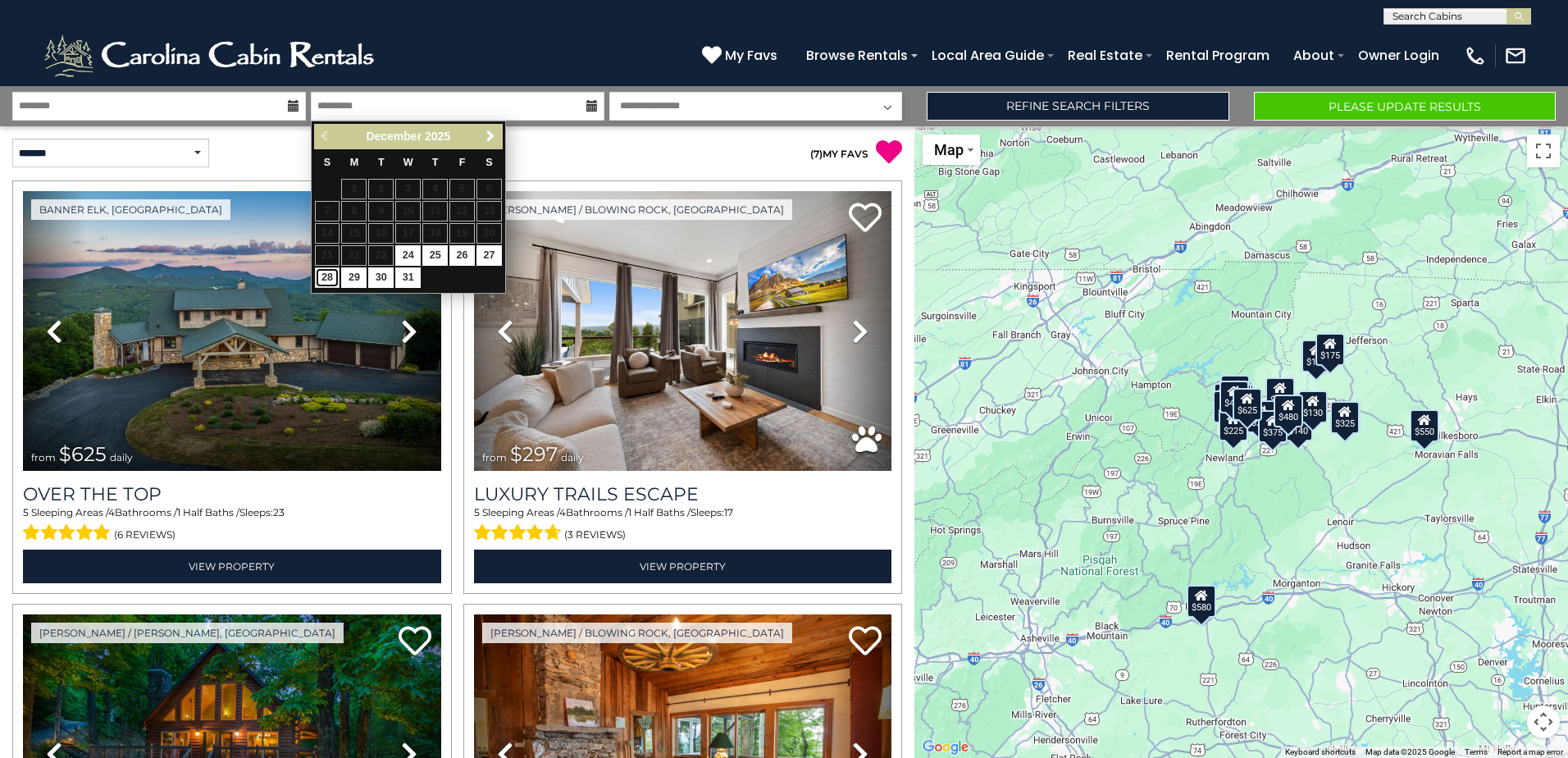
click at [317, 280] on link "28" at bounding box center [327, 278] width 25 height 21
type input "********"
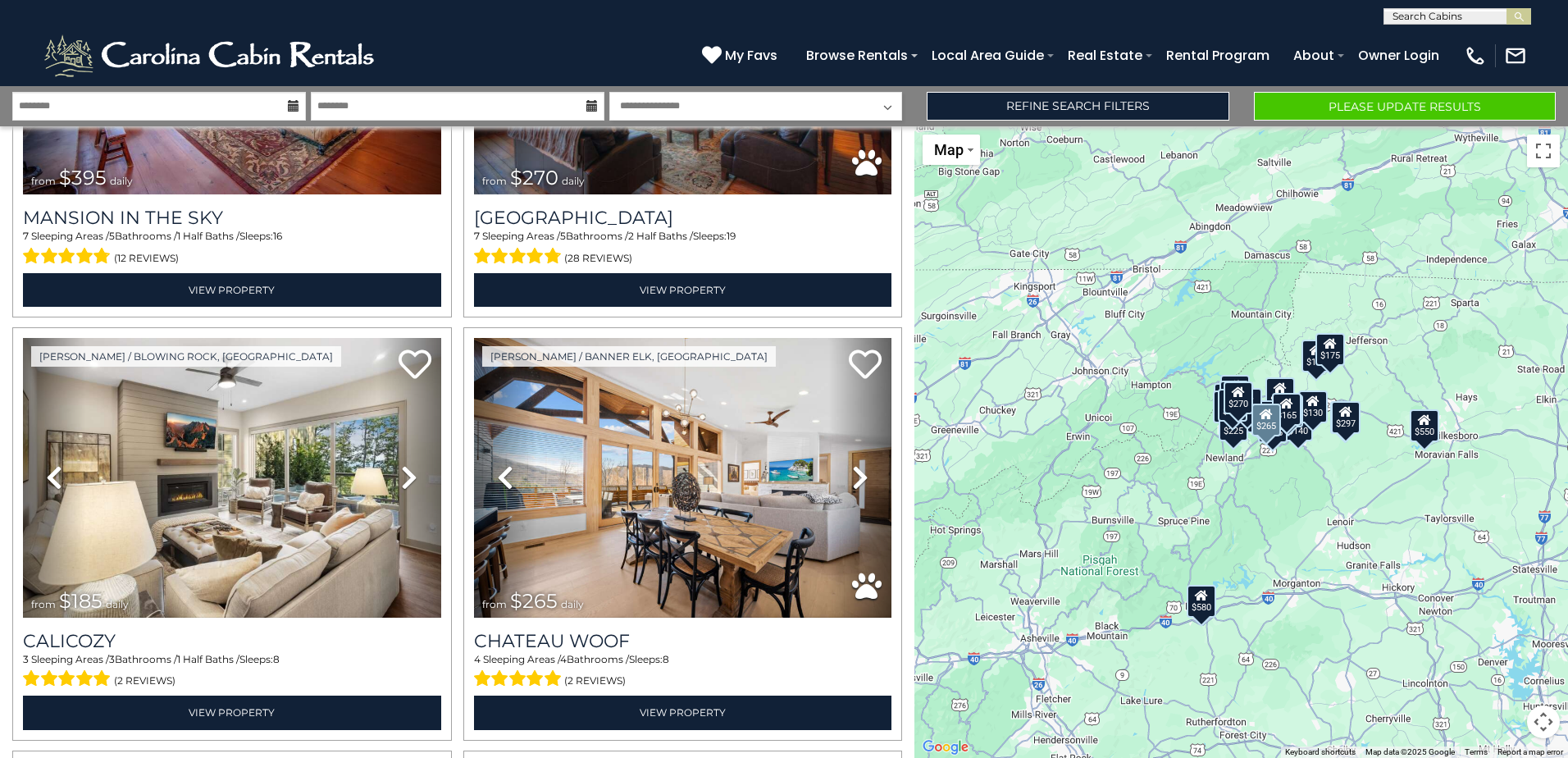
scroll to position [2134, 0]
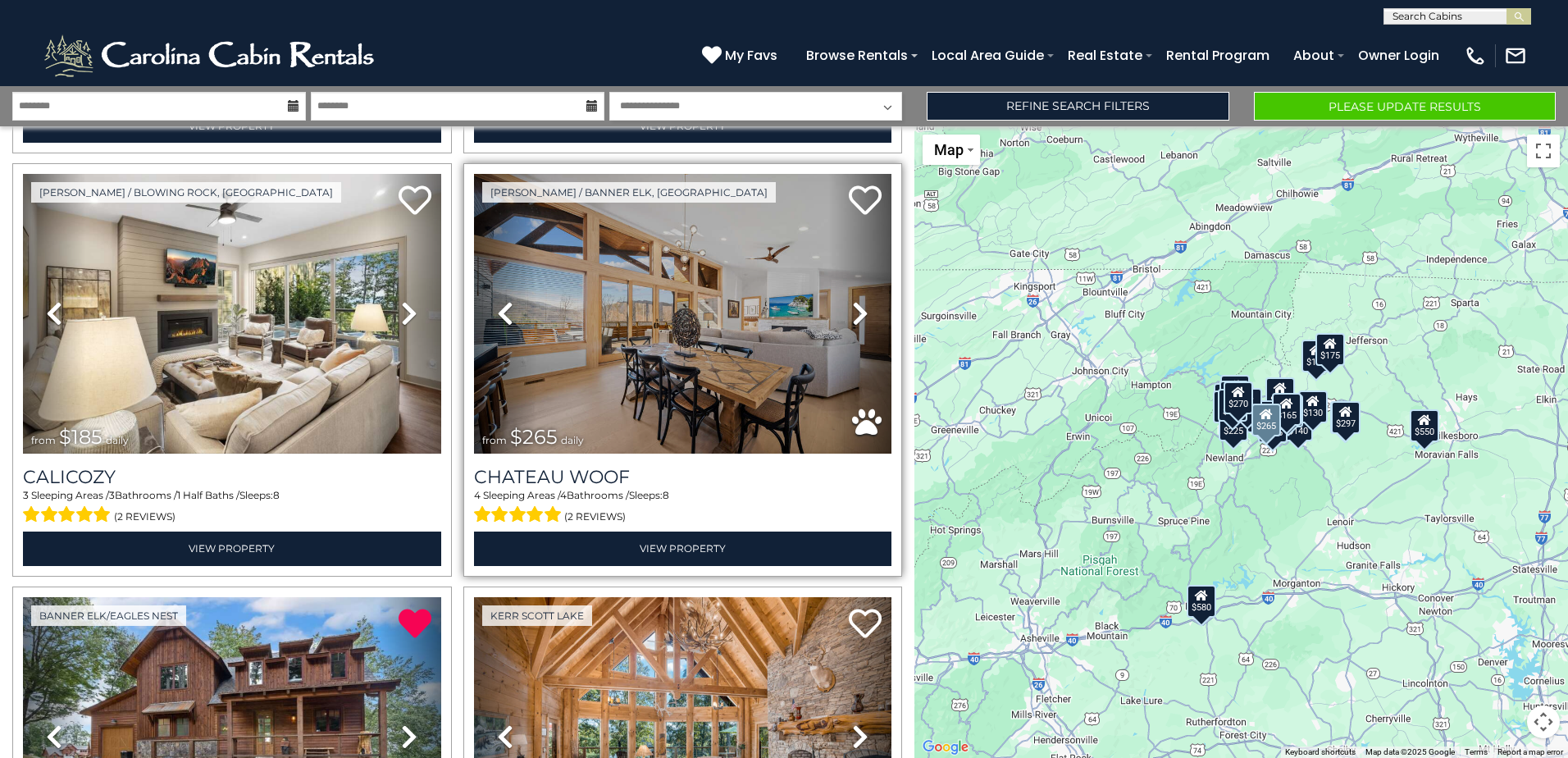
click at [842, 302] on link "Next" at bounding box center [860, 313] width 63 height 279
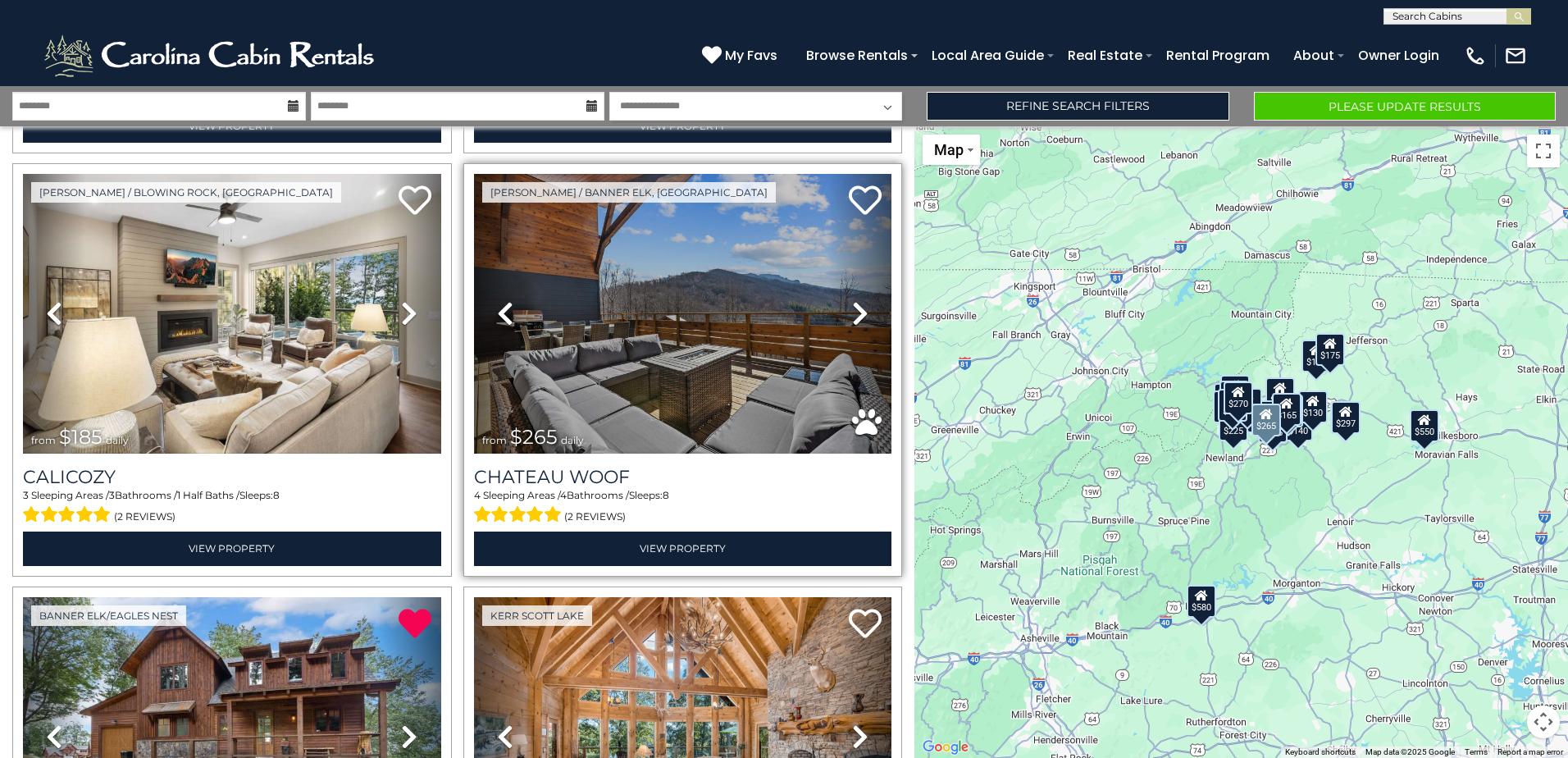
click at [842, 302] on link "Next" at bounding box center [860, 313] width 63 height 279
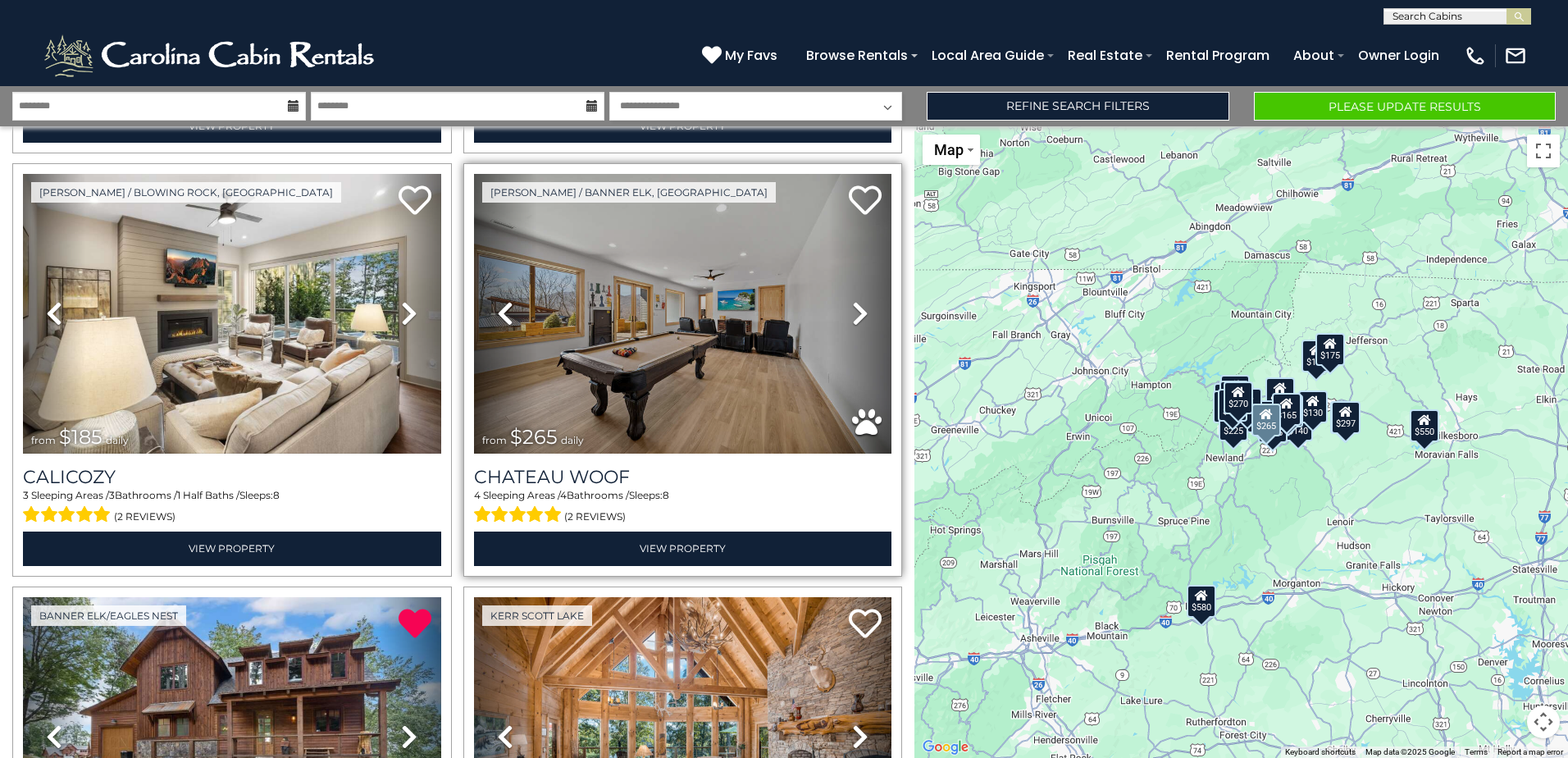
click at [842, 302] on link "Next" at bounding box center [860, 313] width 63 height 279
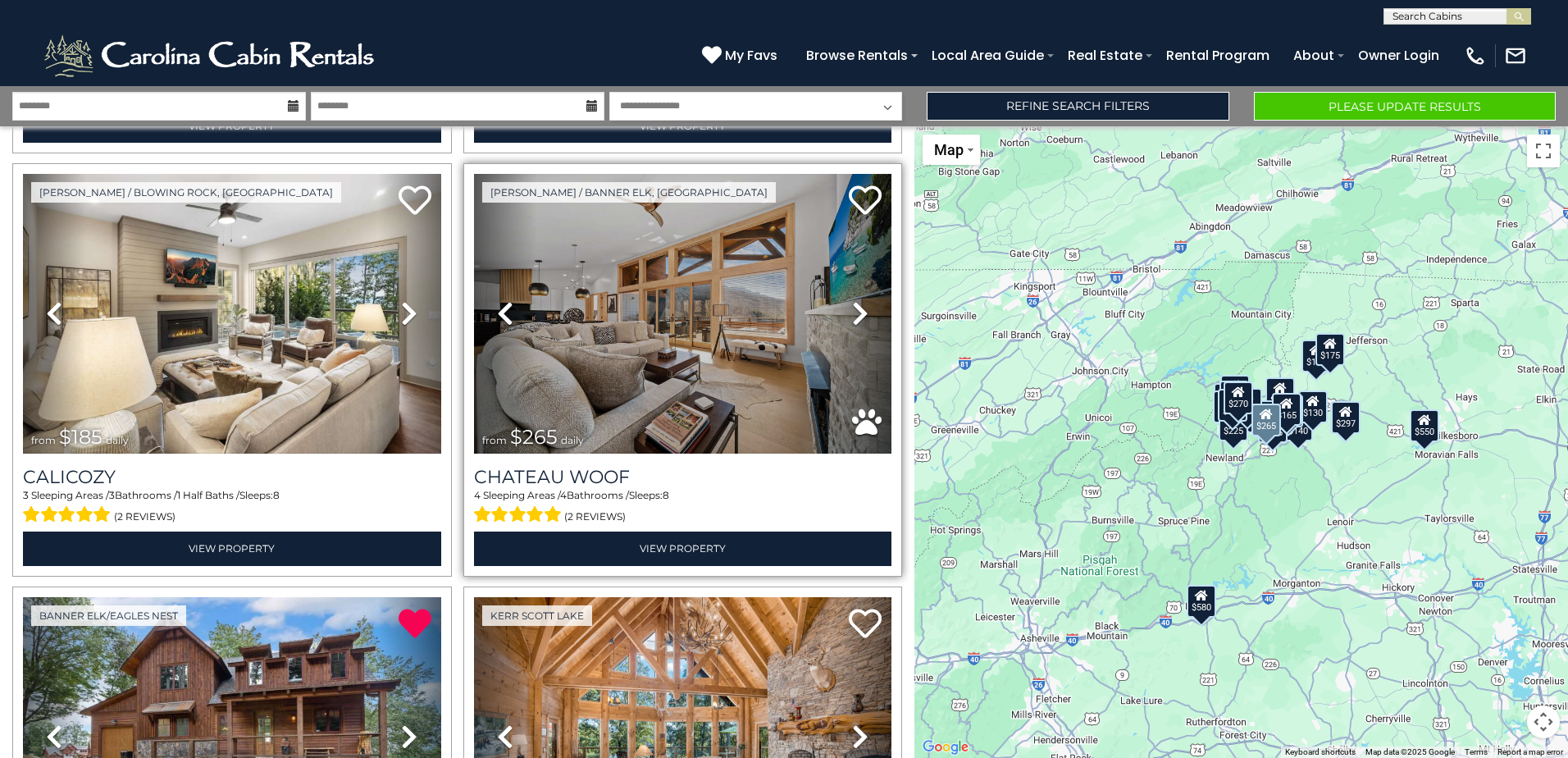
click at [842, 302] on link "Next" at bounding box center [860, 313] width 63 height 279
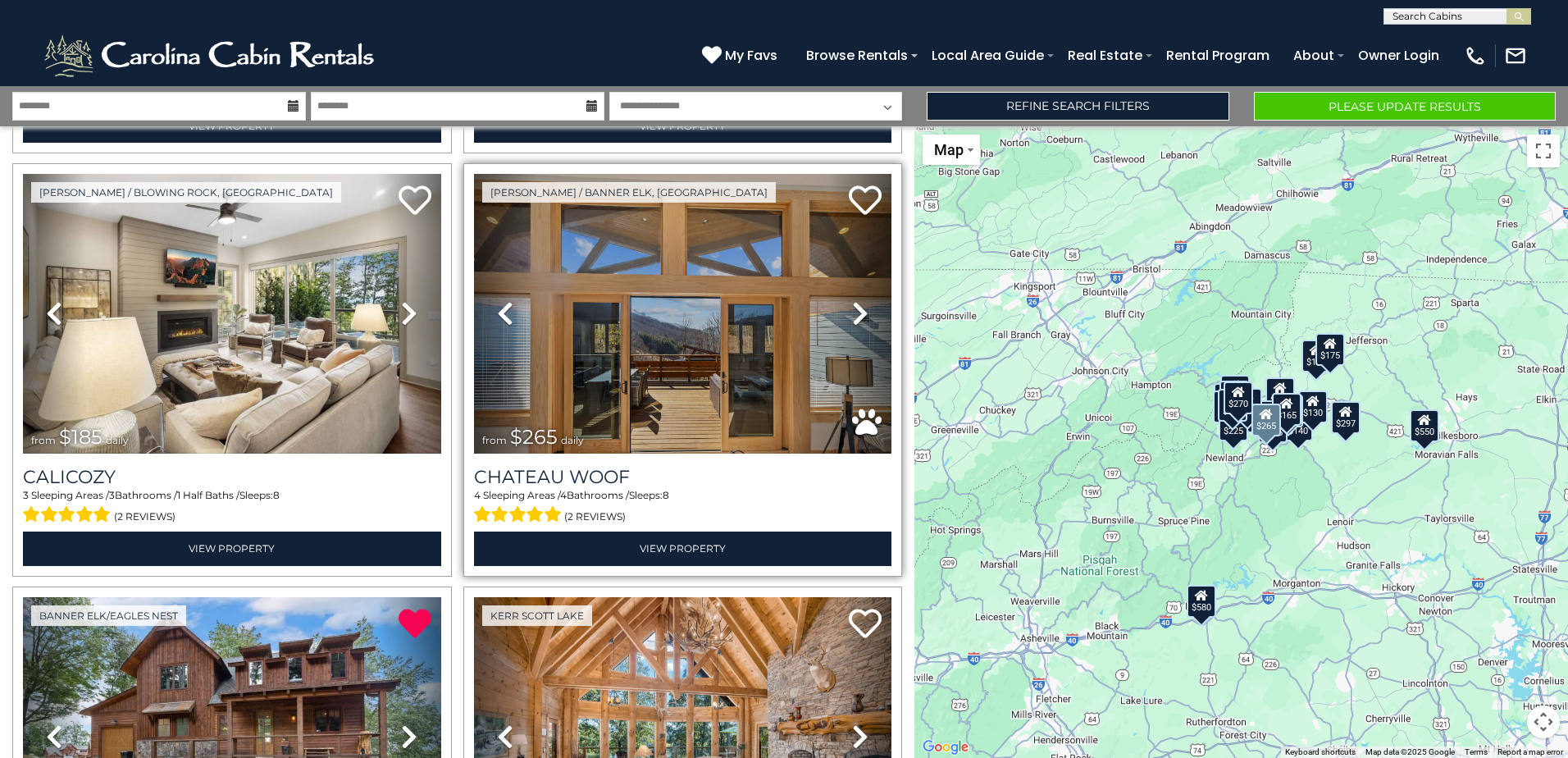
click at [842, 302] on link "Next" at bounding box center [860, 313] width 63 height 279
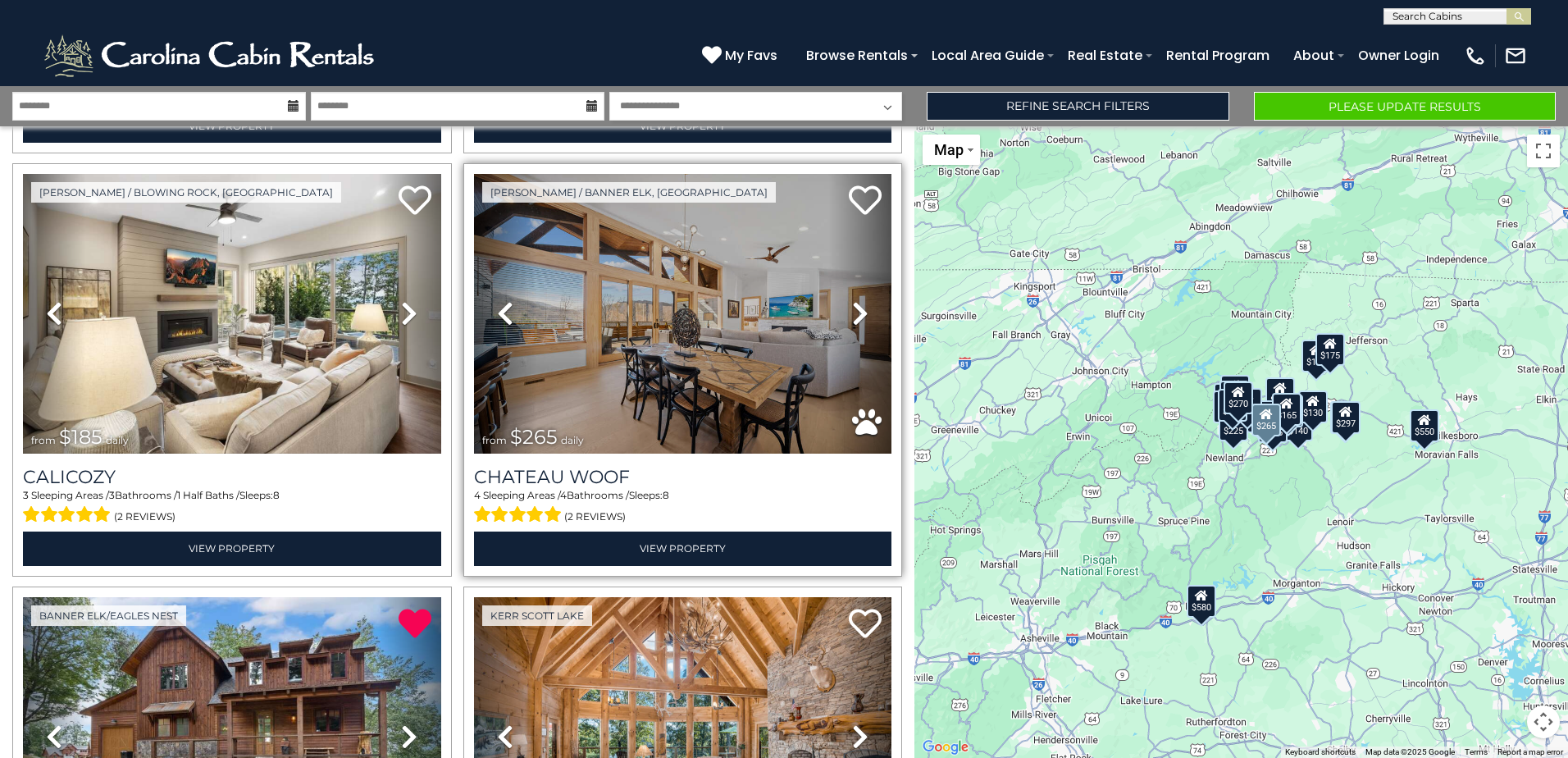
click at [842, 302] on link "Next" at bounding box center [860, 313] width 63 height 279
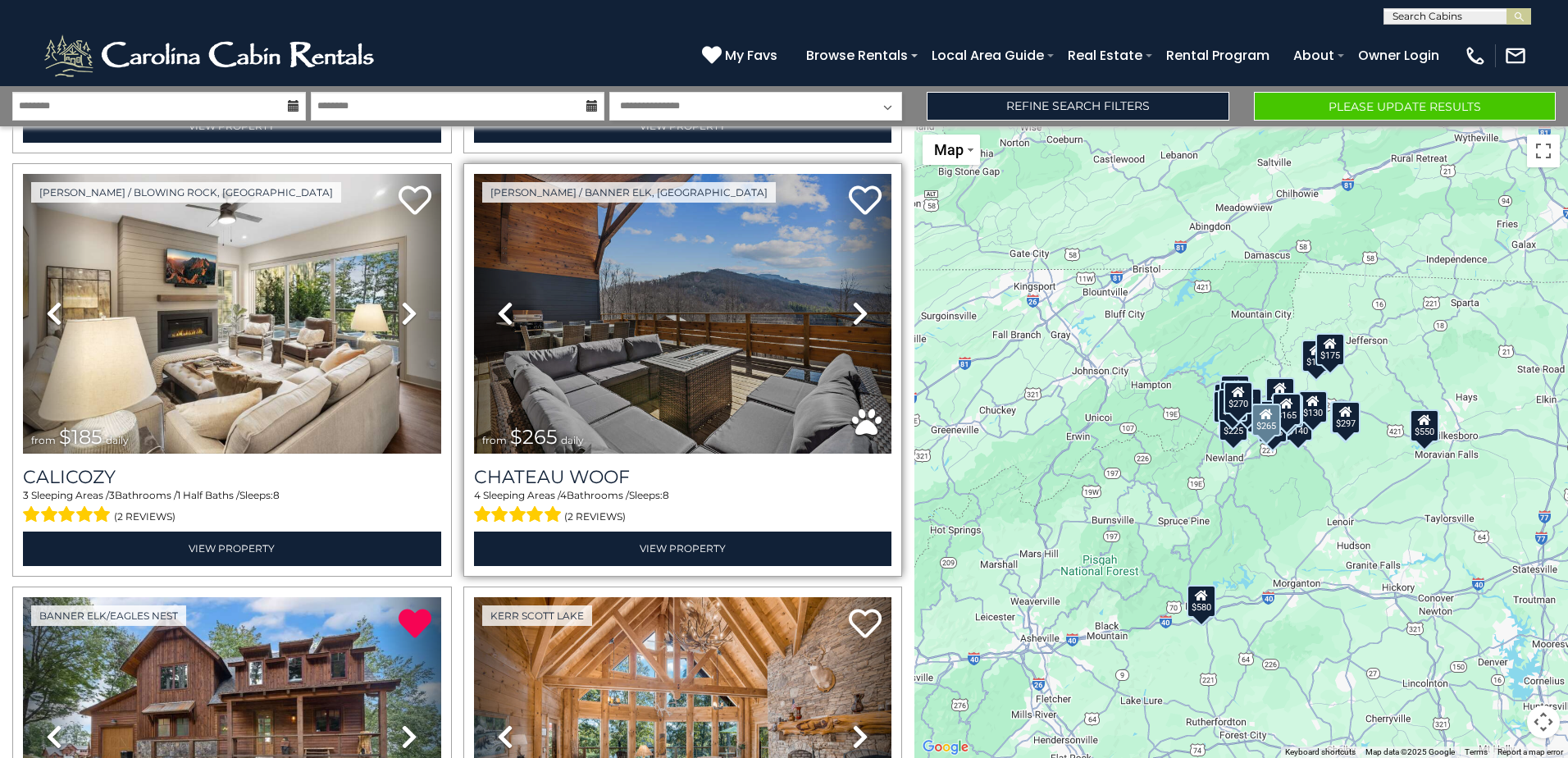
click at [842, 302] on link "Next" at bounding box center [860, 313] width 63 height 279
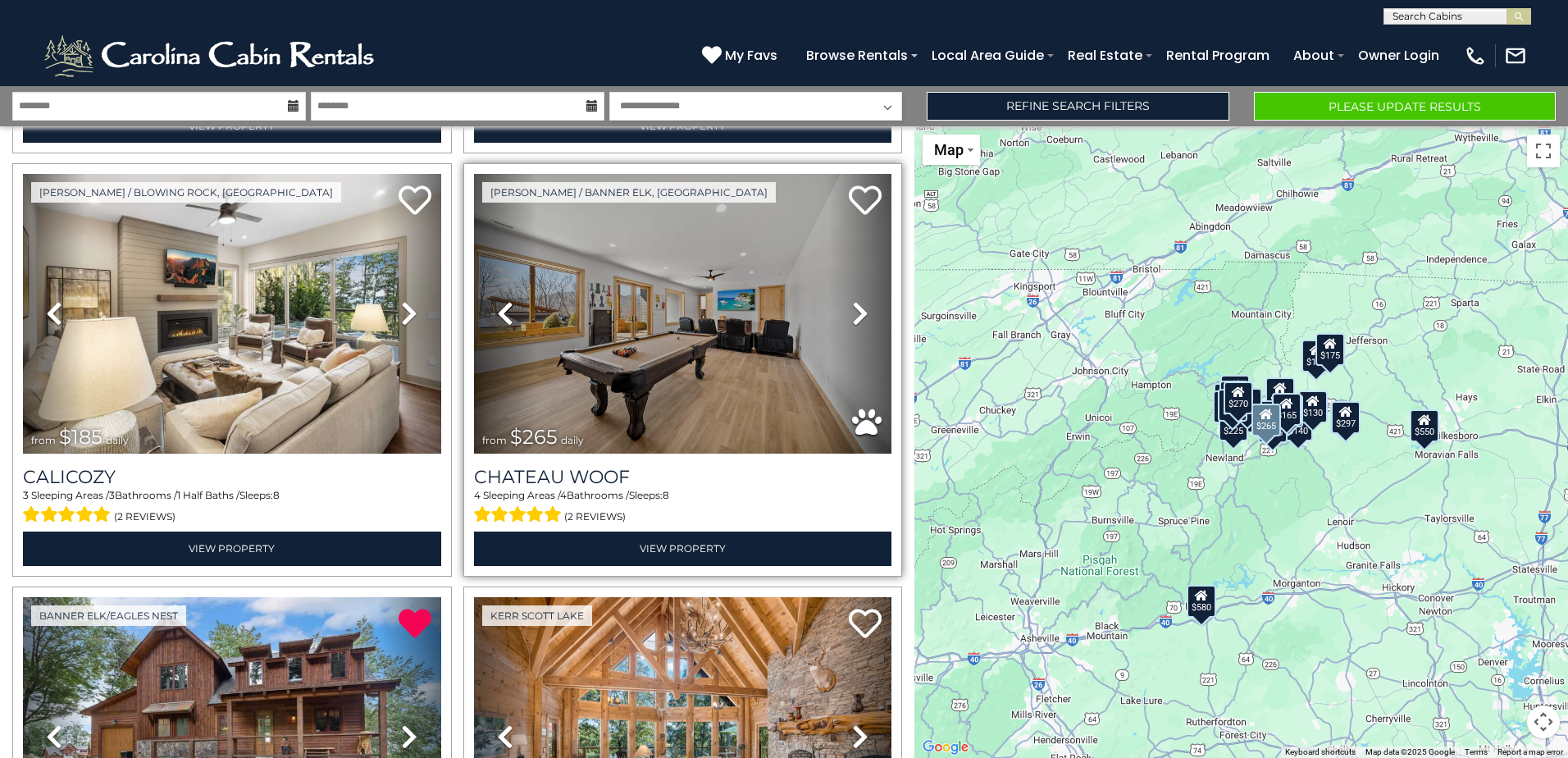
click at [842, 302] on link "Next" at bounding box center [860, 313] width 63 height 279
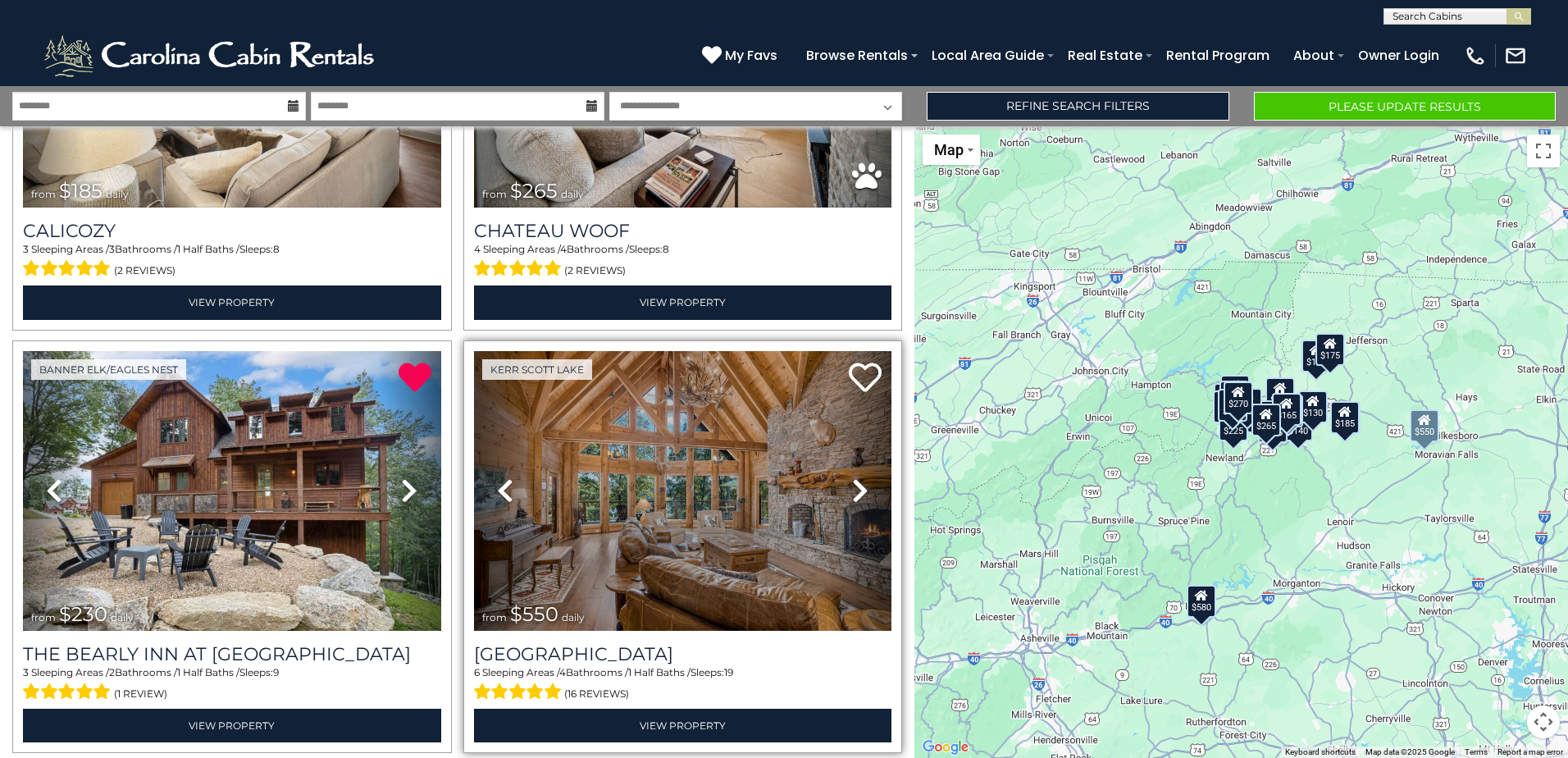
scroll to position [2461, 0]
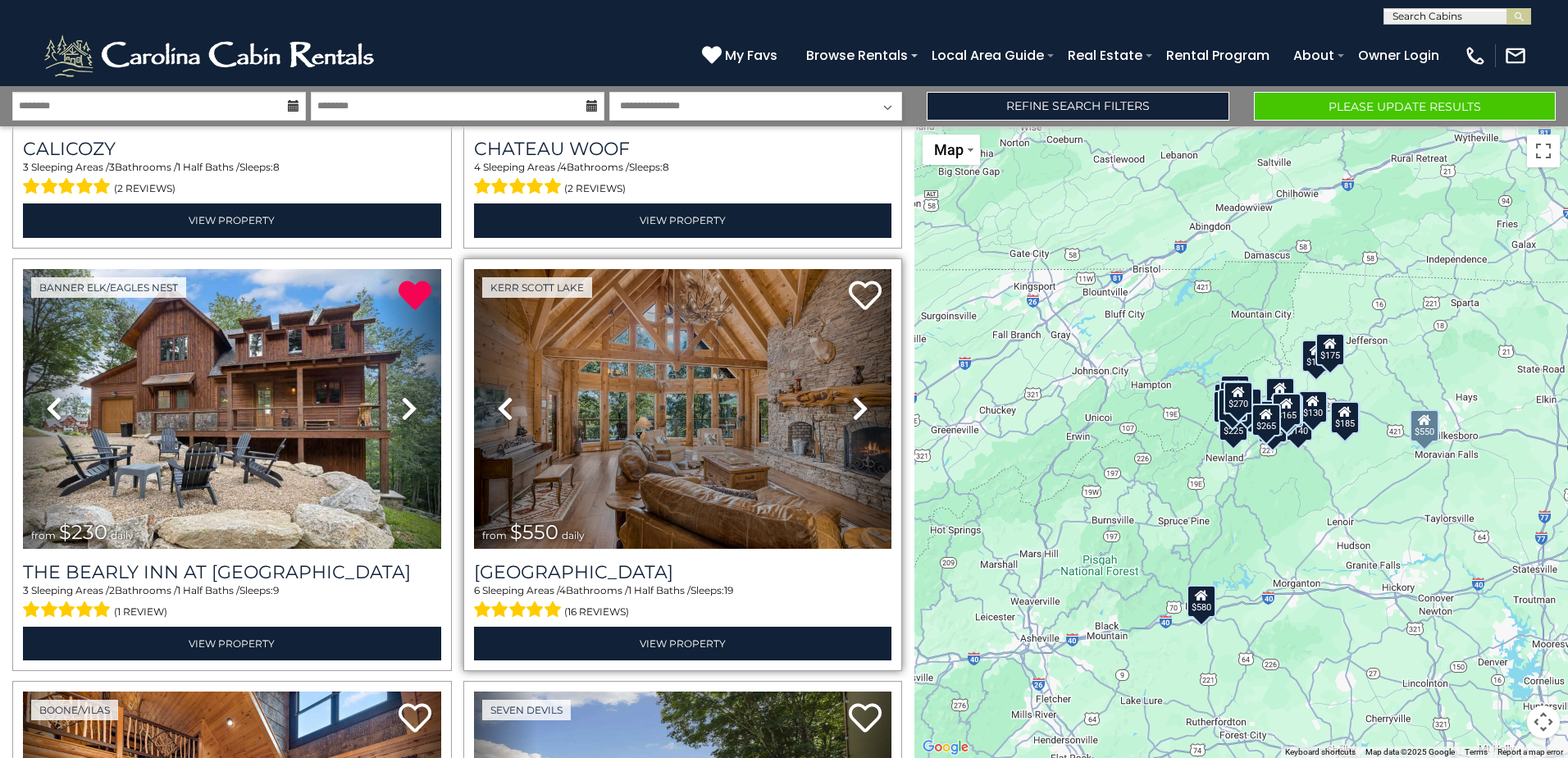
click at [852, 396] on icon at bounding box center [860, 409] width 16 height 26
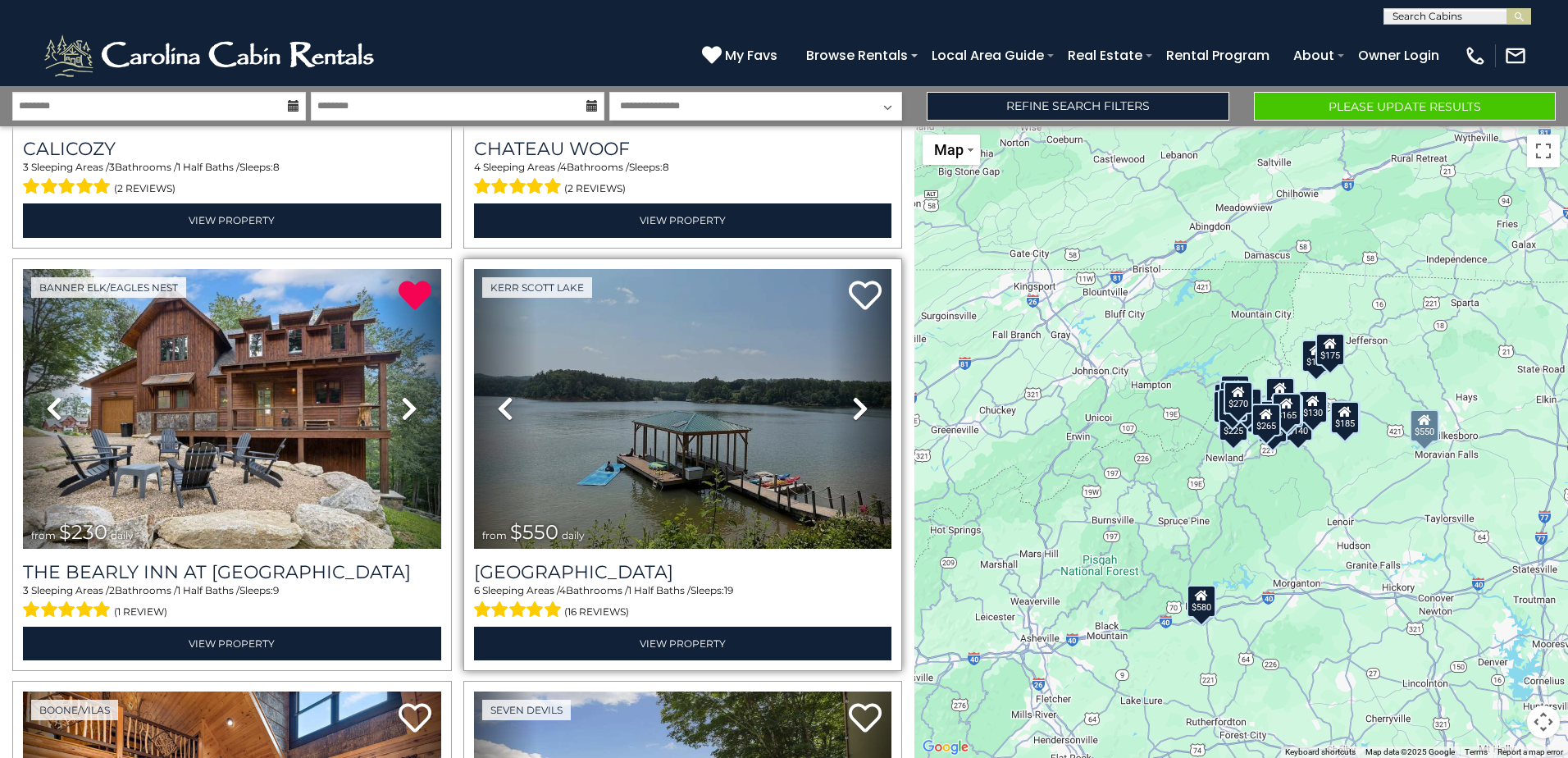
click at [852, 396] on icon at bounding box center [860, 409] width 16 height 26
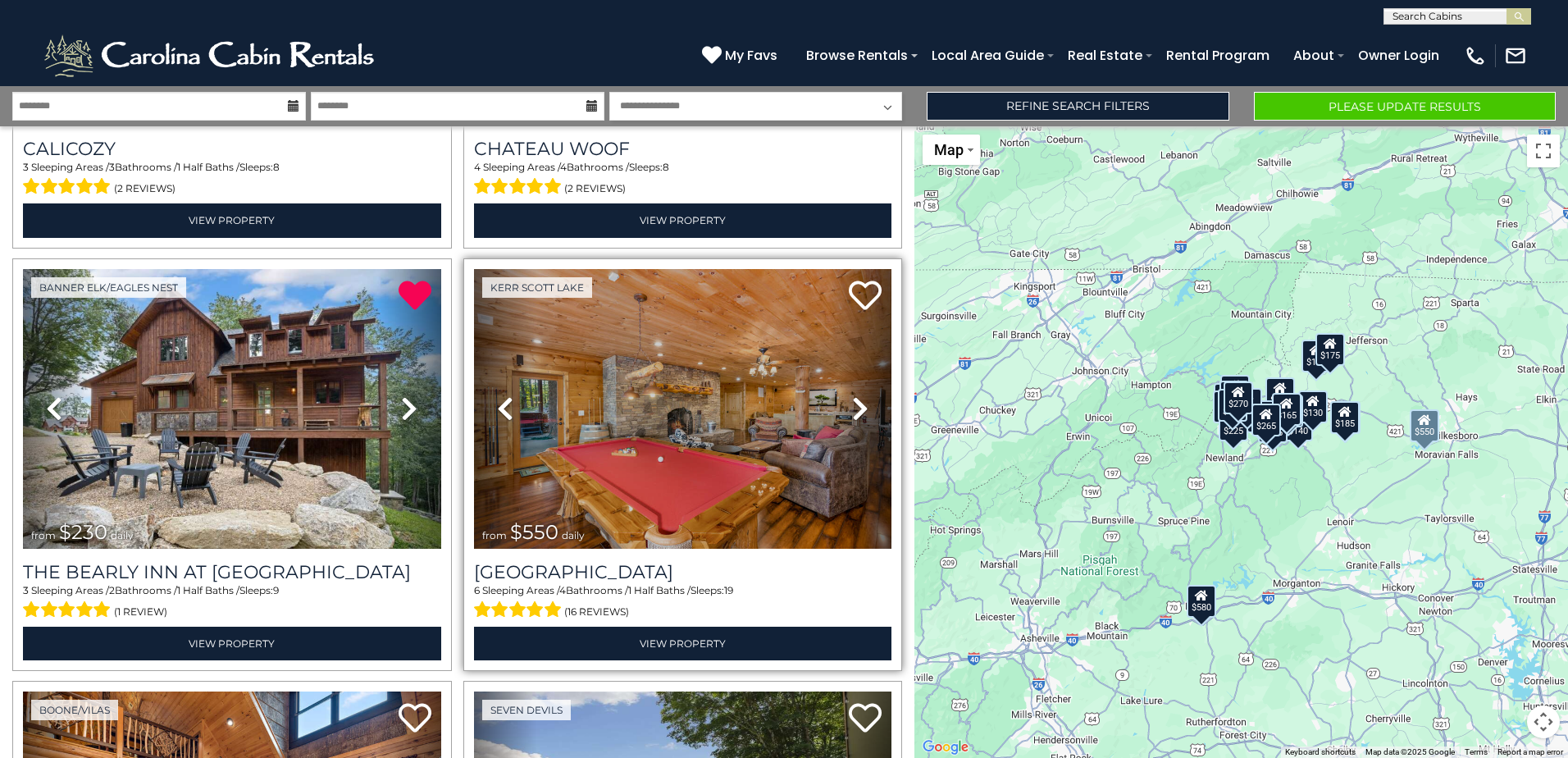
click at [852, 396] on icon at bounding box center [860, 409] width 16 height 26
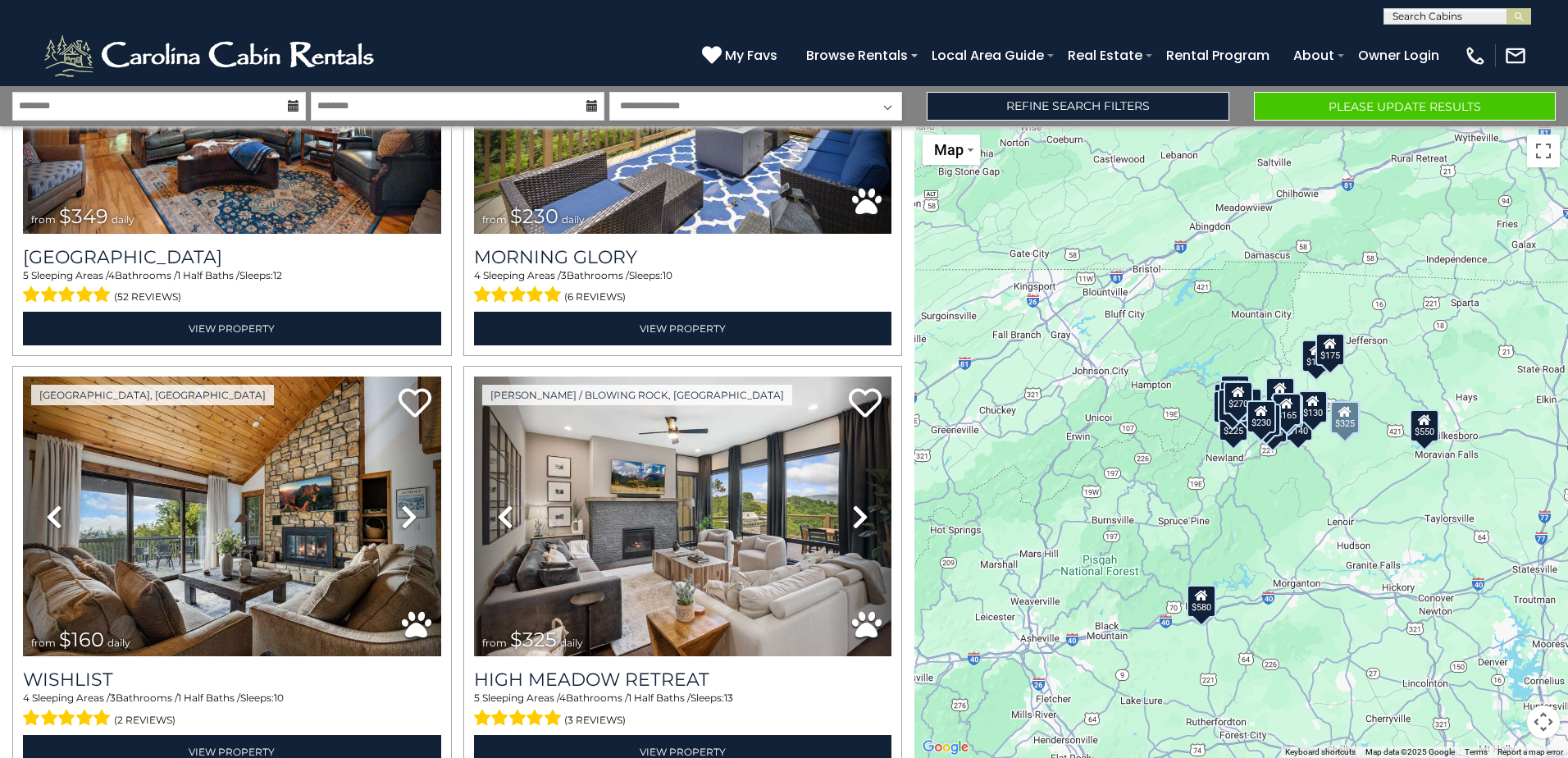
scroll to position [3282, 0]
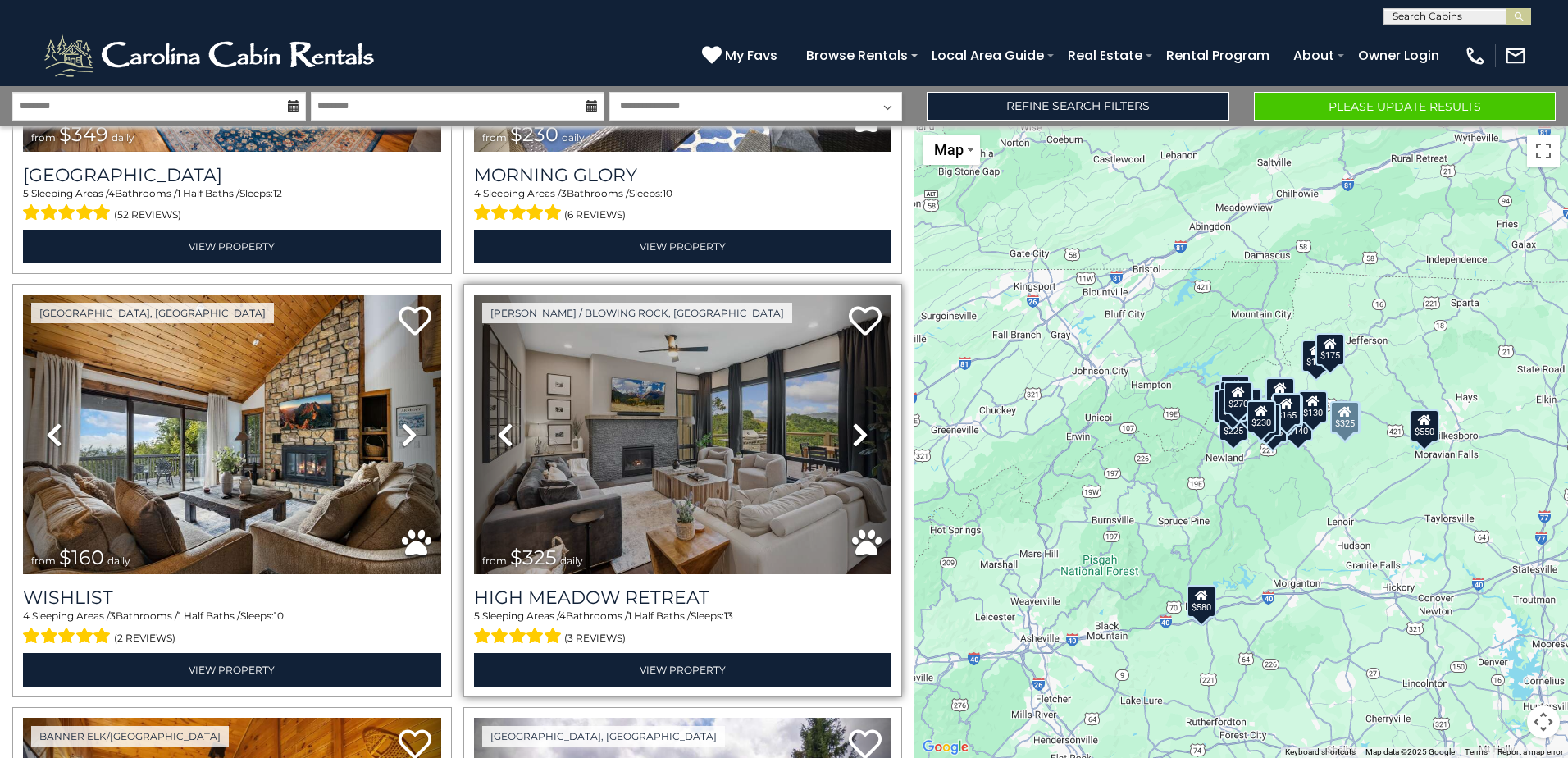
click at [852, 422] on icon at bounding box center [860, 435] width 16 height 26
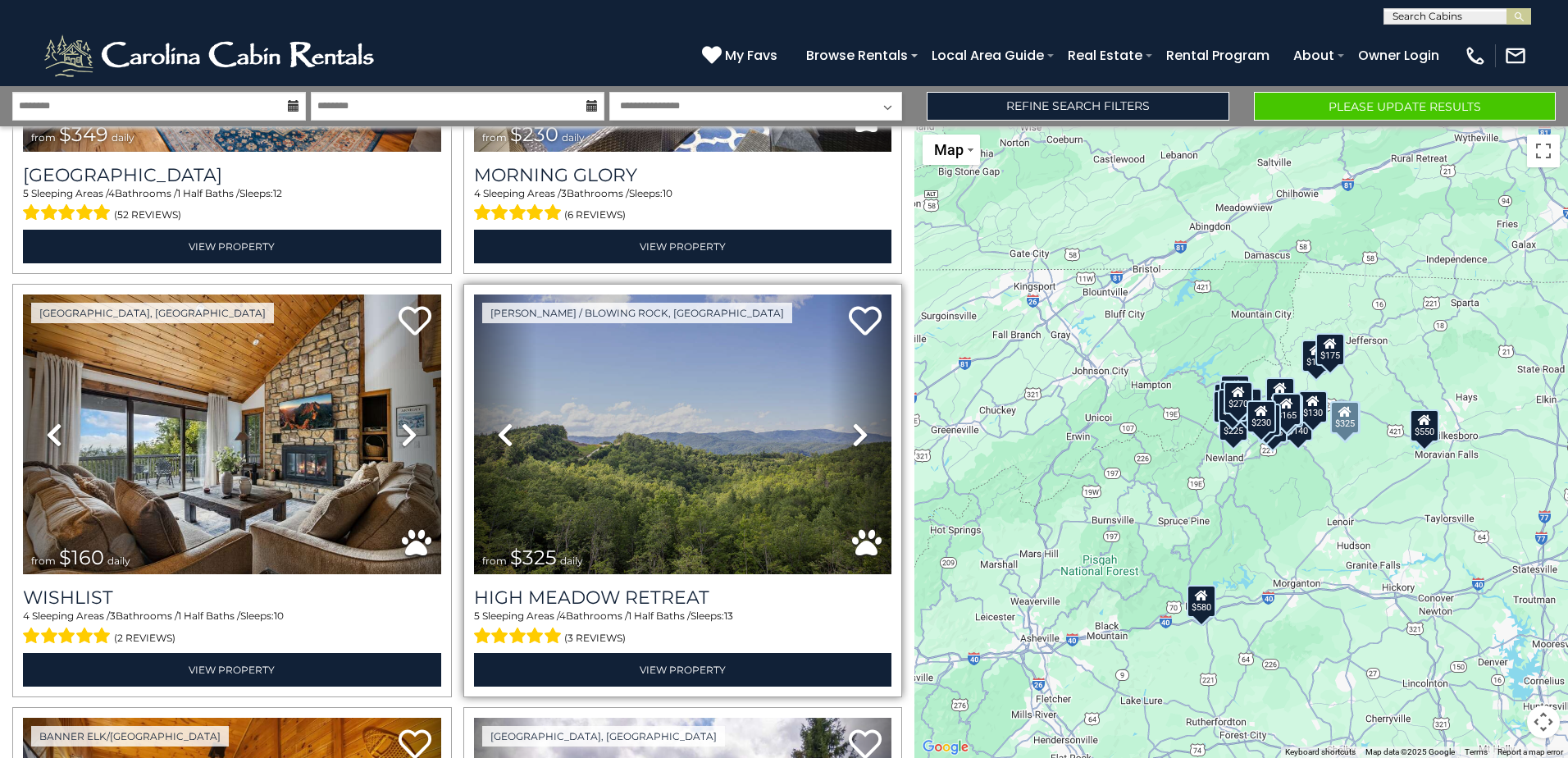
click at [852, 422] on icon at bounding box center [860, 435] width 16 height 26
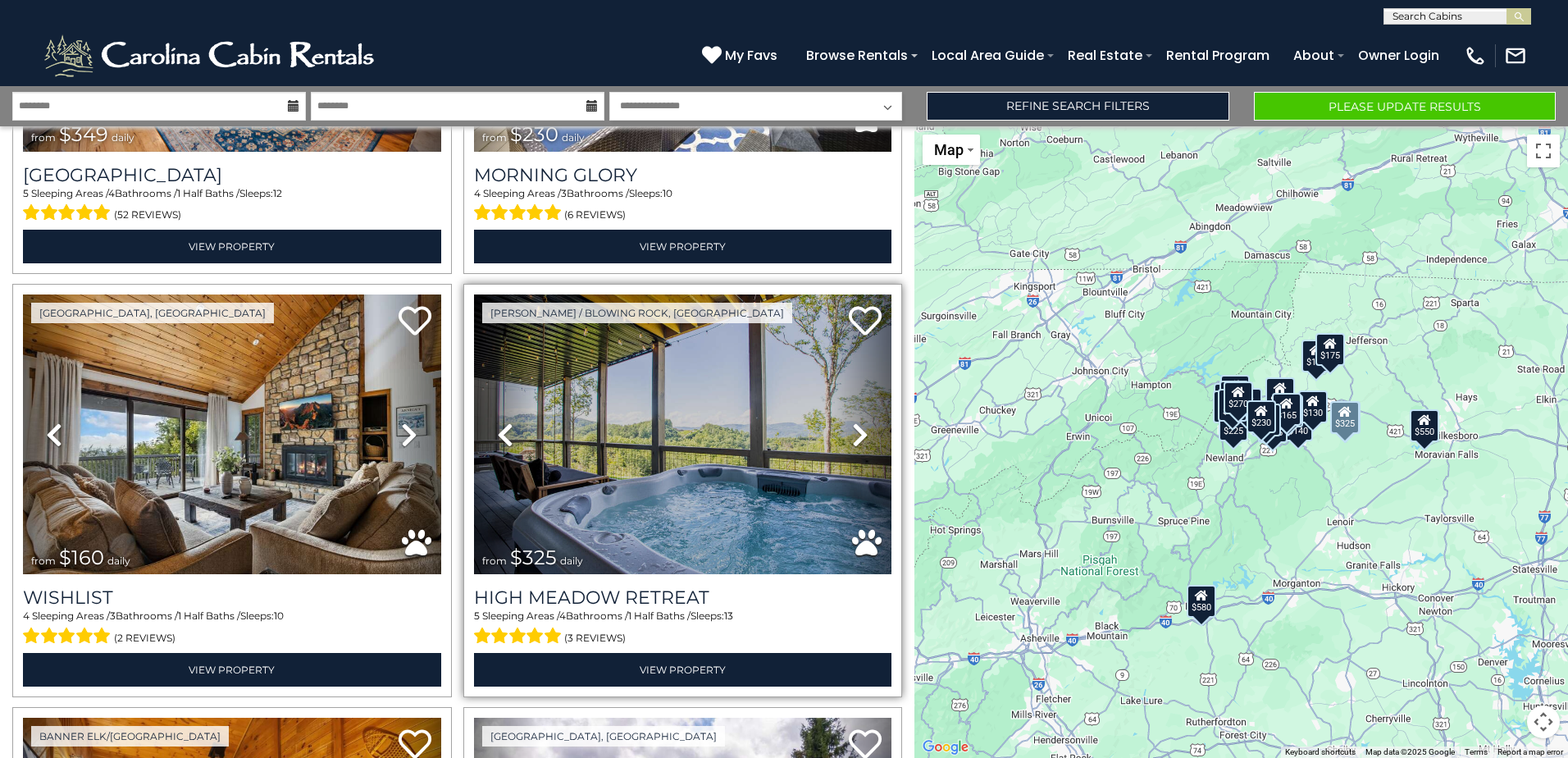
click at [852, 422] on icon at bounding box center [860, 435] width 16 height 26
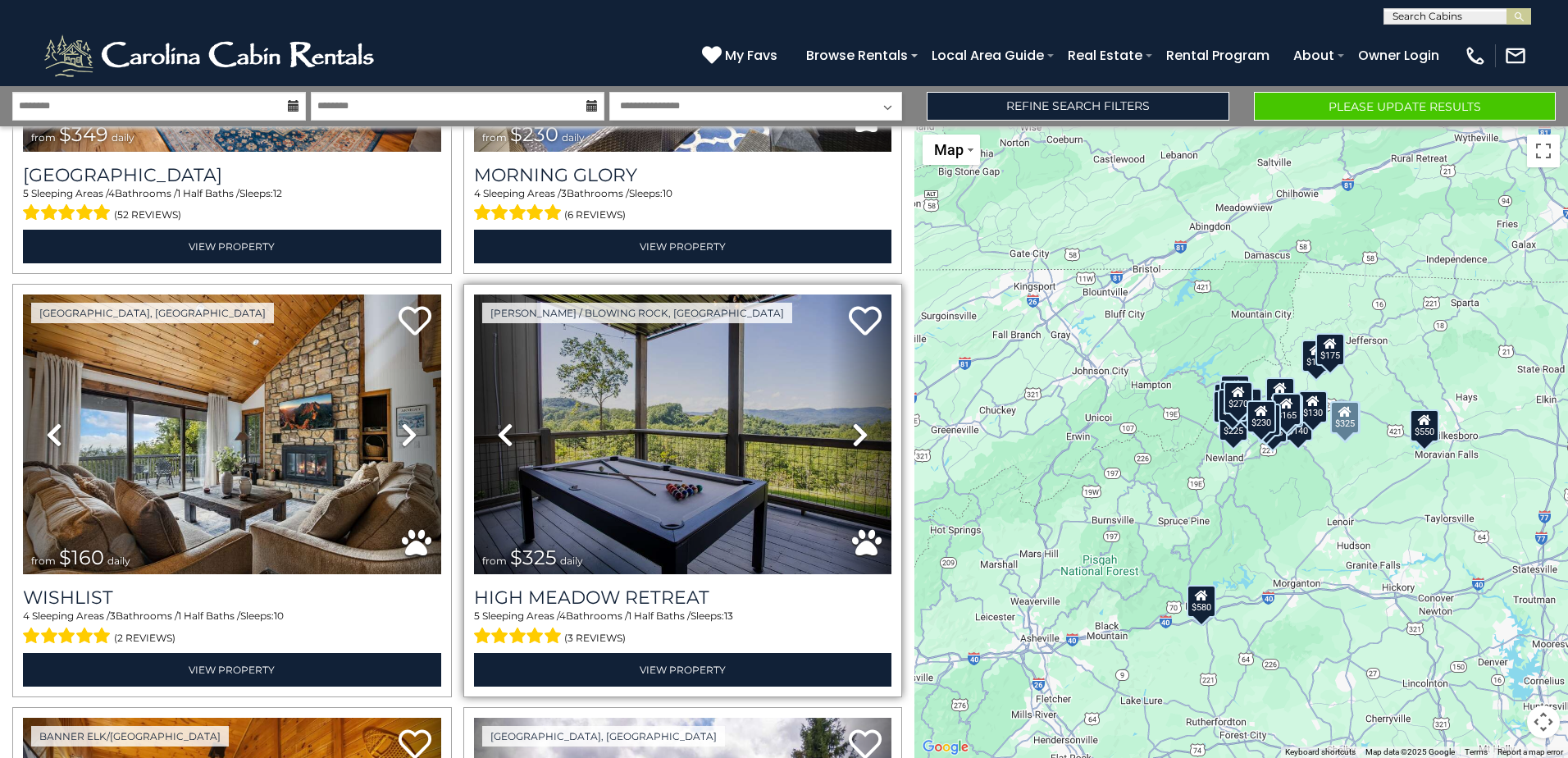
click at [852, 422] on icon at bounding box center [860, 435] width 16 height 26
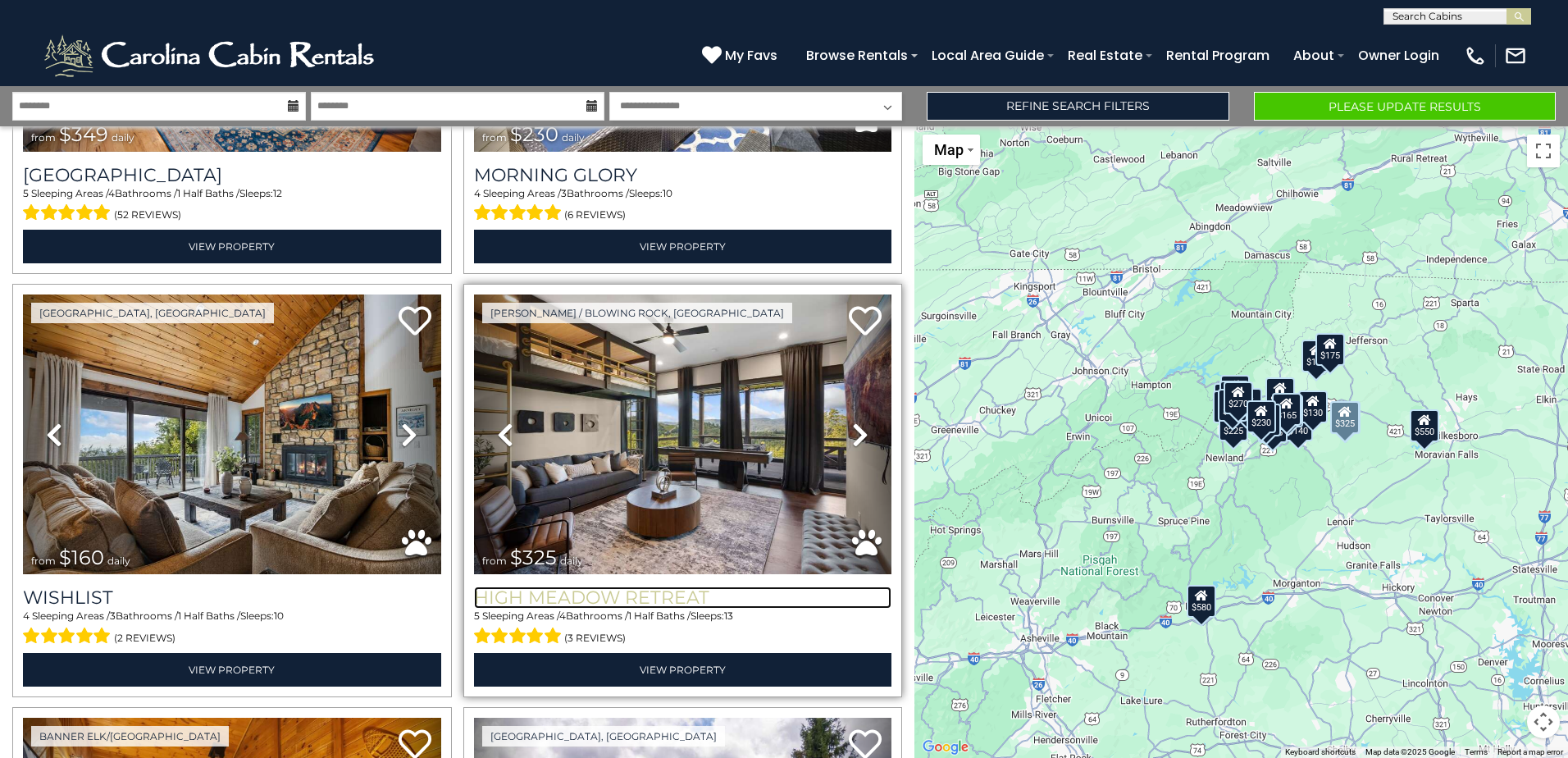
click at [653, 587] on h3 "High Meadow Retreat" at bounding box center [683, 598] width 418 height 22
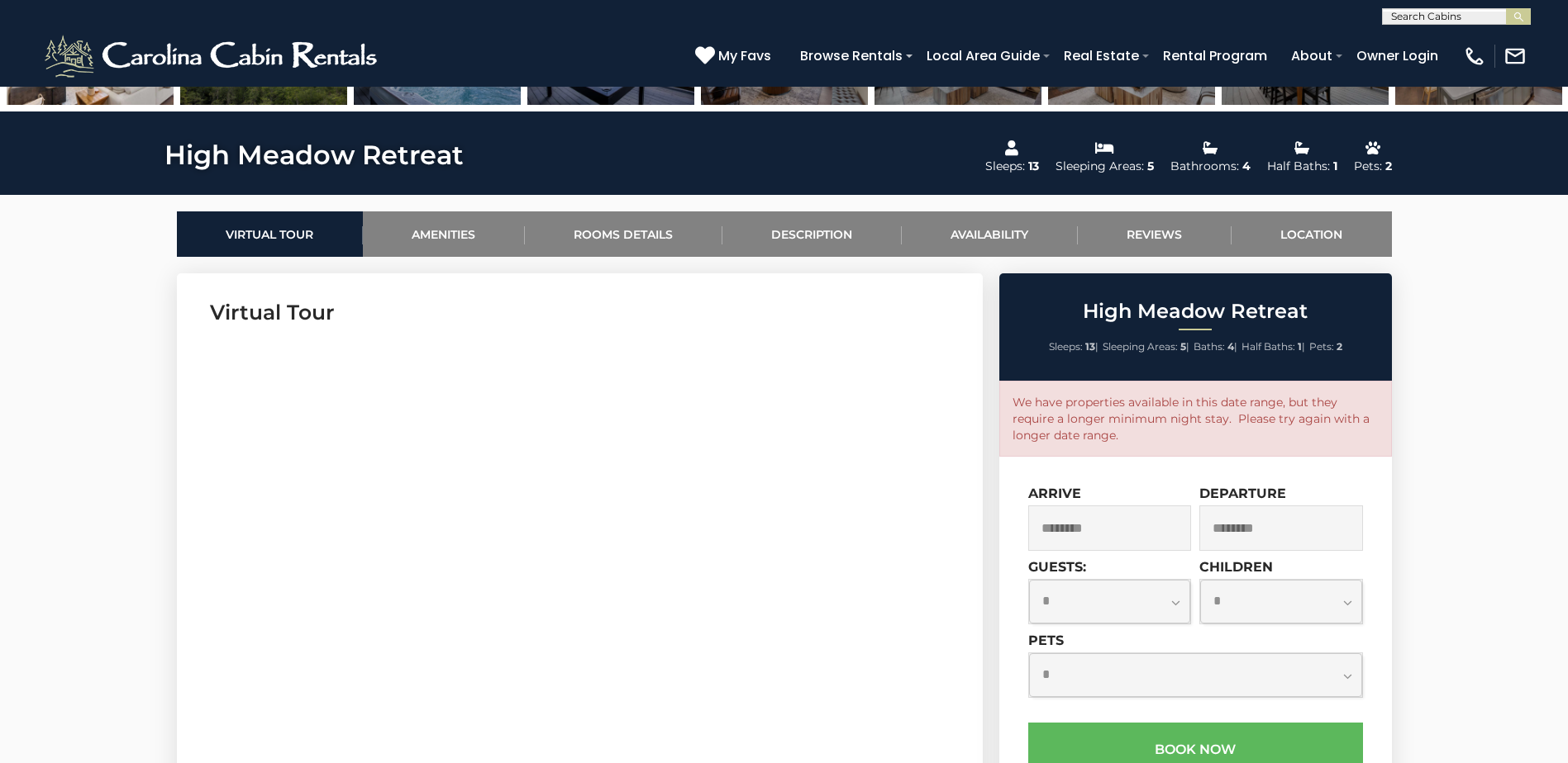
scroll to position [826, 0]
